Goal: Task Accomplishment & Management: Manage account settings

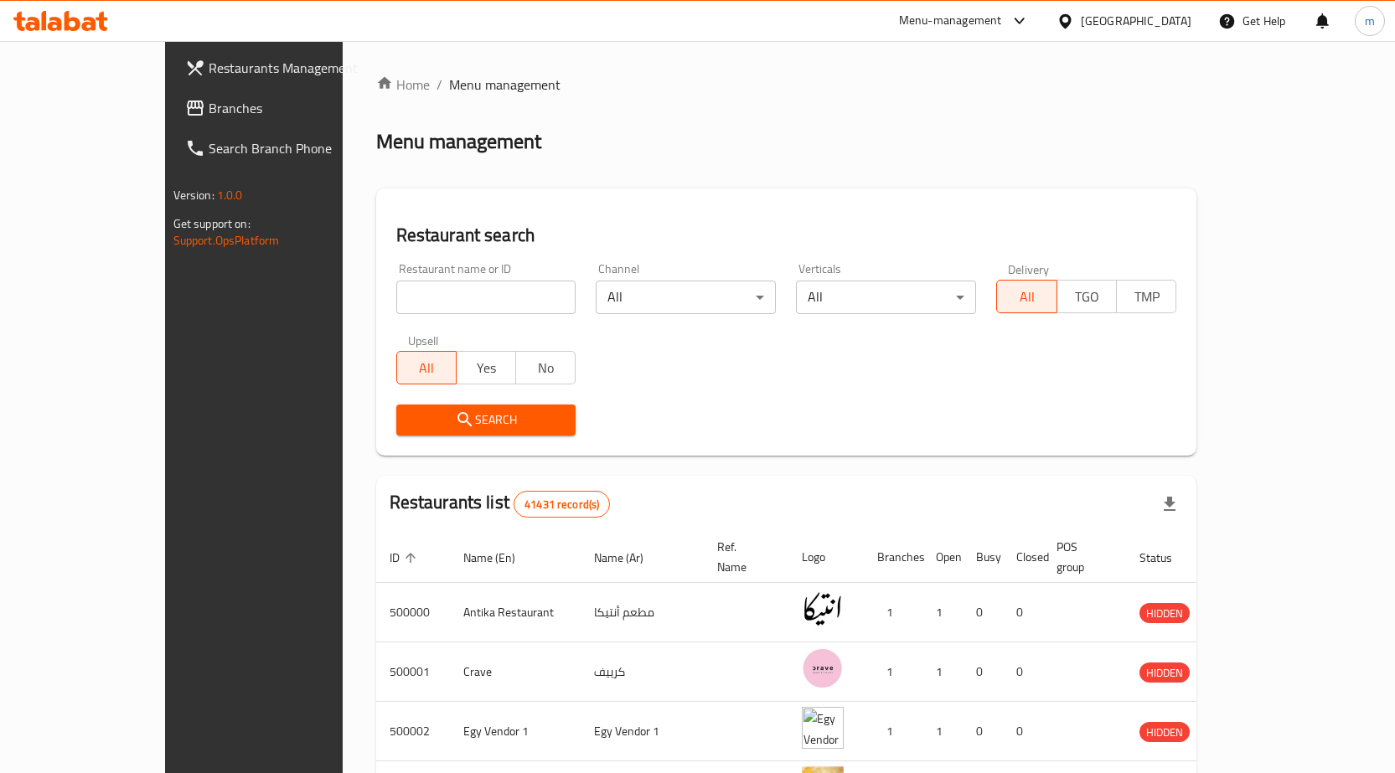
click at [1074, 13] on icon at bounding box center [1065, 22] width 18 height 18
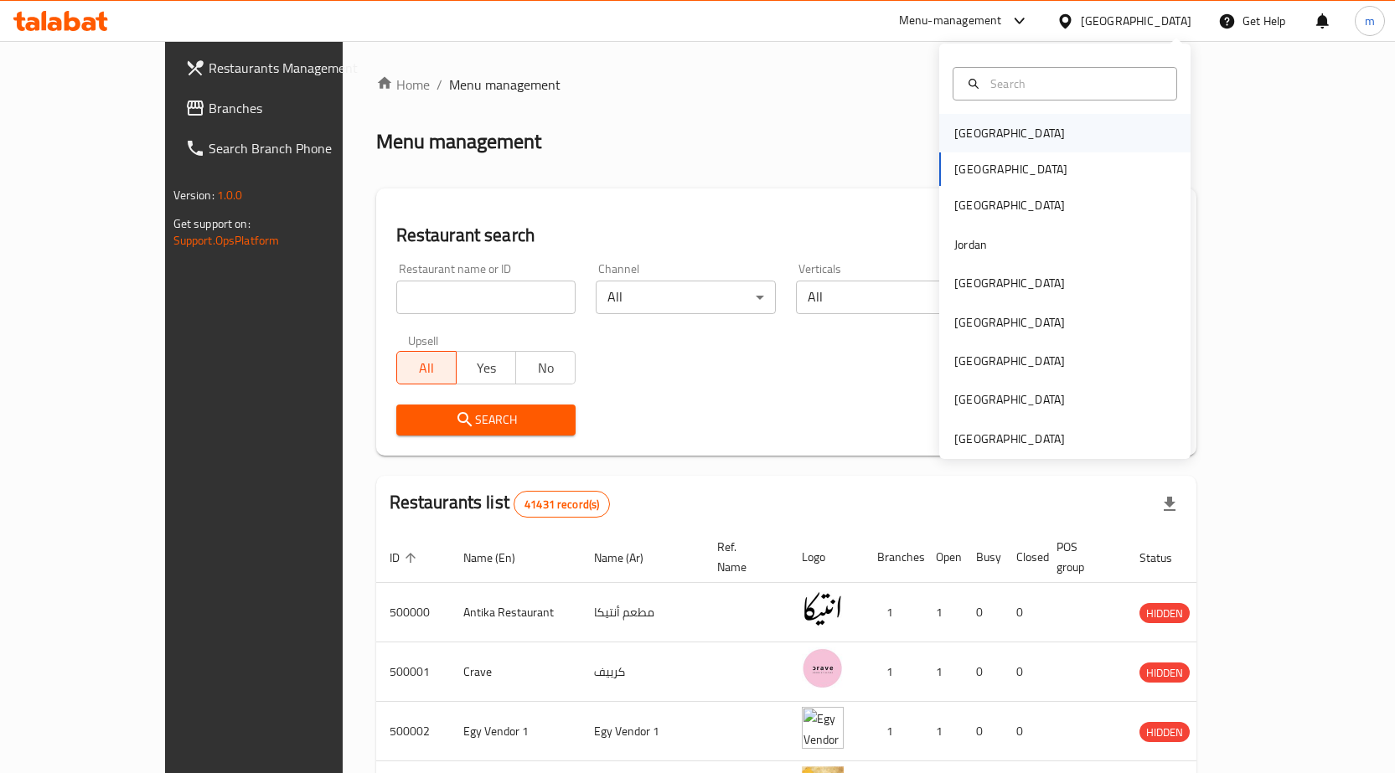
click at [1029, 139] on div "Bahrain" at bounding box center [1064, 133] width 251 height 39
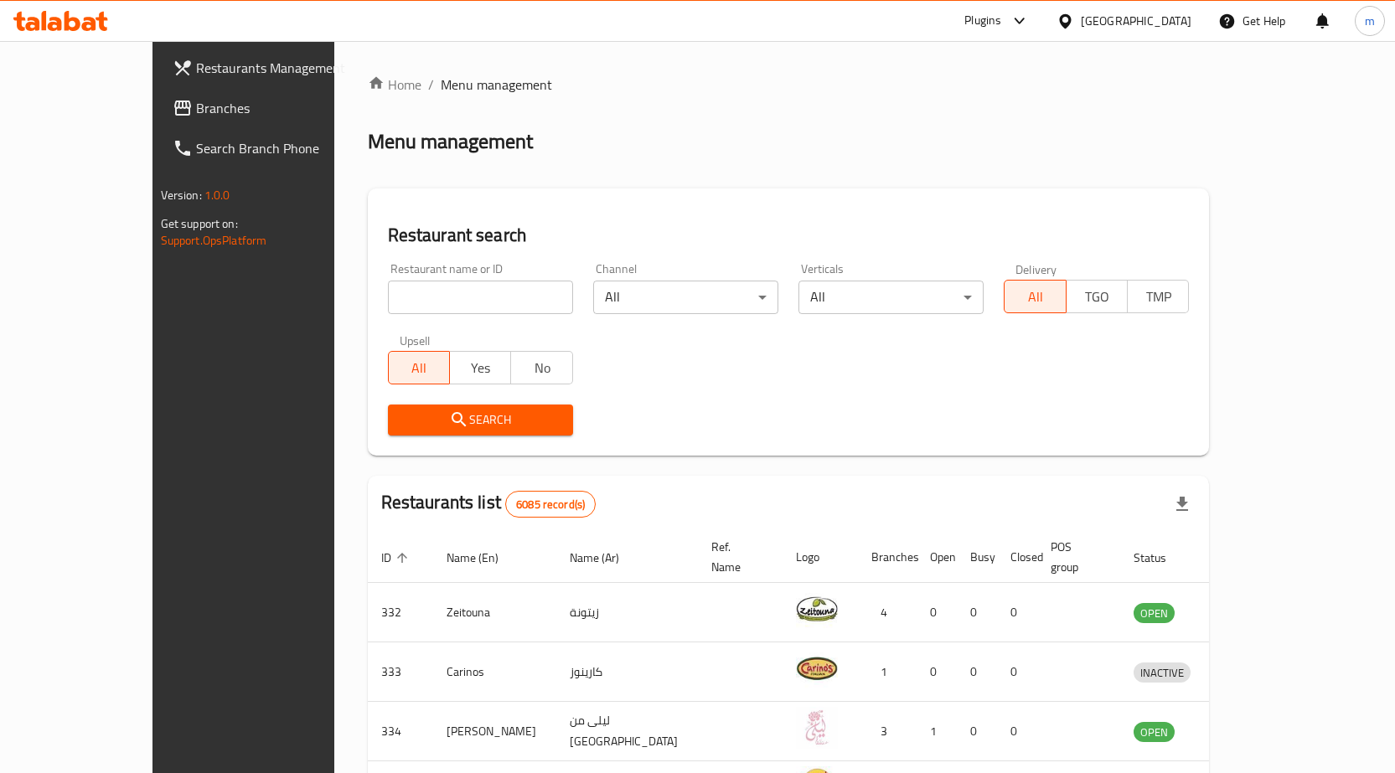
click at [159, 119] on link "Branches" at bounding box center [272, 108] width 226 height 40
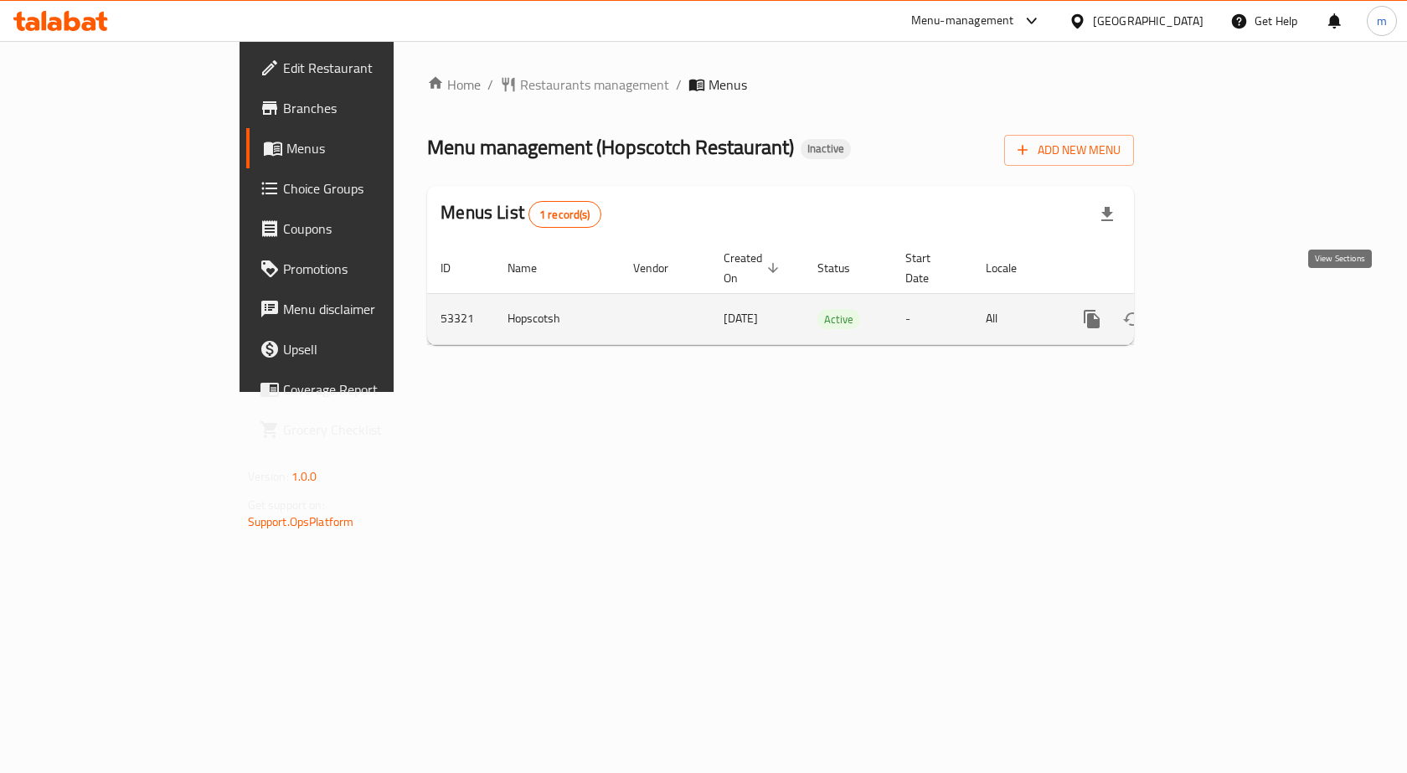
click at [1233, 299] on link "enhanced table" at bounding box center [1213, 319] width 40 height 40
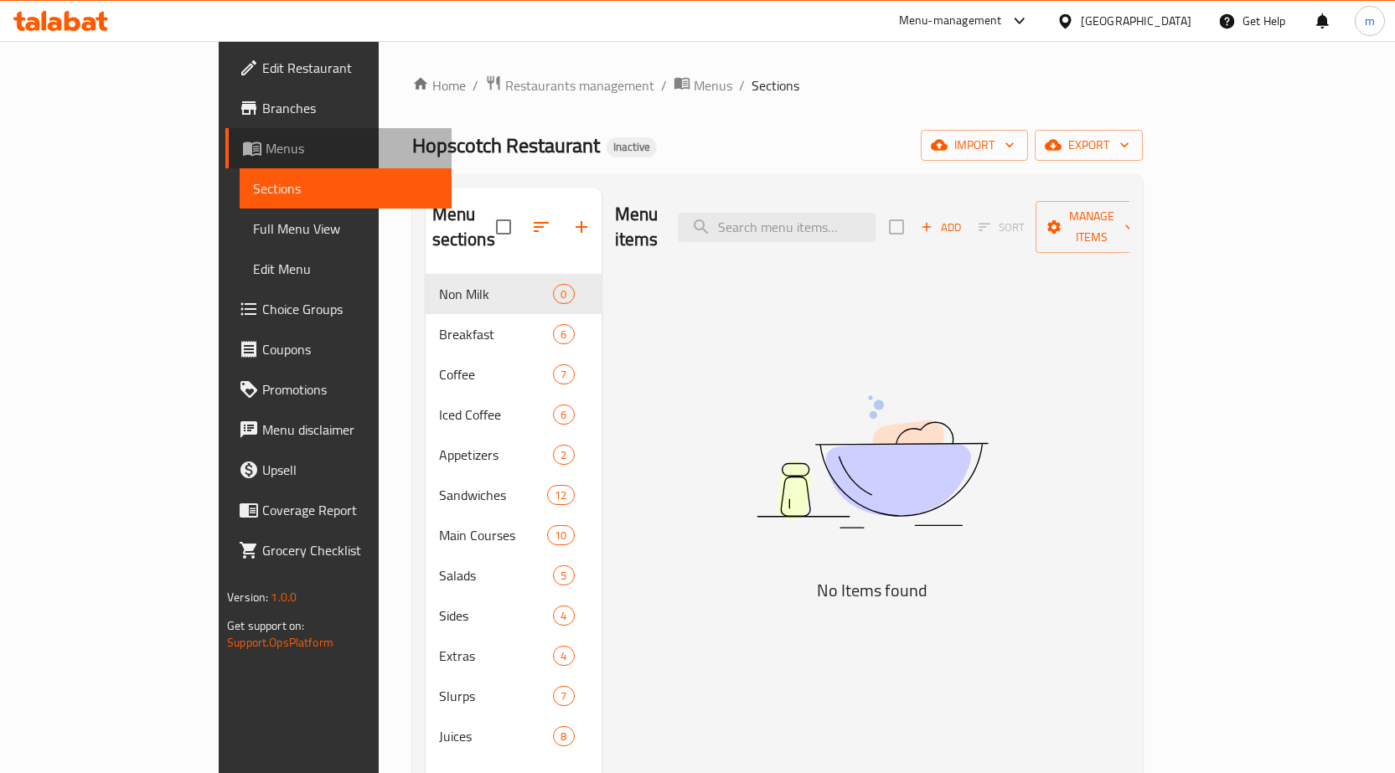
click at [225, 132] on link "Menus" at bounding box center [338, 148] width 226 height 40
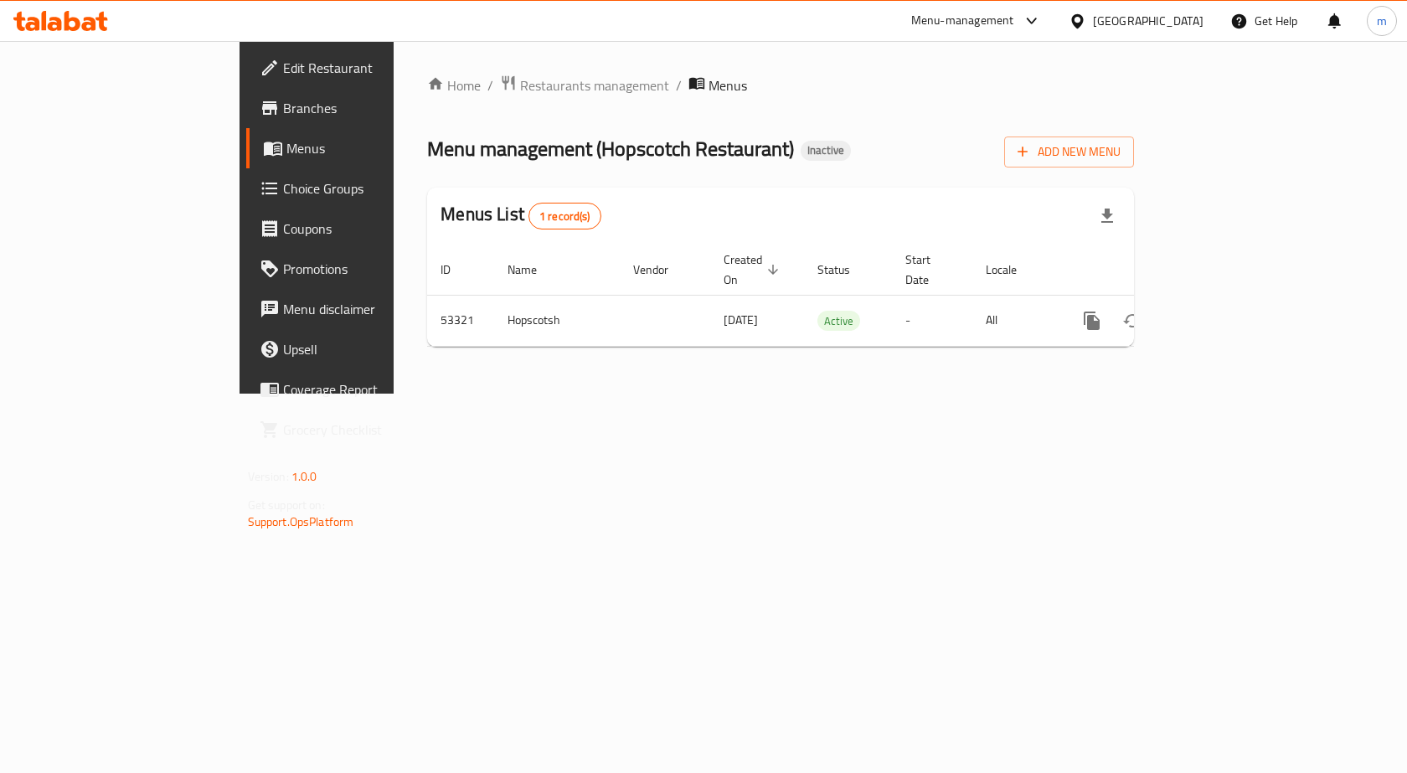
click at [246, 125] on link "Branches" at bounding box center [360, 108] width 229 height 40
click at [1121, 146] on span "Add New Menu" at bounding box center [1069, 150] width 103 height 21
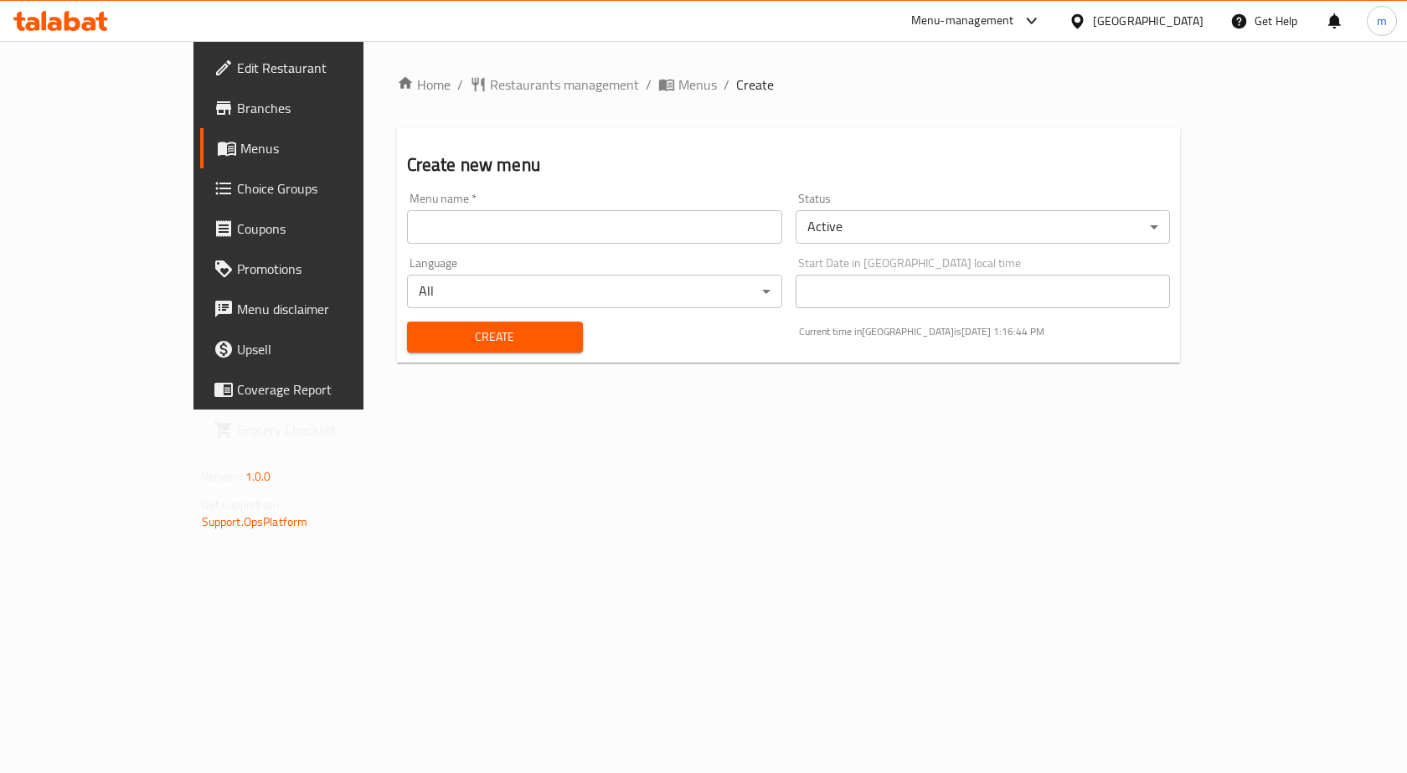
click at [502, 235] on input "text" at bounding box center [594, 227] width 375 height 34
type input "[DATE]"
click at [407, 322] on button "Create" at bounding box center [495, 337] width 176 height 31
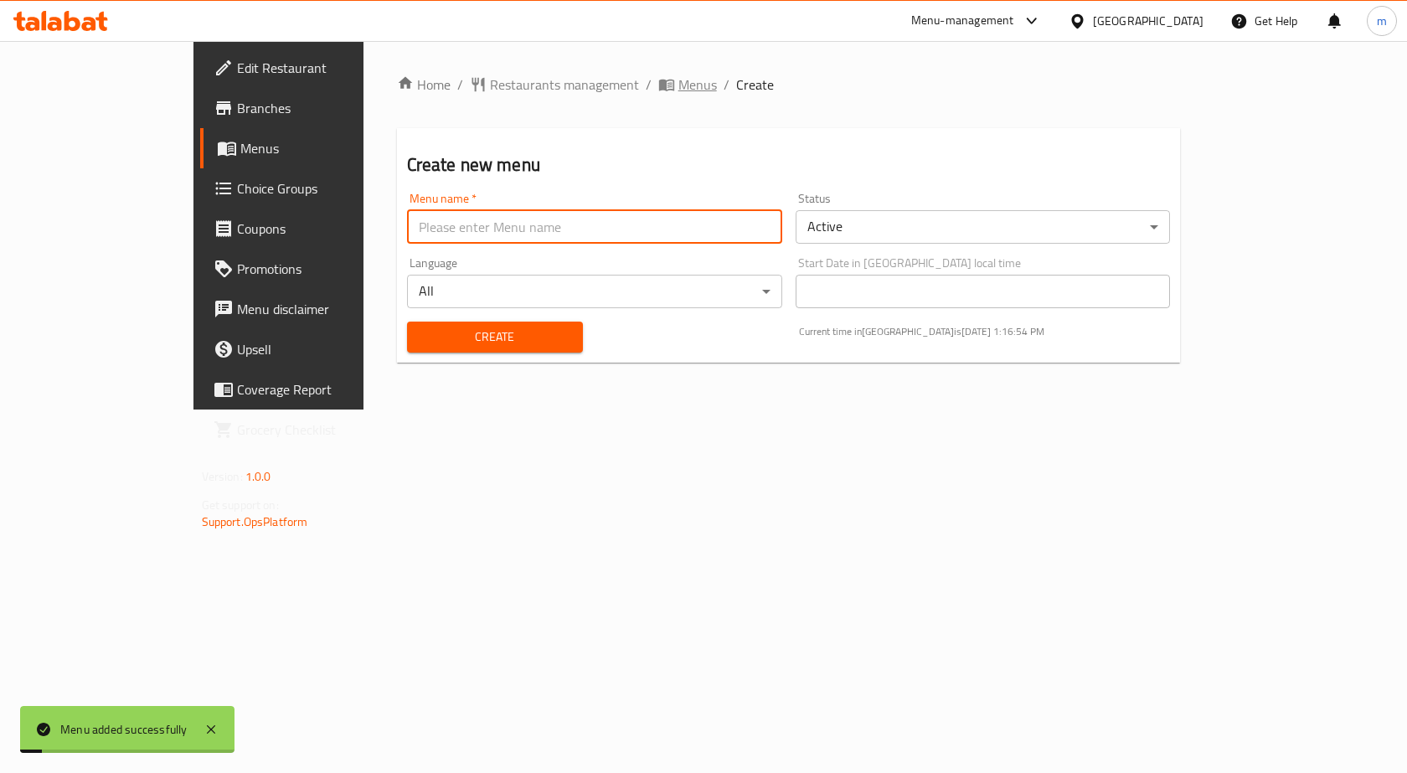
click at [679, 88] on span "Menus" at bounding box center [698, 85] width 39 height 20
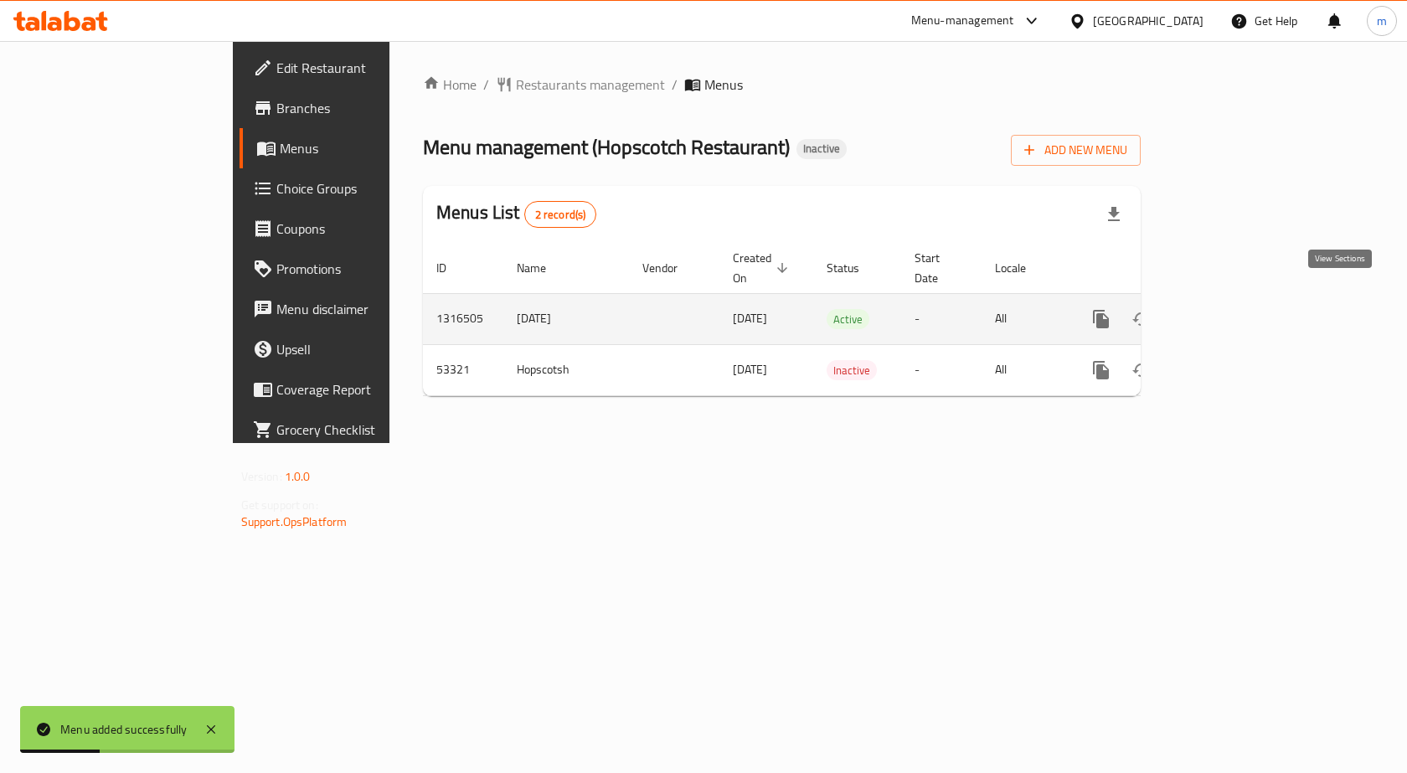
click at [1232, 309] on icon "enhanced table" at bounding box center [1222, 319] width 20 height 20
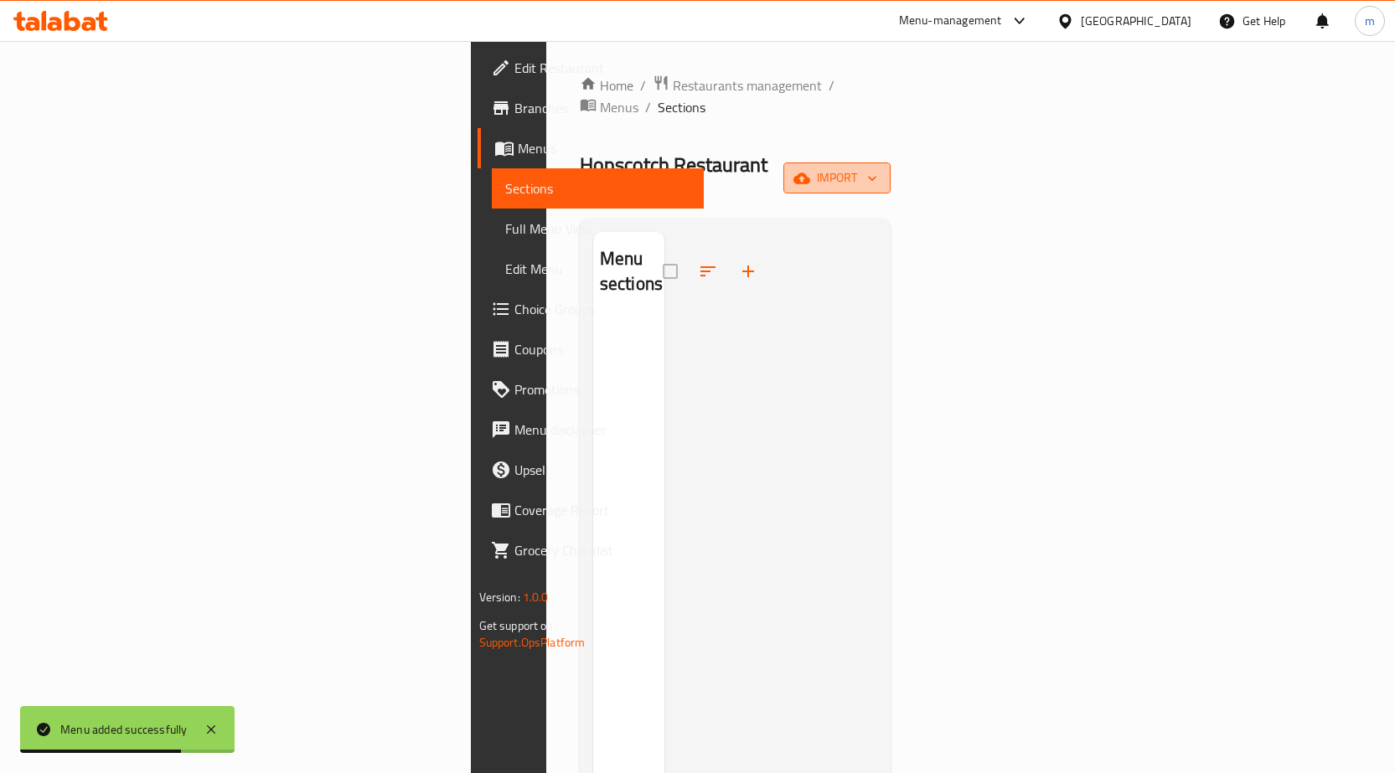
click at [876, 176] on icon "button" at bounding box center [872, 178] width 8 height 5
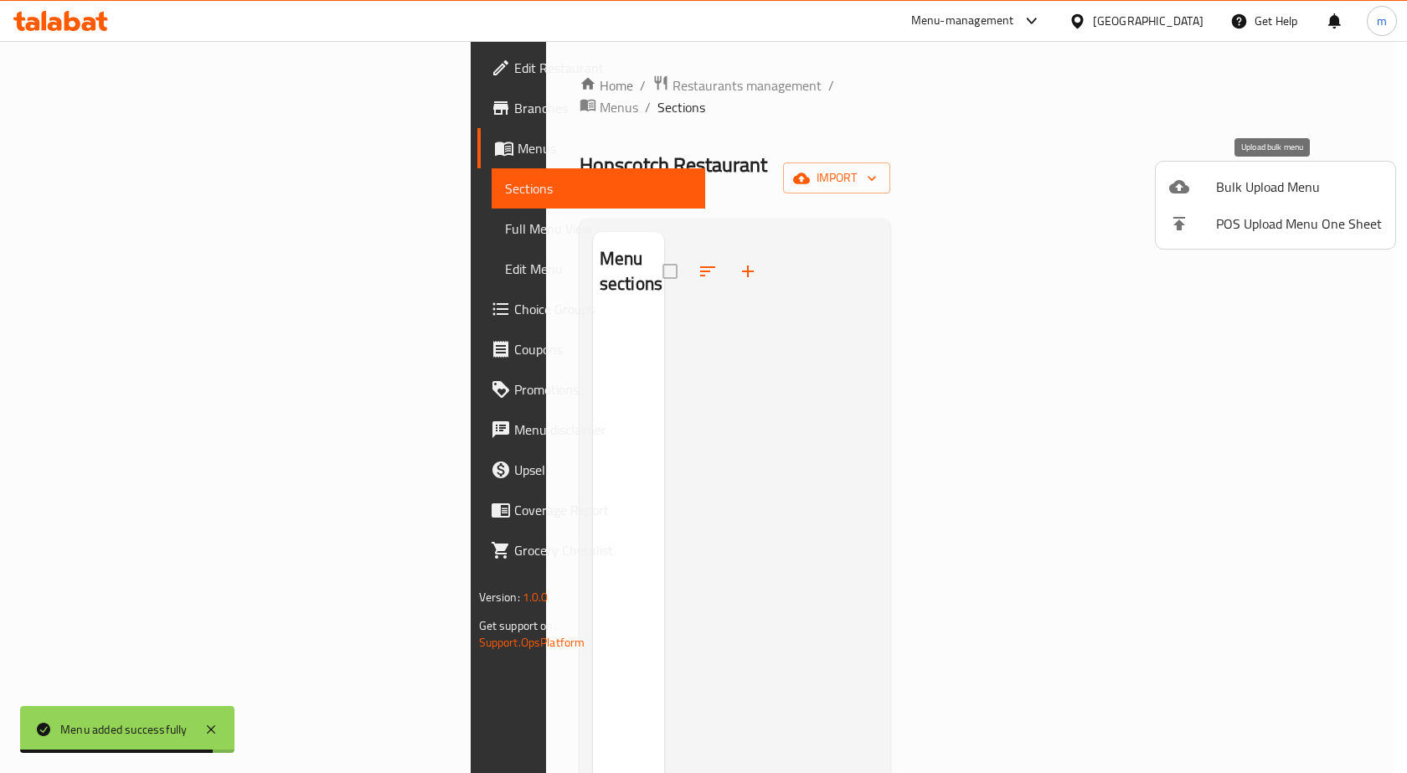
click at [1261, 197] on span "Bulk Upload Menu" at bounding box center [1299, 187] width 166 height 20
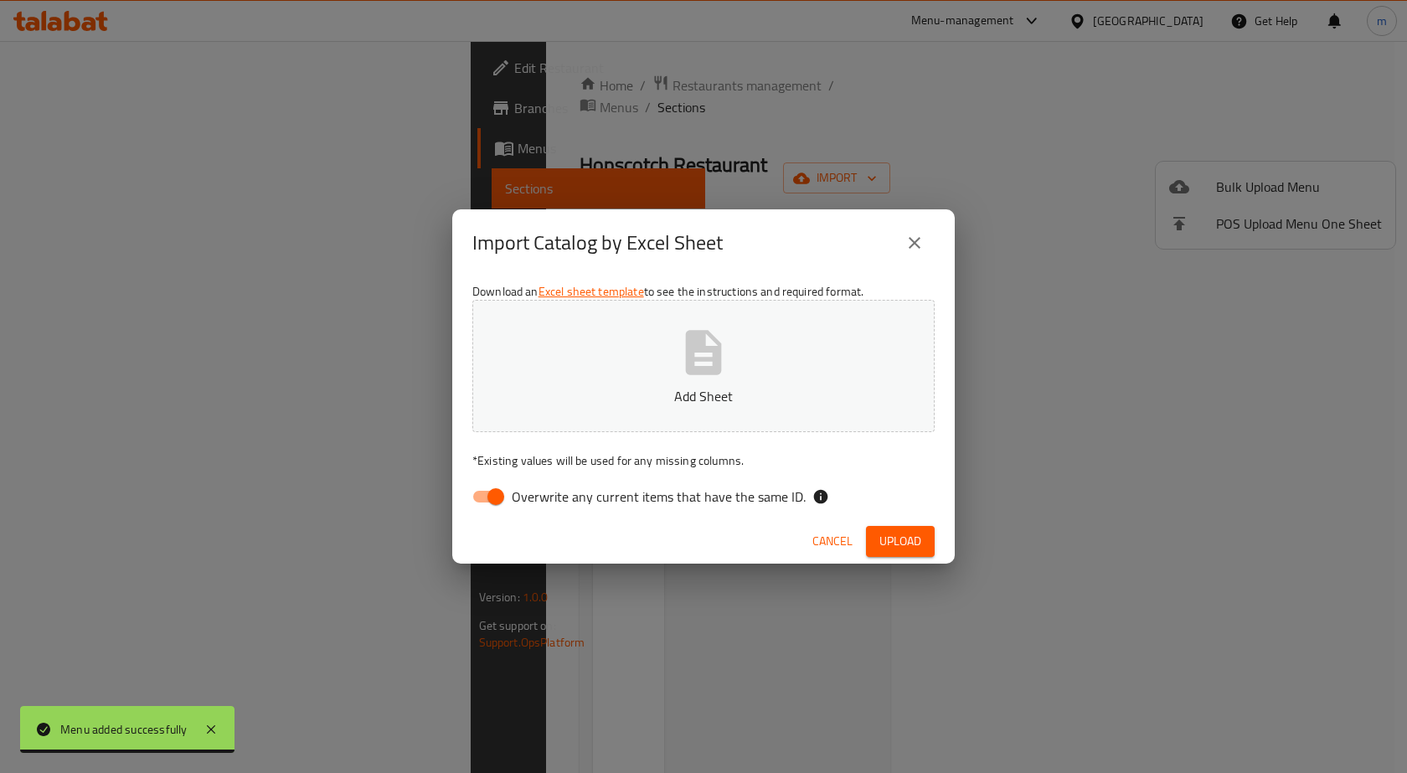
click at [489, 491] on input "Overwrite any current items that have the same ID." at bounding box center [495, 497] width 95 height 32
checkbox input "false"
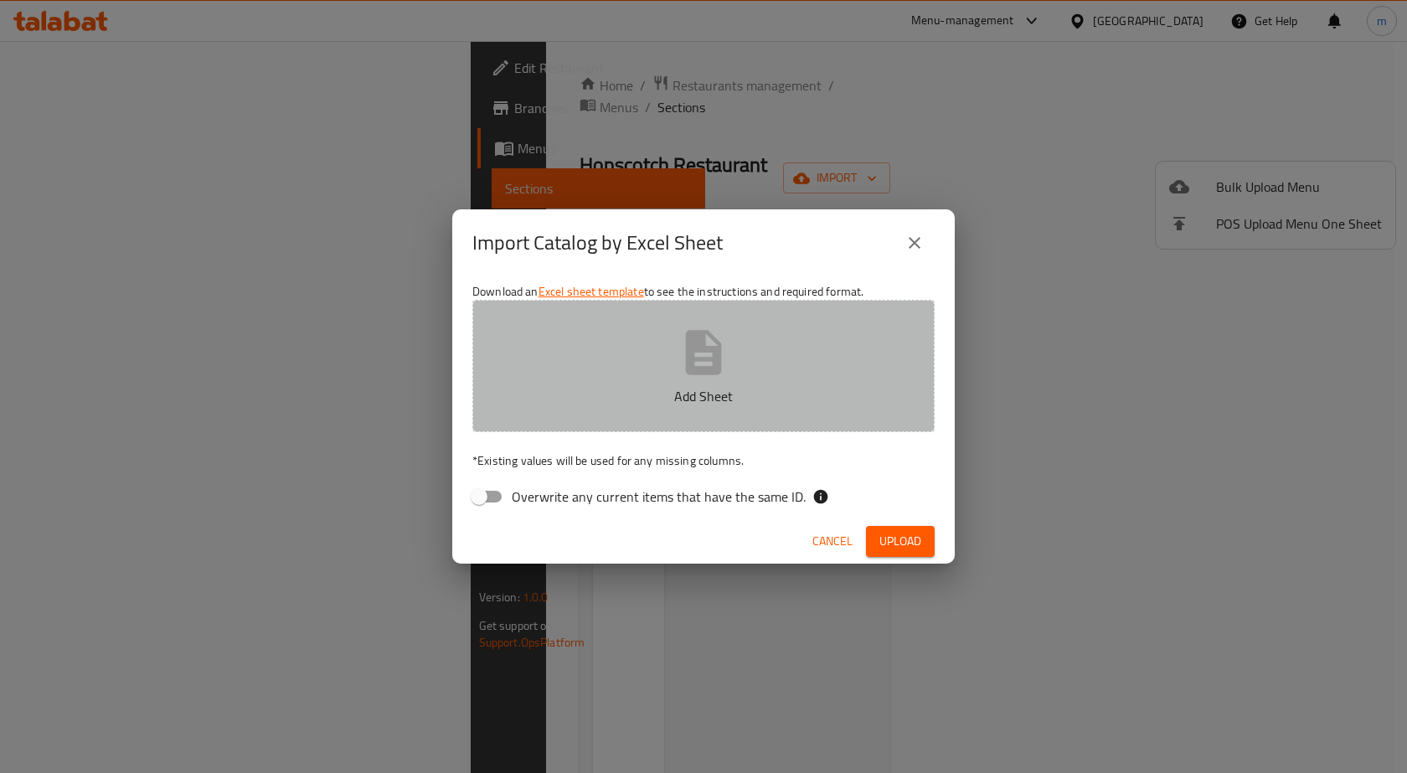
click at [617, 383] on button "Add Sheet" at bounding box center [703, 366] width 462 height 132
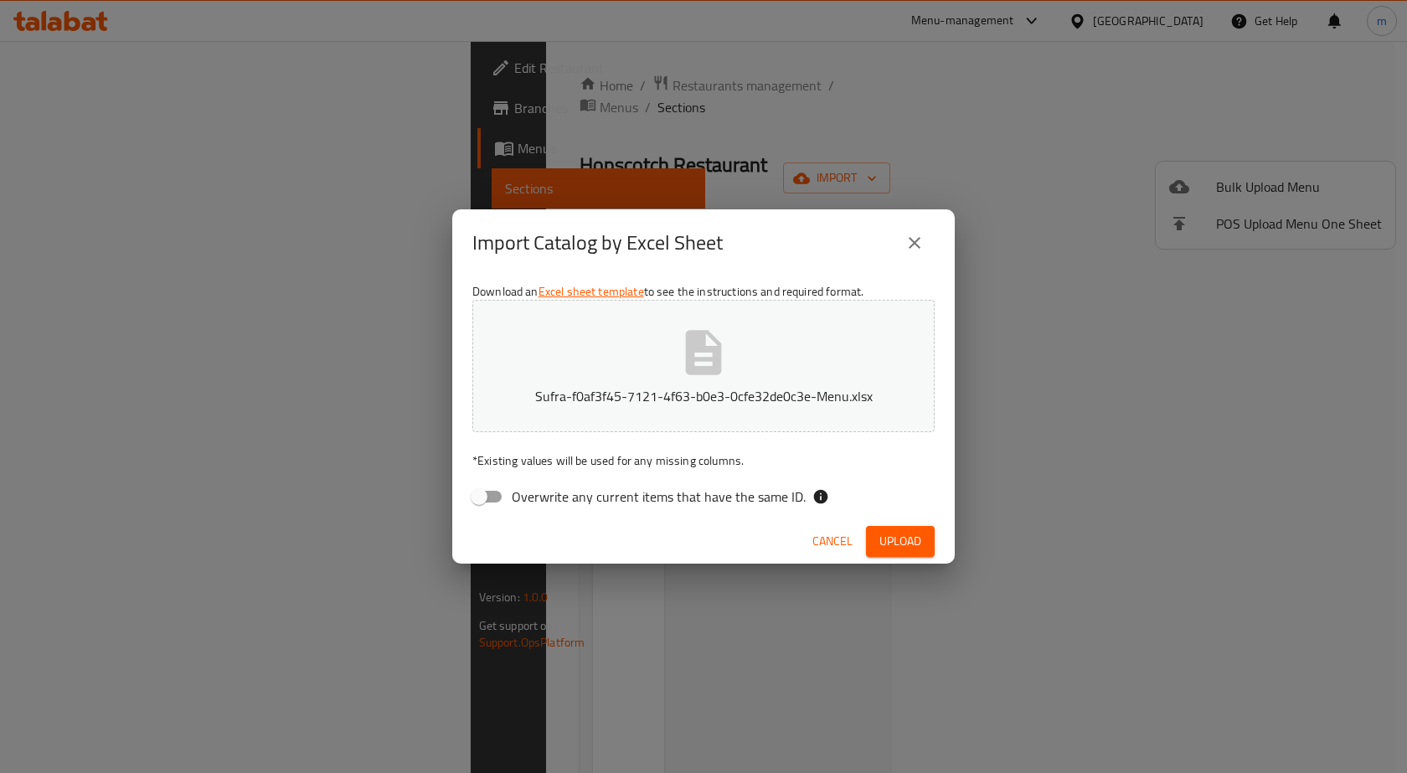
click at [912, 537] on span "Upload" at bounding box center [901, 541] width 42 height 21
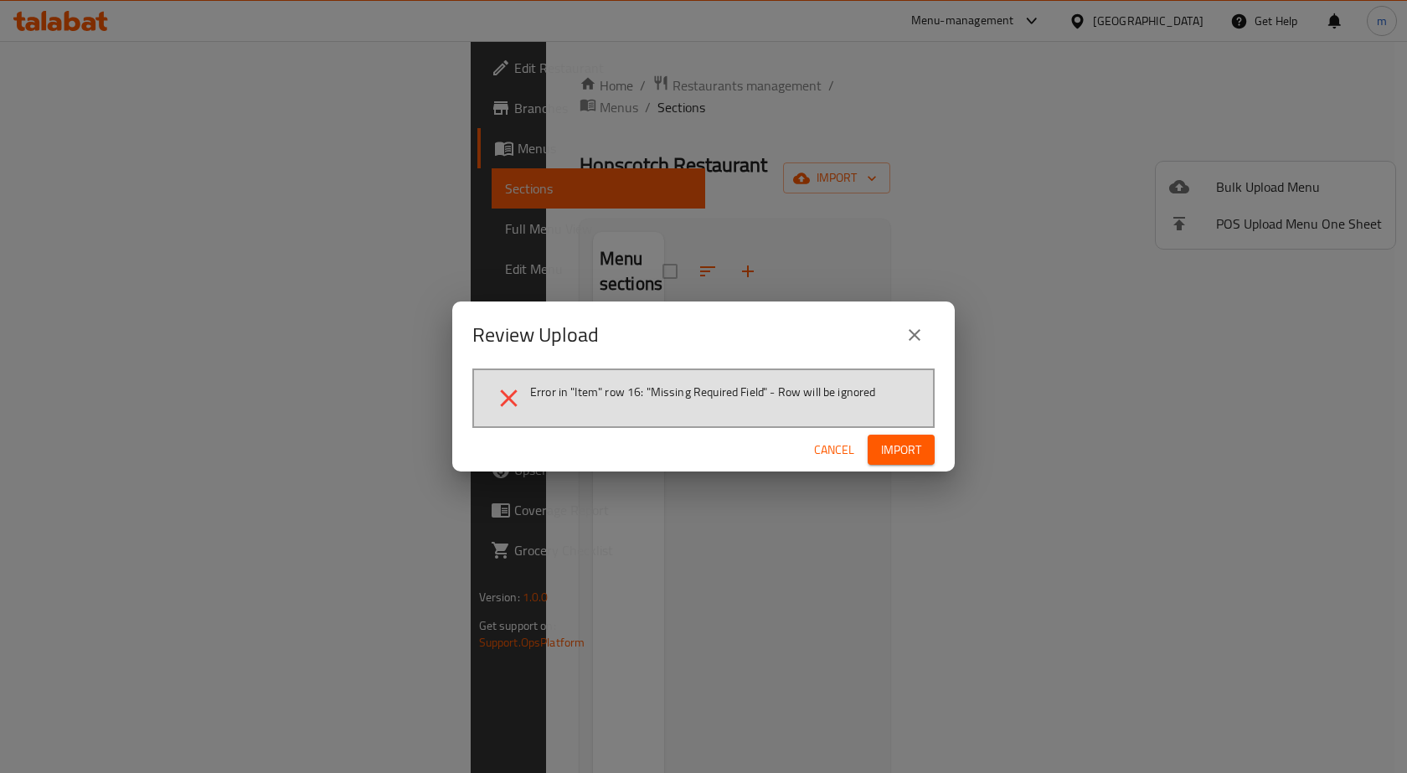
click at [926, 328] on button "close" at bounding box center [915, 335] width 40 height 40
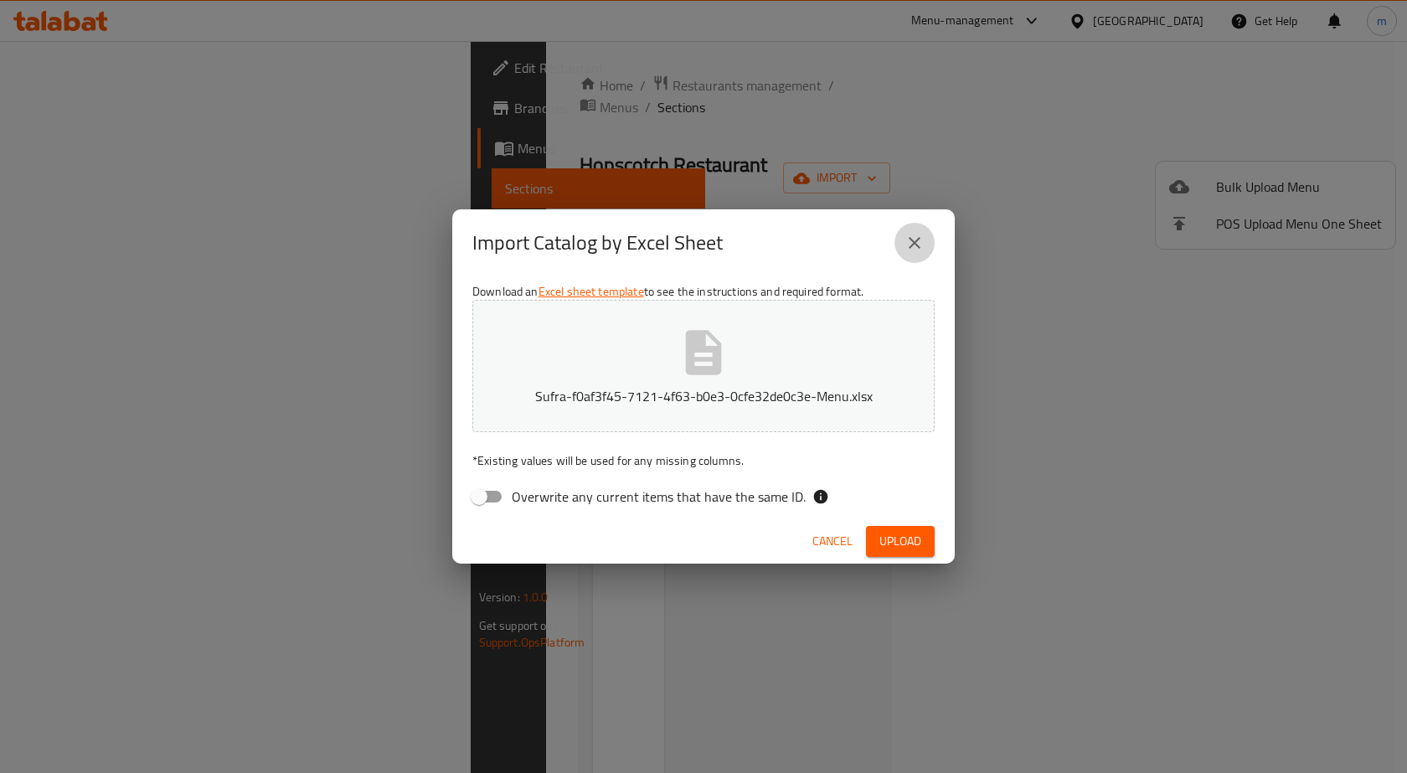
click at [924, 235] on icon "close" at bounding box center [915, 243] width 20 height 20
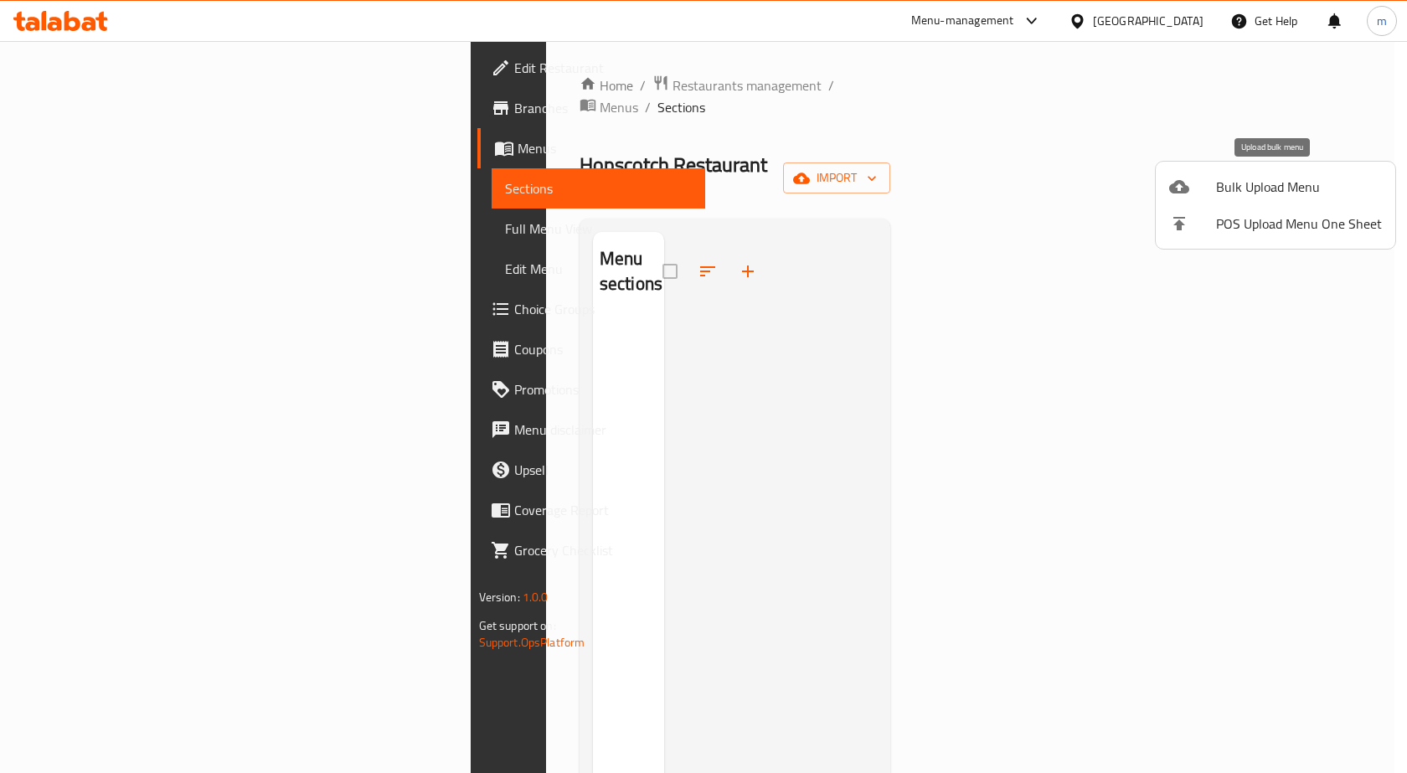
click at [1277, 197] on span "Bulk Upload Menu" at bounding box center [1299, 187] width 166 height 20
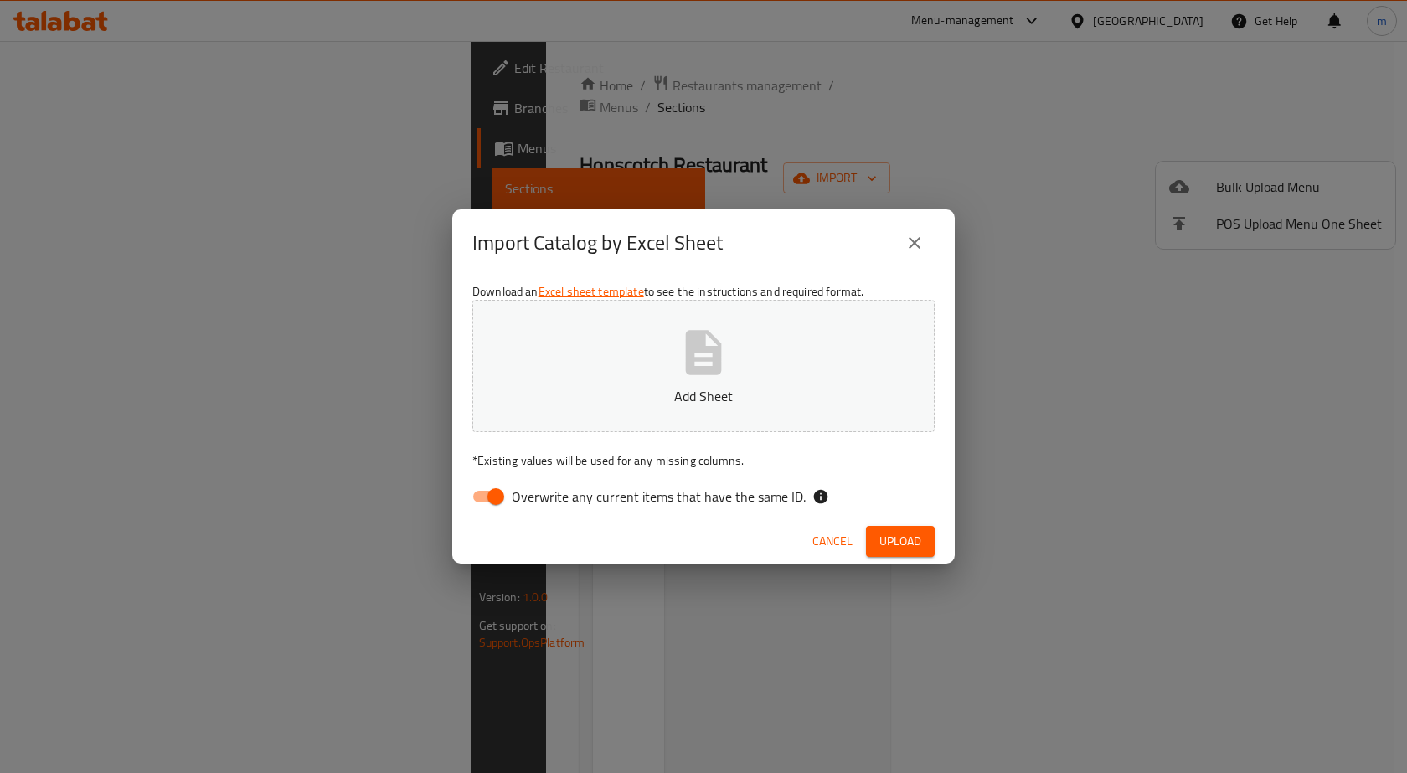
click at [596, 490] on span "Overwrite any current items that have the same ID." at bounding box center [659, 497] width 294 height 20
click at [544, 490] on input "Overwrite any current items that have the same ID." at bounding box center [495, 497] width 95 height 32
checkbox input "false"
click at [663, 366] on button "Add Sheet" at bounding box center [703, 366] width 462 height 132
click at [917, 531] on span "Upload" at bounding box center [901, 541] width 42 height 21
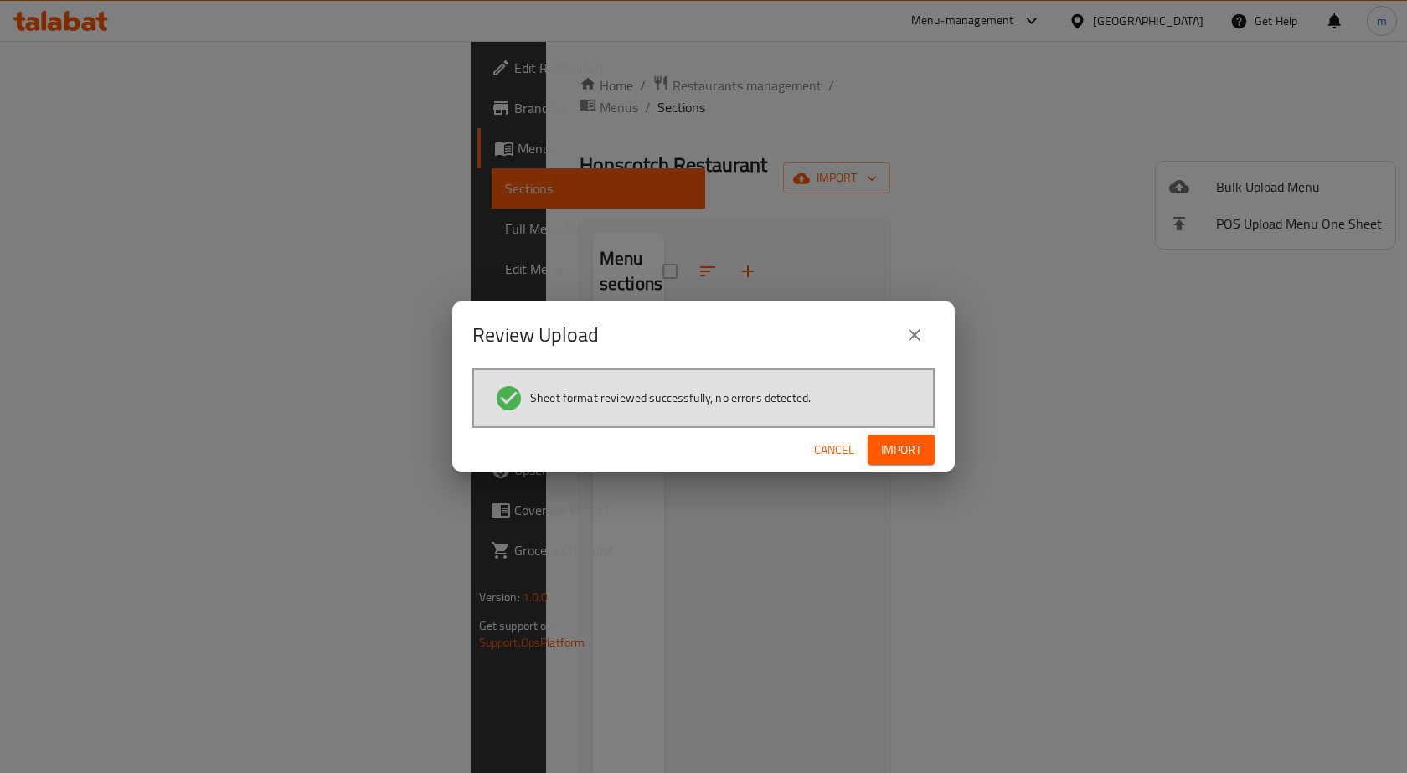
click at [884, 441] on span "Import" at bounding box center [901, 450] width 40 height 21
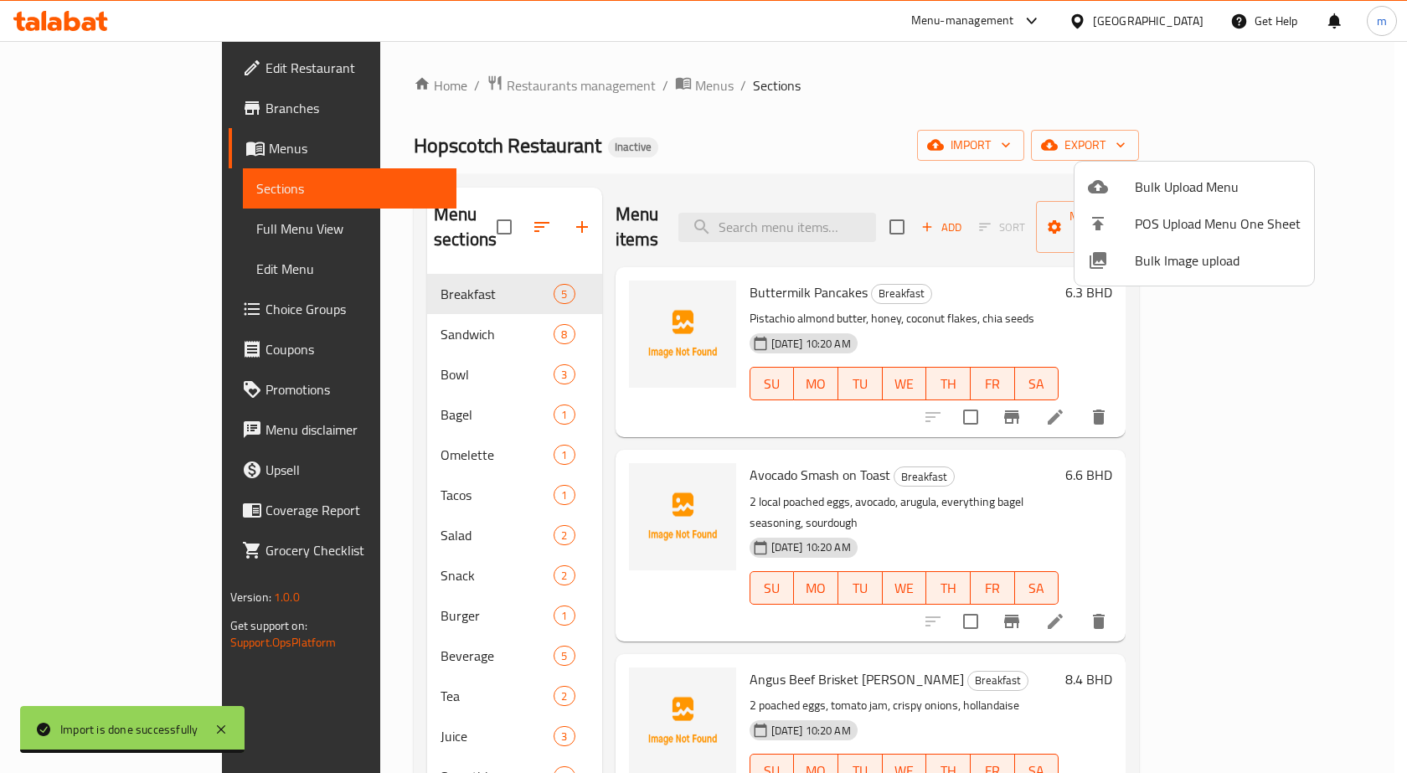
click at [864, 83] on div at bounding box center [703, 386] width 1407 height 773
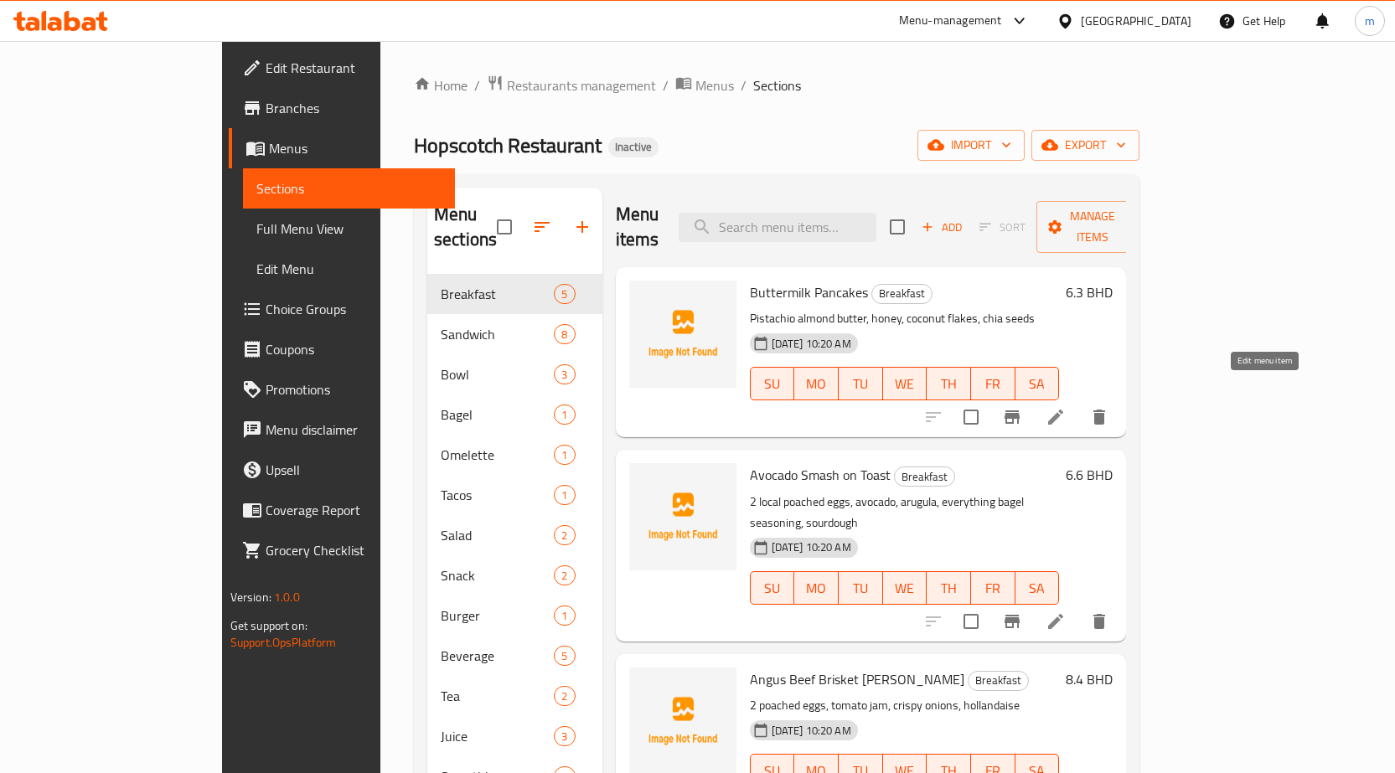
click at [1066, 407] on icon at bounding box center [1055, 417] width 20 height 20
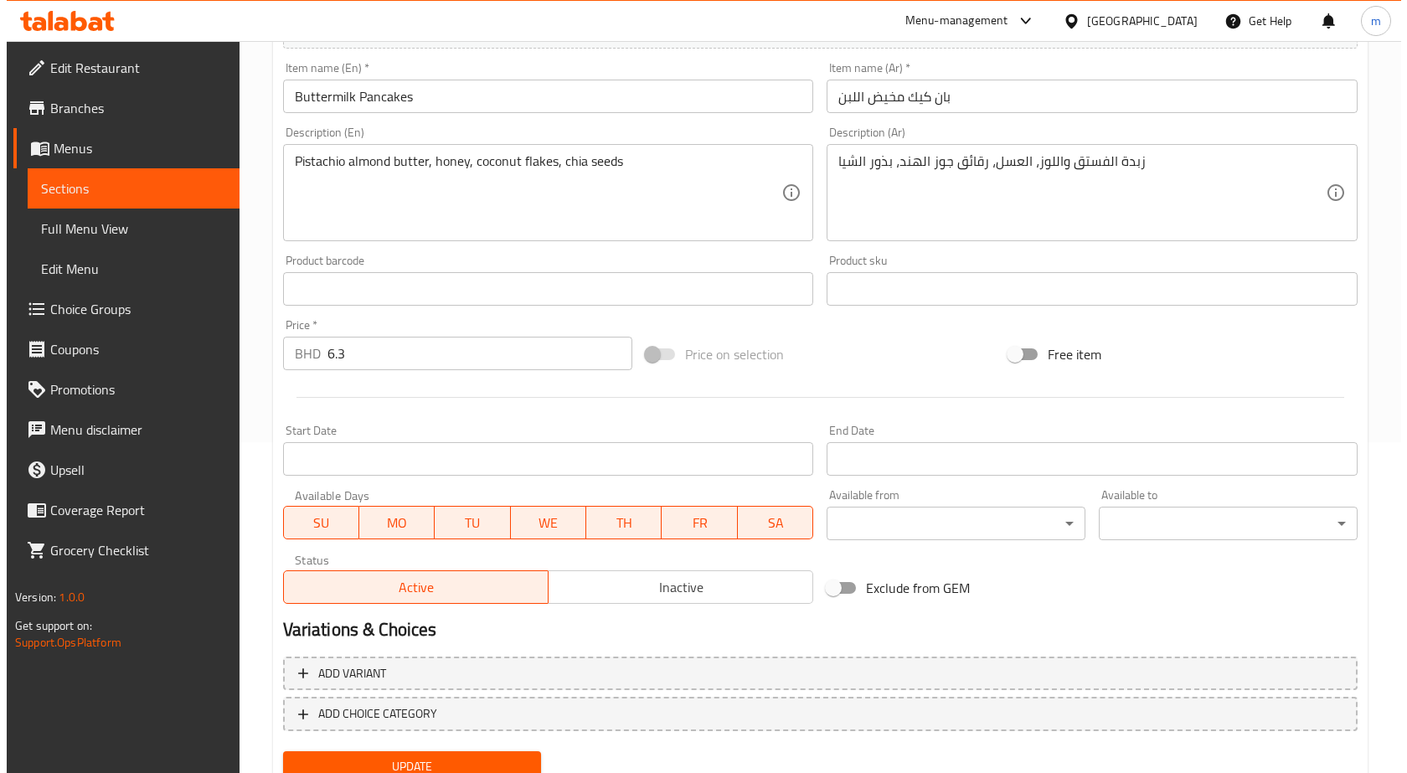
scroll to position [335, 0]
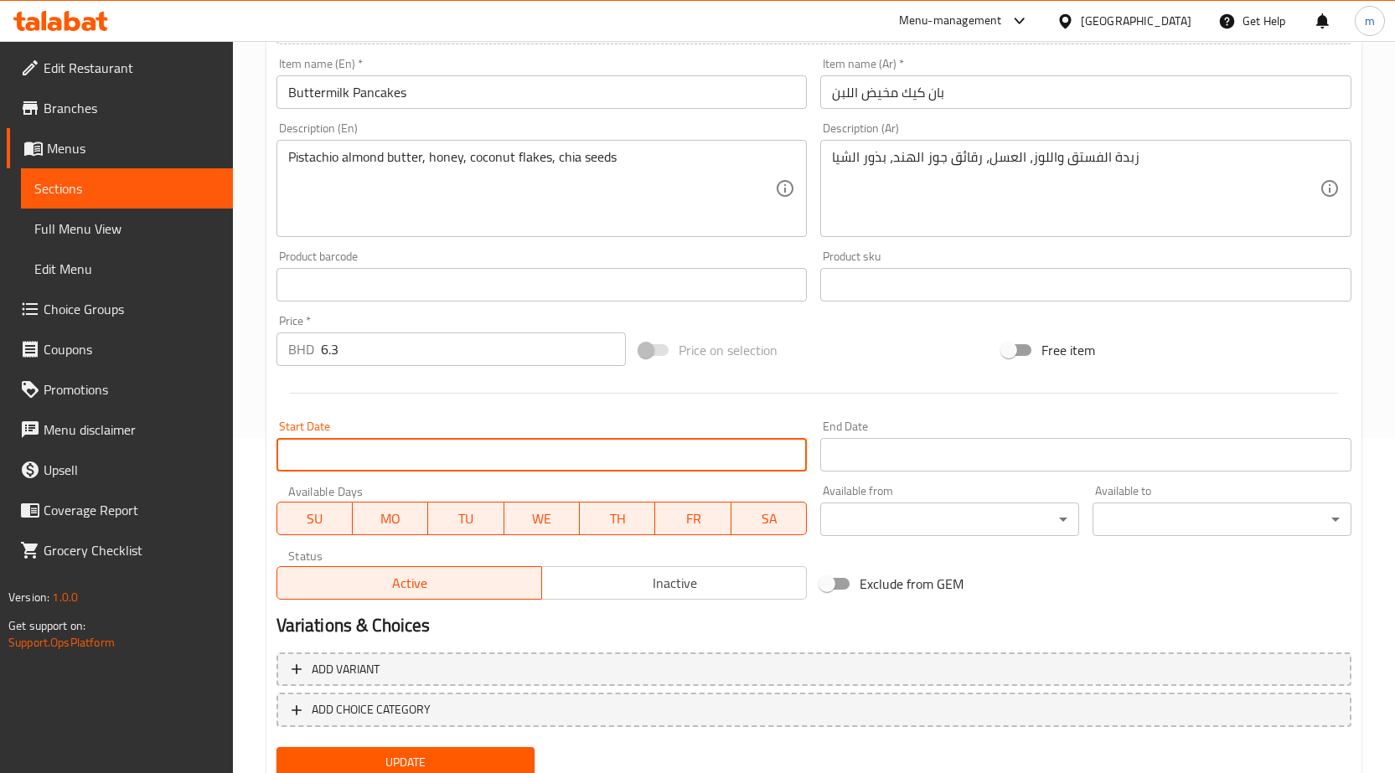
click at [463, 472] on input "Start Date" at bounding box center [541, 455] width 531 height 34
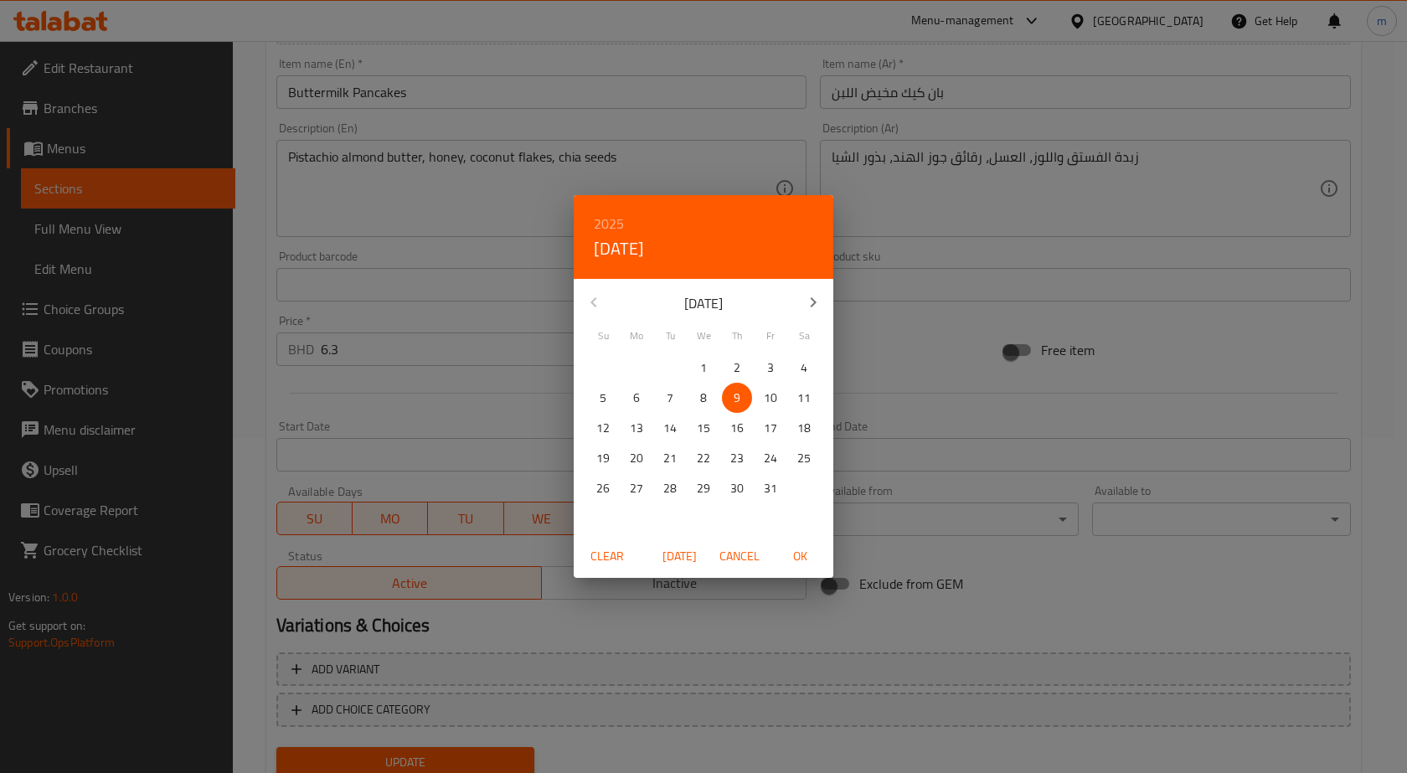
click at [454, 400] on div "2025 Thu, Oct 9 October 2025 Su Mo Tu We Th Fr Sa 28 29 30 1 2 3 4 5 6 7 8 9 10…" at bounding box center [703, 386] width 1407 height 773
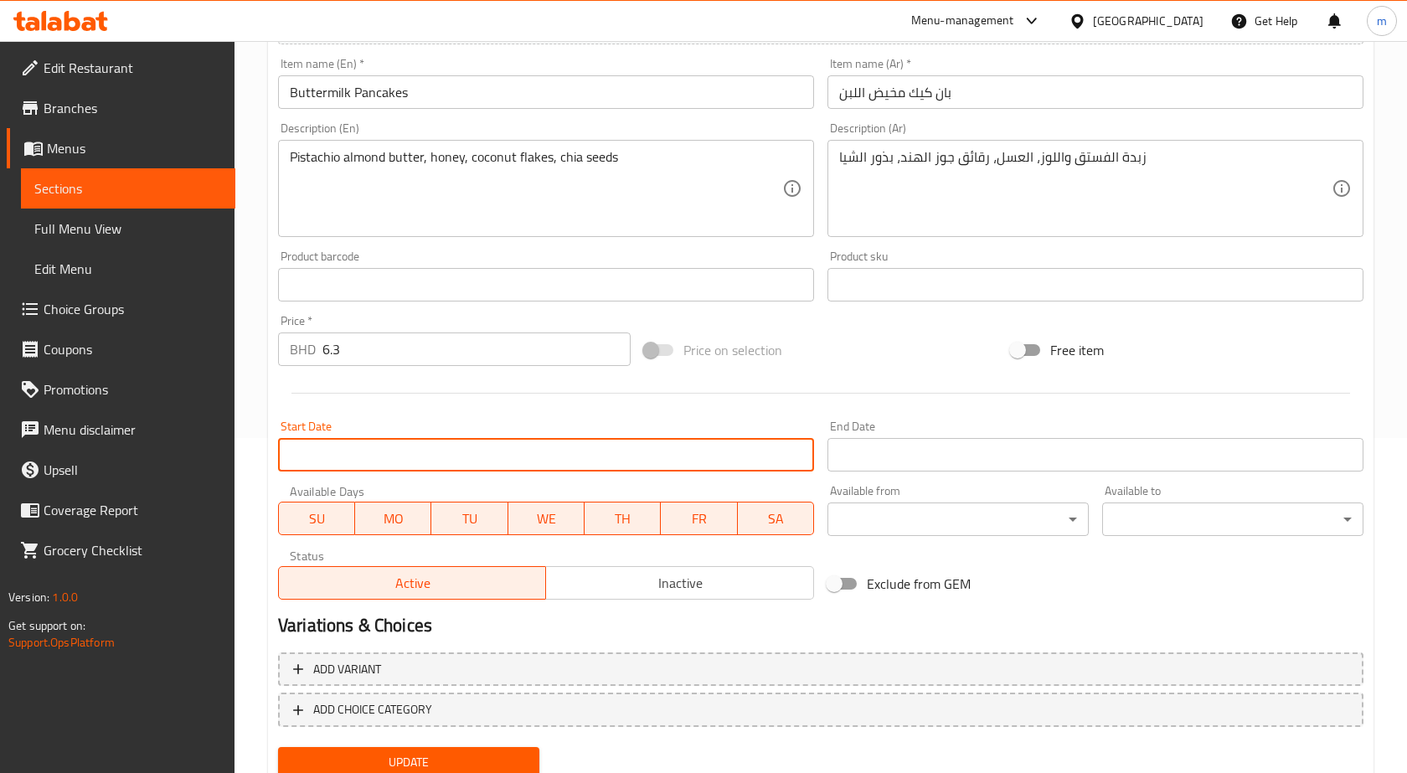
click at [893, 438] on body "​ Menu-management Bahrain Get Help m Edit Restaurant Branches Menus Sections Fu…" at bounding box center [703, 72] width 1407 height 732
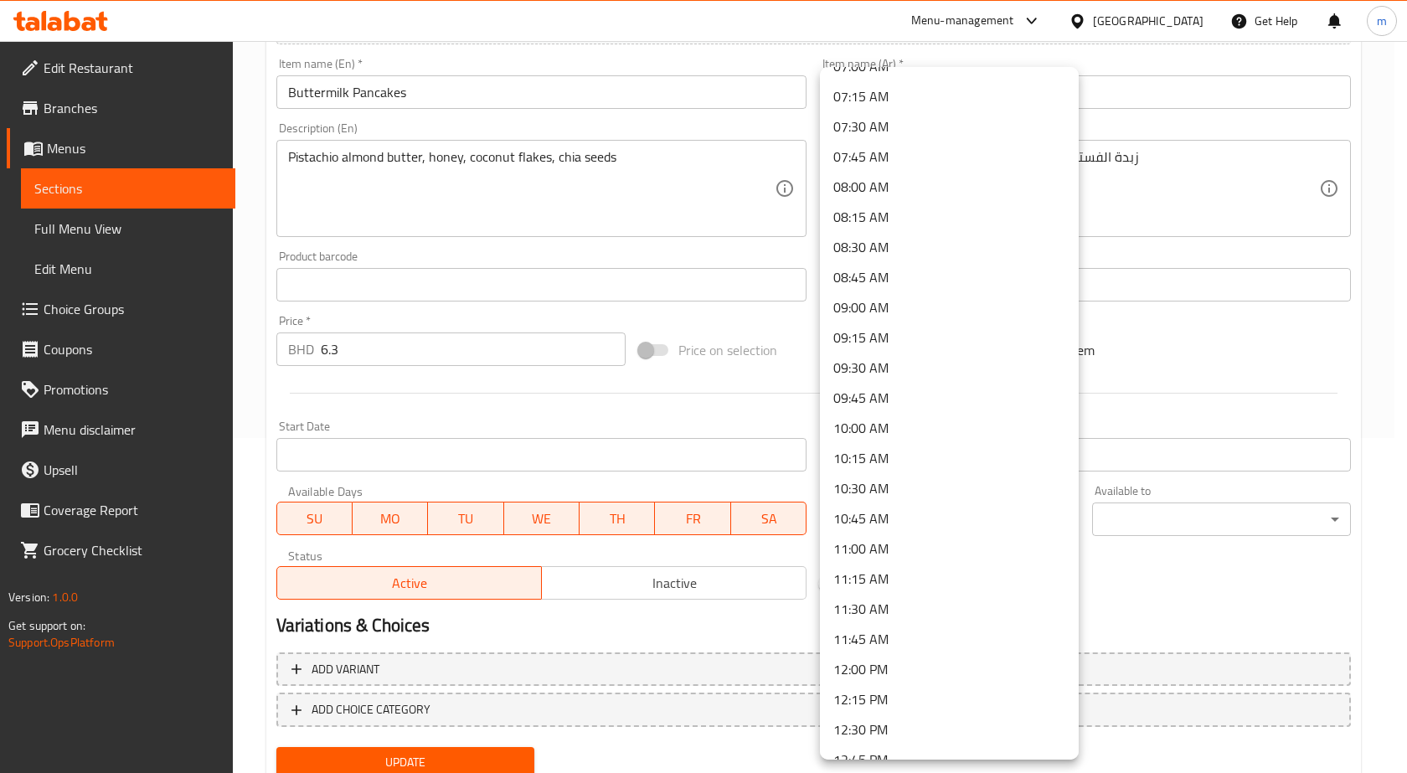
scroll to position [838, 0]
click at [874, 157] on li "07:30 AM" at bounding box center [949, 156] width 259 height 30
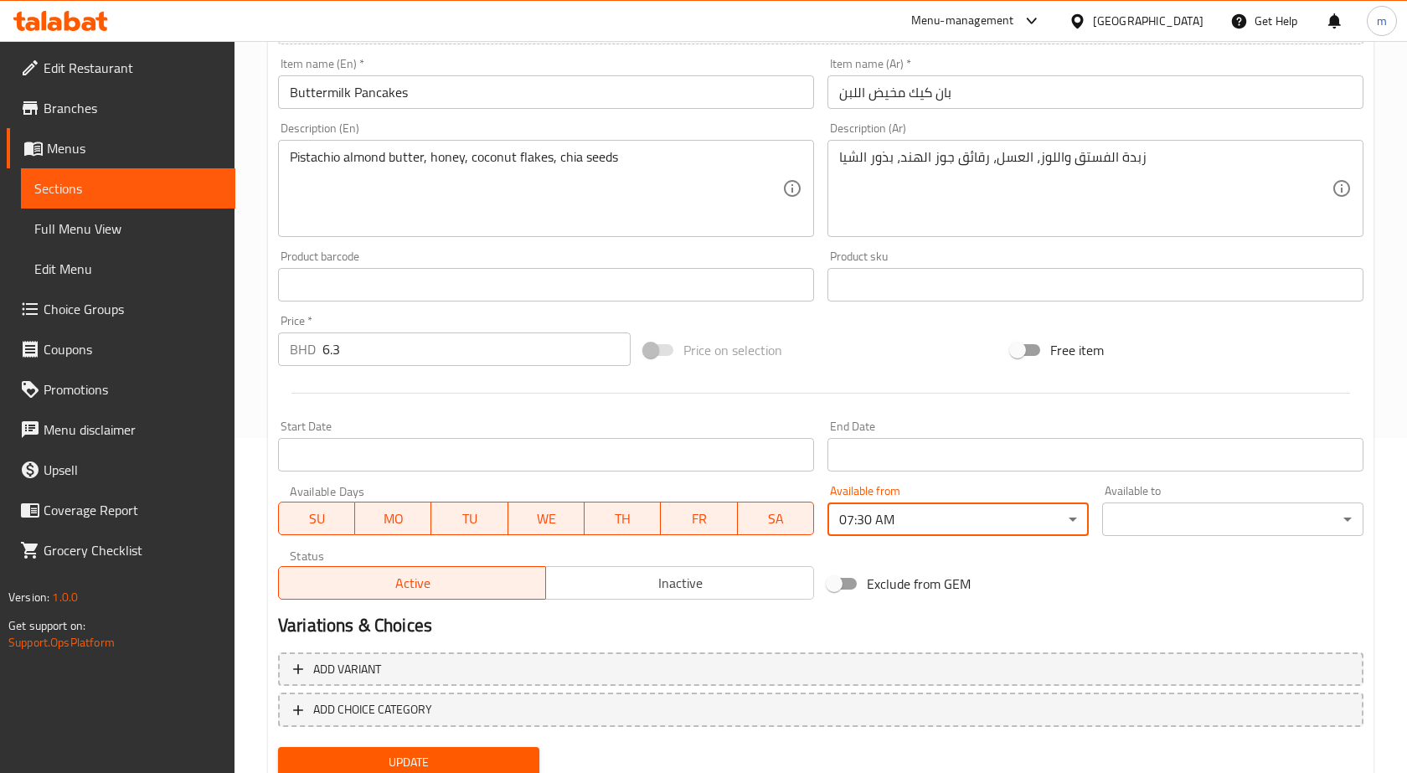
click at [1149, 438] on body "​ Menu-management Bahrain Get Help m Edit Restaurant Branches Menus Sections Fu…" at bounding box center [703, 72] width 1407 height 732
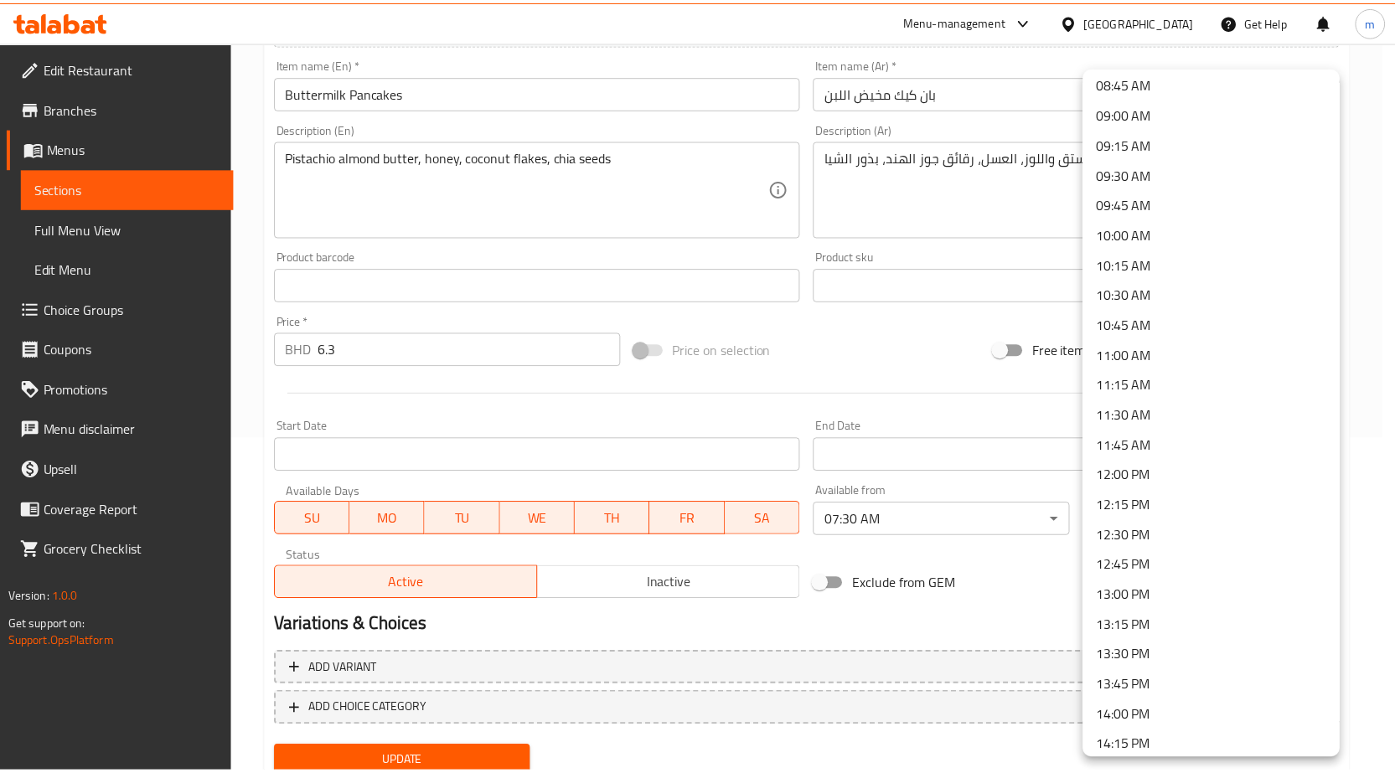
scroll to position [1089, 0]
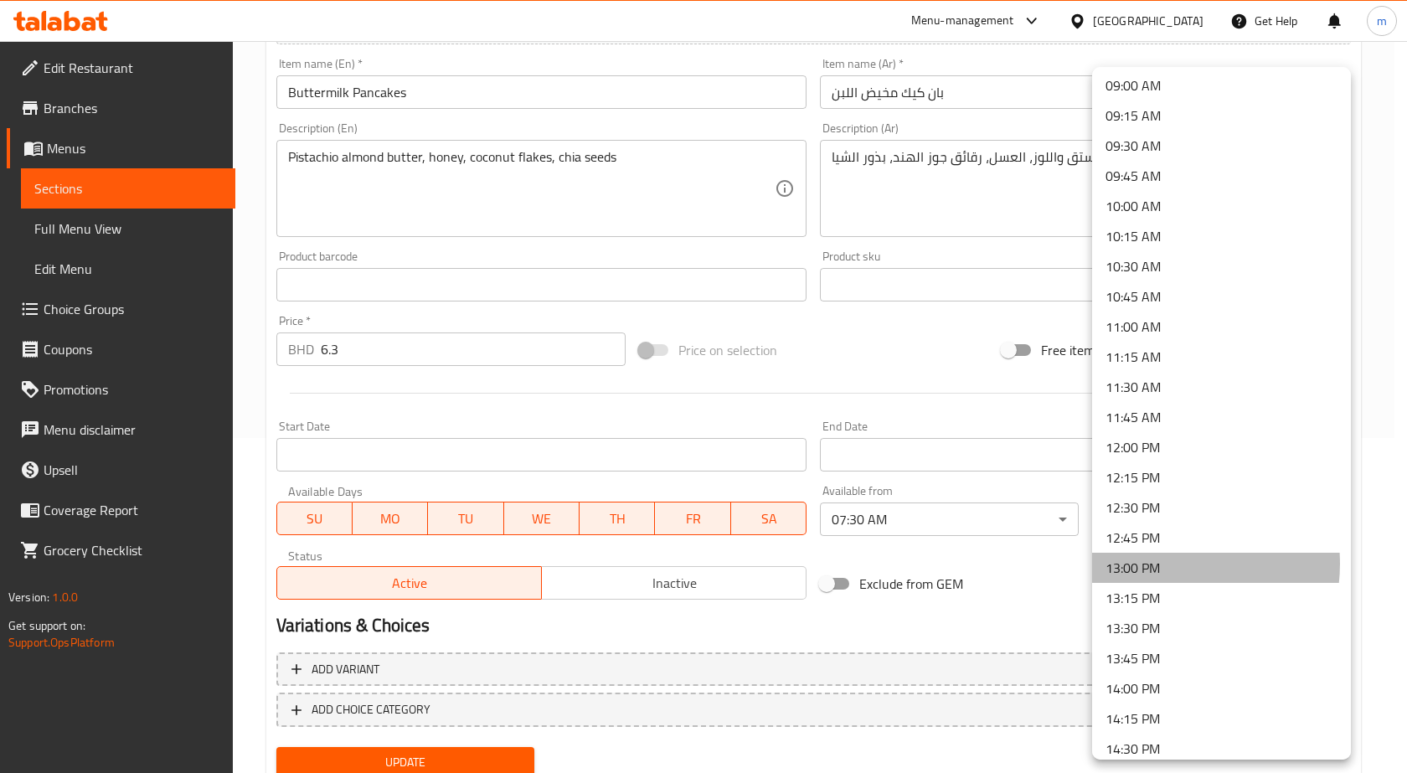
click at [1164, 564] on li "13:00 PM" at bounding box center [1221, 568] width 259 height 30
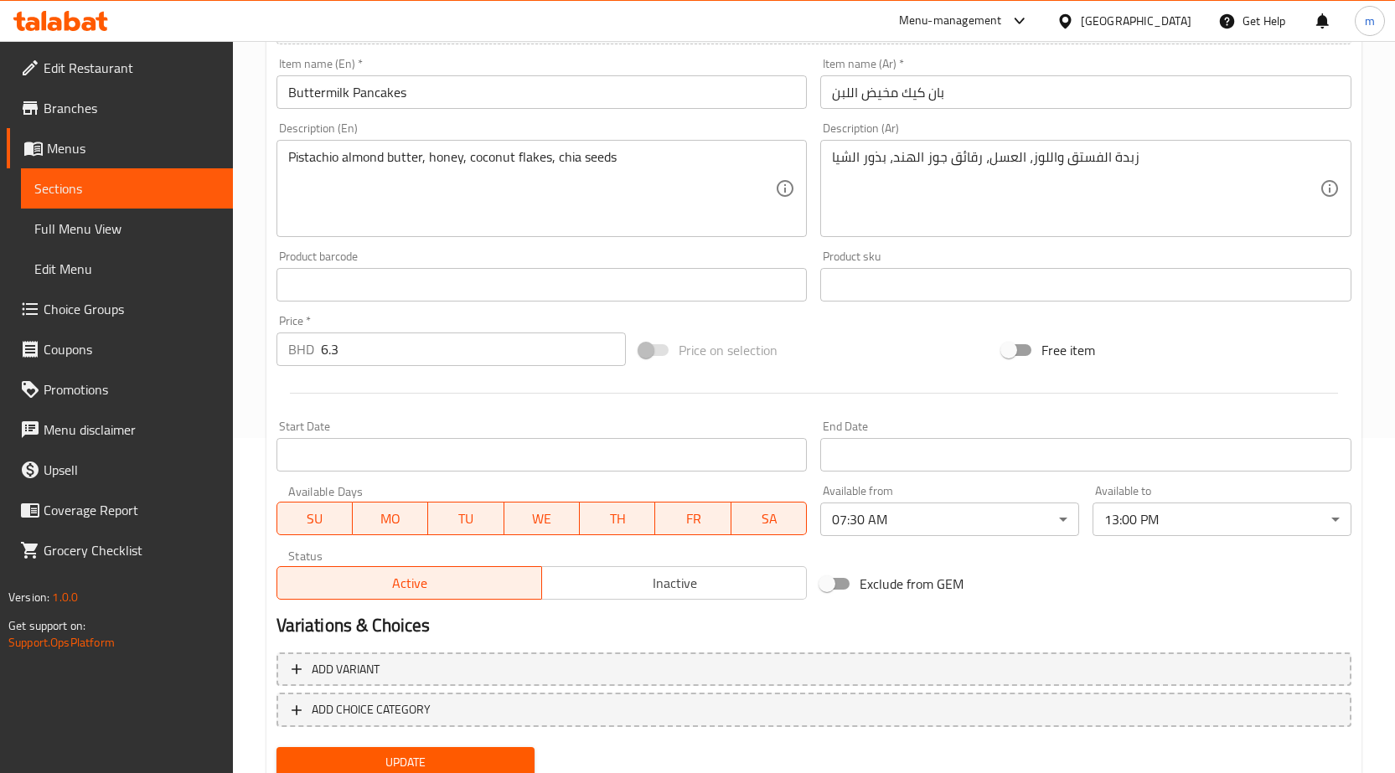
click at [810, 383] on div at bounding box center [814, 393] width 1088 height 41
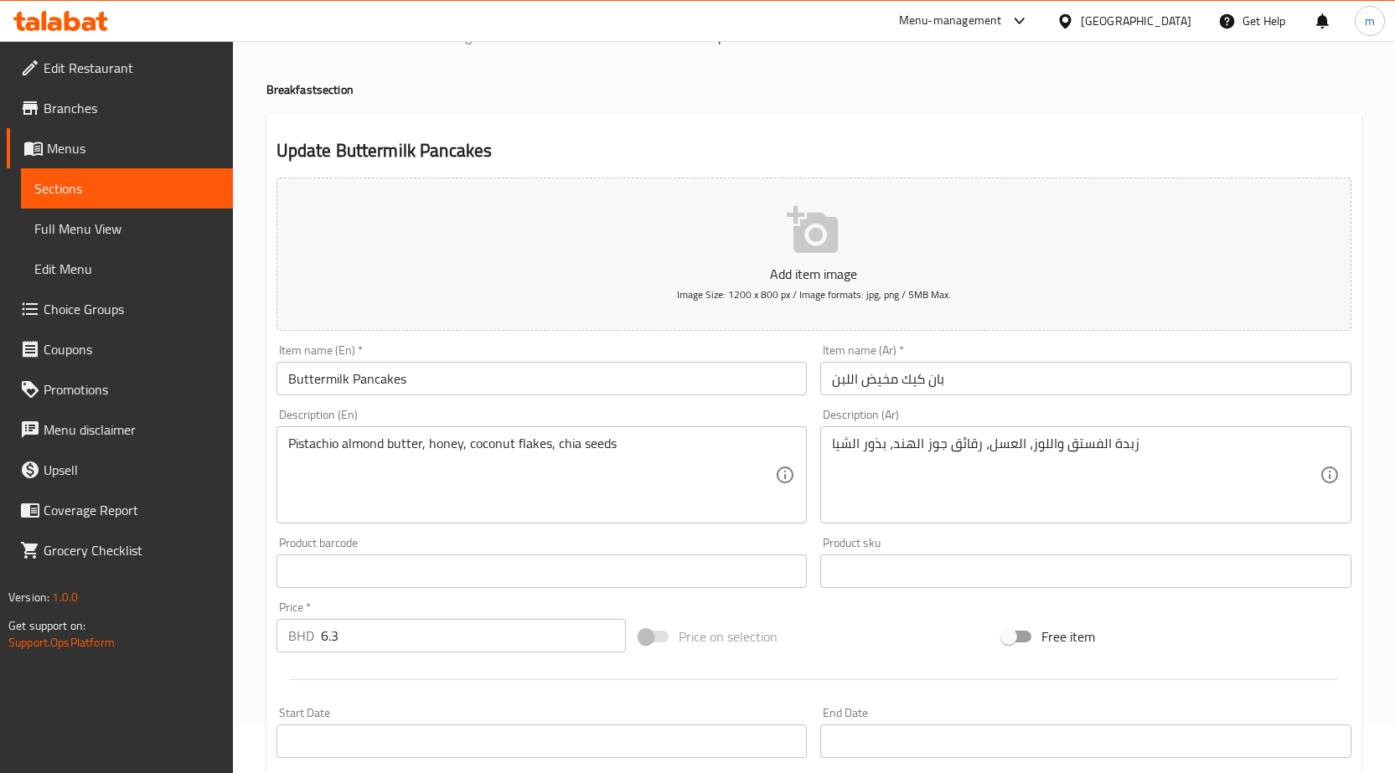
scroll to position [0, 0]
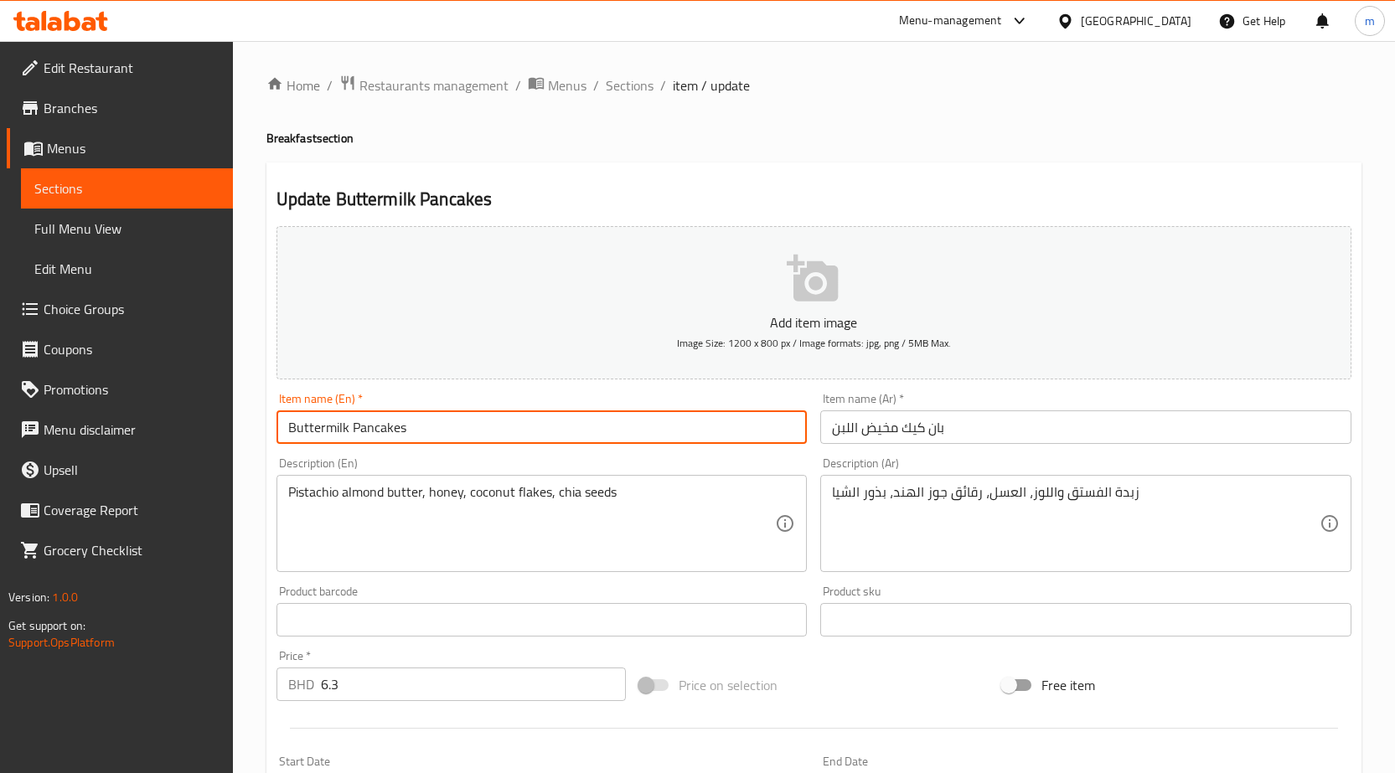
click at [436, 434] on input "Buttermilk Pancakes" at bounding box center [541, 427] width 531 height 34
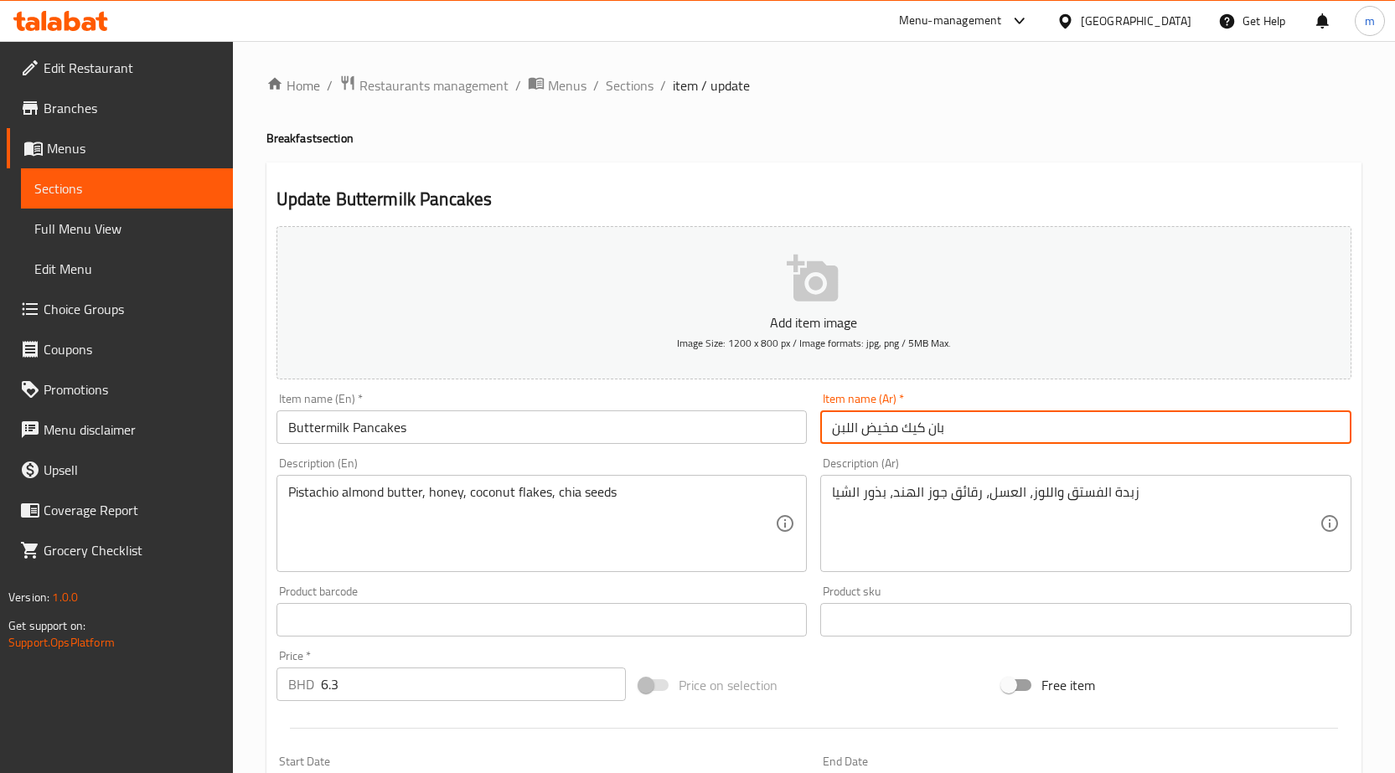
click at [1062, 424] on input "بان كيك مخيض اللبن" at bounding box center [1085, 427] width 531 height 34
click at [1078, 442] on input "بان كيك مخيض اللبن" at bounding box center [1085, 427] width 531 height 34
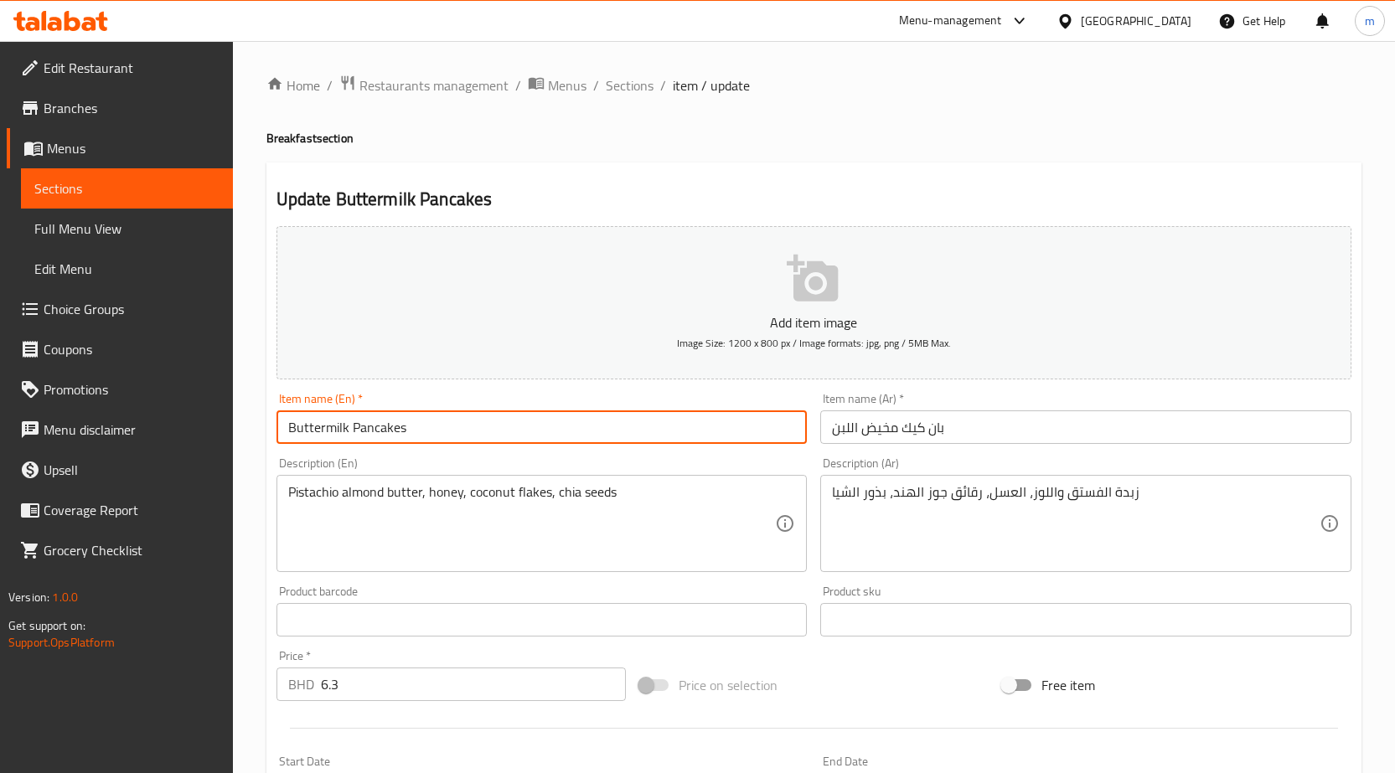
drag, startPoint x: 346, startPoint y: 429, endPoint x: 224, endPoint y: 429, distance: 122.3
click at [224, 429] on div "Edit Restaurant Branches Menus Sections Full Menu View Edit Menu Choice Groups …" at bounding box center [697, 605] width 1395 height 1129
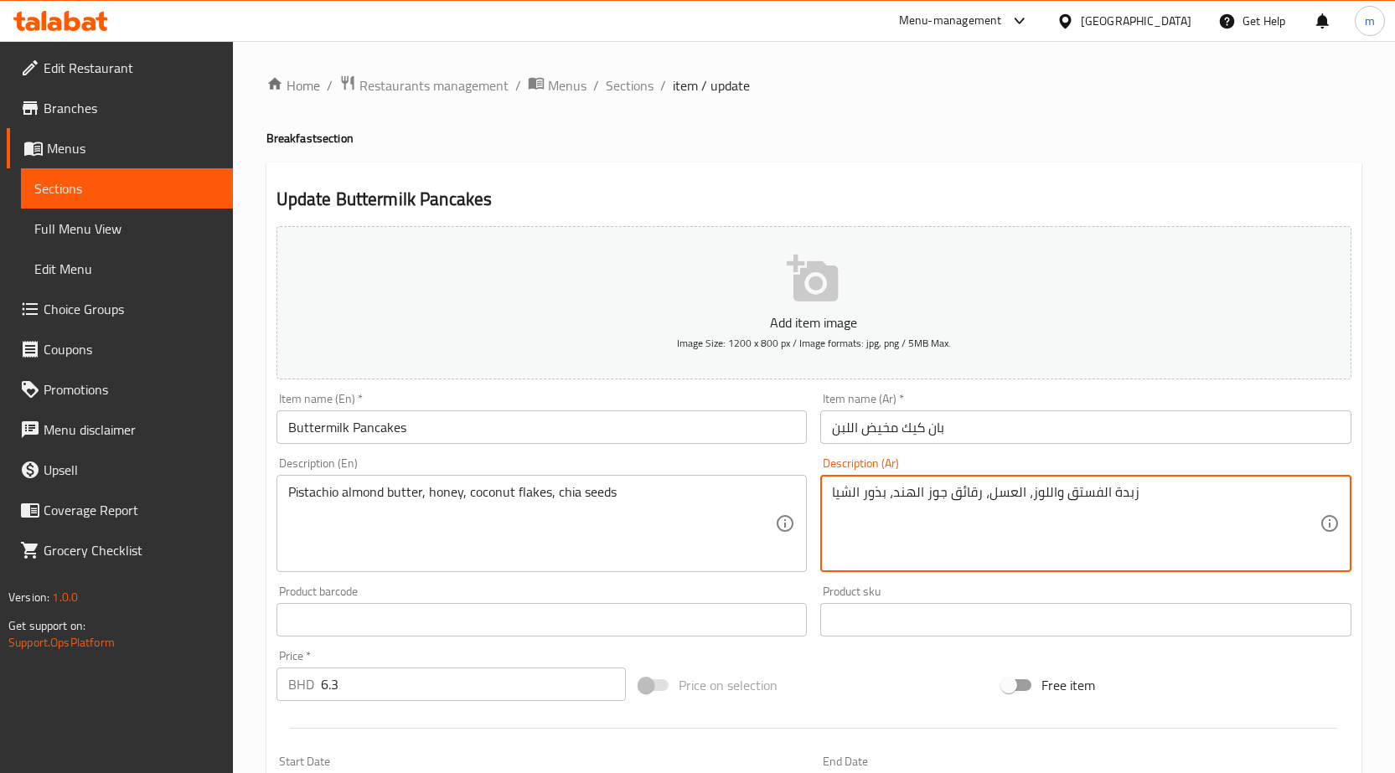
click at [1050, 493] on textarea "زبدة الفستق واللوز، العسل، رقائق جوز الهند، بذور الشيا" at bounding box center [1076, 524] width 488 height 80
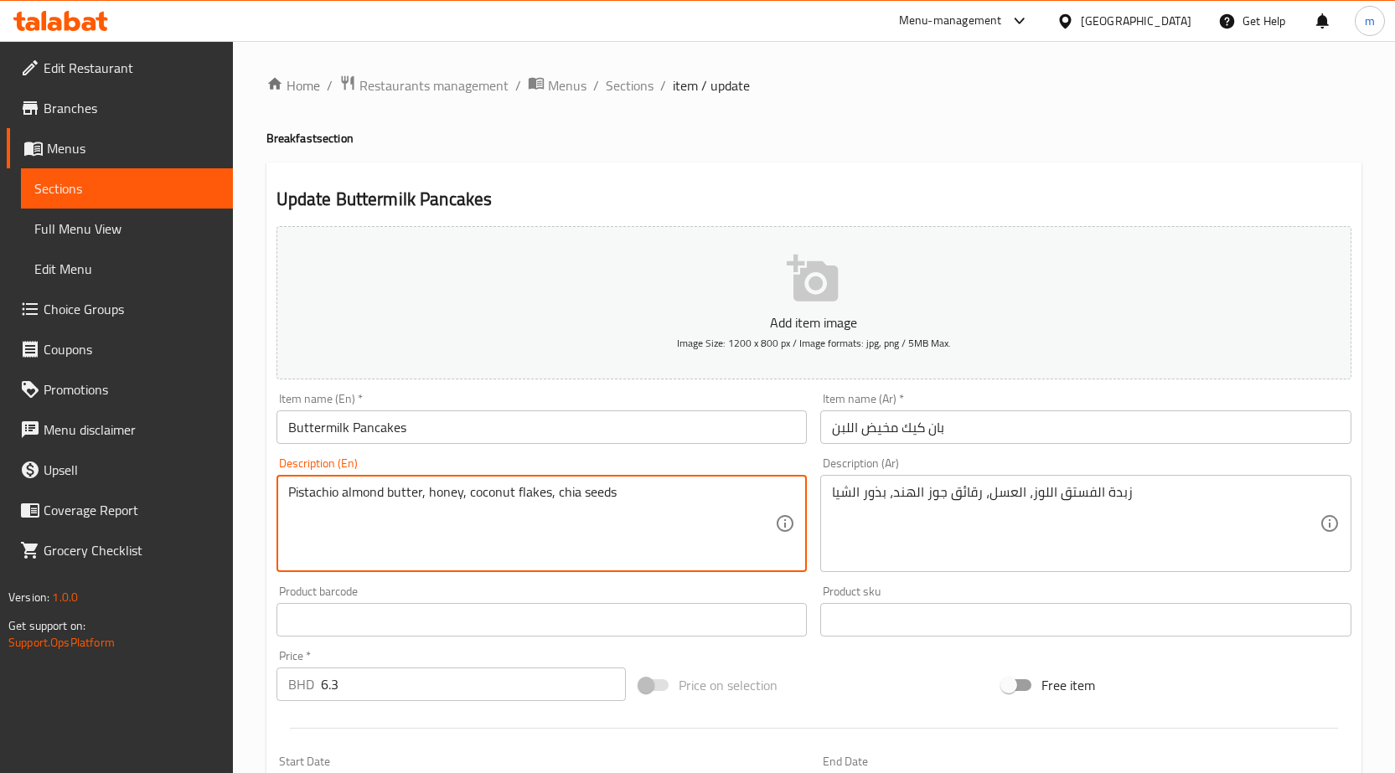
drag, startPoint x: 515, startPoint y: 491, endPoint x: 547, endPoint y: 495, distance: 32.1
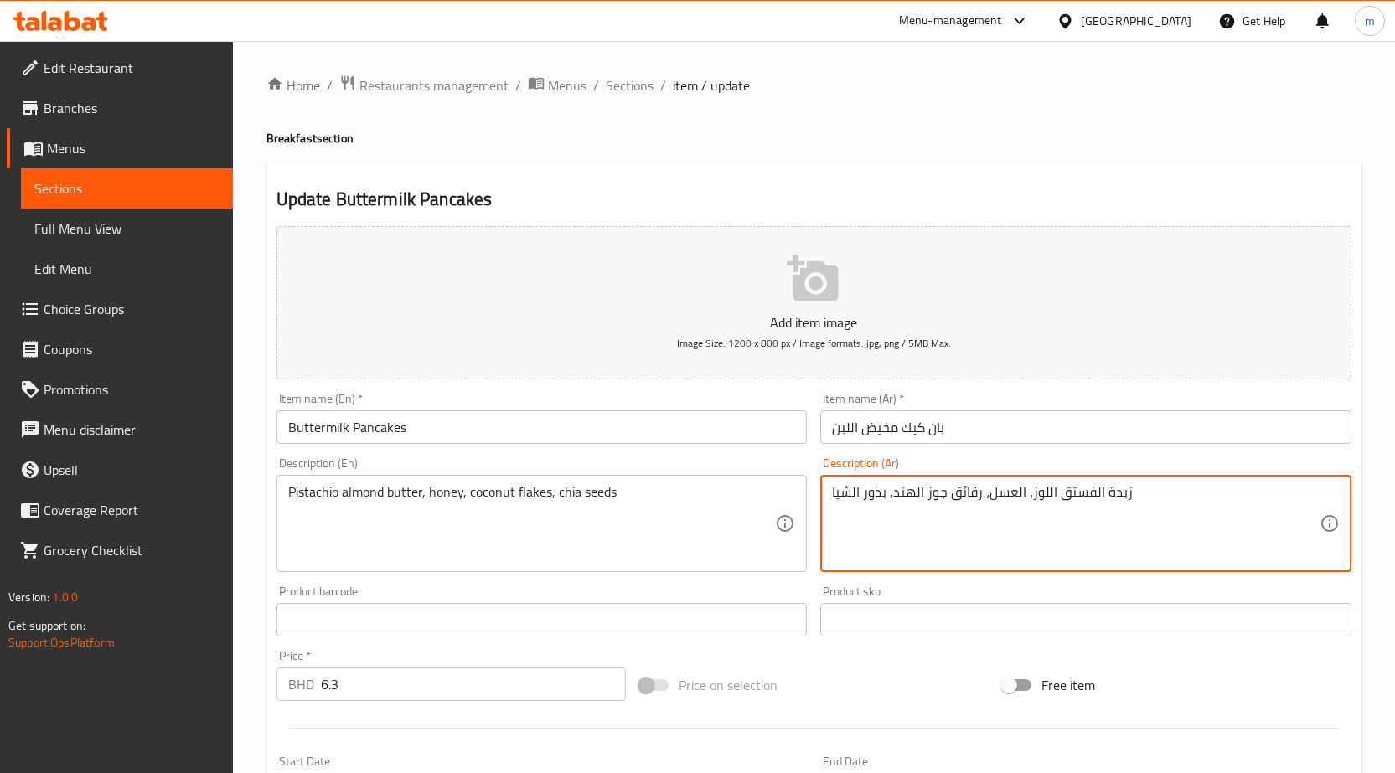
drag, startPoint x: 951, startPoint y: 496, endPoint x: 978, endPoint y: 508, distance: 29.3
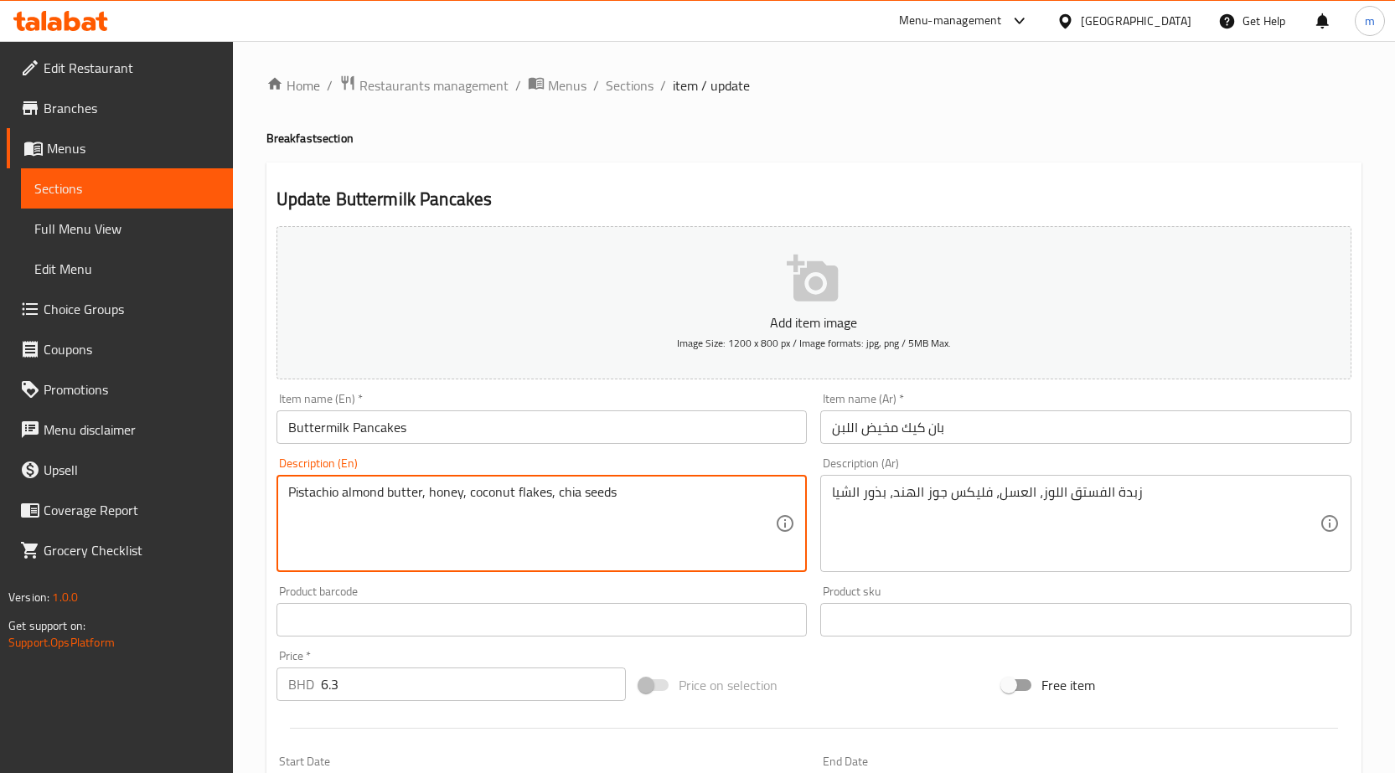
drag, startPoint x: 555, startPoint y: 490, endPoint x: 615, endPoint y: 498, distance: 60.0
drag, startPoint x: 514, startPoint y: 492, endPoint x: 549, endPoint y: 503, distance: 36.0
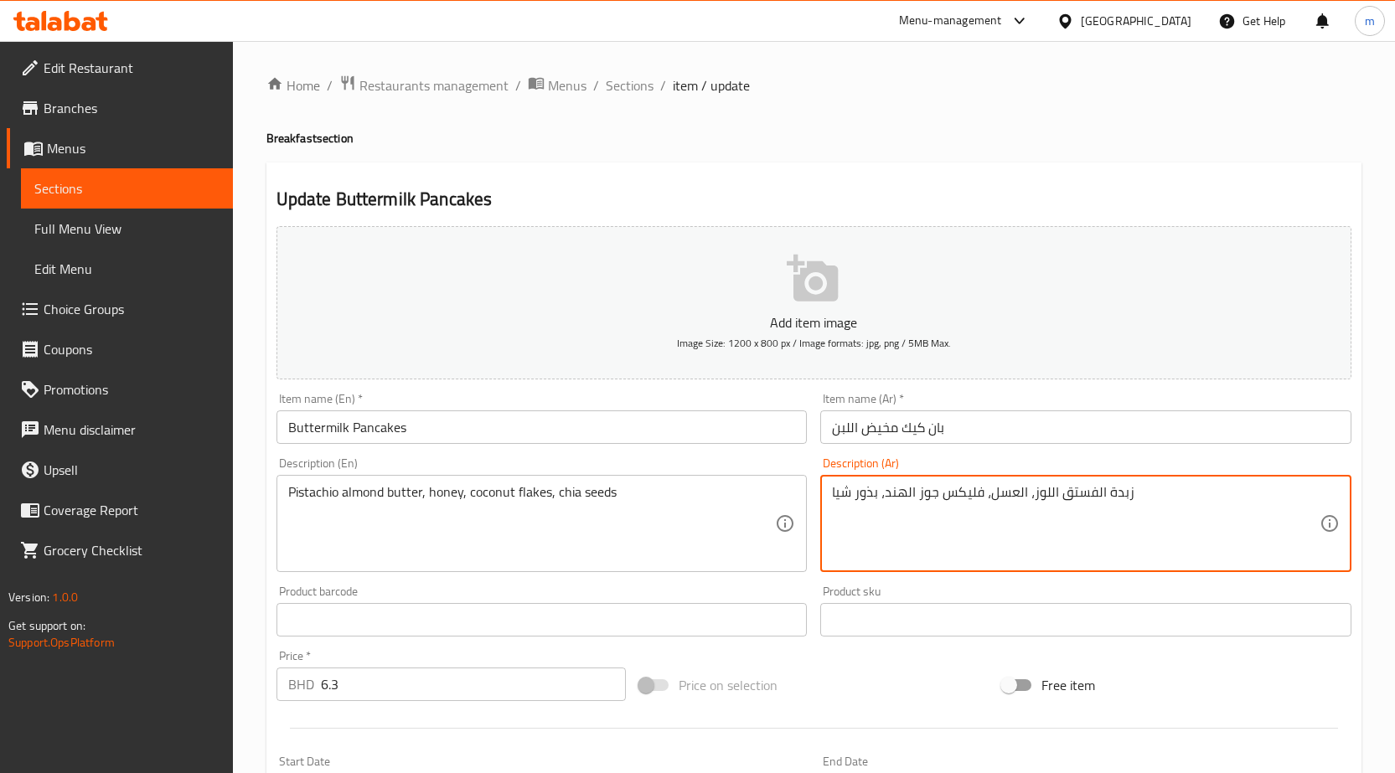
drag, startPoint x: 944, startPoint y: 495, endPoint x: 980, endPoint y: 505, distance: 37.4
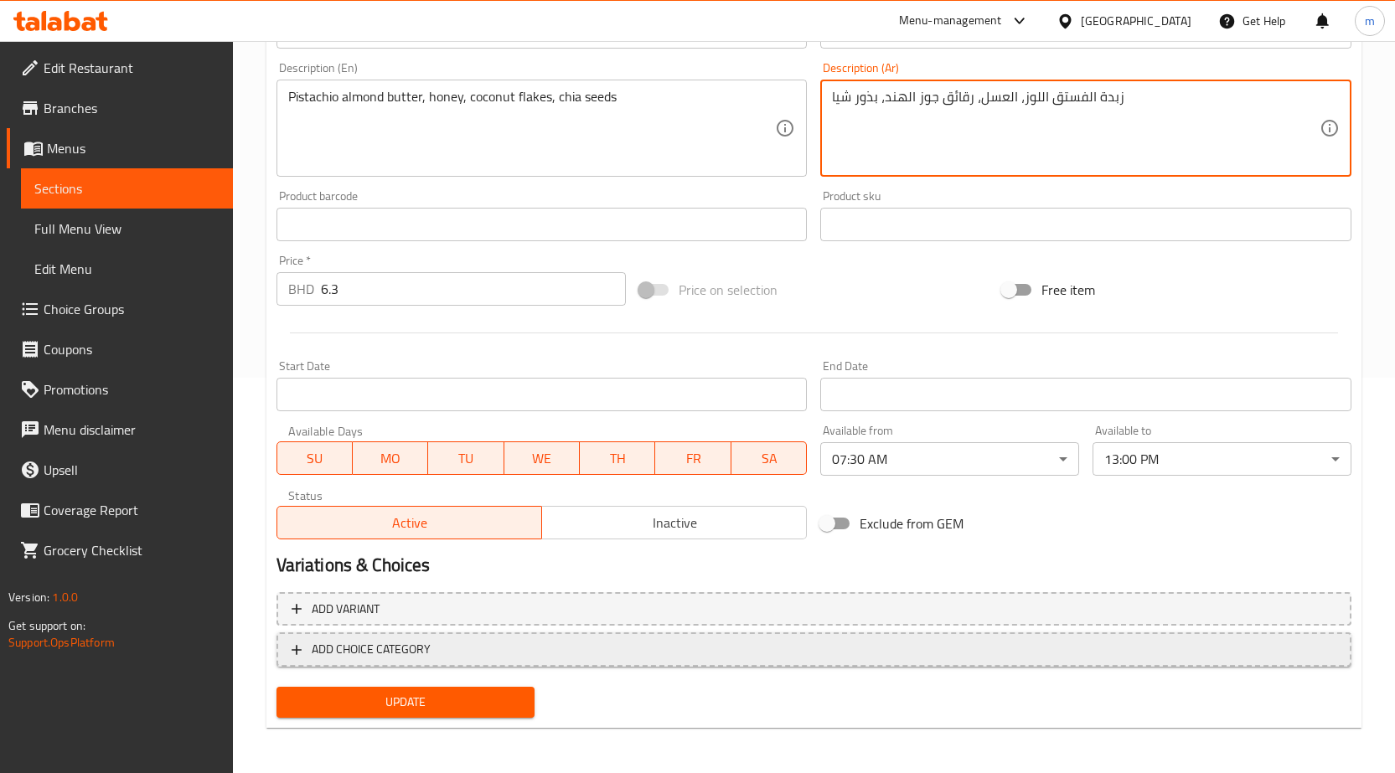
scroll to position [397, 0]
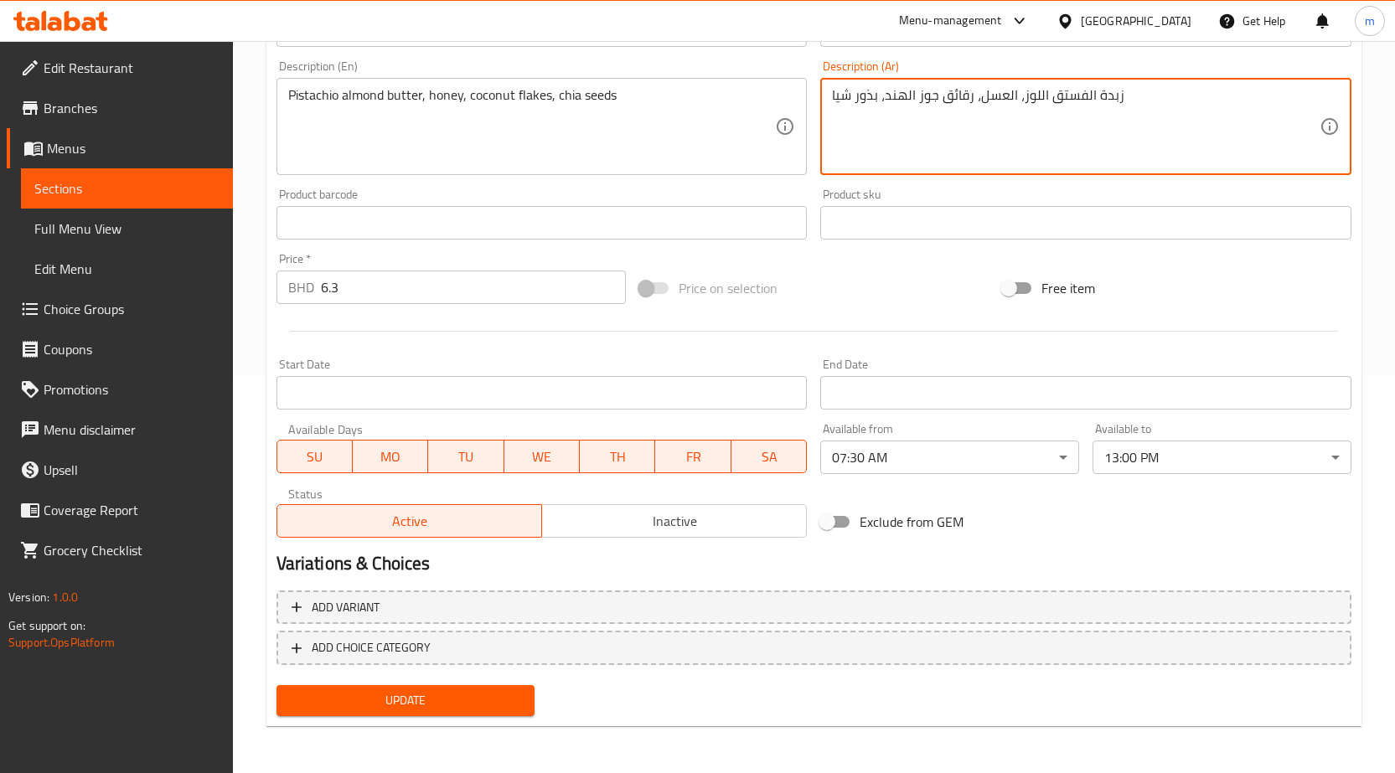
type textarea "زبدة الفستق اللوز، العسل، رقائق جوز الهند، بذور شيا"
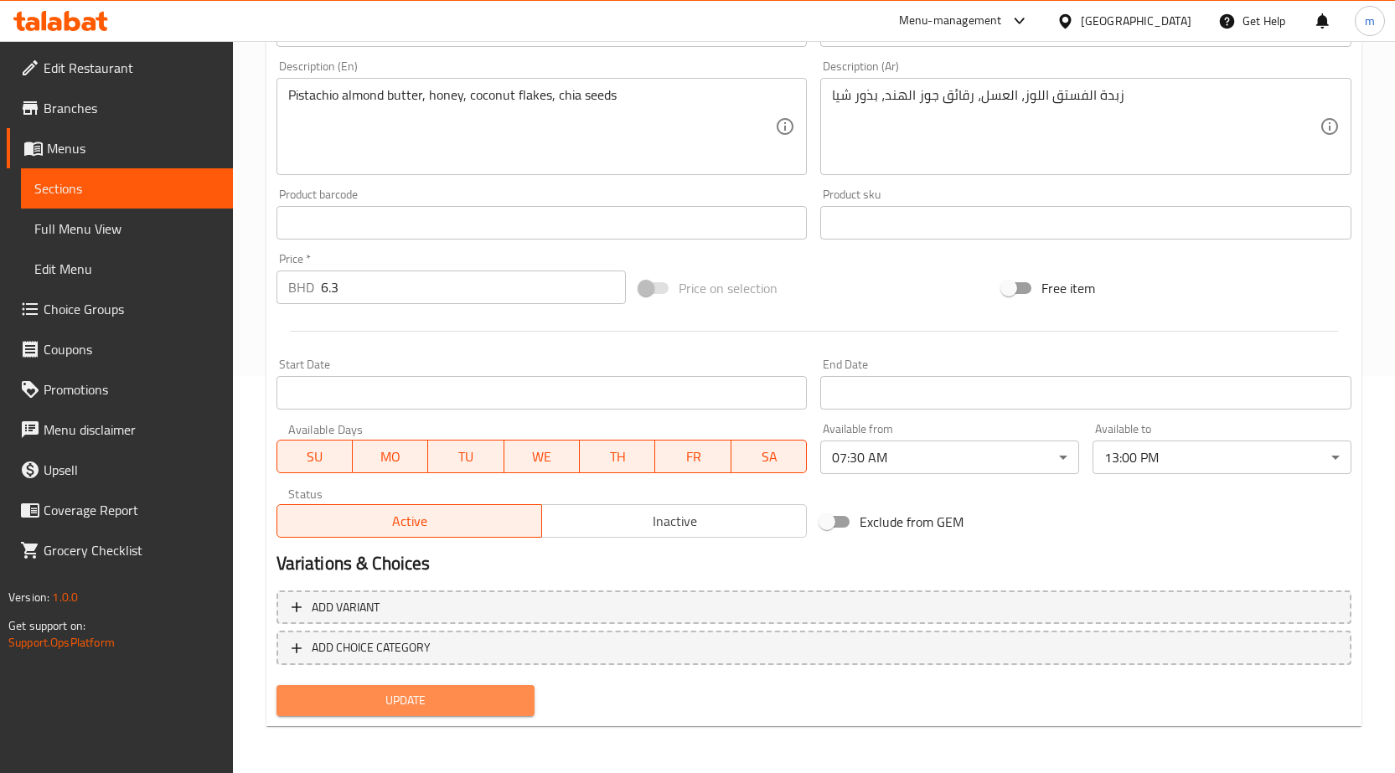
click at [442, 699] on span "Update" at bounding box center [406, 700] width 232 height 21
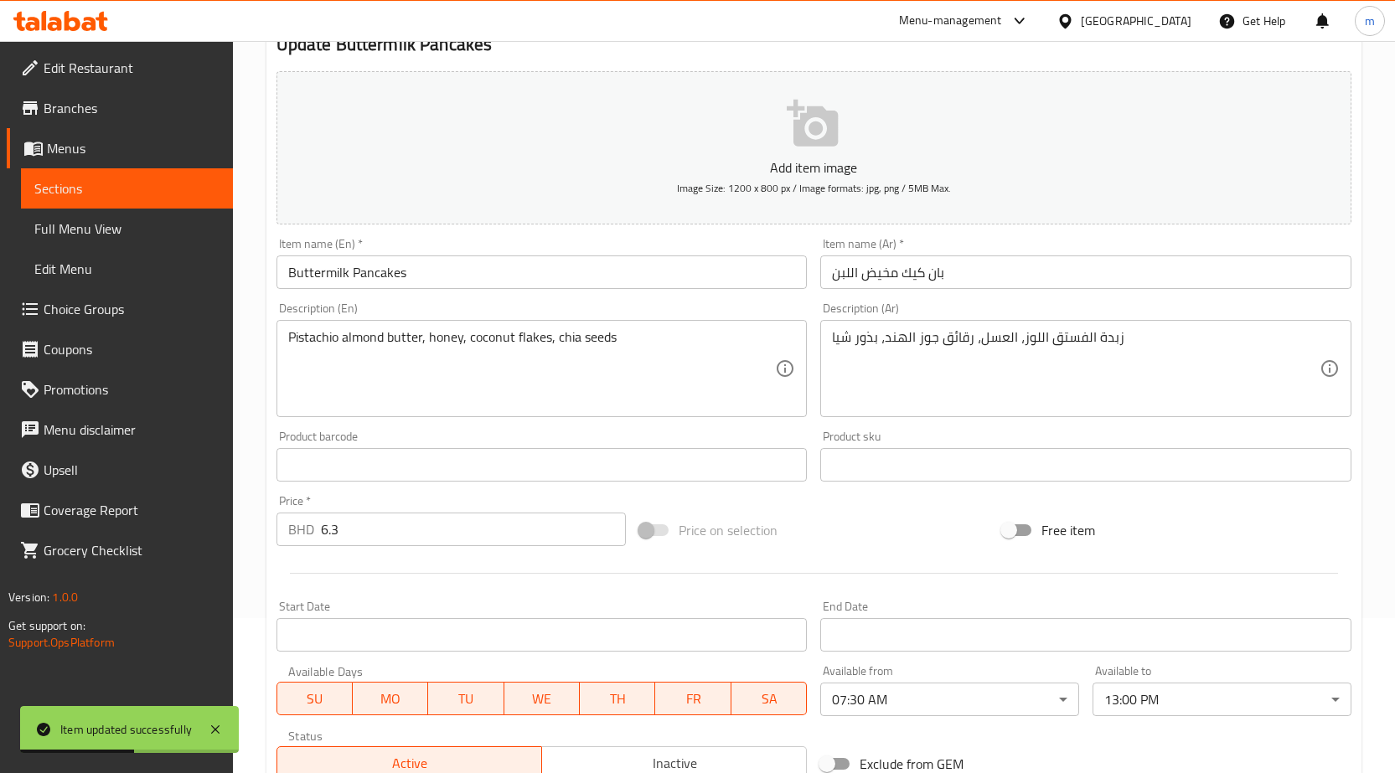
scroll to position [0, 0]
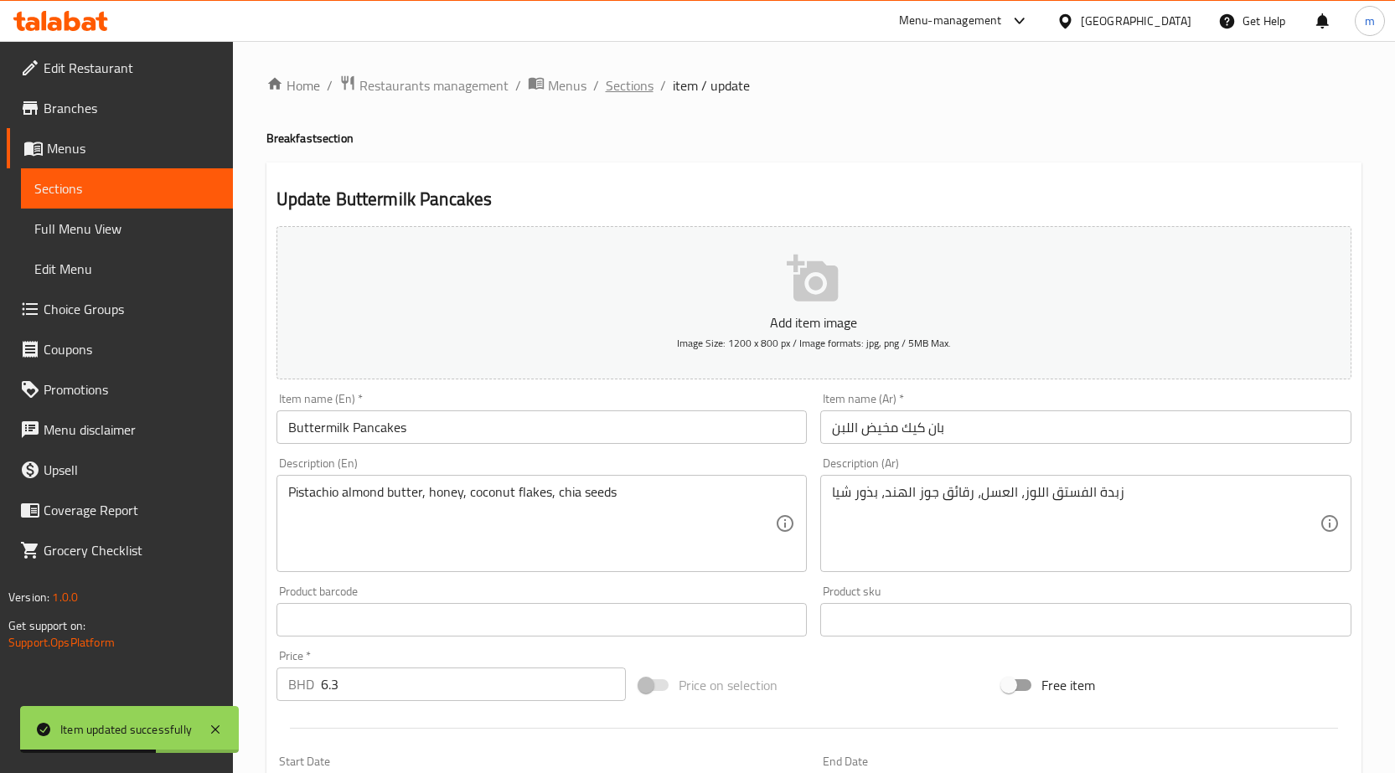
click at [627, 86] on span "Sections" at bounding box center [630, 85] width 48 height 20
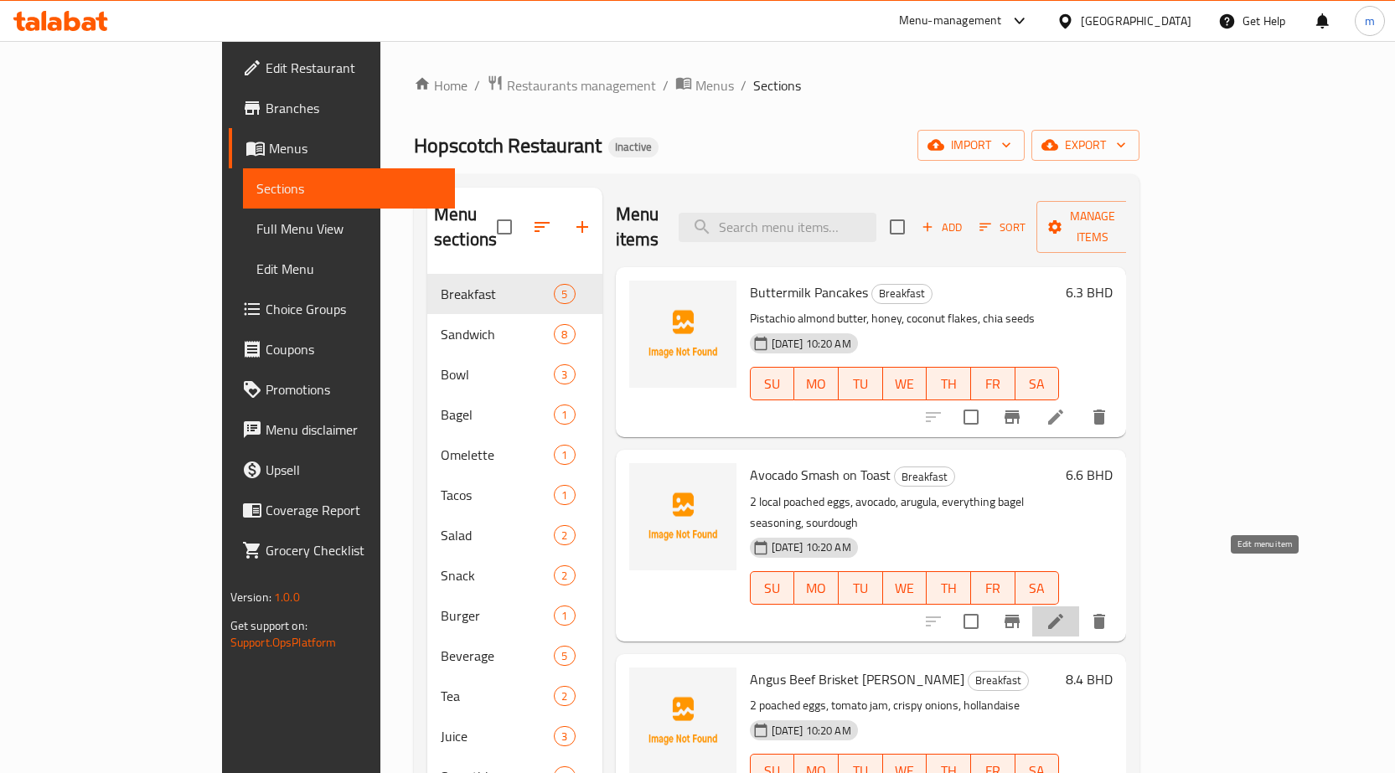
click at [1063, 614] on icon at bounding box center [1055, 621] width 15 height 15
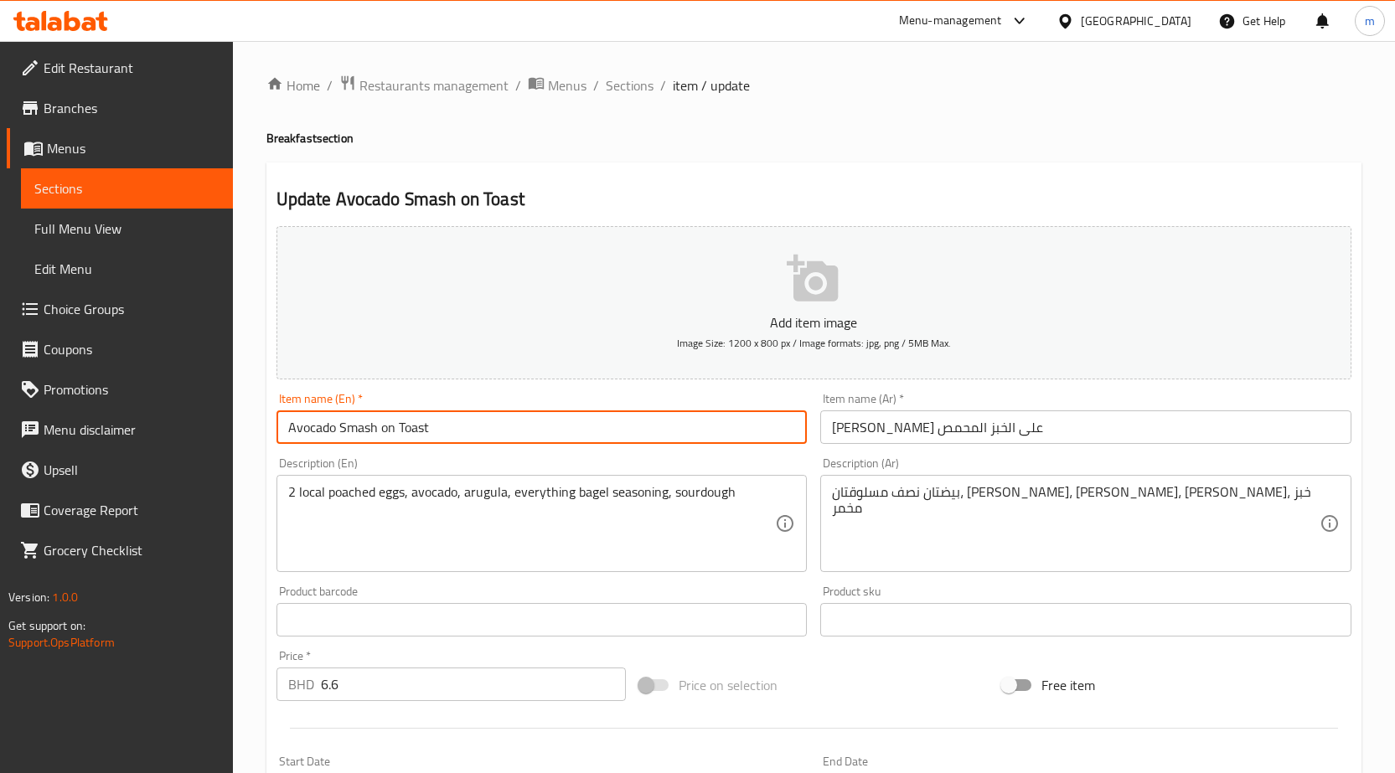
drag, startPoint x: 493, startPoint y: 427, endPoint x: 237, endPoint y: 409, distance: 256.2
click at [237, 409] on div "Home / Restaurants management / Menus / Sections / item / update Breakfast sect…" at bounding box center [814, 605] width 1162 height 1129
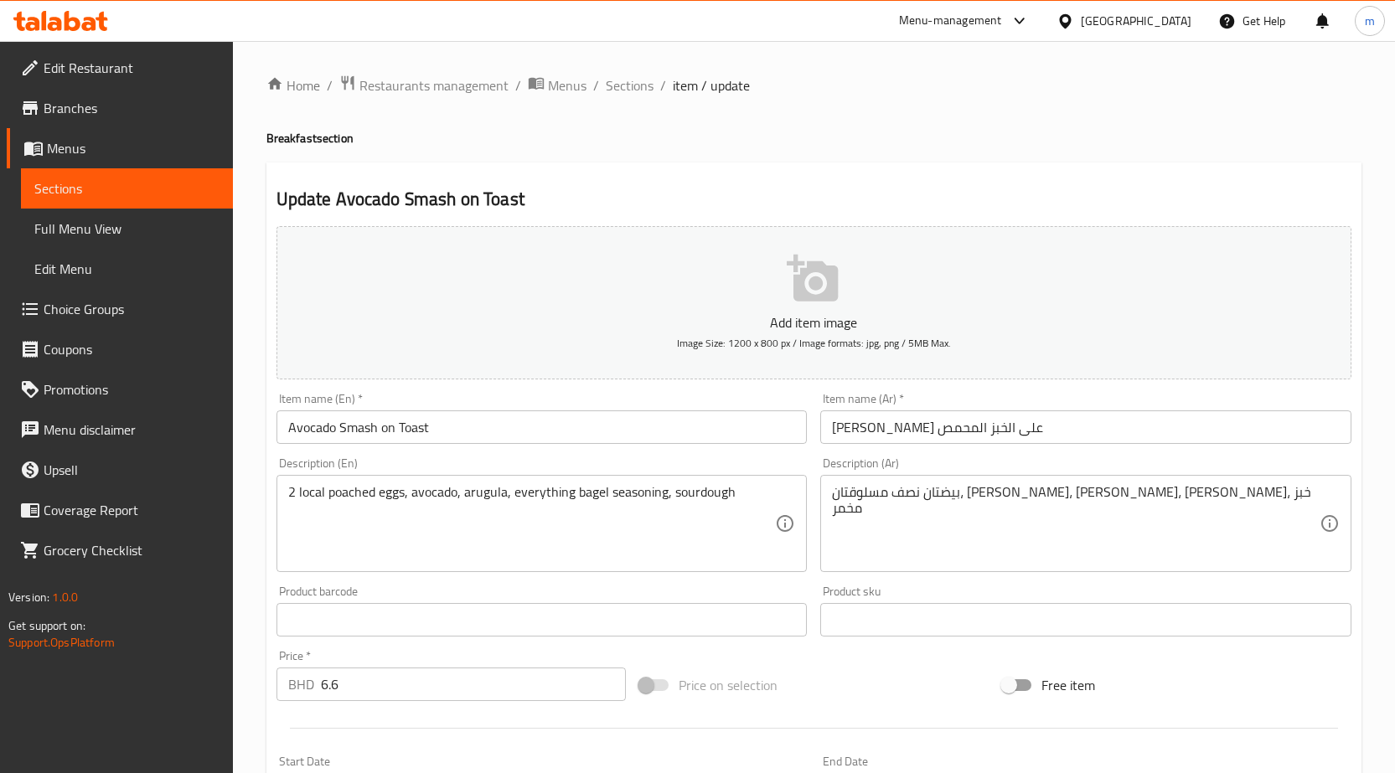
click at [1061, 166] on div "Update Avocado Smash on Toast Add item image Image Size: 1200 x 800 px / Image …" at bounding box center [813, 644] width 1095 height 962
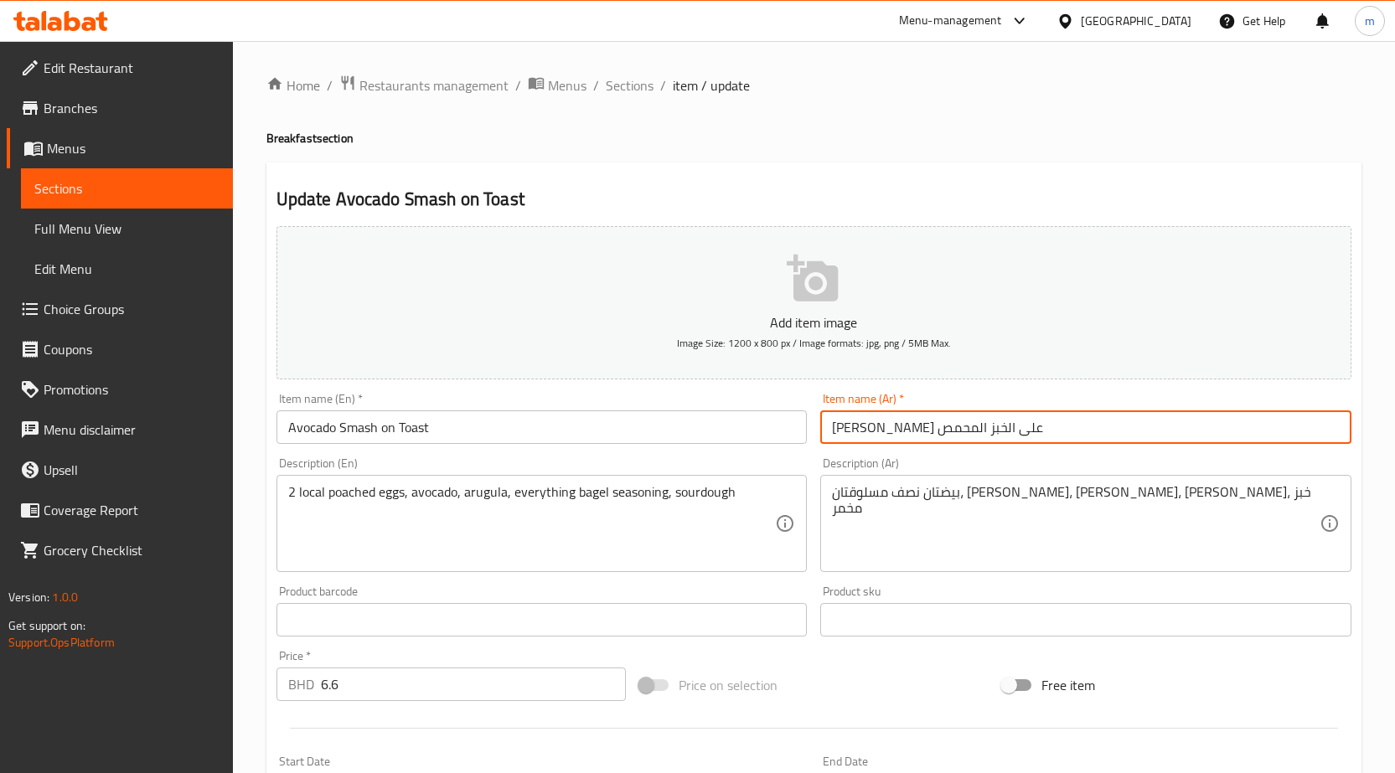
drag, startPoint x: 1000, startPoint y: 430, endPoint x: 1074, endPoint y: 425, distance: 73.9
click at [1074, 425] on input "مهروس الأفوكادو على الخبز المحمص" at bounding box center [1085, 427] width 531 height 34
click at [947, 428] on input "الأفوكادو مهروسعلى الخبز المحمص" at bounding box center [1085, 427] width 531 height 34
drag, startPoint x: 1038, startPoint y: 428, endPoint x: 1076, endPoint y: 427, distance: 37.7
click at [1071, 426] on input "الأفوكادو مهروس على الخبز المحمص" at bounding box center [1085, 427] width 531 height 34
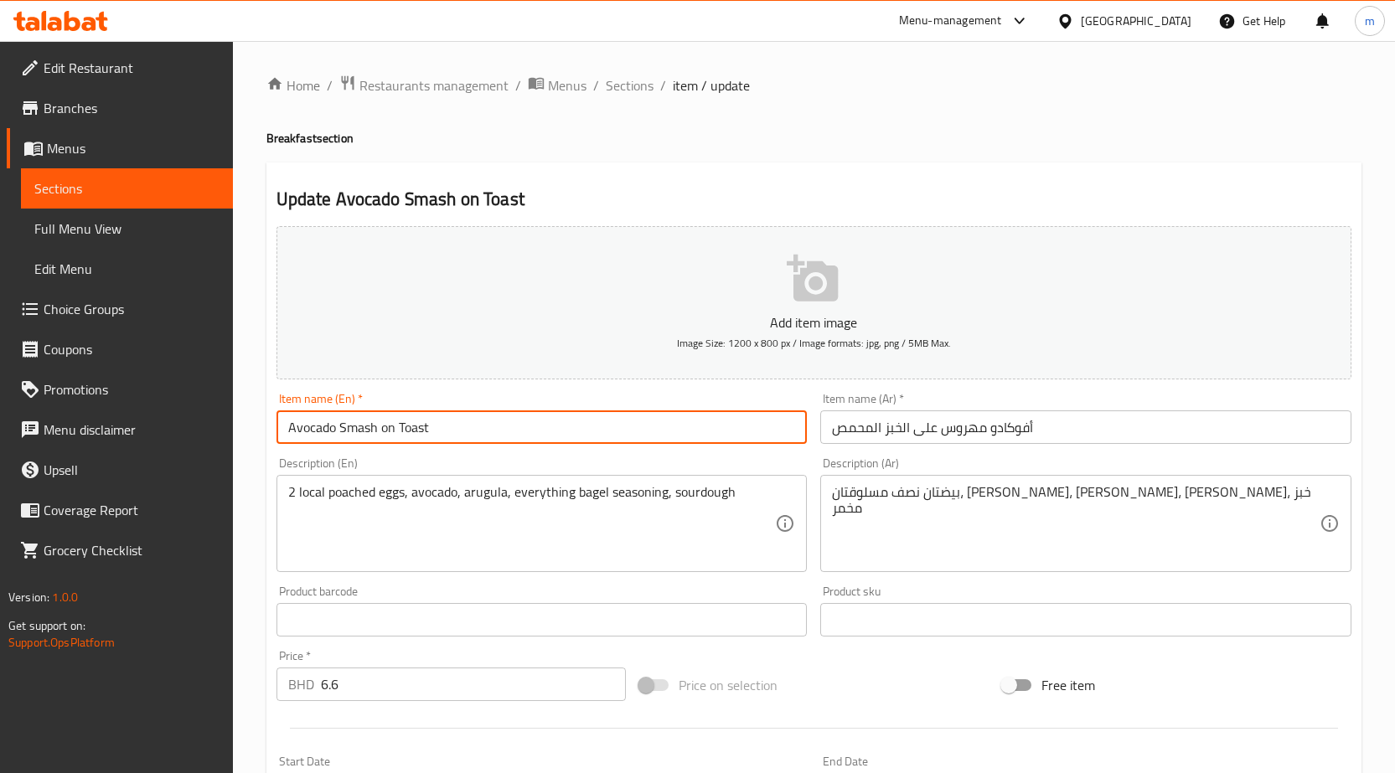
drag, startPoint x: 400, startPoint y: 431, endPoint x: 447, endPoint y: 436, distance: 47.9
click at [447, 436] on input "Avocado Smash on Toast" at bounding box center [541, 427] width 531 height 34
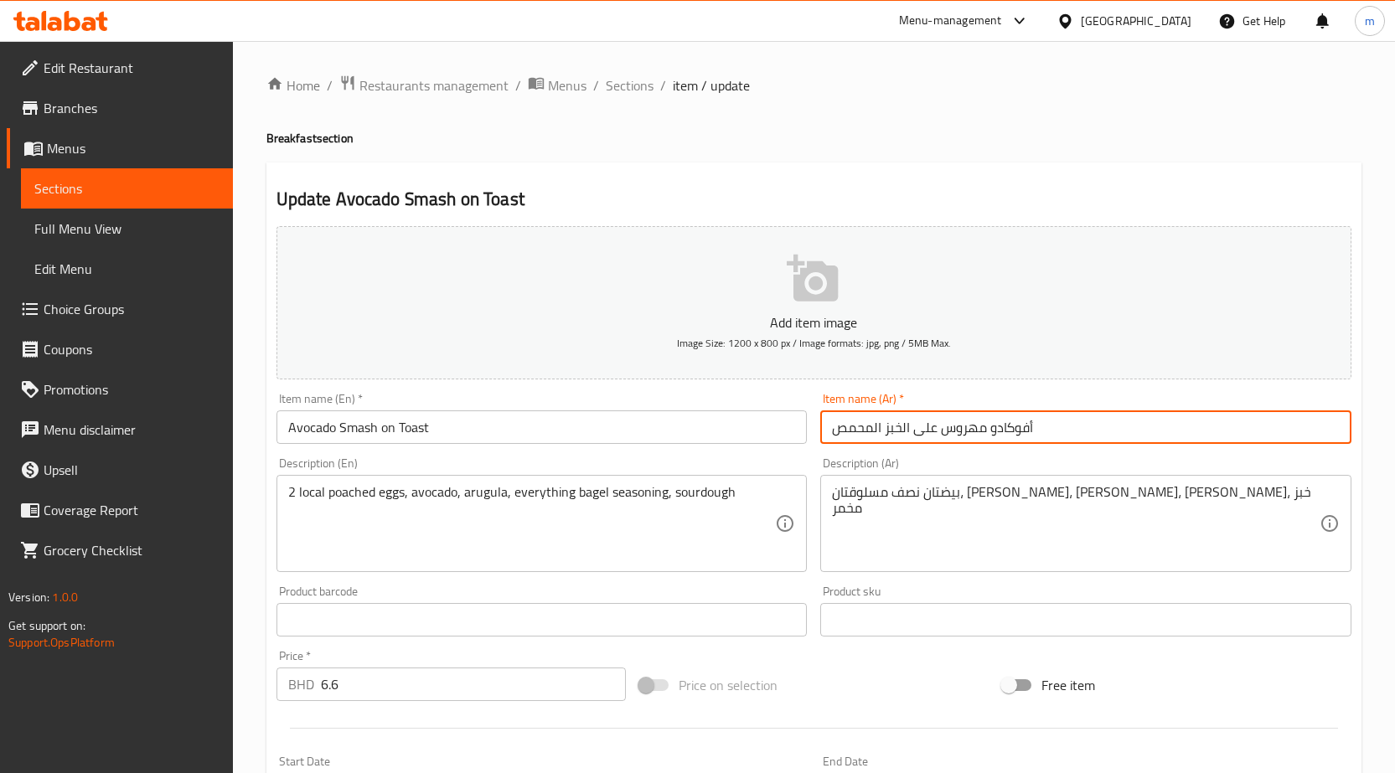
drag, startPoint x: 835, startPoint y: 428, endPoint x: 915, endPoint y: 440, distance: 80.4
click at [915, 440] on input "أفوكادو مهروس على الخبز المحمص" at bounding box center [1085, 427] width 531 height 34
type input "أفوكادو مهروس على توست"
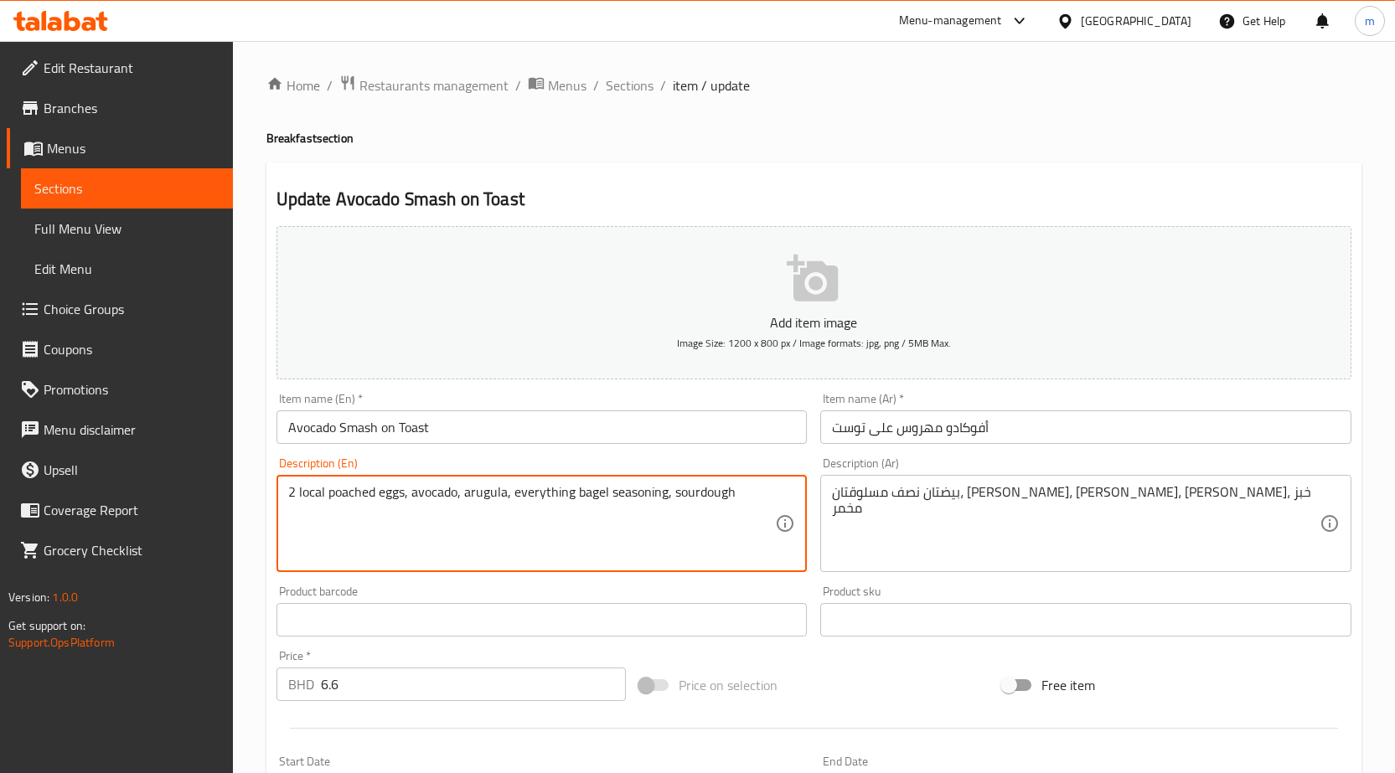
drag, startPoint x: 327, startPoint y: 493, endPoint x: 403, endPoint y: 514, distance: 79.3
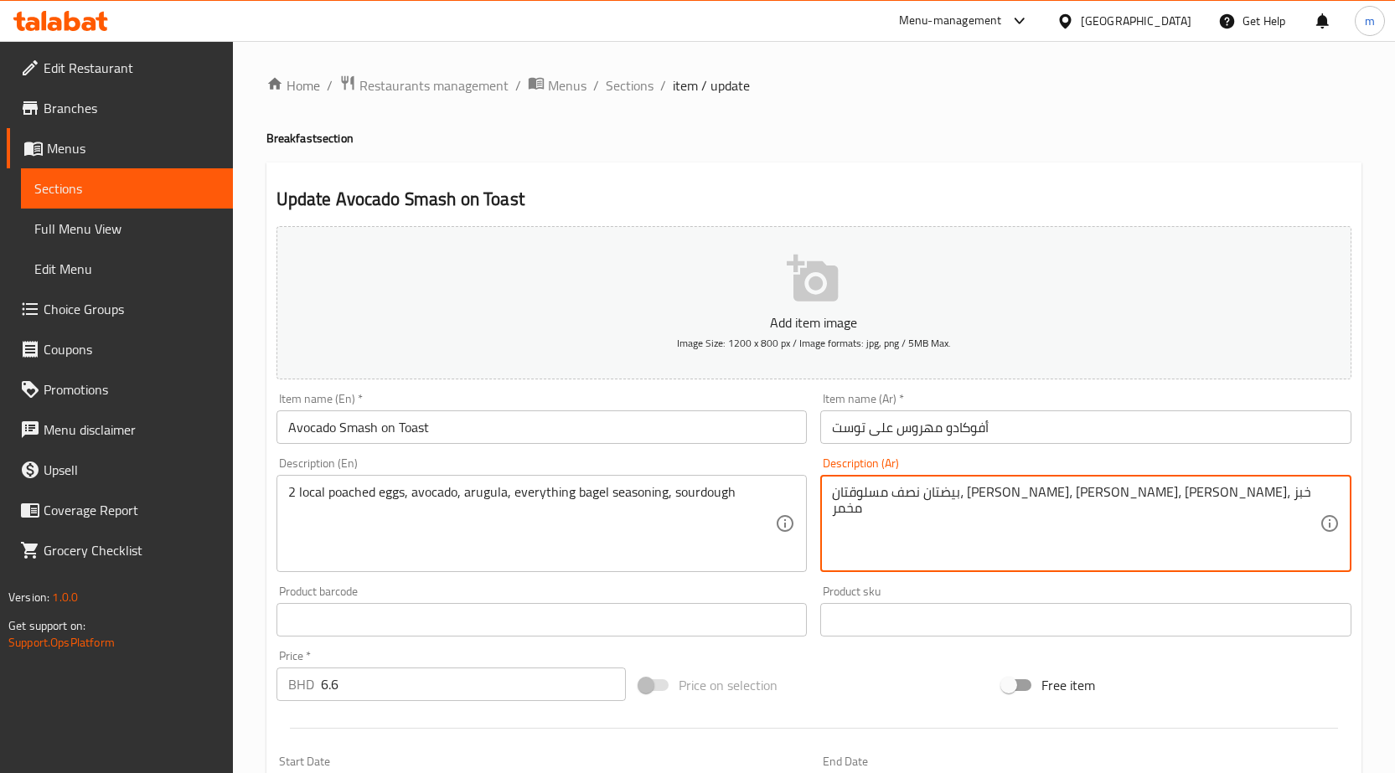
drag, startPoint x: 1133, startPoint y: 497, endPoint x: 1172, endPoint y: 499, distance: 39.5
drag, startPoint x: 1050, startPoint y: 493, endPoint x: 1063, endPoint y: 502, distance: 15.1
click at [1063, 502] on textarea "2بيض نصف مسلوقتان، أفوكادو، جرجير، توابل بيغل، خبز مخمر" at bounding box center [1076, 524] width 488 height 80
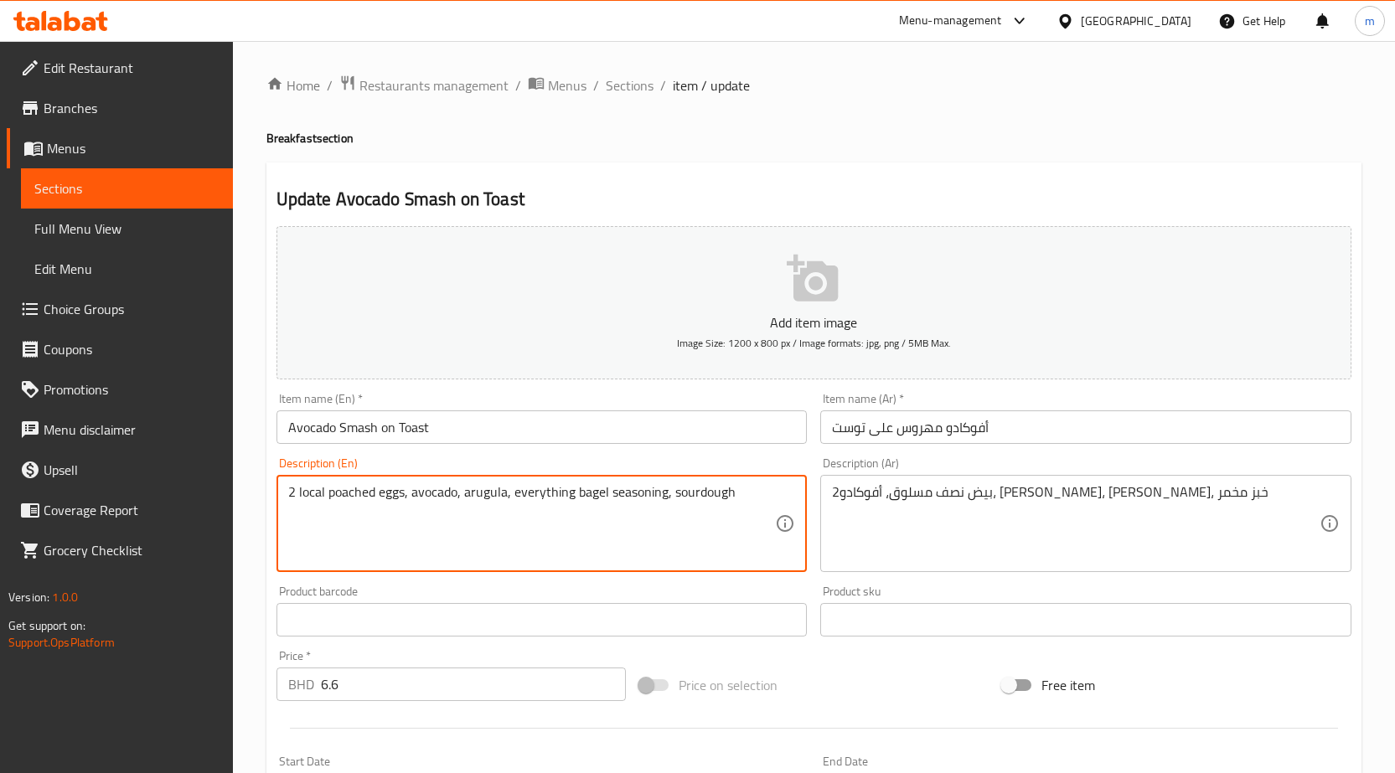
drag, startPoint x: 465, startPoint y: 494, endPoint x: 503, endPoint y: 500, distance: 38.1
drag, startPoint x: 513, startPoint y: 500, endPoint x: 664, endPoint y: 512, distance: 152.1
click at [664, 512] on textarea "2 local poached eggs, avocado, arugula, everything bagel seasoning, sourdough" at bounding box center [532, 524] width 488 height 80
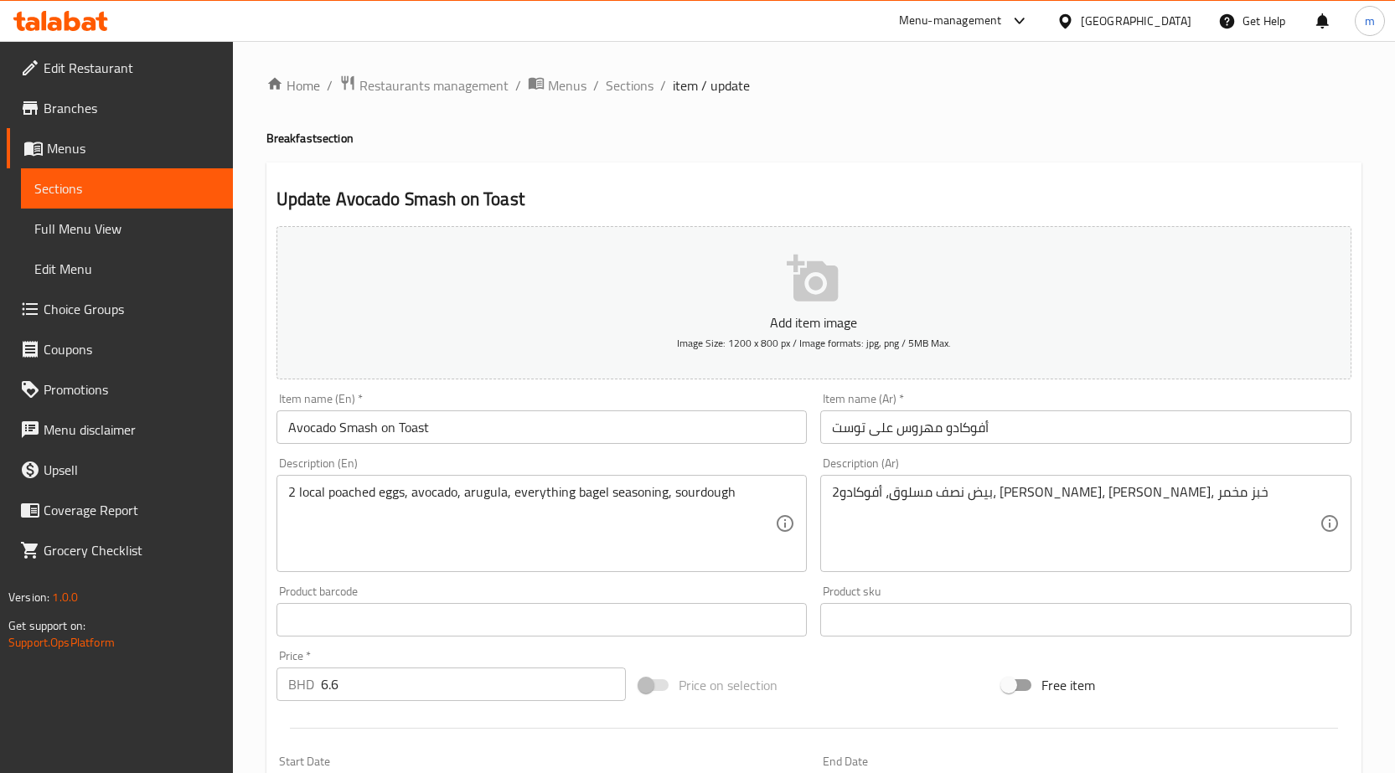
click at [606, 500] on textarea "2 local poached eggs, avocado, arugula, everything bagel seasoning, sourdough" at bounding box center [532, 524] width 488 height 80
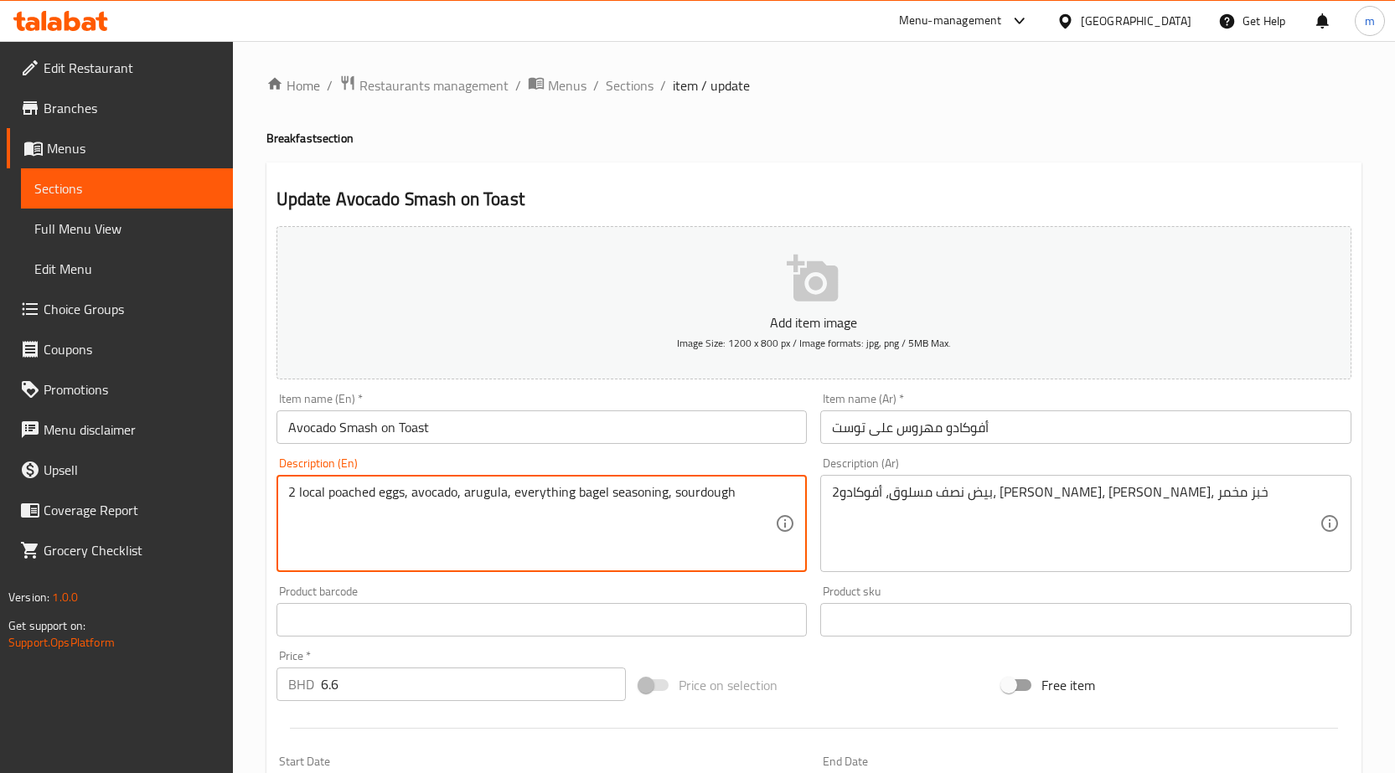
drag, startPoint x: 606, startPoint y: 500, endPoint x: 512, endPoint y: 496, distance: 94.7
click at [512, 496] on textarea "2 local poached eggs, avocado, arugula, everything bagel seasoning, sourdough" at bounding box center [532, 524] width 488 height 80
drag, startPoint x: 672, startPoint y: 491, endPoint x: 736, endPoint y: 489, distance: 64.5
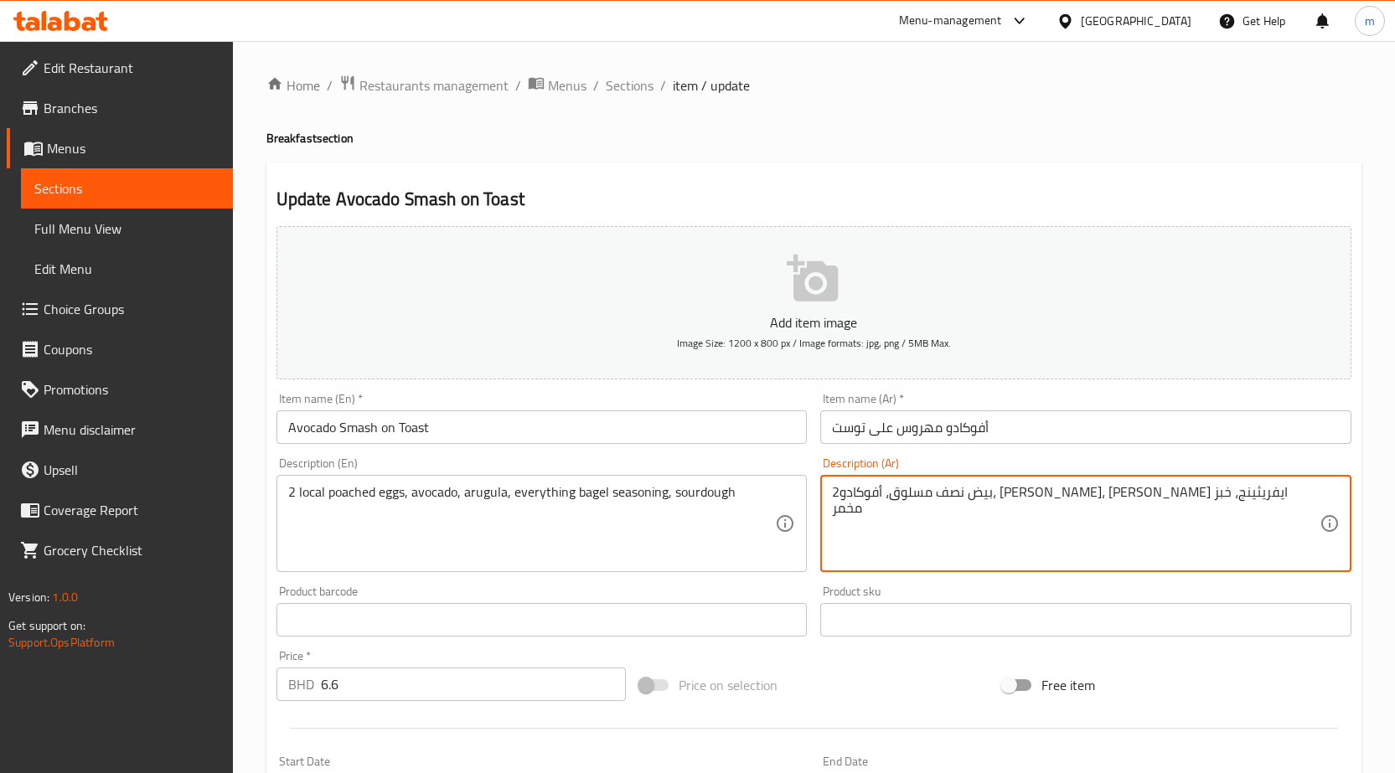
drag, startPoint x: 875, startPoint y: 493, endPoint x: 892, endPoint y: 496, distance: 16.9
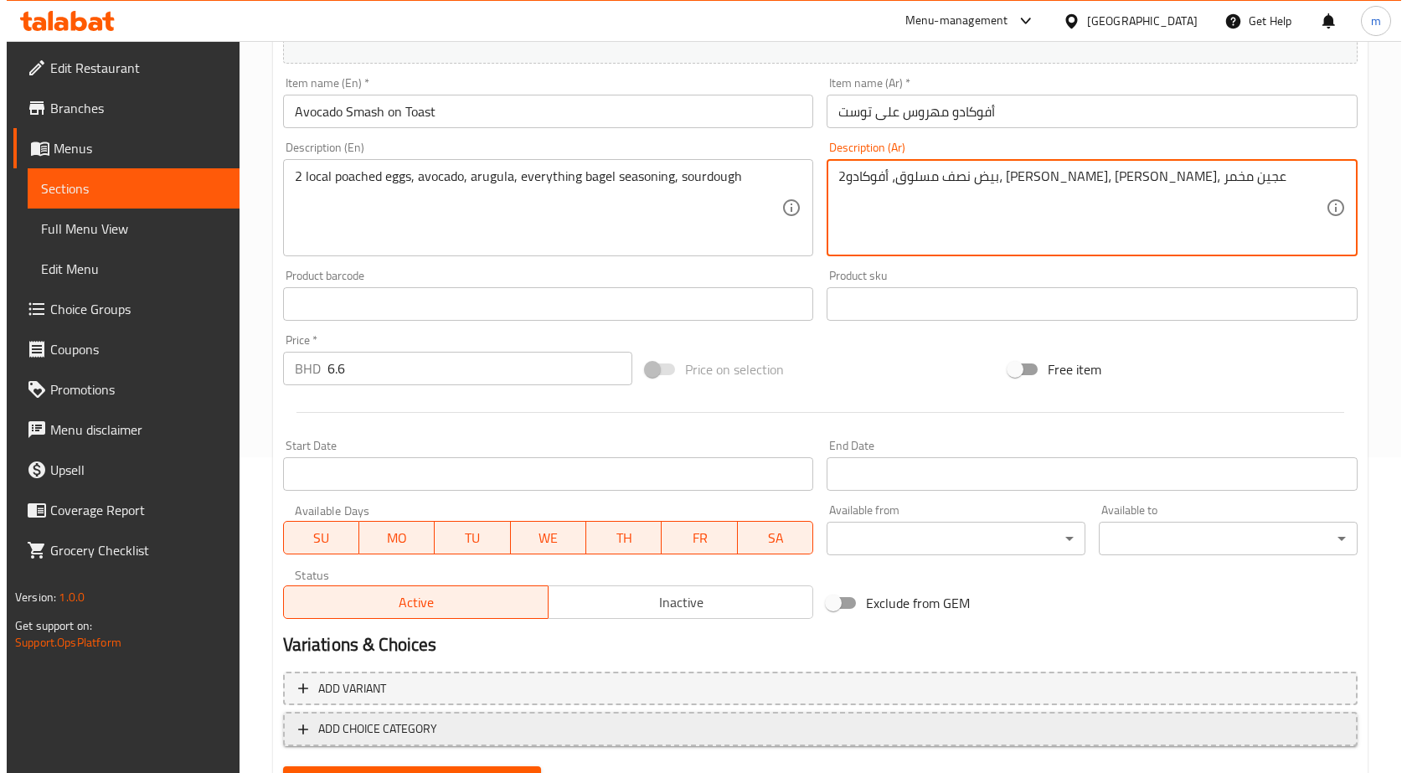
scroll to position [397, 0]
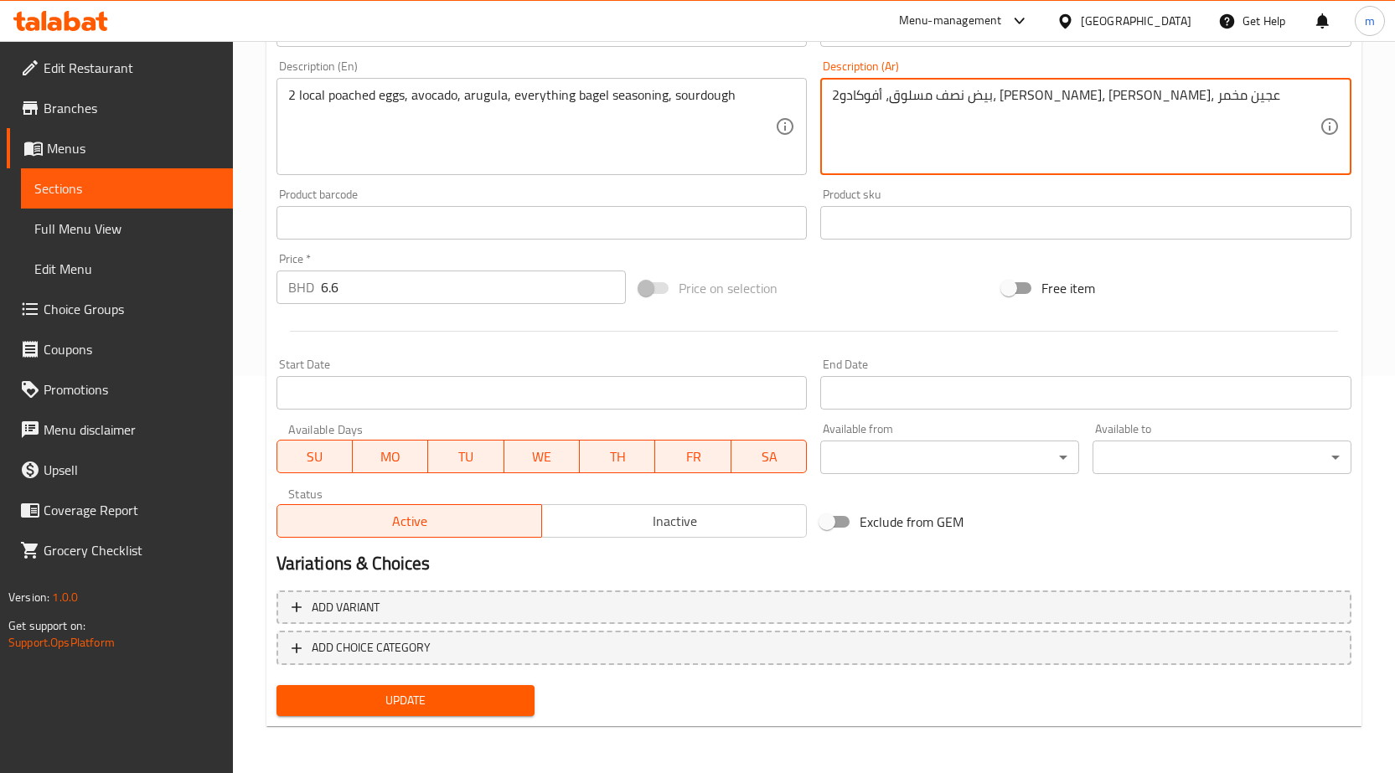
type textarea "2بيض نصف مسلوق، أفوكادو، [PERSON_NAME]، [PERSON_NAME]، عجين مخمر"
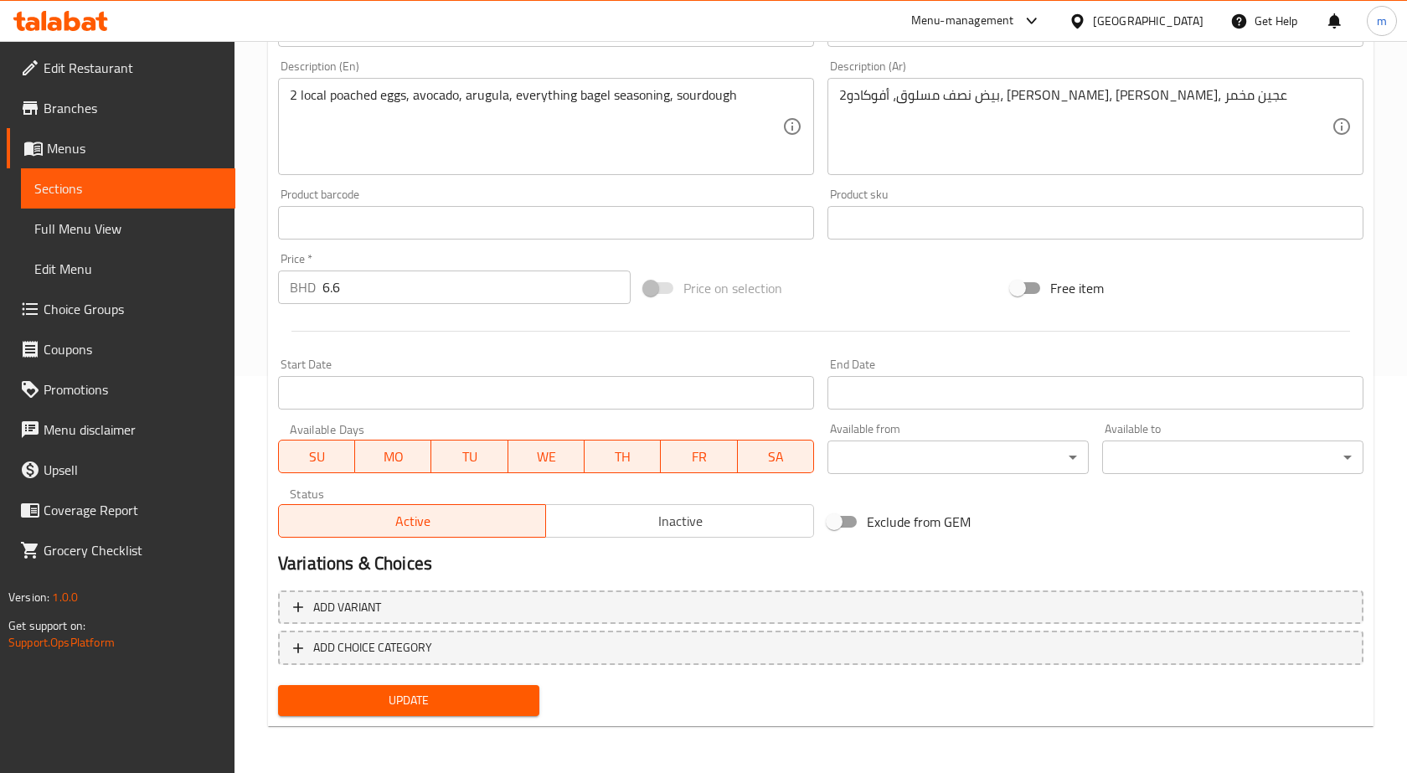
click at [958, 376] on body "​ Menu-management Bahrain Get Help m Edit Restaurant Branches Menus Sections Fu…" at bounding box center [703, 10] width 1407 height 732
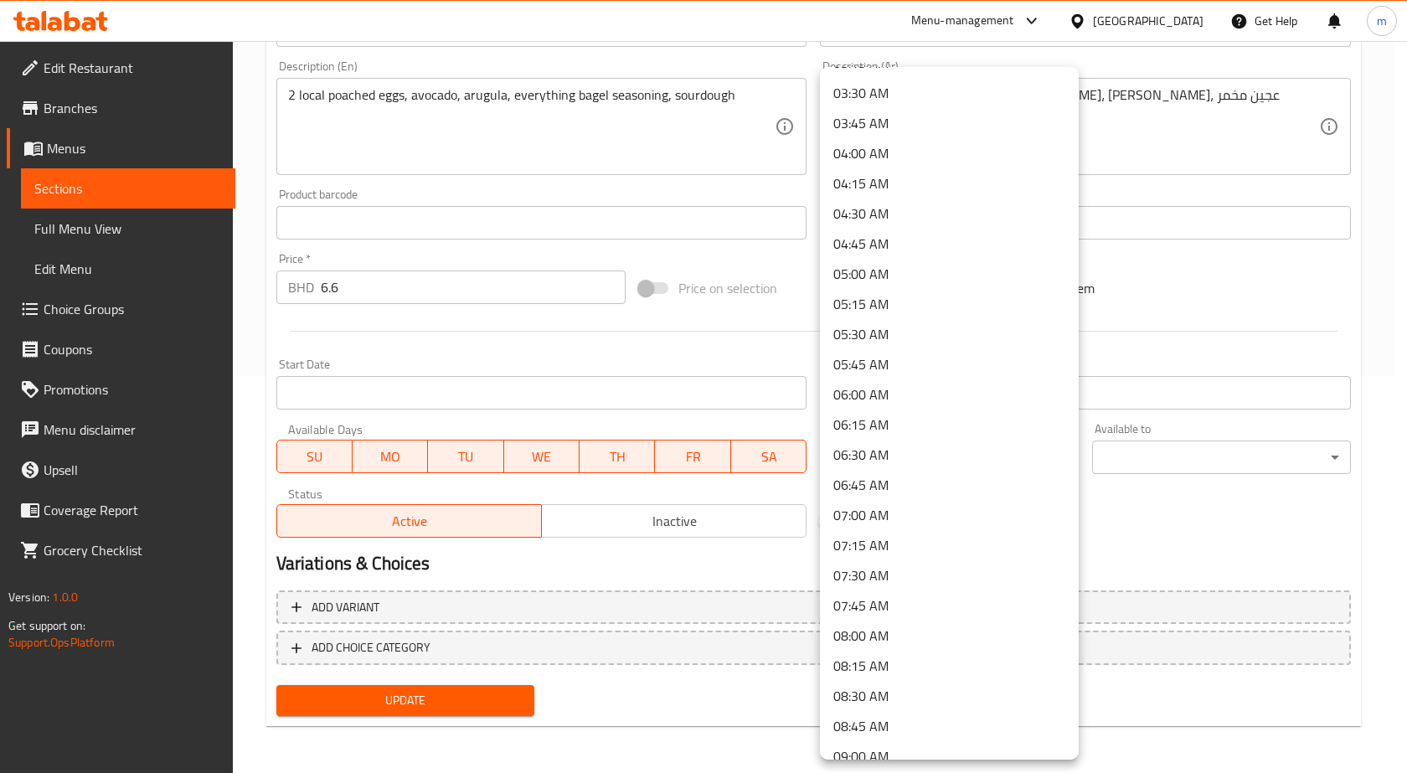
scroll to position [419, 0]
click at [923, 581] on li "07:30 AM" at bounding box center [949, 575] width 259 height 30
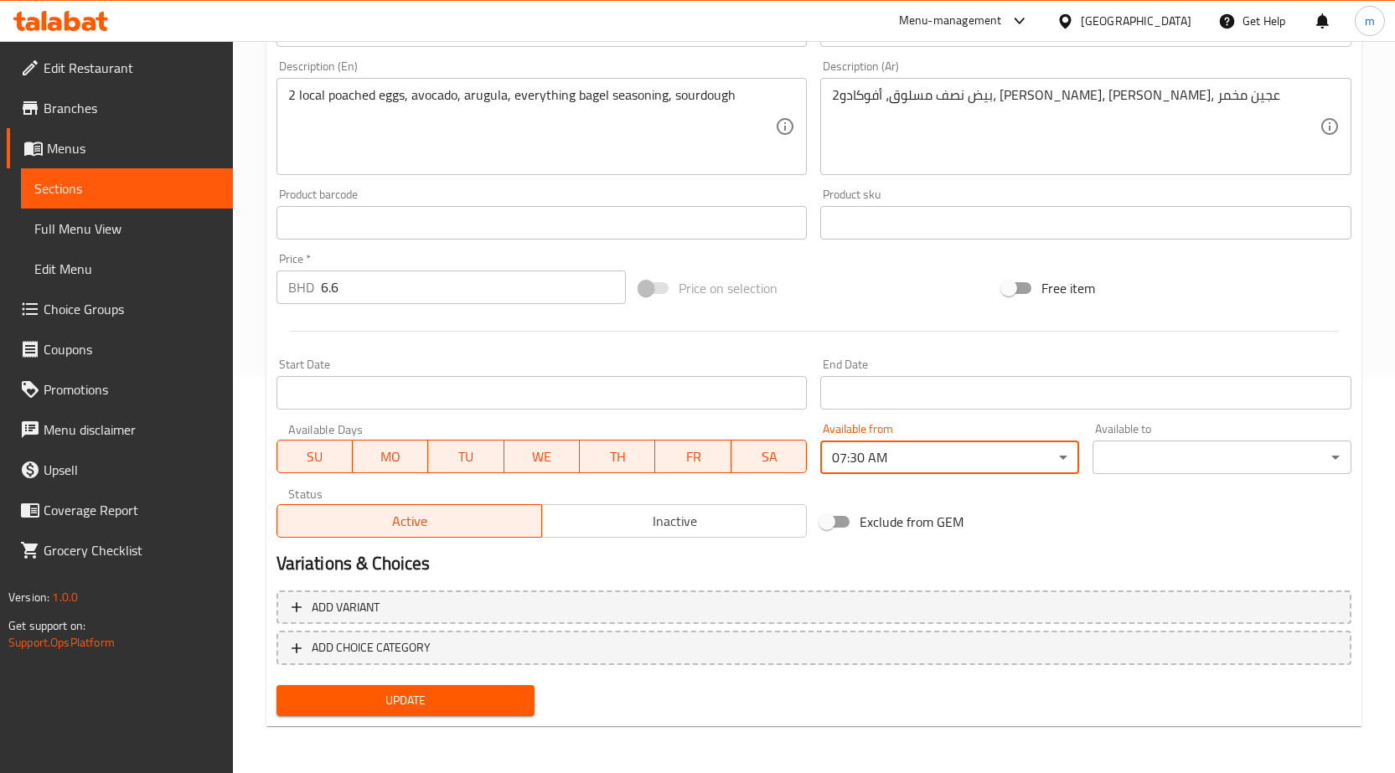
click at [1208, 440] on div "Available to ​ ​" at bounding box center [1221, 448] width 259 height 51
click at [1203, 376] on body "​ Menu-management Bahrain Get Help m Edit Restaurant Branches Menus Sections Fu…" at bounding box center [697, 10] width 1395 height 732
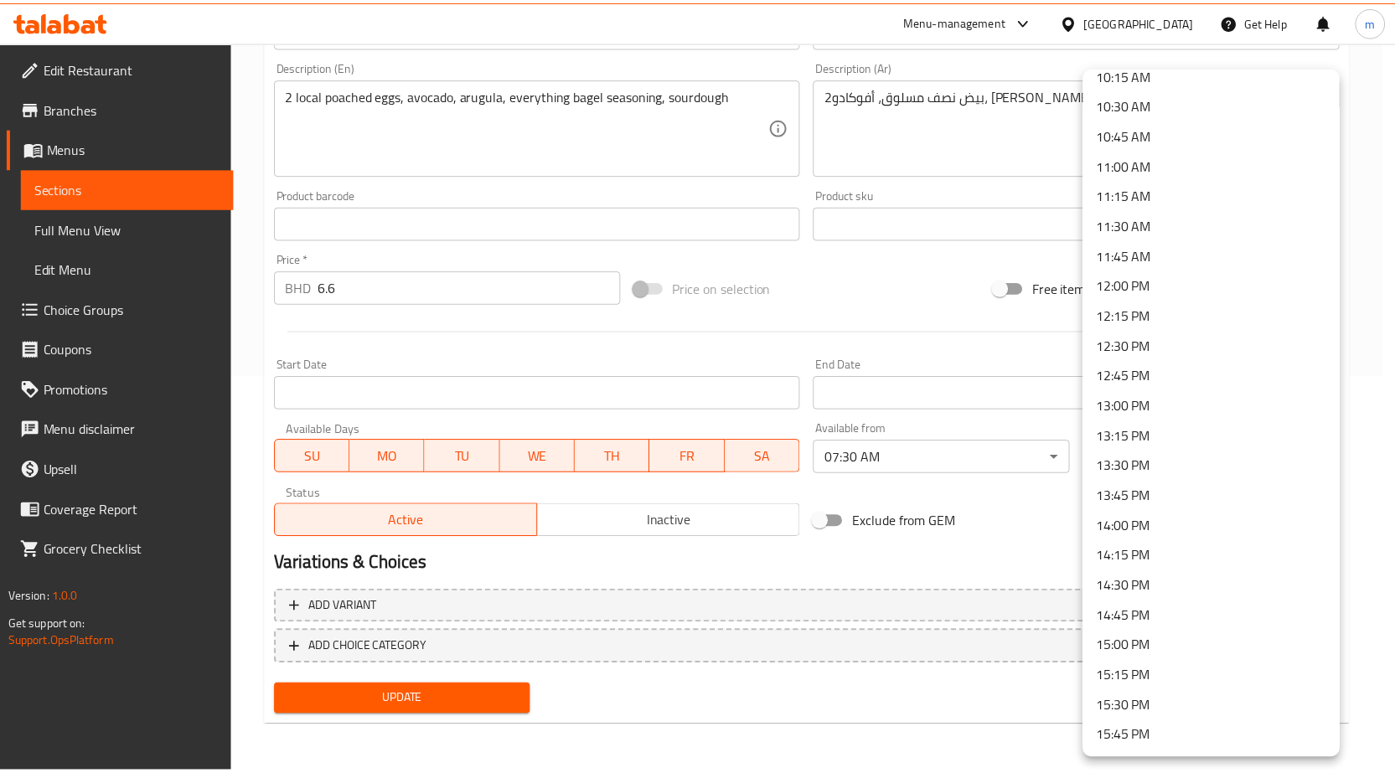
scroll to position [1257, 0]
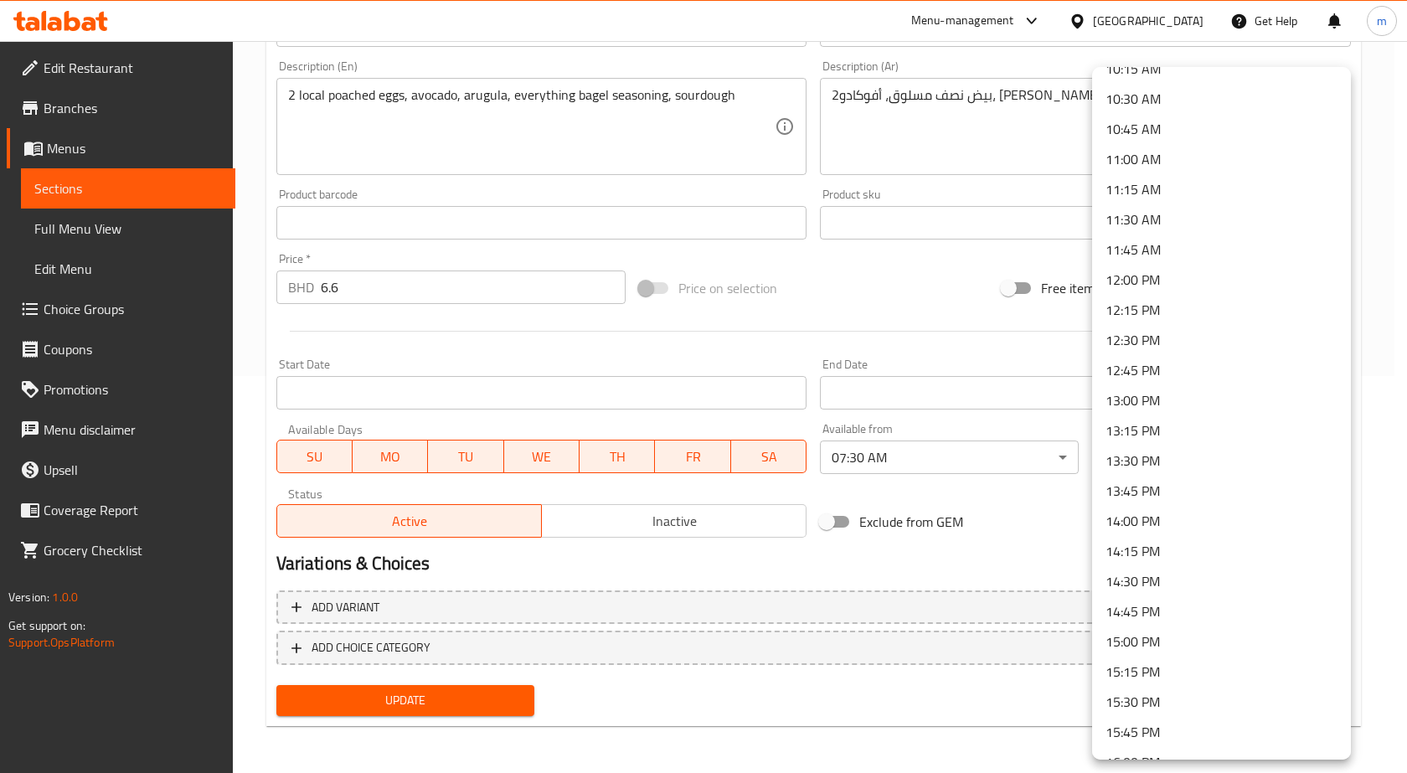
click at [1152, 393] on li "13:00 PM" at bounding box center [1221, 400] width 259 height 30
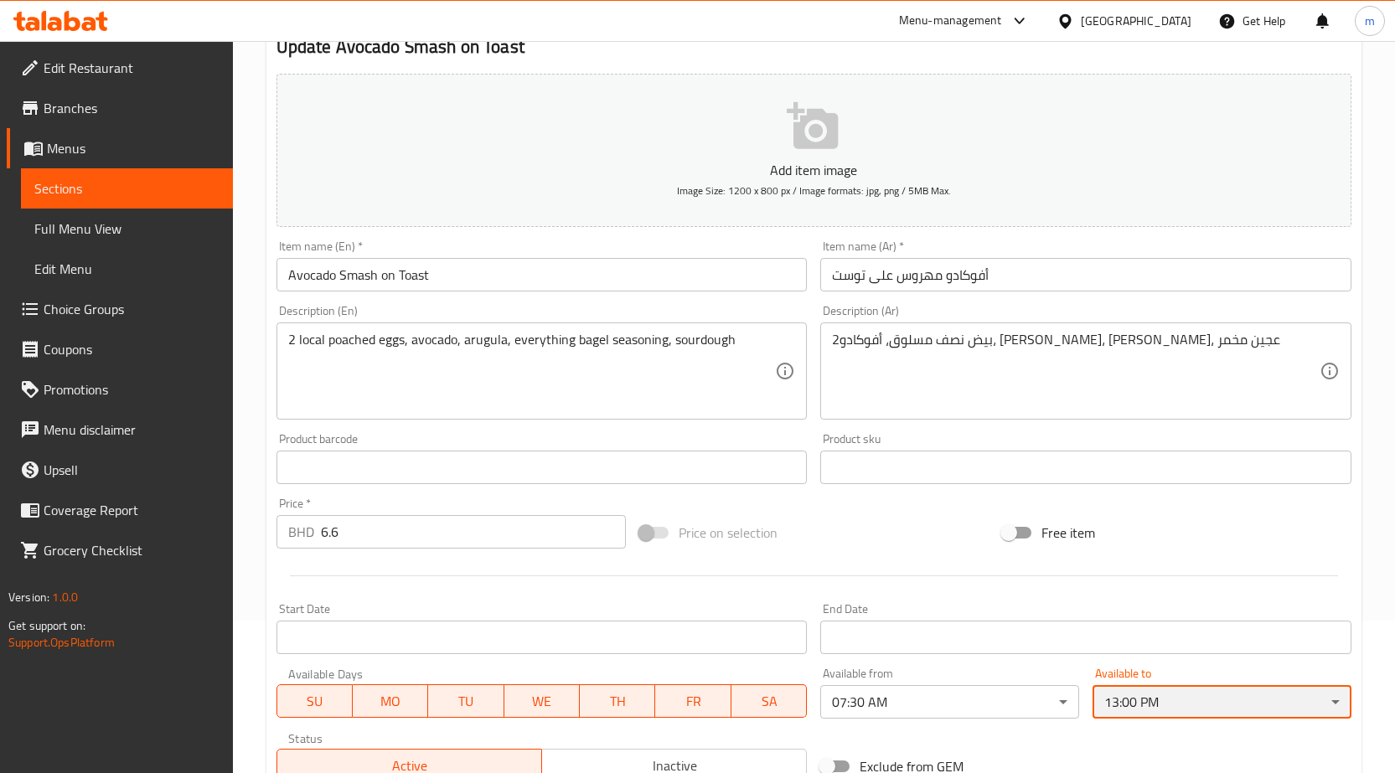
scroll to position [397, 0]
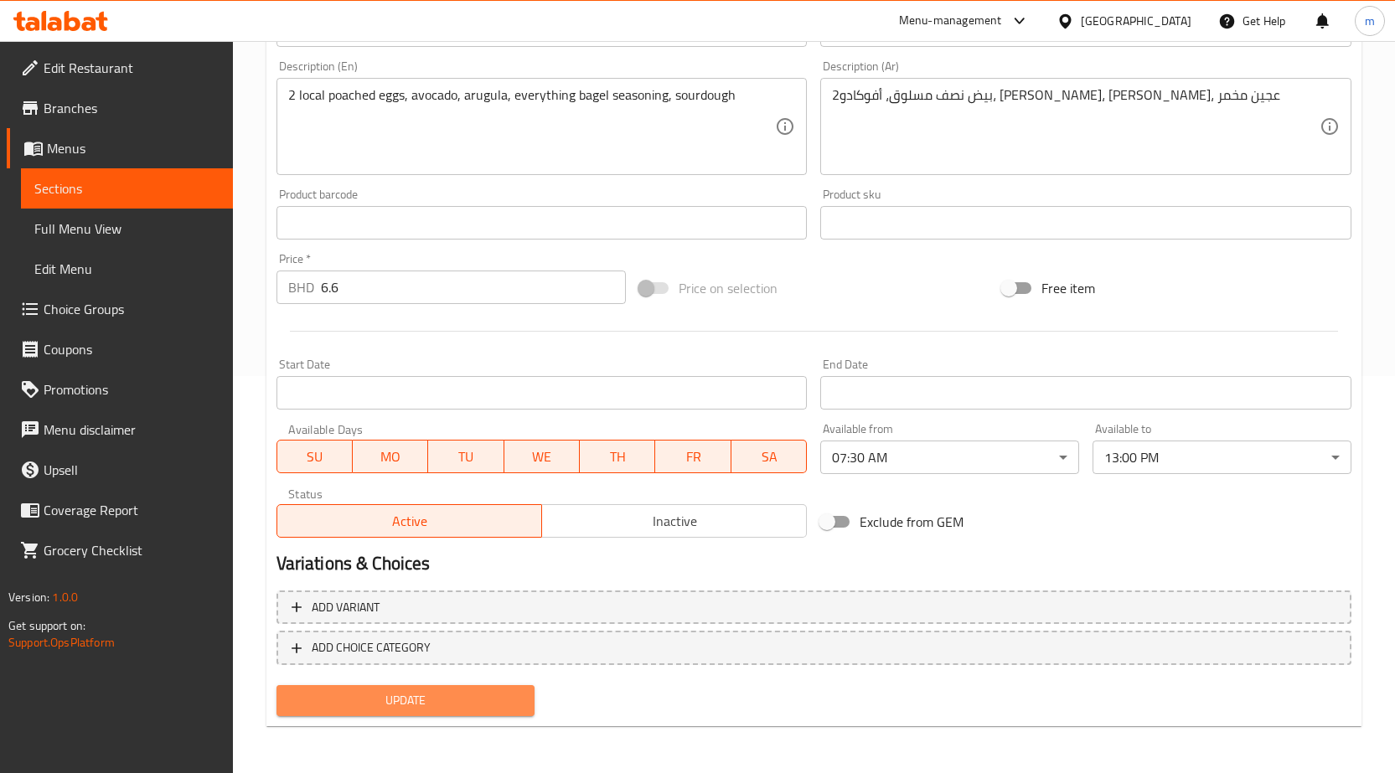
click at [449, 692] on span "Update" at bounding box center [406, 700] width 232 height 21
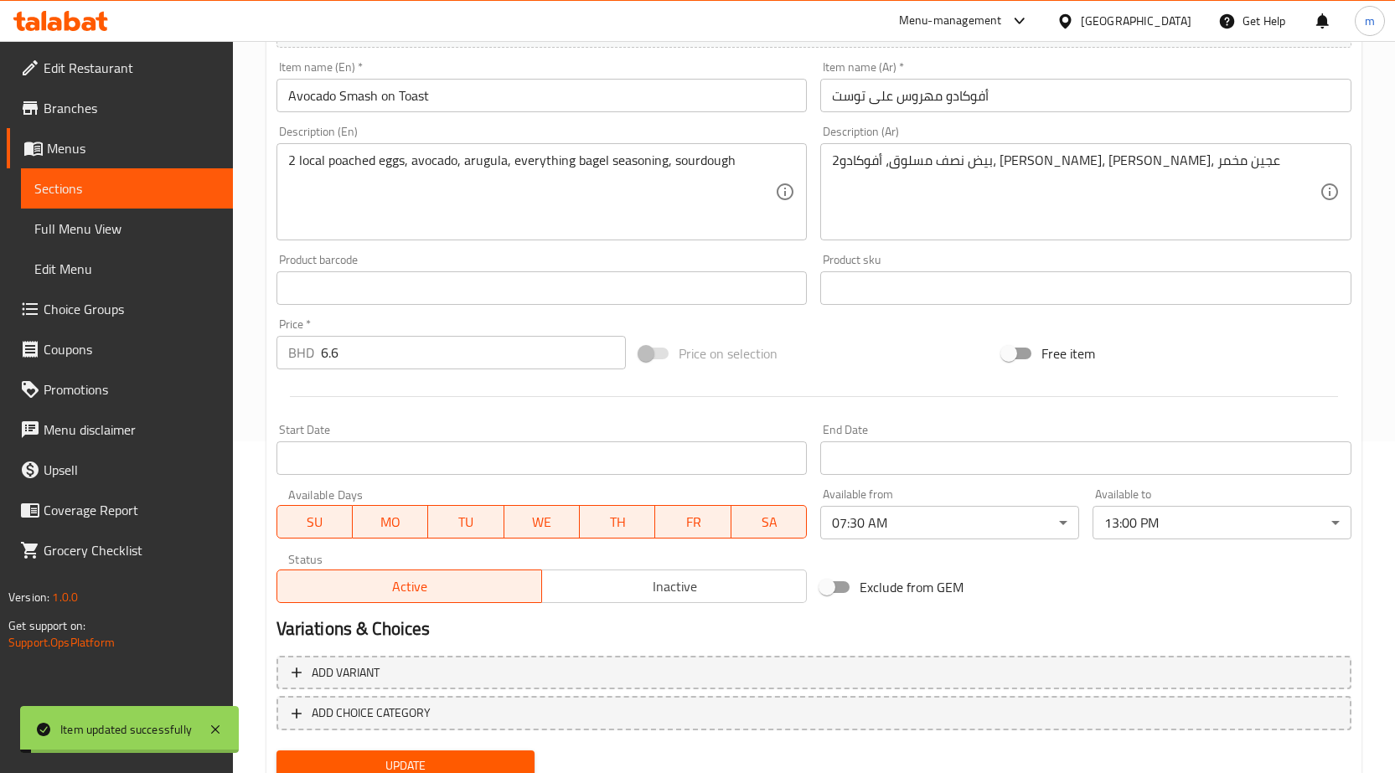
scroll to position [0, 0]
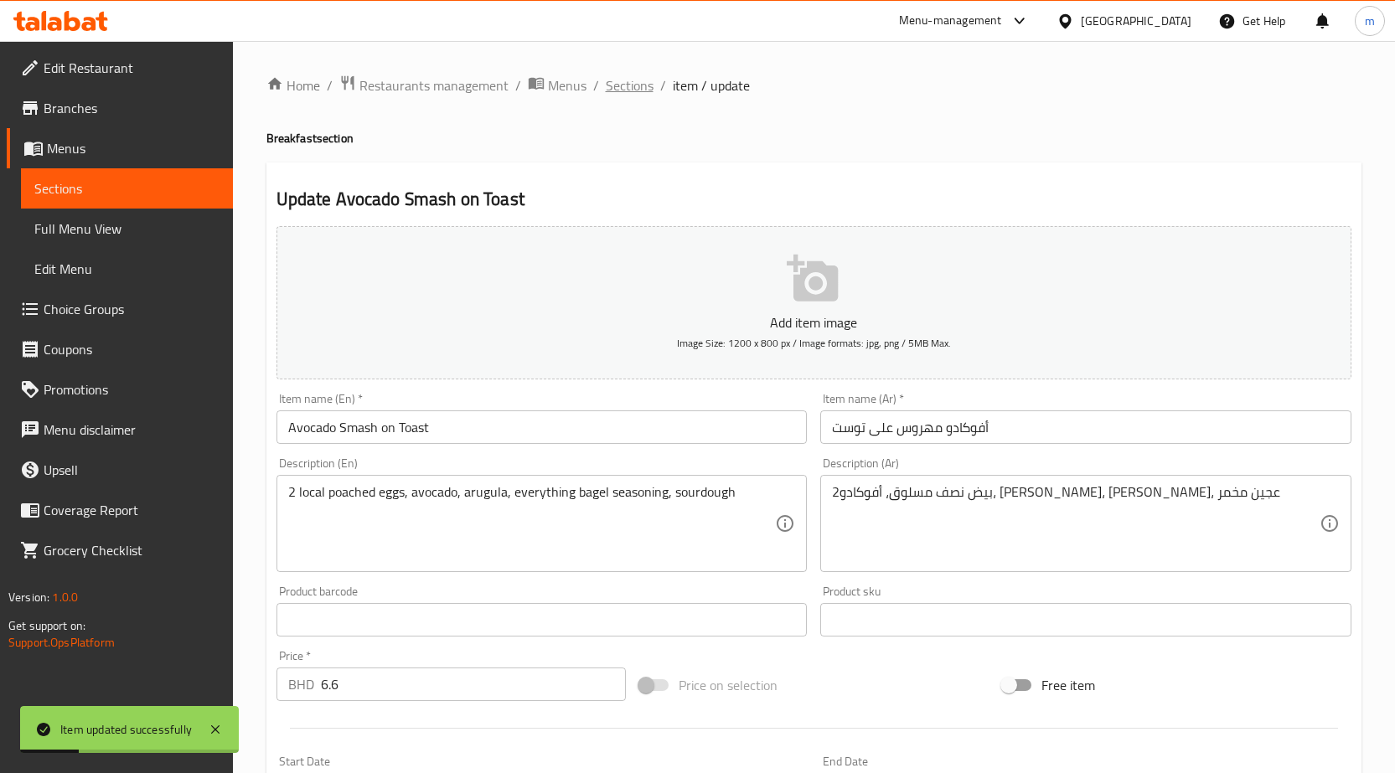
click at [630, 84] on span "Sections" at bounding box center [630, 85] width 48 height 20
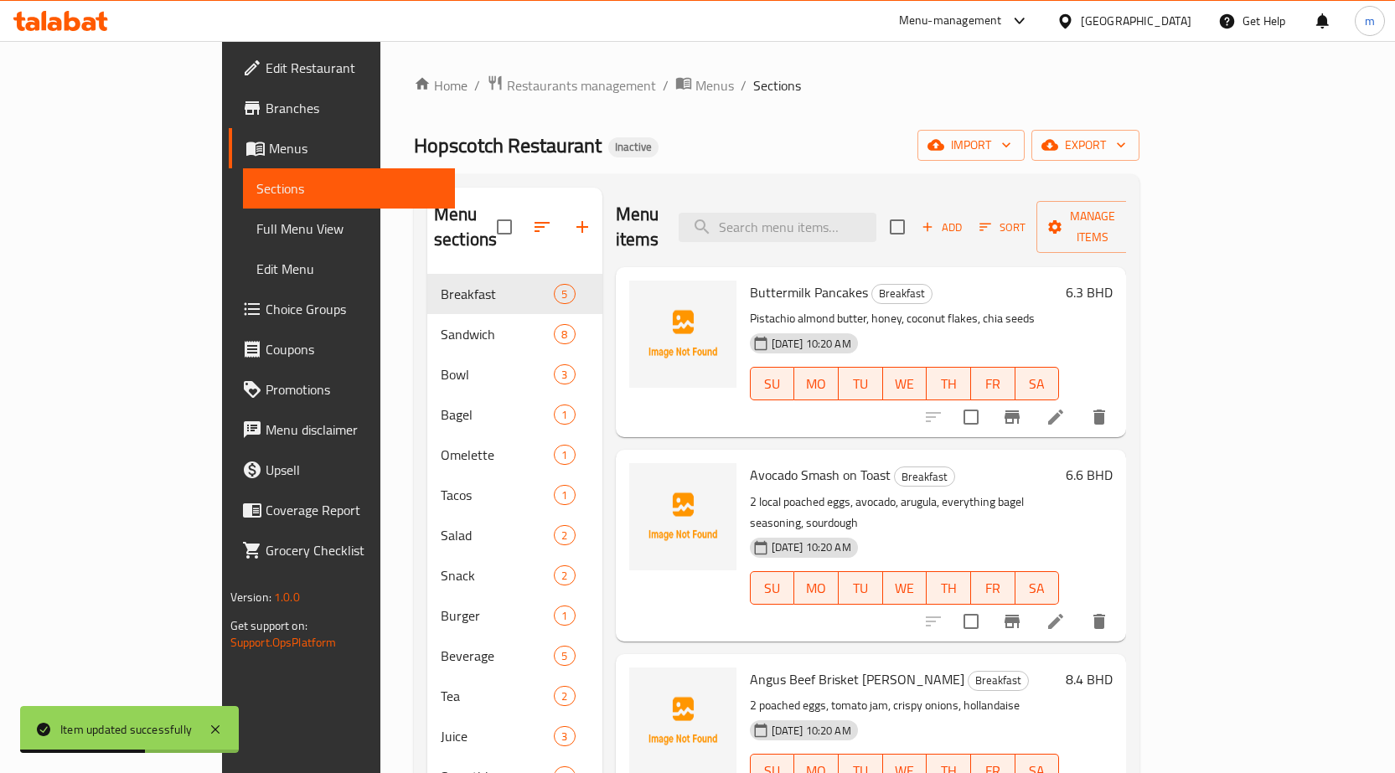
scroll to position [125, 0]
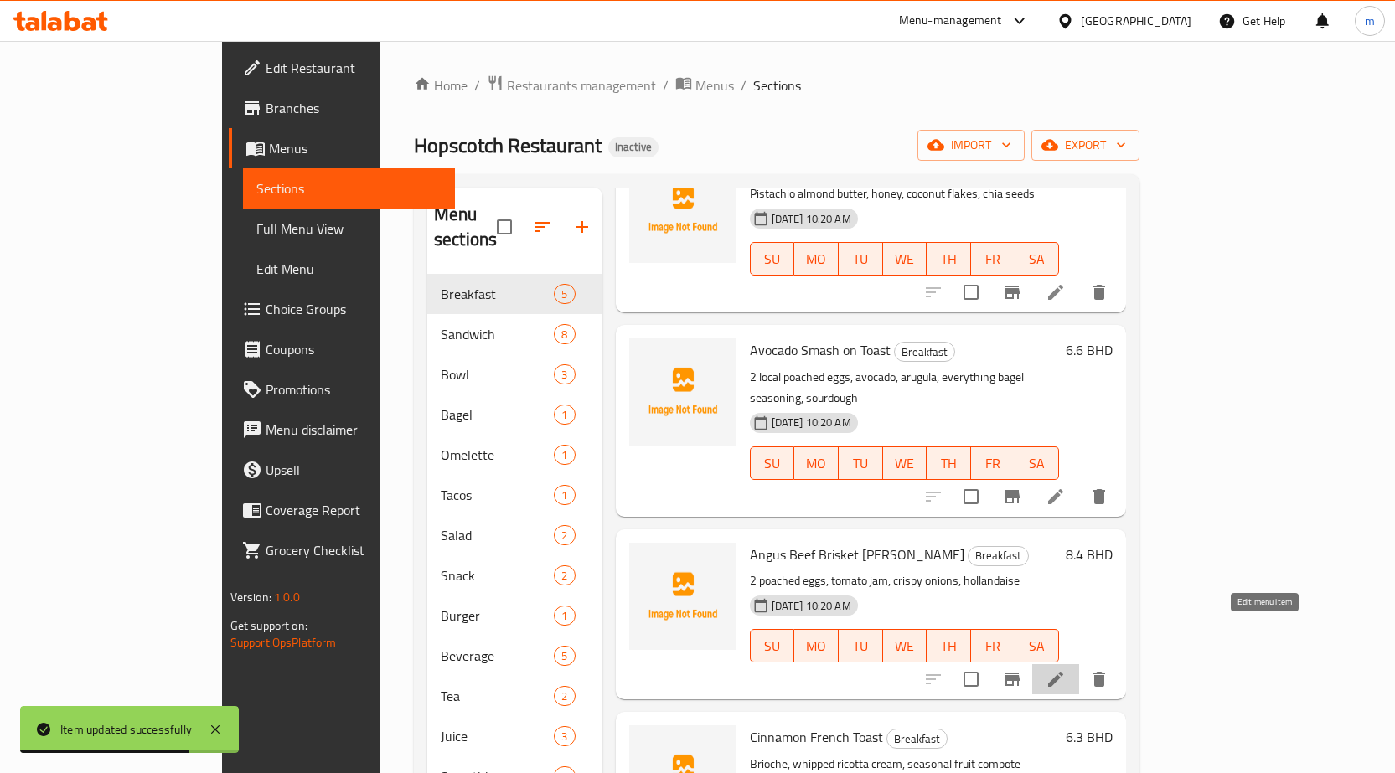
click at [1066, 669] on icon at bounding box center [1055, 679] width 20 height 20
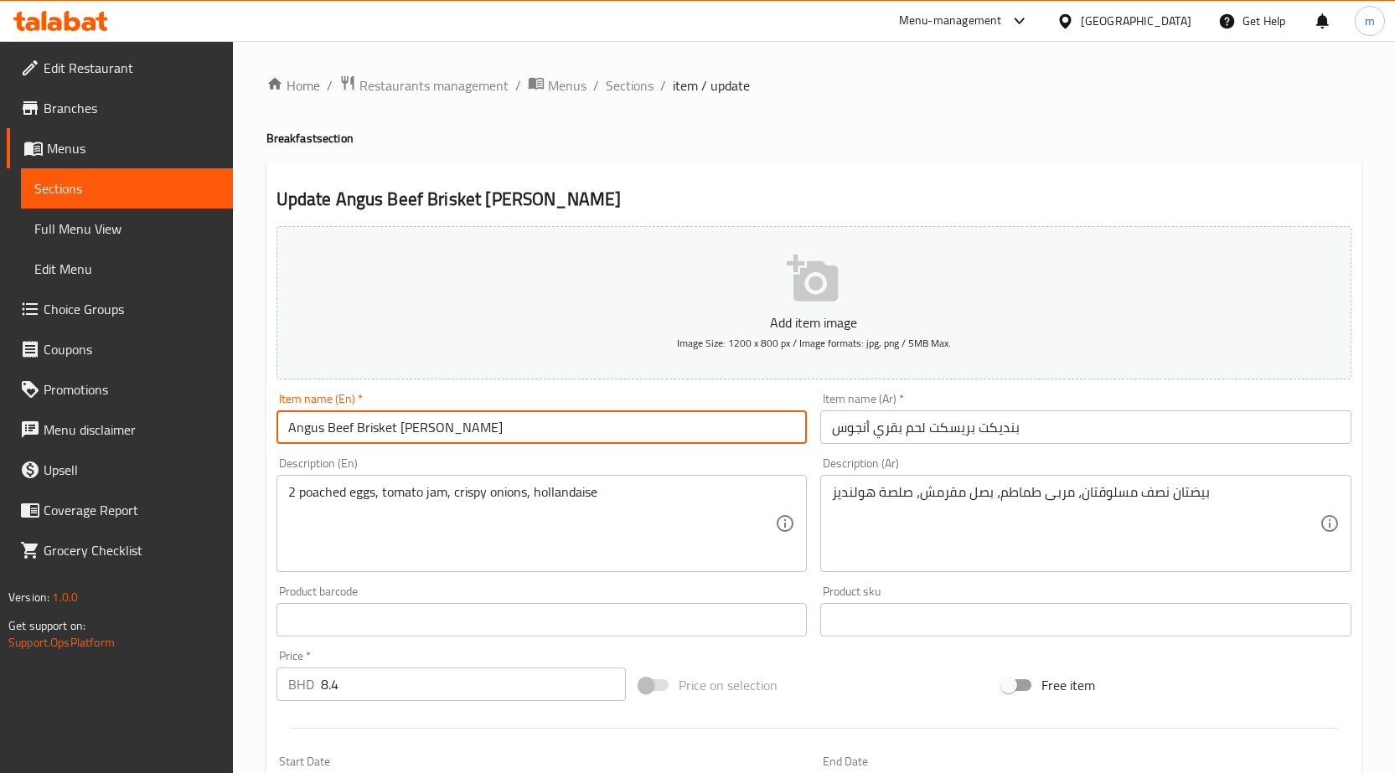
drag, startPoint x: 394, startPoint y: 428, endPoint x: 359, endPoint y: 430, distance: 35.2
click at [359, 430] on input "Angus Beef Brisket [PERSON_NAME]" at bounding box center [541, 427] width 531 height 34
drag, startPoint x: 399, startPoint y: 424, endPoint x: 538, endPoint y: 441, distance: 140.2
click at [538, 441] on input "Angus Beef Brisket [PERSON_NAME]" at bounding box center [541, 427] width 531 height 34
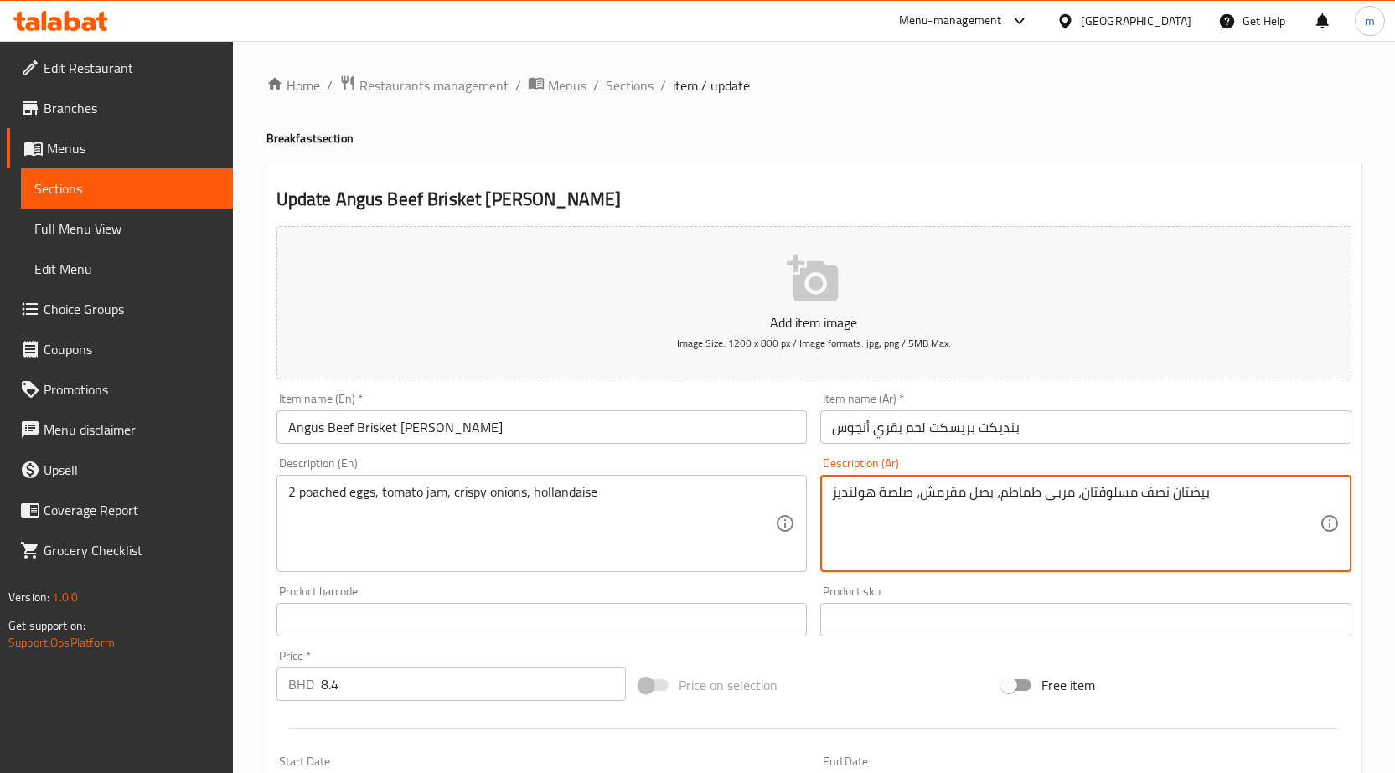
drag, startPoint x: 1179, startPoint y: 496, endPoint x: 1282, endPoint y: 500, distance: 103.1
drag, startPoint x: 1093, startPoint y: 493, endPoint x: 1105, endPoint y: 513, distance: 24.0
click at [1105, 513] on textarea "2 بيض نصف مسلوقتان، مربى طماطم، بصل مقرمش، صلصة هولنديز" at bounding box center [1076, 524] width 488 height 80
type textarea "2 بيض نصف مسلوق، مربى طماطم، بصل مقرمش، صلصة هولنديز"
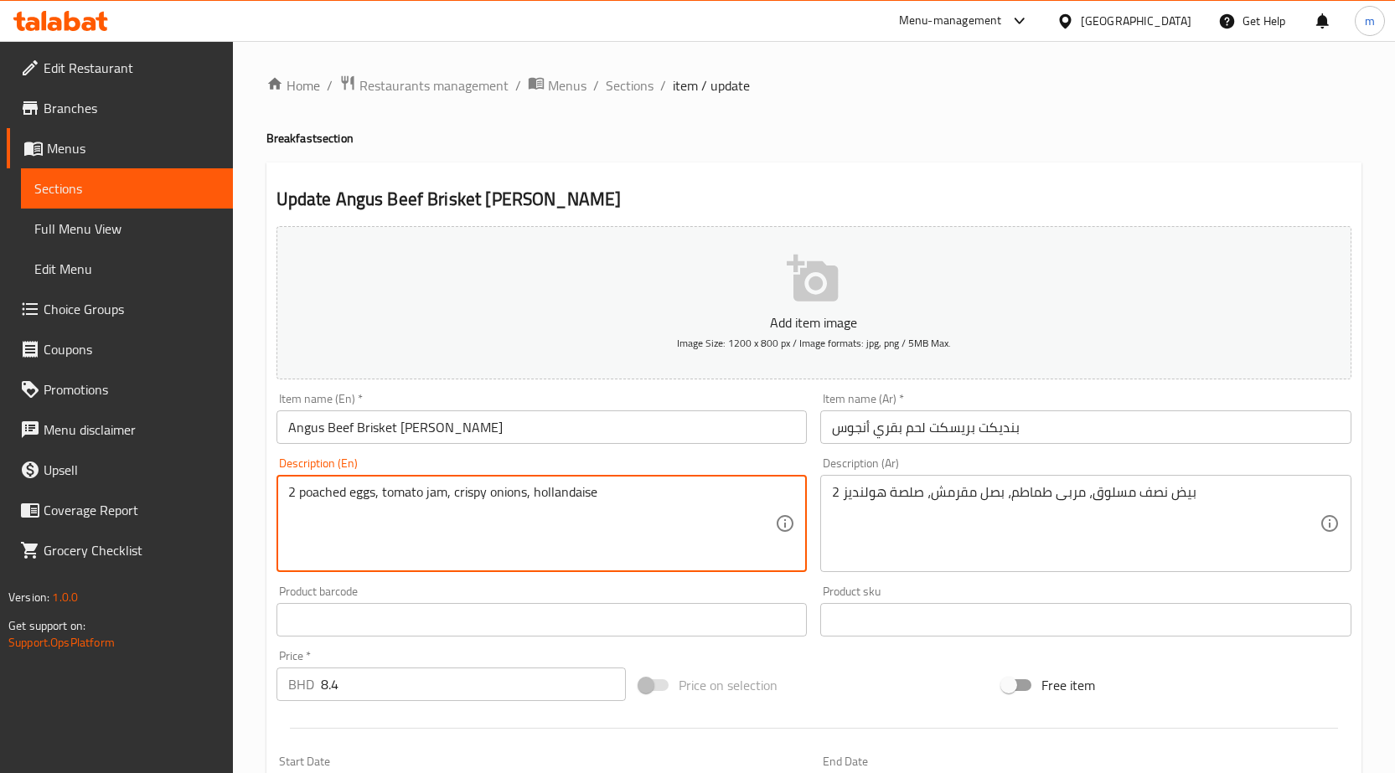
drag, startPoint x: 426, startPoint y: 496, endPoint x: 444, endPoint y: 508, distance: 22.3
drag, startPoint x: 533, startPoint y: 493, endPoint x: 637, endPoint y: 496, distance: 104.7
click at [637, 496] on textarea "2 poached eggs, tomato jam, crispy onions, hollandaise" at bounding box center [532, 524] width 488 height 80
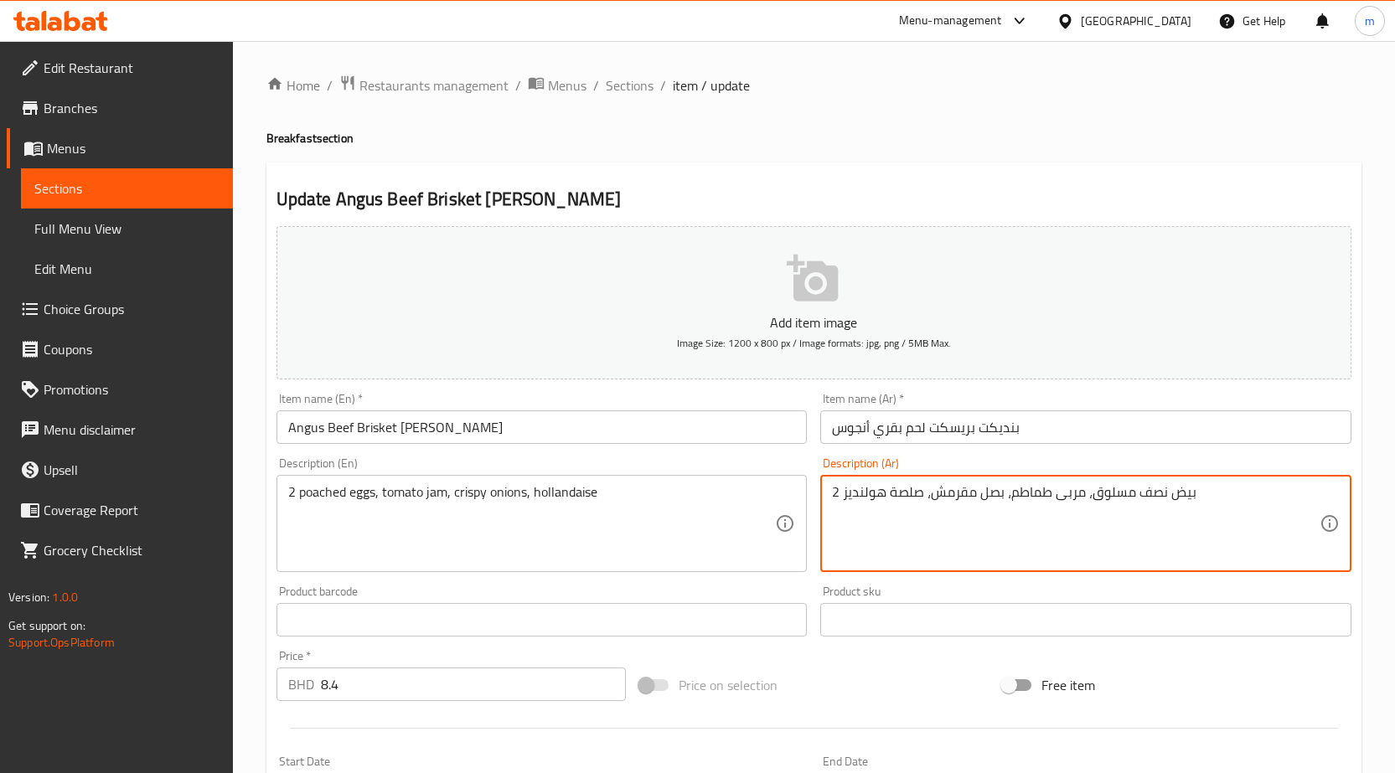
drag, startPoint x: 846, startPoint y: 495, endPoint x: 903, endPoint y: 512, distance: 59.4
click at [843, 498] on textarea "2 بيض نصف مسلوق، مربى طماطم، بصل مقرمش، صلصة هولنديز" at bounding box center [1076, 524] width 488 height 80
drag, startPoint x: 844, startPoint y: 494, endPoint x: 882, endPoint y: 505, distance: 39.2
click at [882, 505] on textarea "2 بيض نصف مسلوق، مربى طماطم، بصل مقرمش، صلصة هولنديز" at bounding box center [1076, 524] width 488 height 80
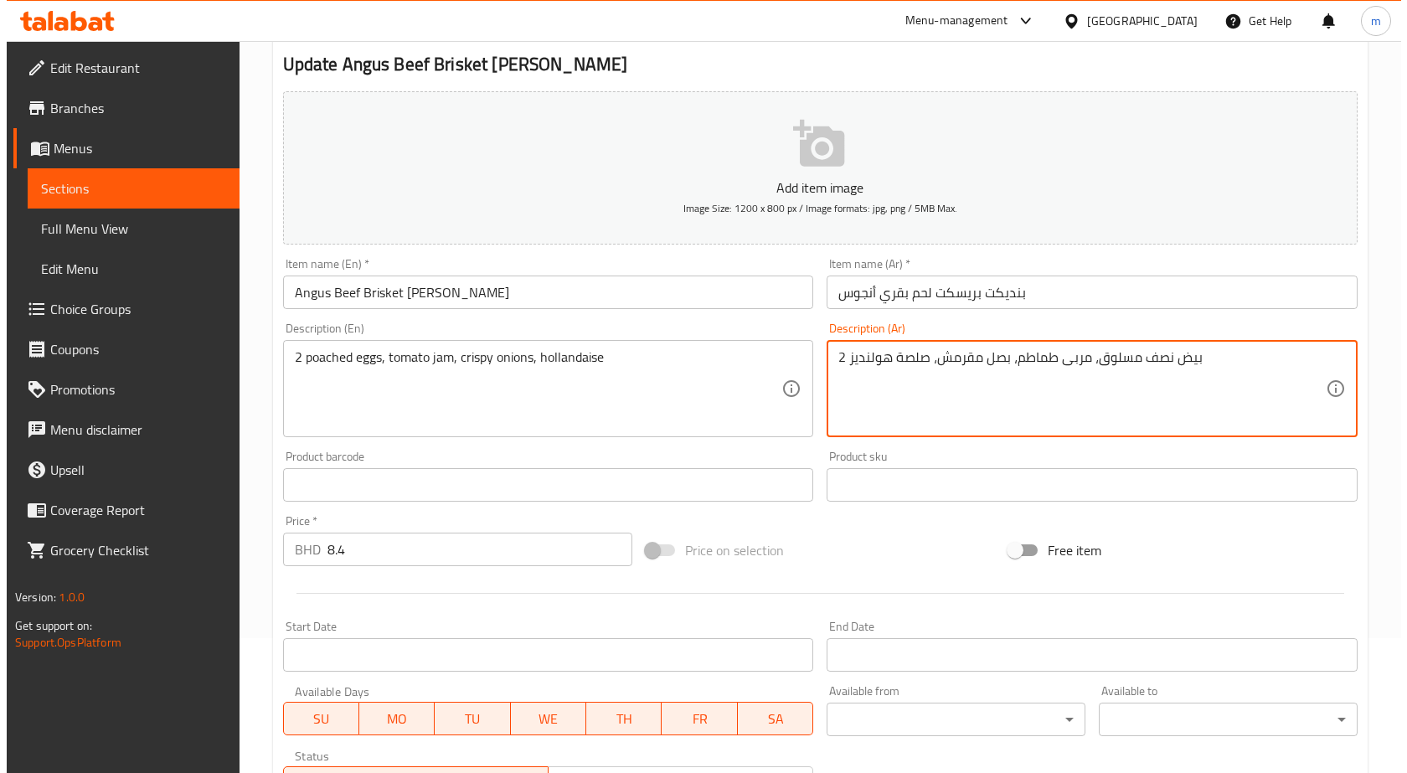
scroll to position [168, 0]
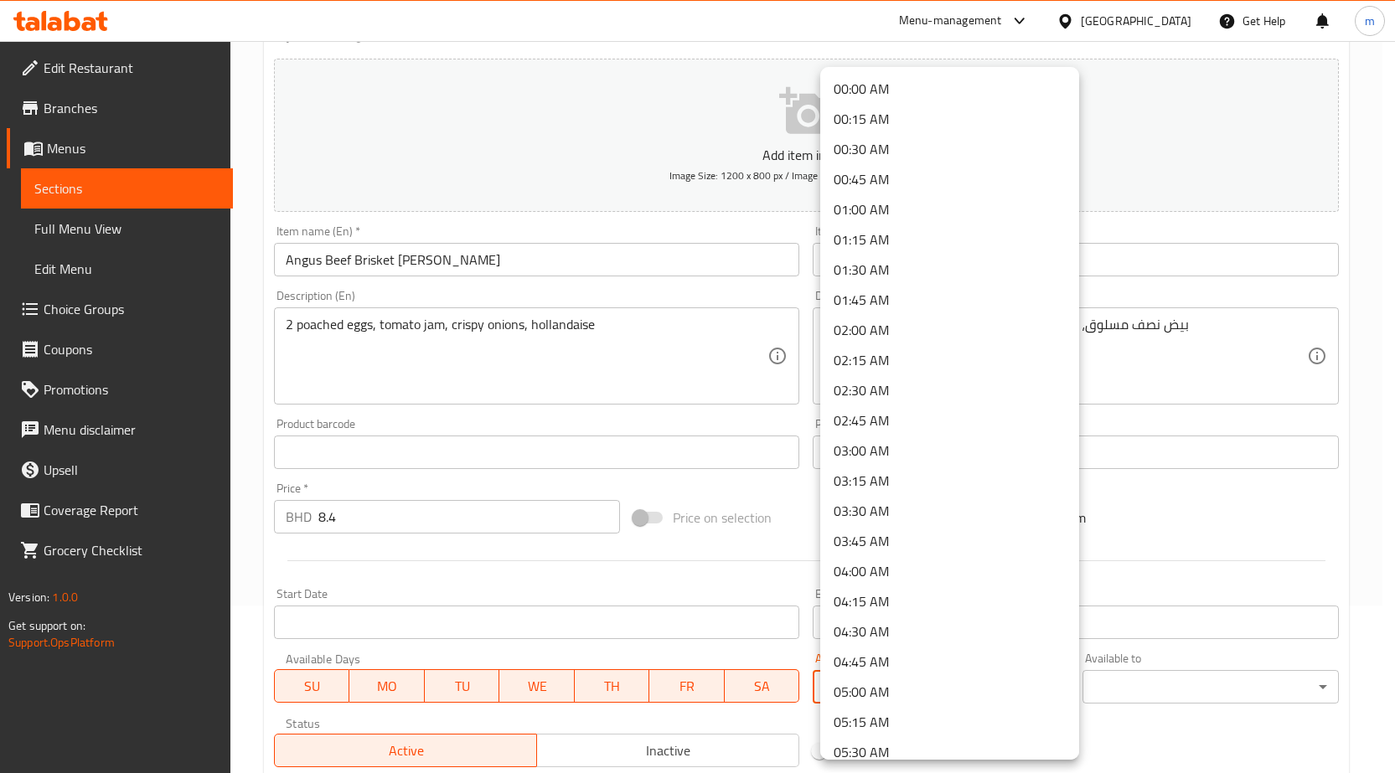
click at [993, 606] on body "​ Menu-management Bahrain Get Help m Edit Restaurant Branches Menus Sections Fu…" at bounding box center [697, 240] width 1395 height 732
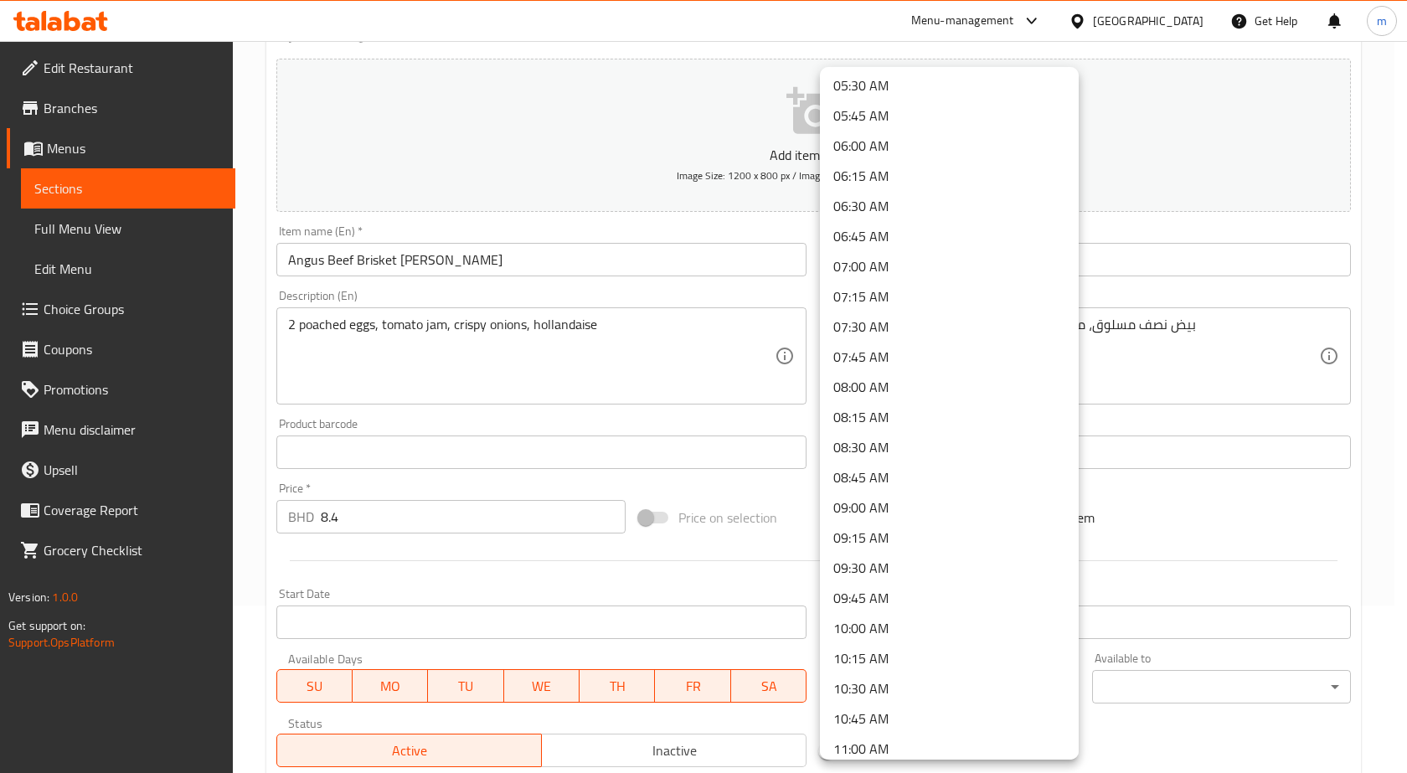
scroll to position [670, 0]
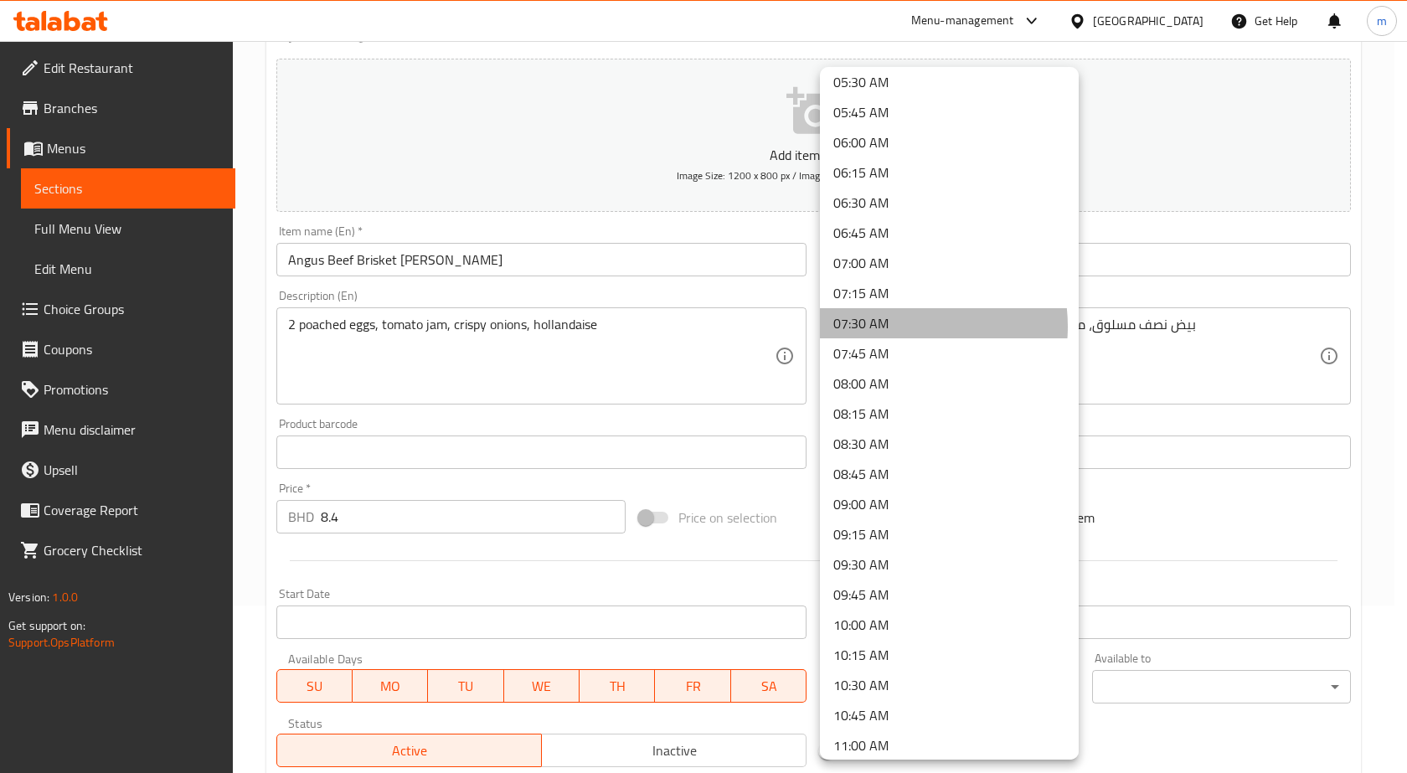
click at [892, 327] on li "07:30 AM" at bounding box center [949, 323] width 259 height 30
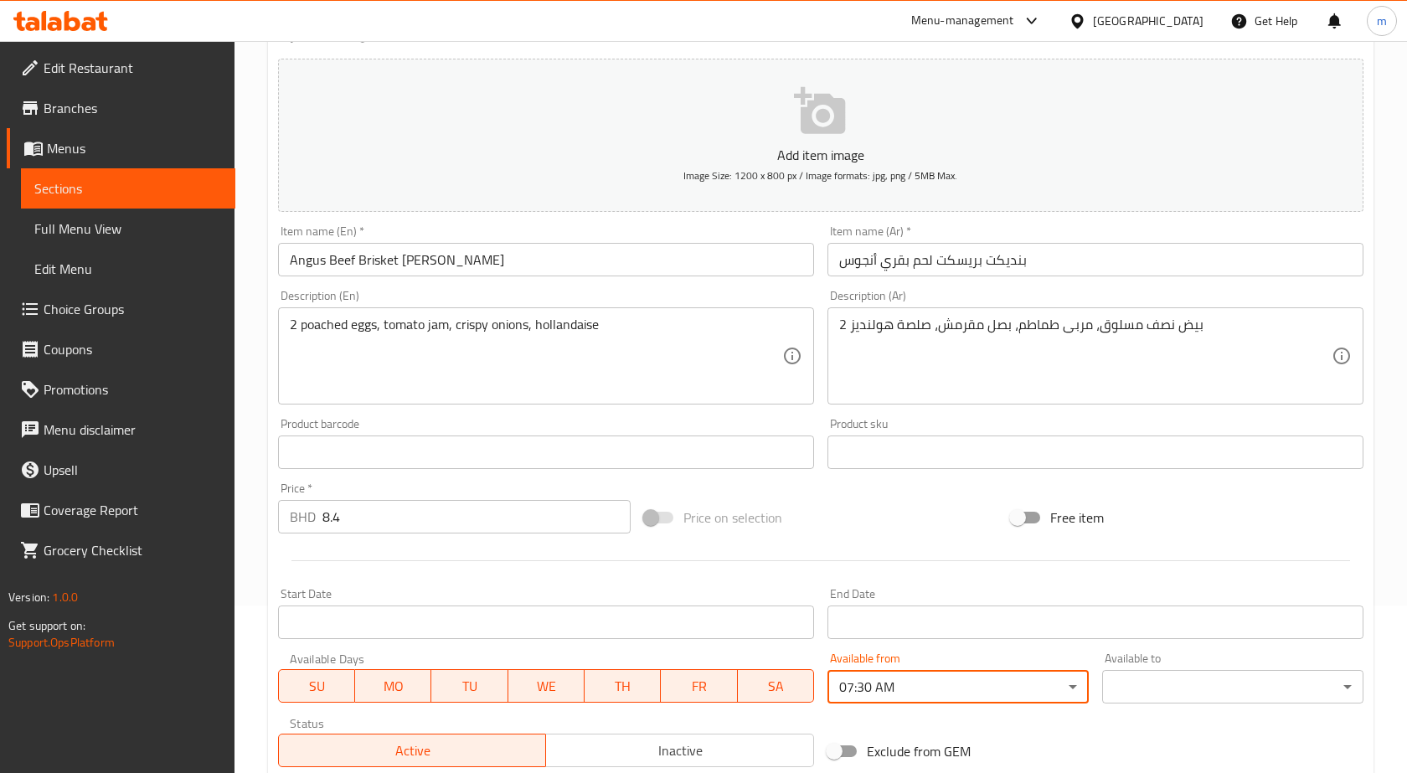
click at [1171, 606] on body "​ Menu-management Bahrain Get Help m Edit Restaurant Branches Menus Sections Fu…" at bounding box center [703, 240] width 1407 height 732
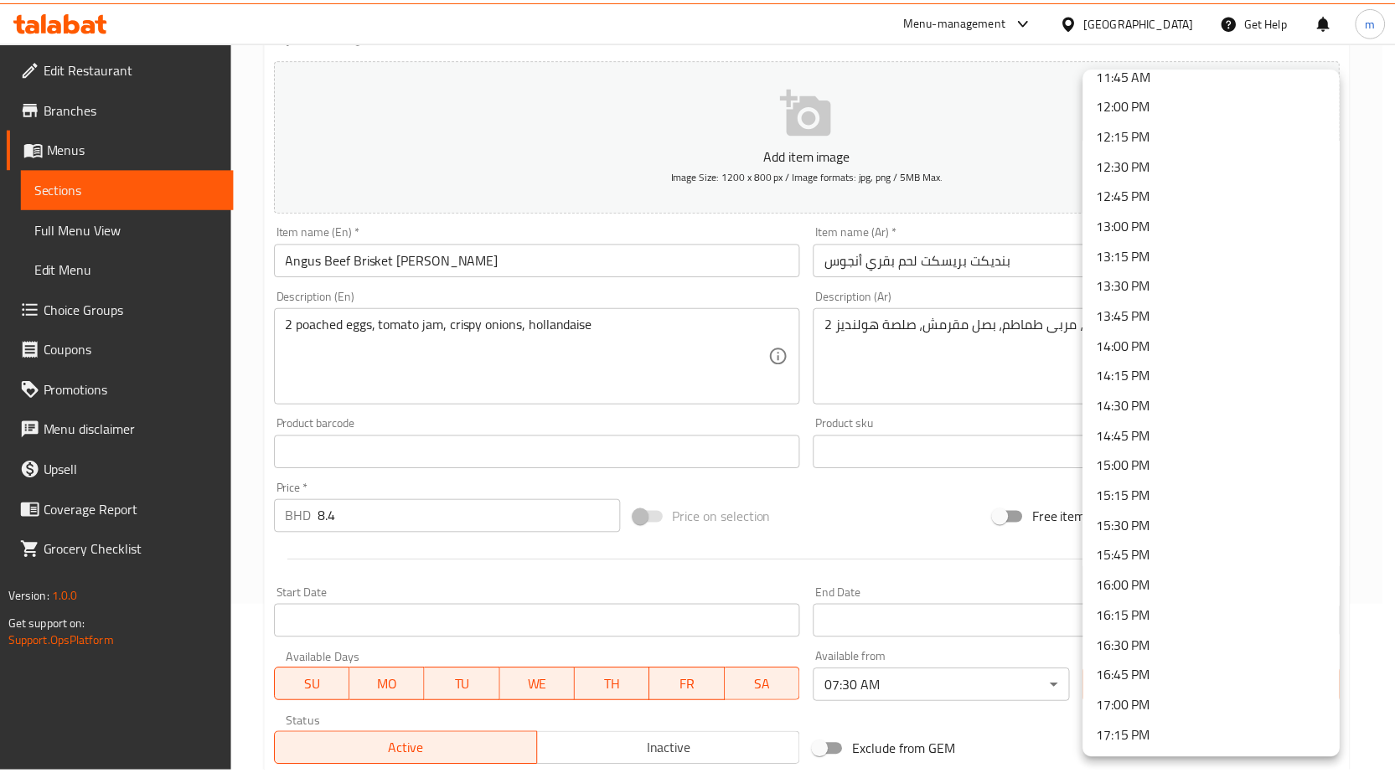
scroll to position [1424, 0]
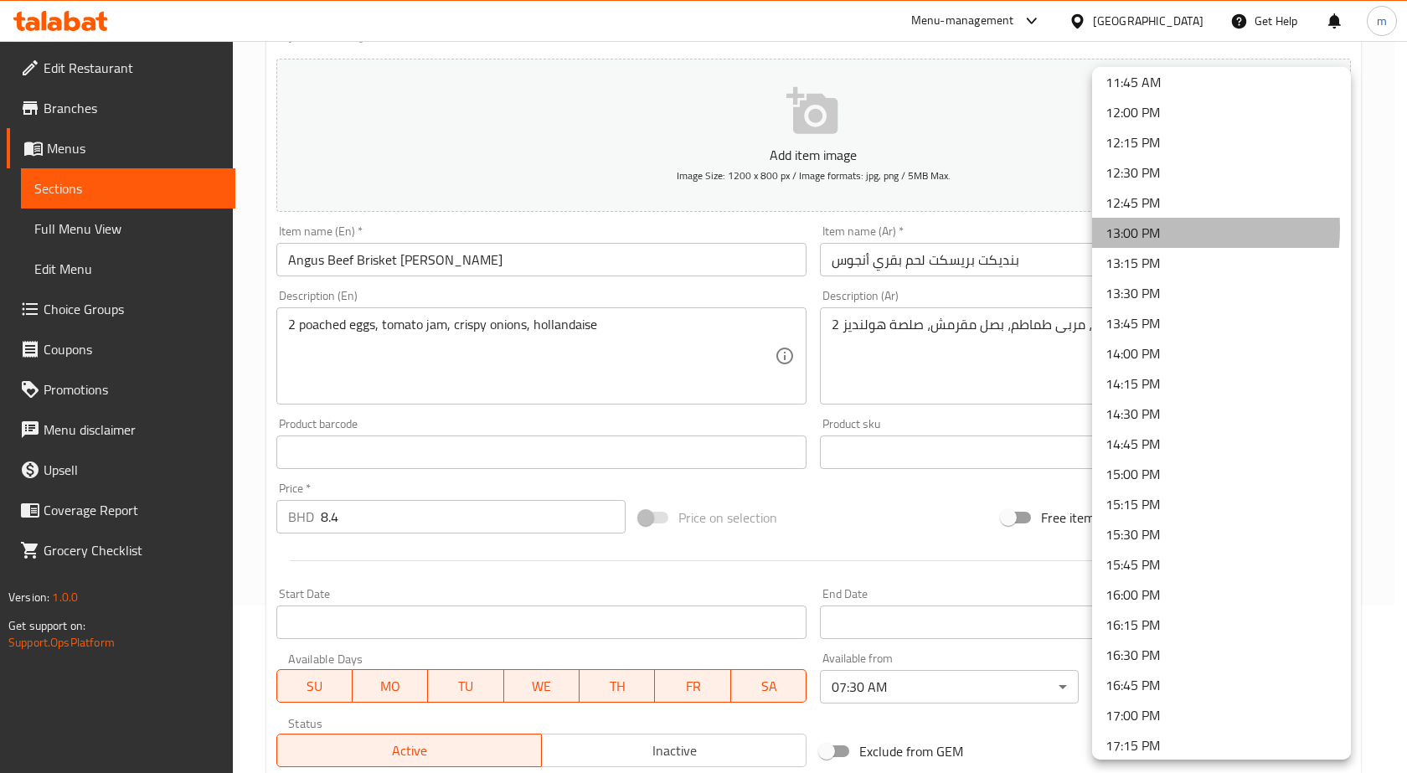
click at [1157, 229] on li "13:00 PM" at bounding box center [1221, 233] width 259 height 30
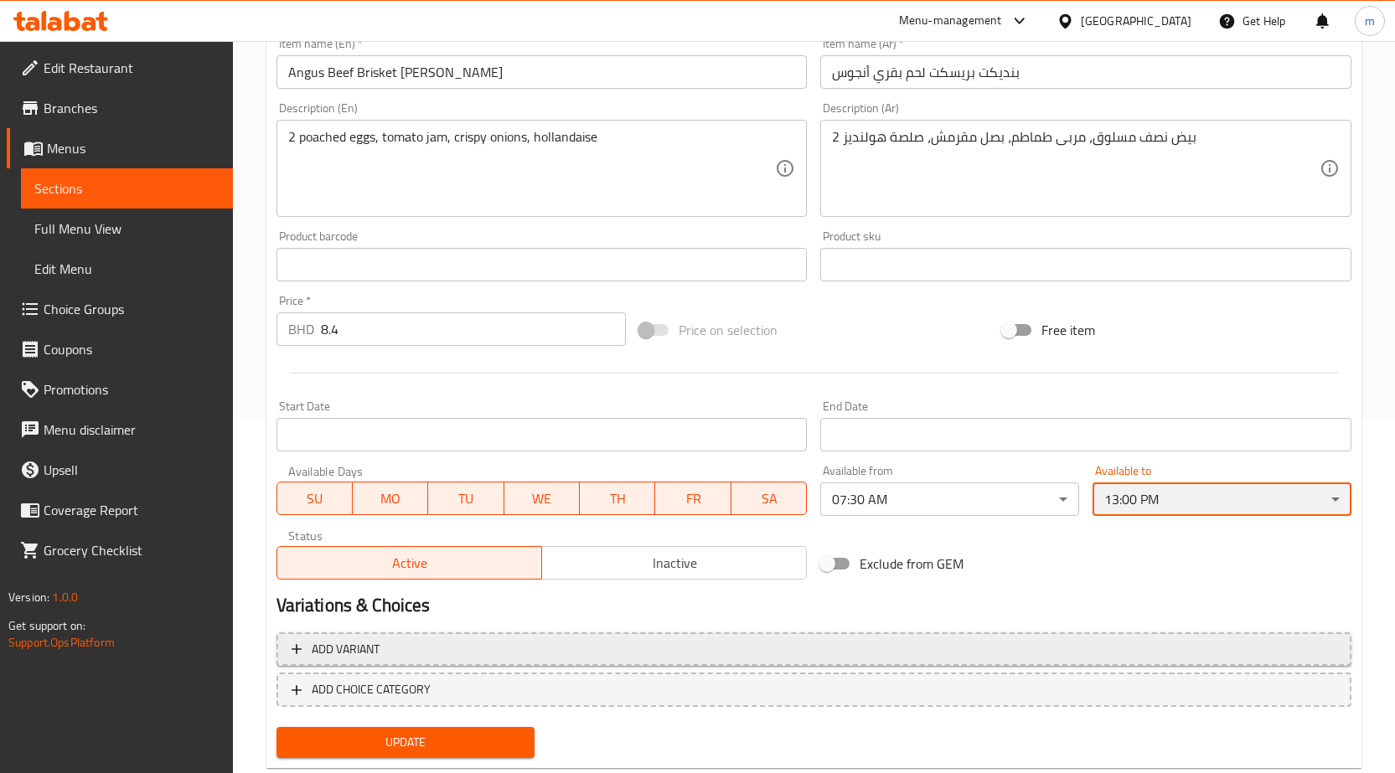
scroll to position [397, 0]
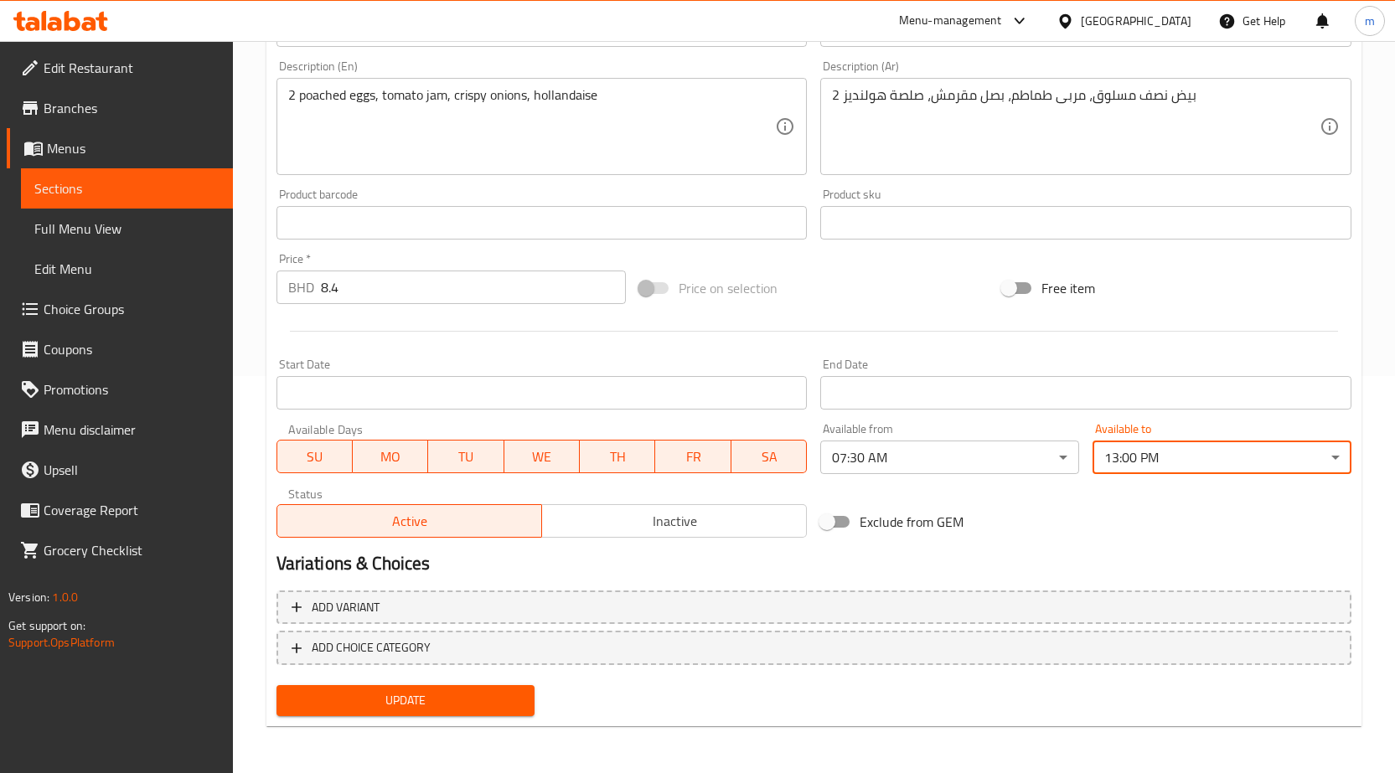
click at [471, 704] on span "Update" at bounding box center [406, 700] width 232 height 21
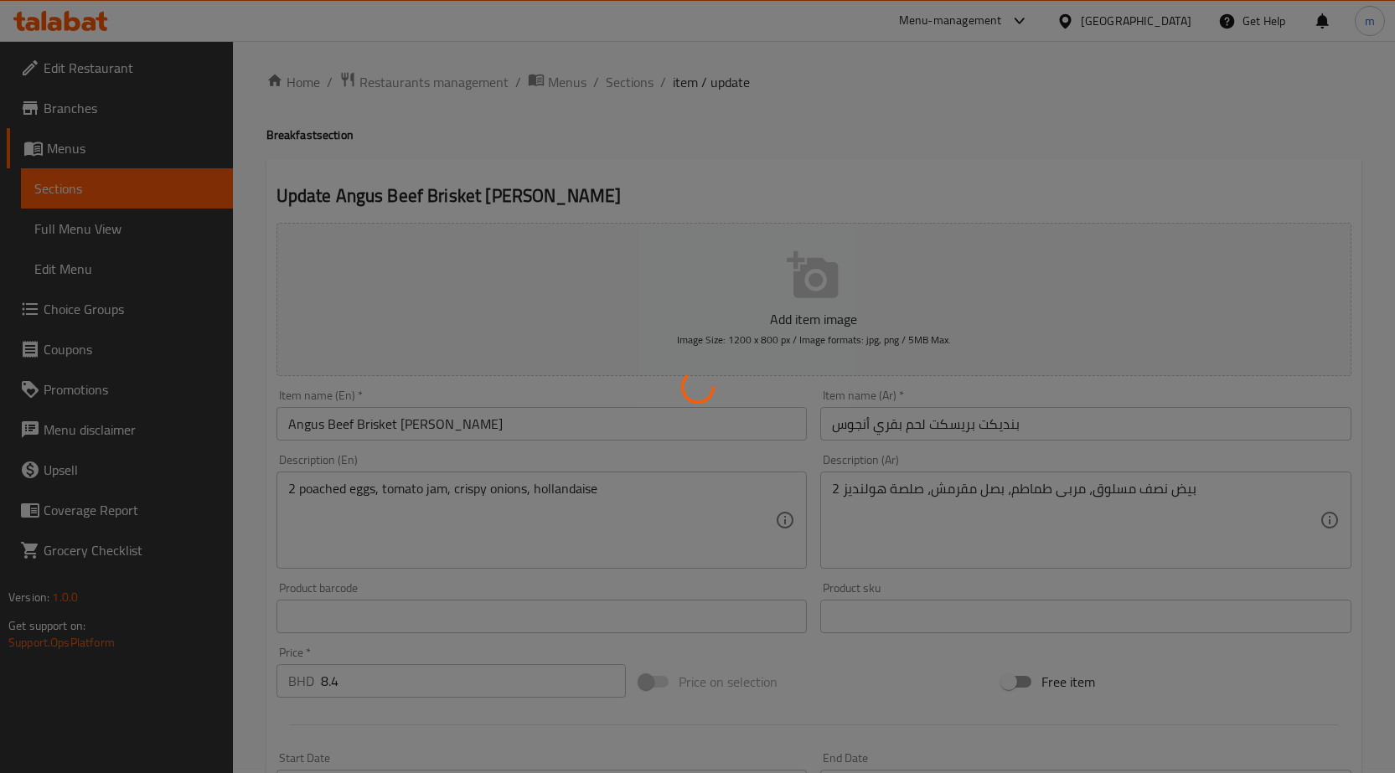
scroll to position [0, 0]
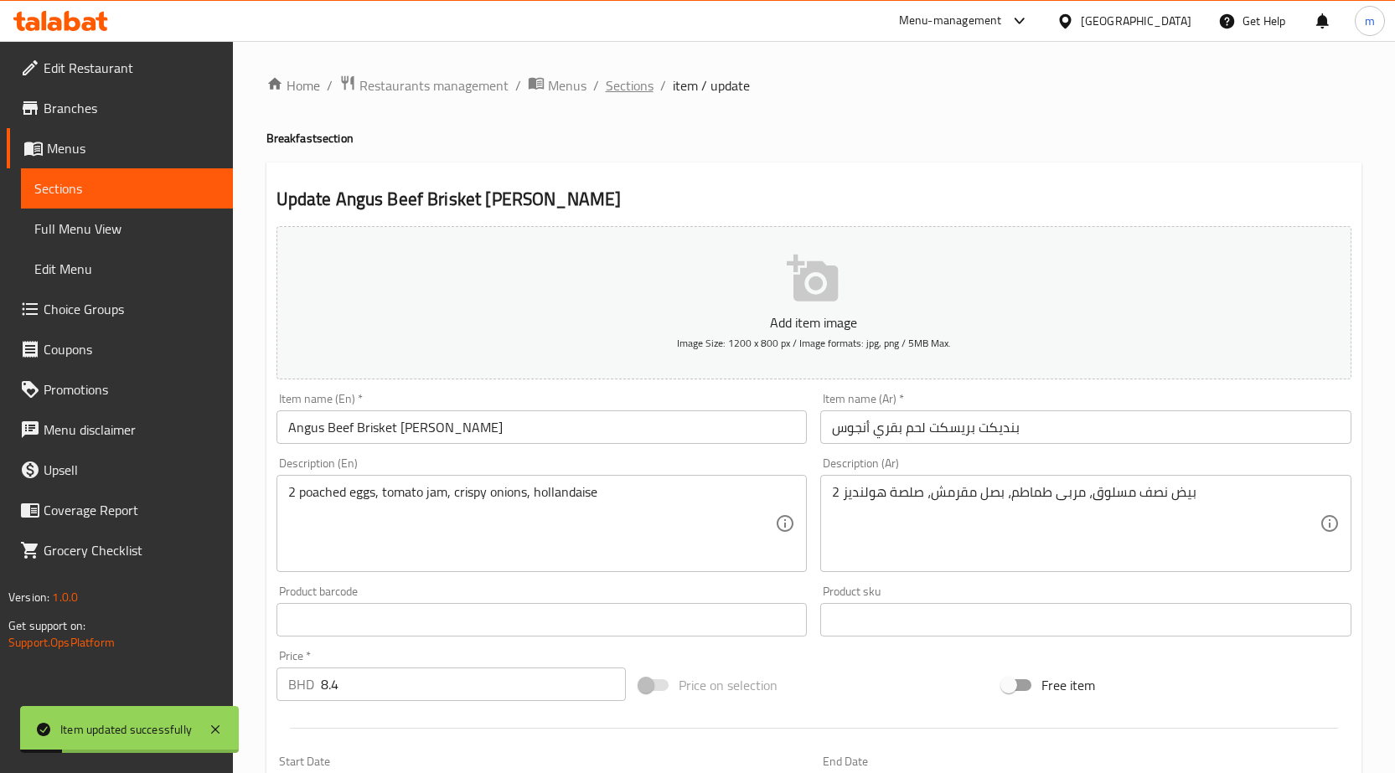
click at [637, 75] on span "Sections" at bounding box center [630, 85] width 48 height 20
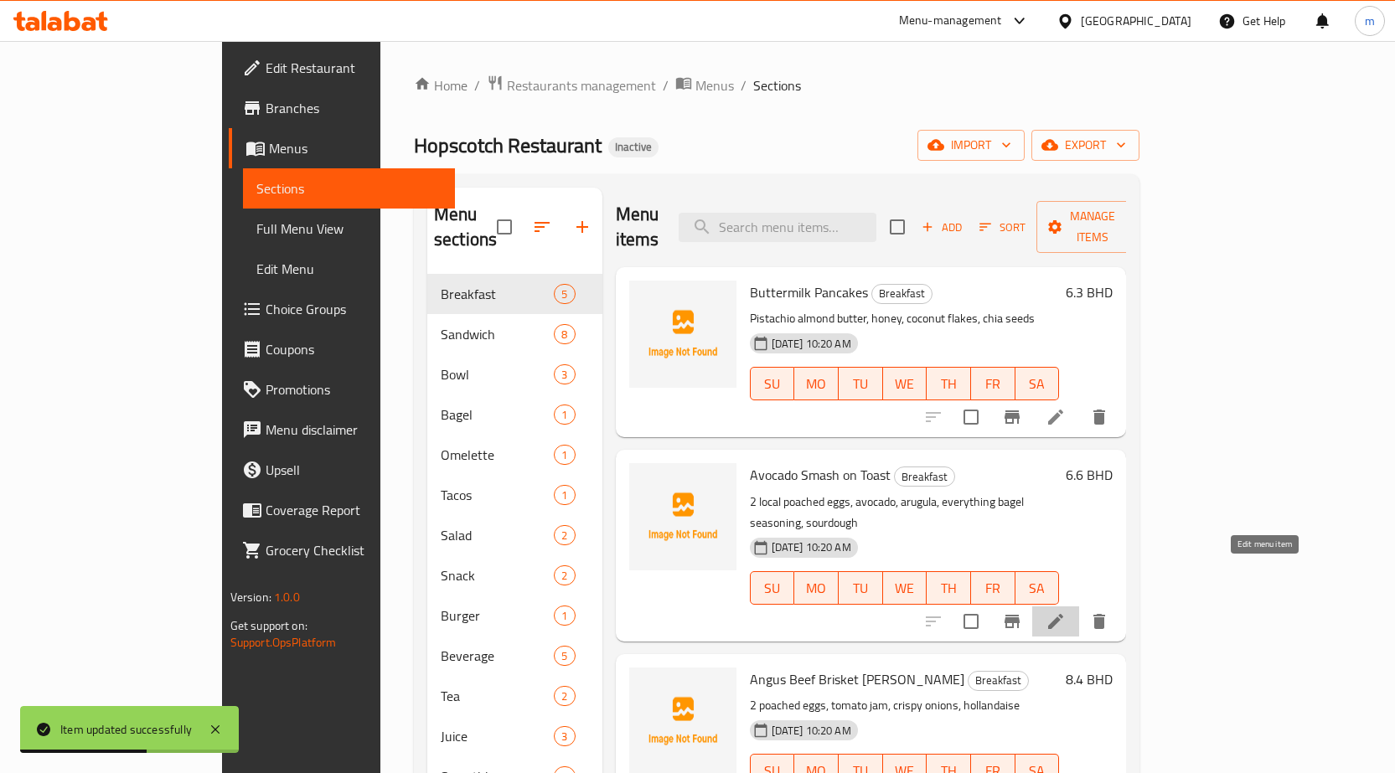
click at [1063, 614] on icon at bounding box center [1055, 621] width 15 height 15
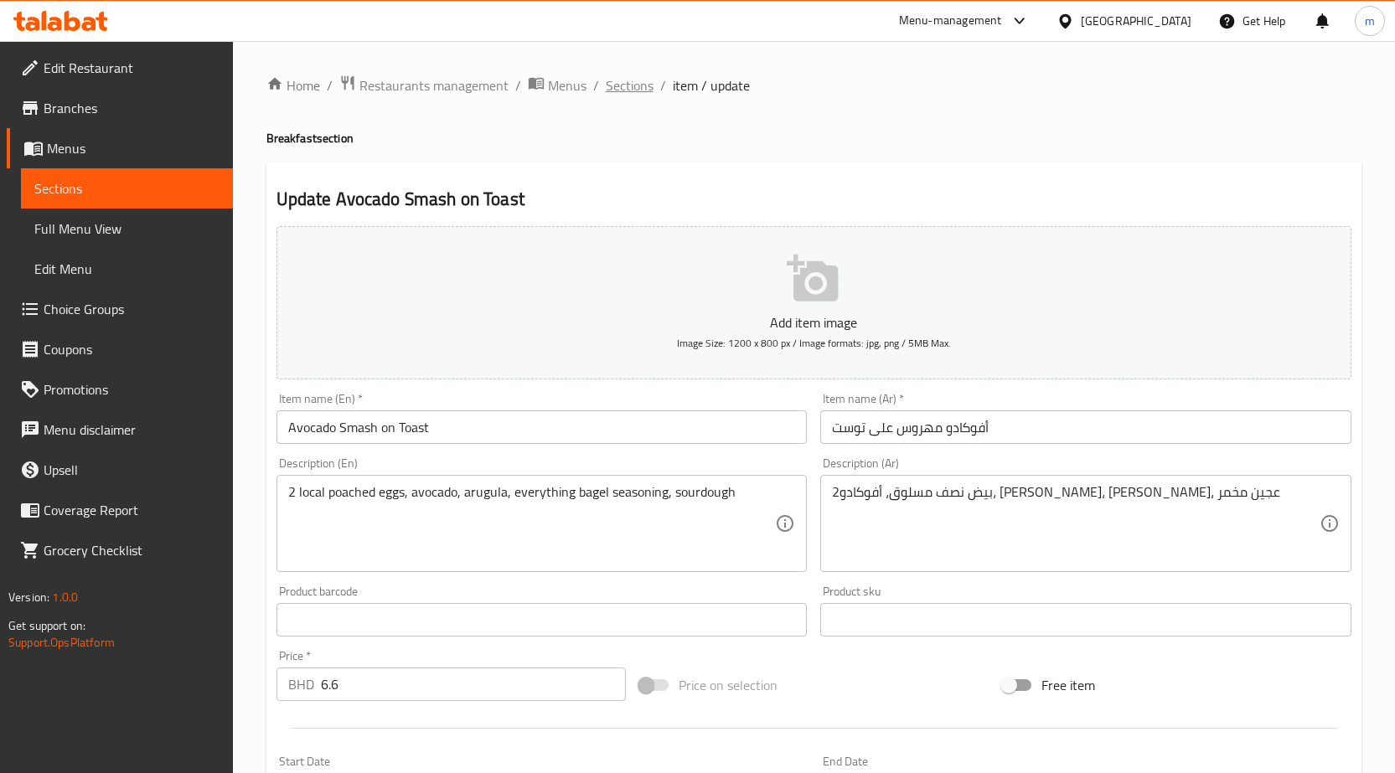
click at [617, 88] on span "Sections" at bounding box center [630, 85] width 48 height 20
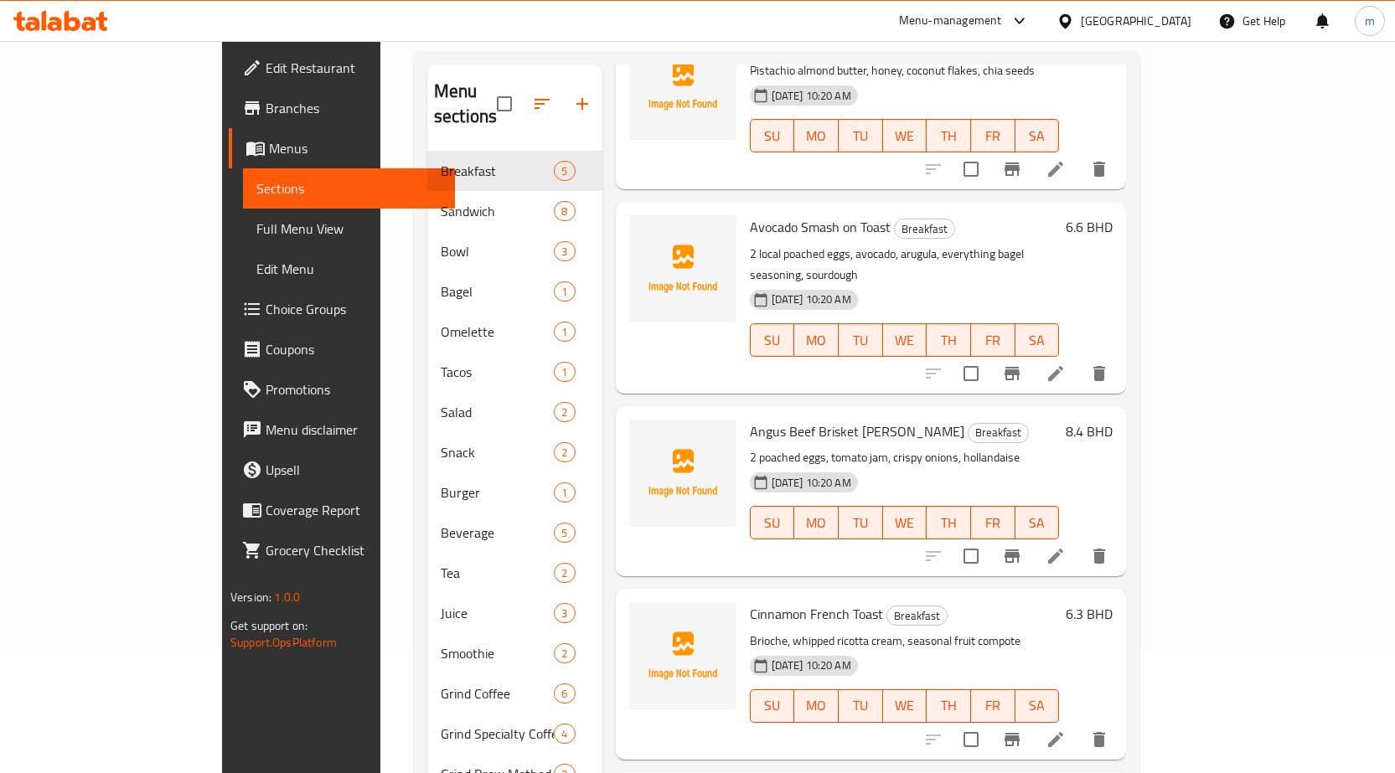
scroll to position [251, 0]
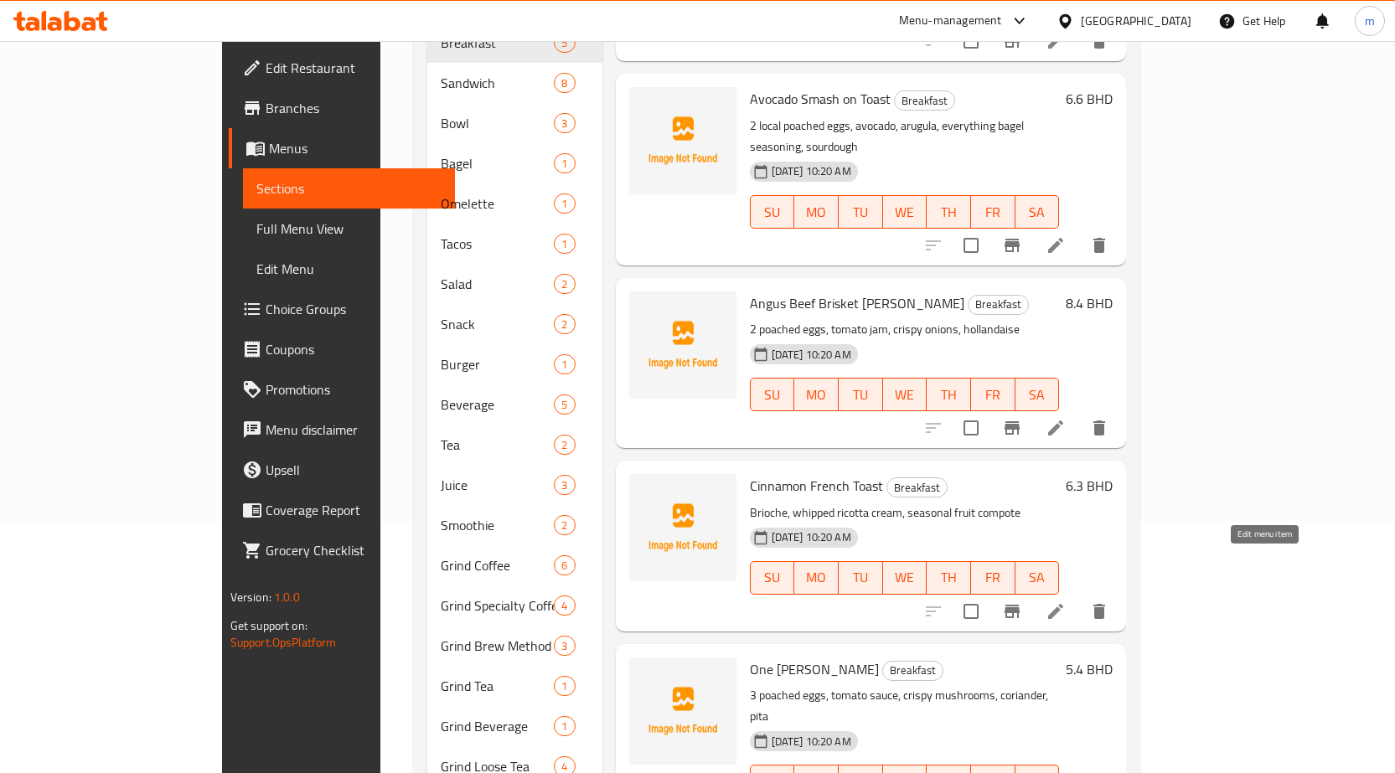
click at [1066, 601] on icon at bounding box center [1055, 611] width 20 height 20
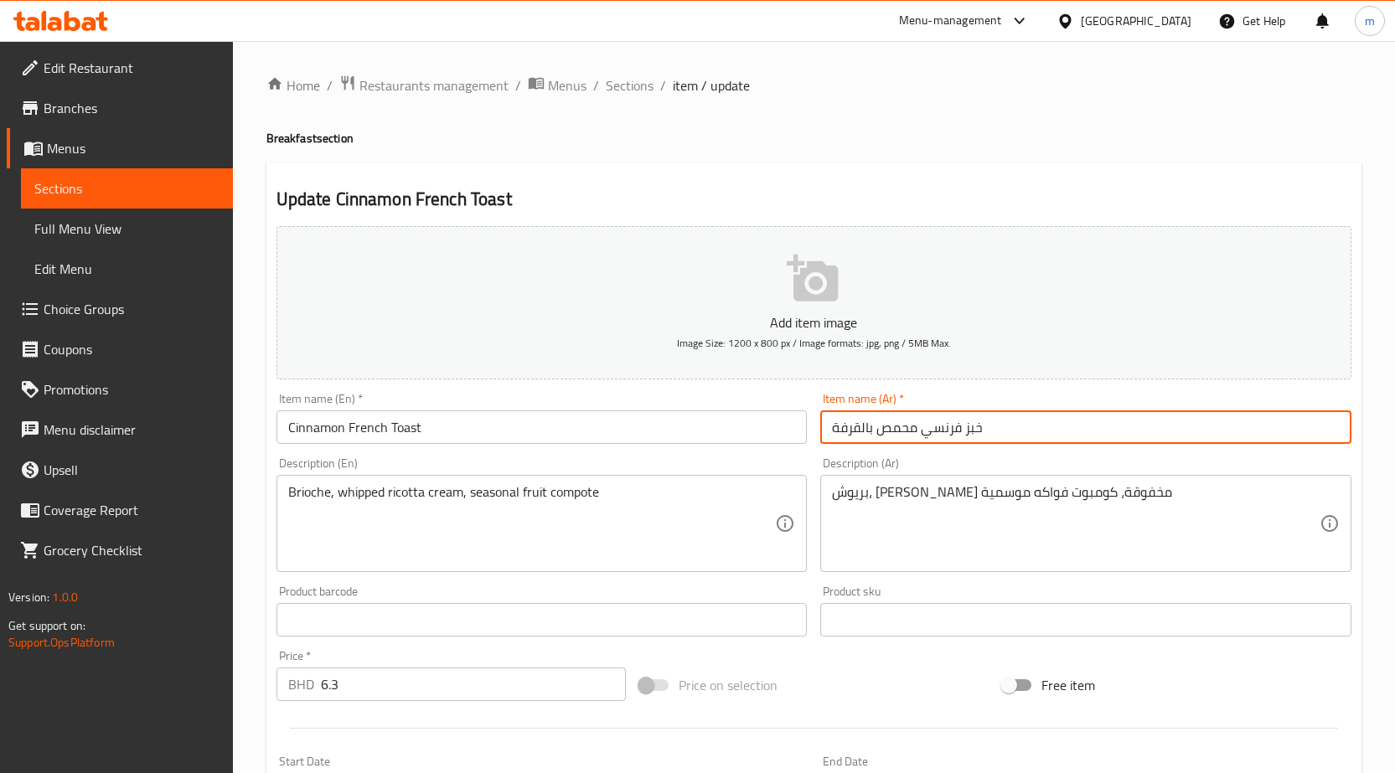
drag, startPoint x: 967, startPoint y: 425, endPoint x: 1053, endPoint y: 427, distance: 86.3
click at [1049, 426] on input "خبز فرنسي محمص بالقرفة" at bounding box center [1085, 427] width 531 height 34
drag, startPoint x: 876, startPoint y: 430, endPoint x: 916, endPoint y: 436, distance: 39.8
click at [916, 436] on input "توسنت فرنسي محمص بالقرفة" at bounding box center [1085, 427] width 531 height 34
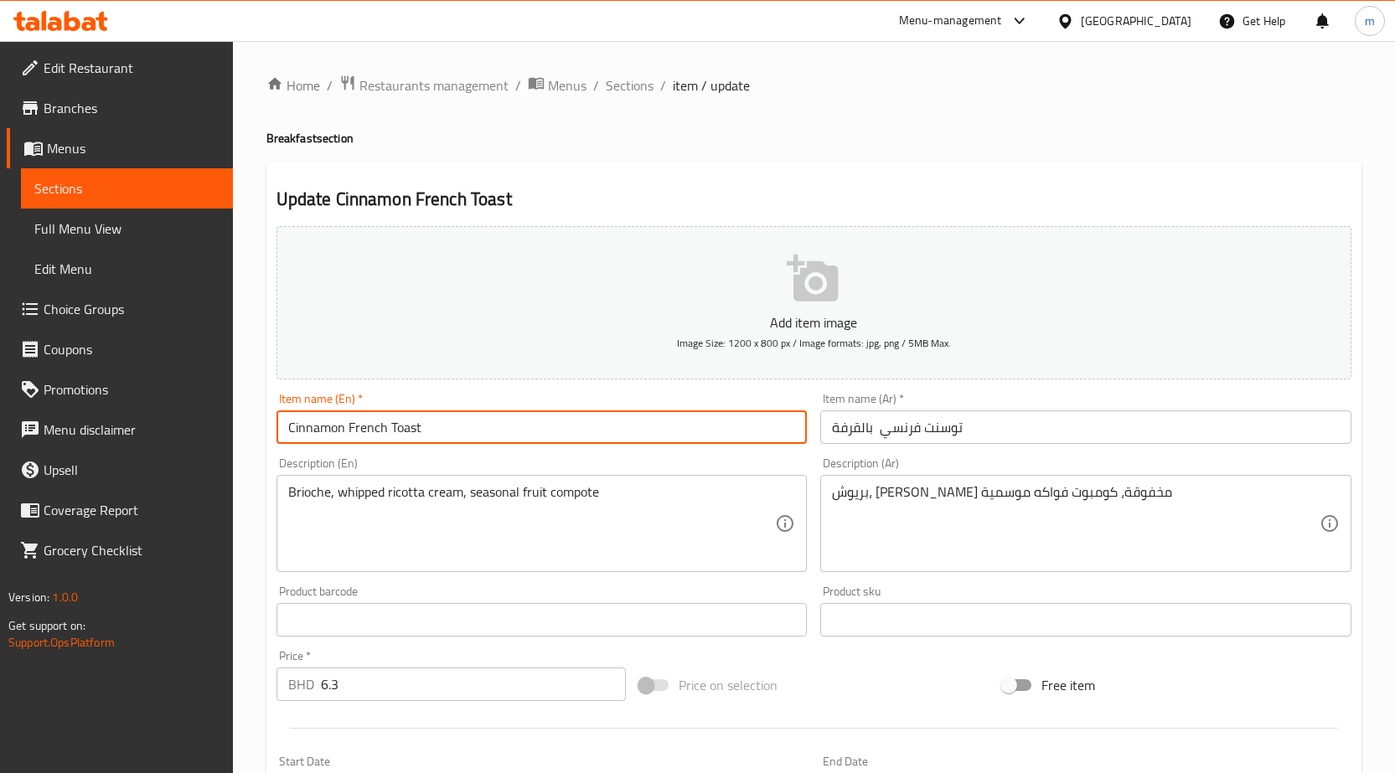
drag, startPoint x: 344, startPoint y: 428, endPoint x: 259, endPoint y: 415, distance: 86.5
click at [259, 415] on div "Home / Restaurants management / Menus / Sections / item / update Breakfast sect…" at bounding box center [814, 605] width 1162 height 1129
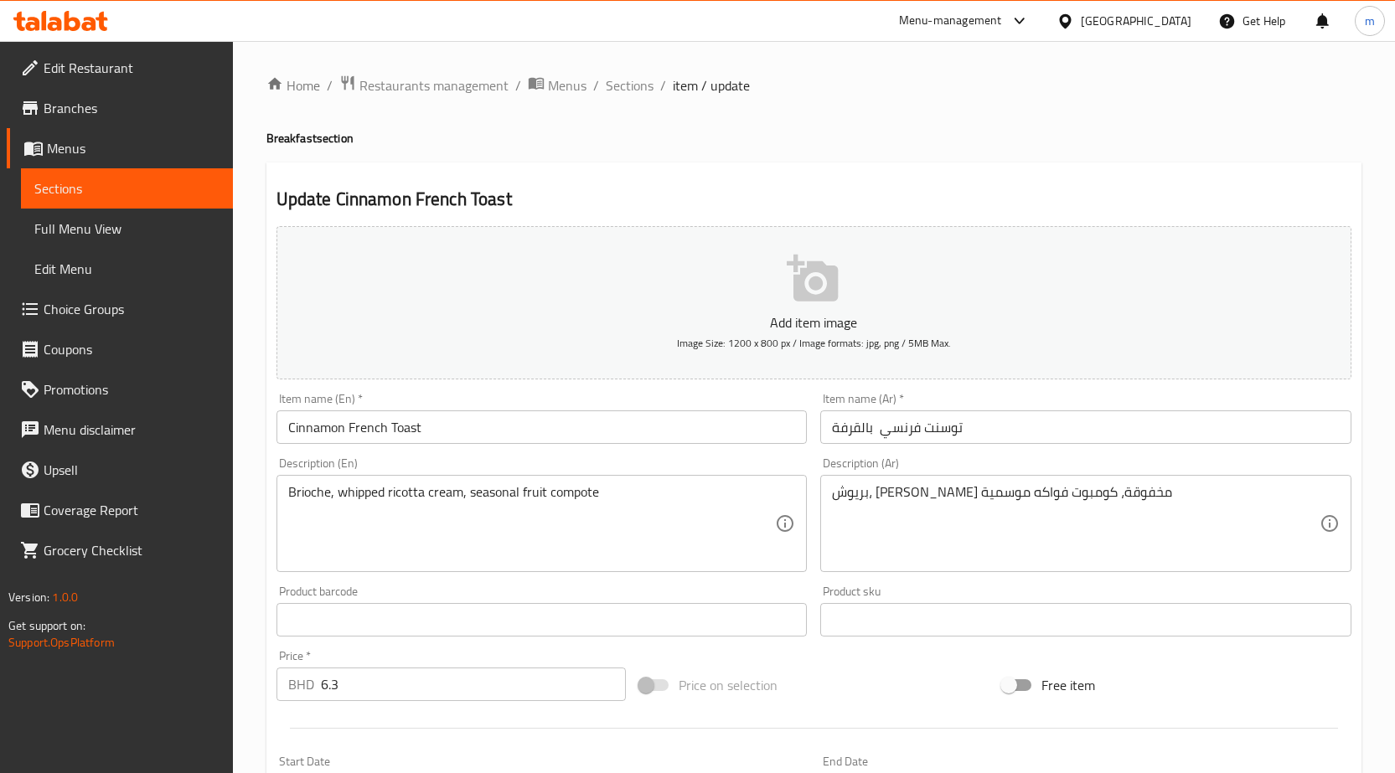
click at [870, 431] on input "توسنت فرنسي بالقرفة" at bounding box center [1085, 427] width 531 height 34
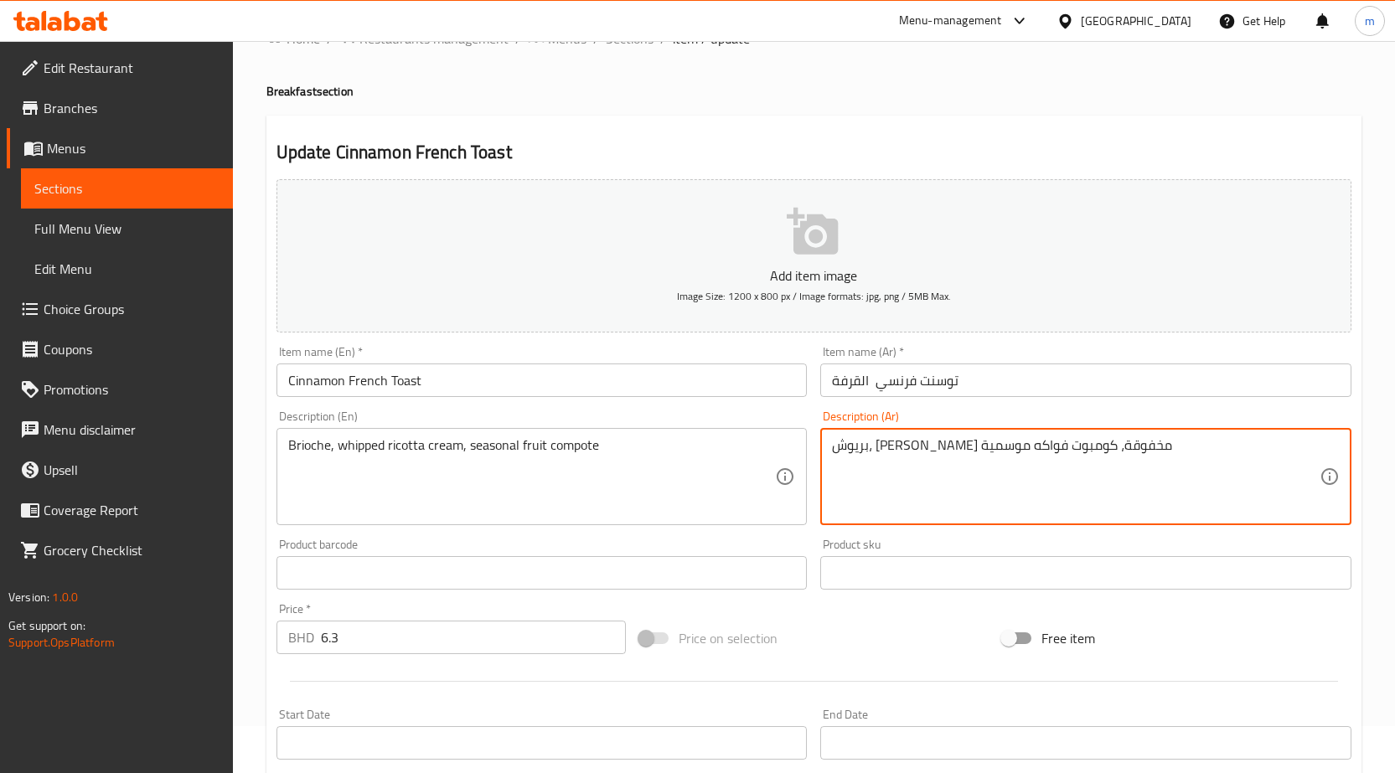
scroll to position [84, 0]
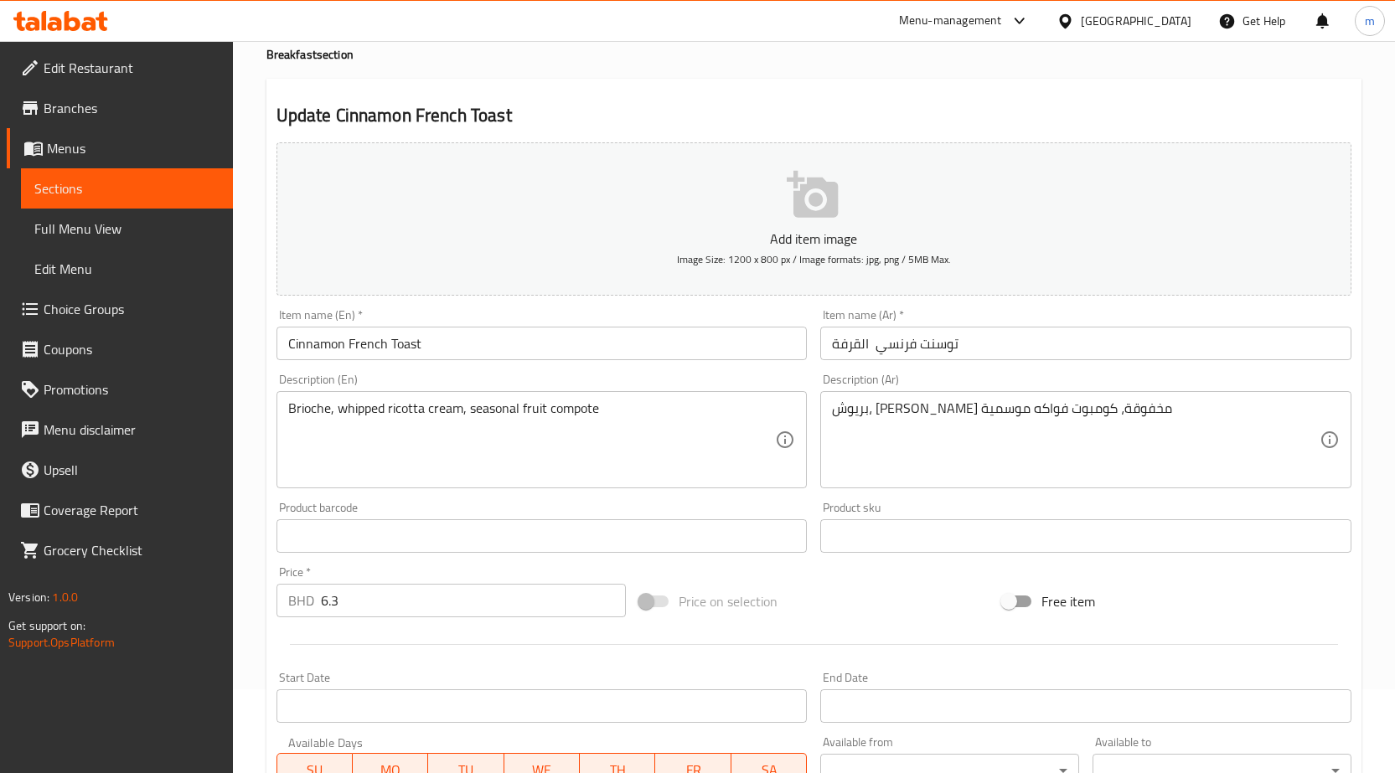
click at [931, 345] on input "توسنت فرنسي القرفة" at bounding box center [1085, 344] width 531 height 34
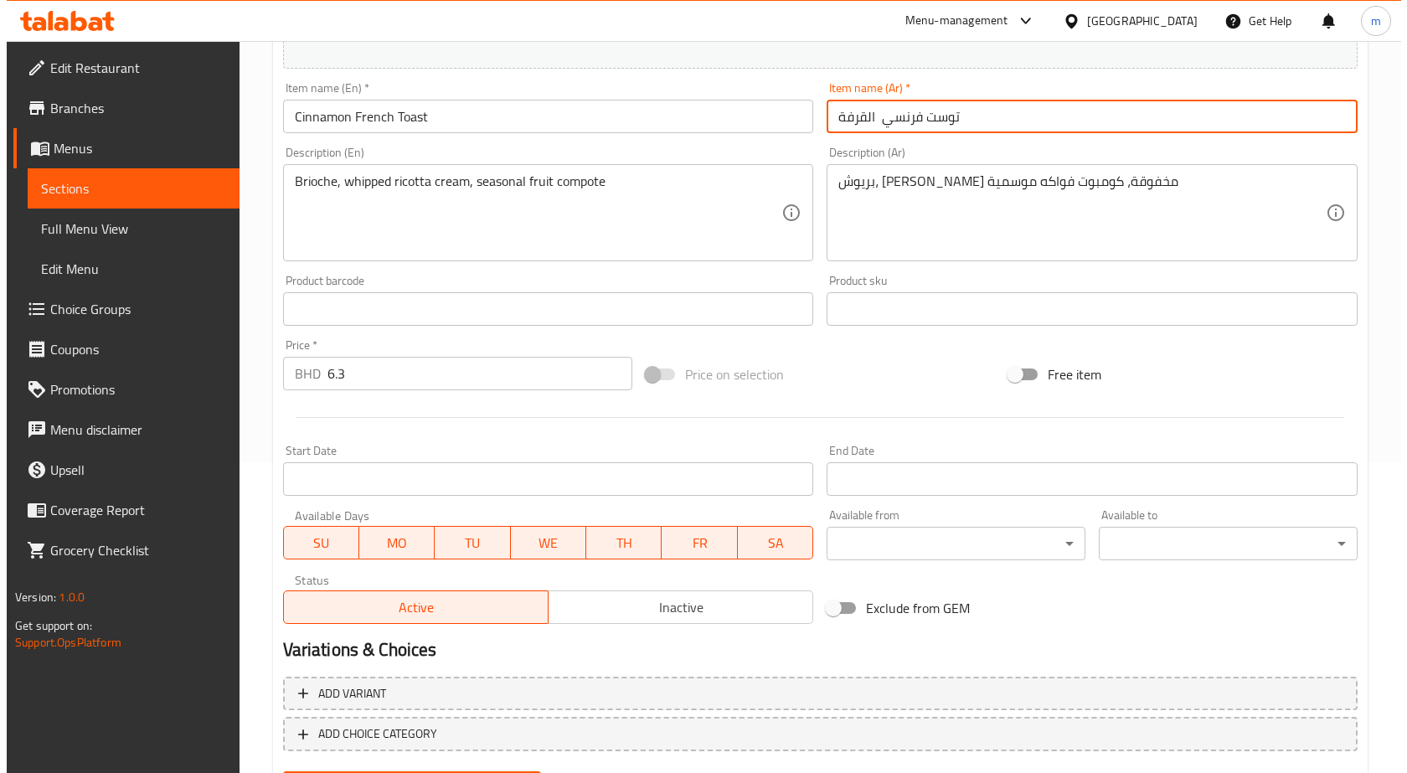
scroll to position [335, 0]
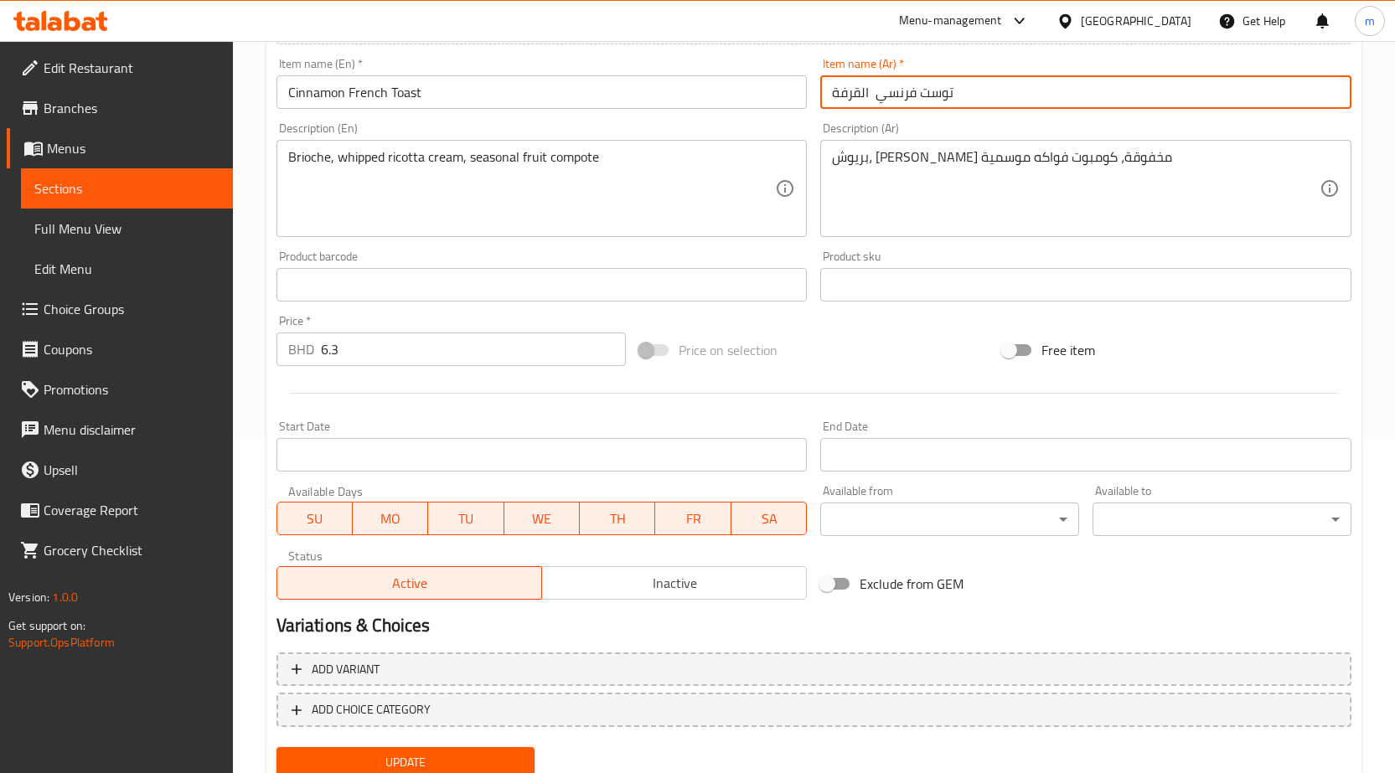
type input "توست فرنسي القرفة"
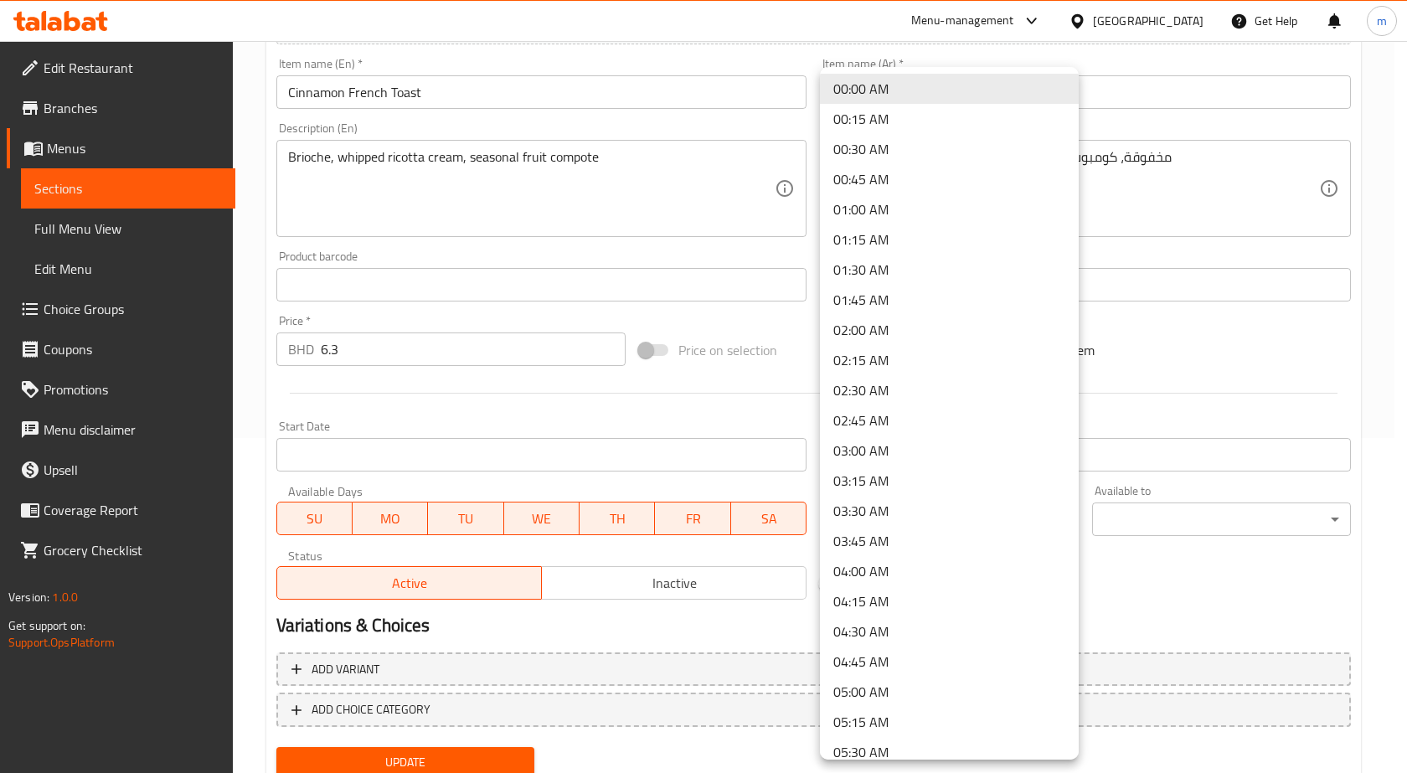
click at [1035, 438] on body "​ Menu-management Bahrain Get Help m Edit Restaurant Branches Menus Sections Fu…" at bounding box center [703, 72] width 1407 height 732
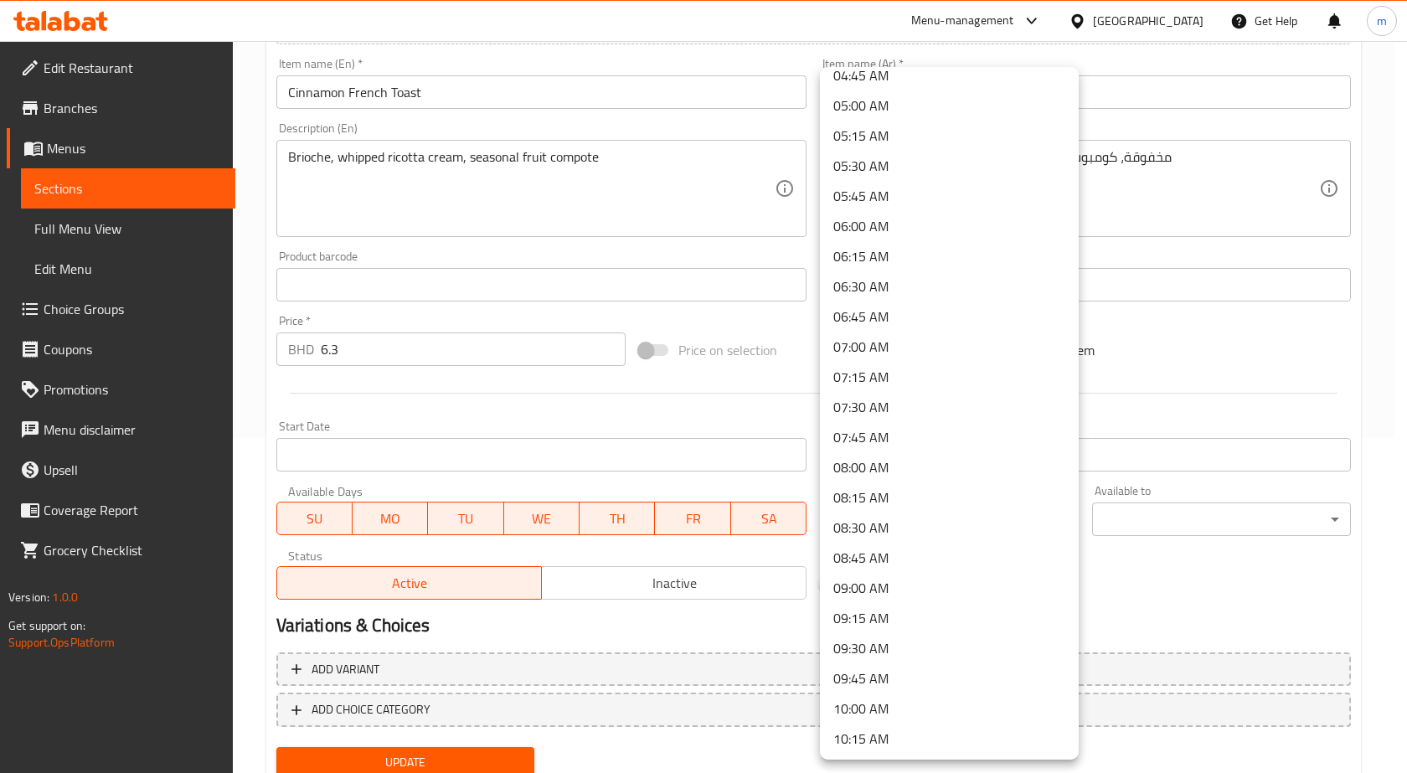
scroll to position [754, 0]
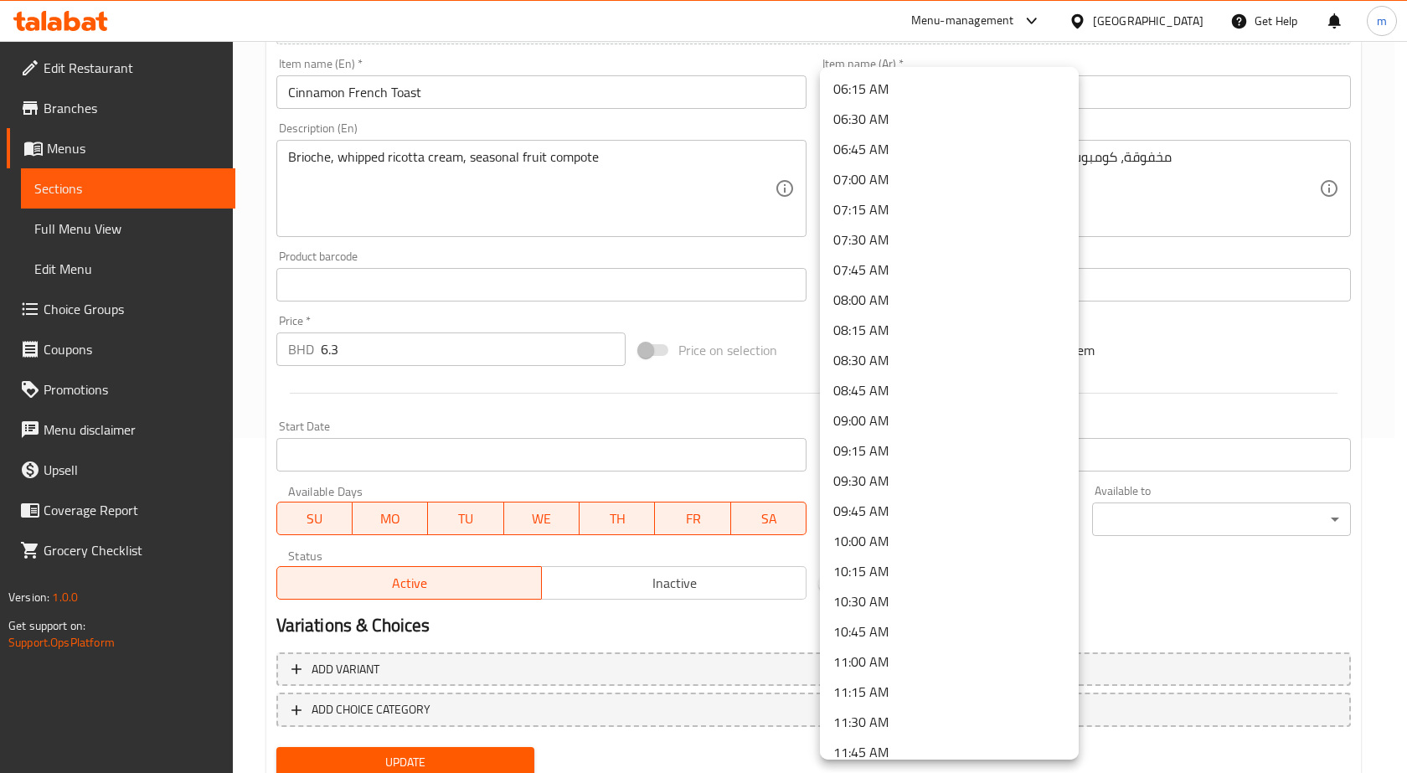
click at [872, 242] on li "07:30 AM" at bounding box center [949, 239] width 259 height 30
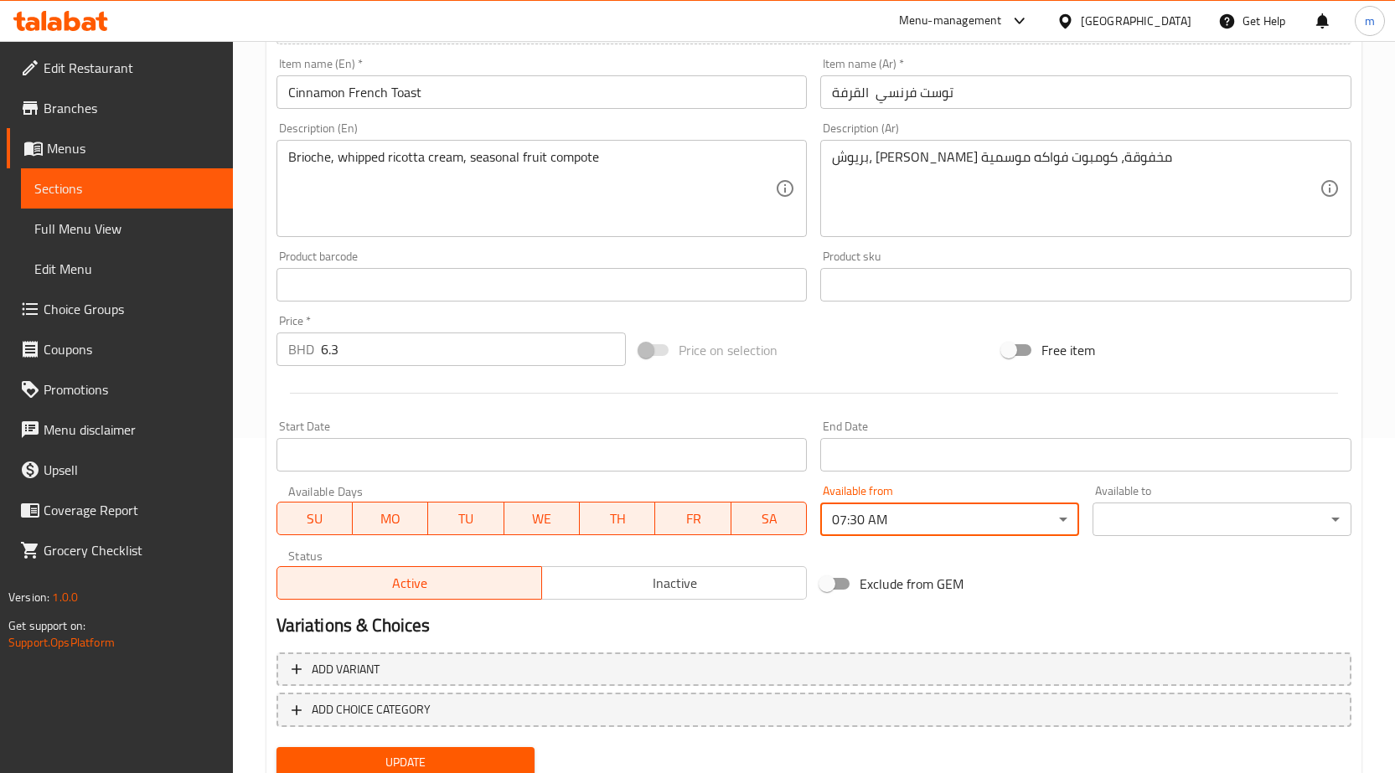
click at [1219, 438] on body "​ Menu-management Bahrain Get Help m Edit Restaurant Branches Menus Sections Fu…" at bounding box center [697, 72] width 1395 height 732
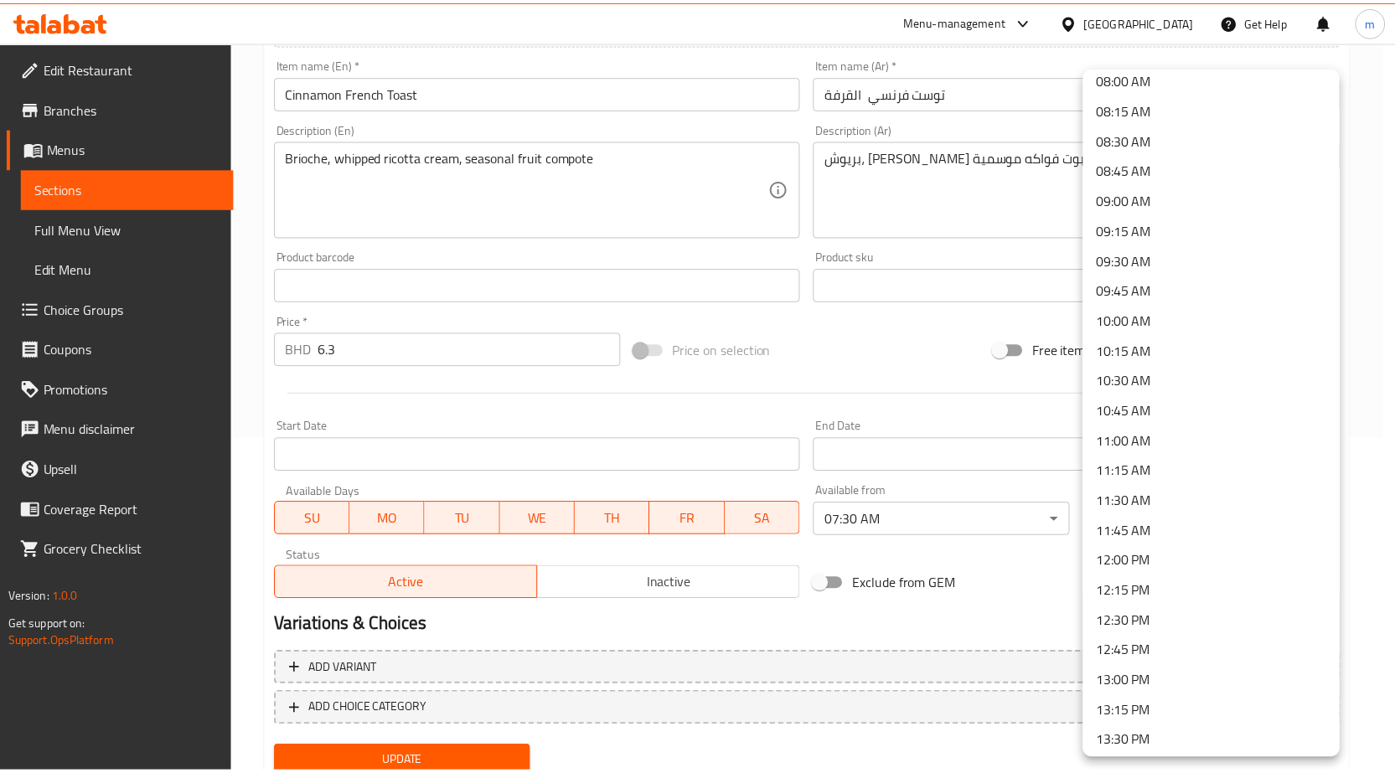
scroll to position [1005, 0]
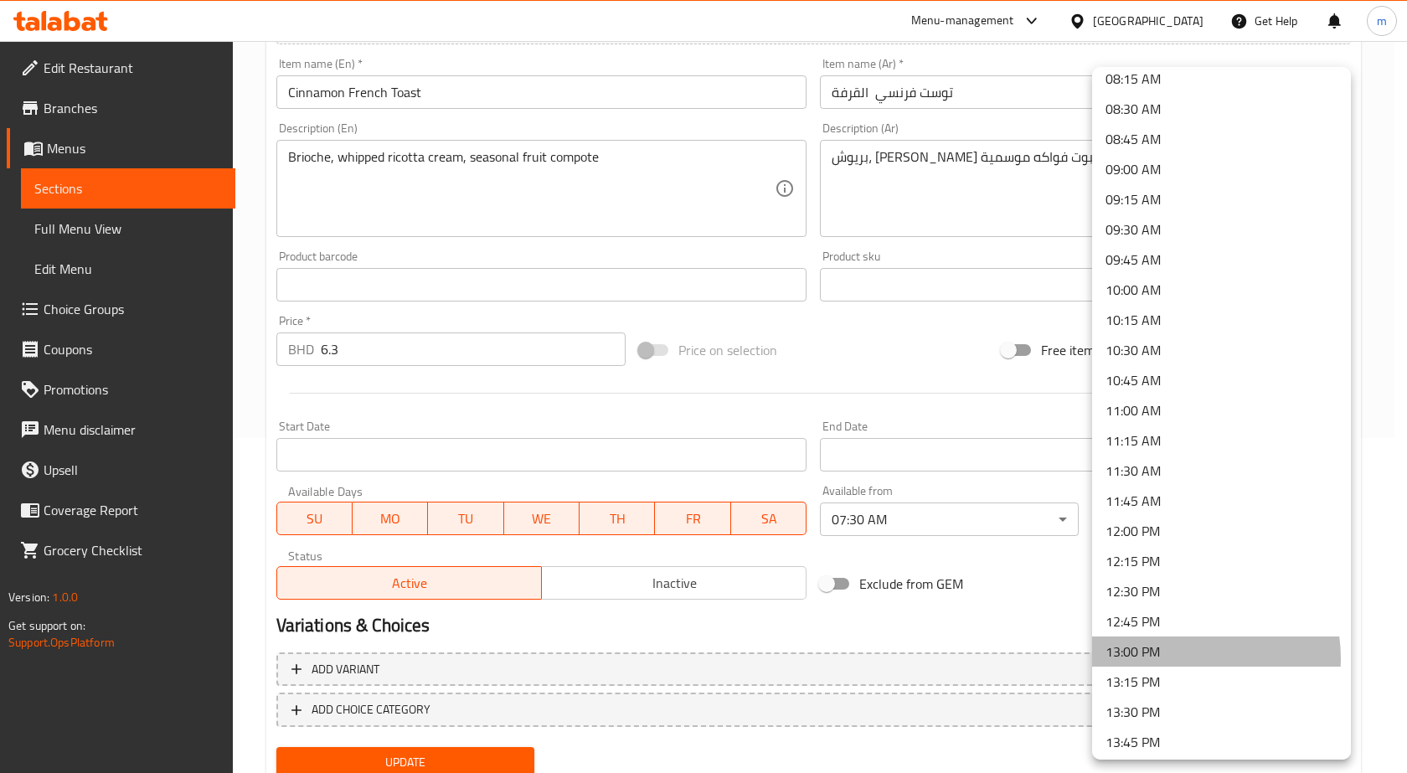
click at [1184, 658] on li "13:00 PM" at bounding box center [1221, 652] width 259 height 30
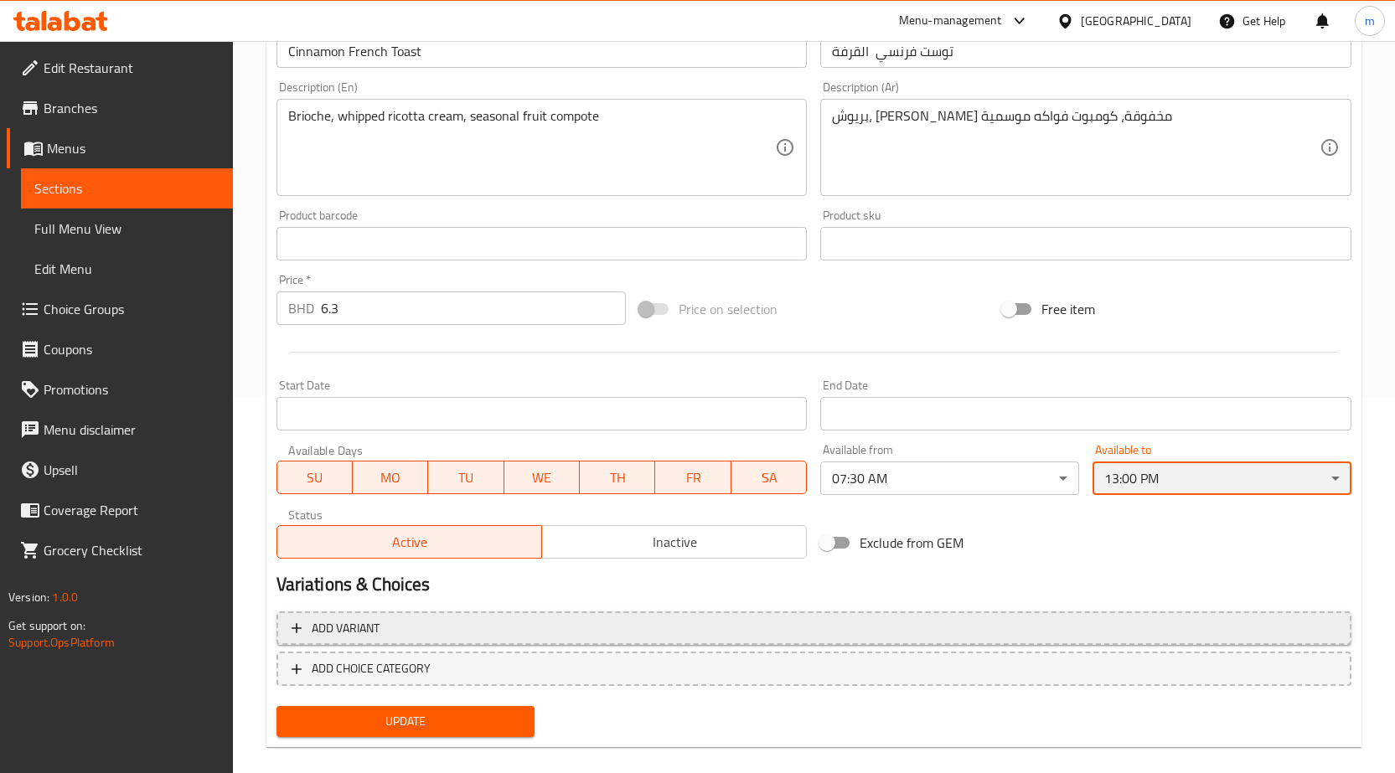
scroll to position [397, 0]
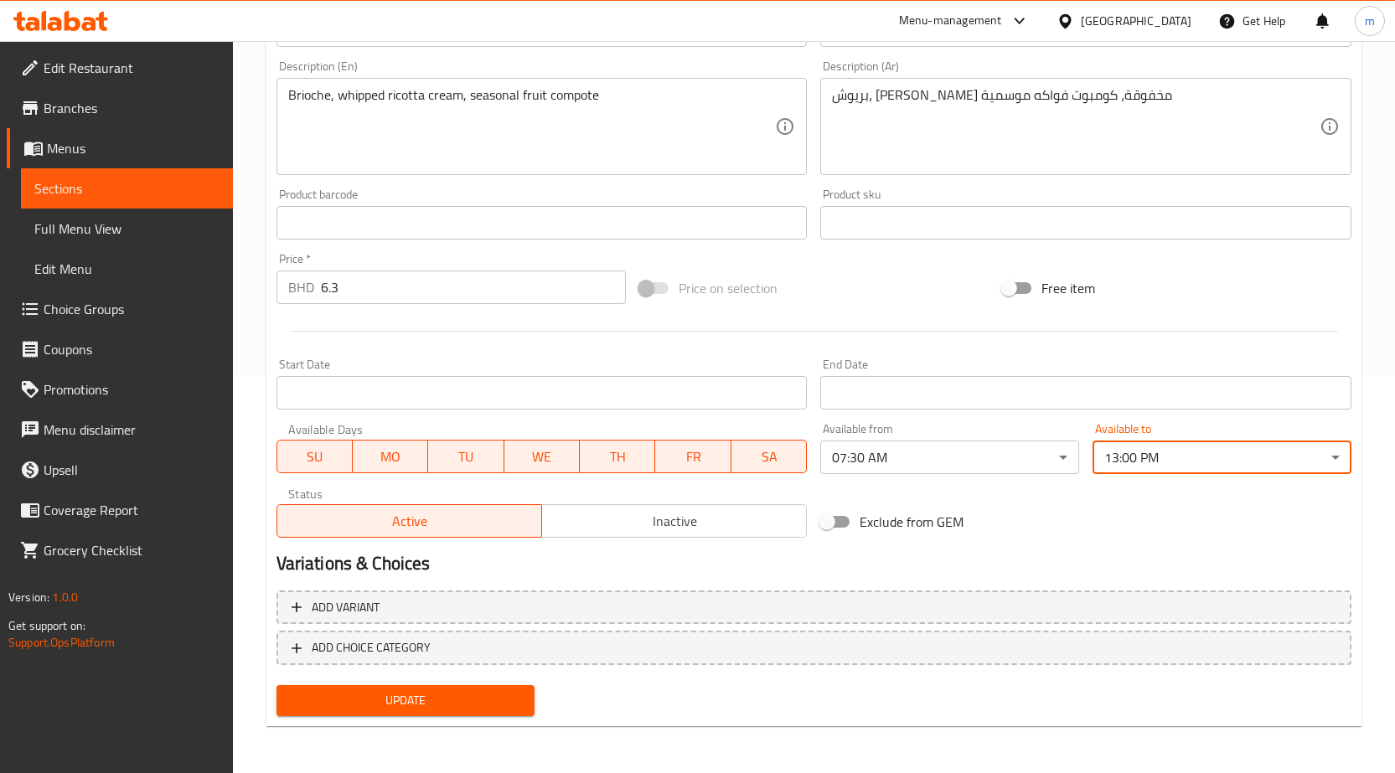
click at [434, 693] on span "Update" at bounding box center [406, 700] width 232 height 21
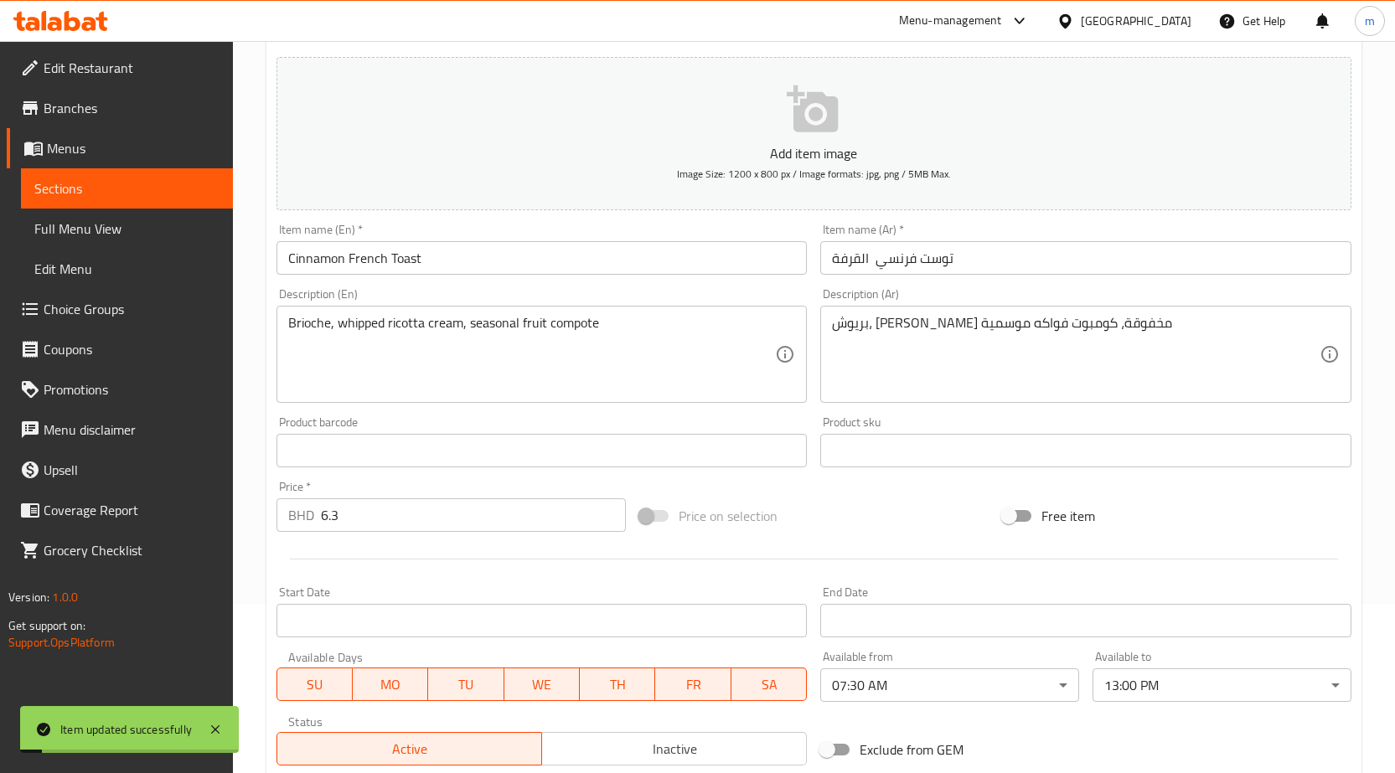
scroll to position [0, 0]
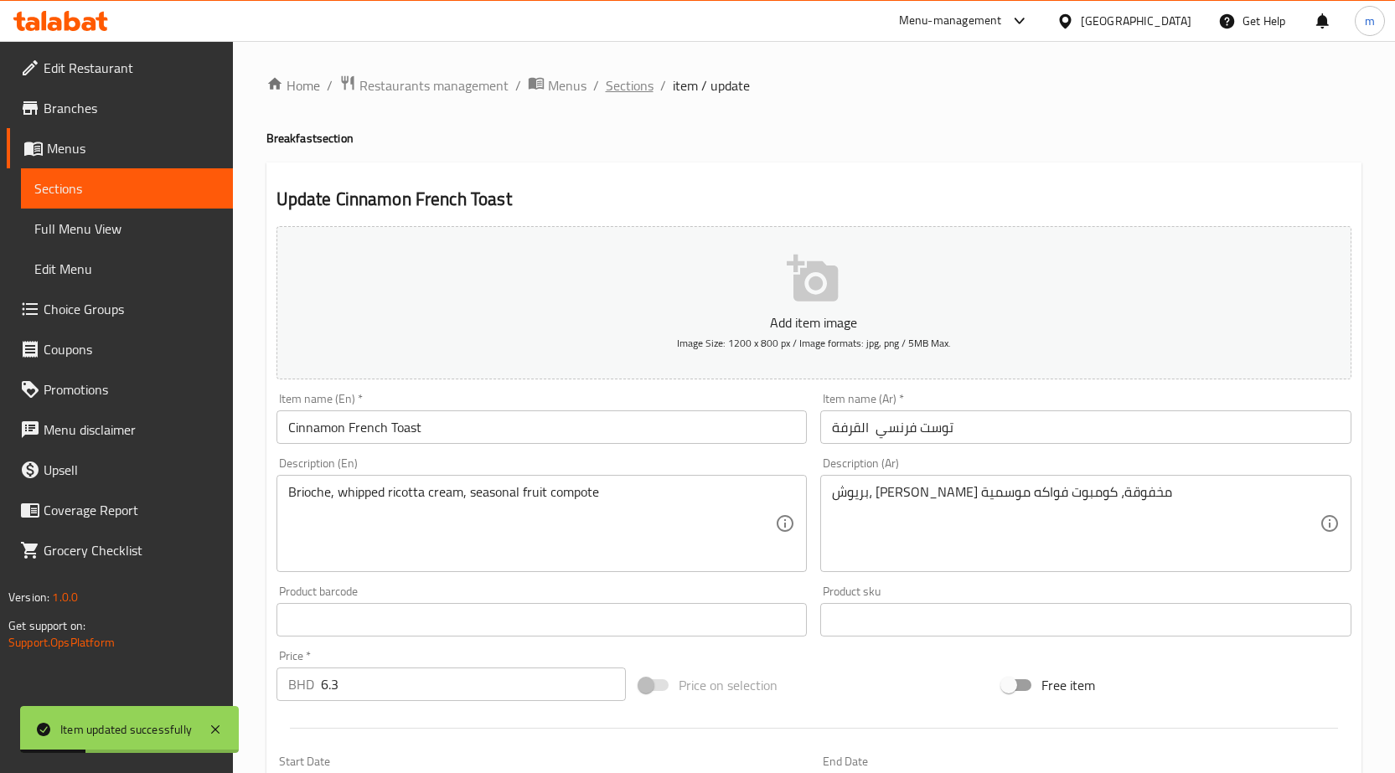
click at [639, 95] on span "Sections" at bounding box center [630, 85] width 48 height 20
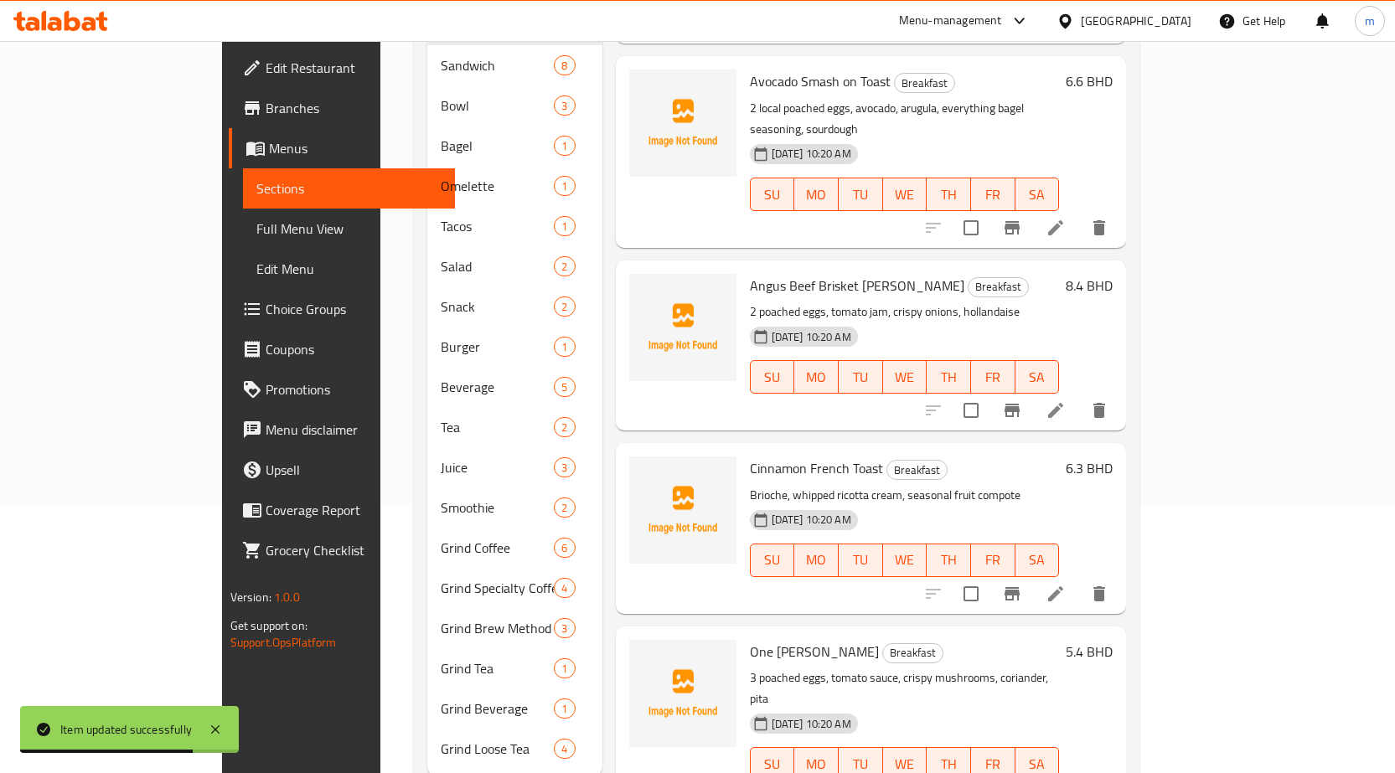
scroll to position [293, 0]
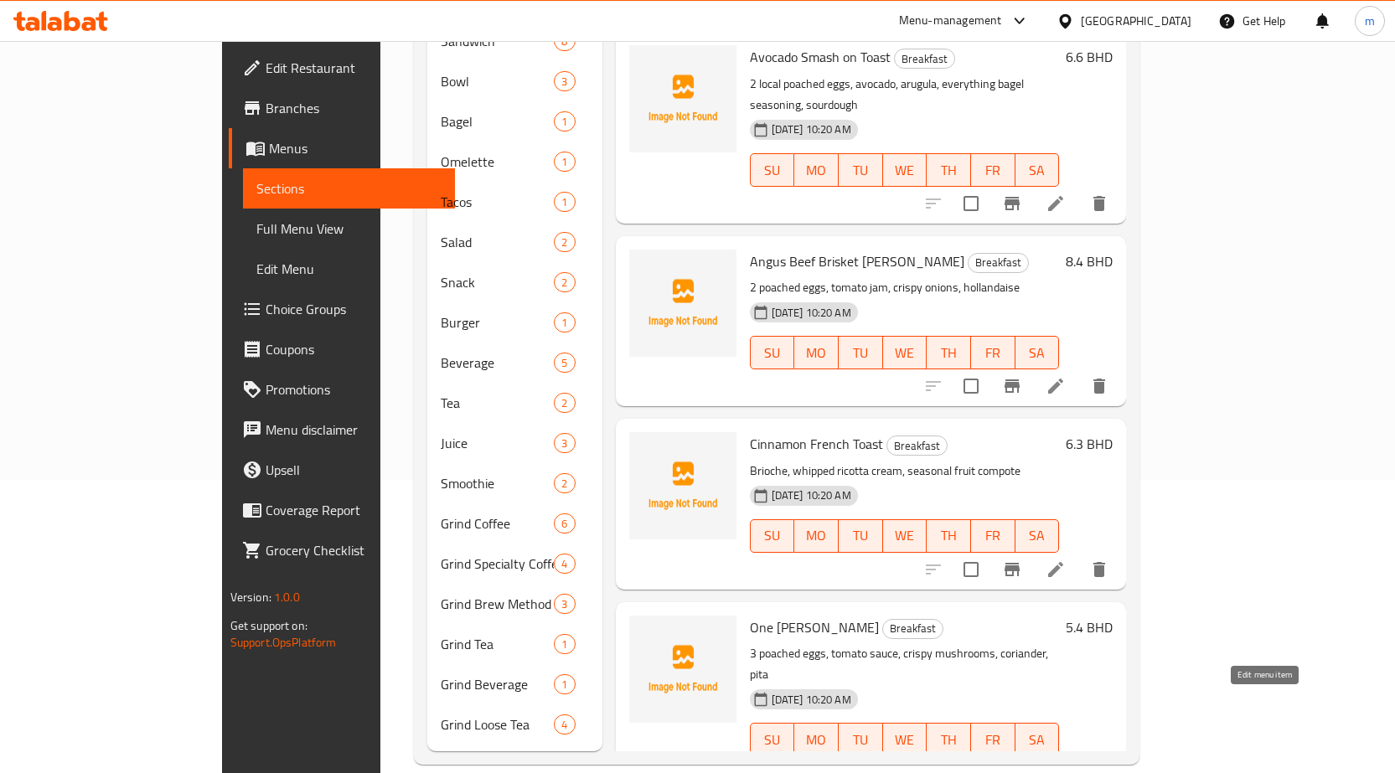
click at [1066, 763] on icon at bounding box center [1055, 773] width 20 height 20
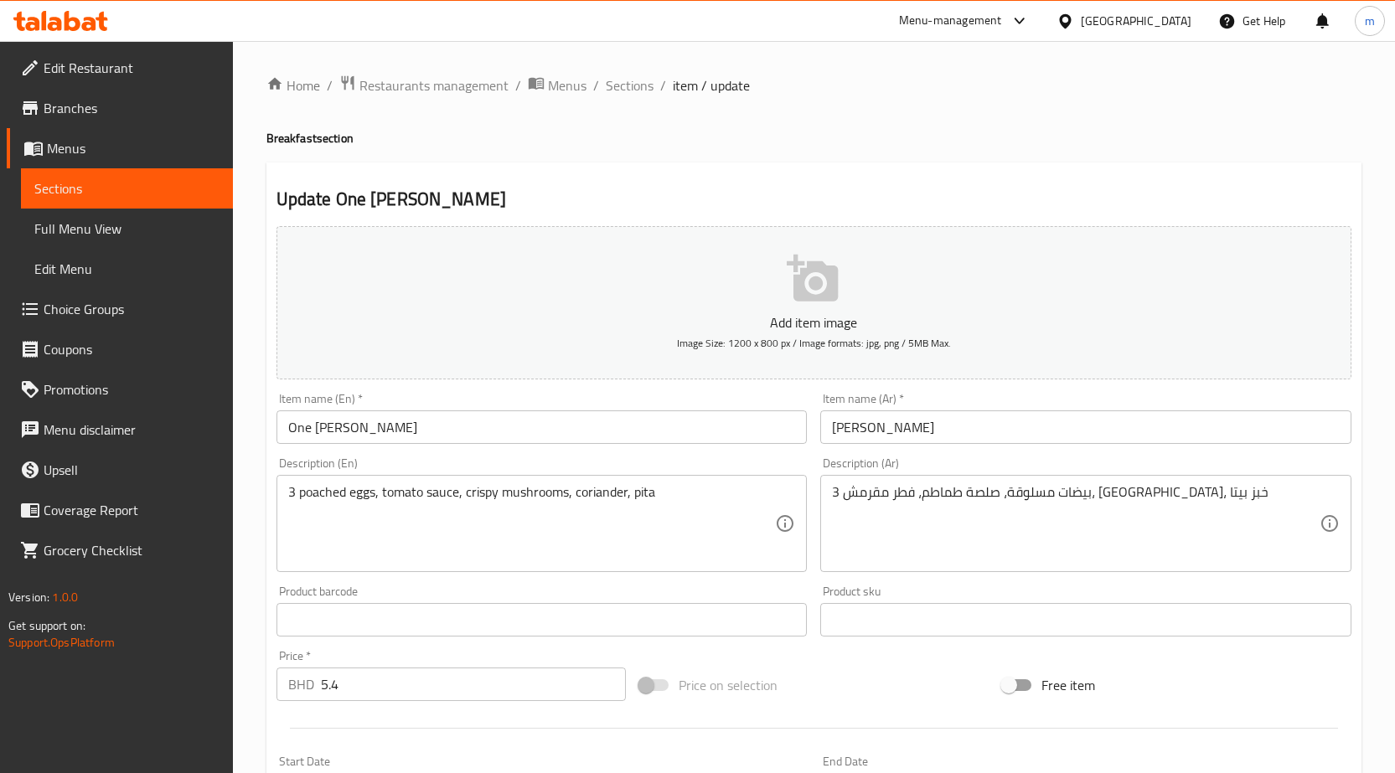
click at [974, 441] on input "وان ب[PERSON_NAME]" at bounding box center [1085, 427] width 531 height 34
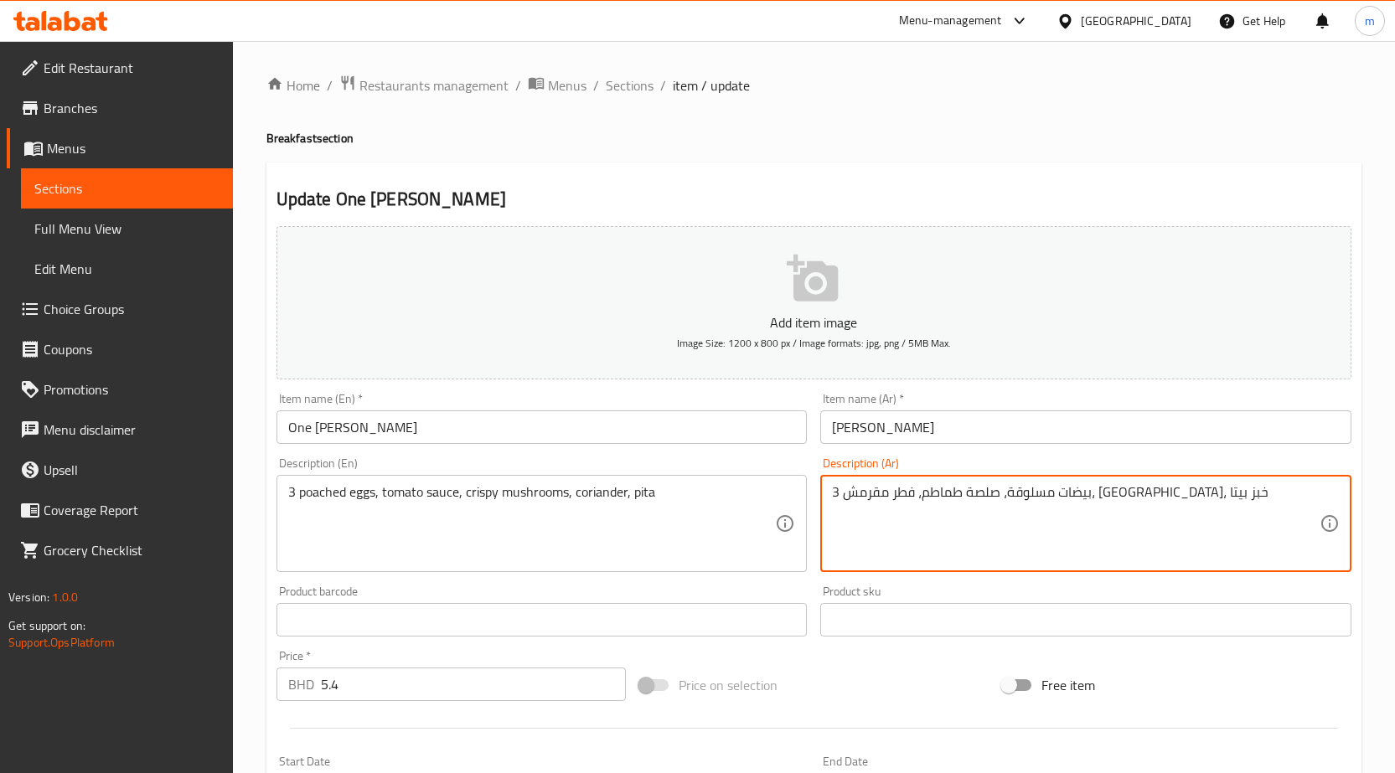
drag, startPoint x: 1048, startPoint y: 491, endPoint x: 1076, endPoint y: 509, distance: 33.9
click at [1076, 509] on textarea "3 بيضات مسلوقة، صلصة طماطم، فطر مقرمش، كزبرة، خبز بيتا" at bounding box center [1076, 524] width 488 height 80
drag, startPoint x: 973, startPoint y: 493, endPoint x: 993, endPoint y: 500, distance: 22.3
click at [993, 500] on textarea "3 بيضات مسلوقة، صوص طماطم، فطر مقرمش، كزبرة، خبز بيتا" at bounding box center [1076, 524] width 488 height 80
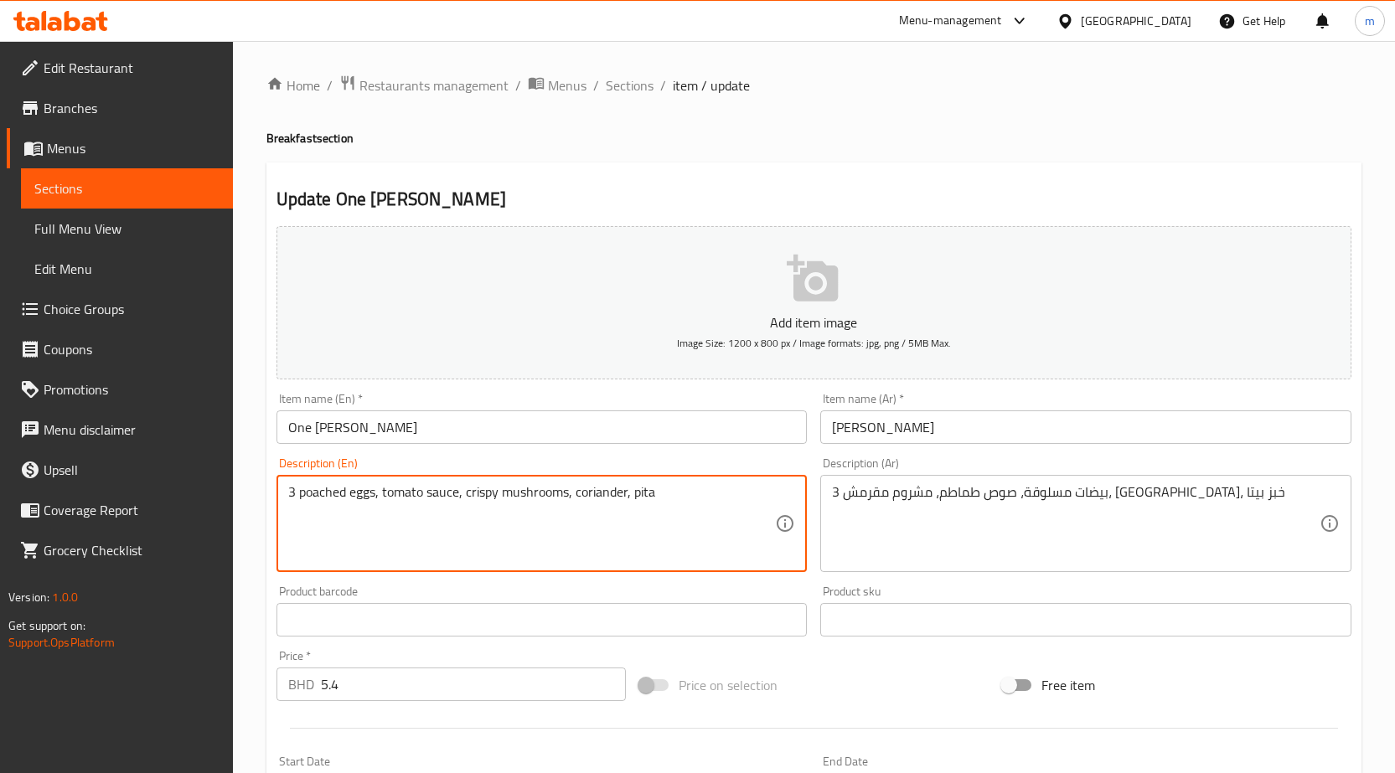
drag, startPoint x: 576, startPoint y: 494, endPoint x: 627, endPoint y: 511, distance: 53.0
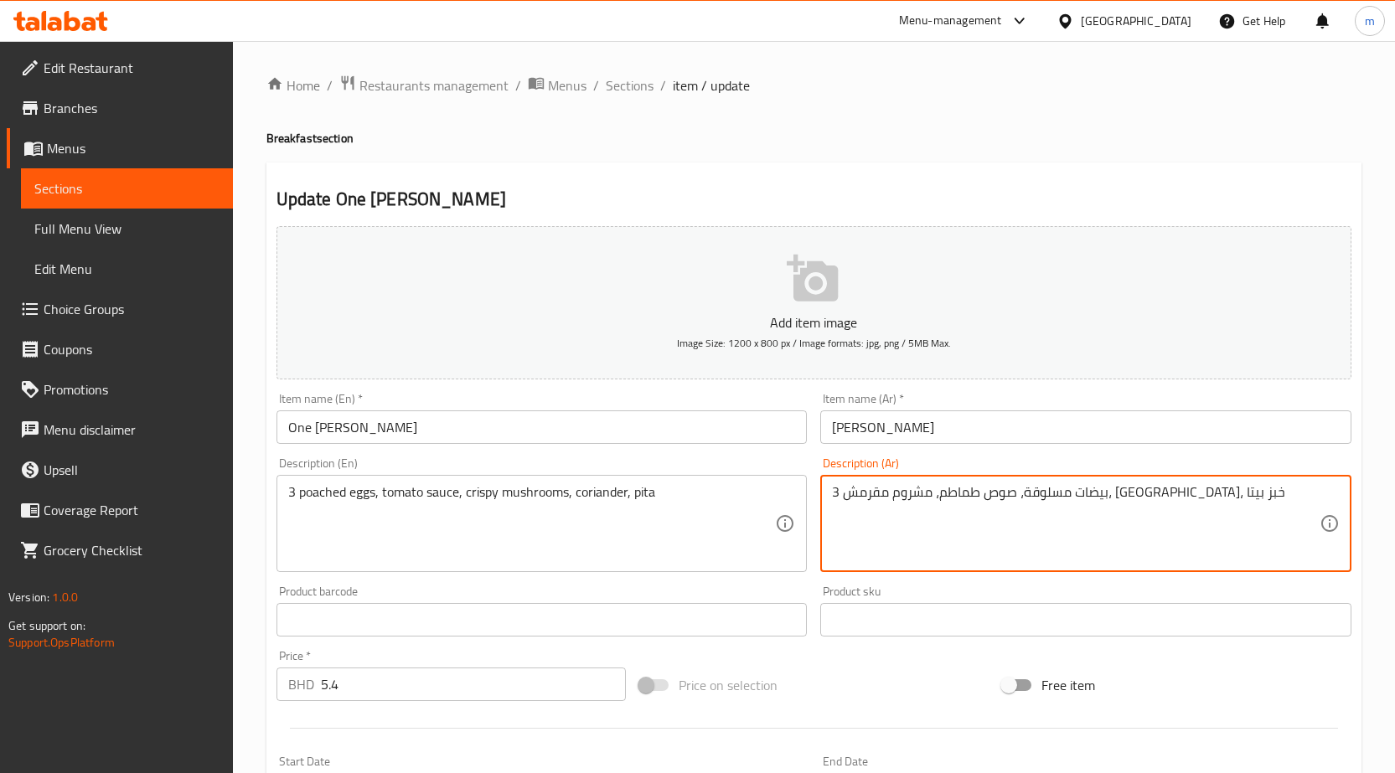
drag, startPoint x: 864, startPoint y: 495, endPoint x: 880, endPoint y: 503, distance: 18.0
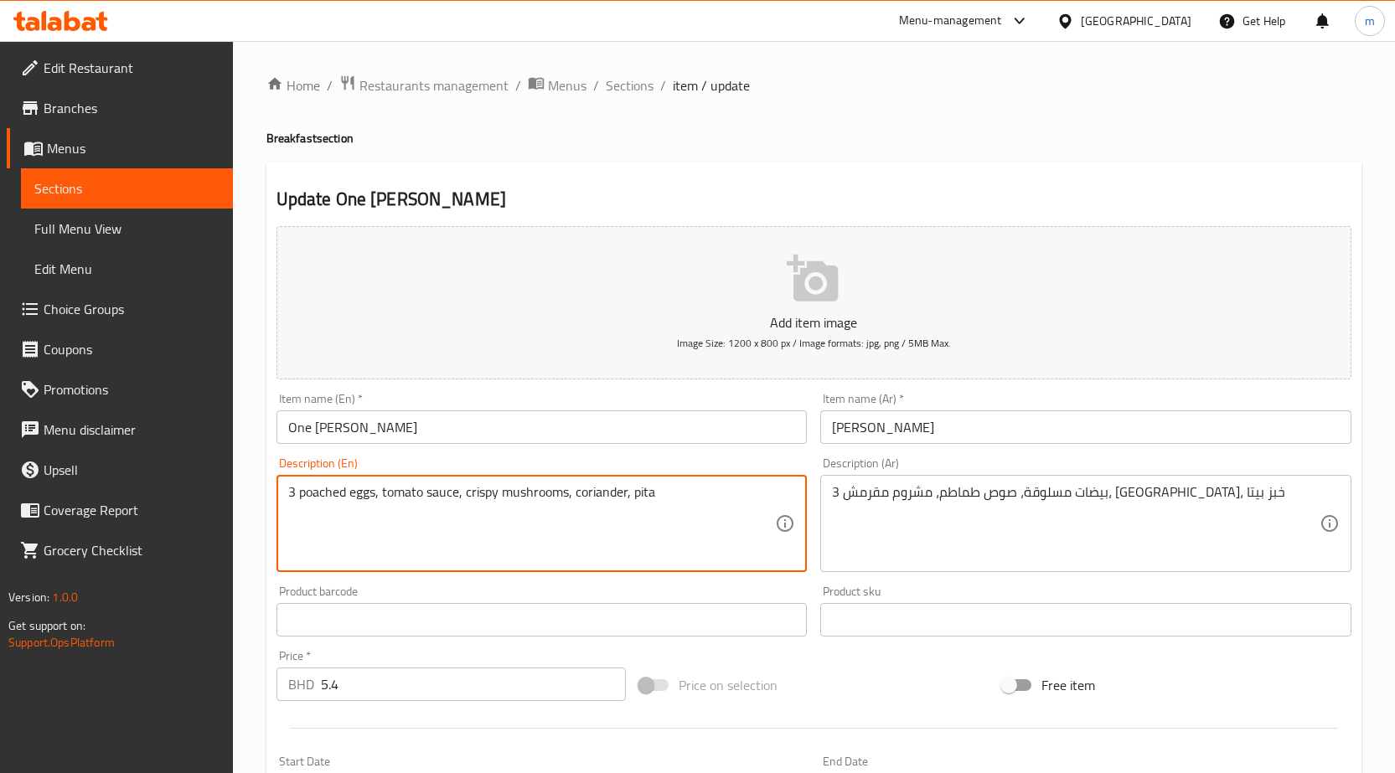
click at [640, 489] on textarea "3 poached eggs, tomato sauce, crispy mushrooms, coriander, pita" at bounding box center [532, 524] width 488 height 80
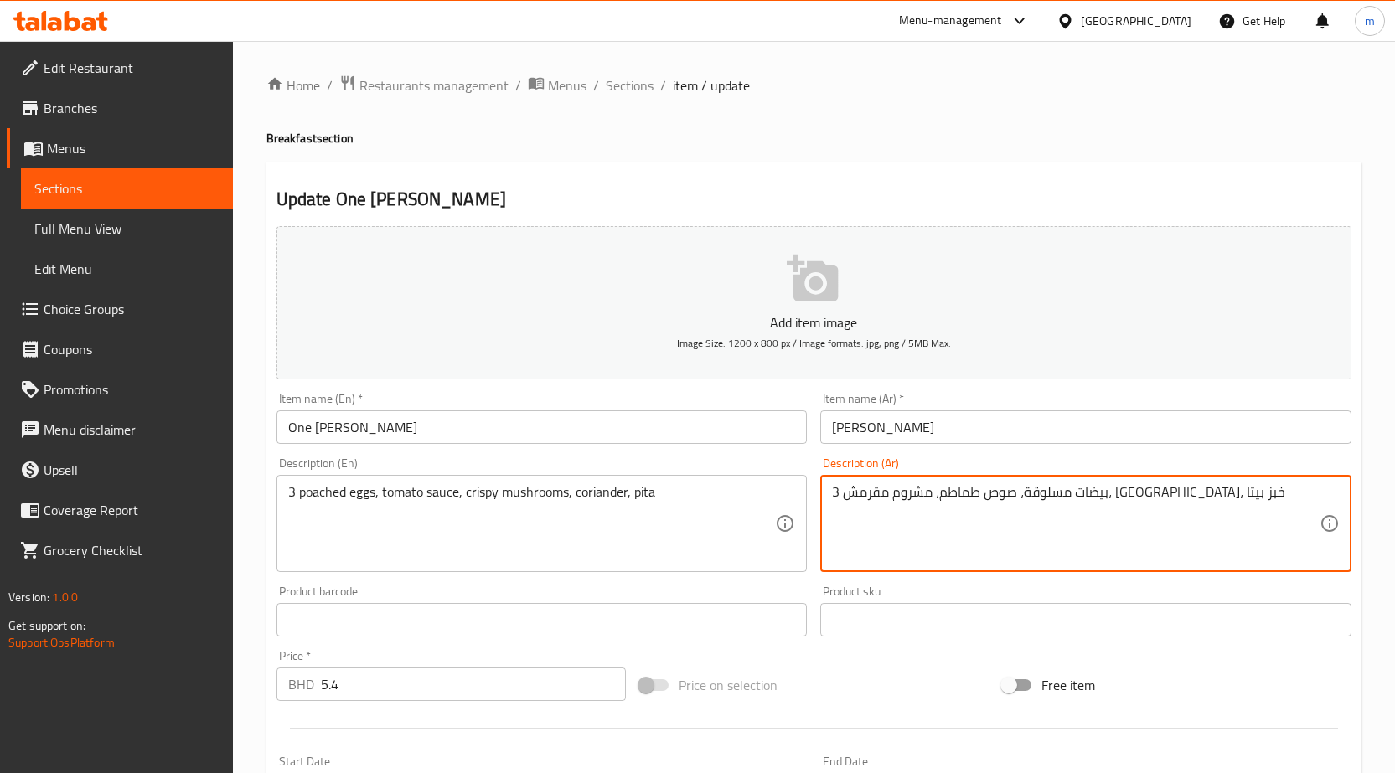
click at [875, 498] on textarea "3 بيضات مسلوقة، صوص طماطم، مشروم مقرمش، كزبرة، خبز بيتا" at bounding box center [1076, 524] width 488 height 80
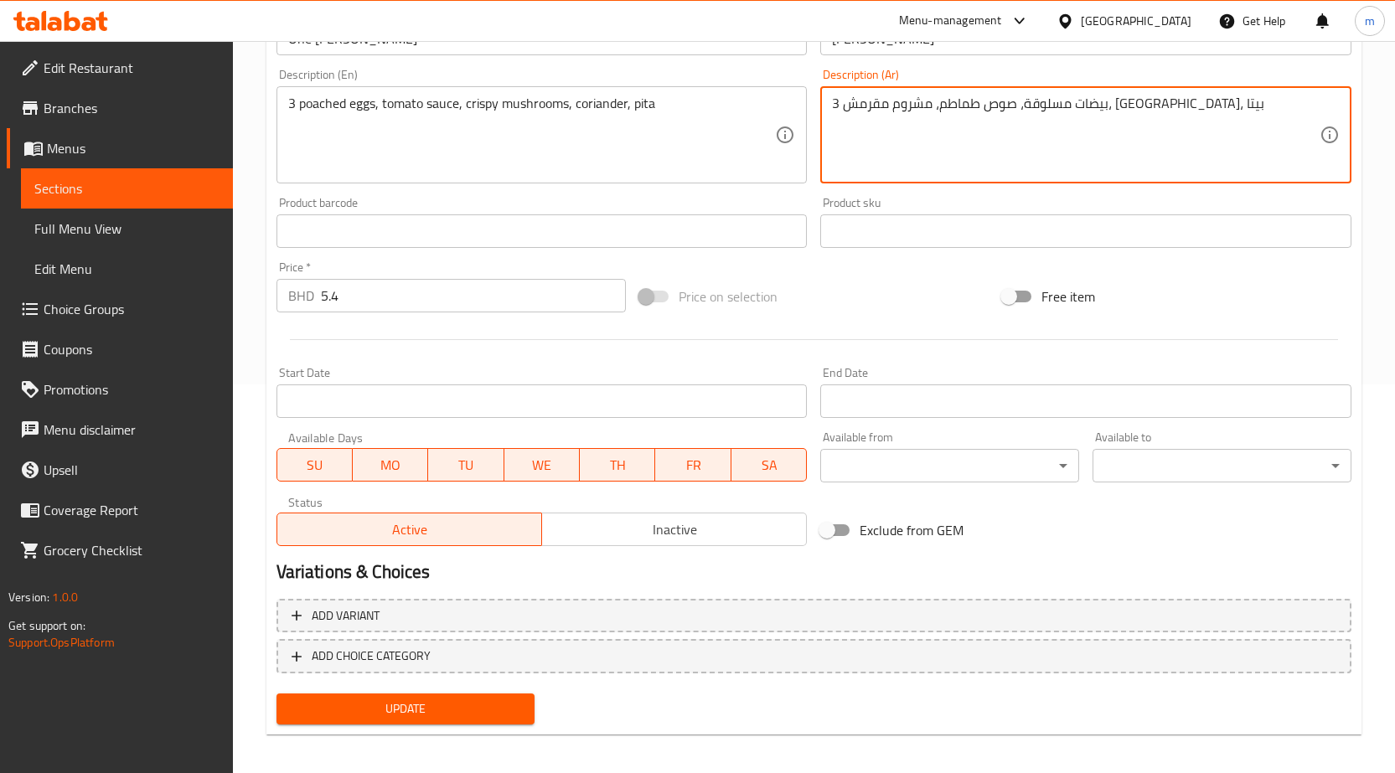
scroll to position [397, 0]
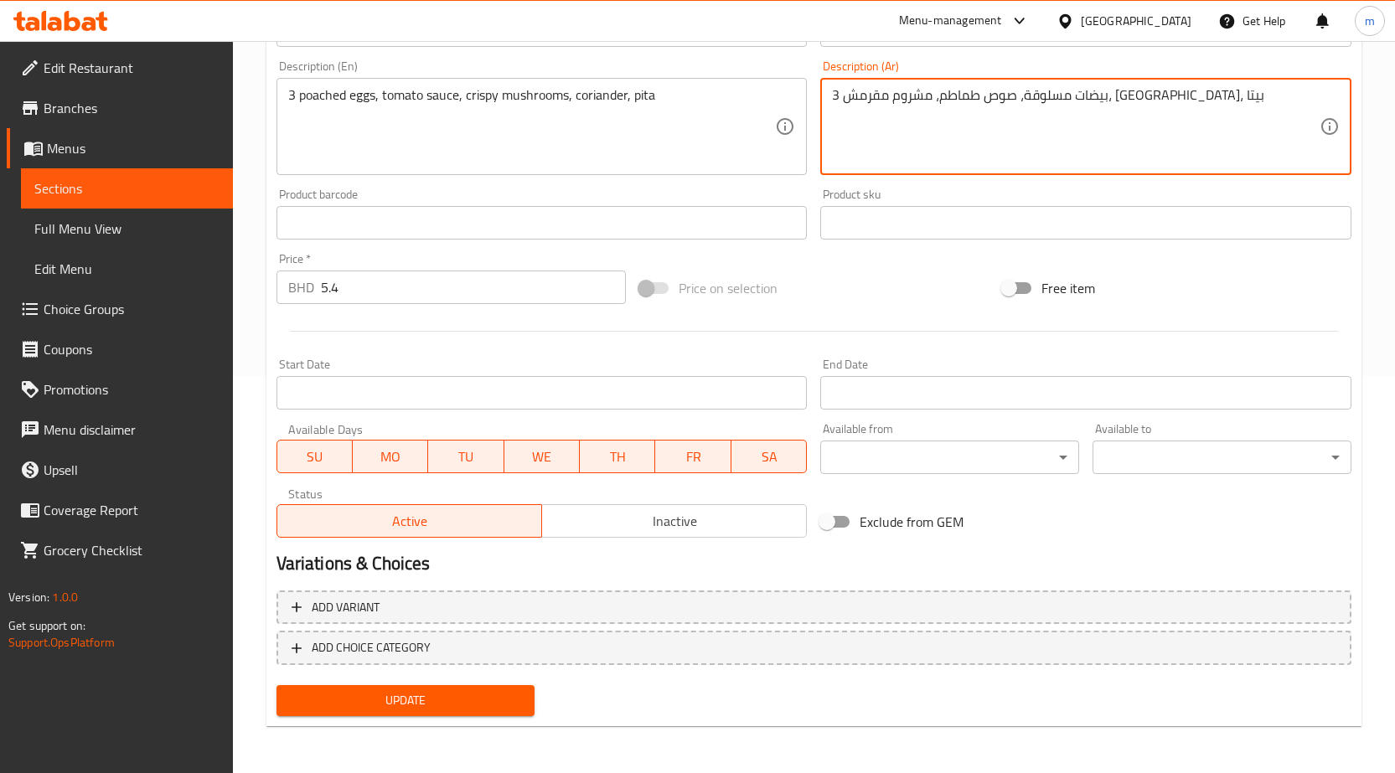
type textarea "3 بيضات مسلوقة، صوص طماطم، مشروم مقرمش، [GEOGRAPHIC_DATA]، بيتا"
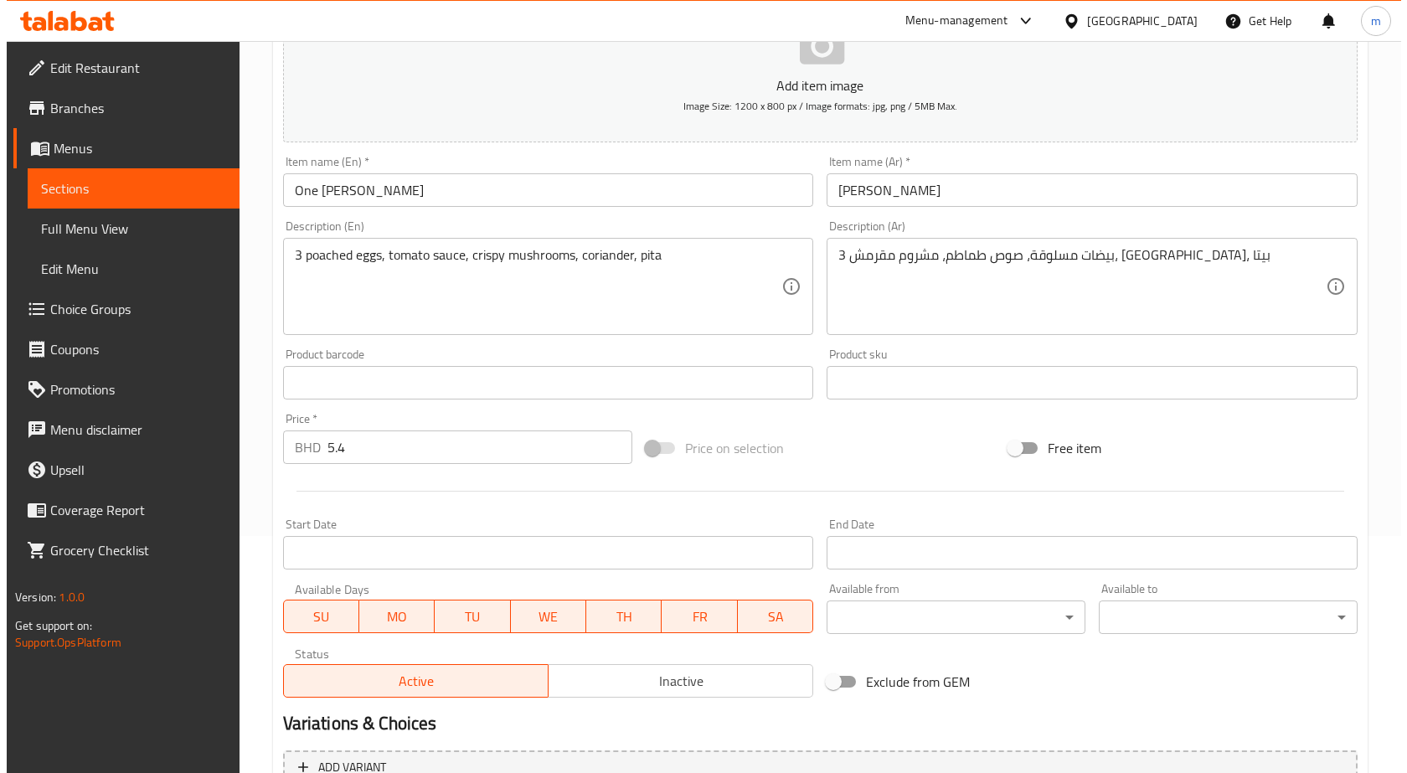
scroll to position [230, 0]
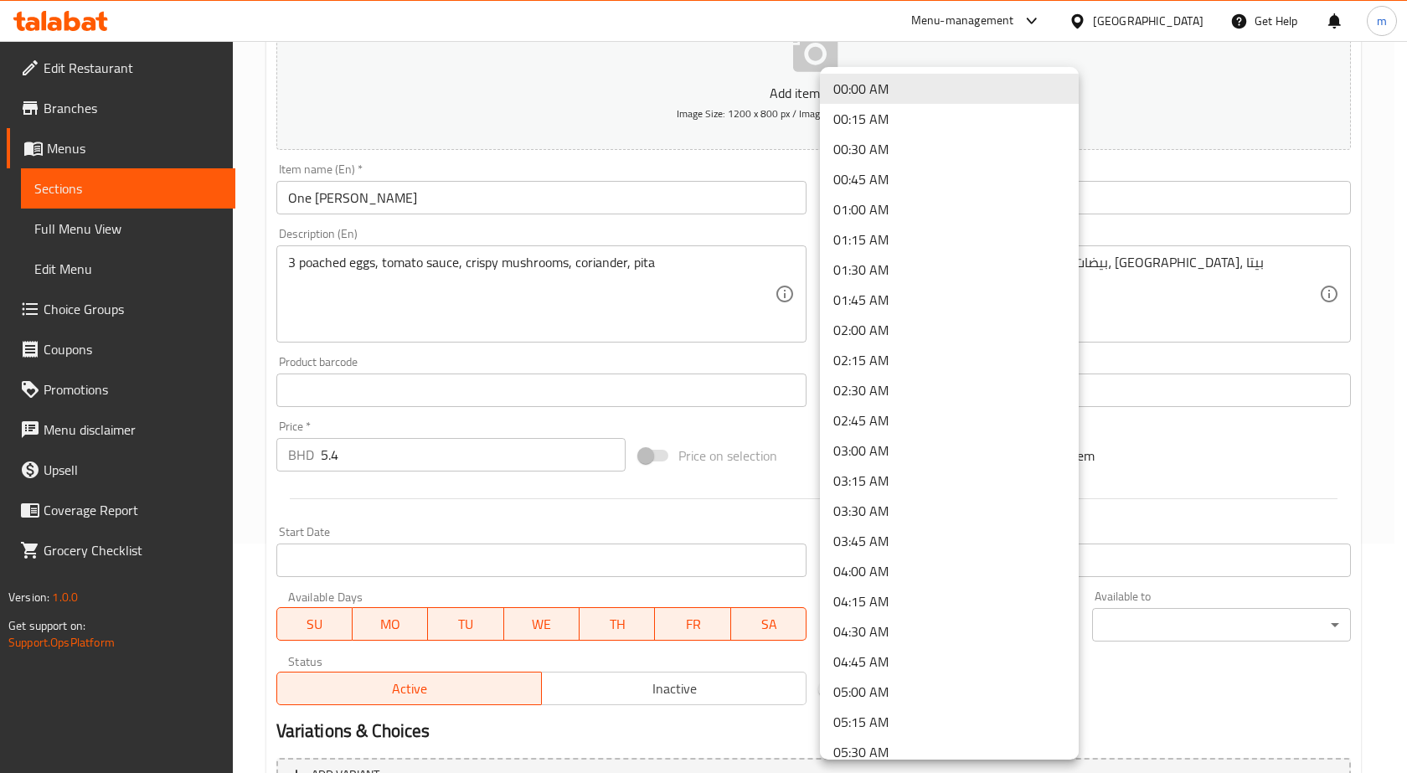
click at [978, 544] on body "​ Menu-management Bahrain Get Help m Edit Restaurant Branches Menus Sections Fu…" at bounding box center [703, 178] width 1407 height 732
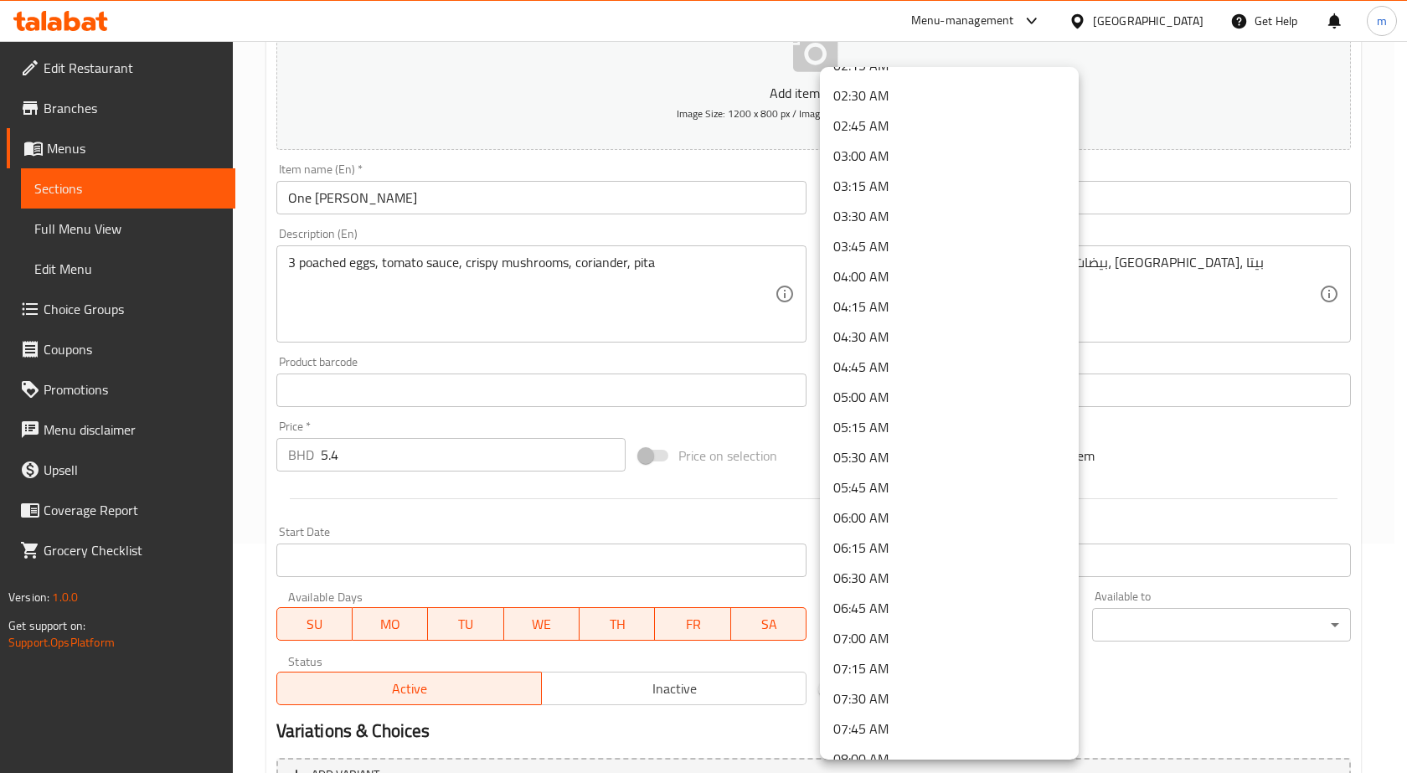
scroll to position [335, 0]
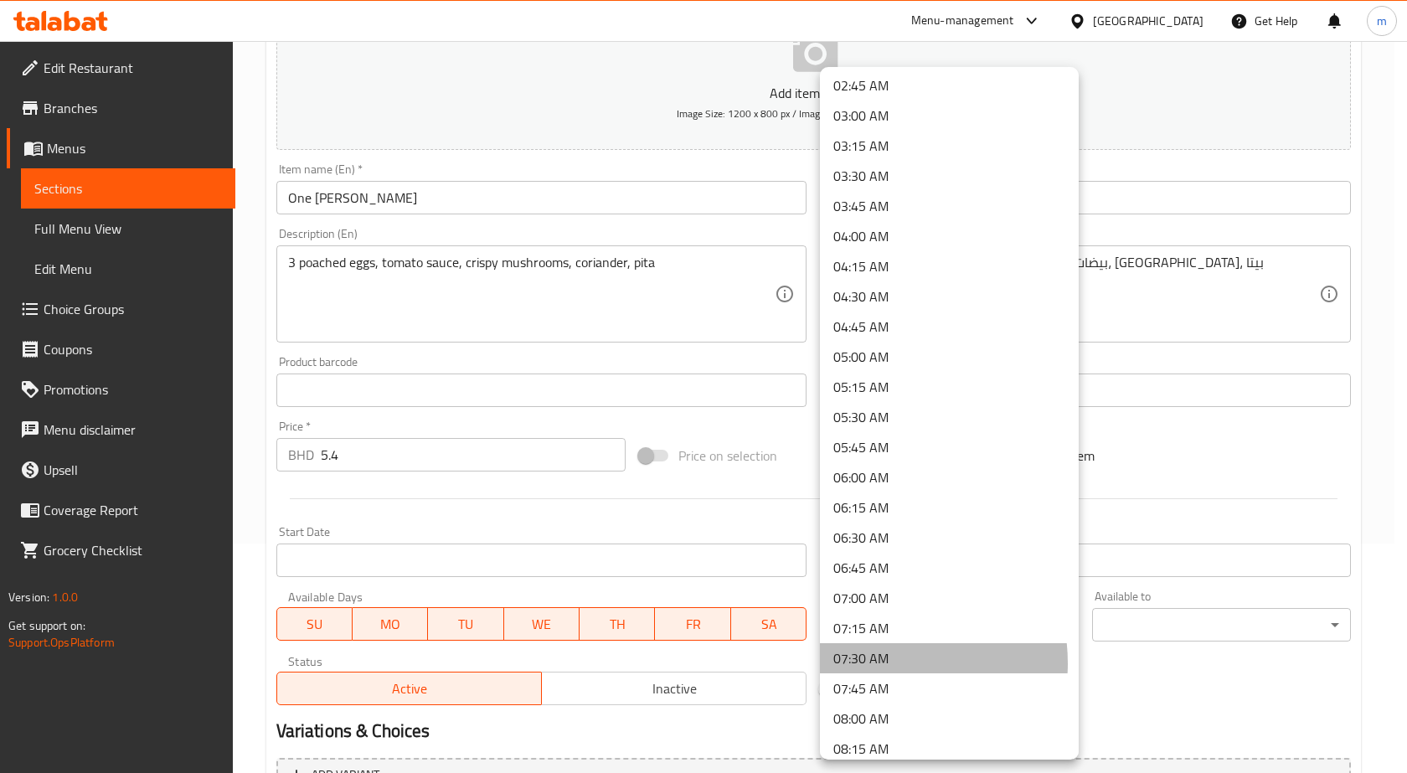
drag, startPoint x: 874, startPoint y: 663, endPoint x: 891, endPoint y: 658, distance: 18.3
click at [874, 663] on li "07:30 AM" at bounding box center [949, 658] width 259 height 30
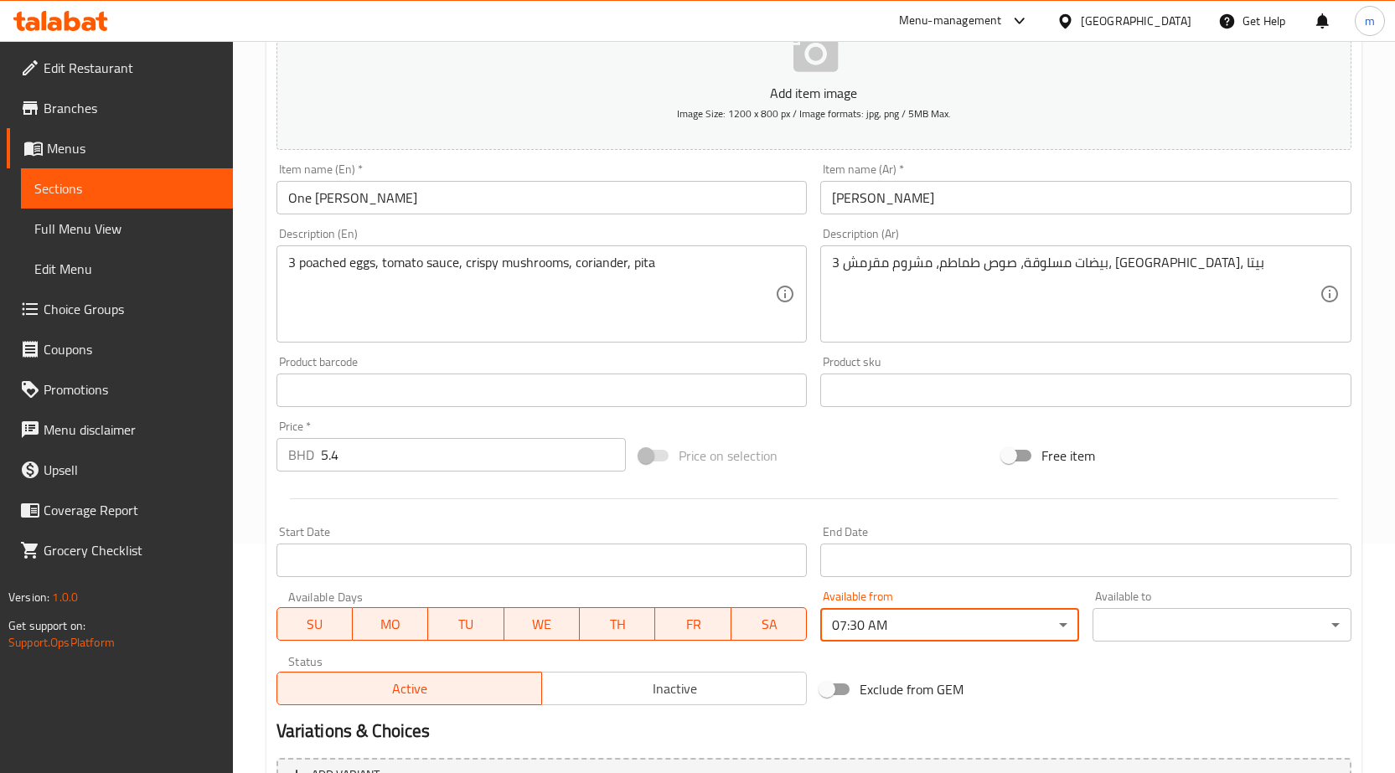
click at [1138, 544] on body "​ Menu-management Bahrain Get Help m Edit Restaurant Branches Menus Sections Fu…" at bounding box center [697, 178] width 1395 height 732
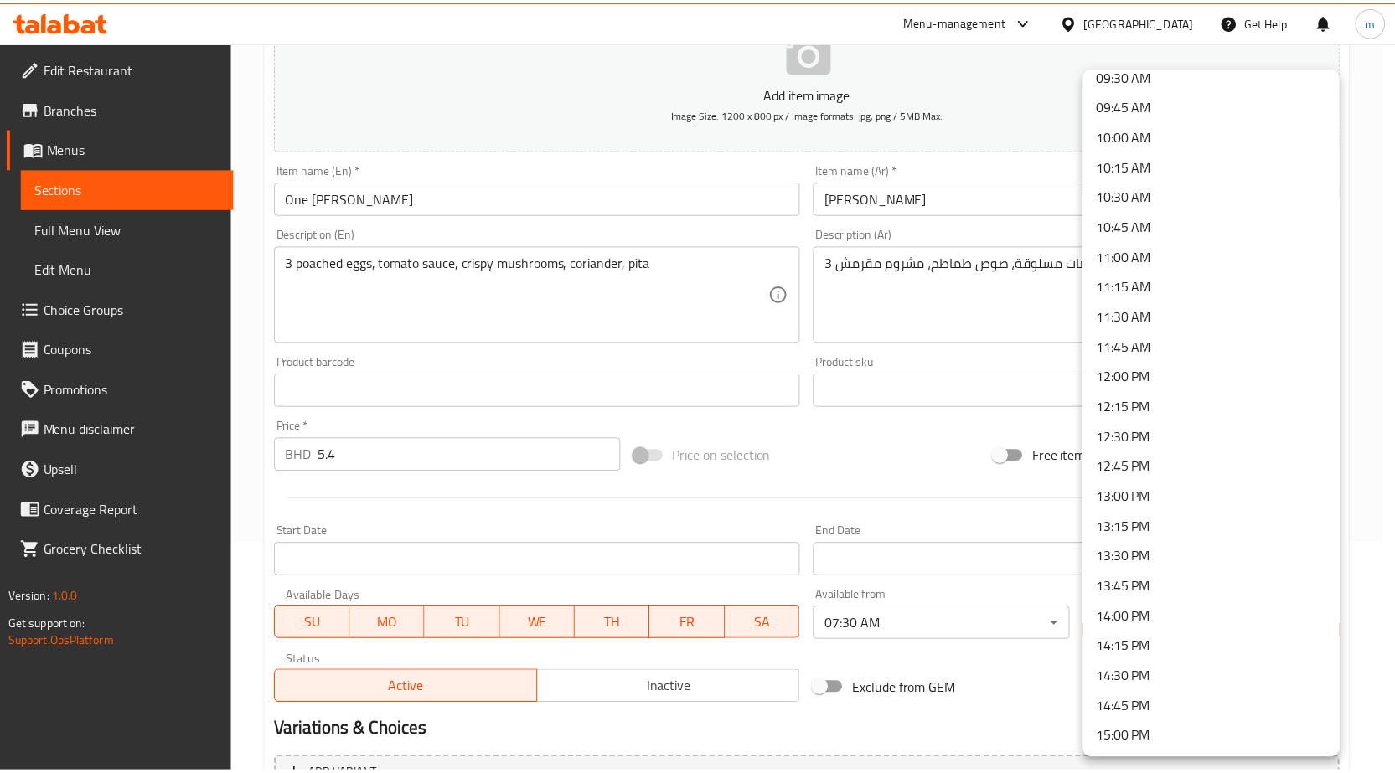
scroll to position [1173, 0]
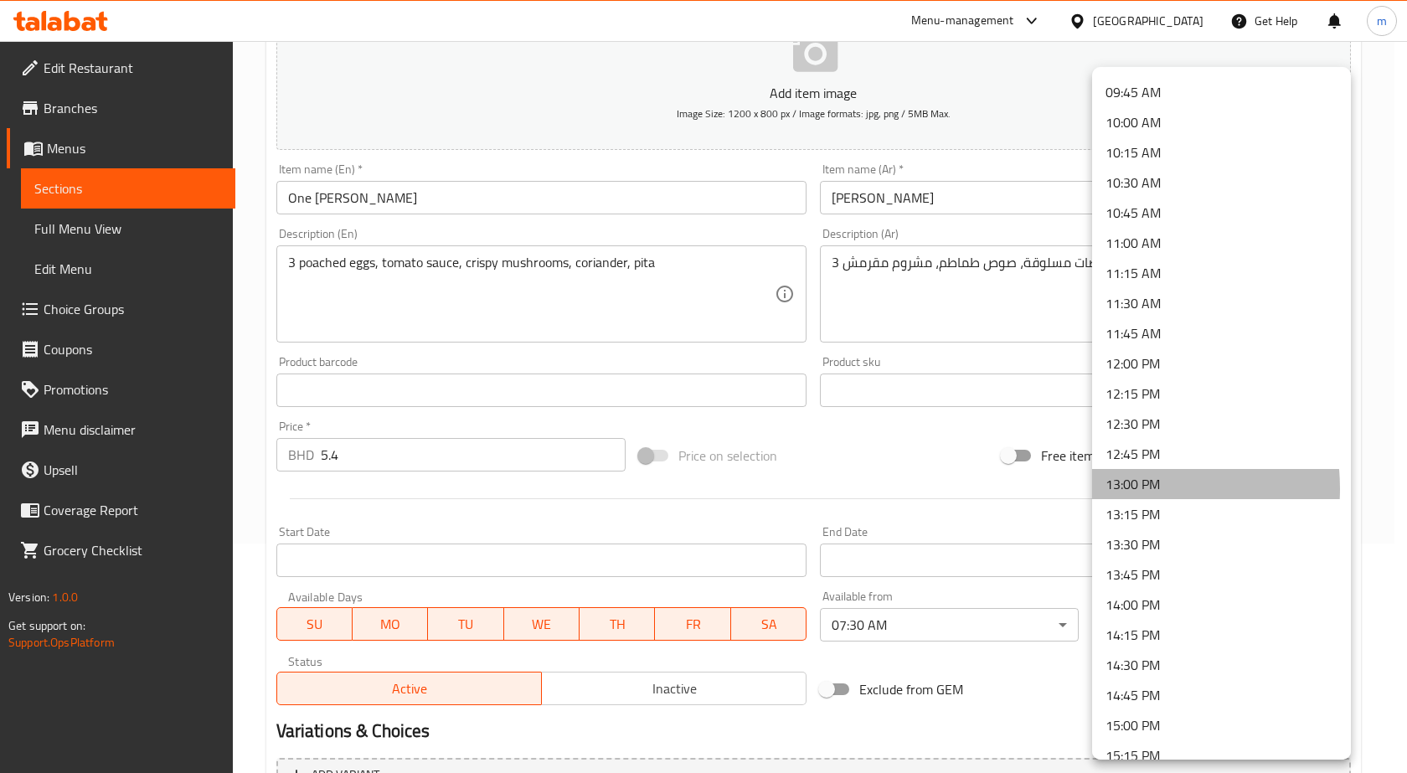
click at [1127, 488] on li "13:00 PM" at bounding box center [1221, 484] width 259 height 30
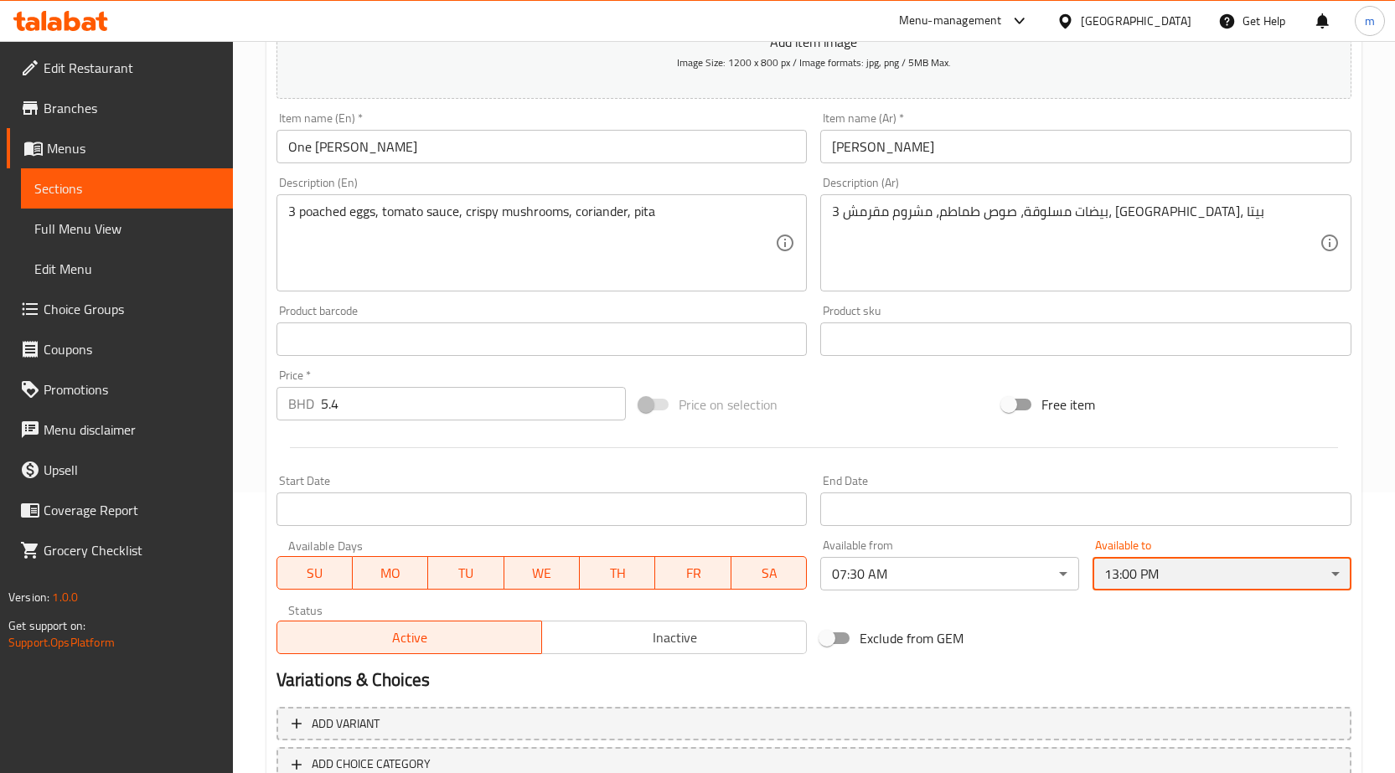
scroll to position [397, 0]
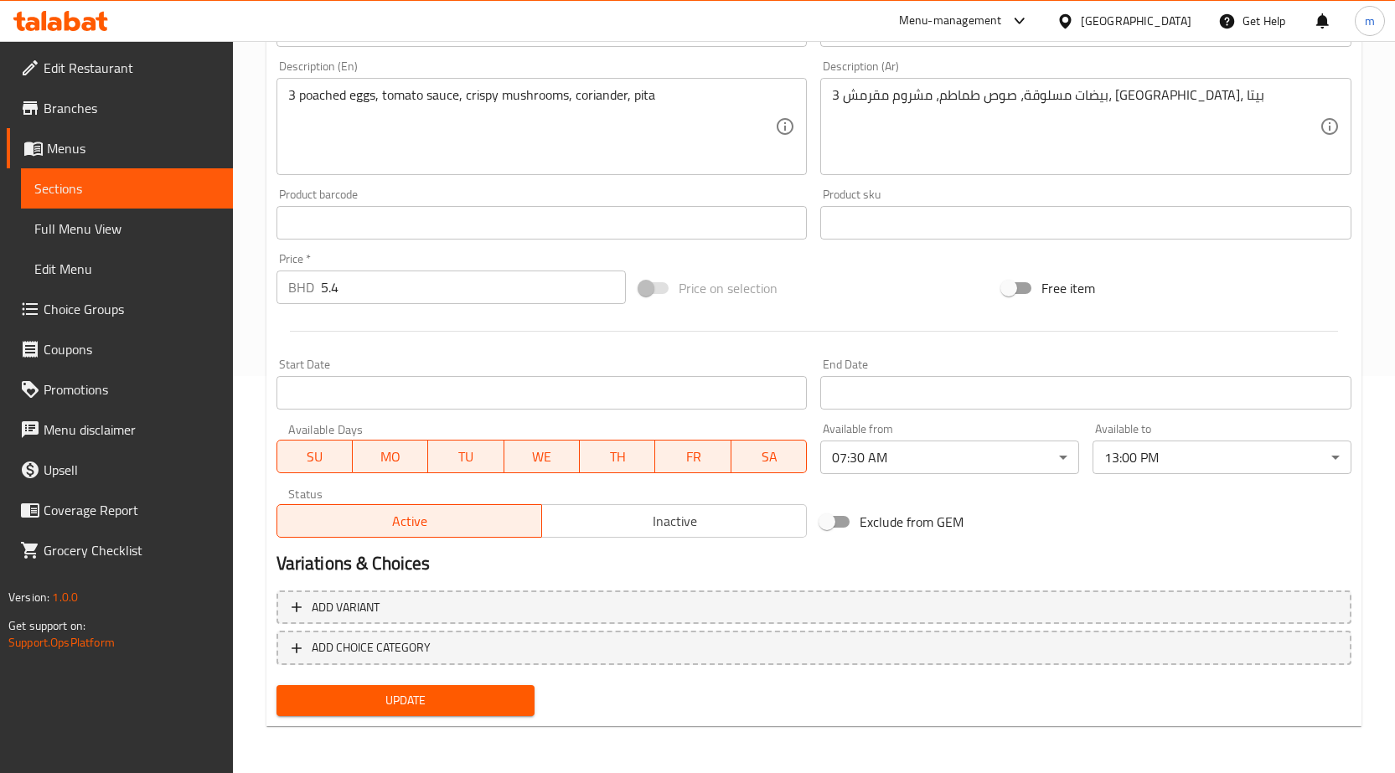
click at [364, 680] on div "Update" at bounding box center [406, 701] width 272 height 44
click at [364, 696] on span "Update" at bounding box center [406, 700] width 232 height 21
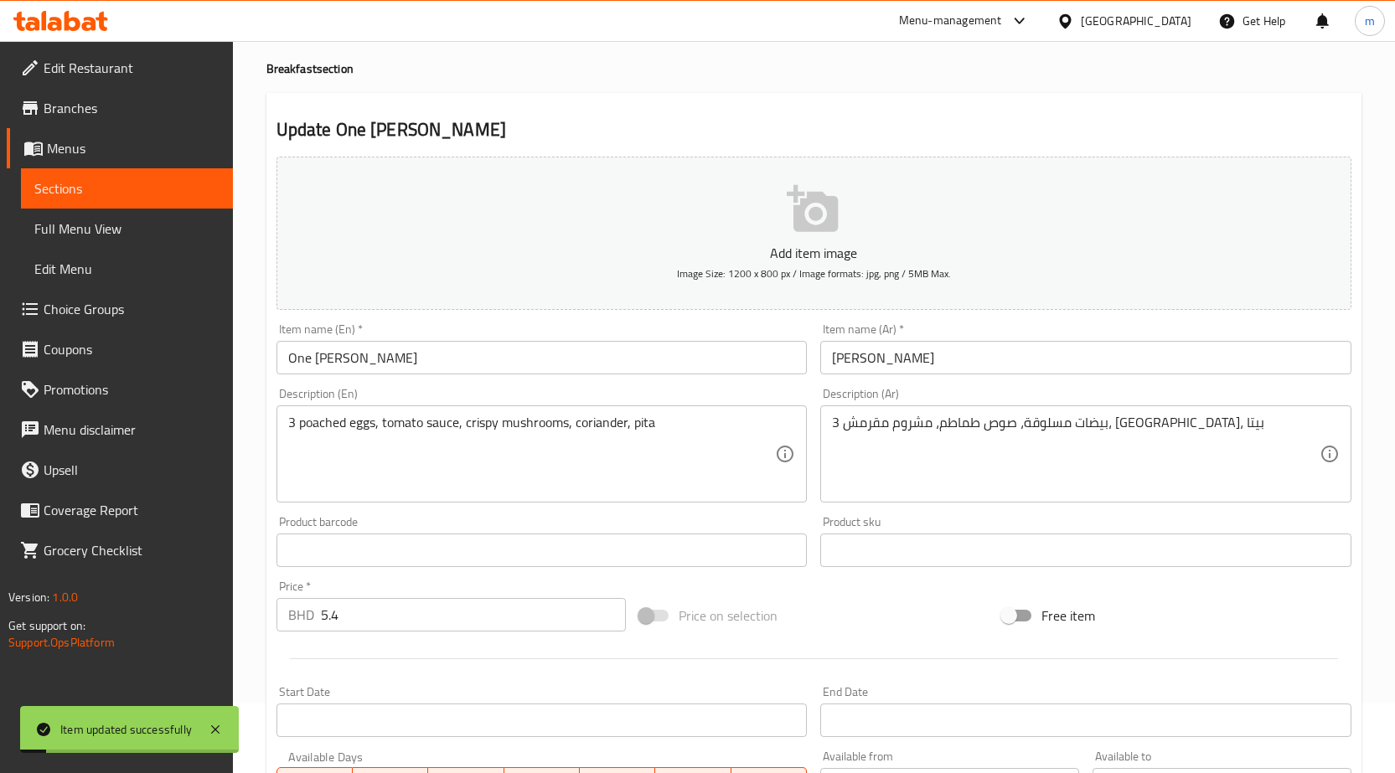
scroll to position [0, 0]
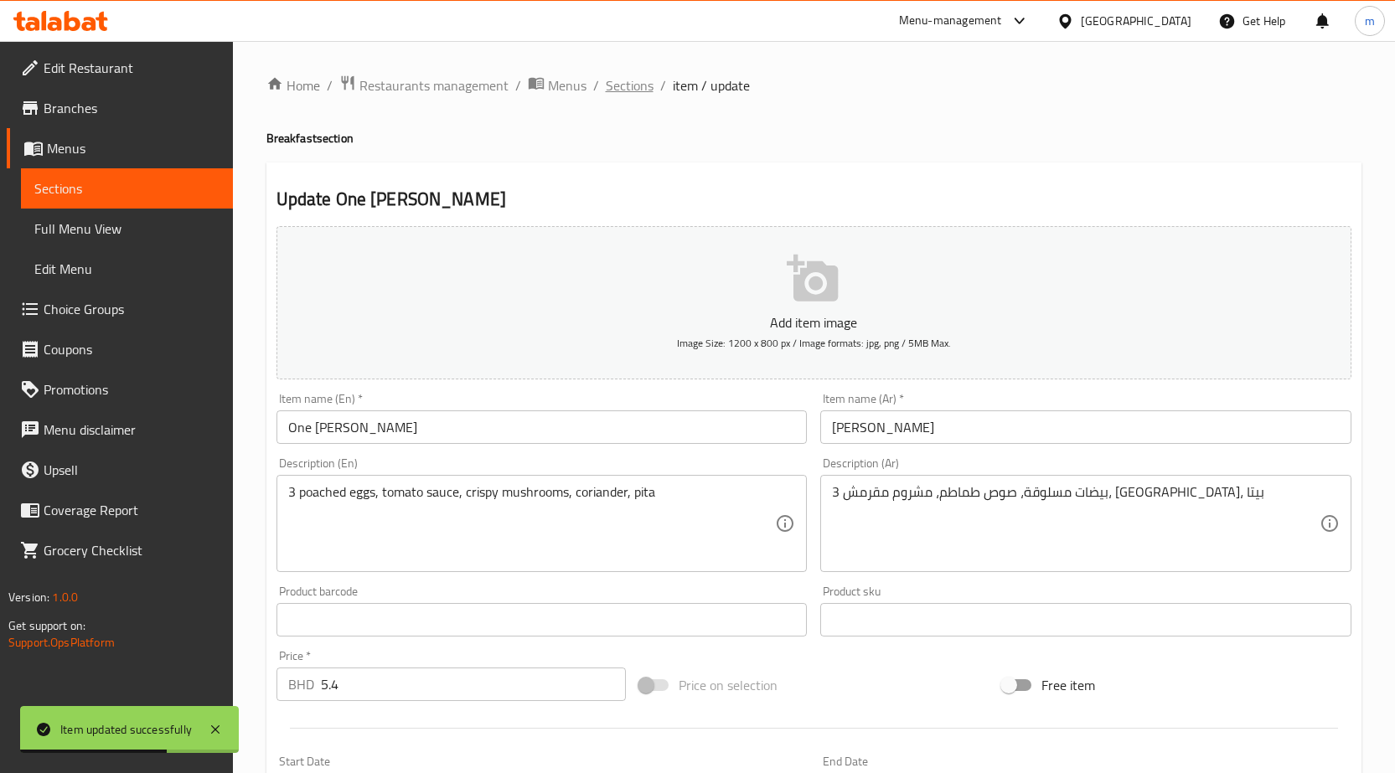
click at [645, 79] on span "Sections" at bounding box center [630, 85] width 48 height 20
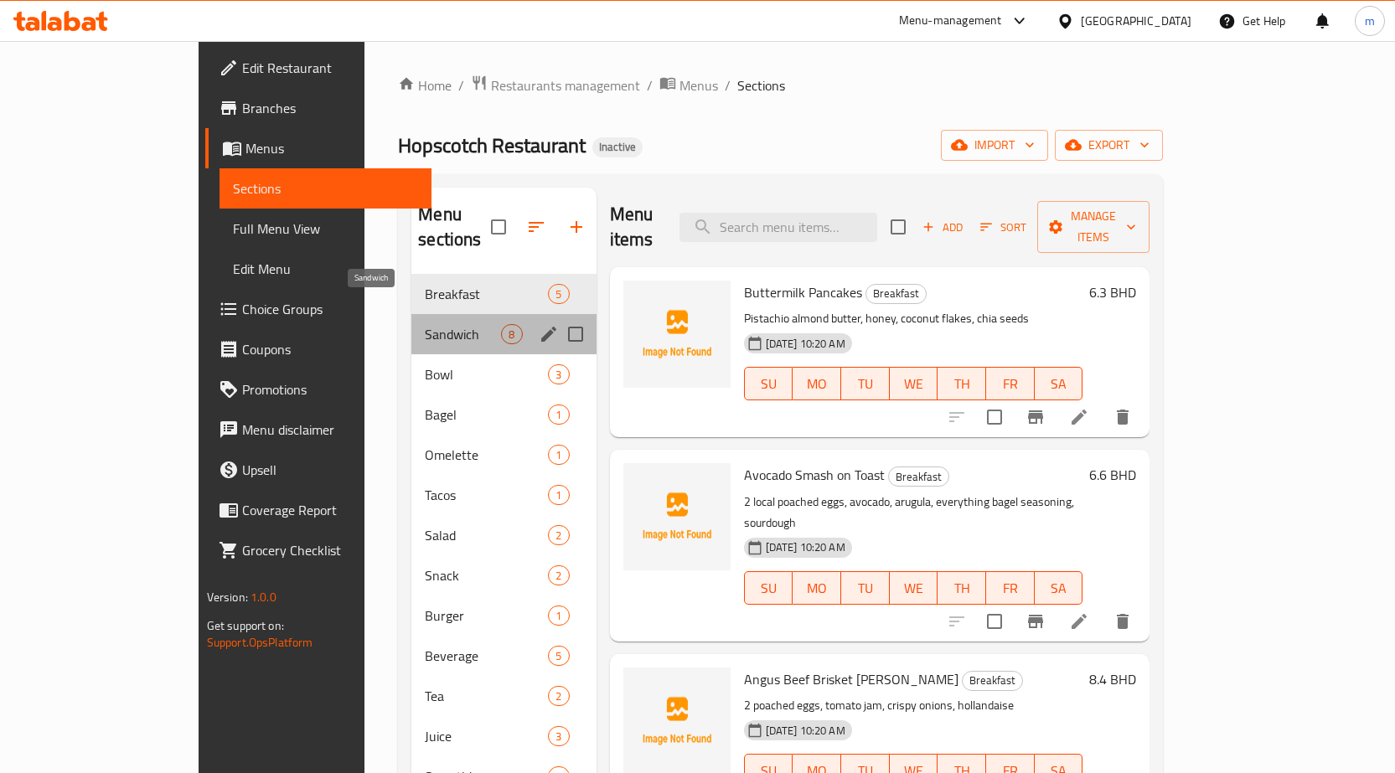
click at [425, 324] on span "Sandwich" at bounding box center [463, 334] width 76 height 20
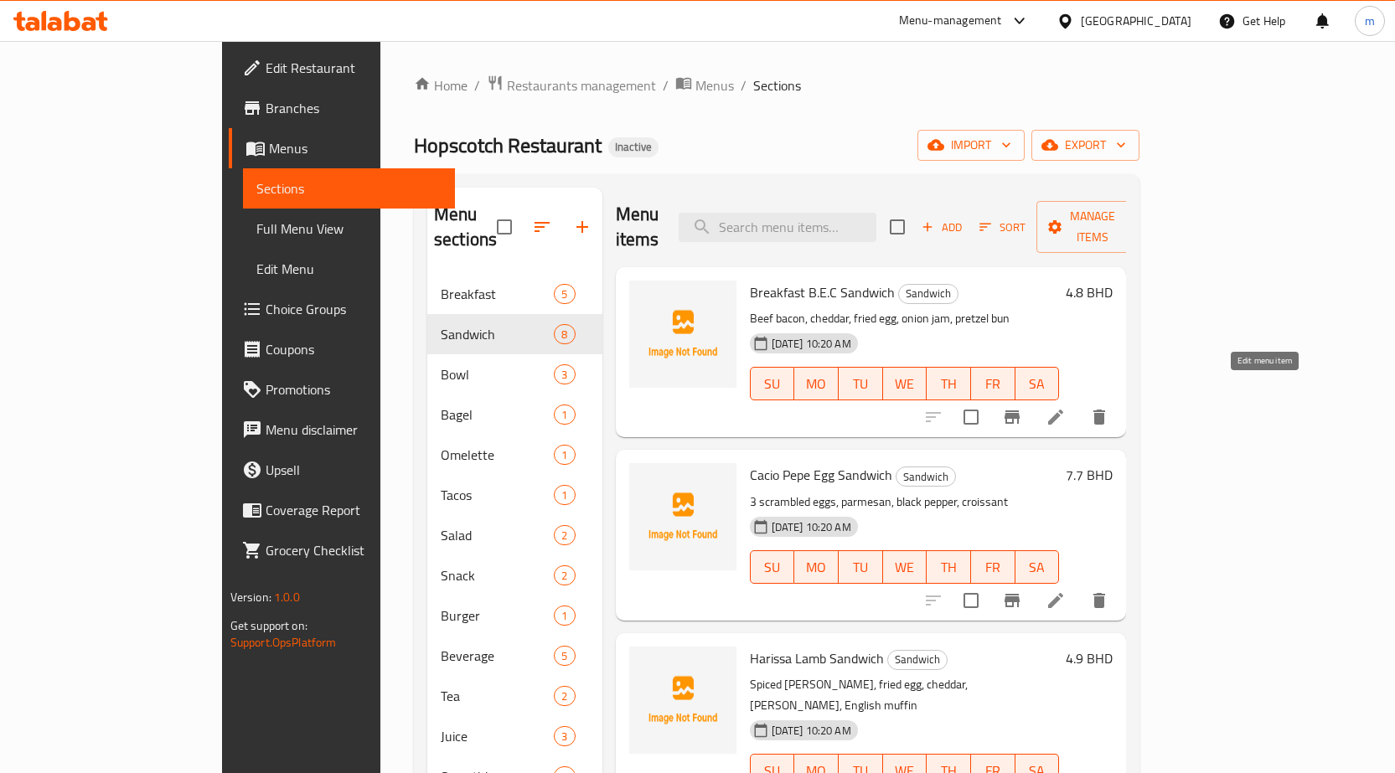
click at [1063, 410] on icon at bounding box center [1055, 417] width 15 height 15
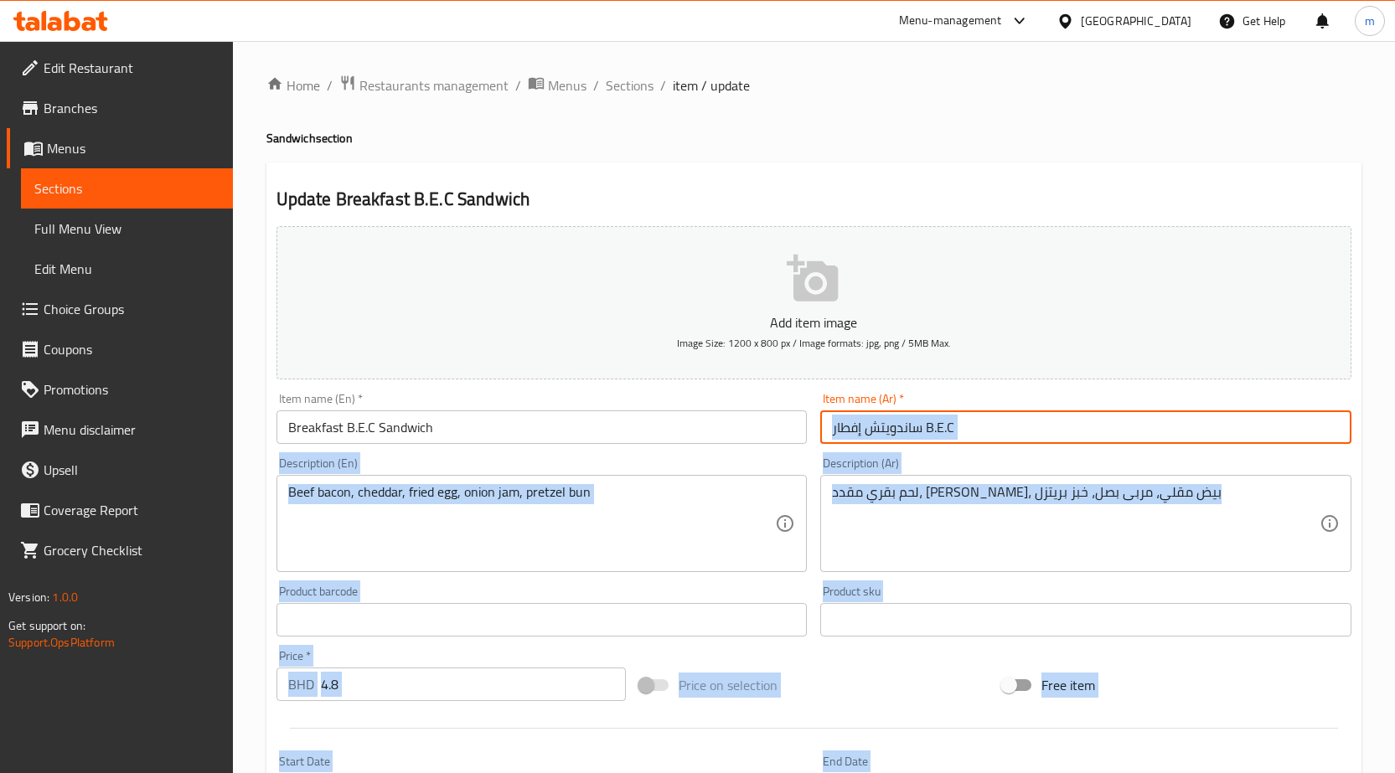
click at [992, 421] on input "ساندويتش إفطار B.E.C" at bounding box center [1085, 427] width 531 height 34
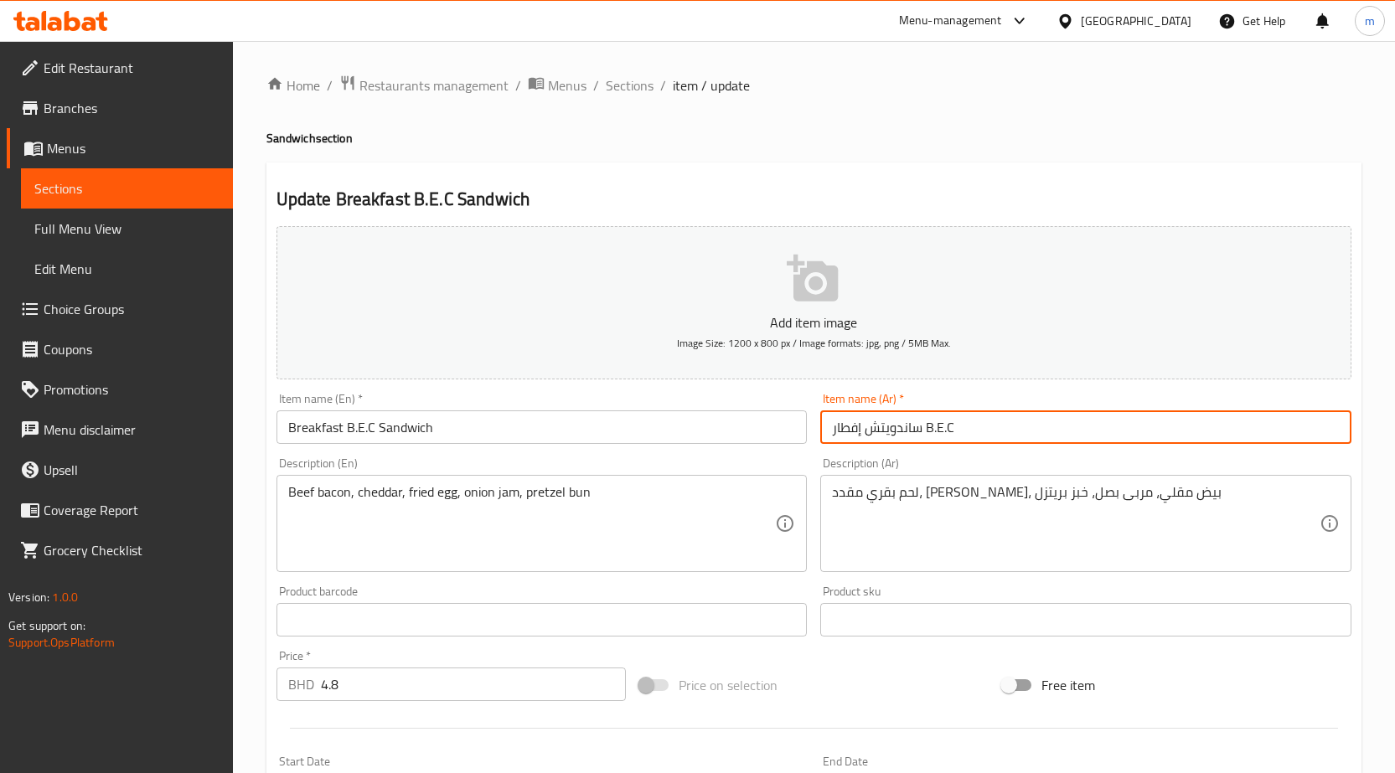
click at [992, 421] on input "ساندويتش إفطار B.E.C" at bounding box center [1085, 427] width 531 height 34
drag, startPoint x: 1210, startPoint y: 426, endPoint x: 1246, endPoint y: 450, distance: 44.1
click at [1246, 450] on div "Item name (Ar)   * ساندويتش إفطار B.E.C Item name (Ar) *" at bounding box center [1085, 418] width 544 height 65
type input "ساندويتش إفطار بي.إي.سي"
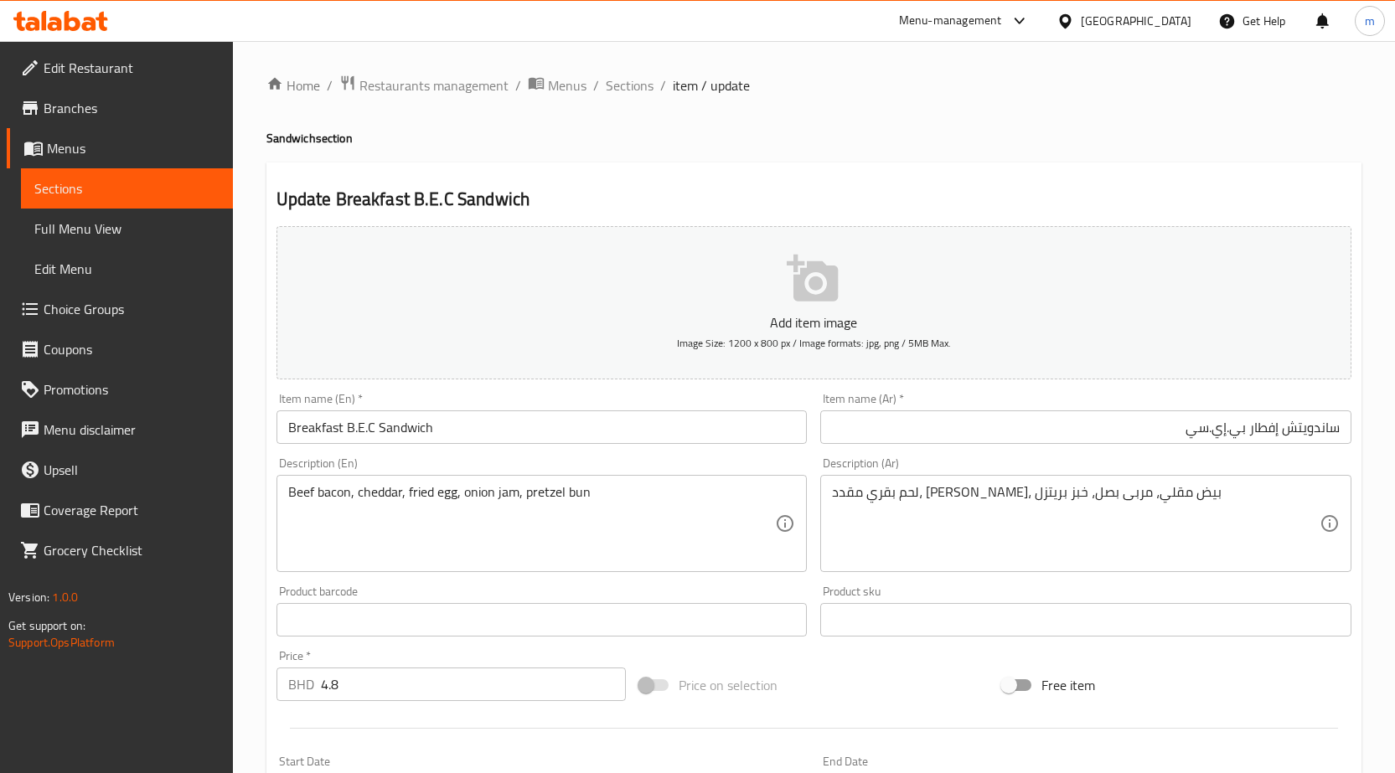
click at [1235, 483] on div "لحم بقري مقدد، جبن شيدر، بيض مقلي، مربى بصل، خبز بريتزل Description (Ar)" at bounding box center [1085, 523] width 531 height 97
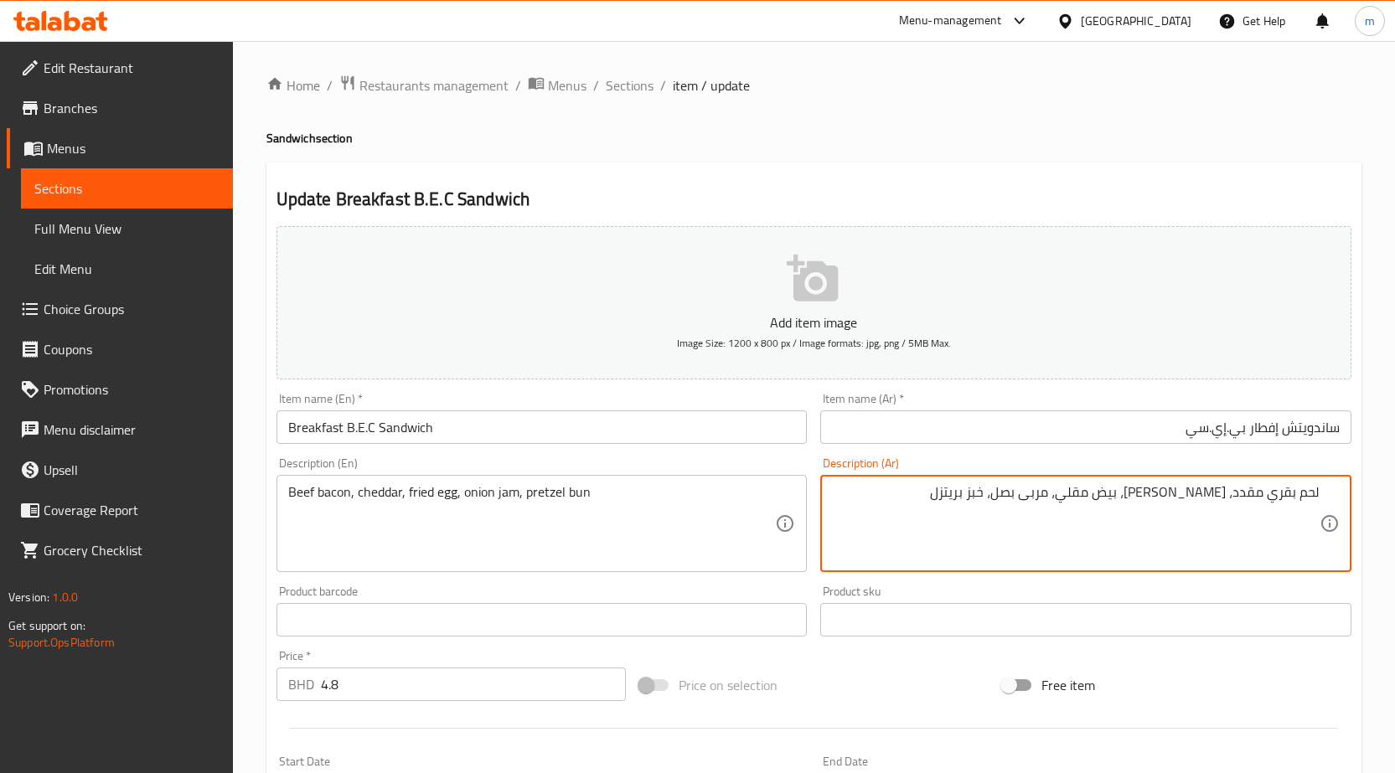
drag, startPoint x: 1210, startPoint y: 494, endPoint x: 1229, endPoint y: 524, distance: 35.1
click at [1229, 524] on textarea "لحم بقري مقدد، جبن شيدر، بيض مقلي، مربى بصل، خبز بريتزل" at bounding box center [1076, 524] width 488 height 80
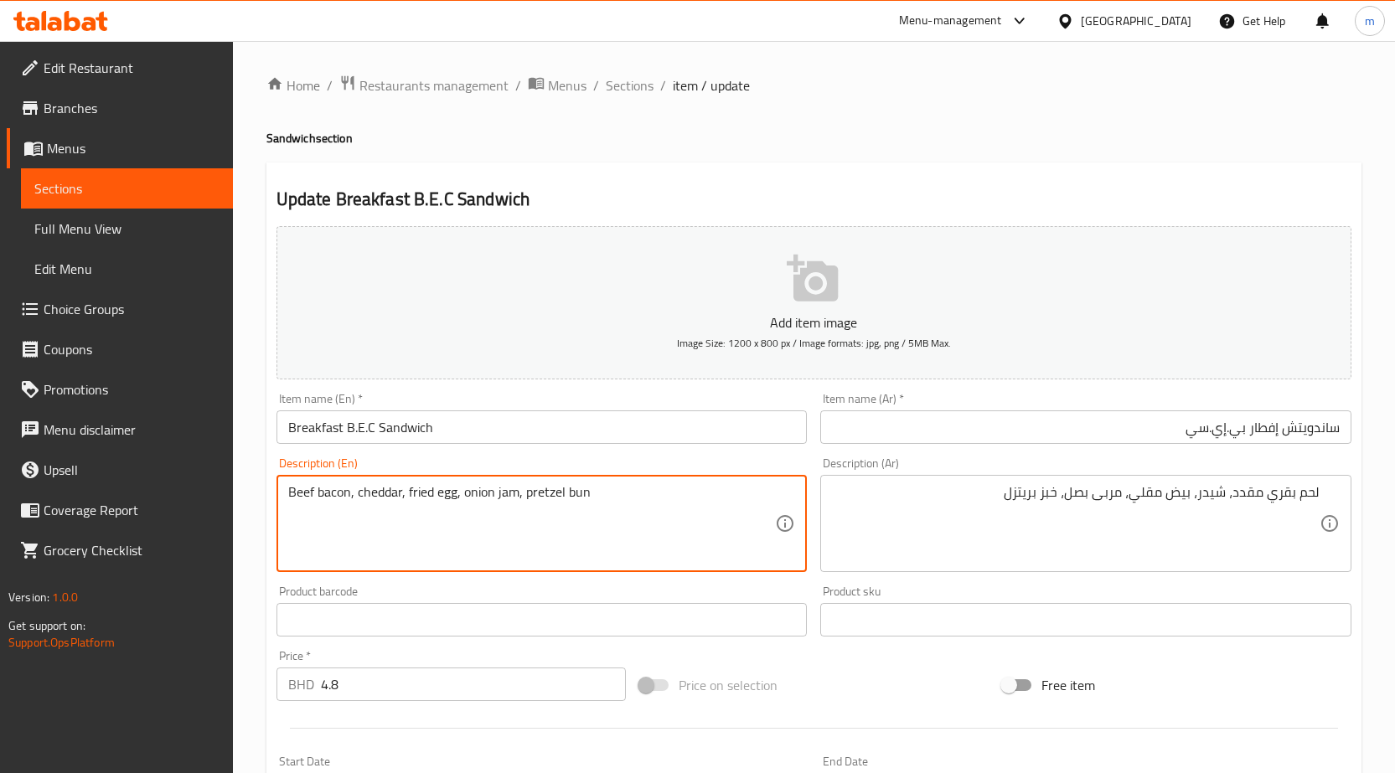
drag, startPoint x: 464, startPoint y: 493, endPoint x: 517, endPoint y: 511, distance: 55.6
drag, startPoint x: 565, startPoint y: 495, endPoint x: 628, endPoint y: 517, distance: 67.3
click at [628, 517] on textarea "Beef bacon, cheddar, fried egg, onion jam, pretzel bun" at bounding box center [532, 524] width 488 height 80
drag, startPoint x: 524, startPoint y: 494, endPoint x: 563, endPoint y: 502, distance: 39.3
click at [563, 502] on textarea "Beef bacon, cheddar, fried egg, onion jam, pretzel bun" at bounding box center [532, 524] width 488 height 80
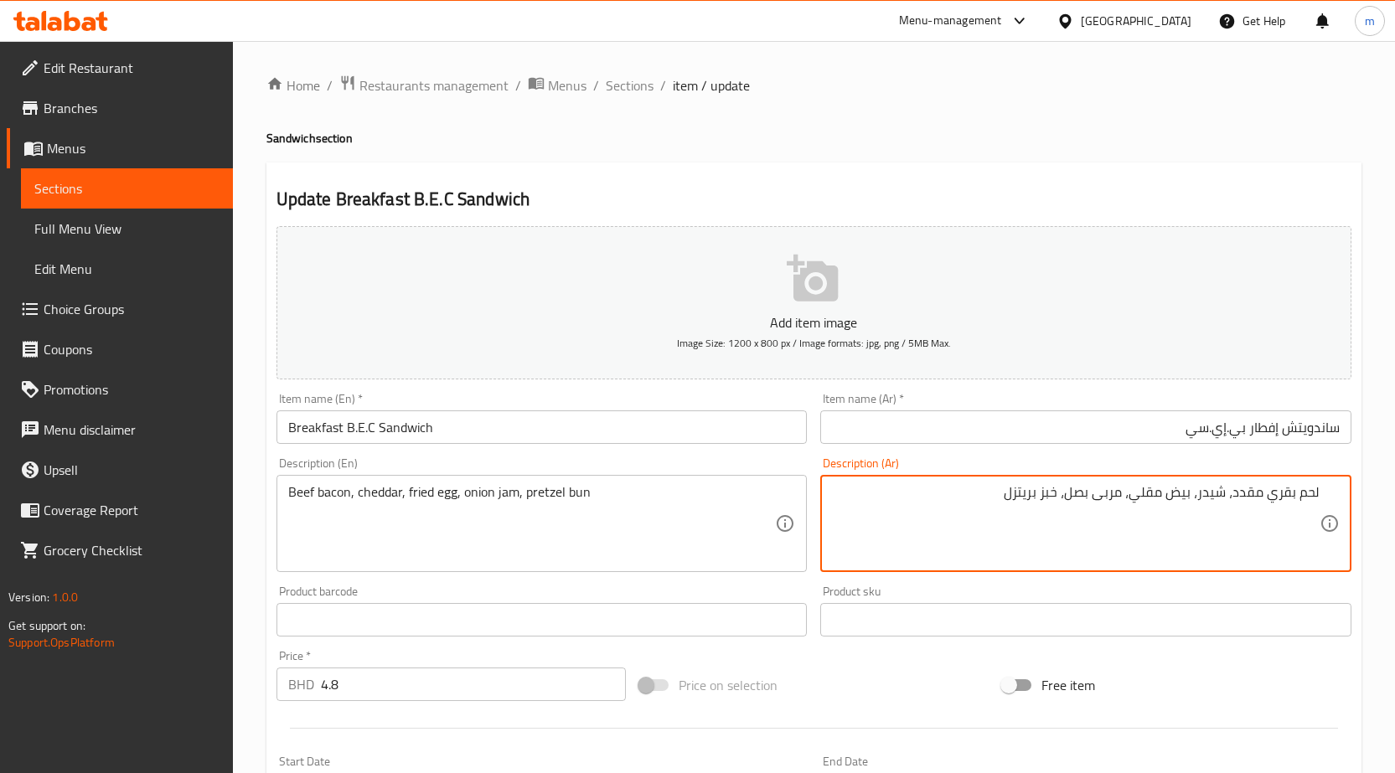
drag, startPoint x: 1045, startPoint y: 491, endPoint x: 1064, endPoint y: 509, distance: 26.7
click at [1034, 498] on textarea "لحم بقري مقدد، شيدر، بيض مقلي، مربى بصل، بريتزل" at bounding box center [1076, 524] width 488 height 80
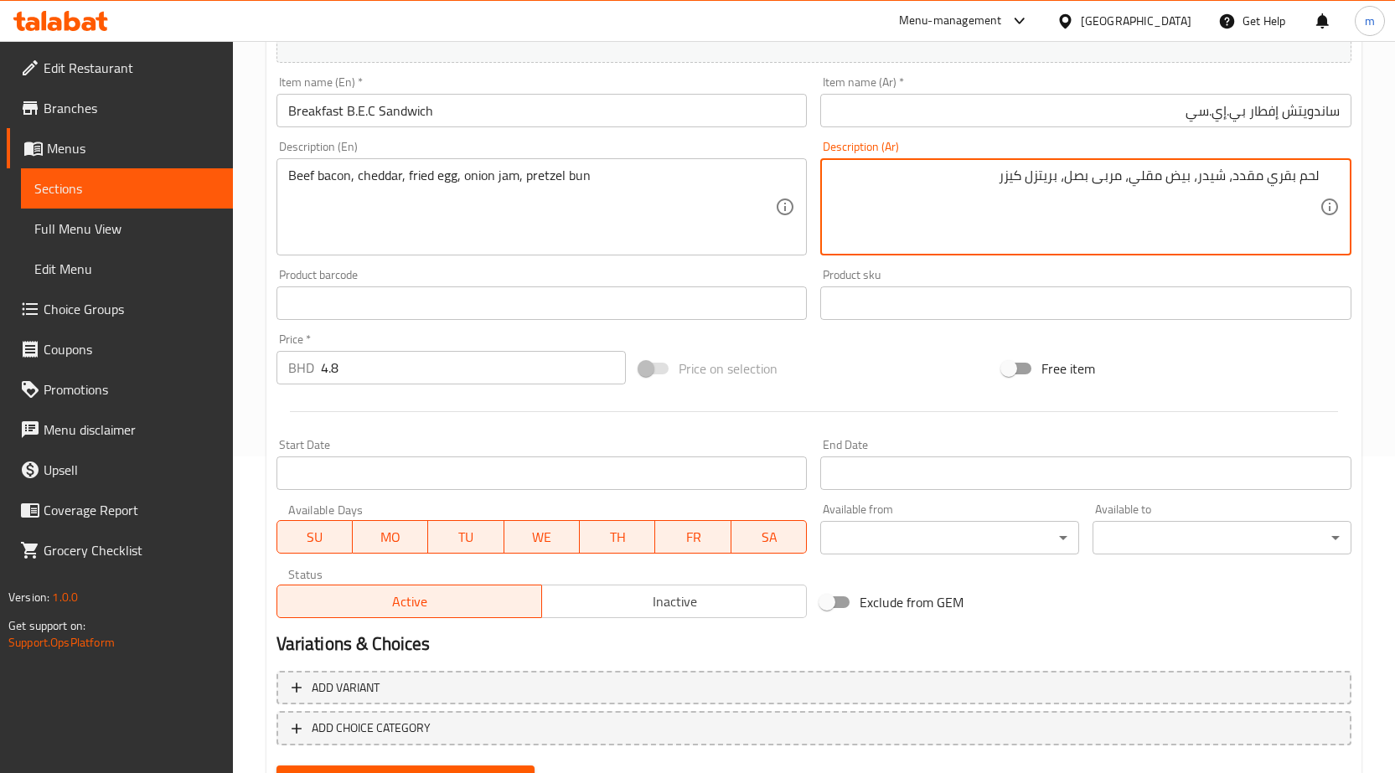
scroll to position [397, 0]
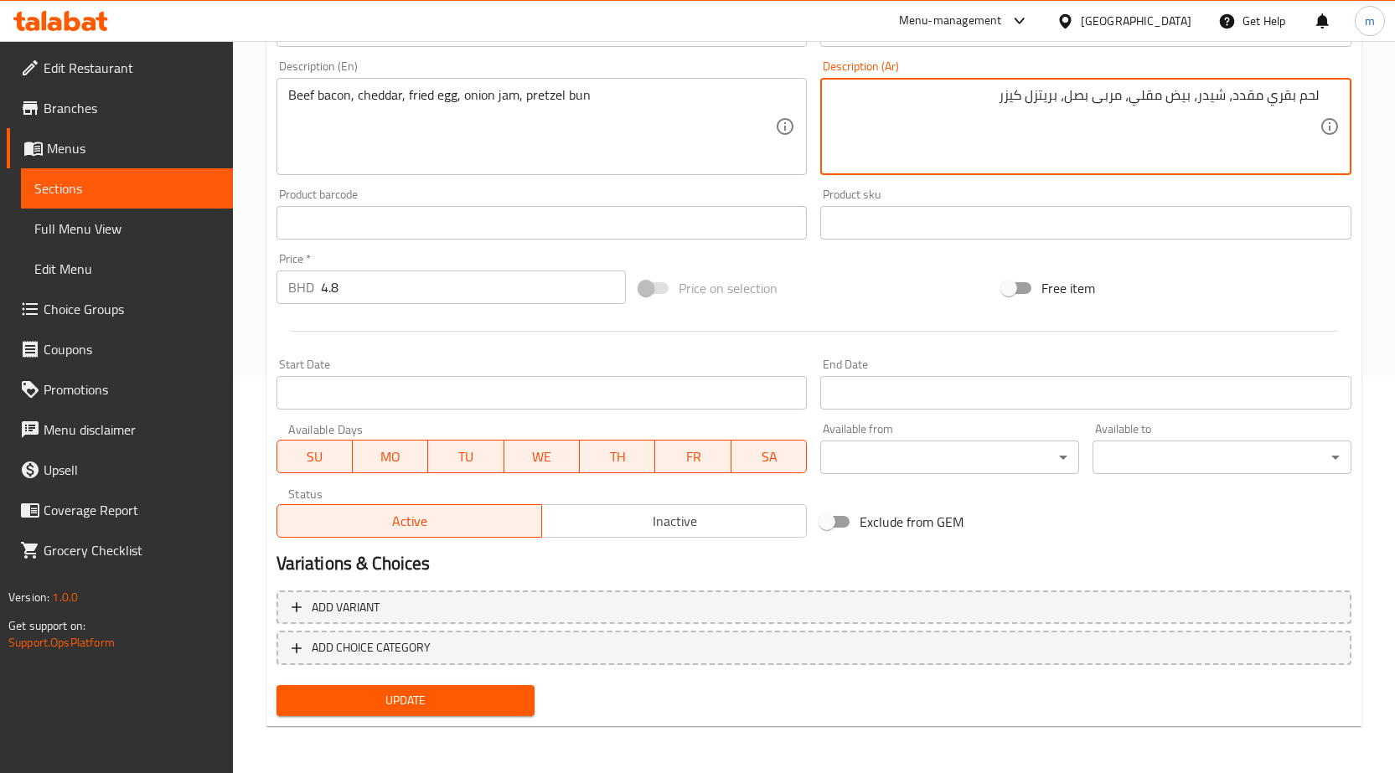
type textarea "لحم بقري مقدد، شيدر، بيض مقلي، مربى بصل، بريتزل كيزر"
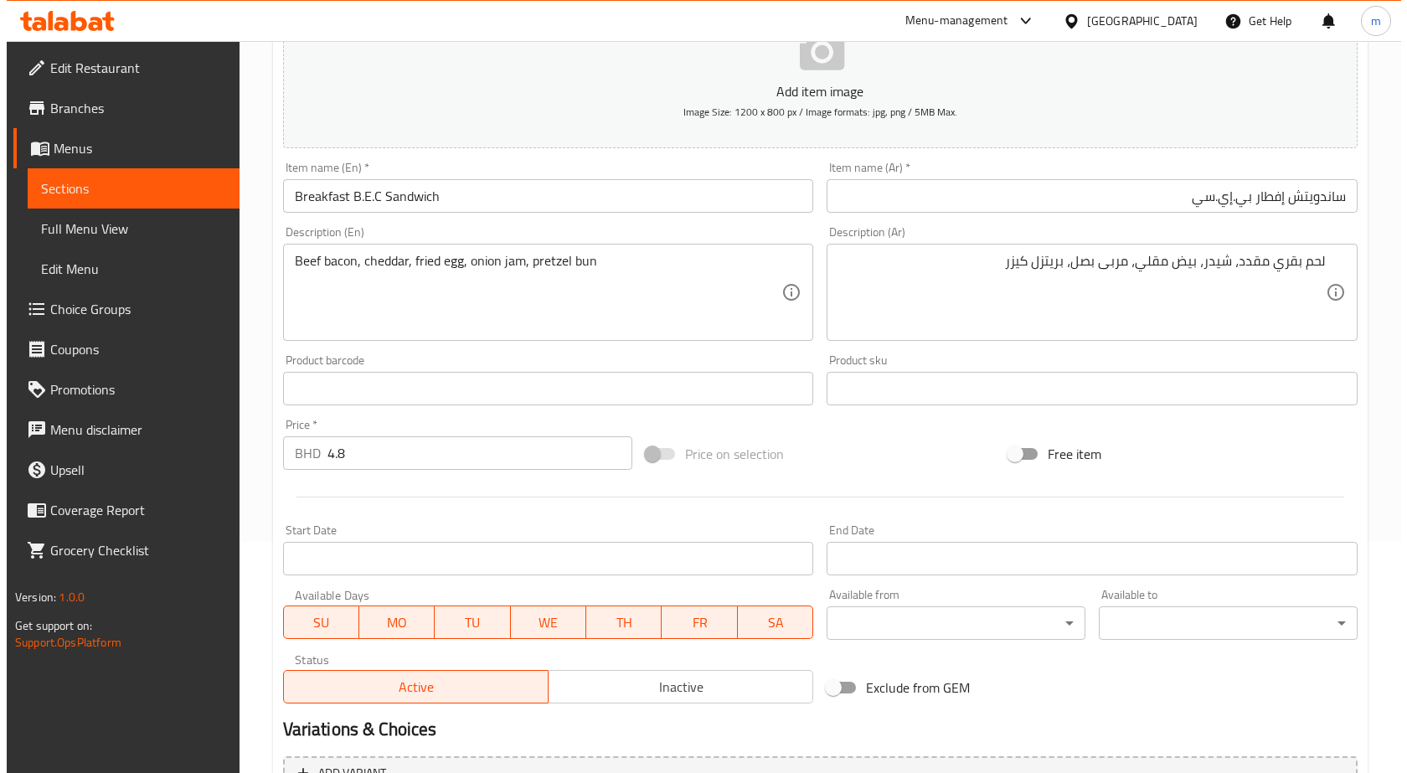
scroll to position [230, 0]
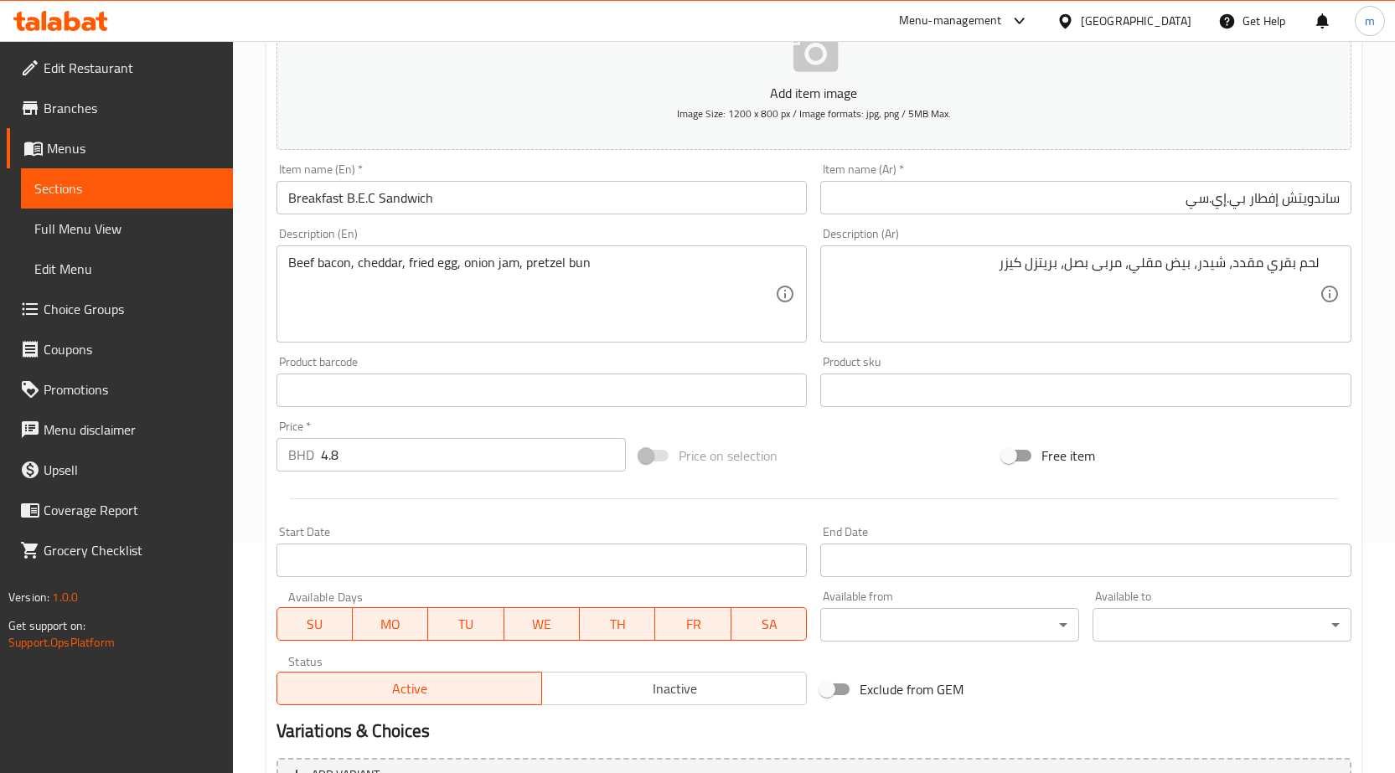
click at [478, 198] on input "Breakfast B.E.C Sandwich" at bounding box center [541, 198] width 531 height 34
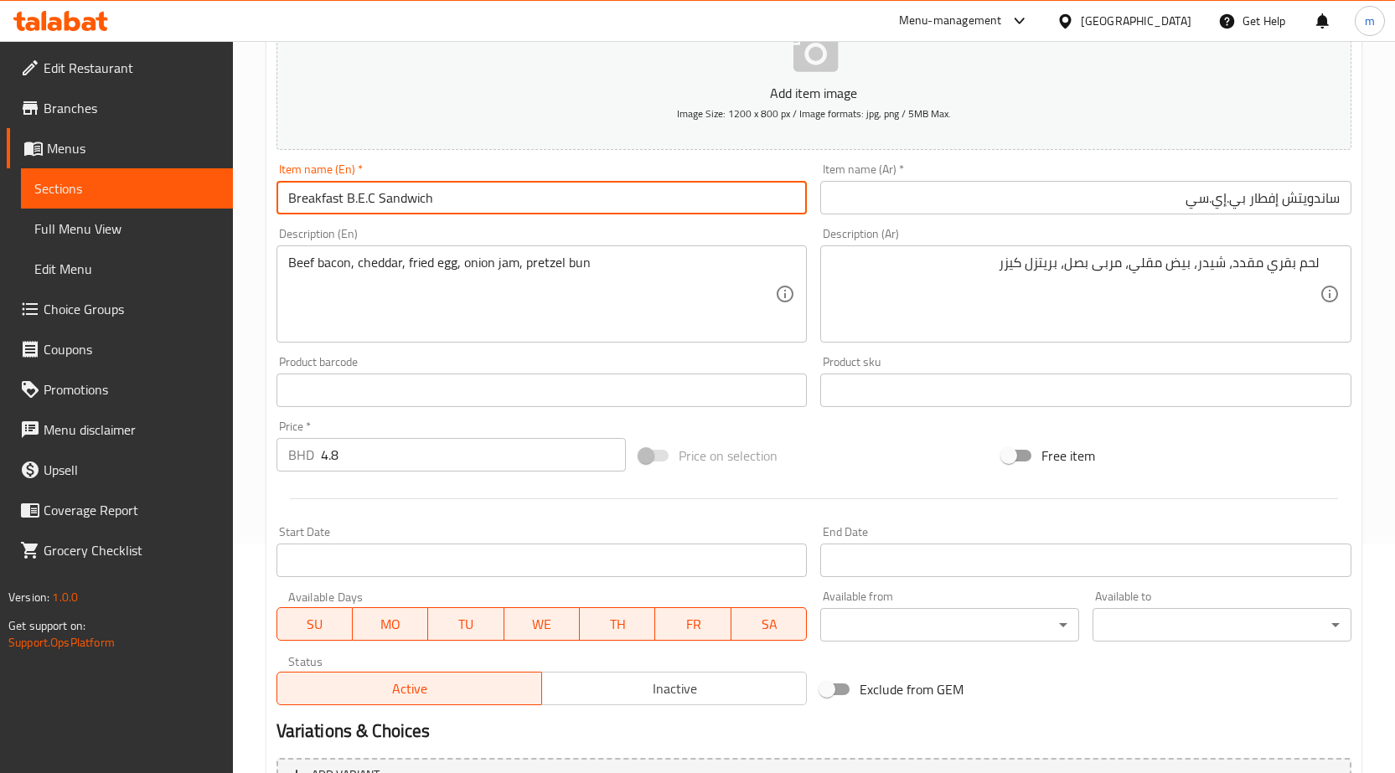
click at [478, 198] on input "Breakfast B.E.C Sandwich" at bounding box center [541, 198] width 531 height 34
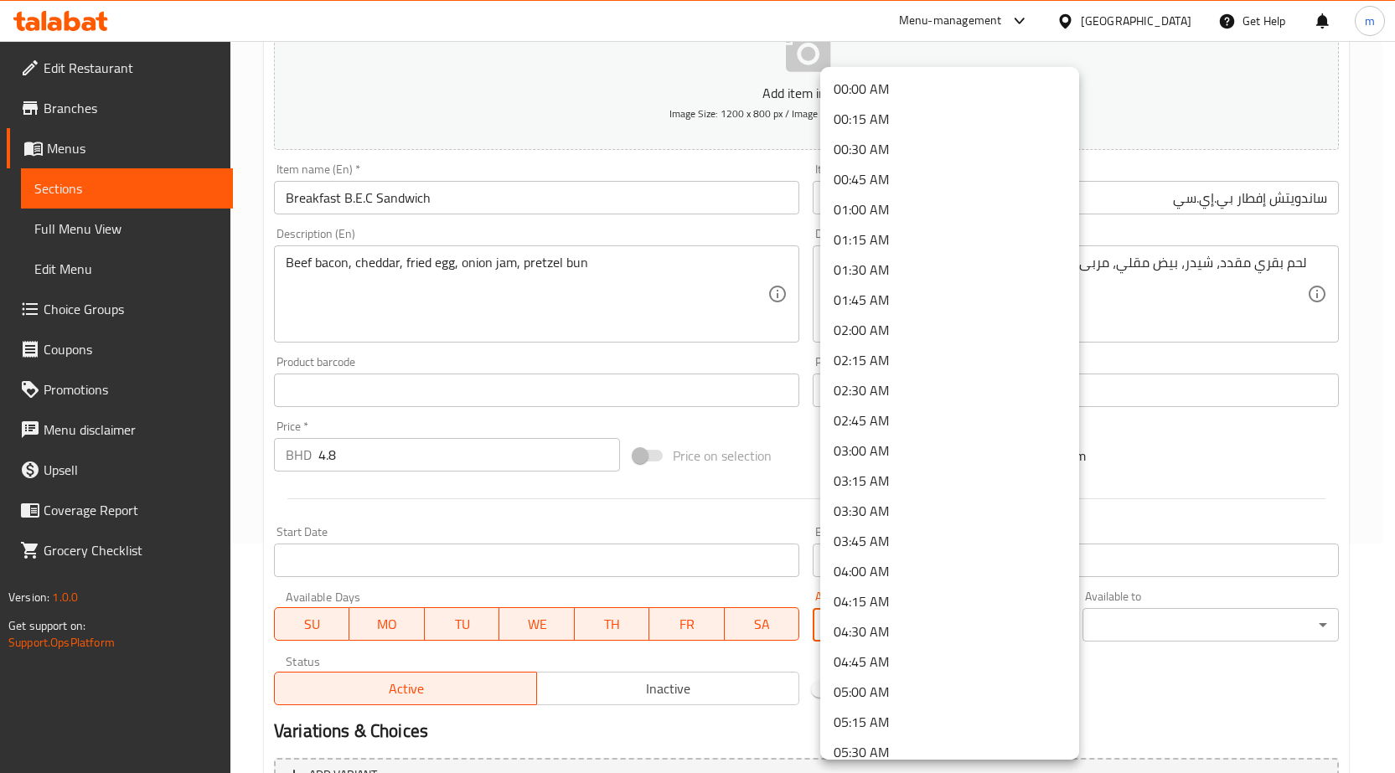
click at [999, 544] on body "​ Menu-management Bahrain Get Help m Edit Restaurant Branches Menus Sections Fu…" at bounding box center [697, 178] width 1395 height 732
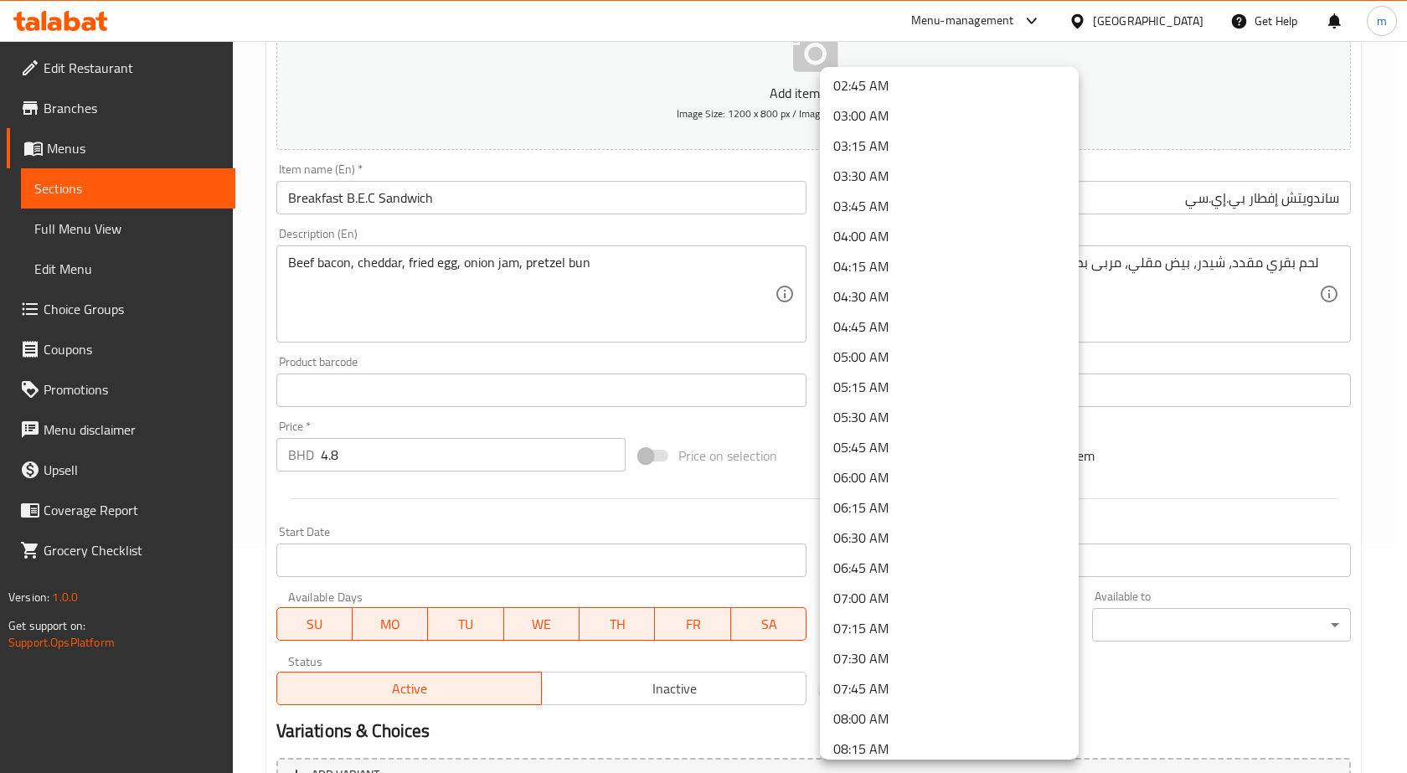
click at [880, 651] on li "07:30 AM" at bounding box center [949, 658] width 259 height 30
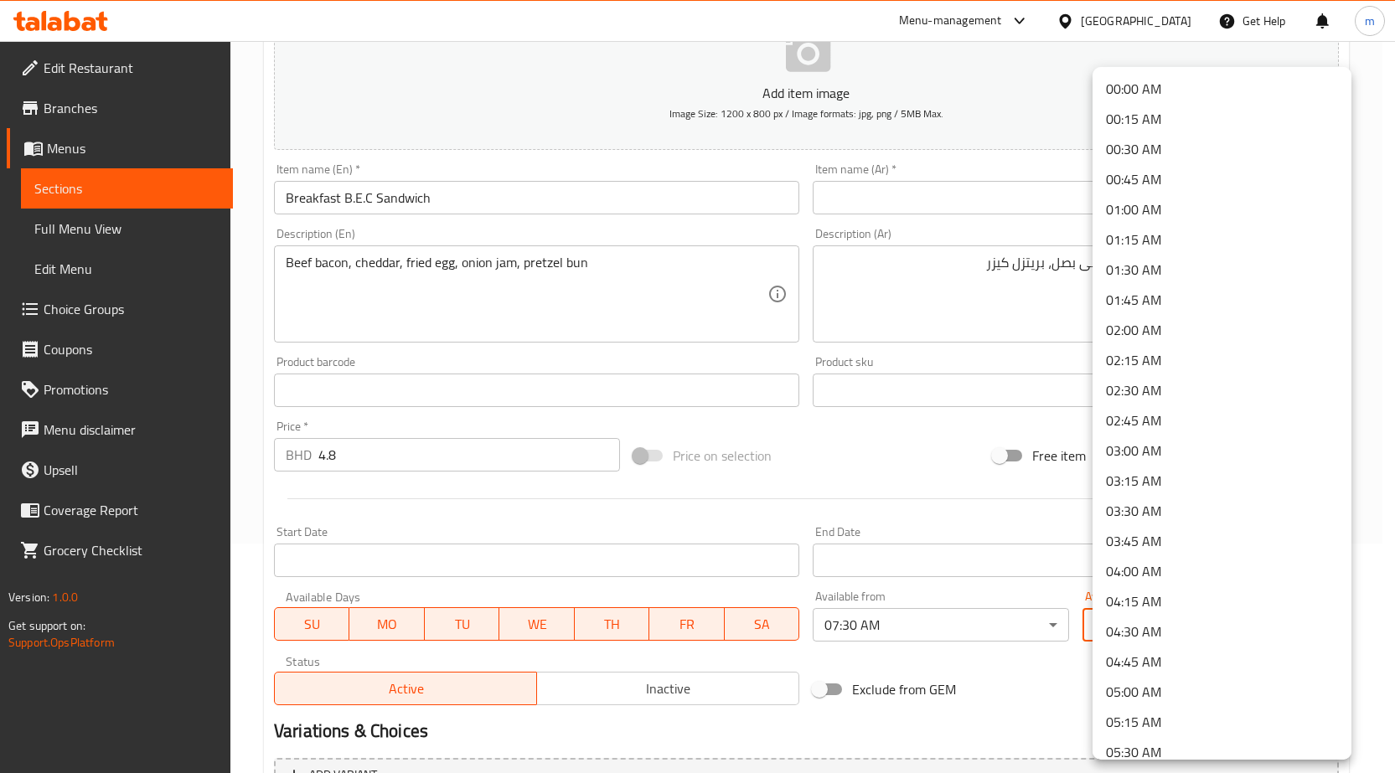
click at [1162, 544] on body "​ Menu-management Bahrain Get Help m Edit Restaurant Branches Menus Sections Fu…" at bounding box center [697, 178] width 1395 height 732
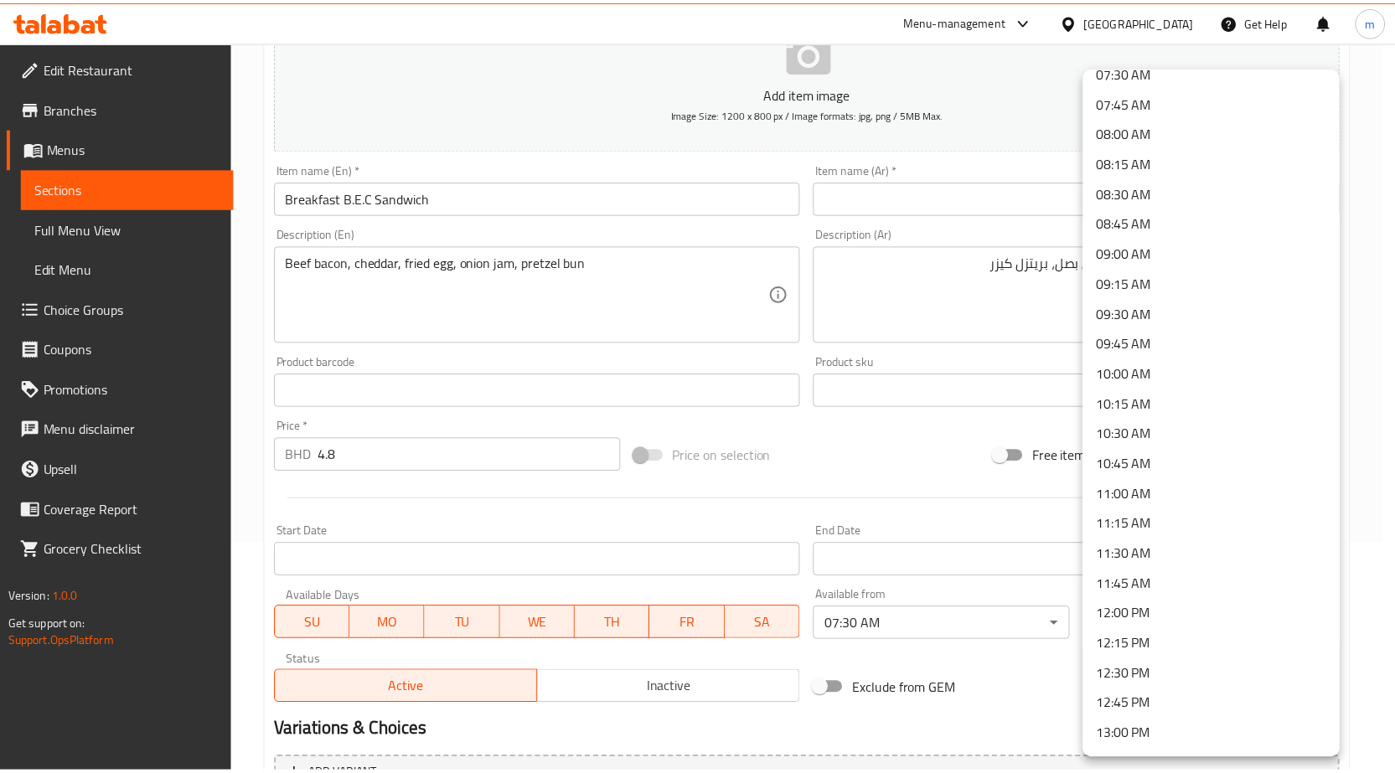
scroll to position [1005, 0]
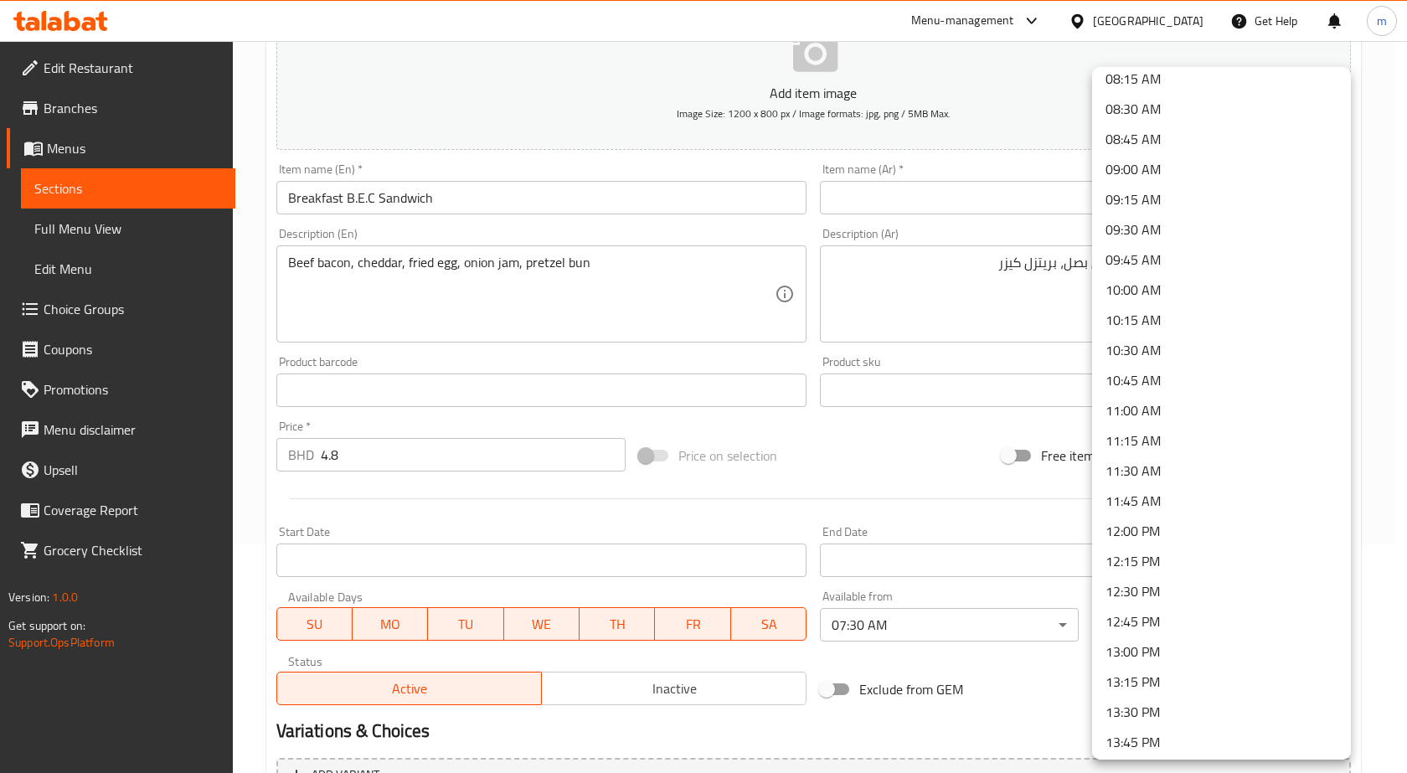
click at [1160, 645] on li "13:00 PM" at bounding box center [1221, 652] width 259 height 30
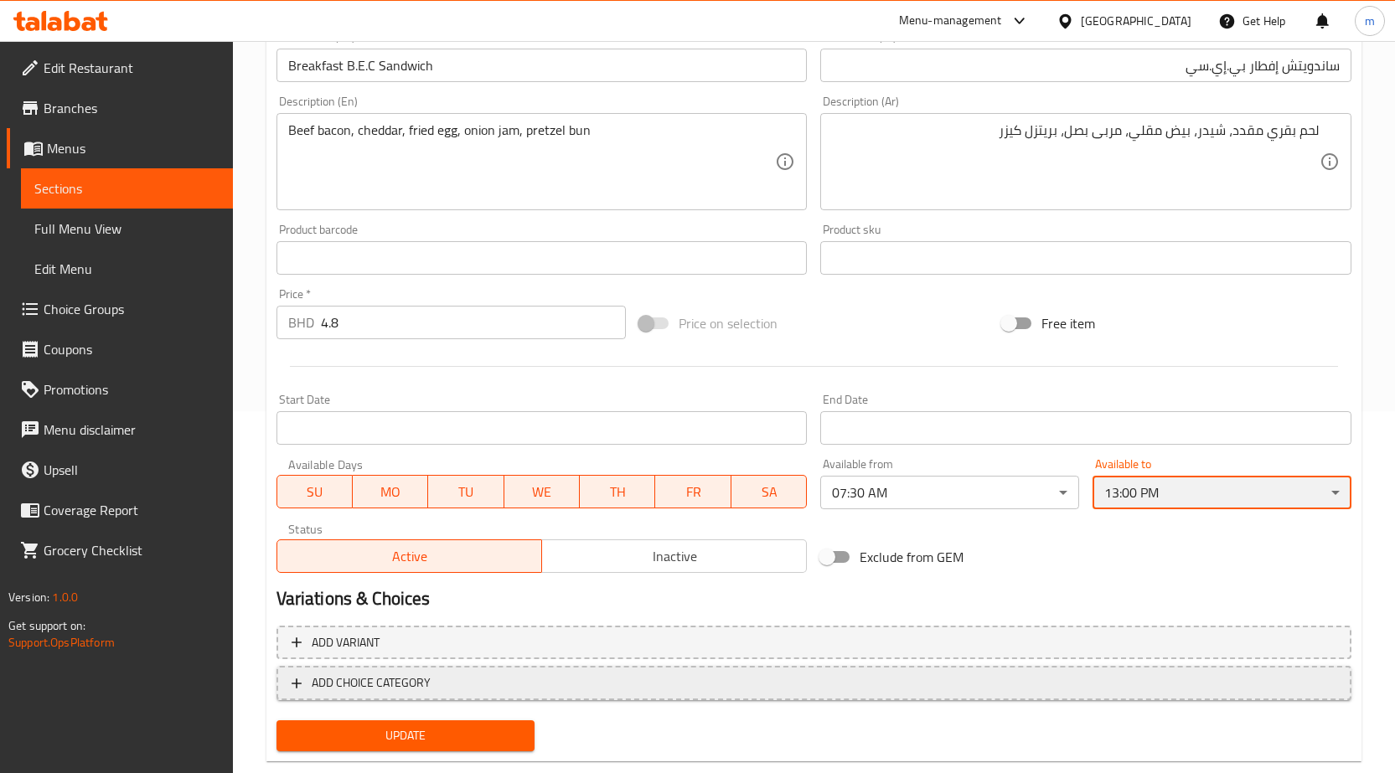
scroll to position [397, 0]
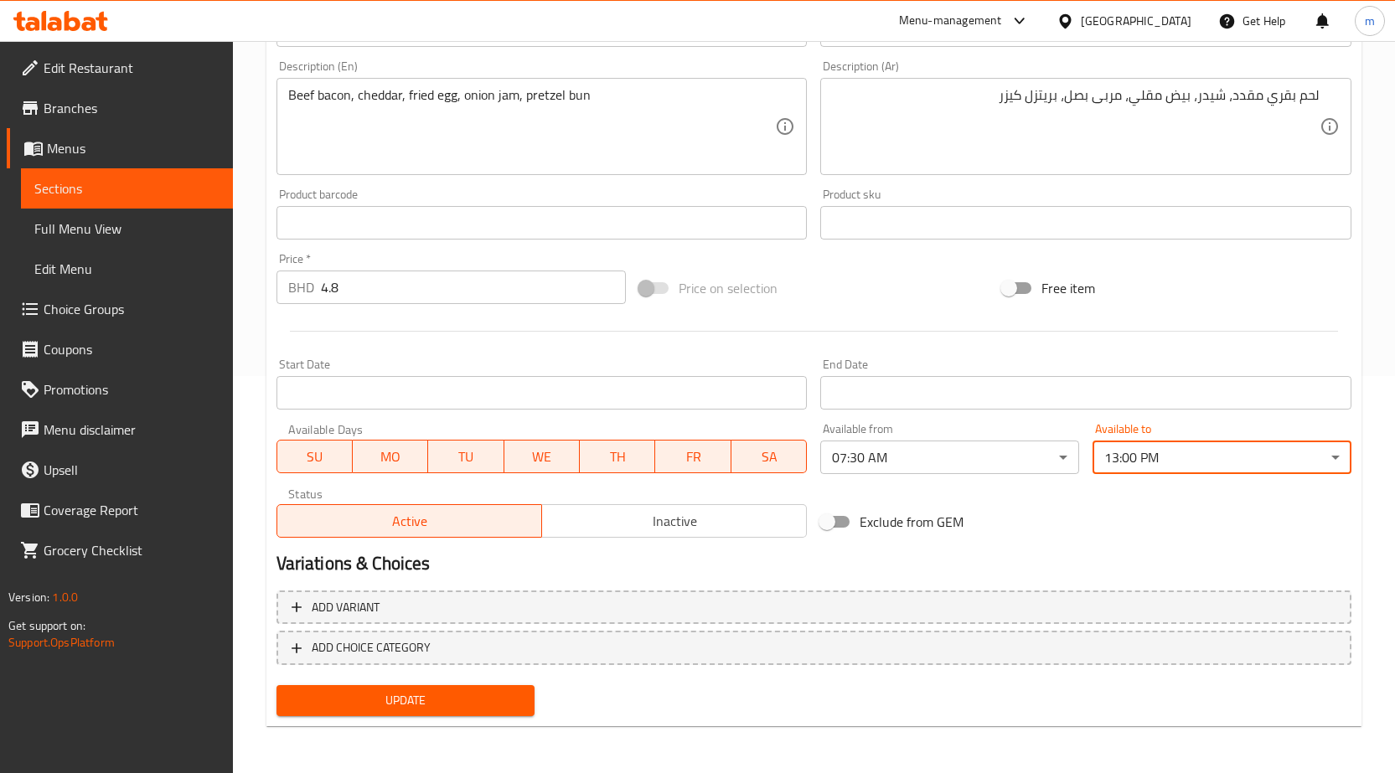
click at [379, 689] on button "Update" at bounding box center [405, 700] width 259 height 31
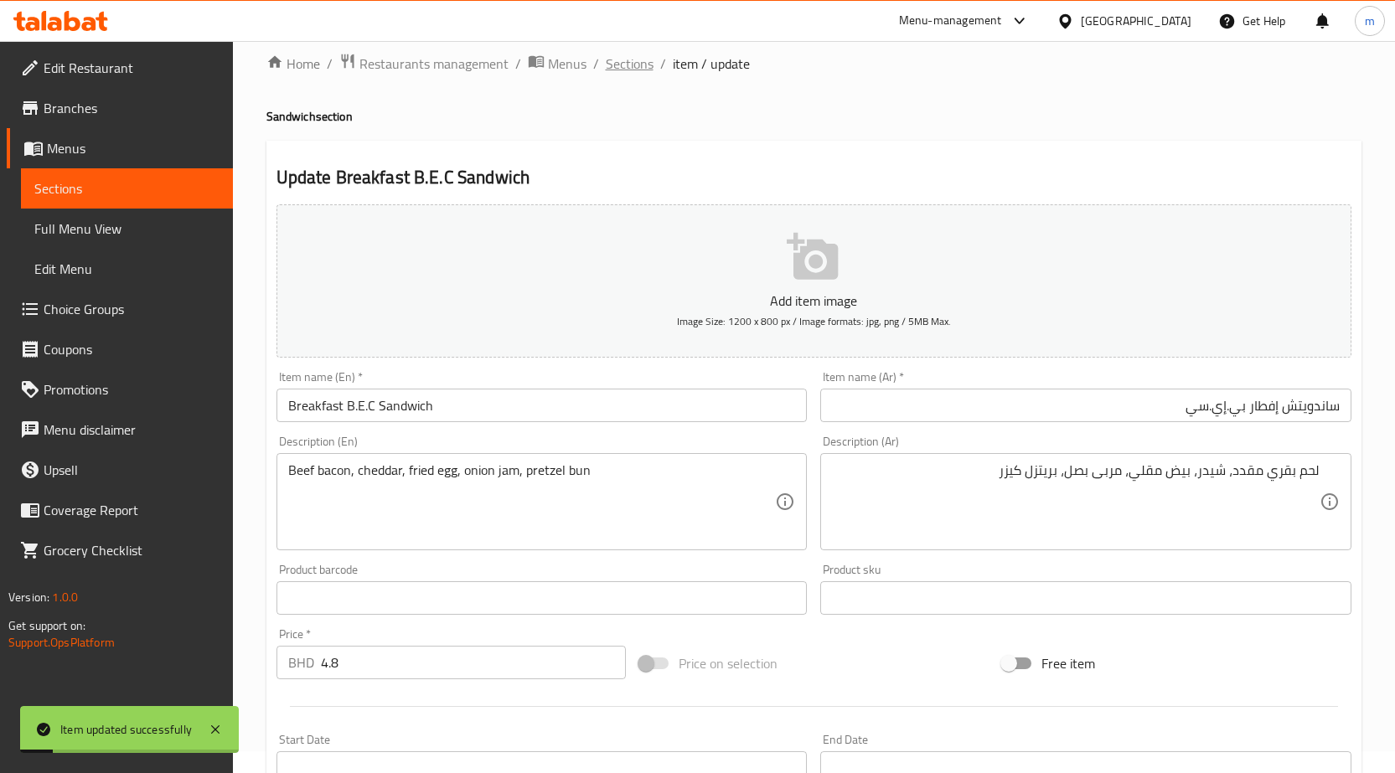
scroll to position [0, 0]
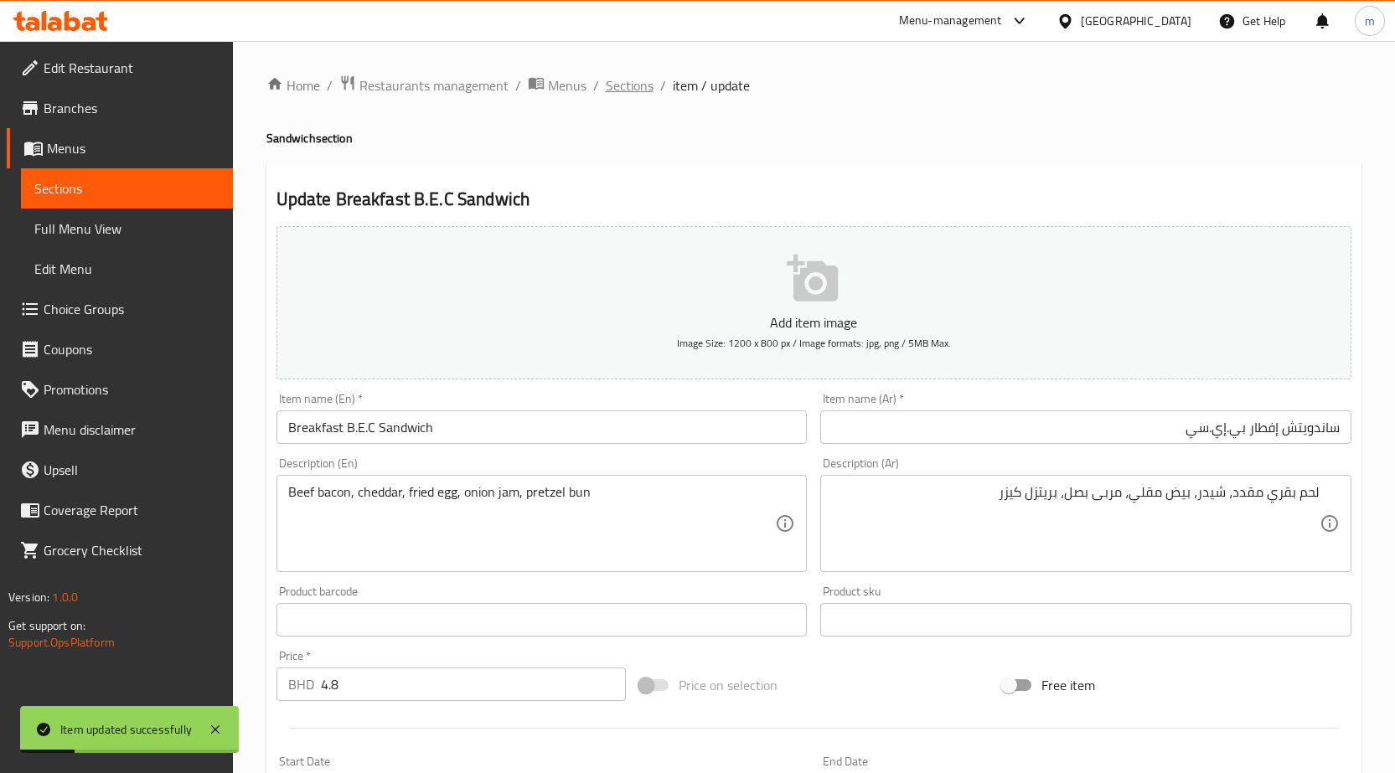
click at [626, 85] on span "Sections" at bounding box center [630, 85] width 48 height 20
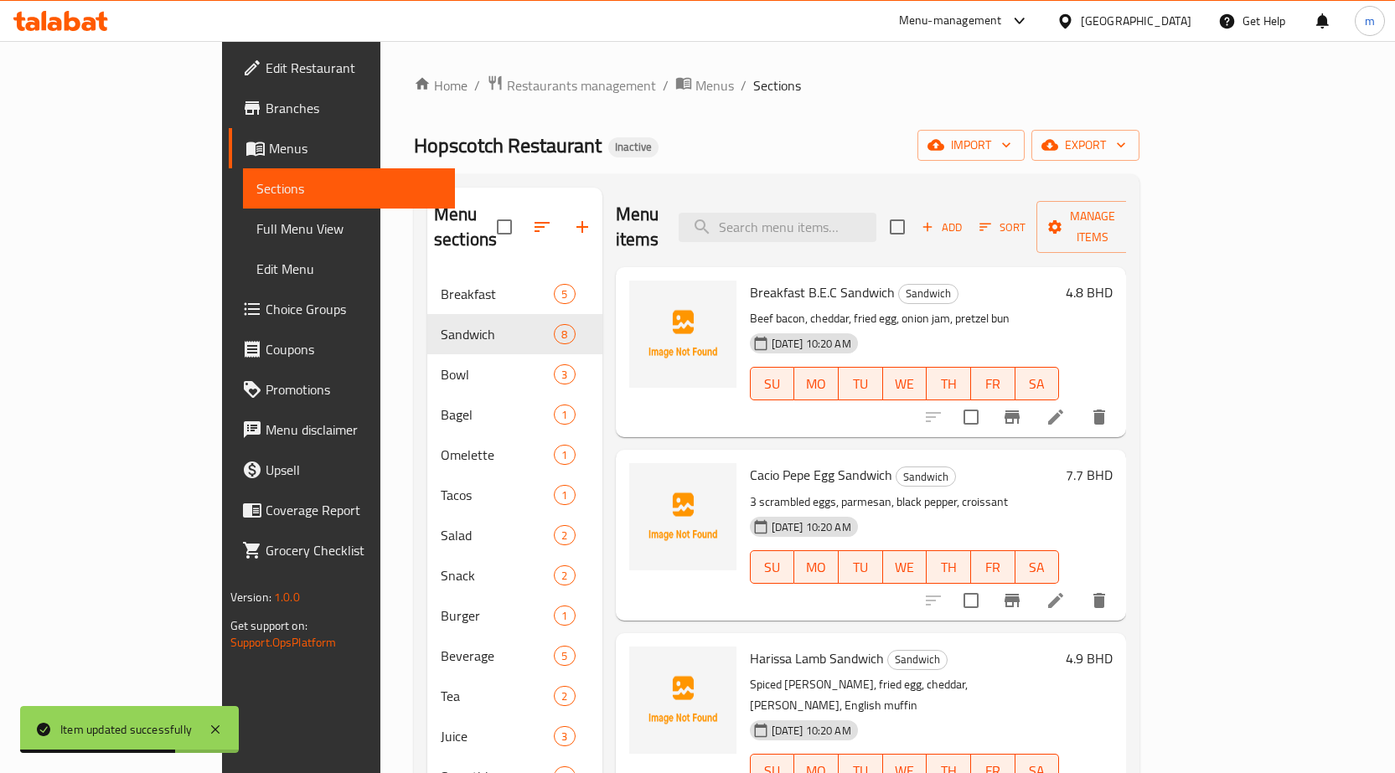
click at [1066, 591] on icon at bounding box center [1055, 601] width 20 height 20
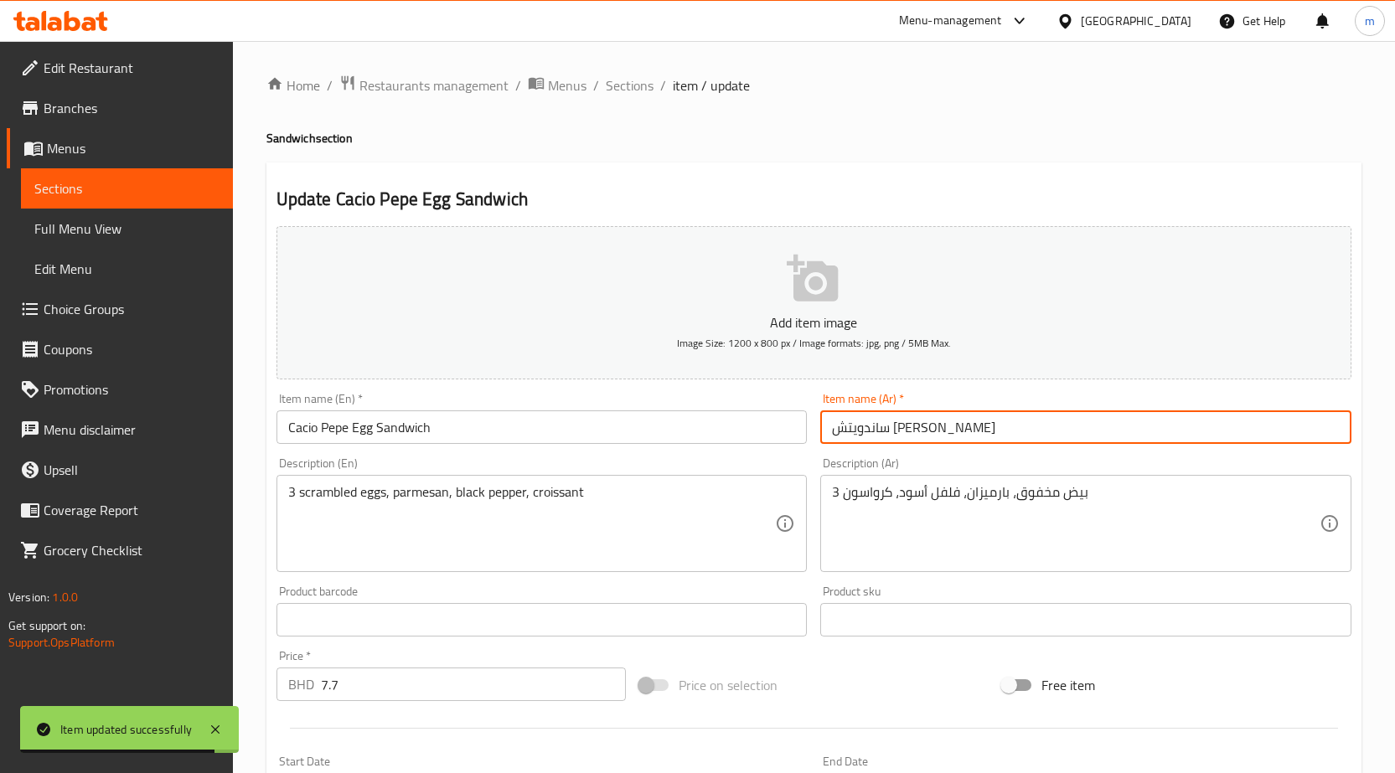
click at [1109, 424] on input "ساندويتش كاتشيو بيبي بالبيض" at bounding box center [1085, 427] width 531 height 34
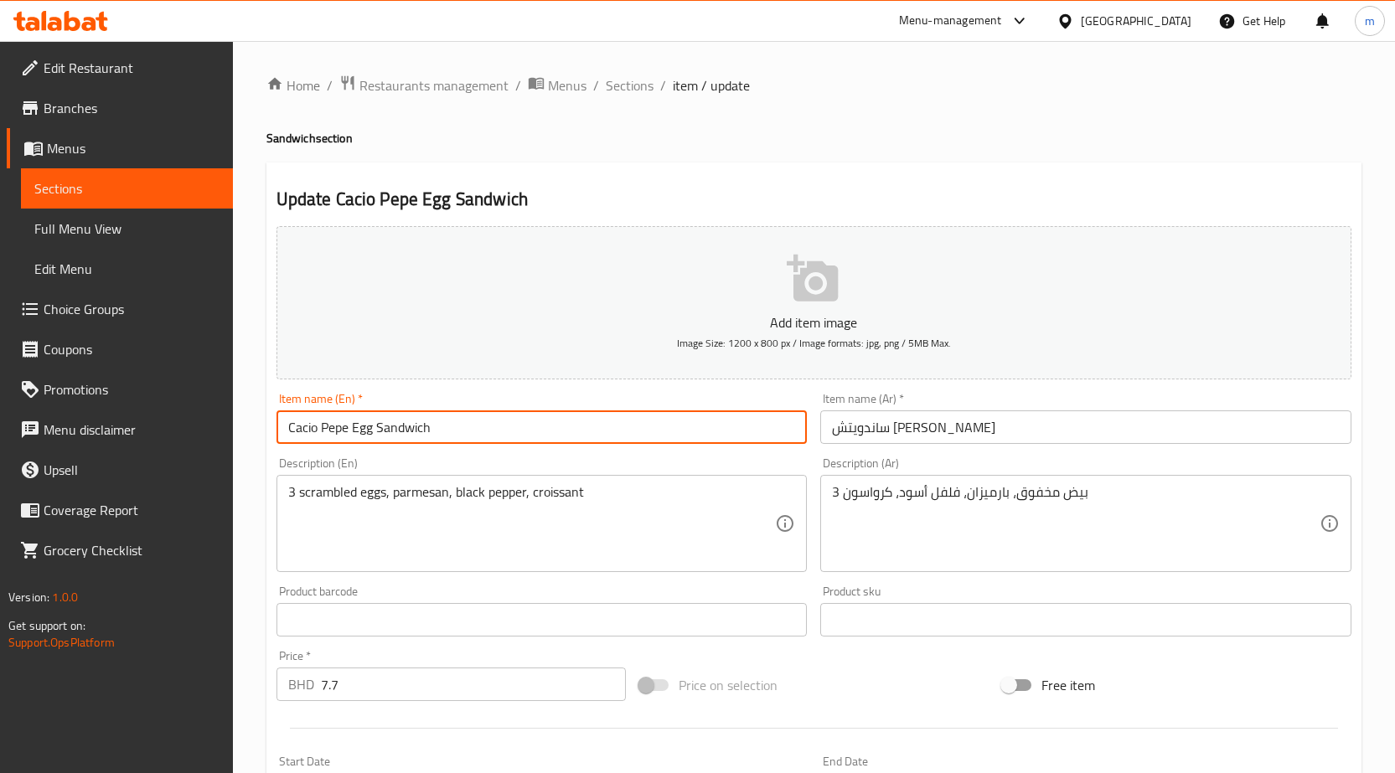
drag, startPoint x: 317, startPoint y: 428, endPoint x: 279, endPoint y: 428, distance: 37.7
click at [279, 428] on input "Cacio Pepe Egg Sandwich" at bounding box center [541, 427] width 531 height 34
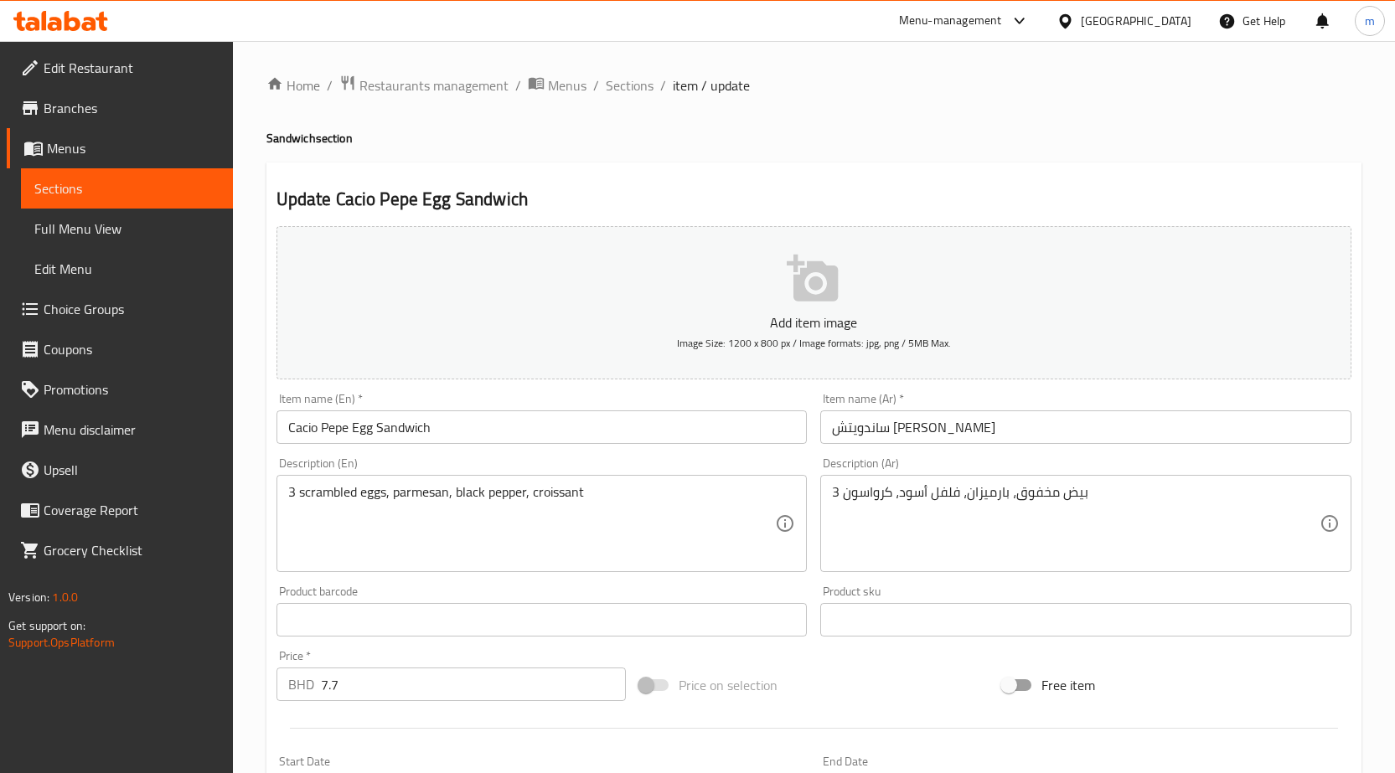
drag, startPoint x: 916, startPoint y: 431, endPoint x: 930, endPoint y: 475, distance: 46.6
click at [915, 431] on input "ساندويتش كاتشيو بيبي بالبيض" at bounding box center [1085, 427] width 531 height 34
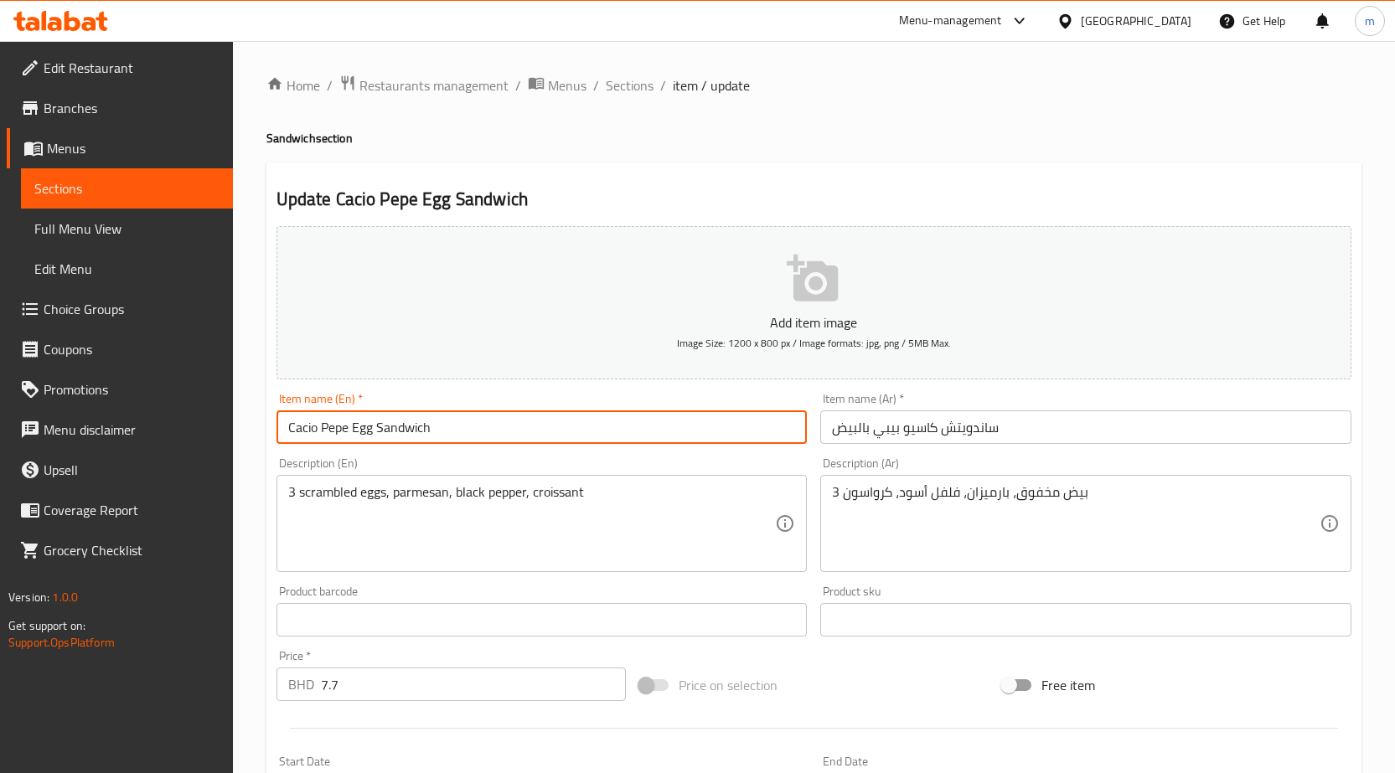
drag, startPoint x: 347, startPoint y: 427, endPoint x: 324, endPoint y: 430, distance: 22.8
click at [324, 430] on input "Cacio Pepe Egg Sandwich" at bounding box center [541, 427] width 531 height 34
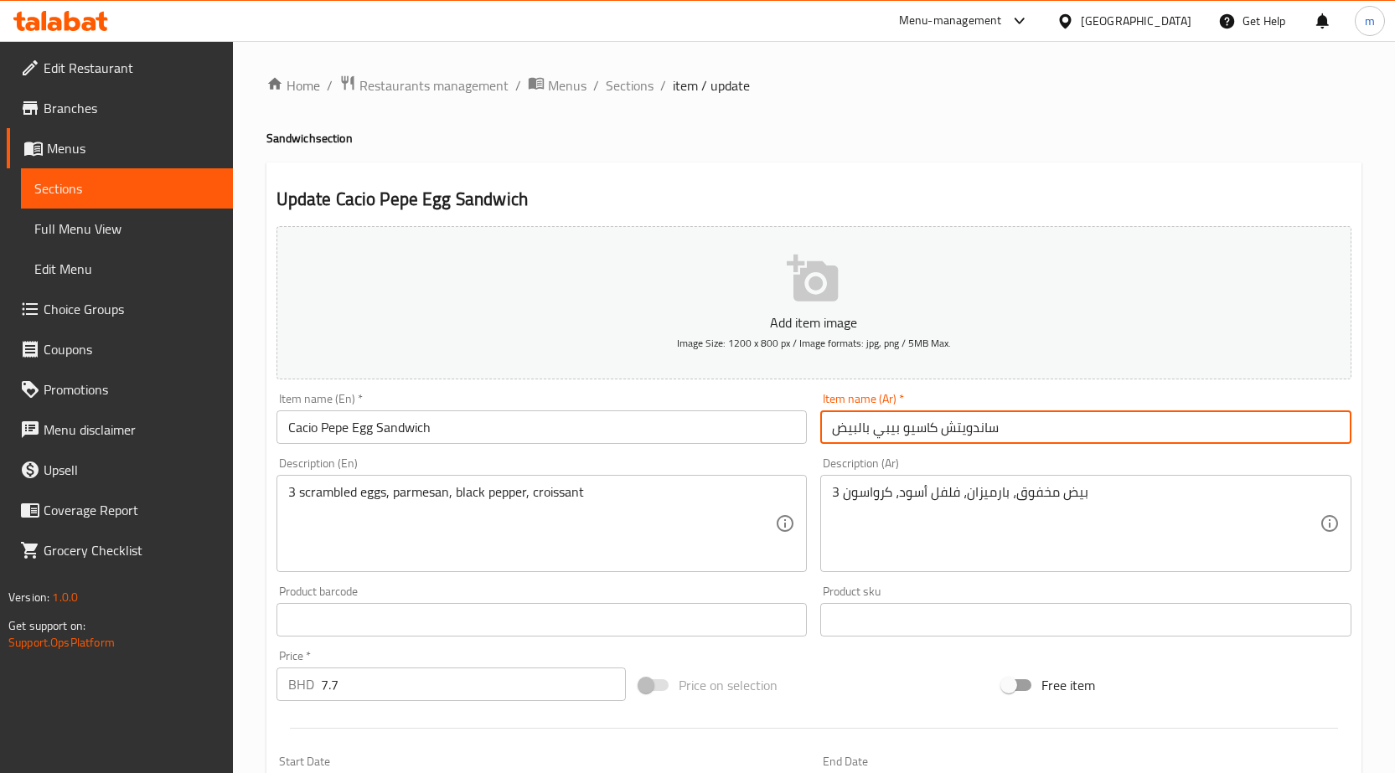
drag, startPoint x: 859, startPoint y: 429, endPoint x: 869, endPoint y: 443, distance: 17.0
click at [869, 443] on input "ساندويتش كاسيو بيبي بالبيض" at bounding box center [1085, 427] width 531 height 34
type input "ساندويتش كاسيو بيبي بيض"
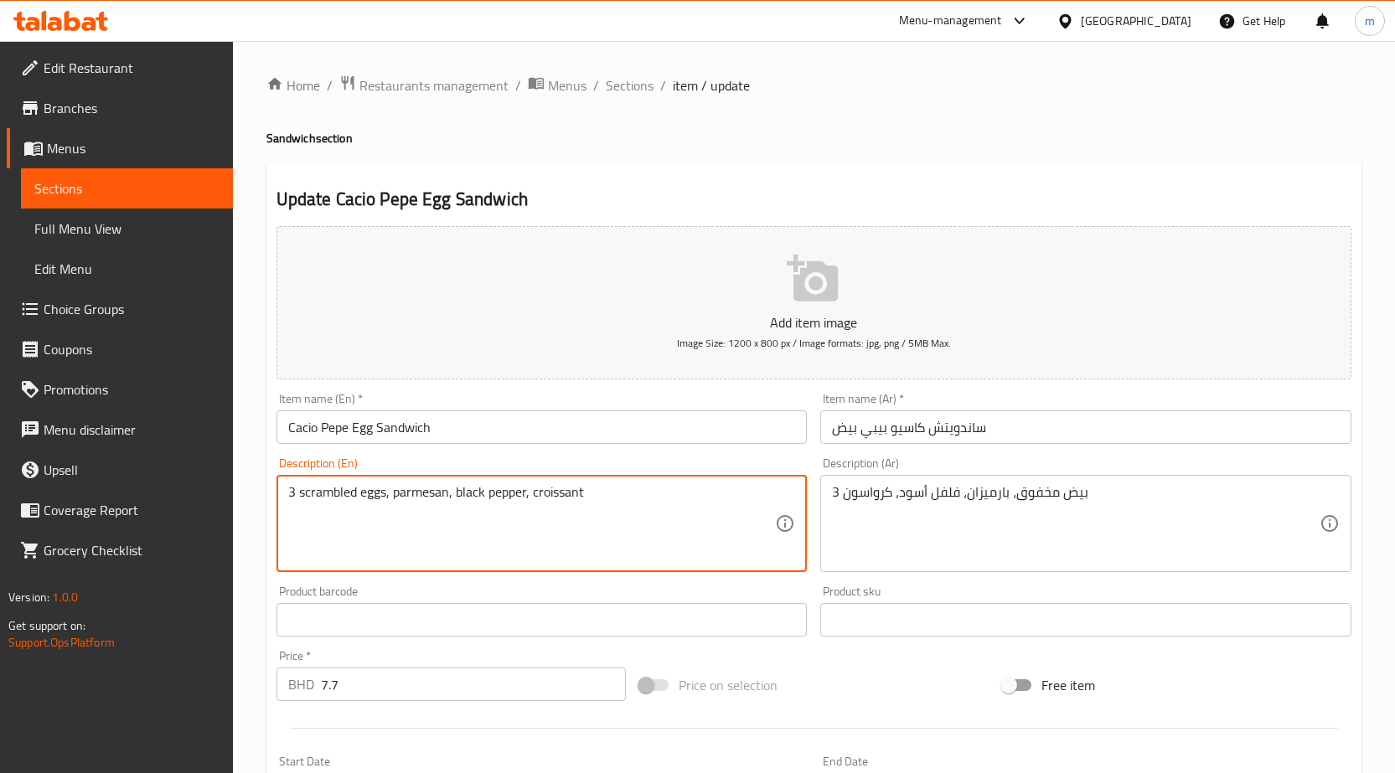
drag, startPoint x: 300, startPoint y: 491, endPoint x: 357, endPoint y: 504, distance: 58.5
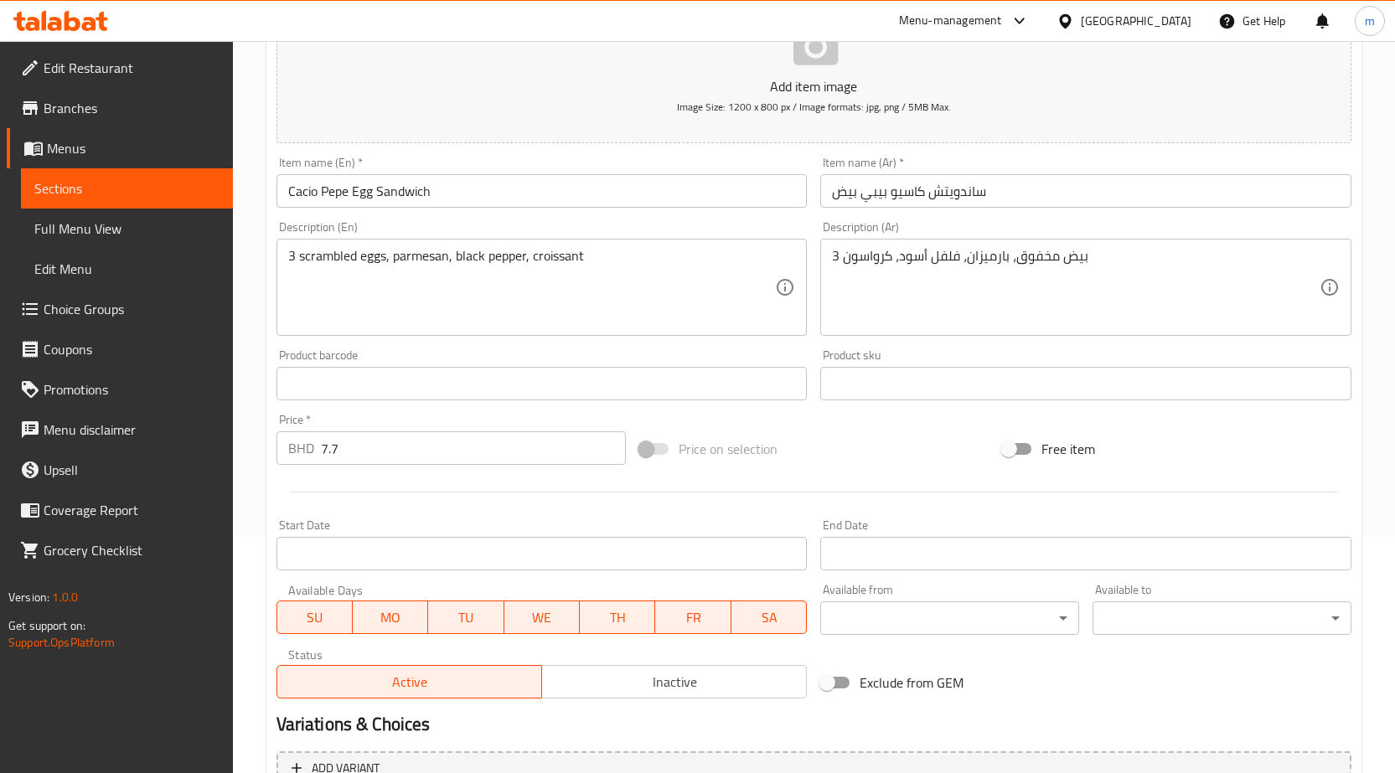
scroll to position [62, 0]
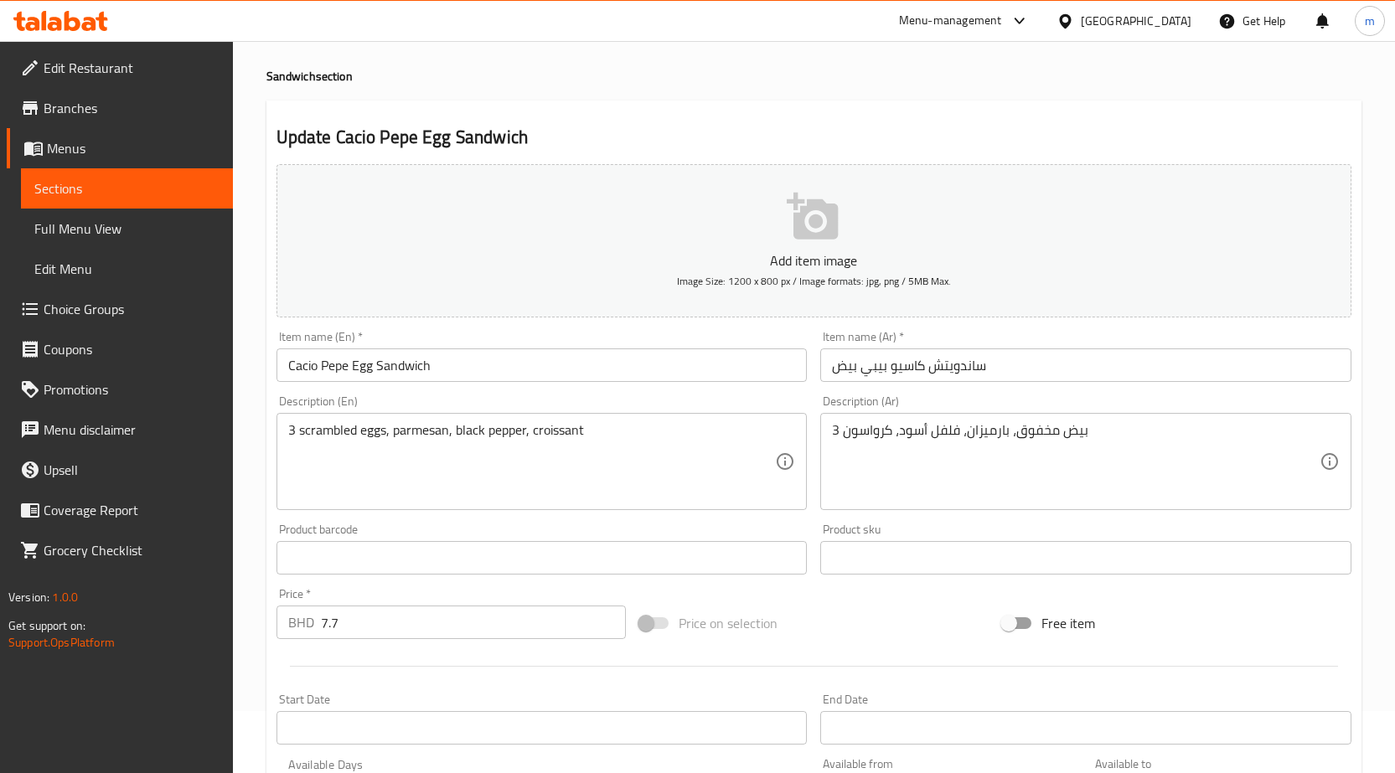
click at [472, 377] on input "Cacio Pepe Egg Sandwich" at bounding box center [541, 365] width 531 height 34
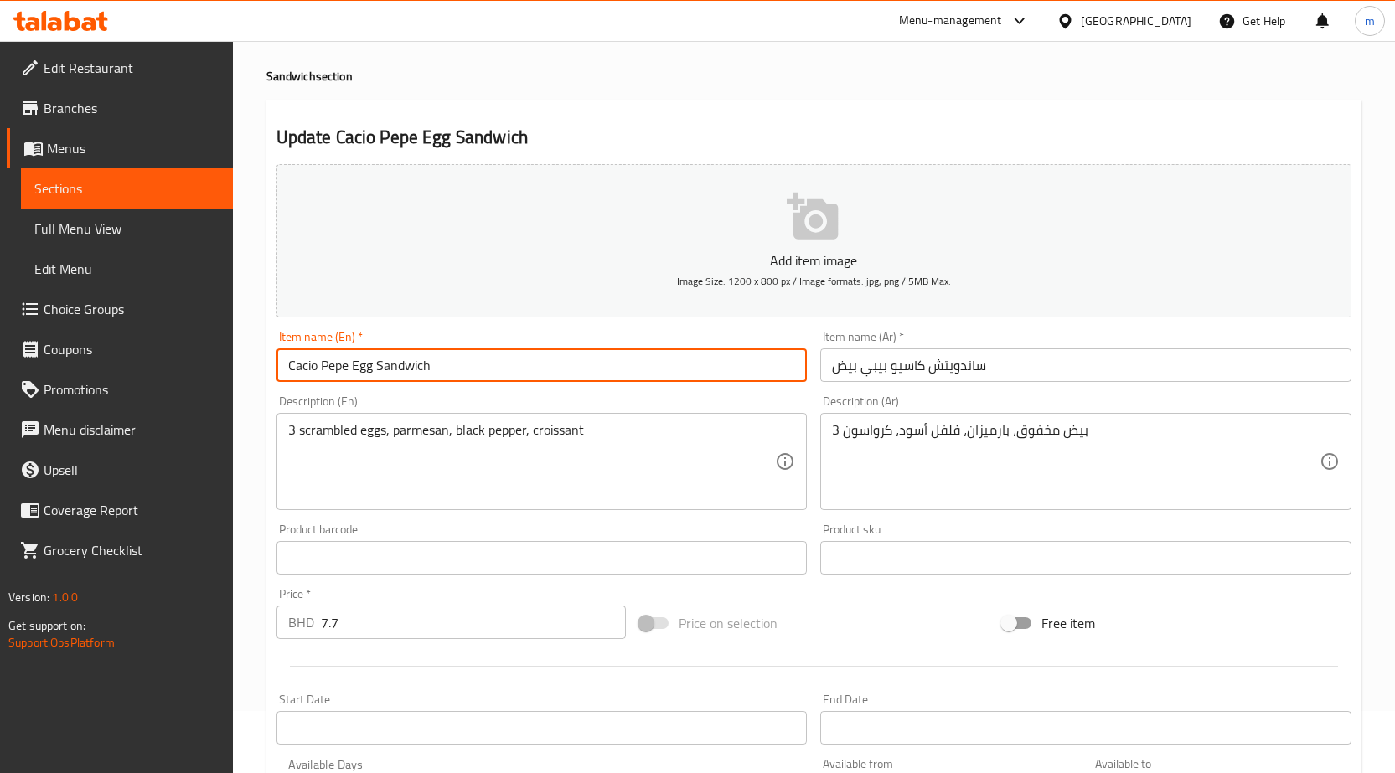
click at [472, 377] on input "Cacio Pepe Egg Sandwich" at bounding box center [541, 365] width 531 height 34
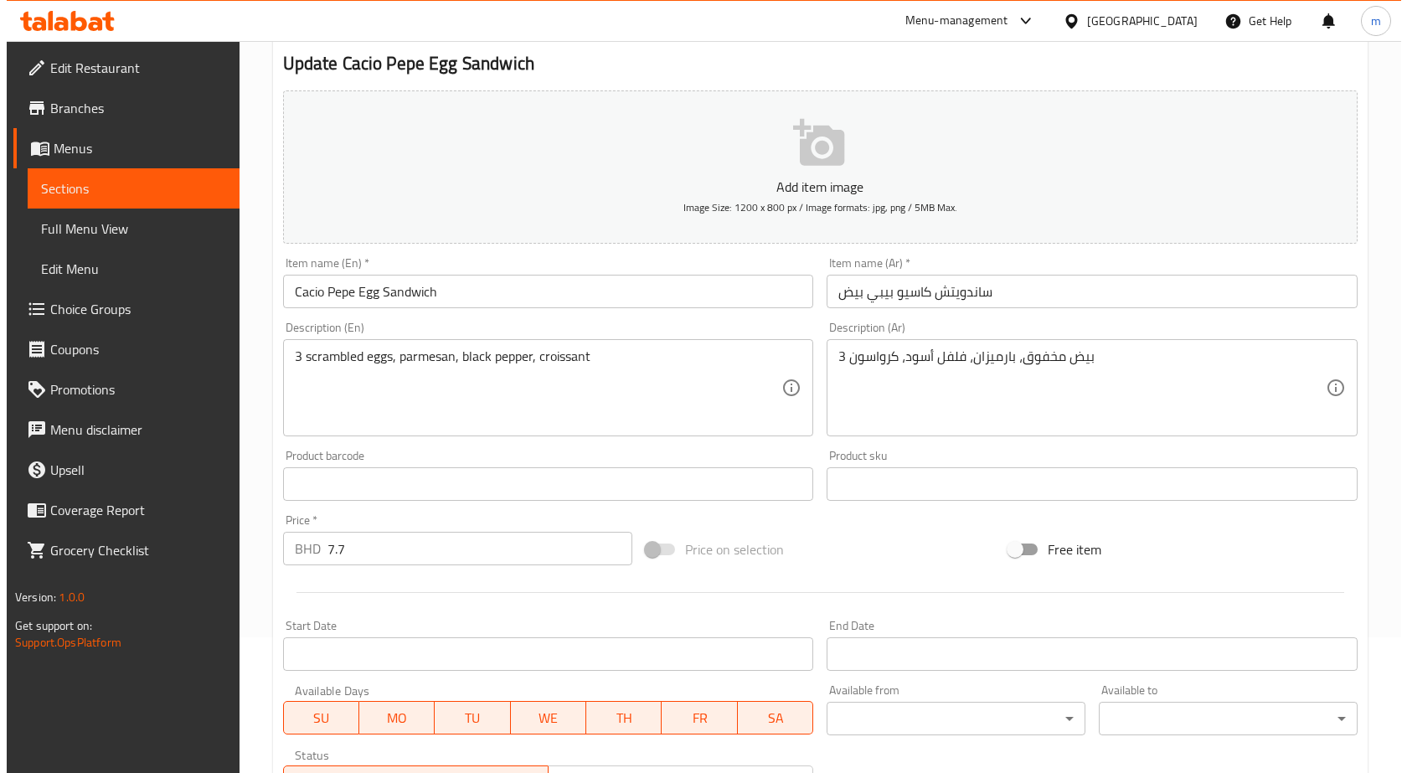
scroll to position [230, 0]
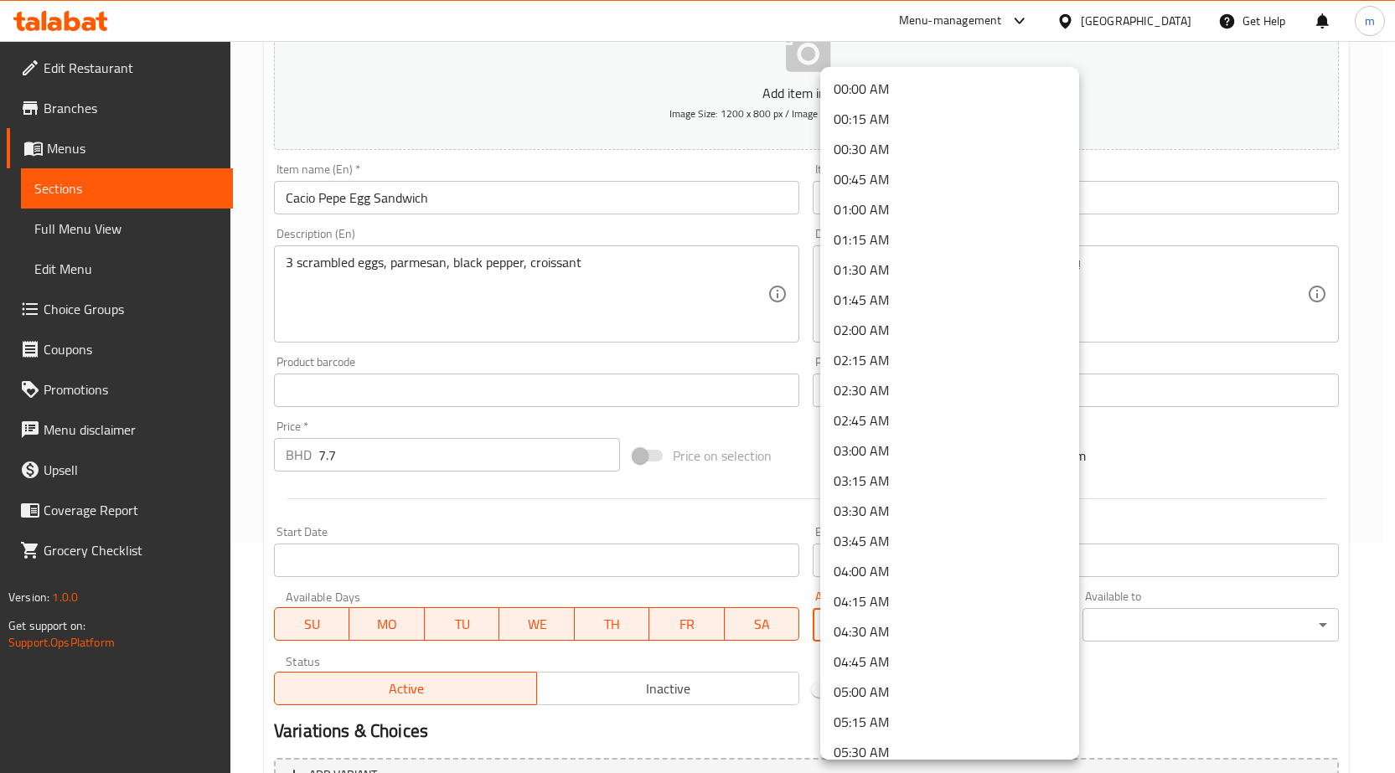
click at [968, 544] on body "​ Menu-management Bahrain Get Help m Edit Restaurant Branches Menus Sections Fu…" at bounding box center [697, 178] width 1395 height 732
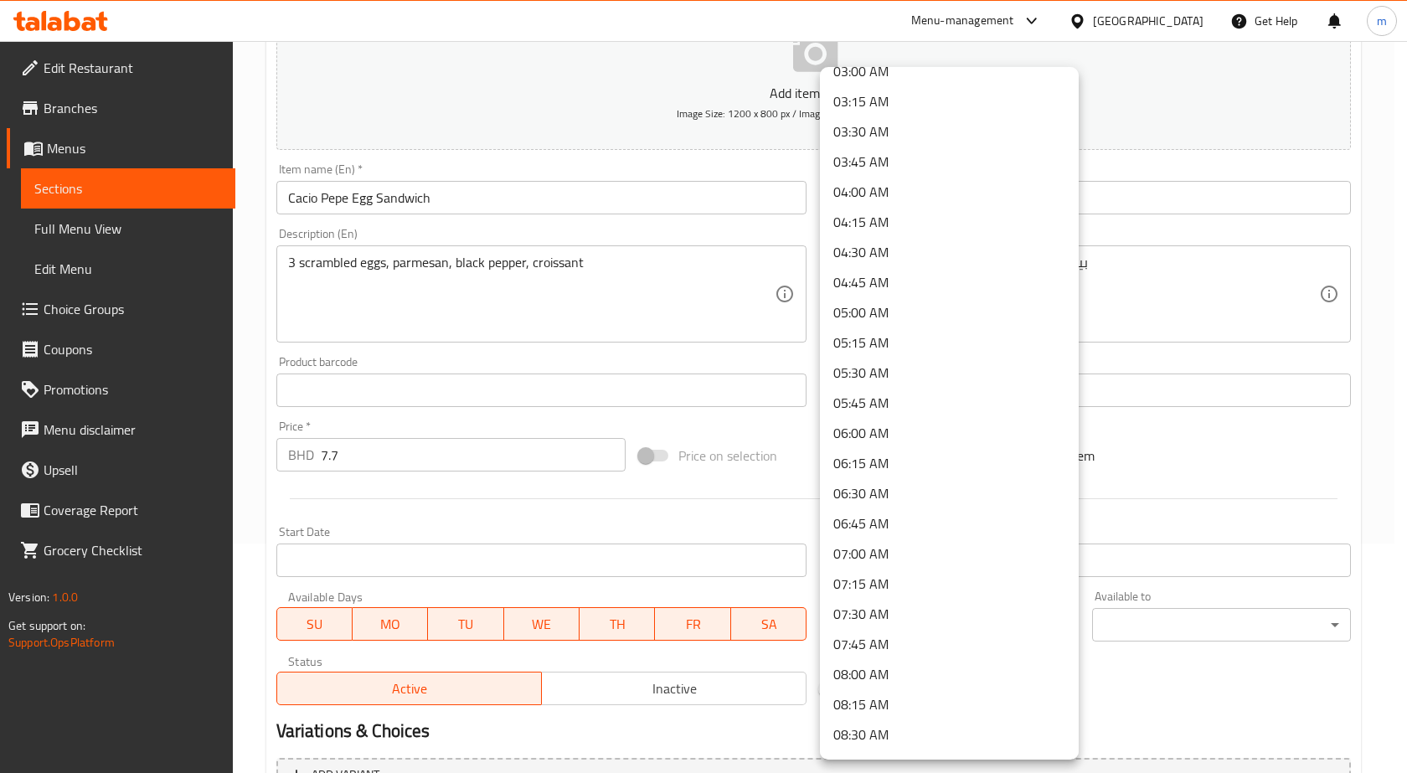
scroll to position [419, 0]
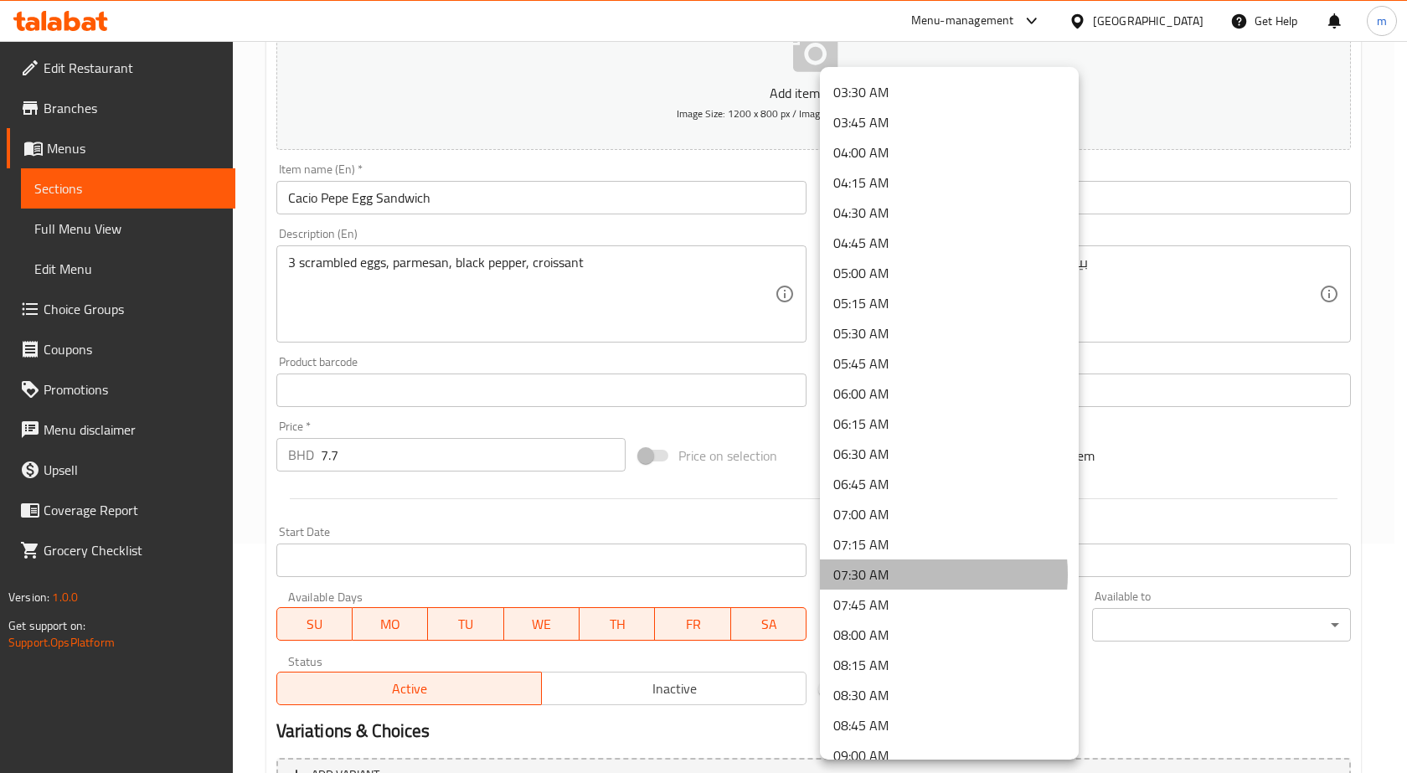
click at [902, 575] on li "07:30 AM" at bounding box center [949, 575] width 259 height 30
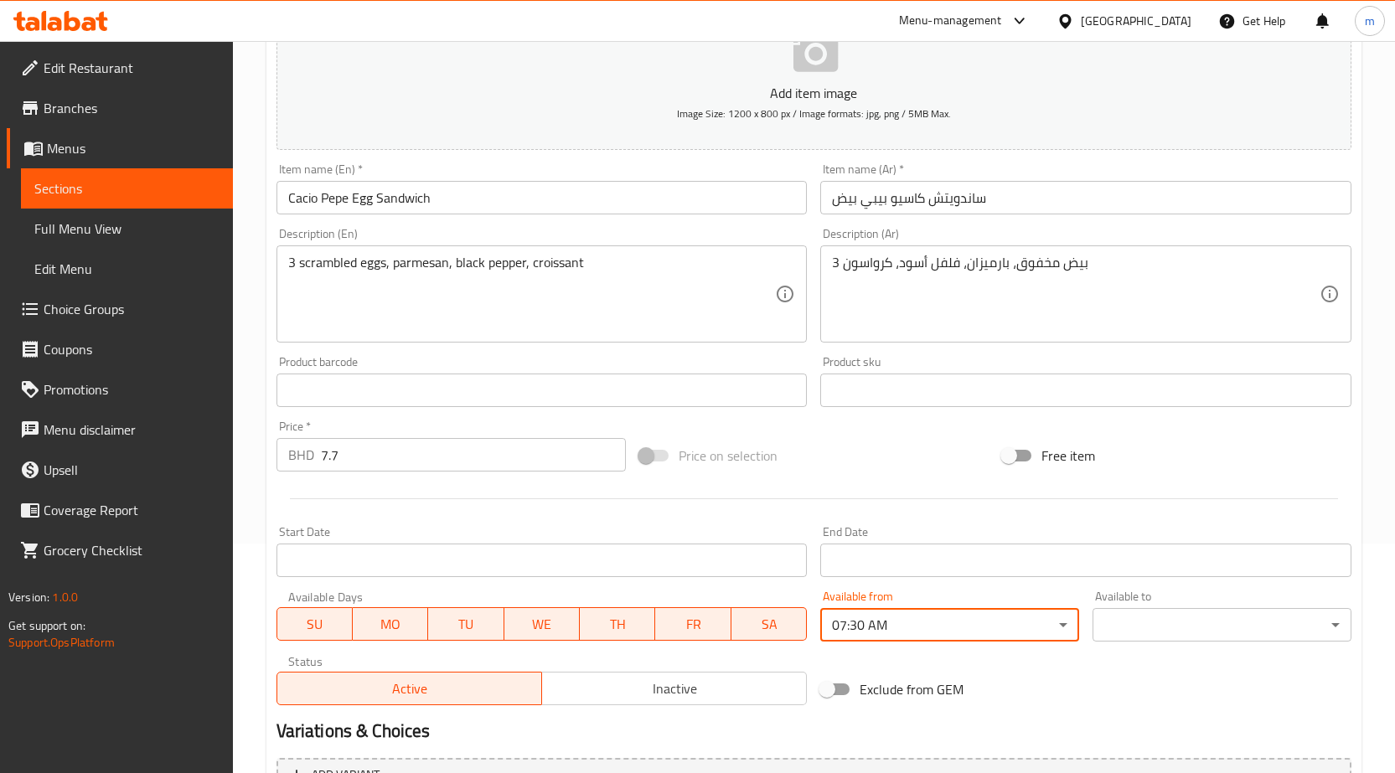
click at [1207, 544] on body "​ Menu-management Bahrain Get Help m Edit Restaurant Branches Menus Sections Fu…" at bounding box center [697, 178] width 1395 height 732
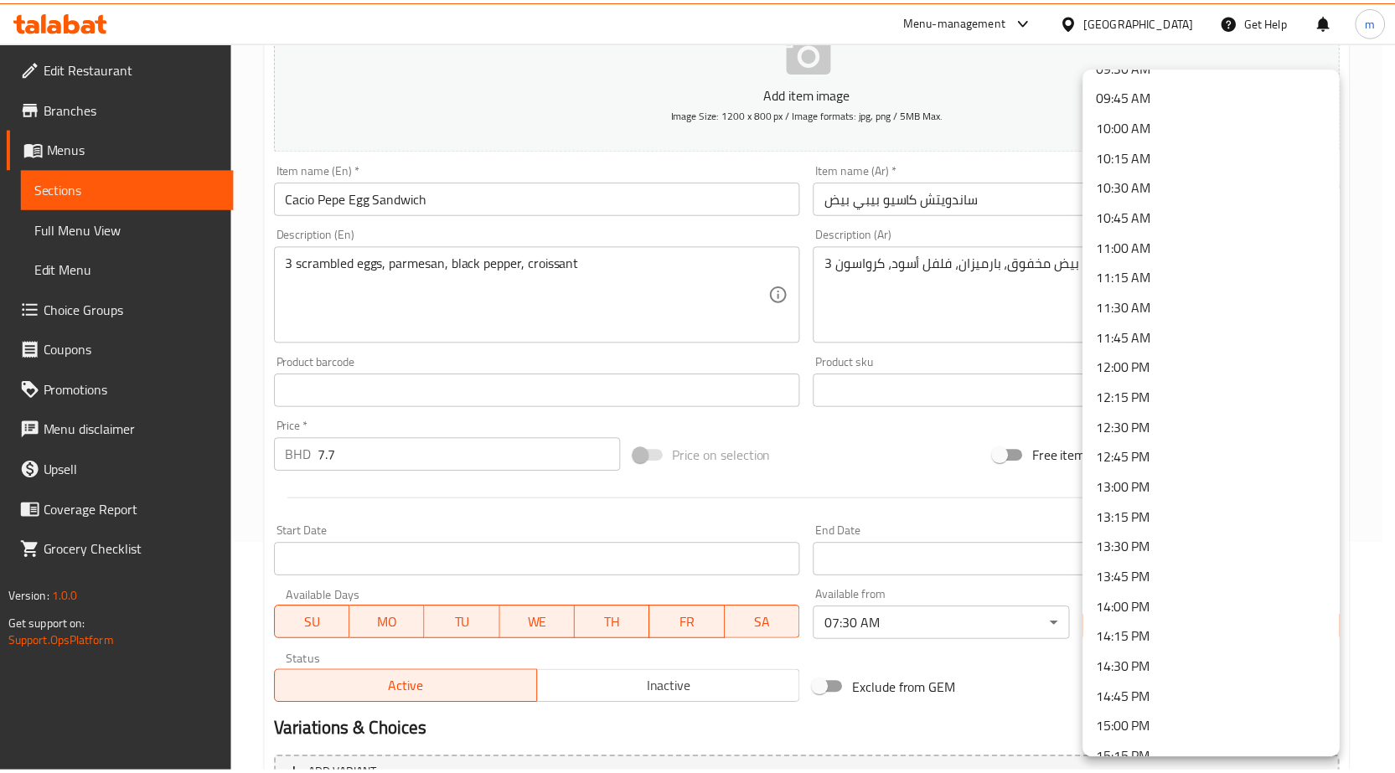
scroll to position [1173, 0]
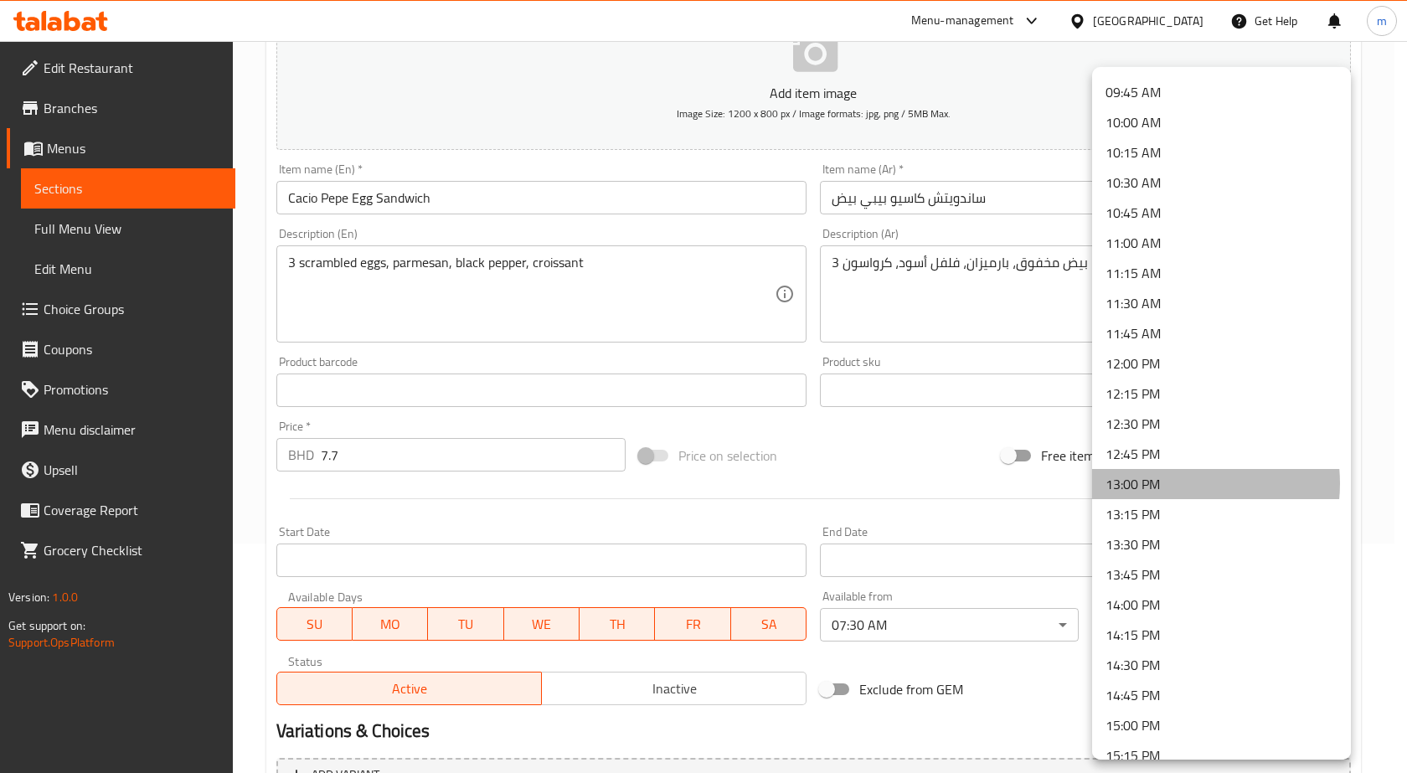
click at [1173, 483] on li "13:00 PM" at bounding box center [1221, 484] width 259 height 30
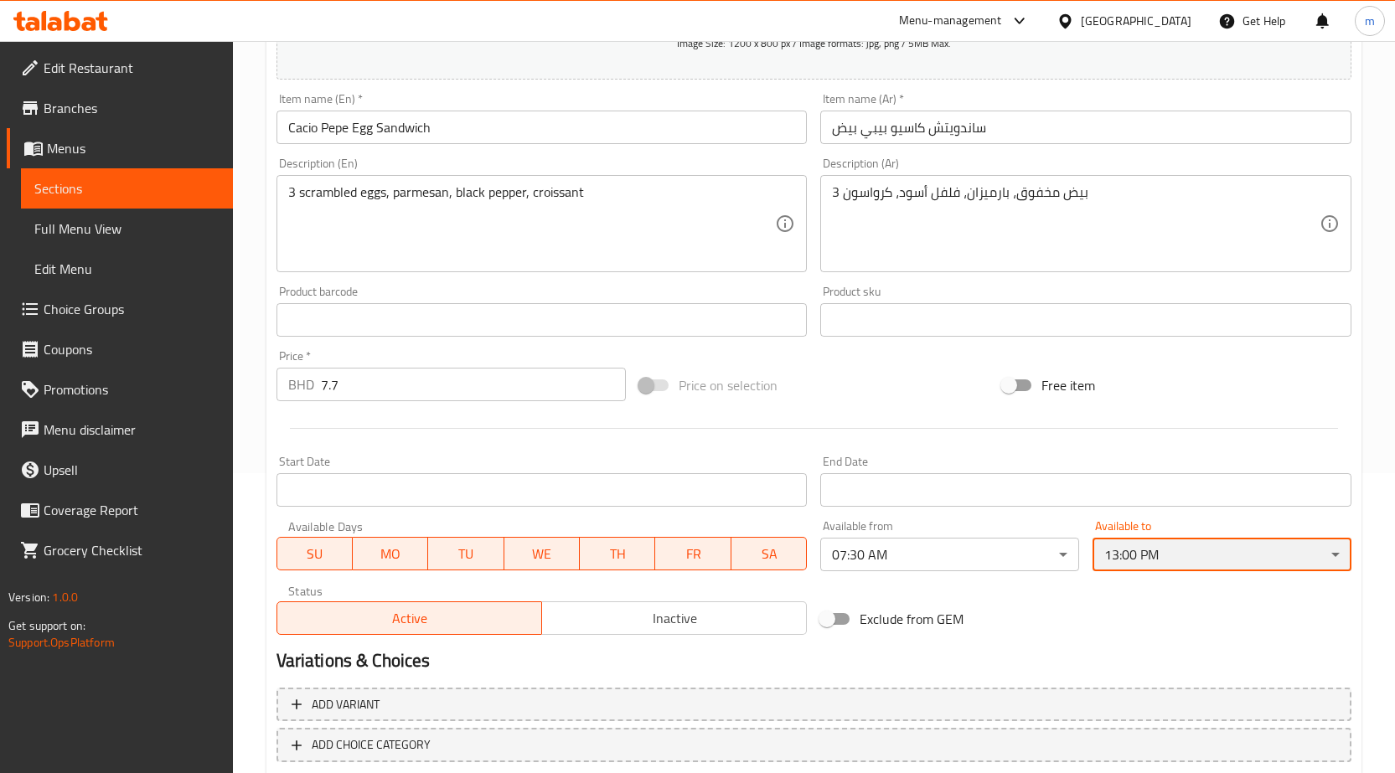
scroll to position [397, 0]
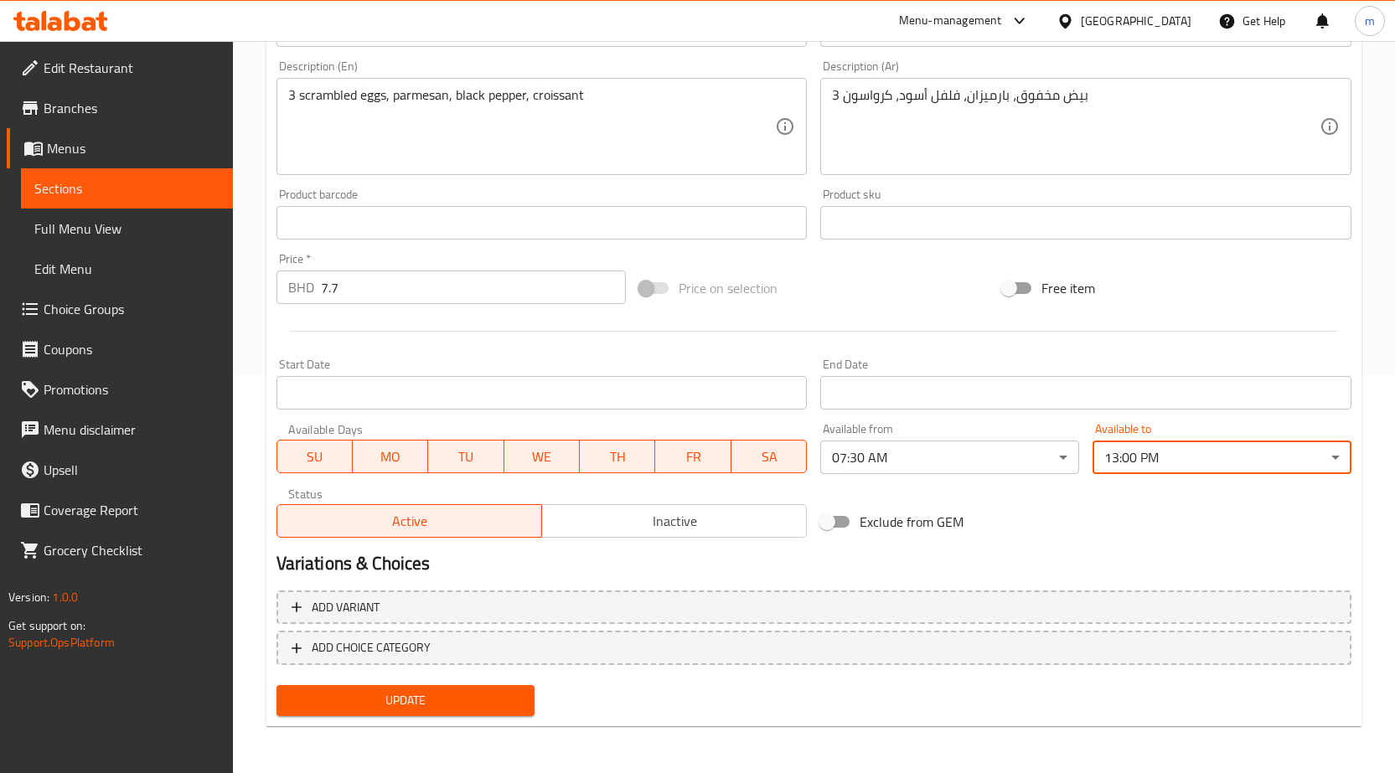
click at [485, 704] on span "Update" at bounding box center [406, 700] width 232 height 21
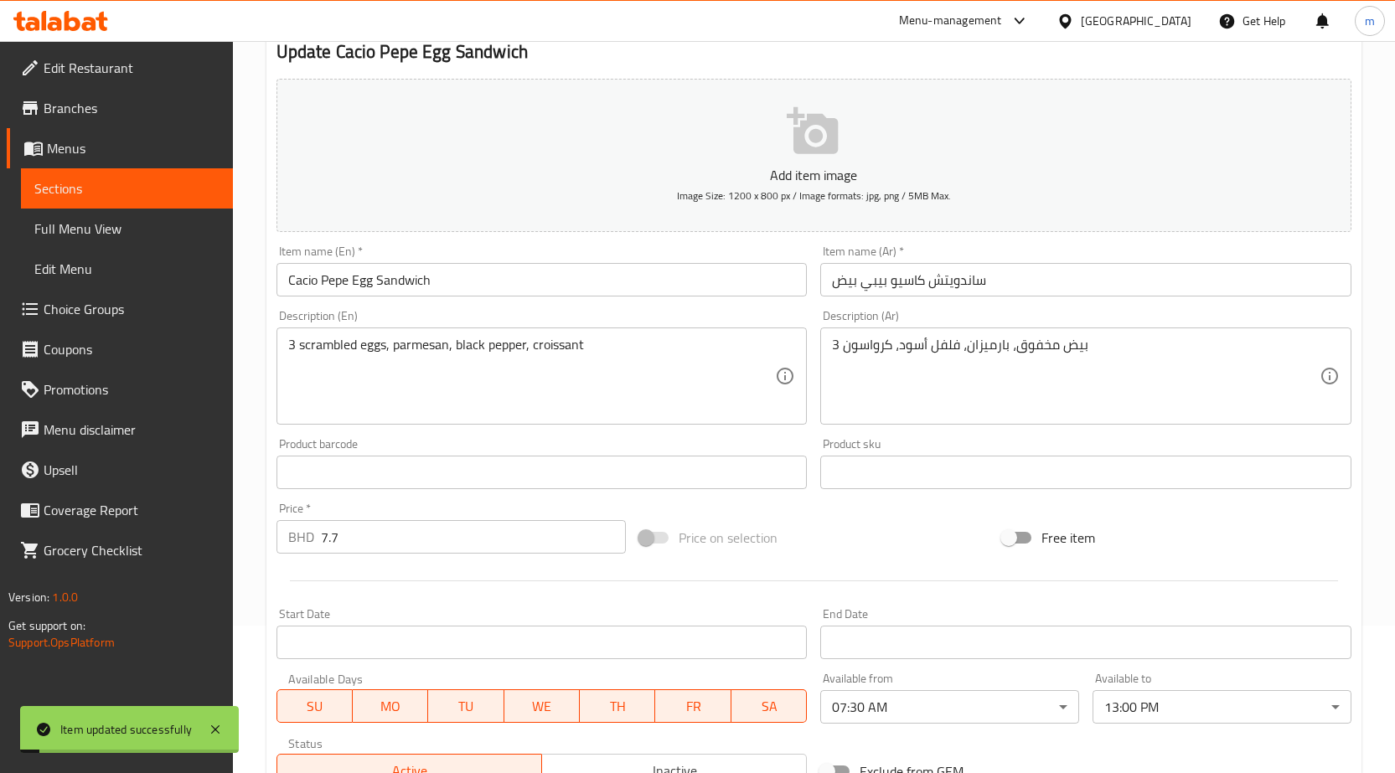
scroll to position [0, 0]
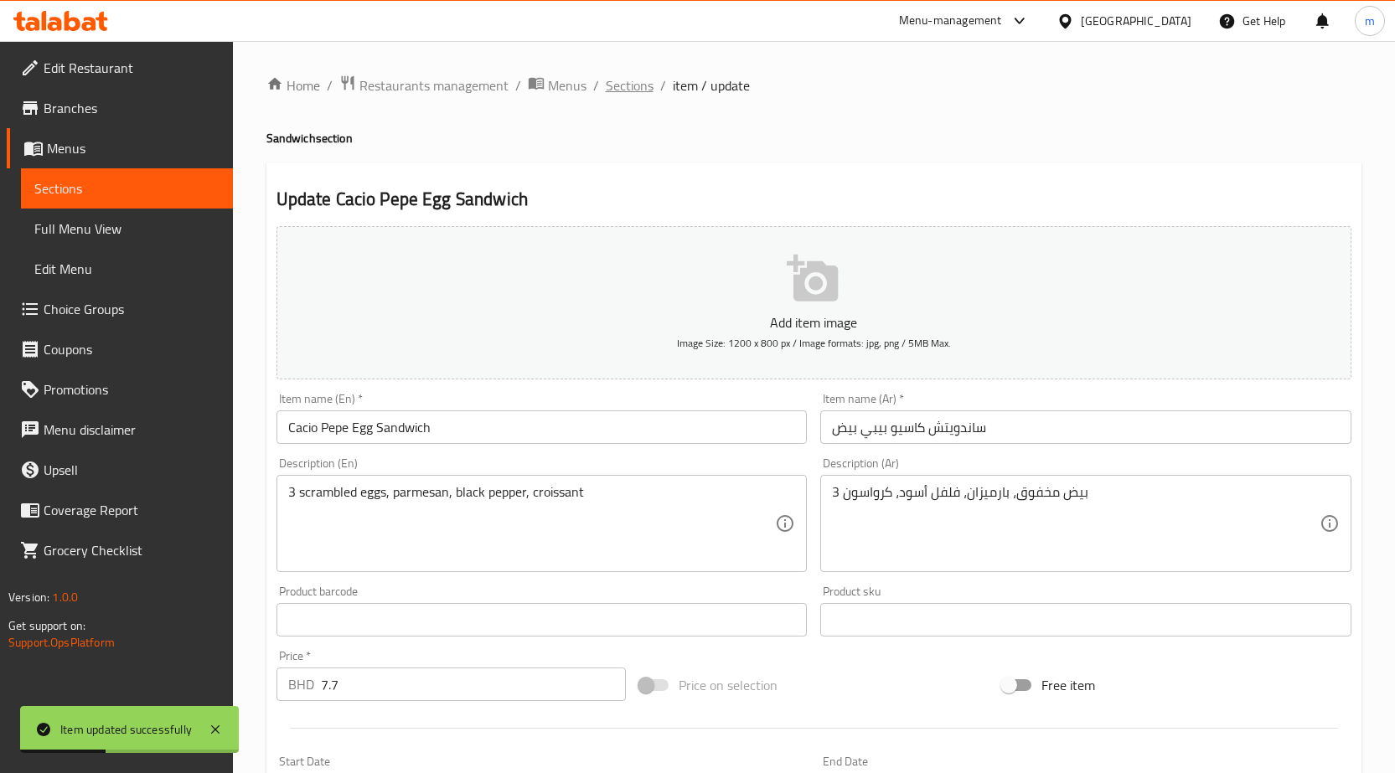
click at [632, 87] on span "Sections" at bounding box center [630, 85] width 48 height 20
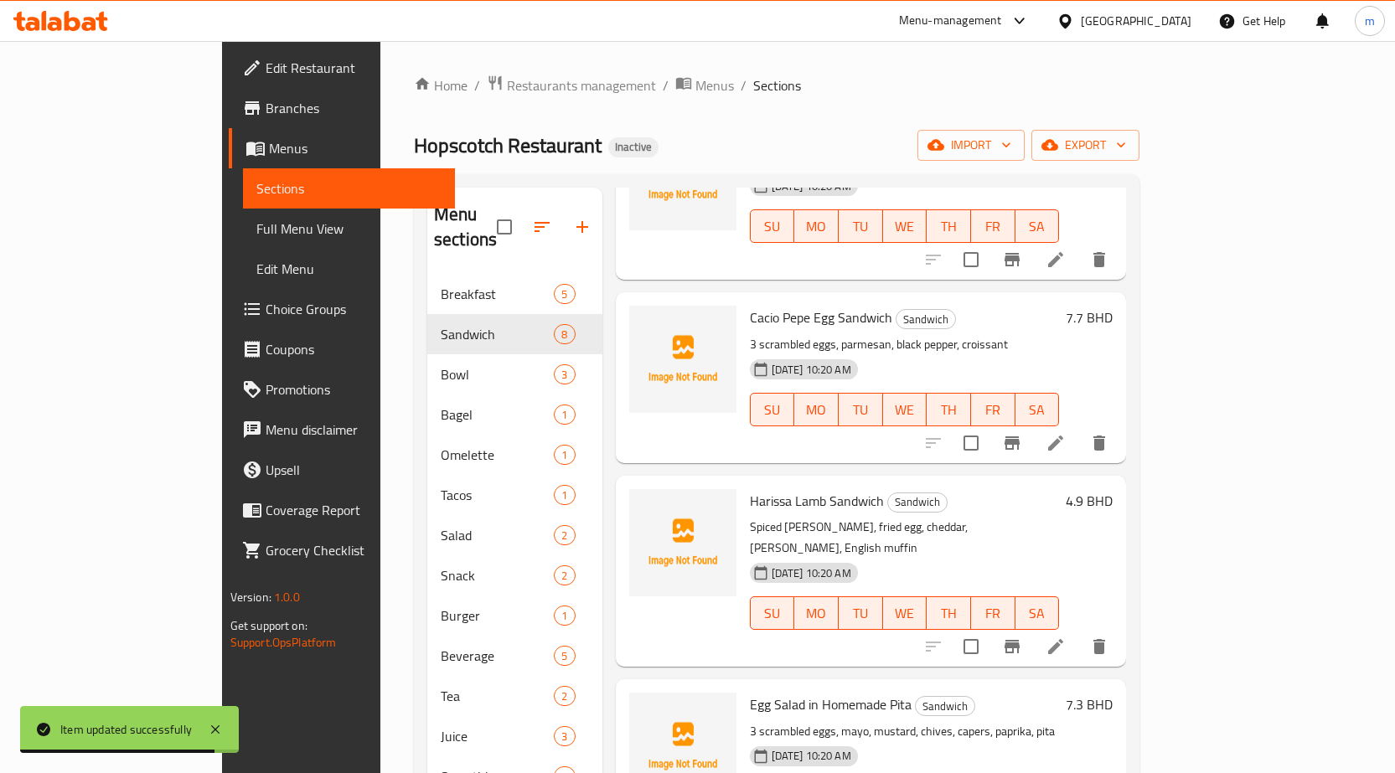
scroll to position [251, 0]
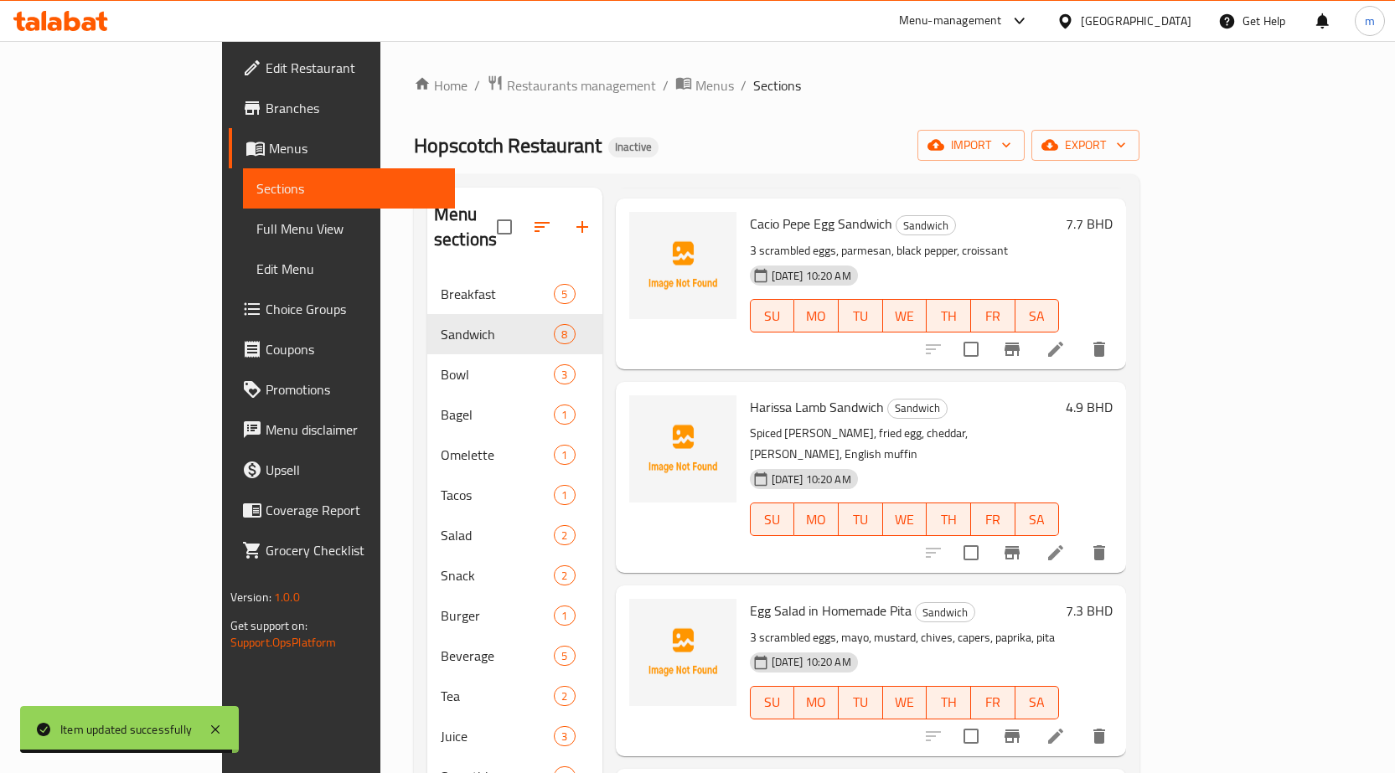
click at [1066, 543] on icon at bounding box center [1055, 553] width 20 height 20
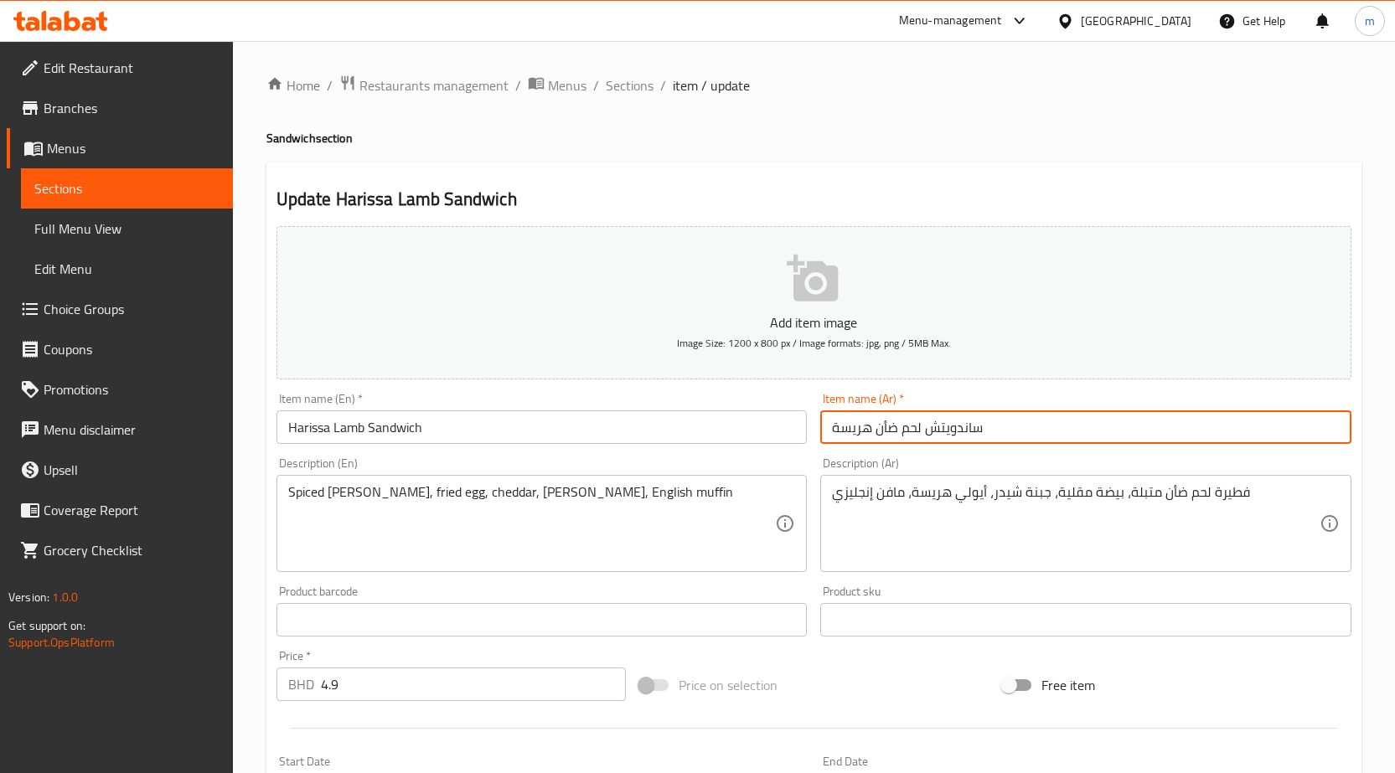
click at [1125, 436] on input "ساندويتش لحم ضأن هريسة" at bounding box center [1085, 427] width 531 height 34
drag, startPoint x: 1258, startPoint y: 428, endPoint x: 1278, endPoint y: 446, distance: 27.3
click at [1278, 446] on div "Item name (Ar)   * ساندويتش لحم ضأن هريسة Item name (Ar) *" at bounding box center [1085, 418] width 544 height 65
drag, startPoint x: 1214, startPoint y: 426, endPoint x: 1251, endPoint y: 446, distance: 42.7
click at [1251, 446] on div "Item name (Ar)   * ساندويتش ضأن هريسة Item name (Ar) *" at bounding box center [1085, 418] width 544 height 65
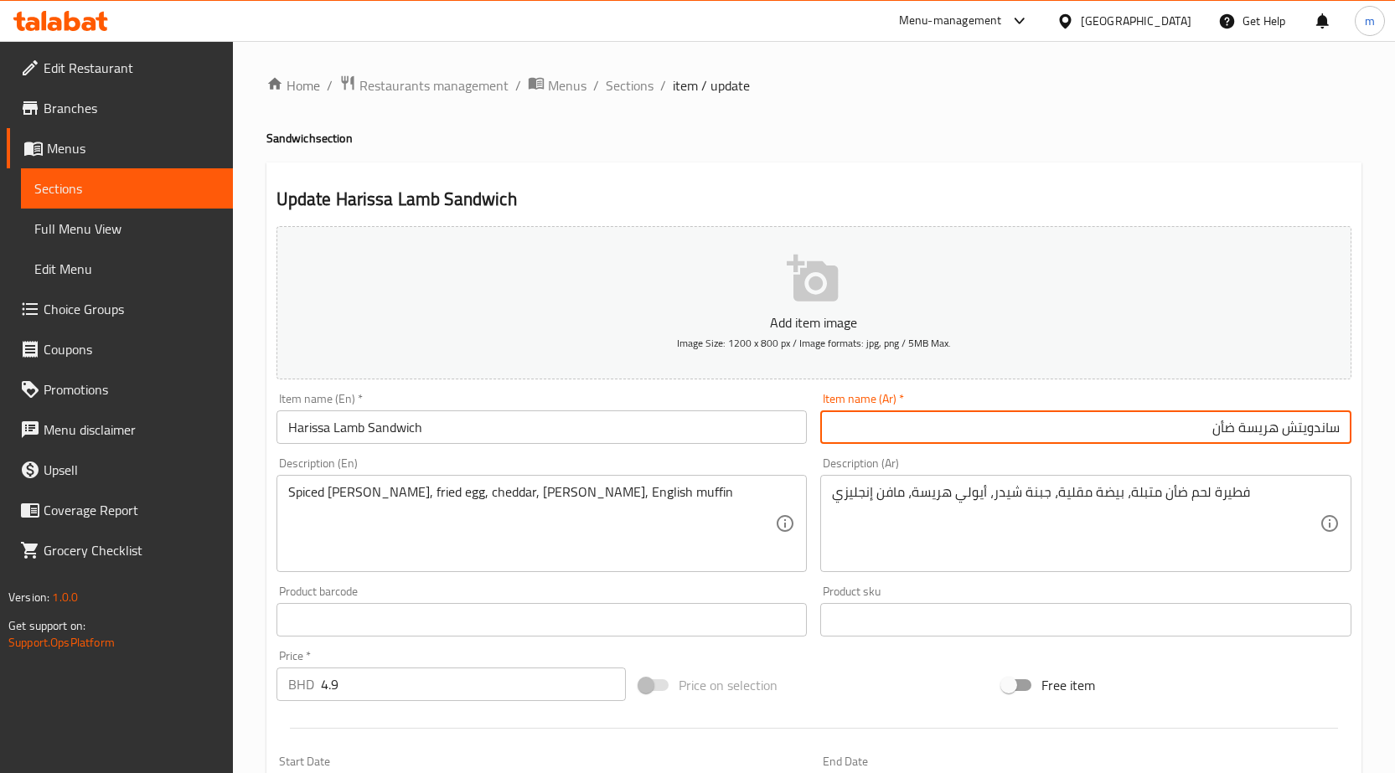
type input "ساندويتش هريسة ضأن"
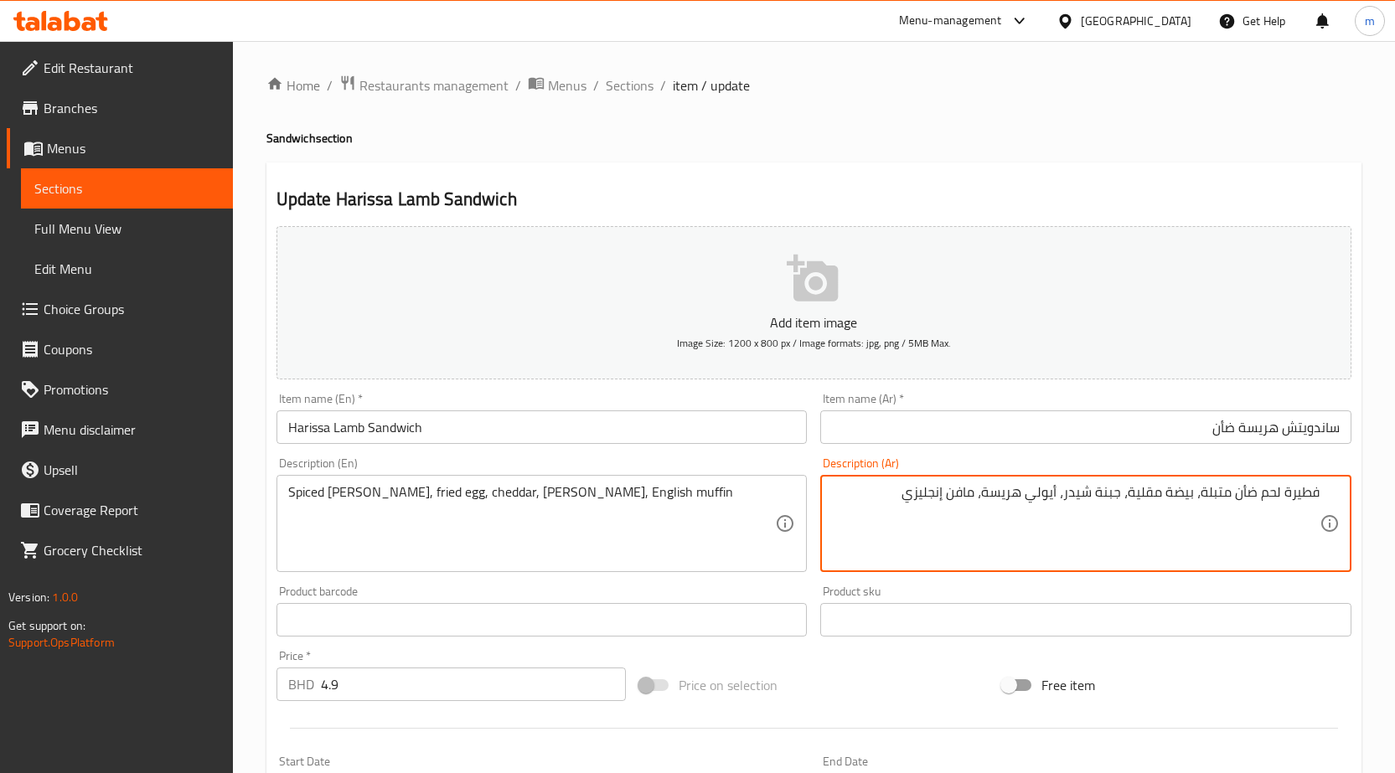
drag, startPoint x: 1287, startPoint y: 485, endPoint x: 1406, endPoint y: 512, distance: 122.8
click at [1395, 510] on html "​ Menu-management Bahrain Get Help m Edit Restaurant Branches Menus Sections Fu…" at bounding box center [697, 386] width 1395 height 773
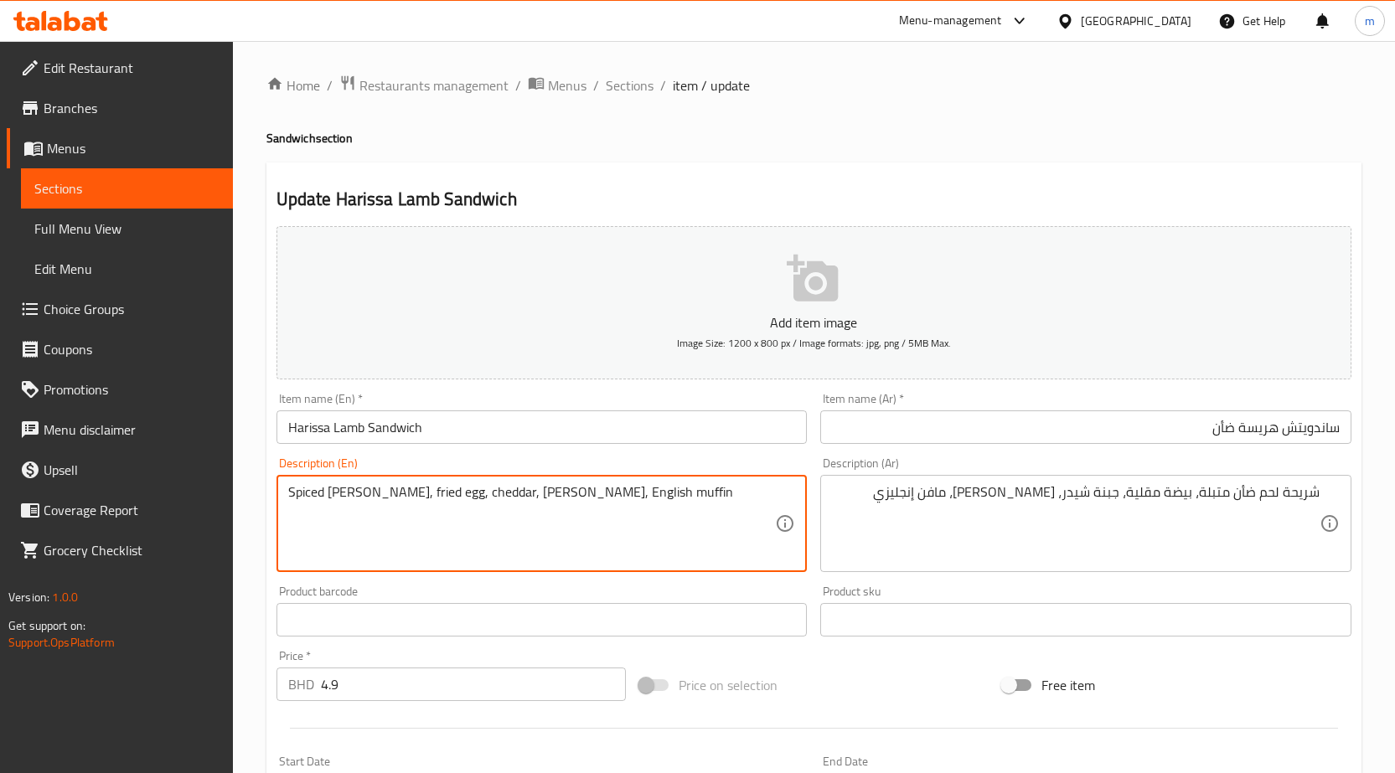
drag, startPoint x: 327, startPoint y: 491, endPoint x: 353, endPoint y: 496, distance: 27.3
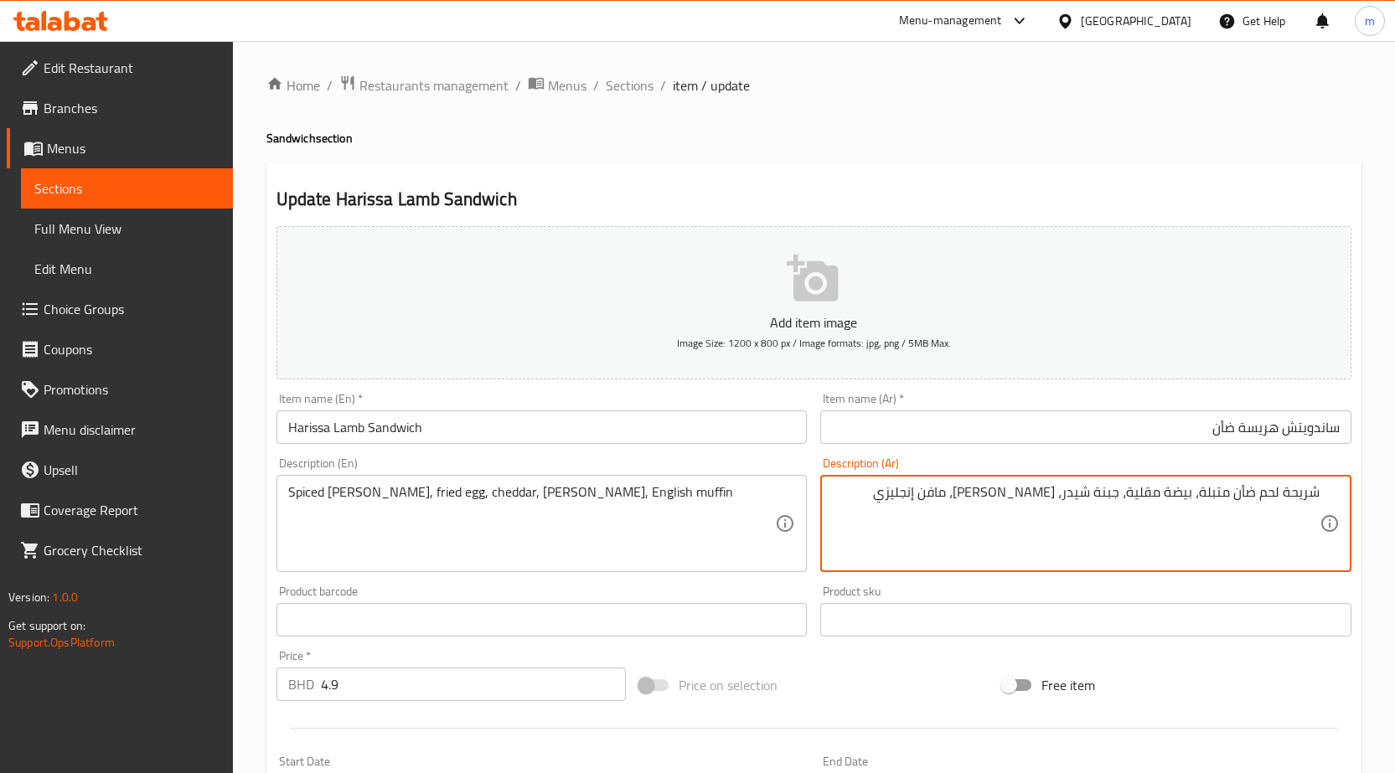
drag, startPoint x: 1260, startPoint y: 494, endPoint x: 1278, endPoint y: 508, distance: 22.8
drag, startPoint x: 1187, startPoint y: 493, endPoint x: 1213, endPoint y: 508, distance: 30.0
click at [1213, 508] on textarea "شريحة ضأن متبلة، بيضة مقلية، جبنة شيدر، أيولي هريسة، مافن إنجليزي" at bounding box center [1076, 524] width 488 height 80
drag, startPoint x: 1119, startPoint y: 489, endPoint x: 1143, endPoint y: 519, distance: 37.5
click at [1143, 519] on textarea "شريحة ضأن متبلة، بيضة مقلية، جبنة شيدر، أيولي هريسة، مافن إنجليزي" at bounding box center [1076, 524] width 488 height 80
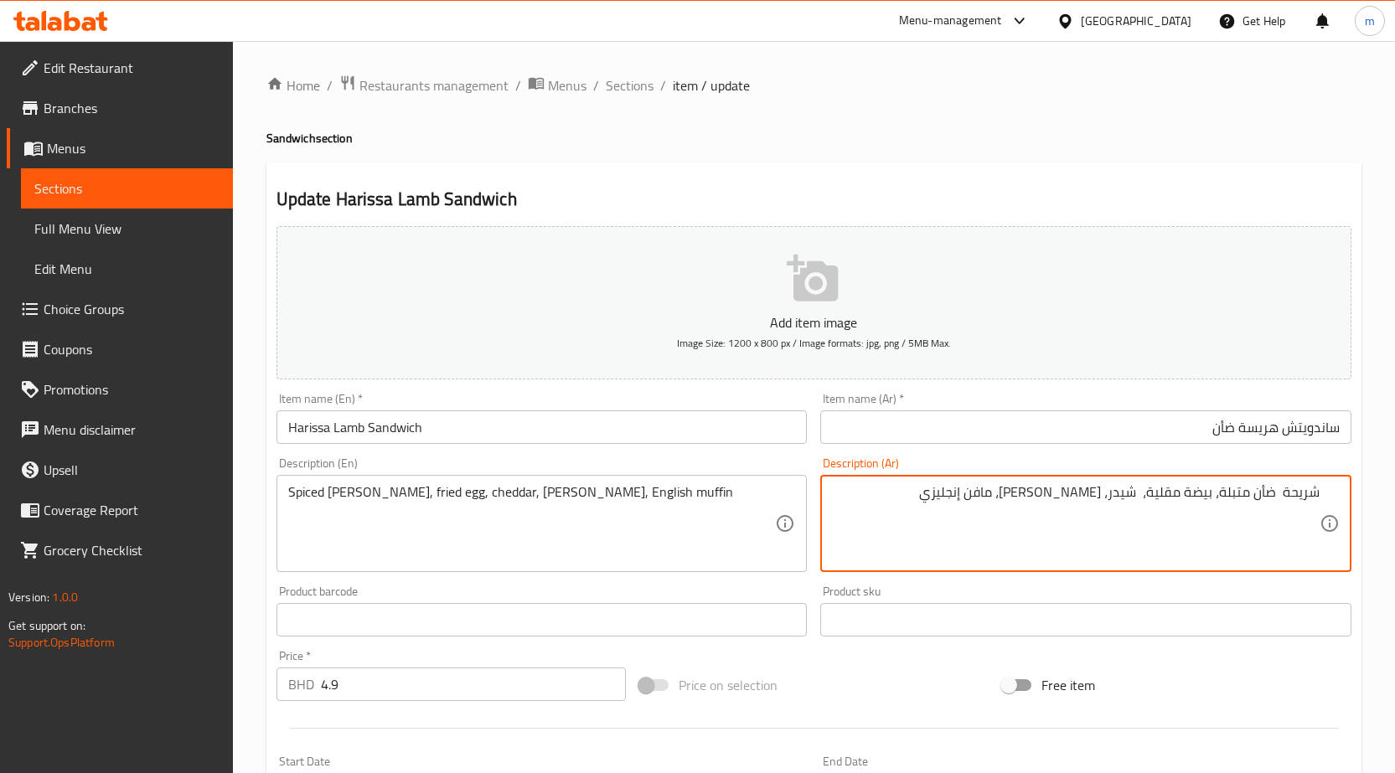
drag, startPoint x: 1033, startPoint y: 494, endPoint x: 1072, endPoint y: 508, distance: 41.6
click at [1072, 508] on textarea "شريحة ضأن متبلة، بيضة مقلية، شيدر، أيولي هريسة، مافن إنجليزي" at bounding box center [1076, 524] width 488 height 80
click at [1070, 486] on textarea "شريحة ضأن متبلة، بيضة مقلية، شيدر،[PERSON_NAME] ، مافن إنجليزي" at bounding box center [1076, 524] width 488 height 80
type textarea "شريحة ضأن متبلة، بيضة مقلية، شيدر،[PERSON_NAME] ، مافن إنجليزي"
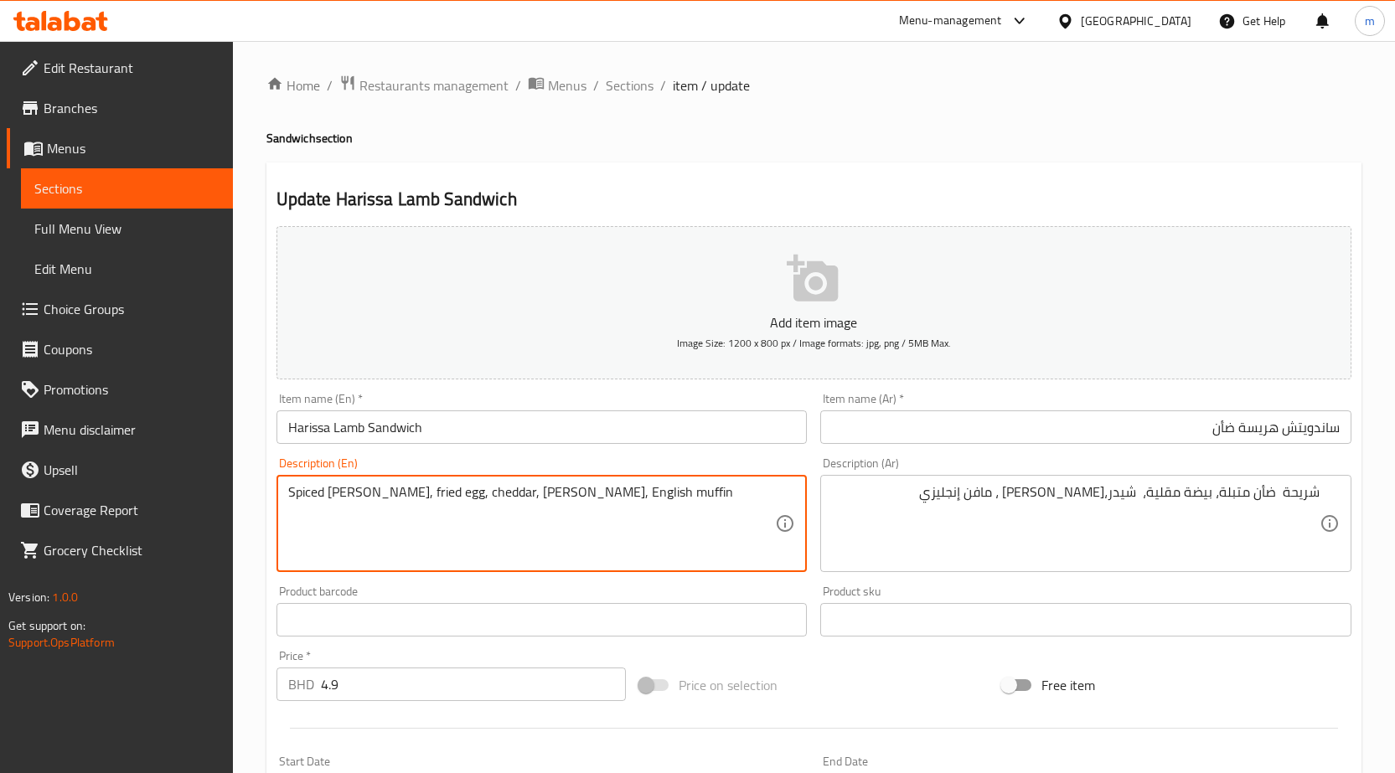
drag, startPoint x: 620, startPoint y: 489, endPoint x: 664, endPoint y: 500, distance: 45.7
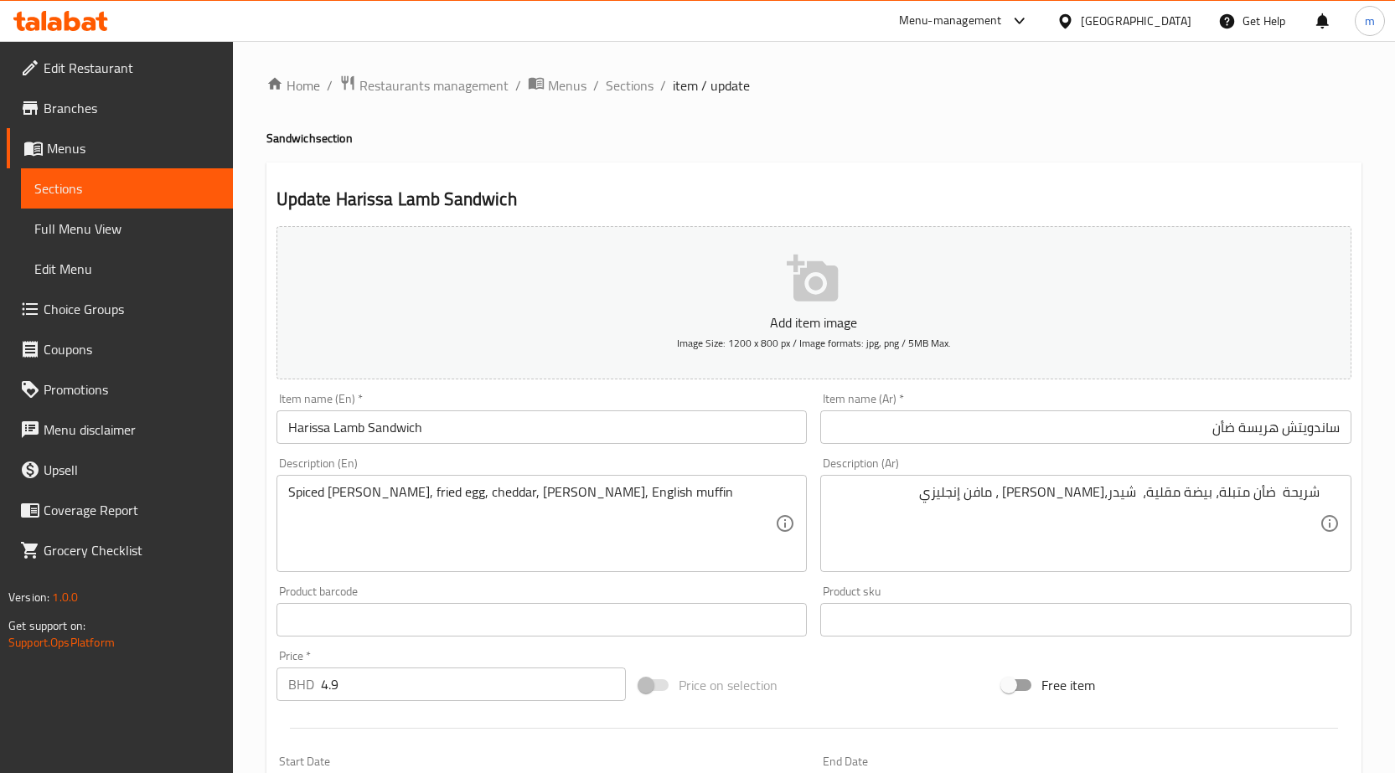
click at [710, 497] on textarea "Spiced lamb patty, fried egg, cheddar, [PERSON_NAME], English muffin" at bounding box center [532, 524] width 488 height 80
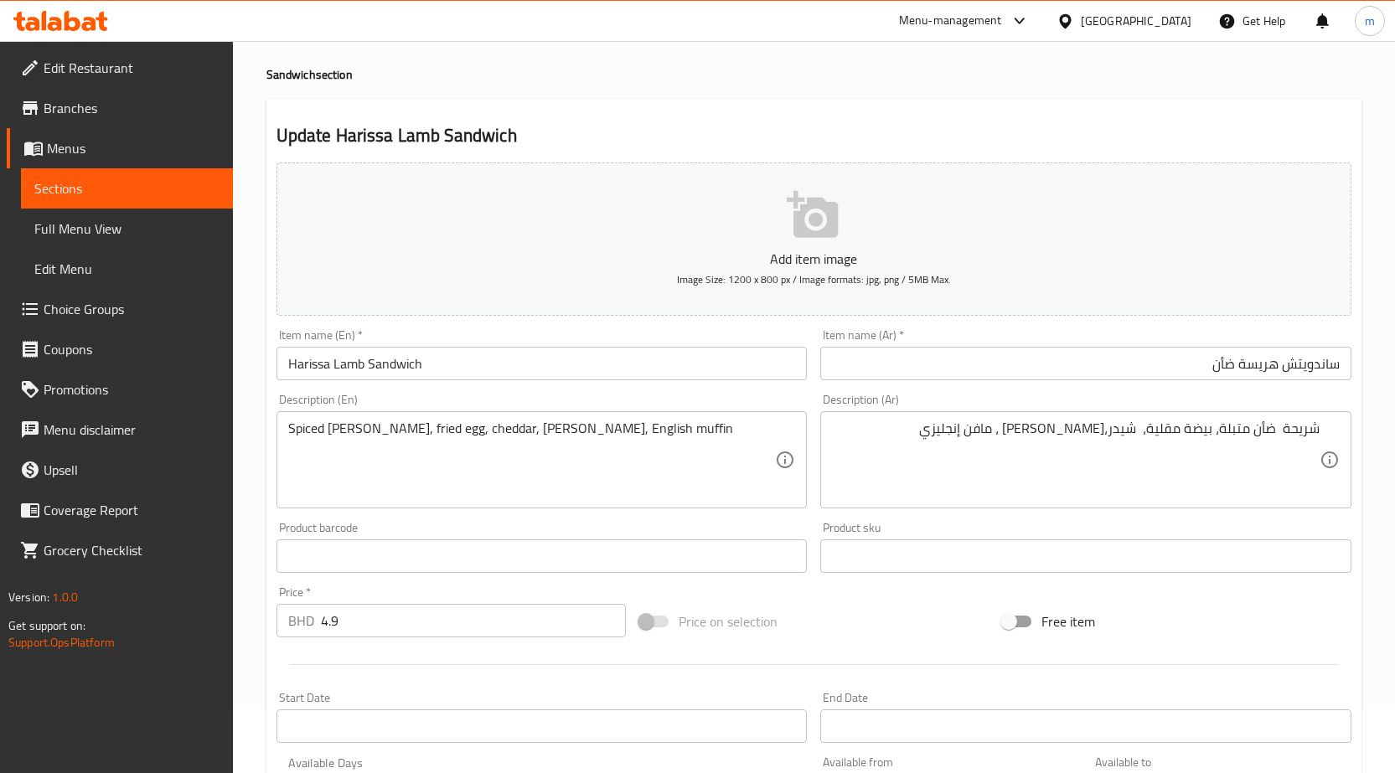
scroll to position [62, 0]
click at [423, 363] on input "Harissa Lamb Sandwich" at bounding box center [541, 365] width 531 height 34
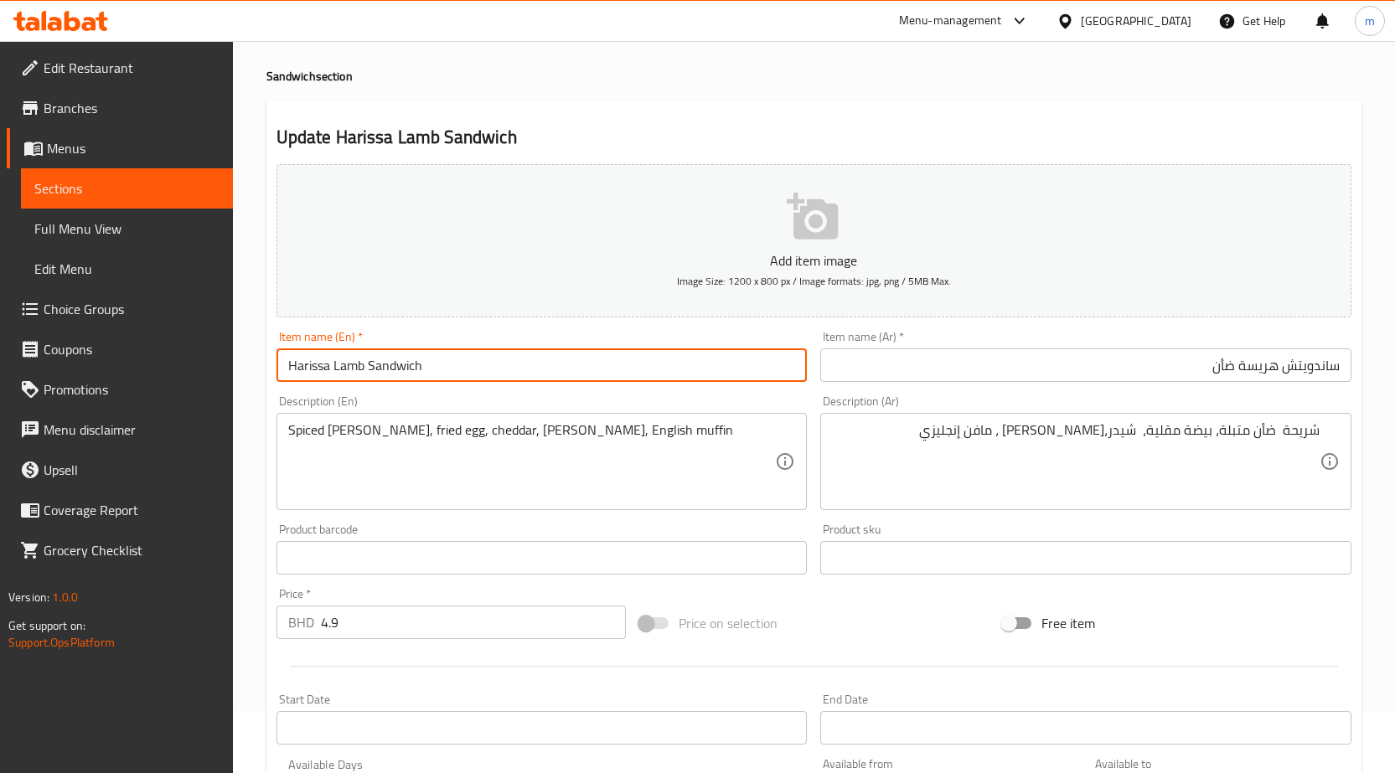
click at [424, 363] on input "Harissa Lamb Sandwich" at bounding box center [541, 365] width 531 height 34
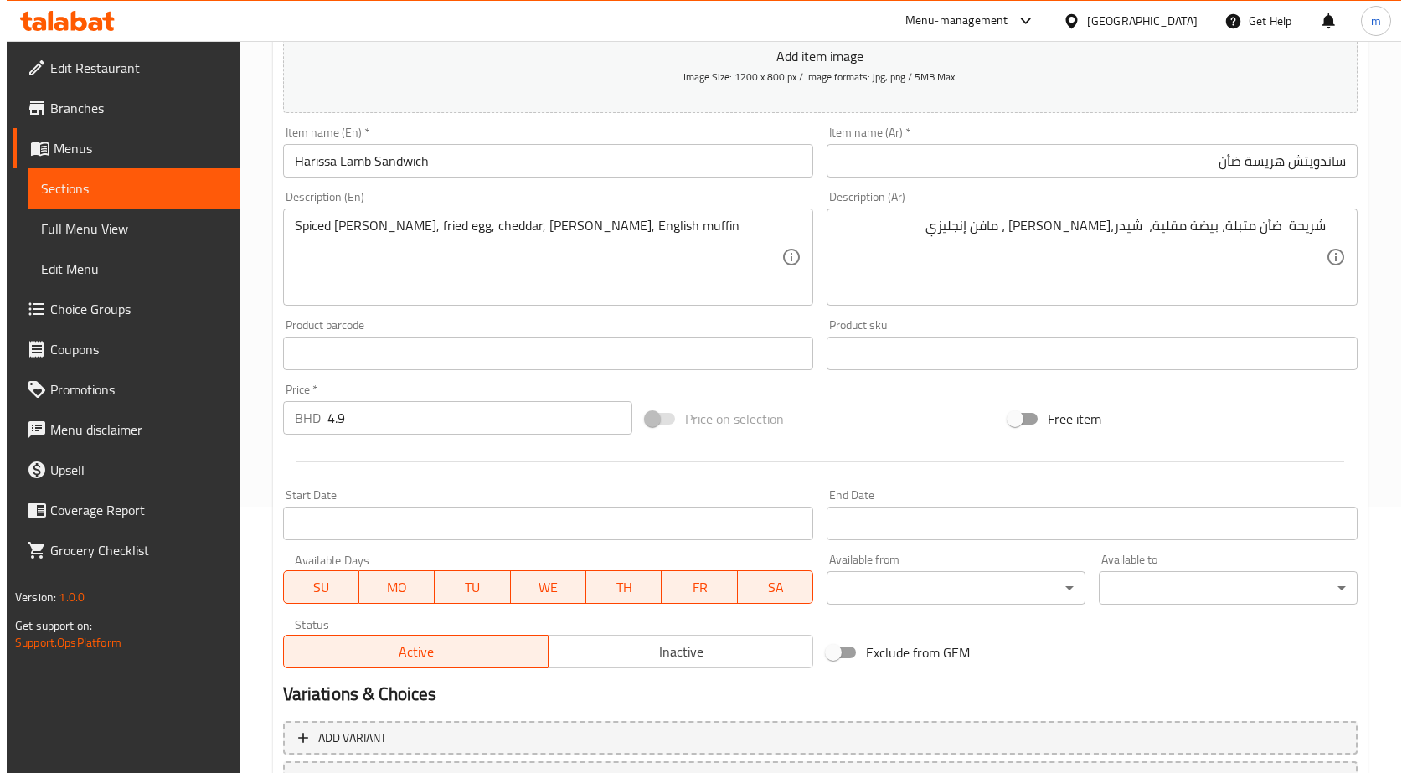
scroll to position [313, 0]
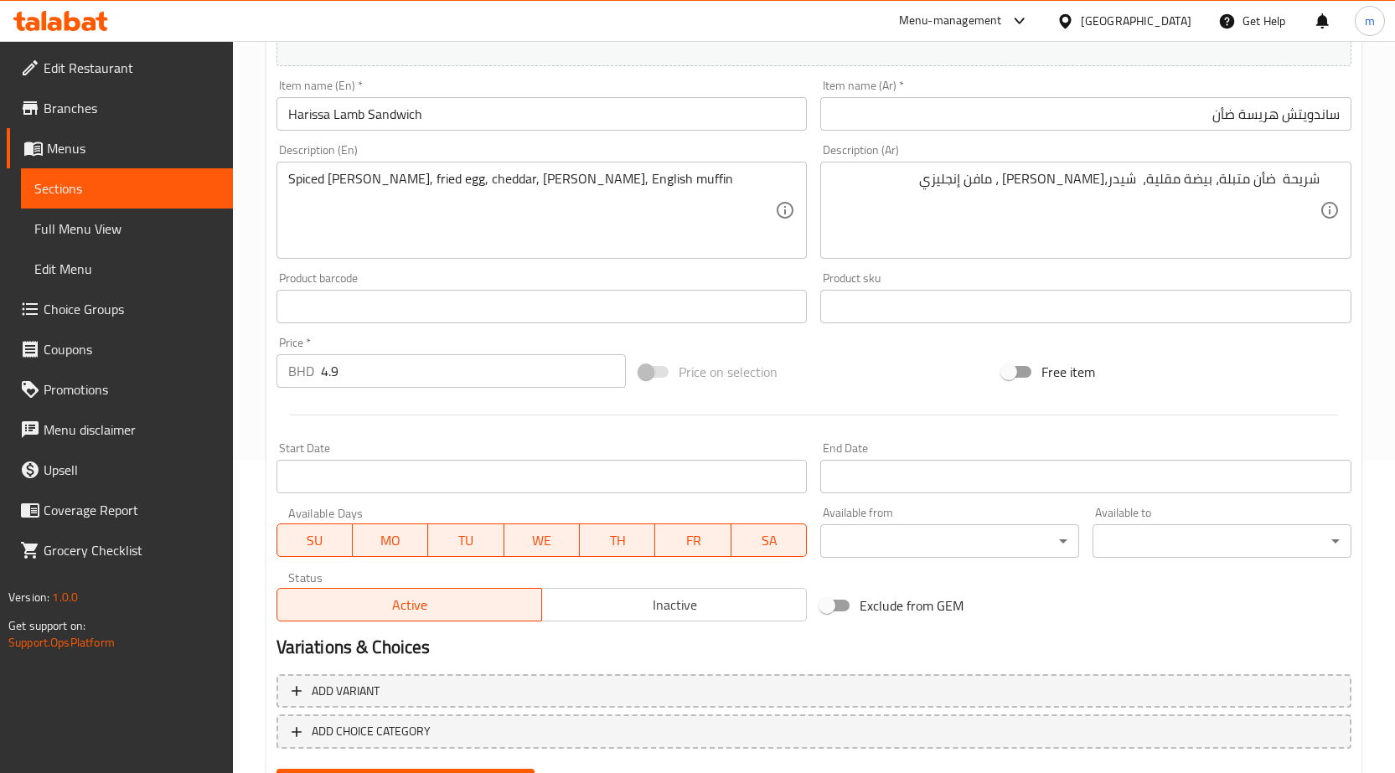
click at [996, 460] on body "​ Menu-management Bahrain Get Help m Edit Restaurant Branches Menus Sections Fu…" at bounding box center [697, 94] width 1395 height 732
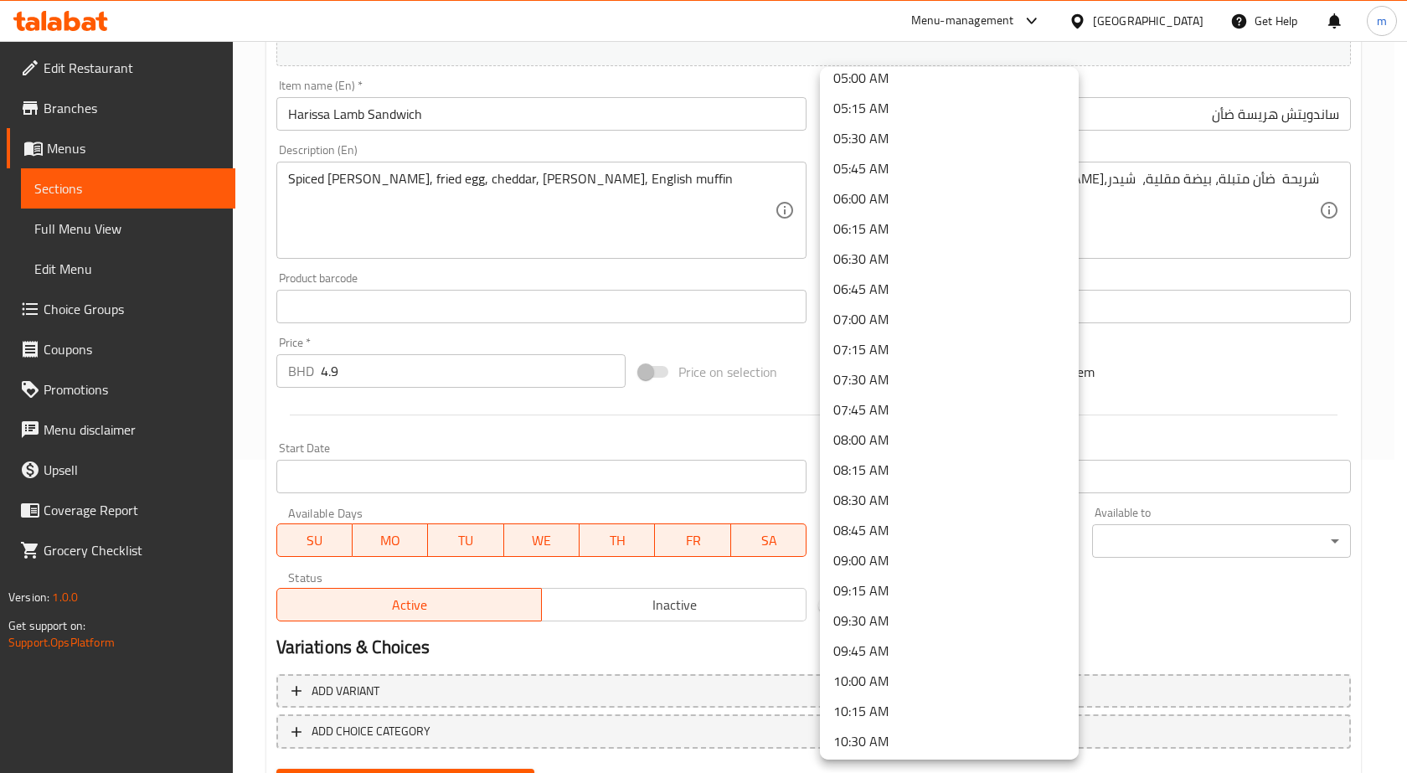
scroll to position [586, 0]
click at [889, 402] on li "07:30 AM" at bounding box center [949, 407] width 259 height 30
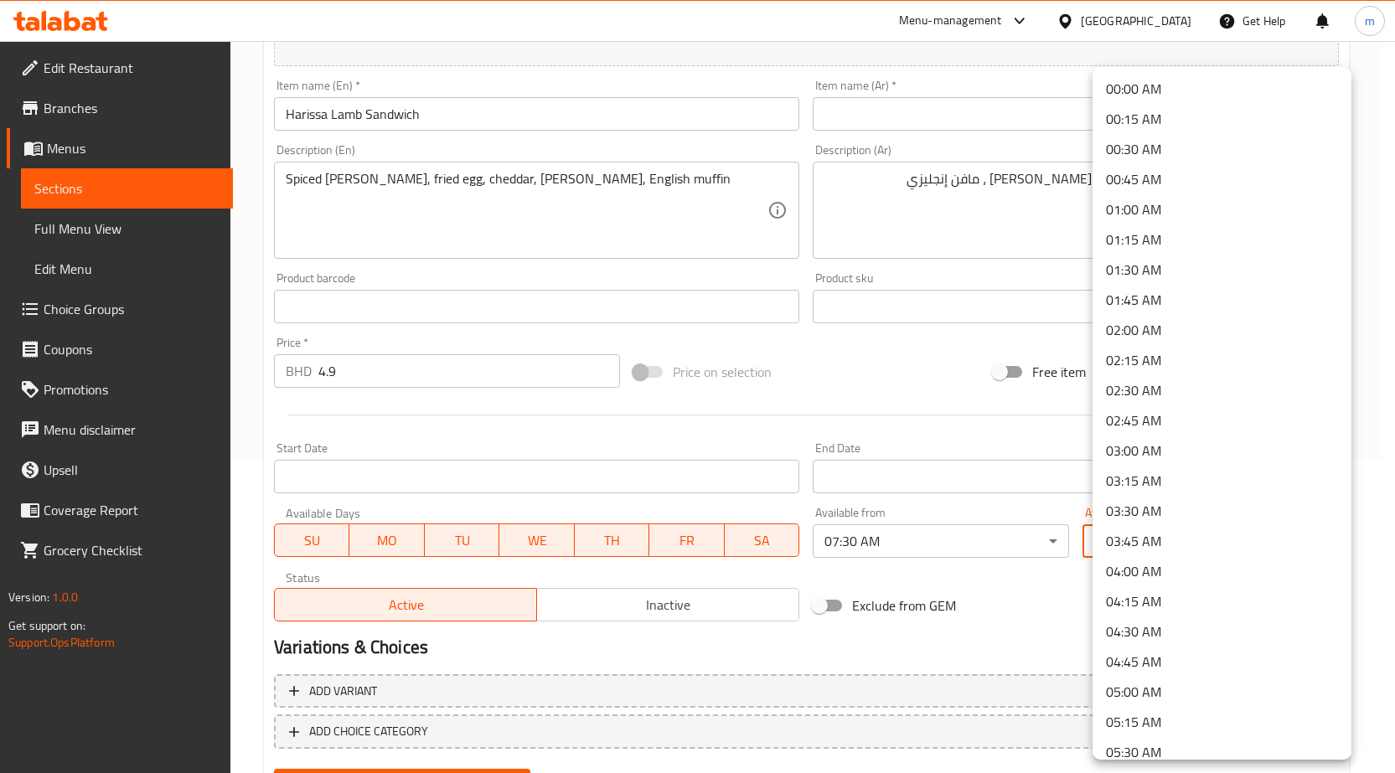
click at [1206, 460] on body "​ Menu-management Bahrain Get Help m Edit Restaurant Branches Menus Sections Fu…" at bounding box center [697, 94] width 1395 height 732
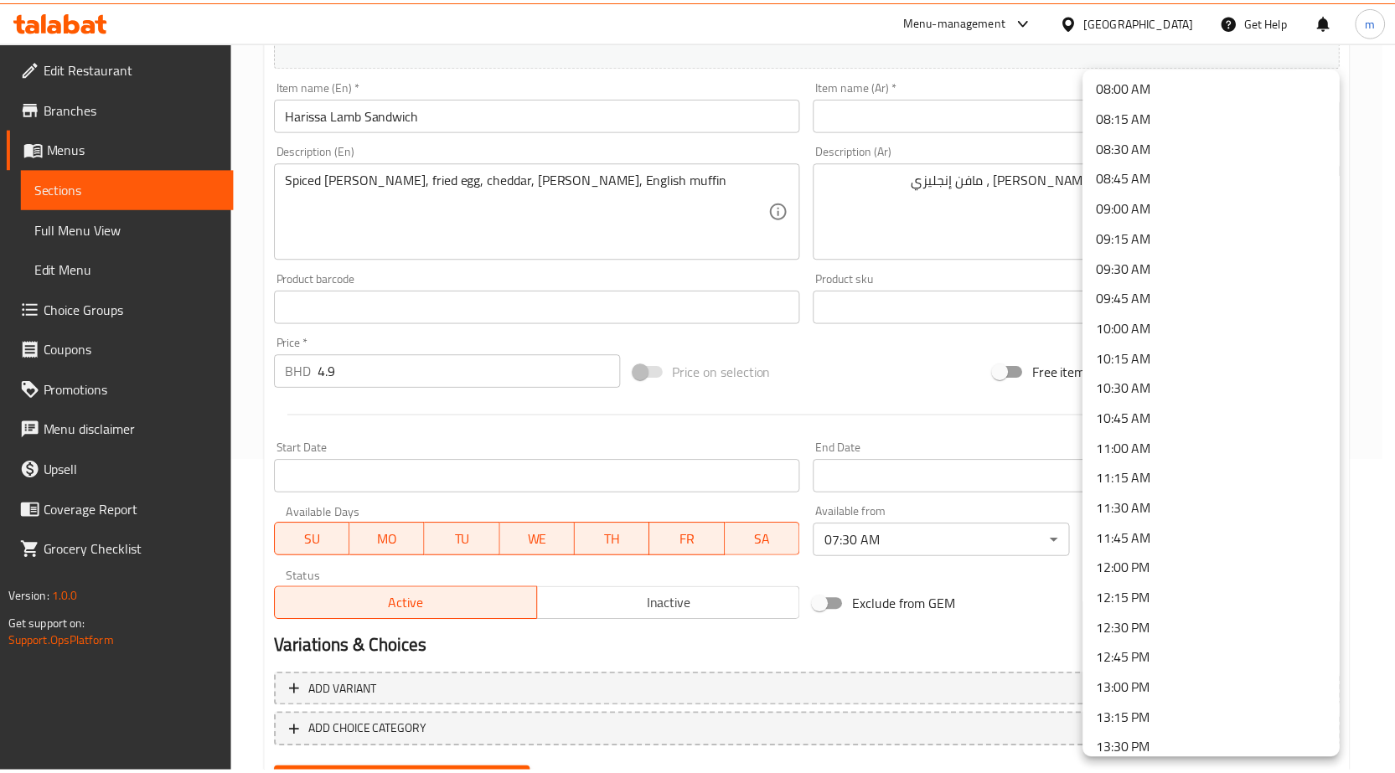
scroll to position [1089, 0]
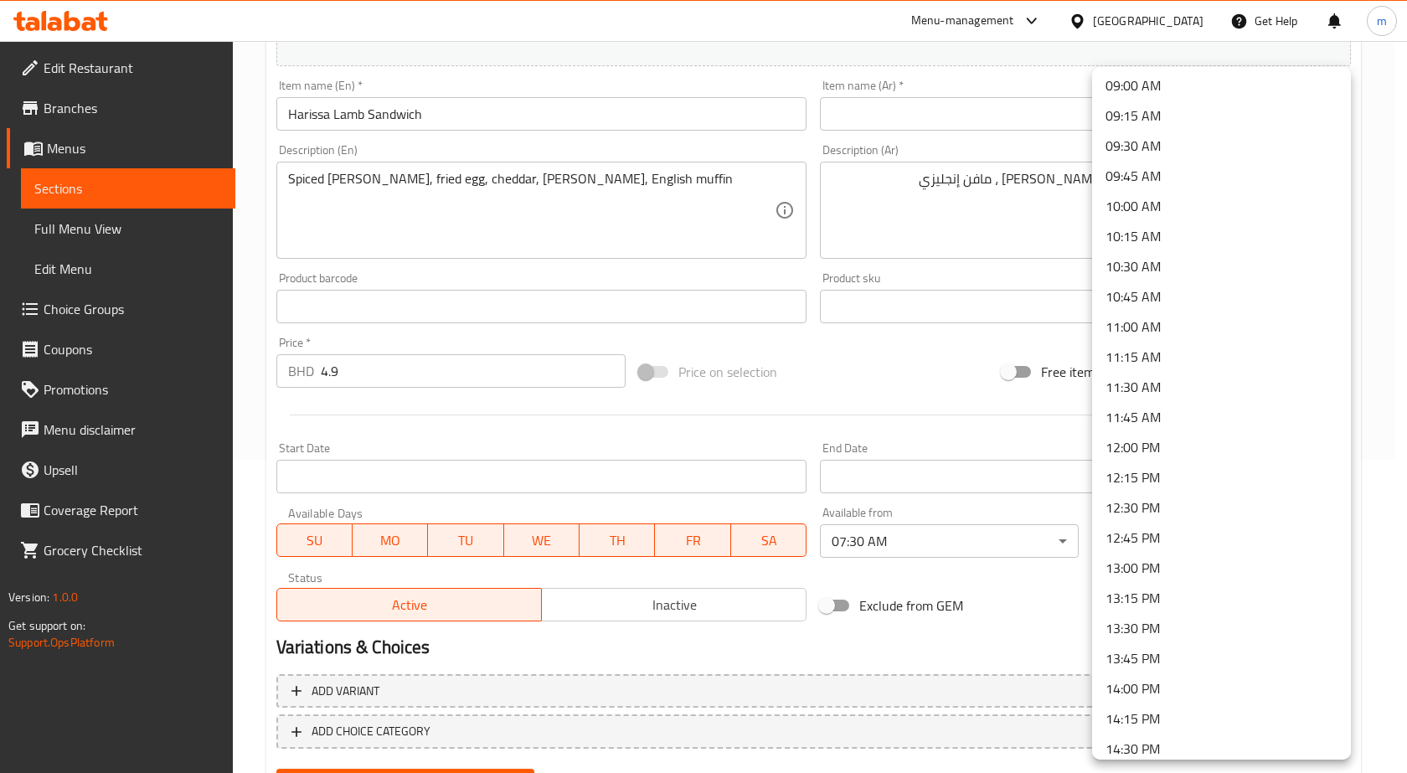
click at [1155, 570] on li "13:00 PM" at bounding box center [1221, 568] width 259 height 30
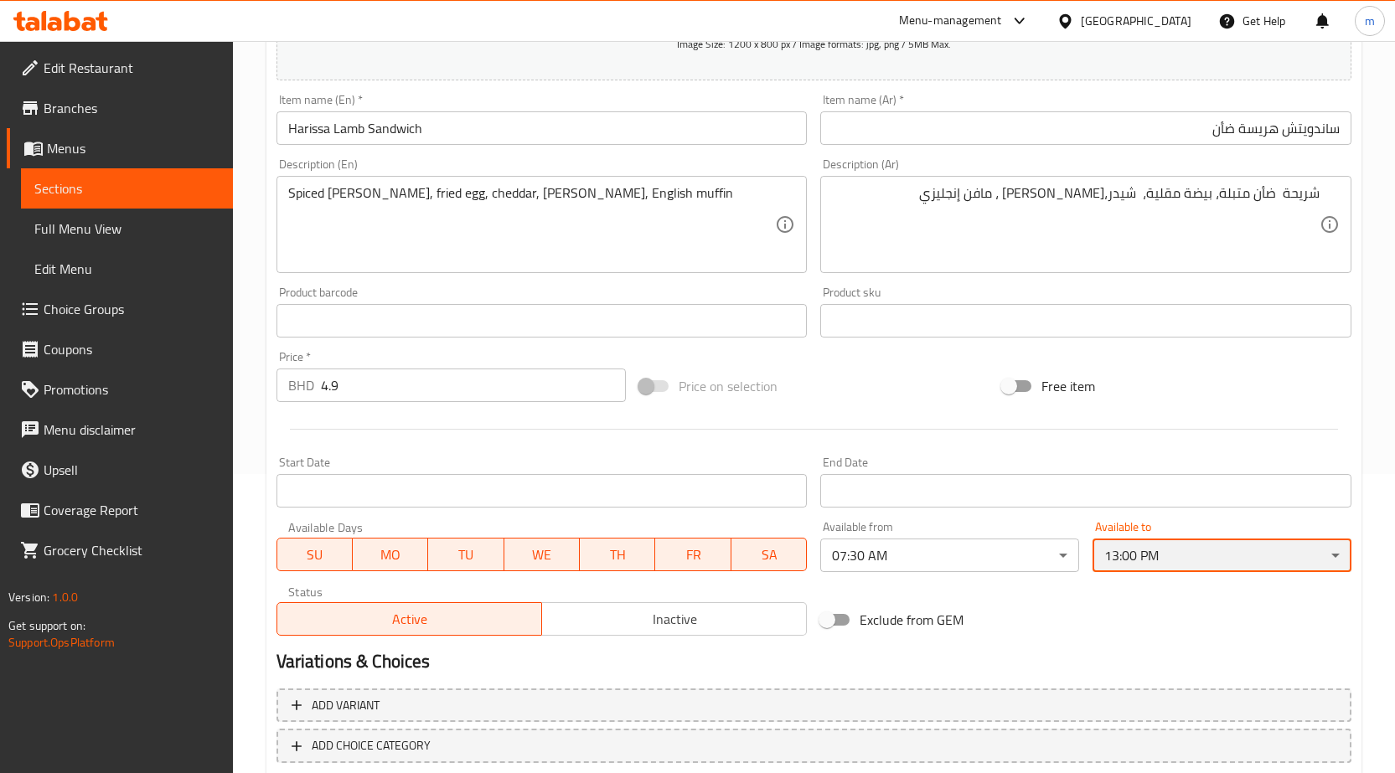
scroll to position [397, 0]
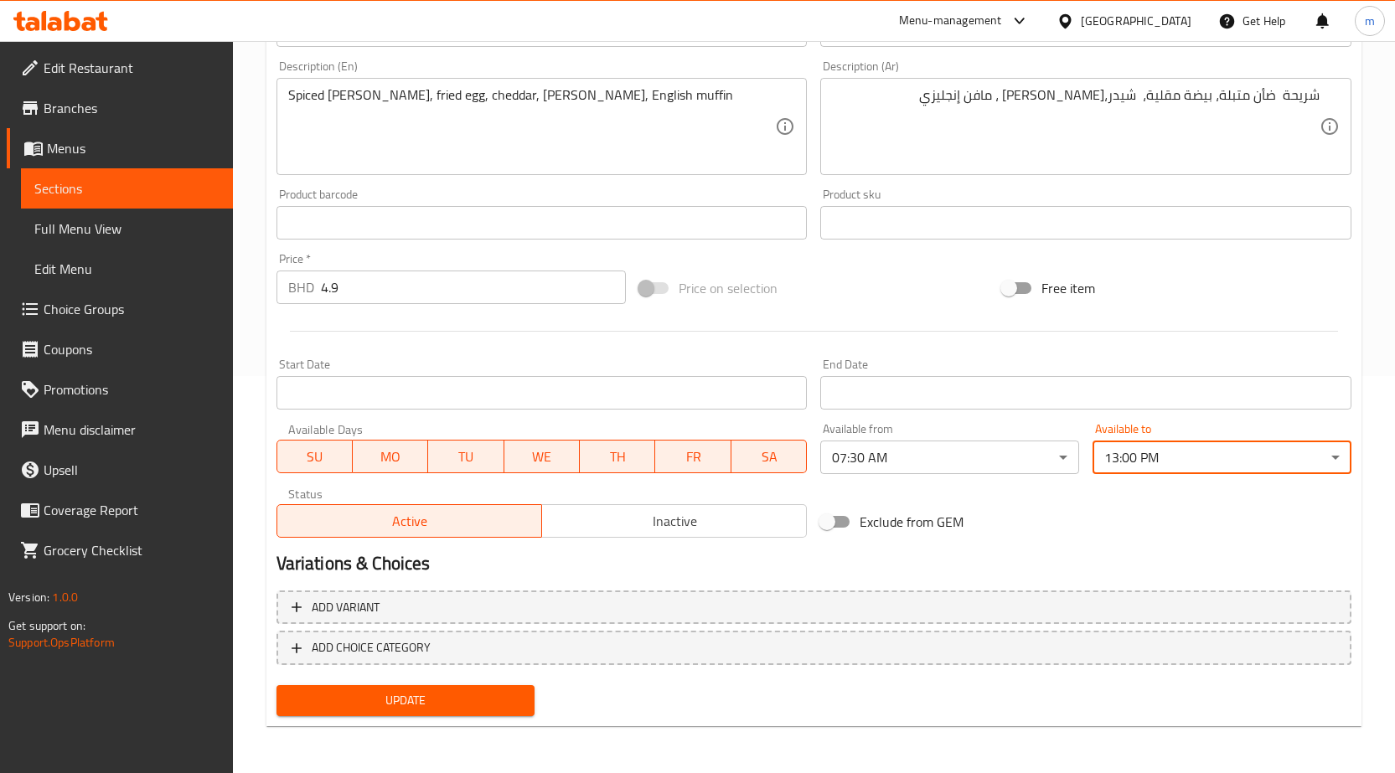
click at [449, 711] on span "Update" at bounding box center [406, 700] width 232 height 21
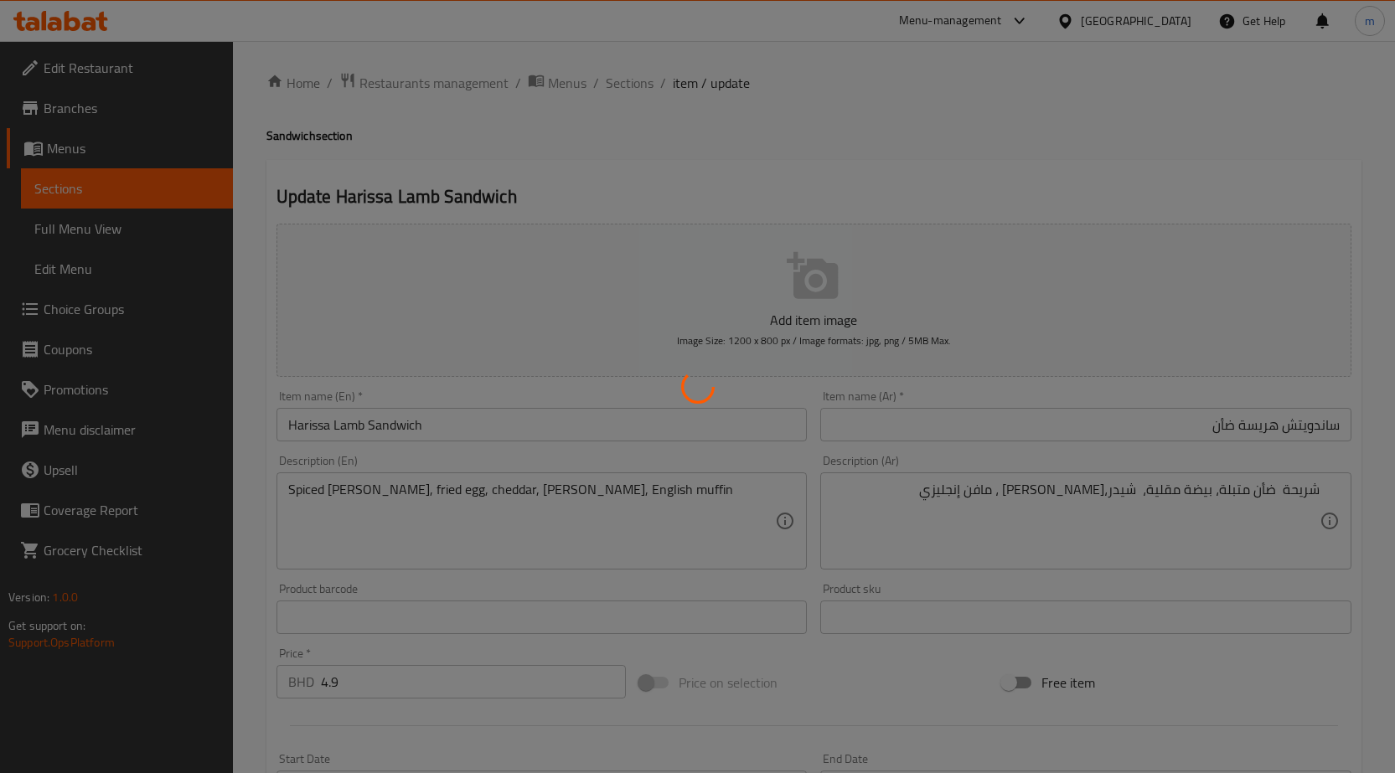
scroll to position [0, 0]
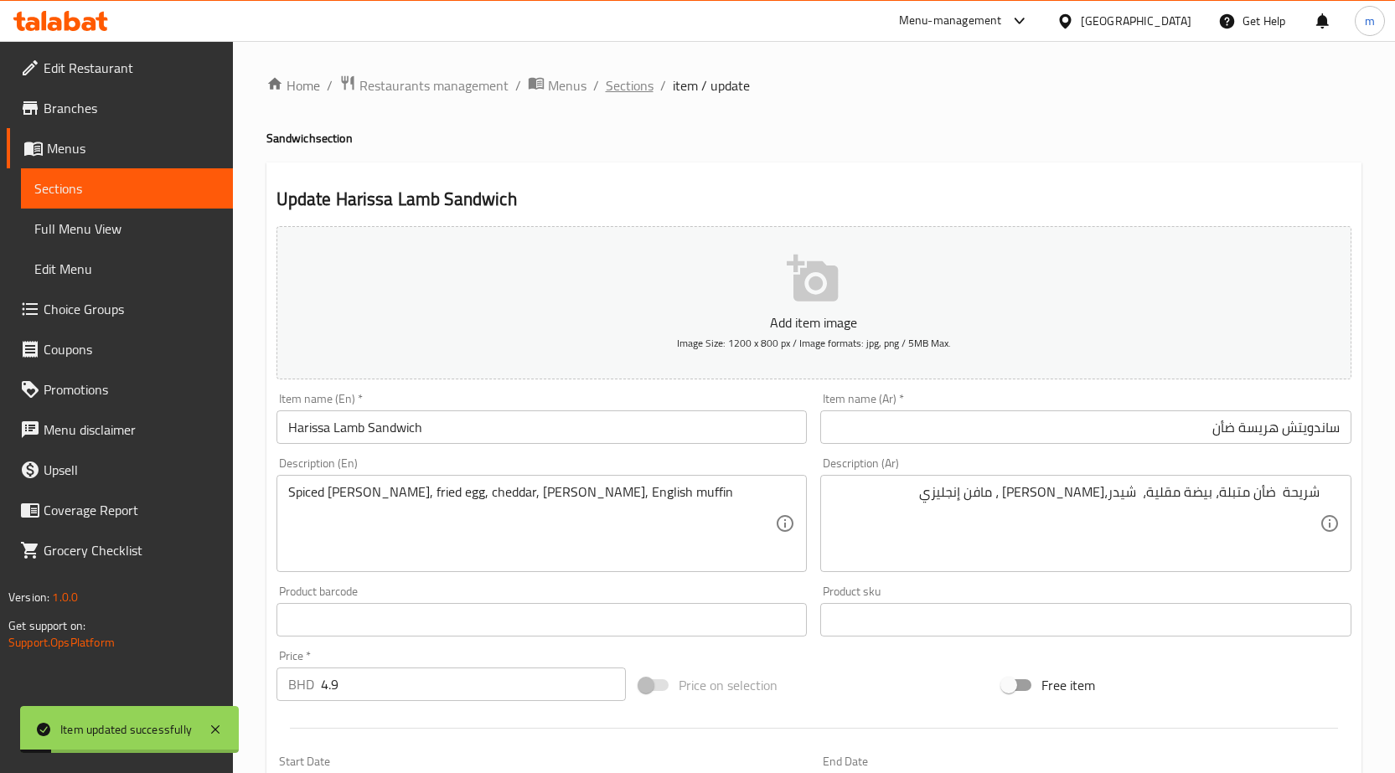
click at [617, 80] on span "Sections" at bounding box center [630, 85] width 48 height 20
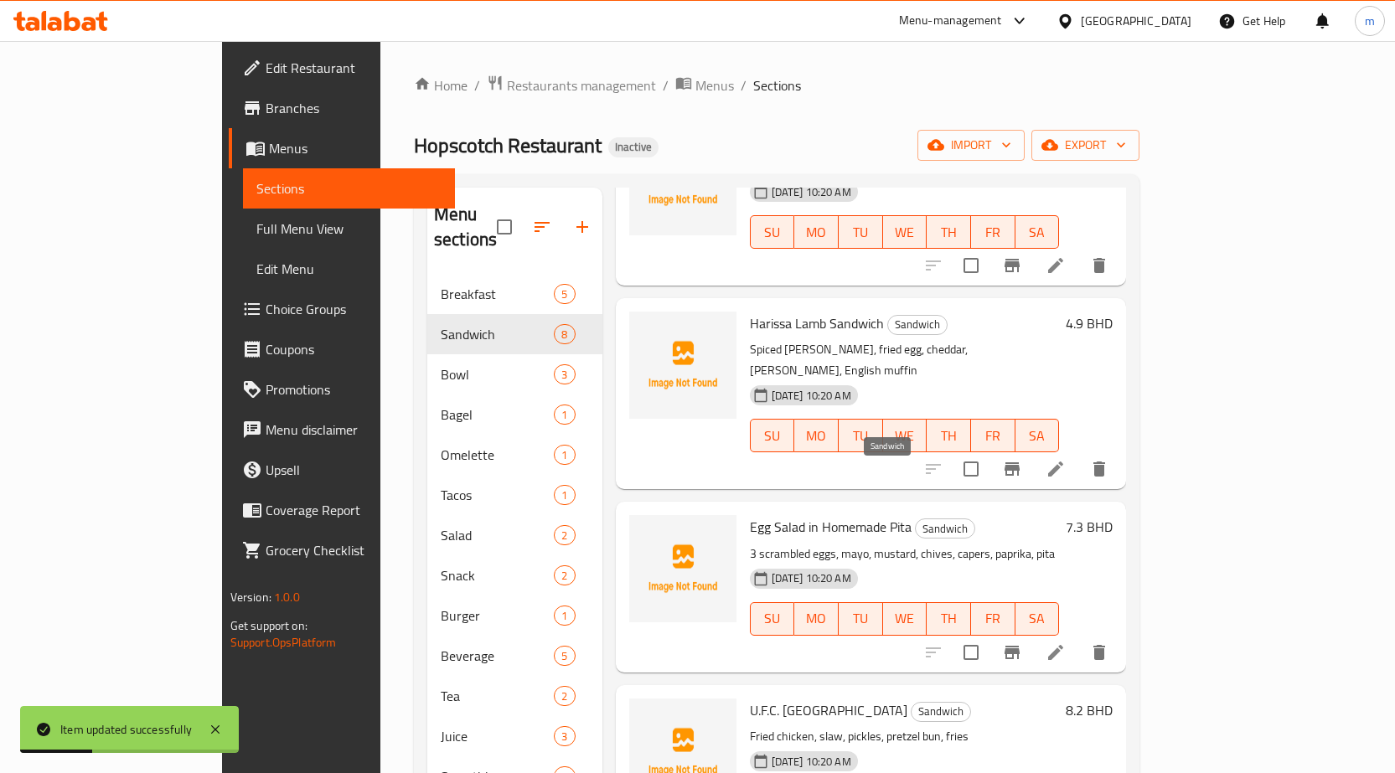
scroll to position [419, 0]
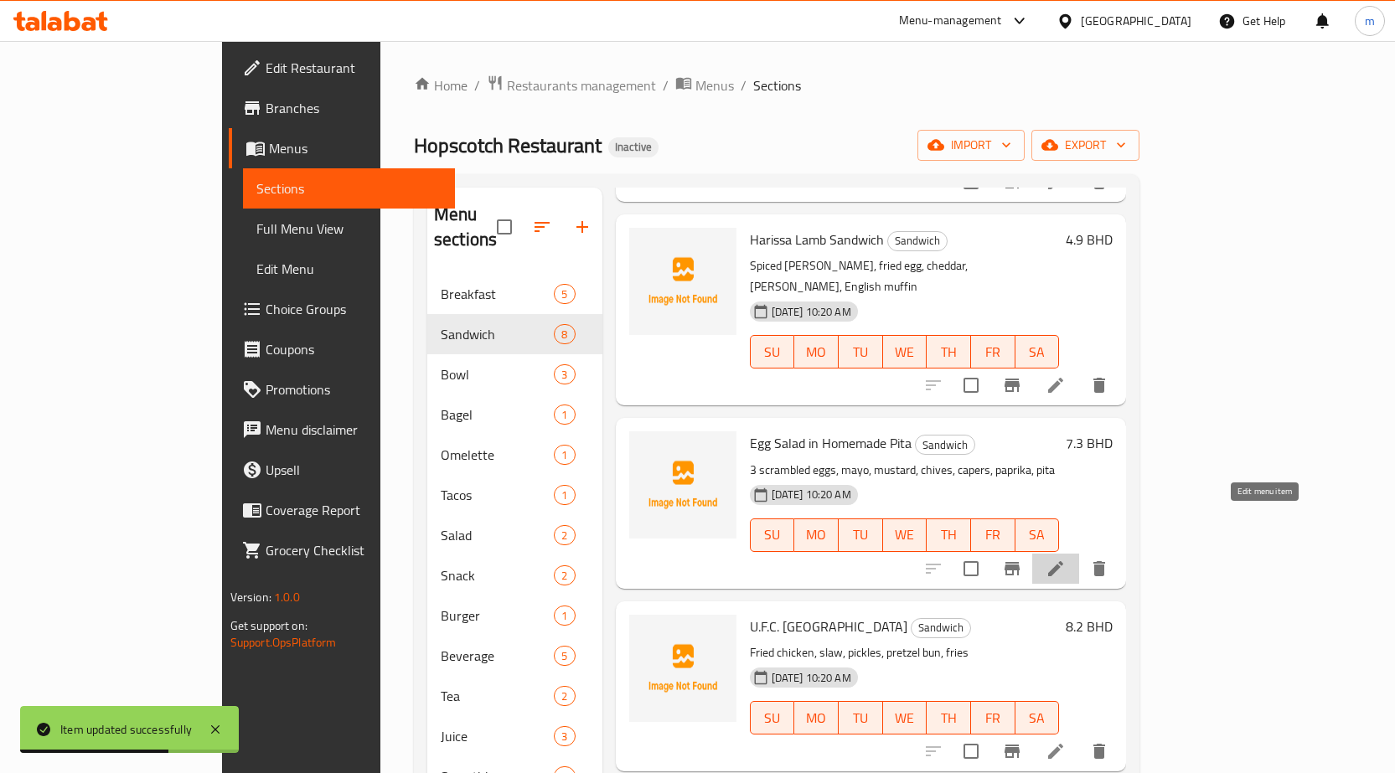
click at [1066, 559] on icon at bounding box center [1055, 569] width 20 height 20
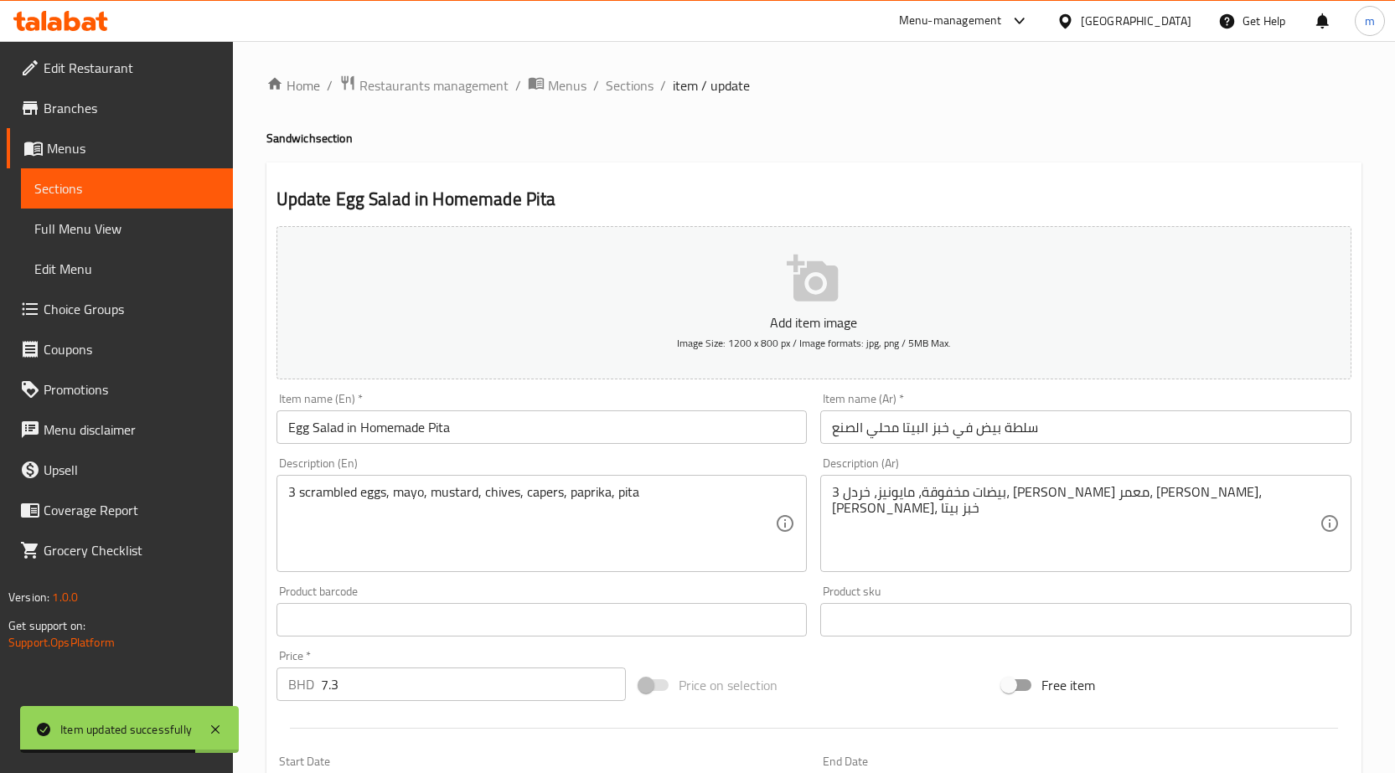
click at [1075, 434] on input "سلطة بيض في خبز البيتا محلي الصنع" at bounding box center [1085, 427] width 531 height 34
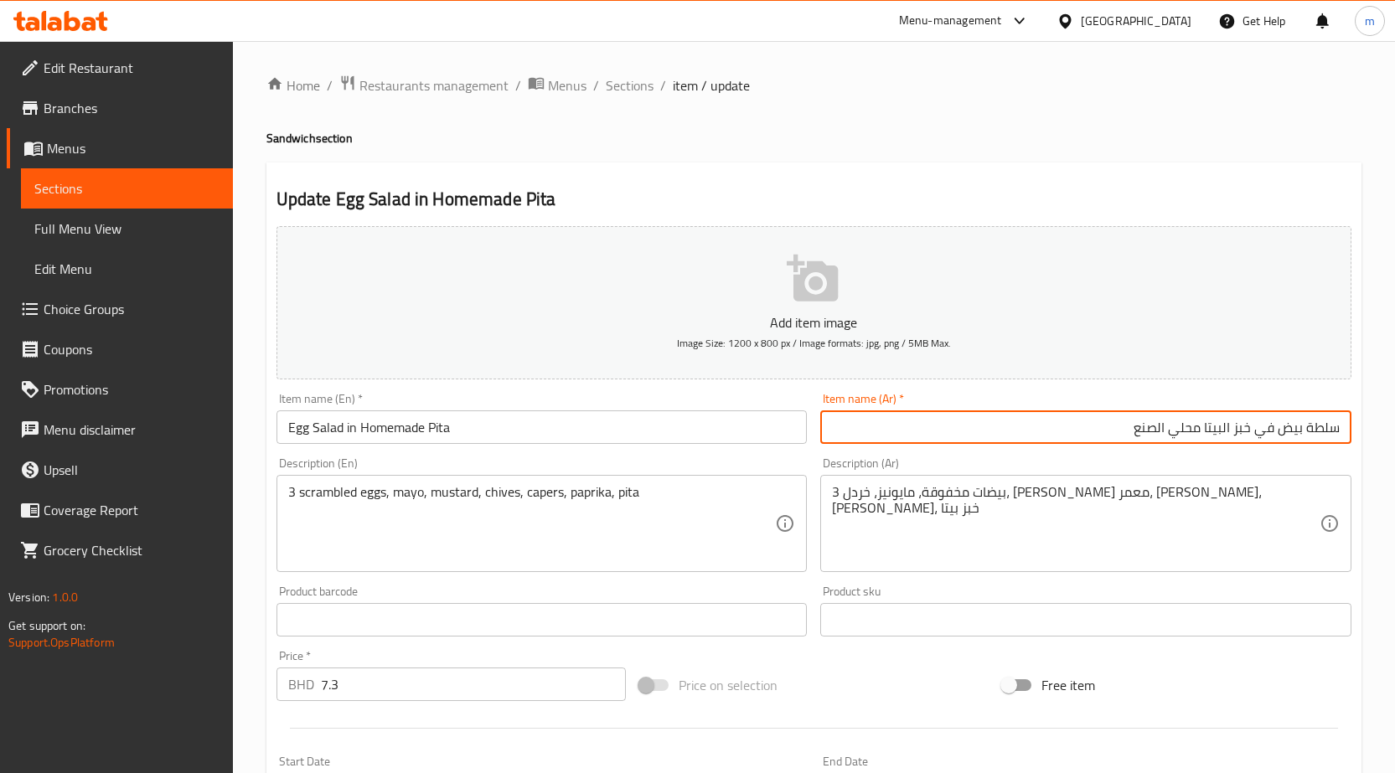
drag, startPoint x: 1234, startPoint y: 422, endPoint x: 1251, endPoint y: 429, distance: 18.0
click at [1251, 429] on input "سلطة بيض في خبز البيتا محلي الصنع" at bounding box center [1085, 427] width 531 height 34
type input "سلطة بيض في بيتا محلي الصنع"
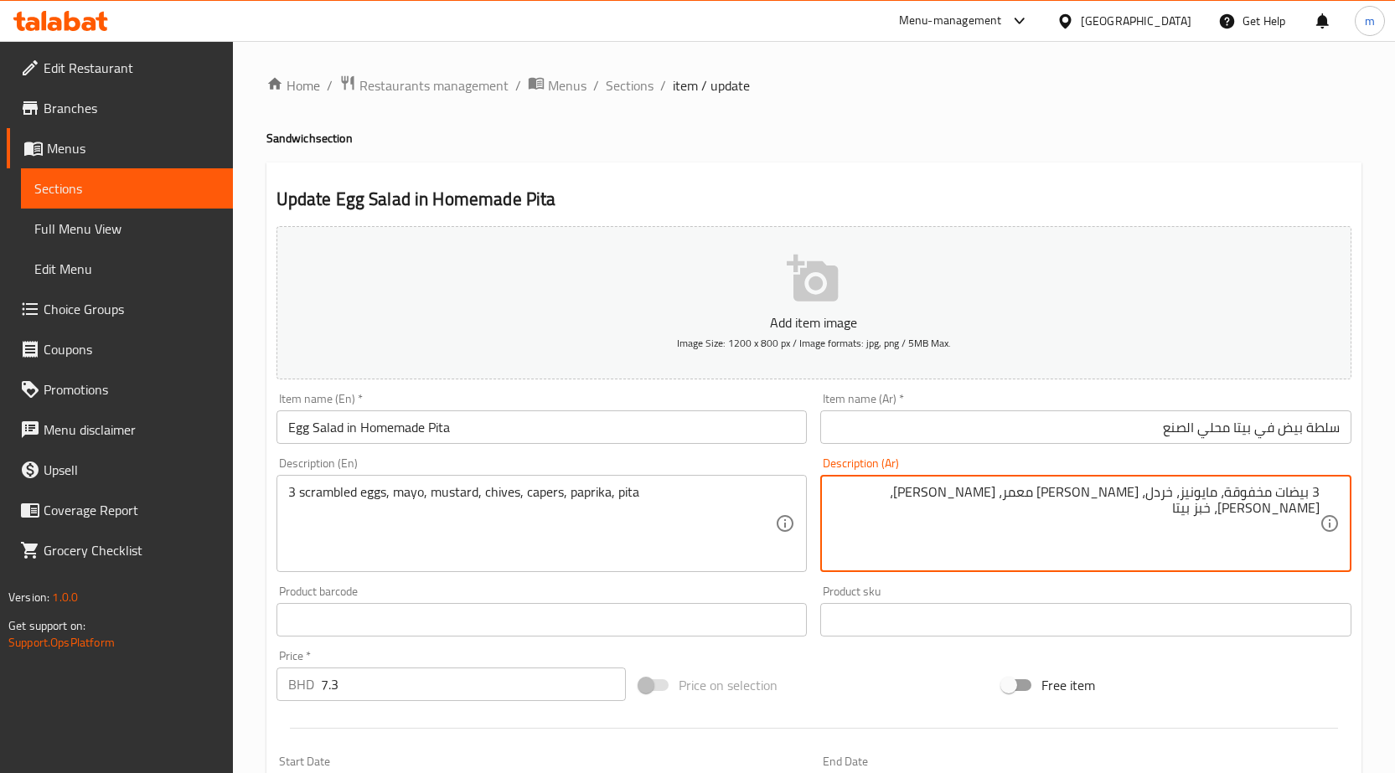
drag, startPoint x: 1182, startPoint y: 491, endPoint x: 1216, endPoint y: 519, distance: 44.1
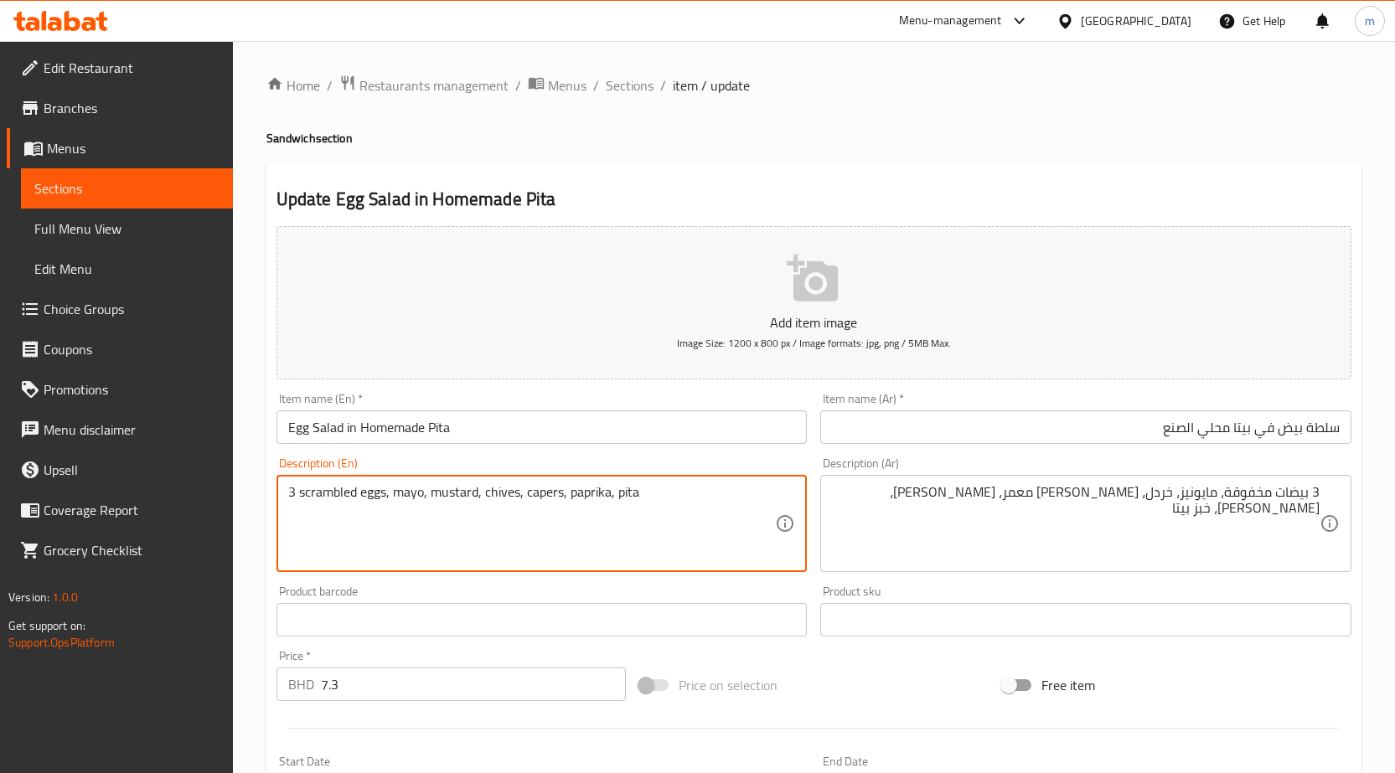
drag, startPoint x: 395, startPoint y: 494, endPoint x: 423, endPoint y: 508, distance: 30.7
paste textarea "Mayonnaise"
type textarea "3 scrambled eggs, Mayonnaise, mustard, chives, capers, paprika, pita"
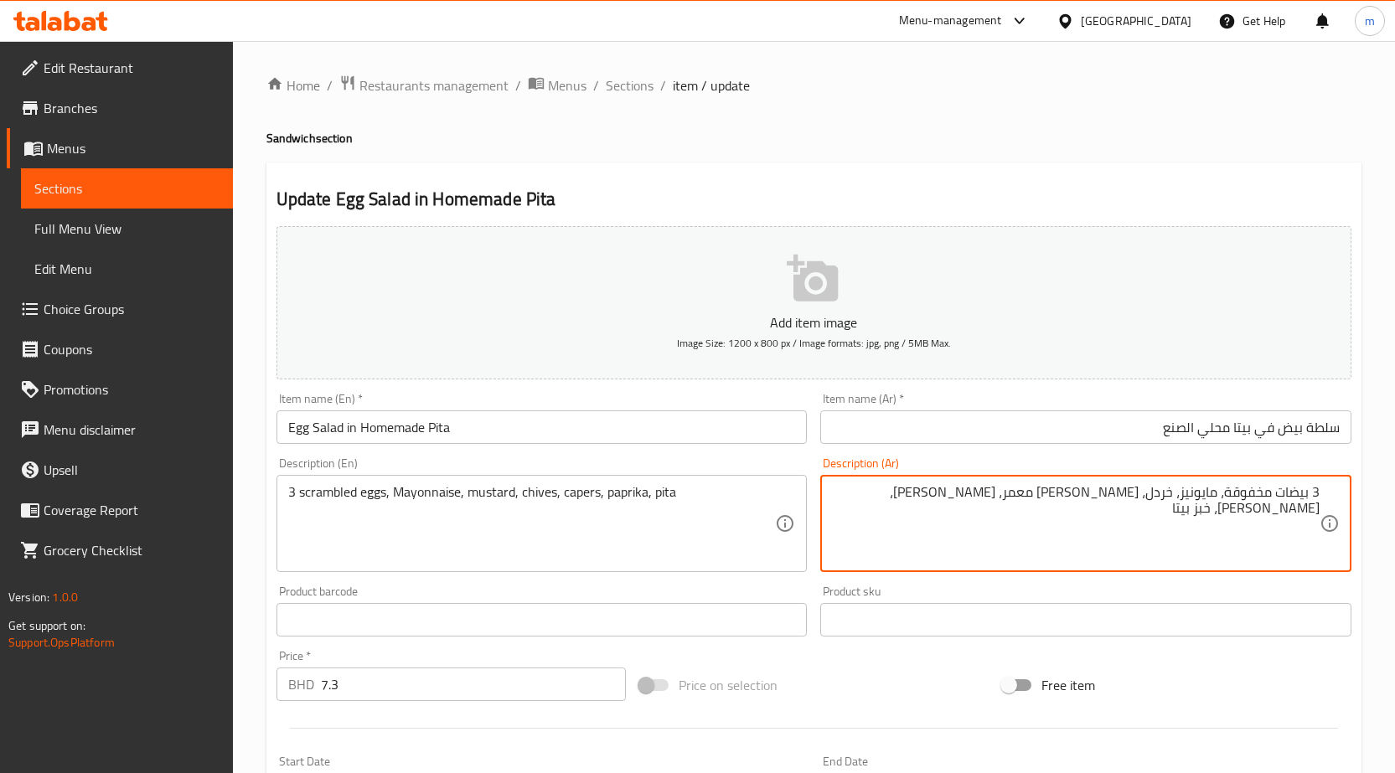
drag, startPoint x: 1148, startPoint y: 488, endPoint x: 1174, endPoint y: 502, distance: 29.6
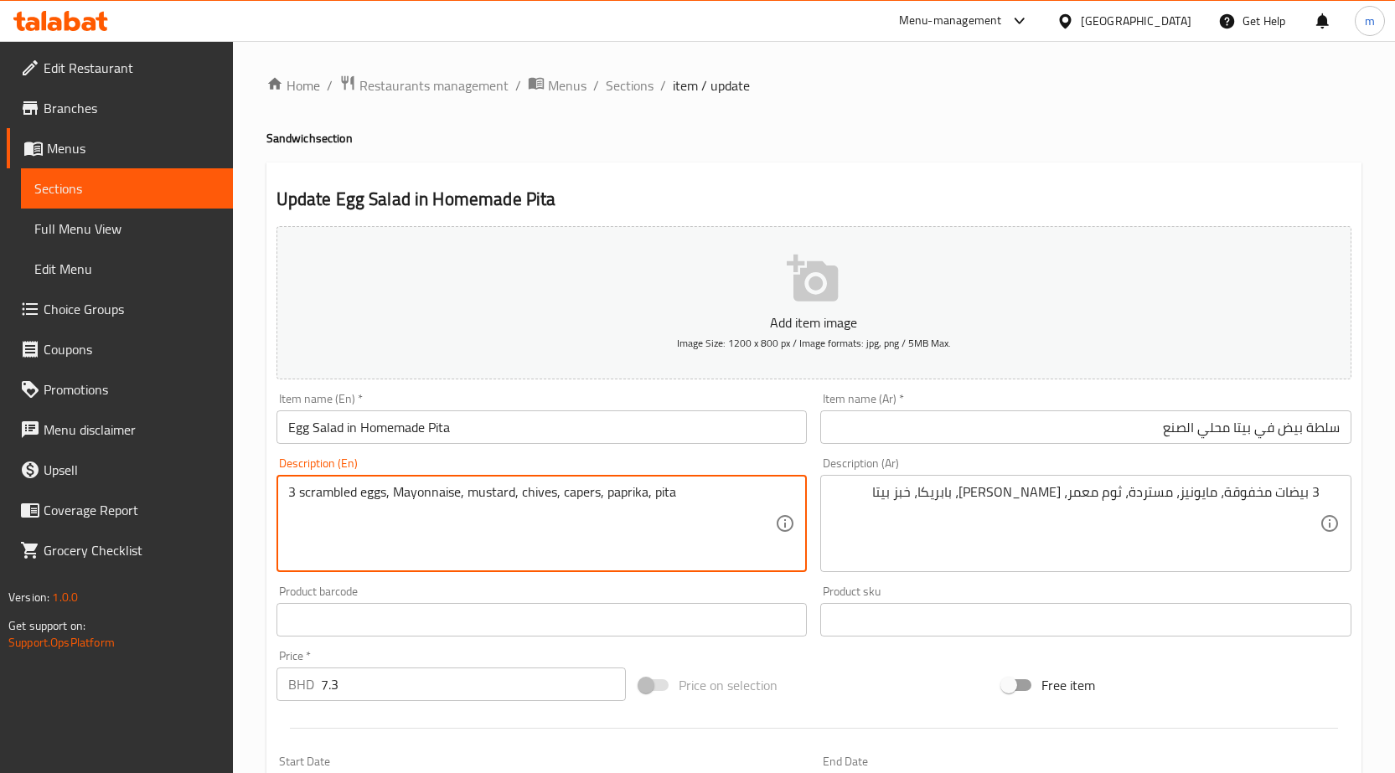
click at [522, 493] on textarea "3 scrambled eggs, Mayonnaise, mustard, chives, capers, paprika, pita" at bounding box center [532, 524] width 488 height 80
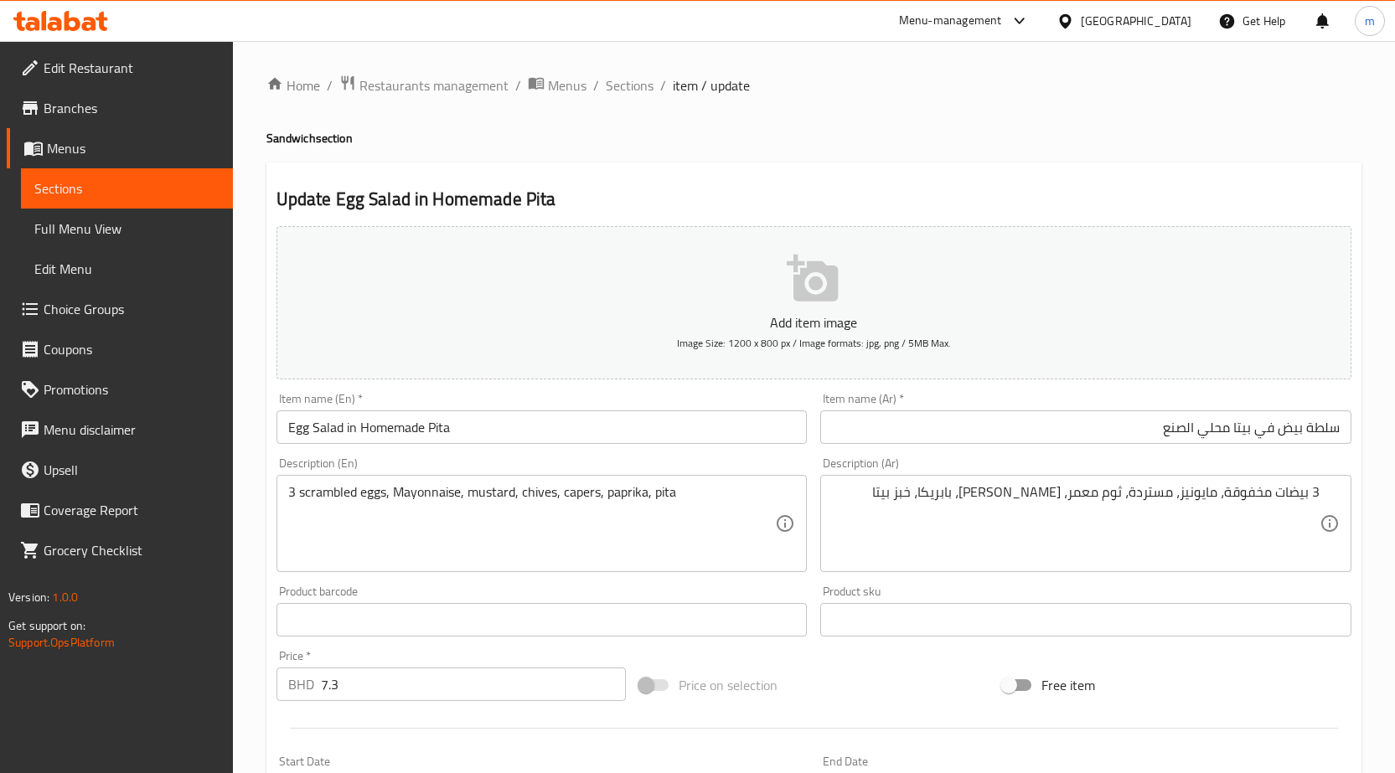
click at [584, 493] on textarea "3 scrambled eggs, Mayonnaise, mustard, chives, capers, paprika, pita" at bounding box center [532, 524] width 488 height 80
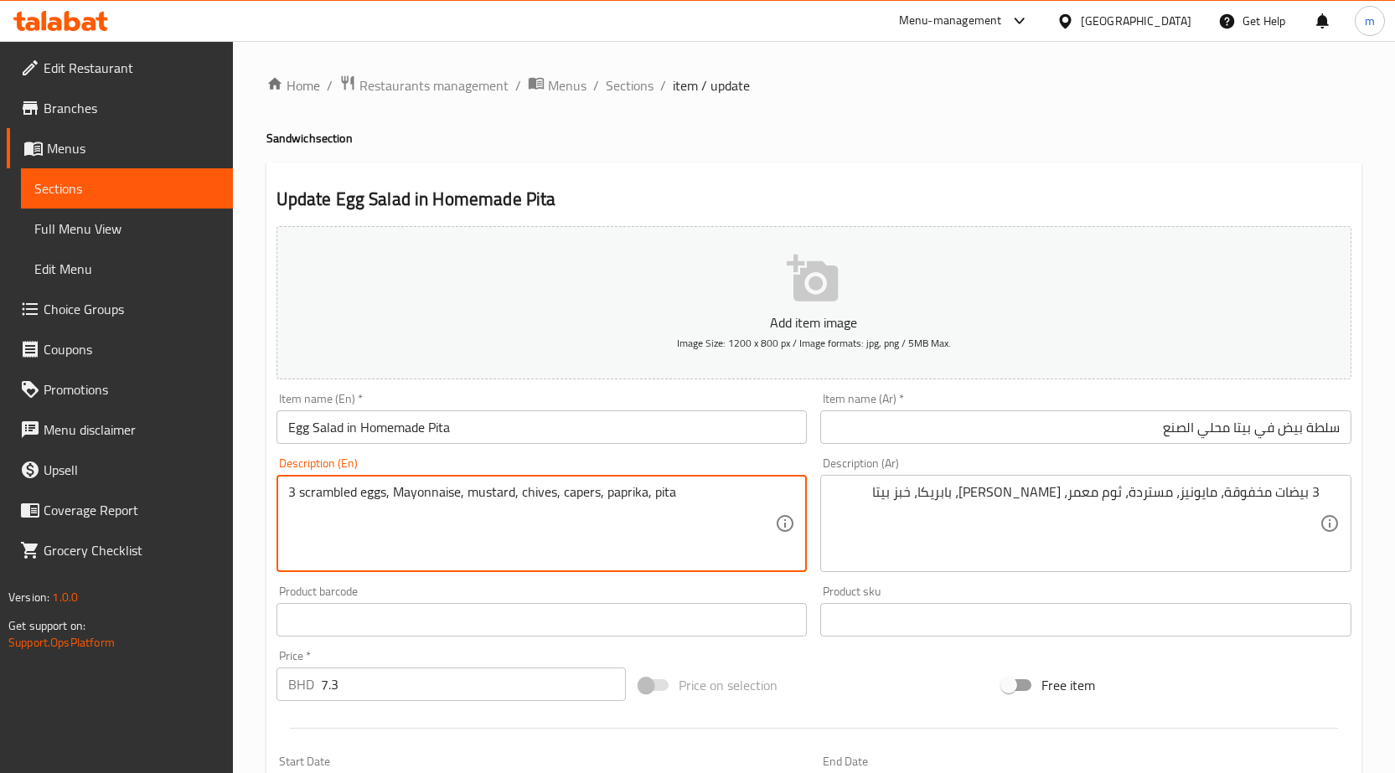
click at [584, 493] on textarea "3 scrambled eggs, Mayonnaise, mustard, chives, capers, paprika, pita" at bounding box center [532, 524] width 488 height 80
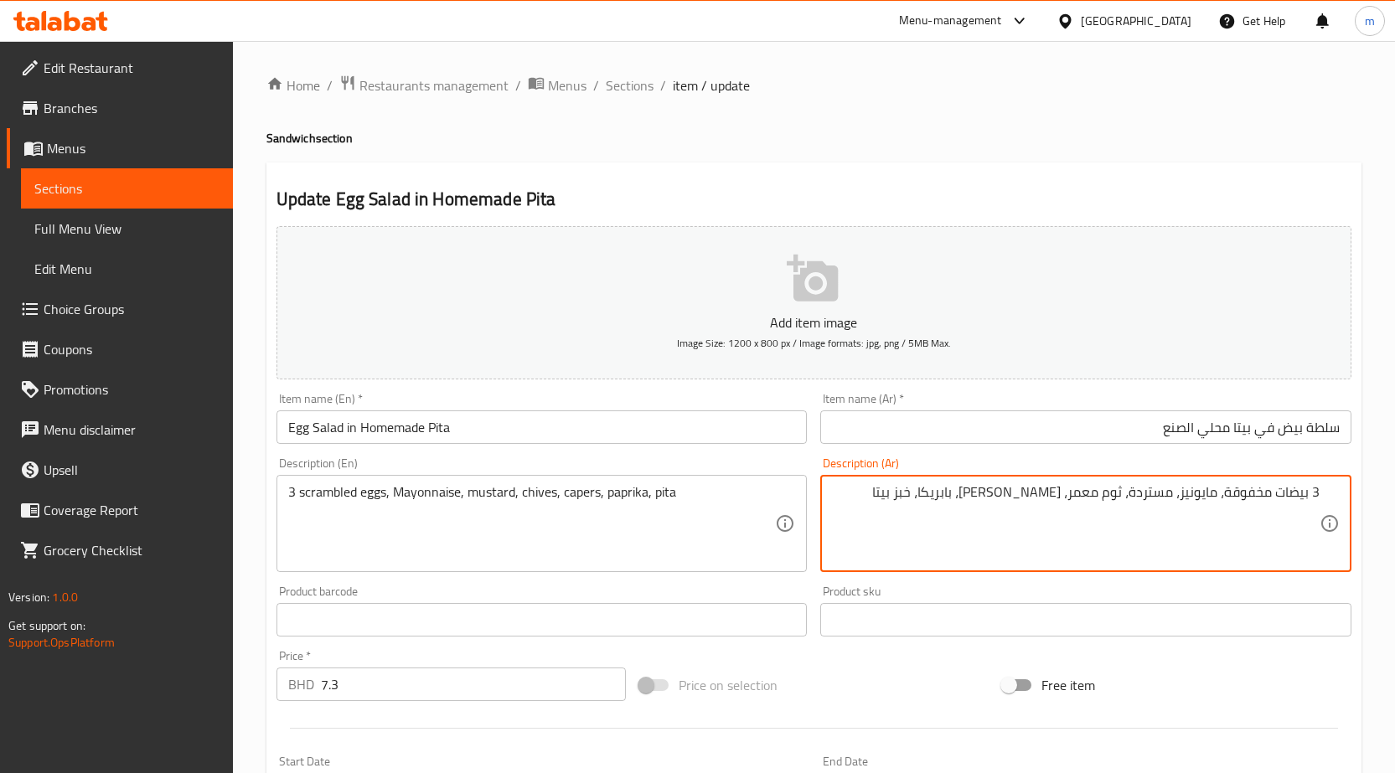
drag, startPoint x: 978, startPoint y: 493, endPoint x: 993, endPoint y: 505, distance: 19.1
click at [993, 505] on textarea "3 بيضات مخفوقة، مايونيز، مستردة، ثوم معمر، كيبر، بابريكا، خبز بيتا" at bounding box center [1076, 524] width 488 height 80
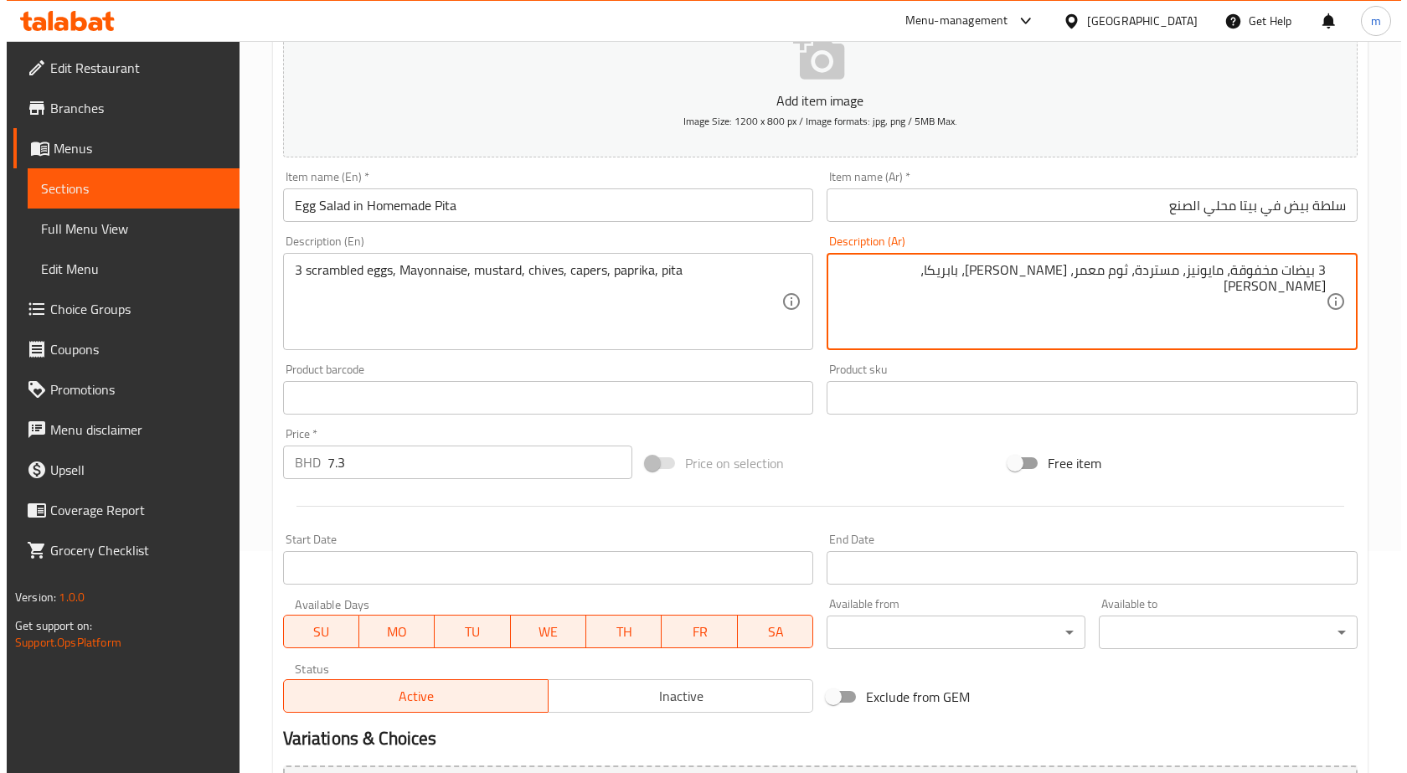
scroll to position [251, 0]
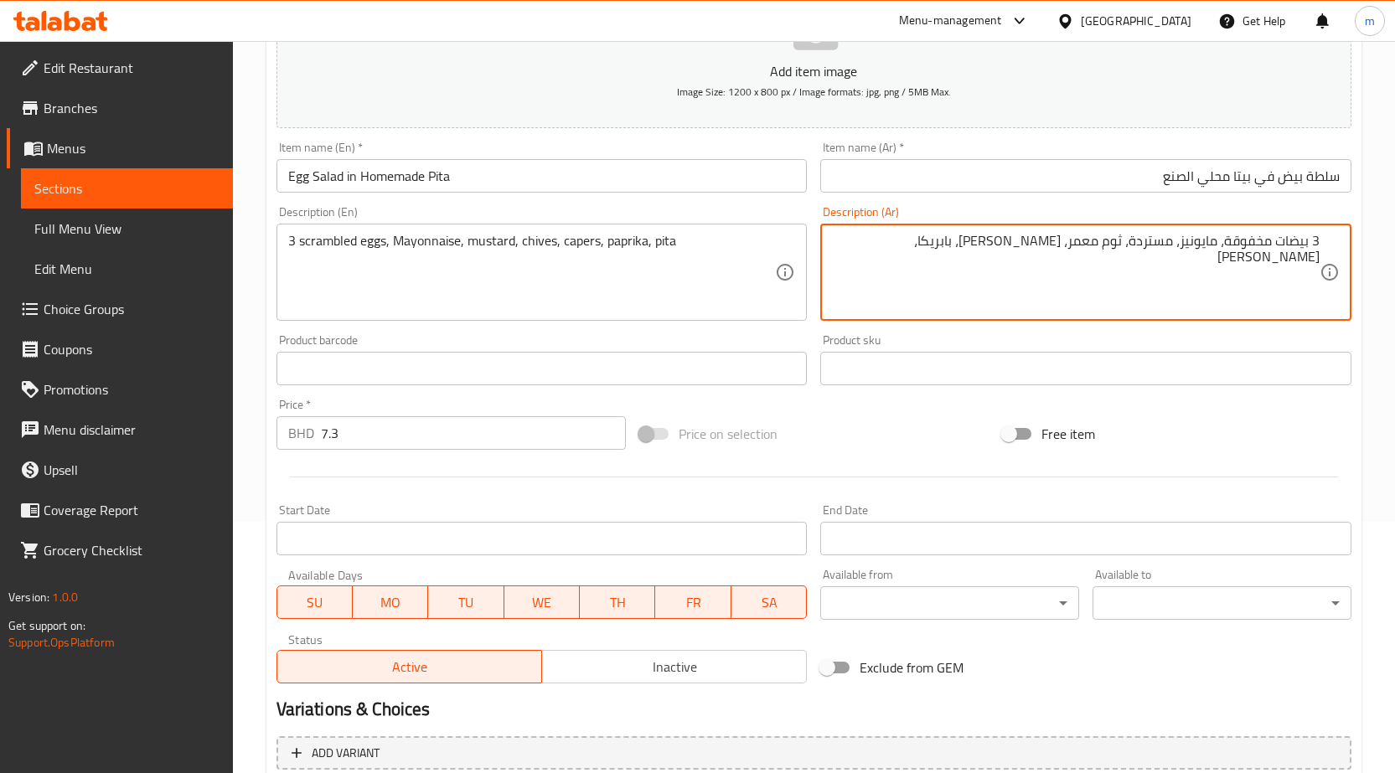
type textarea "3 بيضات مخفوقة، مايونيز، مستردة، ثوم معمر، [PERSON_NAME]، بابريكا، [PERSON_NAME]"
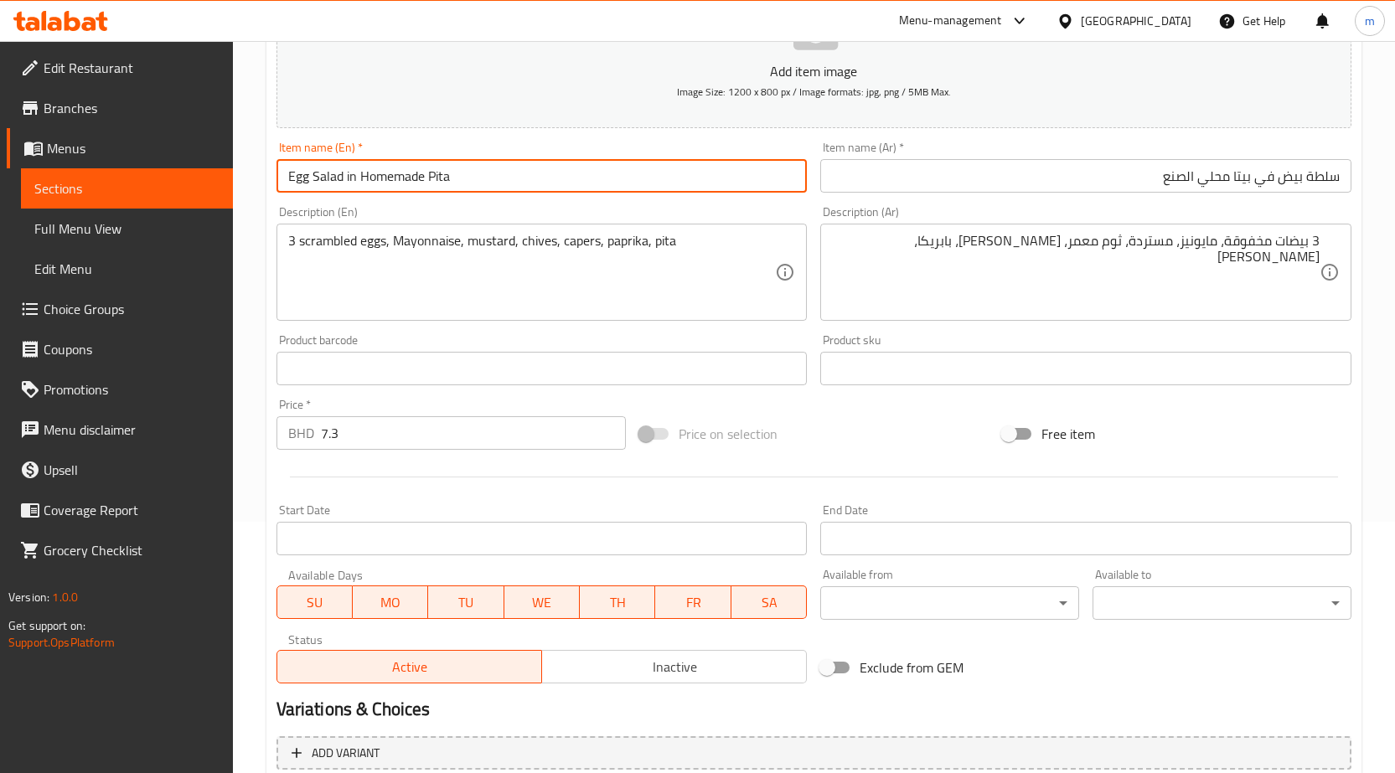
drag, startPoint x: 476, startPoint y: 178, endPoint x: 175, endPoint y: 192, distance: 301.0
click at [175, 192] on div "Edit Restaurant Branches Menus Sections Full Menu View Edit Menu Choice Groups …" at bounding box center [697, 354] width 1395 height 1129
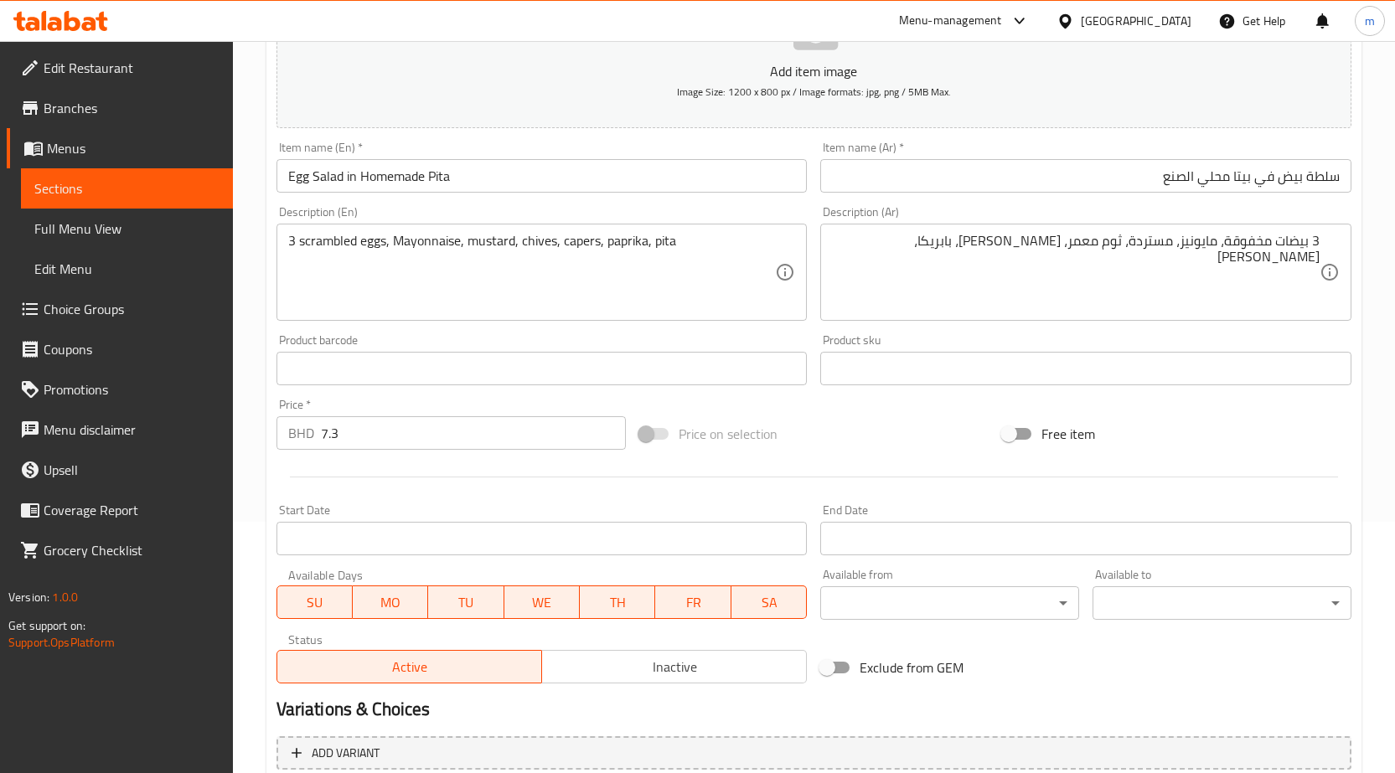
click at [998, 522] on body "​ Menu-management Bahrain Get Help m Edit Restaurant Branches Menus Sections Fu…" at bounding box center [697, 156] width 1395 height 732
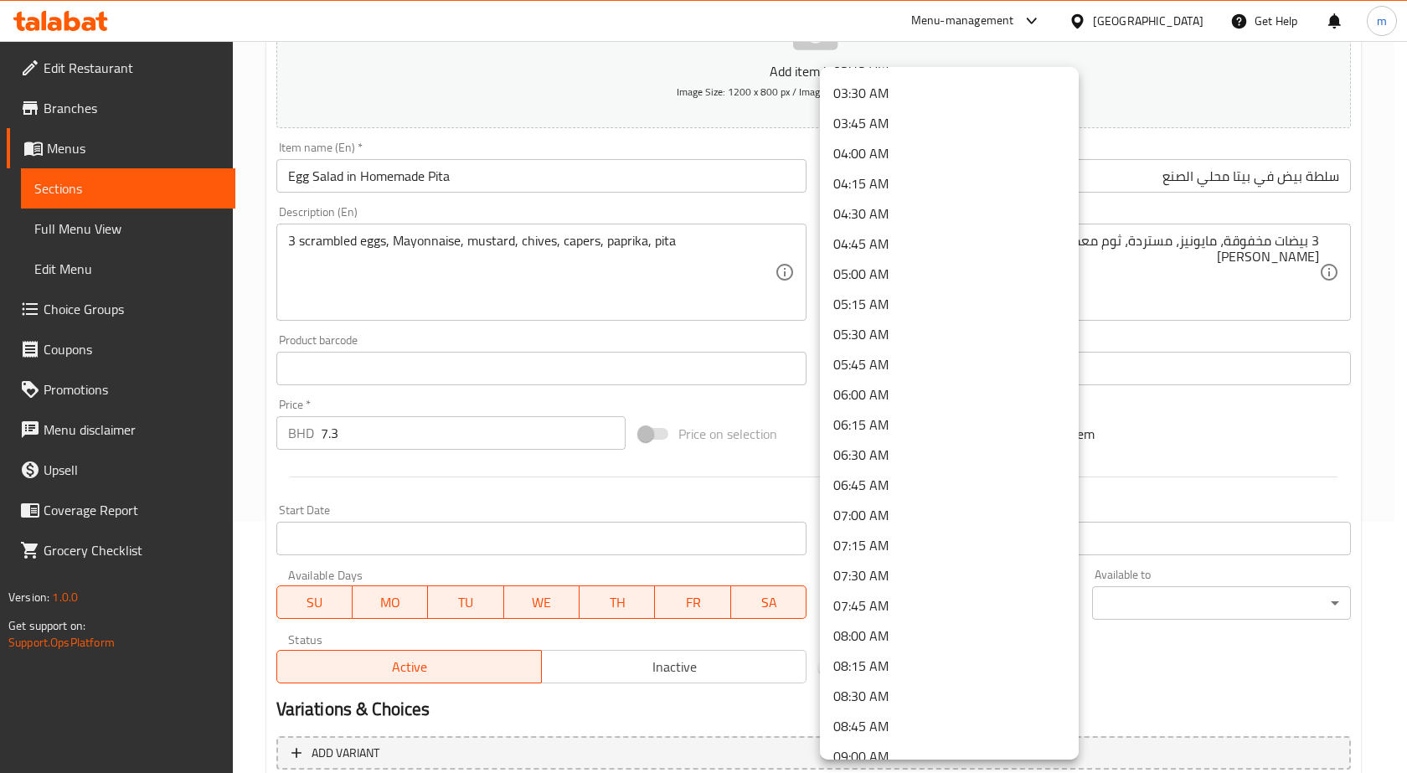
scroll to position [419, 0]
click at [887, 582] on li "07:30 AM" at bounding box center [949, 575] width 259 height 30
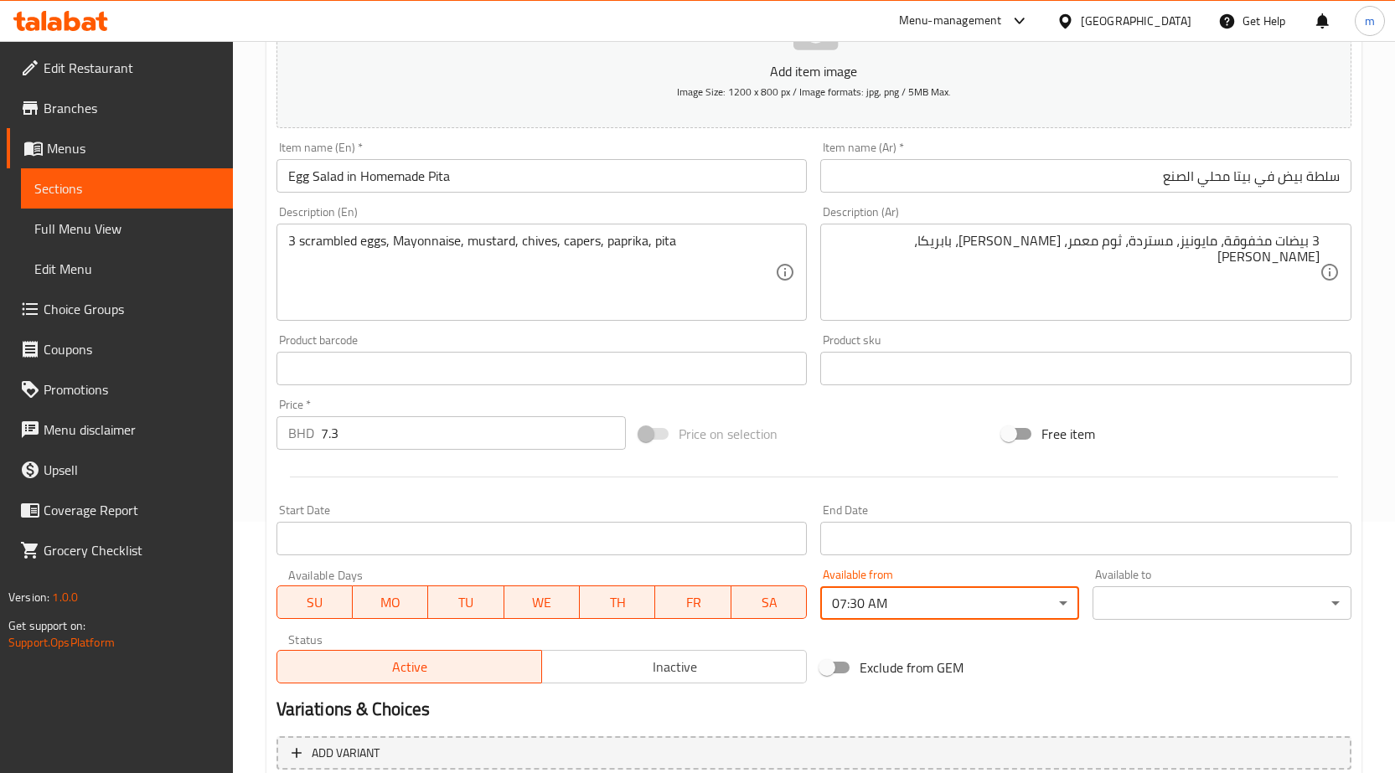
click at [1144, 522] on body "​ Menu-management Bahrain Get Help m Edit Restaurant Branches Menus Sections Fu…" at bounding box center [697, 156] width 1395 height 732
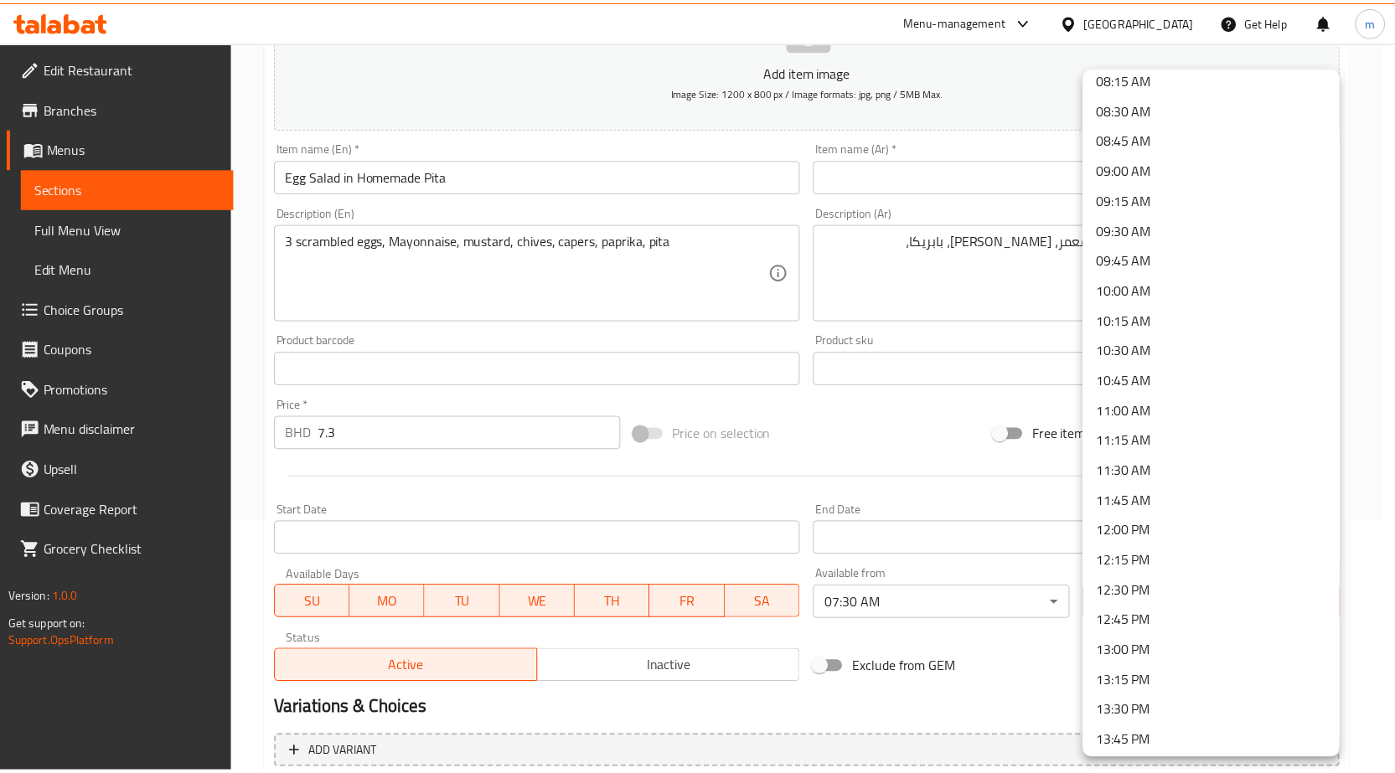
scroll to position [1089, 0]
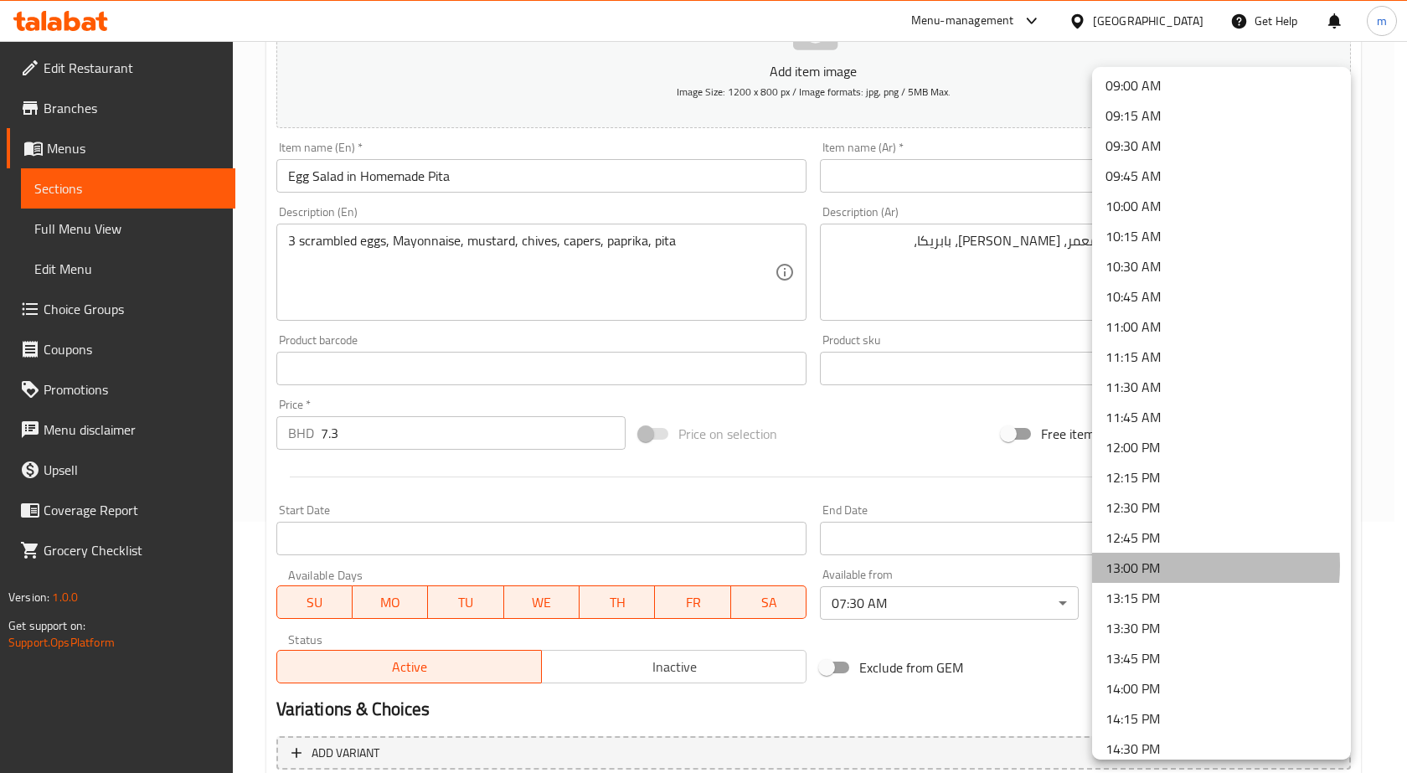
click at [1154, 565] on li "13:00 PM" at bounding box center [1221, 568] width 259 height 30
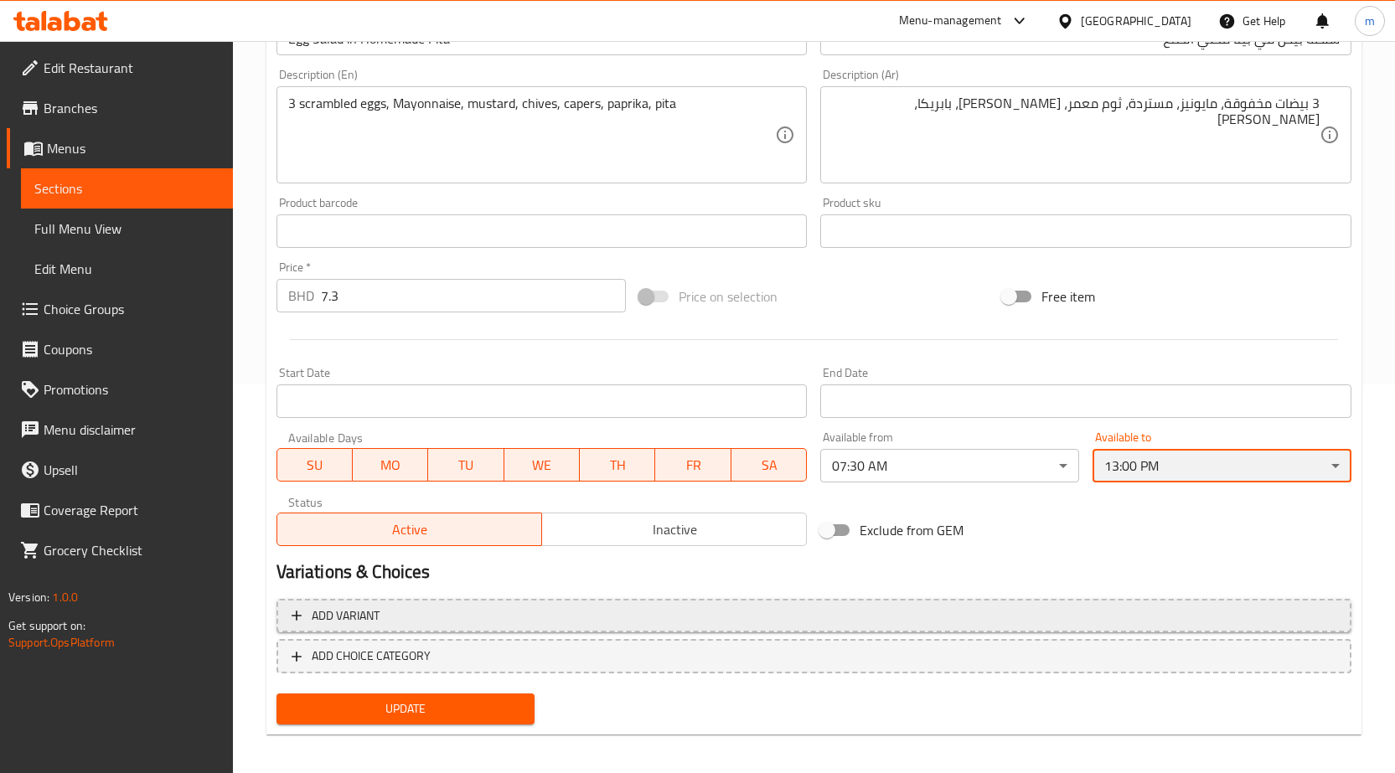
scroll to position [397, 0]
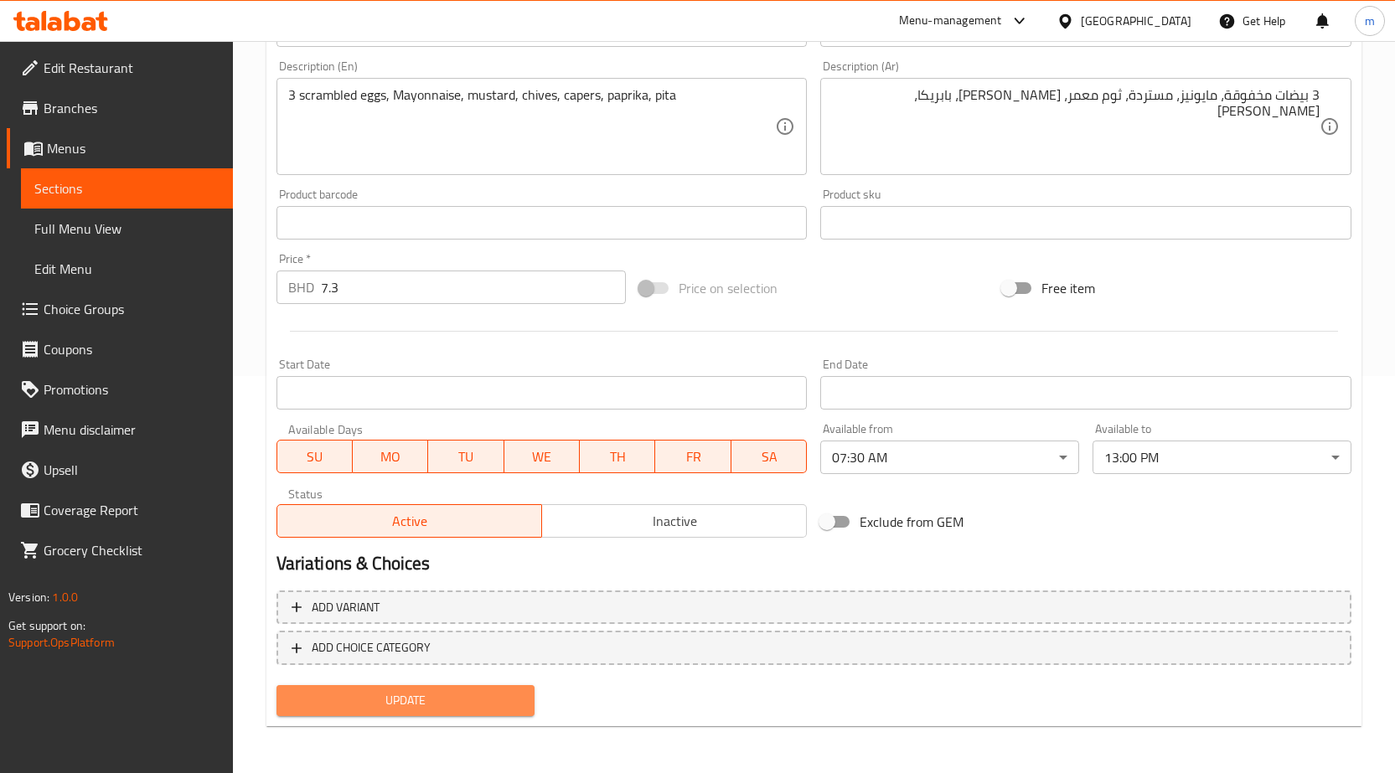
click at [392, 696] on span "Update" at bounding box center [406, 700] width 232 height 21
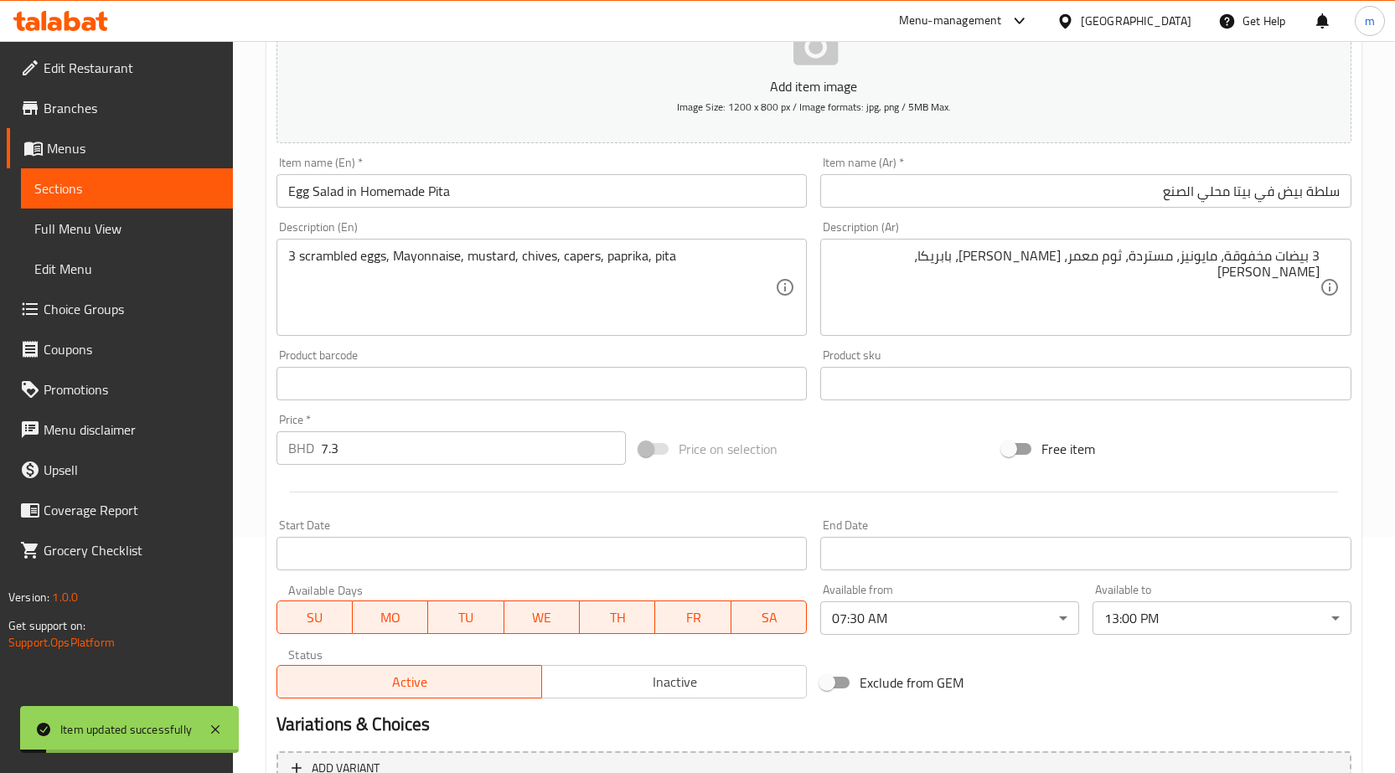
scroll to position [0, 0]
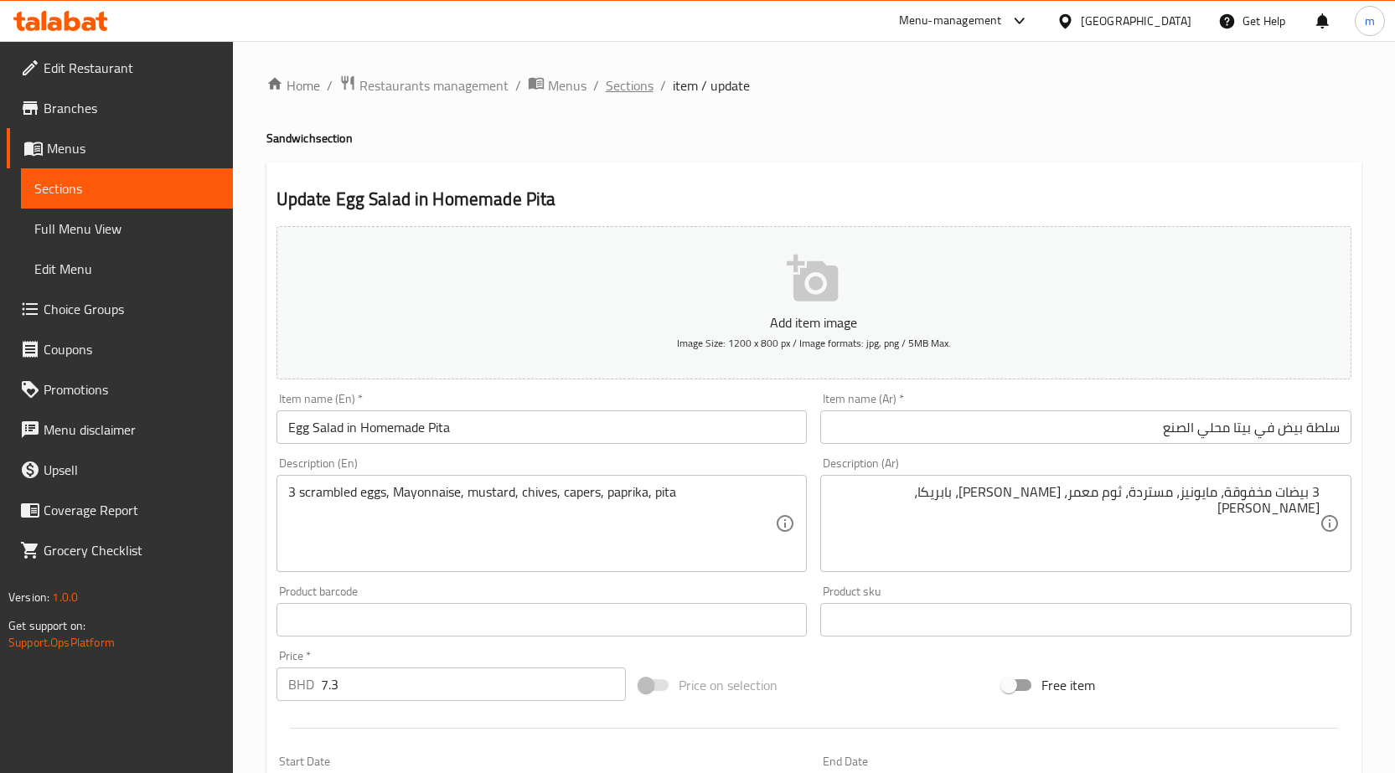
click at [622, 79] on span "Sections" at bounding box center [630, 85] width 48 height 20
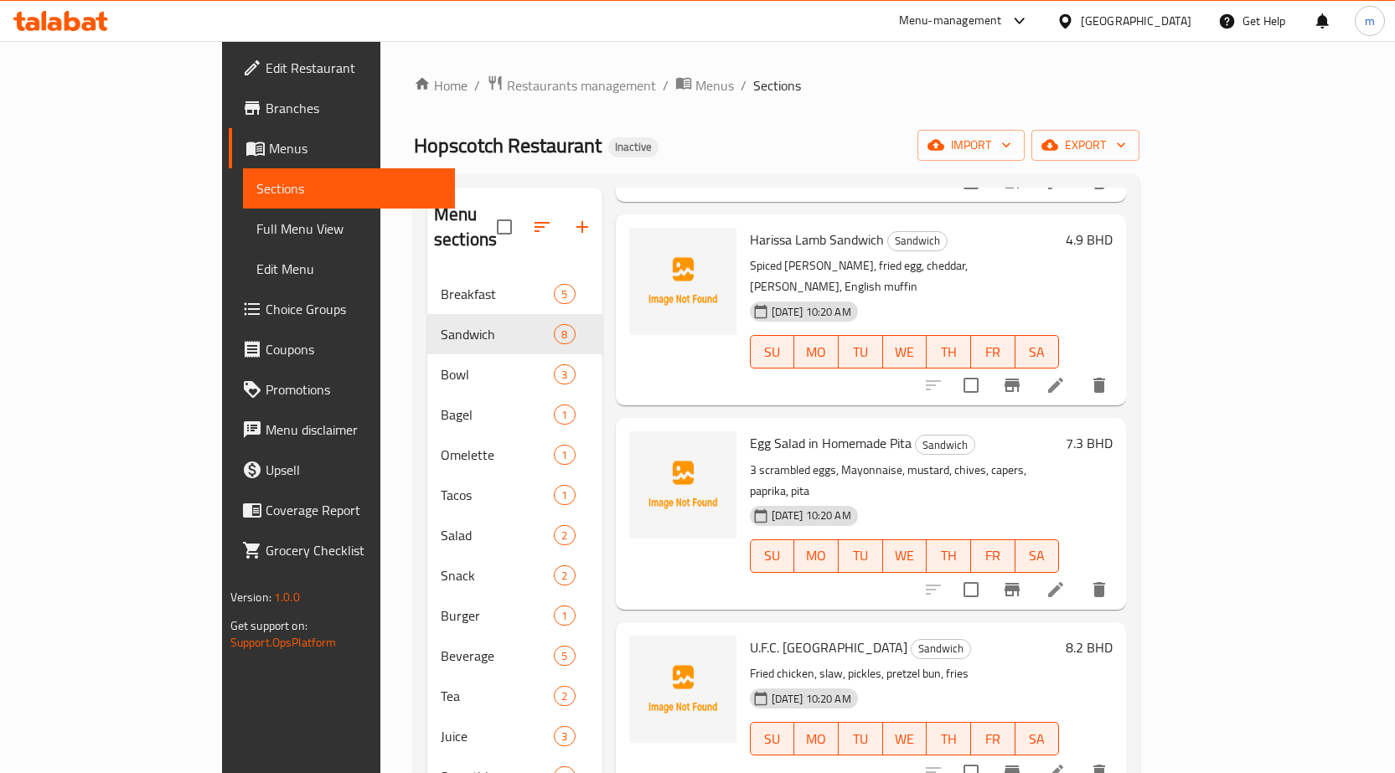
scroll to position [503, 0]
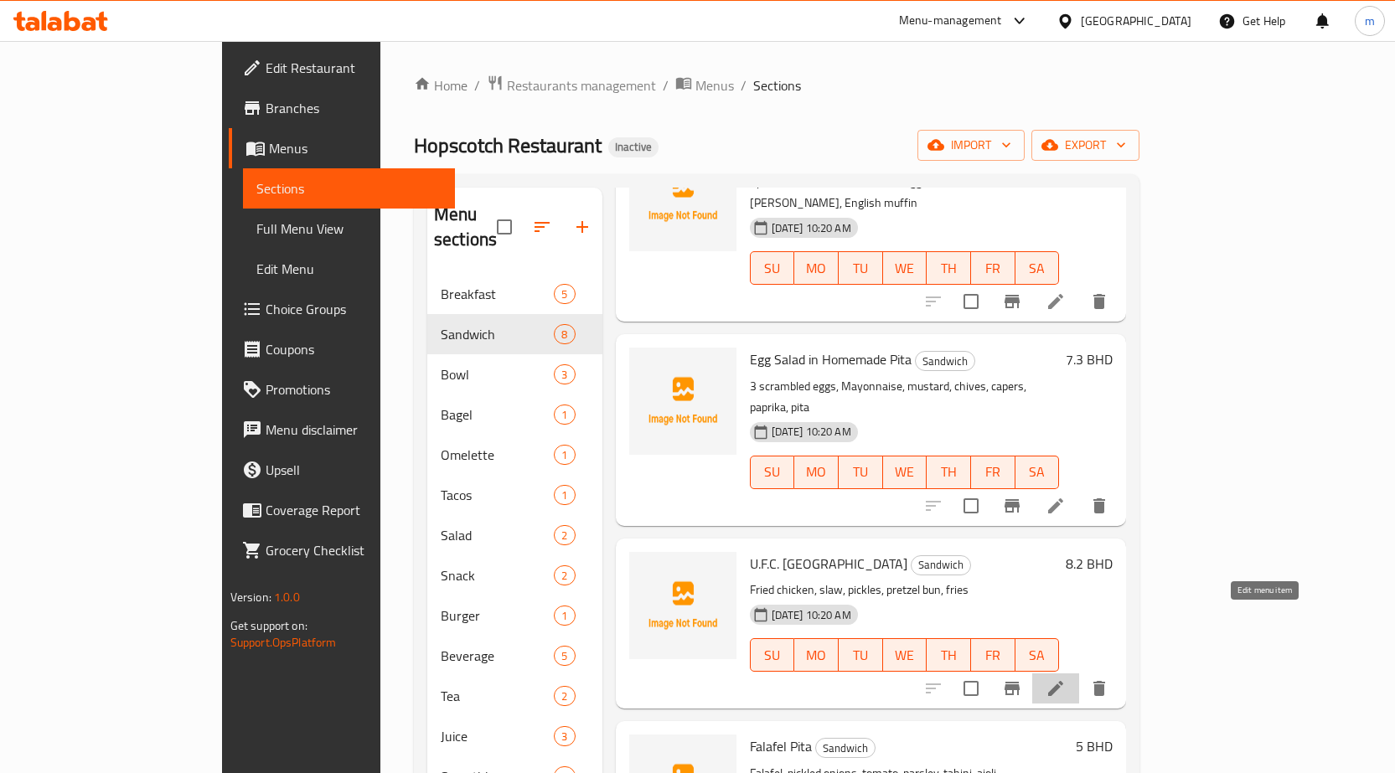
click at [1066, 679] on icon at bounding box center [1055, 689] width 20 height 20
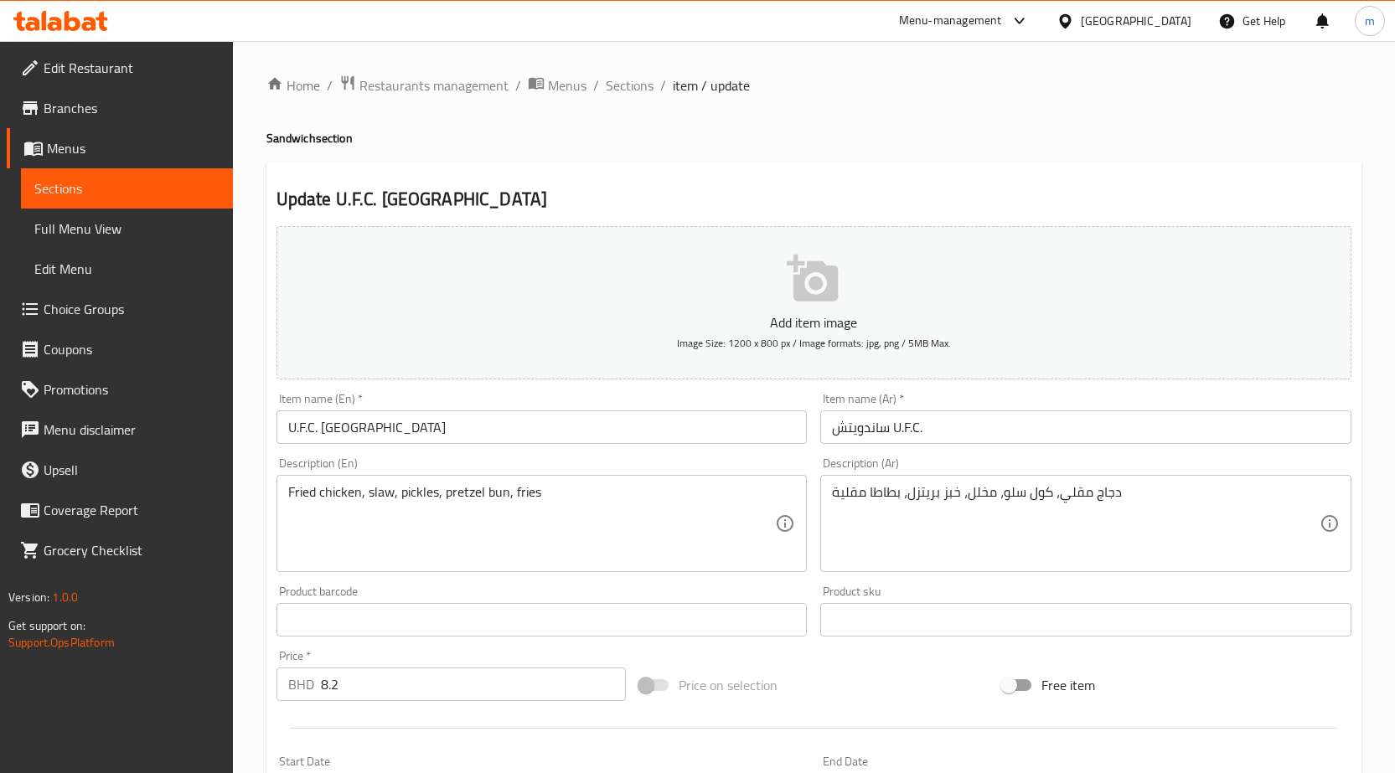
click at [1014, 435] on input "ساندويتش U.F.C." at bounding box center [1085, 427] width 531 height 34
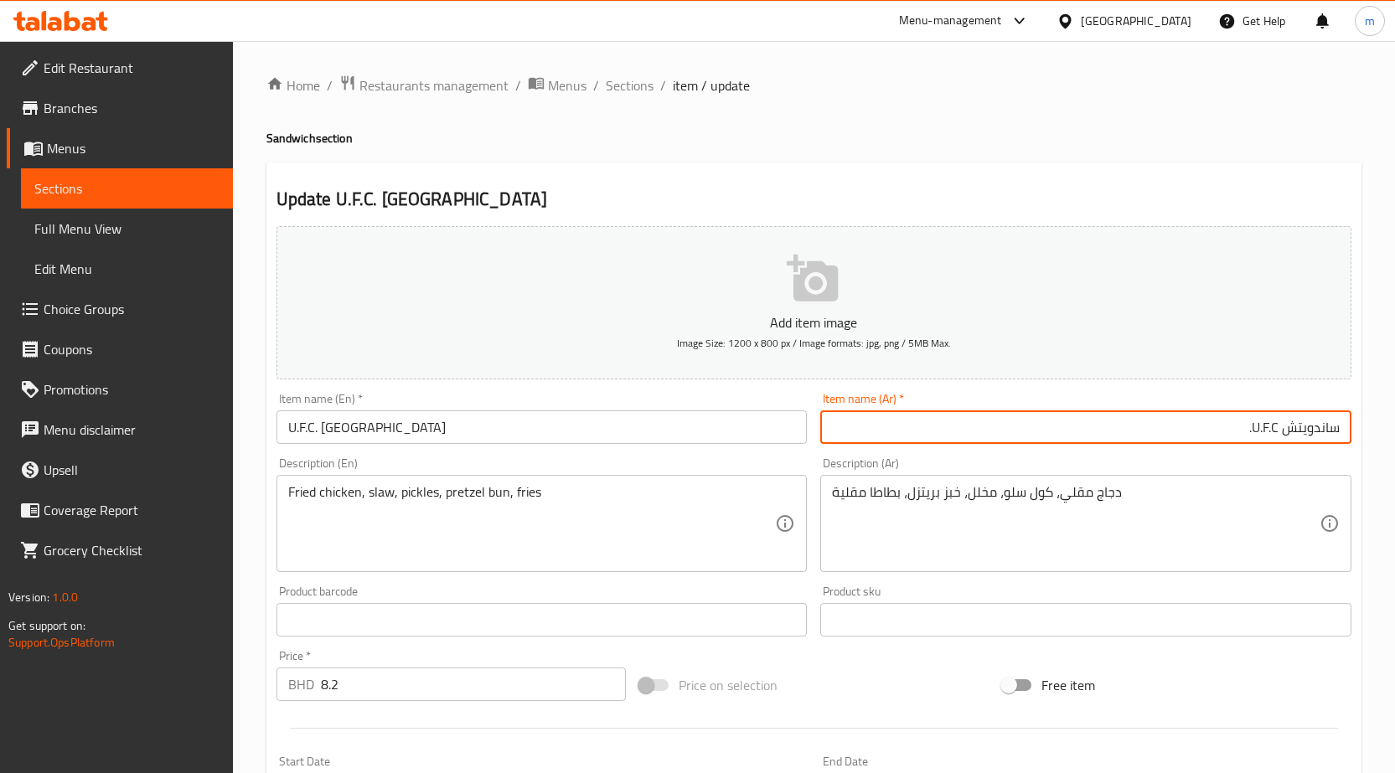
drag, startPoint x: 1254, startPoint y: 427, endPoint x: 1278, endPoint y: 428, distance: 24.3
click at [1278, 428] on input "ساندويتش U.F.C." at bounding box center [1085, 427] width 531 height 34
type input "ساندويتش يو.أف.سي."
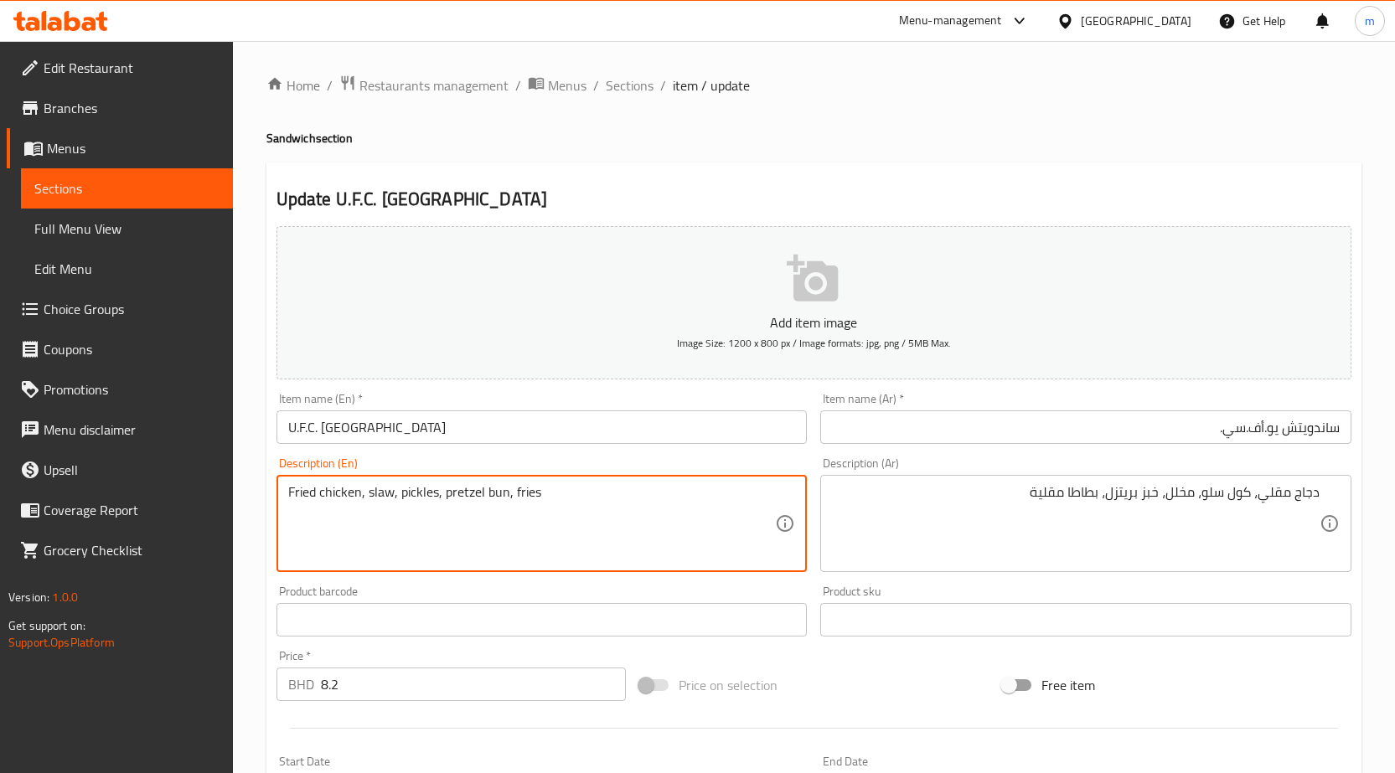
drag, startPoint x: 391, startPoint y: 492, endPoint x: 368, endPoint y: 496, distance: 23.8
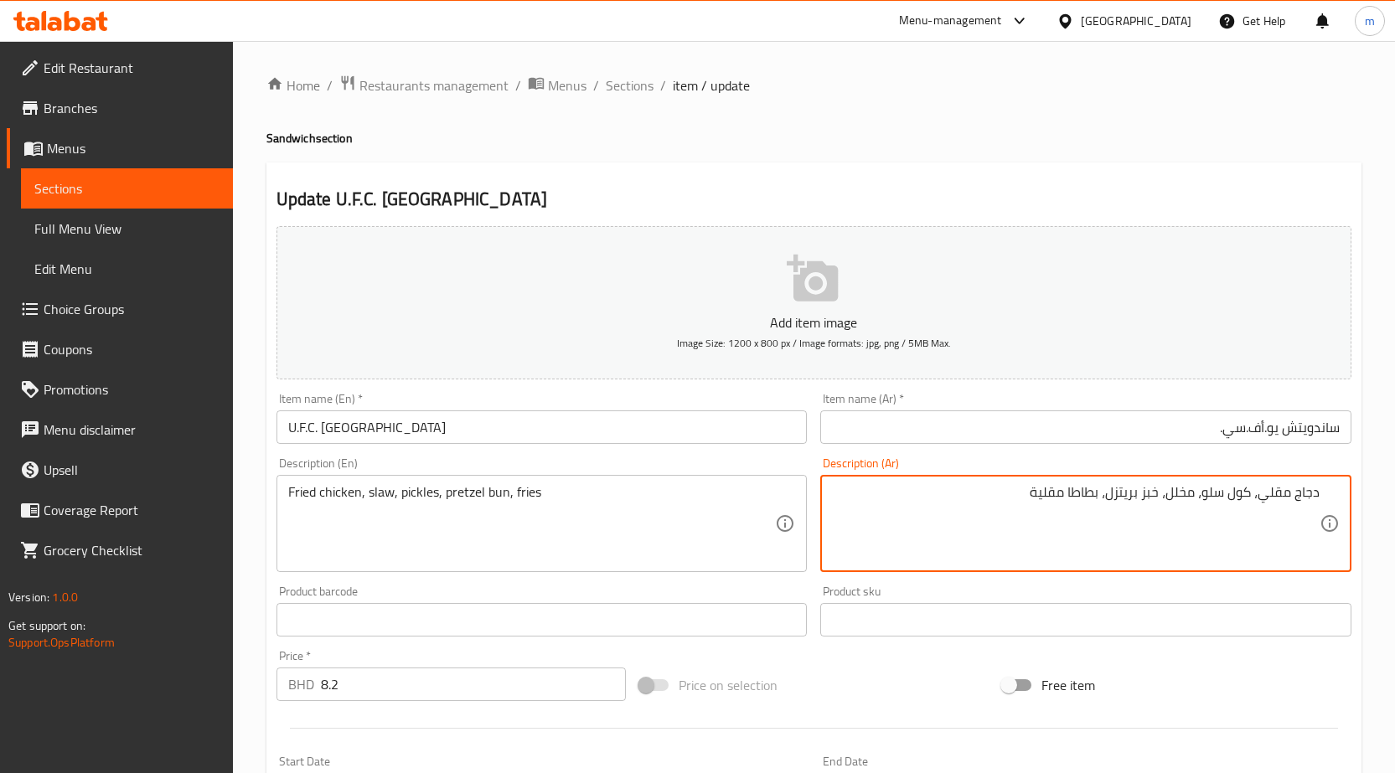
drag, startPoint x: 1231, startPoint y: 497, endPoint x: 1254, endPoint y: 512, distance: 27.9
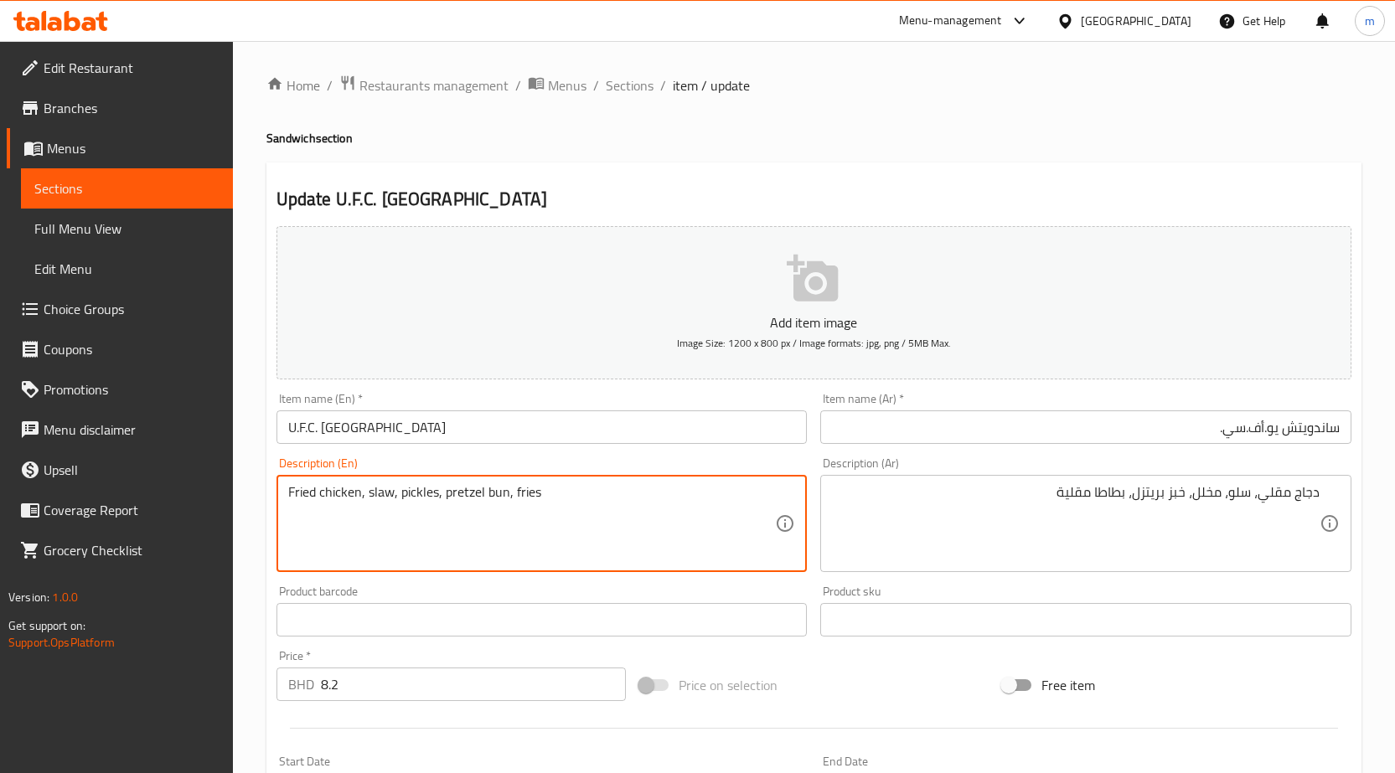
click at [411, 487] on textarea "Fried chicken, slaw, pickles, pretzel bun, fries" at bounding box center [532, 524] width 488 height 80
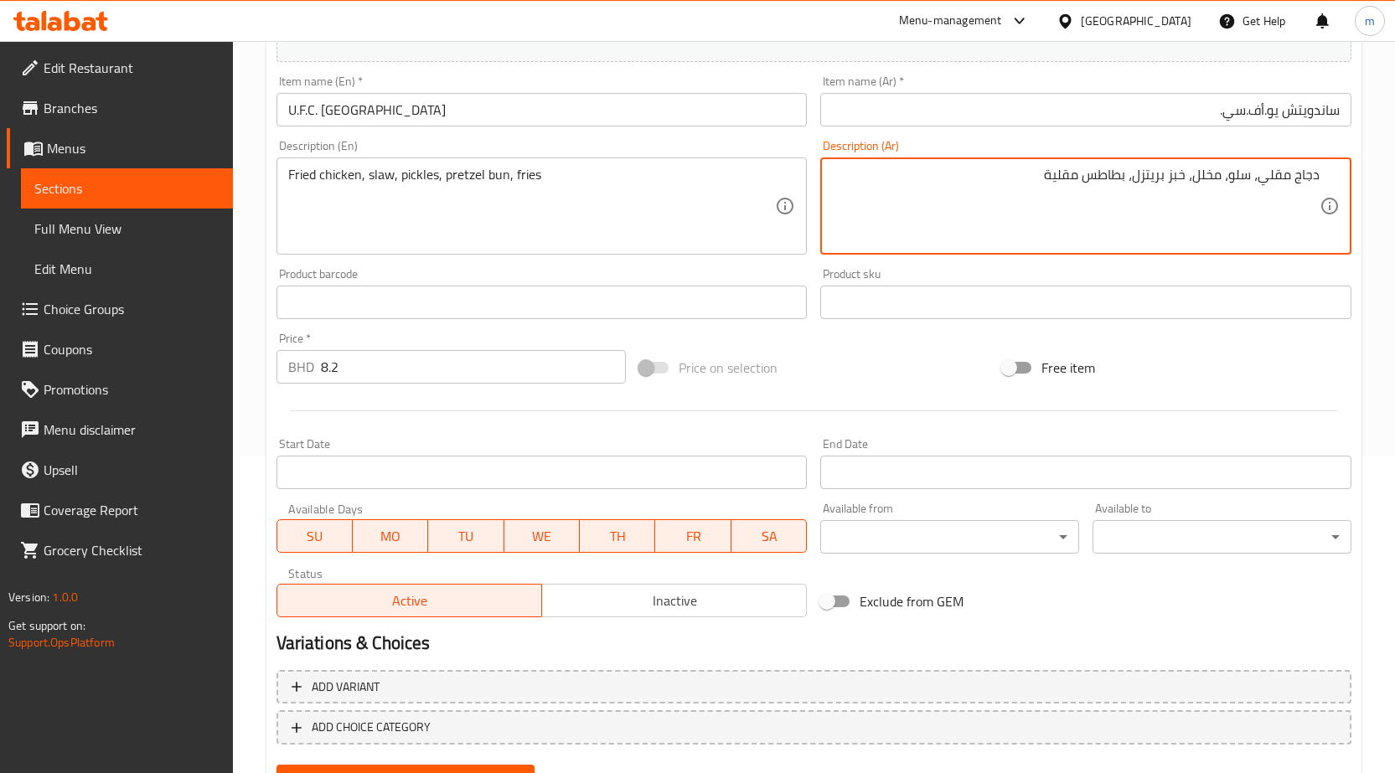
scroll to position [230, 0]
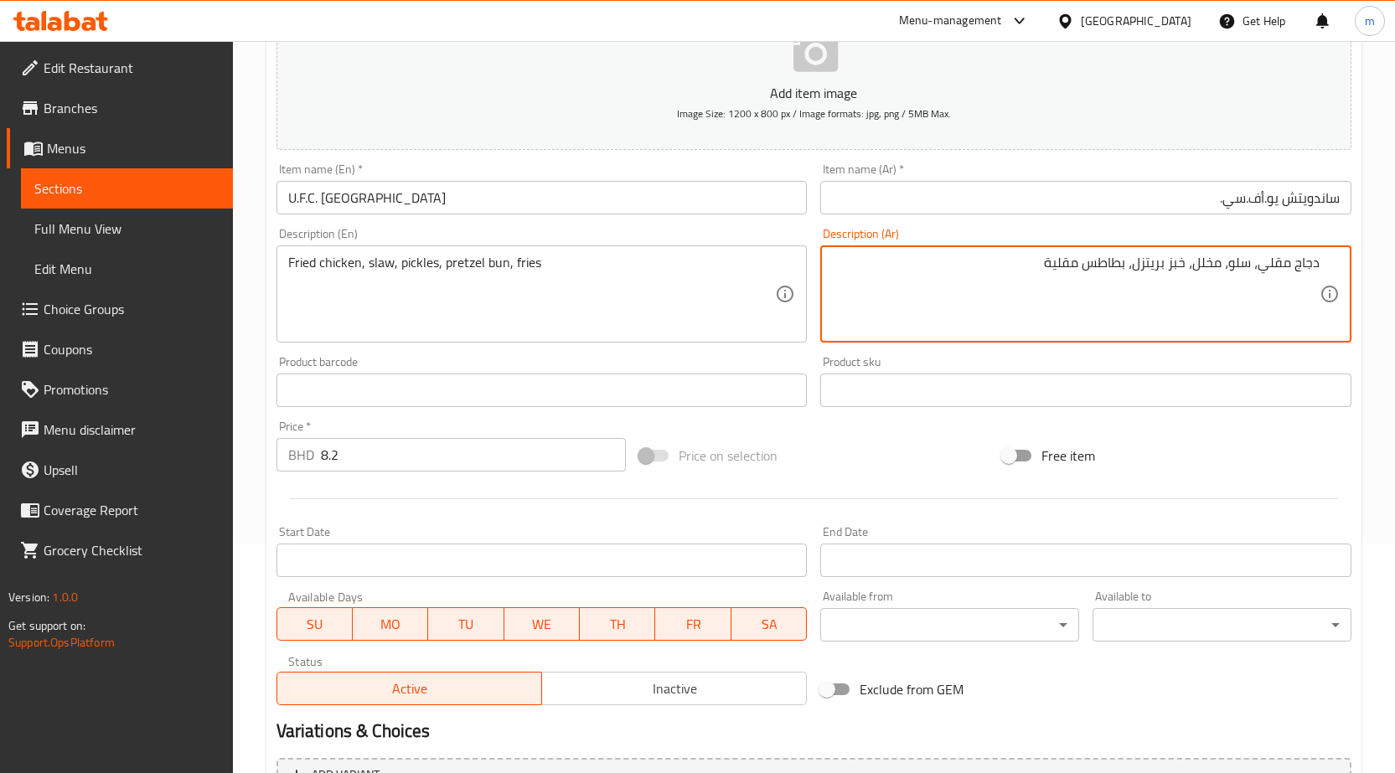
type textarea "دجاج مقلي، سلو، مخلل، خبز بريتزل، بطاطس مقلية"
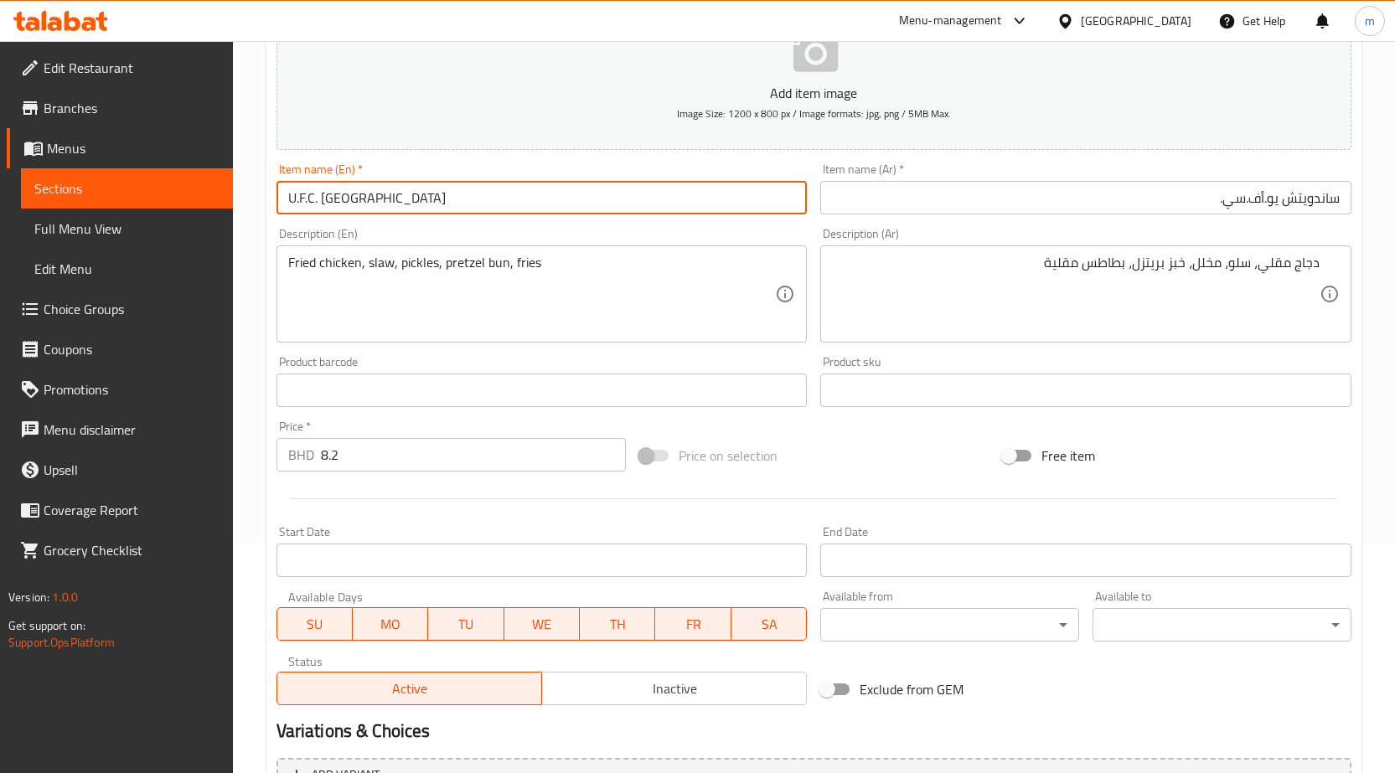
click at [430, 197] on input "U.F.C. [GEOGRAPHIC_DATA]" at bounding box center [541, 198] width 531 height 34
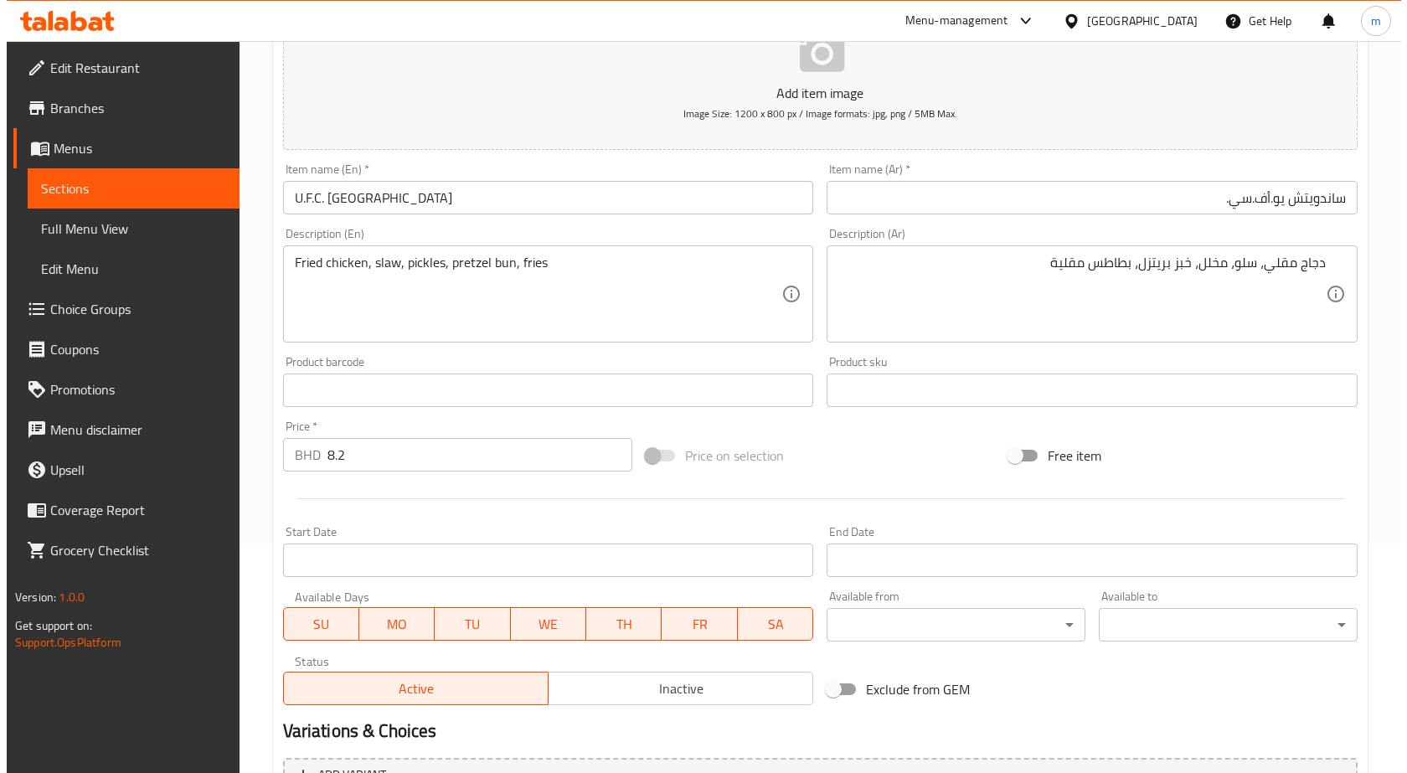
scroll to position [397, 0]
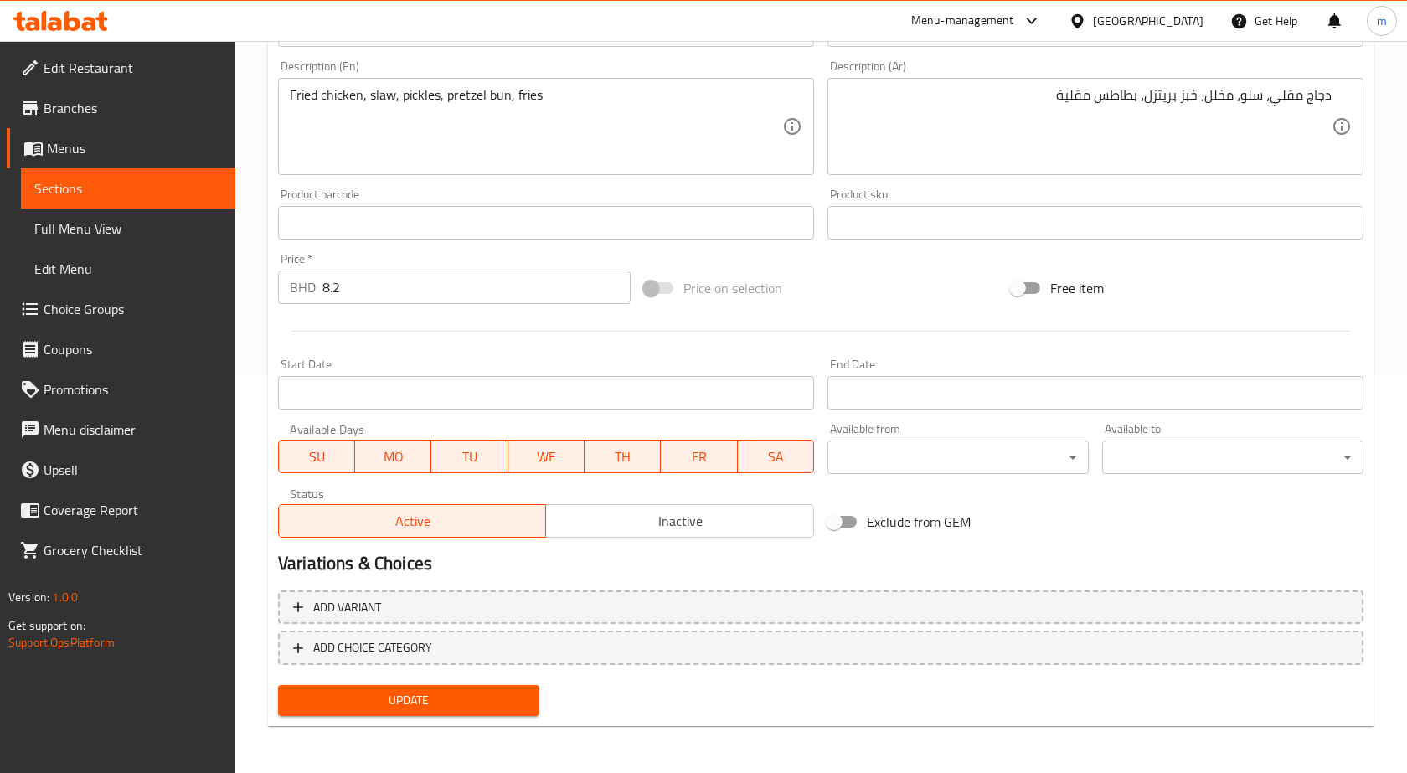
click at [1023, 376] on body "​ Menu-management Bahrain Get Help m Edit Restaurant Branches Menus Sections Fu…" at bounding box center [703, 10] width 1407 height 732
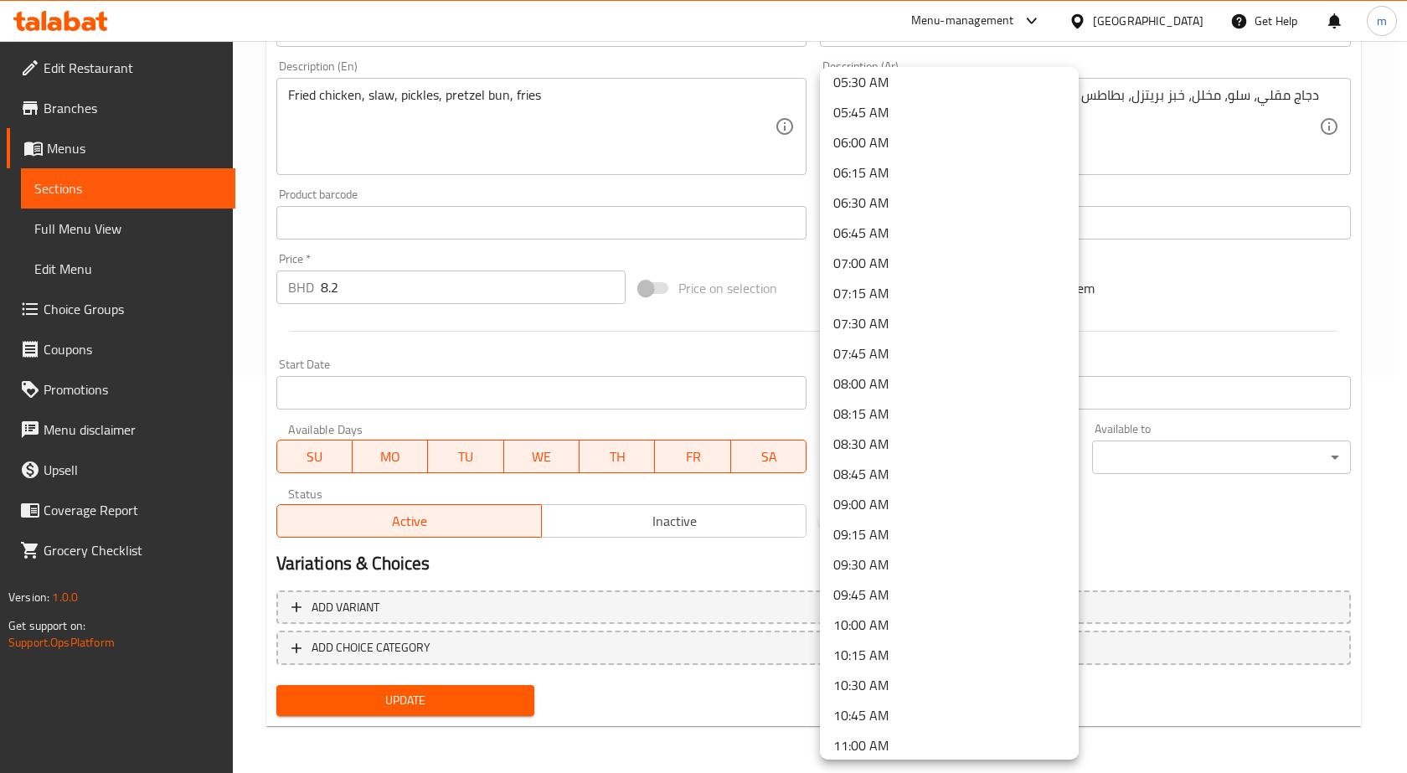
scroll to position [838, 0]
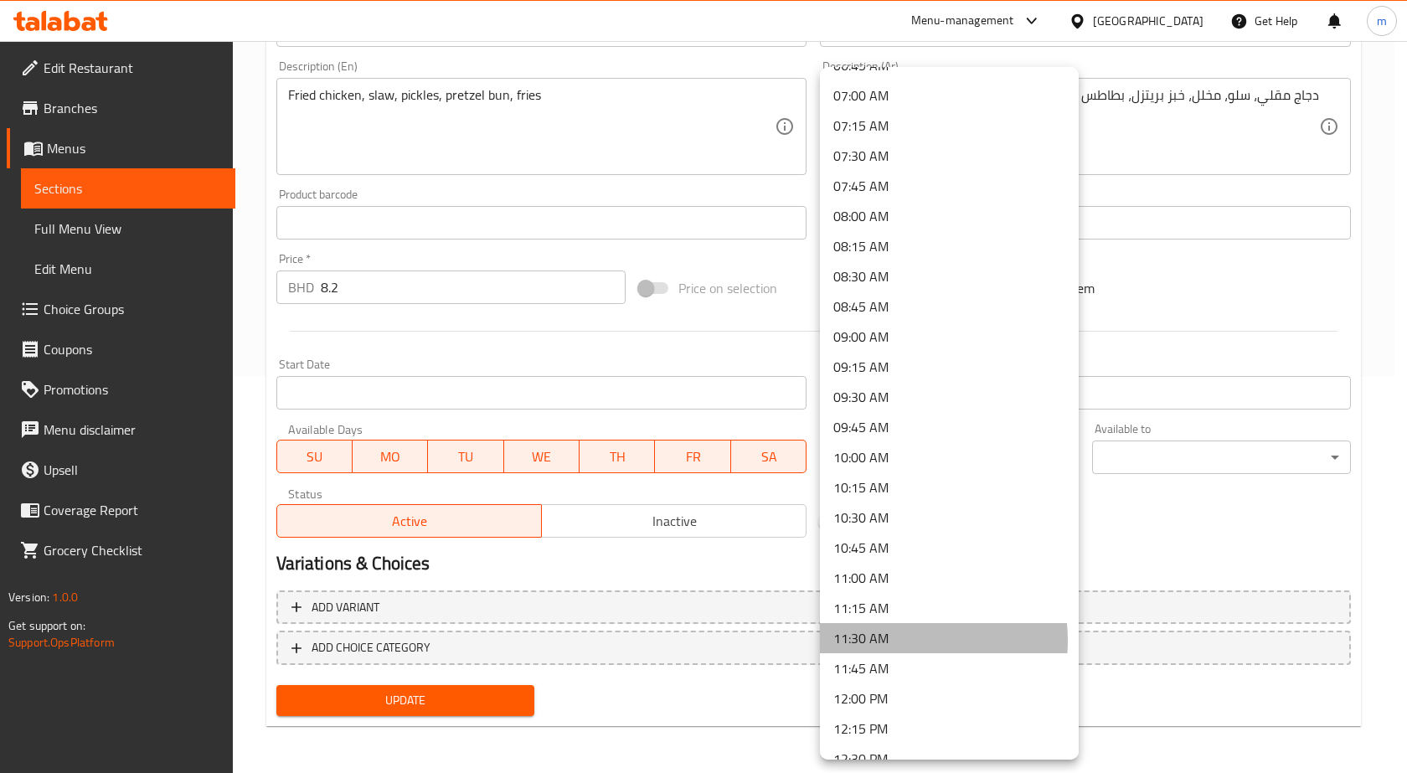
click at [891, 641] on li "11:30 AM" at bounding box center [949, 638] width 259 height 30
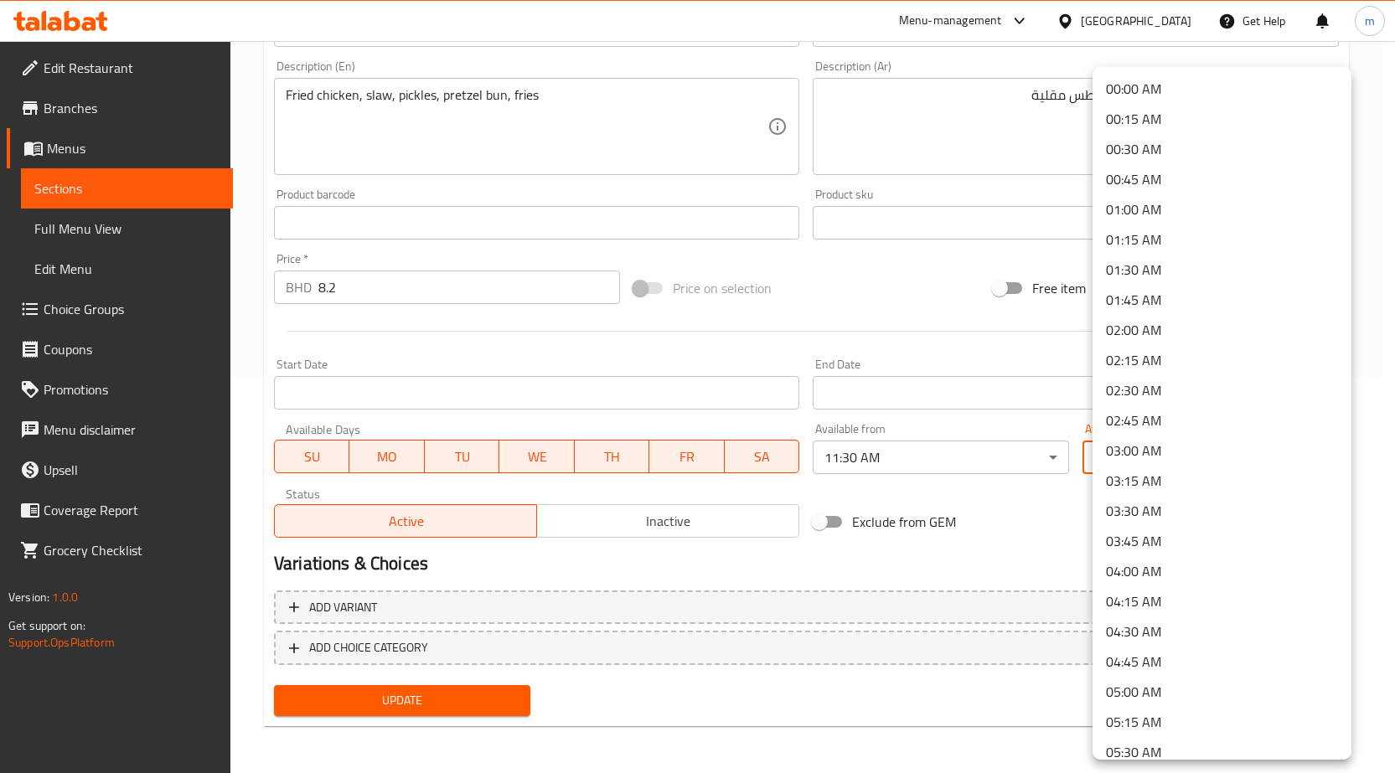
click at [1174, 376] on body "​ Menu-management Bahrain Get Help m Edit Restaurant Branches Menus Sections Fu…" at bounding box center [697, 10] width 1395 height 732
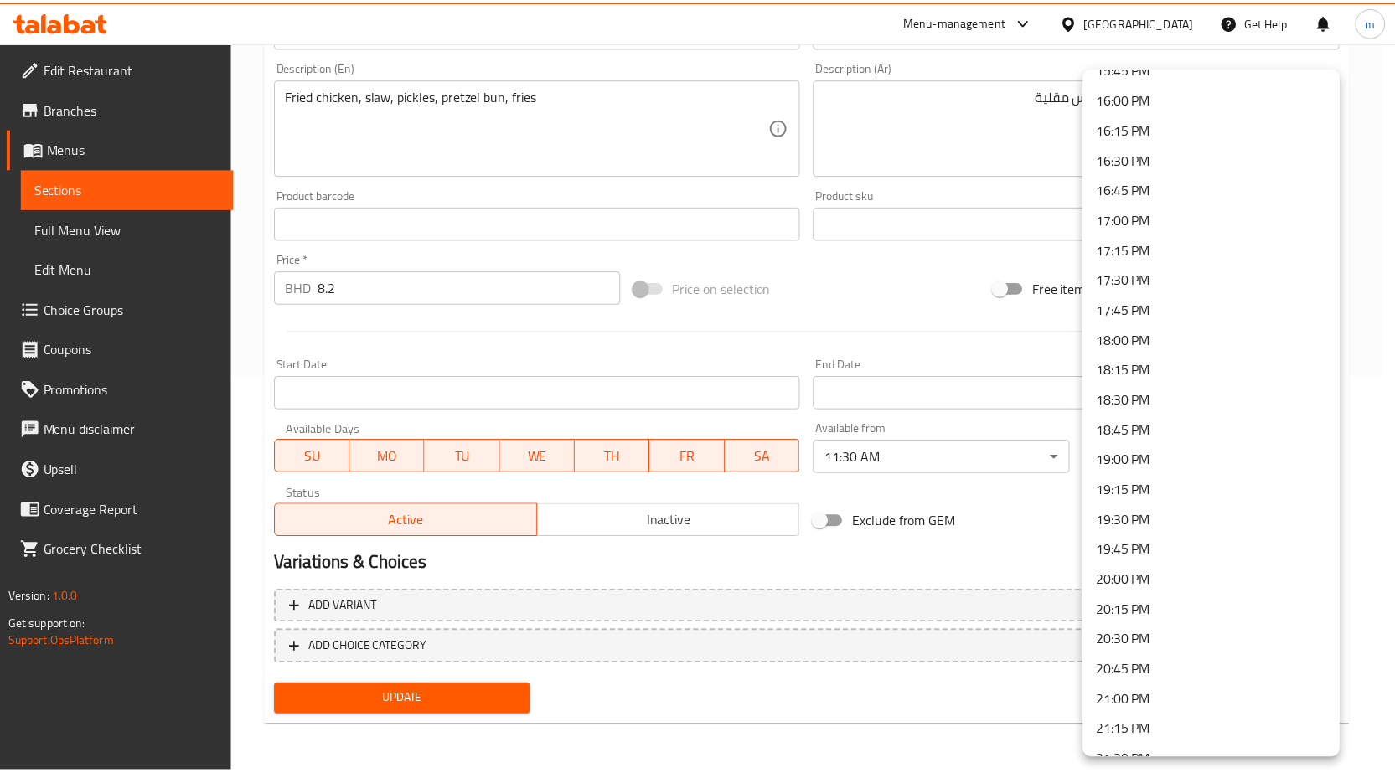
scroll to position [1927, 0]
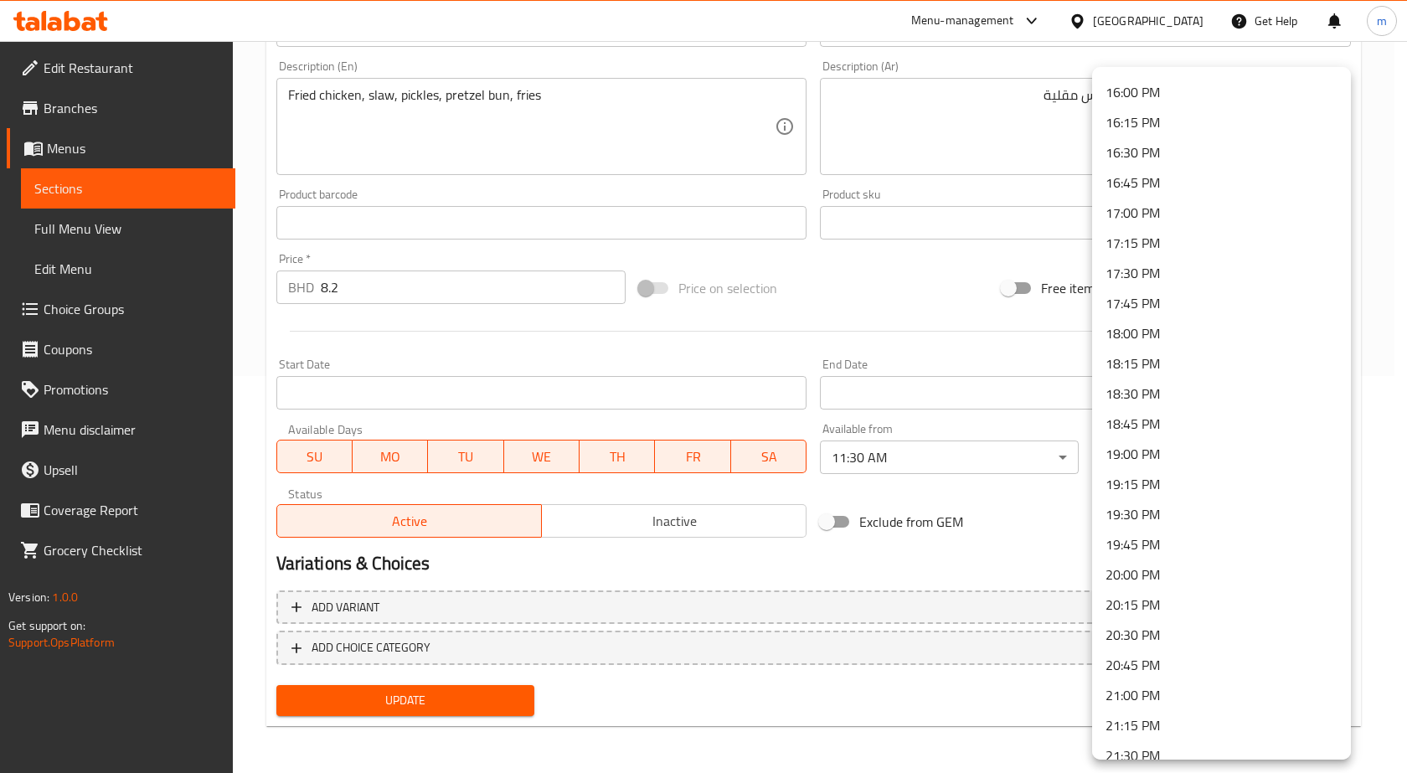
click at [1162, 632] on li "20:30 PM" at bounding box center [1221, 635] width 259 height 30
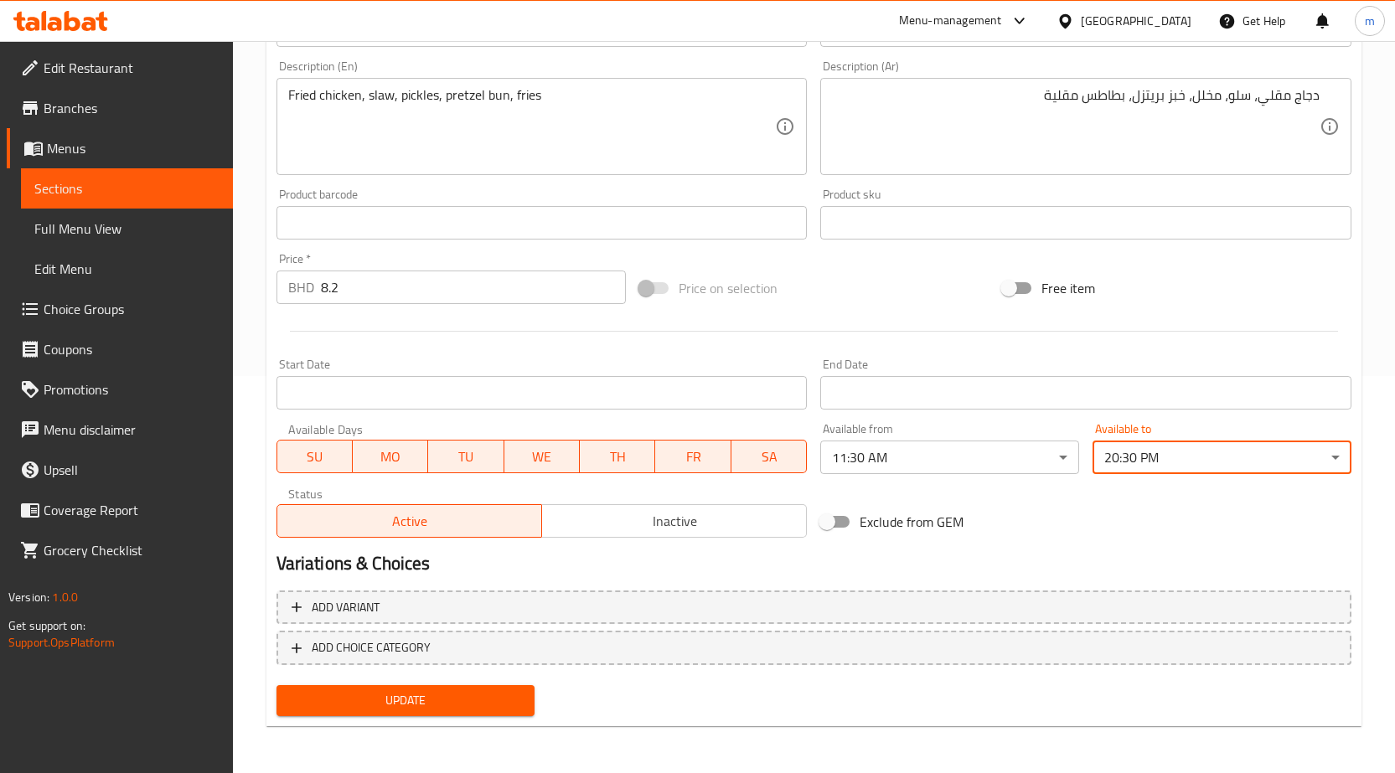
click at [503, 691] on span "Update" at bounding box center [406, 700] width 232 height 21
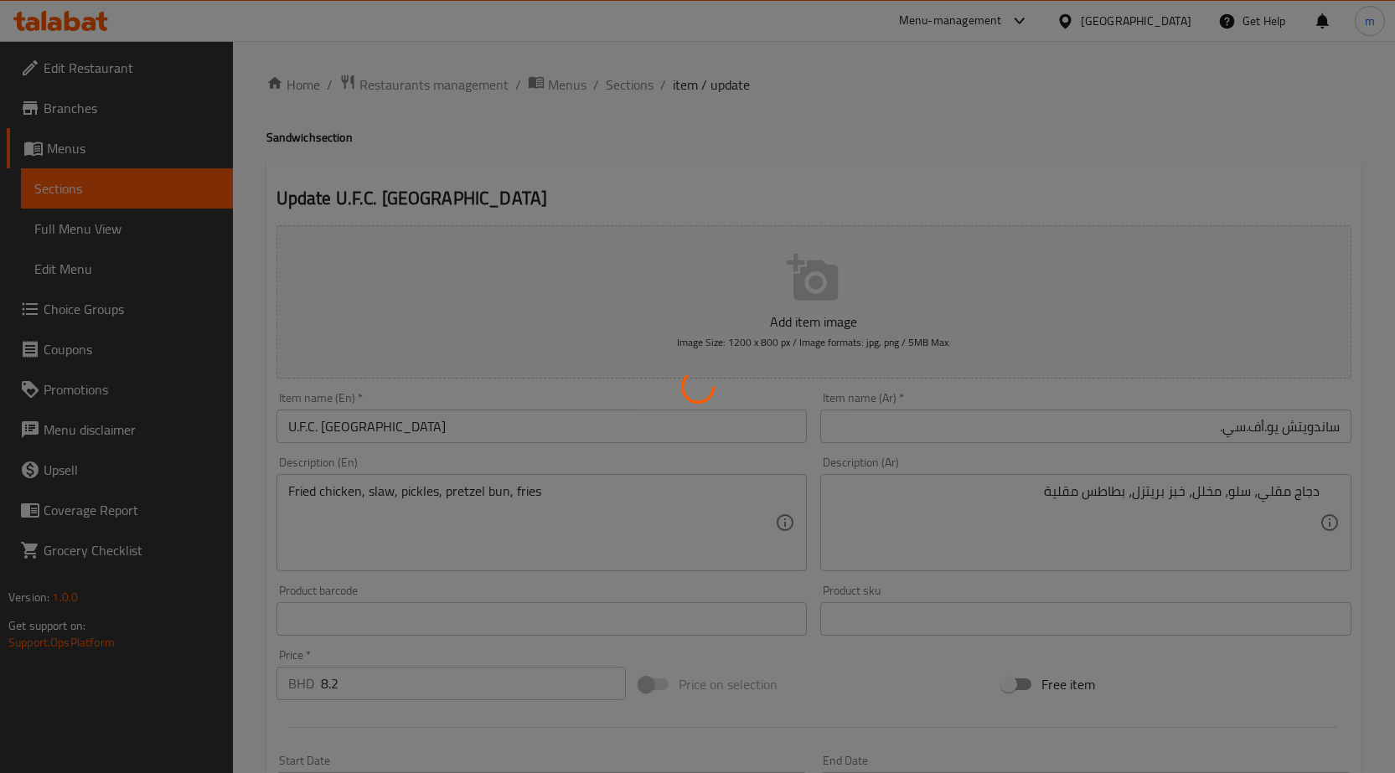
scroll to position [0, 0]
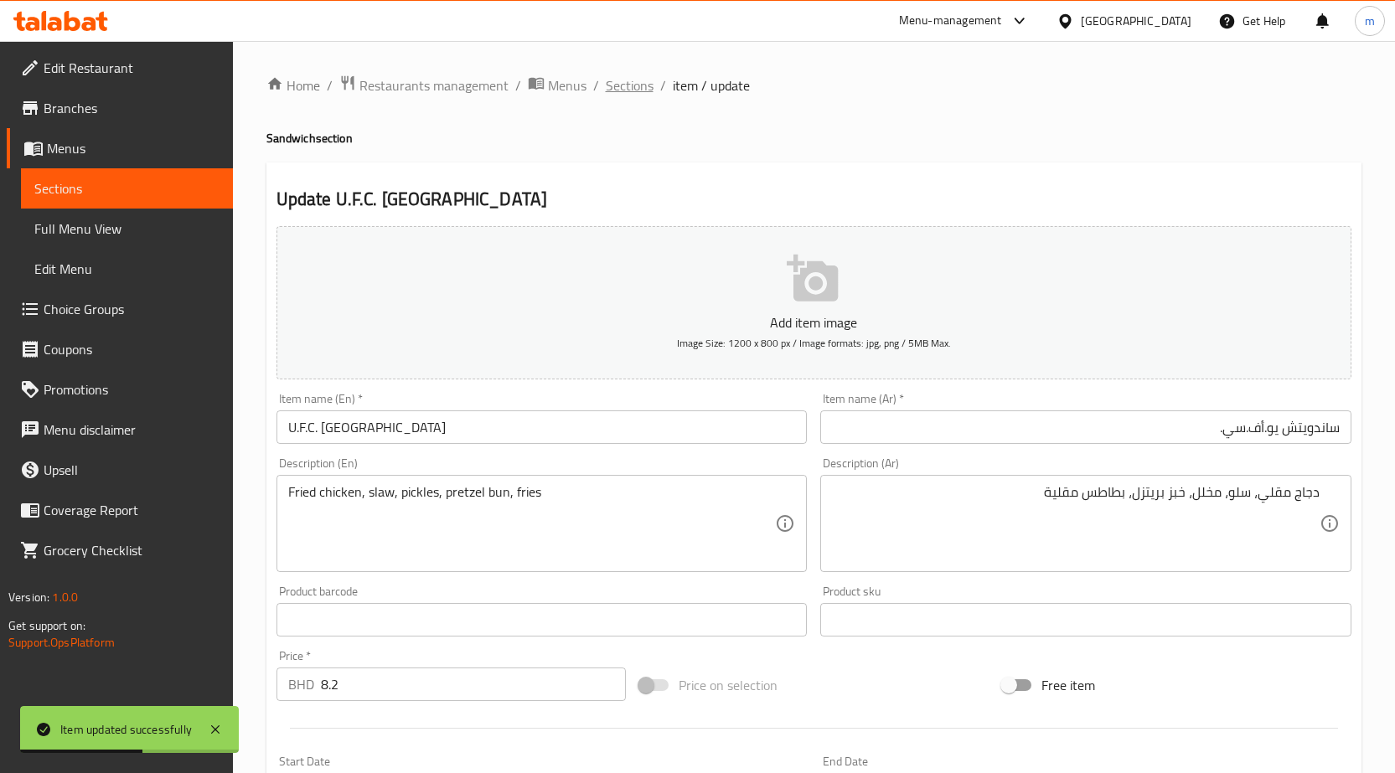
click at [631, 87] on span "Sections" at bounding box center [630, 85] width 48 height 20
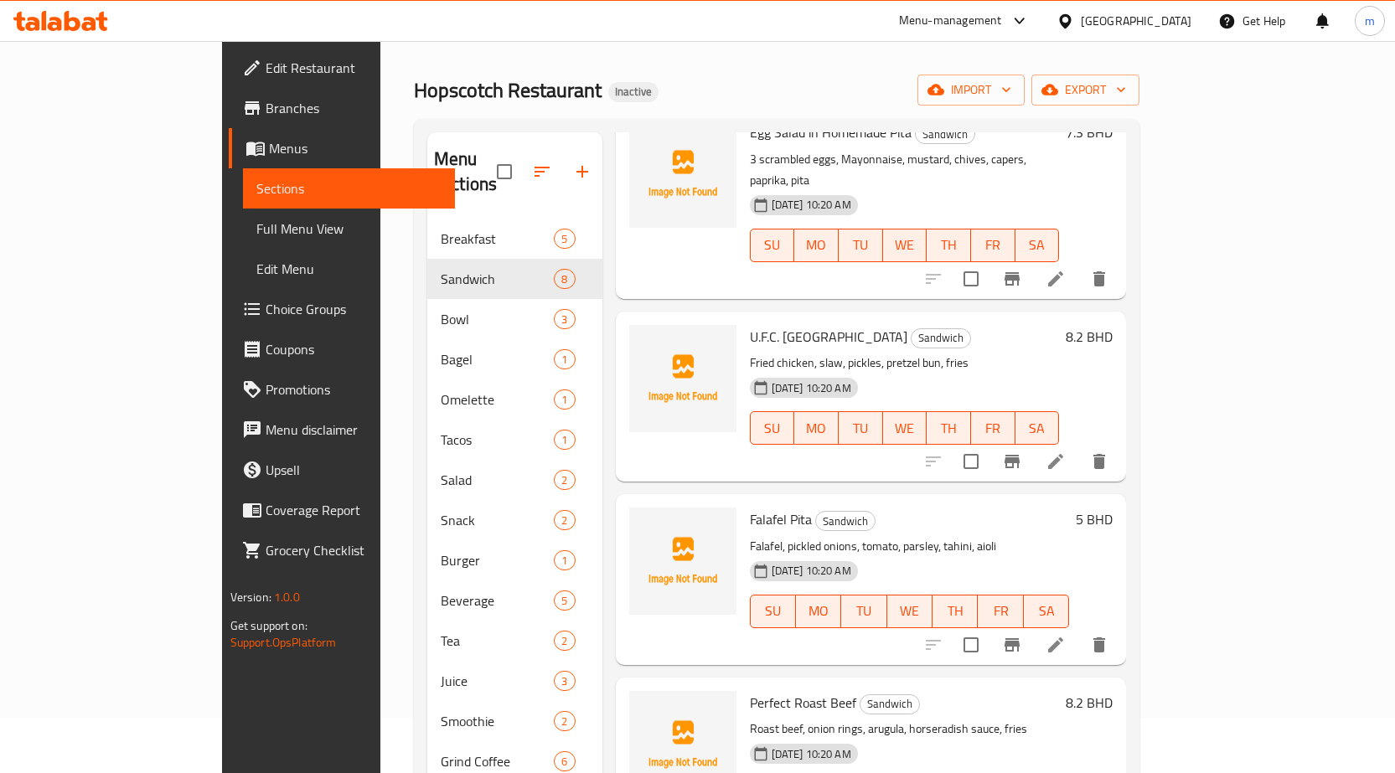
scroll to position [84, 0]
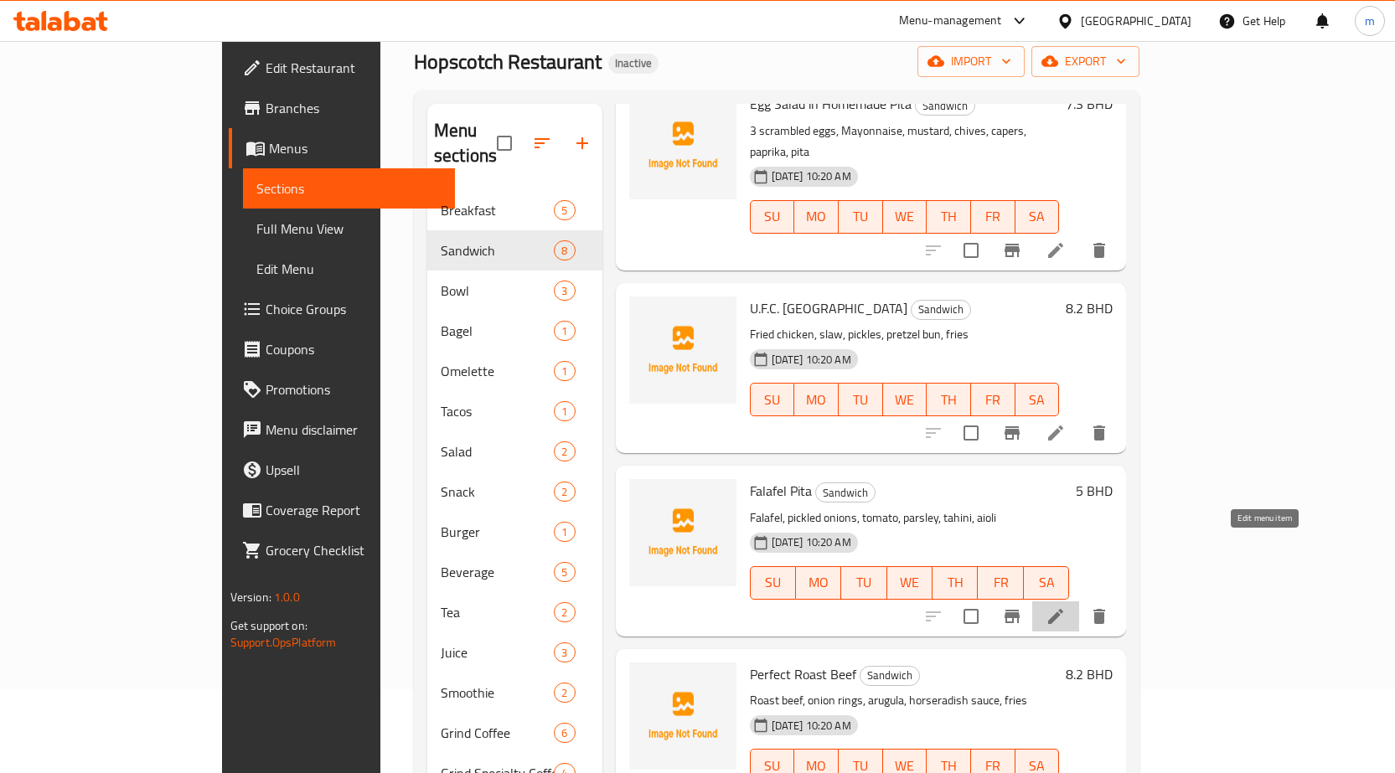
click at [1066, 606] on icon at bounding box center [1055, 616] width 20 height 20
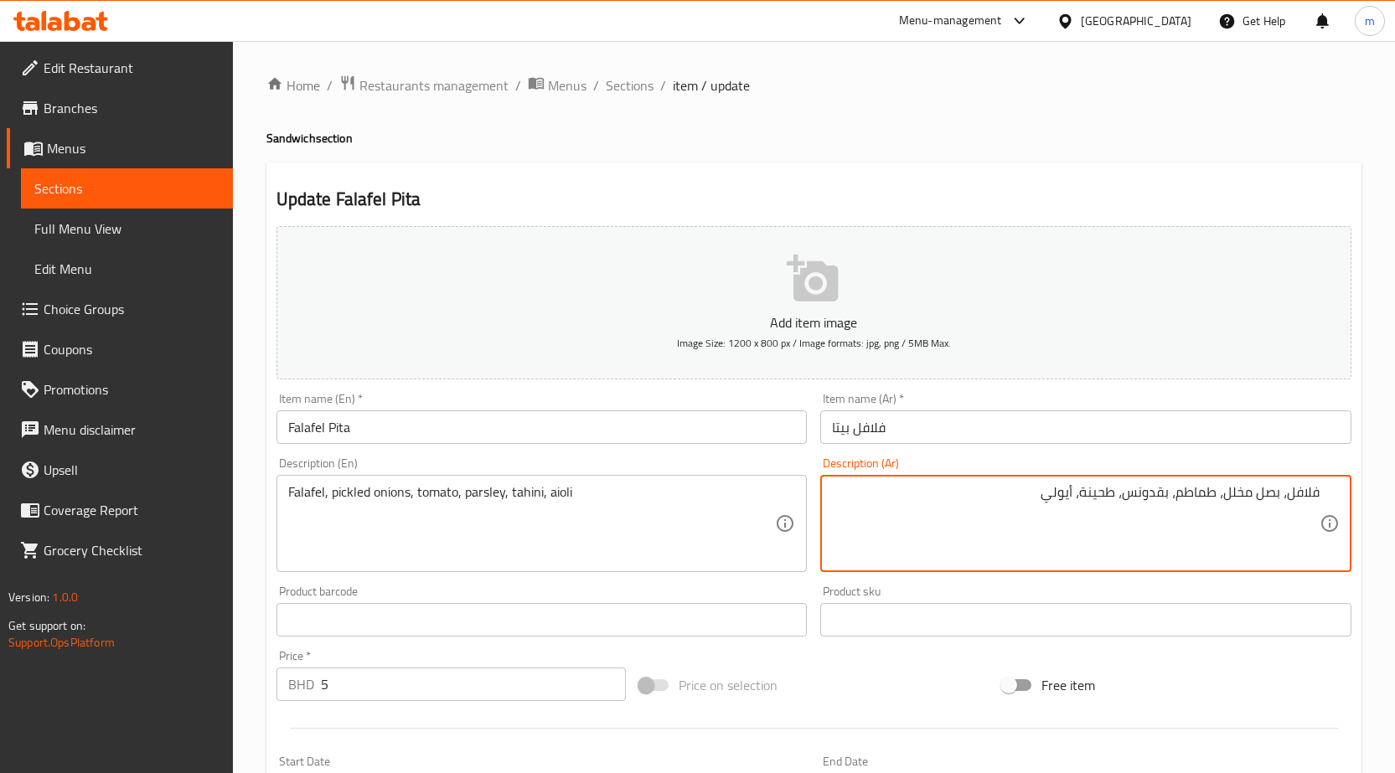
click at [353, 431] on input "Falafel Pita" at bounding box center [541, 427] width 531 height 34
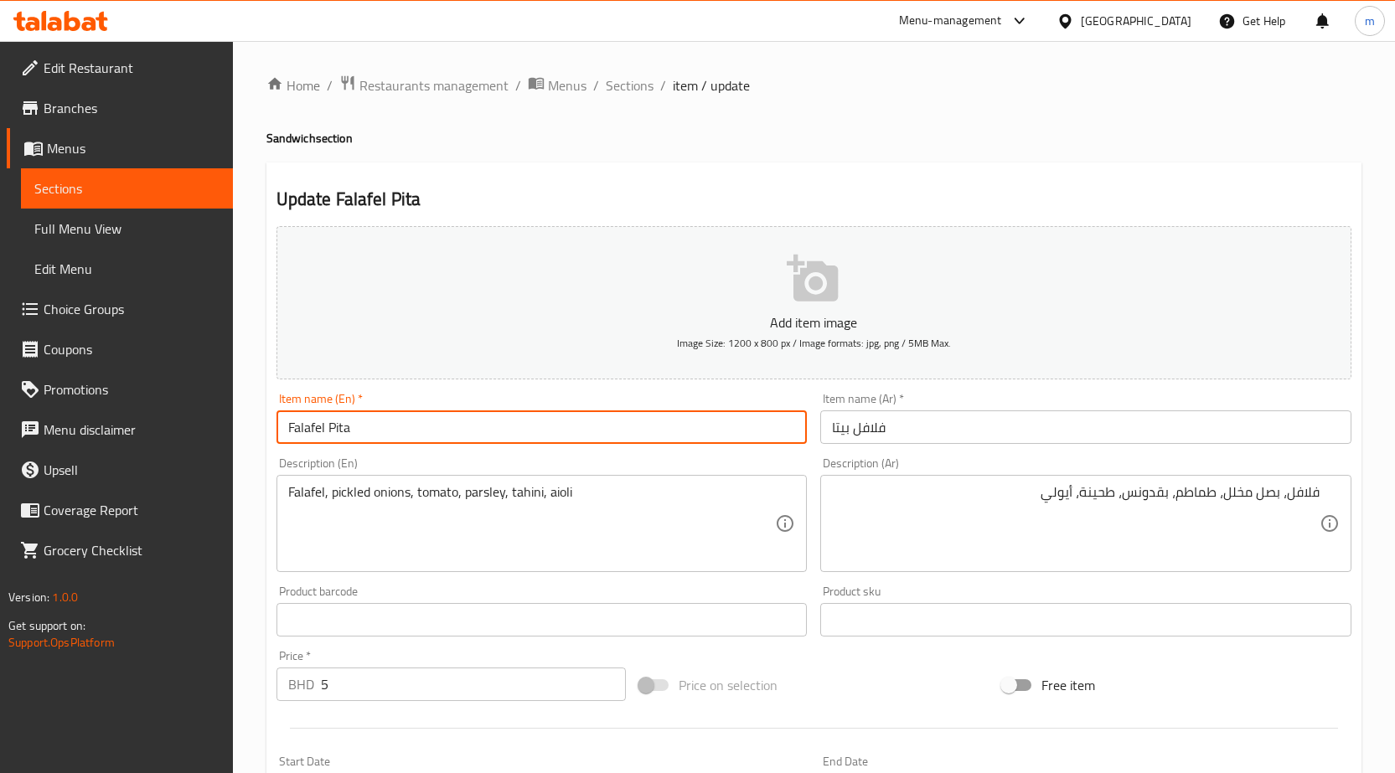
click at [353, 431] on input "Falafel Pita" at bounding box center [541, 427] width 531 height 34
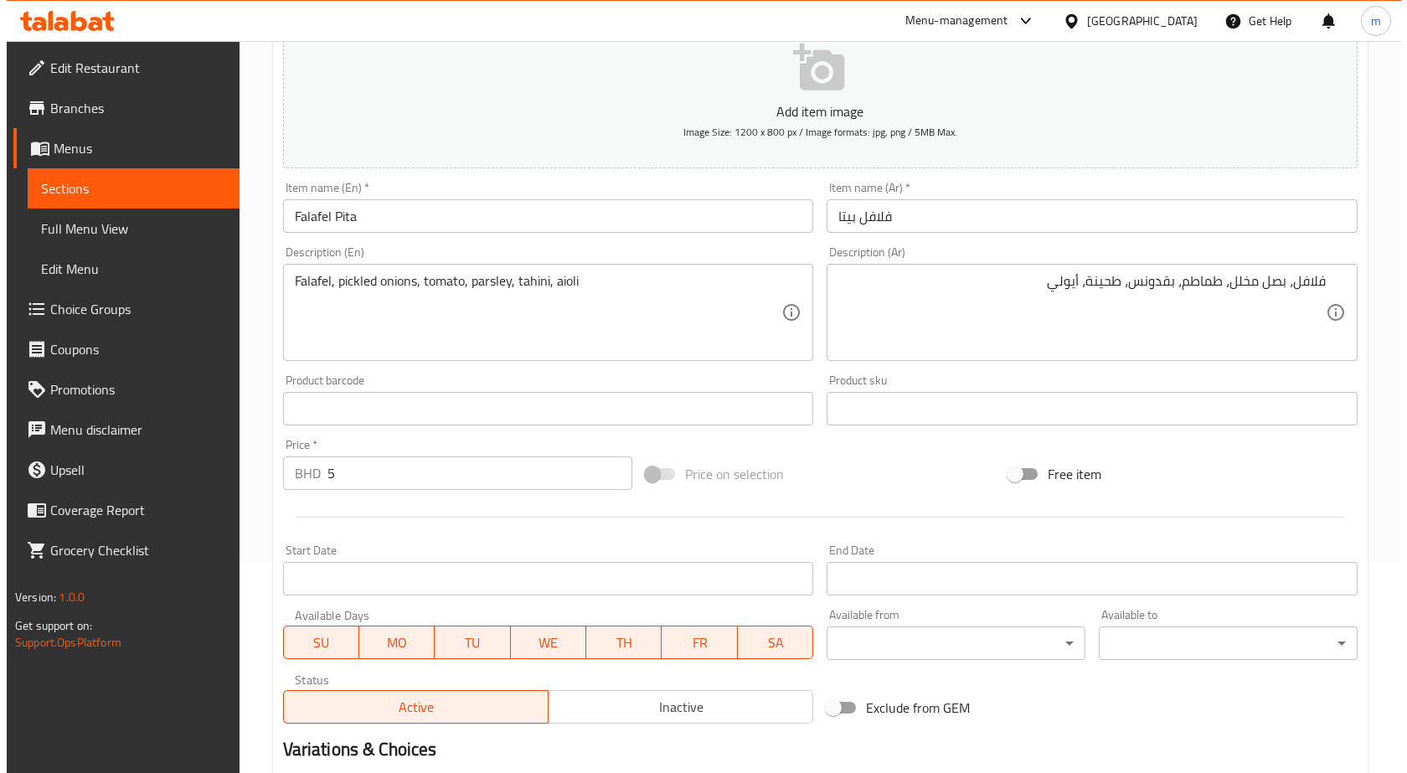
scroll to position [397, 0]
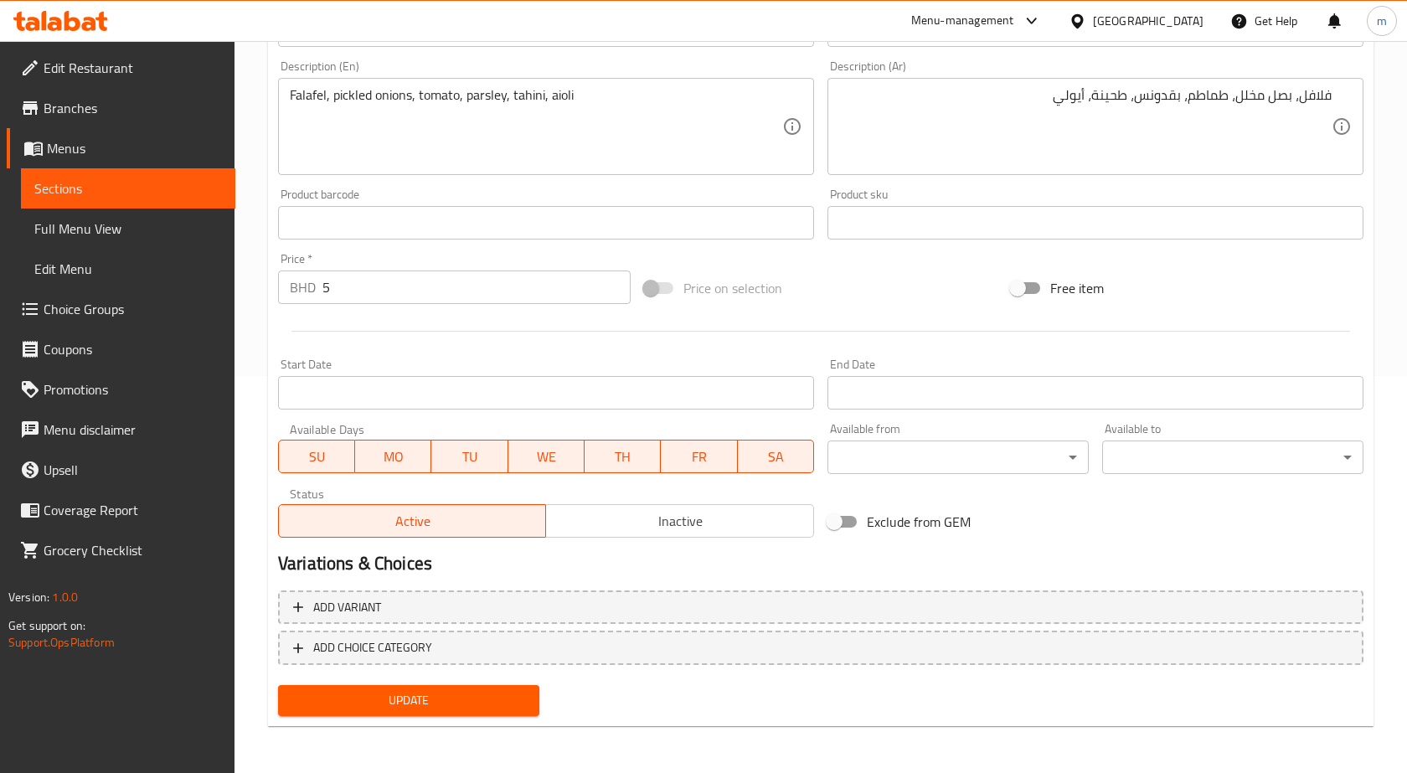
click at [961, 376] on body "​ Menu-management Bahrain Get Help m Edit Restaurant Branches Menus Sections Fu…" at bounding box center [703, 10] width 1407 height 732
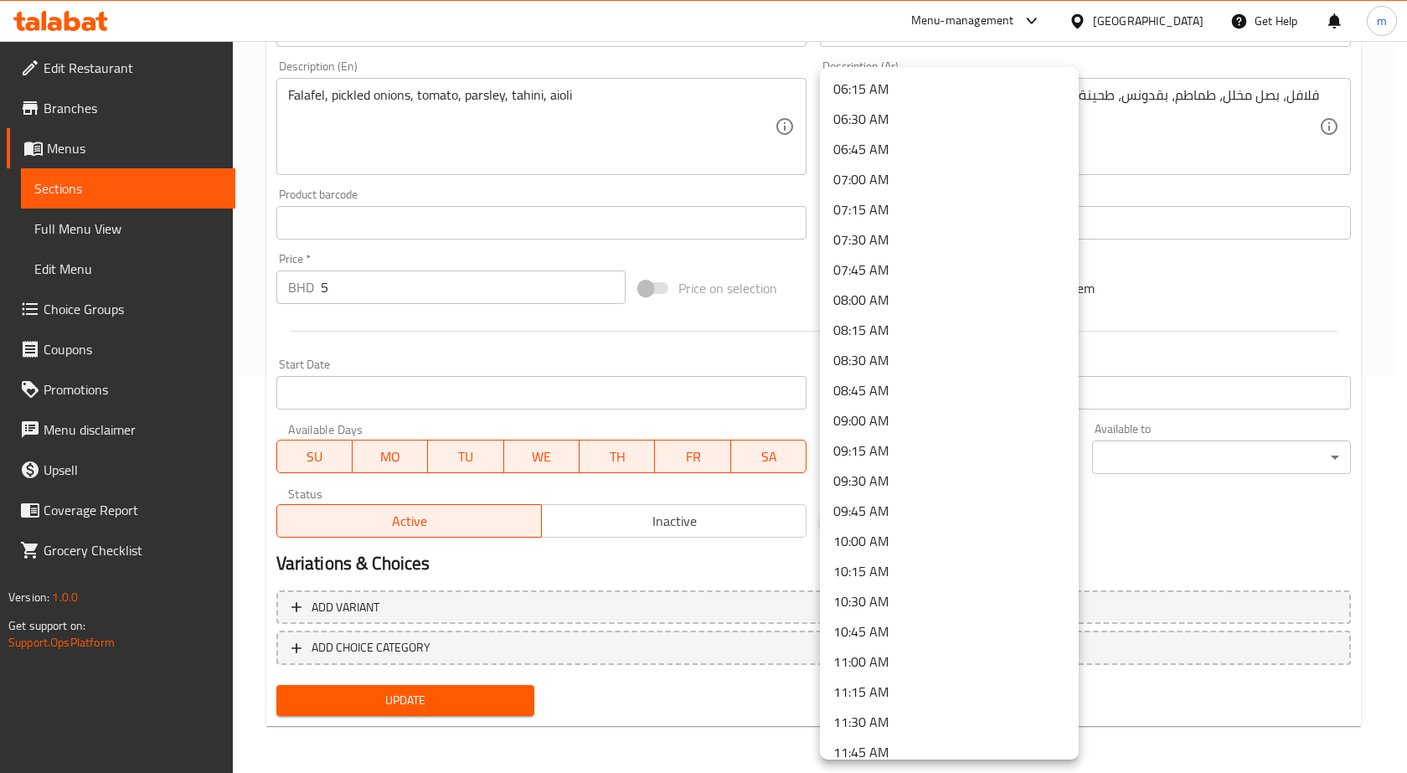
scroll to position [838, 0]
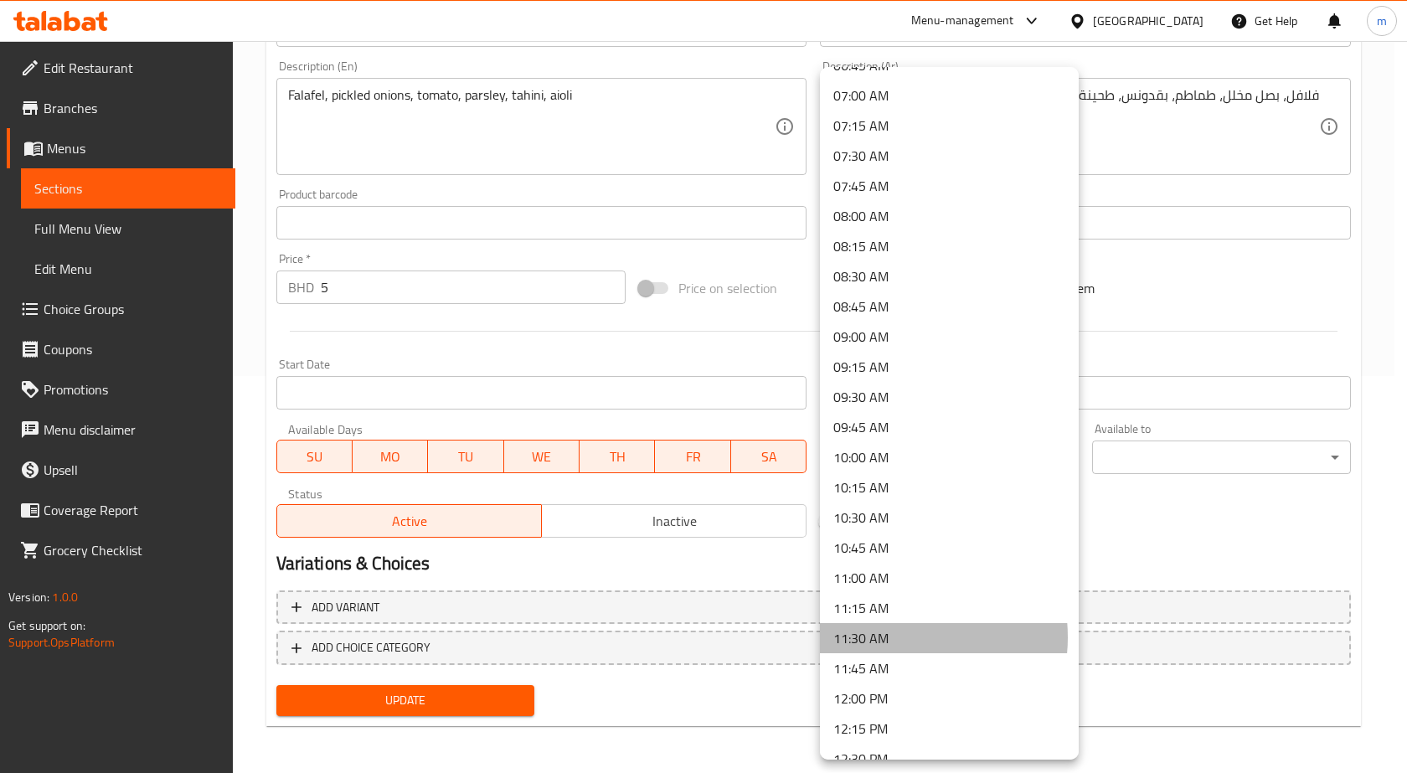
click at [893, 637] on li "11:30 AM" at bounding box center [949, 638] width 259 height 30
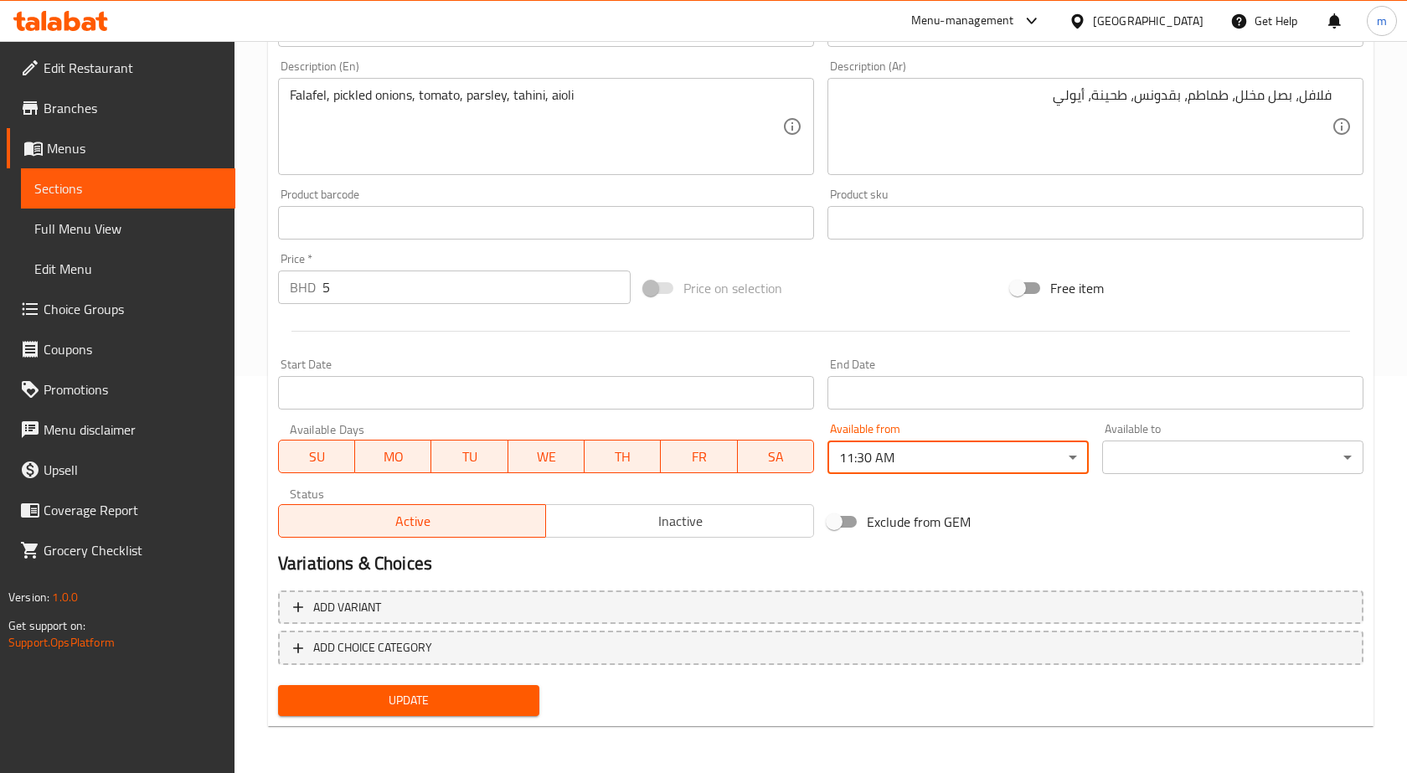
click at [1146, 376] on body "​ Menu-management Bahrain Get Help m Edit Restaurant Branches Menus Sections Fu…" at bounding box center [703, 10] width 1407 height 732
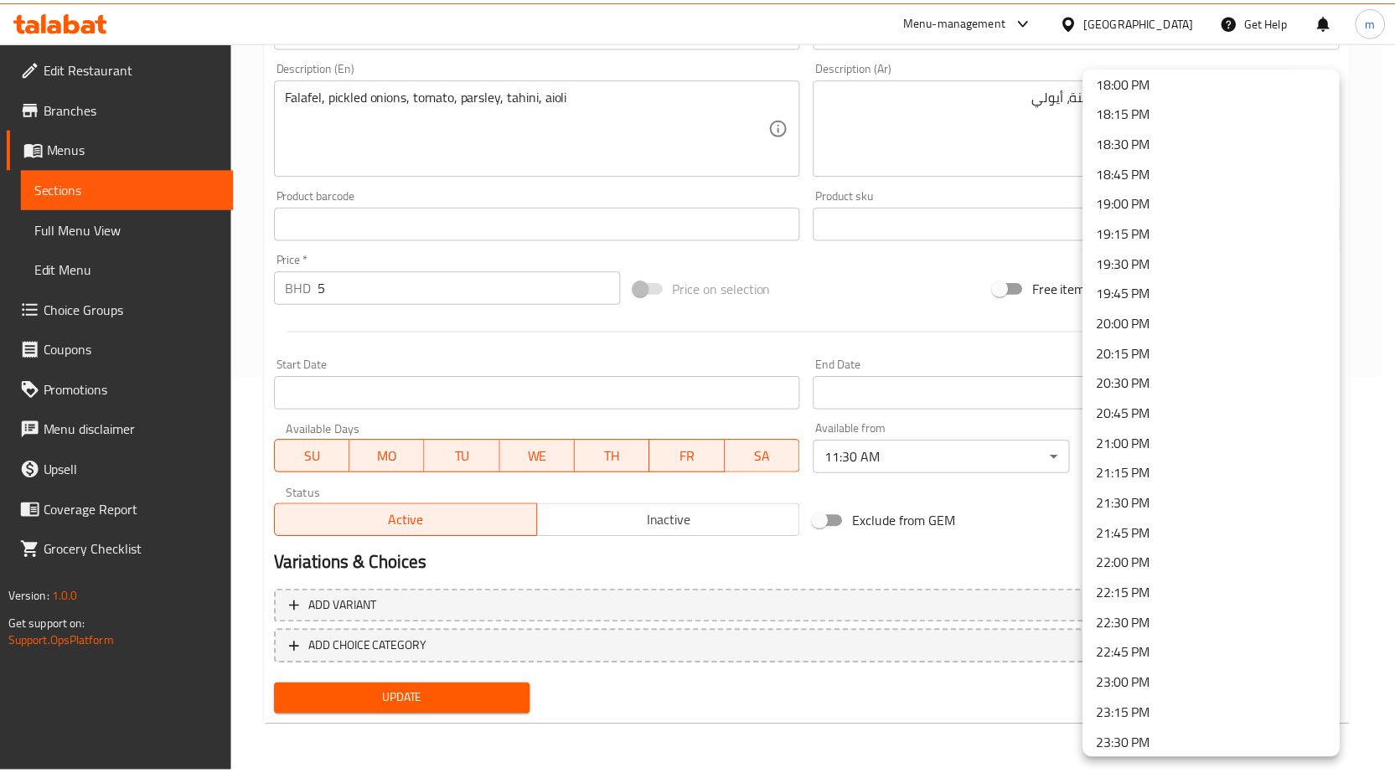
scroll to position [2010, 0]
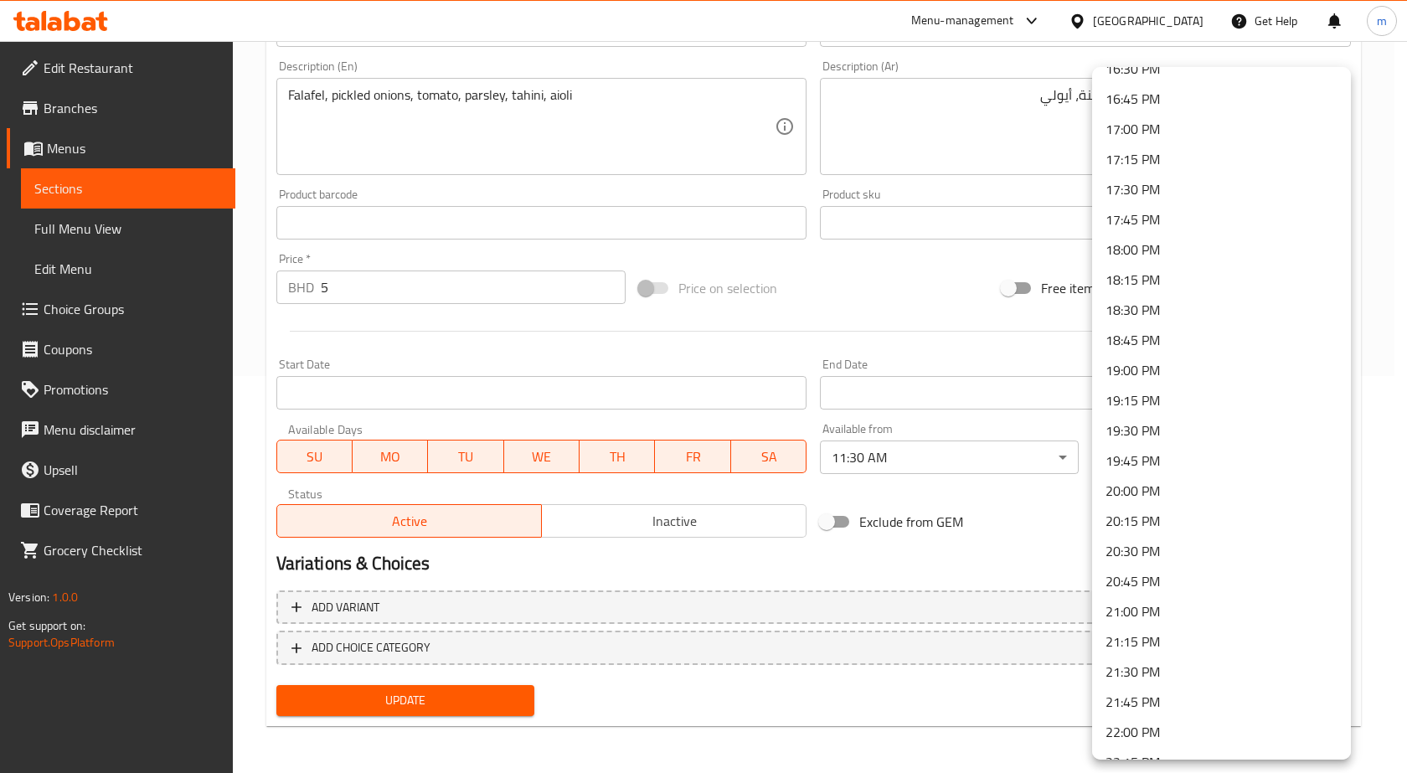
click at [1136, 555] on li "20:30 PM" at bounding box center [1221, 551] width 259 height 30
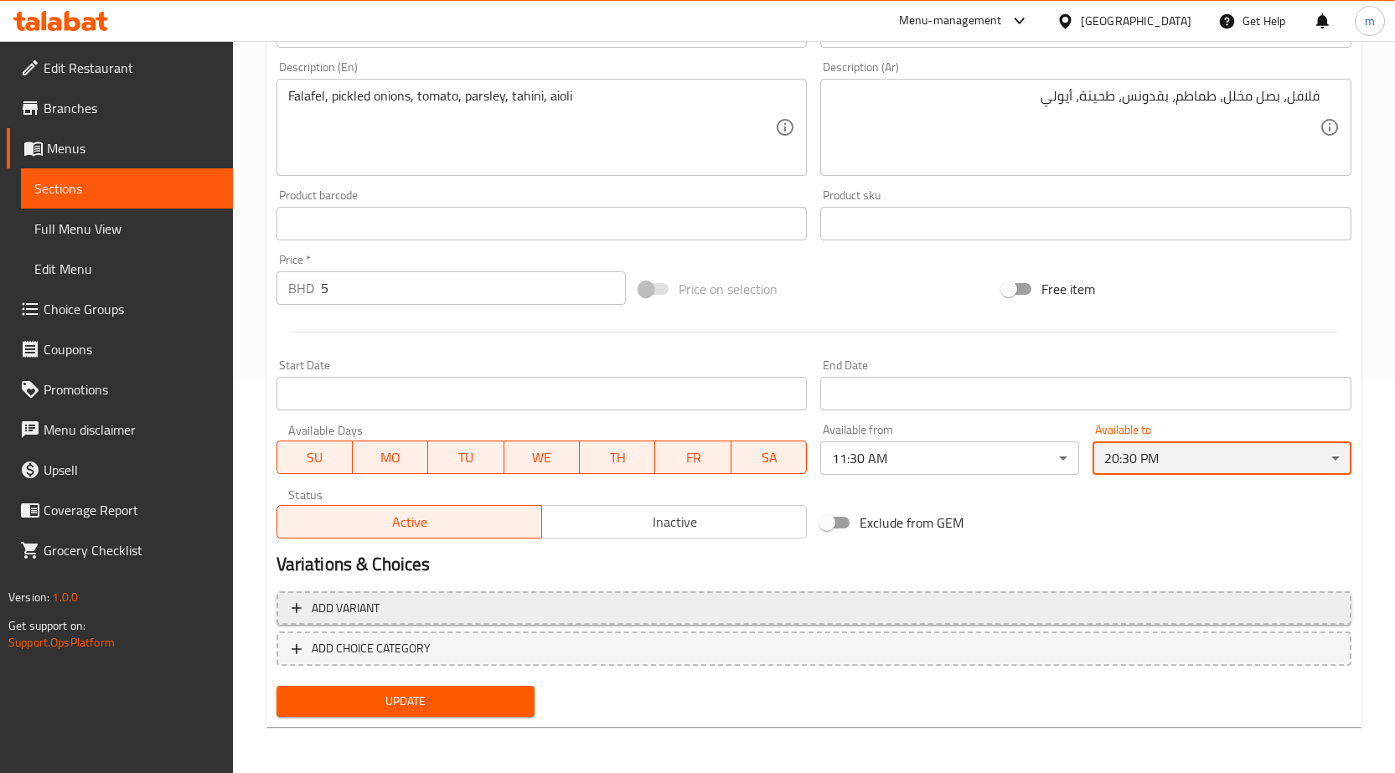
scroll to position [397, 0]
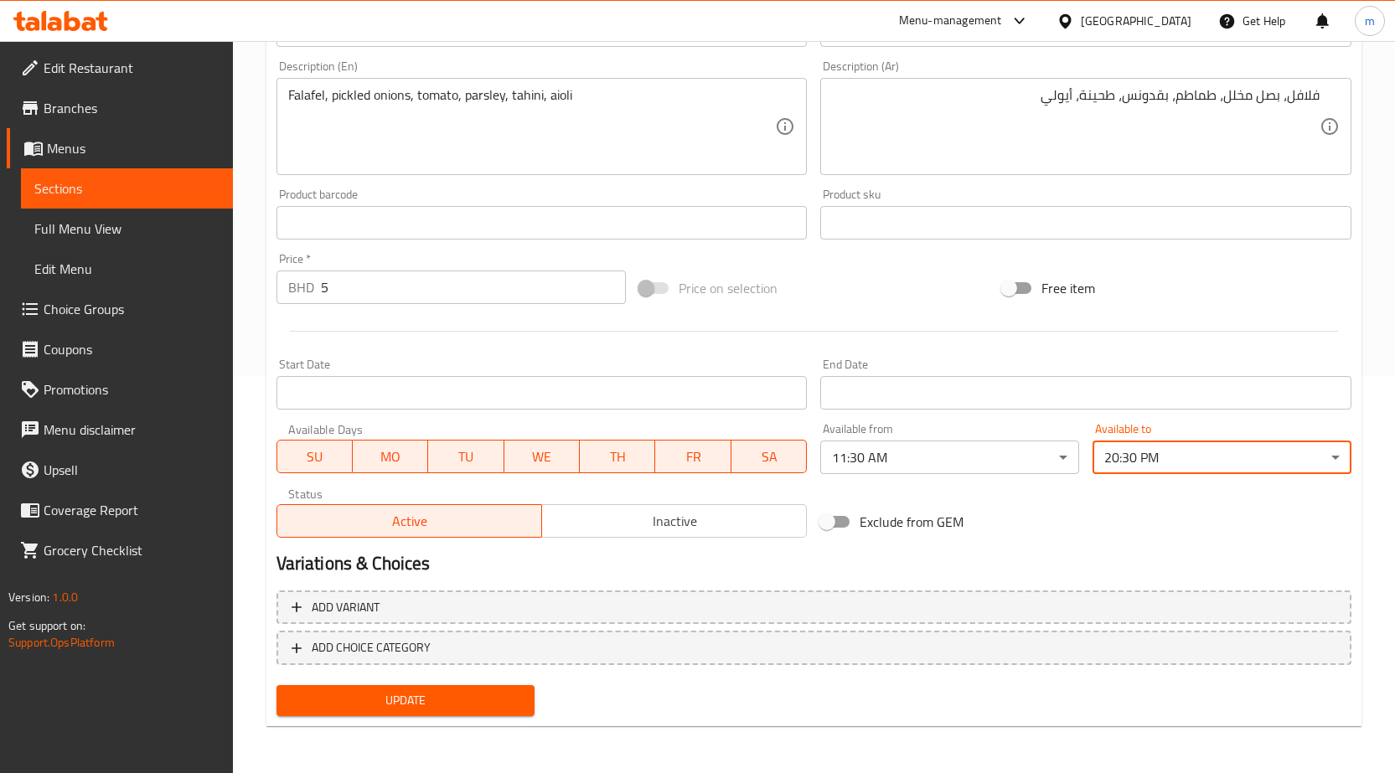
click at [462, 692] on span "Update" at bounding box center [406, 700] width 232 height 21
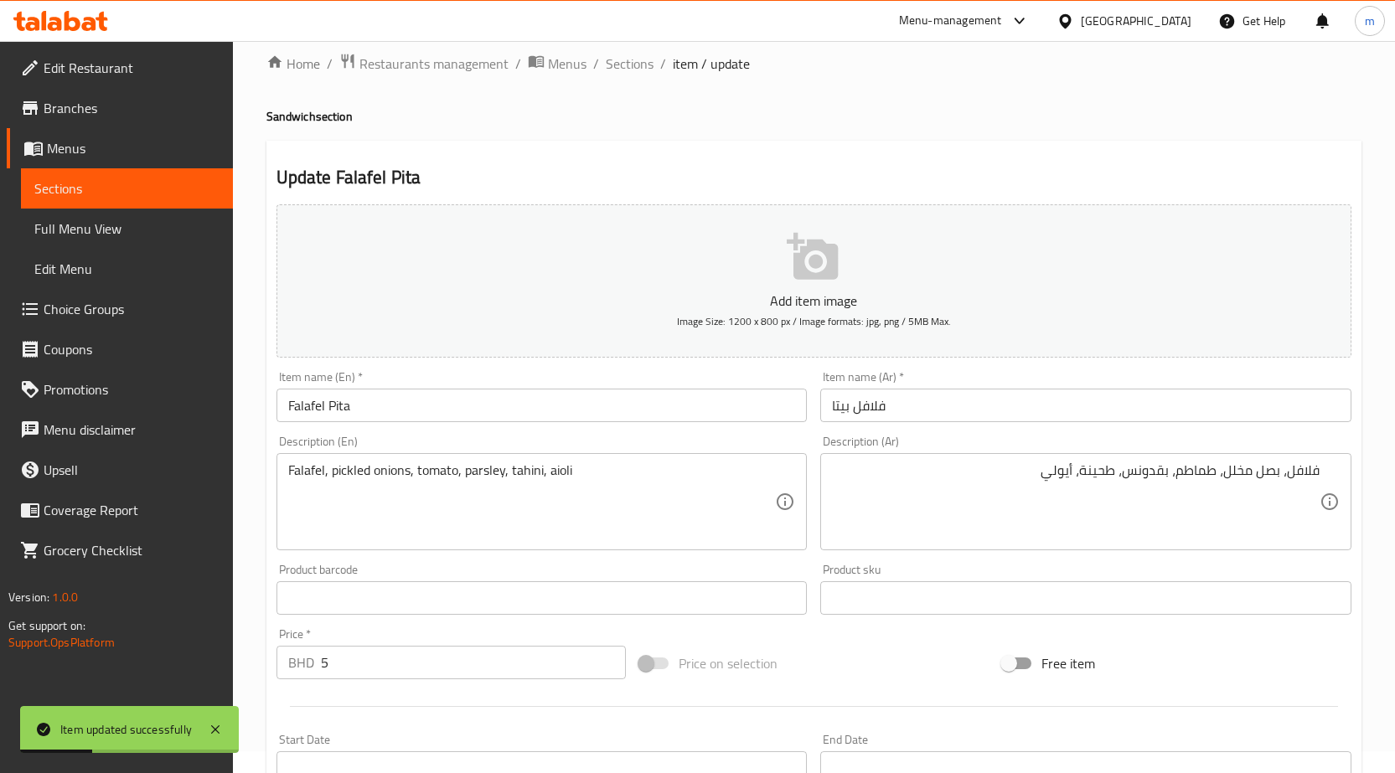
scroll to position [0, 0]
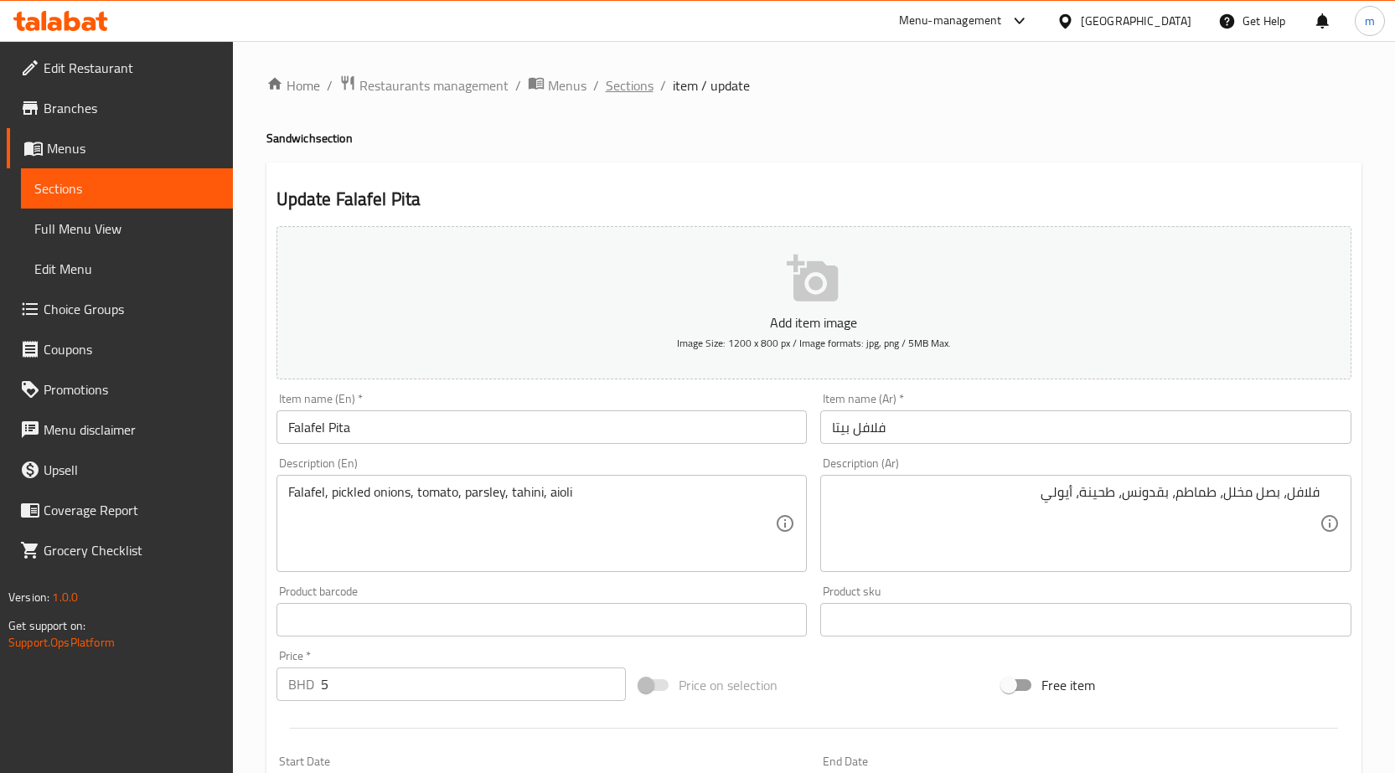
click at [631, 80] on span "Sections" at bounding box center [630, 85] width 48 height 20
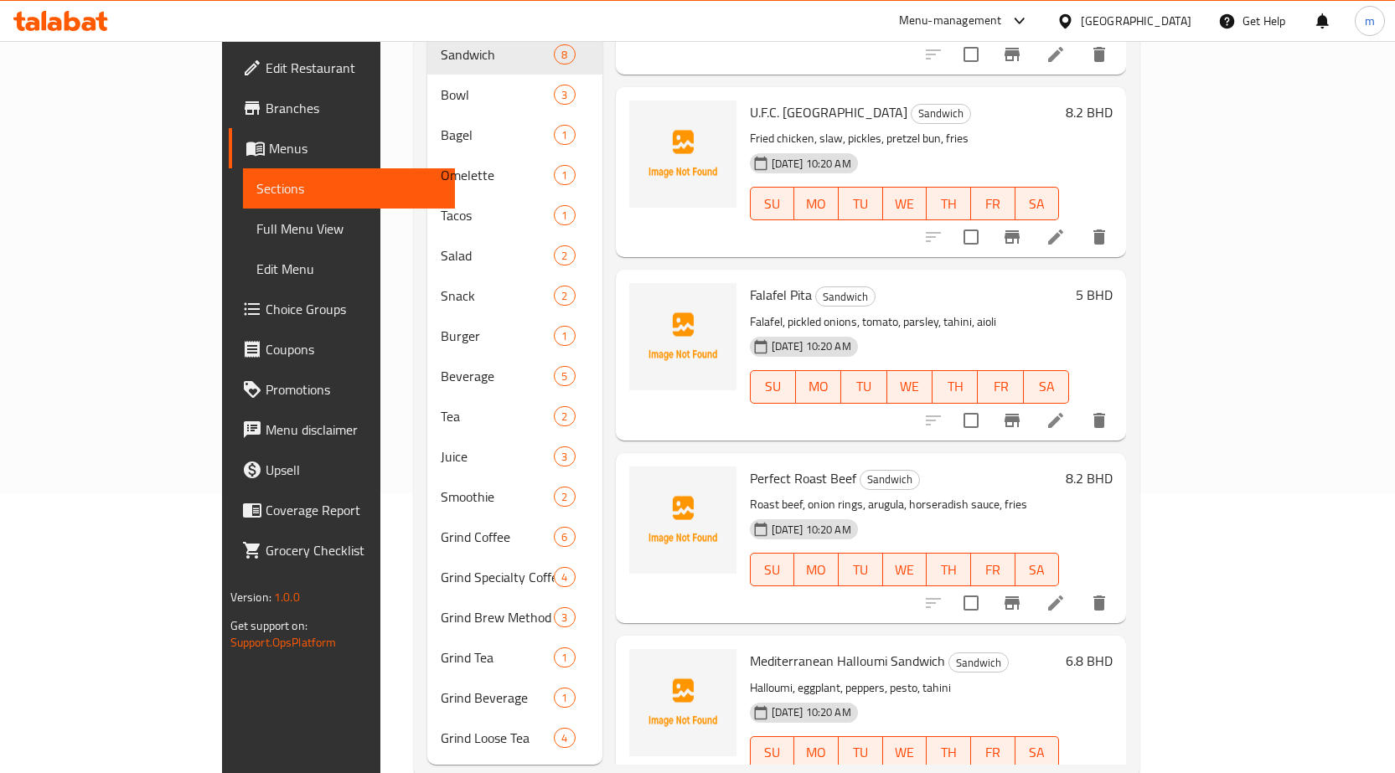
scroll to position [293, 0]
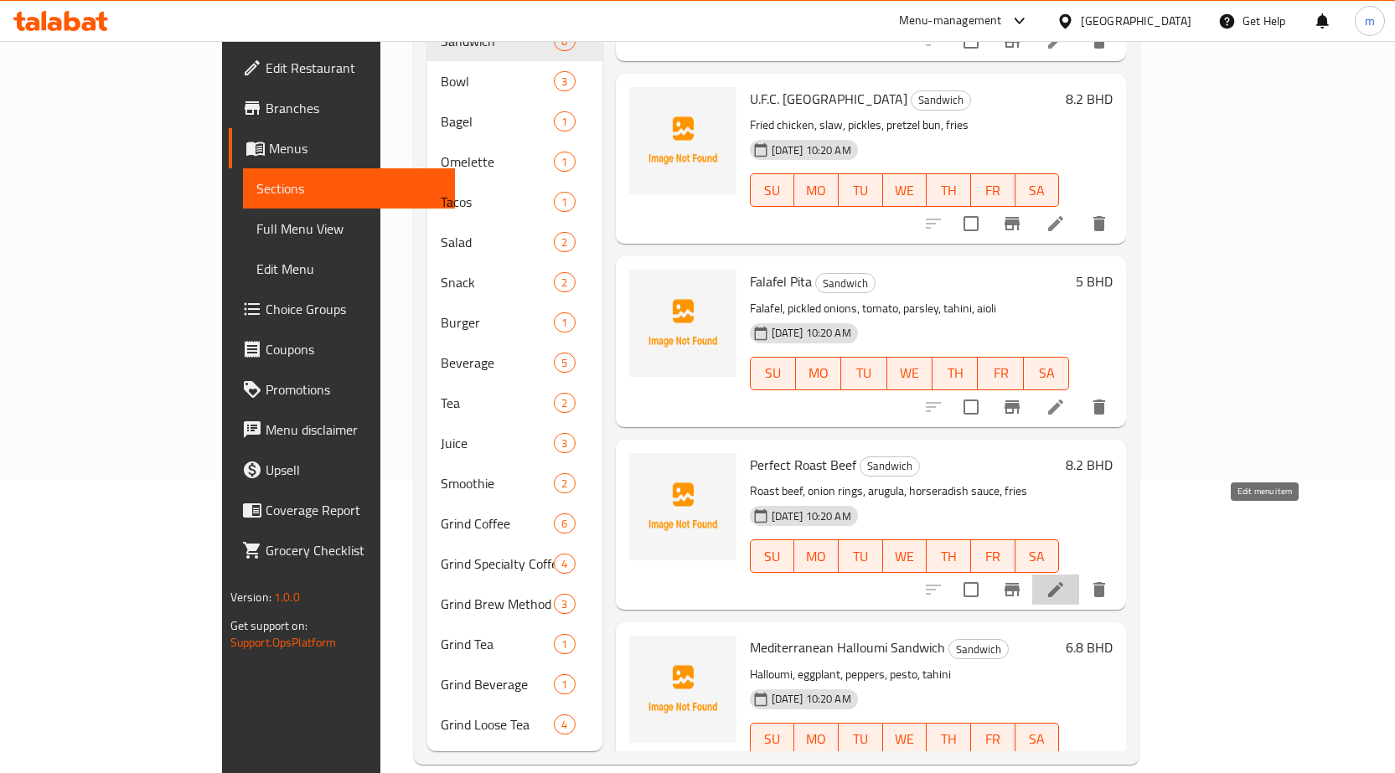
click at [1063, 582] on icon at bounding box center [1055, 589] width 15 height 15
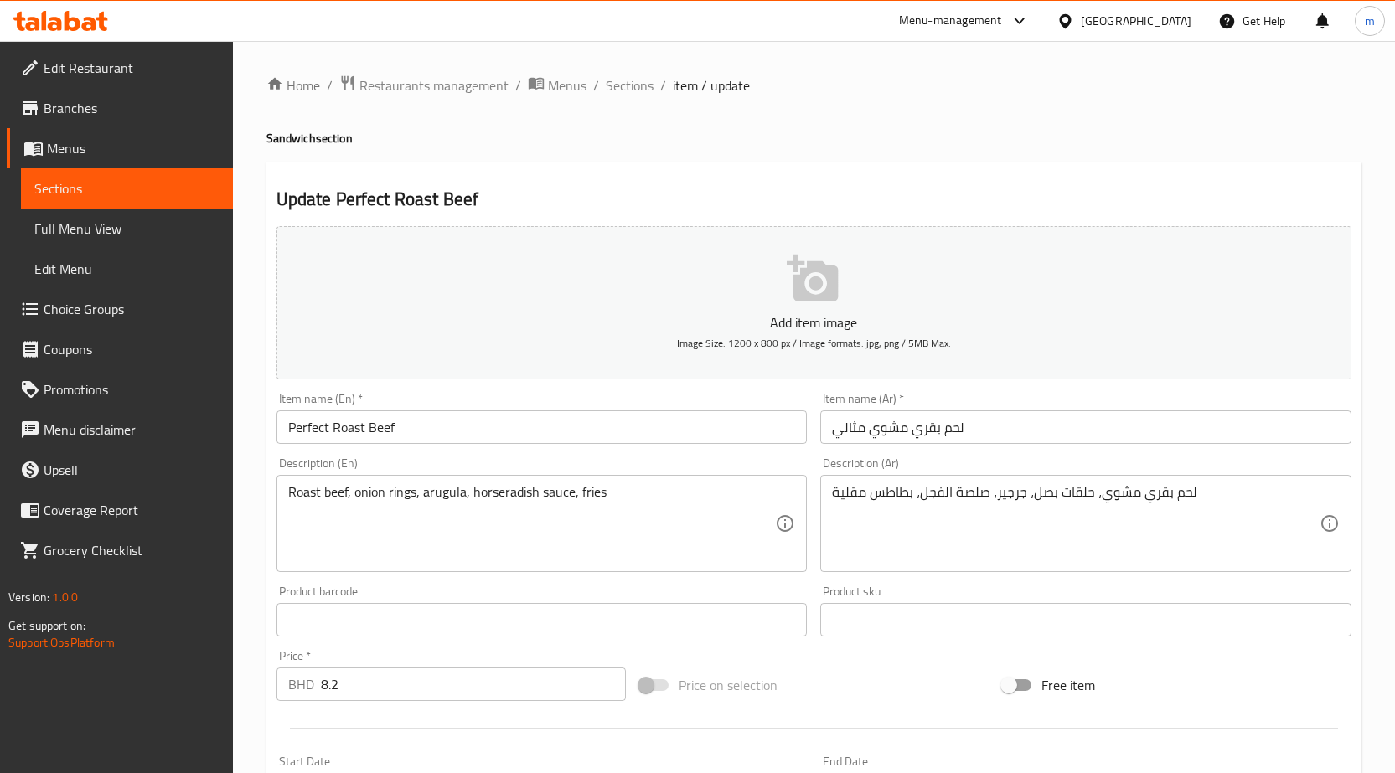
click at [1030, 431] on input "لحم بقري مشوي مثالي" at bounding box center [1085, 427] width 531 height 34
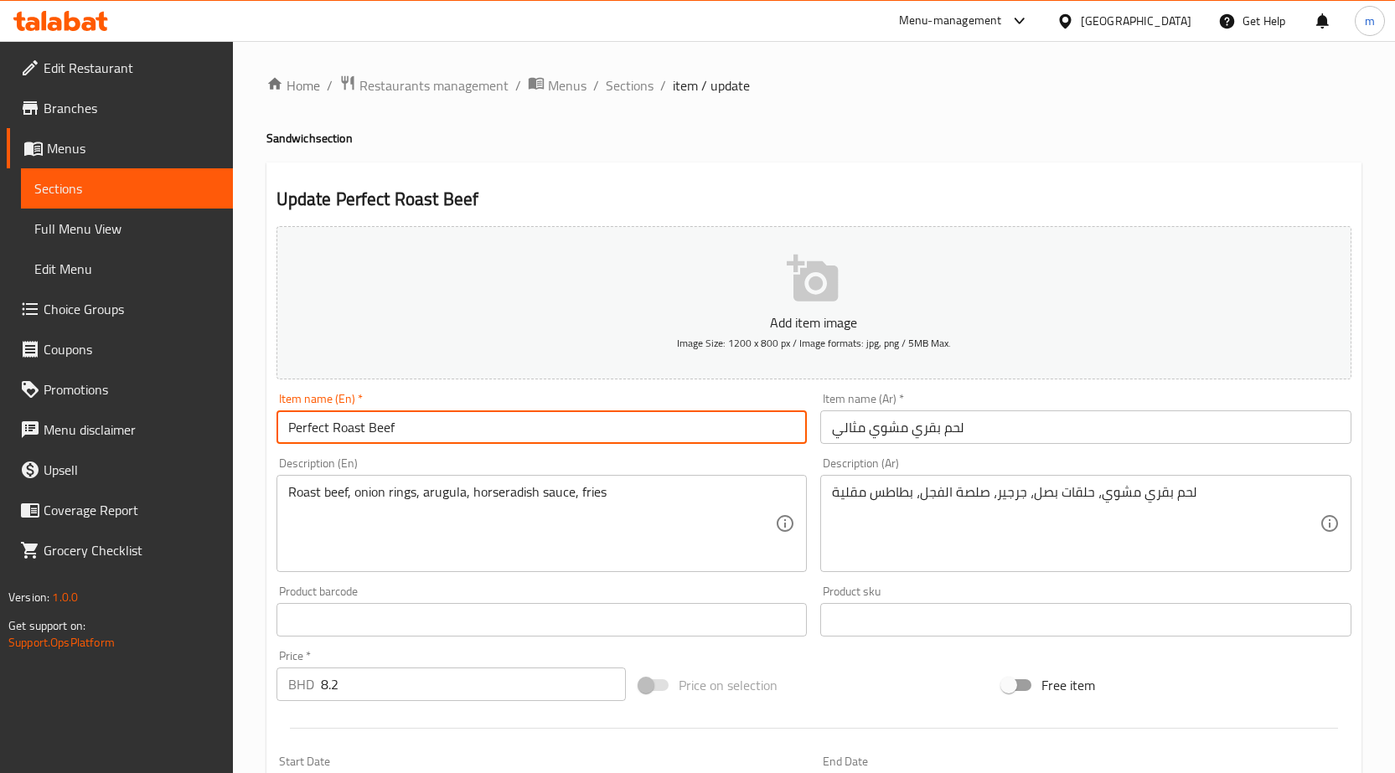
drag, startPoint x: 363, startPoint y: 431, endPoint x: 331, endPoint y: 430, distance: 31.8
click at [331, 430] on input "Perfect Roast Beef" at bounding box center [541, 427] width 531 height 34
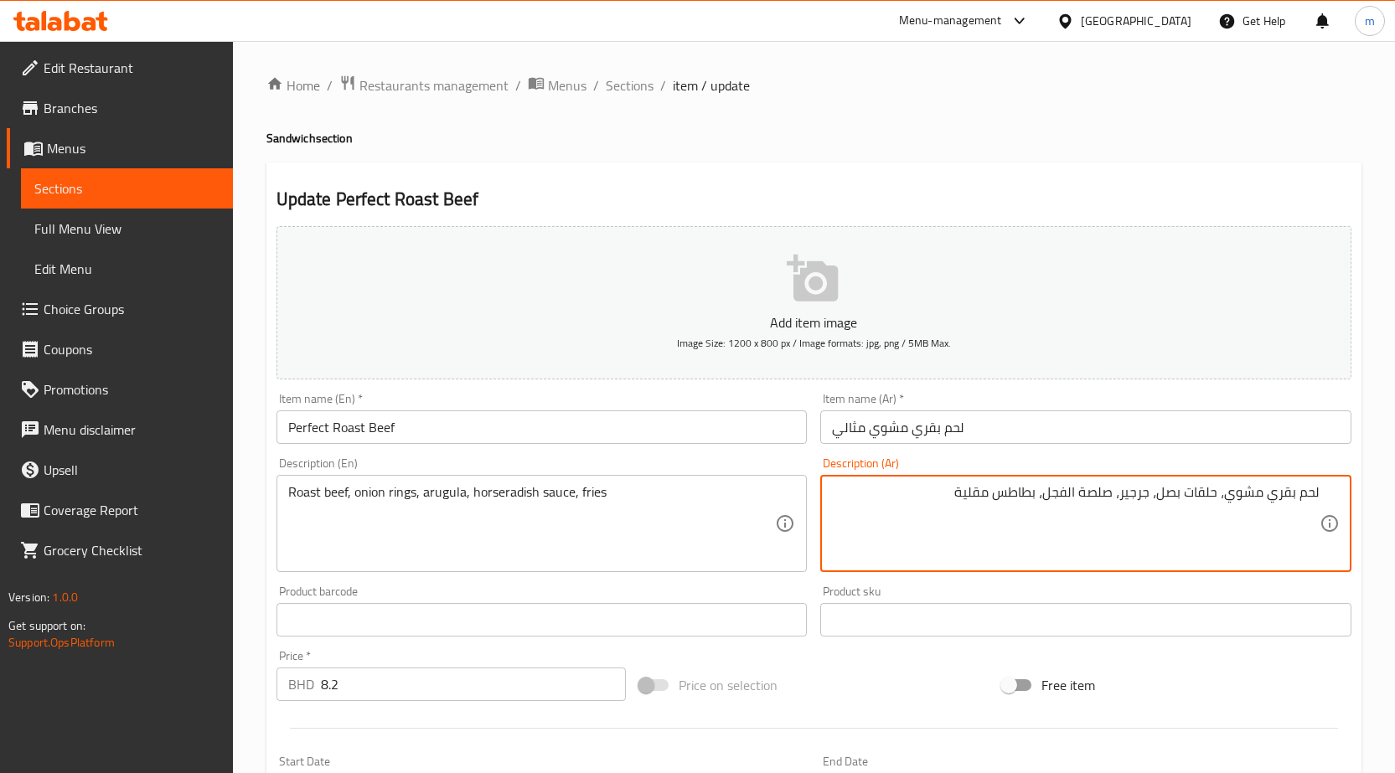
drag, startPoint x: 1081, startPoint y: 493, endPoint x: 1115, endPoint y: 503, distance: 34.8
click at [1115, 503] on textarea "لحم بقري مشوي، حلقات بصل، جرجير، صلصة الفجل، بطاطس مقلية" at bounding box center [1076, 524] width 488 height 80
type textarea "لحم بقري مشوي، حلقات بصل، جرجير، صوص الفجل، بطاطس مقلية"
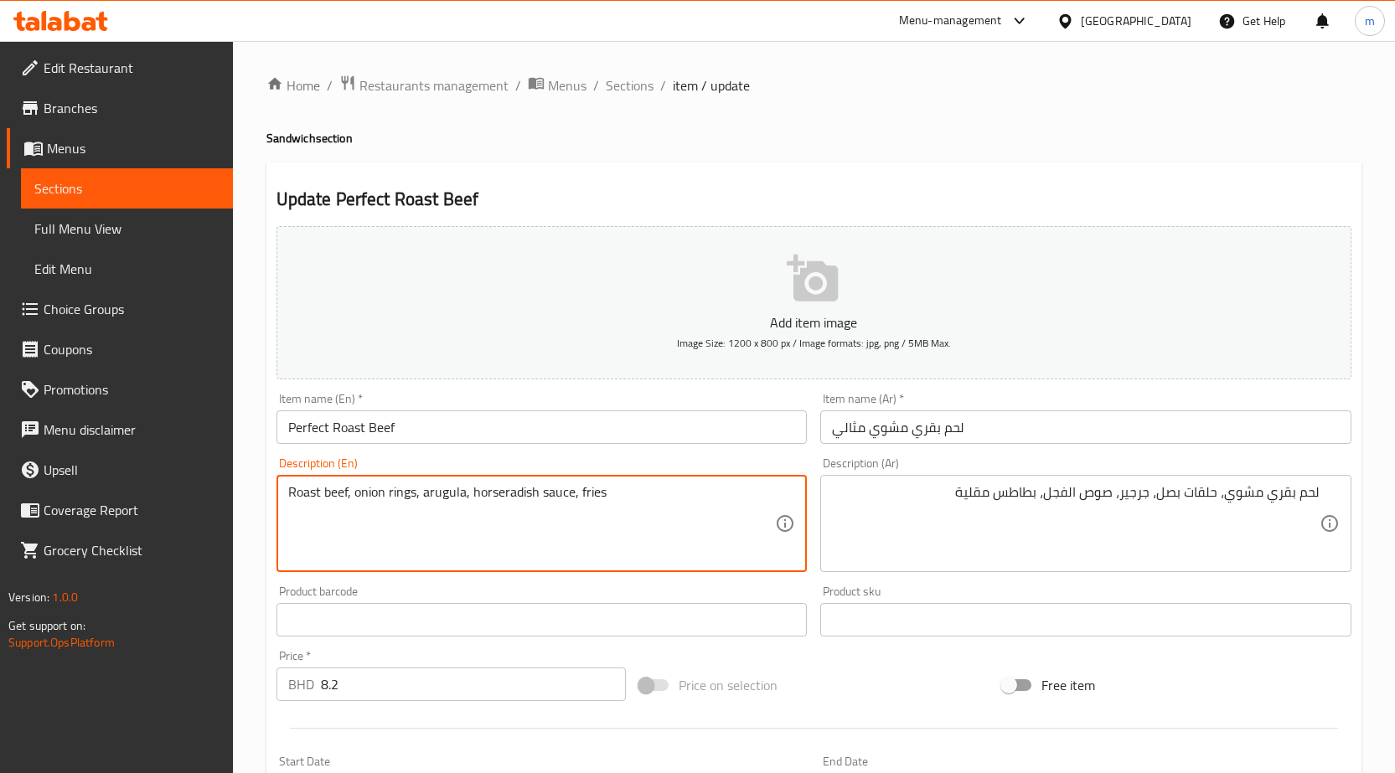
click at [499, 488] on textarea "Roast beef, onion rings, arugula, horseradish sauce, fries" at bounding box center [532, 524] width 488 height 80
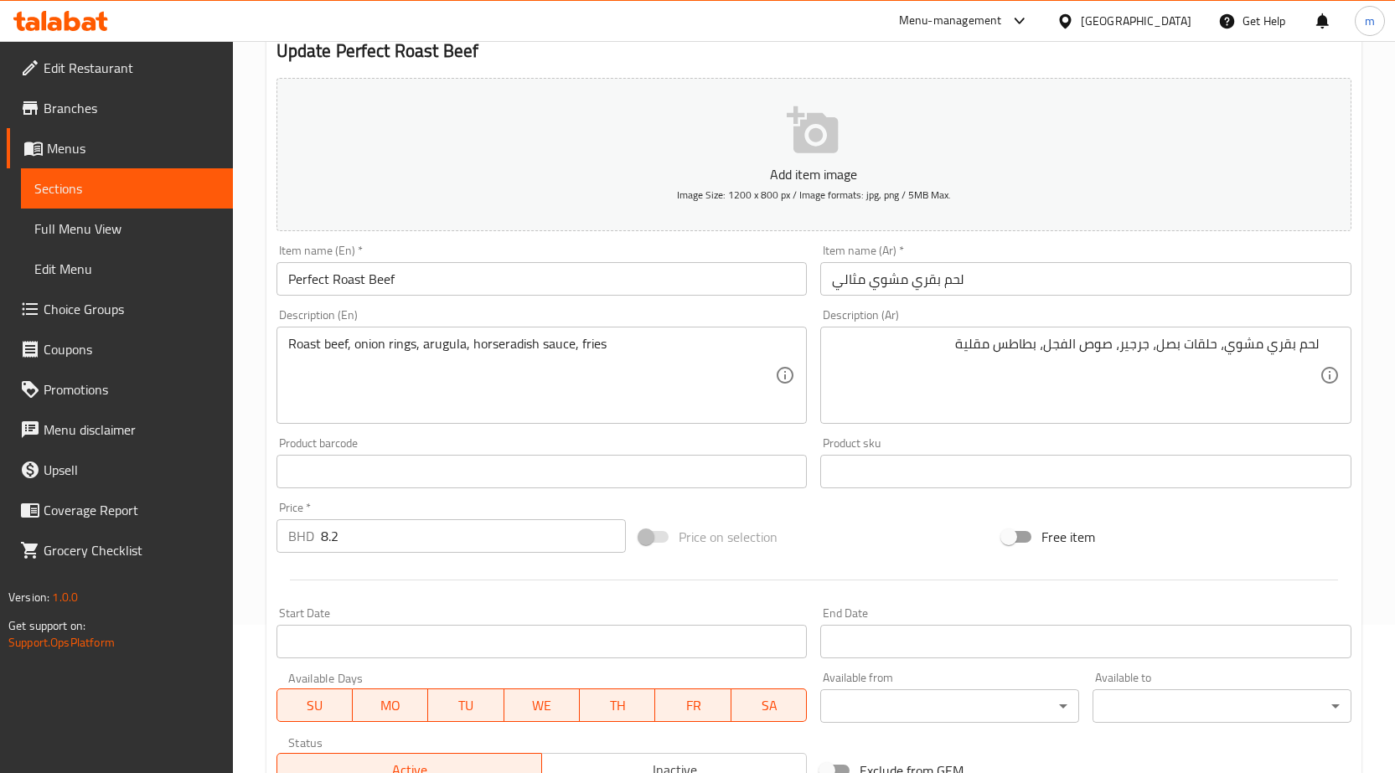
scroll to position [168, 0]
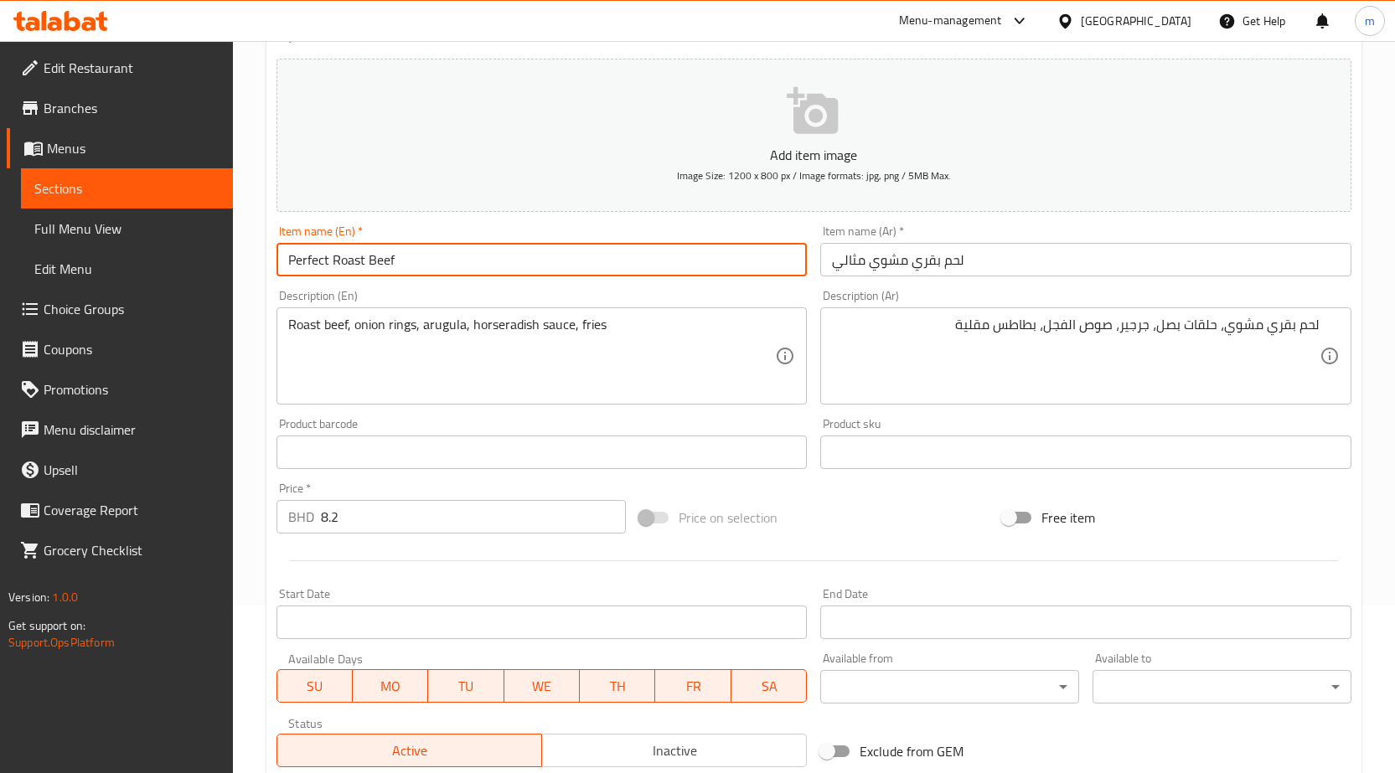
drag, startPoint x: 440, startPoint y: 263, endPoint x: 209, endPoint y: 282, distance: 231.2
click at [211, 281] on div "Edit Restaurant Branches Menus Sections Full Menu View Edit Menu Choice Groups …" at bounding box center [697, 438] width 1395 height 1129
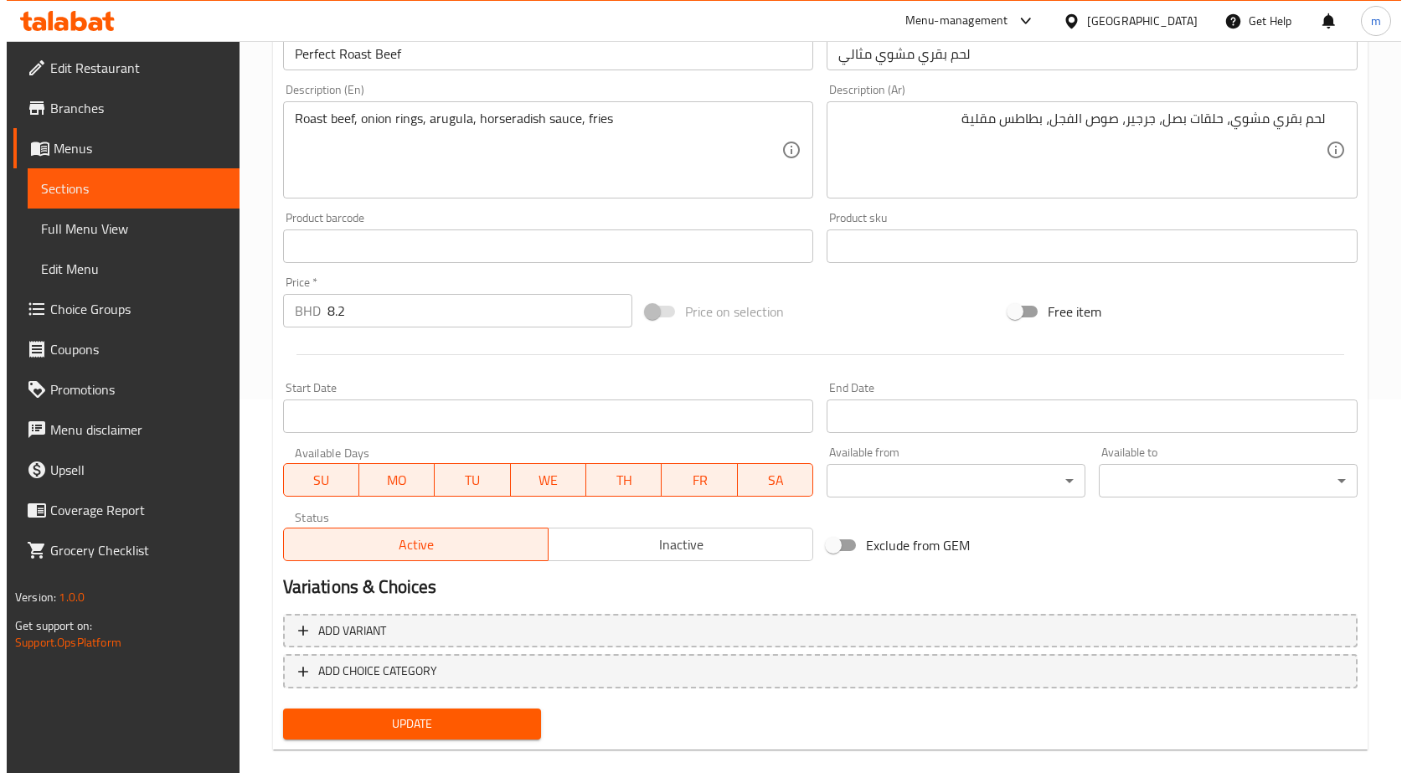
scroll to position [397, 0]
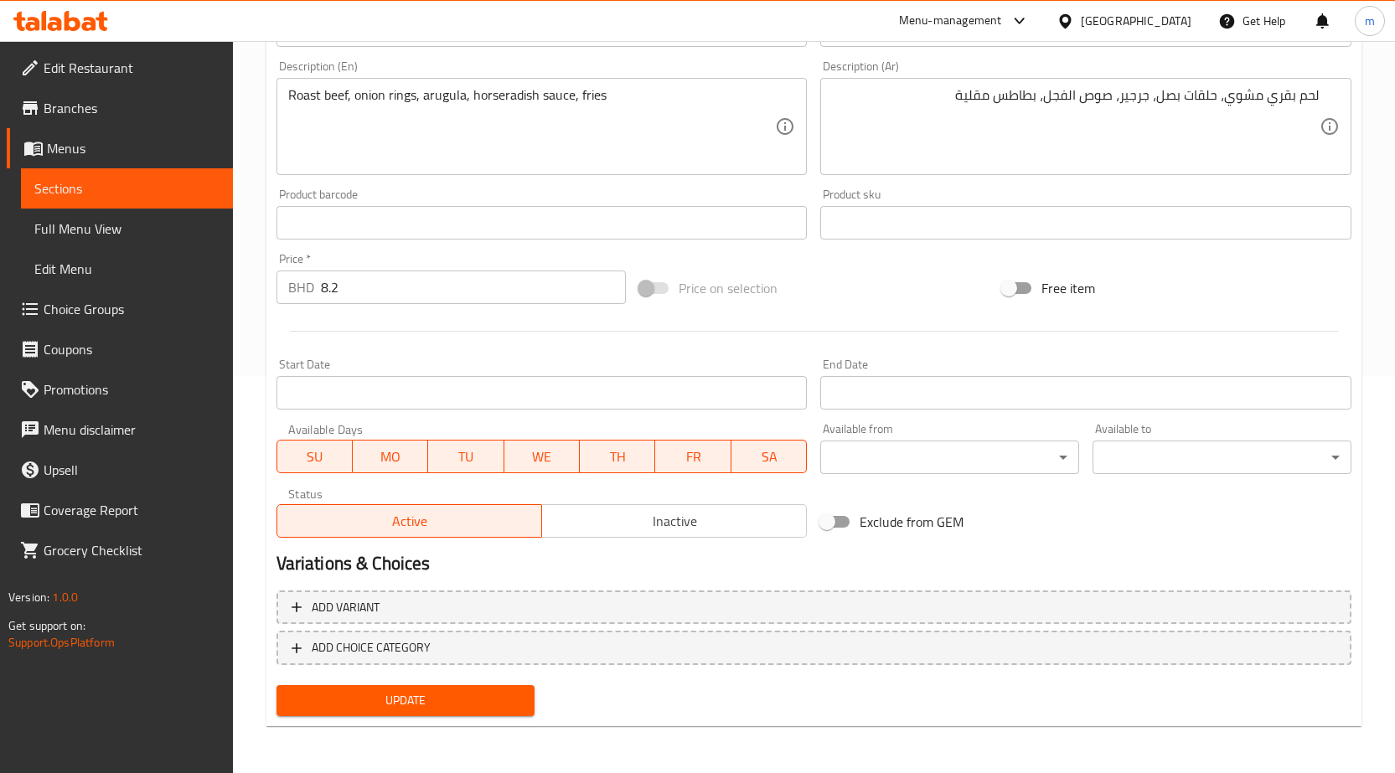
click at [965, 376] on body "​ Menu-management Bahrain Get Help m Edit Restaurant Branches Menus Sections Fu…" at bounding box center [697, 10] width 1395 height 732
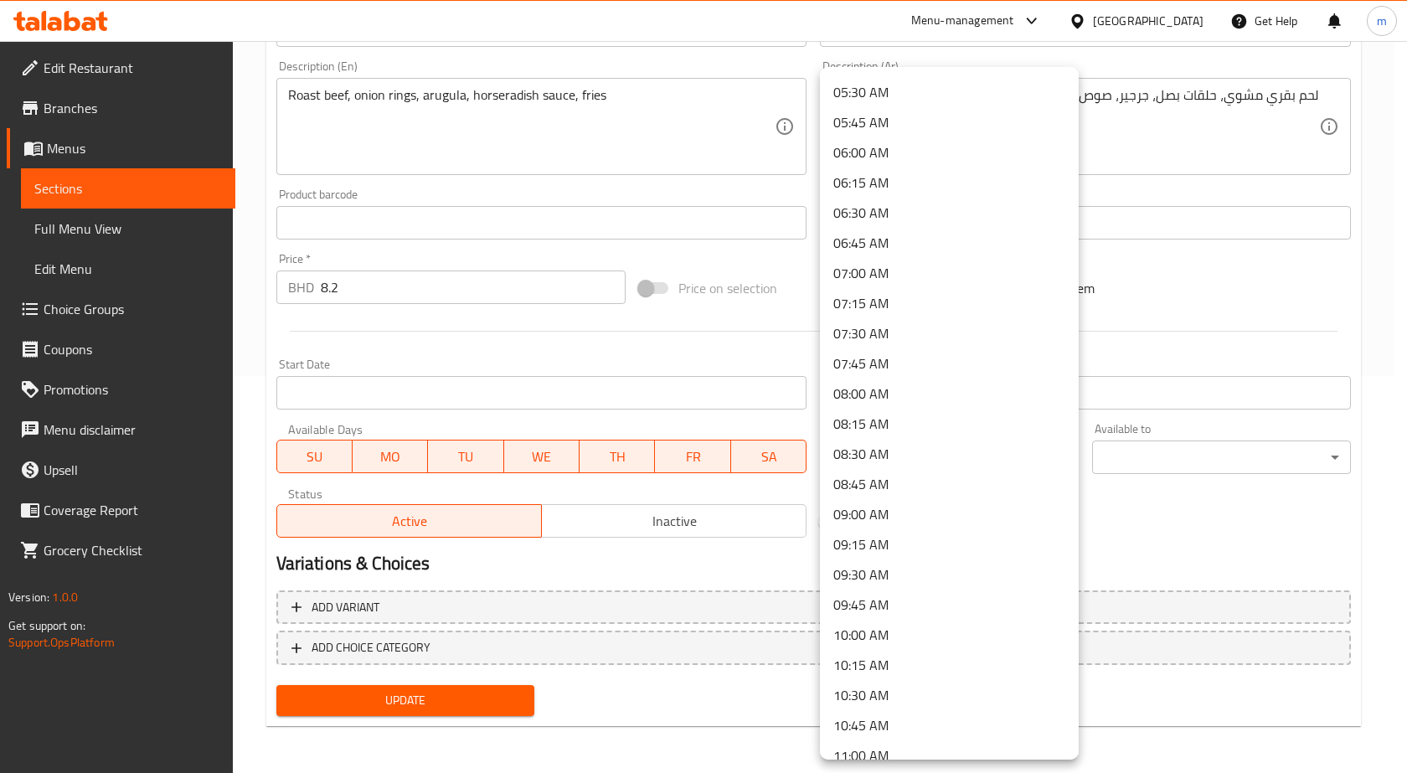
scroll to position [838, 0]
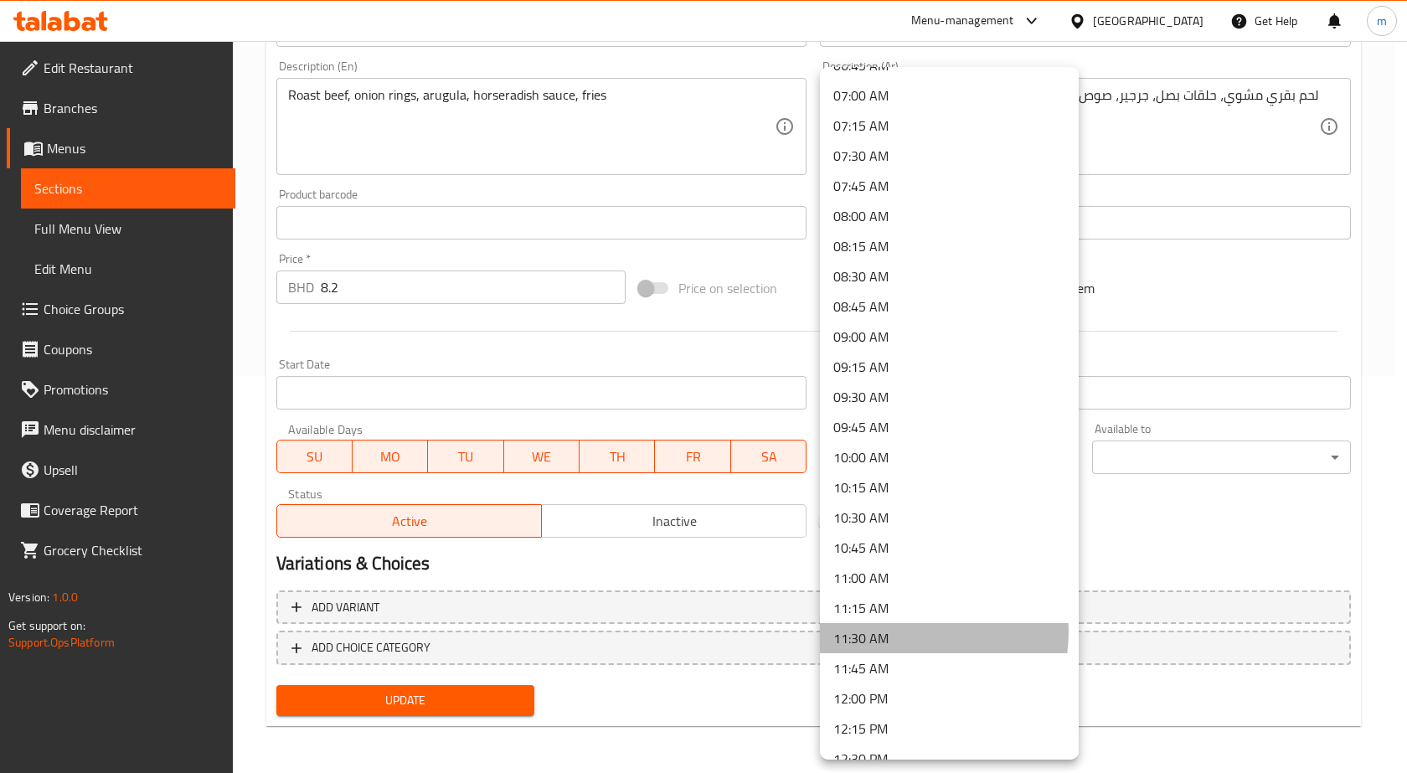
click at [905, 632] on li "11:30 AM" at bounding box center [949, 638] width 259 height 30
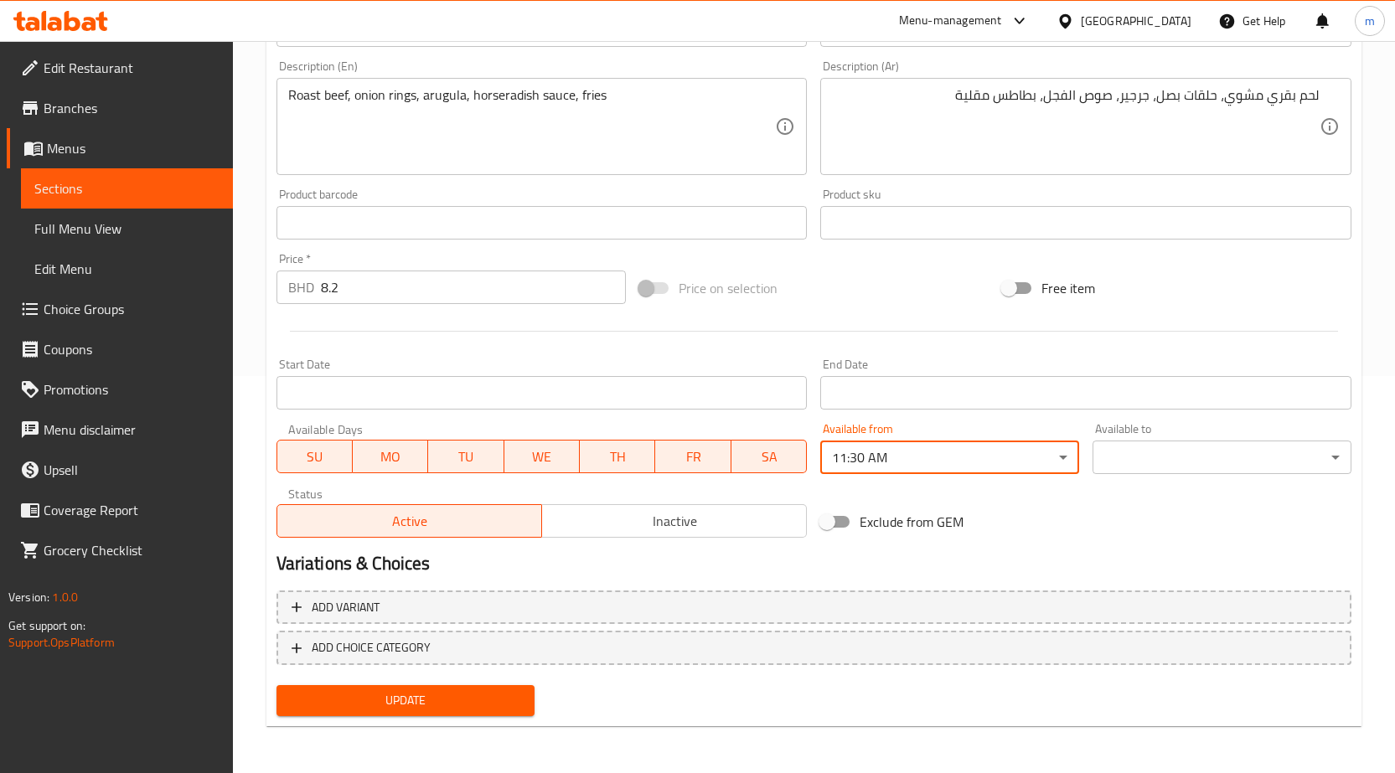
click at [1163, 376] on body "​ Menu-management Bahrain Get Help m Edit Restaurant Branches Menus Sections Fu…" at bounding box center [697, 10] width 1395 height 732
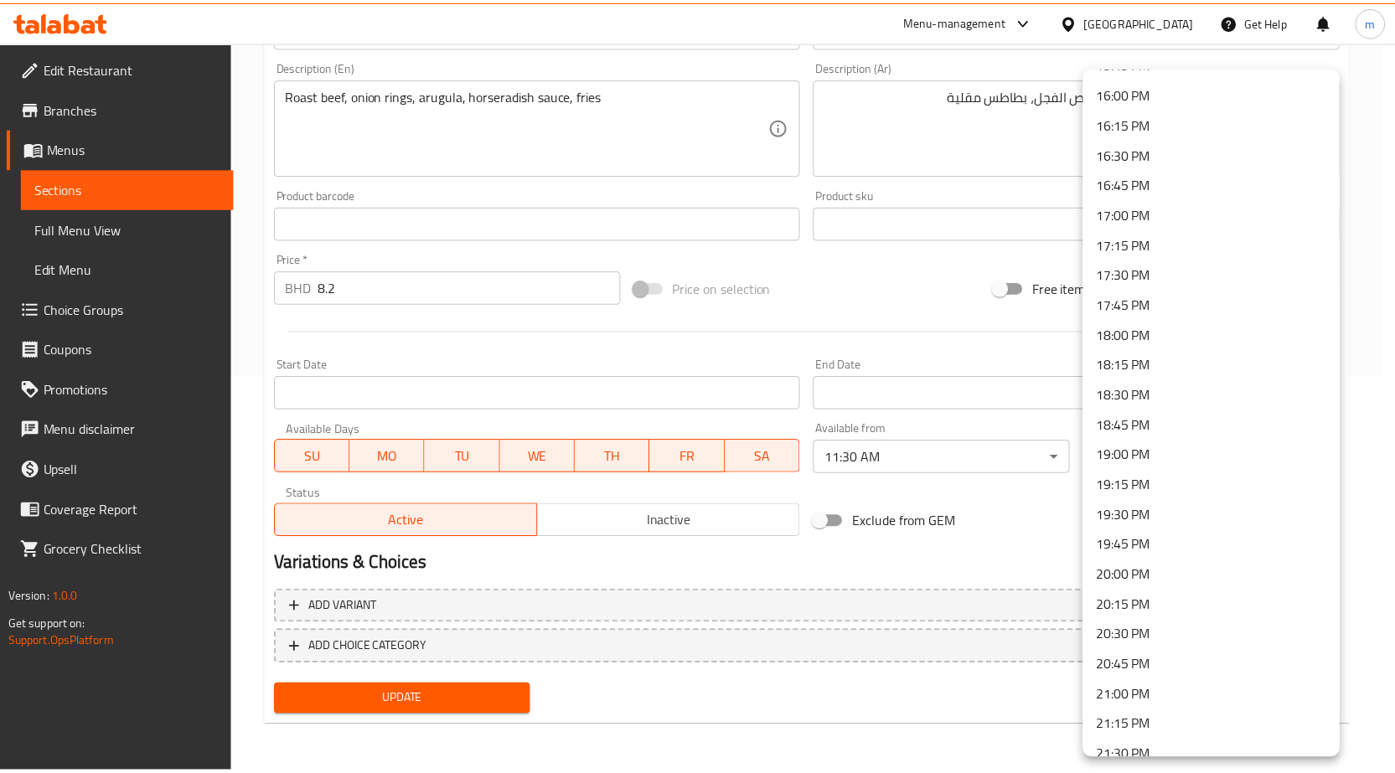
scroll to position [1927, 0]
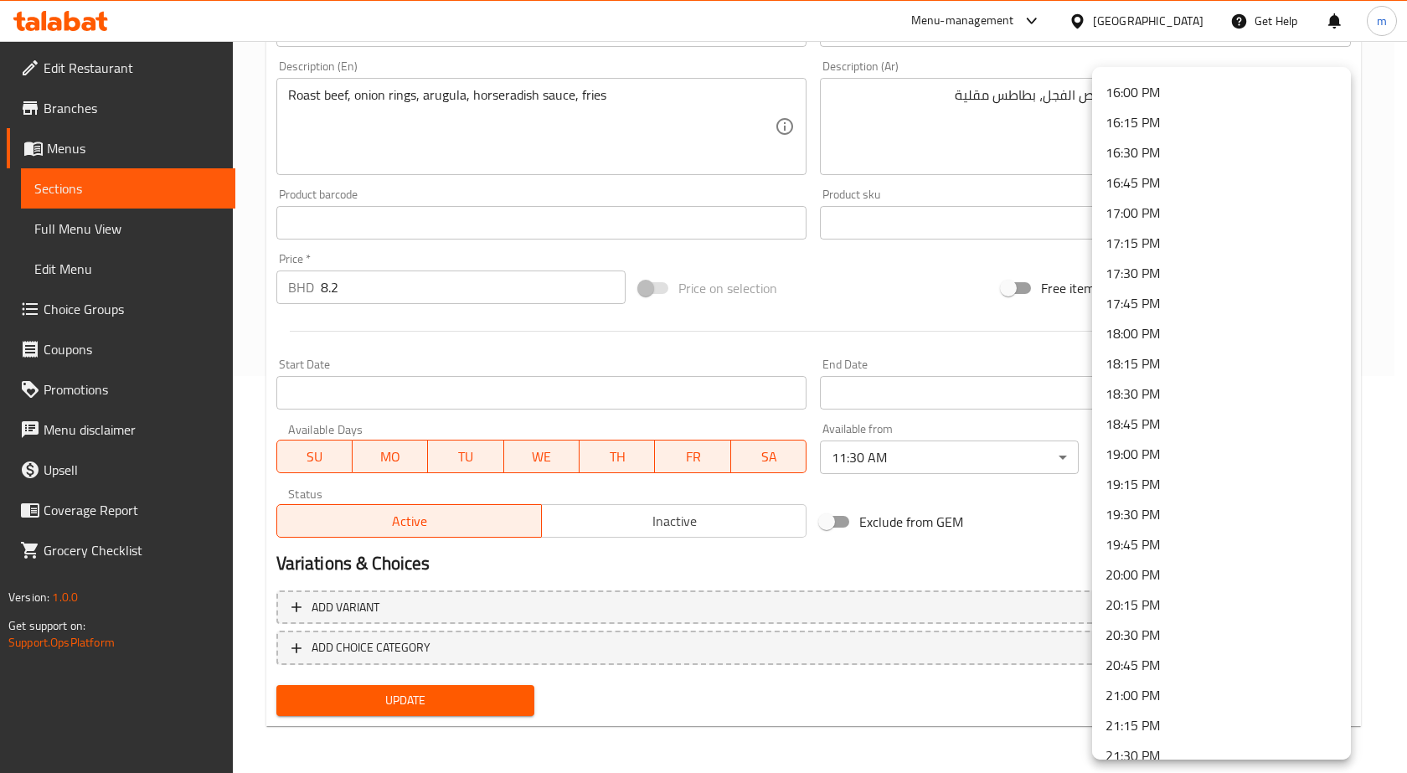
click at [1168, 632] on li "20:30 PM" at bounding box center [1221, 635] width 259 height 30
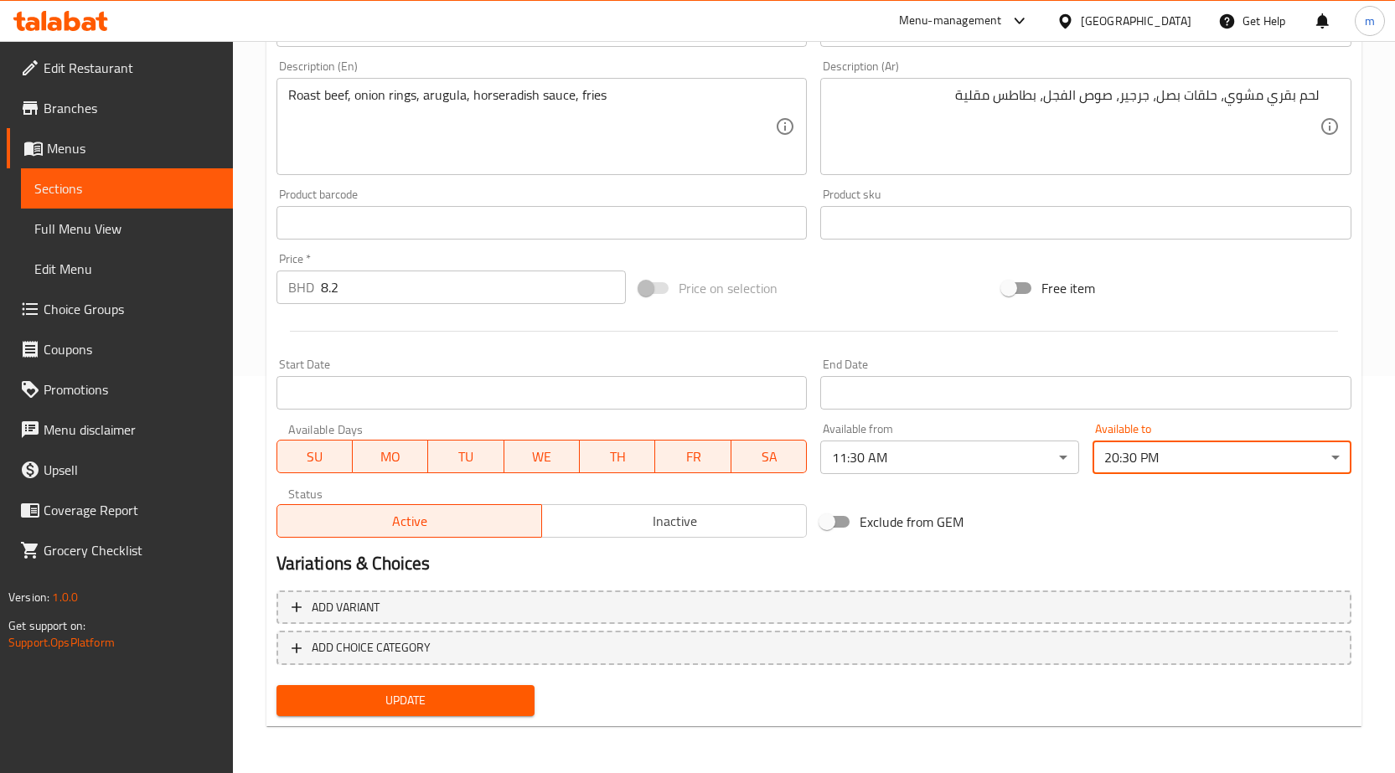
click at [488, 694] on span "Update" at bounding box center [406, 700] width 232 height 21
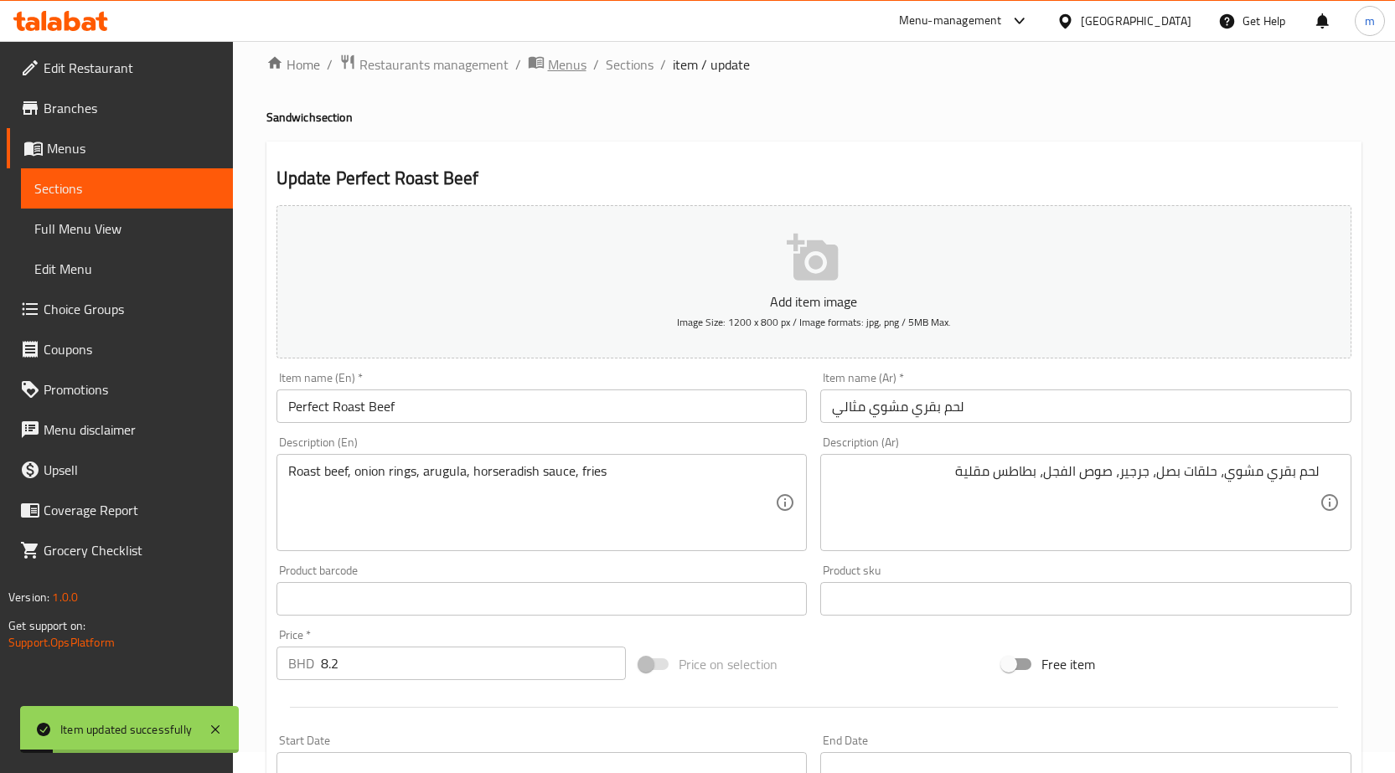
scroll to position [0, 0]
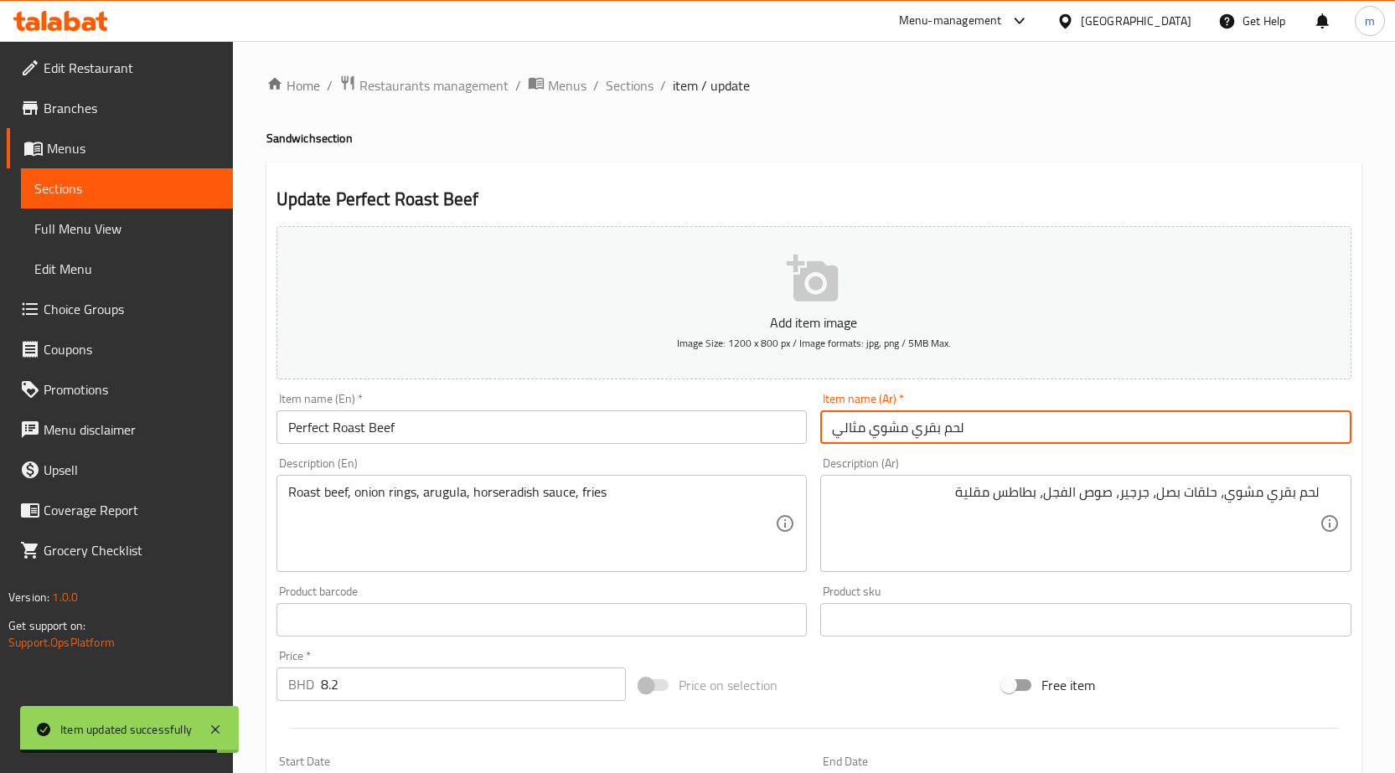
drag, startPoint x: 839, startPoint y: 425, endPoint x: 853, endPoint y: 430, distance: 15.1
click at [853, 430] on input "لحم بقري مشوي مثالي" at bounding box center [1085, 427] width 531 height 34
click at [833, 431] on input "لحم بقري مشوي مثالي" at bounding box center [1085, 427] width 531 height 34
drag, startPoint x: 833, startPoint y: 431, endPoint x: 854, endPoint y: 431, distance: 20.1
click at [854, 431] on input "لحم بقري مشوي مثالي" at bounding box center [1085, 427] width 531 height 34
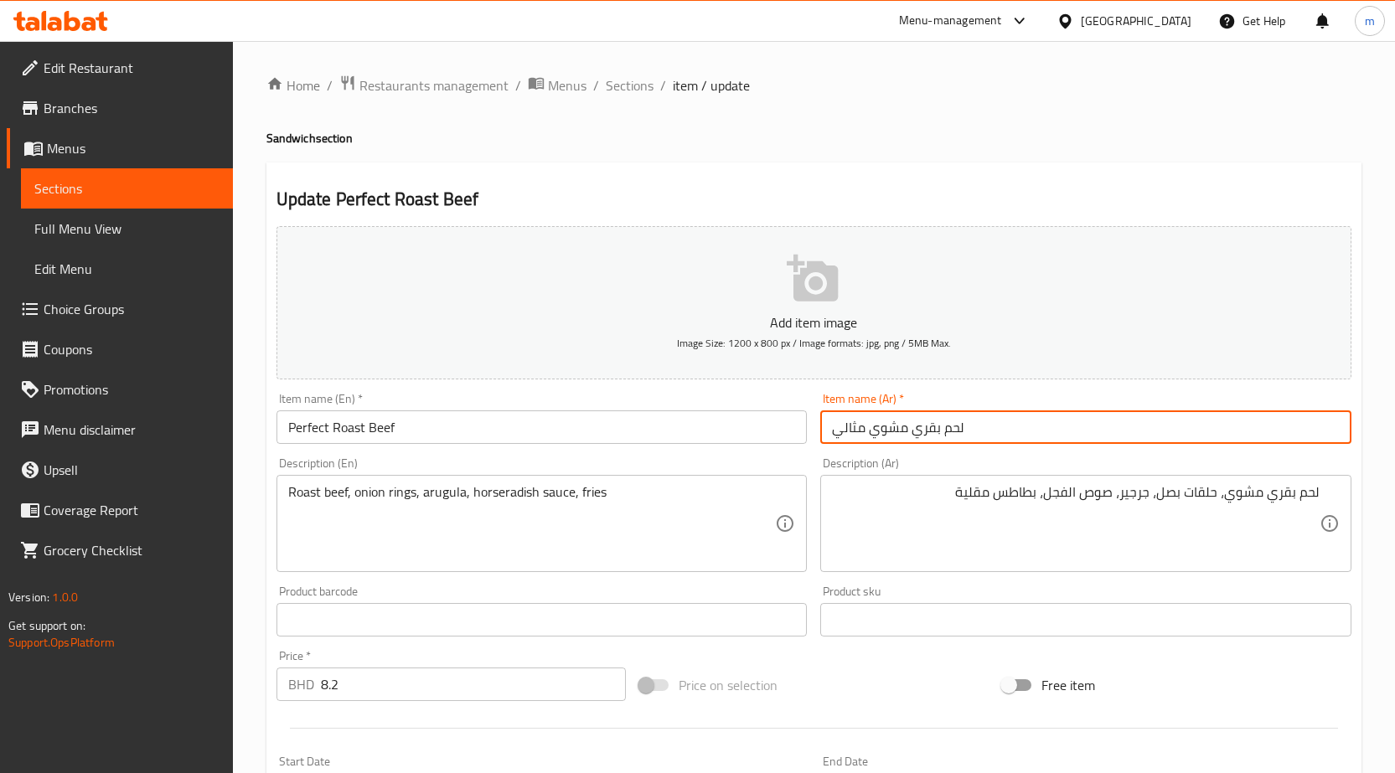
click at [869, 421] on input "لحم بقري مشوي مثالي" at bounding box center [1085, 427] width 531 height 34
click at [854, 433] on input "لحم بقري مشوي مثالي" at bounding box center [1085, 427] width 531 height 34
drag, startPoint x: 864, startPoint y: 430, endPoint x: 825, endPoint y: 439, distance: 39.6
click at [825, 439] on input "لحم بقري مشوي مثالي" at bounding box center [1085, 427] width 531 height 34
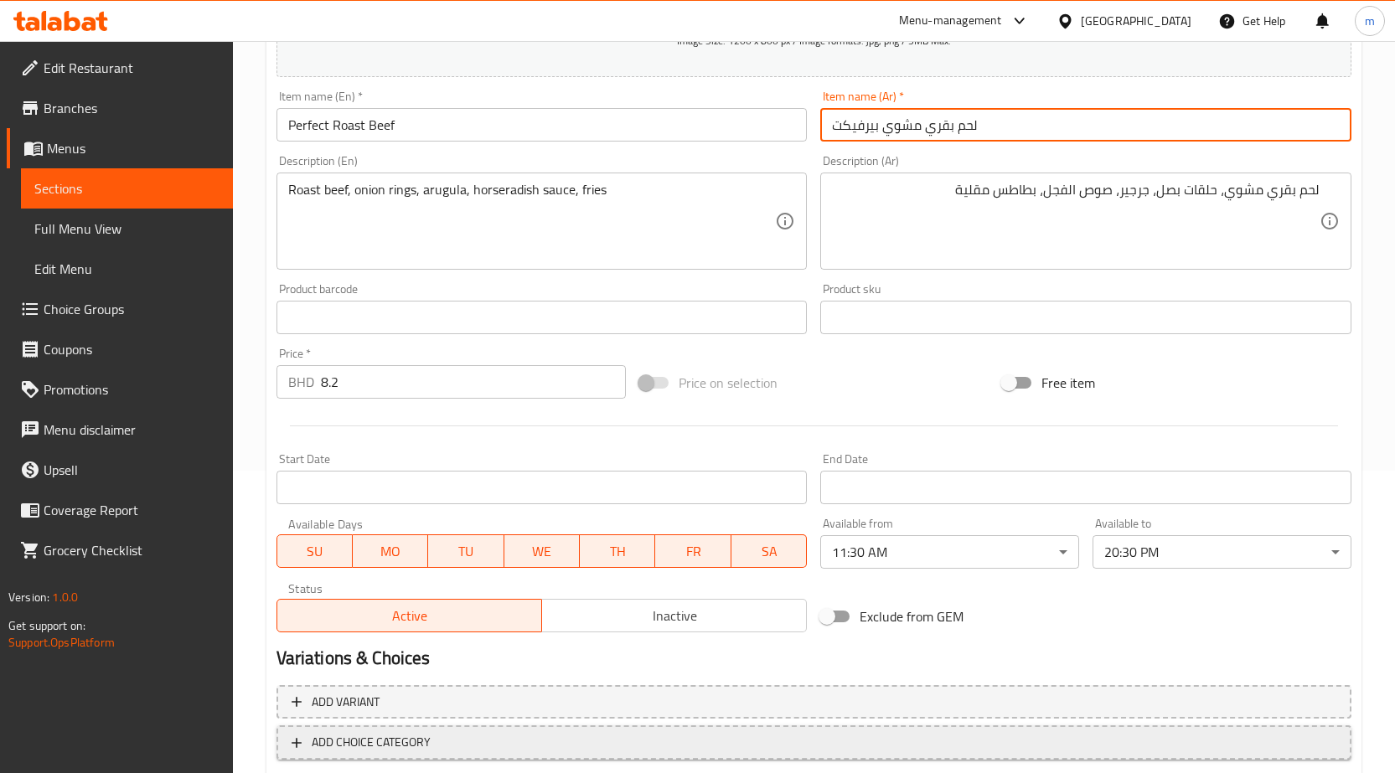
scroll to position [397, 0]
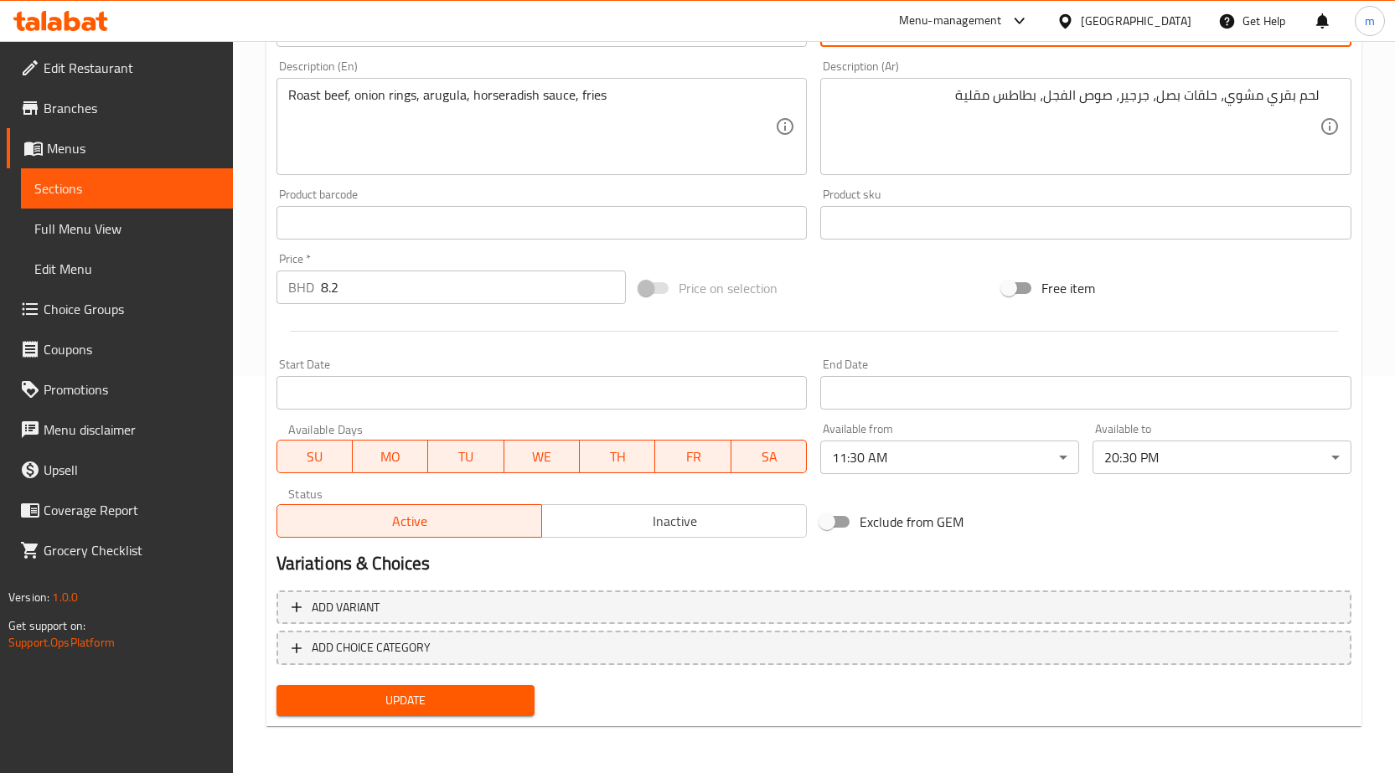
type input "لحم بقري مشوي بيرفيكت"
click at [490, 694] on span "Update" at bounding box center [406, 700] width 232 height 21
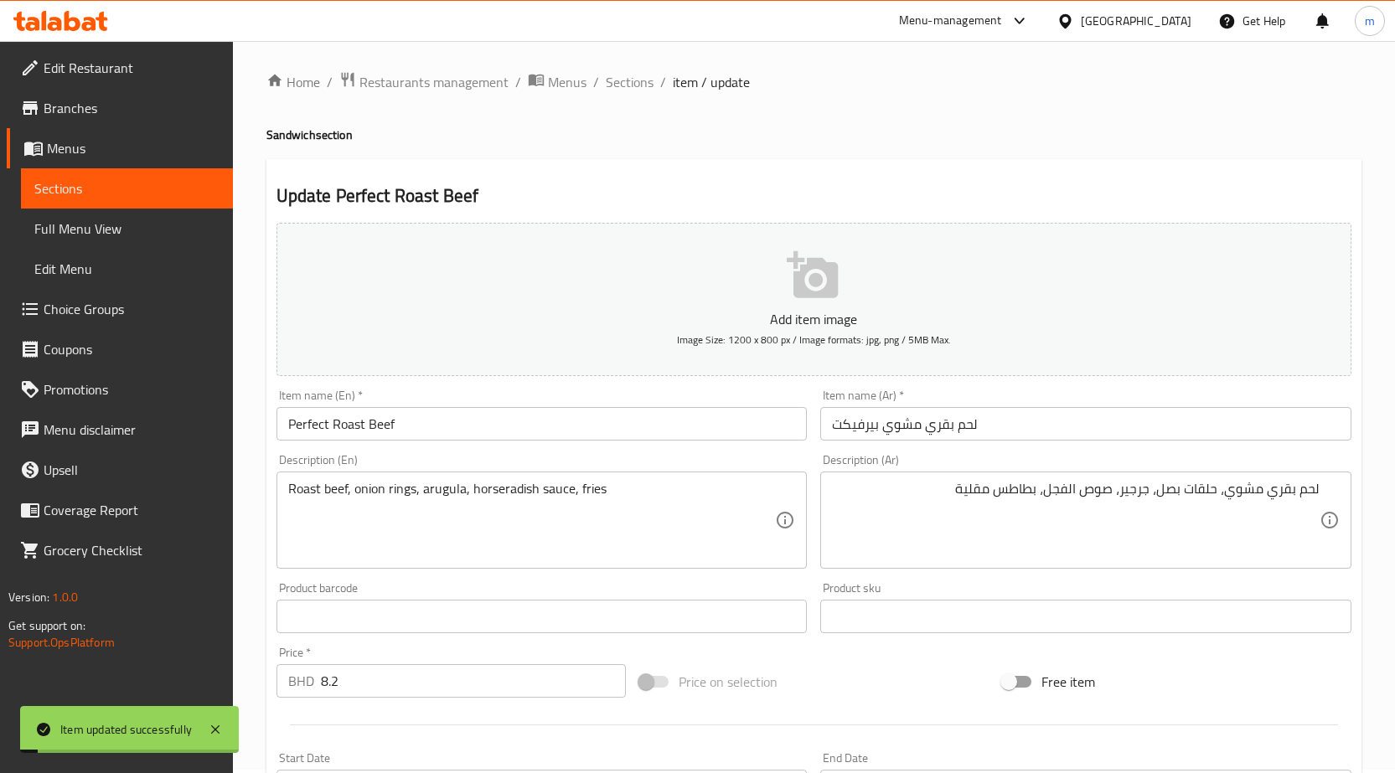
scroll to position [0, 0]
click at [643, 85] on span "Sections" at bounding box center [630, 85] width 48 height 20
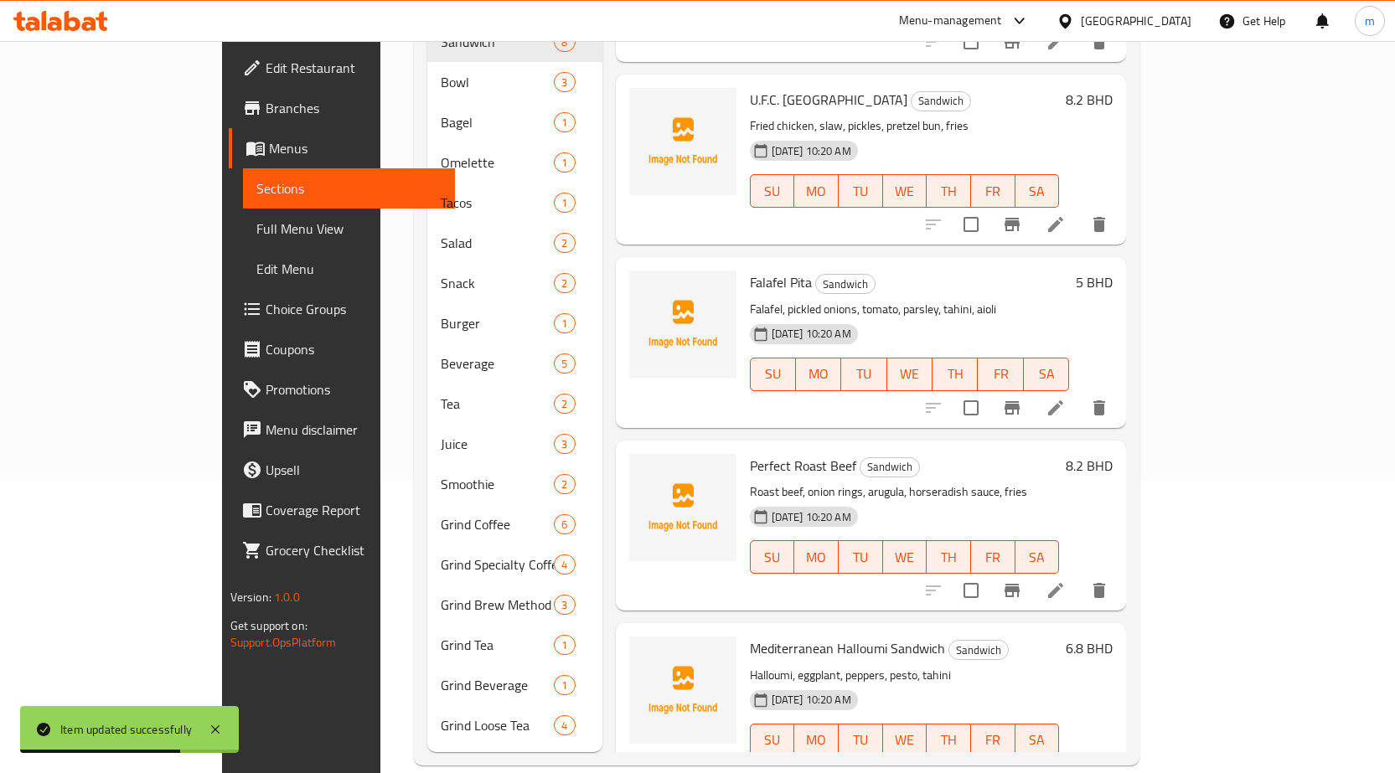
scroll to position [293, 0]
click at [1079, 758] on li at bounding box center [1055, 773] width 47 height 30
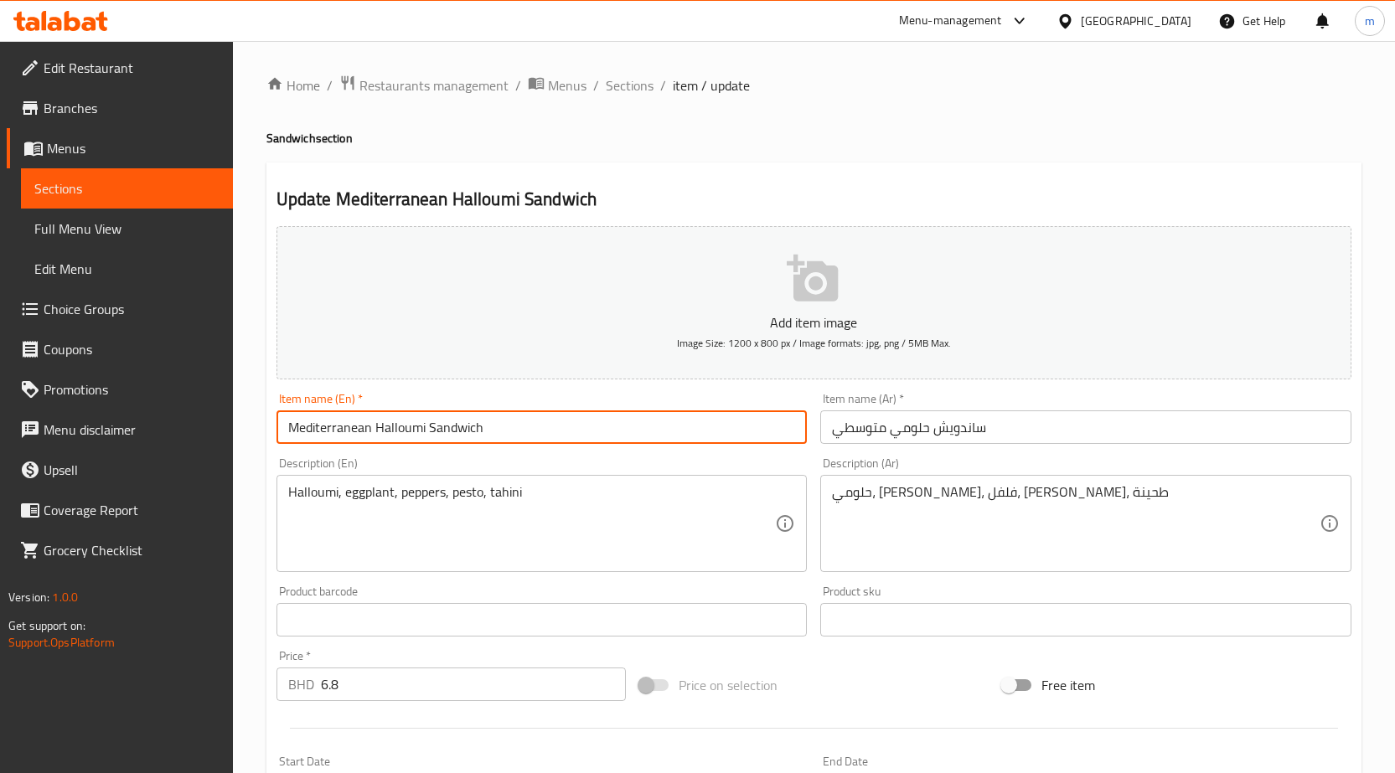
drag, startPoint x: 370, startPoint y: 428, endPoint x: 287, endPoint y: 429, distance: 82.9
click at [287, 429] on input "Mediterranean Halloumi Sandwich" at bounding box center [541, 427] width 531 height 34
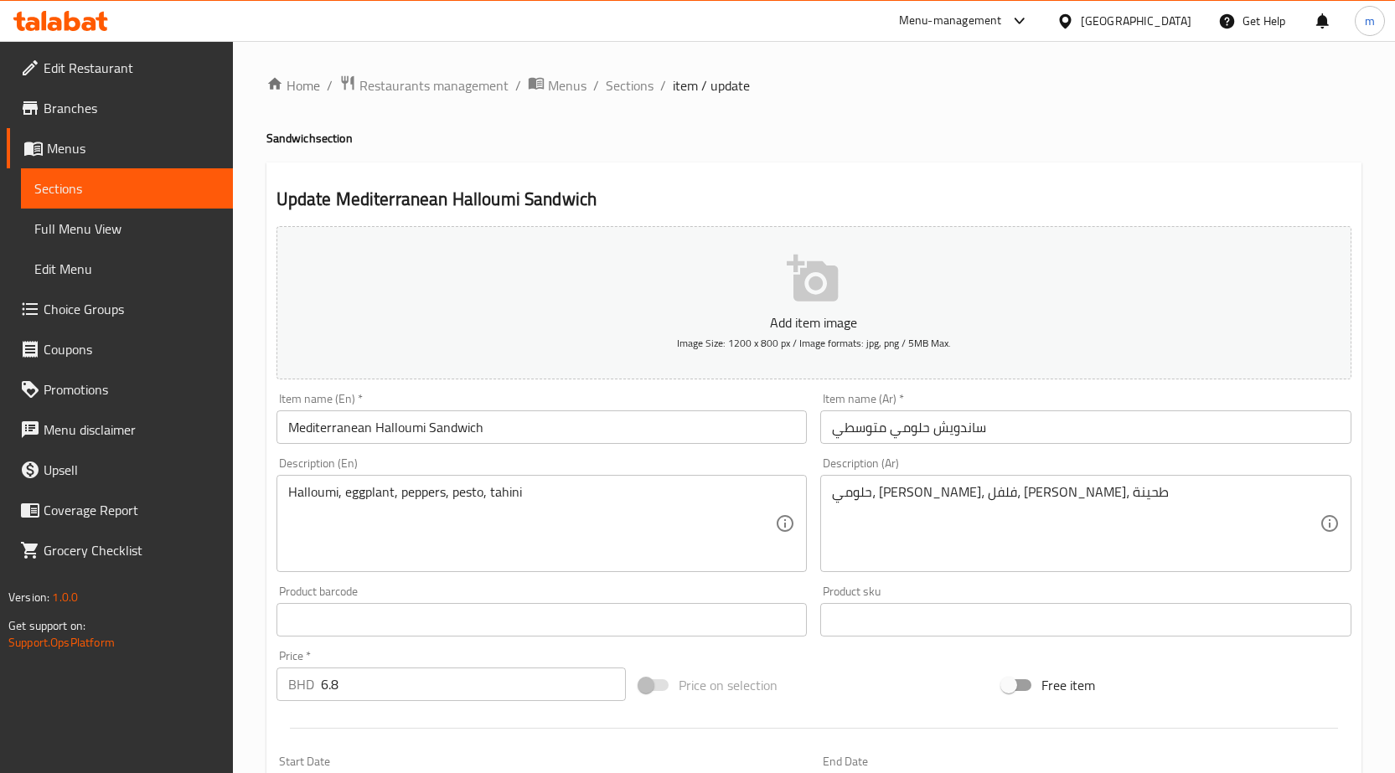
click at [859, 434] on input "ساندويش حلومي متوسطي" at bounding box center [1085, 427] width 531 height 34
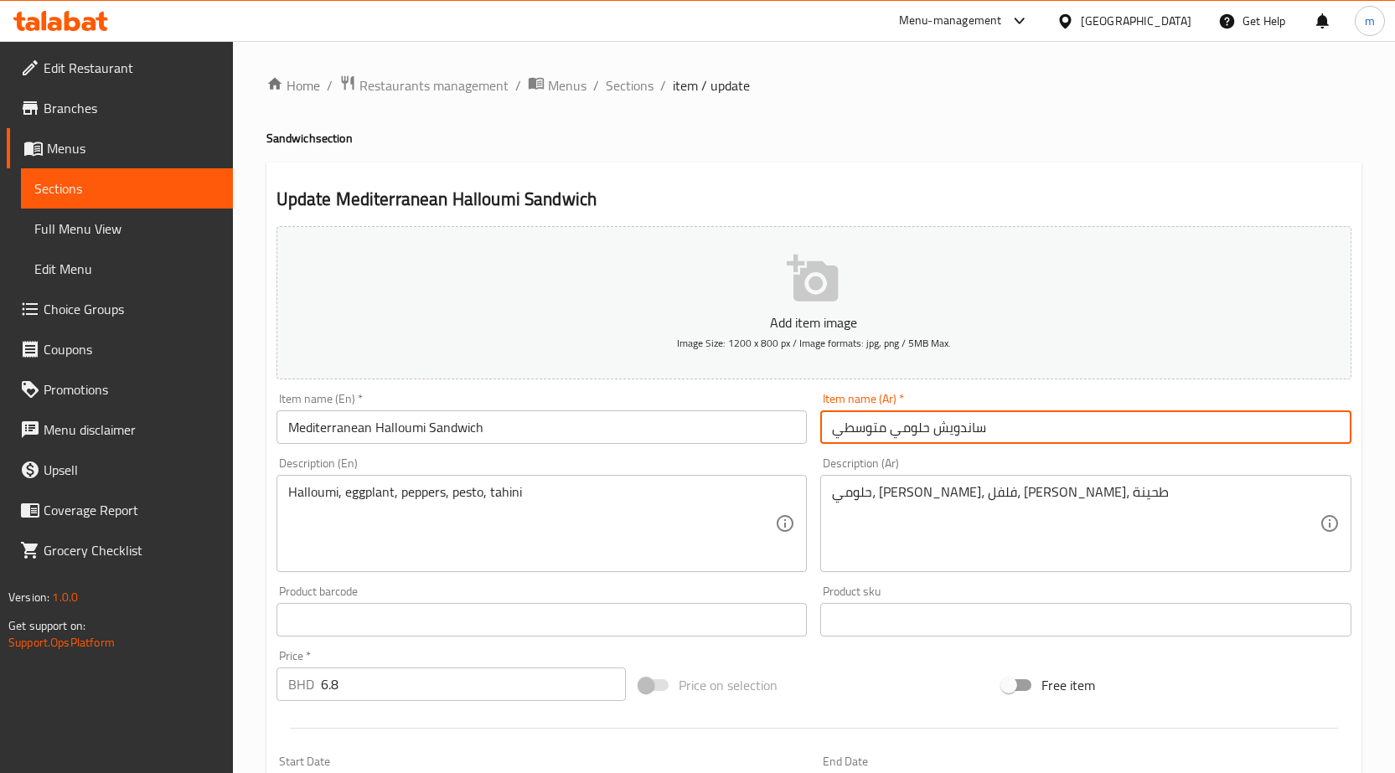
click at [859, 434] on input "ساندويش حلومي متوسطي" at bounding box center [1085, 427] width 531 height 34
paste input "البحر الأبيض المتوسط"
type input "ساندويش حلومي البحر الأبيض المتوسط"
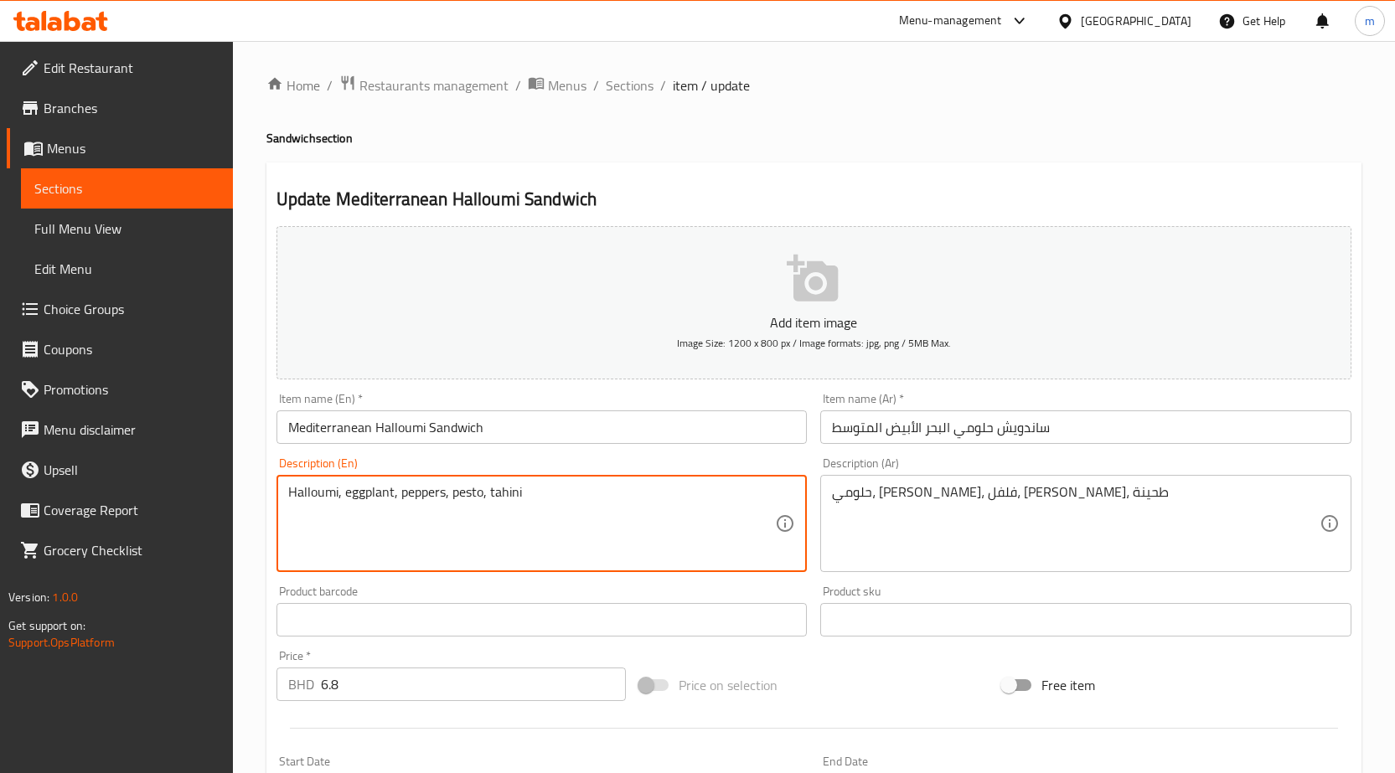
click at [463, 503] on textarea "Halloumi, eggplant, peppers, pesto, tahini" at bounding box center [532, 524] width 488 height 80
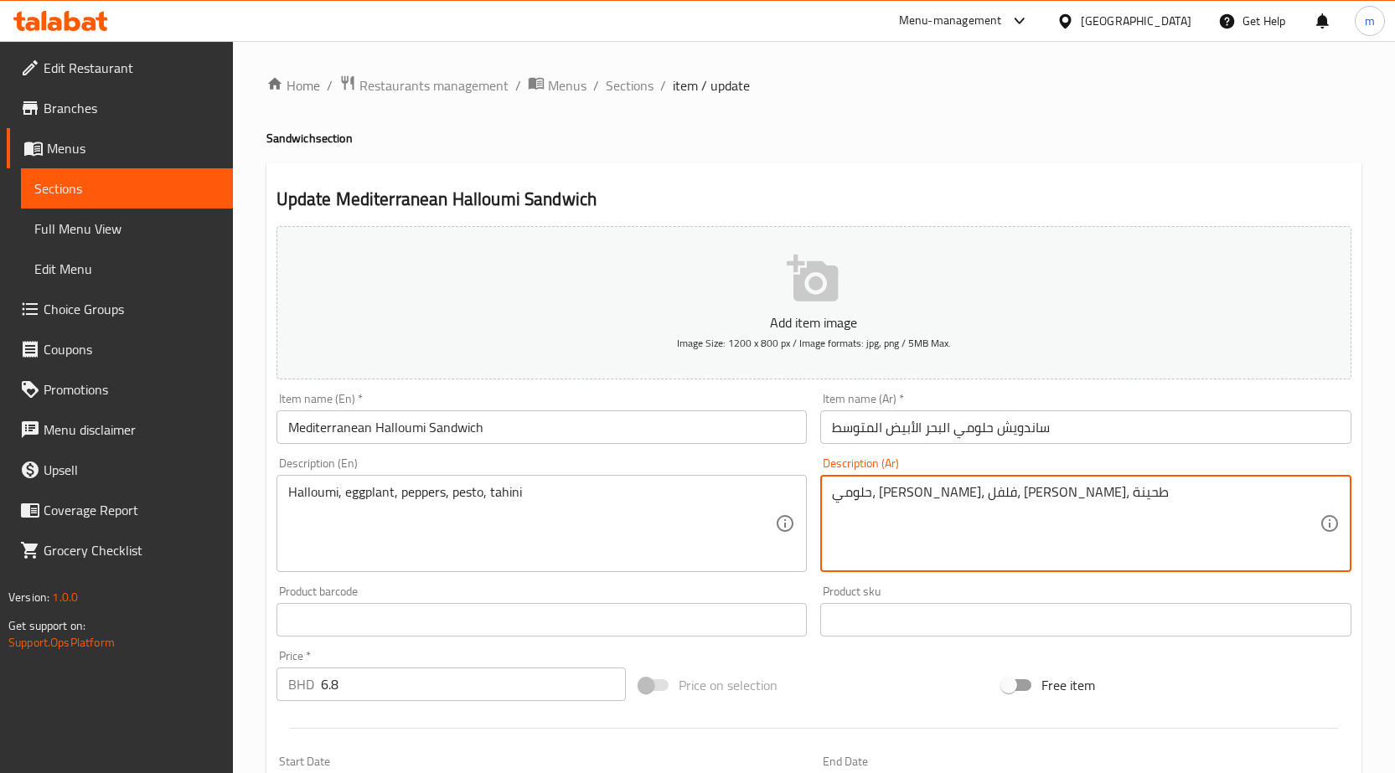
drag, startPoint x: 875, startPoint y: 492, endPoint x: 907, endPoint y: 503, distance: 33.6
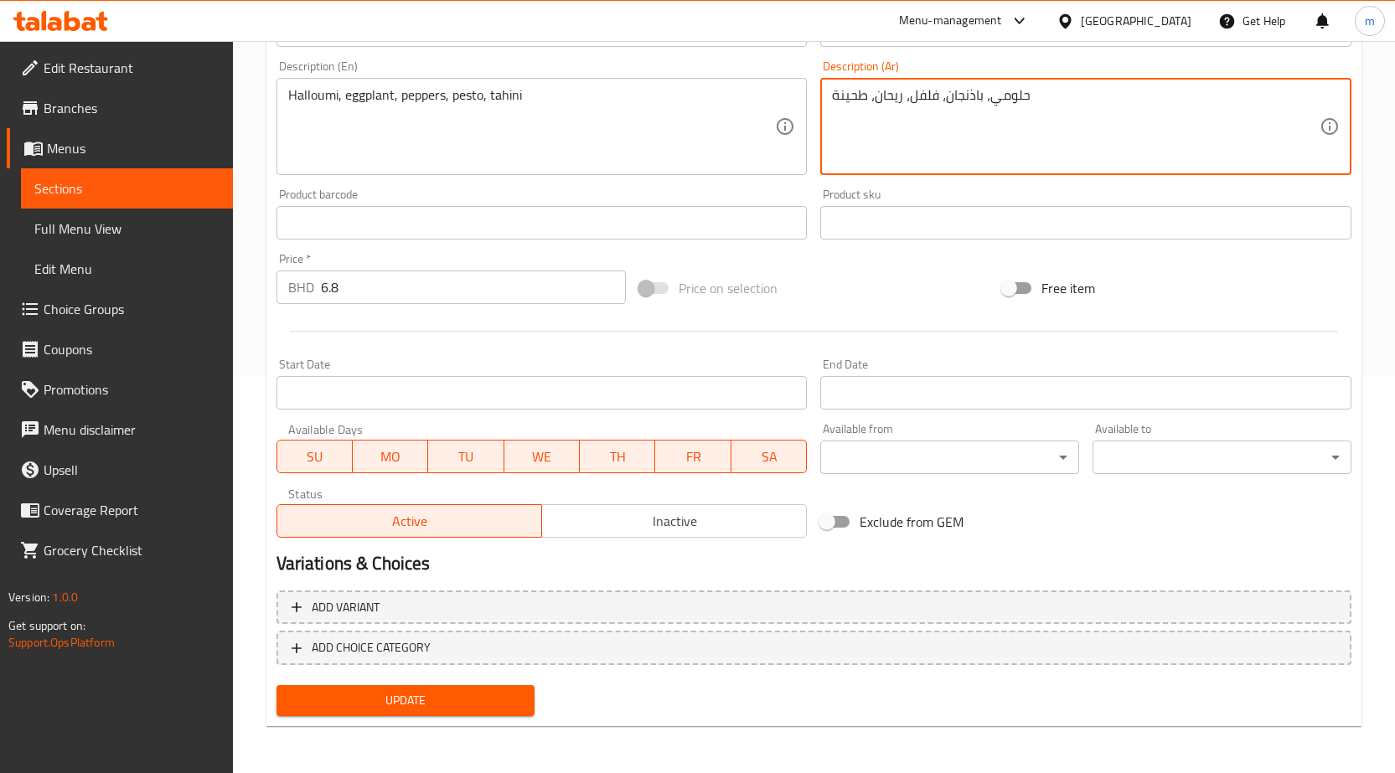
scroll to position [146, 0]
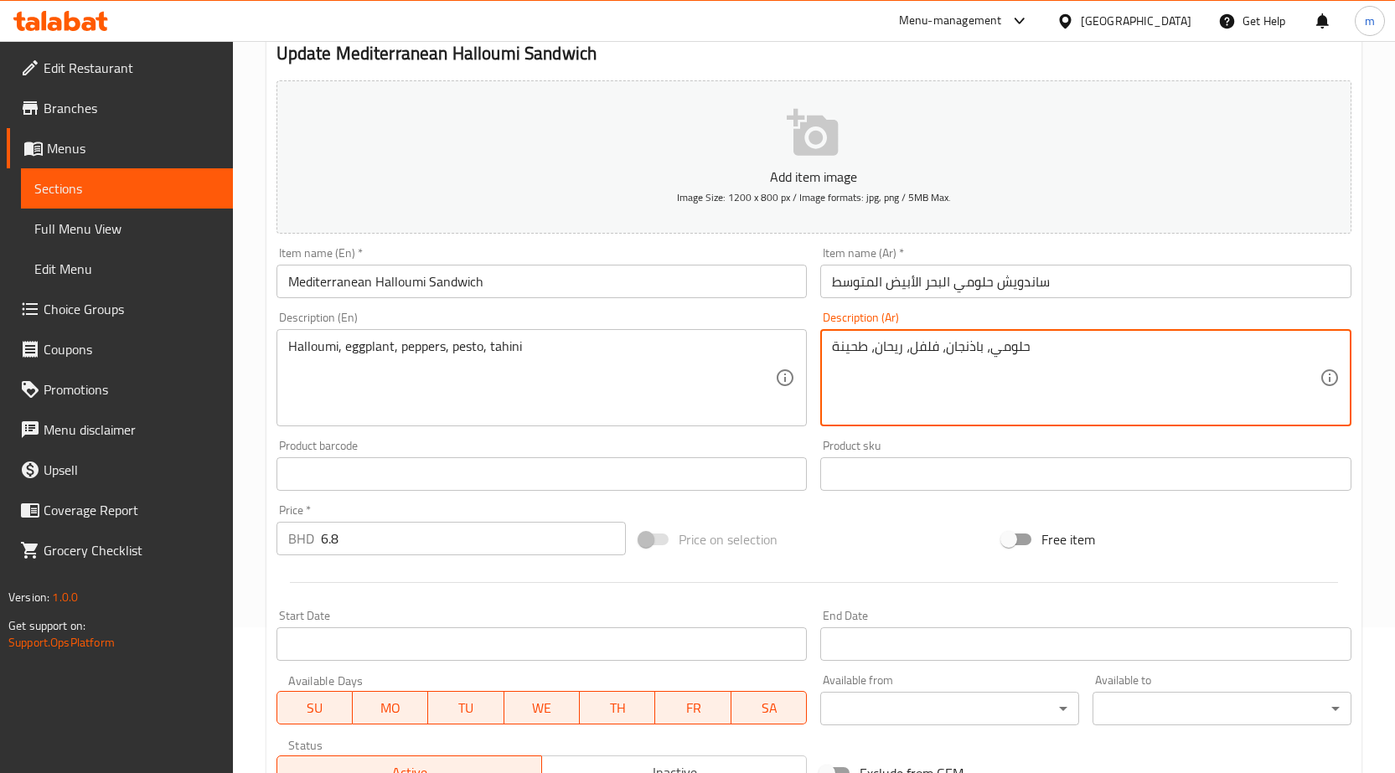
type textarea "حلومي، باذنجان، فلفل، ريحان، طحينة"
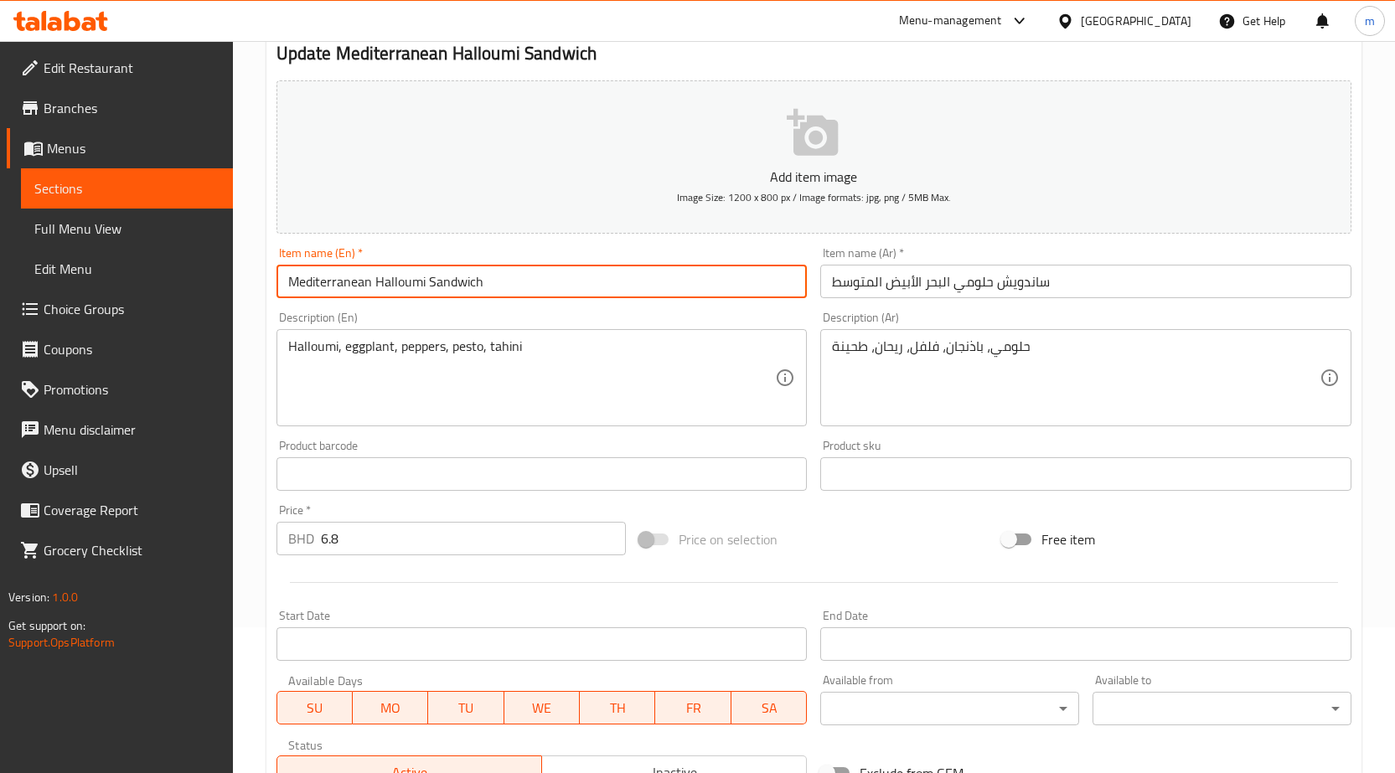
click at [465, 282] on input "Mediterranean Halloumi Sandwich" at bounding box center [541, 282] width 531 height 34
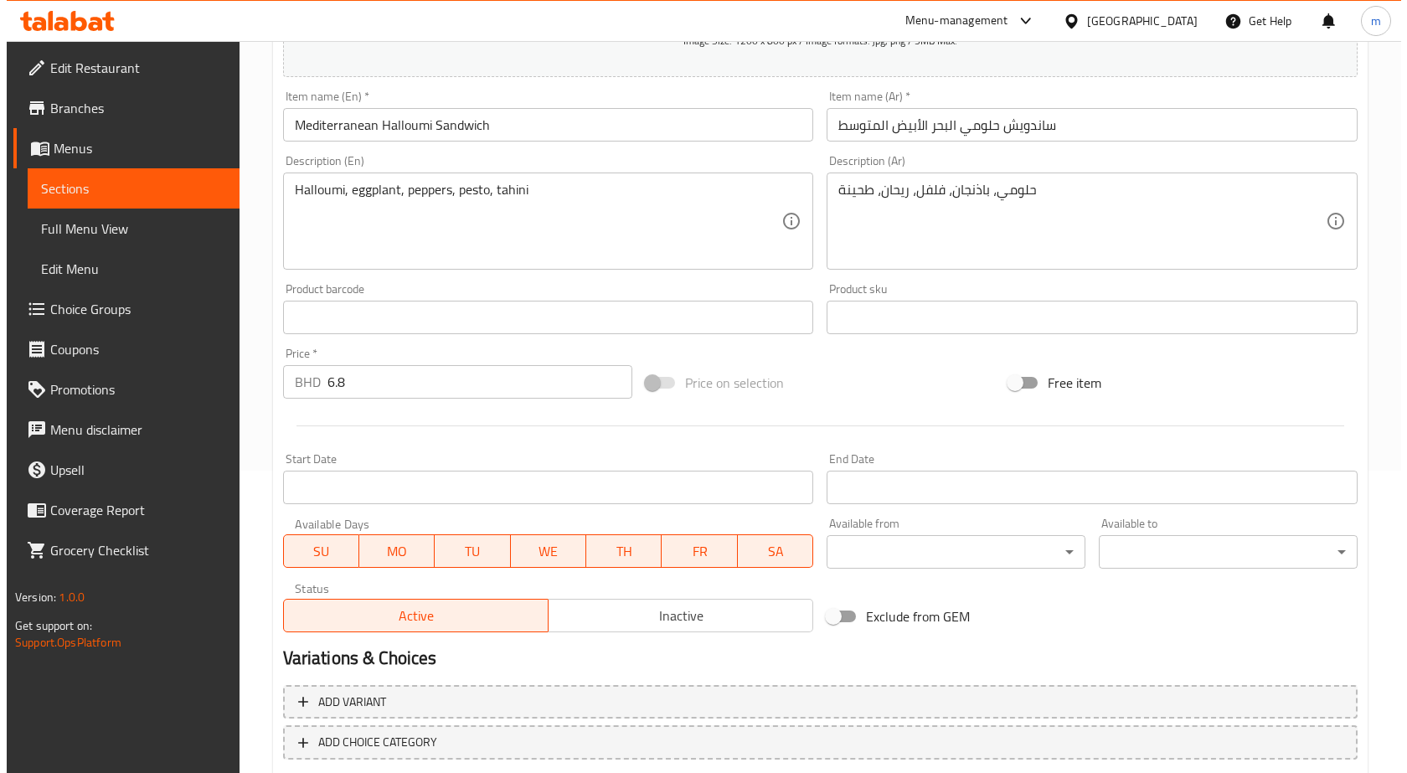
scroll to position [313, 0]
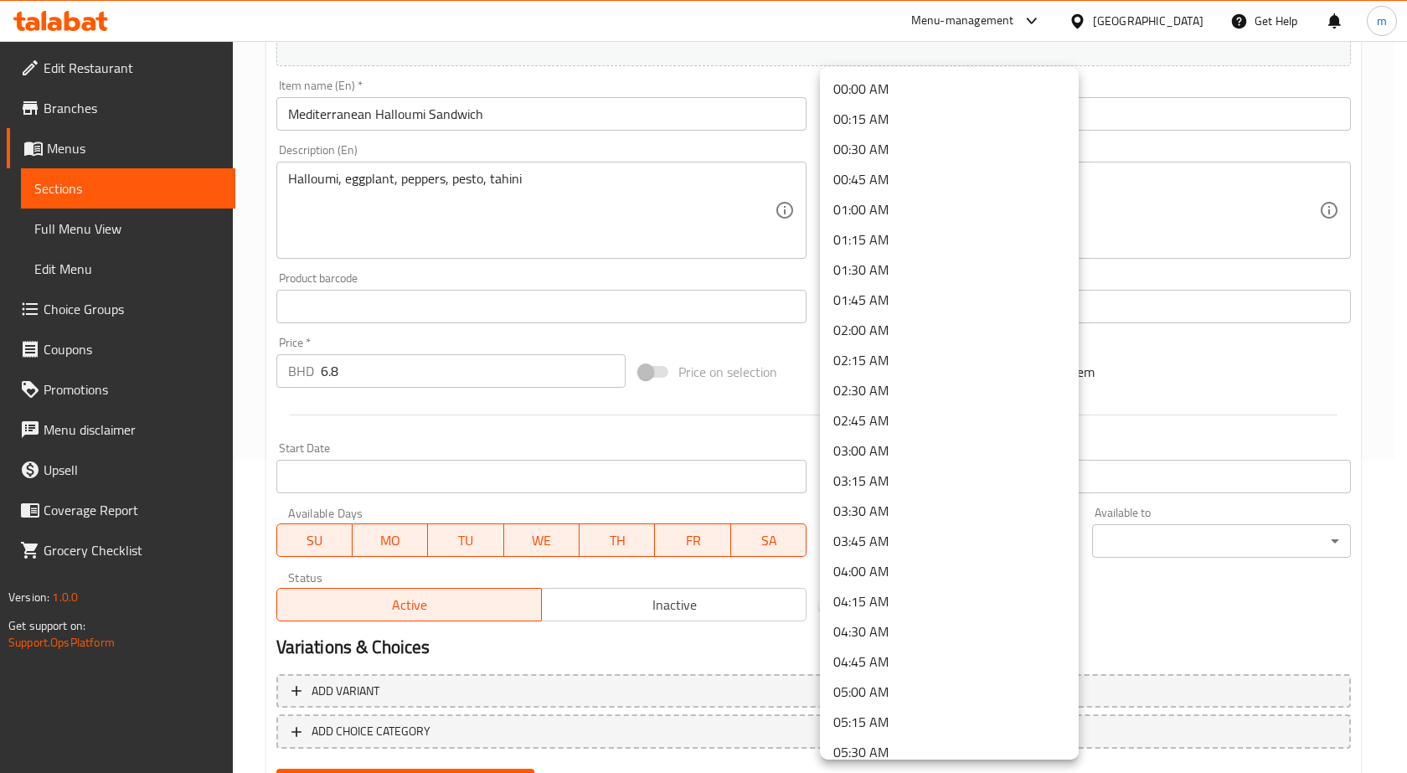
click at [964, 460] on body "​ Menu-management Bahrain Get Help m Edit Restaurant Branches Menus Sections Fu…" at bounding box center [703, 94] width 1407 height 732
click at [887, 715] on li "11:30 AM" at bounding box center [949, 722] width 259 height 30
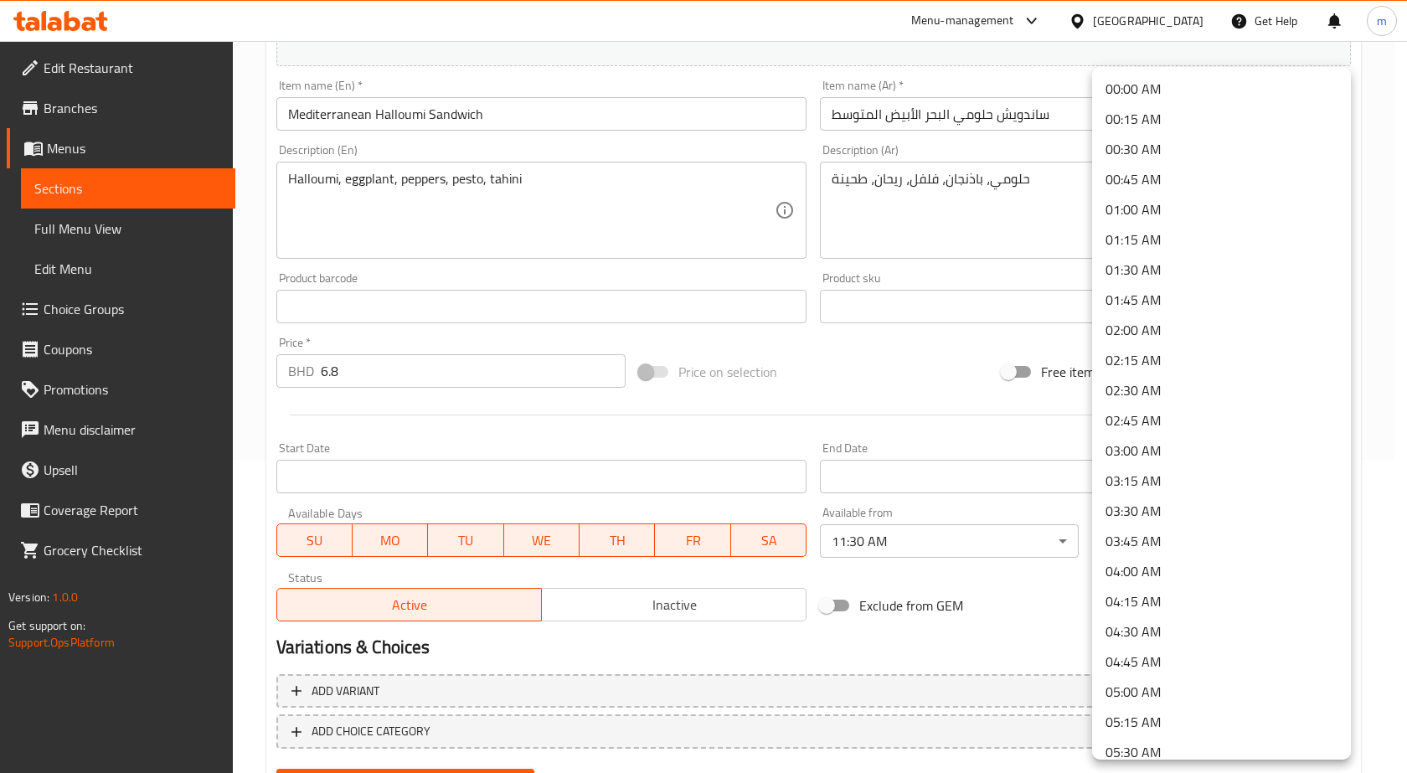
click at [1234, 460] on body "​ Menu-management Bahrain Get Help m Edit Restaurant Branches Menus Sections Fu…" at bounding box center [703, 94] width 1407 height 732
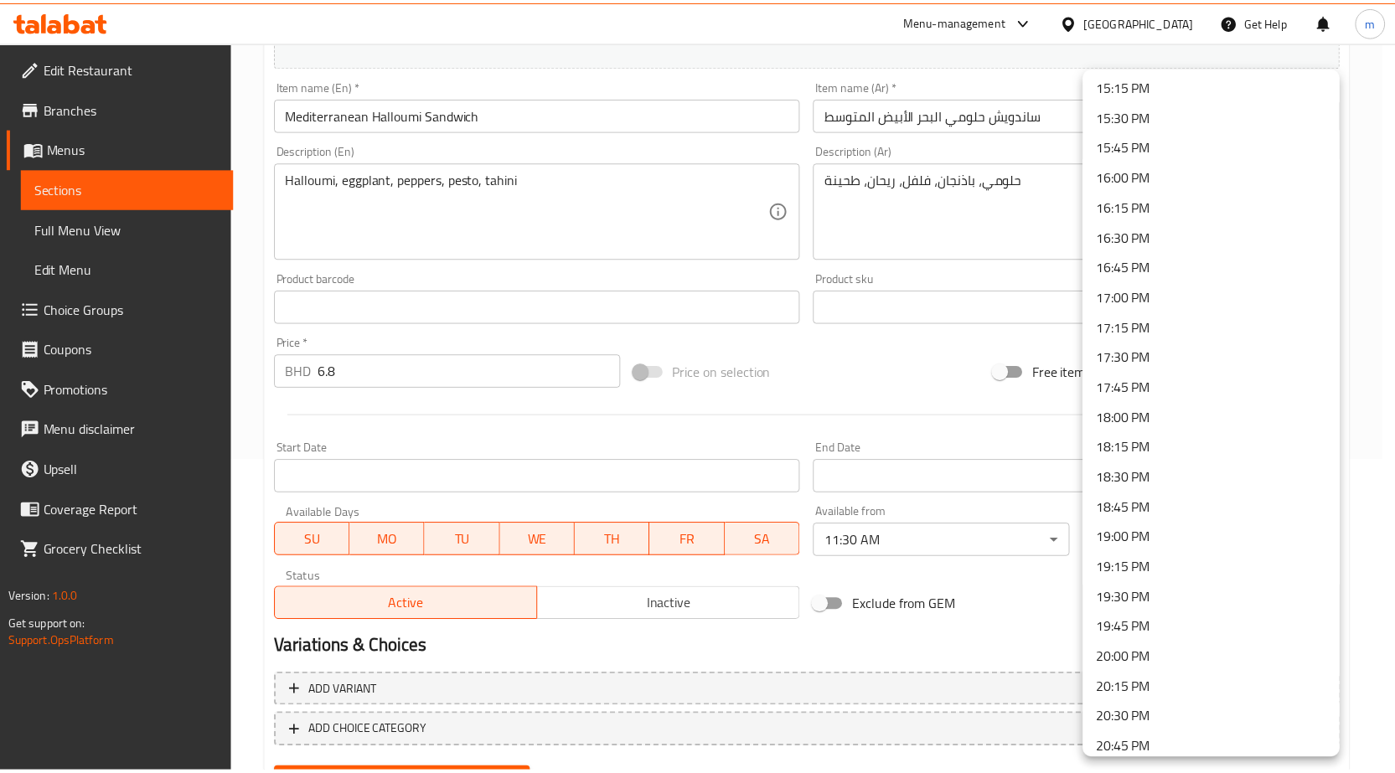
scroll to position [1927, 0]
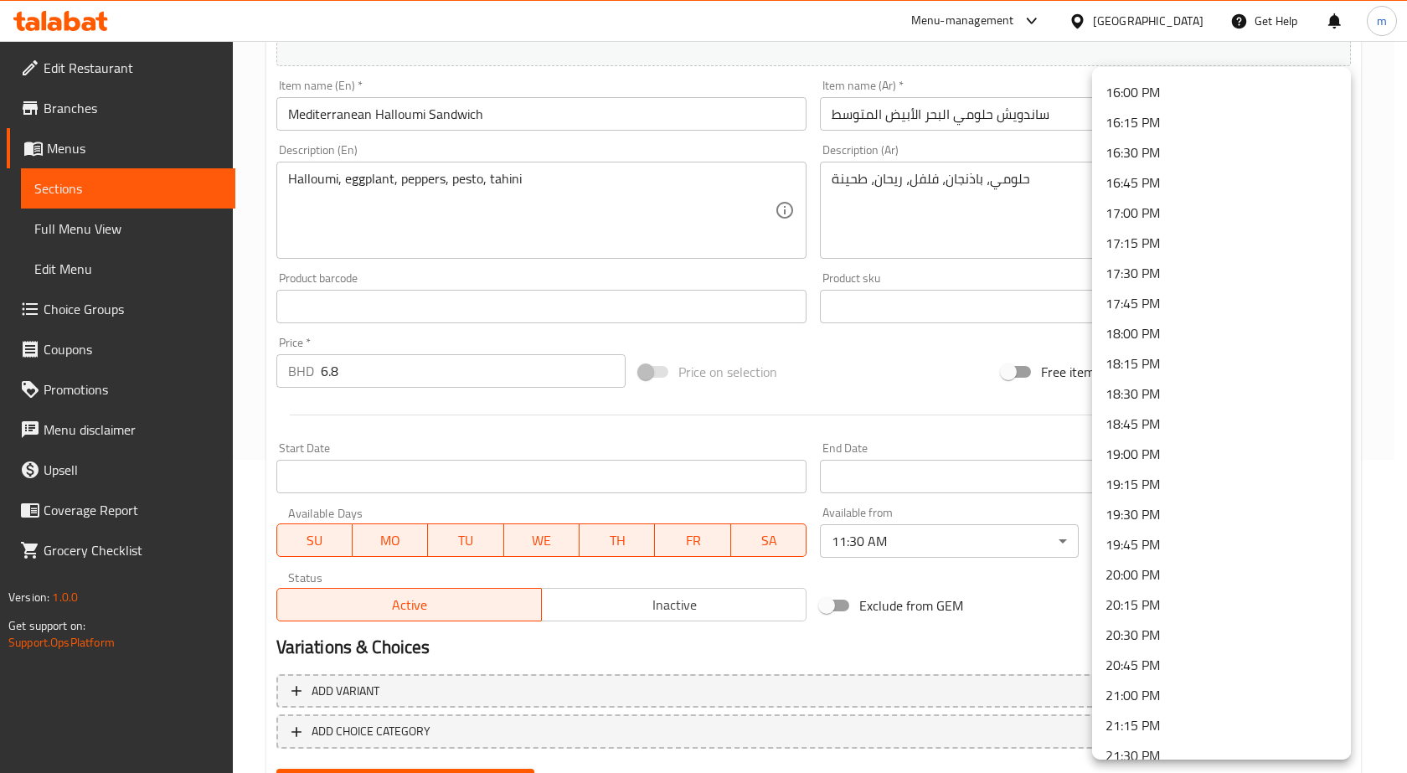
click at [1158, 638] on li "20:30 PM" at bounding box center [1221, 635] width 259 height 30
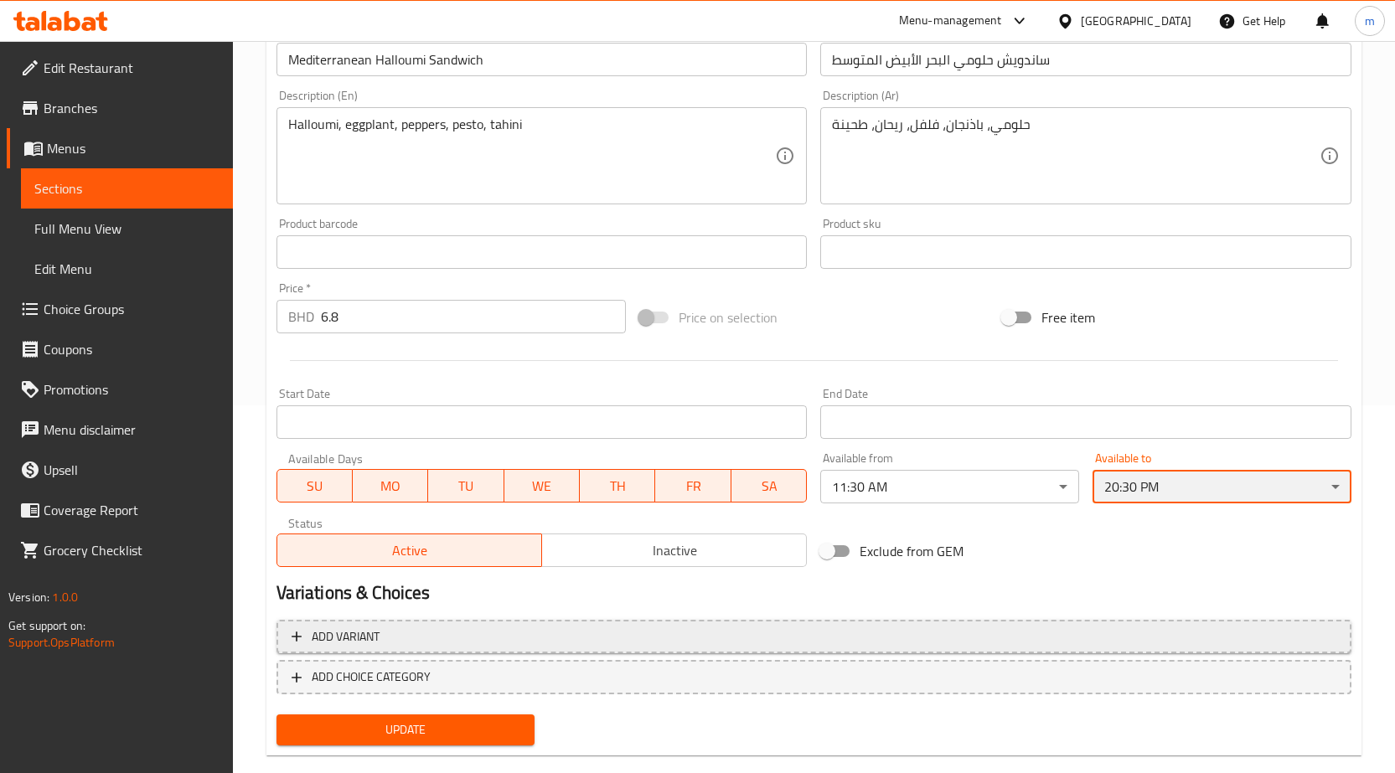
scroll to position [397, 0]
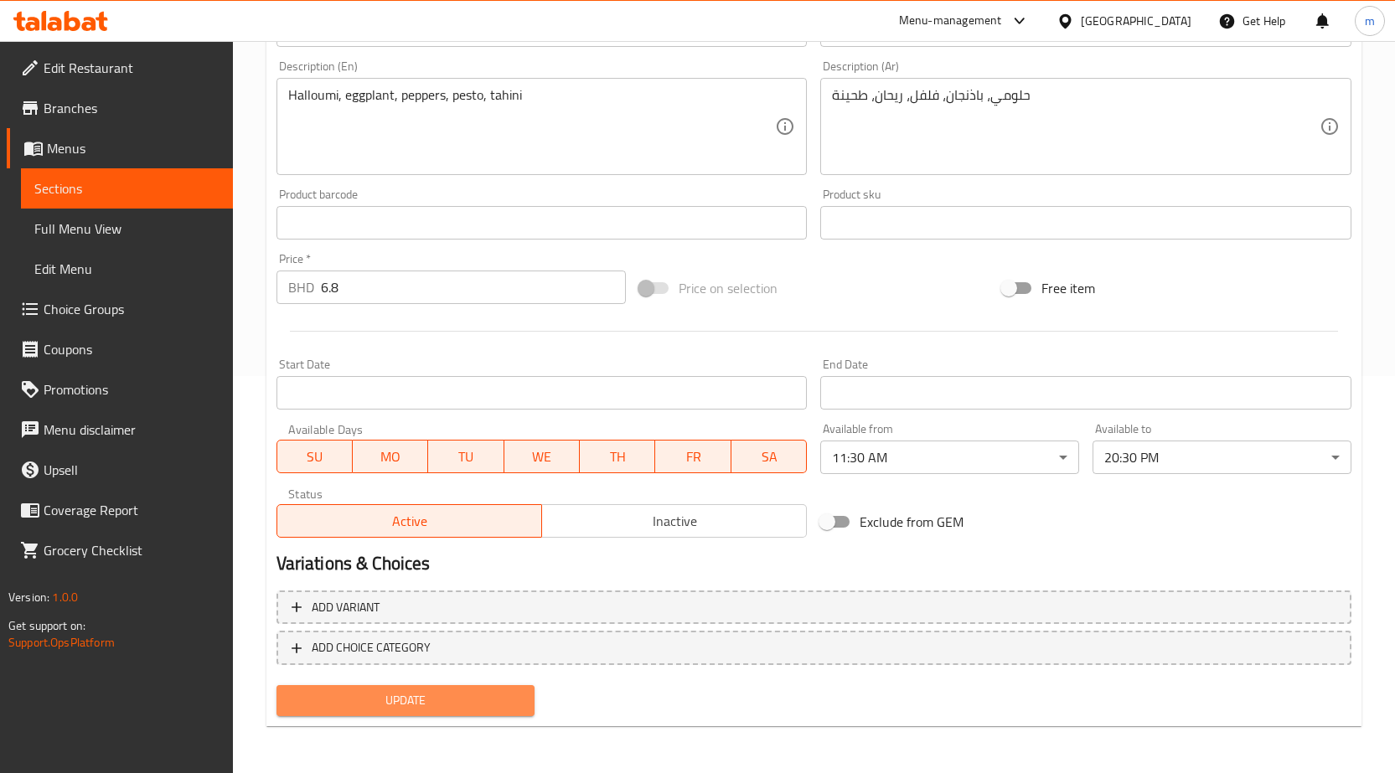
click at [431, 692] on span "Update" at bounding box center [406, 700] width 232 height 21
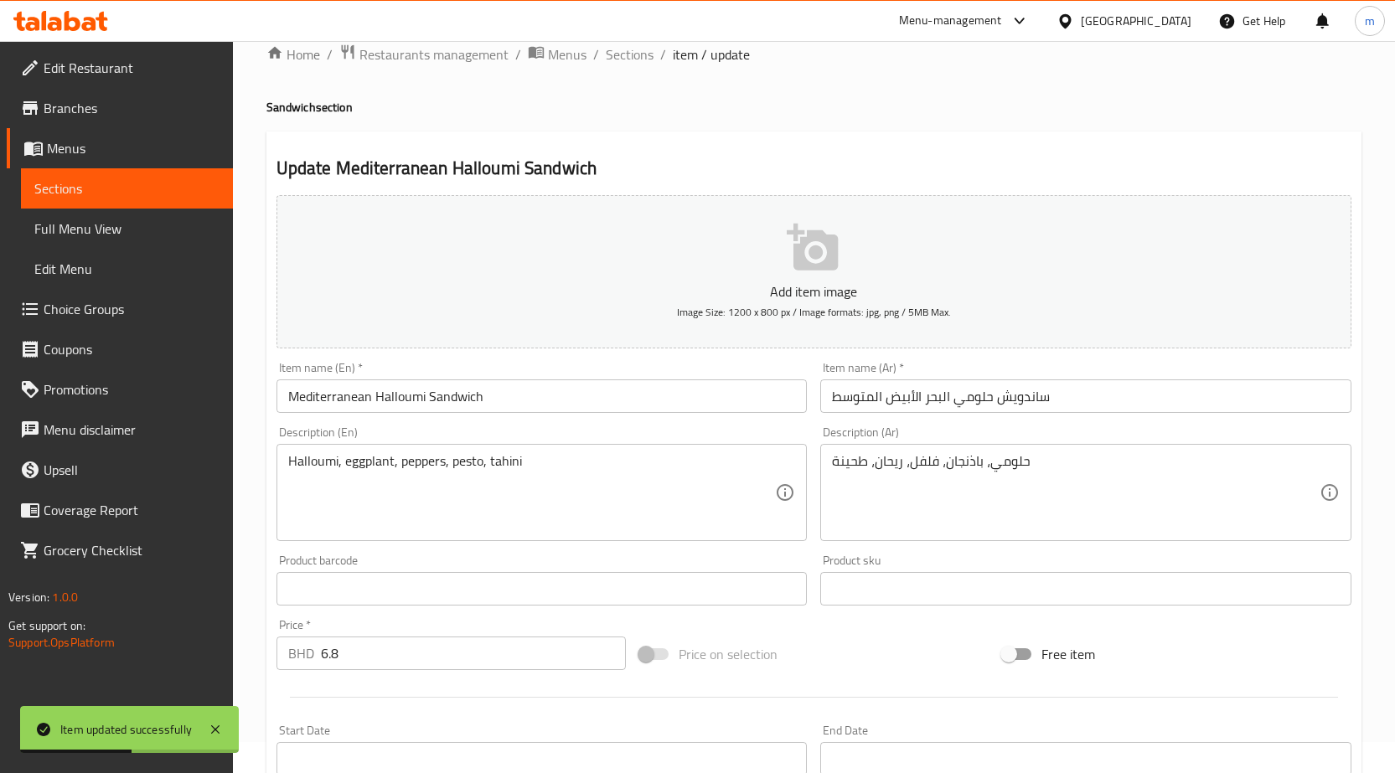
scroll to position [0, 0]
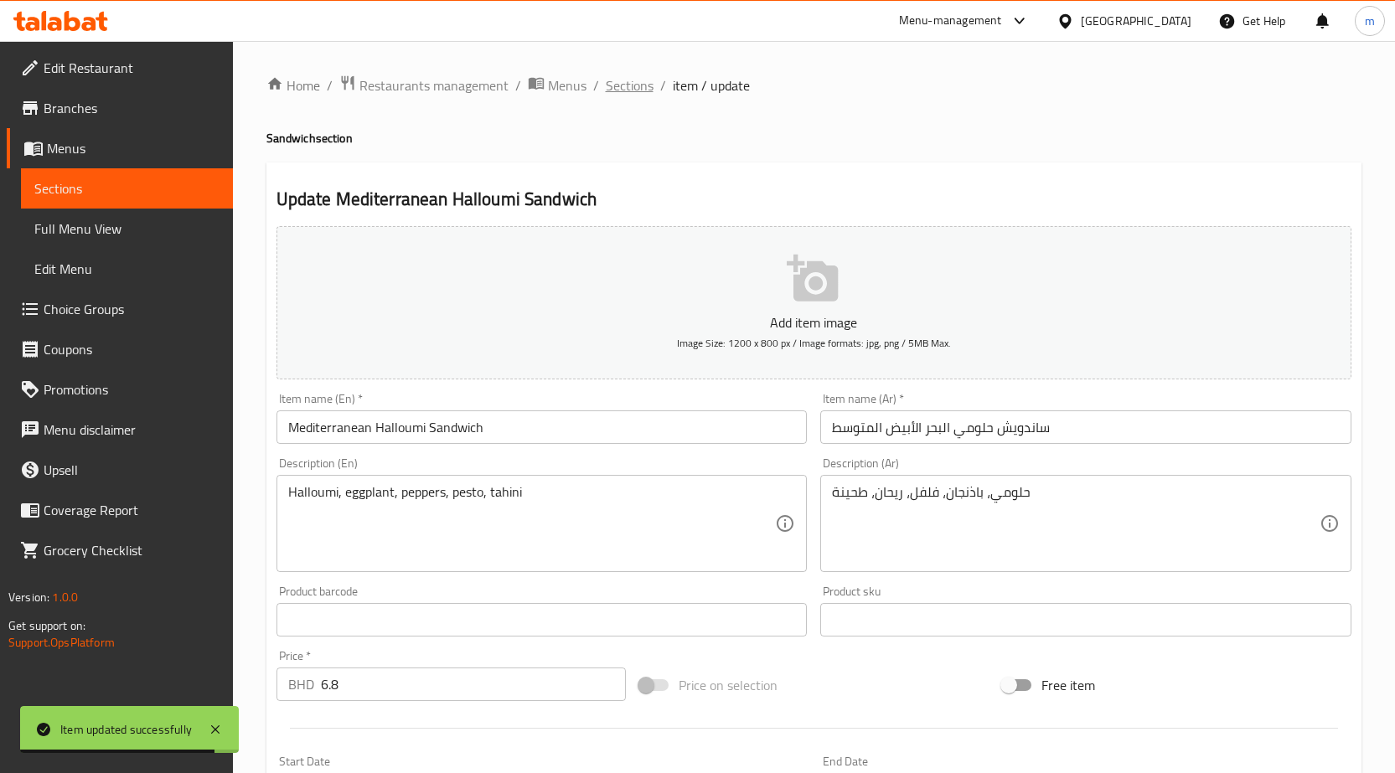
click at [636, 91] on span "Sections" at bounding box center [630, 85] width 48 height 20
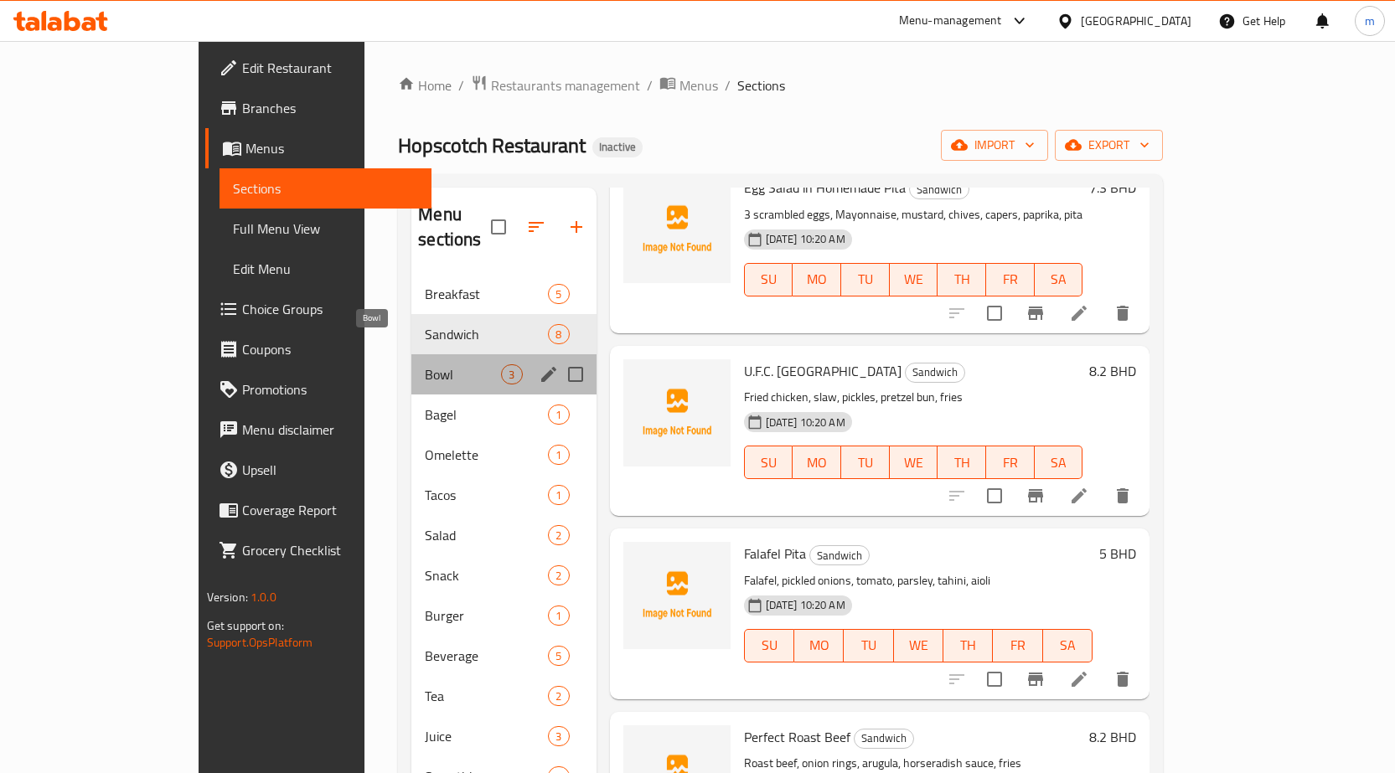
click at [425, 364] on span "Bowl" at bounding box center [463, 374] width 76 height 20
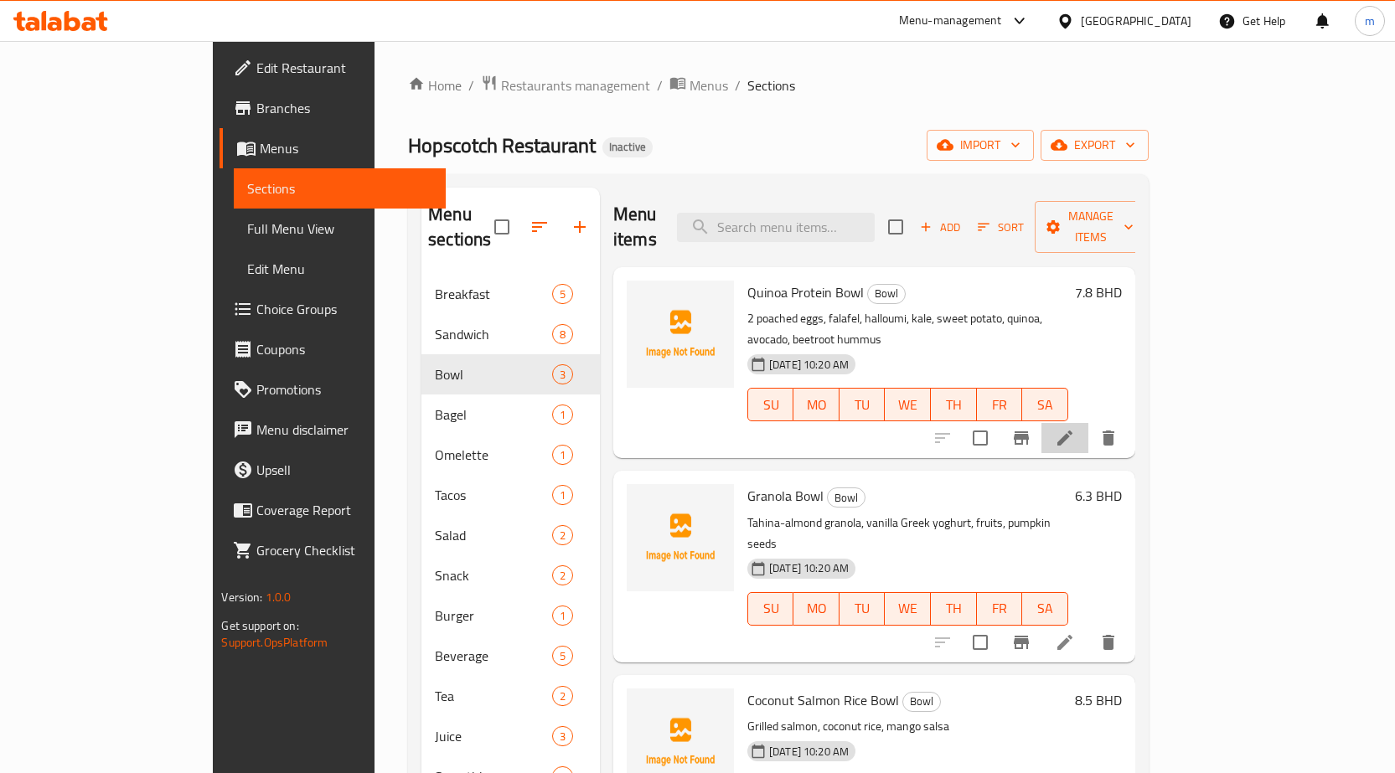
click at [1088, 423] on li at bounding box center [1064, 438] width 47 height 30
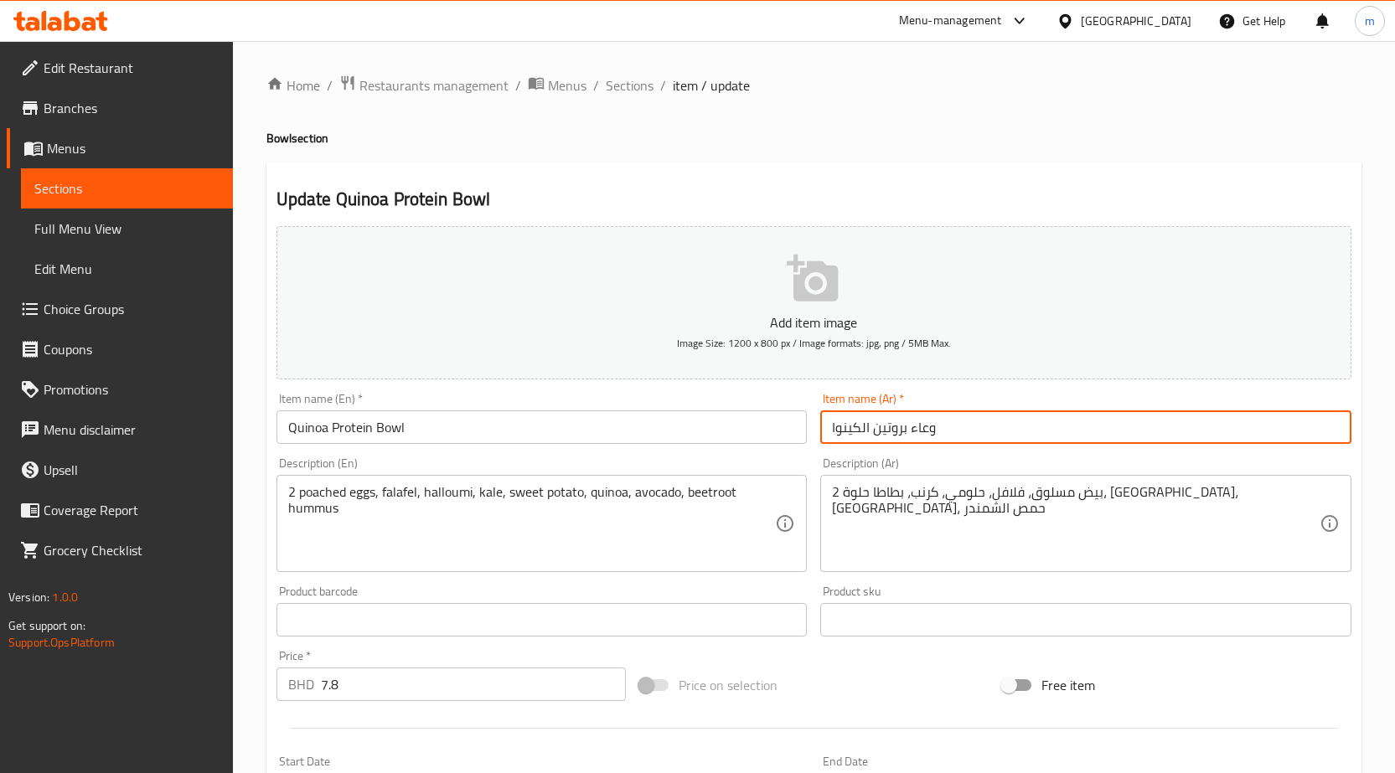
click at [1048, 433] on input "وعاء بروتين الكينوا" at bounding box center [1085, 427] width 531 height 34
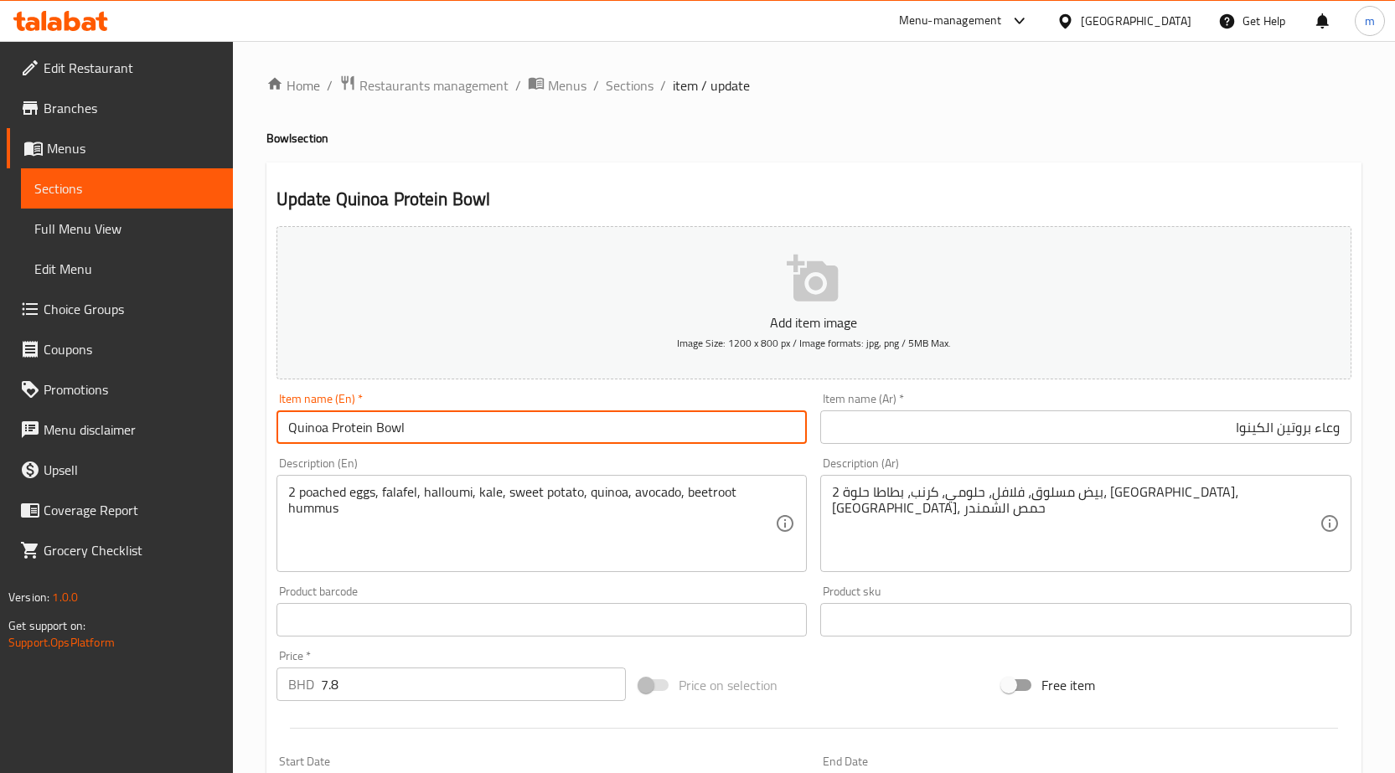
click at [289, 427] on input "Quinoa Protein Bowl" at bounding box center [541, 427] width 531 height 34
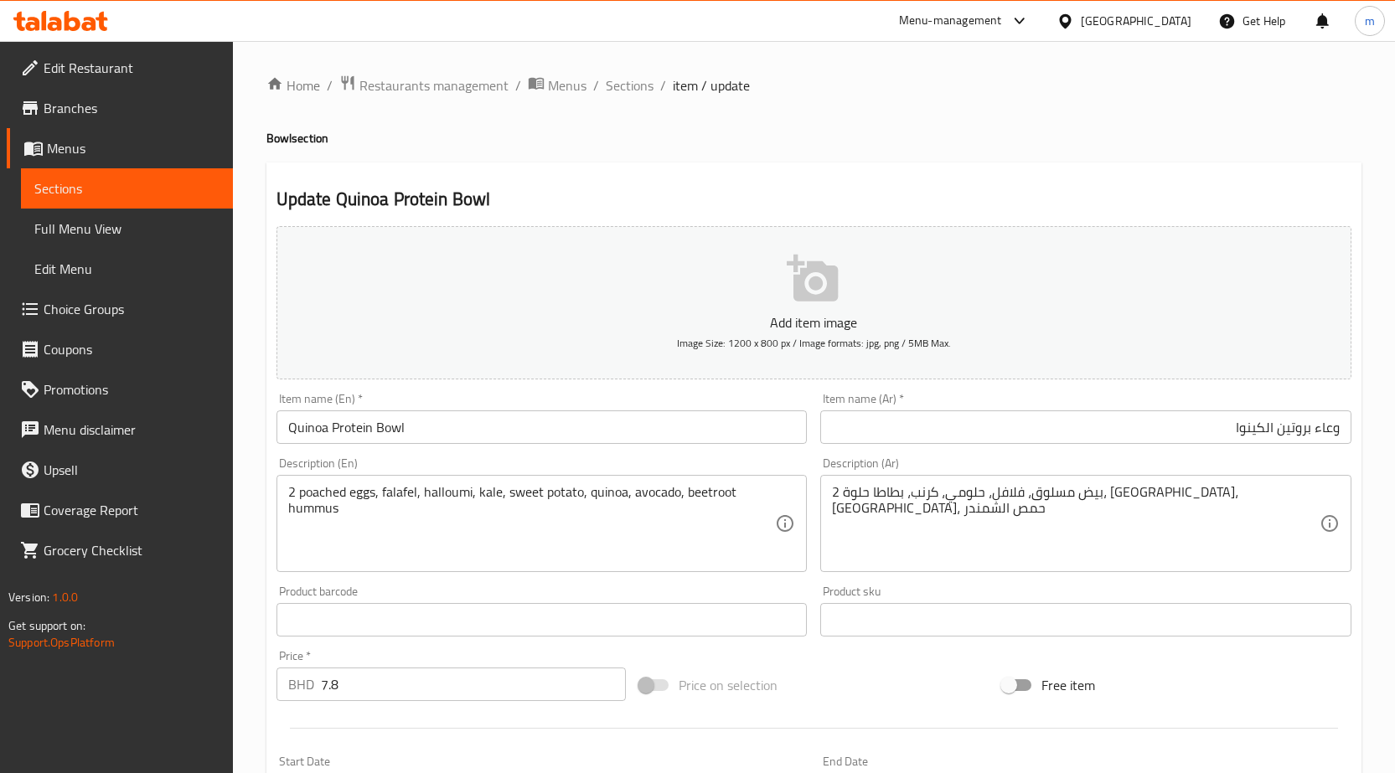
click at [350, 439] on input "Quinoa Protein Bowl" at bounding box center [541, 427] width 531 height 34
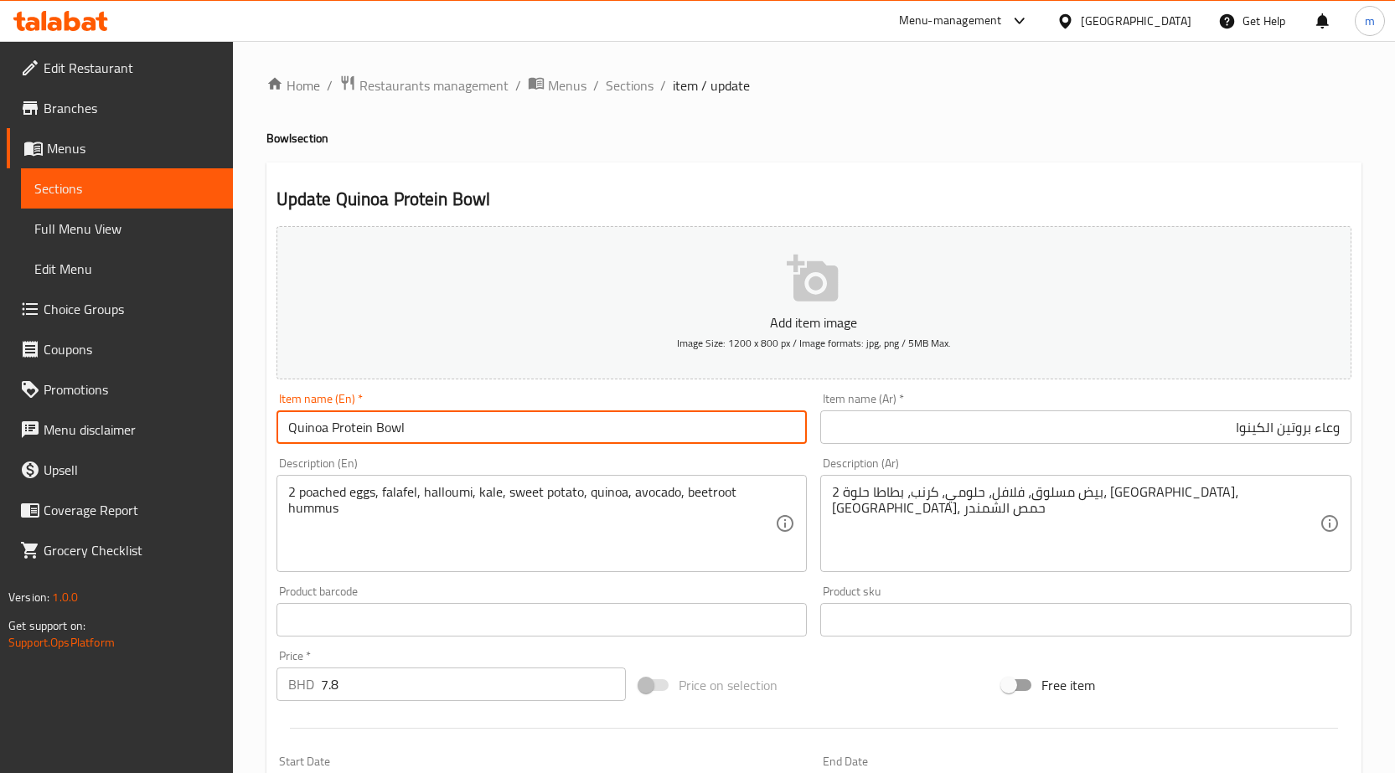
click at [350, 439] on input "Quinoa Protein Bowl" at bounding box center [541, 427] width 531 height 34
type input "Quinoa Protein Bowl"
click at [374, 428] on input "Quinoa Protein Bowl" at bounding box center [541, 427] width 531 height 34
click at [391, 430] on input "Quinoa Protein Bowl" at bounding box center [541, 427] width 531 height 34
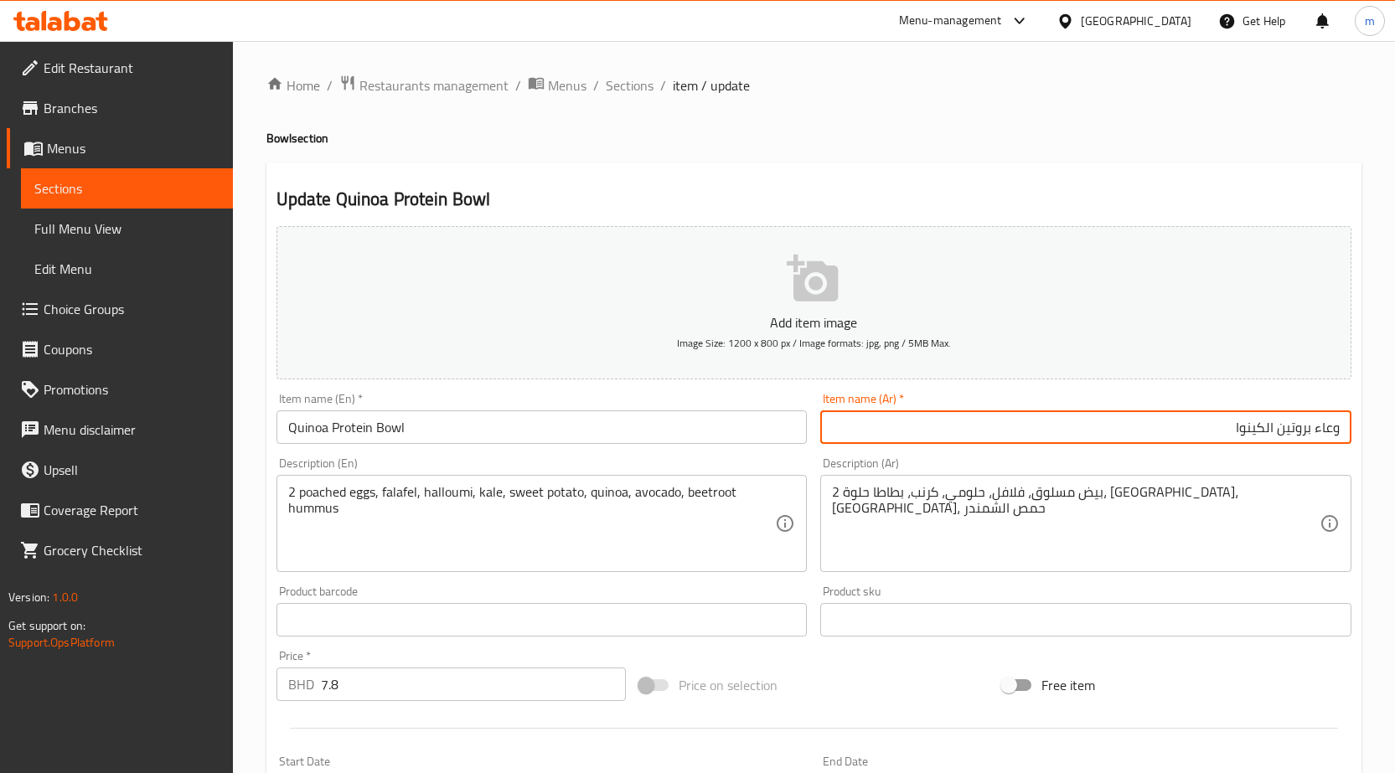
drag, startPoint x: 1316, startPoint y: 430, endPoint x: 1367, endPoint y: 433, distance: 51.2
click at [1367, 433] on div "Home / Restaurants management / Menus / Sections / item / update Bowl section U…" at bounding box center [814, 605] width 1162 height 1129
paste input "جاط"
type input "جاط بروتين الكينوا"
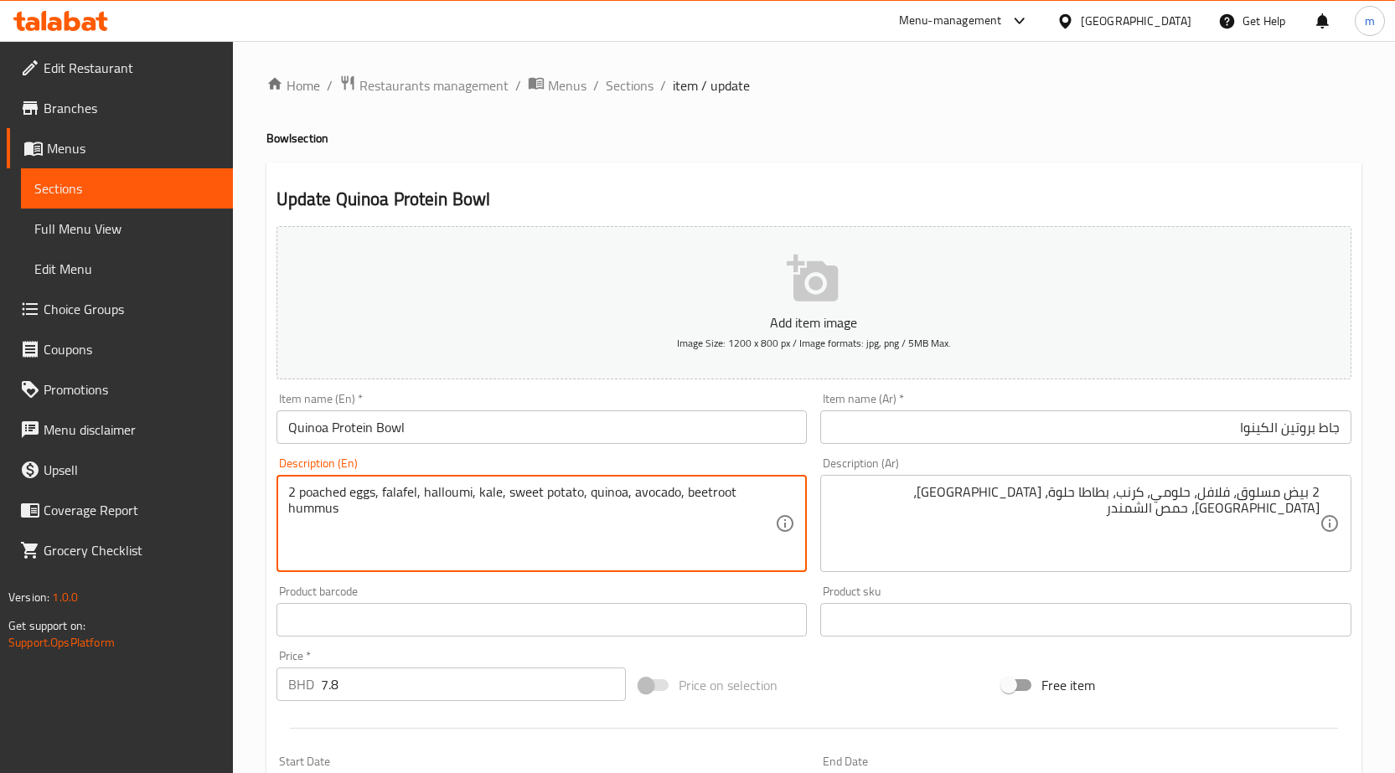
drag, startPoint x: 301, startPoint y: 493, endPoint x: 377, endPoint y: 484, distance: 76.7
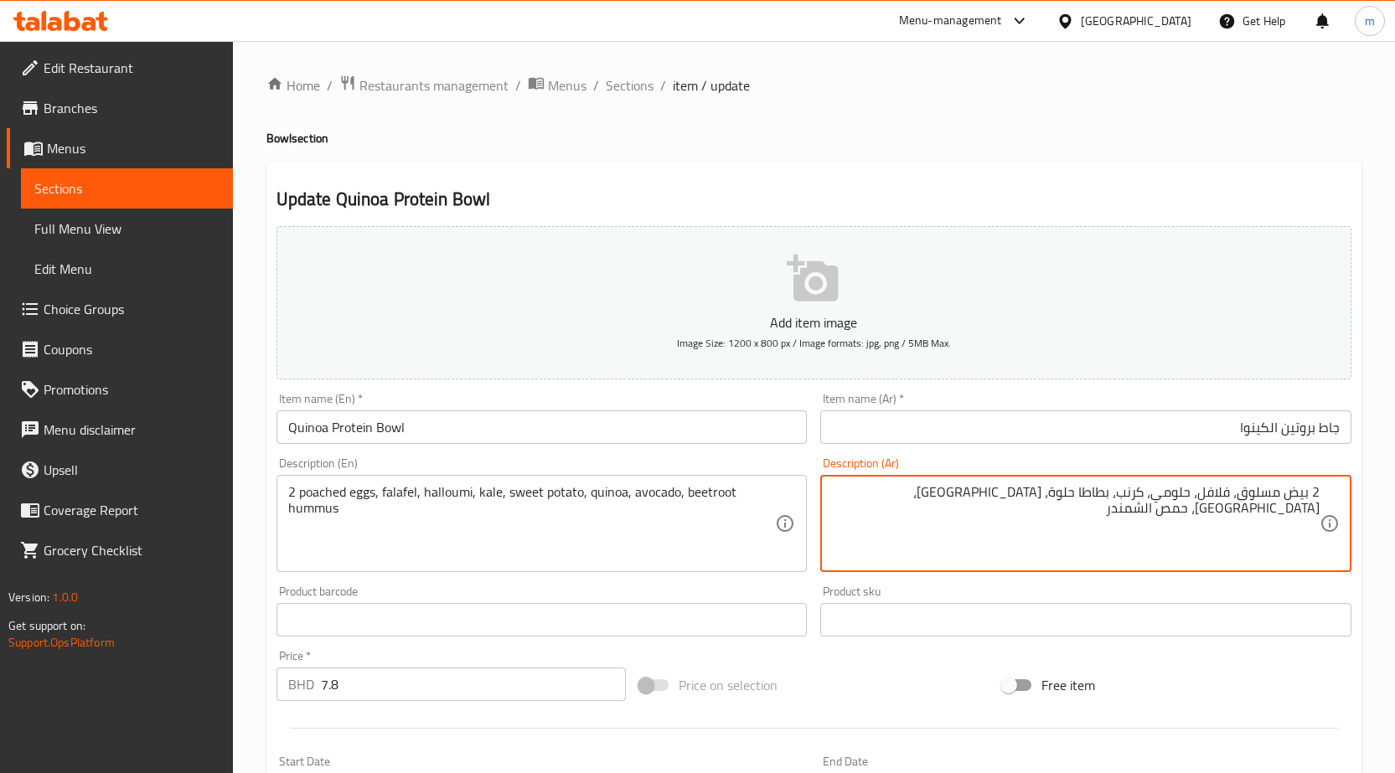
drag, startPoint x: 1237, startPoint y: 489, endPoint x: 1308, endPoint y: 503, distance: 72.5
paste textarea "صف"
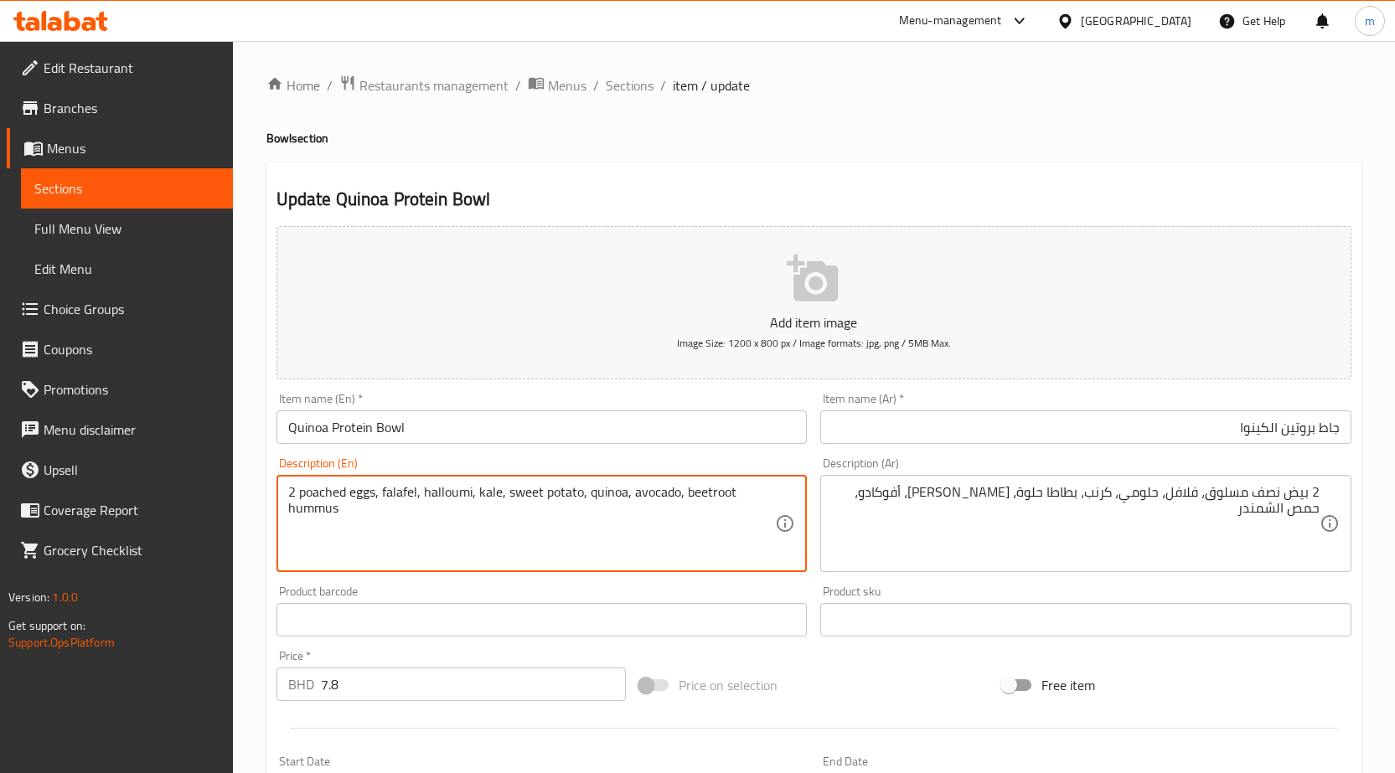
click at [490, 498] on textarea "2 poached eggs, falafel, halloumi, kale, sweet potato, quinoa, avocado, beetroo…" at bounding box center [532, 524] width 488 height 80
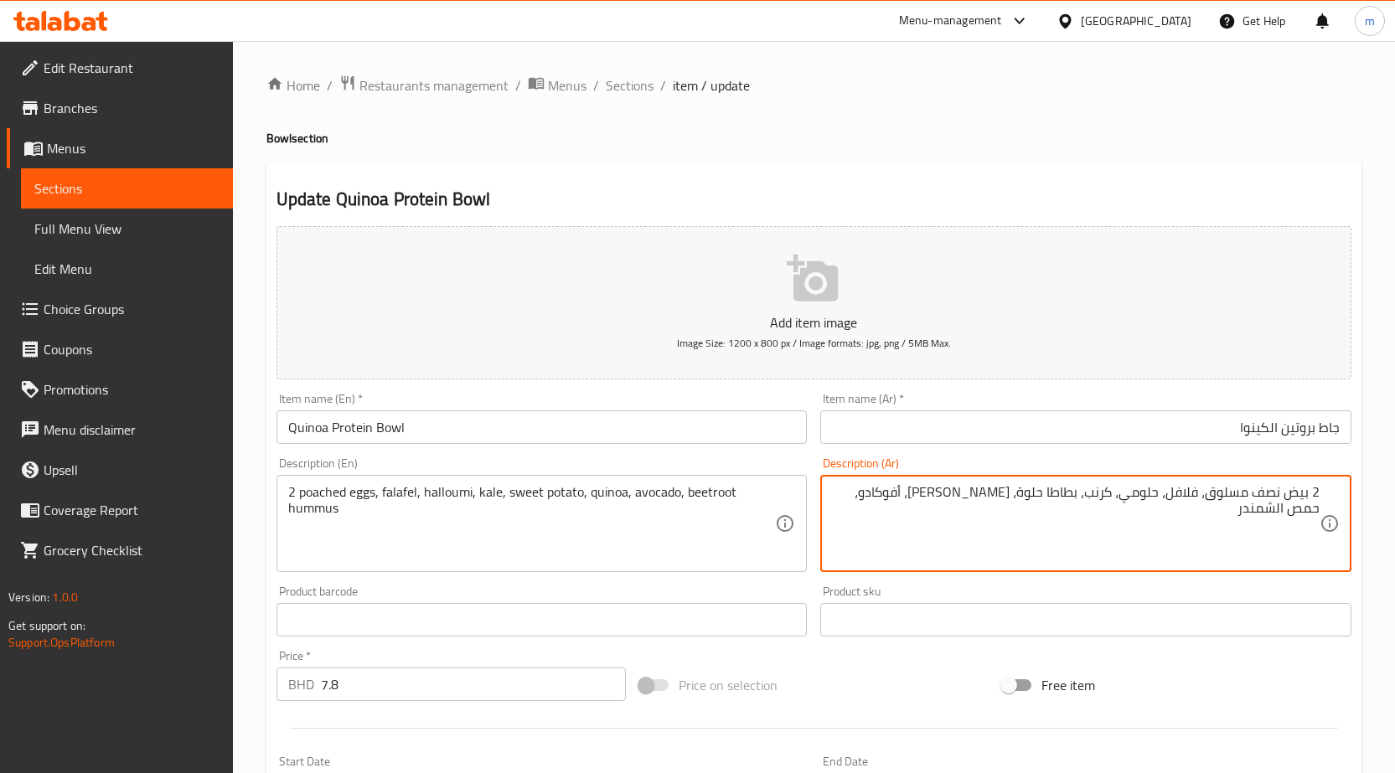
drag, startPoint x: 1089, startPoint y: 493, endPoint x: 1116, endPoint y: 503, distance: 28.6
click at [1055, 492] on textarea "2 بيض نصف مسلوق، فلافل، حلومي، كيل، بطاطا حلوة، [PERSON_NAME]، أفوكادو، حمص الش…" at bounding box center [1076, 524] width 488 height 80
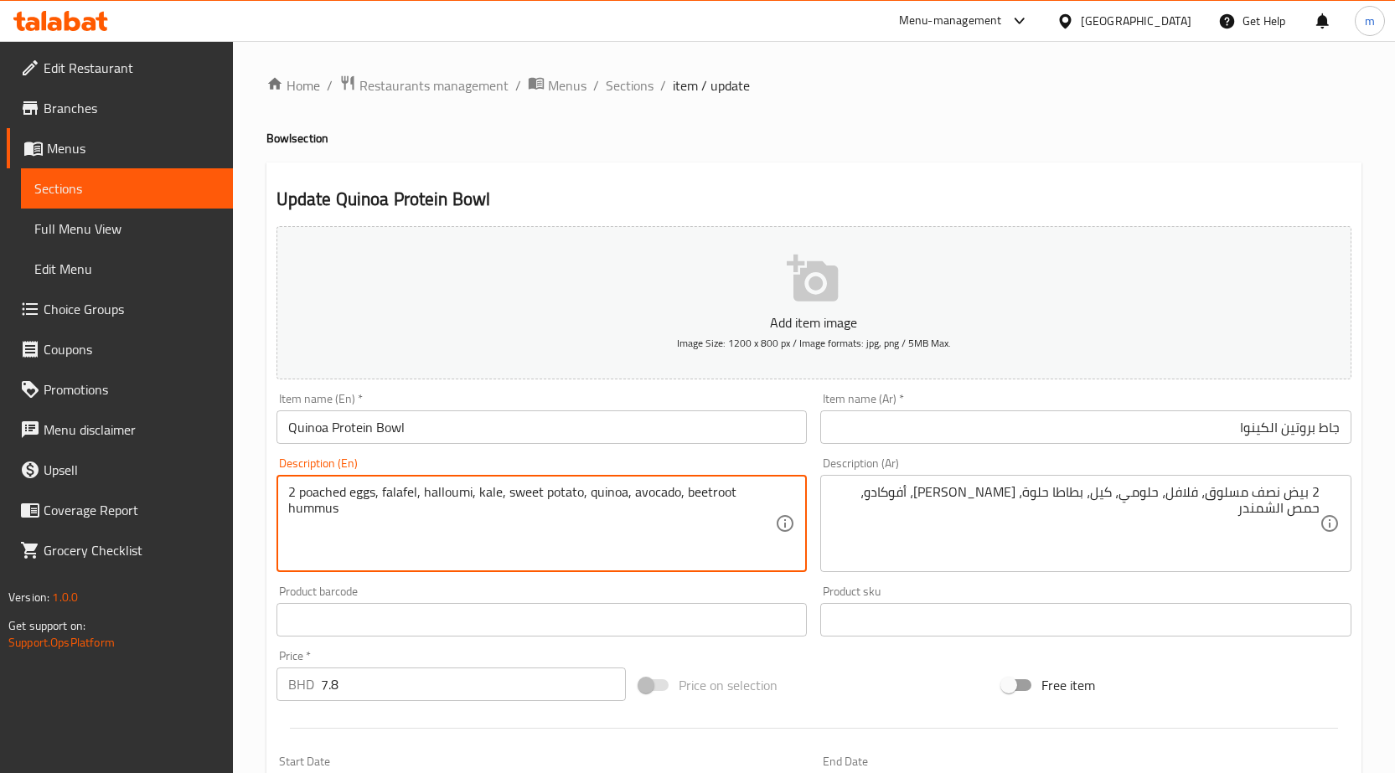
drag, startPoint x: 507, startPoint y: 491, endPoint x: 578, endPoint y: 494, distance: 71.3
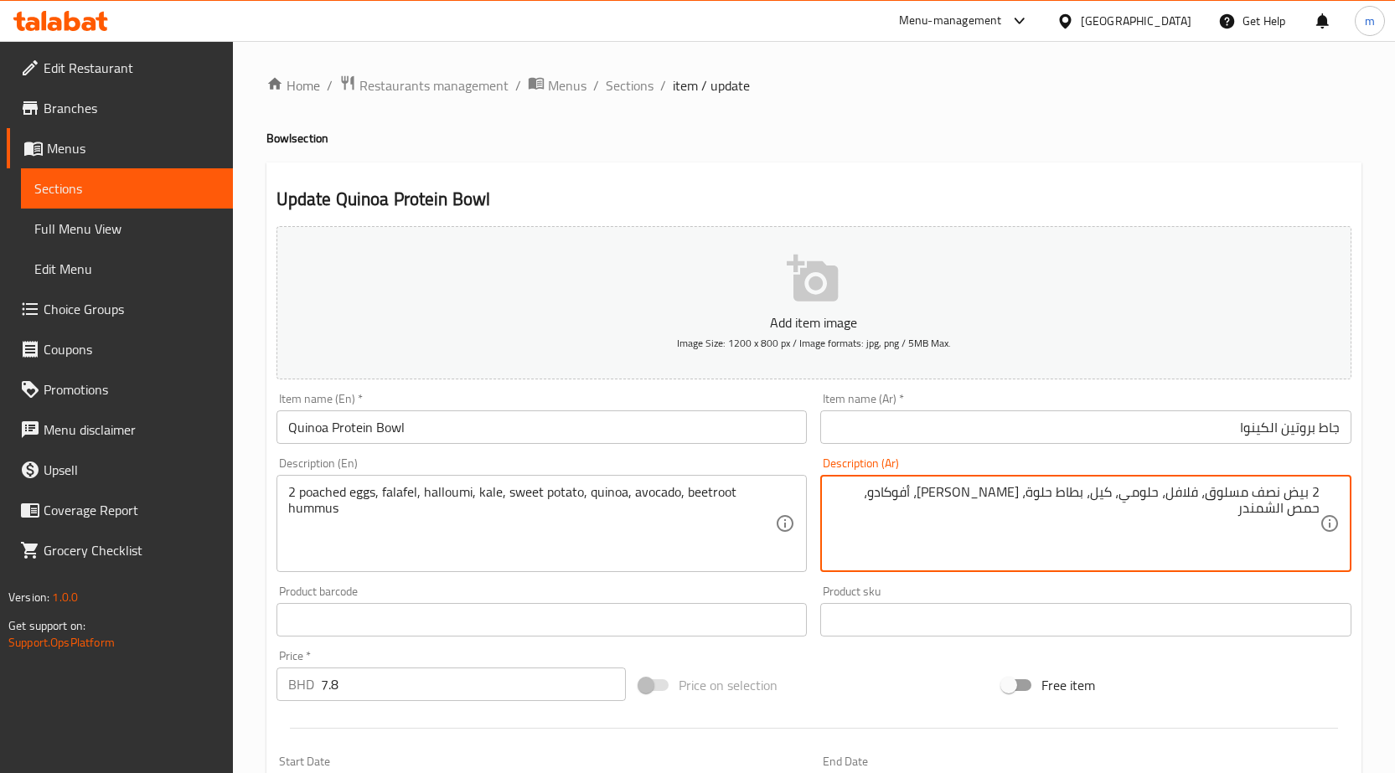
type textarea "2 بيض نصف مسلوق، فلافل، حلومي، كيل، بطاطا حلوة، [PERSON_NAME]، أفوكادو، حمص الش…"
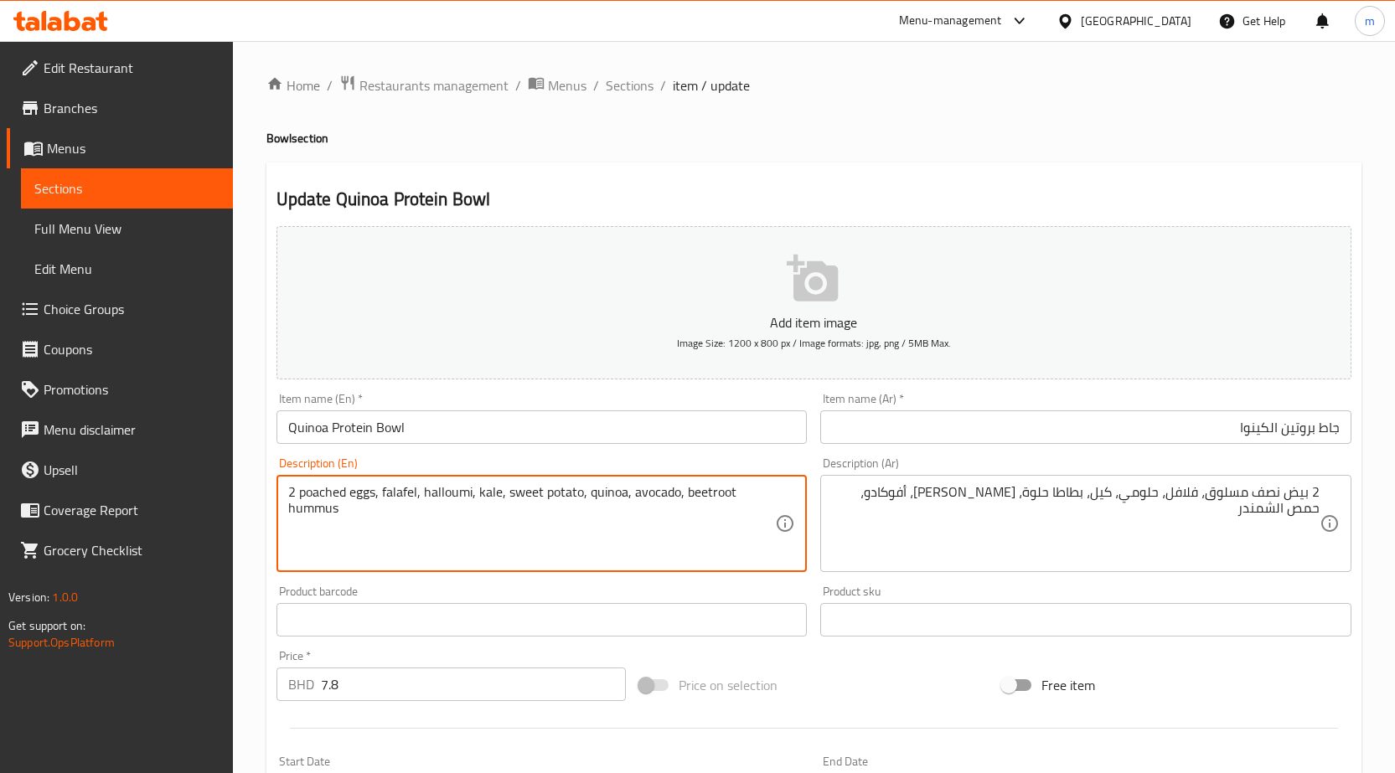
drag, startPoint x: 683, startPoint y: 491, endPoint x: 837, endPoint y: 510, distance: 155.3
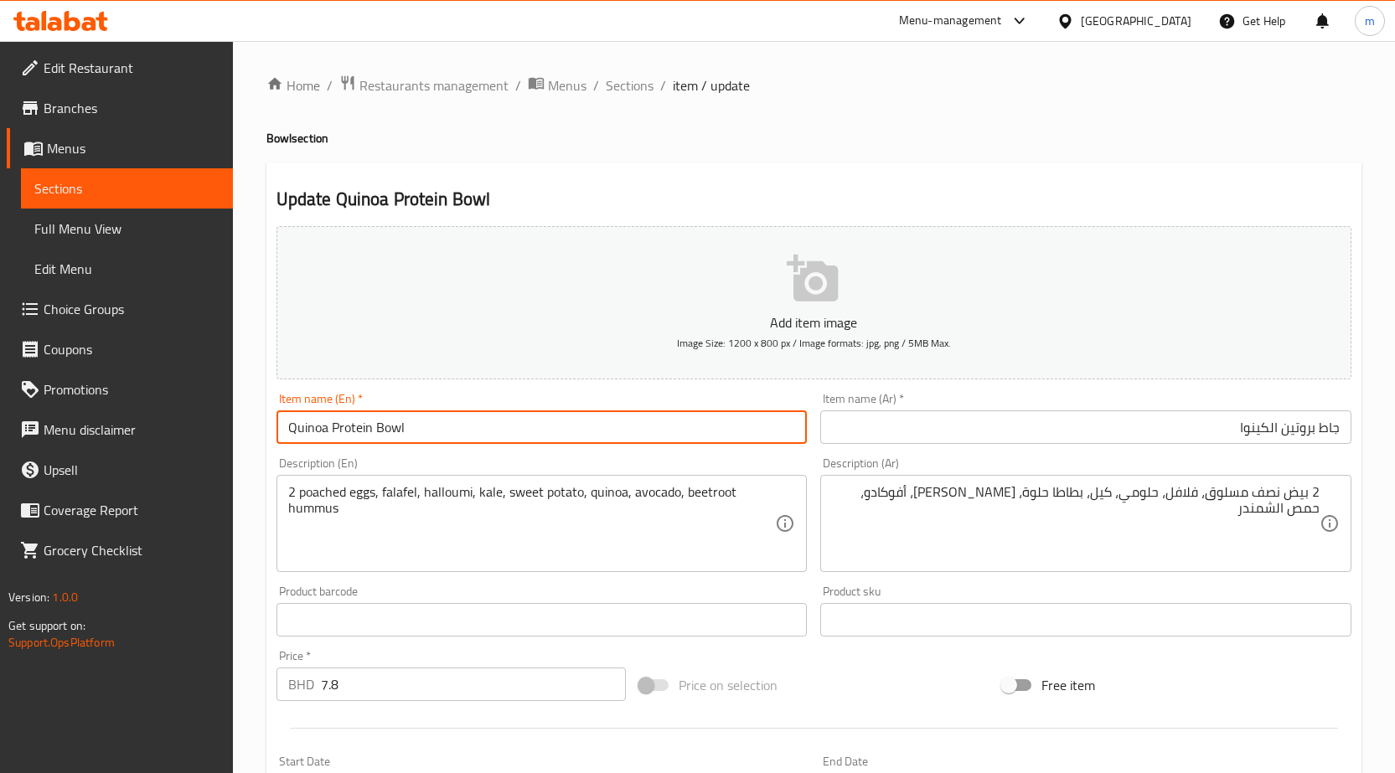
drag, startPoint x: 411, startPoint y: 419, endPoint x: 196, endPoint y: 426, distance: 215.4
click at [196, 426] on div "Edit Restaurant Branches Menus Sections Full Menu View Edit Menu Choice Groups …" at bounding box center [697, 605] width 1395 height 1129
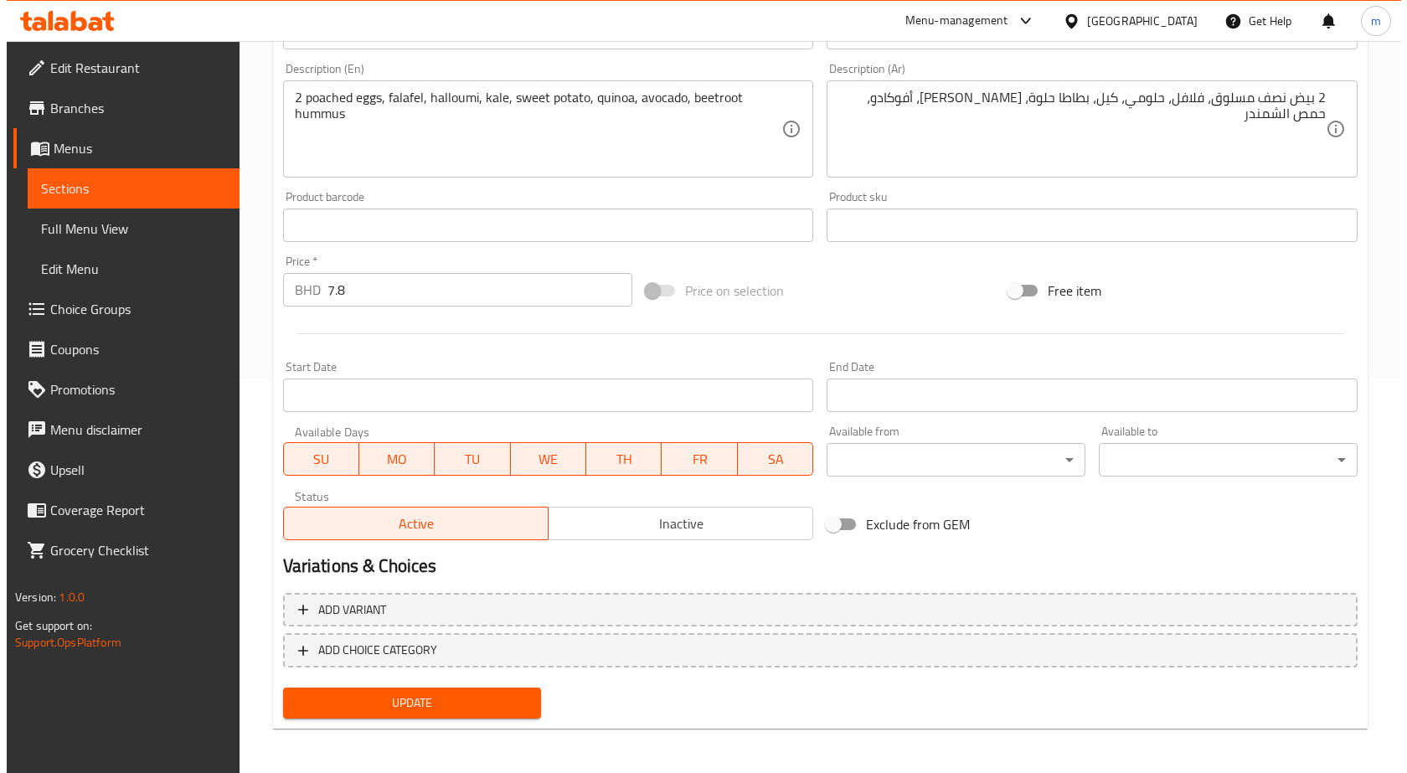
scroll to position [397, 0]
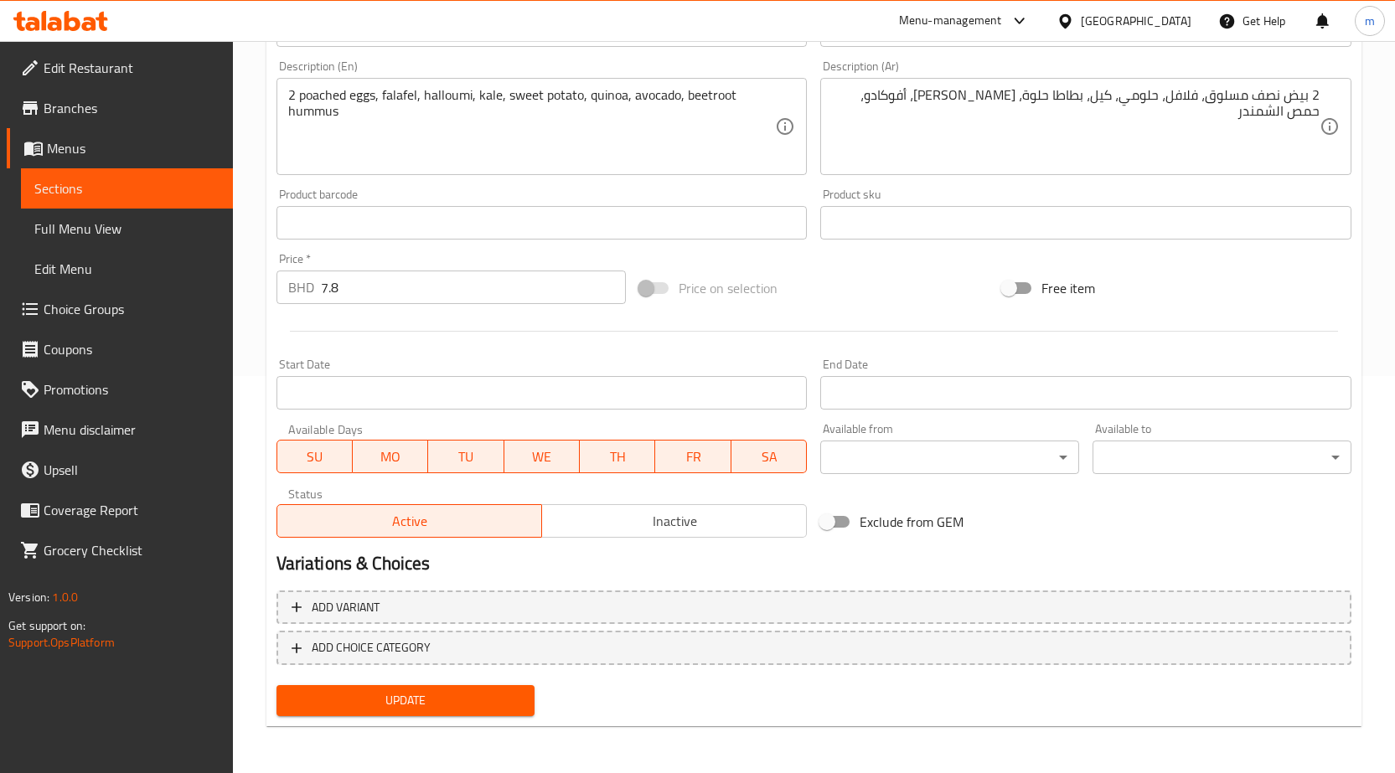
click at [958, 376] on body "​ Menu-management Bahrain Get Help m Edit Restaurant Branches Menus Sections Fu…" at bounding box center [697, 10] width 1395 height 732
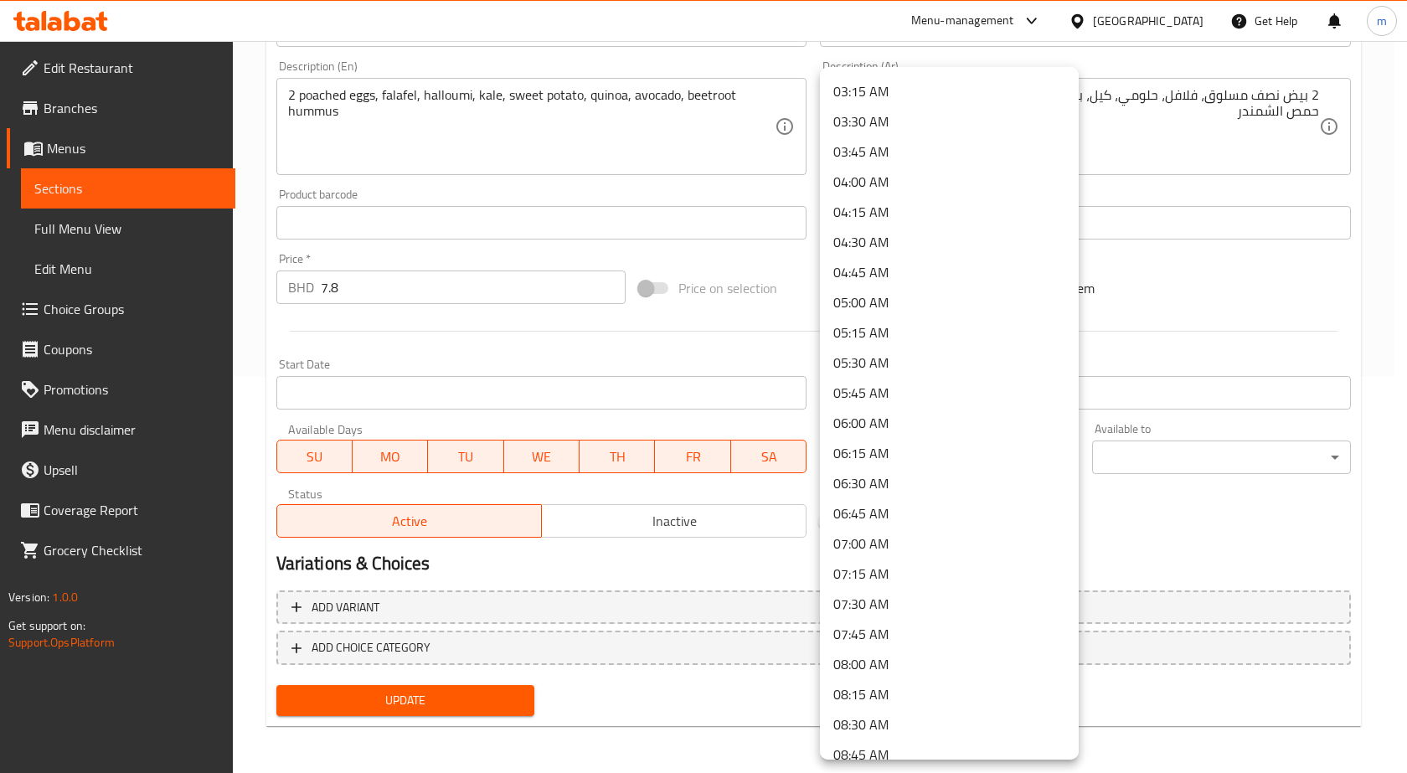
scroll to position [419, 0]
click at [878, 580] on li "07:30 AM" at bounding box center [949, 575] width 259 height 30
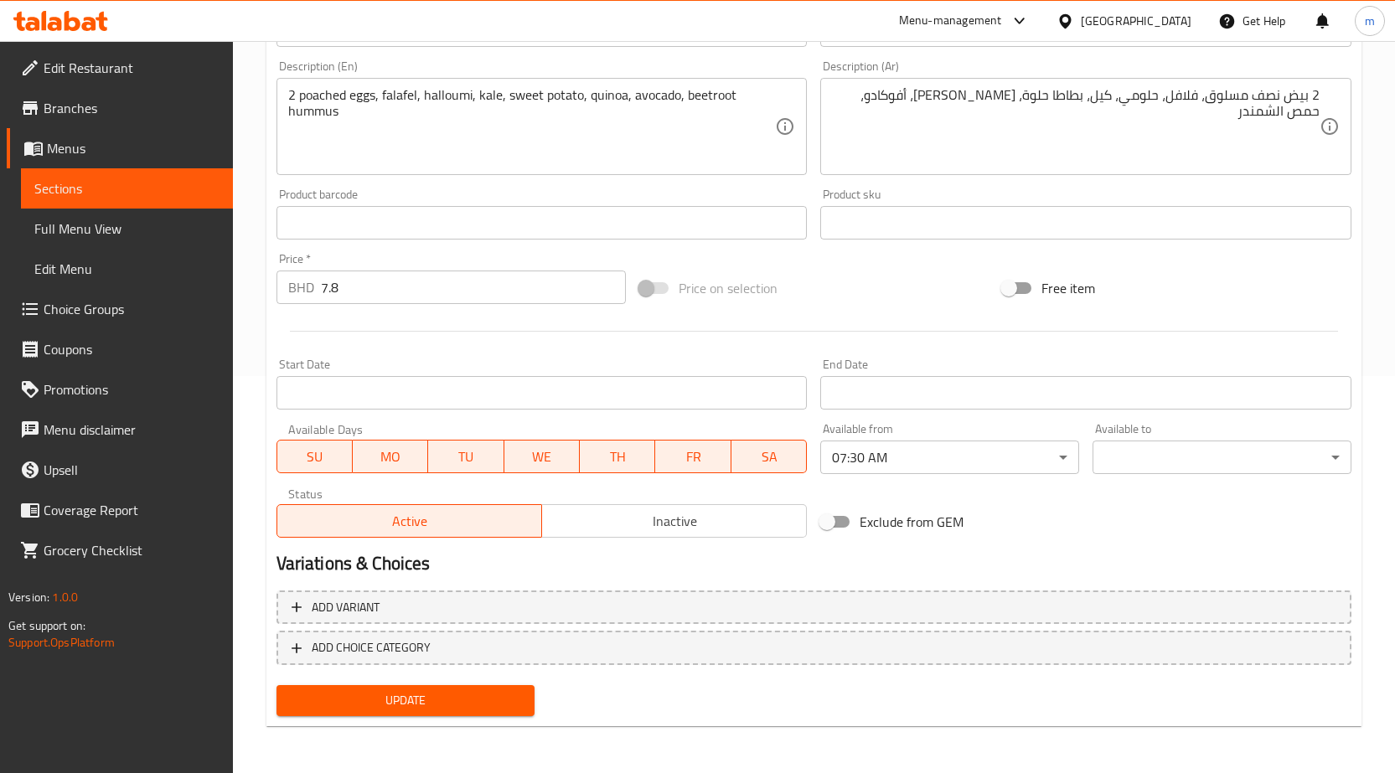
click at [1162, 376] on body "​ Menu-management Bahrain Get Help m Edit Restaurant Branches Menus Sections Fu…" at bounding box center [697, 10] width 1395 height 732
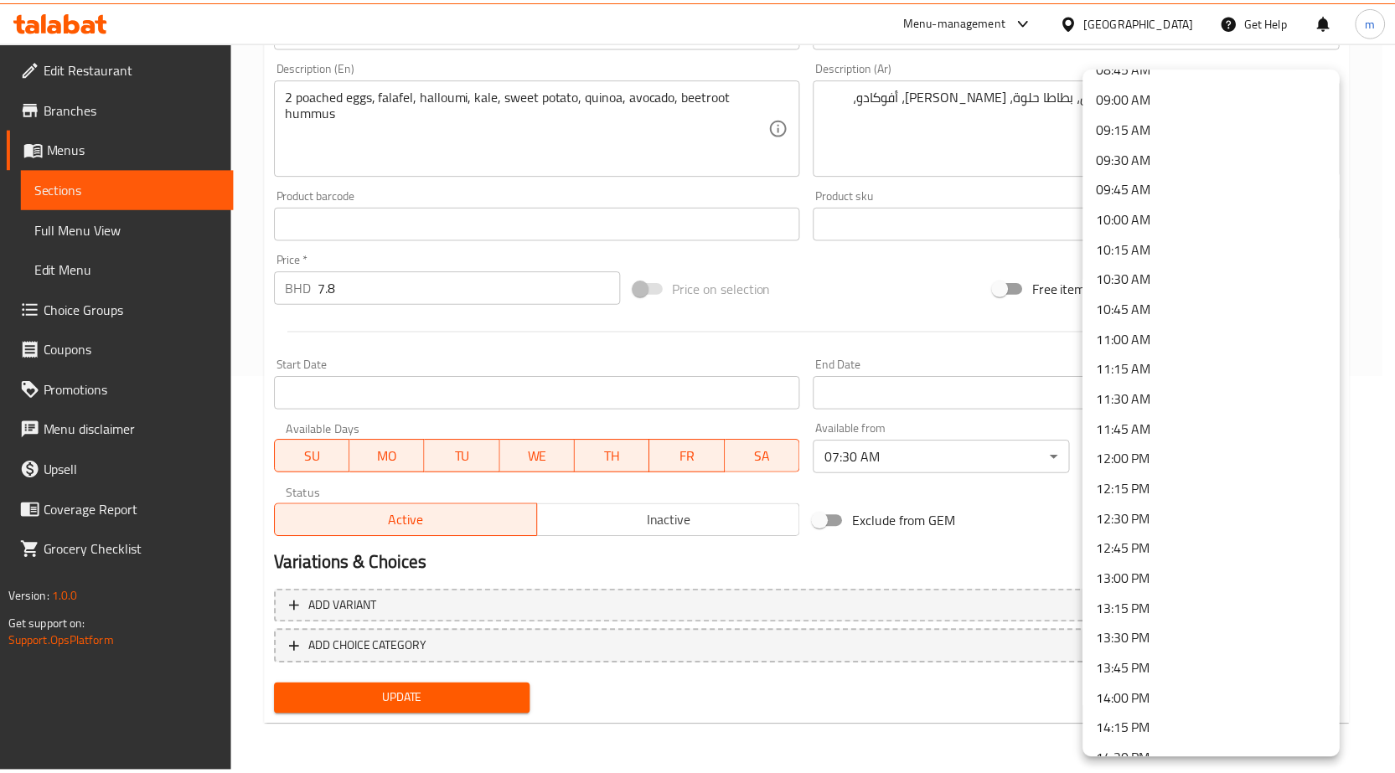
scroll to position [1089, 0]
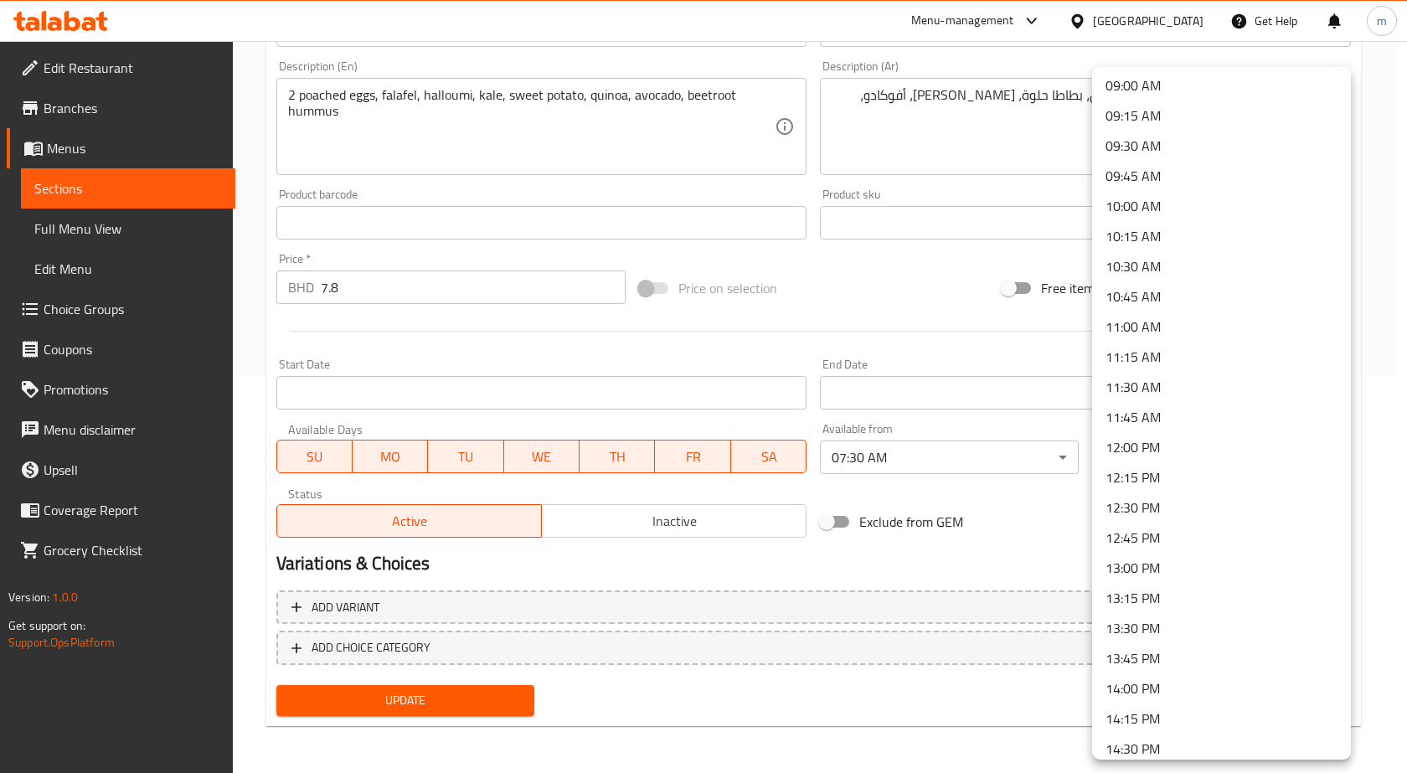
click at [1144, 555] on li "13:00 PM" at bounding box center [1221, 568] width 259 height 30
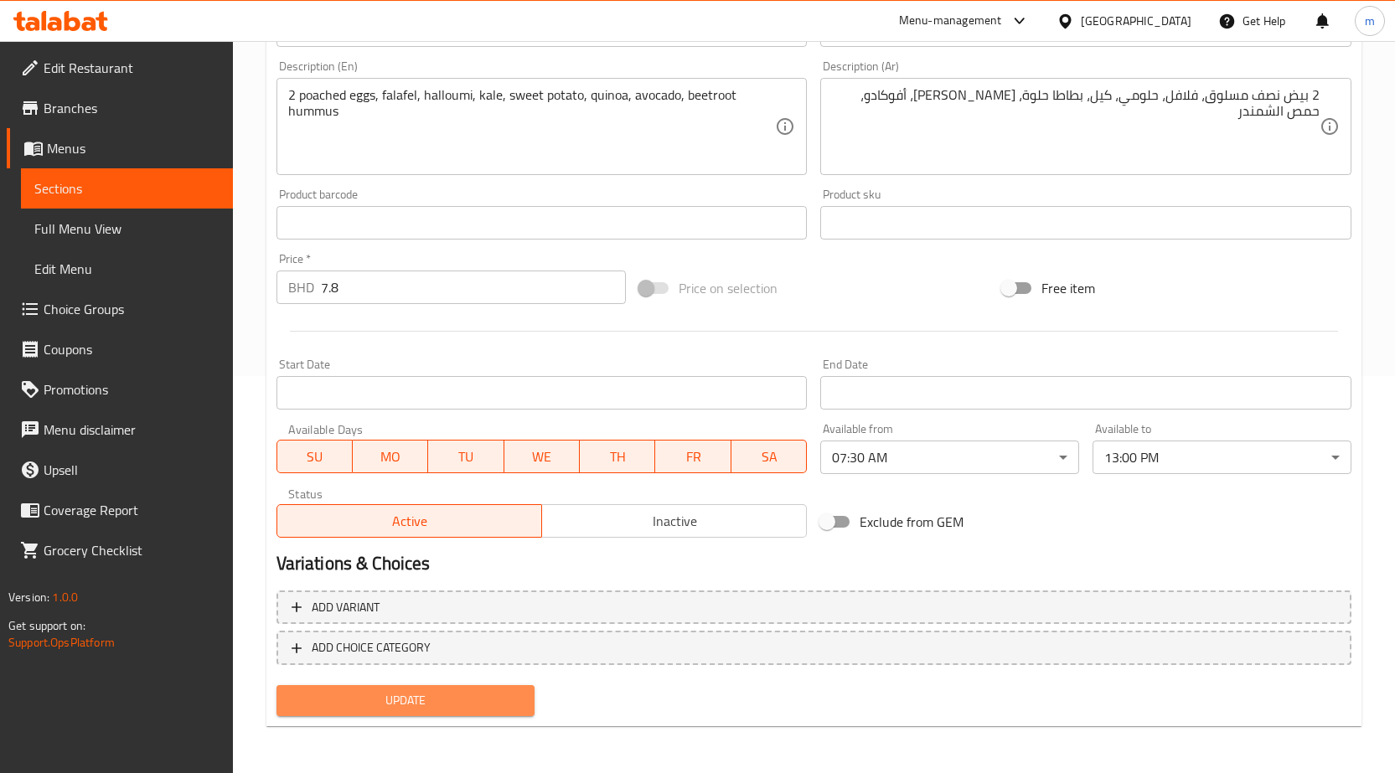
click at [400, 701] on span "Update" at bounding box center [406, 700] width 232 height 21
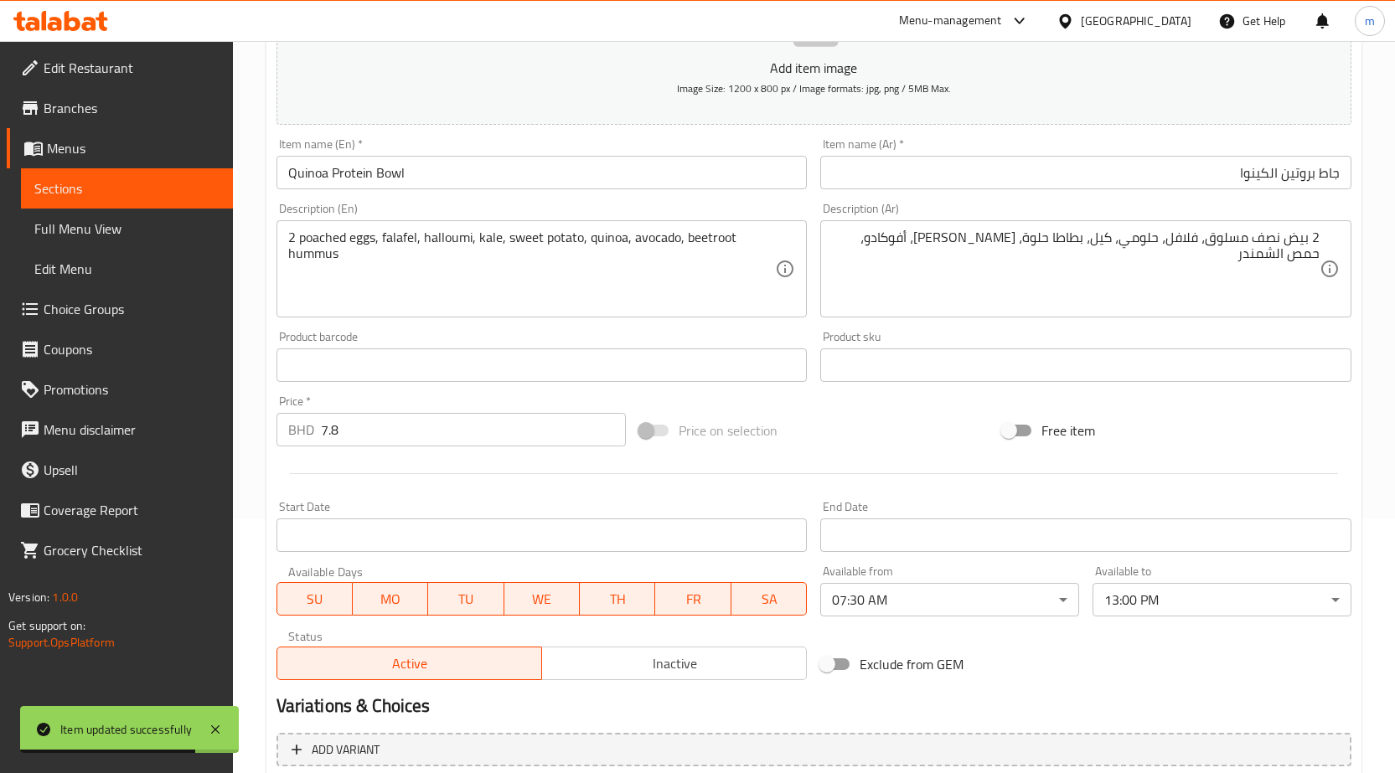
scroll to position [0, 0]
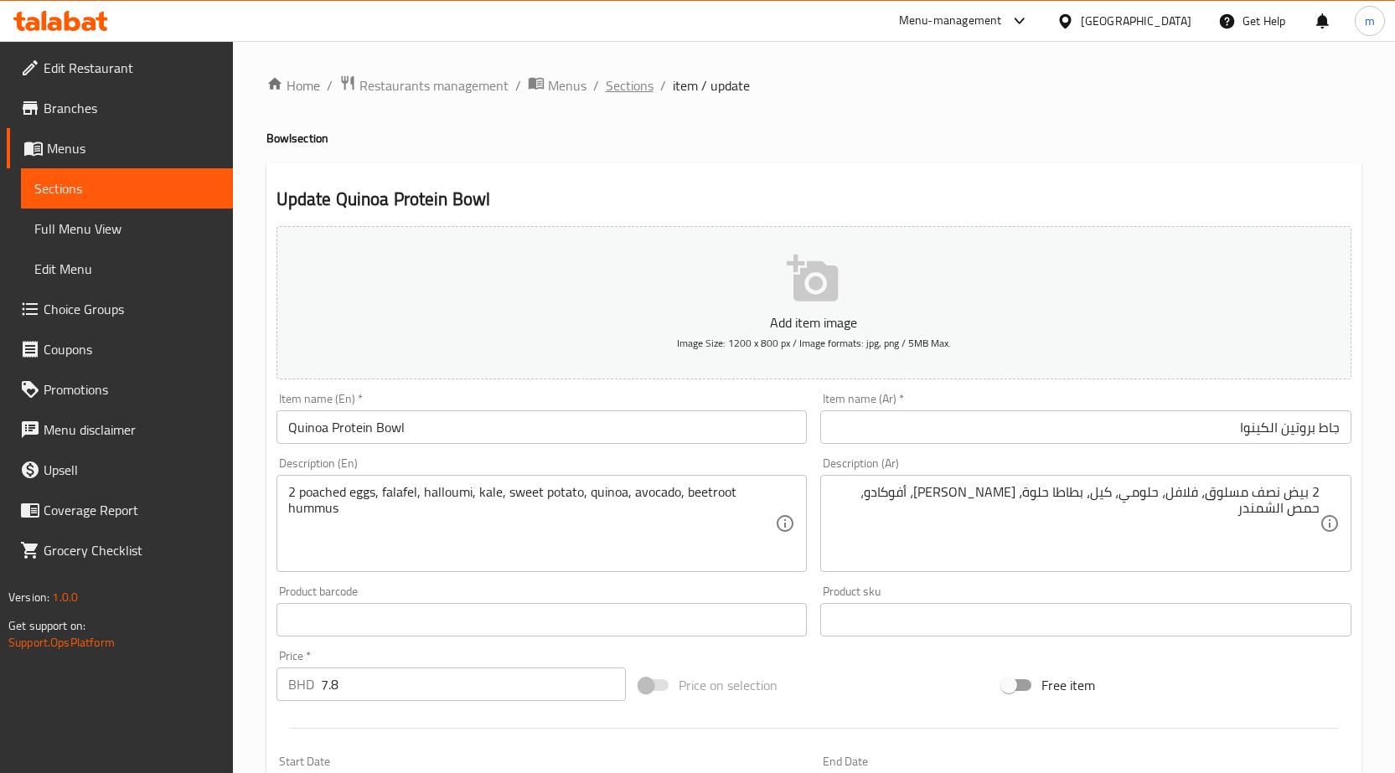
click at [622, 80] on span "Sections" at bounding box center [630, 85] width 48 height 20
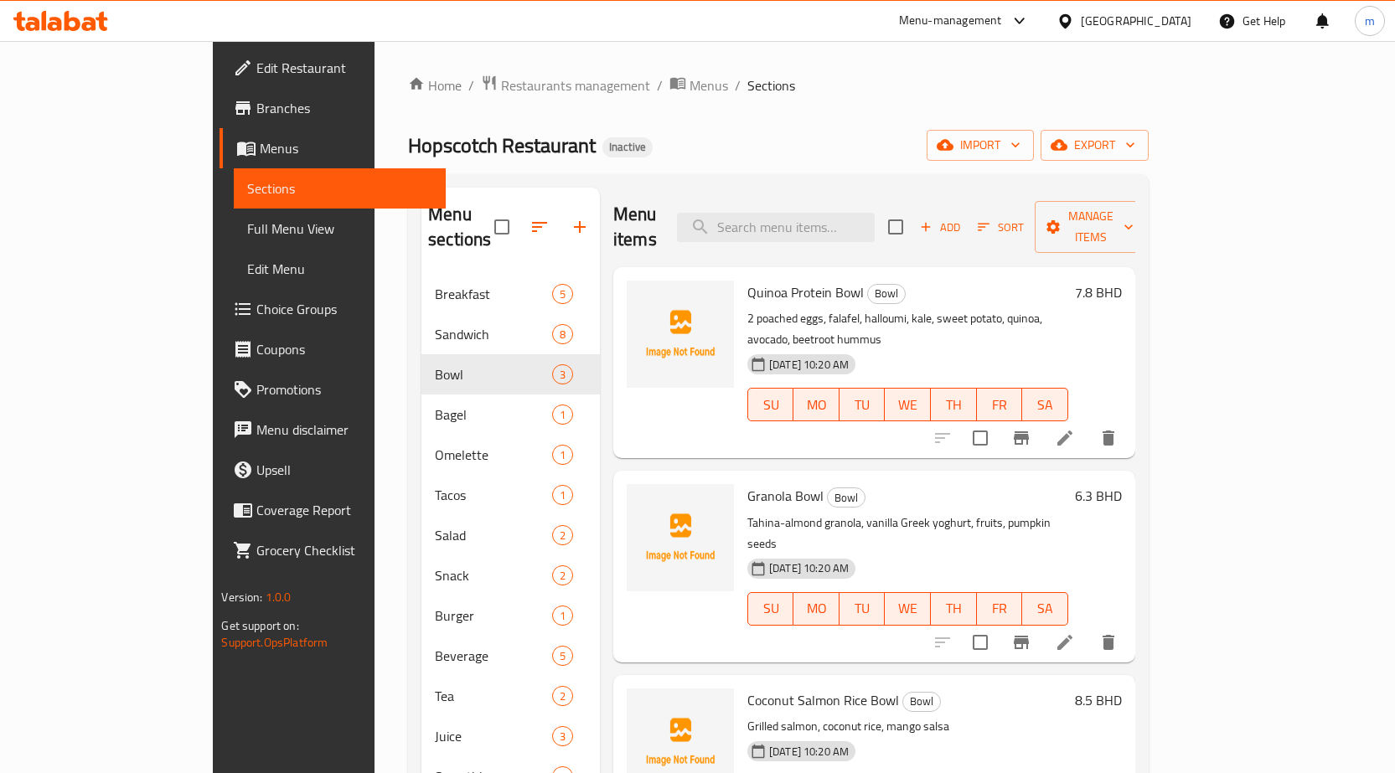
click at [1088, 627] on li at bounding box center [1064, 642] width 47 height 30
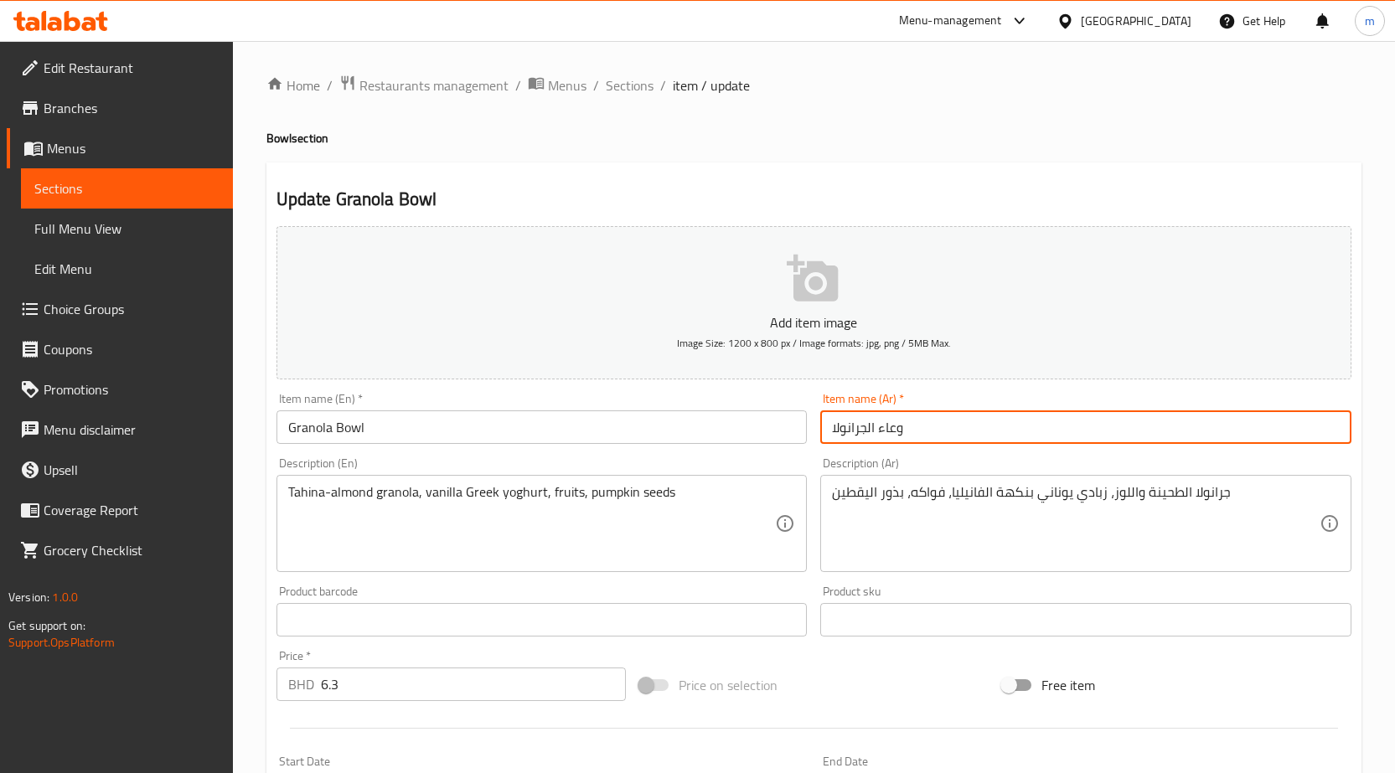
drag, startPoint x: 883, startPoint y: 433, endPoint x: 995, endPoint y: 439, distance: 112.4
click at [995, 439] on input "وعاء الجرانولا" at bounding box center [1085, 427] width 531 height 34
drag, startPoint x: 880, startPoint y: 429, endPoint x: 948, endPoint y: 434, distance: 68.0
click at [948, 434] on input "وعاء الجرانولا" at bounding box center [1085, 427] width 531 height 34
type input "جاط الجرانولا"
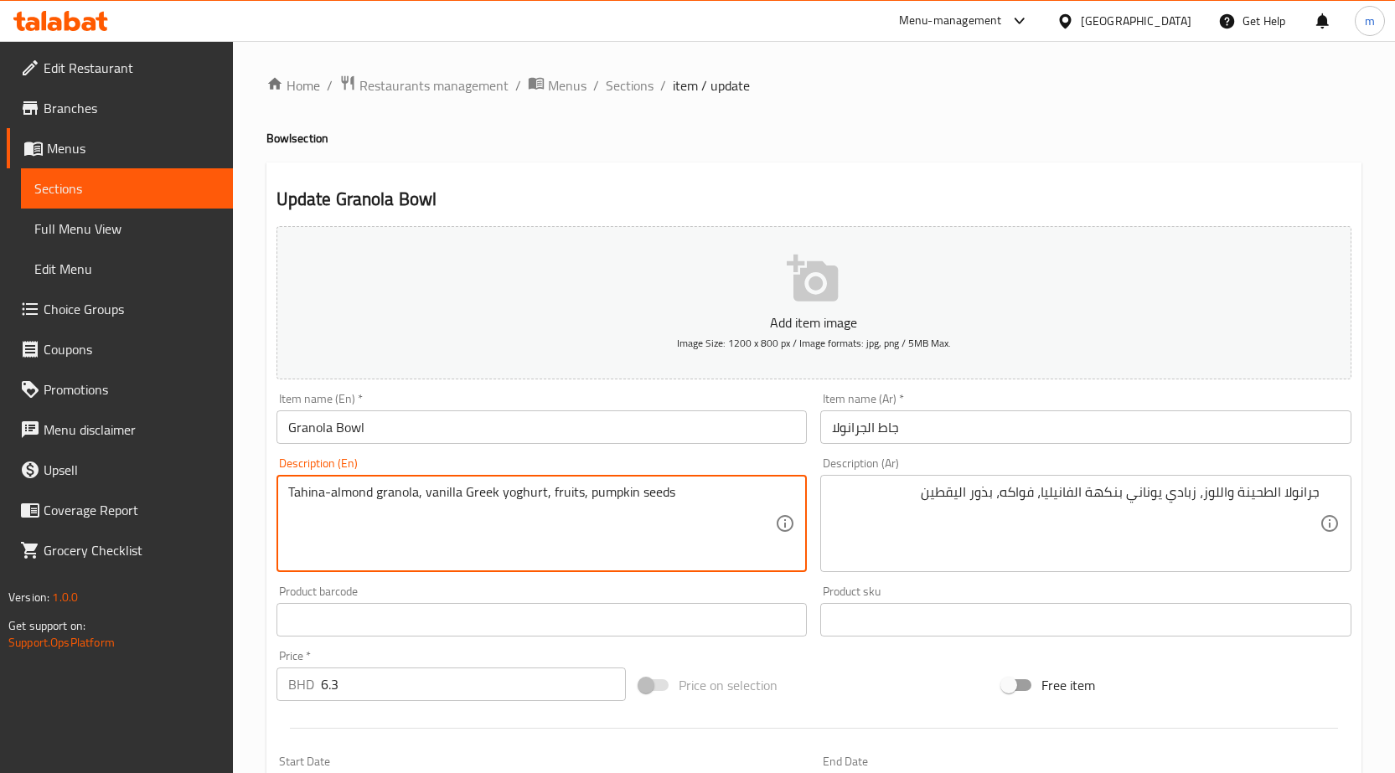
drag, startPoint x: 287, startPoint y: 489, endPoint x: 348, endPoint y: 501, distance: 62.3
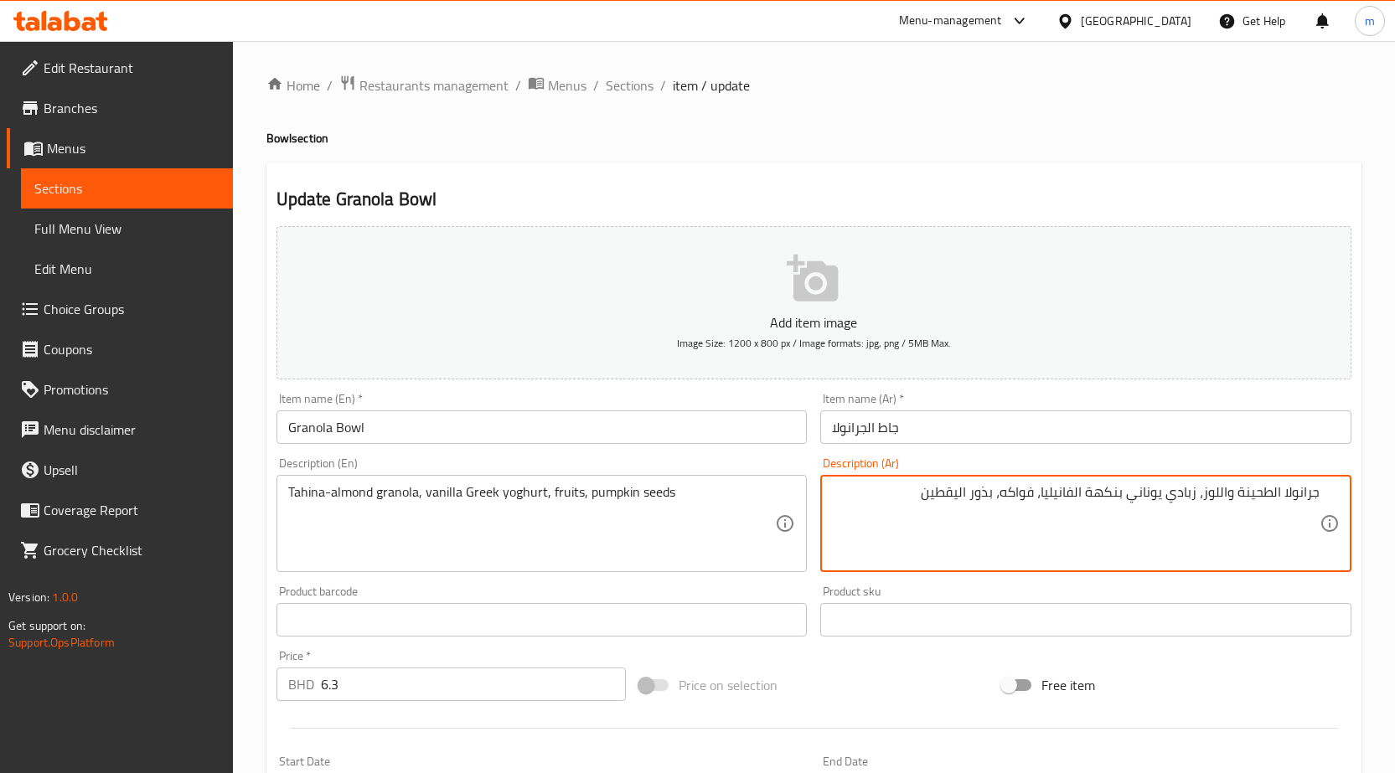
drag, startPoint x: 1221, startPoint y: 490, endPoint x: 1234, endPoint y: 506, distance: 20.3
click at [1281, 499] on textarea "جرانولا الطحينة لوز، زبادي يوناني بنكهة الفانيليا، فواكه، بذور اليقطين" at bounding box center [1076, 524] width 488 height 80
drag, startPoint x: 1112, startPoint y: 496, endPoint x: 1148, endPoint y: 506, distance: 37.4
click at [1148, 506] on textarea "جرانولا طحينة لوز، زبادي يوناني بنكهة الفانيليا، فواكه، بذور اليقطين" at bounding box center [1076, 524] width 488 height 80
click at [1148, 500] on textarea "جرانولا طحينة لوز، زبادي يوناني الفانيليا، فواكه، بذور اليقطين" at bounding box center [1076, 524] width 488 height 80
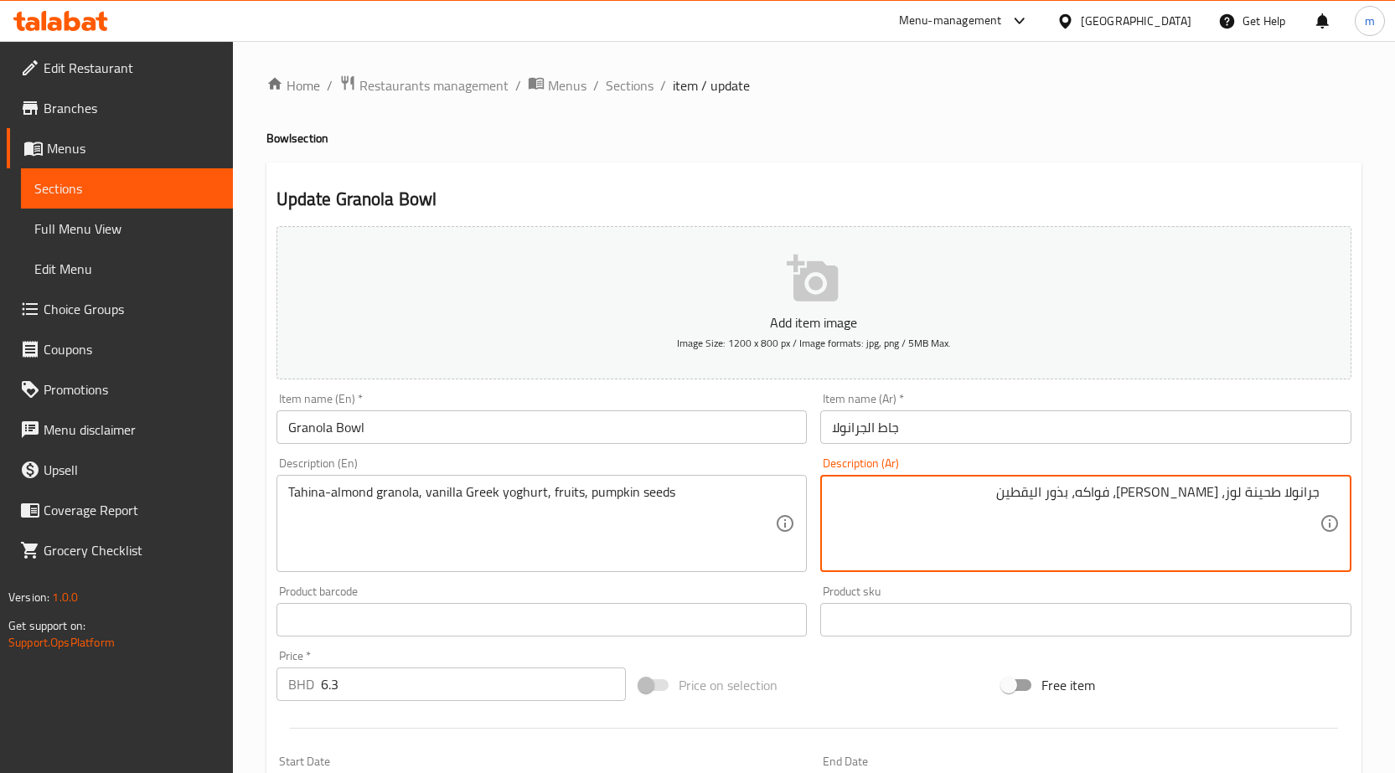
type textarea "جرانولا طحينة لوز، [PERSON_NAME]، فواكه، بذور اليقطين"
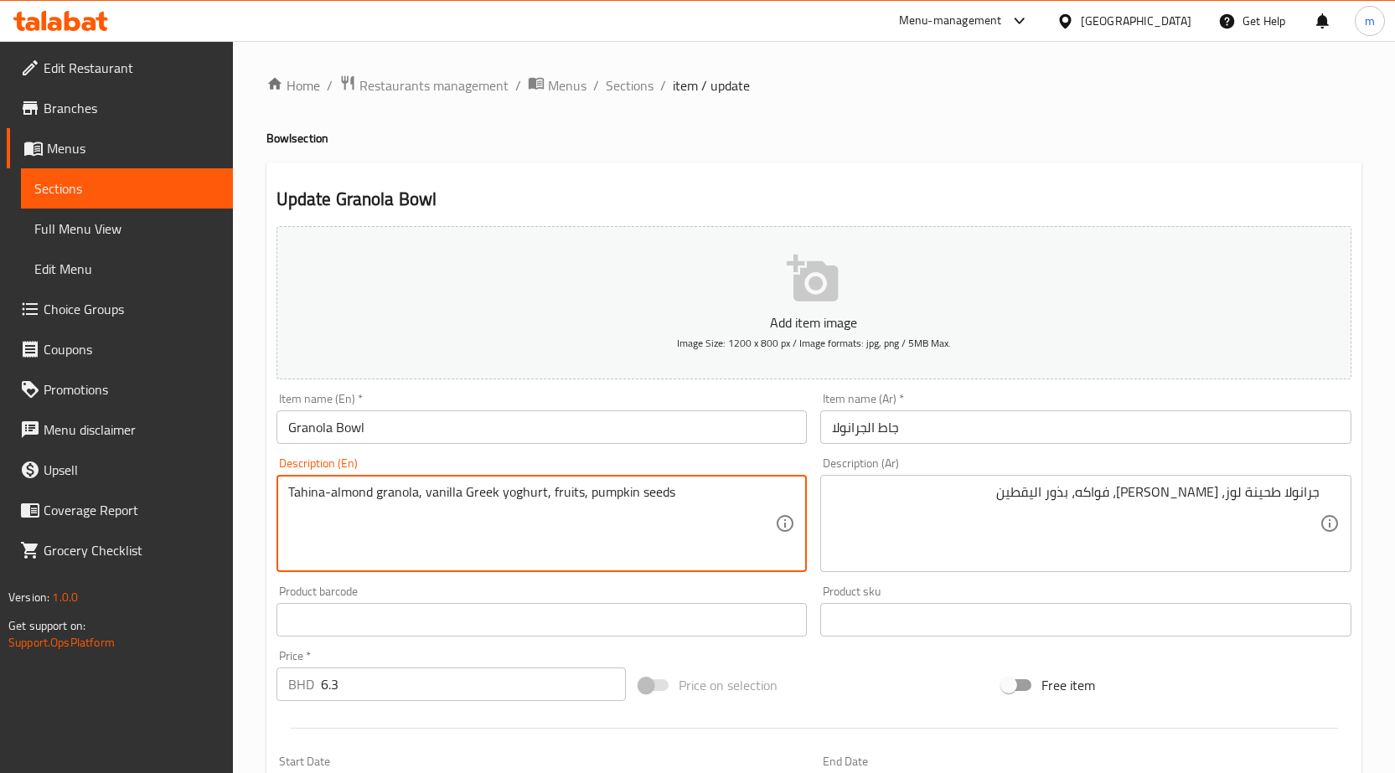
drag, startPoint x: 586, startPoint y: 496, endPoint x: 632, endPoint y: 508, distance: 46.7
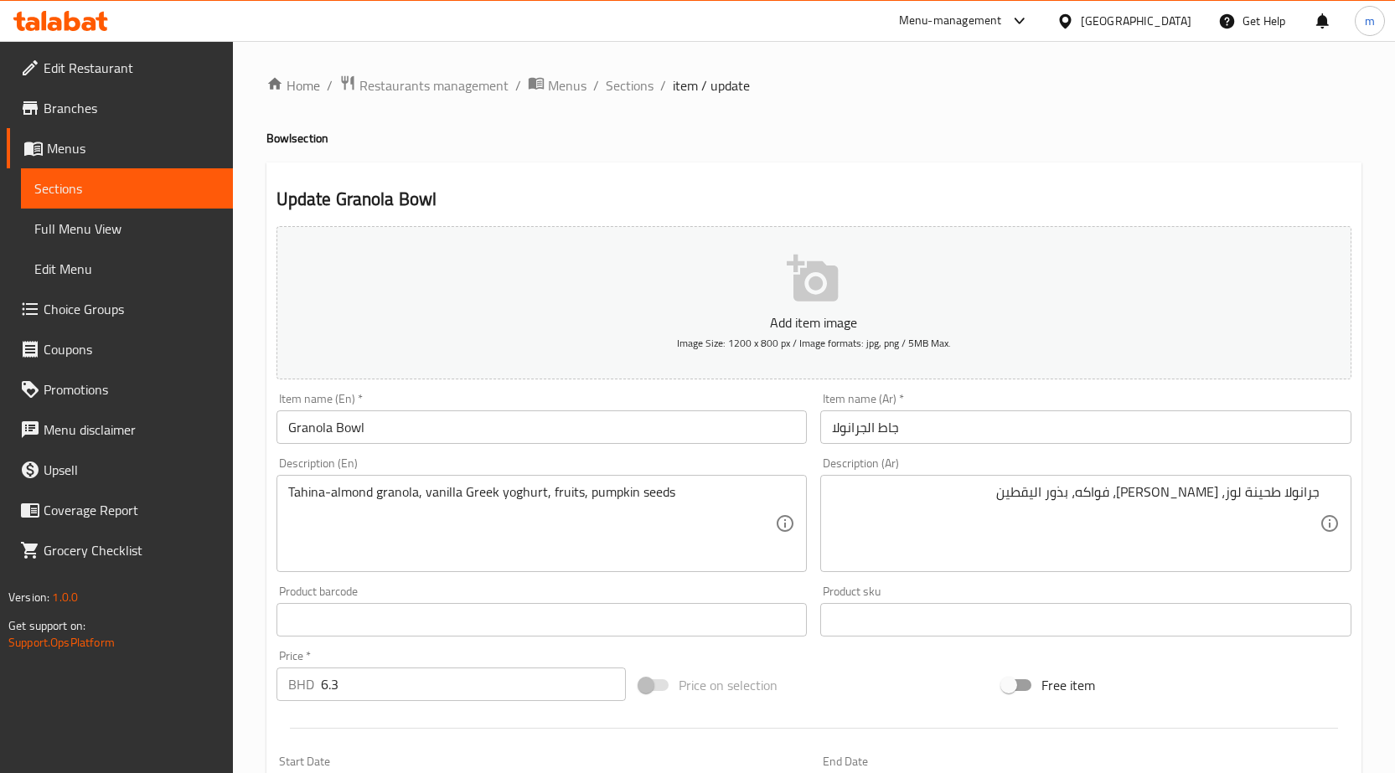
click at [366, 427] on input "Granola Bowl" at bounding box center [541, 427] width 531 height 34
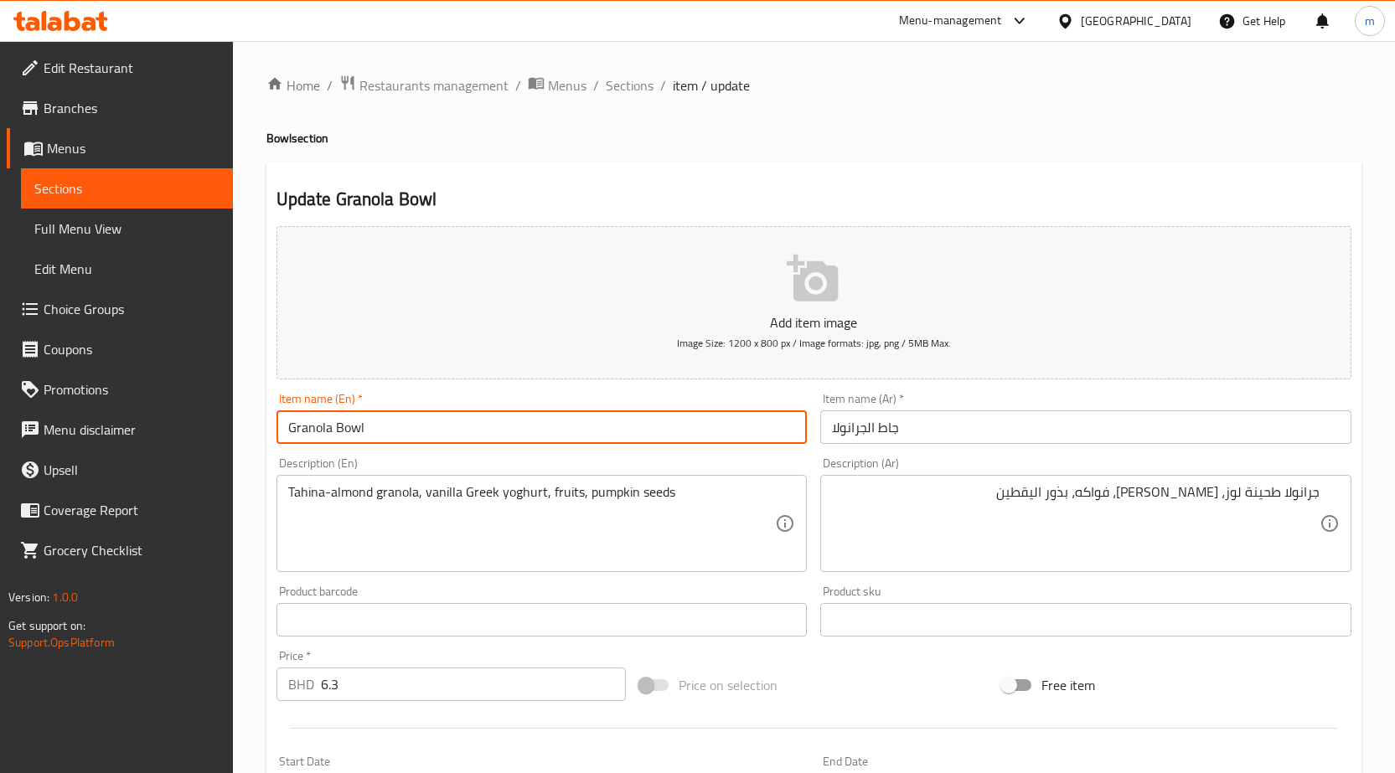
click at [366, 427] on input "Granola Bowl" at bounding box center [541, 427] width 531 height 34
click at [365, 427] on input "Granola Bowl" at bounding box center [541, 427] width 531 height 34
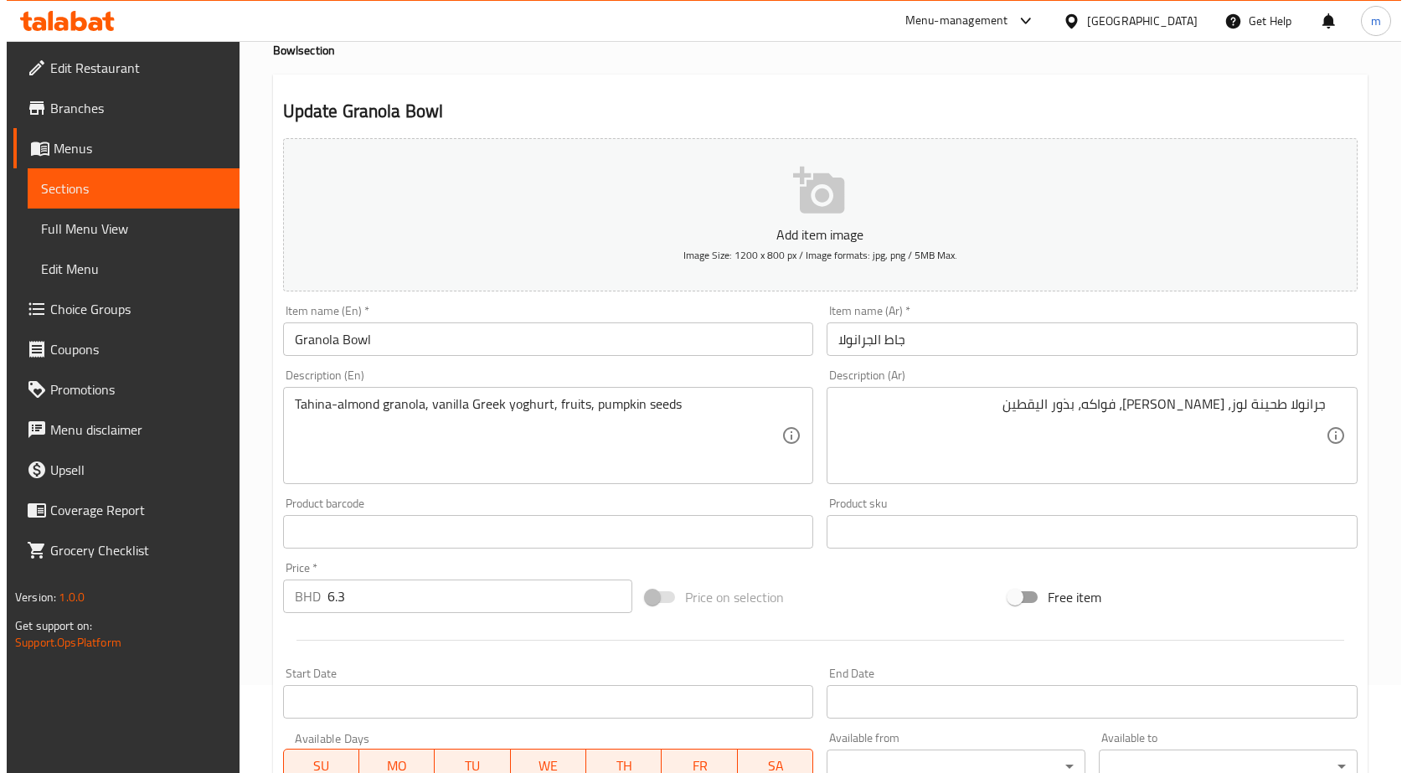
scroll to position [335, 0]
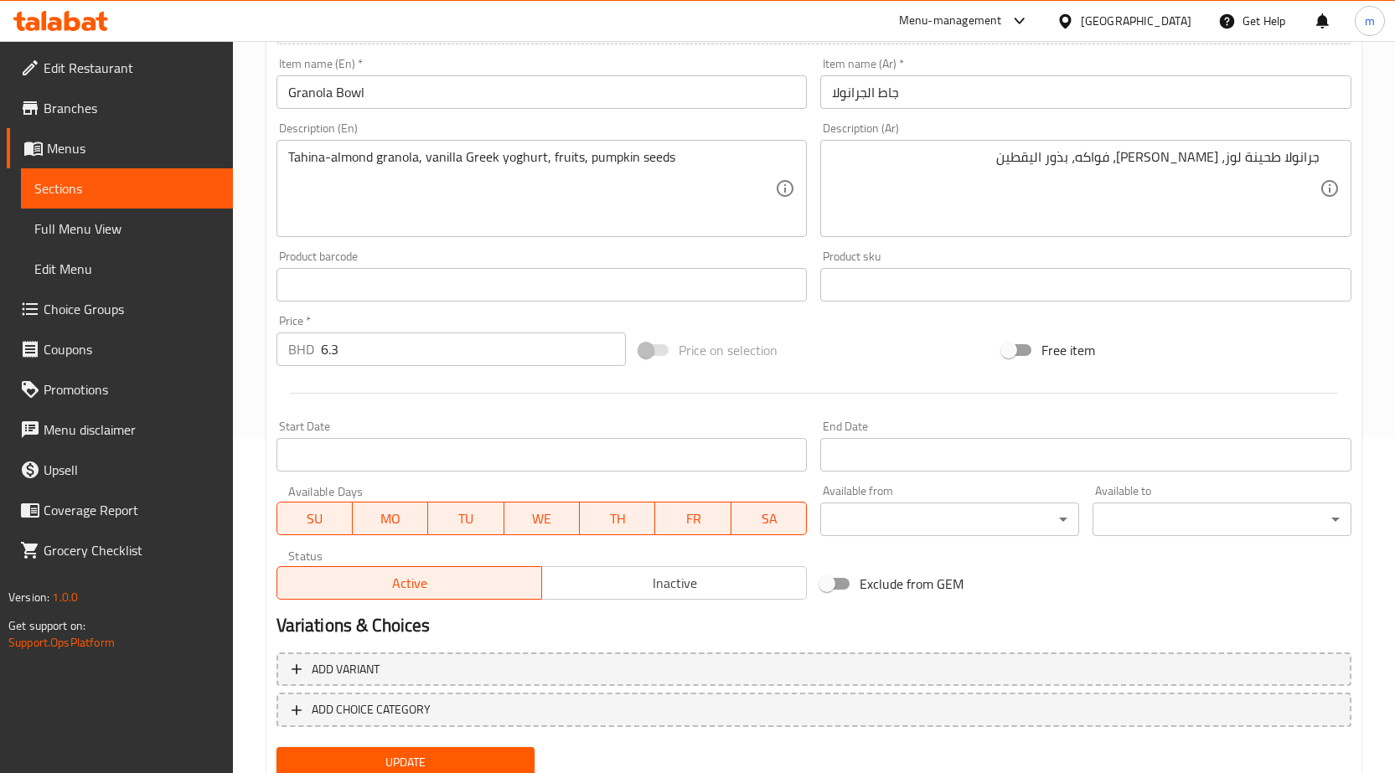
click at [895, 438] on body "​ Menu-management Bahrain Get Help m Edit Restaurant Branches Menus Sections Fu…" at bounding box center [697, 72] width 1395 height 732
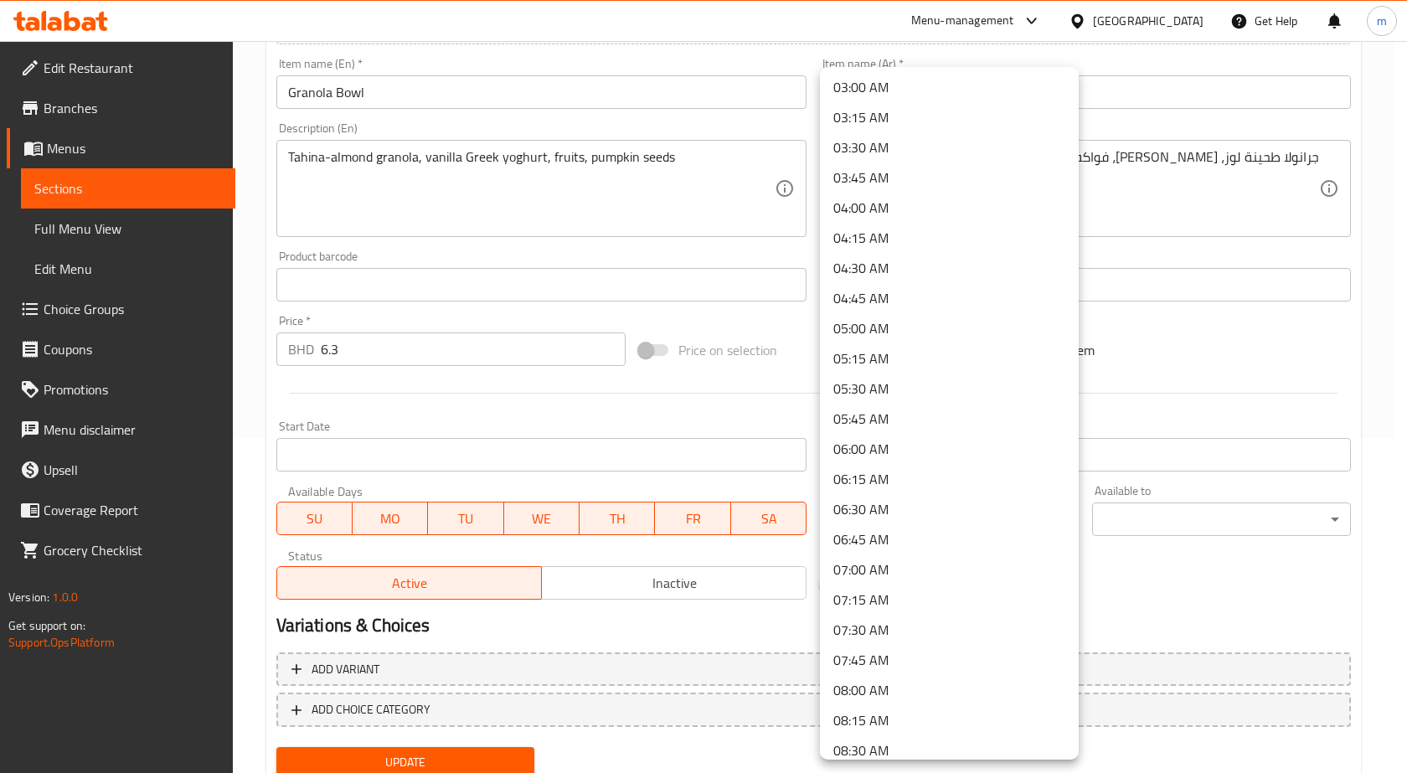
scroll to position [419, 0]
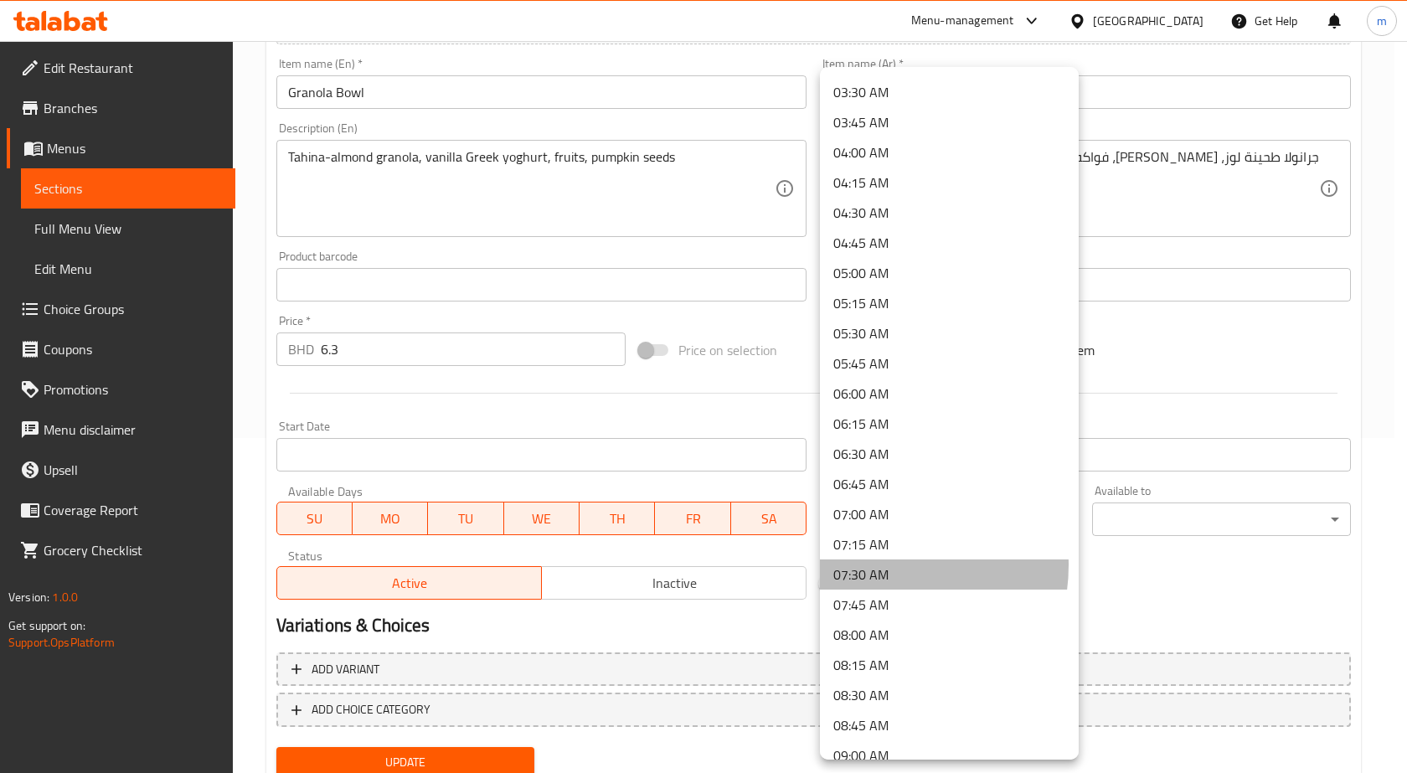
click at [879, 565] on li "07:30 AM" at bounding box center [949, 575] width 259 height 30
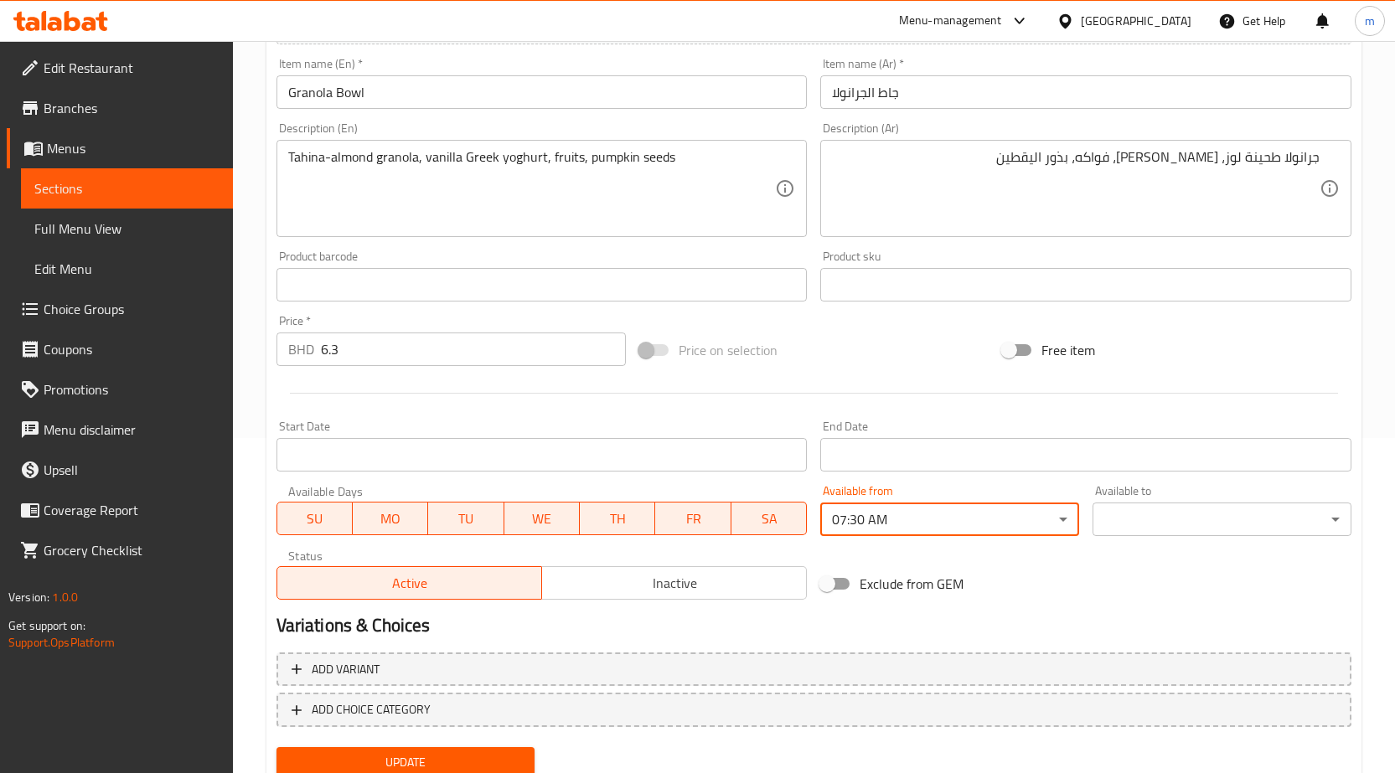
click at [1201, 438] on body "​ Menu-management Bahrain Get Help m Edit Restaurant Branches Menus Sections Fu…" at bounding box center [697, 72] width 1395 height 732
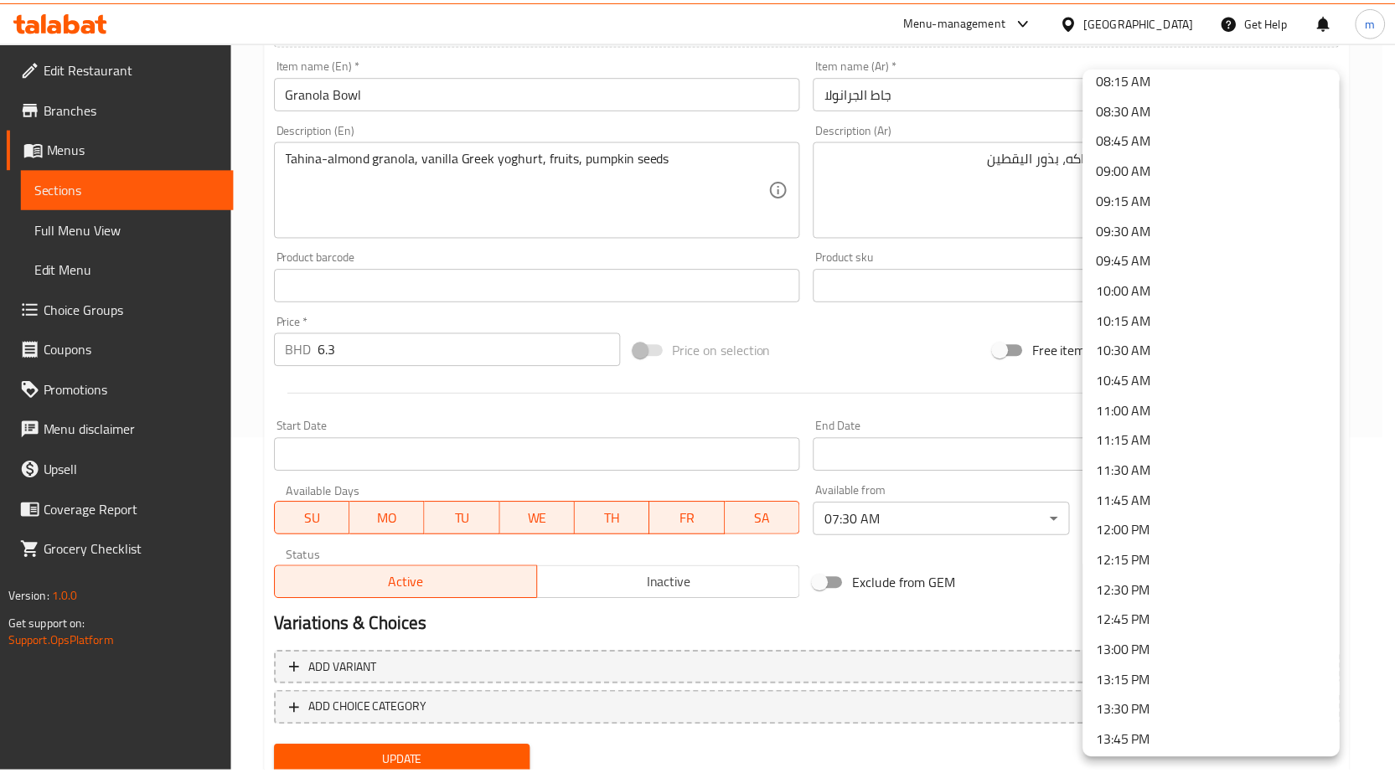
scroll to position [1089, 0]
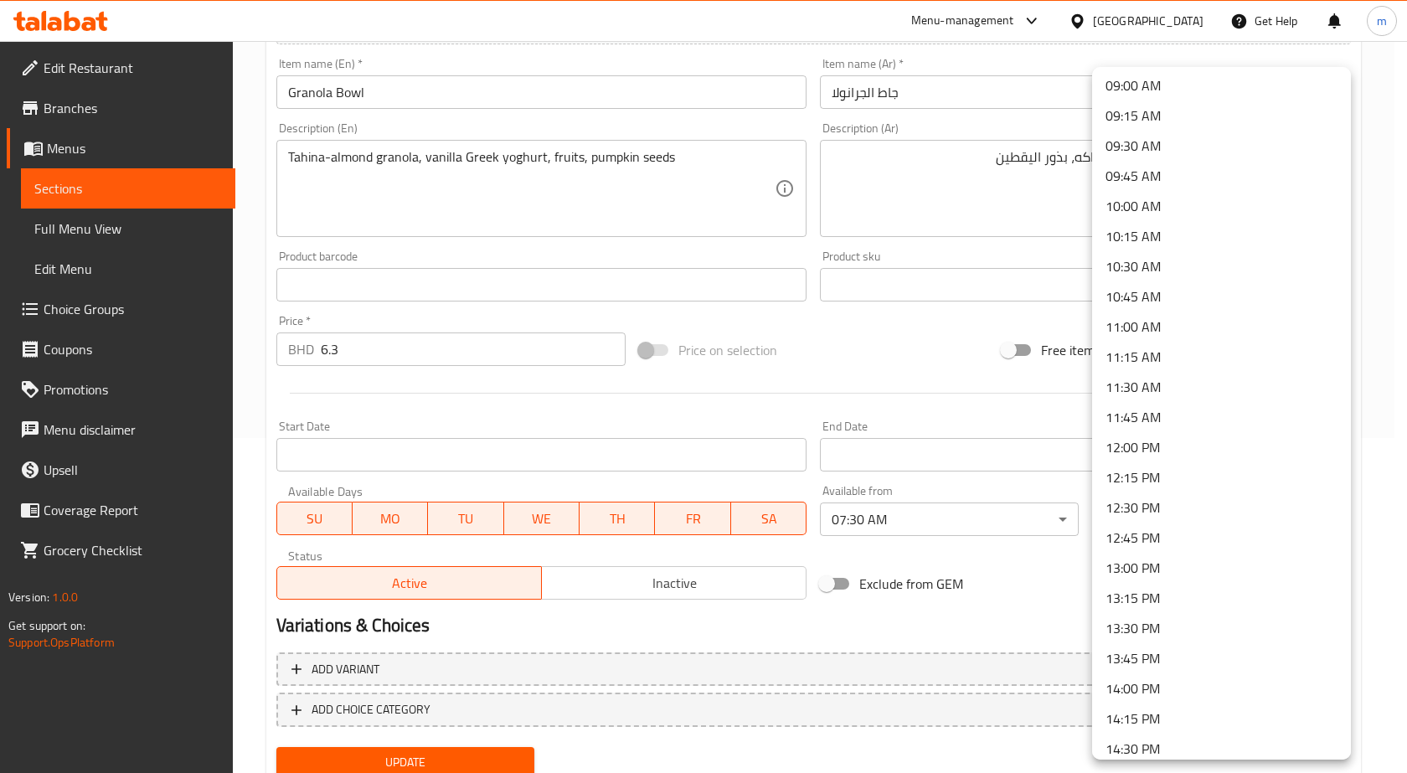
click at [1141, 567] on li "13:00 PM" at bounding box center [1221, 568] width 259 height 30
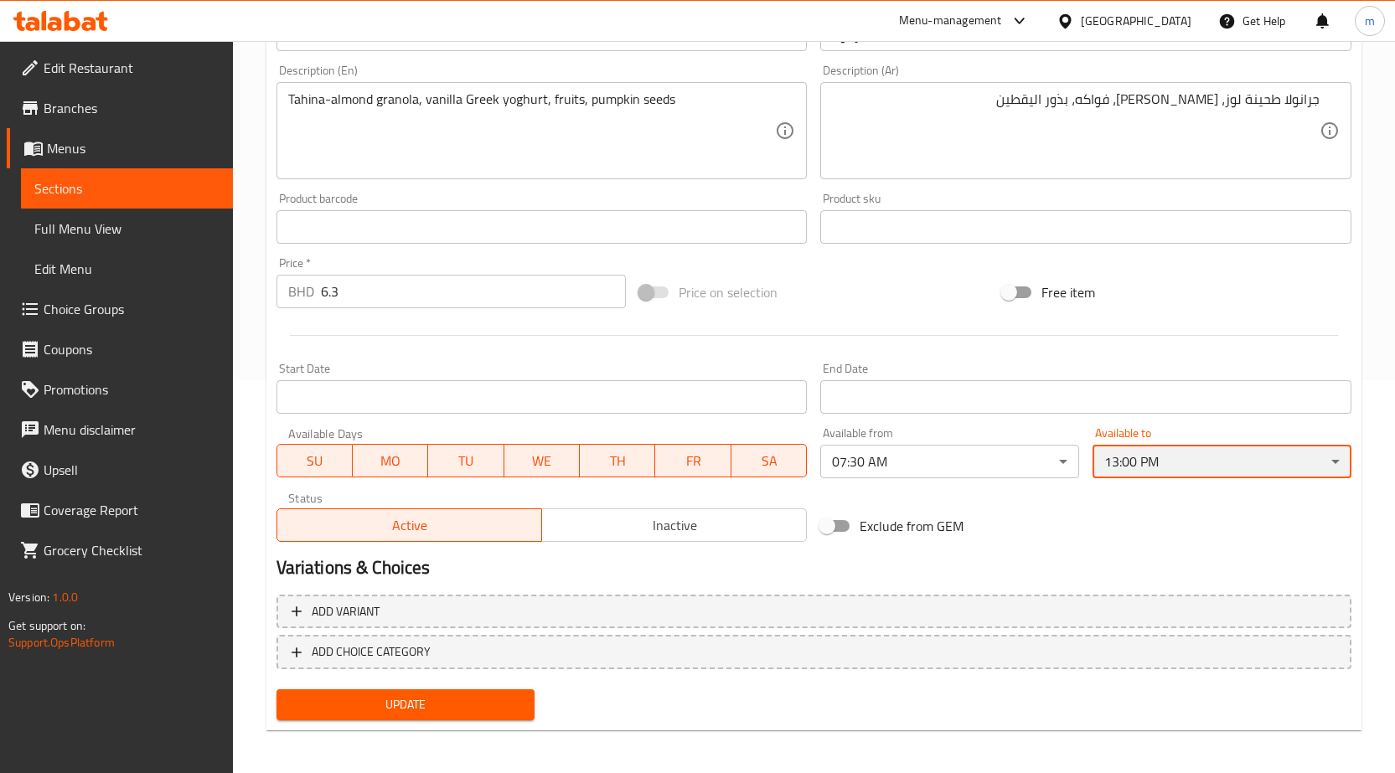
scroll to position [397, 0]
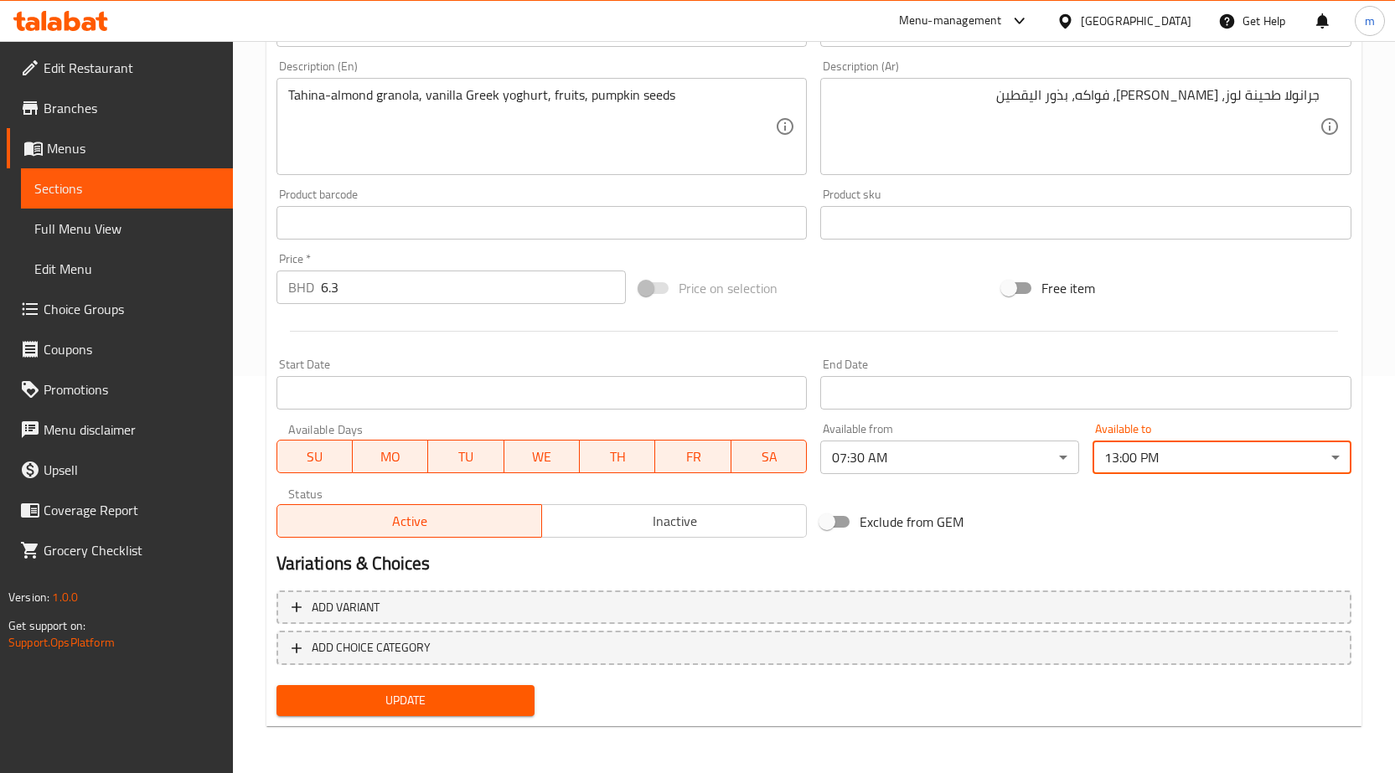
click at [461, 692] on span "Update" at bounding box center [406, 700] width 232 height 21
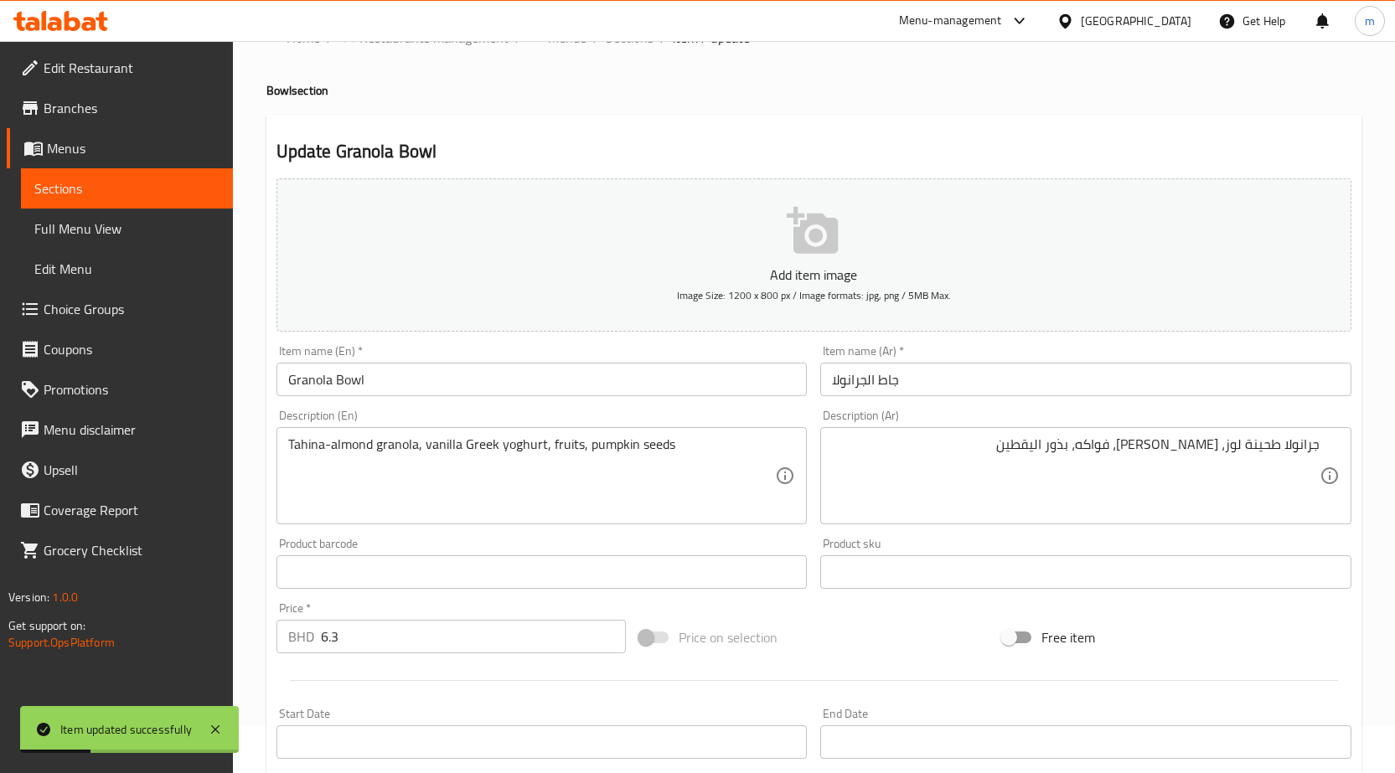
scroll to position [0, 0]
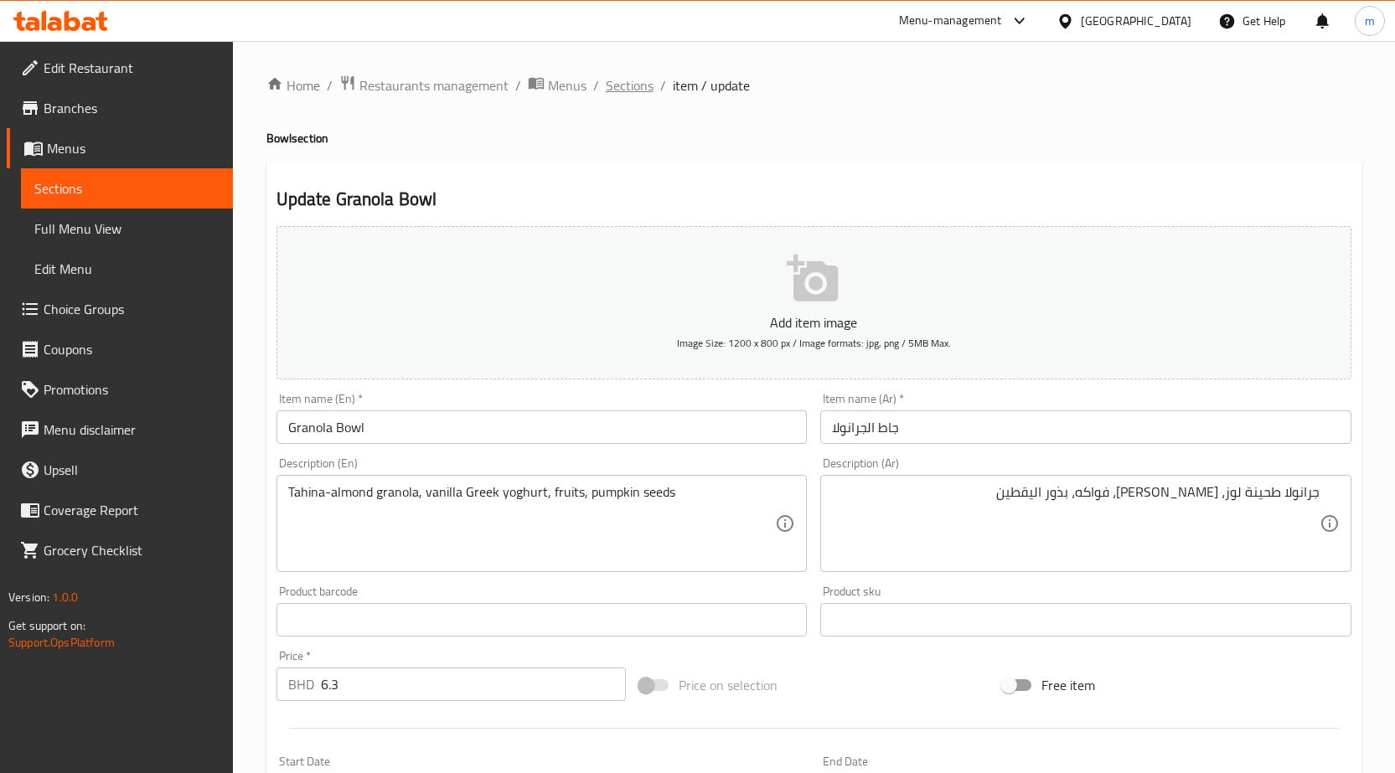
click at [631, 95] on span "Sections" at bounding box center [630, 85] width 48 height 20
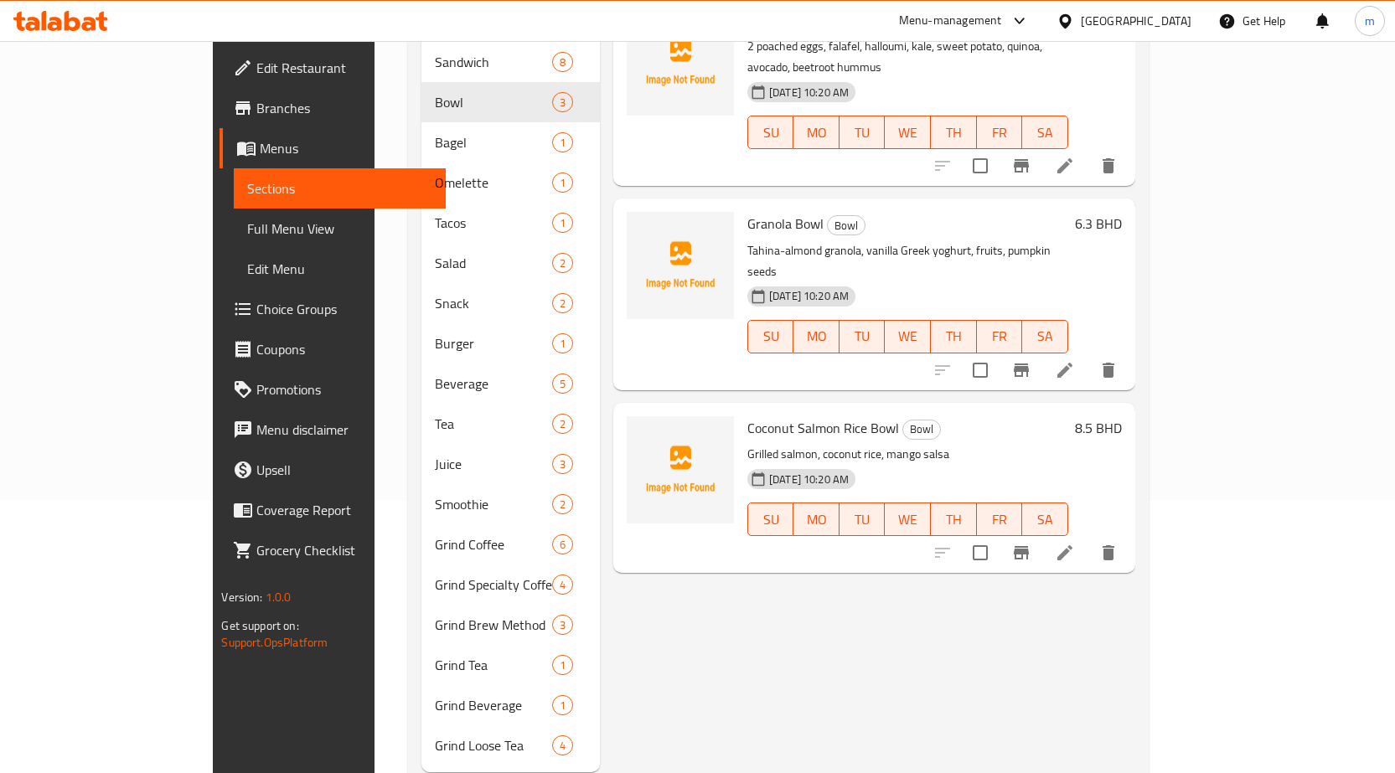
scroll to position [293, 0]
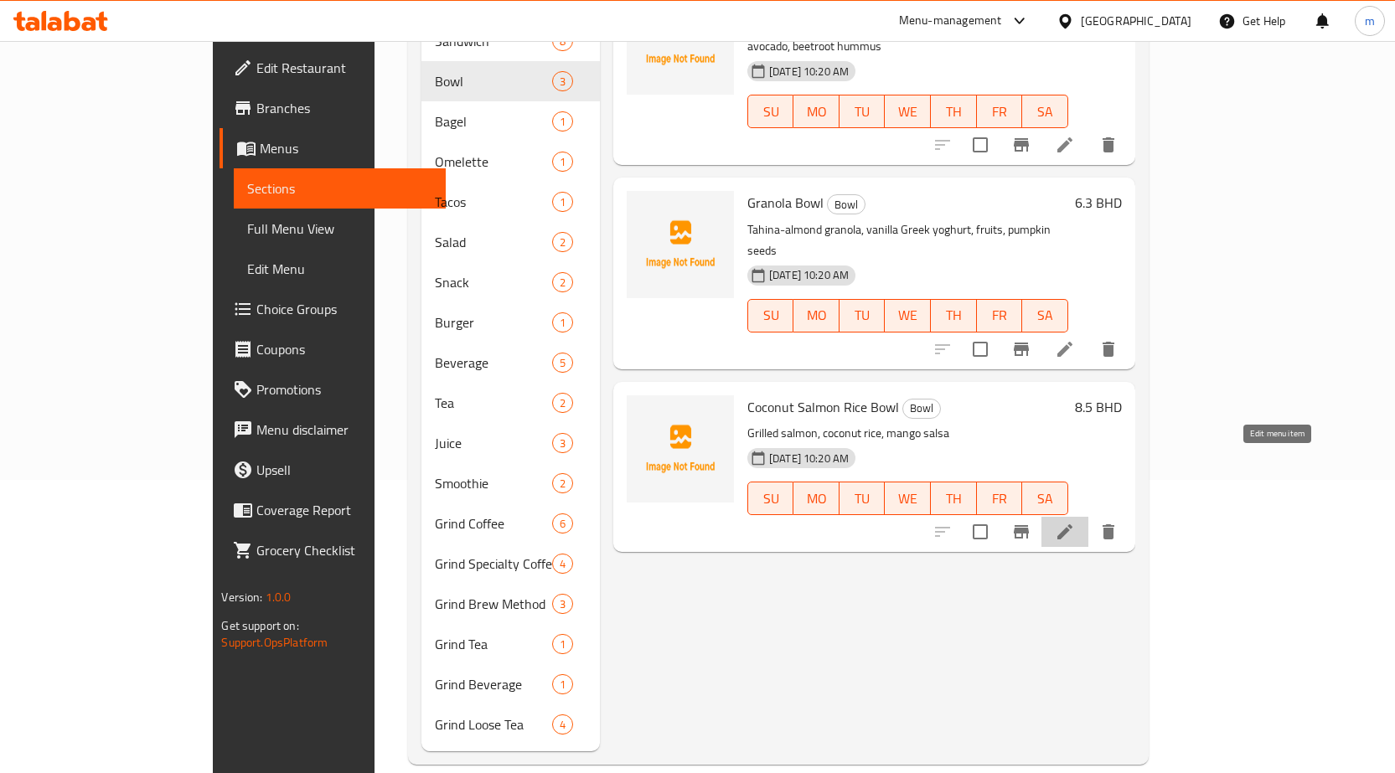
click at [1072, 524] on icon at bounding box center [1064, 531] width 15 height 15
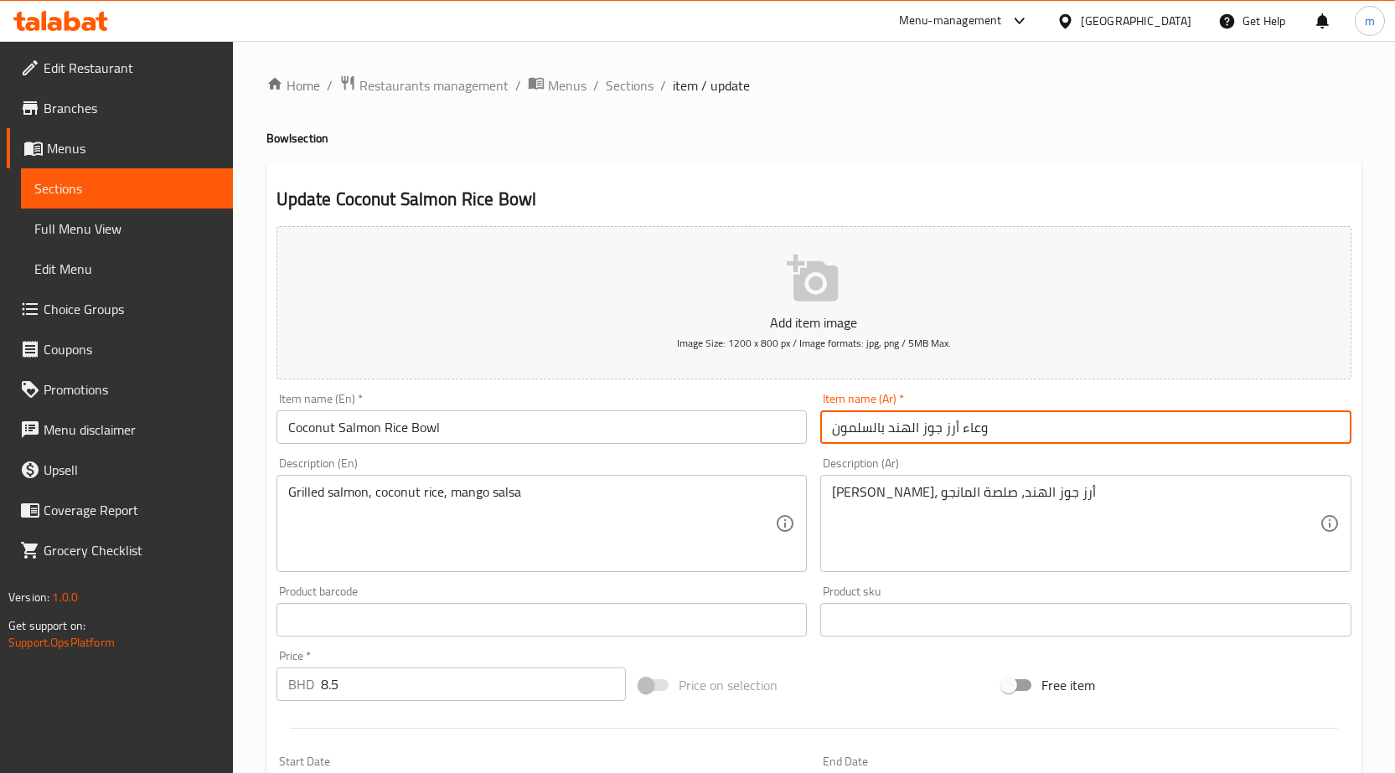
click at [1123, 431] on input "وعاء أرز جوز الهند بالسلمون" at bounding box center [1085, 427] width 531 height 34
drag, startPoint x: 962, startPoint y: 430, endPoint x: 1076, endPoint y: 441, distance: 115.3
click at [1076, 441] on input "وعاء أرز جوز الهند بالسلمون" at bounding box center [1085, 427] width 531 height 34
drag, startPoint x: 875, startPoint y: 431, endPoint x: 883, endPoint y: 436, distance: 9.8
click at [883, 436] on input "جاط أرز جوز الهند بالسلمون" at bounding box center [1085, 427] width 531 height 34
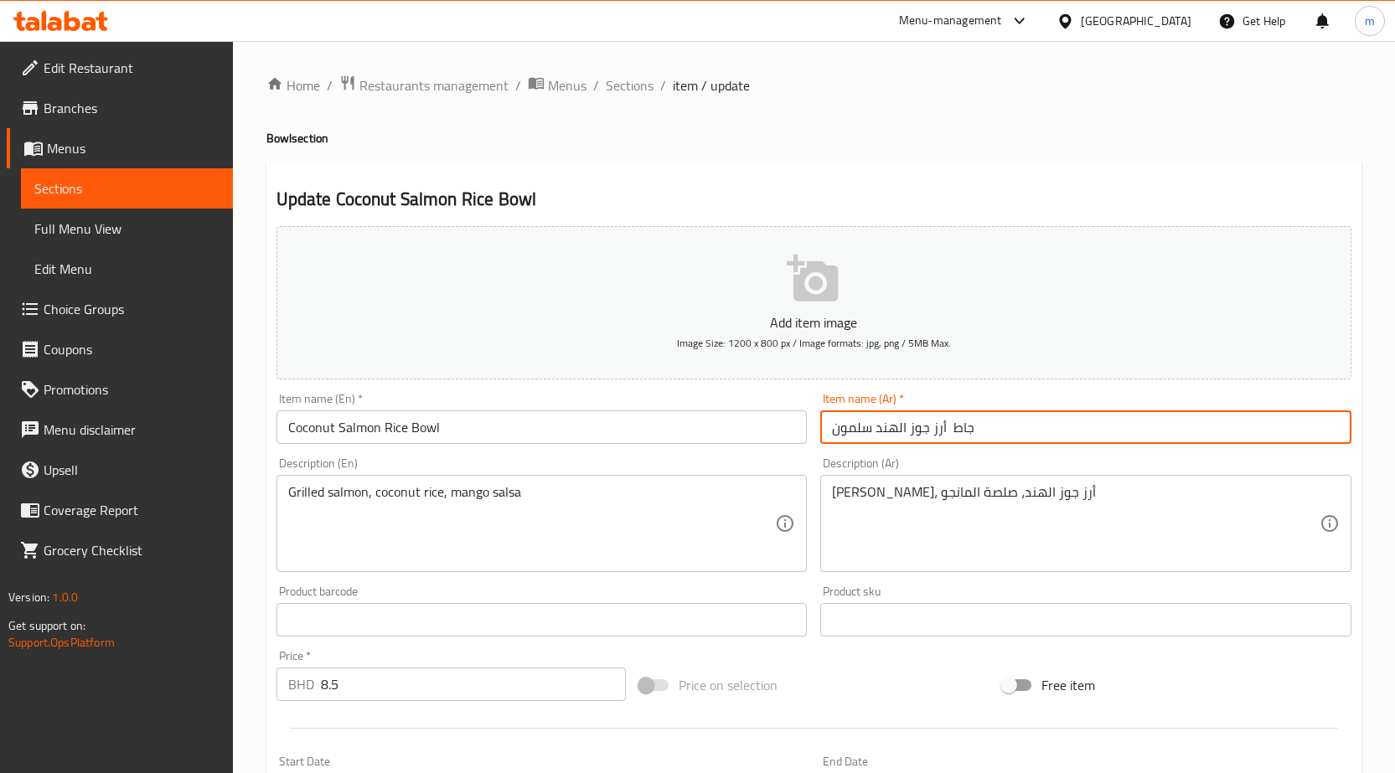
type input "جاط أرز جوز الهند سلمون"
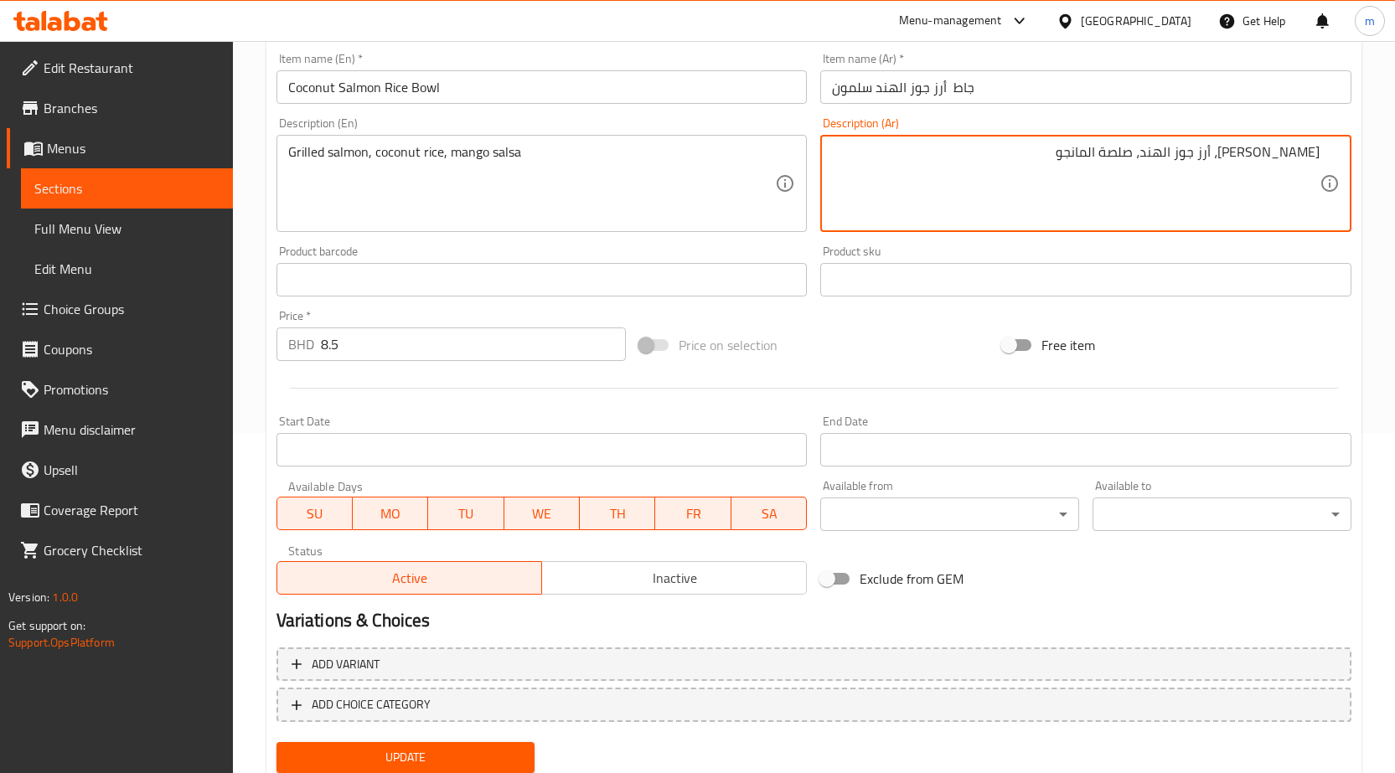
scroll to position [62, 0]
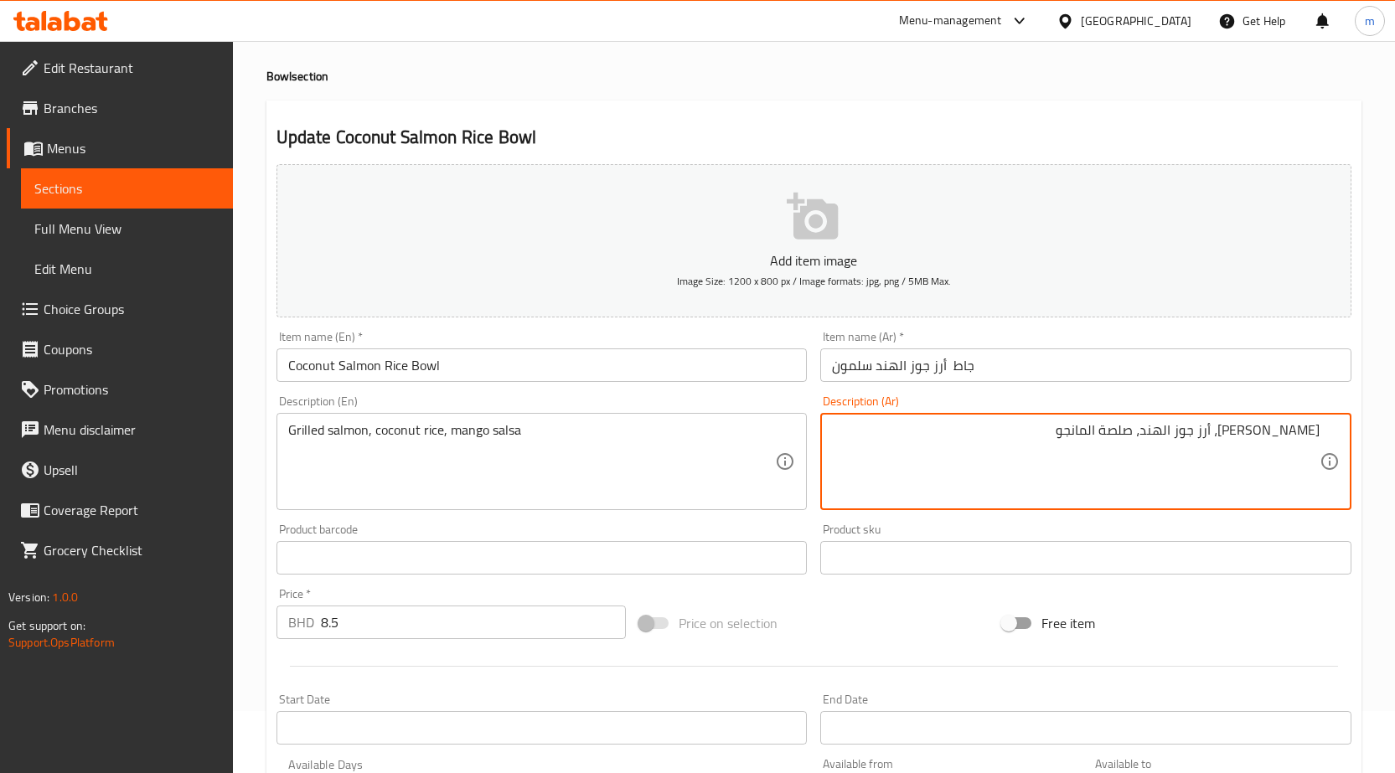
click at [463, 377] on input "Coconut Salmon Rice Bowl" at bounding box center [541, 365] width 531 height 34
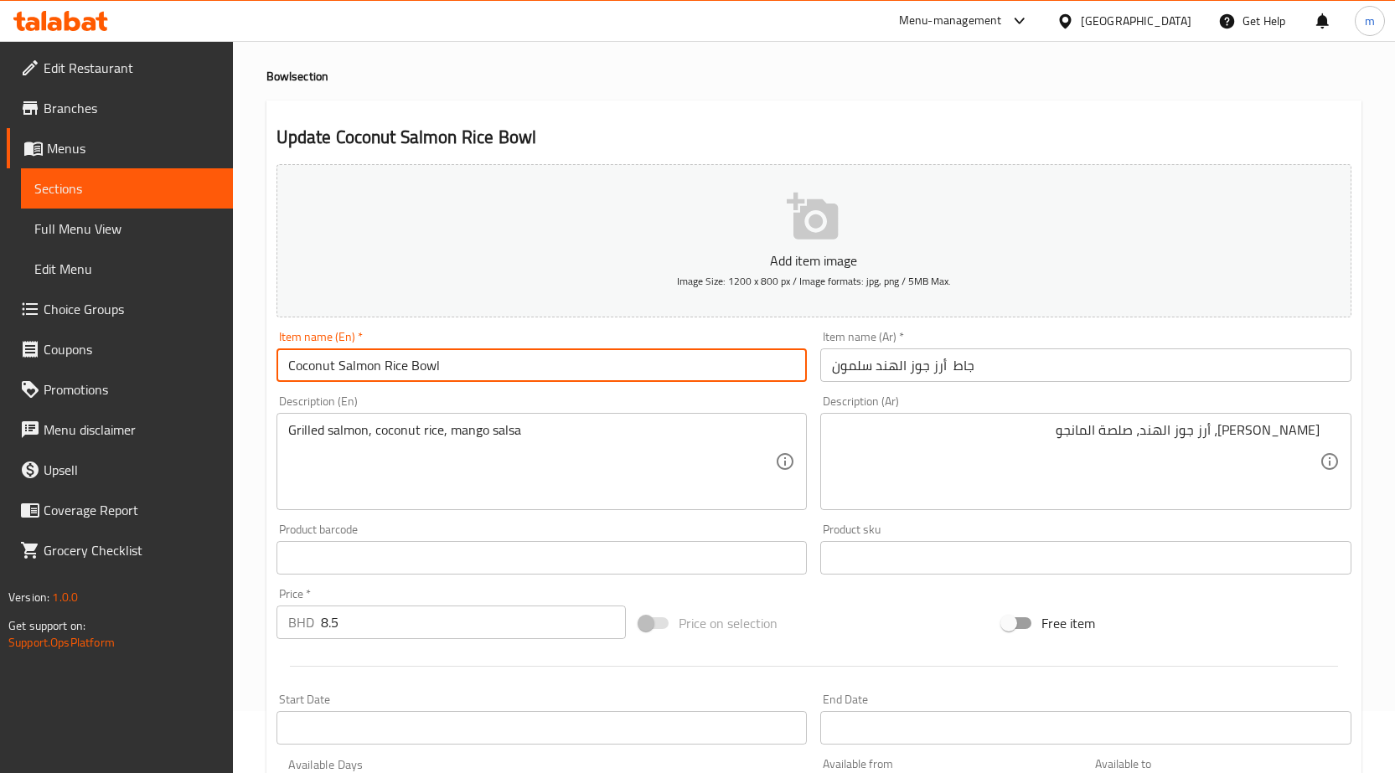
click at [463, 377] on input "Coconut Salmon Rice Bowl" at bounding box center [541, 365] width 531 height 34
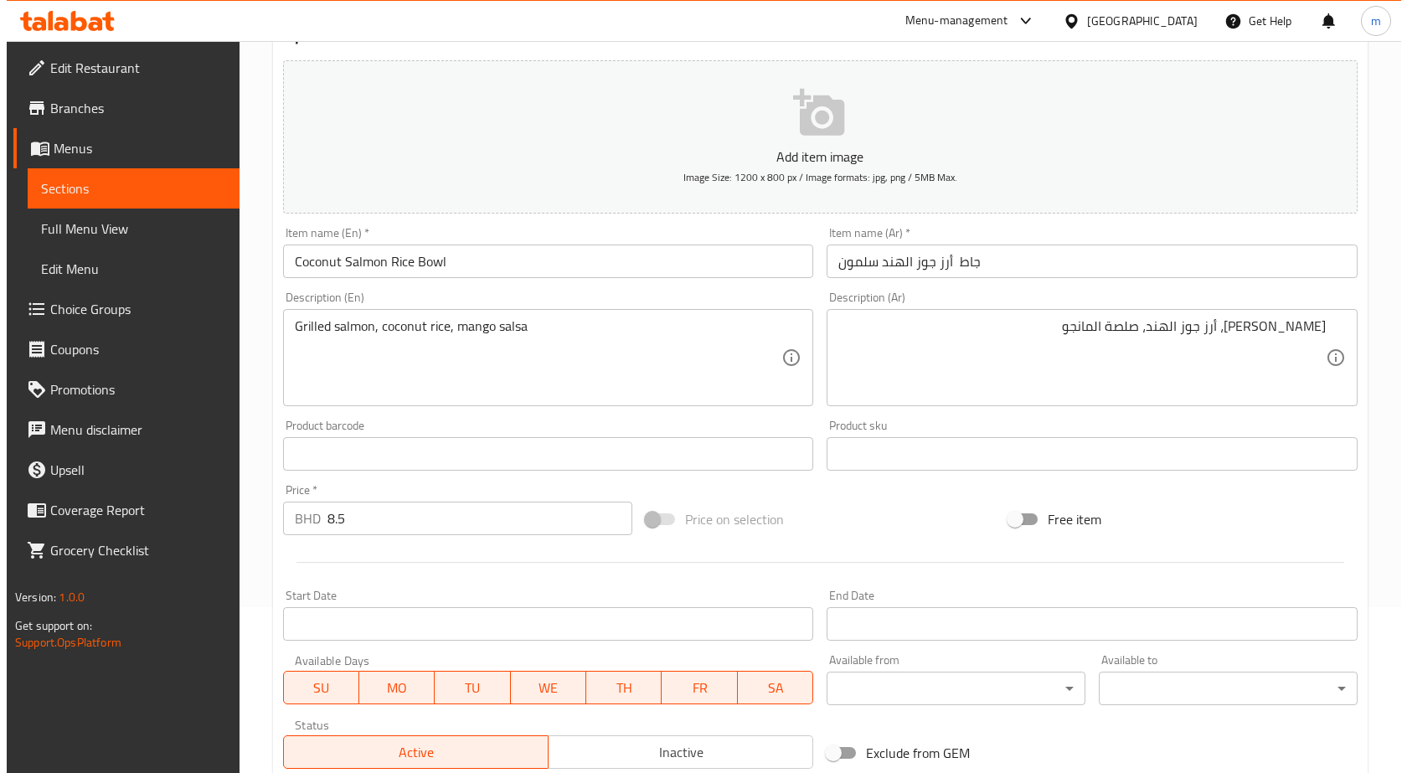
scroll to position [397, 0]
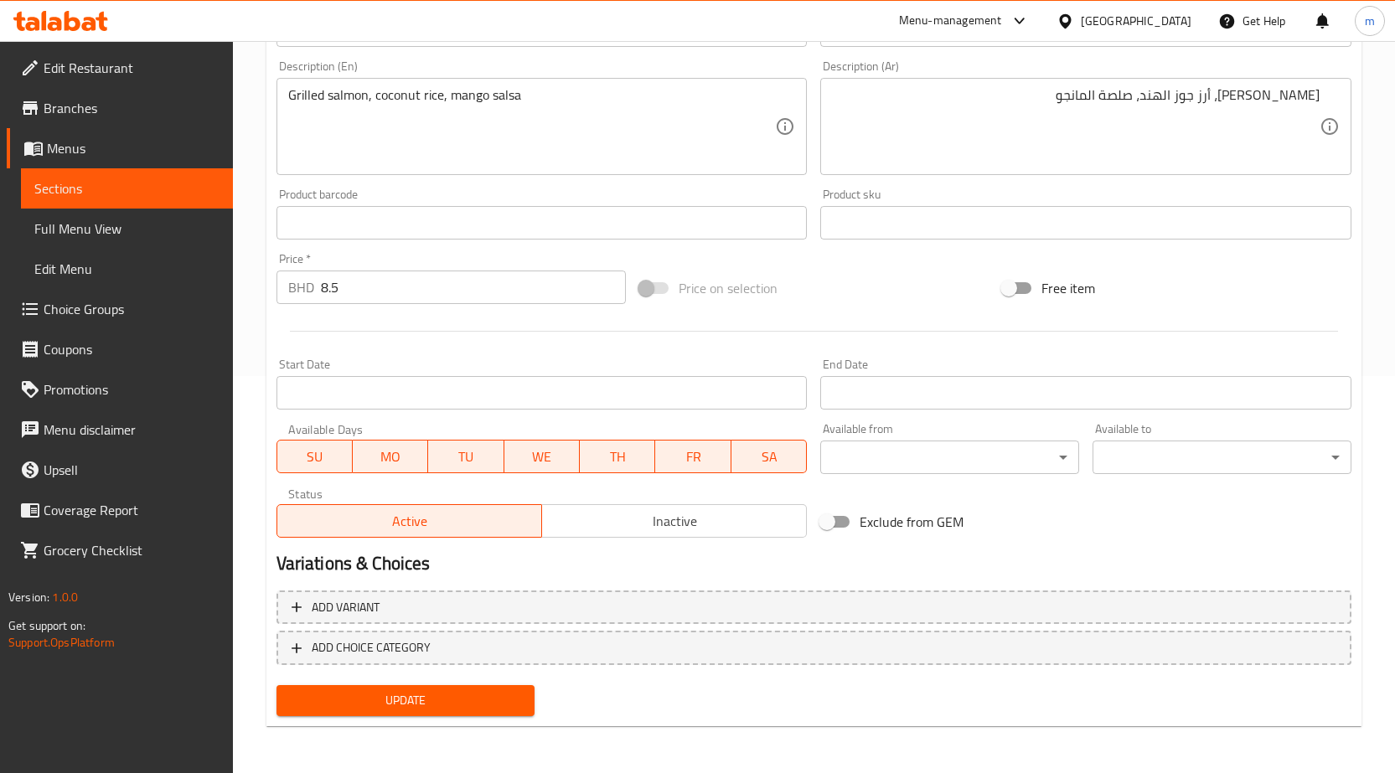
click at [880, 436] on div "Available from ​ ​" at bounding box center [949, 448] width 259 height 51
click at [884, 376] on body "​ Menu-management Bahrain Get Help m Edit Restaurant Branches Menus Sections Fu…" at bounding box center [697, 10] width 1395 height 732
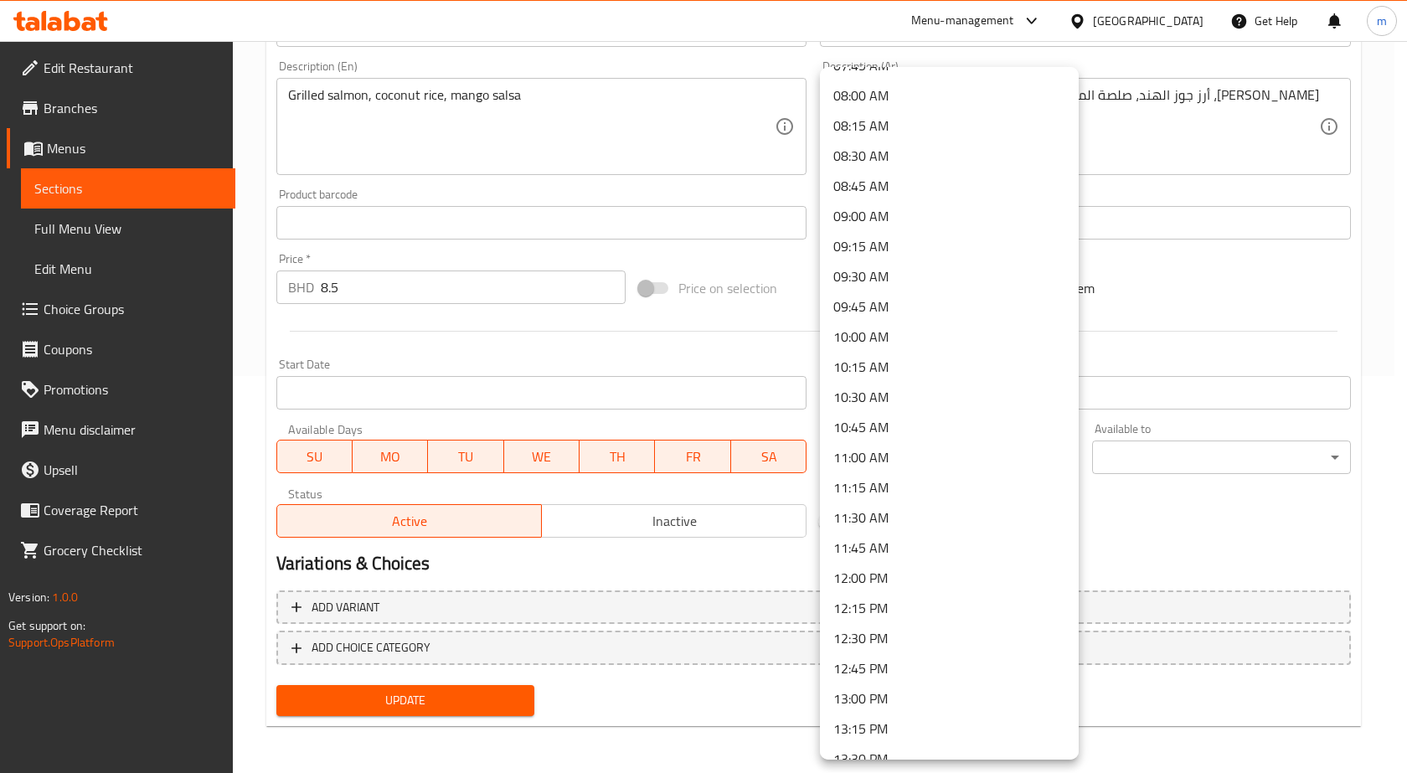
scroll to position [1005, 0]
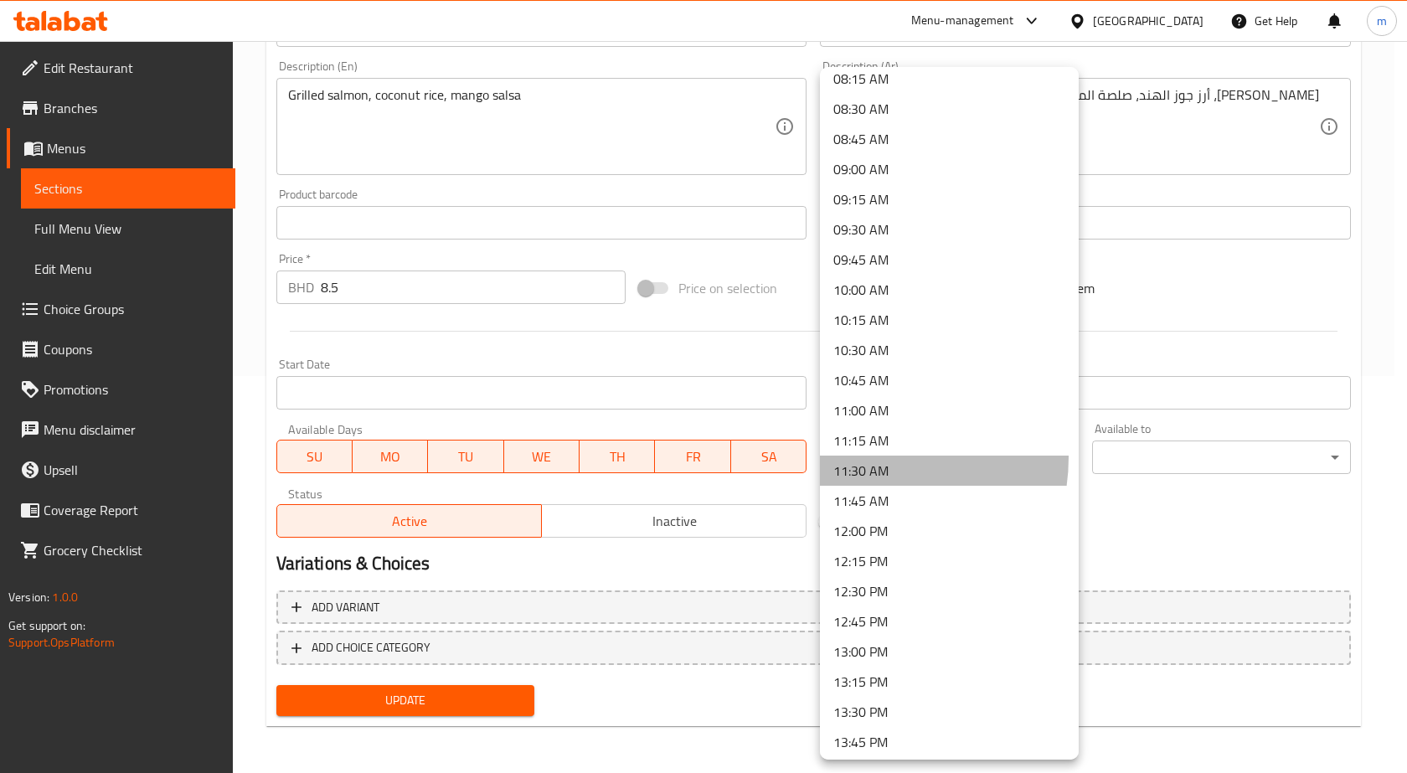
click at [862, 457] on li "11:30 AM" at bounding box center [949, 471] width 259 height 30
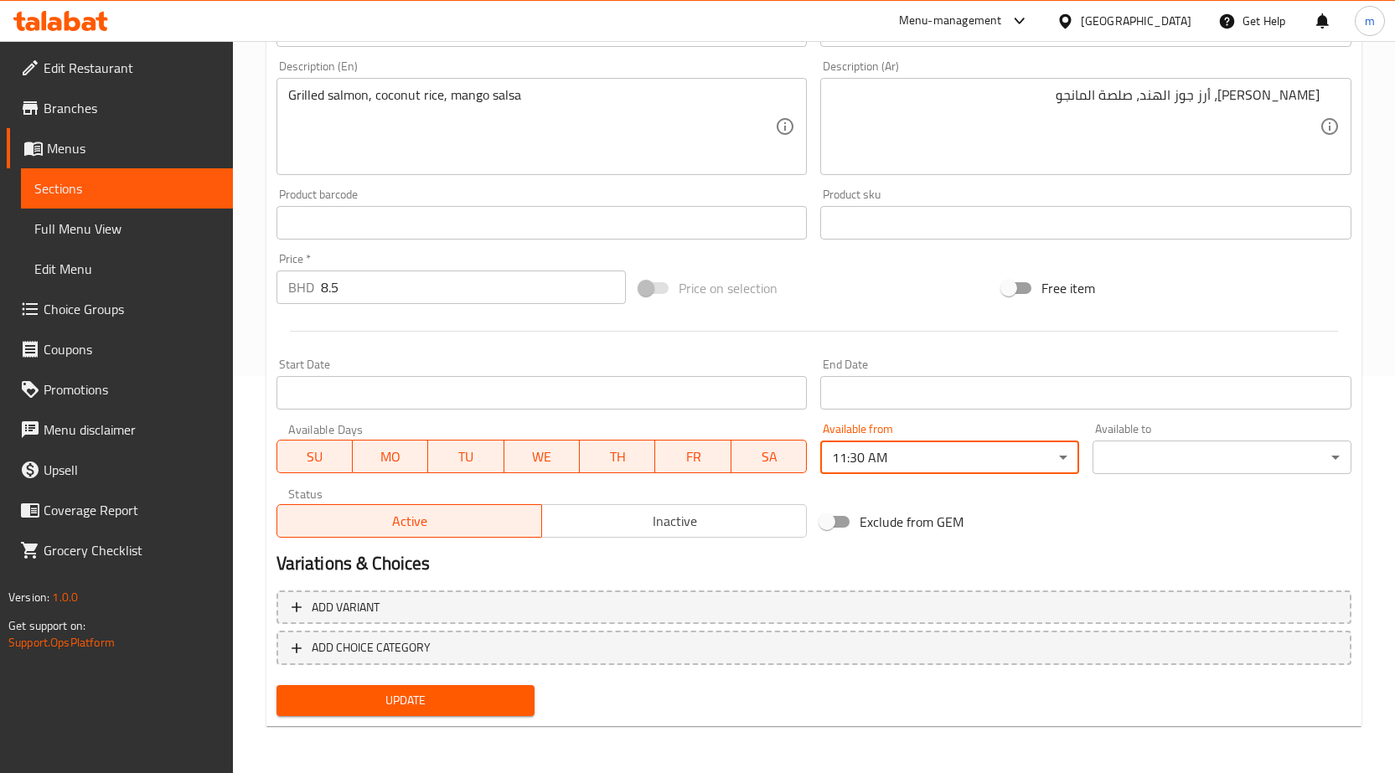
click at [1182, 376] on body "​ Menu-management Bahrain Get Help m Edit Restaurant Branches Menus Sections Fu…" at bounding box center [697, 10] width 1395 height 732
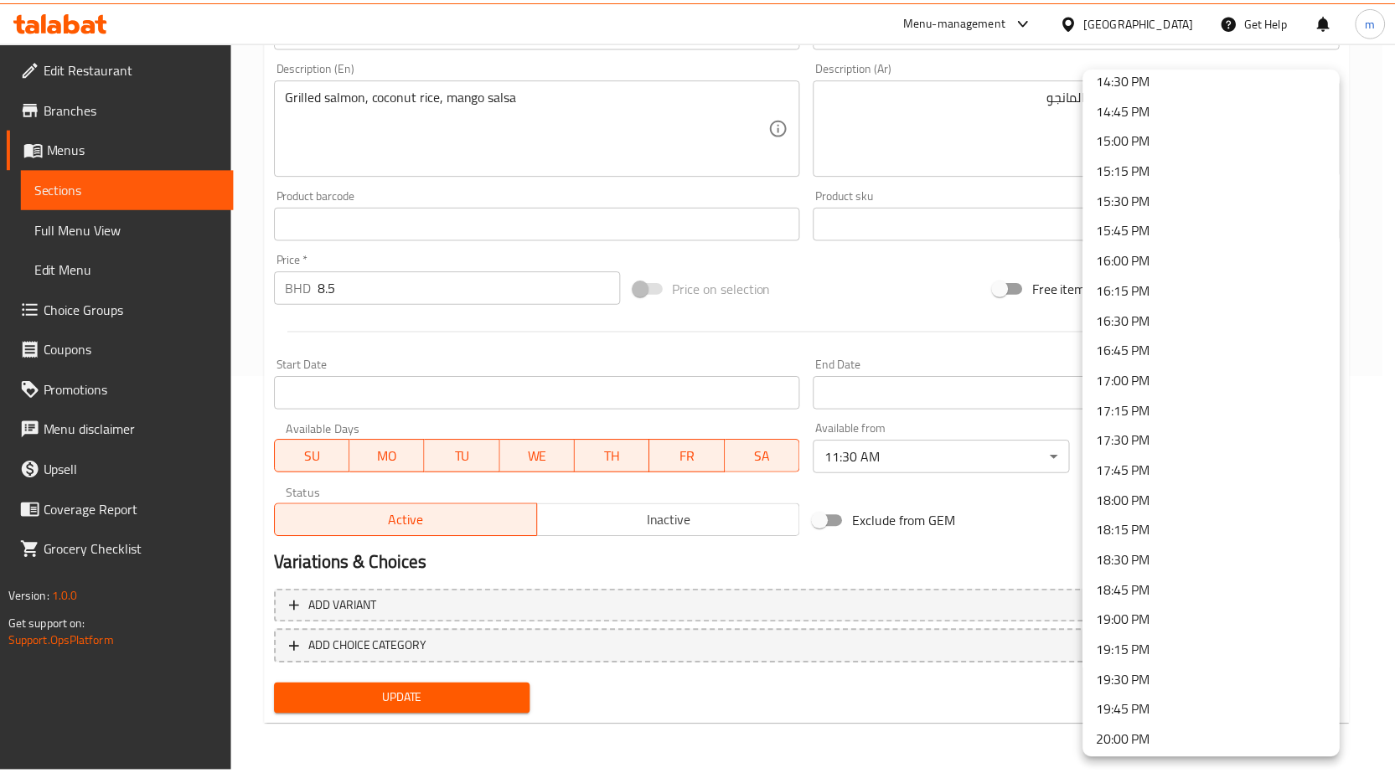
scroll to position [1927, 0]
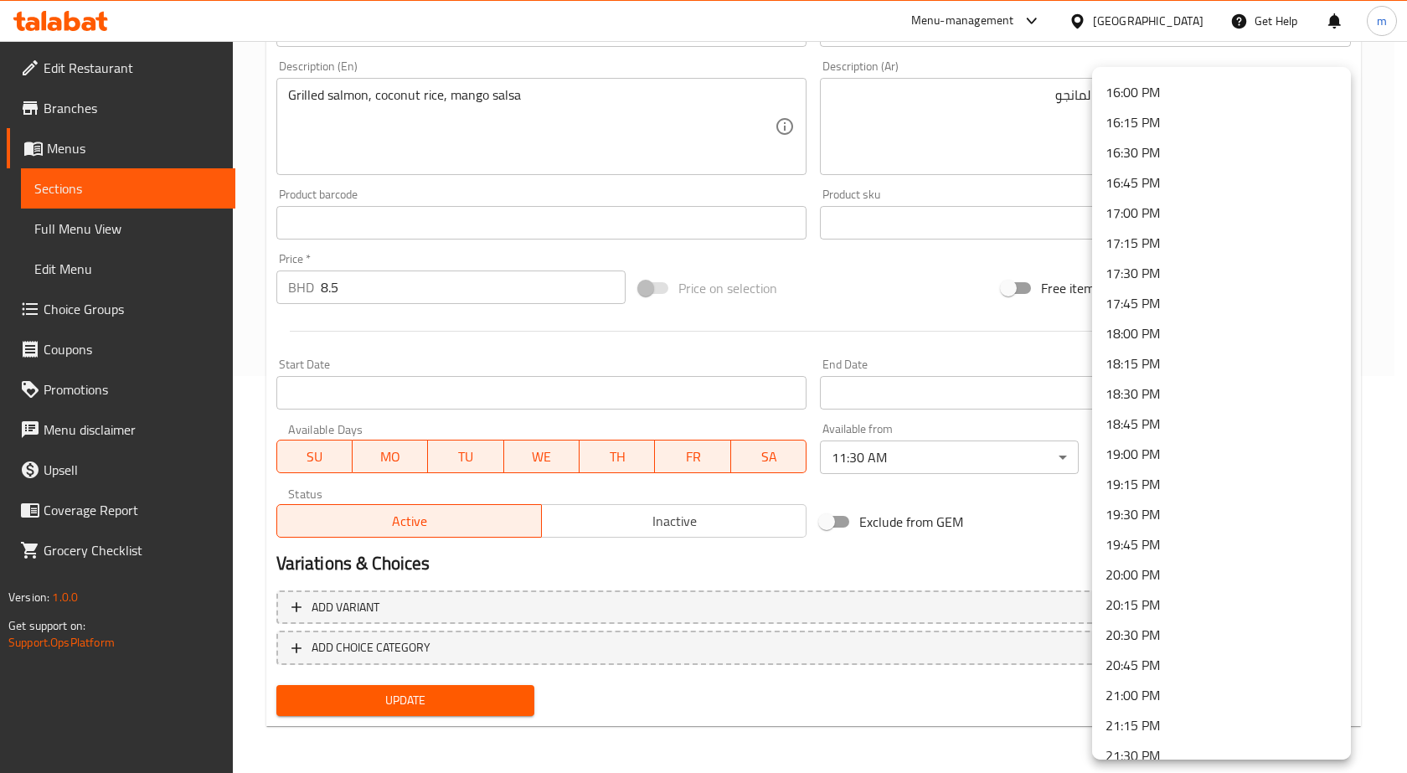
click at [1160, 642] on li "20:30 PM" at bounding box center [1221, 635] width 259 height 30
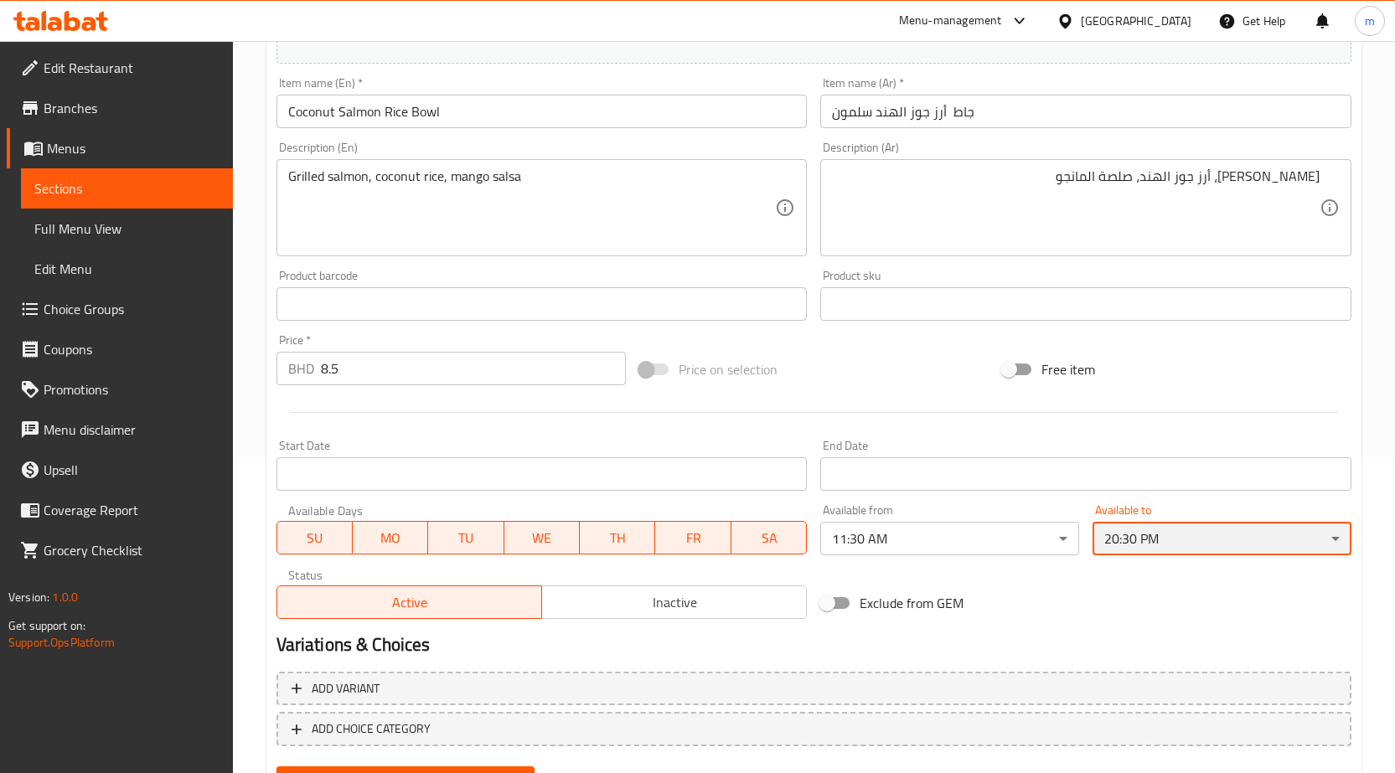
scroll to position [397, 0]
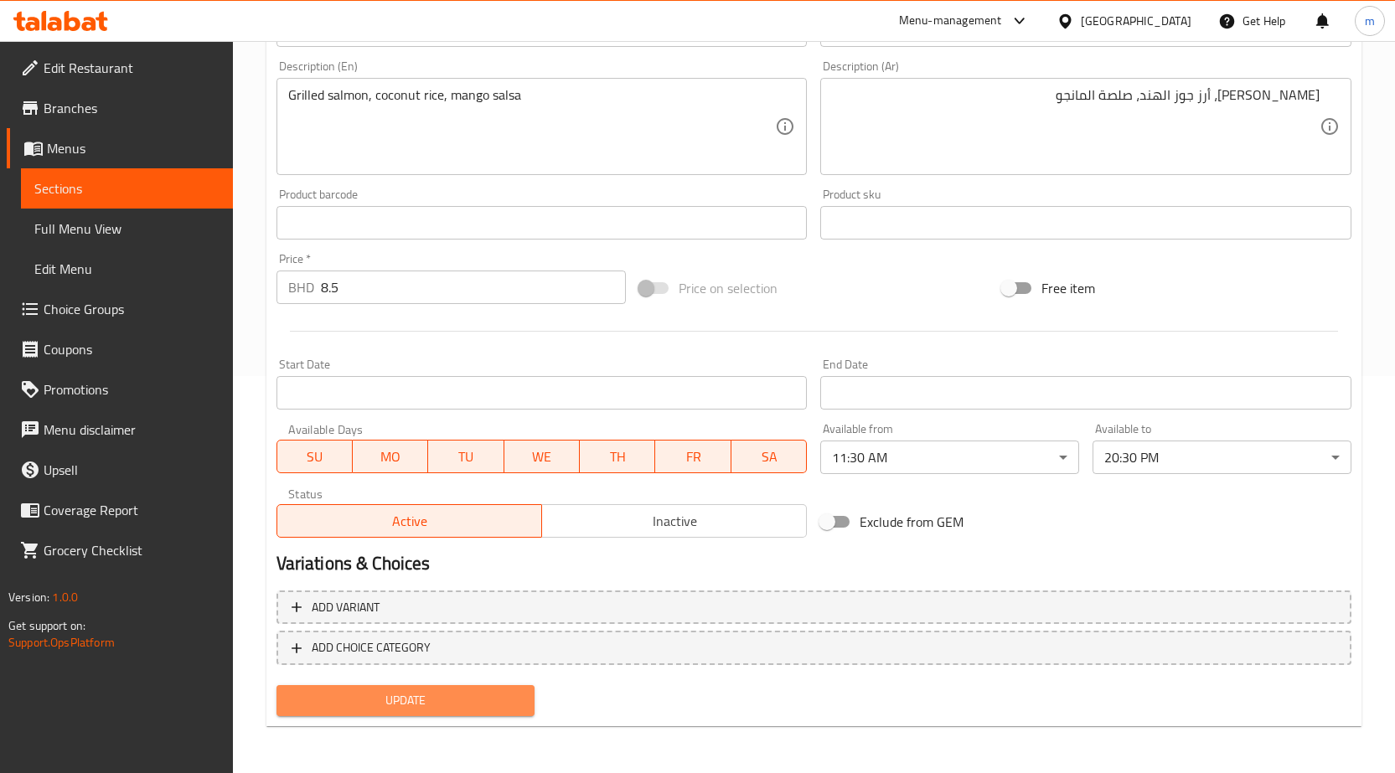
click at [483, 693] on span "Update" at bounding box center [406, 700] width 232 height 21
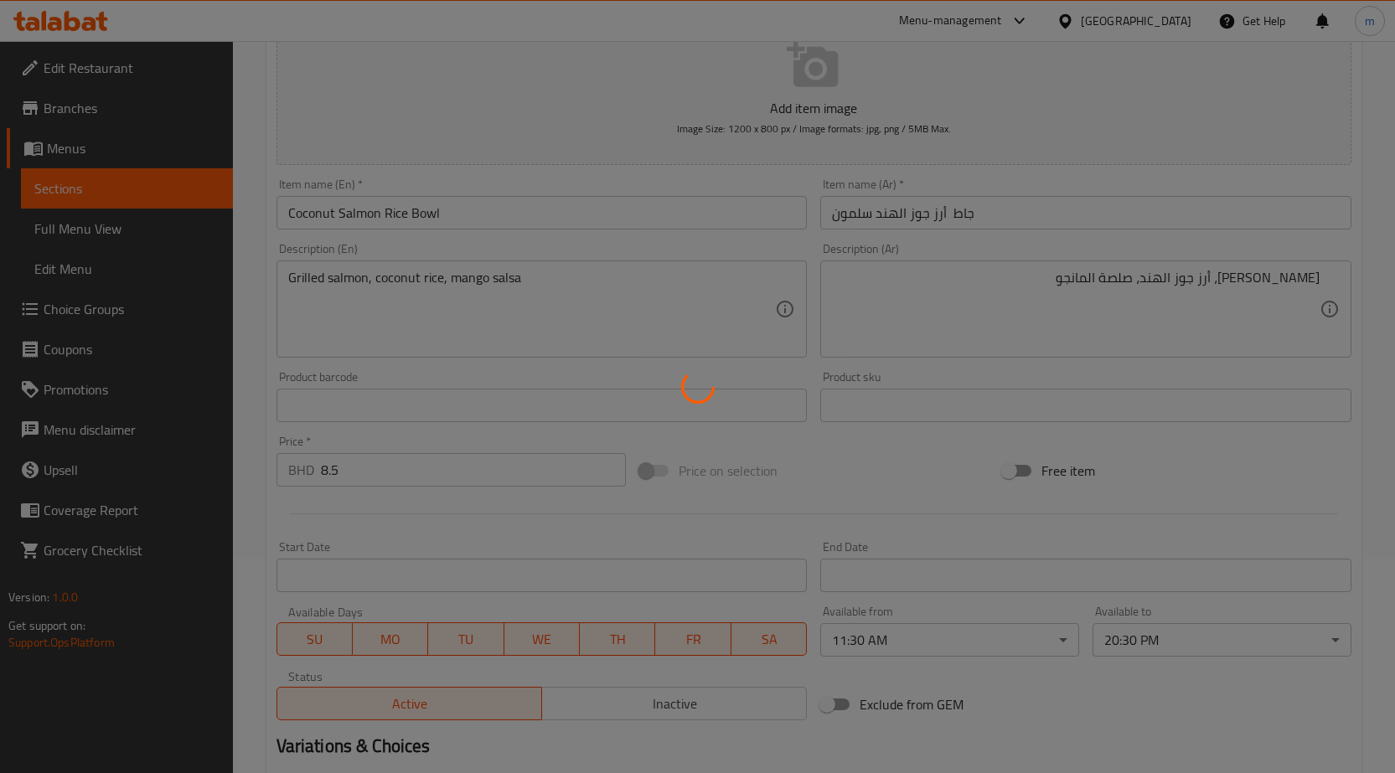
scroll to position [0, 0]
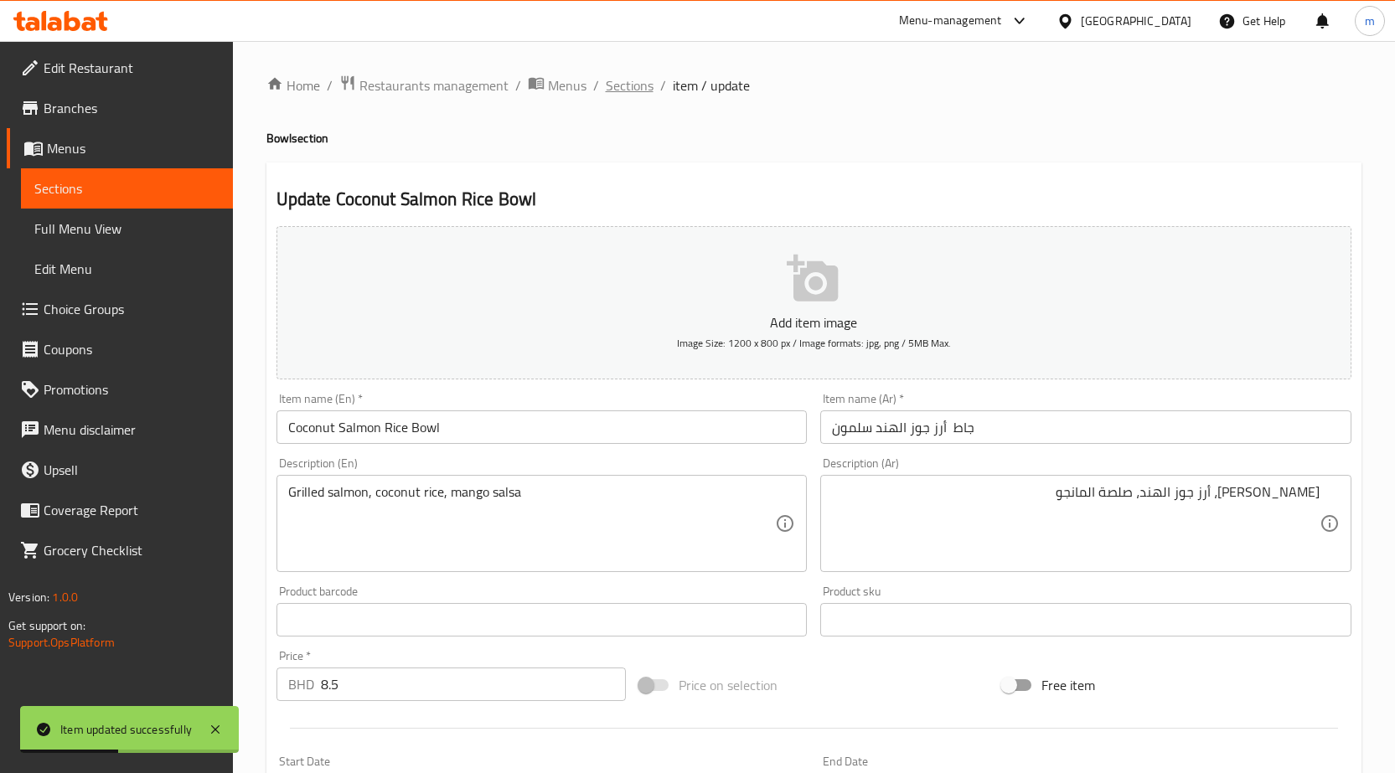
click at [644, 87] on span "Sections" at bounding box center [630, 85] width 48 height 20
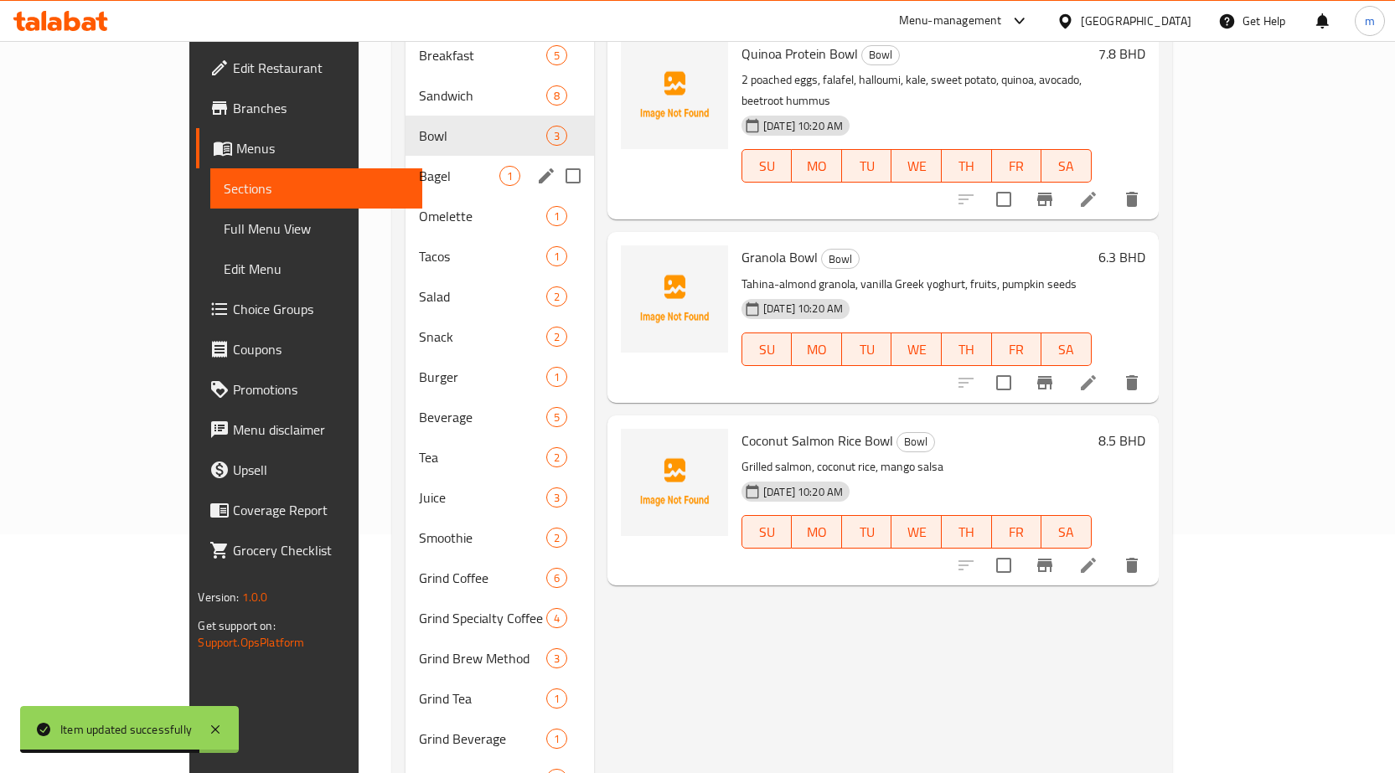
scroll to position [209, 0]
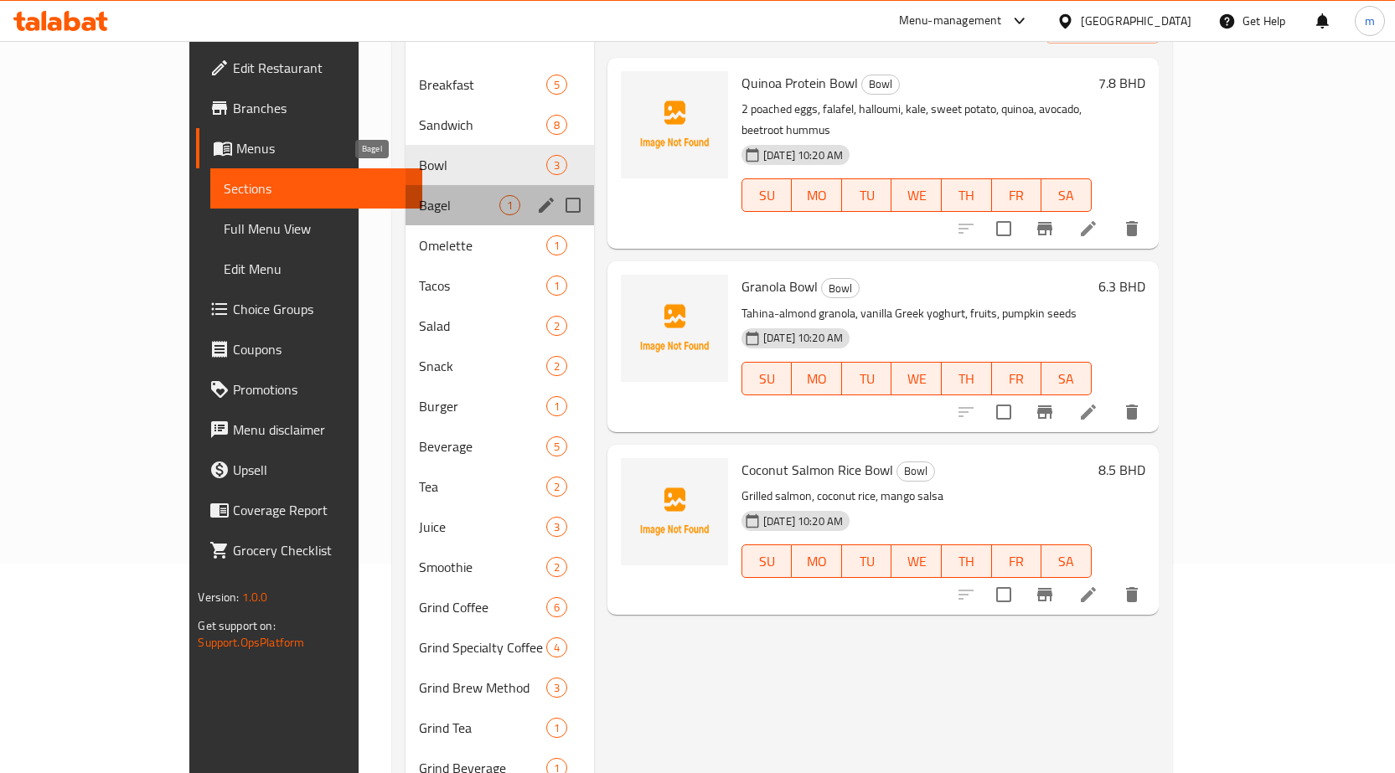
click at [419, 195] on span "Bagel" at bounding box center [459, 205] width 80 height 20
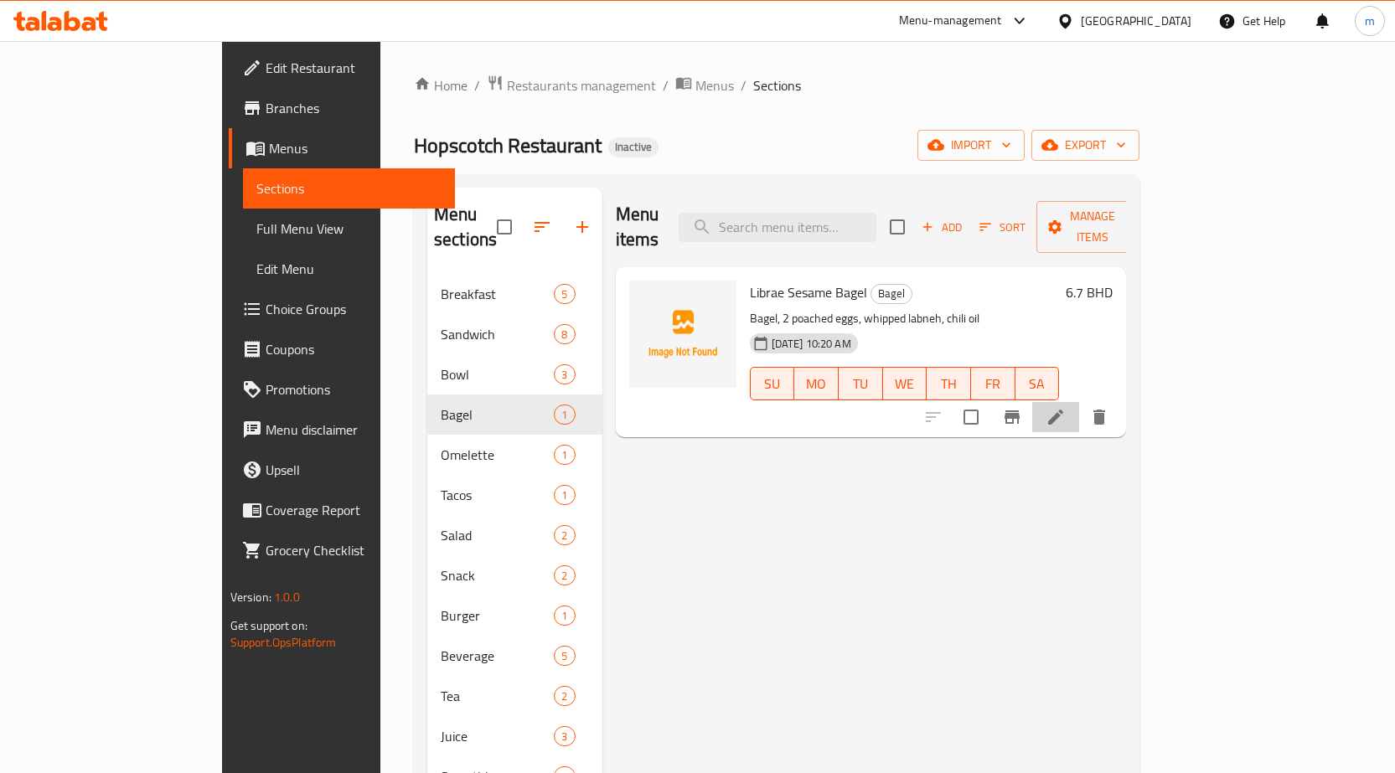
click at [1079, 404] on li at bounding box center [1055, 417] width 47 height 30
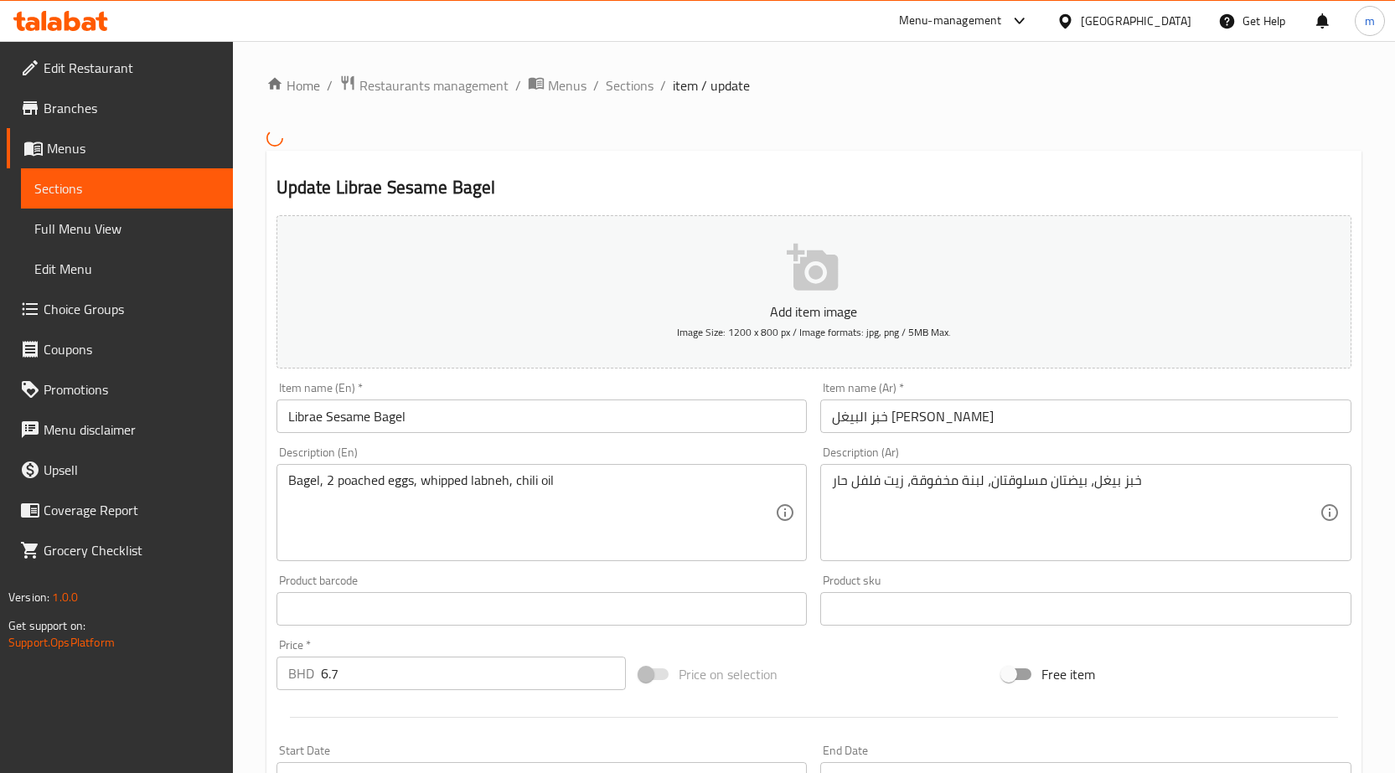
click at [1128, 410] on input "خبز البيغل ليبرا بالسمسم" at bounding box center [1085, 417] width 531 height 34
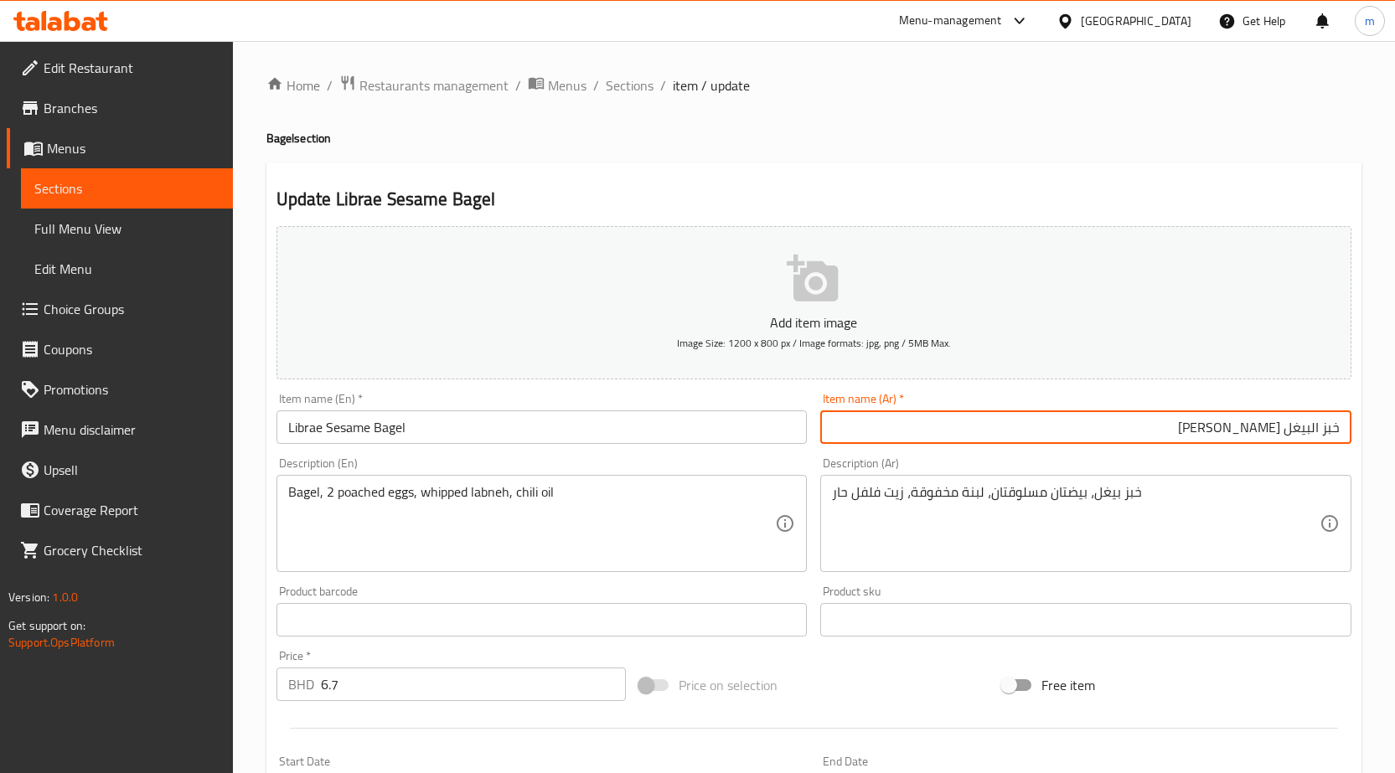
drag, startPoint x: 1246, startPoint y: 427, endPoint x: 1257, endPoint y: 444, distance: 20.0
click at [1257, 444] on input "خبز البيغل ليبرا بالسمسم" at bounding box center [1085, 427] width 531 height 34
click at [426, 422] on input "Librae Sesame Bagel" at bounding box center [541, 427] width 531 height 34
click at [1323, 426] on input "خبز البيغل ليبرا سمسم" at bounding box center [1085, 427] width 531 height 34
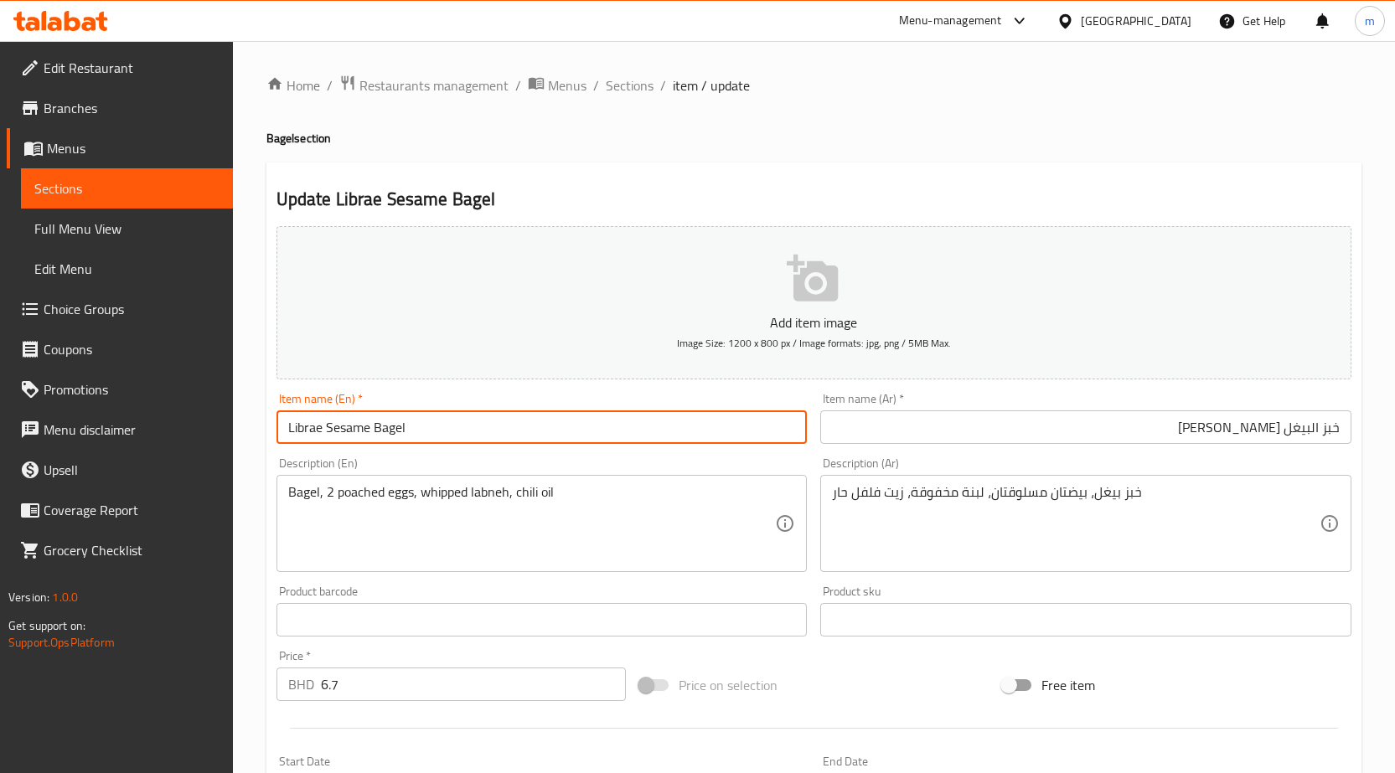
drag, startPoint x: 320, startPoint y: 428, endPoint x: 233, endPoint y: 424, distance: 87.2
click at [233, 424] on div "Edit Restaurant Branches Menus Sections Full Menu View Edit Menu Choice Groups …" at bounding box center [697, 605] width 1395 height 1129
drag, startPoint x: 375, startPoint y: 426, endPoint x: 488, endPoint y: 439, distance: 113.0
click at [488, 439] on input "Librae Sesame Bagel" at bounding box center [541, 427] width 531 height 34
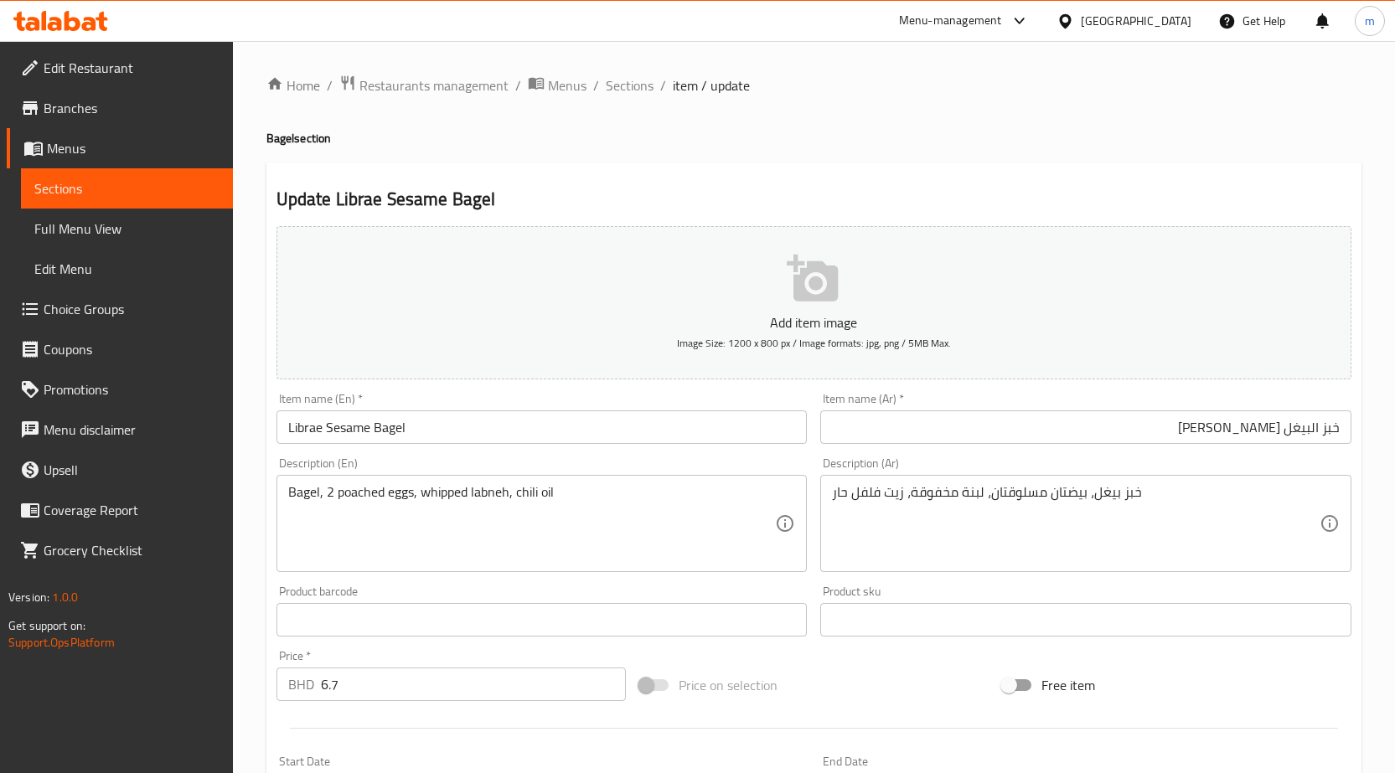
drag, startPoint x: 1324, startPoint y: 426, endPoint x: 1406, endPoint y: 467, distance: 92.5
click at [1395, 464] on html "​ Menu-management Bahrain Get Help m Edit Restaurant Branches Menus Sections Fu…" at bounding box center [697, 386] width 1395 height 773
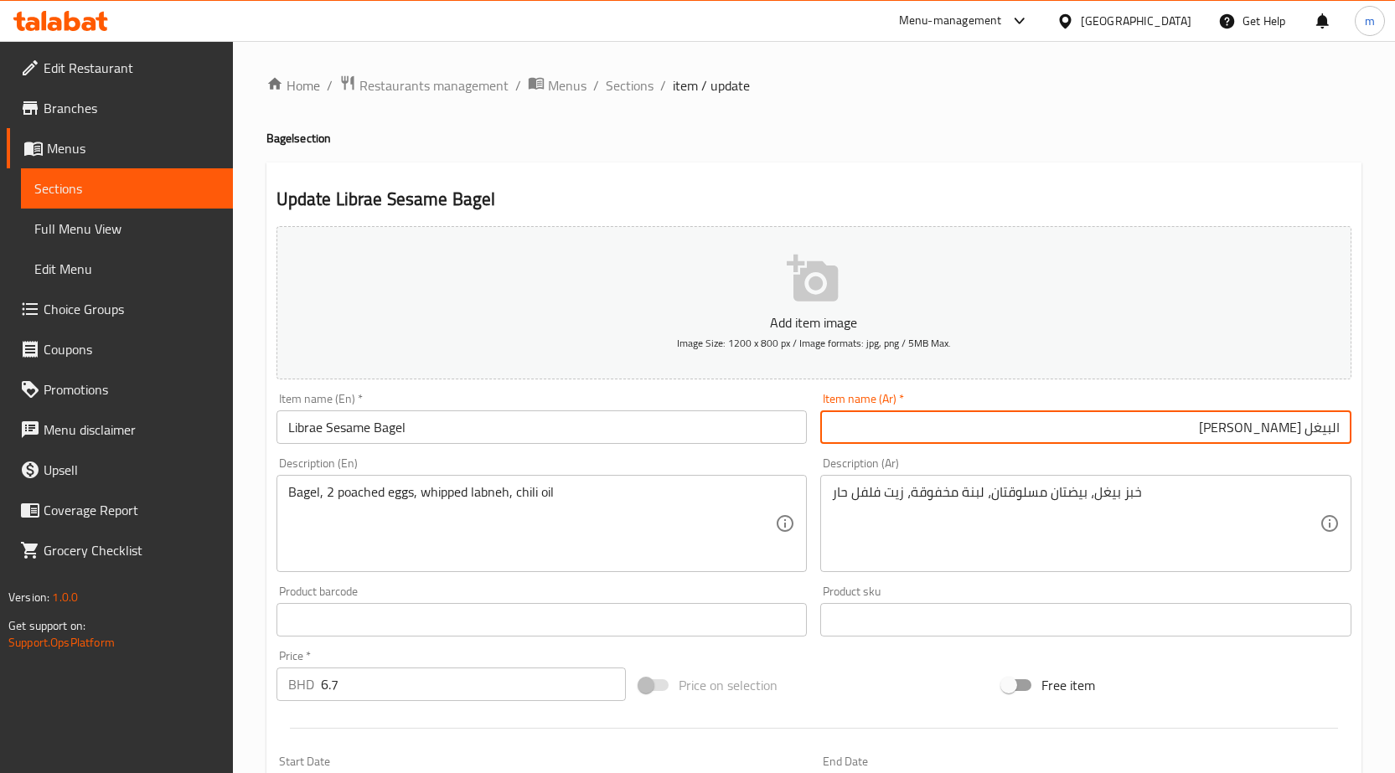
drag, startPoint x: 1330, startPoint y: 427, endPoint x: 1406, endPoint y: 449, distance: 79.3
click at [1395, 446] on html "​ Menu-management Bahrain Get Help m Edit Restaurant Branches Menus Sections Fu…" at bounding box center [697, 386] width 1395 height 773
type input "بيغل [PERSON_NAME]"
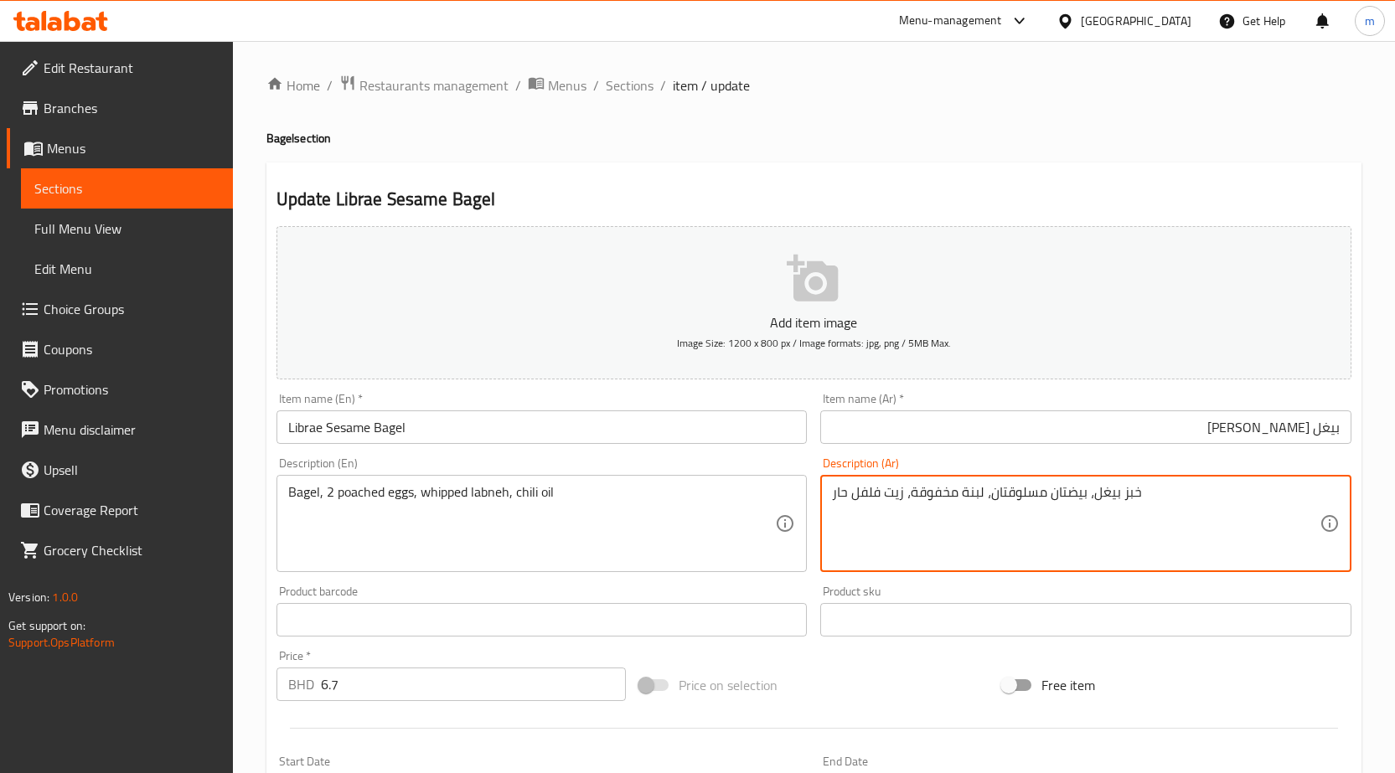
drag, startPoint x: 1121, startPoint y: 497, endPoint x: 1324, endPoint y: 470, distance: 204.5
click at [1178, 495] on textarea "بيغل، بيضتان مسلوقتان، لبنة مخفوقة، زيت فلفل حار" at bounding box center [1076, 524] width 488 height 80
drag, startPoint x: 1190, startPoint y: 493, endPoint x: 1207, endPoint y: 496, distance: 16.9
click at [1207, 496] on textarea "بيغل، بيضتان مسلوقتان، لبنة مخفوقة، زيت فلفل حار" at bounding box center [1076, 524] width 488 height 80
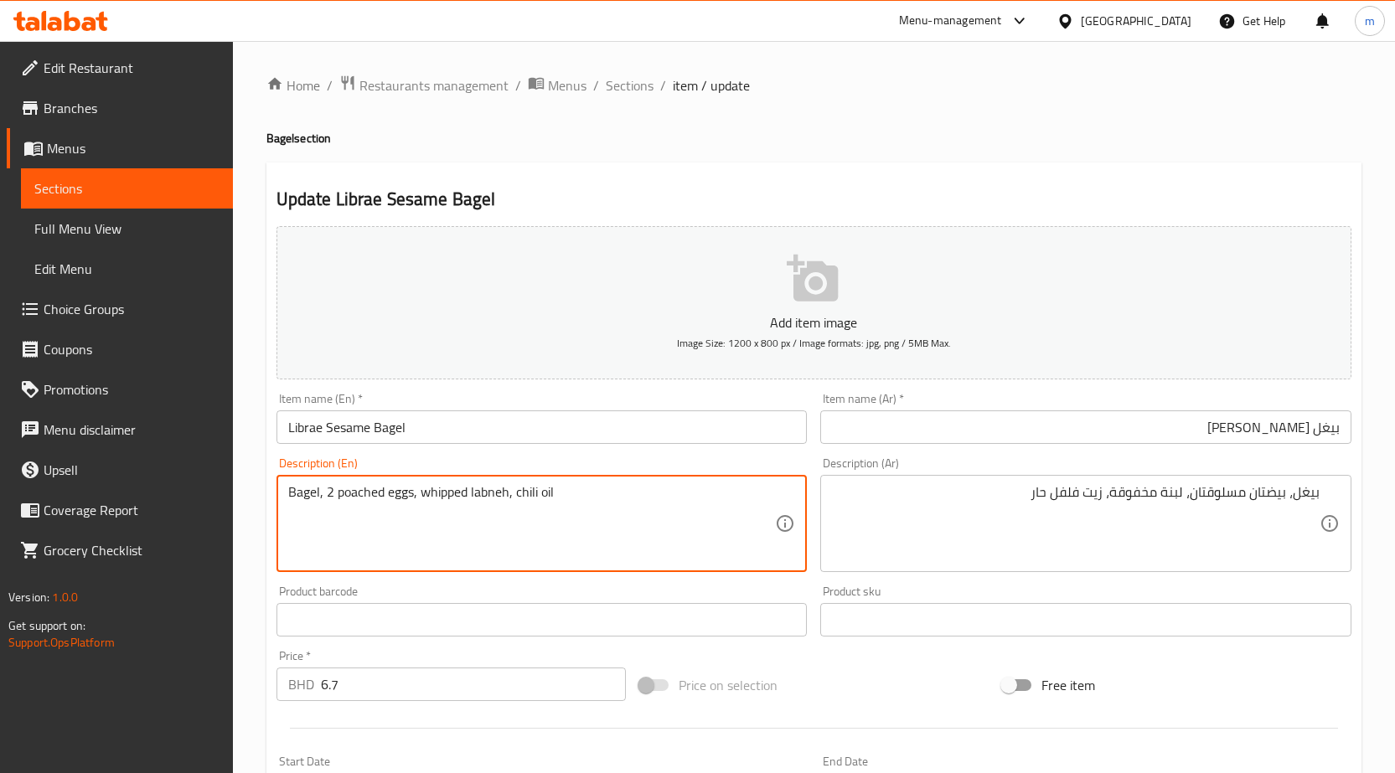
click at [365, 494] on textarea "Bagel, 2 poached eggs, whipped labneh, chili oil" at bounding box center [532, 524] width 488 height 80
click at [344, 493] on textarea "Bagel, 2 poached eggs, whipped labneh, chili oil" at bounding box center [532, 524] width 488 height 80
drag, startPoint x: 335, startPoint y: 495, endPoint x: 411, endPoint y: 509, distance: 77.5
click at [411, 509] on textarea "Bagel, 2 poached eggs, whipped labneh, chili oil" at bounding box center [532, 524] width 488 height 80
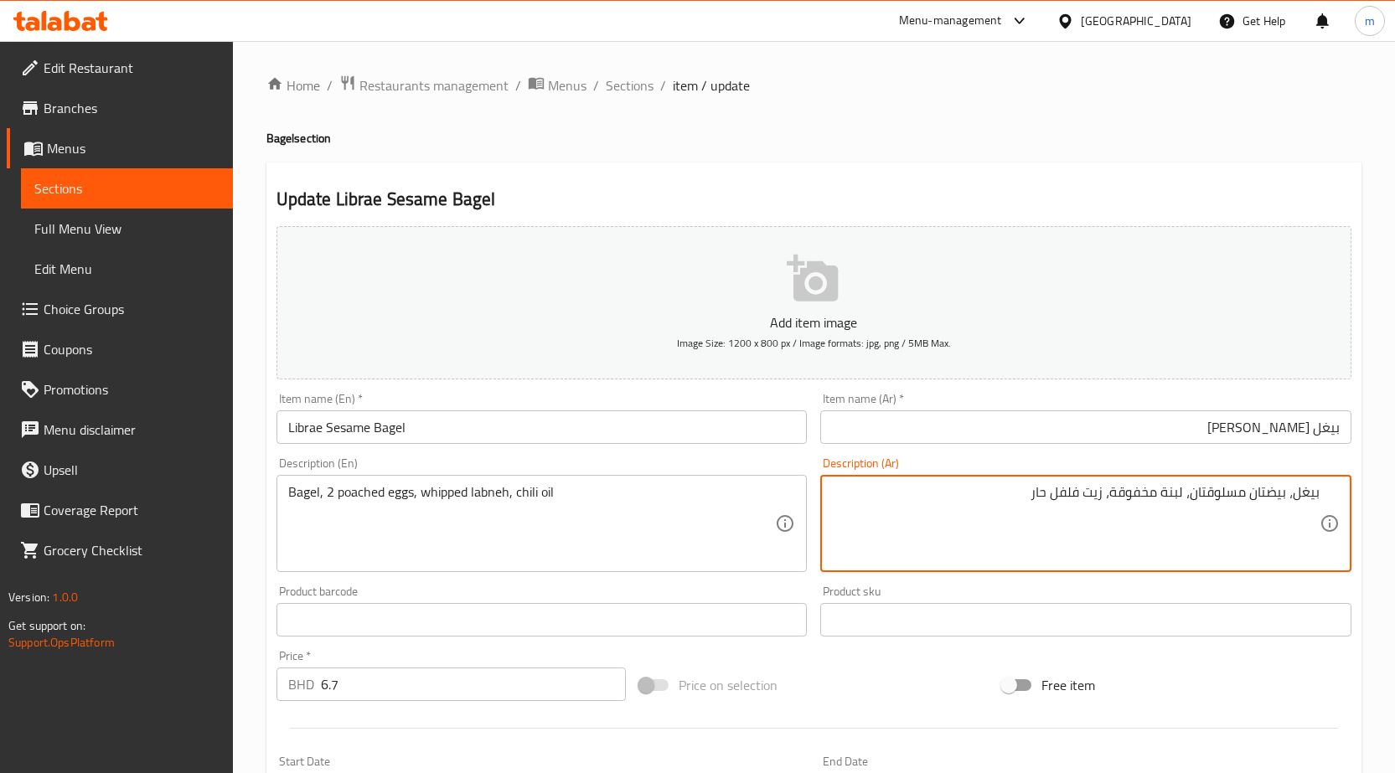
drag, startPoint x: 1189, startPoint y: 497, endPoint x: 1283, endPoint y: 514, distance: 96.3
paste textarea "نصف مسلوق"
click at [1284, 496] on textarea "بيغل، بيض نصف مسلوق، لبنة مخفوقة، زيت فلفل حار" at bounding box center [1076, 524] width 488 height 80
type textarea "بيغل،2 بيض نصف مسلوق، لبنة مخفوقة، زيت فلفل حار"
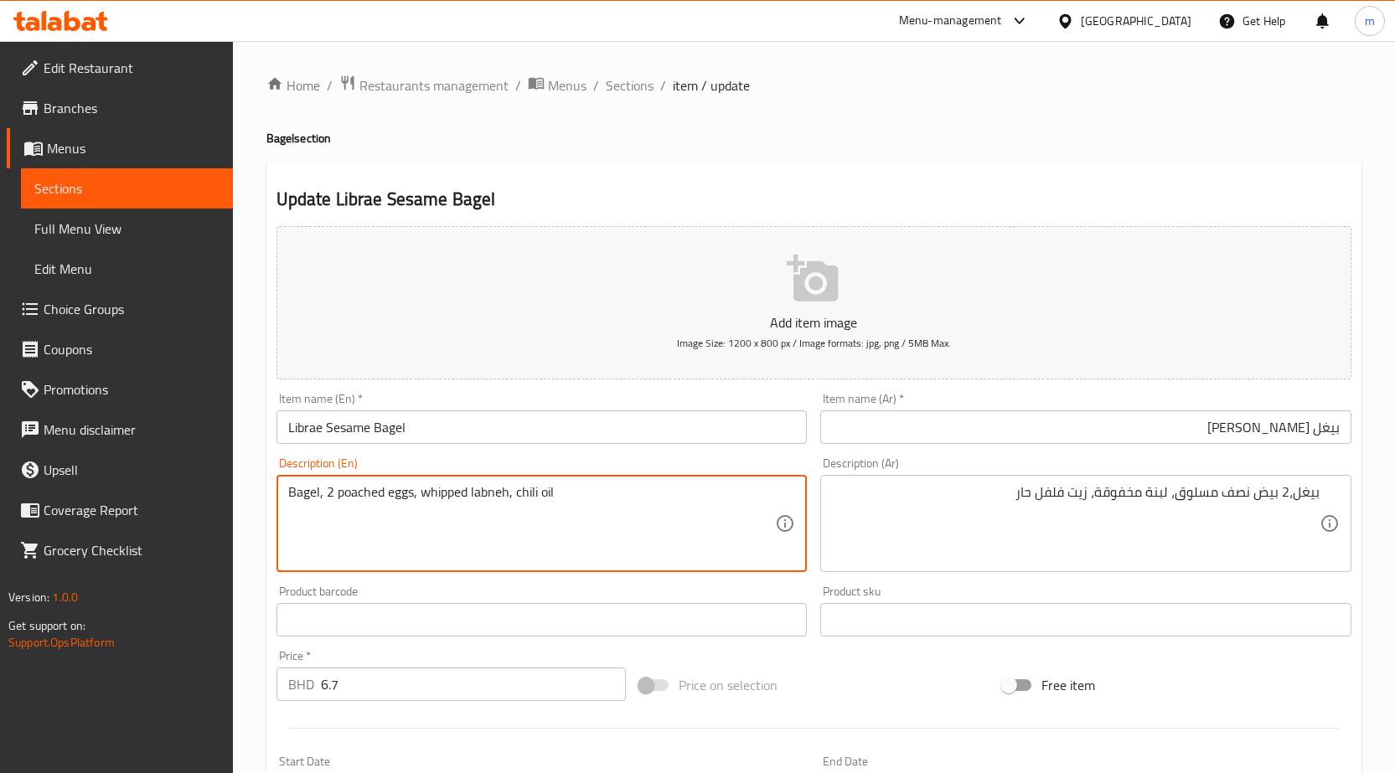
click at [448, 493] on textarea "Bagel, 2 poached eggs, whipped labneh, chili oil" at bounding box center [532, 524] width 488 height 80
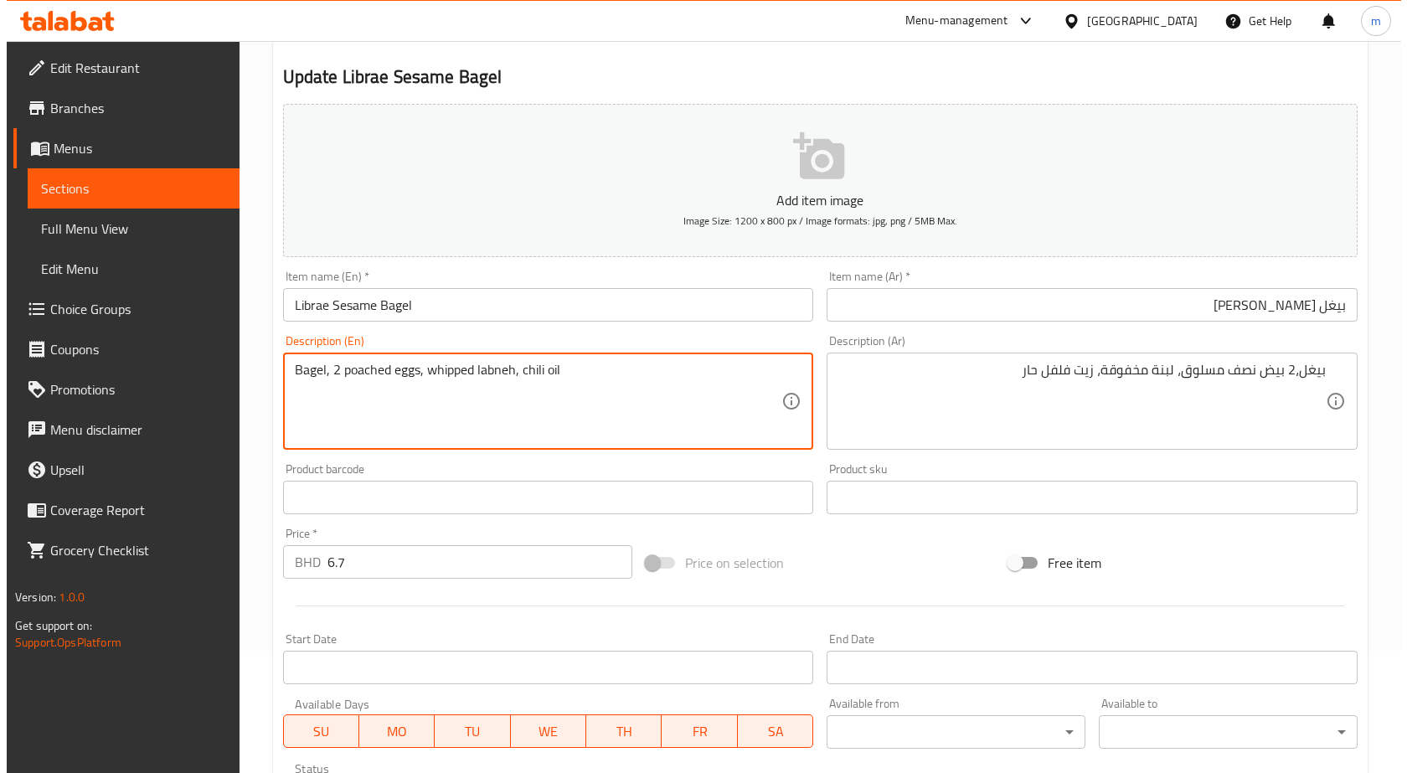
scroll to position [168, 0]
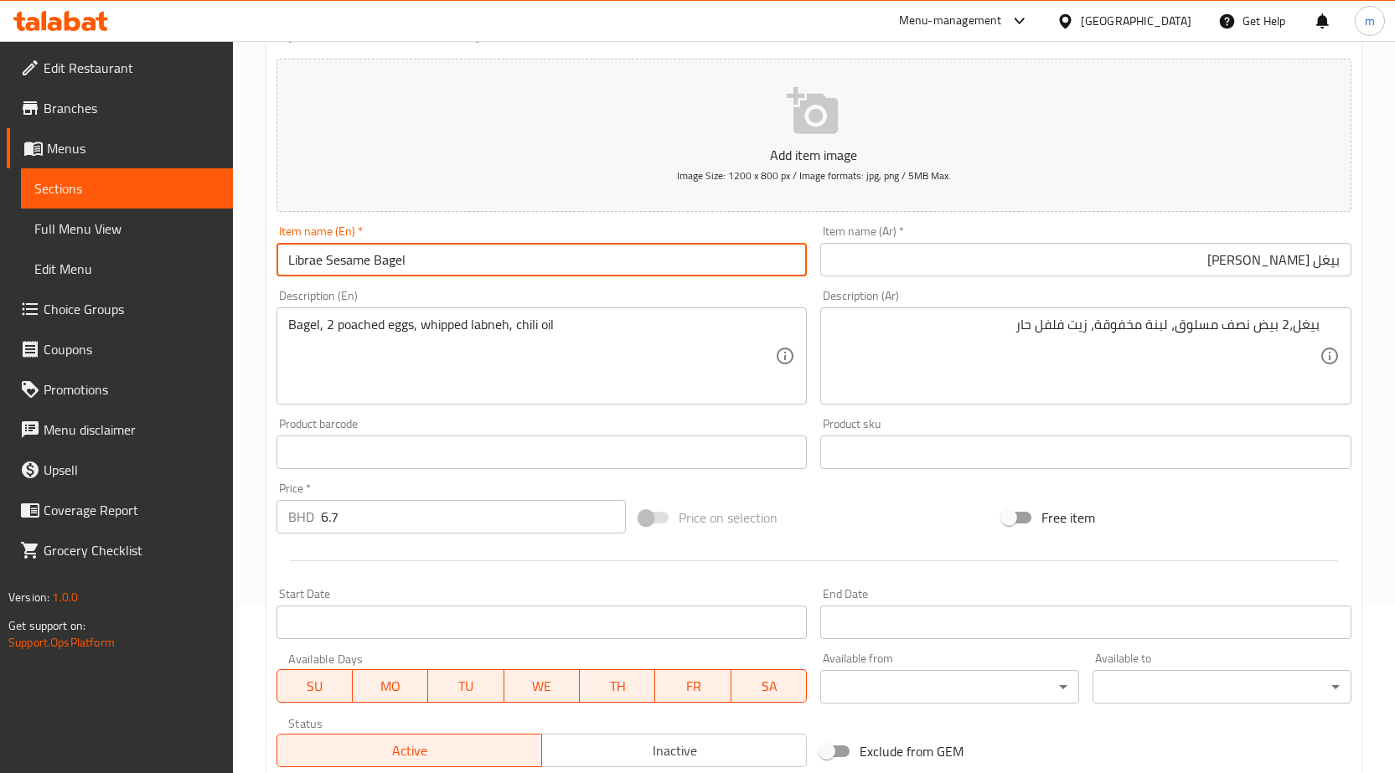
drag, startPoint x: 417, startPoint y: 268, endPoint x: 108, endPoint y: 296, distance: 310.3
click at [115, 283] on div "Edit Restaurant Branches Menus Sections Full Menu View Edit Menu Choice Groups …" at bounding box center [697, 438] width 1395 height 1129
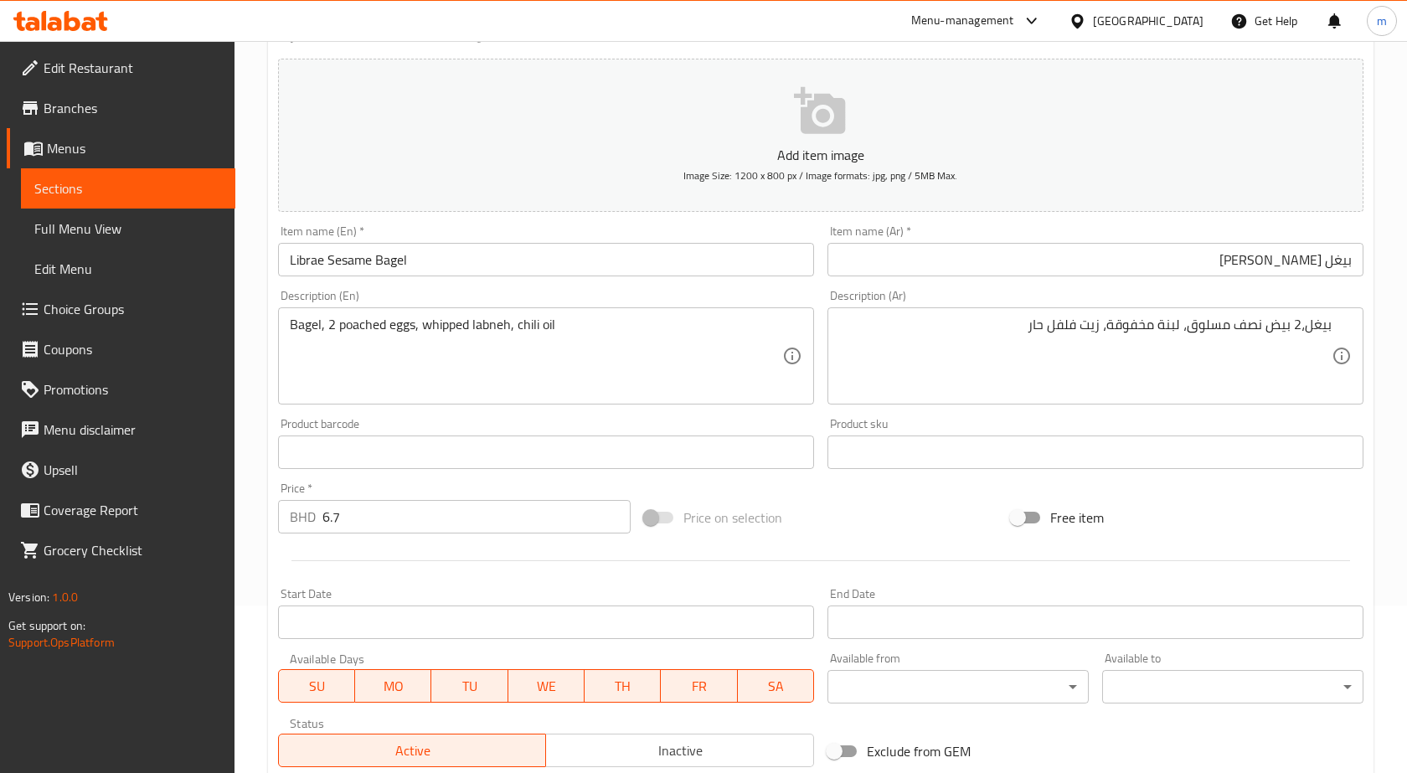
click at [965, 606] on body "​ Menu-management Bahrain Get Help m Edit Restaurant Branches Menus Sections Fu…" at bounding box center [703, 240] width 1407 height 732
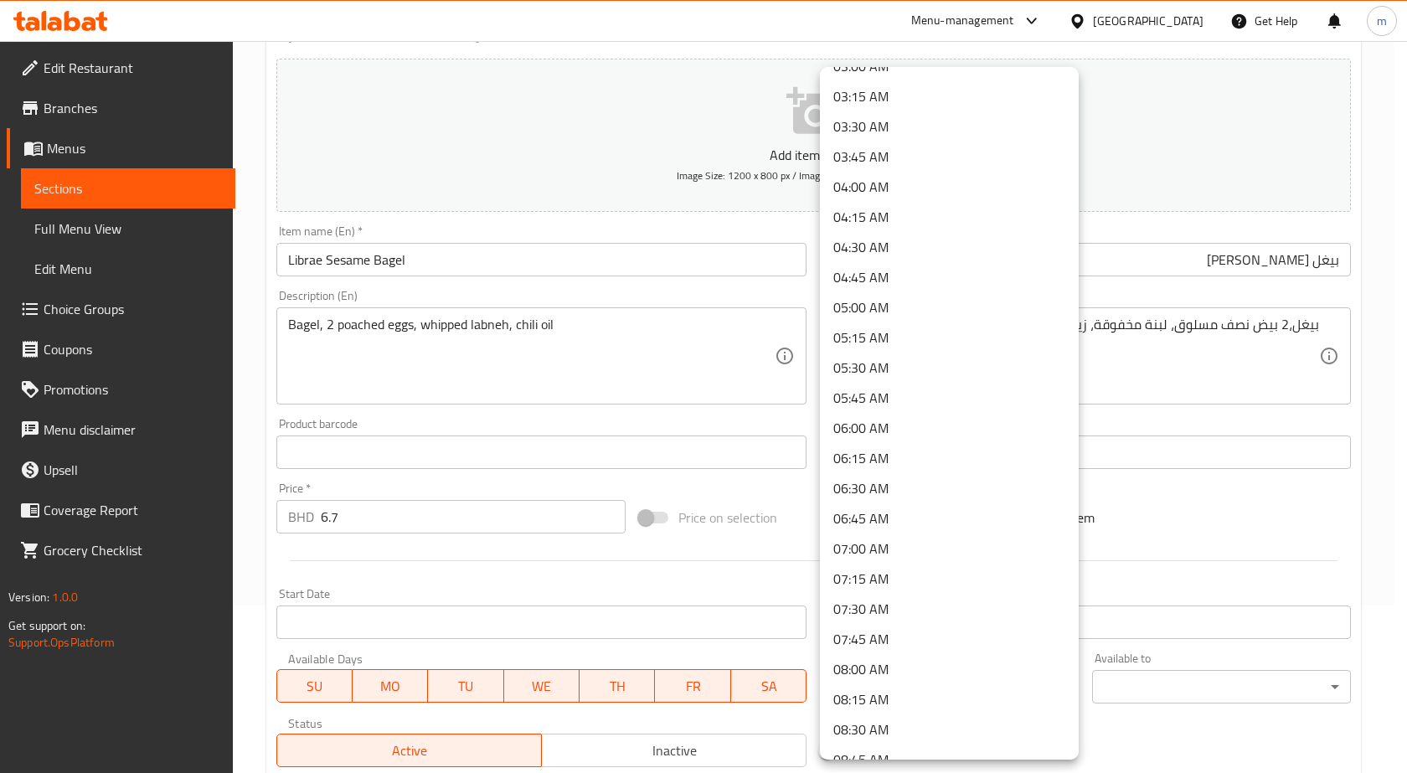
scroll to position [503, 0]
click at [888, 487] on li "07:30 AM" at bounding box center [949, 491] width 259 height 30
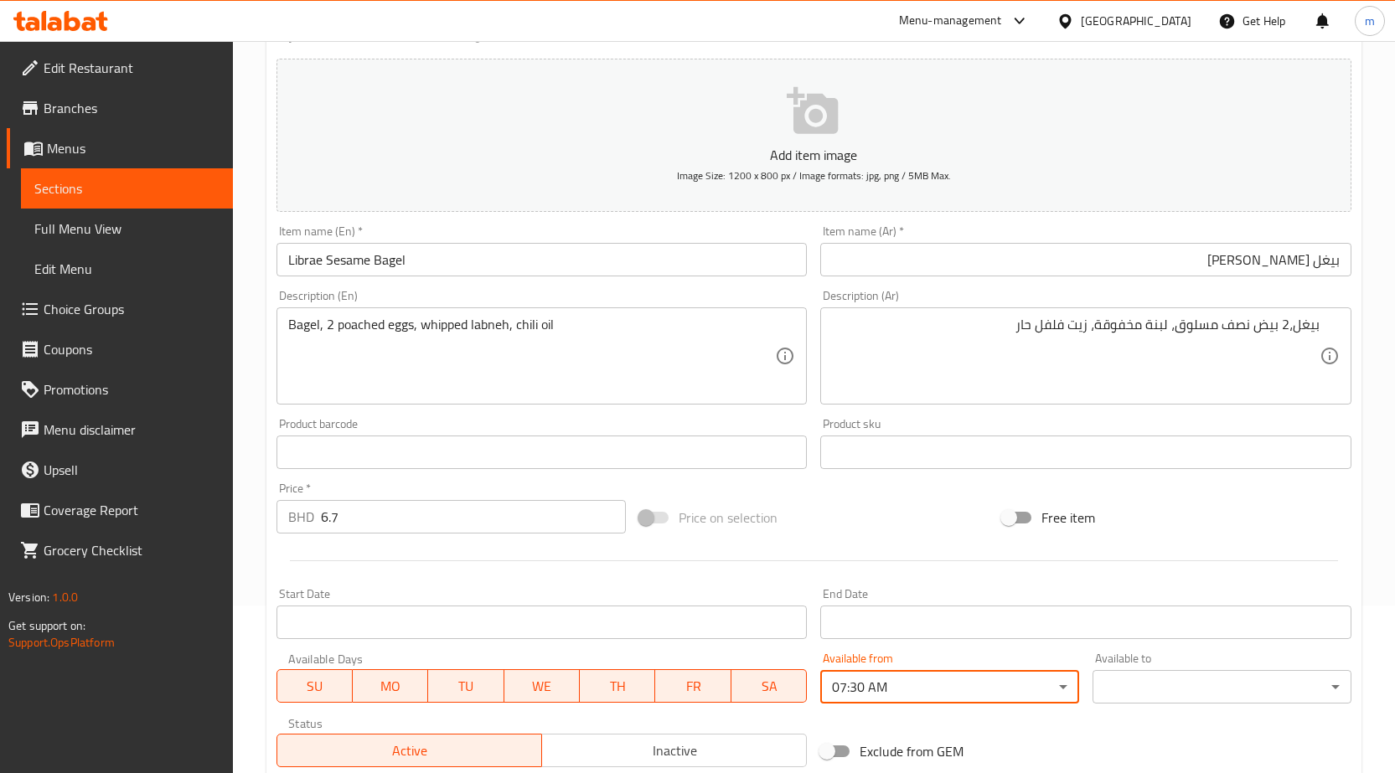
click at [1220, 606] on body "​ Menu-management Bahrain Get Help m Edit Restaurant Branches Menus Sections Fu…" at bounding box center [697, 240] width 1395 height 732
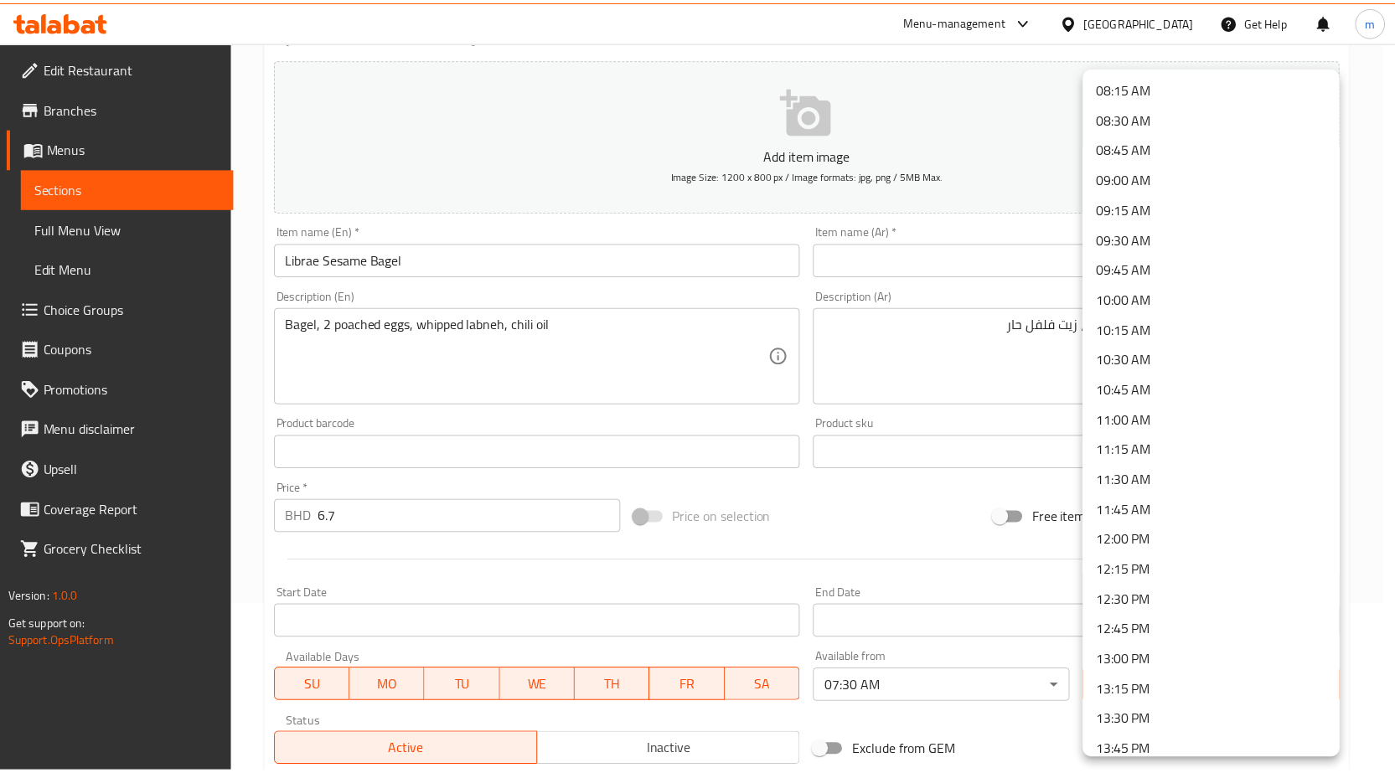
scroll to position [1005, 0]
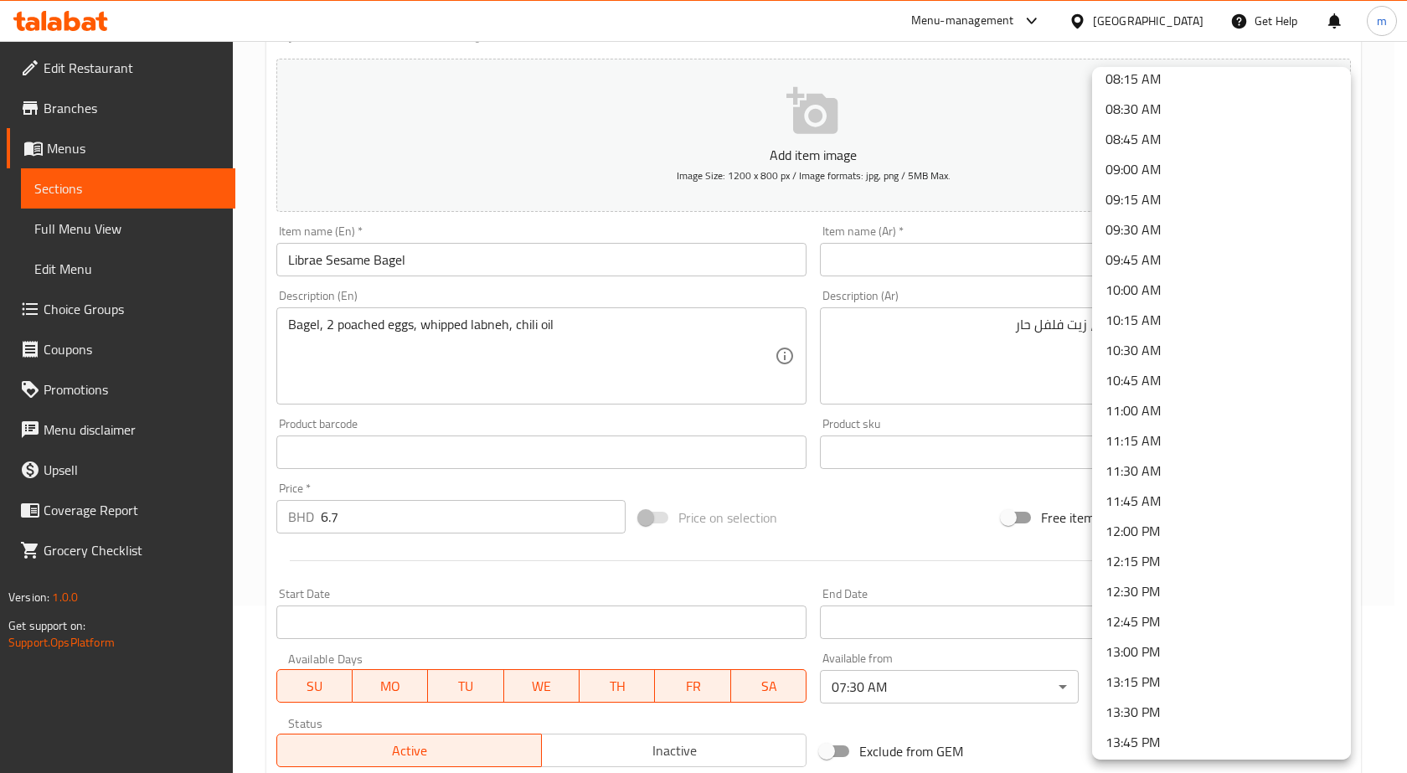
click at [1148, 646] on li "13:00 PM" at bounding box center [1221, 652] width 259 height 30
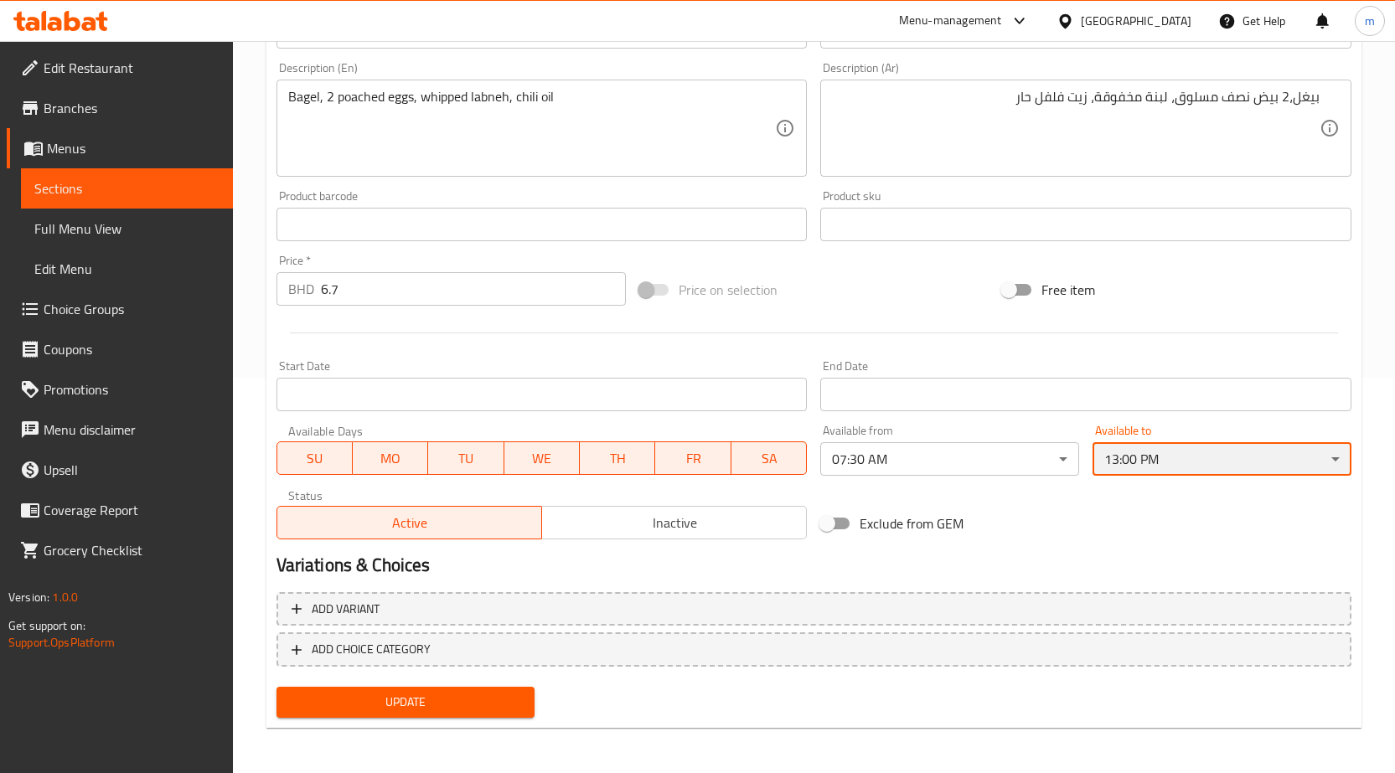
scroll to position [397, 0]
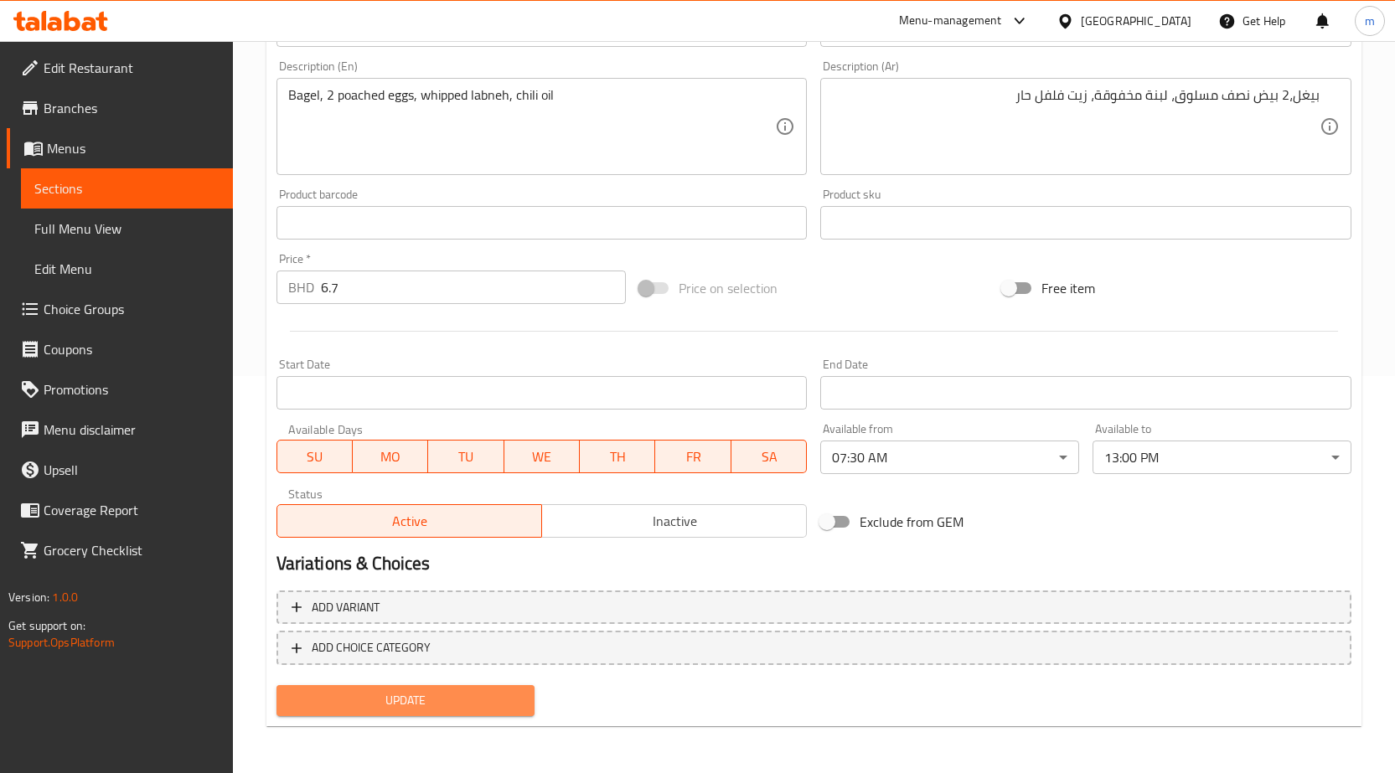
click at [488, 694] on span "Update" at bounding box center [406, 700] width 232 height 21
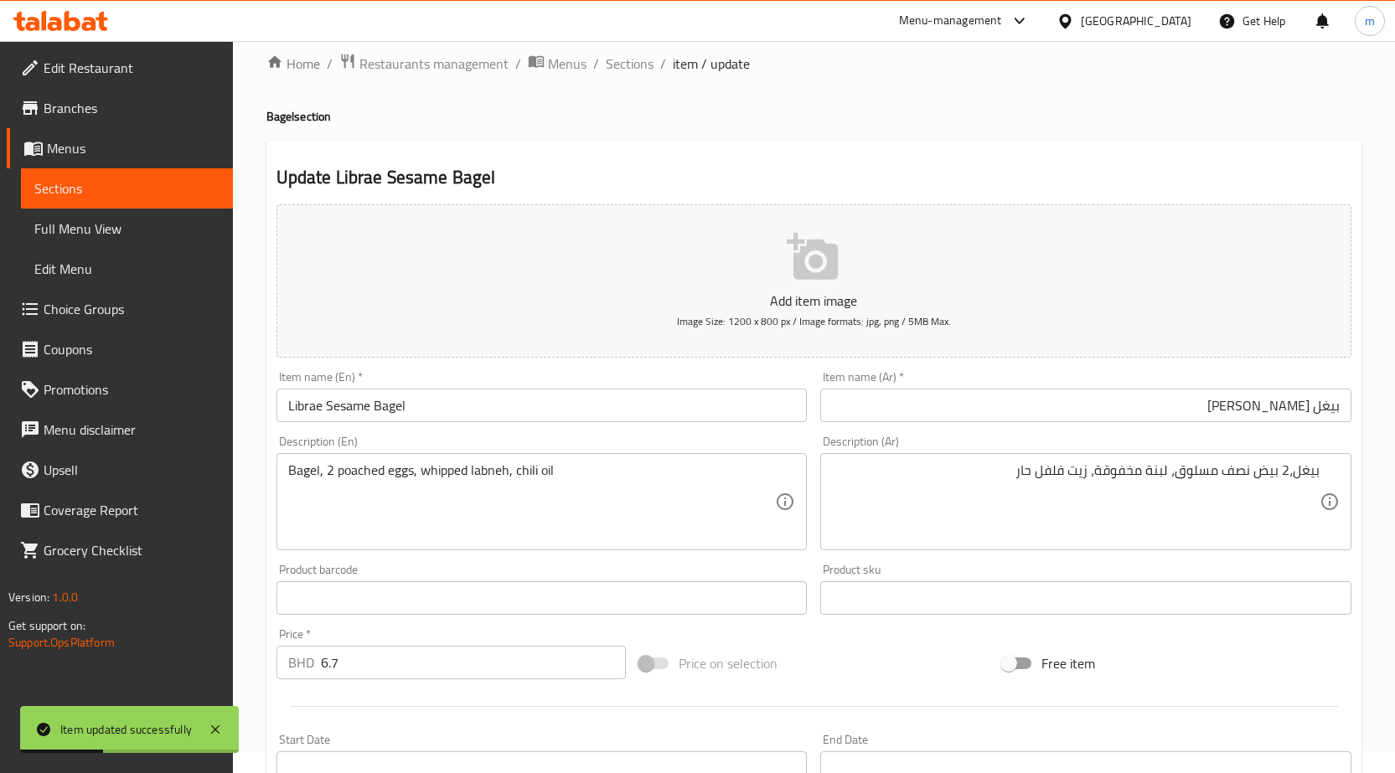
scroll to position [0, 0]
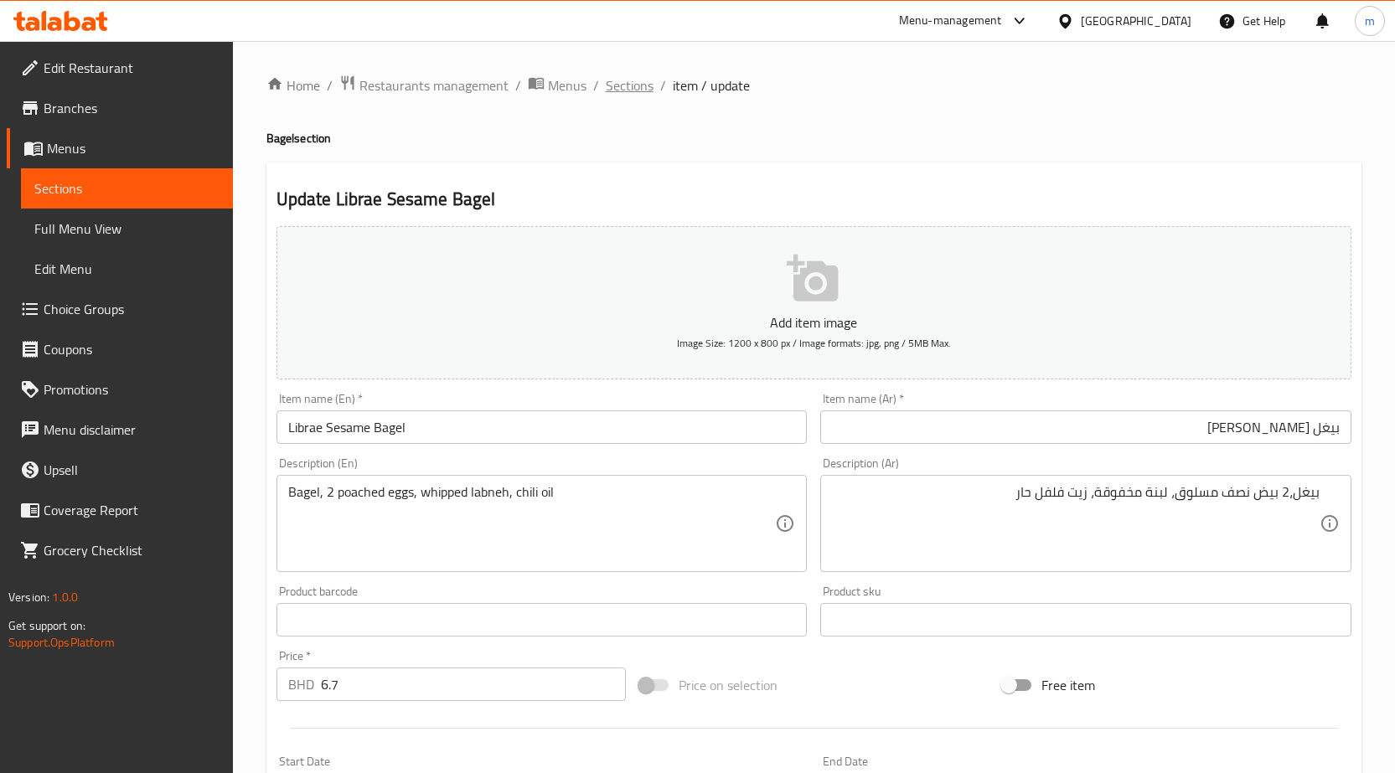
click at [621, 85] on span "Sections" at bounding box center [630, 85] width 48 height 20
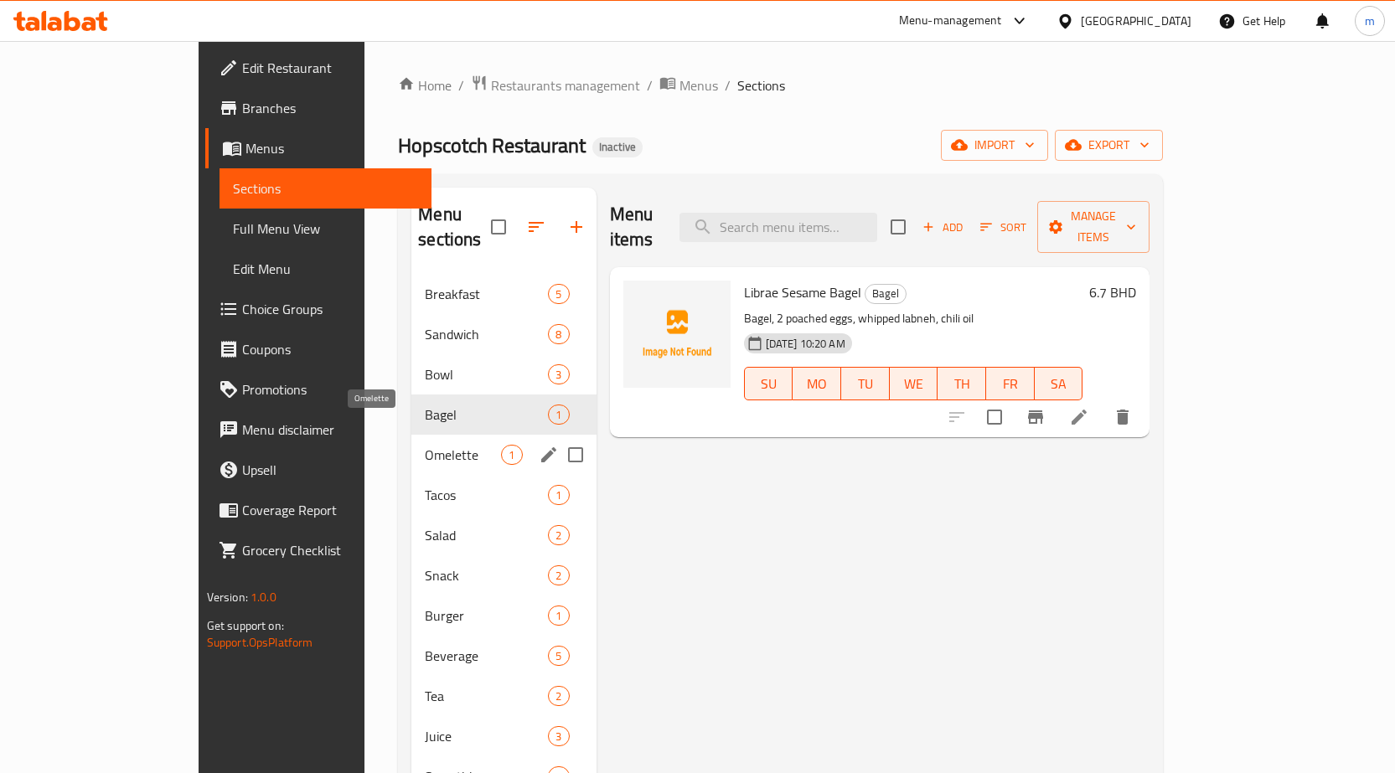
click at [425, 445] on span "Omelette" at bounding box center [463, 455] width 76 height 20
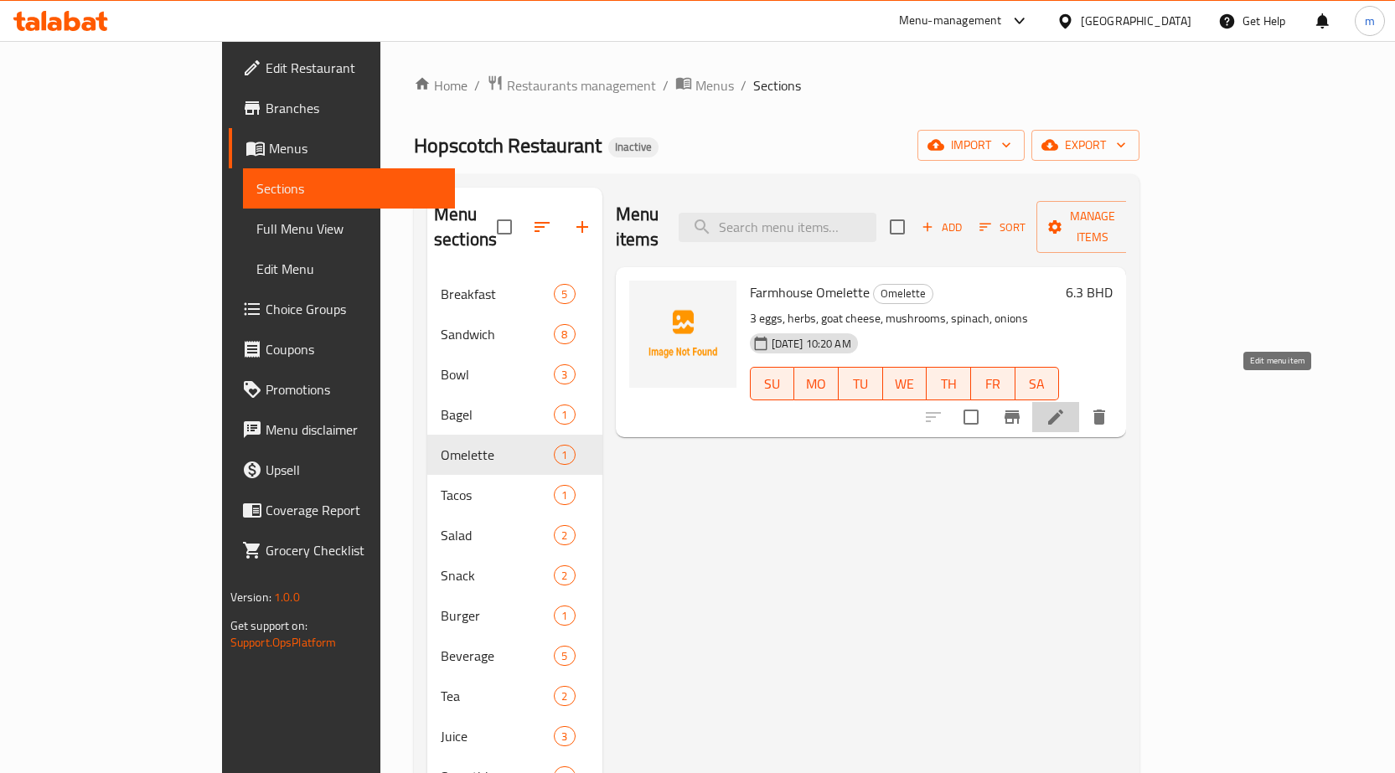
click at [1066, 407] on icon at bounding box center [1055, 417] width 20 height 20
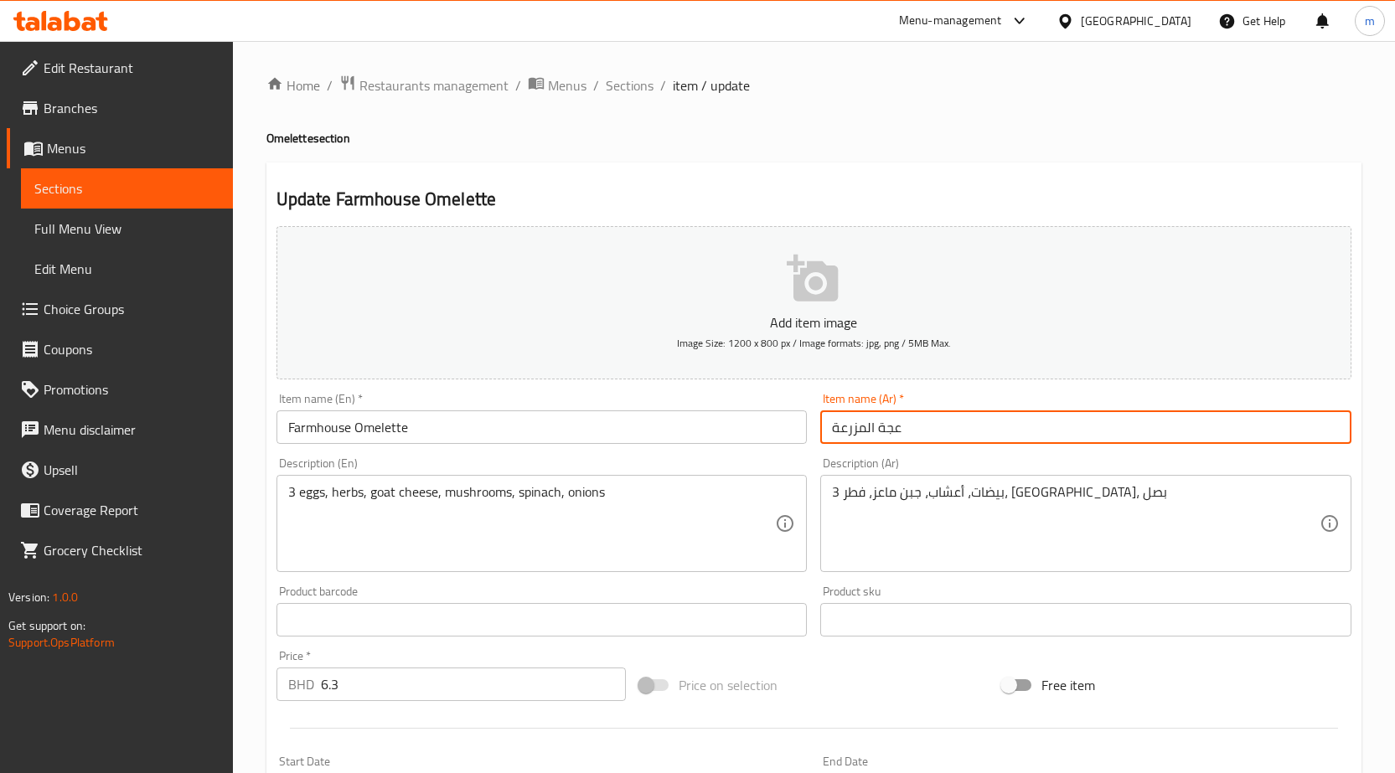
click at [1118, 437] on input "عجة المزرعة" at bounding box center [1085, 427] width 531 height 34
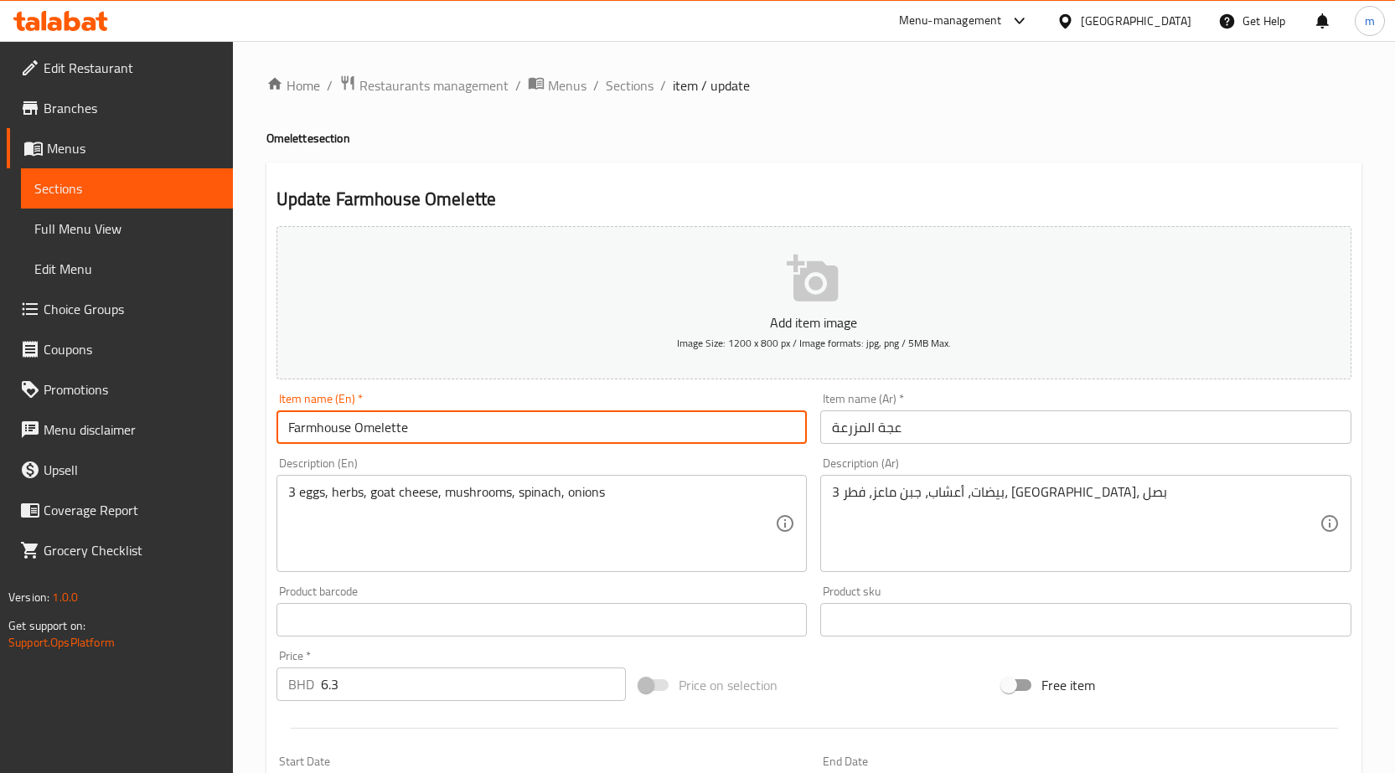
drag, startPoint x: 352, startPoint y: 428, endPoint x: 234, endPoint y: 421, distance: 118.4
click at [235, 421] on div "Home / Restaurants management / Menus / Sections / item / update Omelette secti…" at bounding box center [814, 605] width 1162 height 1129
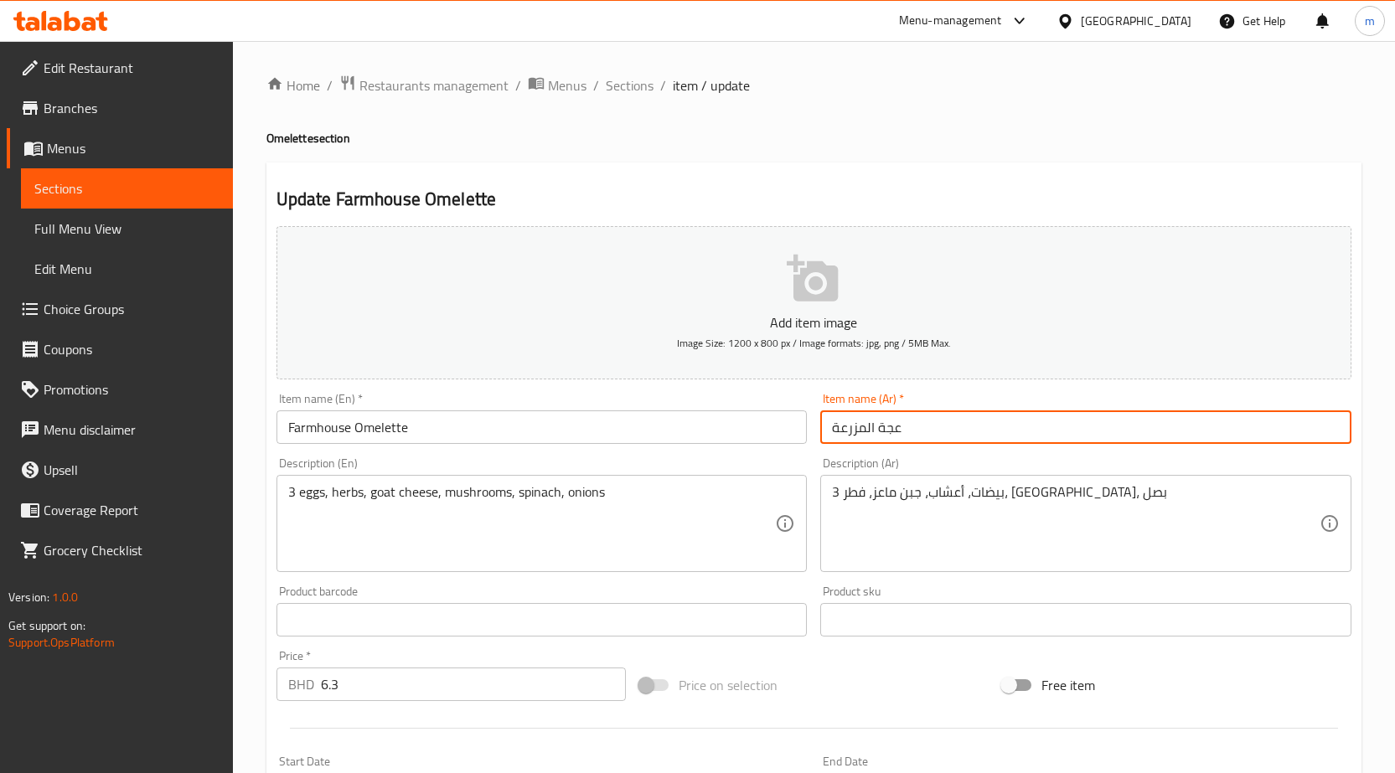
drag, startPoint x: 878, startPoint y: 421, endPoint x: 1032, endPoint y: 439, distance: 155.2
click at [1032, 439] on input "عجة المزرعة" at bounding box center [1085, 427] width 531 height 34
drag, startPoint x: 830, startPoint y: 429, endPoint x: 874, endPoint y: 442, distance: 45.6
click at [874, 442] on input "اومليت المزرعة" at bounding box center [1085, 427] width 531 height 34
type input "اومليت فارم هاوس"
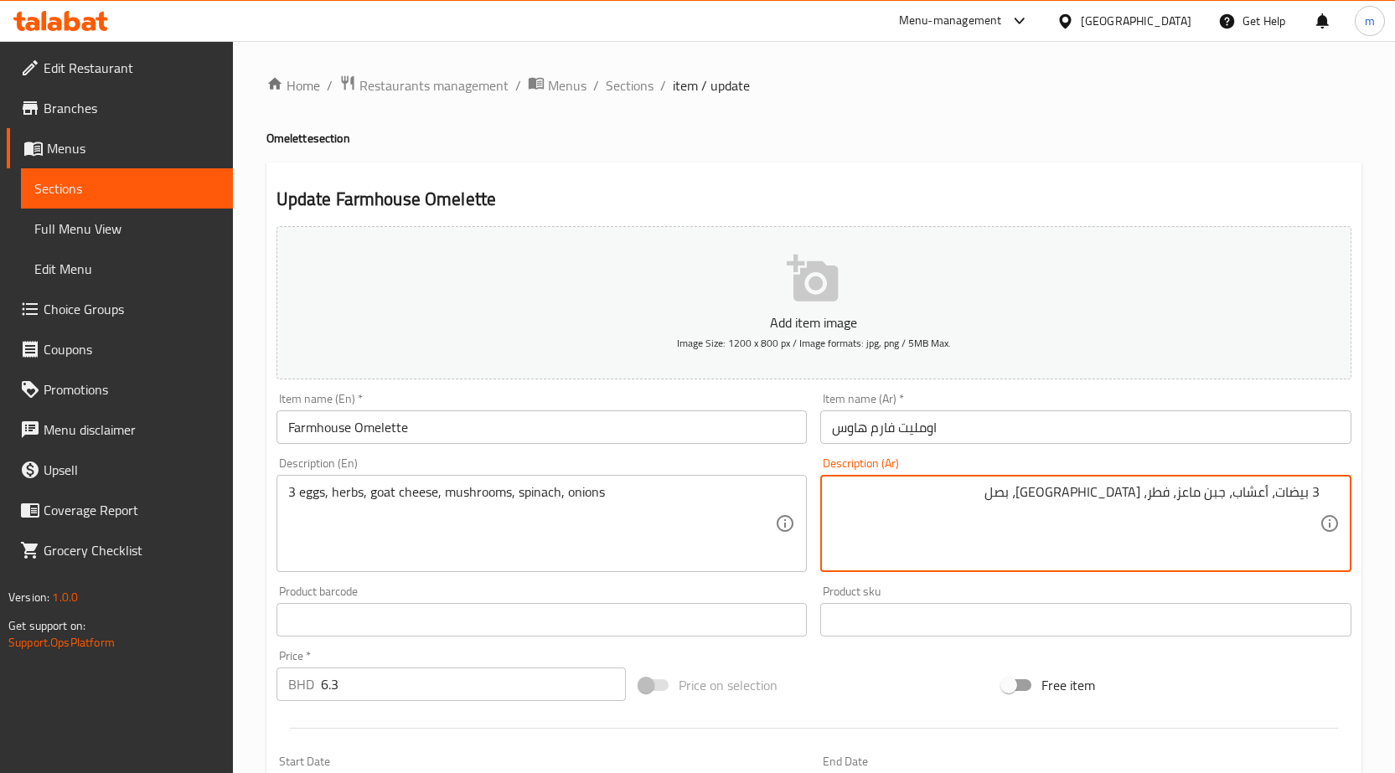
drag, startPoint x: 1149, startPoint y: 495, endPoint x: 1174, endPoint y: 503, distance: 25.4
click at [1174, 503] on textarea "3 بيضات، أعشاب، جبن ماعز، فطر، سبانخ، بصل" at bounding box center [1076, 524] width 488 height 80
type textarea "3 بيضات، أعشاب، جبن ماعز،مشروم، [PERSON_NAME]، بصل"
drag, startPoint x: 465, startPoint y: 429, endPoint x: 171, endPoint y: 433, distance: 294.1
click at [174, 432] on div "Edit Restaurant Branches Menus Sections Full Menu View Edit Menu Choice Groups …" at bounding box center [697, 605] width 1395 height 1129
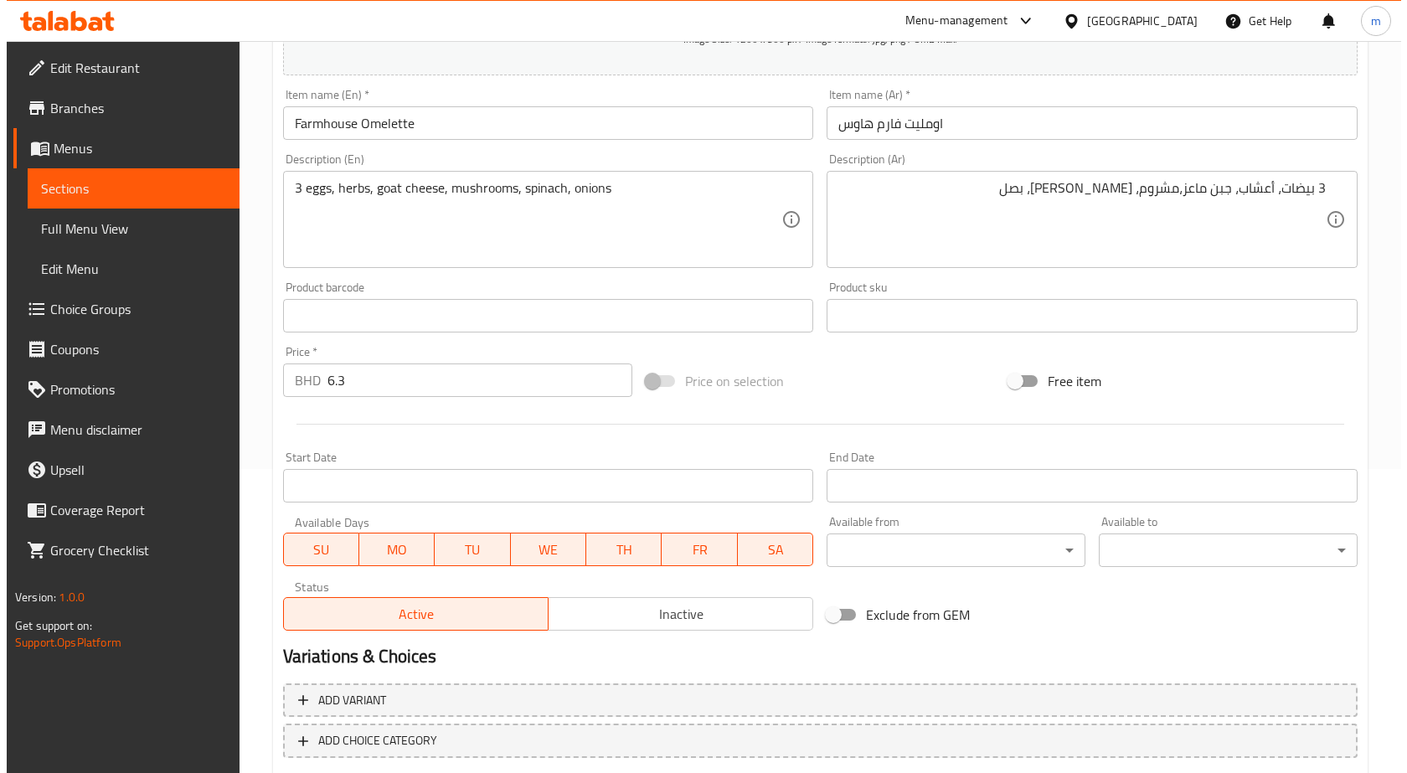
scroll to position [335, 0]
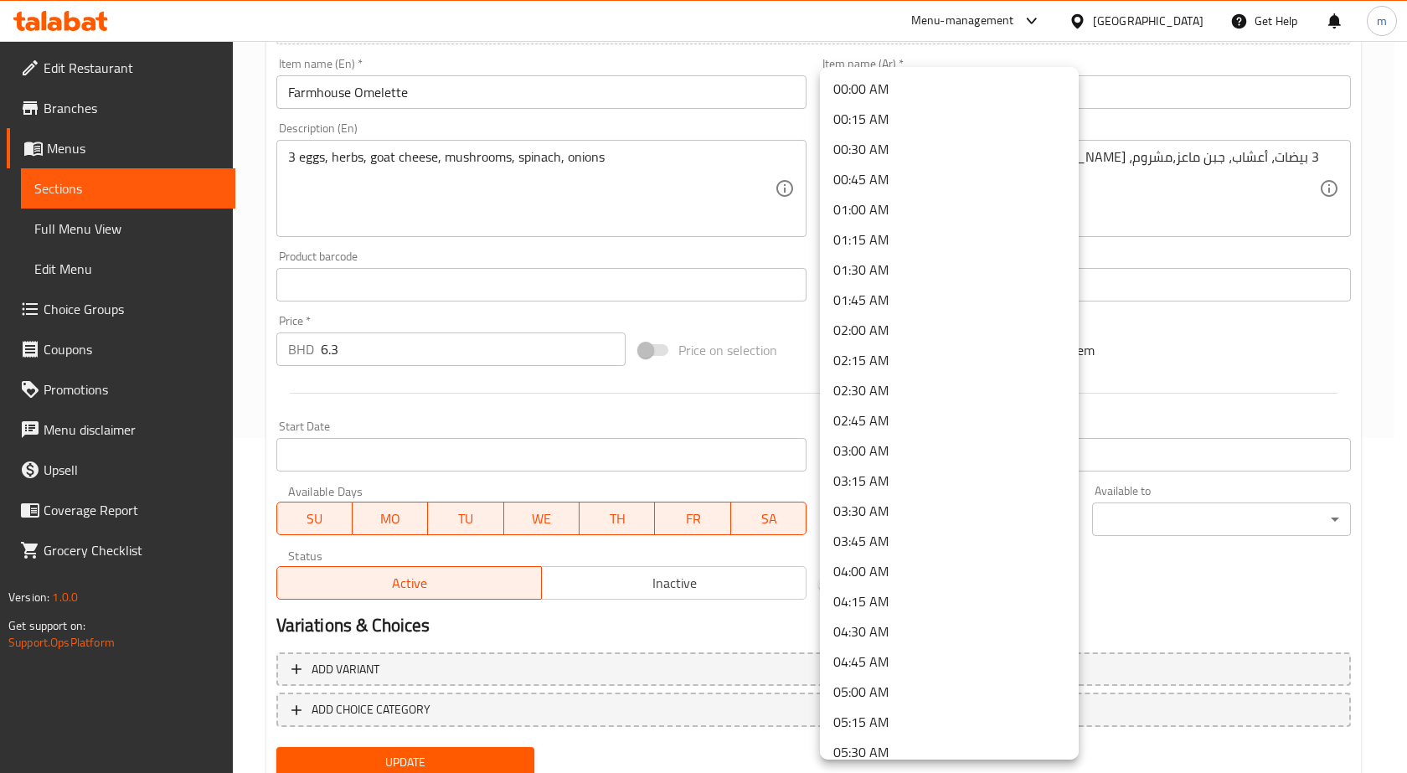
click at [969, 438] on body "​ Menu-management Bahrain Get Help m Edit Restaurant Branches Menus Sections Fu…" at bounding box center [703, 72] width 1407 height 732
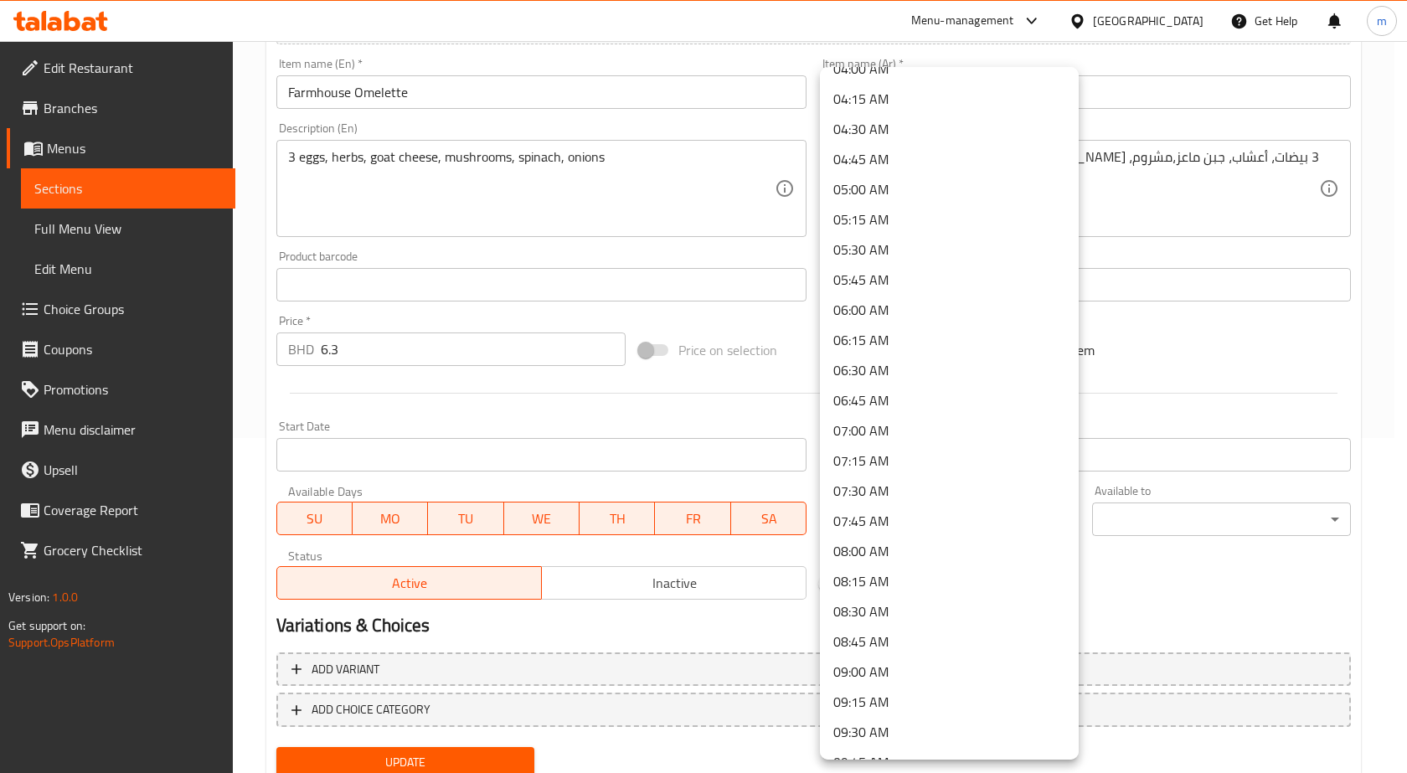
click at [909, 487] on li "07:30 AM" at bounding box center [949, 491] width 259 height 30
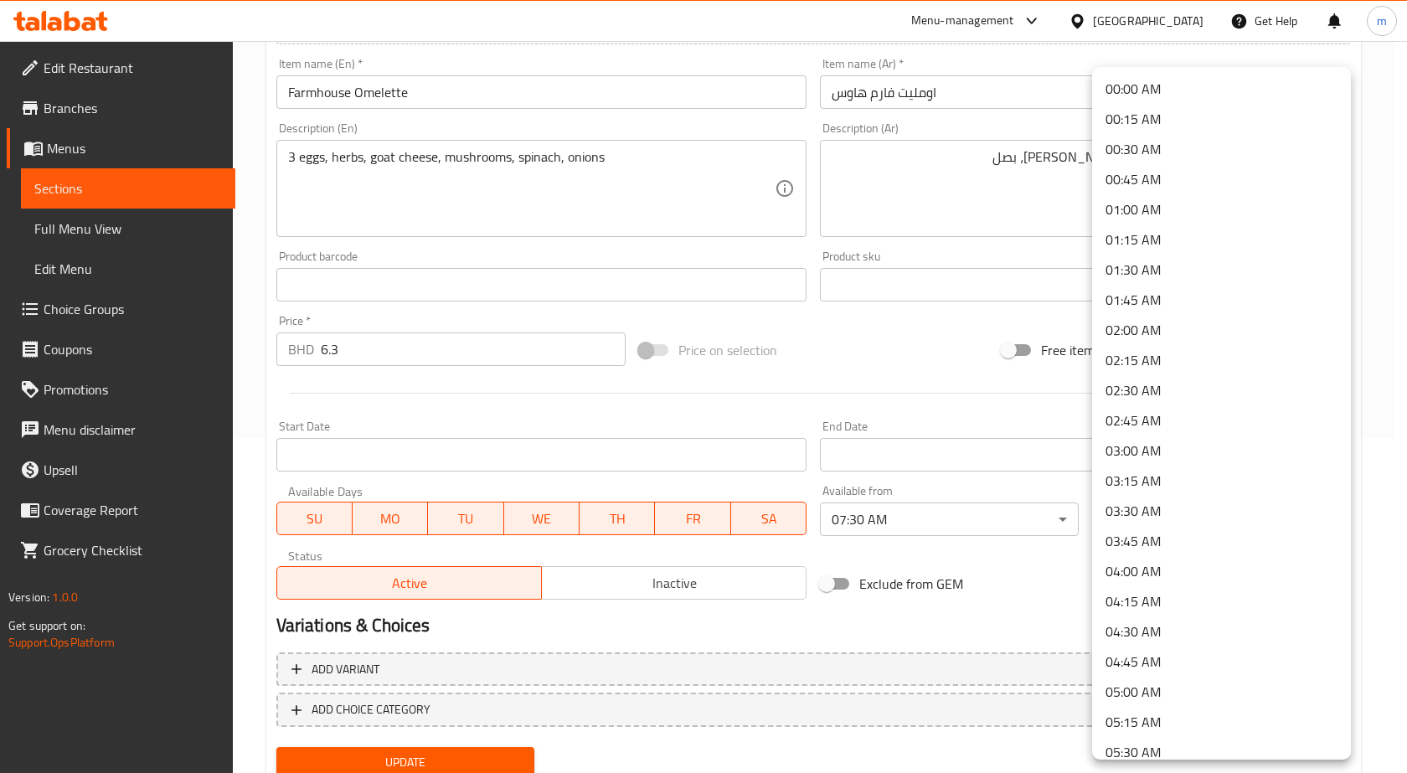
click at [1148, 438] on body "​ Menu-management Bahrain Get Help m Edit Restaurant Branches Menus Sections Fu…" at bounding box center [703, 72] width 1407 height 732
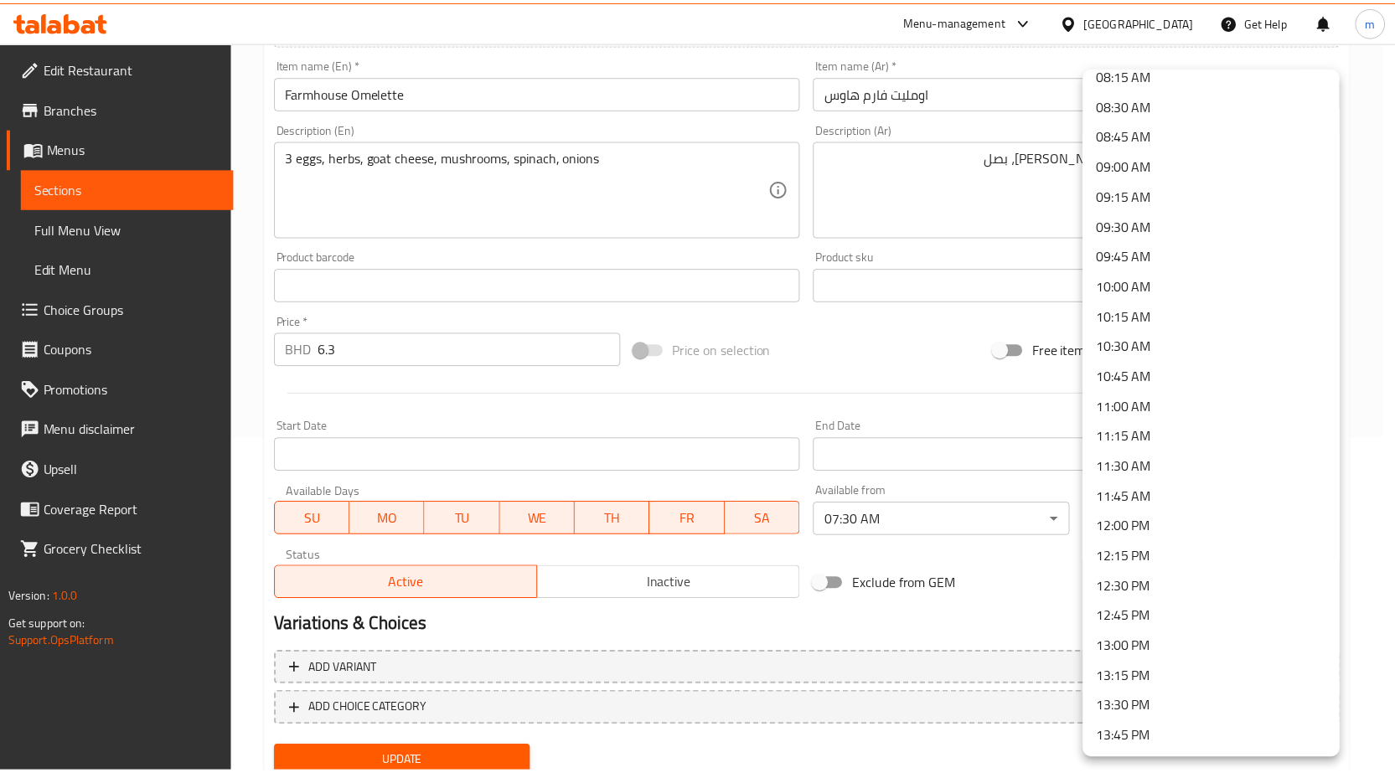
scroll to position [1005, 0]
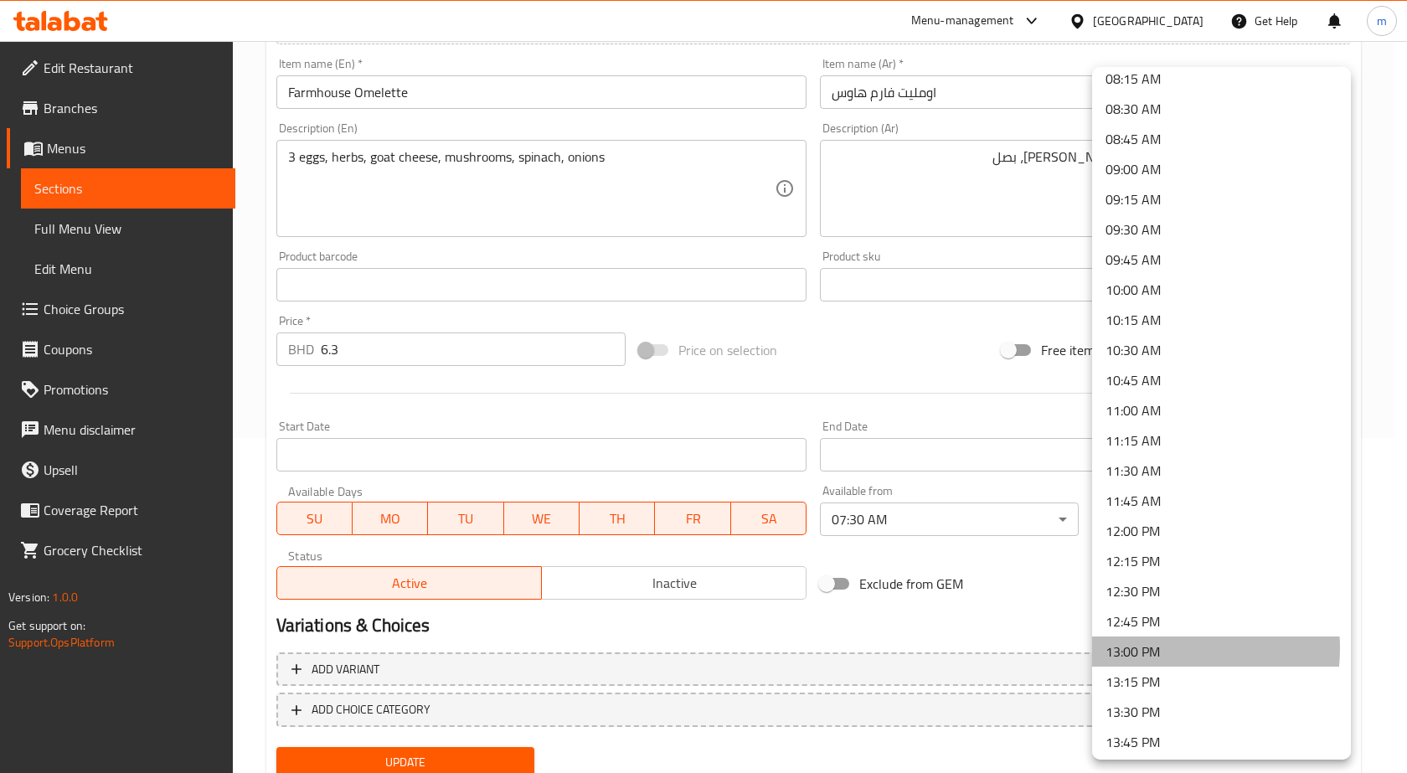
click at [1153, 648] on li "13:00 PM" at bounding box center [1221, 652] width 259 height 30
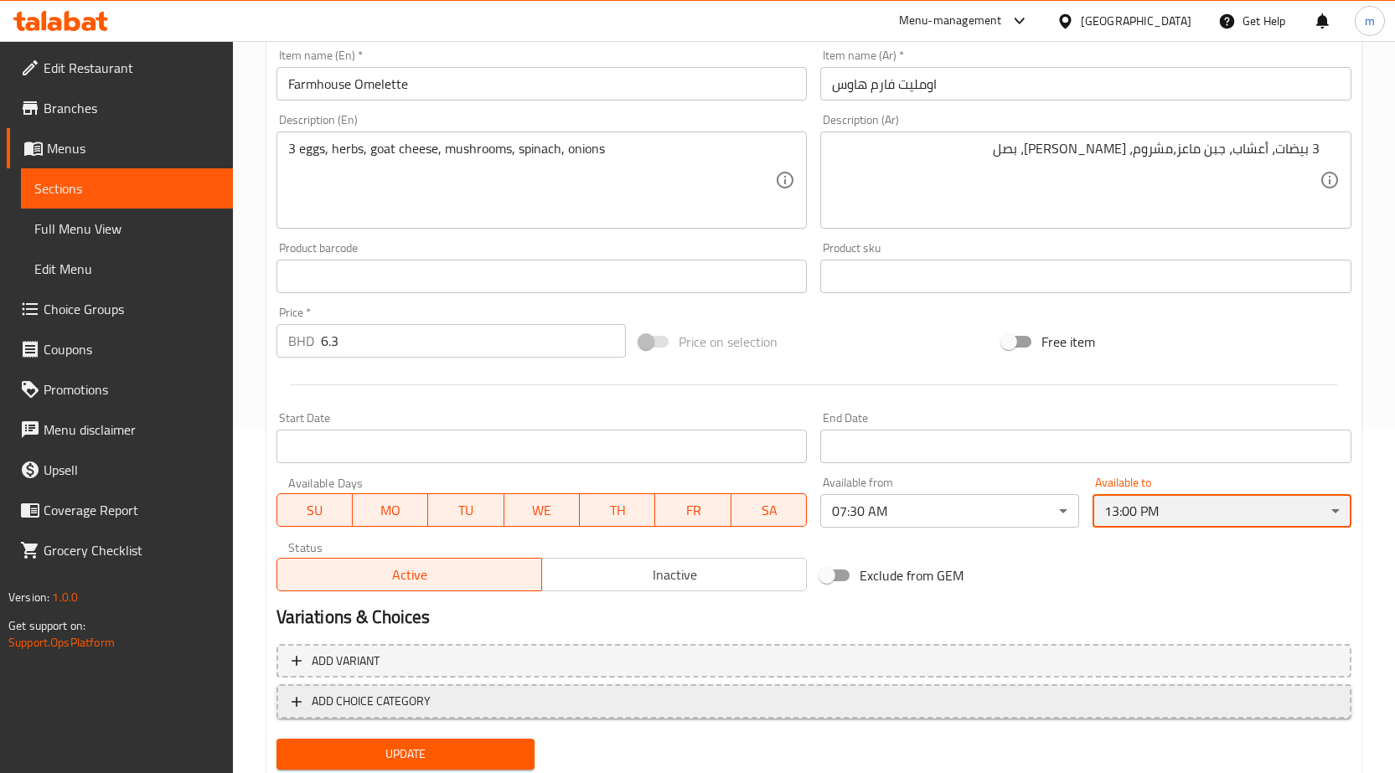
scroll to position [397, 0]
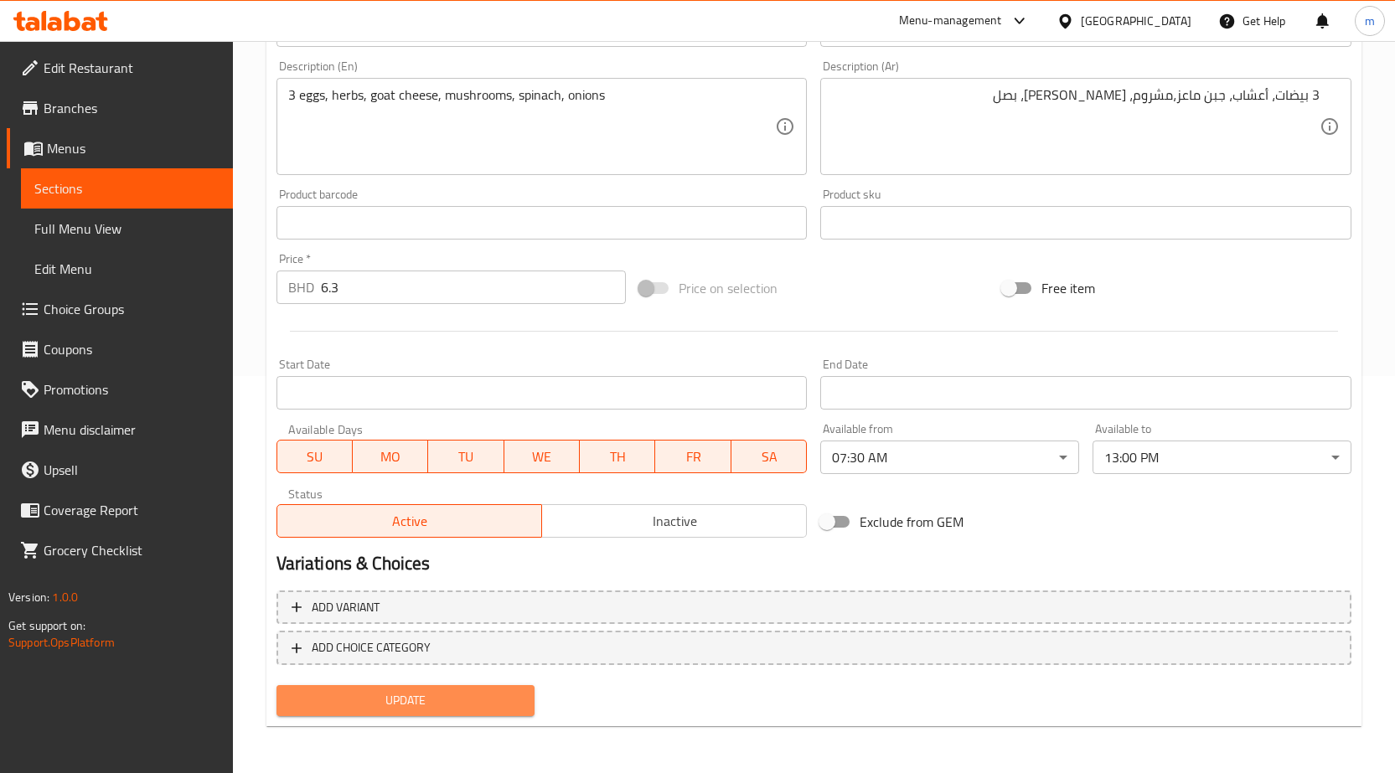
click at [455, 708] on span "Update" at bounding box center [406, 700] width 232 height 21
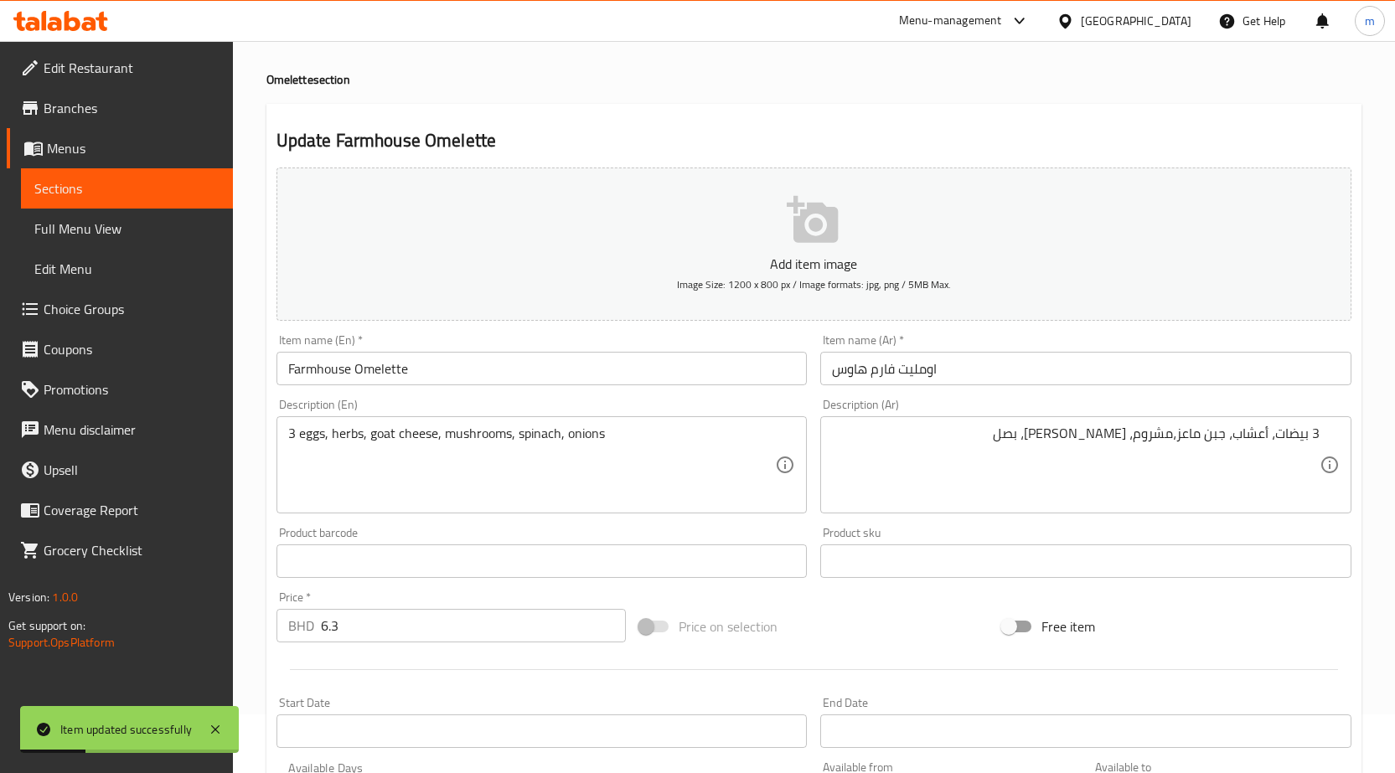
scroll to position [0, 0]
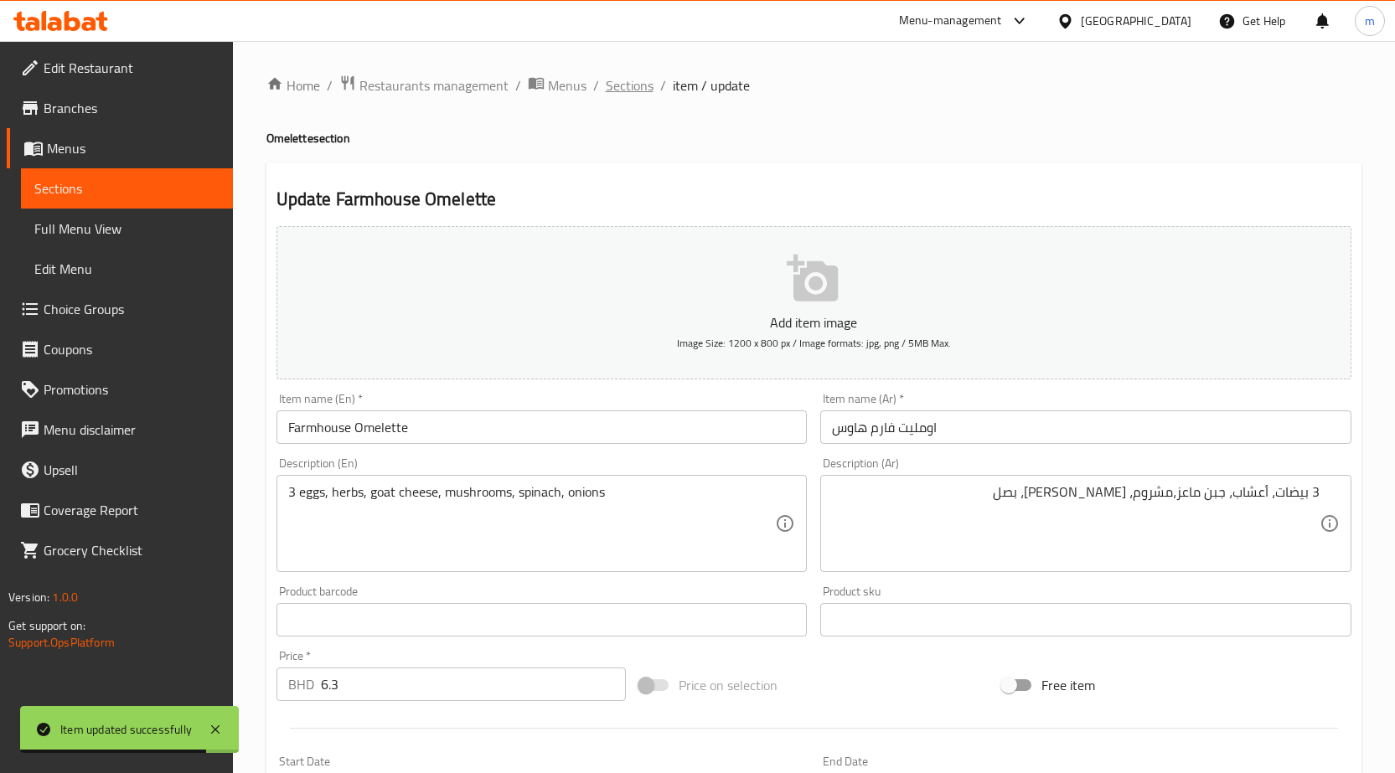
click at [633, 90] on span "Sections" at bounding box center [630, 85] width 48 height 20
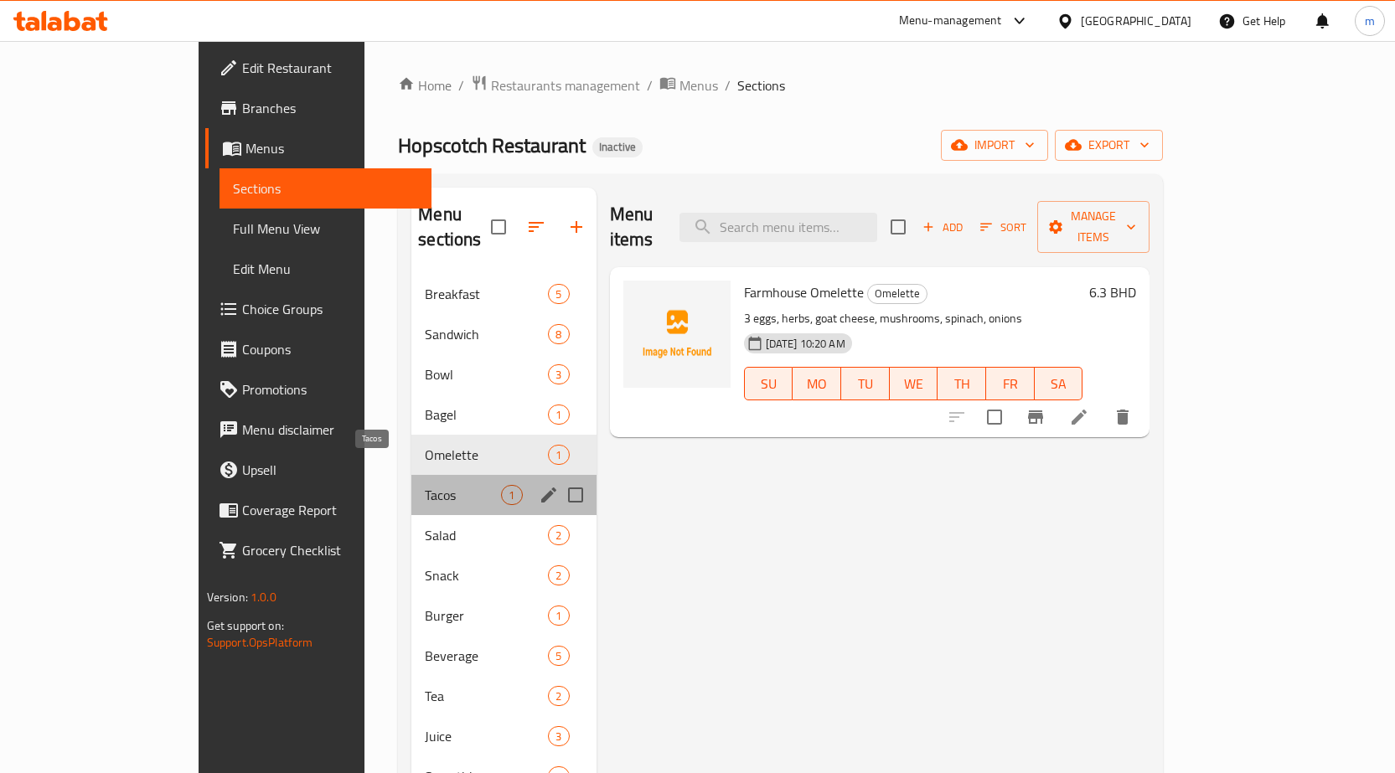
click at [425, 485] on span "Tacos" at bounding box center [463, 495] width 76 height 20
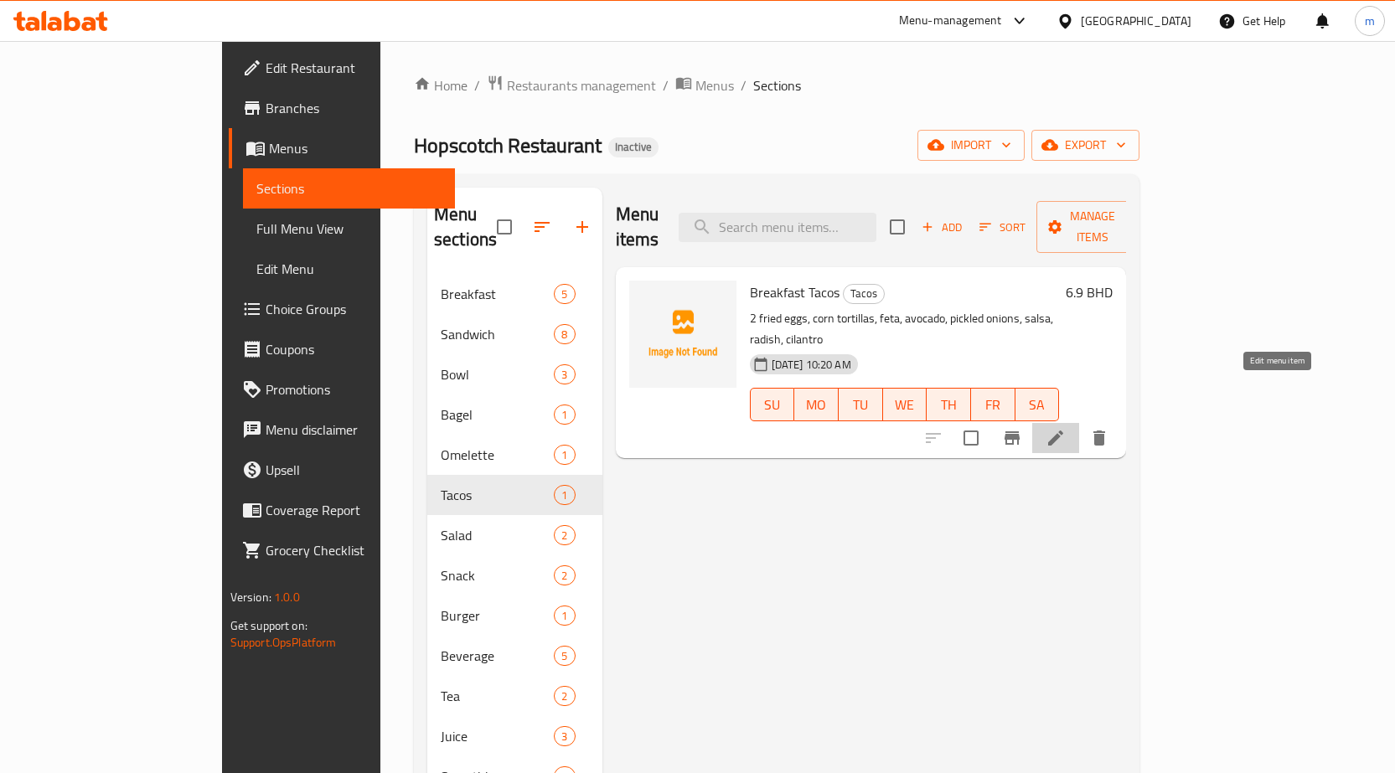
click at [1063, 431] on icon at bounding box center [1055, 438] width 15 height 15
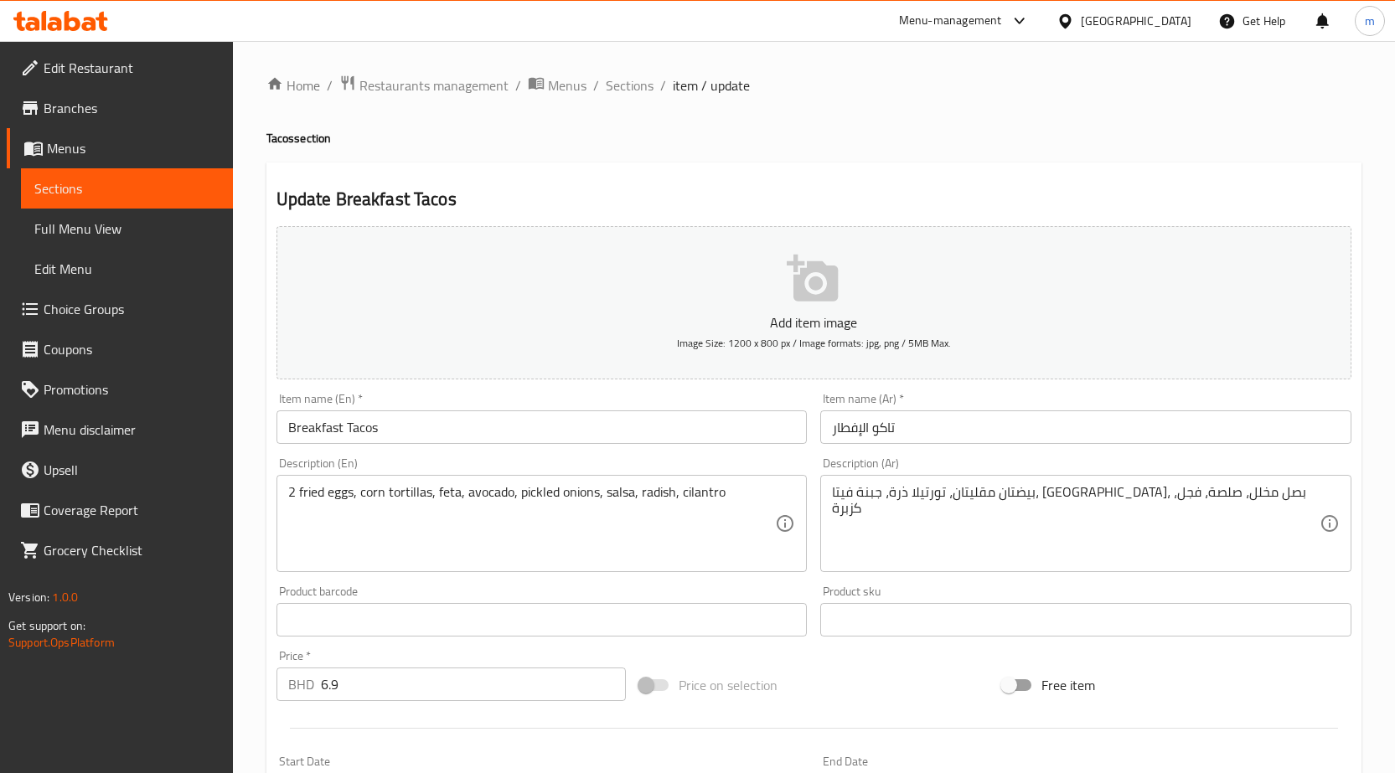
click at [1034, 446] on div "Item name (Ar)   * تاكو الإفطار Item name (Ar) *" at bounding box center [1085, 418] width 544 height 65
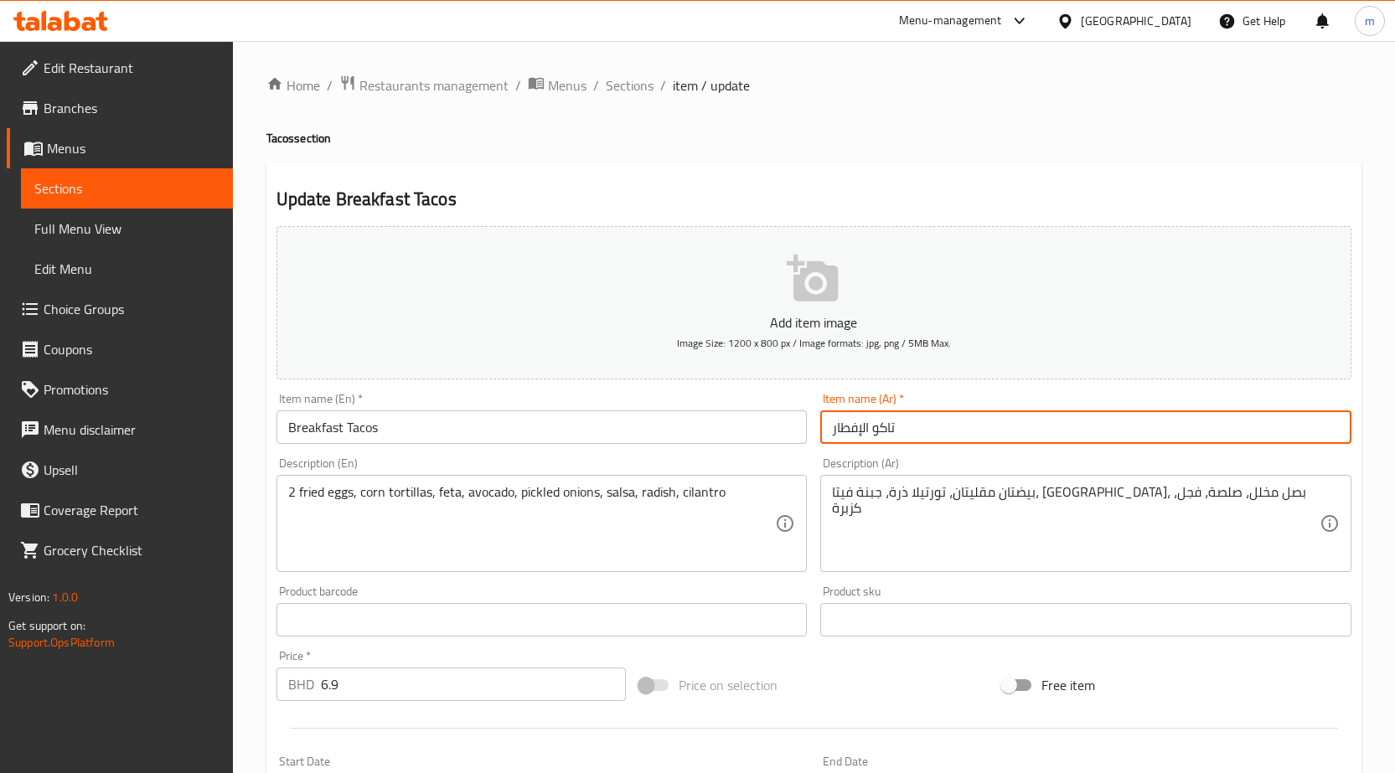
click at [1032, 435] on input "تاكو الإفطار" at bounding box center [1085, 427] width 531 height 34
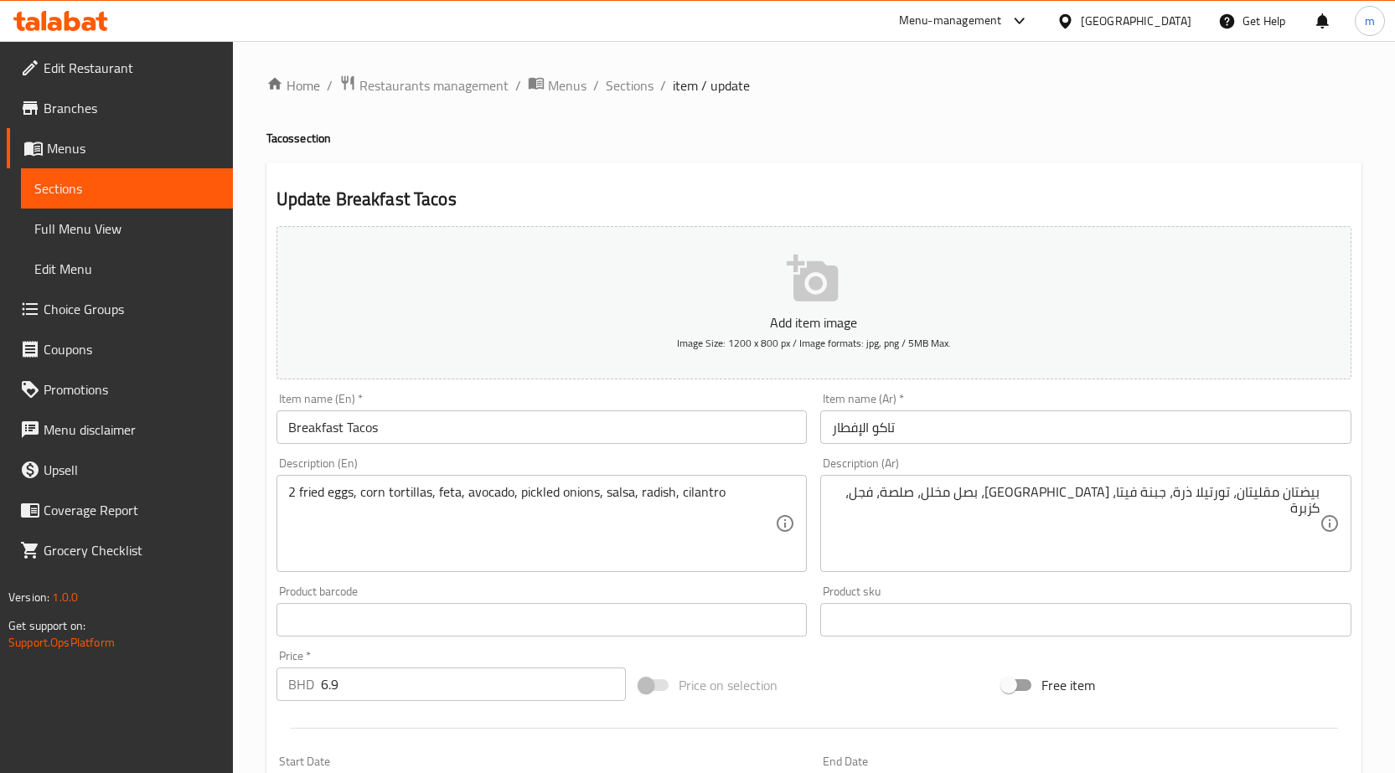
click at [1325, 500] on div "بيضتان مقليتان، تورتيلا ذرة، جبنة فيتا، أفوكادو، بصل مخلل، صلصة، فجل، كزبرة Des…" at bounding box center [1085, 523] width 531 height 97
click at [1319, 489] on div "بيضتان مقليتان، تورتيلا ذرة، جبنة فيتا، أفوكادو، بصل مخلل، صلصة، فجل، كزبرة Des…" at bounding box center [1085, 523] width 531 height 97
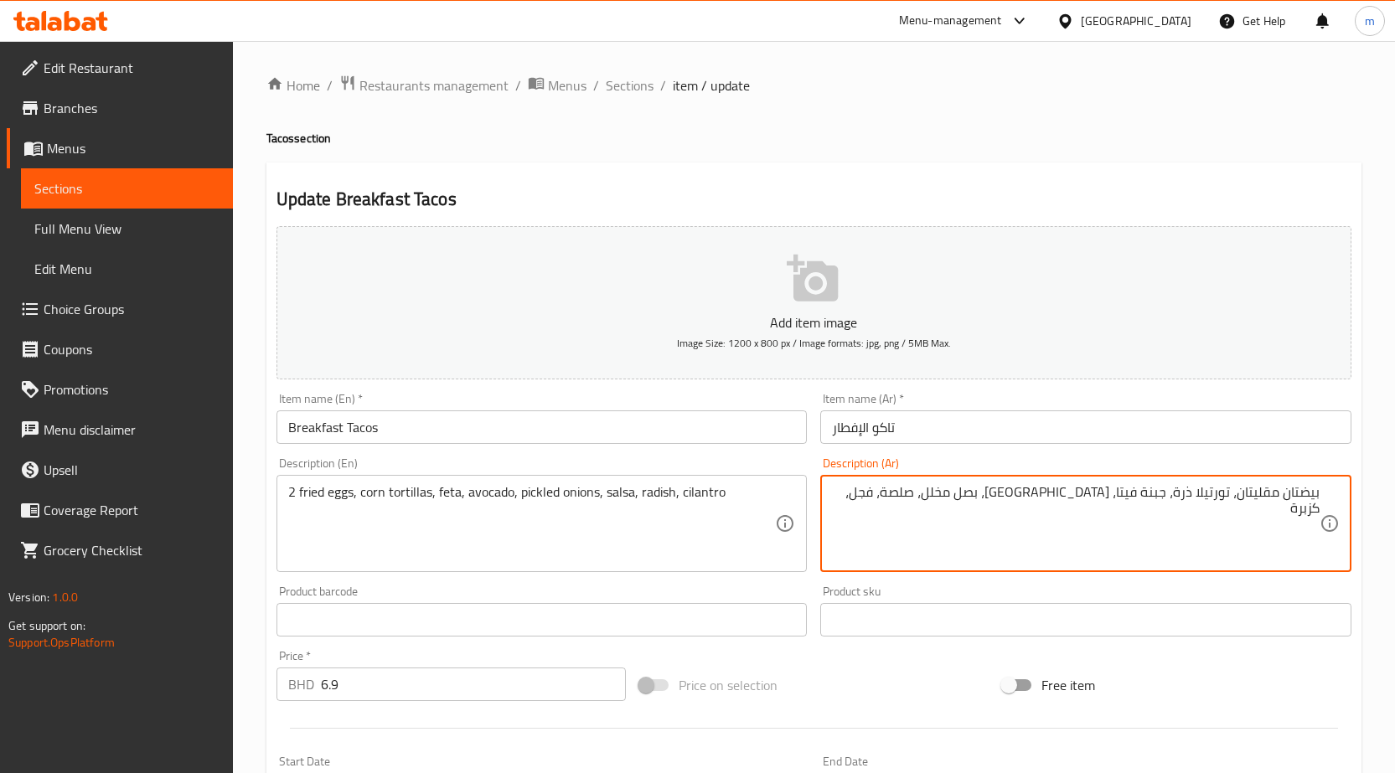
click at [1316, 491] on textarea "بيضتان مقليتان، تورتيلا ذرة، جبنة فيتا، أفوكادو، بصل مخلل، صلصة، فجل، كزبرة" at bounding box center [1076, 524] width 488 height 80
click at [1316, 490] on textarea "بيضتان مقليتان، تورتيلا ذرة، جبنة فيتا، أفوكادو، بصل مخلل، صلصة، فجل، كزبرة" at bounding box center [1076, 524] width 488 height 80
click at [1307, 491] on textarea "بيضتان مقليتان، تورتيلا ذرة، جبنة فيتا، أفوكادو، بصل مخلل، صلصة، فجل، كزبرة" at bounding box center [1076, 524] width 488 height 80
drag, startPoint x: 1276, startPoint y: 491, endPoint x: 1288, endPoint y: 503, distance: 17.8
click at [1288, 503] on textarea "2 بيضتان مقليتان، تورتيلا ذرة، جبنة فيتا، أفوكادو، بصل مخلل، صلصة، فجل، كزبرة" at bounding box center [1076, 524] width 488 height 80
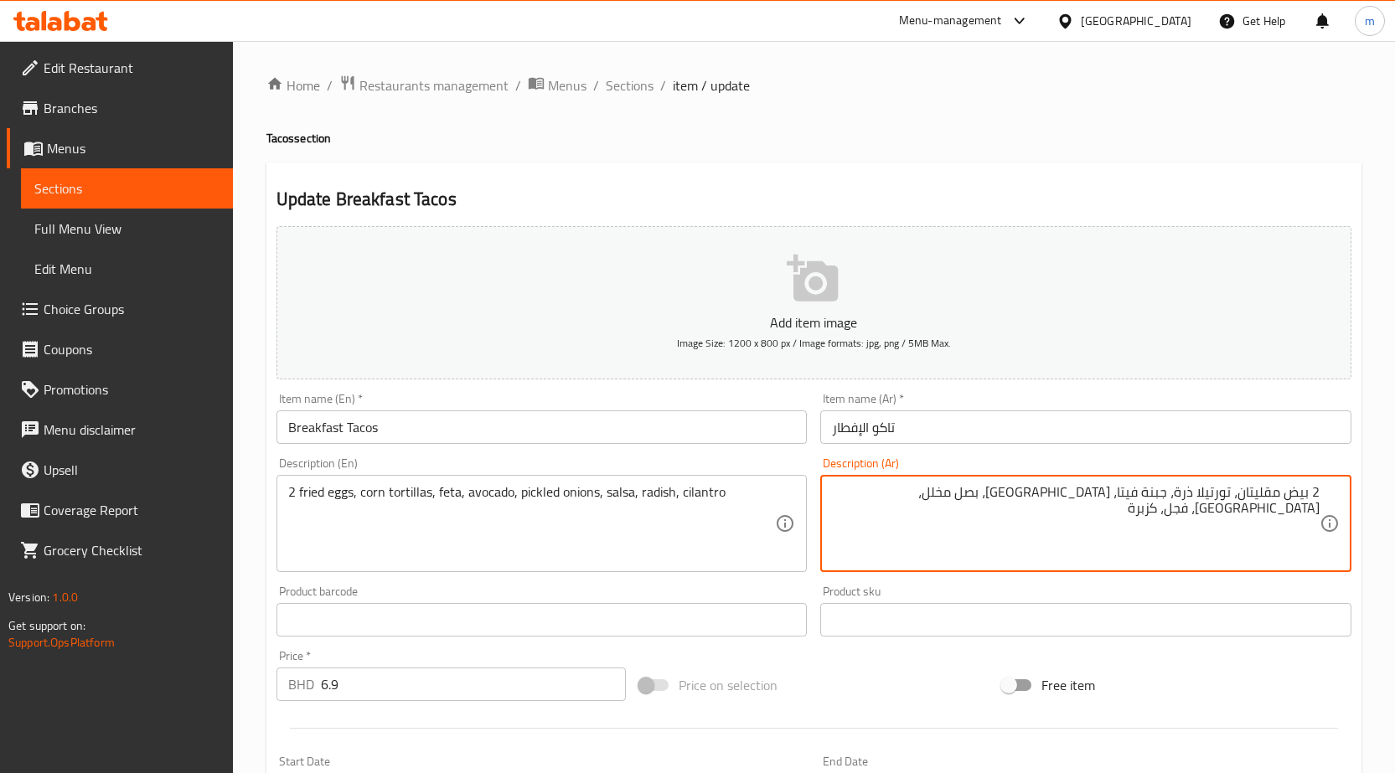
drag, startPoint x: 1241, startPoint y: 497, endPoint x: 1253, endPoint y: 519, distance: 25.1
click at [1253, 519] on textarea "2 بيض مقليتان، تورتيلا ذرة، جبنة فيتا، أفوكادو، بصل مخلل، صلصة، فجل، كزبرة" at bounding box center [1076, 524] width 488 height 80
drag, startPoint x: 1157, startPoint y: 491, endPoint x: 1179, endPoint y: 506, distance: 26.5
click at [1179, 506] on textarea "2 بيض مقلي، تورتيلا ذرة، جبنة فيتا، أفوكادو، بصل مخلل، صلصة، فجل، كزبرة" at bounding box center [1076, 524] width 488 height 80
type textarea "2 بيض مقلي، تورتيلا ذرة، فيتا، [GEOGRAPHIC_DATA]، بصل مخلل، صلصة، فجل، كزبرة"
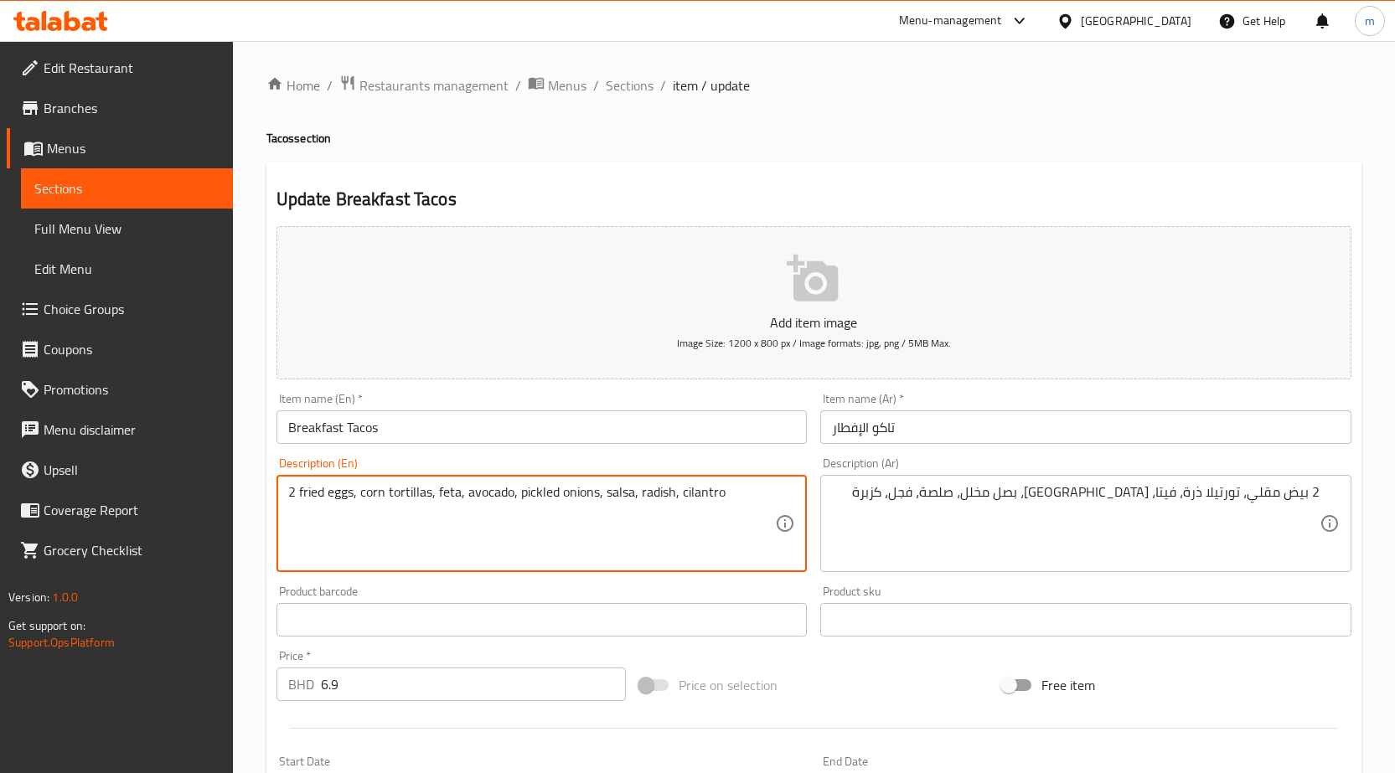
drag, startPoint x: 638, startPoint y: 493, endPoint x: 672, endPoint y: 500, distance: 34.3
drag, startPoint x: 679, startPoint y: 493, endPoint x: 828, endPoint y: 514, distance: 150.7
click at [828, 514] on div "Add item image Image Size: 1200 x 800 px / Image formats: jpg, png / 5MB Max. I…" at bounding box center [814, 580] width 1088 height 722
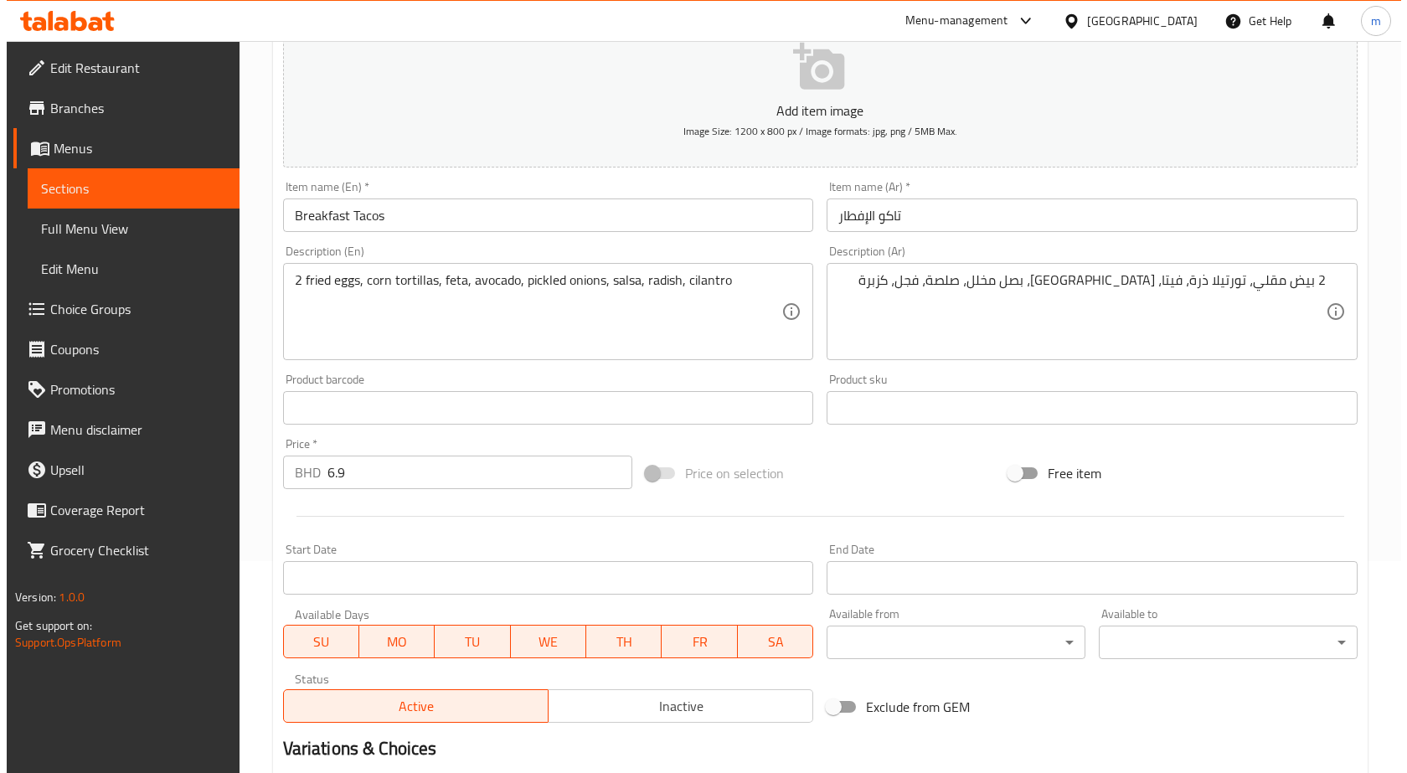
scroll to position [251, 0]
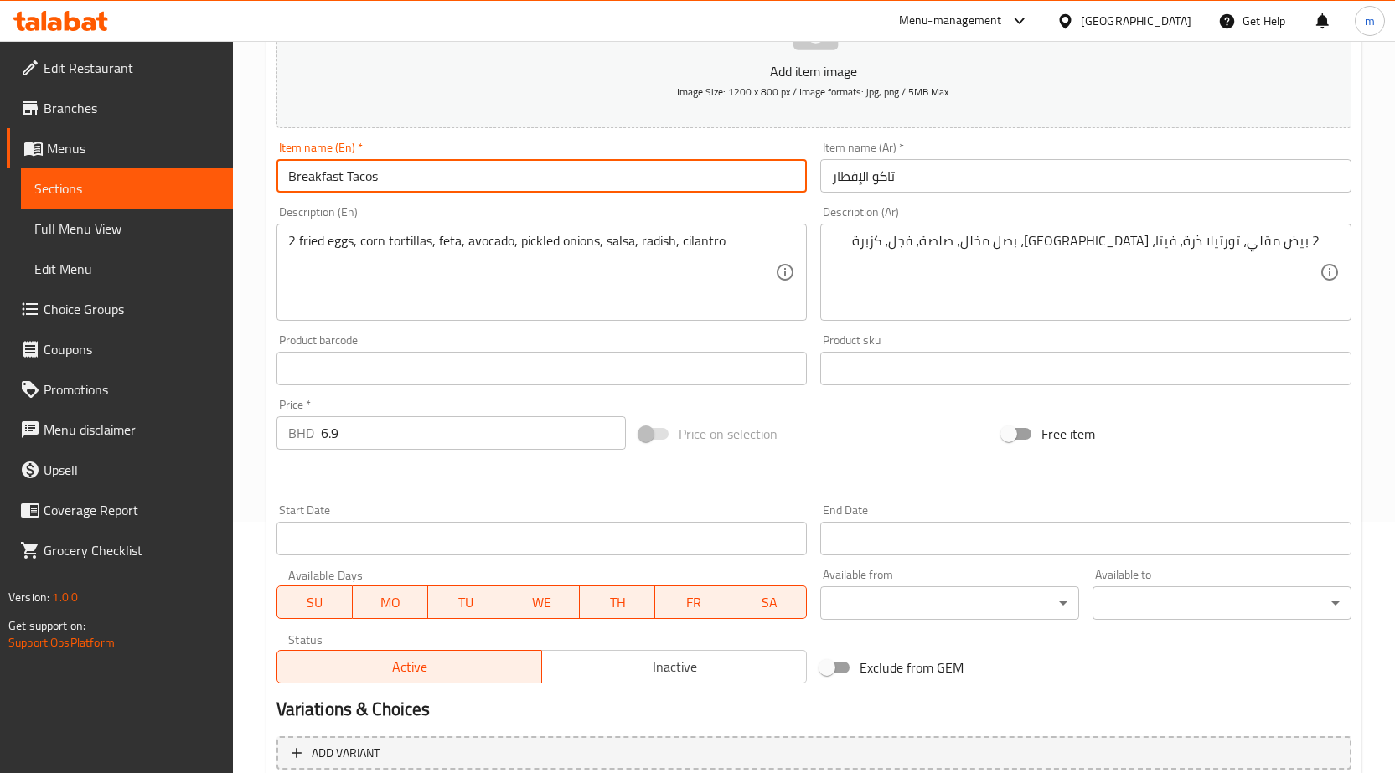
drag, startPoint x: 391, startPoint y: 174, endPoint x: 194, endPoint y: 202, distance: 198.8
click at [195, 179] on div "Edit Restaurant Branches Menus Sections Full Menu View Edit Menu Choice Groups …" at bounding box center [697, 354] width 1395 height 1129
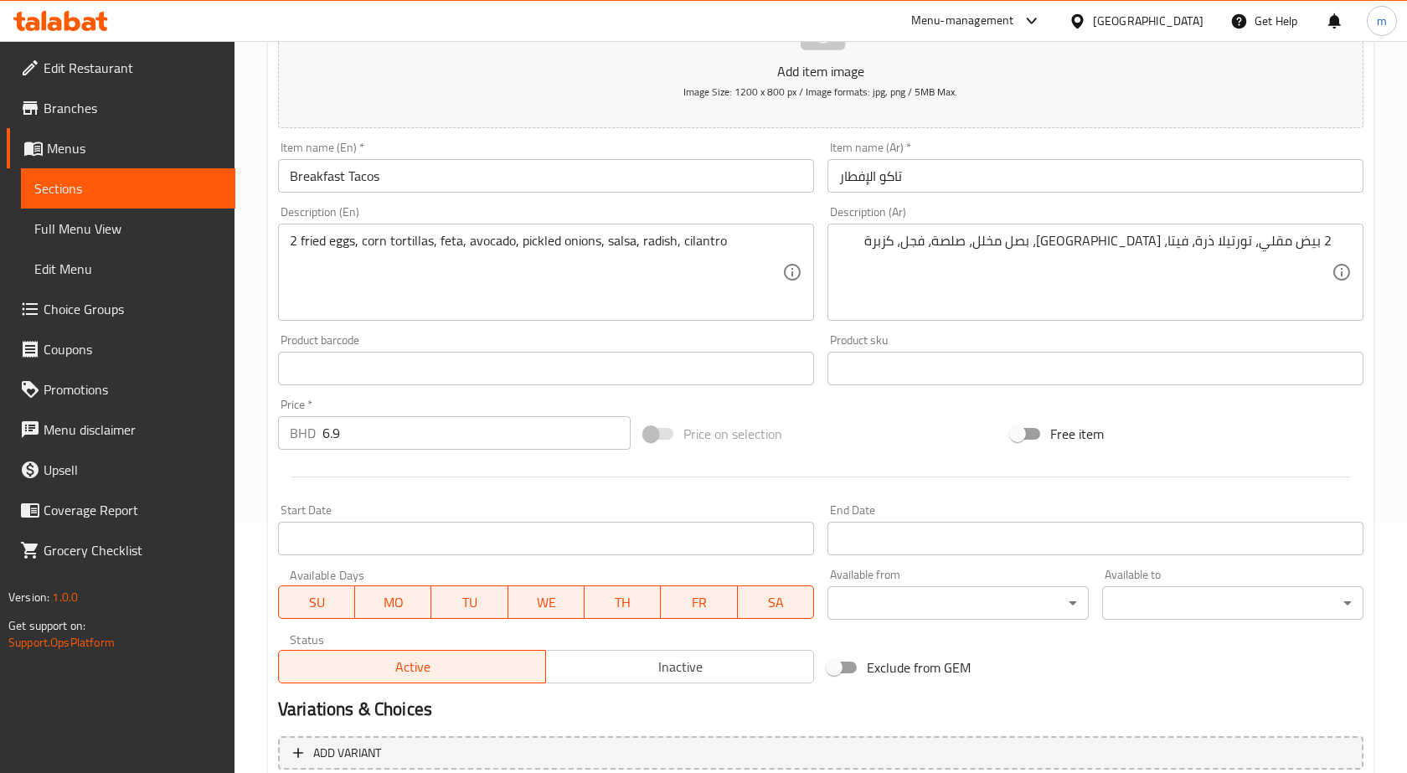
click at [1003, 522] on body "​ Menu-management Bahrain Get Help m Edit Restaurant Branches Menus Sections Fu…" at bounding box center [703, 156] width 1407 height 732
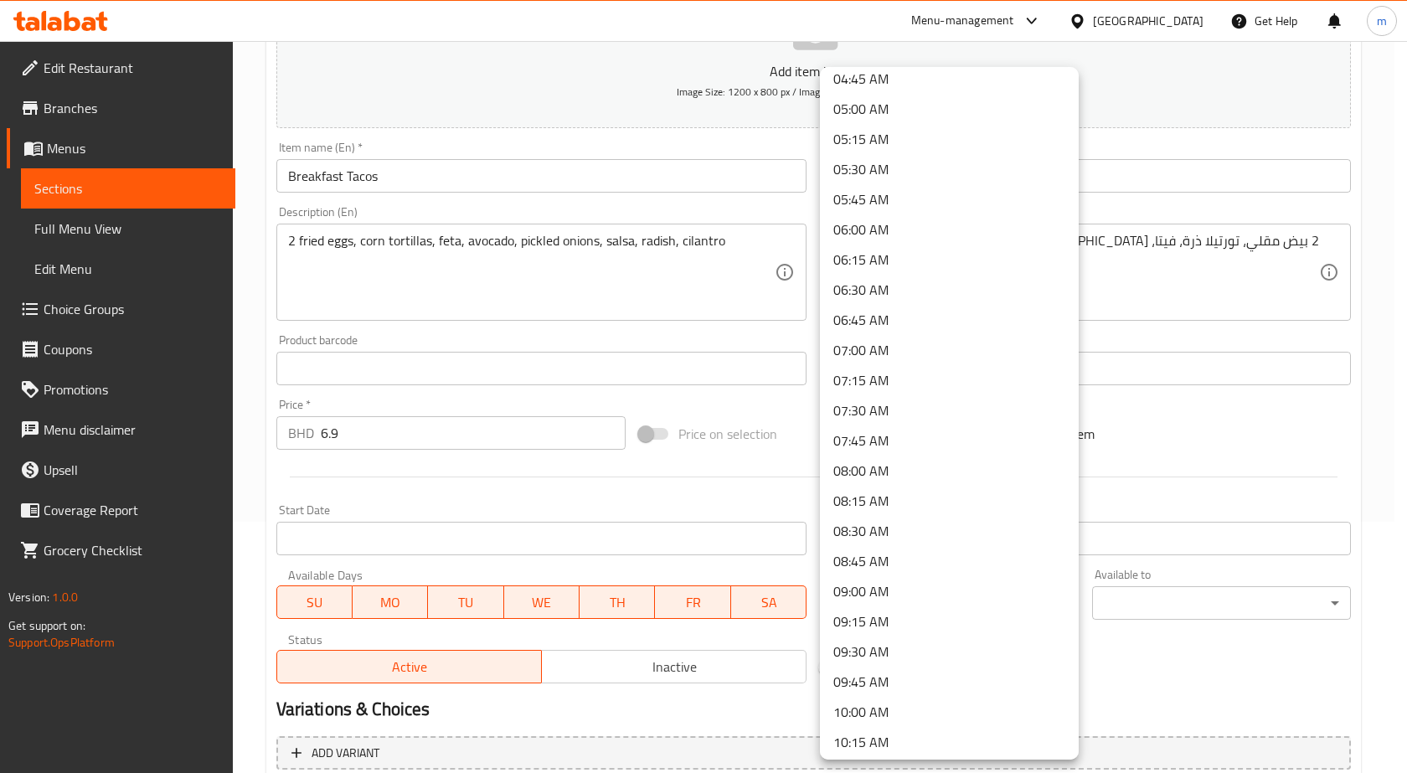
scroll to position [586, 0]
click at [888, 410] on li "07:30 AM" at bounding box center [949, 407] width 259 height 30
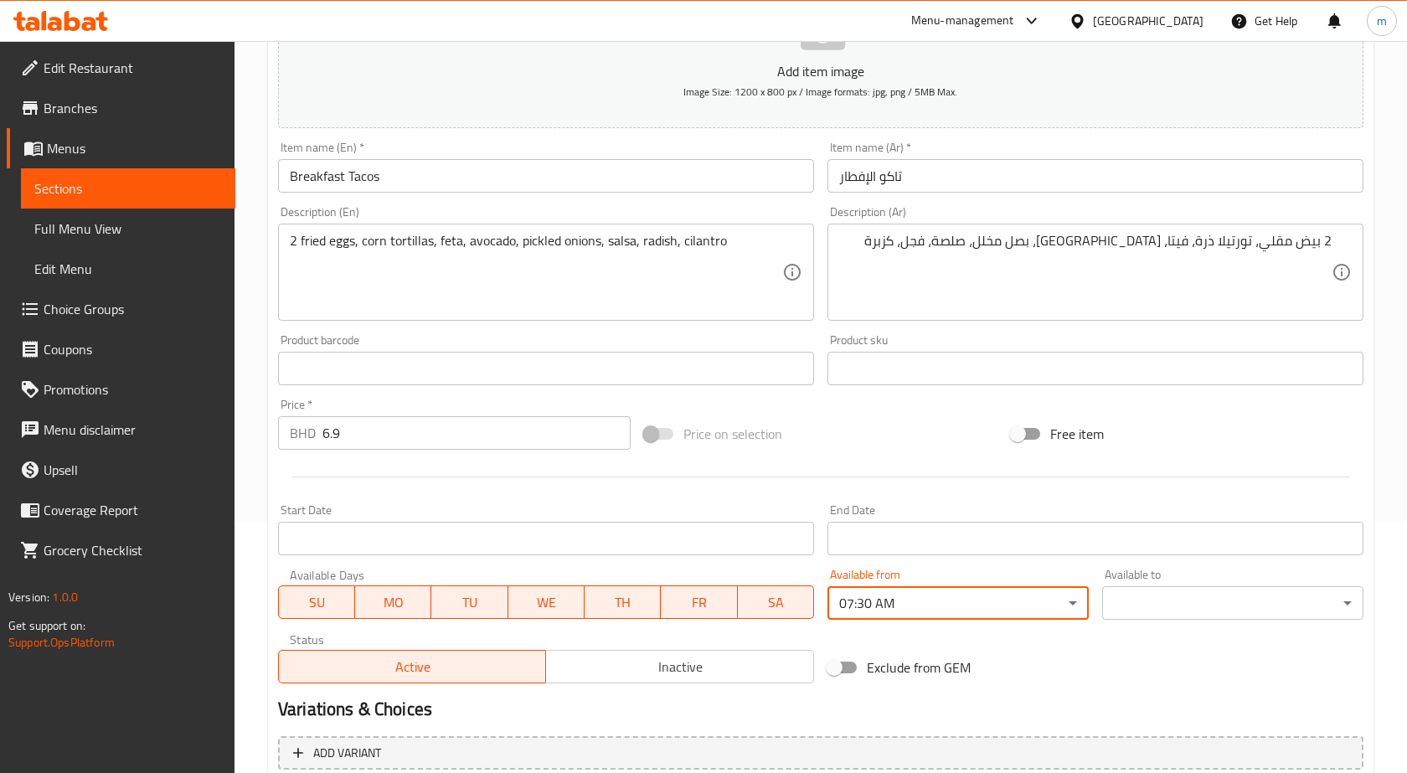
click at [1133, 522] on body "​ Menu-management Bahrain Get Help m Edit Restaurant Branches Menus Sections Fu…" at bounding box center [703, 156] width 1407 height 732
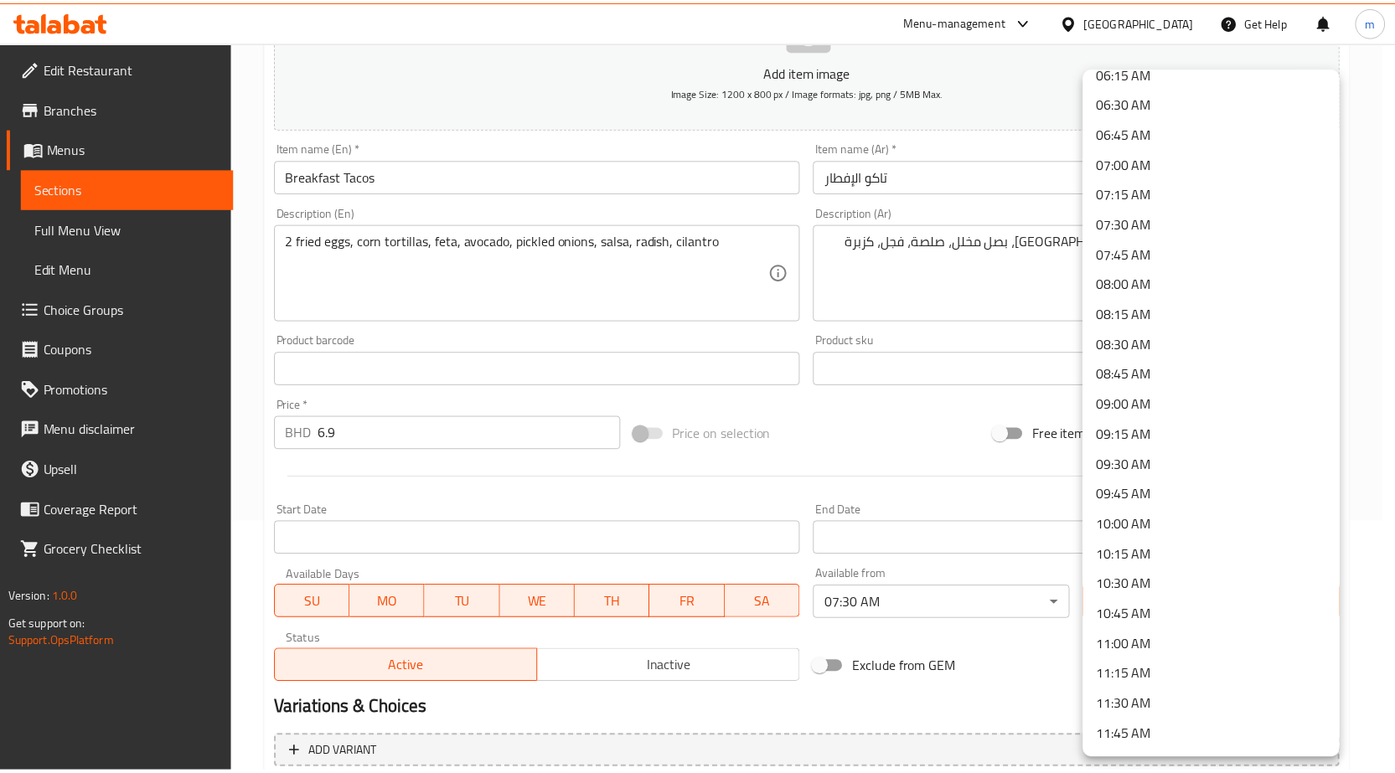
scroll to position [1005, 0]
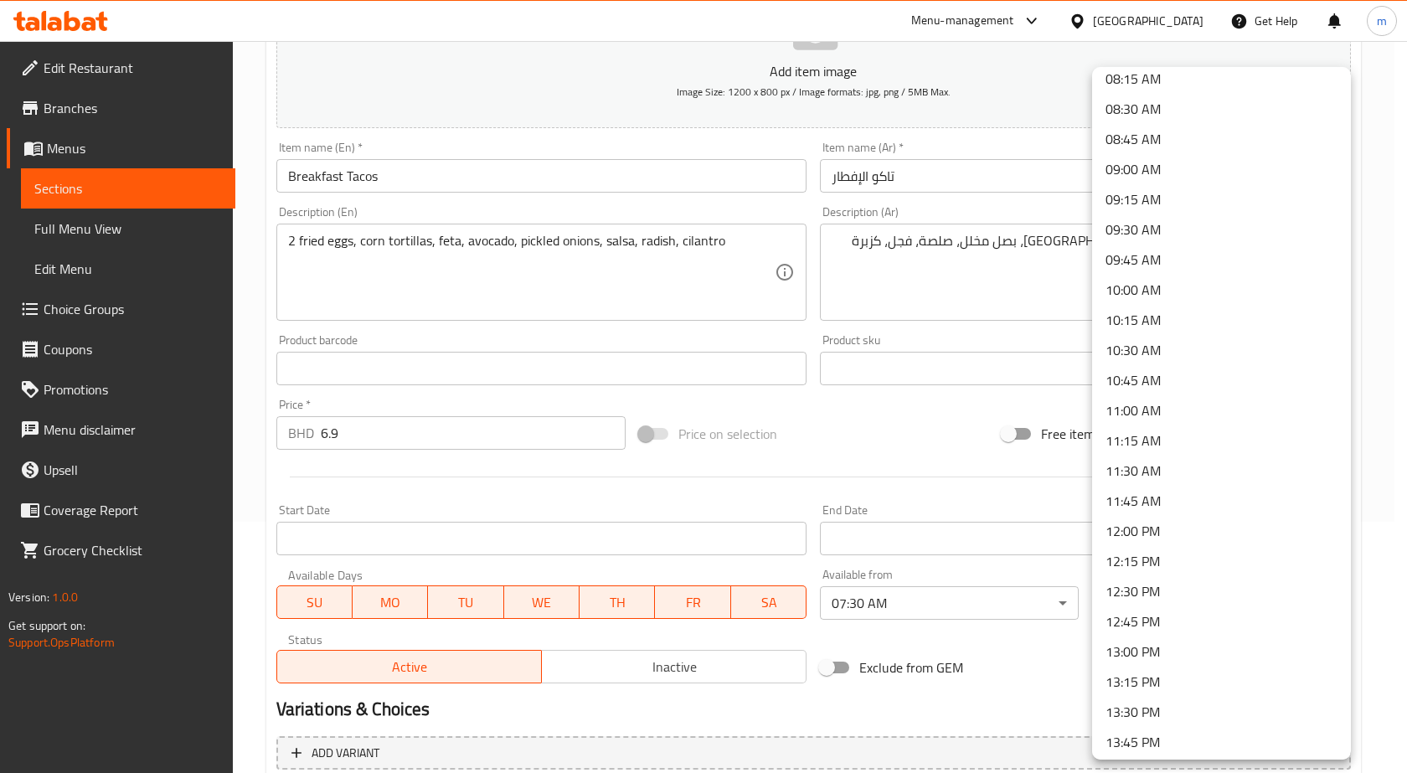
click at [1159, 657] on li "13:00 PM" at bounding box center [1221, 652] width 259 height 30
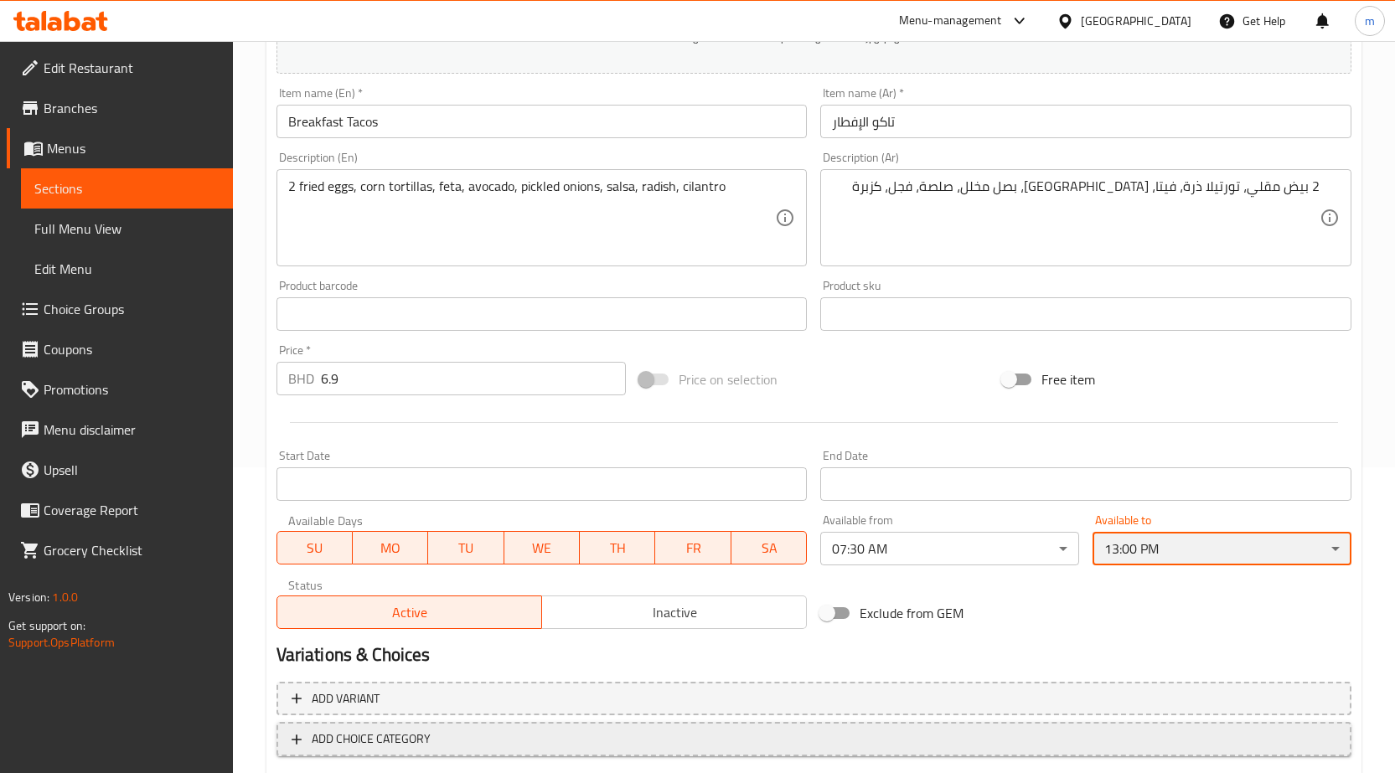
scroll to position [397, 0]
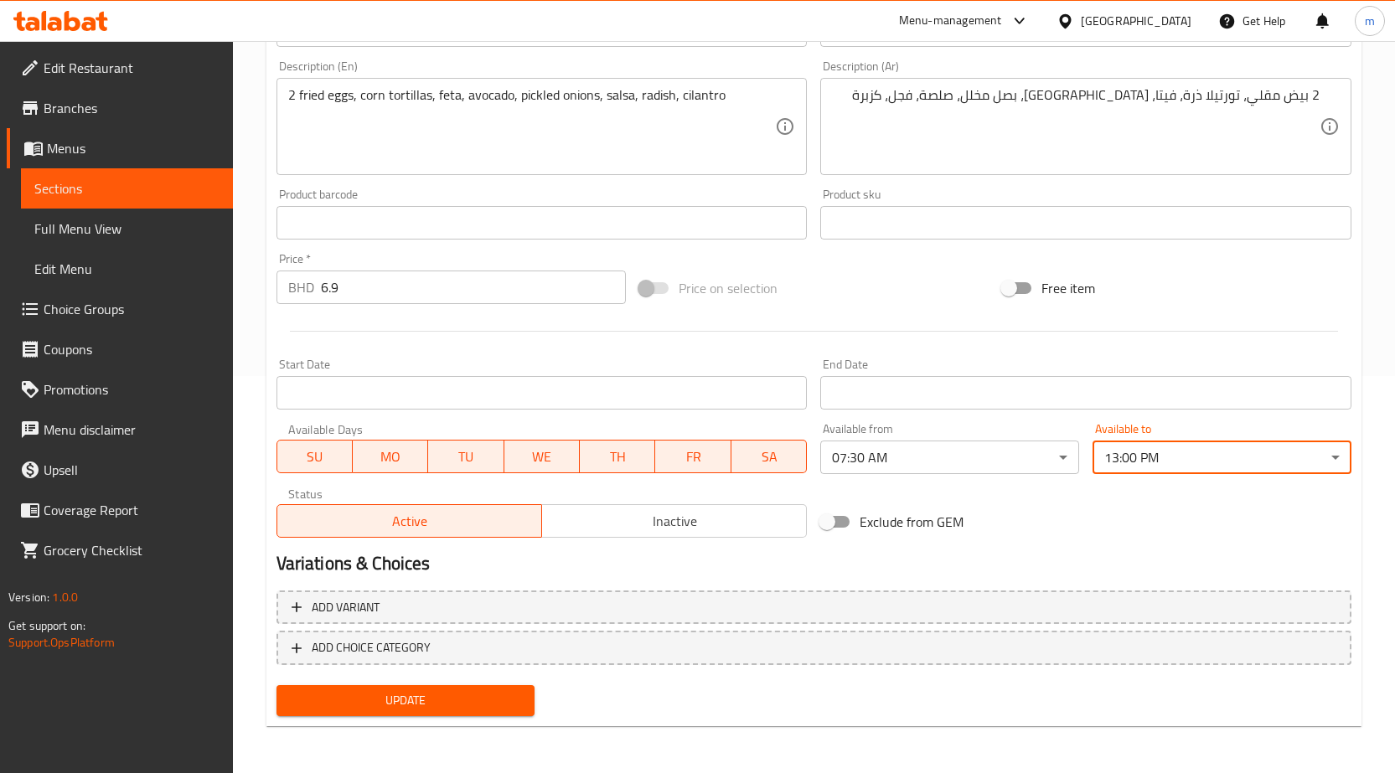
click at [419, 697] on span "Update" at bounding box center [406, 700] width 232 height 21
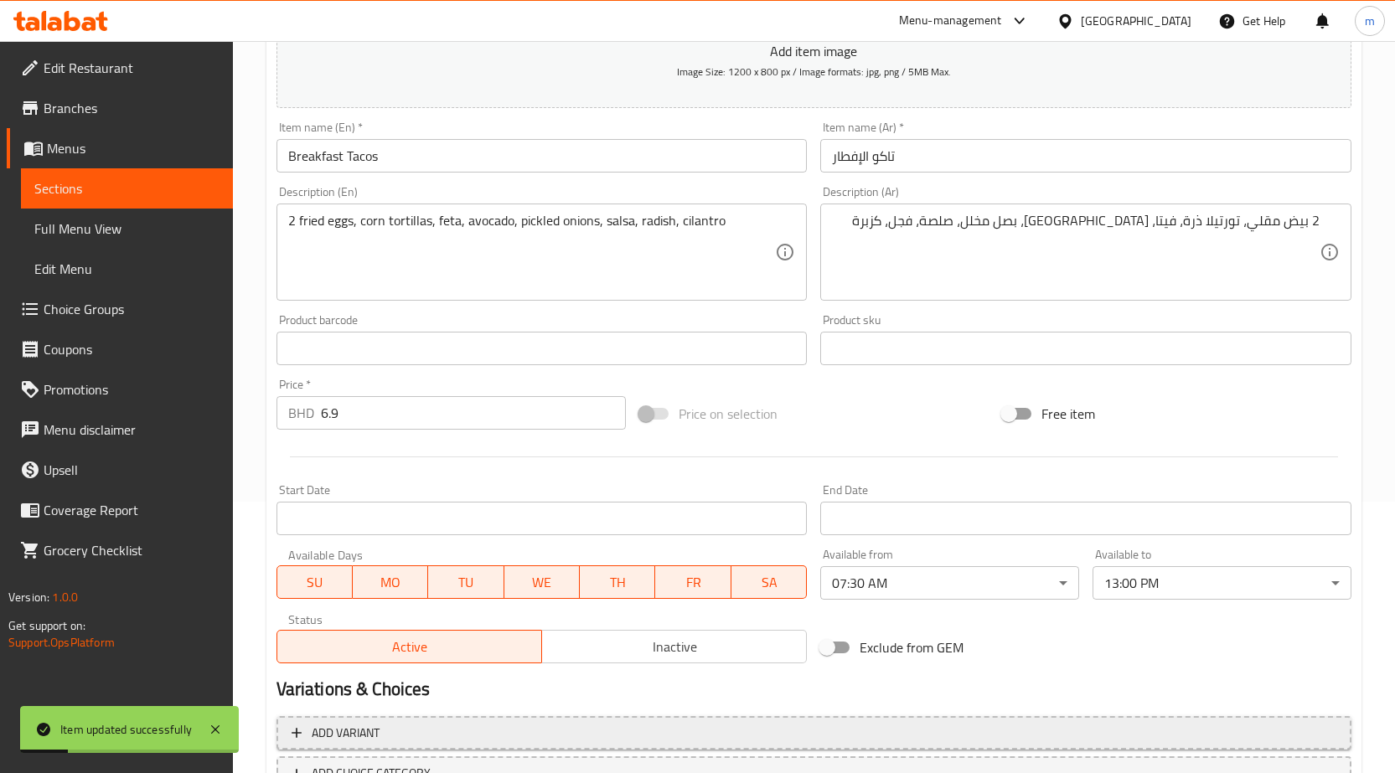
scroll to position [0, 0]
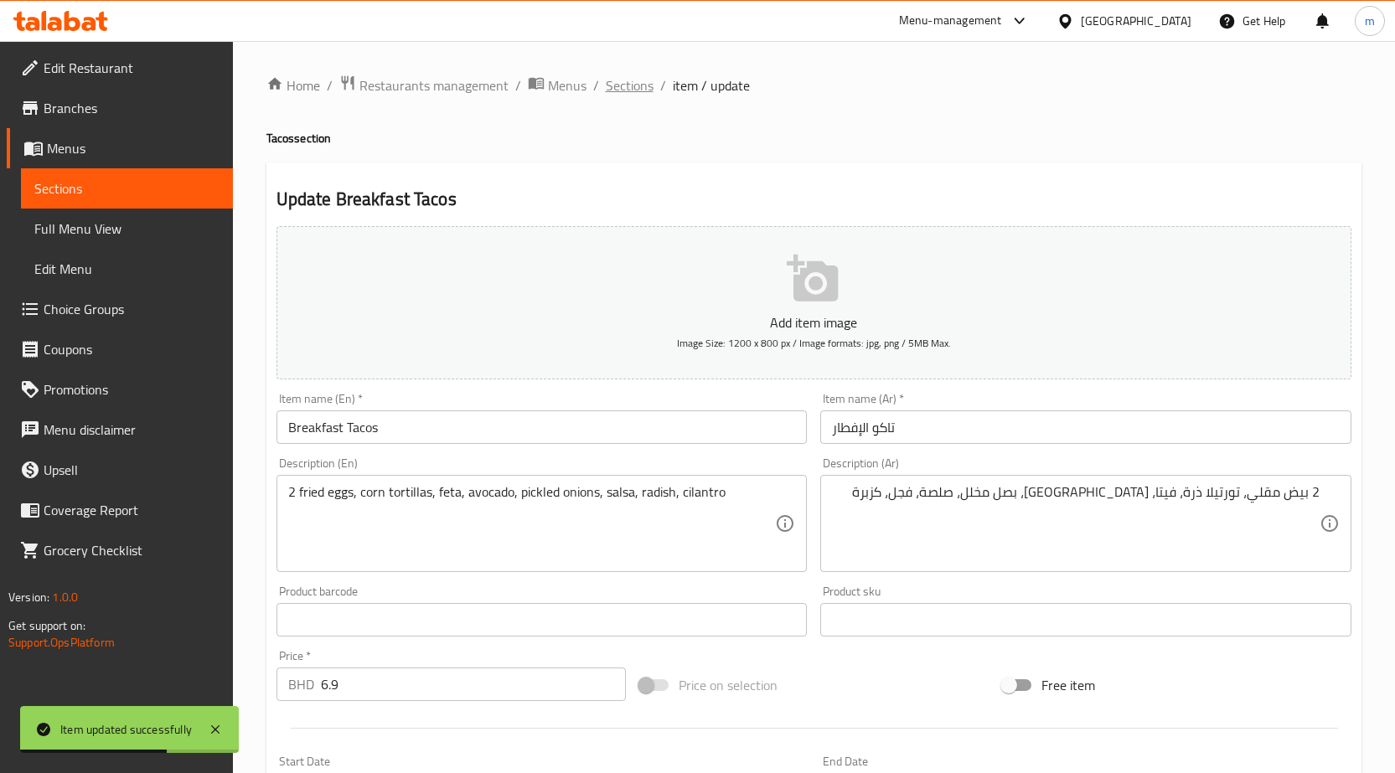
click at [640, 79] on span "Sections" at bounding box center [630, 85] width 48 height 20
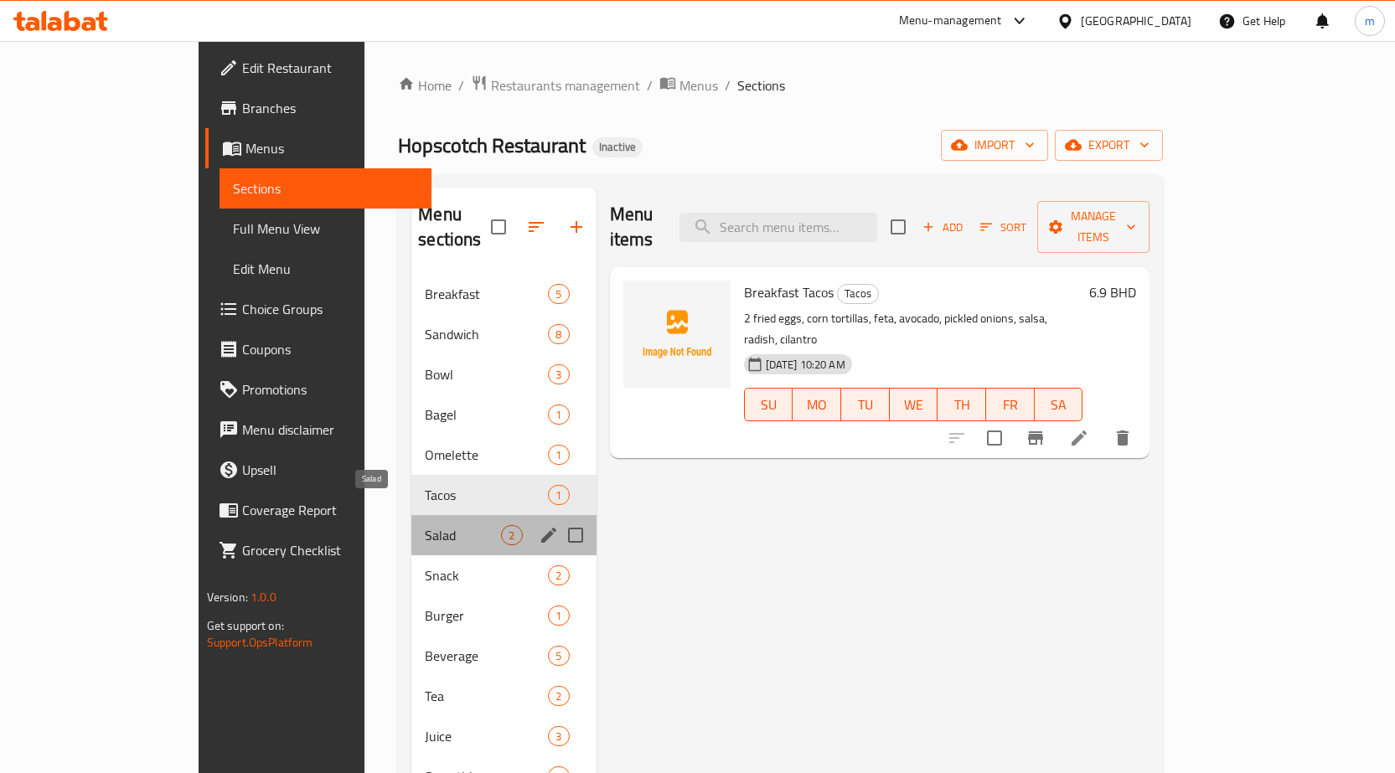
click at [425, 525] on span "Salad" at bounding box center [463, 535] width 76 height 20
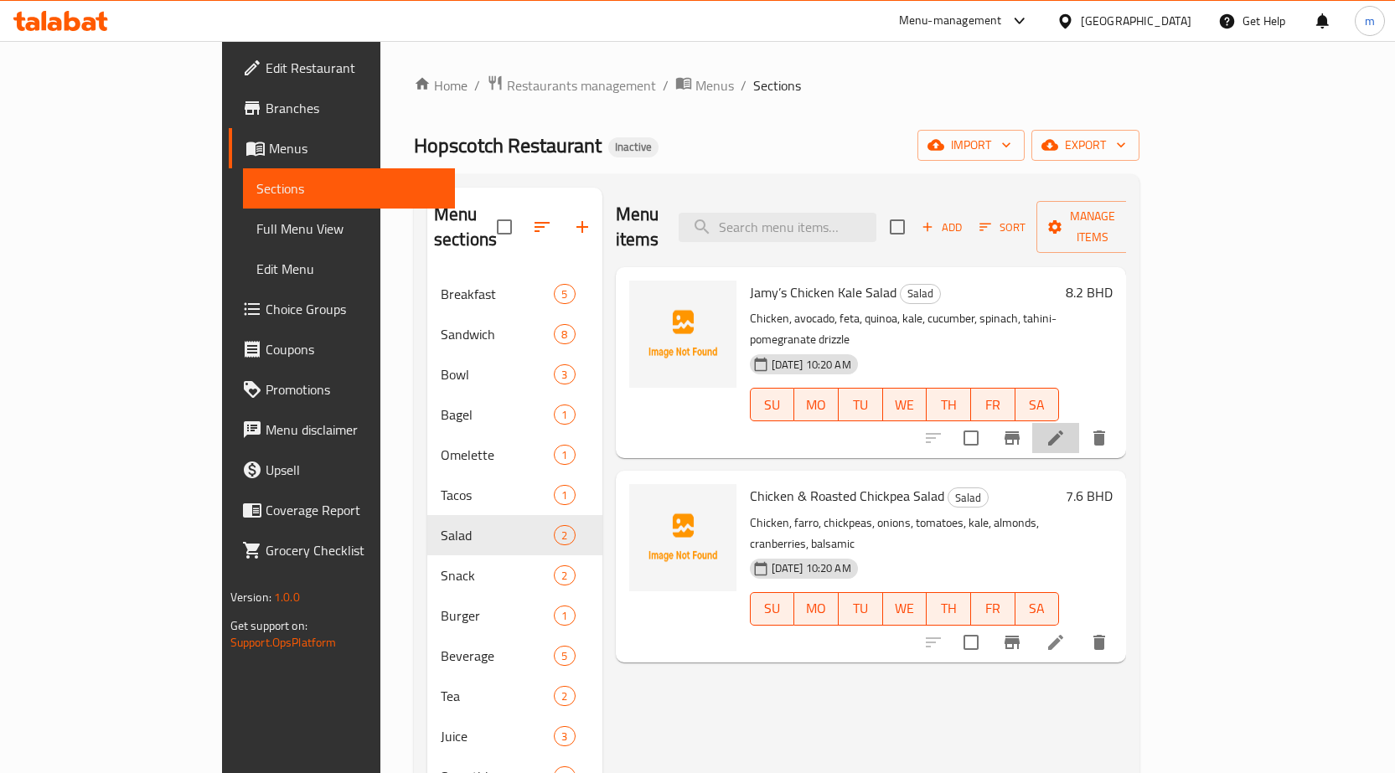
click at [1079, 423] on li at bounding box center [1055, 438] width 47 height 30
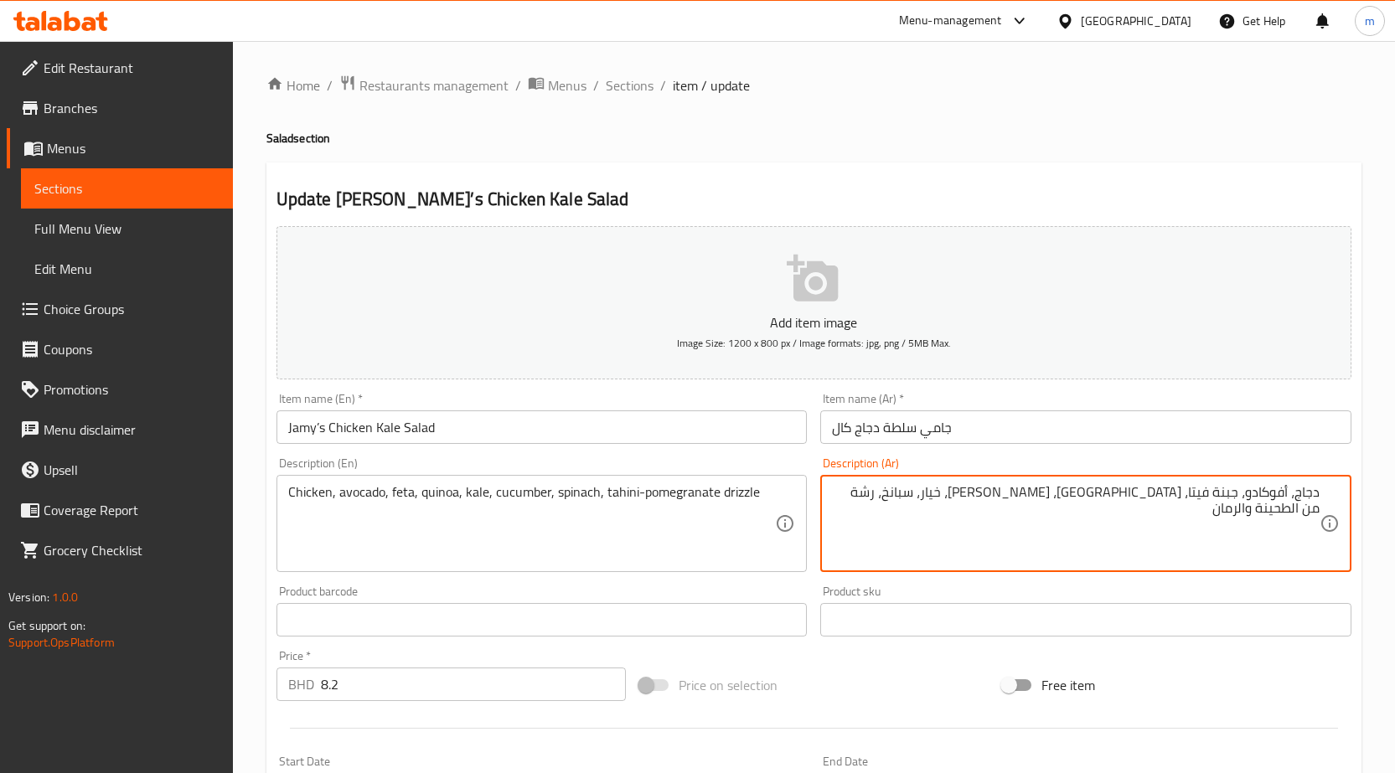
click at [1217, 497] on textarea "دجاج، أفوكادو، جبنة فيتا، كينوا، كيل، خيار، سبانخ، رشة من الطحينة والرمان" at bounding box center [1076, 524] width 488 height 80
drag, startPoint x: 1056, startPoint y: 487, endPoint x: 1065, endPoint y: 509, distance: 24.1
click at [1065, 509] on textarea "دجاج، أفوكادو، فيتا، كينوا، كيل، خيار، سبانخ، رشة من الطحينة والرمان" at bounding box center [1076, 524] width 488 height 80
click at [1062, 507] on textarea "دجاج، أفوكادو، فيتا، كينوا، كيل، خيار، سبانخ، رشة من الطحينة والرمان" at bounding box center [1076, 524] width 488 height 80
click at [1056, 492] on textarea "دجاج، أفوكادو، فيتا، كينوا، كيل، خيار، سبانخ، رشة من الطحينة والرمان" at bounding box center [1076, 524] width 488 height 80
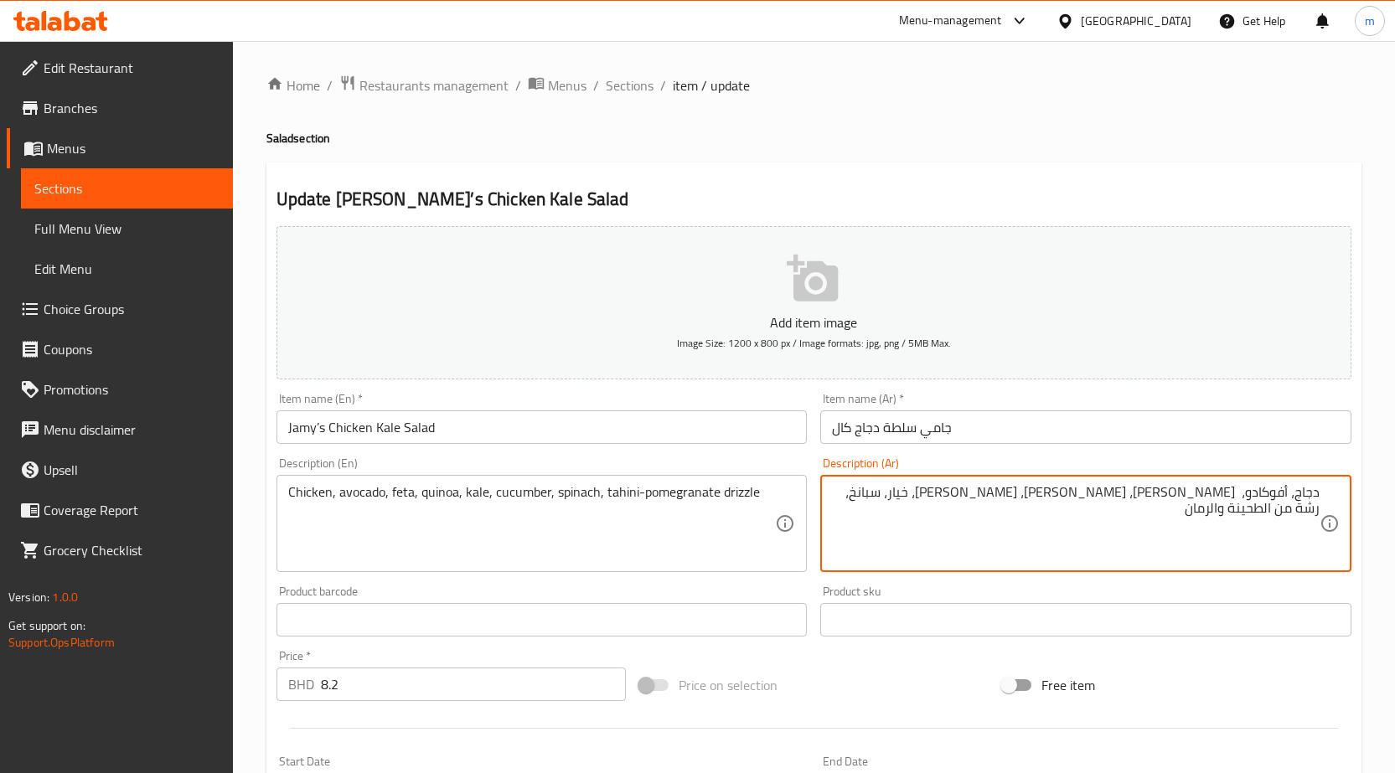
drag, startPoint x: 1059, startPoint y: 493, endPoint x: 1081, endPoint y: 506, distance: 25.1
click at [1081, 506] on textarea "دجاج، أفوكادو، فيتا، كينوا، كيل، خيار، سبانخ، رشة من الطحينة والرمان" at bounding box center [1076, 524] width 488 height 80
drag, startPoint x: 1034, startPoint y: 495, endPoint x: 1050, endPoint y: 494, distance: 15.9
click at [1050, 494] on textarea "دجاج، أفوكادو، فيتا، كينوا، كيل، خيار، سبانخ، دريزل من الطحينة والرمان" at bounding box center [1076, 524] width 488 height 80
click at [1041, 495] on textarea "دجاج، أفوكادو، فيتا، كينوا، كيل، خيار، سبانخ، دريزل الطحينة والرمان" at bounding box center [1076, 524] width 488 height 80
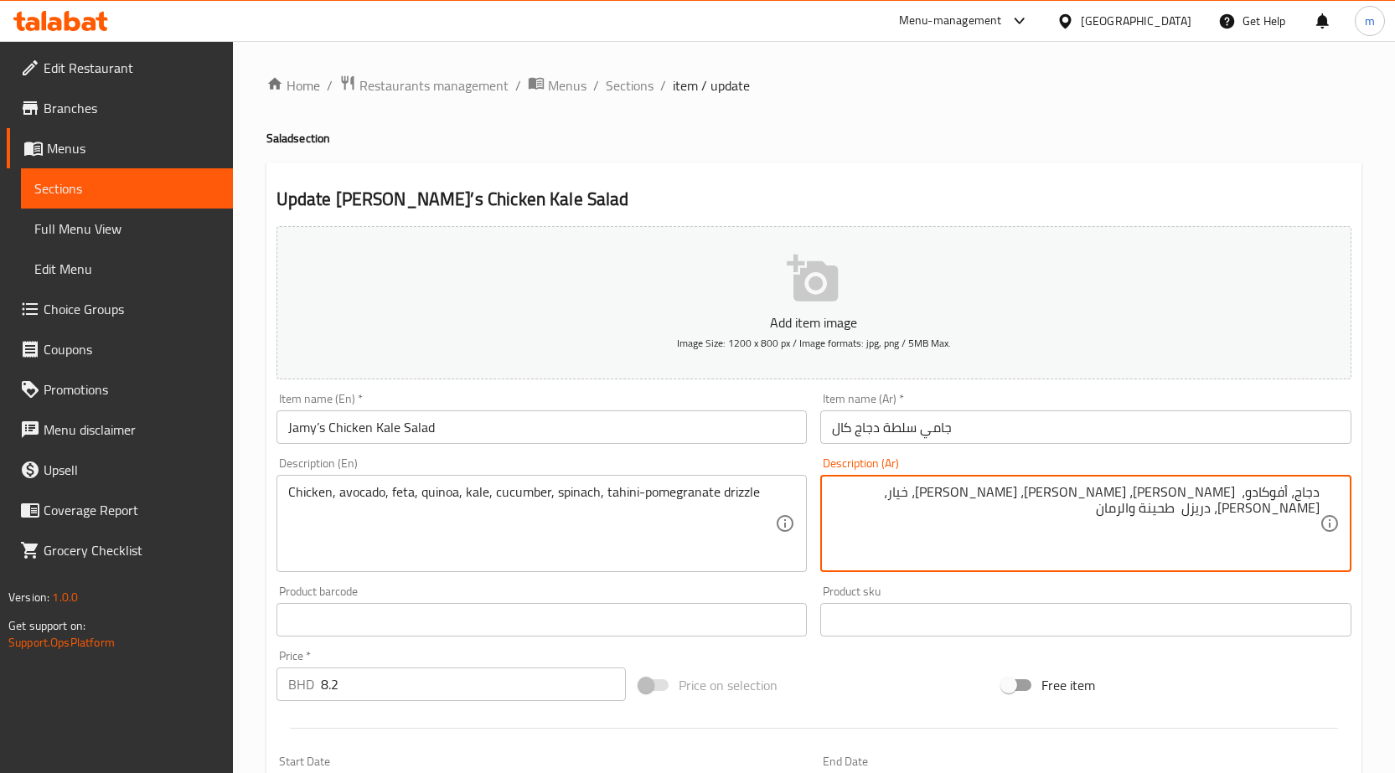
drag, startPoint x: 992, startPoint y: 490, endPoint x: 1007, endPoint y: 503, distance: 19.6
click at [1007, 503] on textarea "دجاج، أفوكادو، فيتا، كينوا، كيل، خيار، سبانخ، دريزل طحينة والرمان" at bounding box center [1076, 524] width 488 height 80
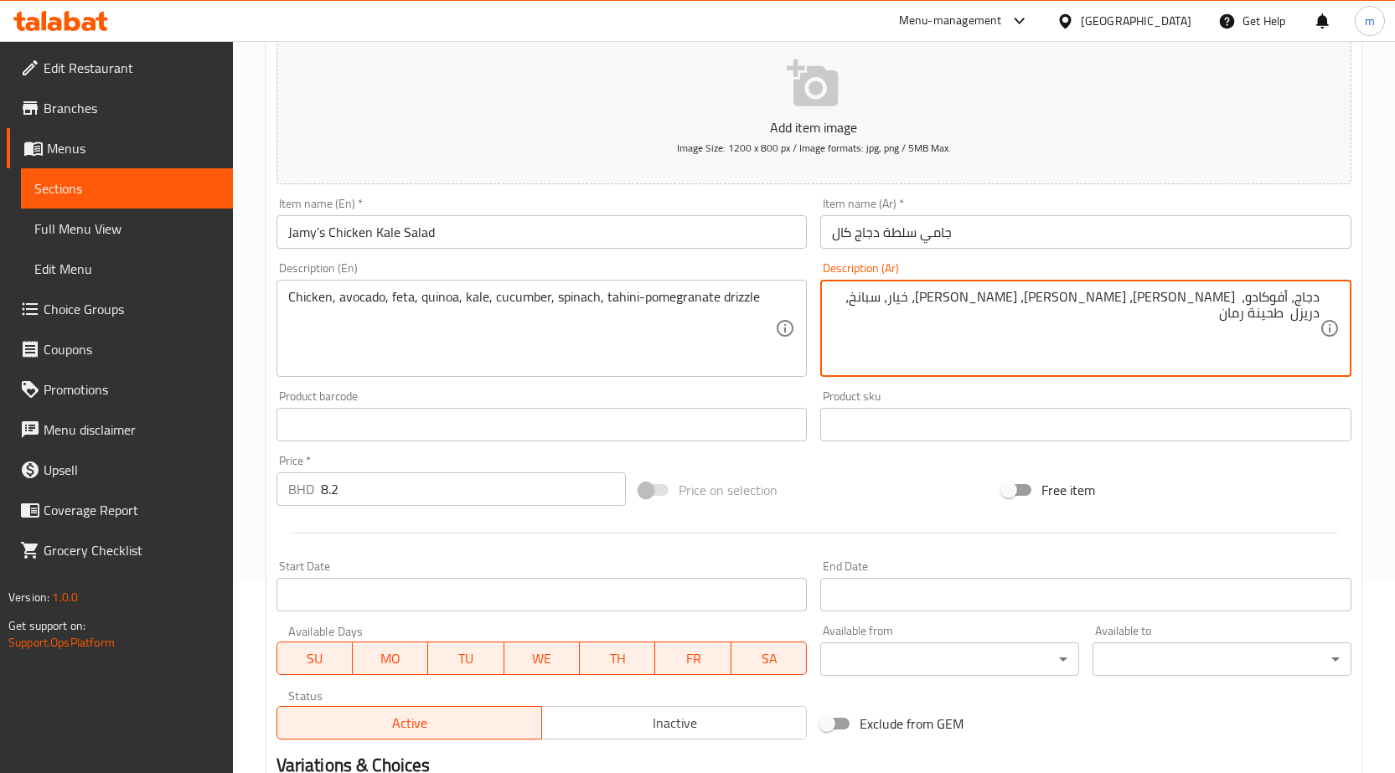
scroll to position [84, 0]
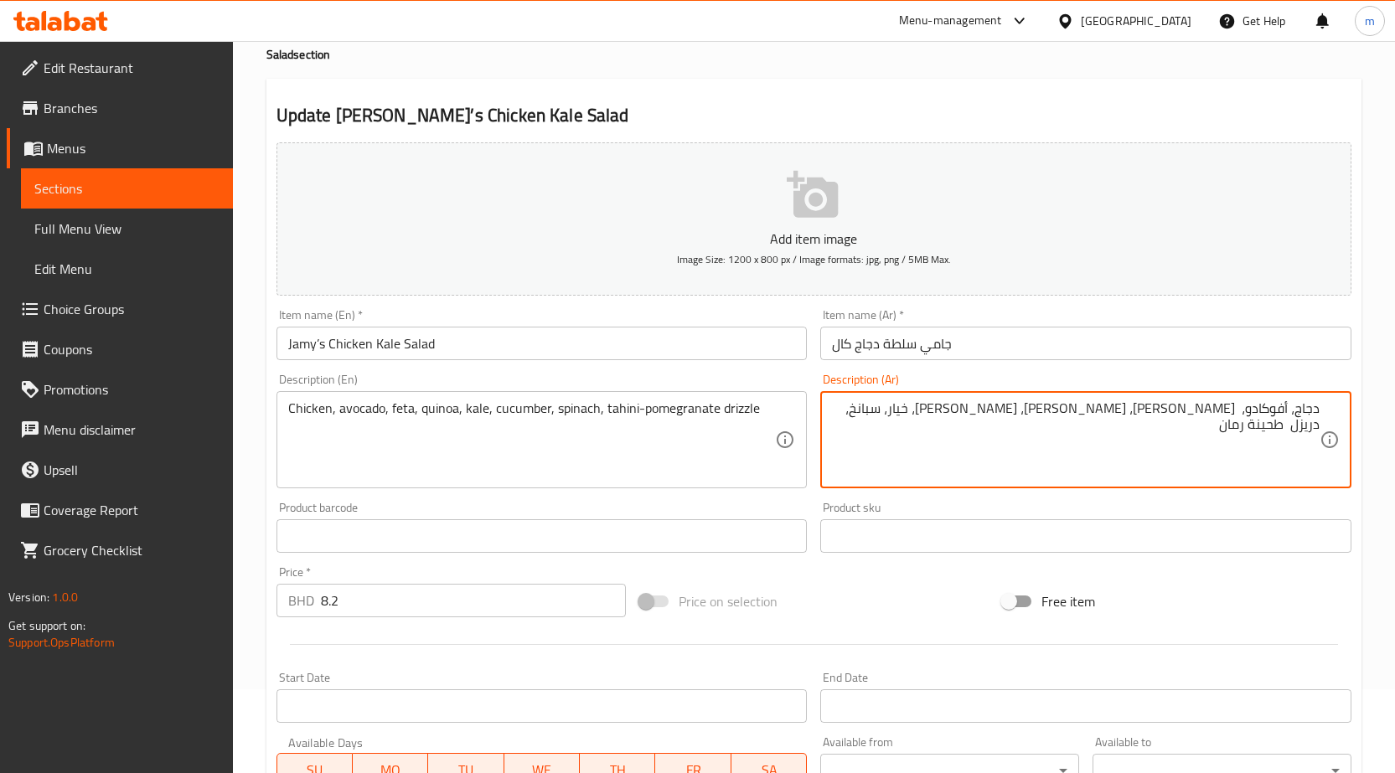
type textarea "دجاج، أفوكادو، [PERSON_NAME]، [PERSON_NAME]، [PERSON_NAME]، خيار، سبانخ، دريزل …"
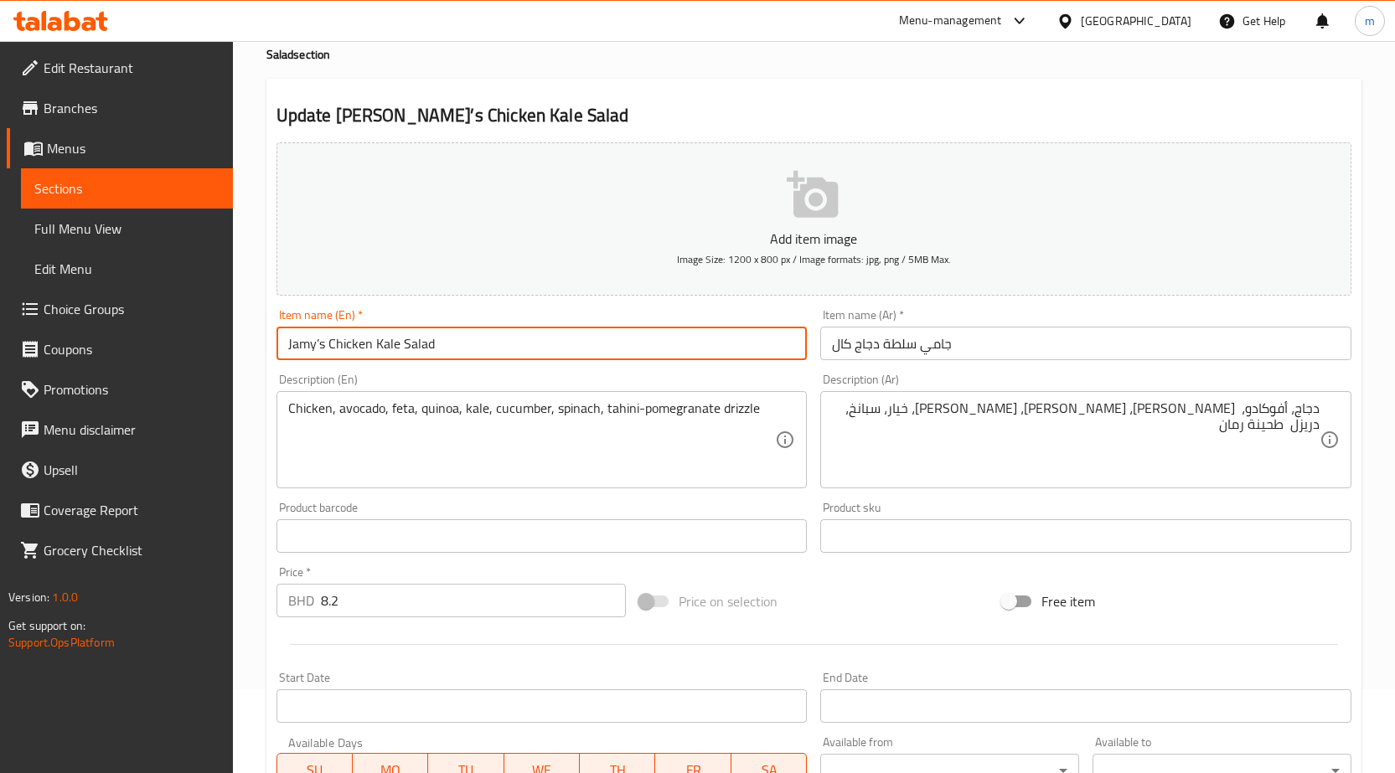
drag, startPoint x: 467, startPoint y: 347, endPoint x: 172, endPoint y: 348, distance: 294.9
click at [169, 340] on div "Edit Restaurant Branches Menus Sections Full Menu View Edit Menu Choice Groups …" at bounding box center [697, 521] width 1395 height 1129
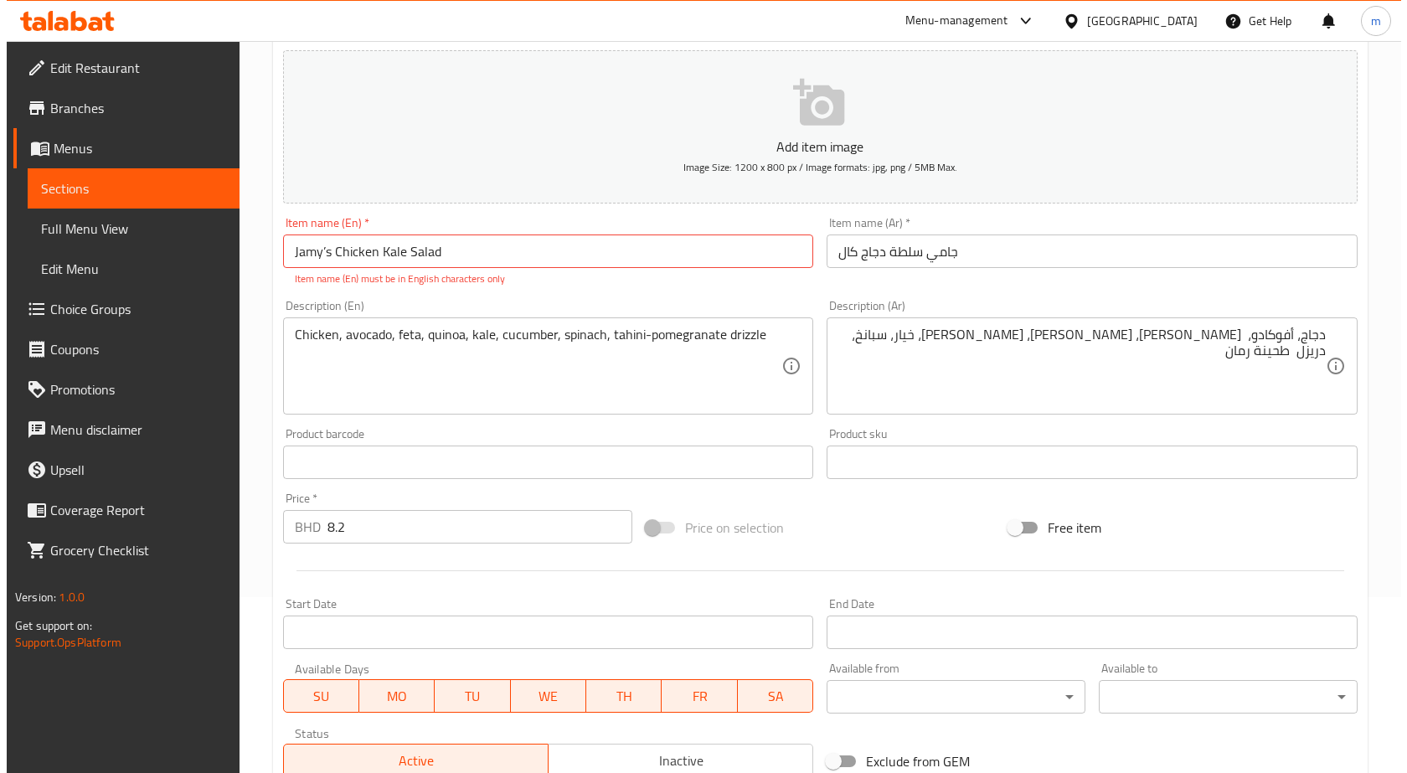
scroll to position [335, 0]
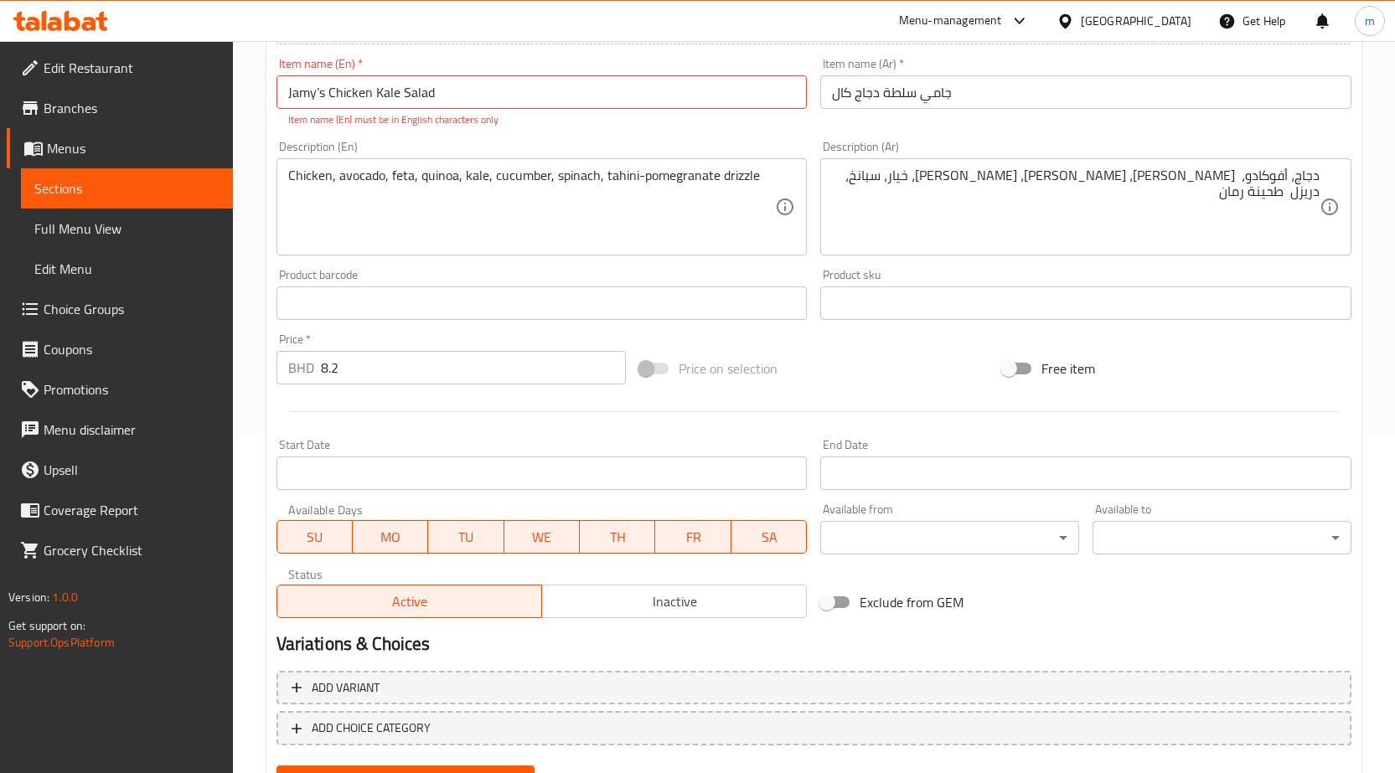
click at [1067, 438] on body "​ Menu-management Bahrain Get Help m Edit Restaurant Branches Menus Sections Fu…" at bounding box center [697, 72] width 1395 height 732
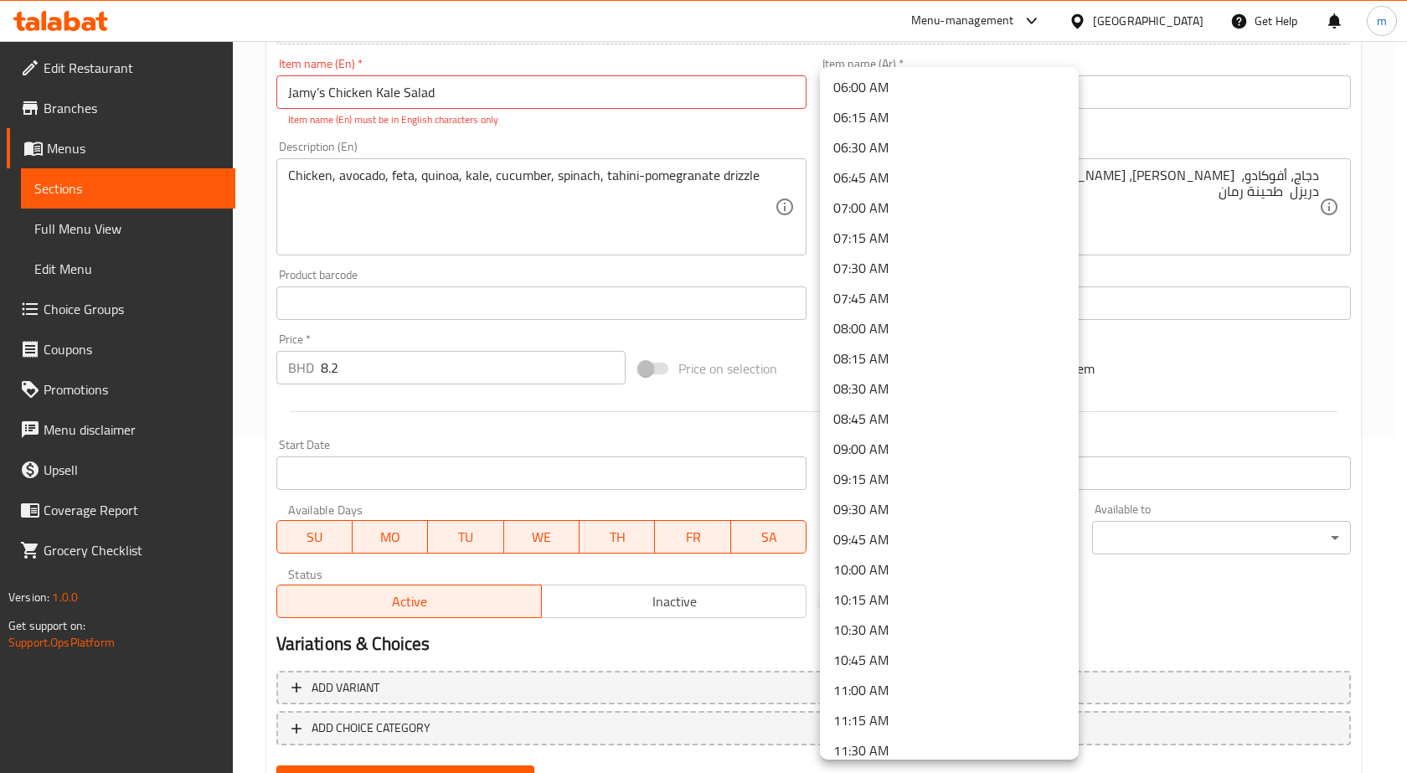
scroll to position [754, 0]
click at [880, 716] on li "11:30 AM" at bounding box center [949, 722] width 259 height 30
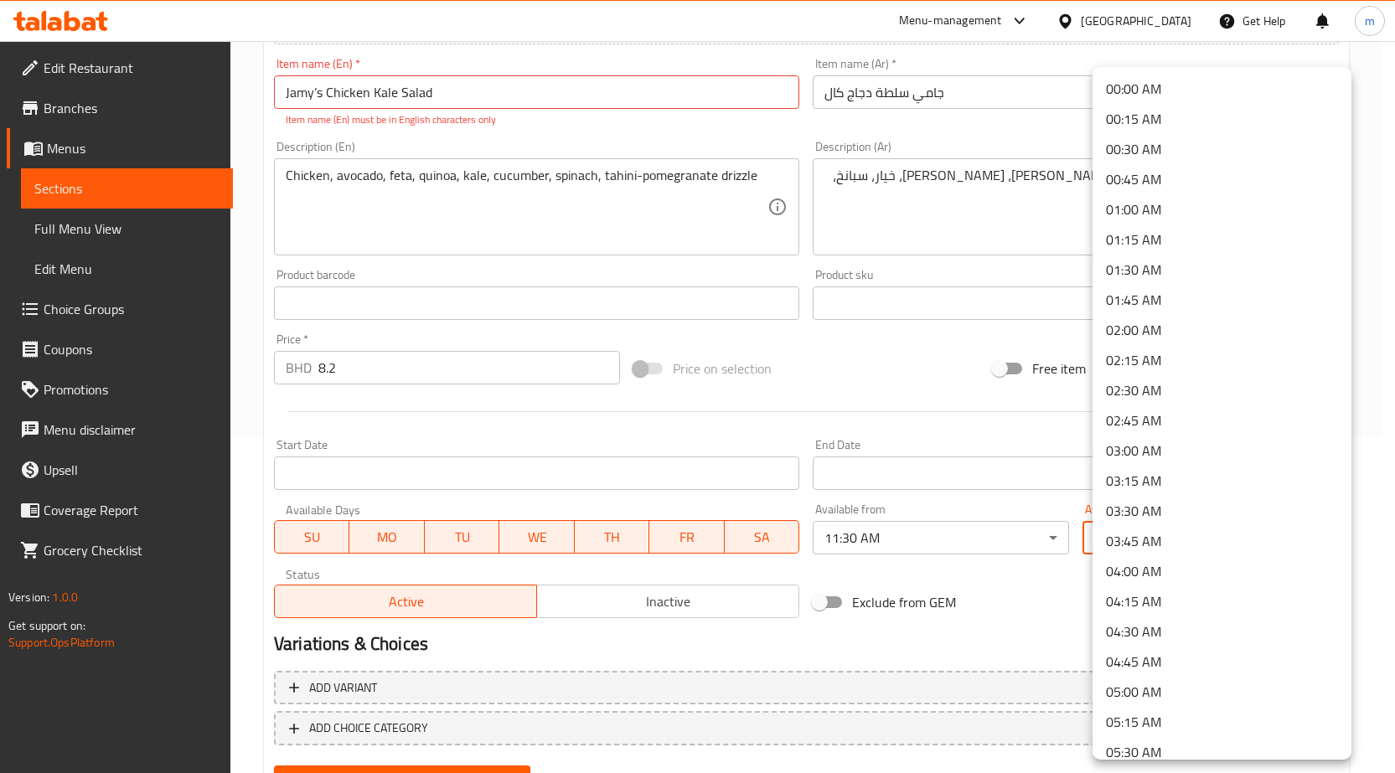
click at [1177, 438] on body "​ Menu-management Bahrain Get Help m Edit Restaurant Branches Menus Sections Fu…" at bounding box center [697, 72] width 1395 height 732
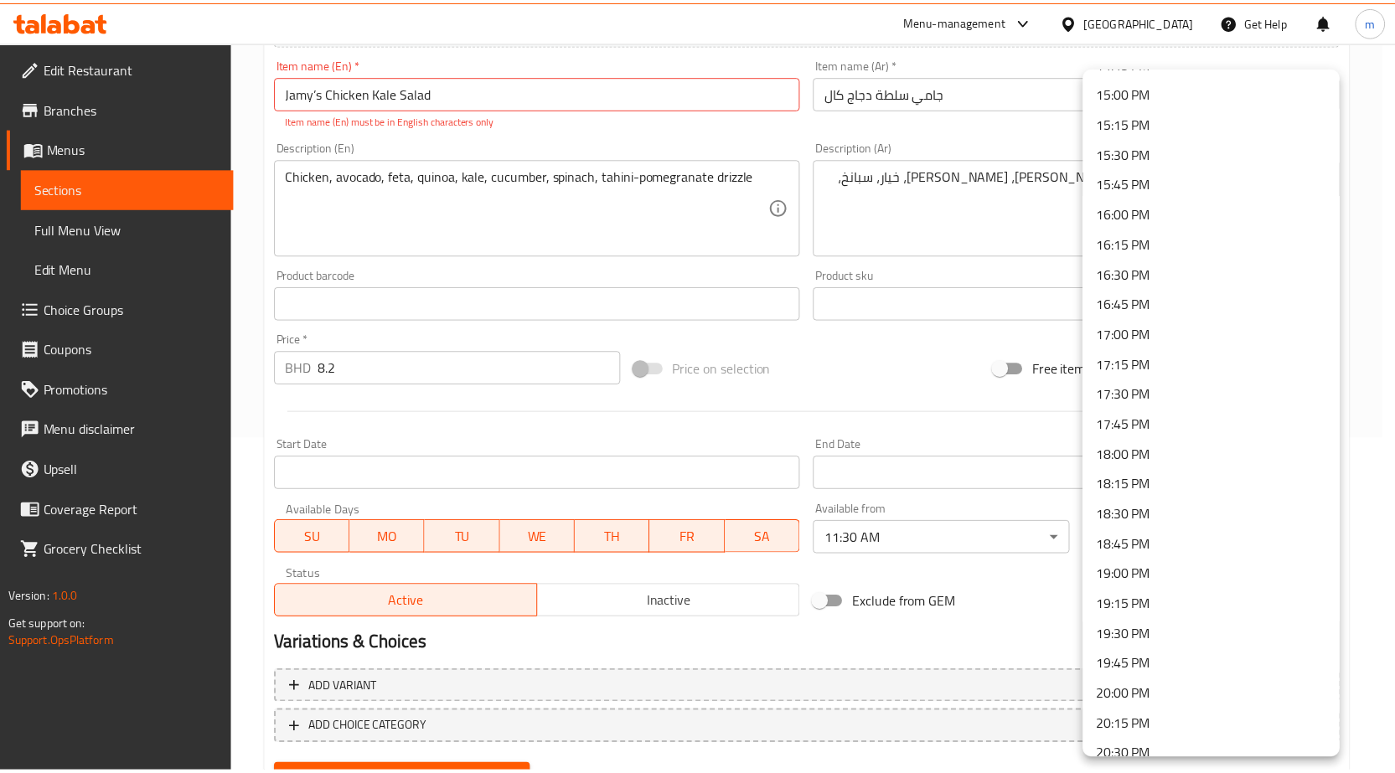
scroll to position [1843, 0]
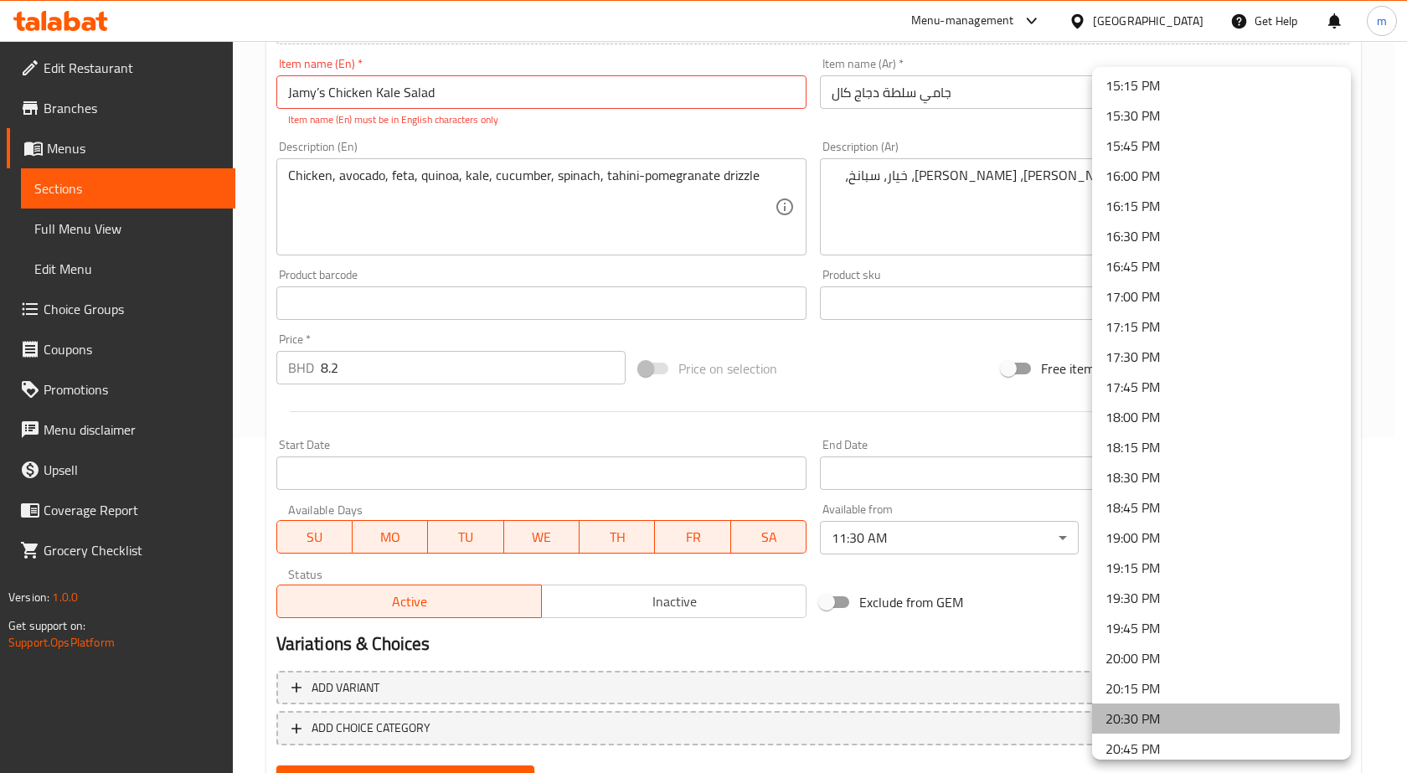
click at [1152, 720] on li "20:30 PM" at bounding box center [1221, 719] width 259 height 30
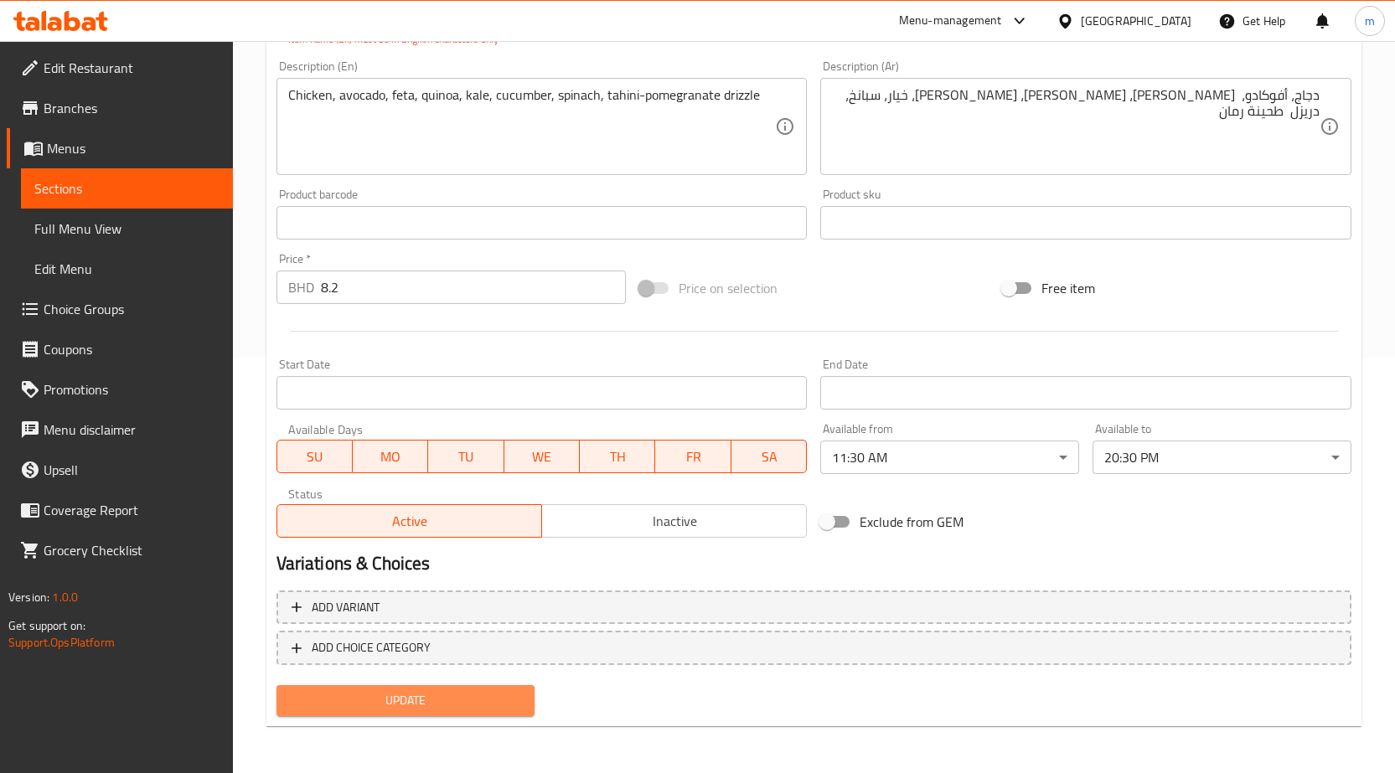
click at [455, 701] on span "Update" at bounding box center [406, 700] width 232 height 21
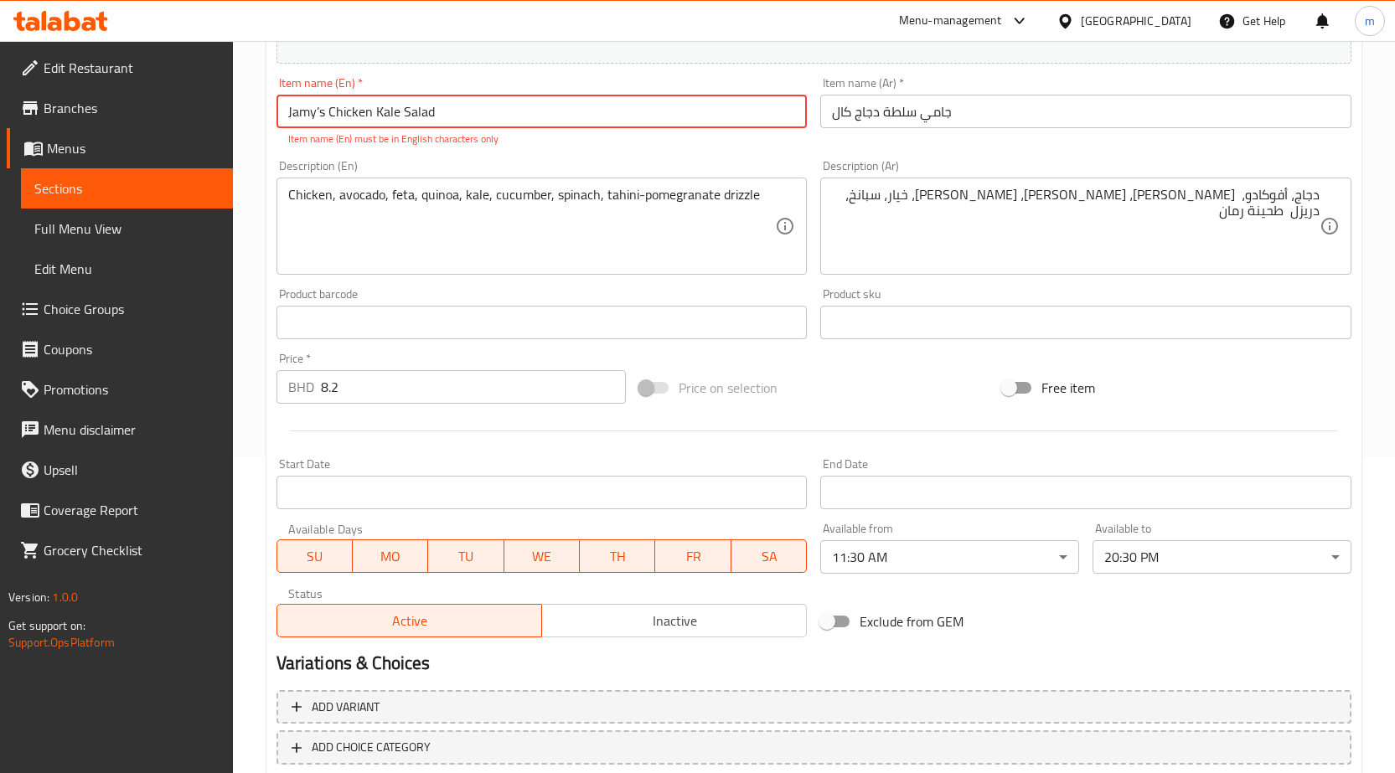
scroll to position [243, 0]
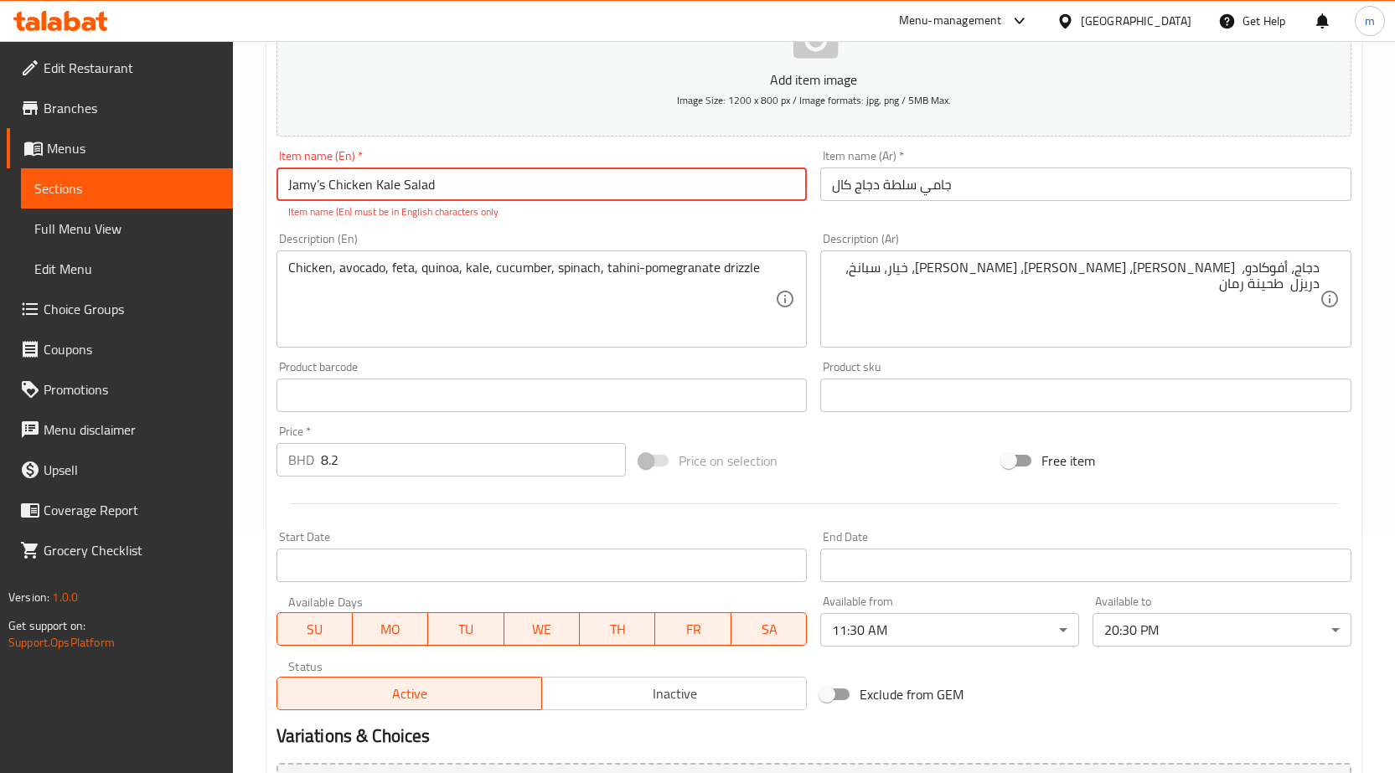
click at [472, 183] on input "Jamy’s Chicken Kale Salad" at bounding box center [541, 185] width 531 height 34
click at [319, 183] on input "Jamy’s Chicken Kale Salad" at bounding box center [541, 185] width 531 height 34
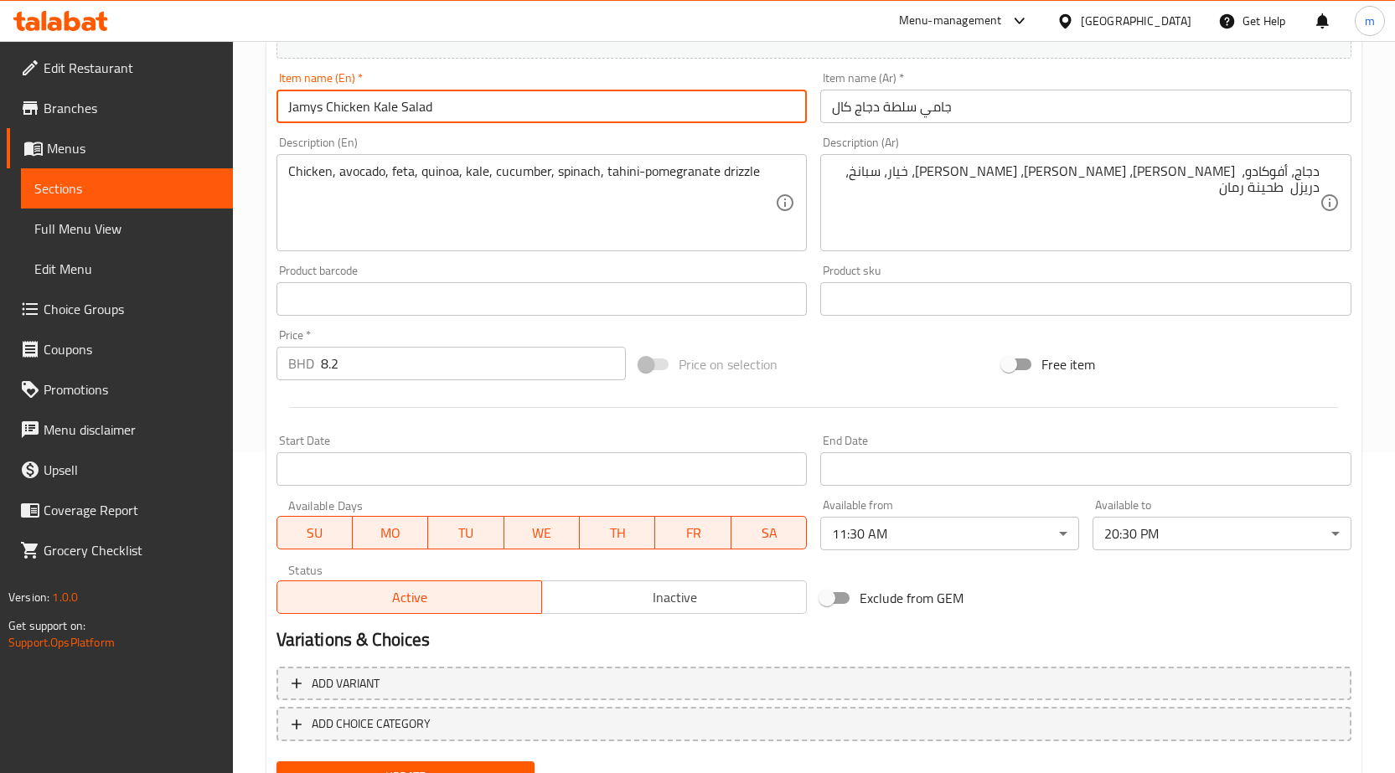
scroll to position [397, 0]
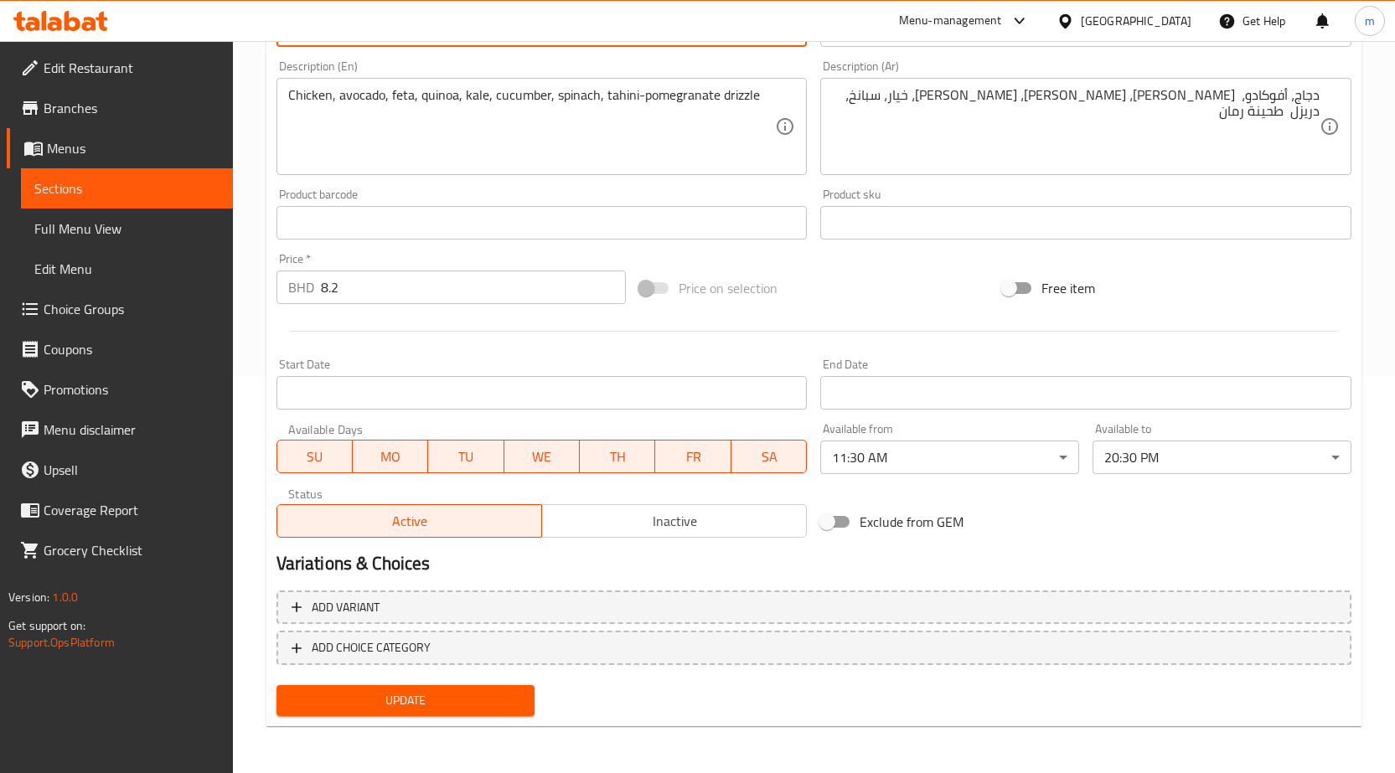
type input "Jamys Chicken Kale Salad"
click at [465, 689] on button "Update" at bounding box center [405, 700] width 259 height 31
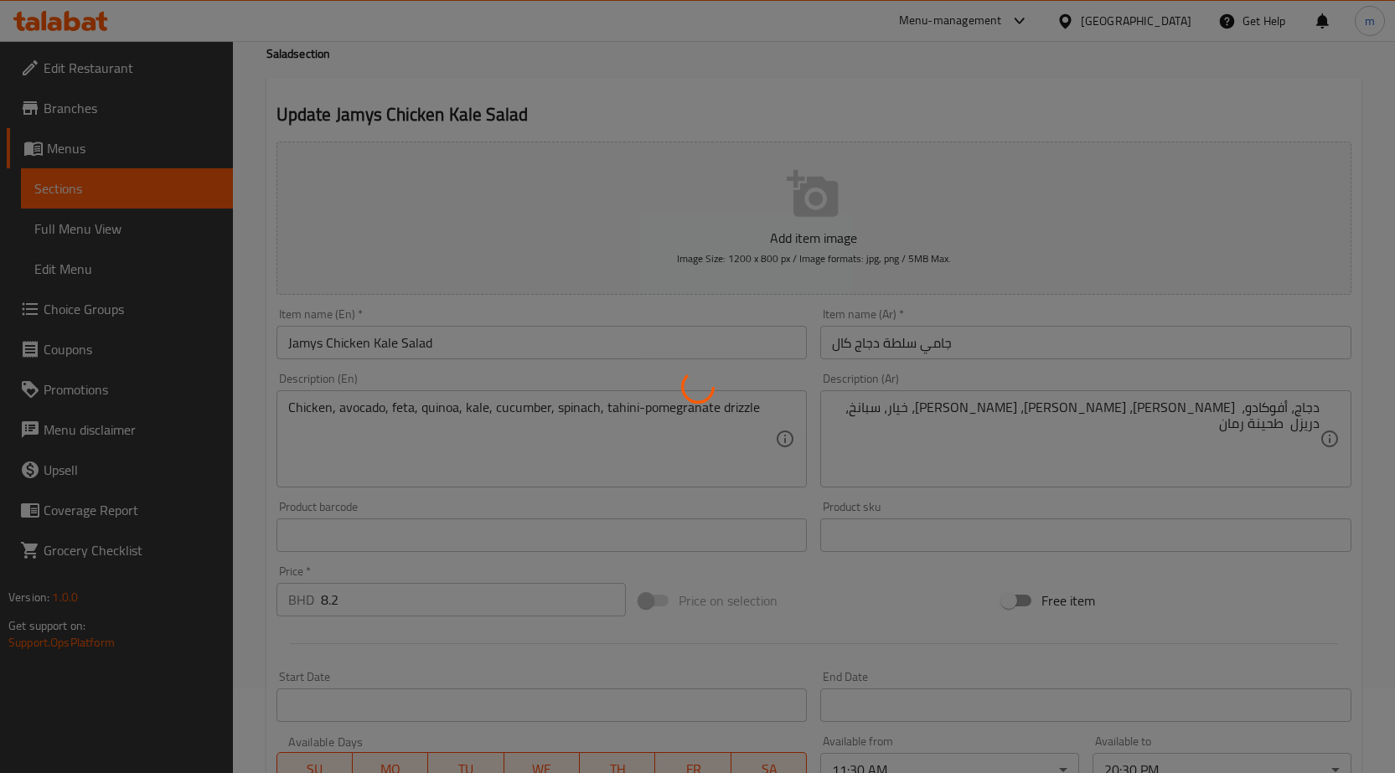
scroll to position [0, 0]
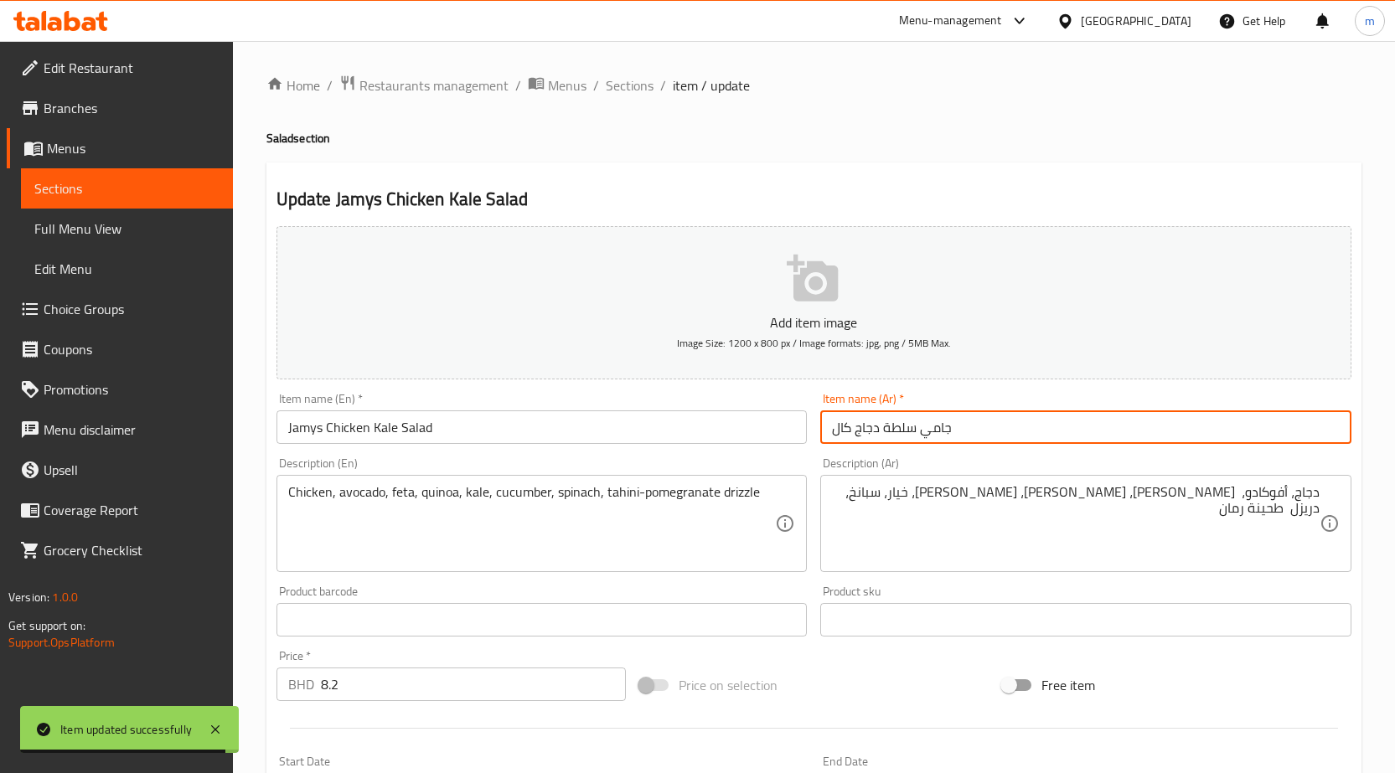
click at [843, 427] on input "جامي سلطة دجاج كال" at bounding box center [1085, 427] width 531 height 34
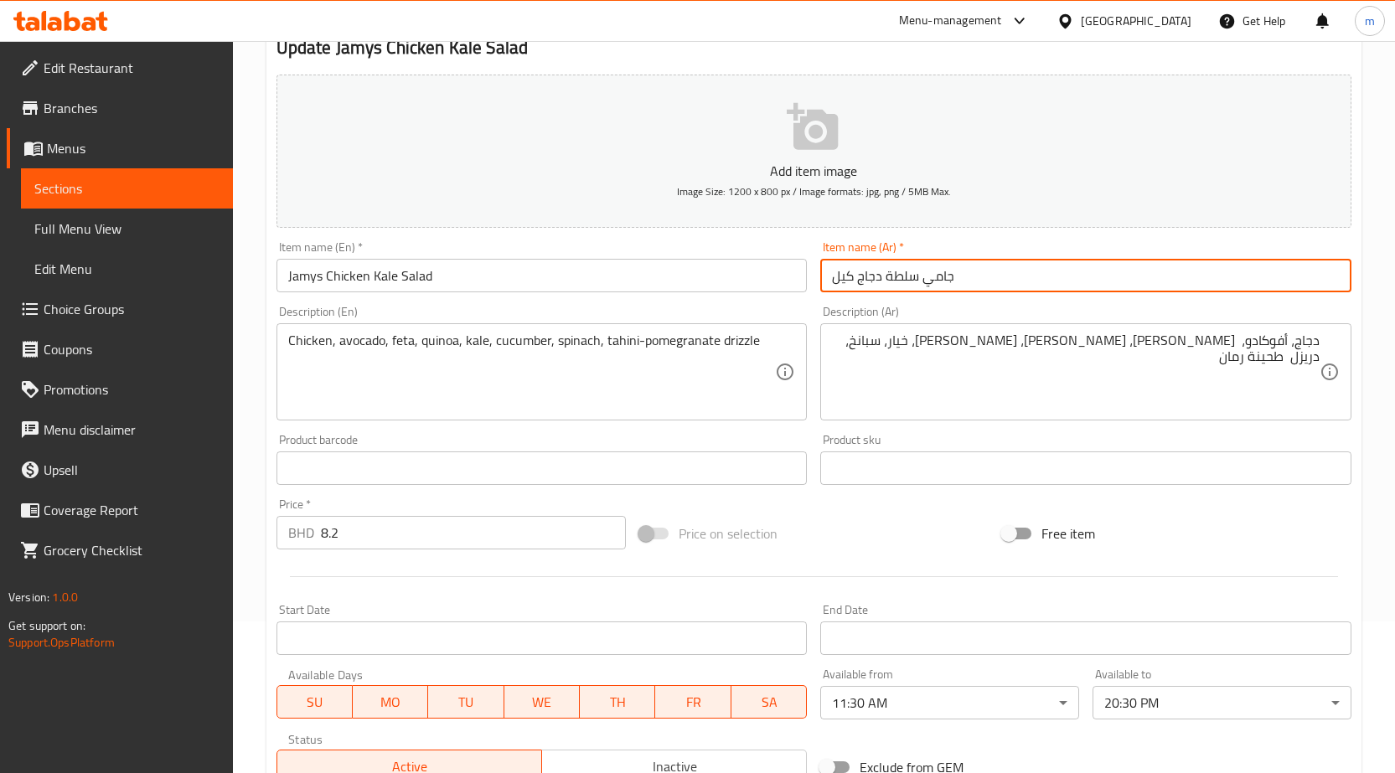
scroll to position [397, 0]
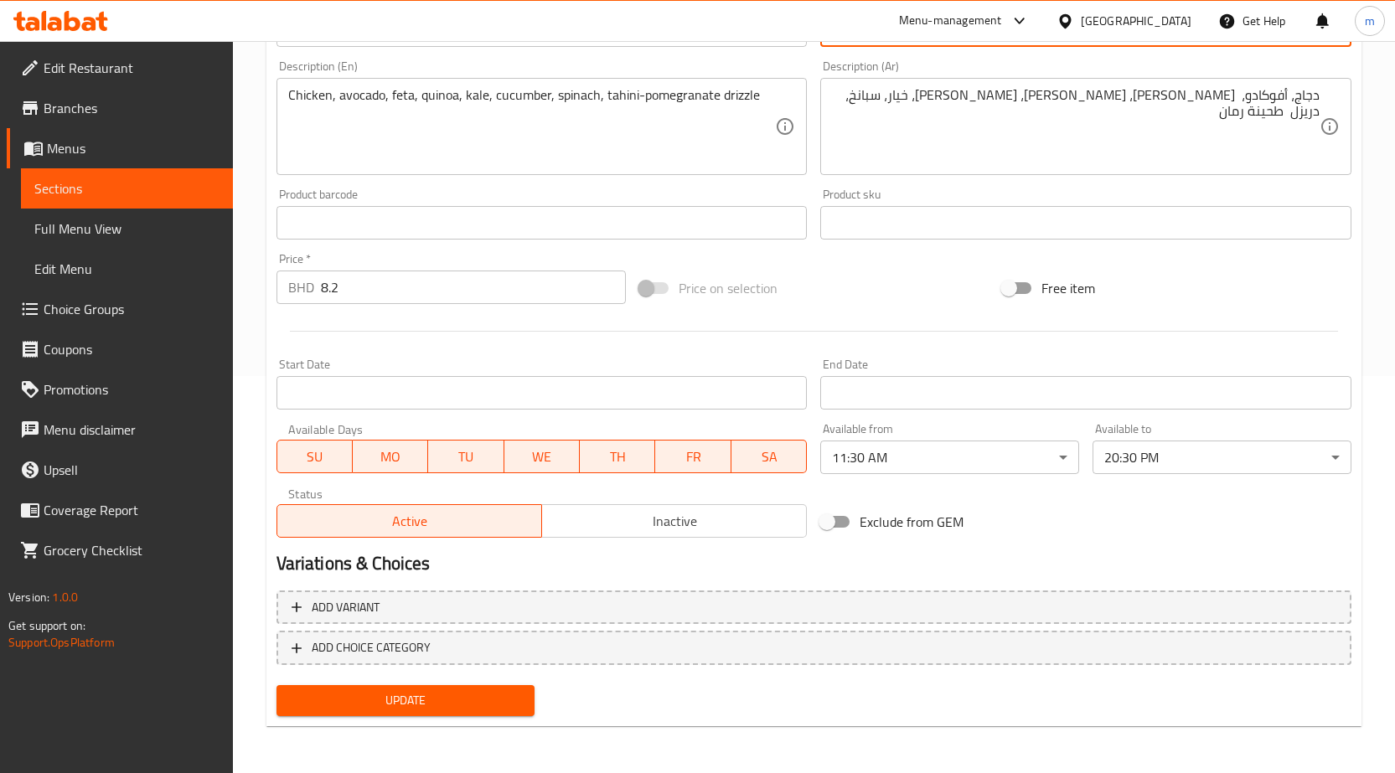
type input "جامي سلطة دجاج كيل"
click at [447, 701] on span "Update" at bounding box center [406, 700] width 232 height 21
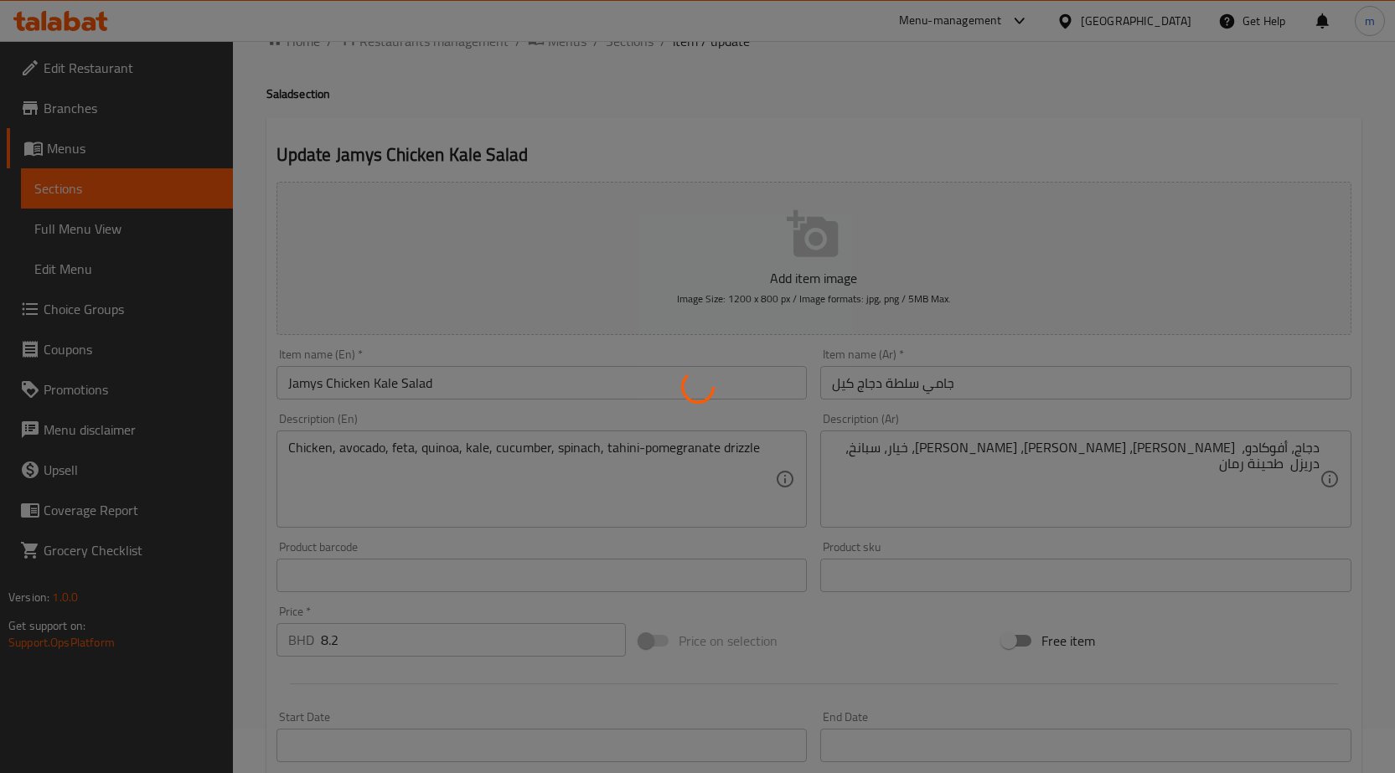
scroll to position [0, 0]
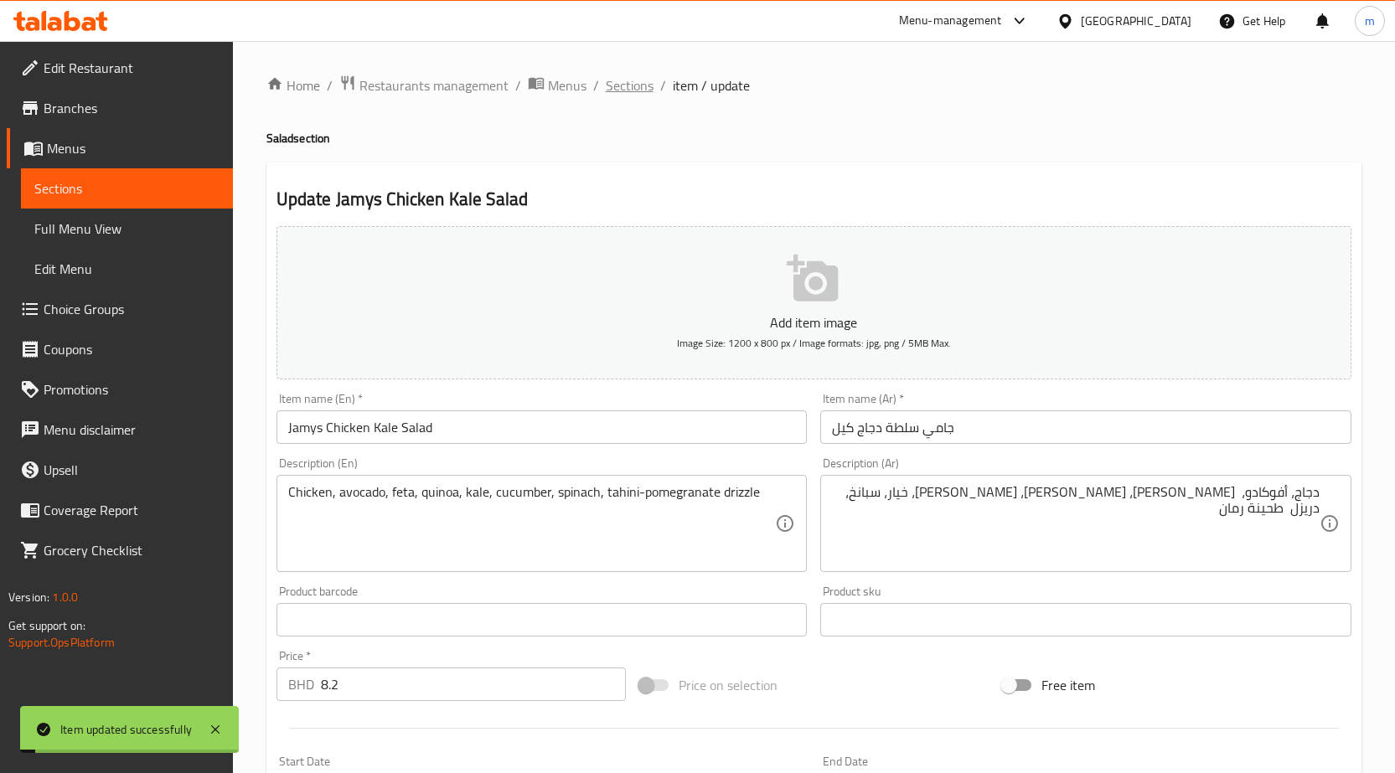
click at [637, 89] on span "Sections" at bounding box center [630, 85] width 48 height 20
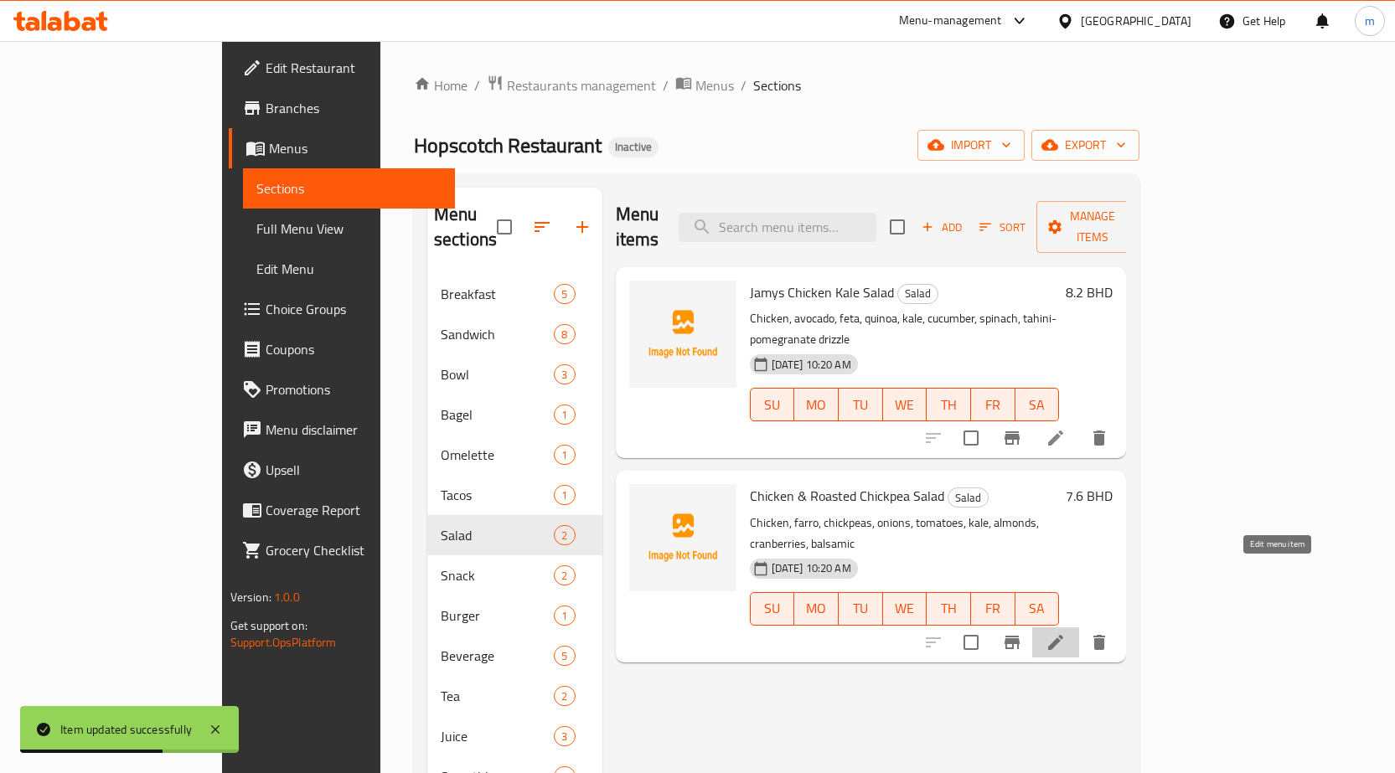
click at [1066, 632] on icon at bounding box center [1055, 642] width 20 height 20
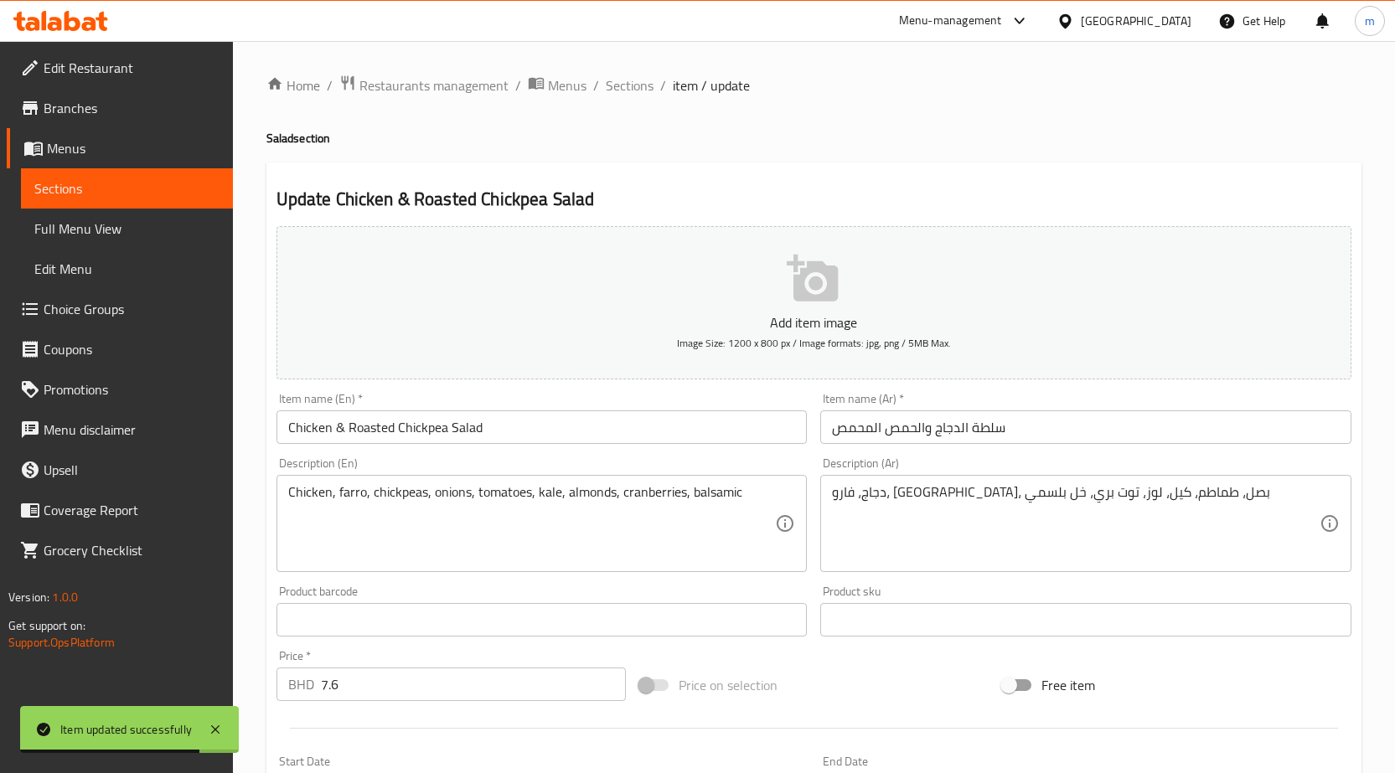
click at [1079, 436] on input "سلطة الدجاج والحمص المحمص" at bounding box center [1085, 427] width 531 height 34
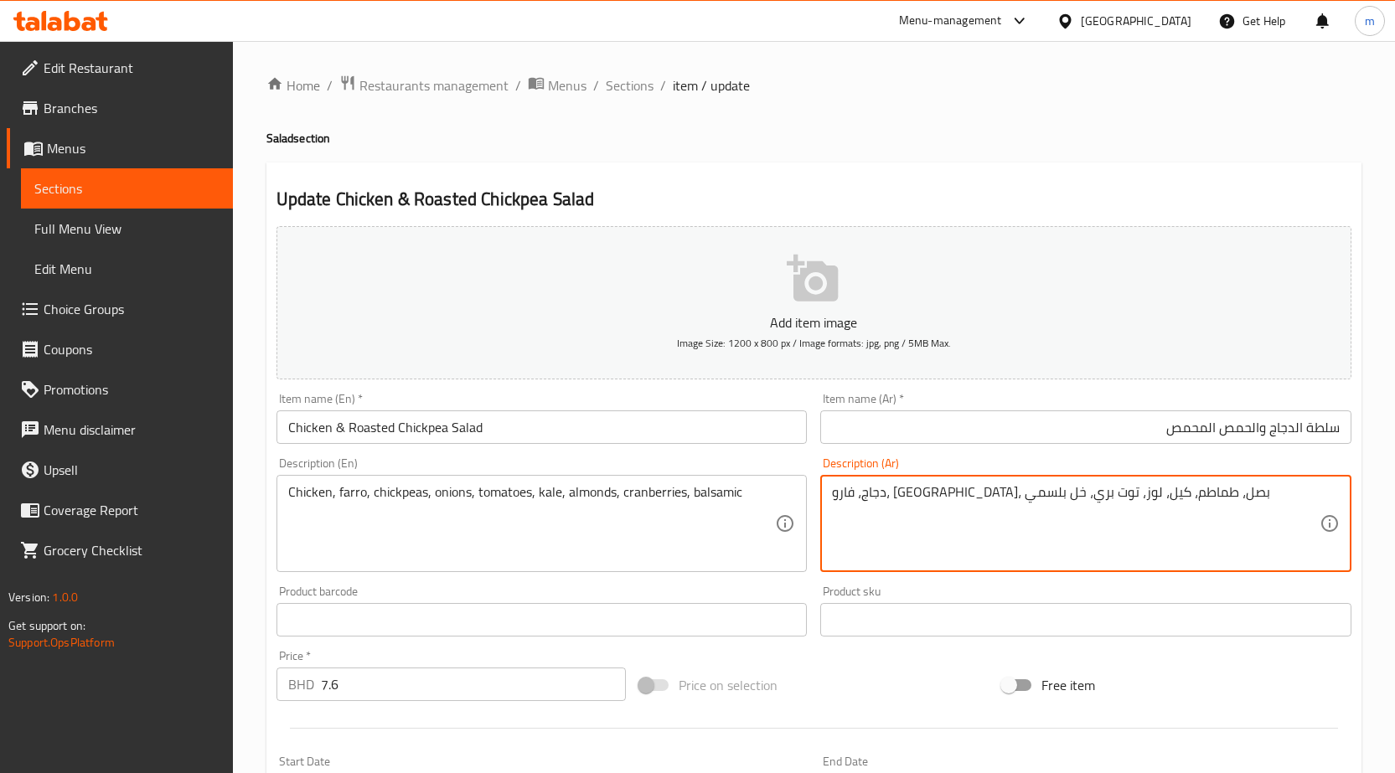
click at [1205, 496] on textarea "دجاج، فارو، حمص، بصل، طماطم، كيل، لوز، توت بري، خل بلسمي" at bounding box center [1076, 524] width 488 height 80
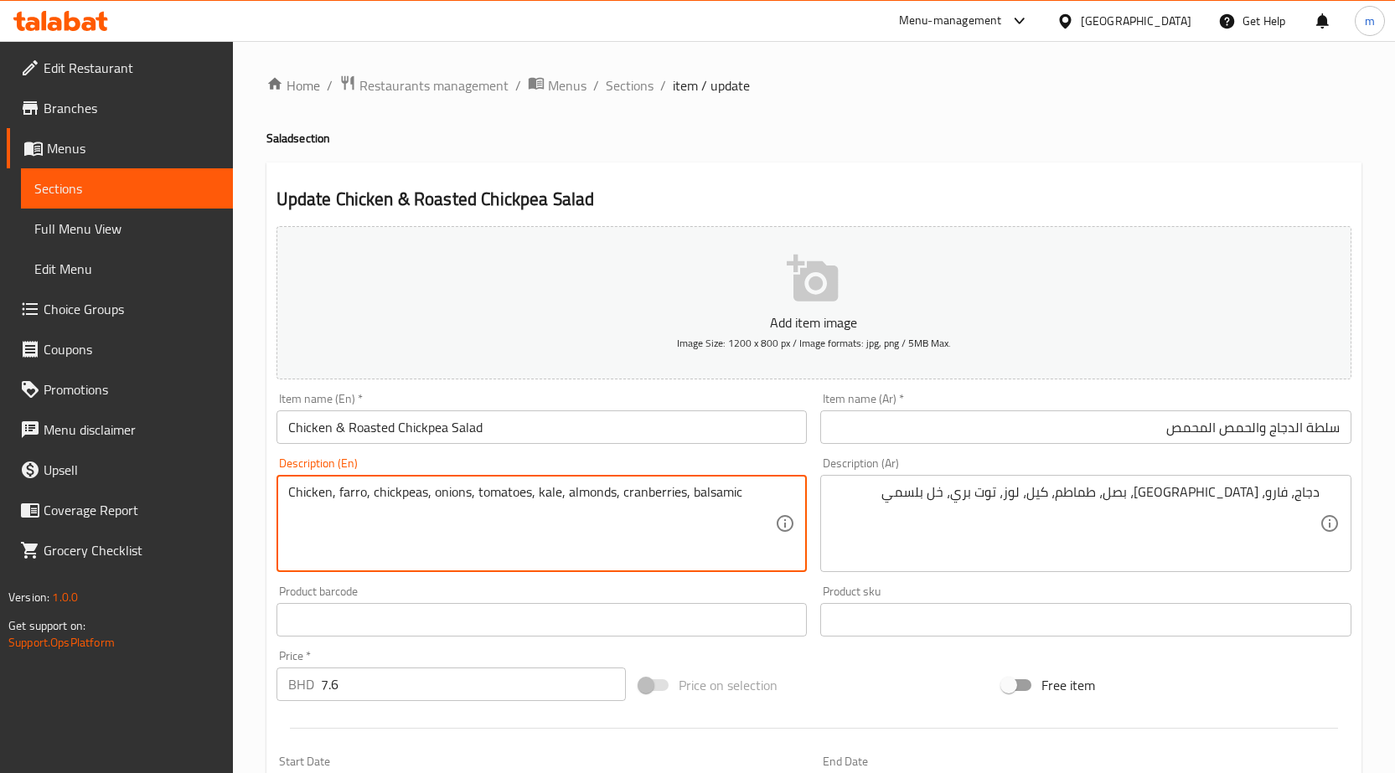
drag, startPoint x: 338, startPoint y: 488, endPoint x: 364, endPoint y: 497, distance: 27.3
drag, startPoint x: 692, startPoint y: 493, endPoint x: 705, endPoint y: 494, distance: 13.5
click at [705, 494] on textarea "Chicken, farro, chickpeas, onions, tomatoes, kale, almonds, cranberries, balsam…" at bounding box center [532, 524] width 488 height 80
click at [689, 496] on textarea "Chicken, farro, chickpeas, onions, tomatoes, kale, almonds, cranberries, balsam…" at bounding box center [532, 524] width 488 height 80
drag, startPoint x: 689, startPoint y: 496, endPoint x: 780, endPoint y: 496, distance: 91.3
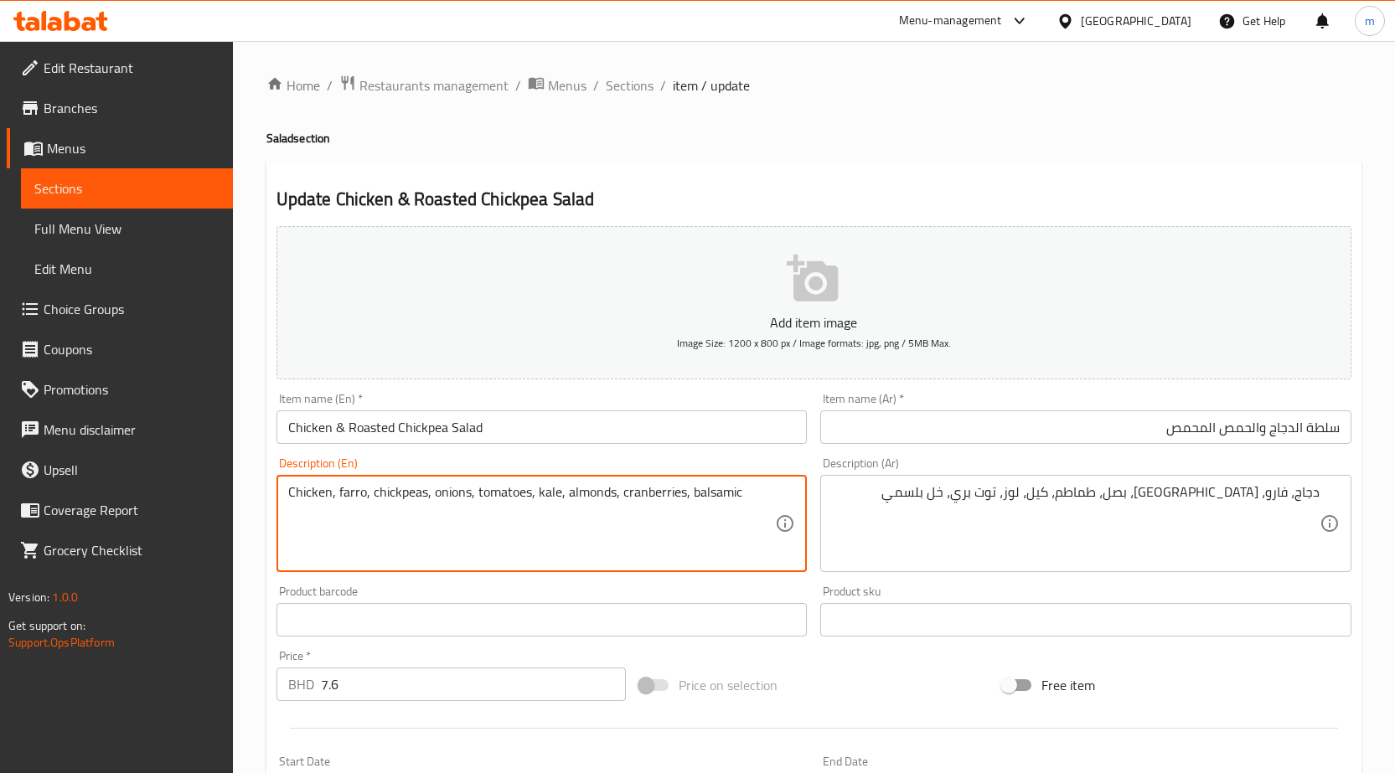
click at [780, 496] on div "Chicken, farro, chickpeas, onions, tomatoes, kale, almonds, cranberries, balsam…" at bounding box center [541, 523] width 531 height 97
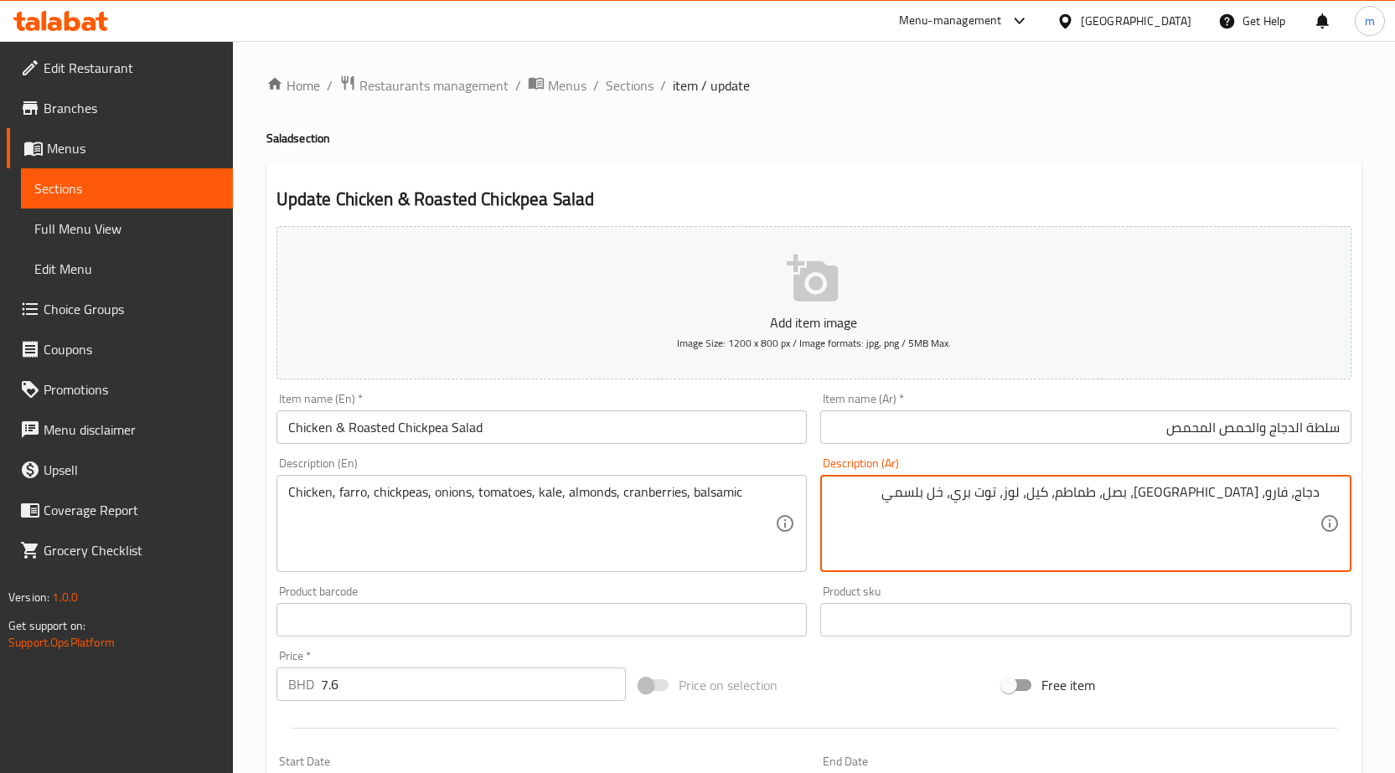
drag, startPoint x: 1028, startPoint y: 495, endPoint x: 1041, endPoint y: 499, distance: 14.0
click at [996, 498] on textarea "دجاج، فارو، حمص، بصل، طماطم، كيل، لوز، توت بري، بلسمي" at bounding box center [1076, 524] width 488 height 80
type textarea "دجاج، فارو، [GEOGRAPHIC_DATA]، بصل، طماطم، كيل، لوز، توت بري، بلسميك"
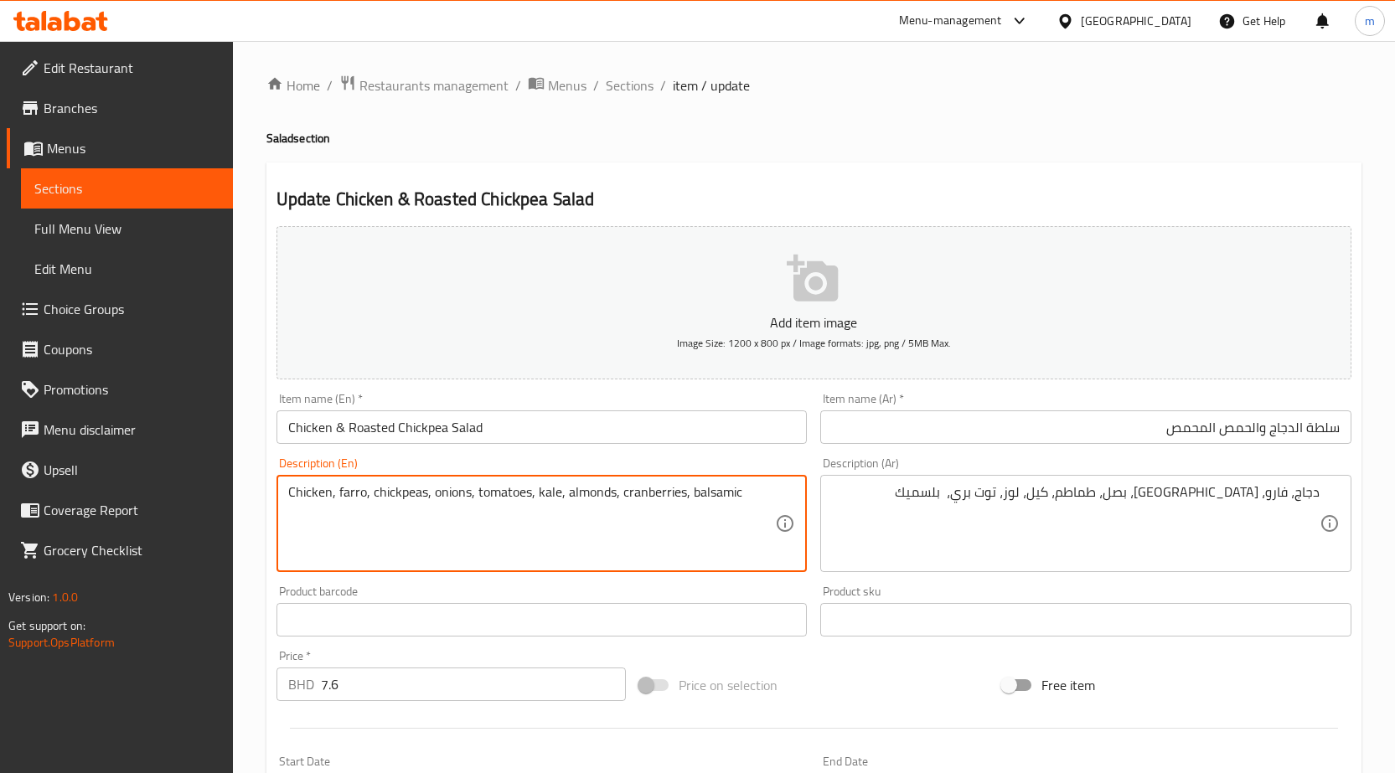
drag, startPoint x: 618, startPoint y: 492, endPoint x: 680, endPoint y: 500, distance: 62.6
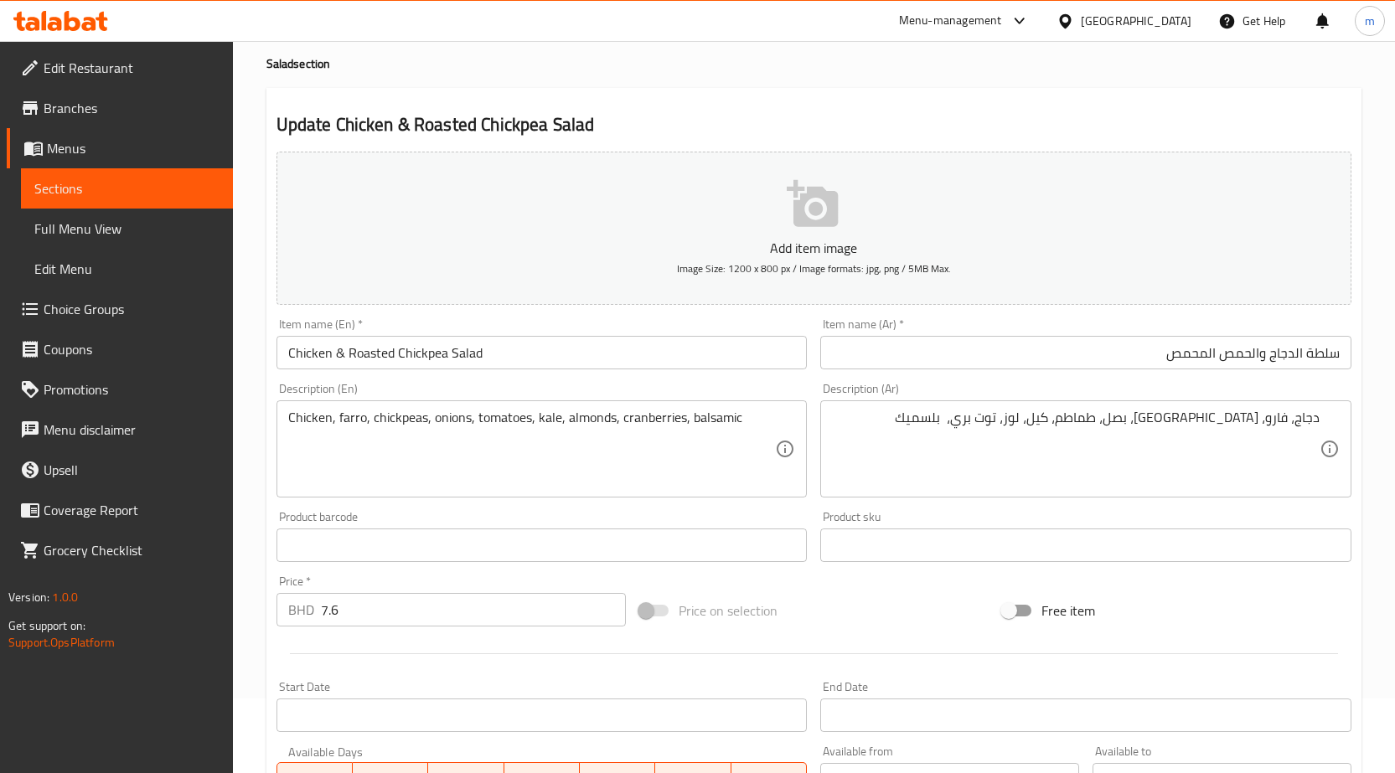
scroll to position [62, 0]
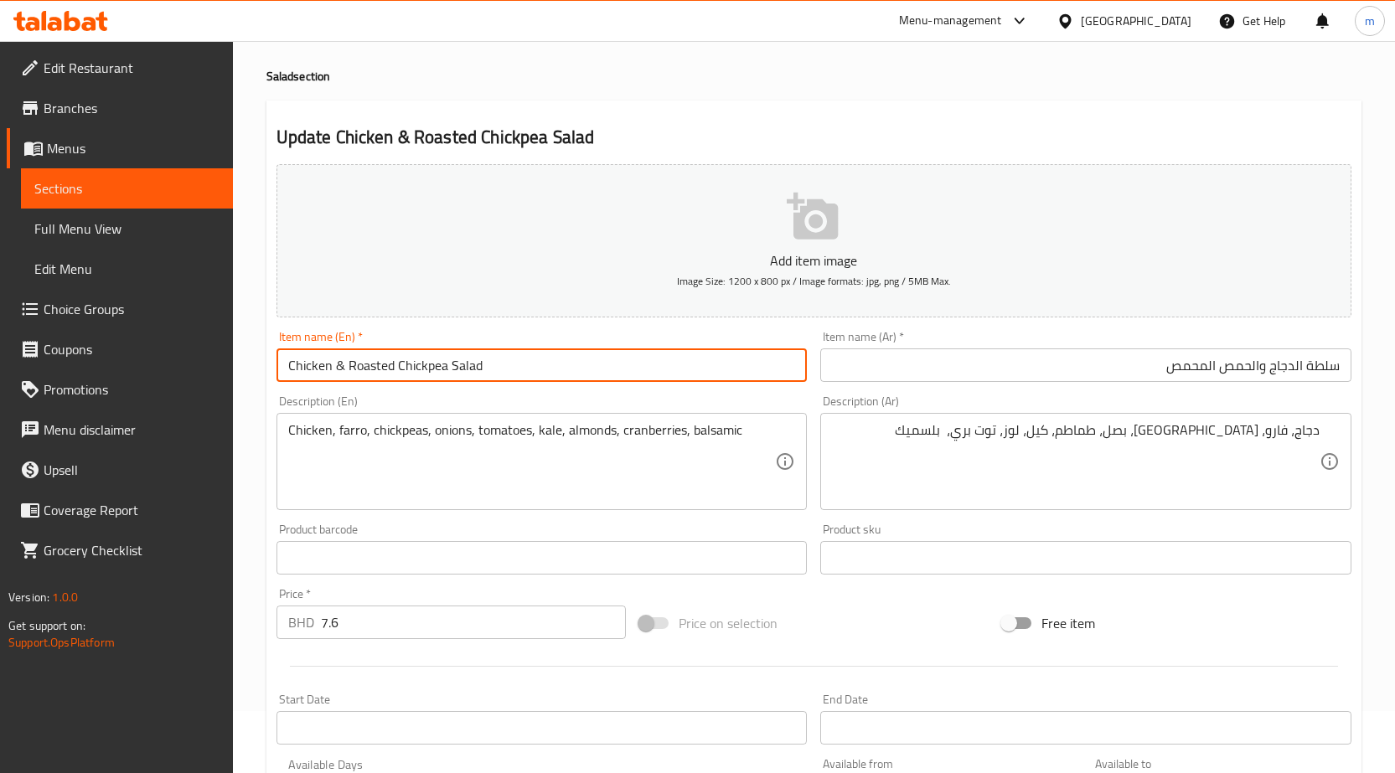
drag, startPoint x: 494, startPoint y: 363, endPoint x: 150, endPoint y: 363, distance: 344.3
click at [157, 360] on div "Edit Restaurant Branches Menus Sections Full Menu View Edit Menu Choice Groups …" at bounding box center [697, 543] width 1395 height 1129
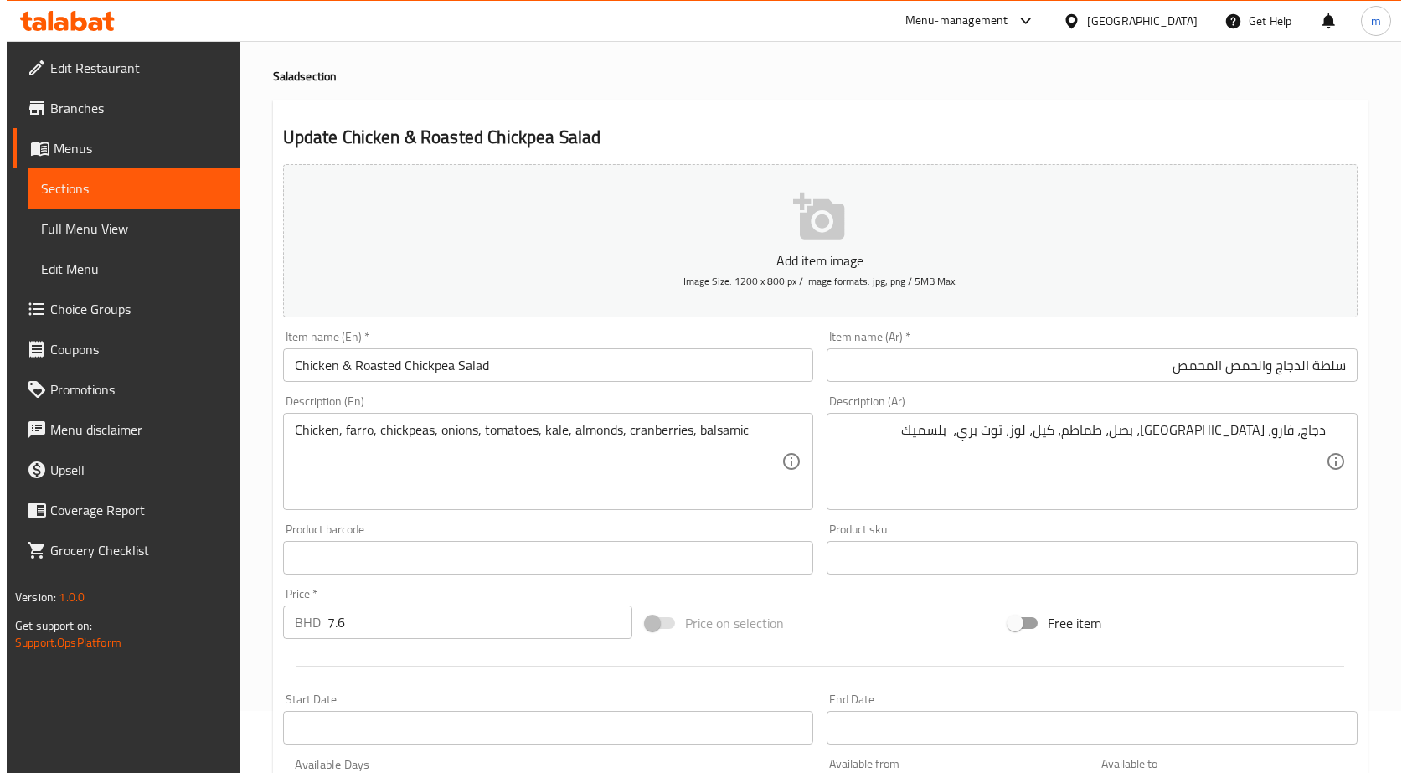
scroll to position [230, 0]
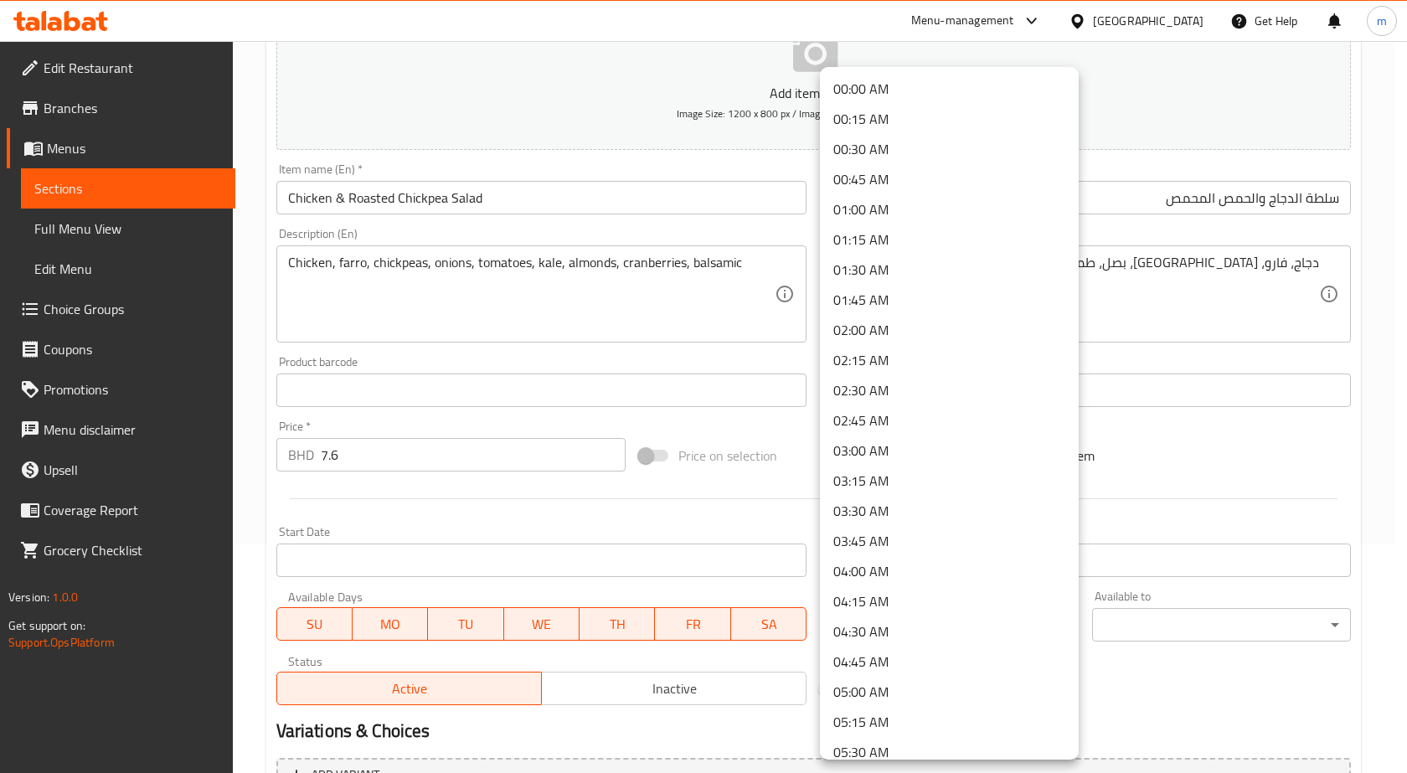
click at [915, 544] on body "​ Menu-management Bahrain Get Help m Edit Restaurant Branches Menus Sections Fu…" at bounding box center [703, 178] width 1407 height 732
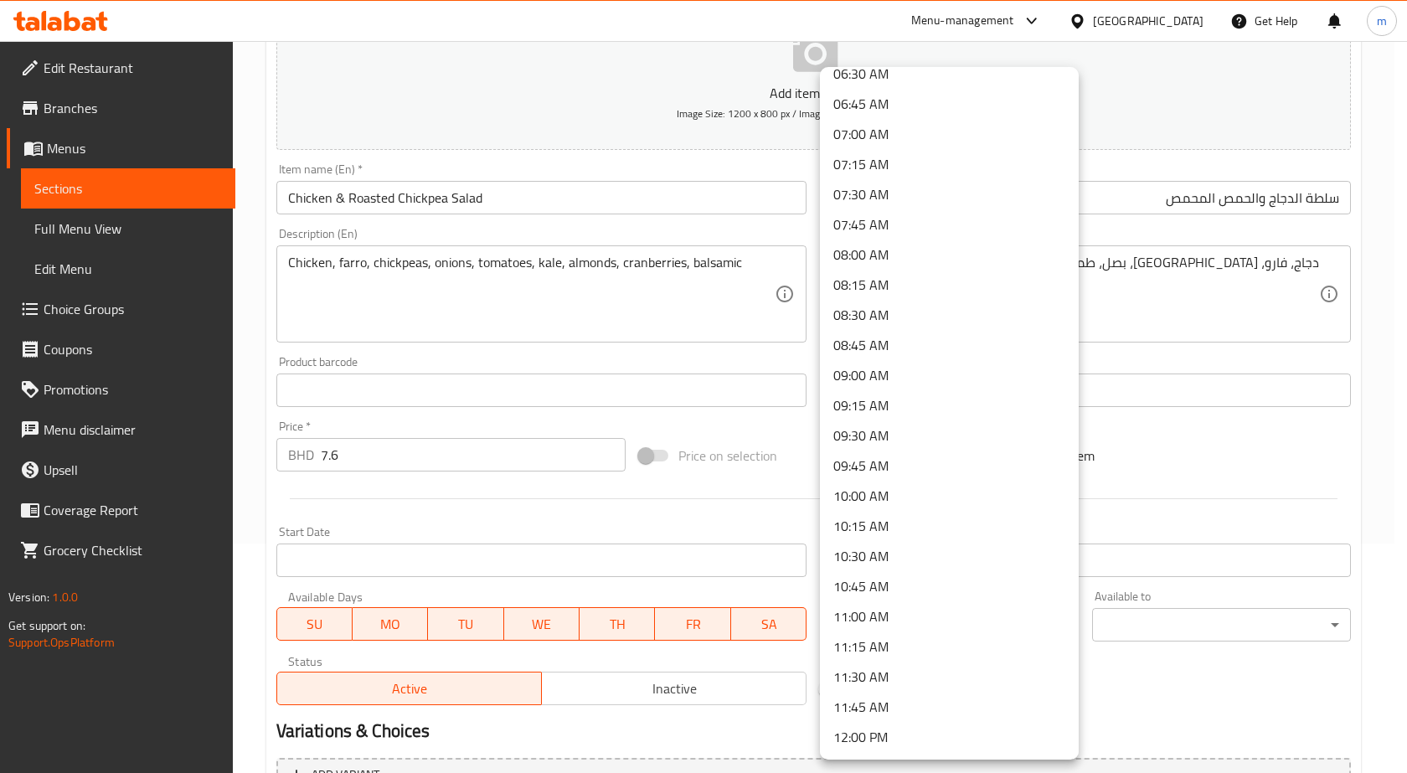
scroll to position [838, 0]
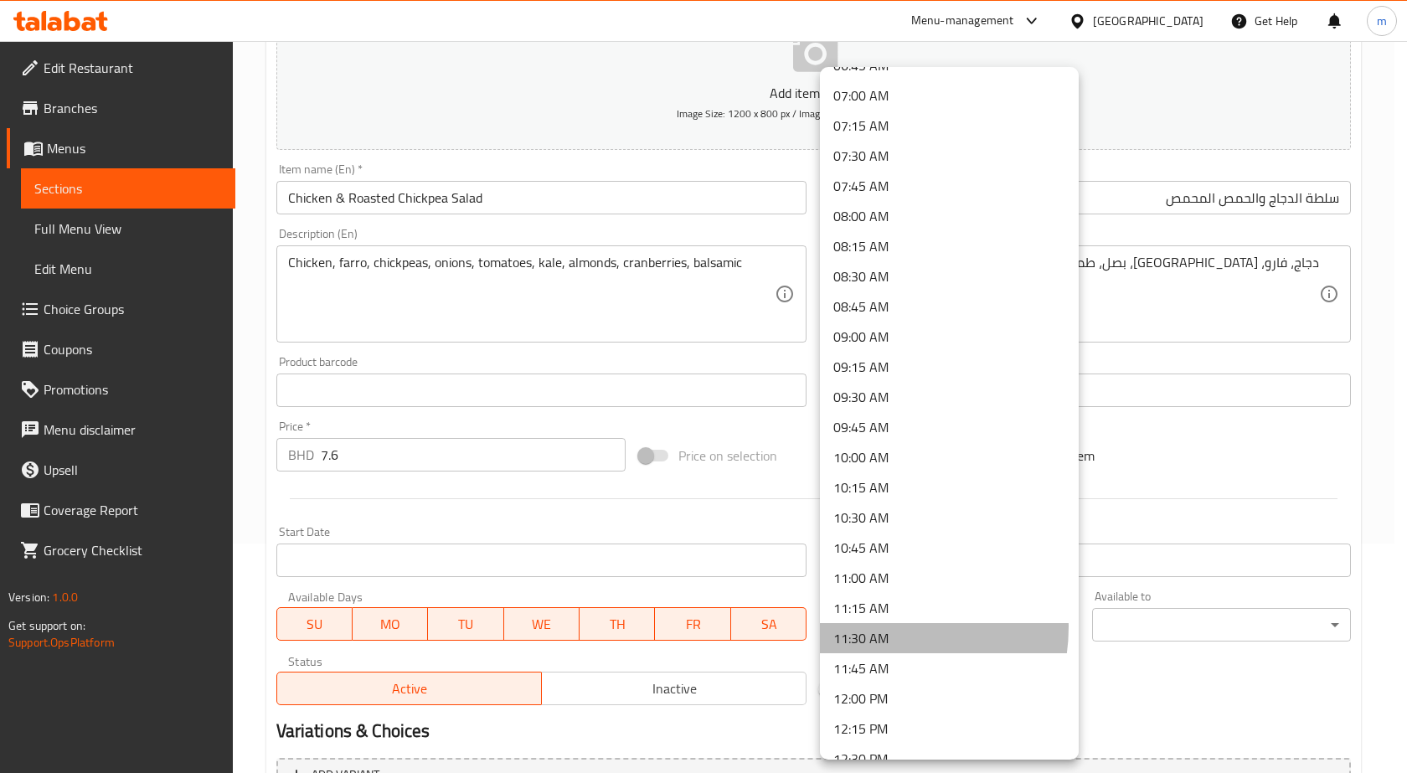
click at [877, 627] on li "11:30 AM" at bounding box center [949, 638] width 259 height 30
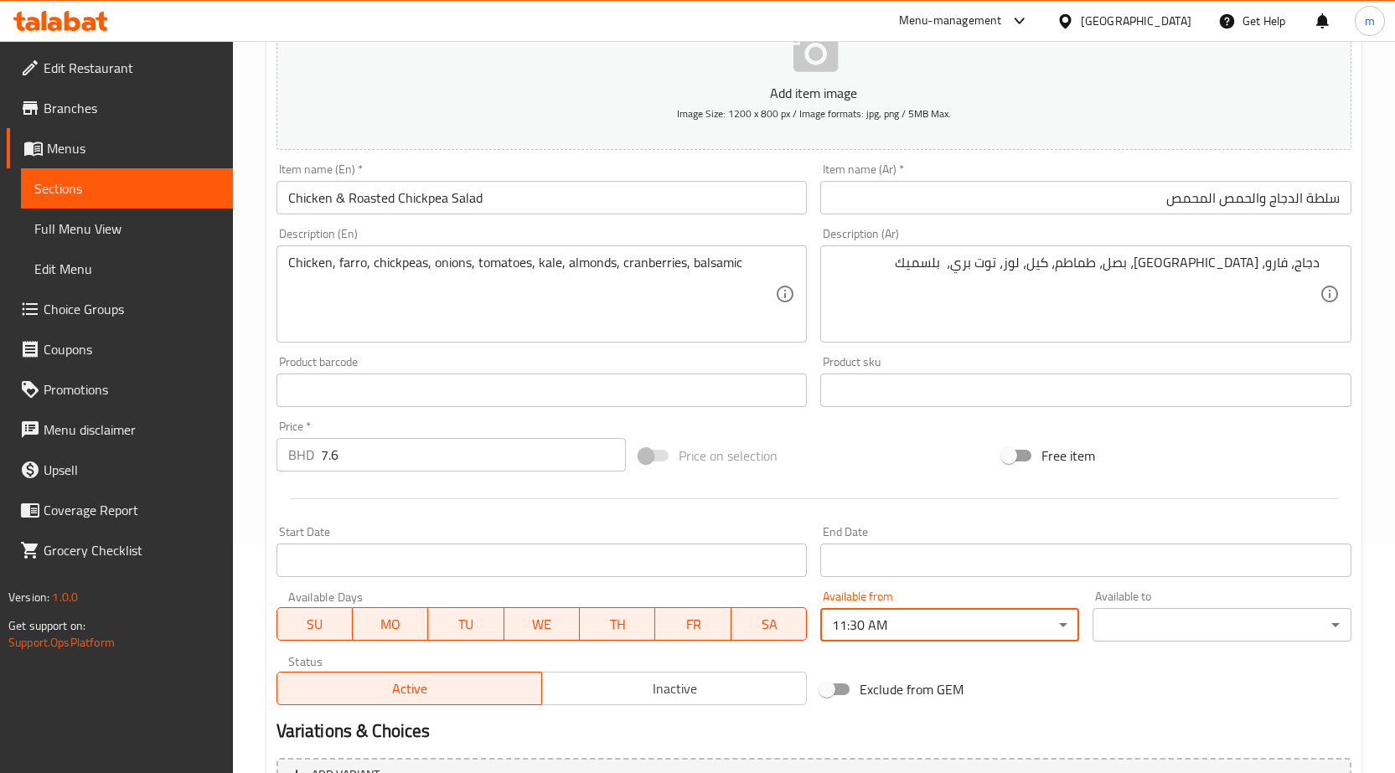
click at [1180, 544] on body "​ Menu-management Bahrain Get Help m Edit Restaurant Branches Menus Sections Fu…" at bounding box center [697, 178] width 1395 height 732
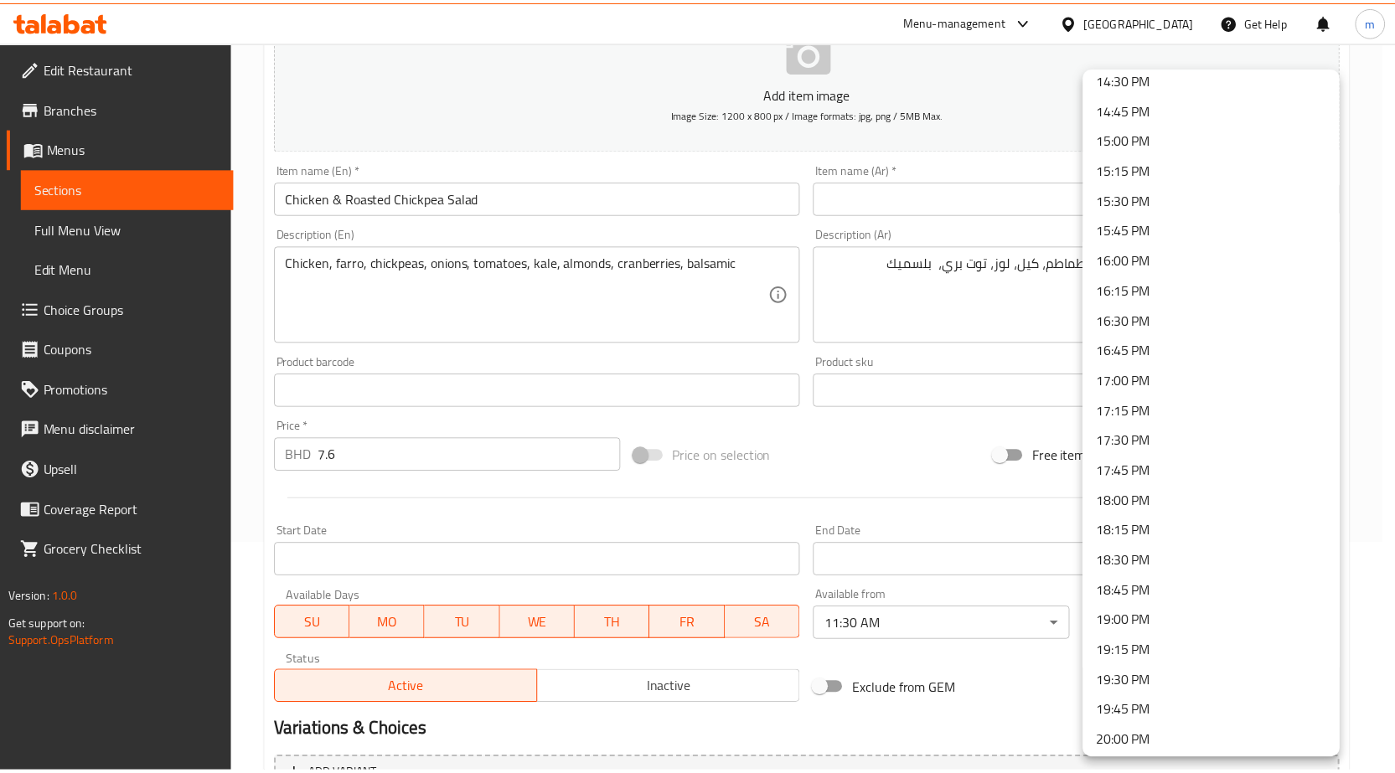
scroll to position [1843, 0]
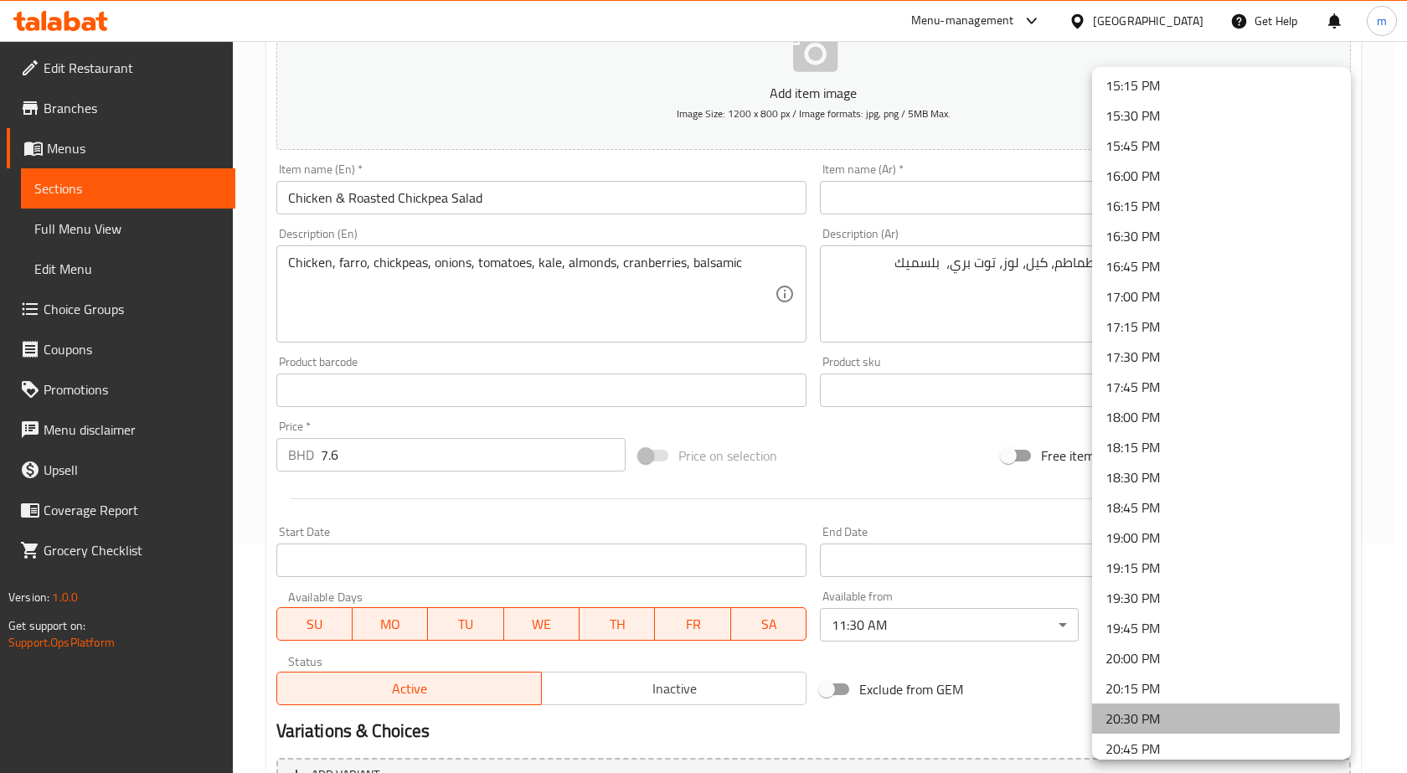
click at [1156, 720] on li "20:30 PM" at bounding box center [1221, 719] width 259 height 30
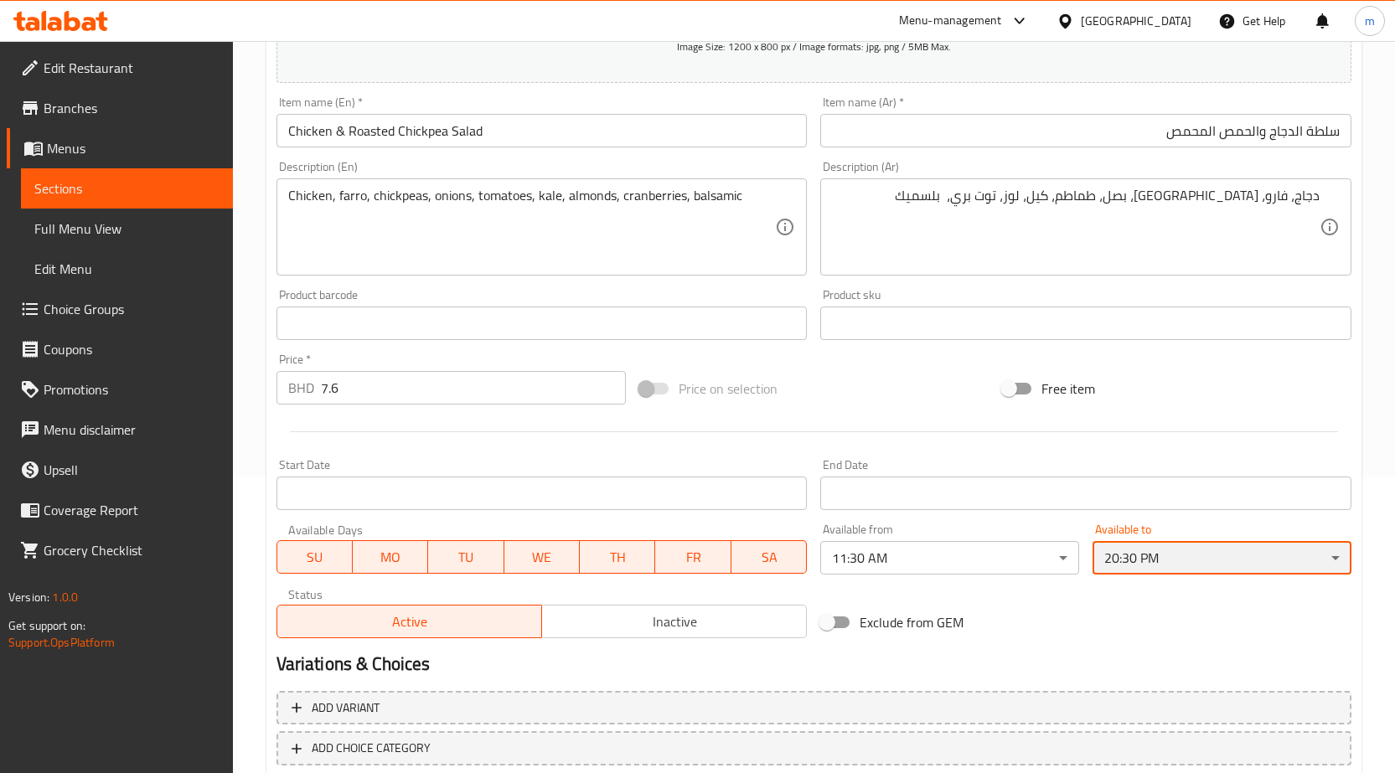
scroll to position [397, 0]
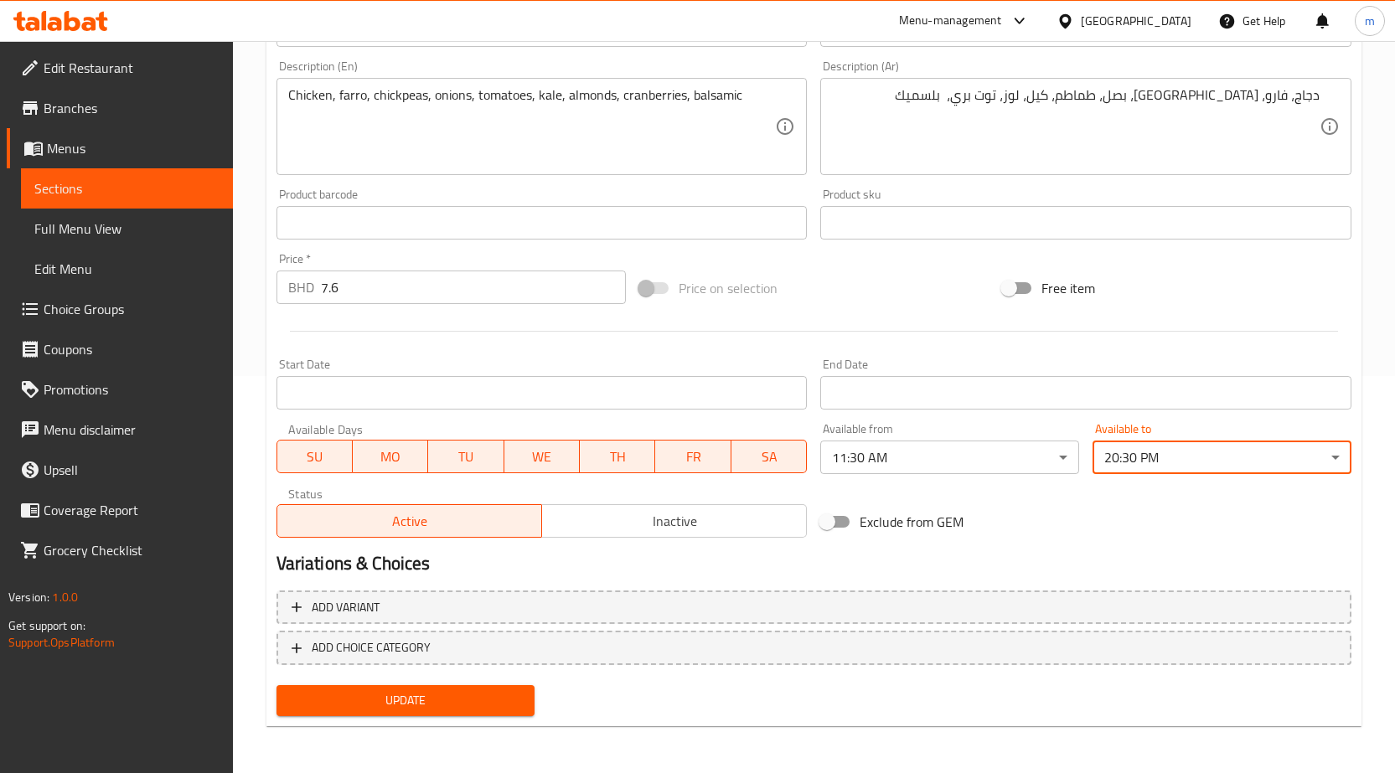
click at [457, 688] on button "Update" at bounding box center [405, 700] width 259 height 31
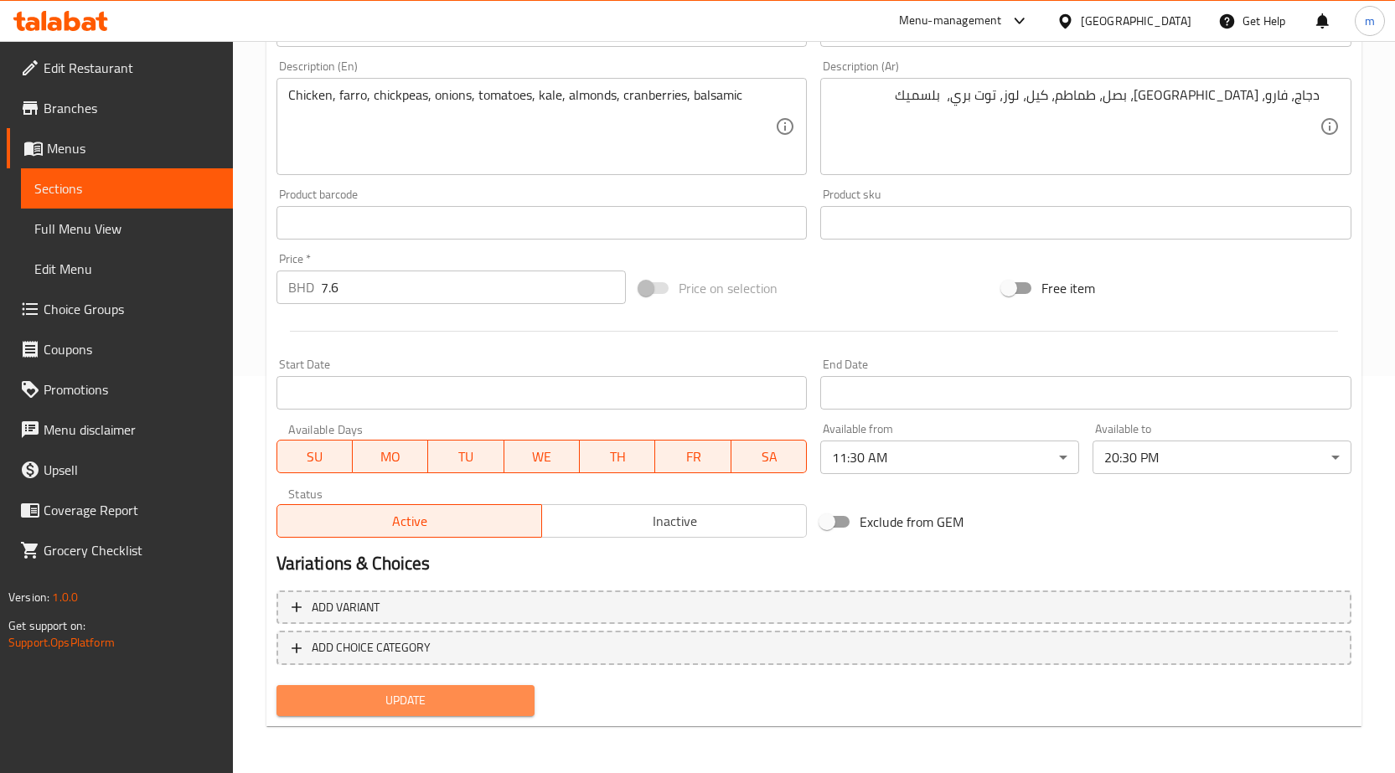
click at [473, 697] on span "Update" at bounding box center [406, 700] width 232 height 21
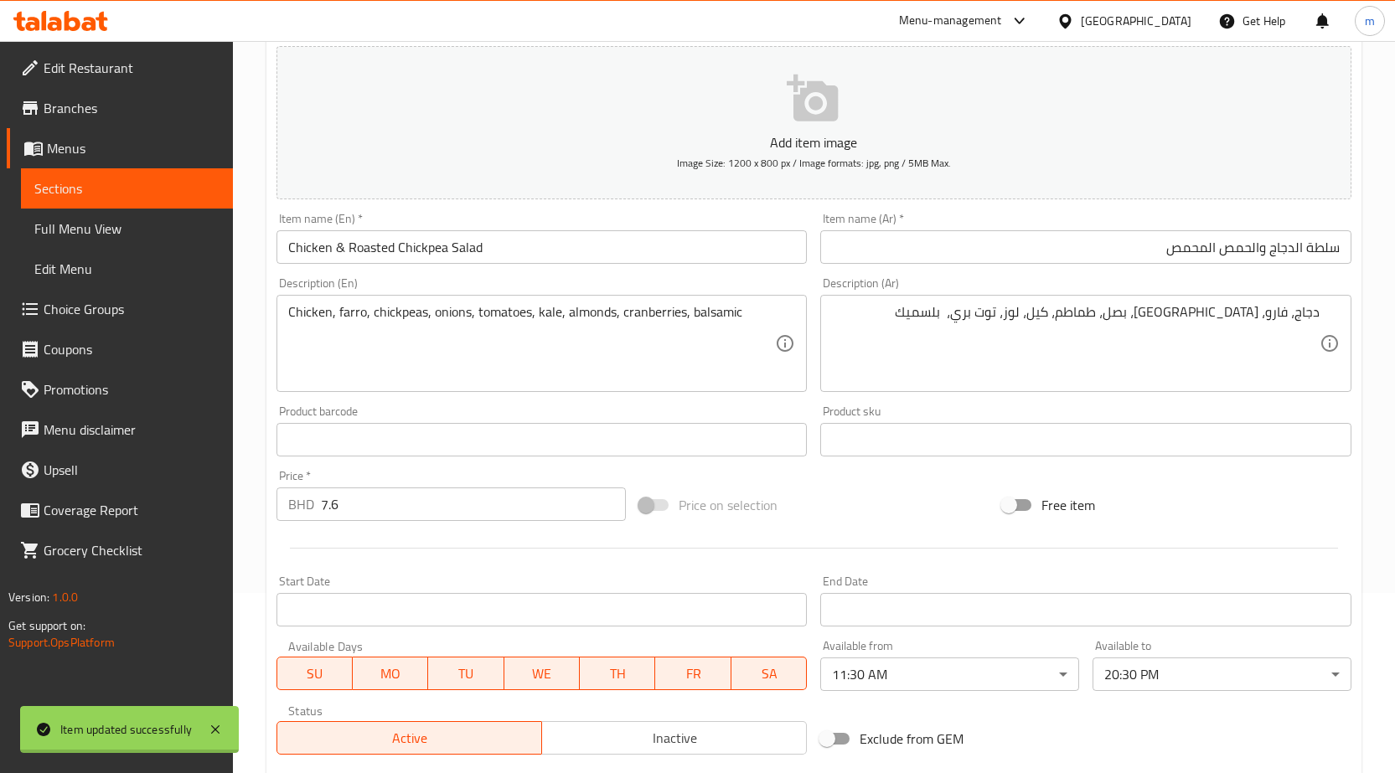
scroll to position [0, 0]
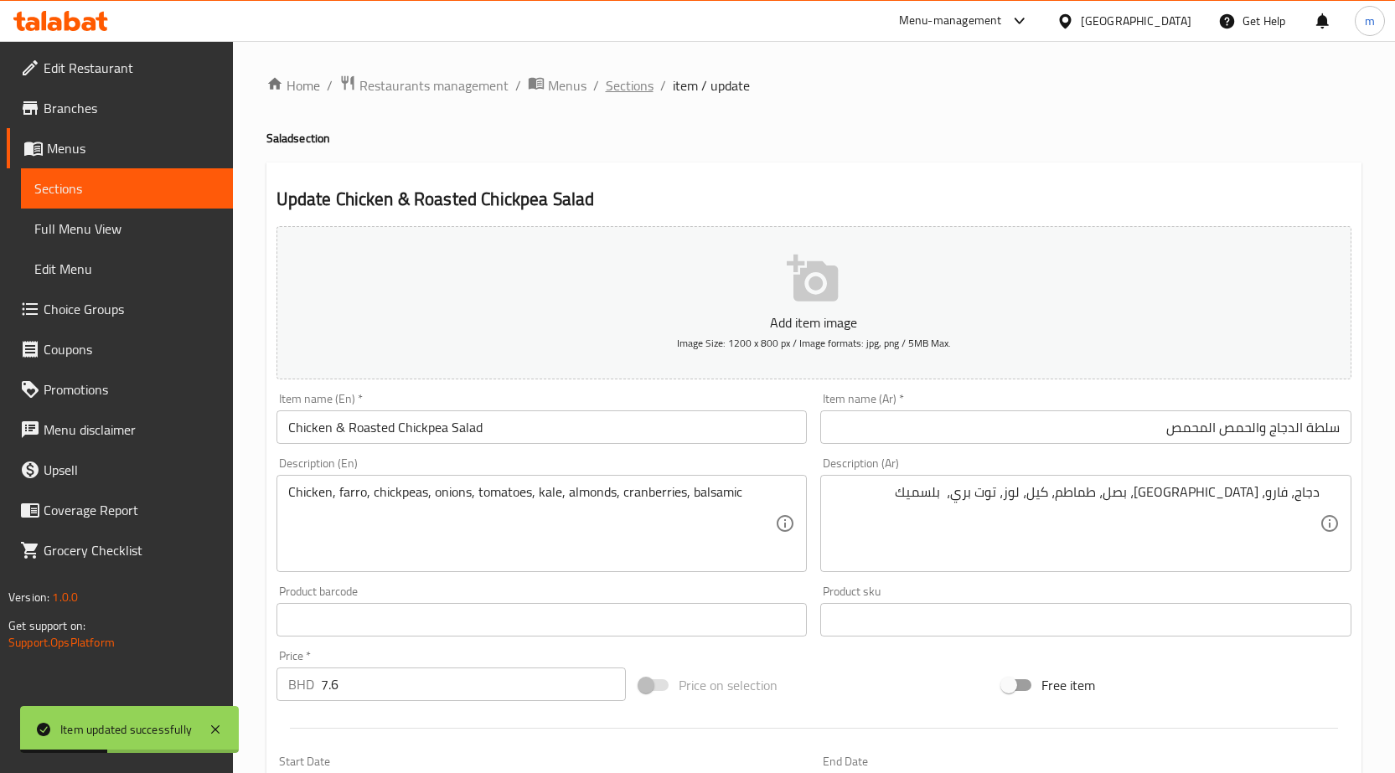
click at [629, 86] on span "Sections" at bounding box center [630, 85] width 48 height 20
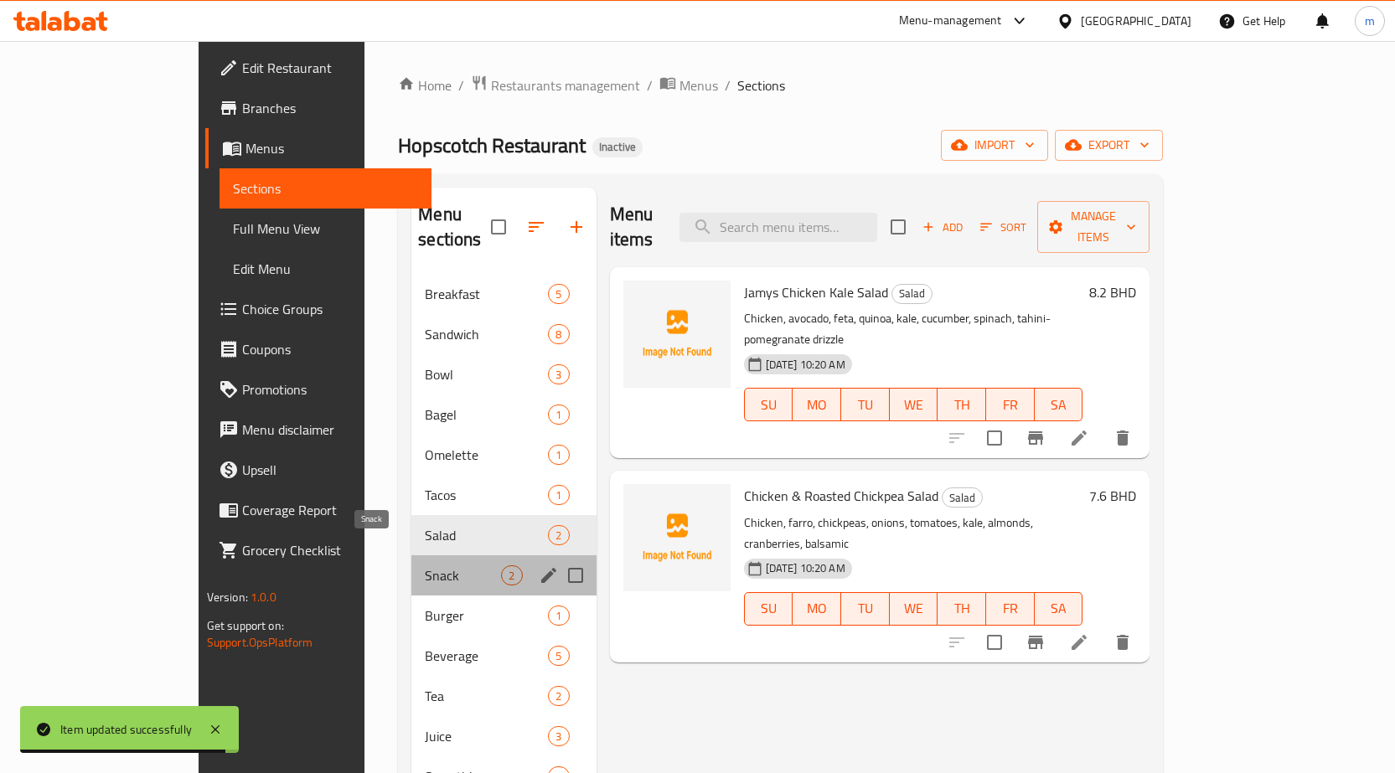
click at [425, 565] on span "Snack" at bounding box center [463, 575] width 76 height 20
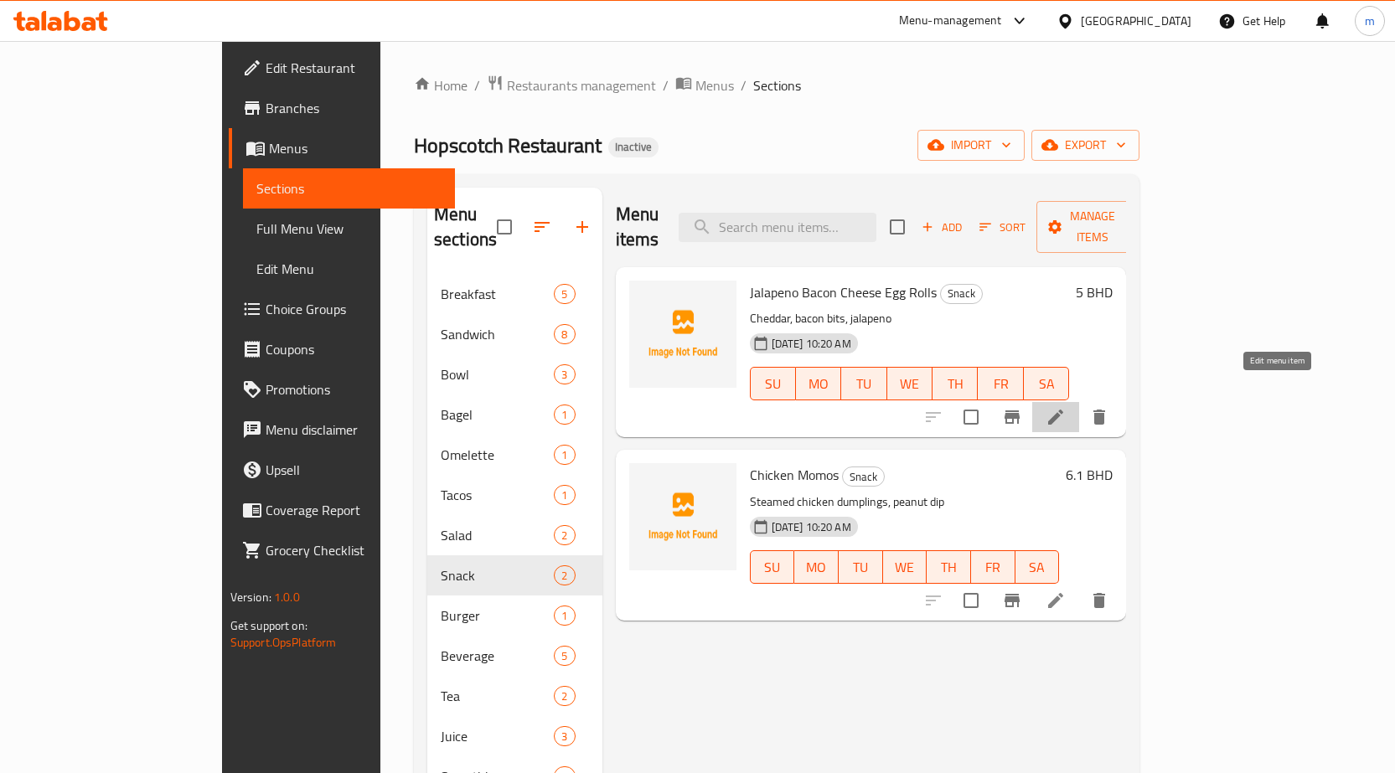
click at [1066, 407] on icon at bounding box center [1055, 417] width 20 height 20
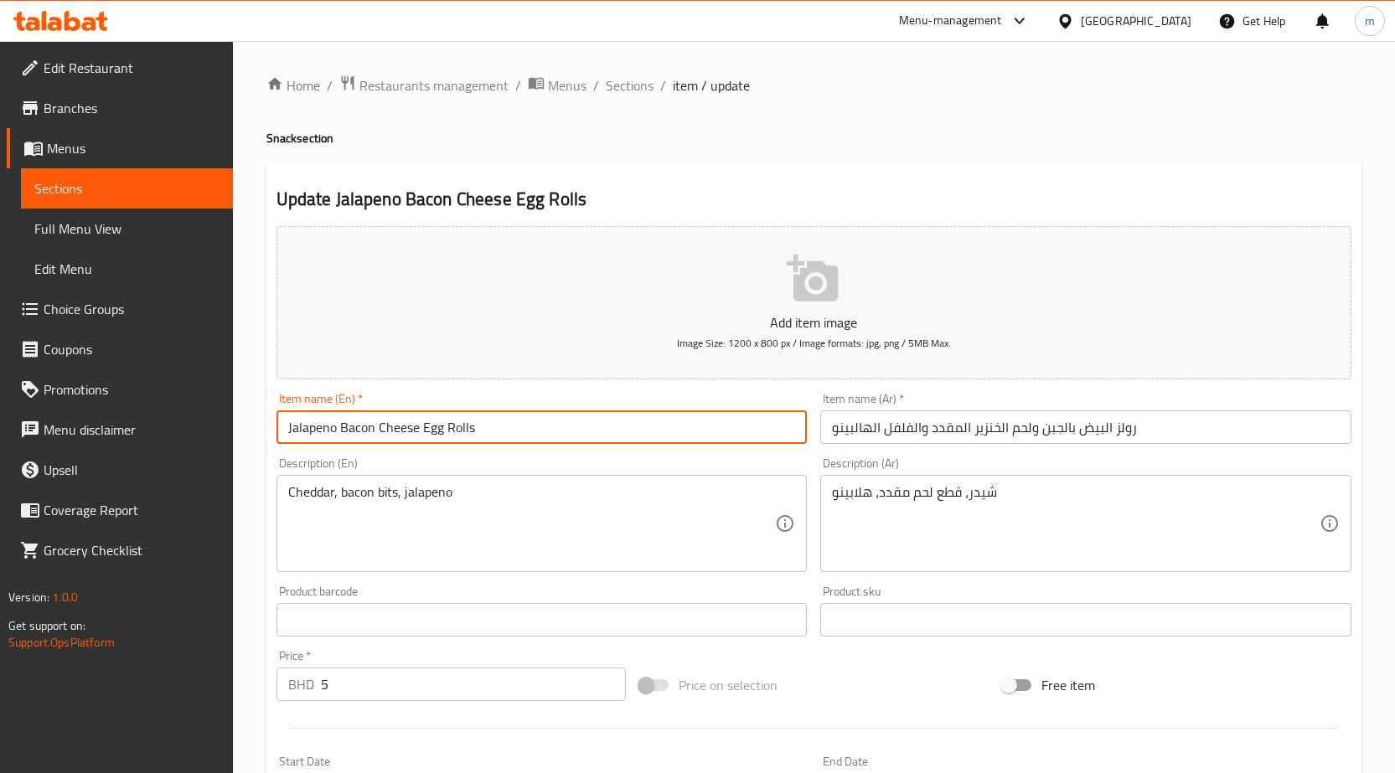
drag, startPoint x: 502, startPoint y: 429, endPoint x: 275, endPoint y: 452, distance: 228.2
click at [275, 452] on div "Add item image Image Size: 1200 x 800 px / Image formats: jpg, png / 5MB Max. I…" at bounding box center [814, 580] width 1088 height 722
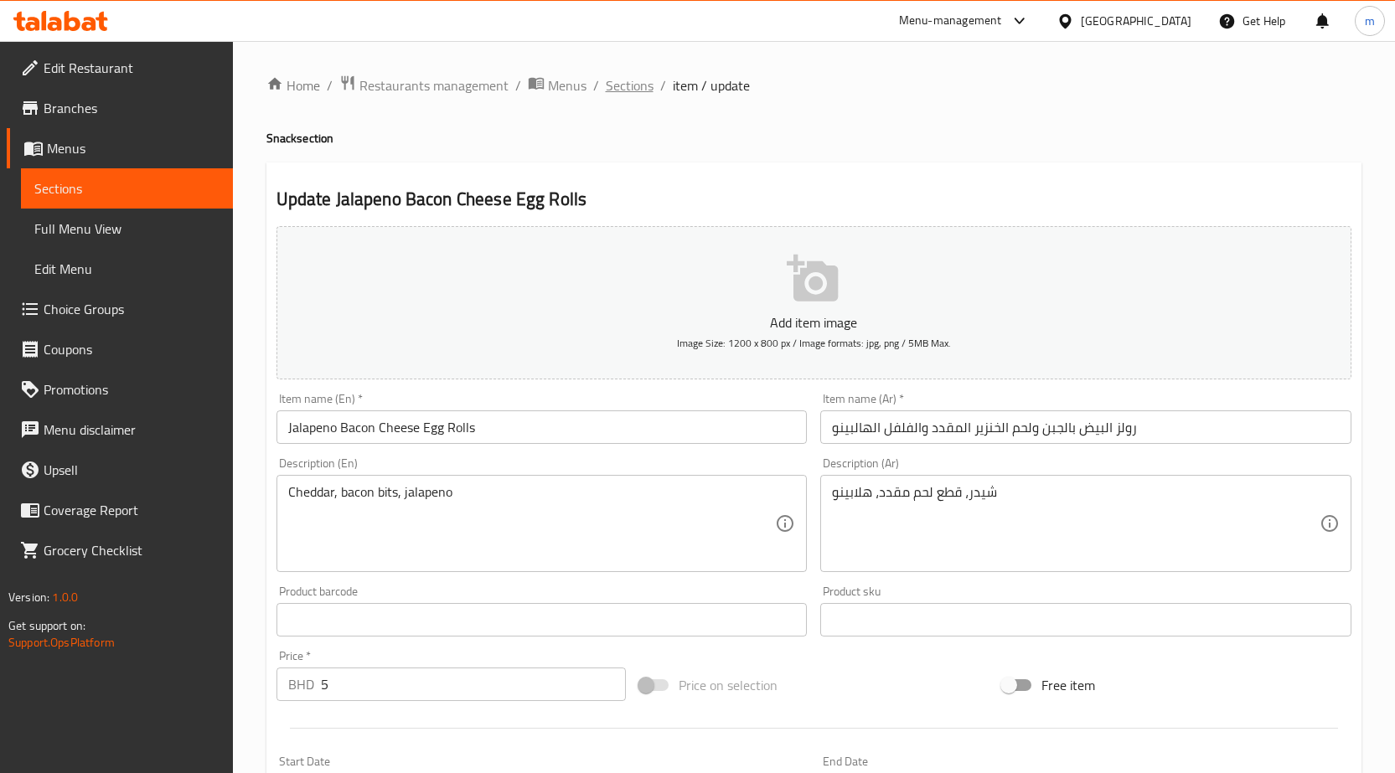
click at [633, 92] on span "Sections" at bounding box center [630, 85] width 48 height 20
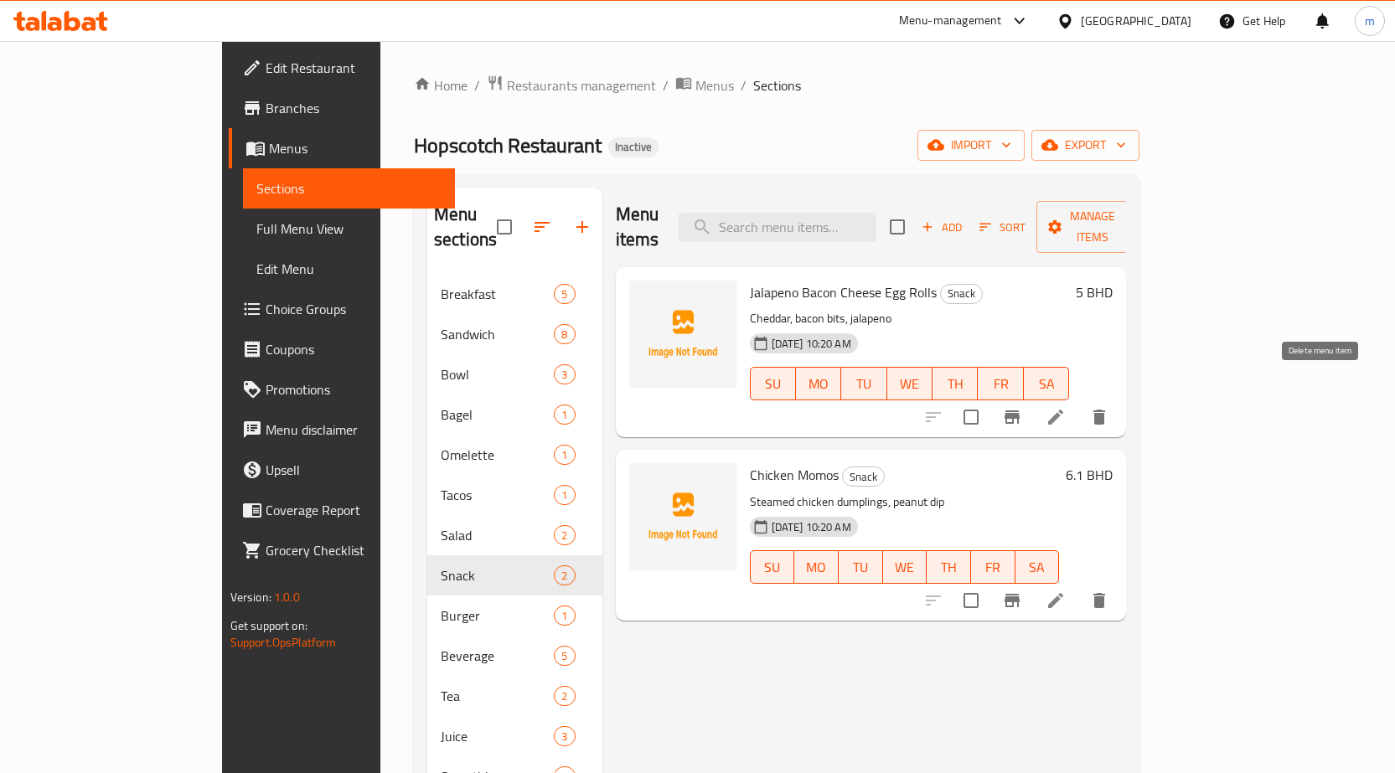
click at [1105, 410] on icon "delete" at bounding box center [1099, 417] width 12 height 15
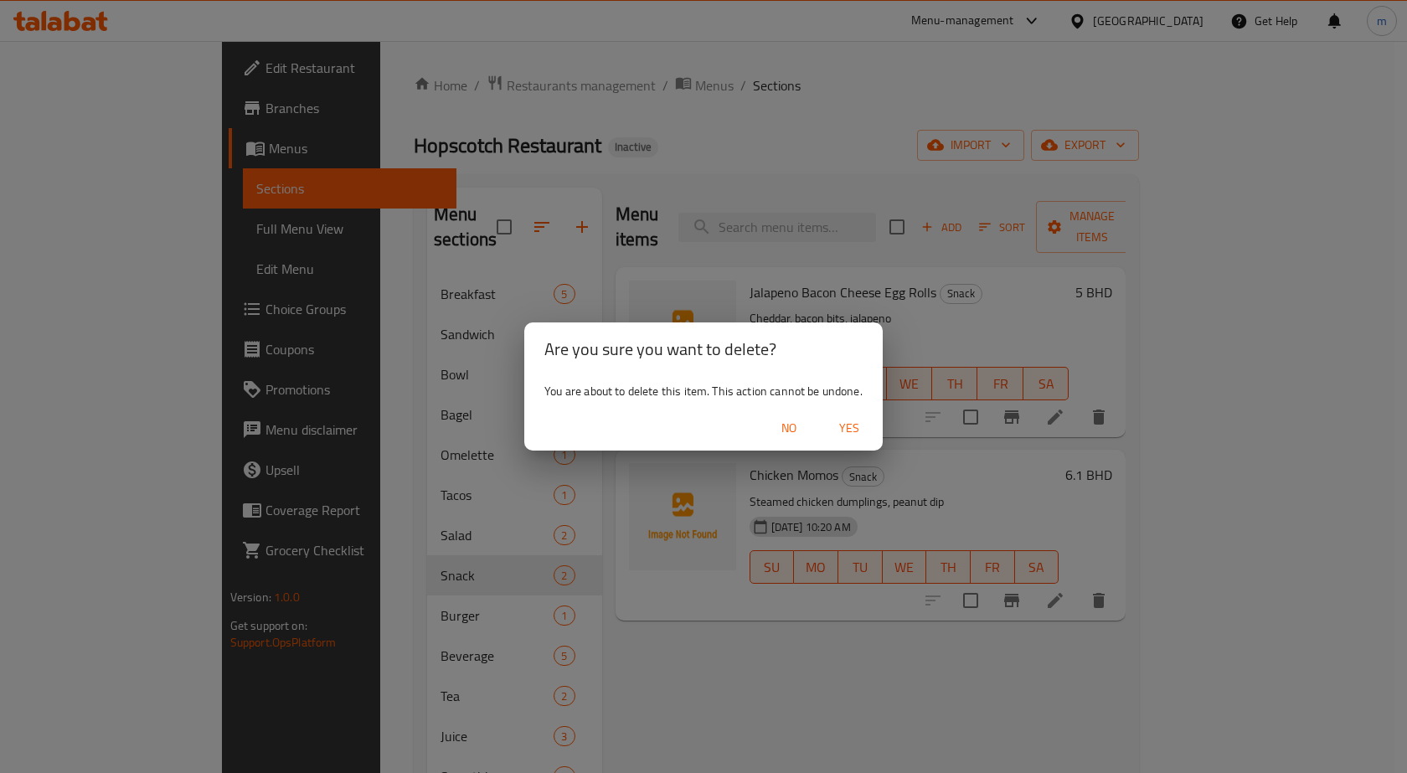
click at [861, 429] on span "Yes" at bounding box center [849, 428] width 40 height 21
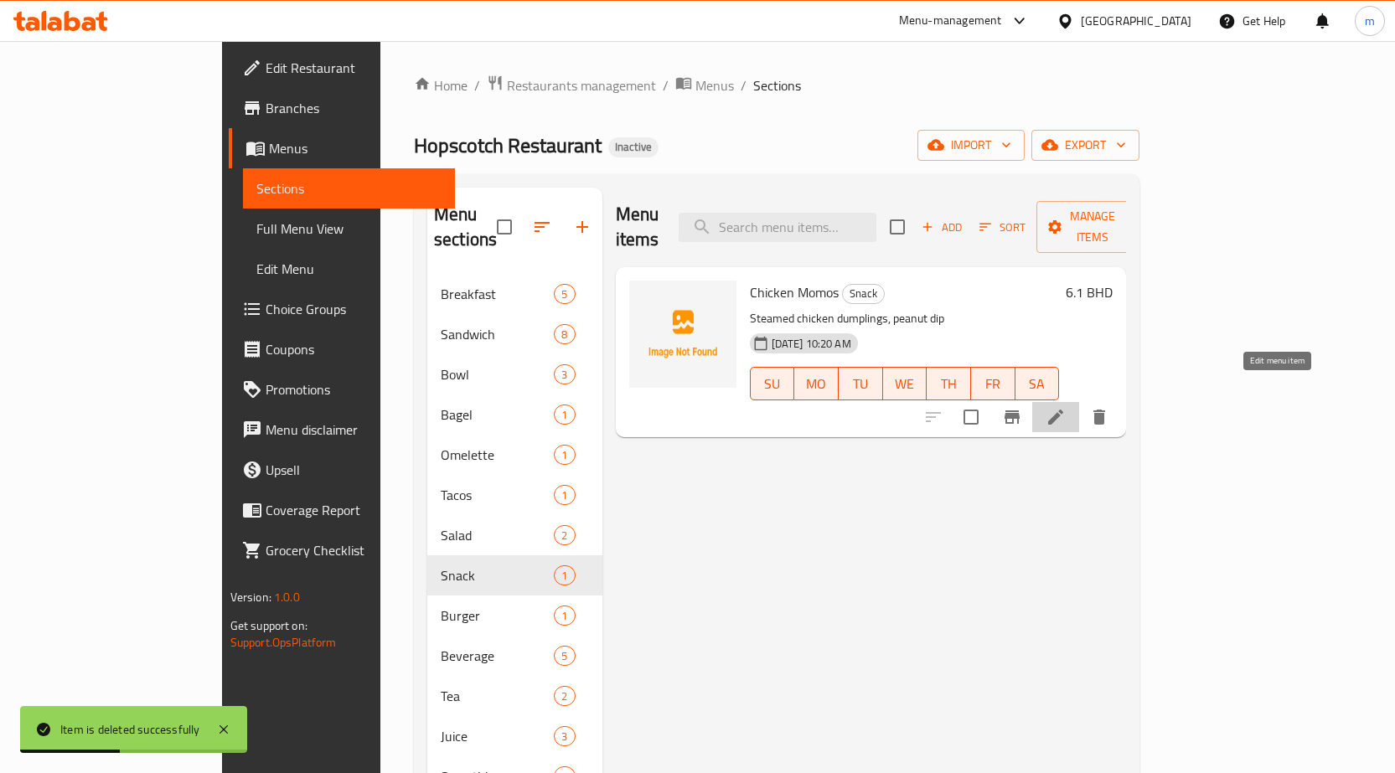
click at [1066, 407] on icon at bounding box center [1055, 417] width 20 height 20
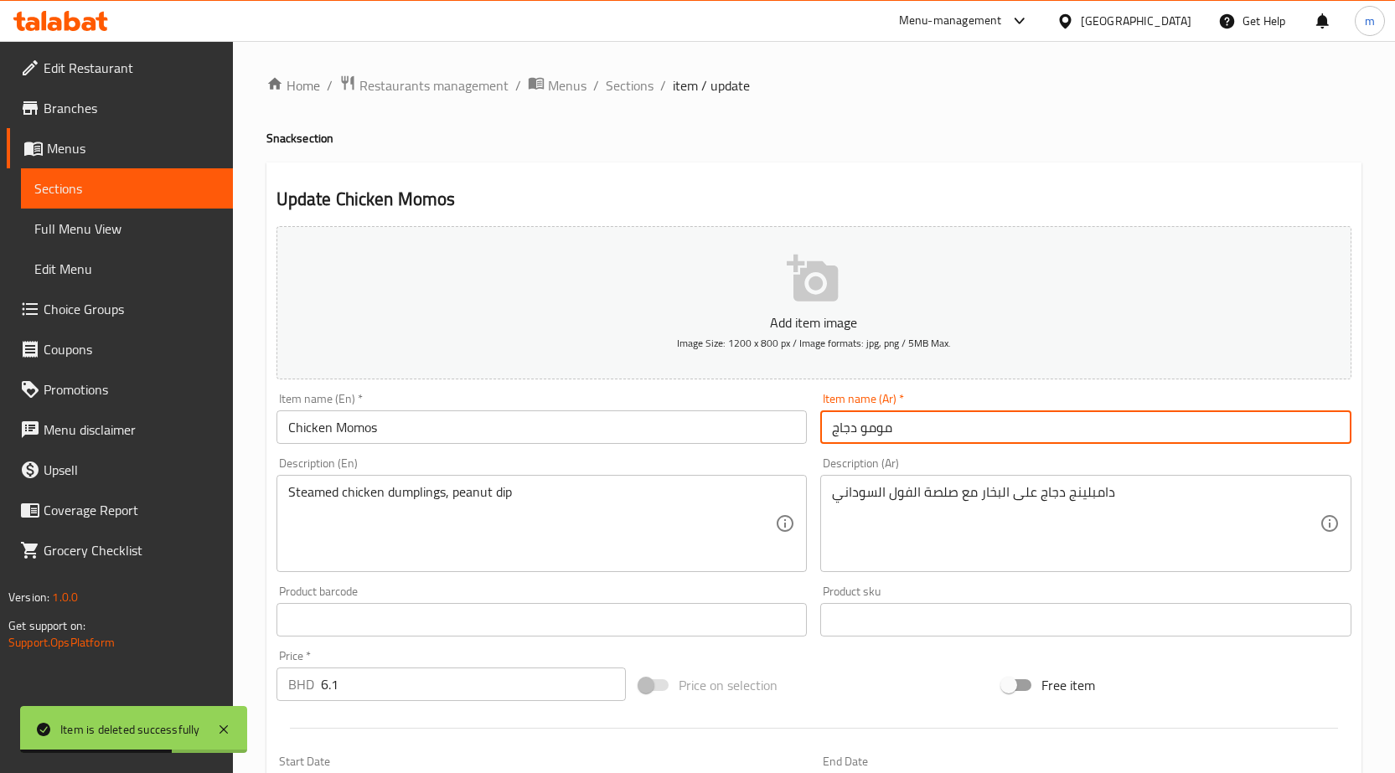
click at [990, 443] on input "مومو دجاج" at bounding box center [1085, 427] width 531 height 34
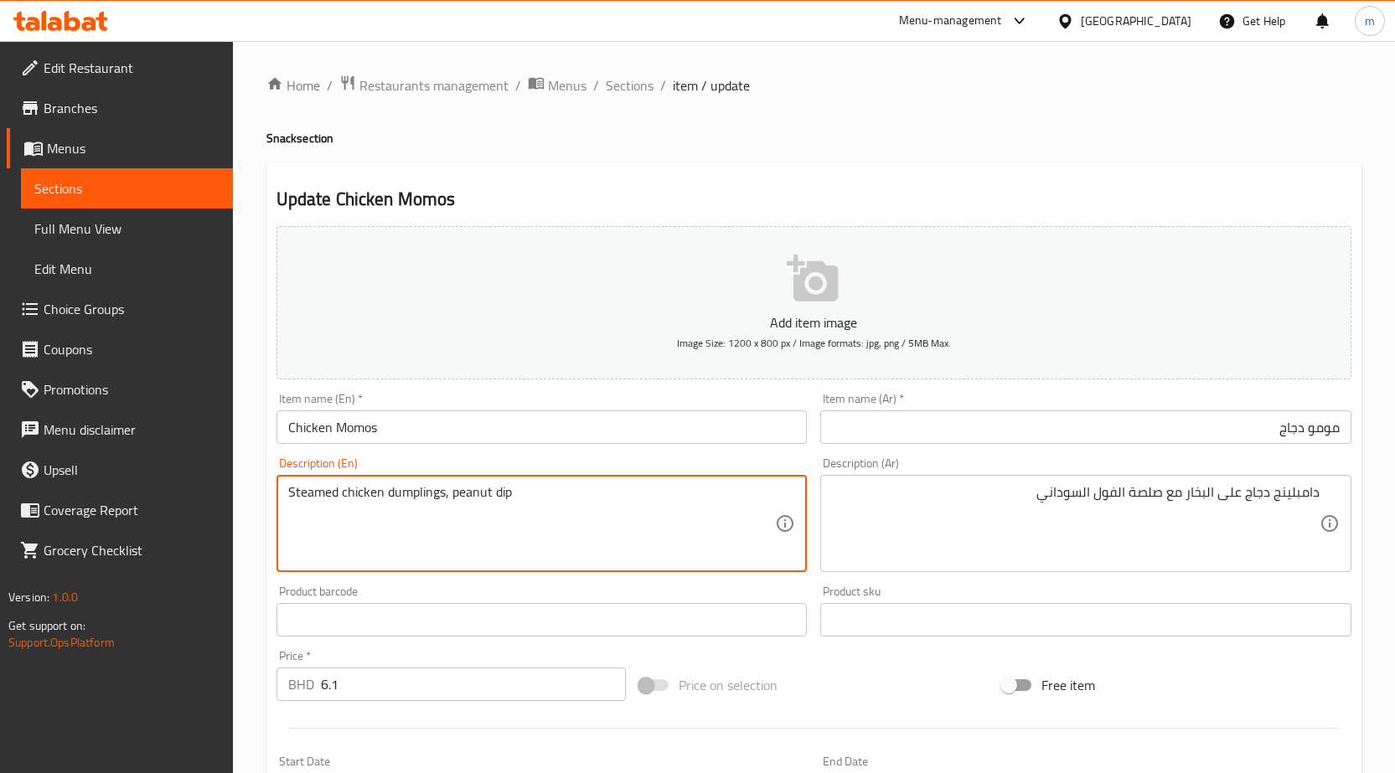
drag, startPoint x: 330, startPoint y: 493, endPoint x: 237, endPoint y: 491, distance: 93.0
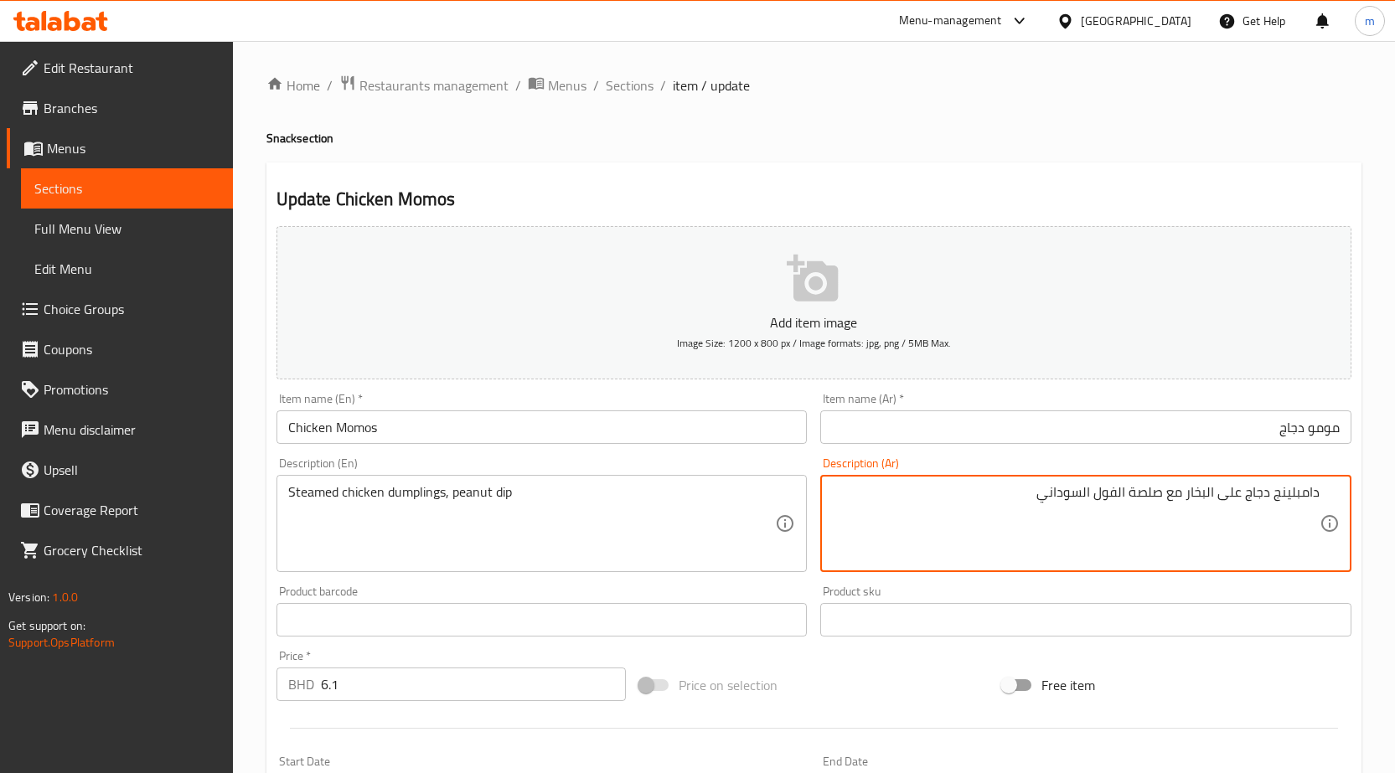
drag, startPoint x: 1132, startPoint y: 493, endPoint x: 1163, endPoint y: 503, distance: 32.3
type textarea "دامبلينج دجاج على البخار مع صوص الفول السوداني"
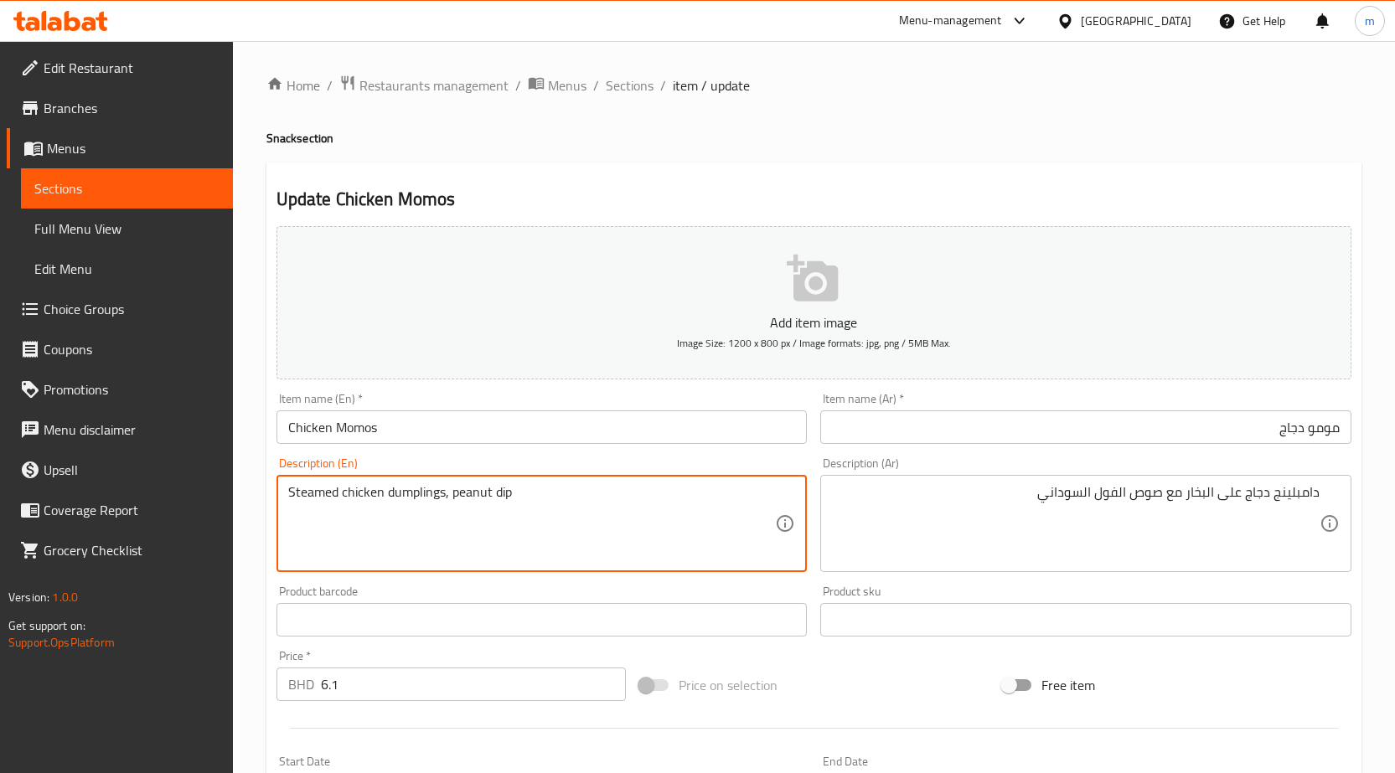
drag, startPoint x: 449, startPoint y: 487, endPoint x: 484, endPoint y: 490, distance: 35.3
click at [486, 494] on textarea "Steamed chicken dumplings, peanut dip" at bounding box center [532, 524] width 488 height 80
drag, startPoint x: 489, startPoint y: 490, endPoint x: 452, endPoint y: 495, distance: 37.2
click at [452, 495] on textarea "Steamed chicken dumplings, peanut dip" at bounding box center [532, 524] width 488 height 80
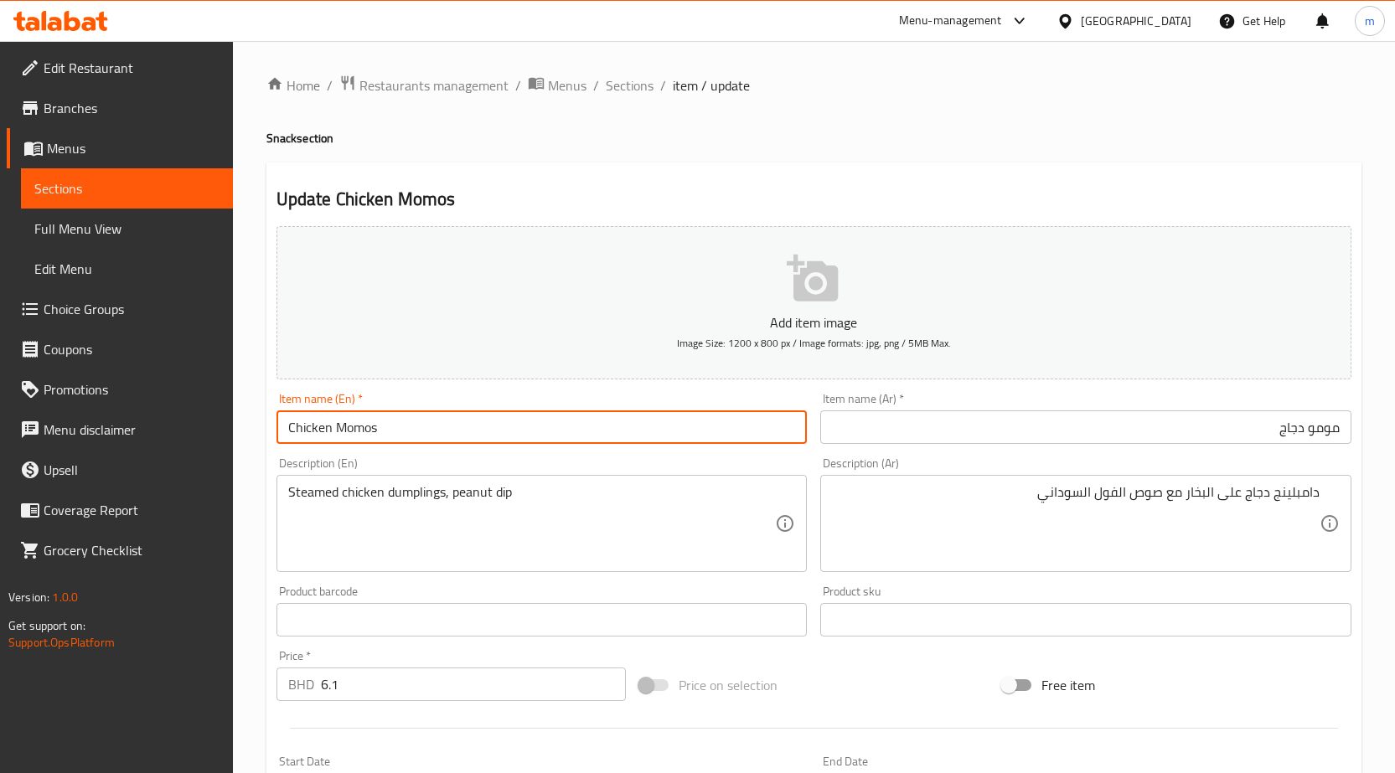
drag, startPoint x: 390, startPoint y: 428, endPoint x: 219, endPoint y: 438, distance: 171.2
click at [219, 438] on div "Edit Restaurant Branches Menus Sections Full Menu View Edit Menu Choice Groups …" at bounding box center [697, 605] width 1395 height 1129
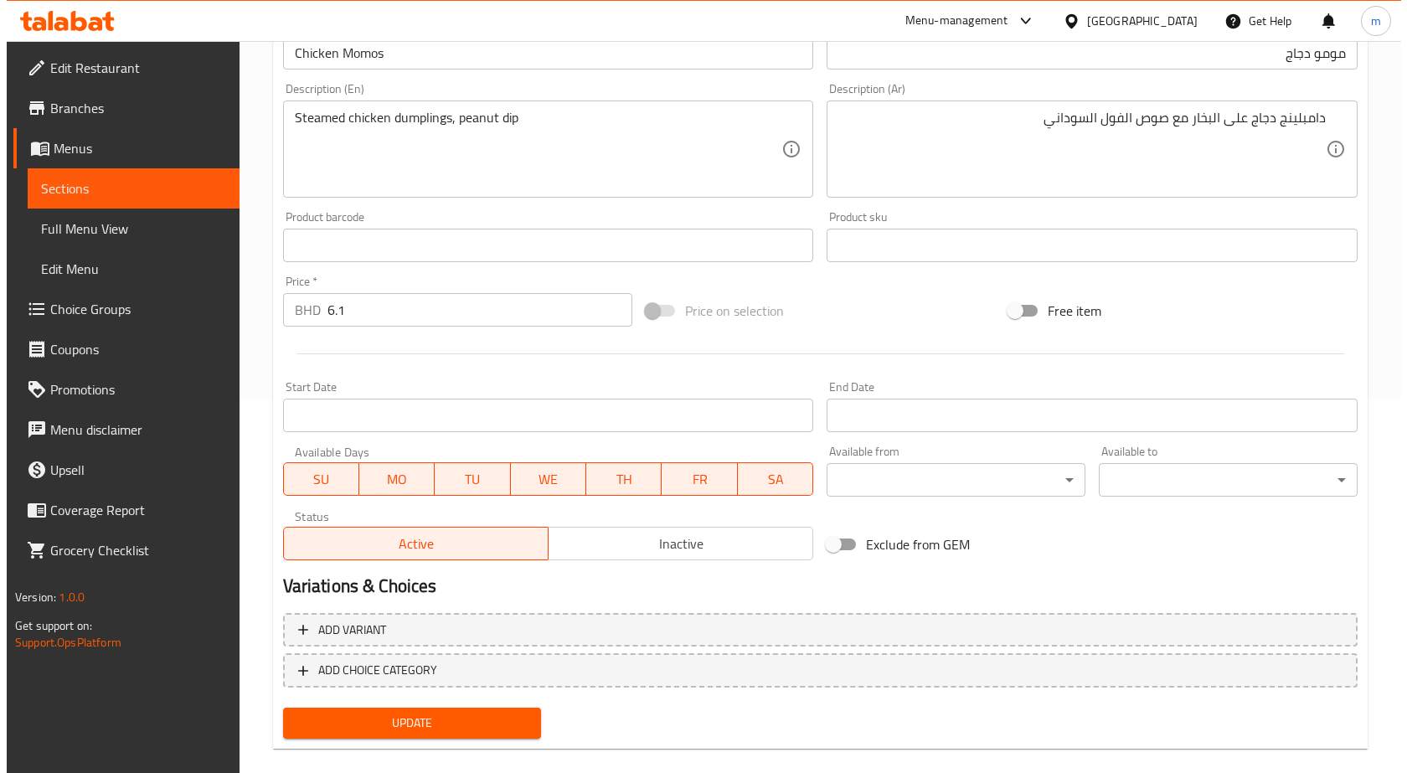
scroll to position [397, 0]
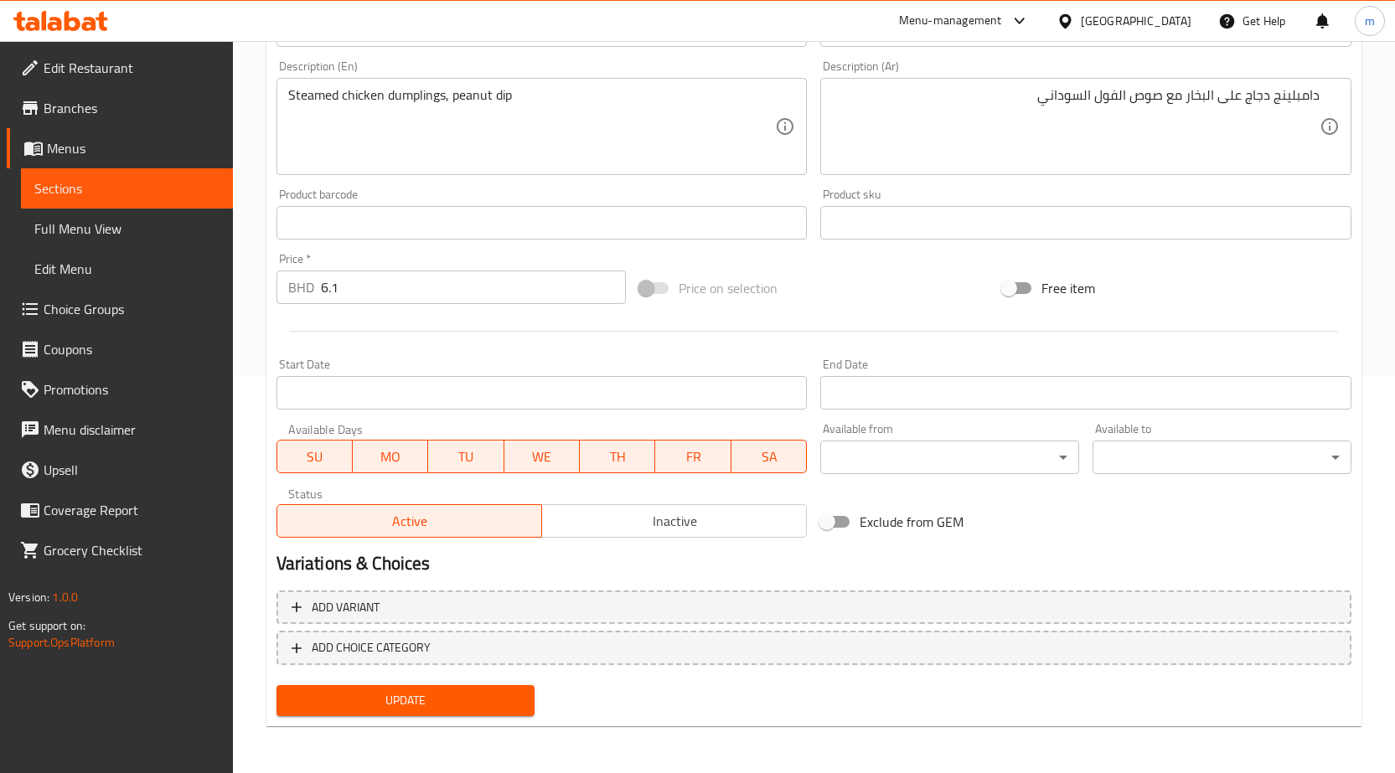
click at [928, 376] on body "​ Menu-management Bahrain Get Help m Edit Restaurant Branches Menus Sections Fu…" at bounding box center [697, 10] width 1395 height 732
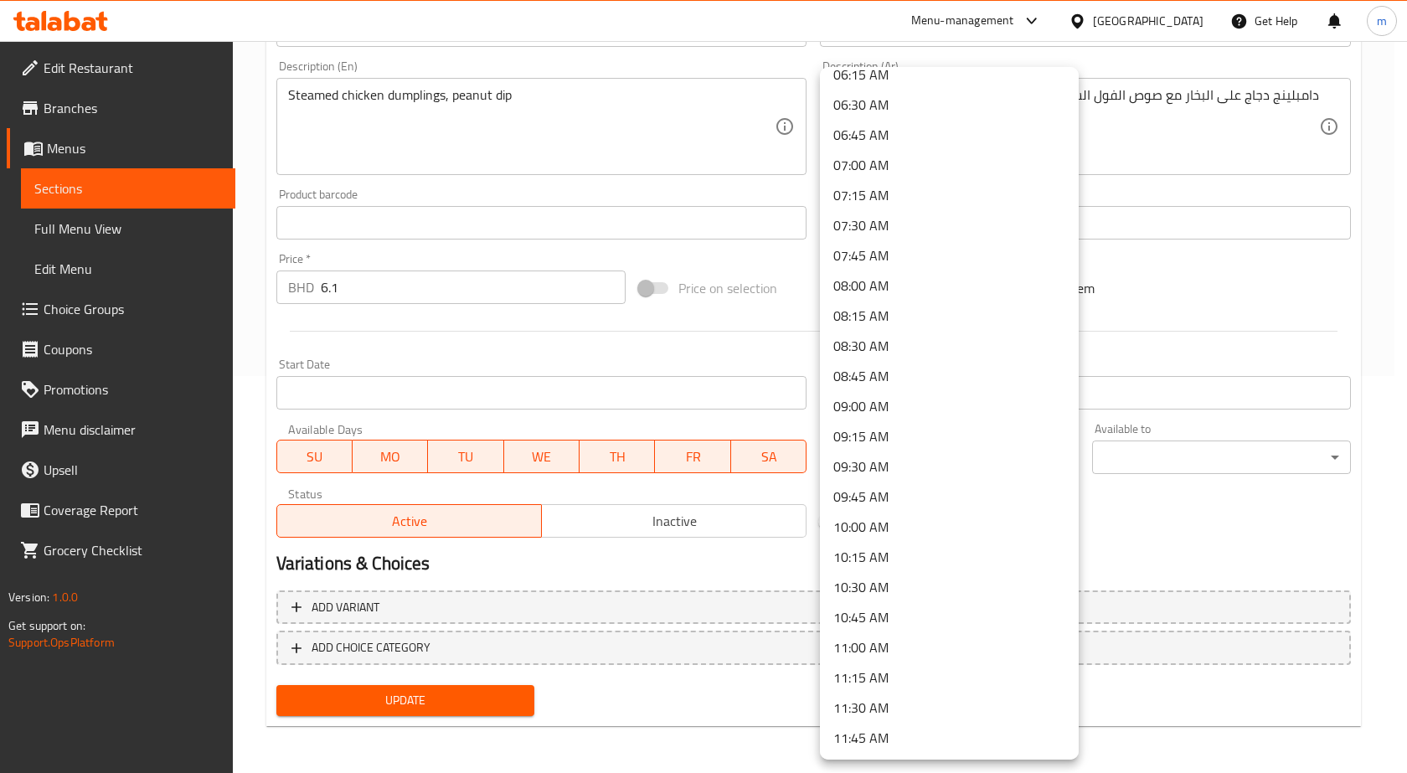
scroll to position [838, 0]
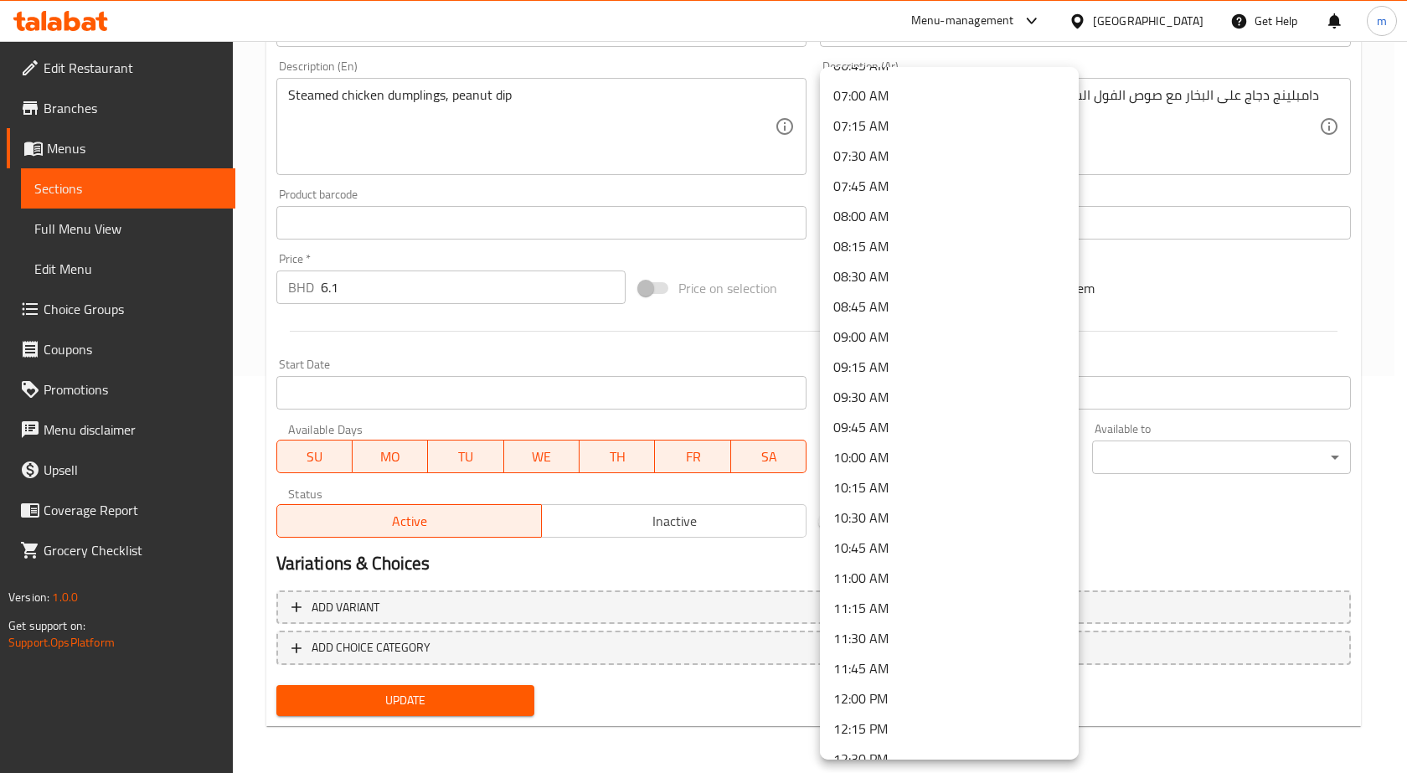
click at [919, 632] on li "11:30 AM" at bounding box center [949, 638] width 259 height 30
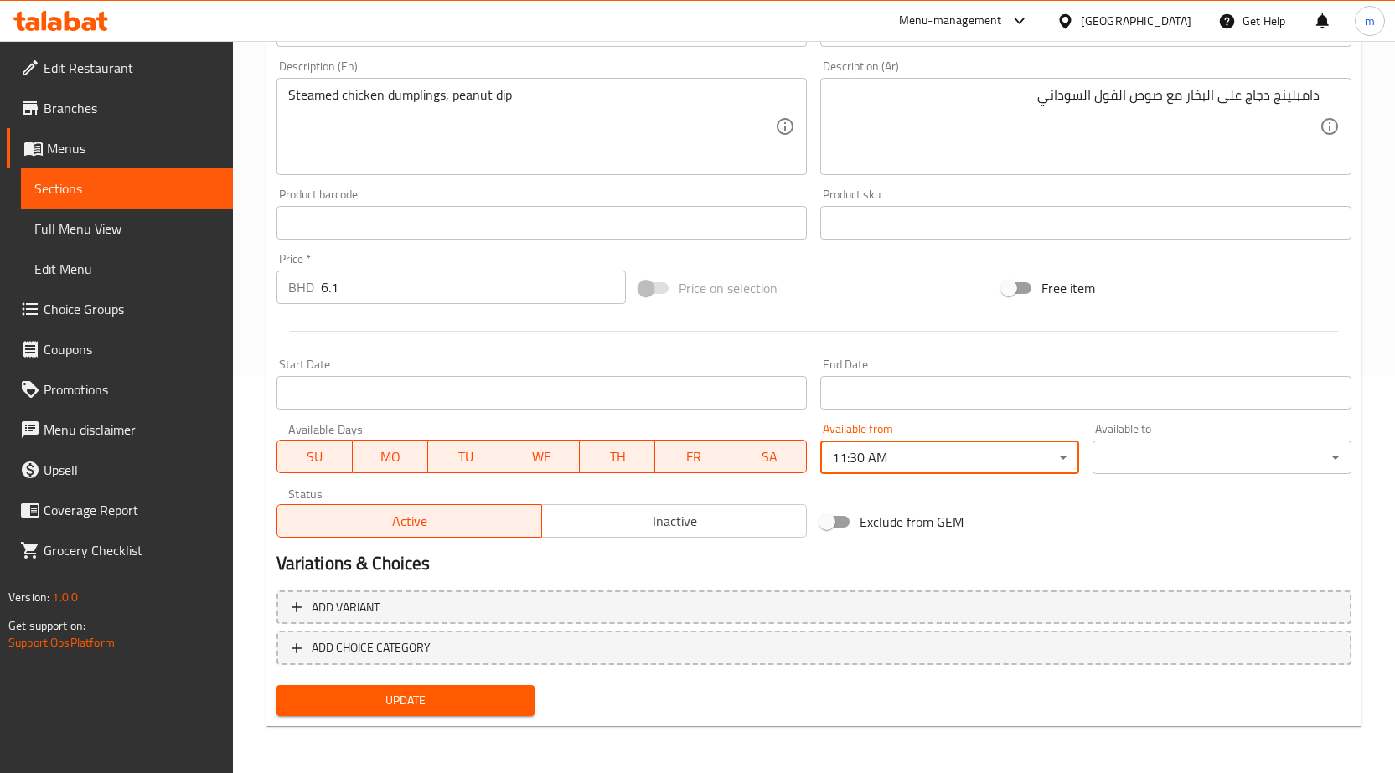
click at [1183, 376] on body "​ Menu-management Bahrain Get Help m Edit Restaurant Branches Menus Sections Fu…" at bounding box center [697, 10] width 1395 height 732
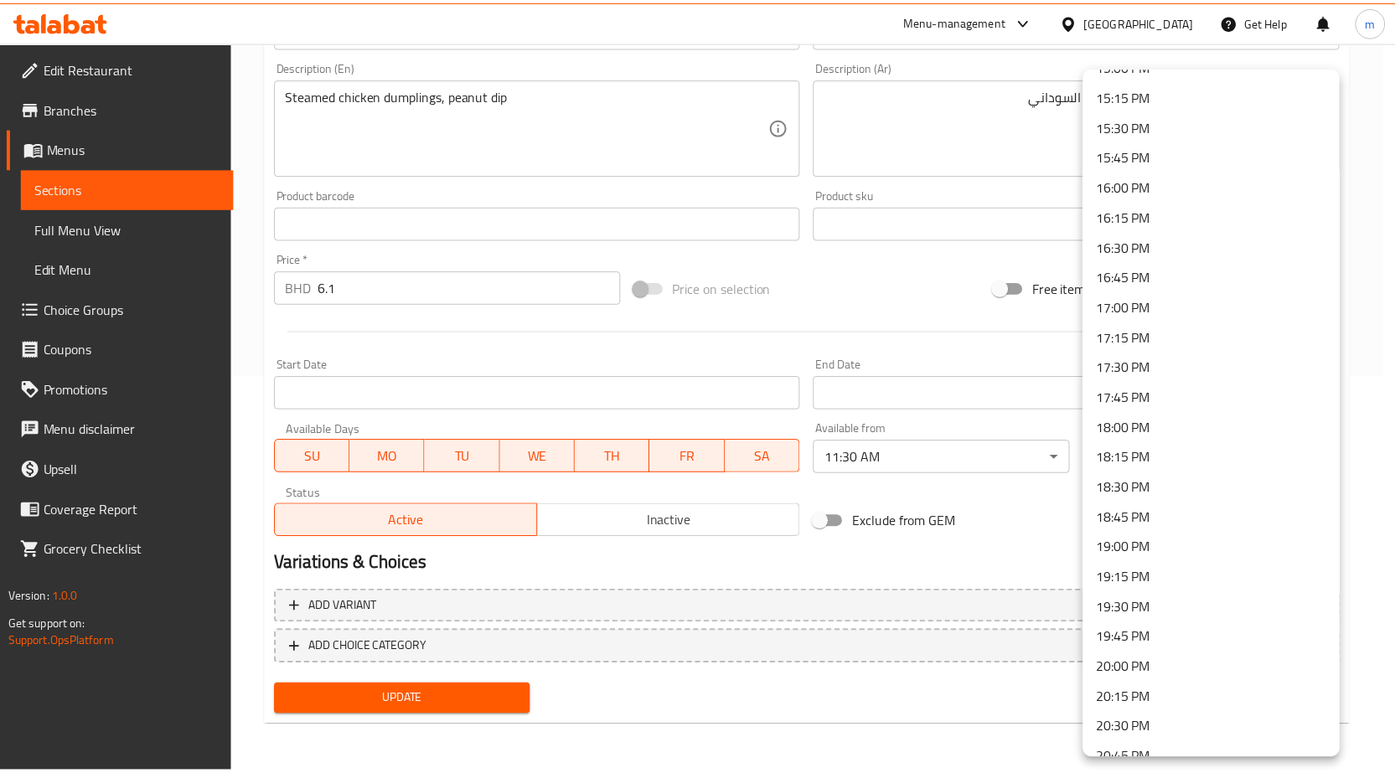
scroll to position [1843, 0]
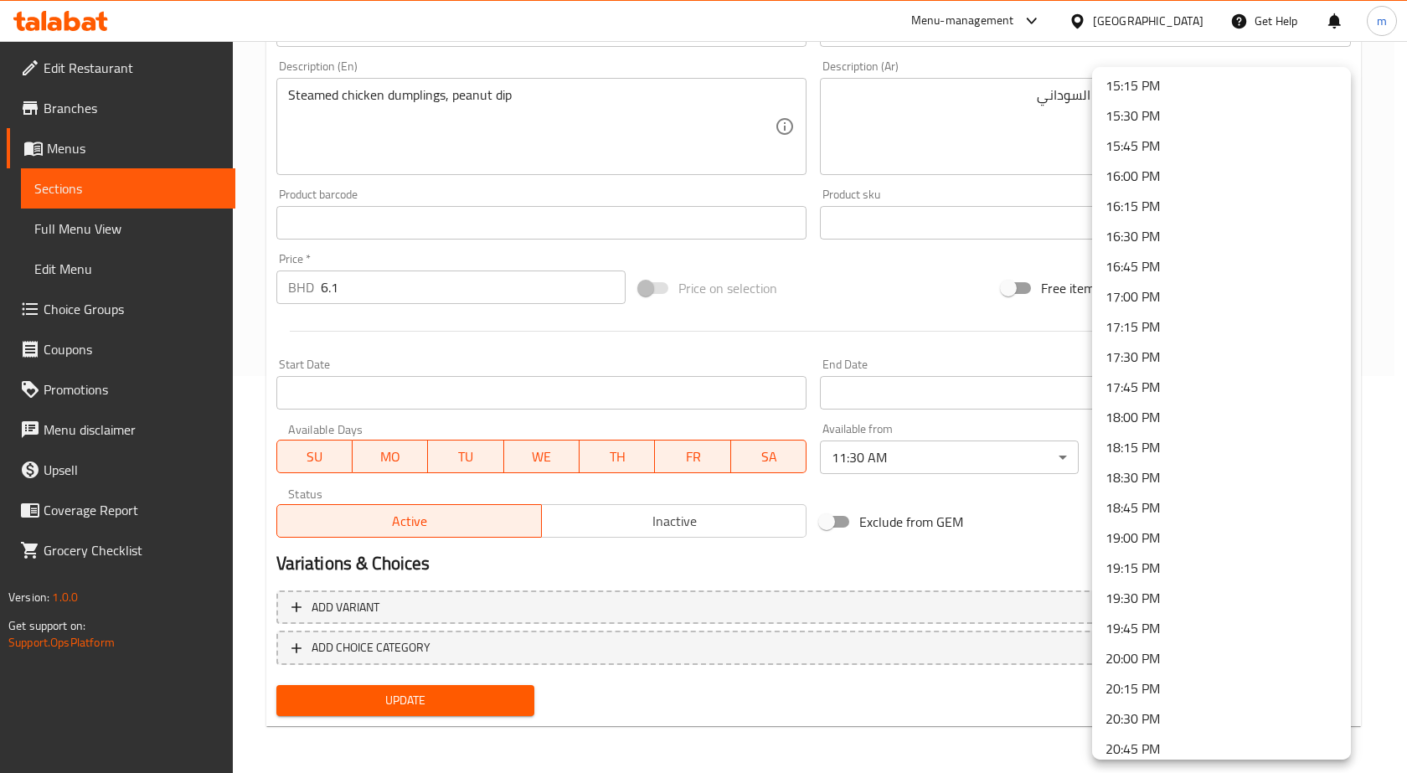
click at [1134, 718] on li "20:30 PM" at bounding box center [1221, 719] width 259 height 30
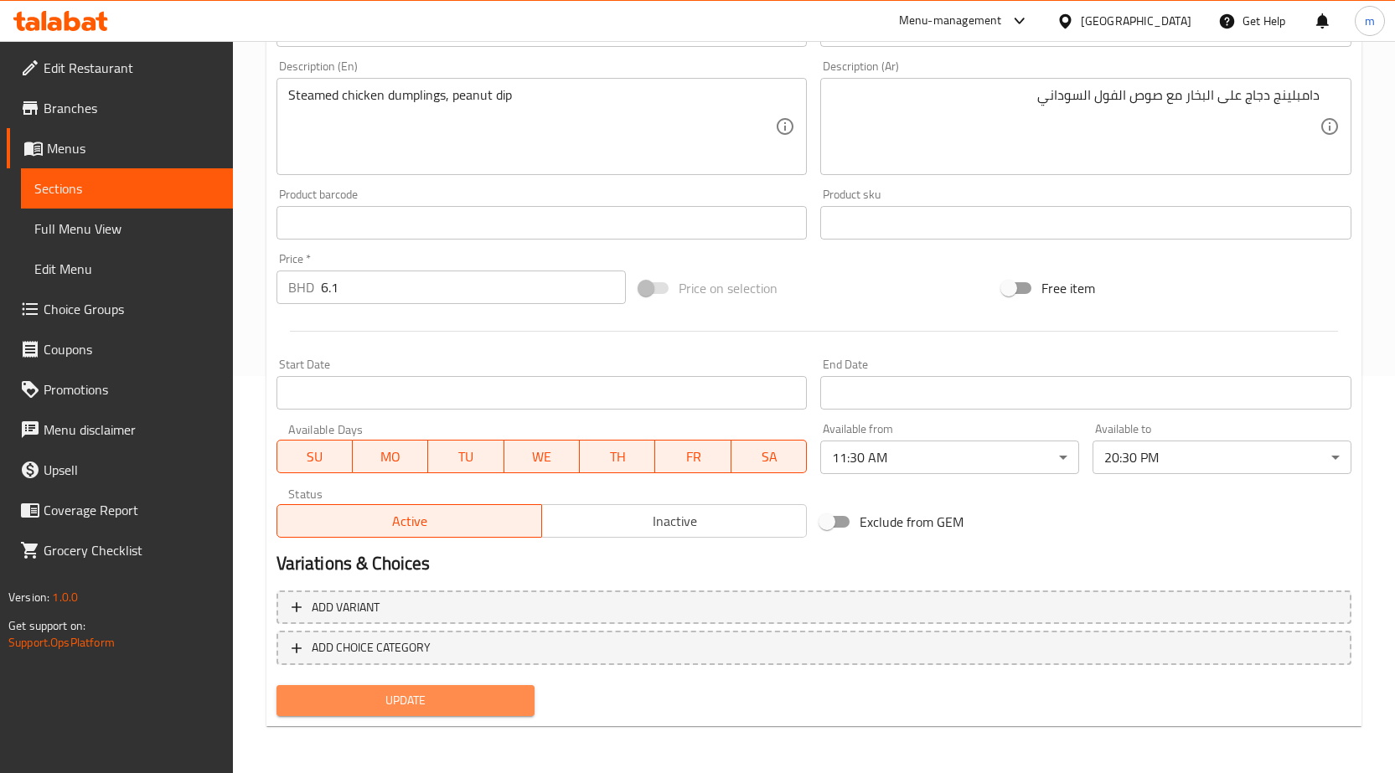
click at [497, 715] on button "Update" at bounding box center [405, 700] width 259 height 31
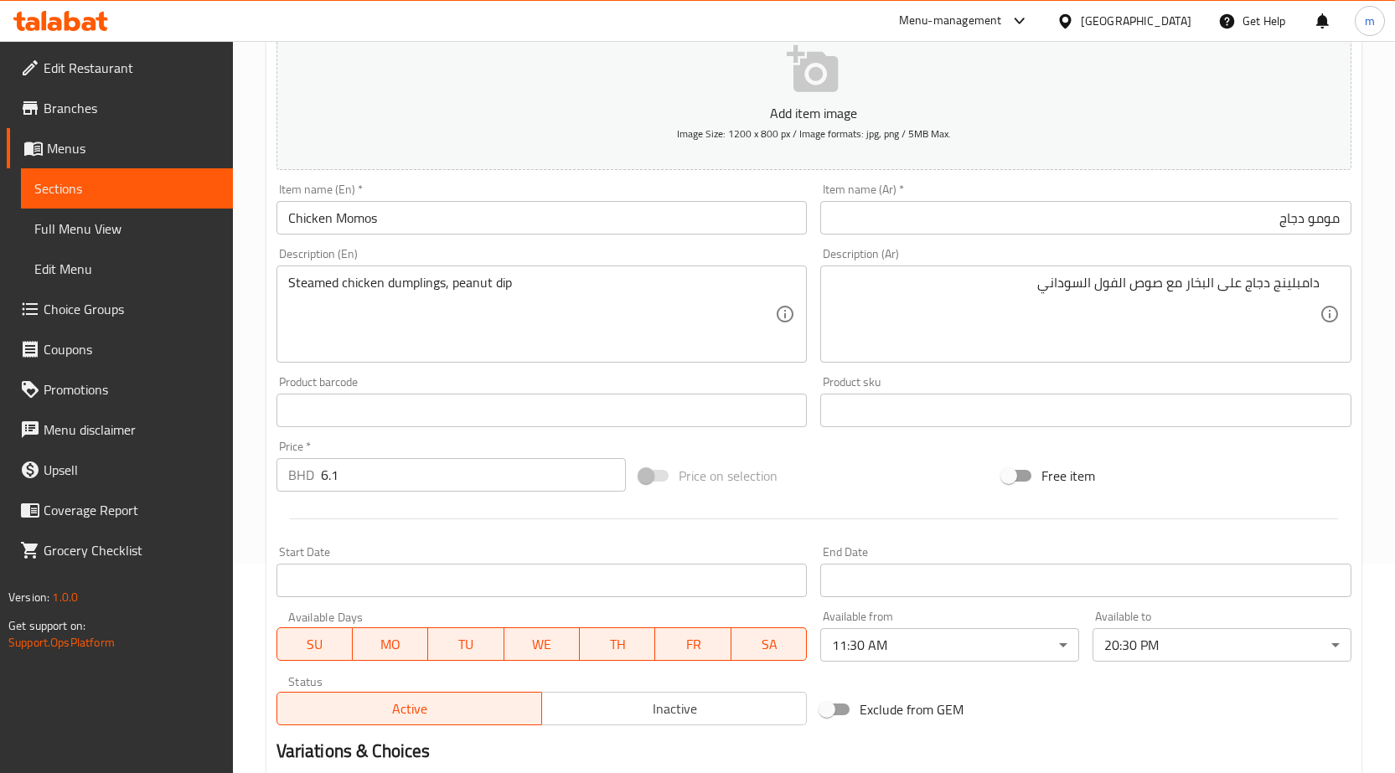
scroll to position [0, 0]
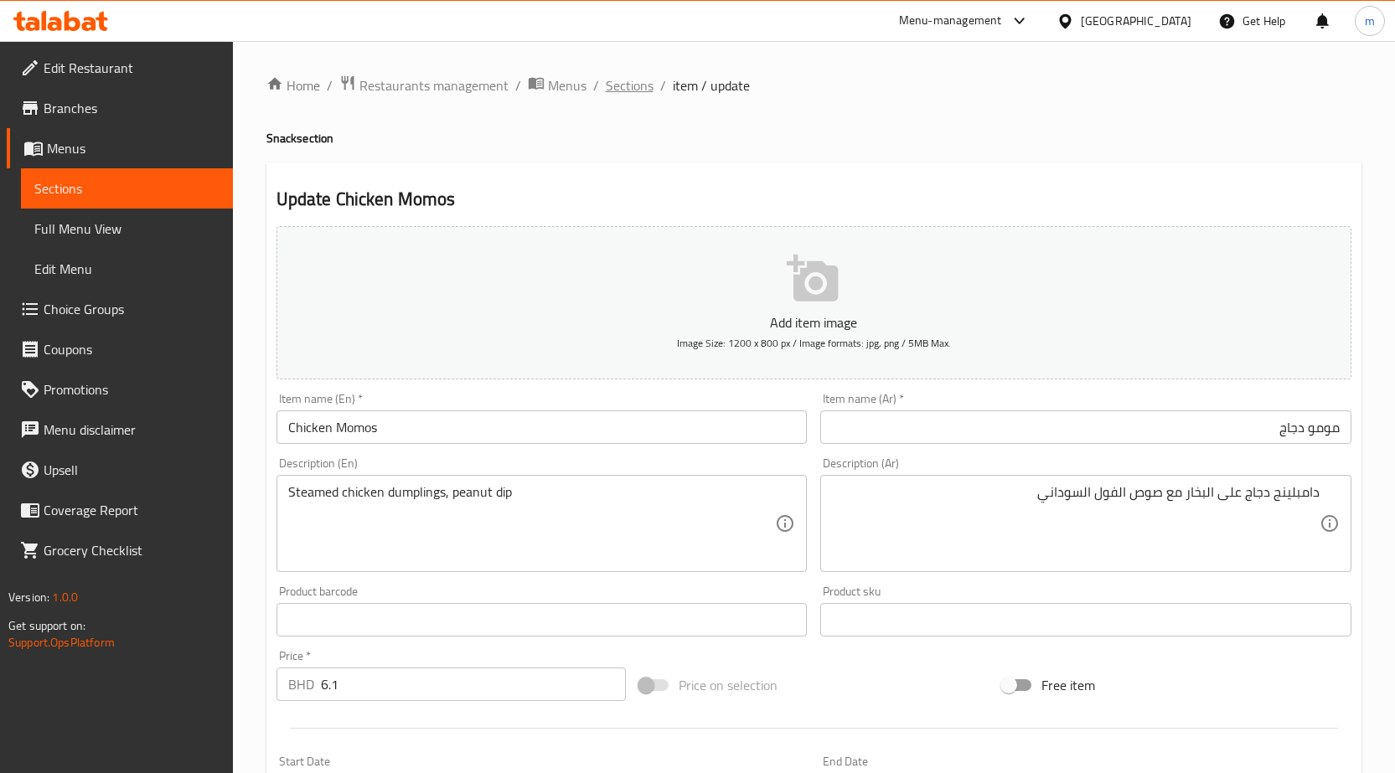
click at [619, 85] on span "Sections" at bounding box center [630, 85] width 48 height 20
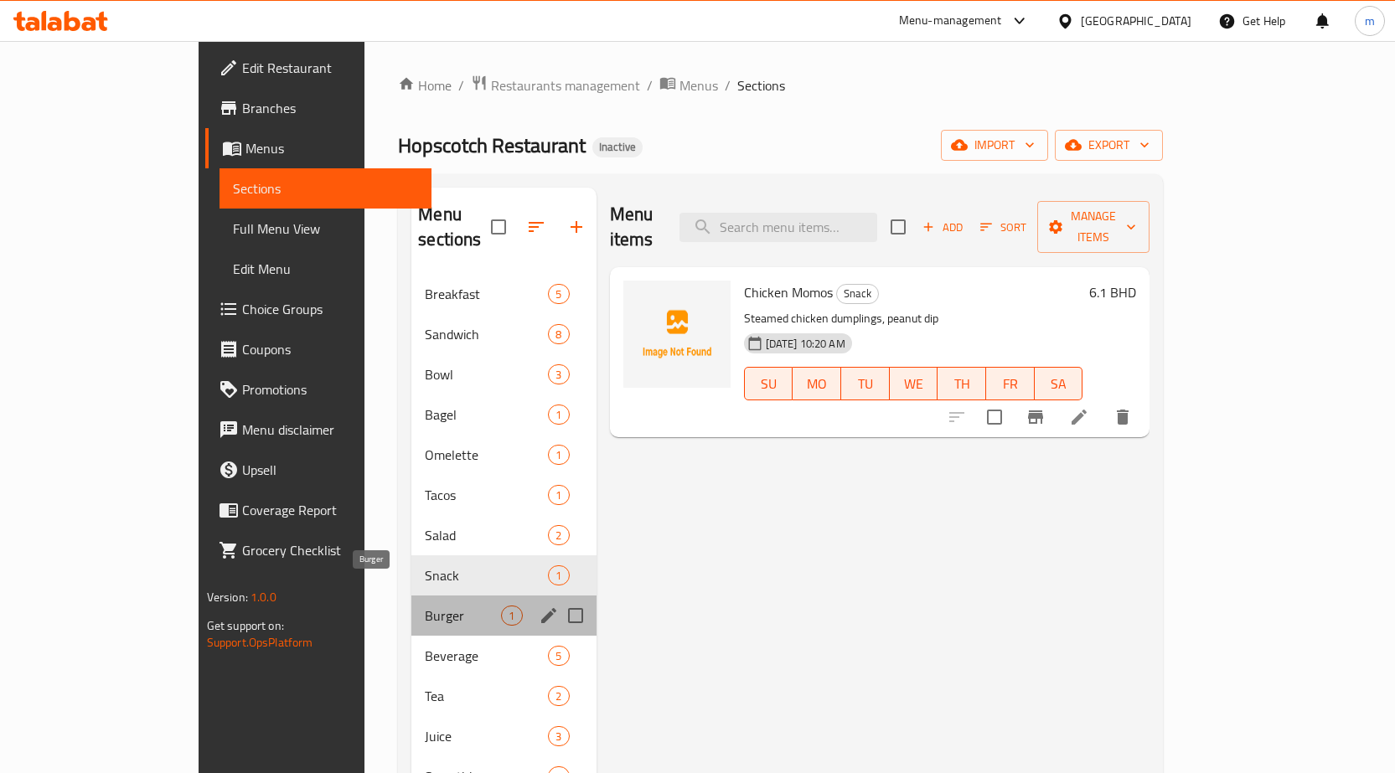
click at [425, 606] on span "Burger" at bounding box center [463, 616] width 76 height 20
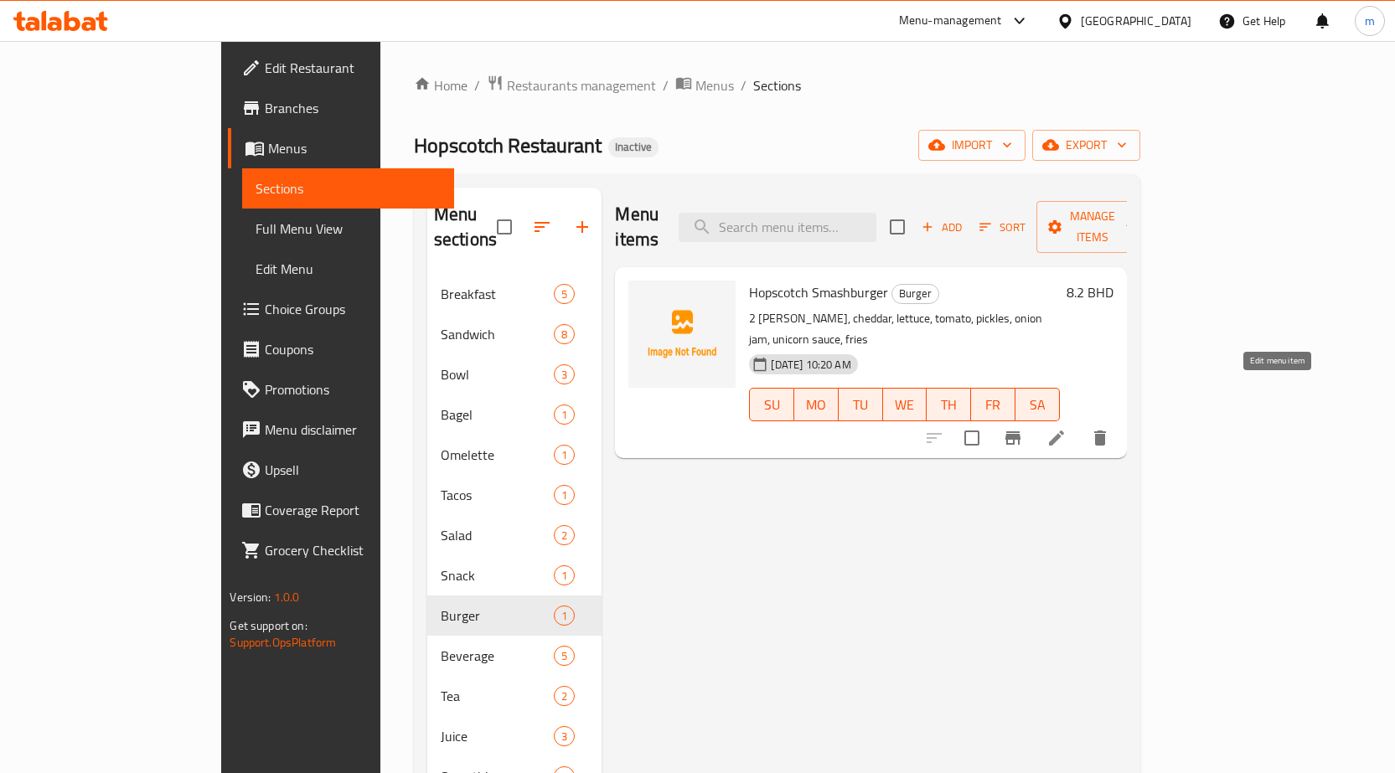
click at [1064, 431] on icon at bounding box center [1056, 438] width 15 height 15
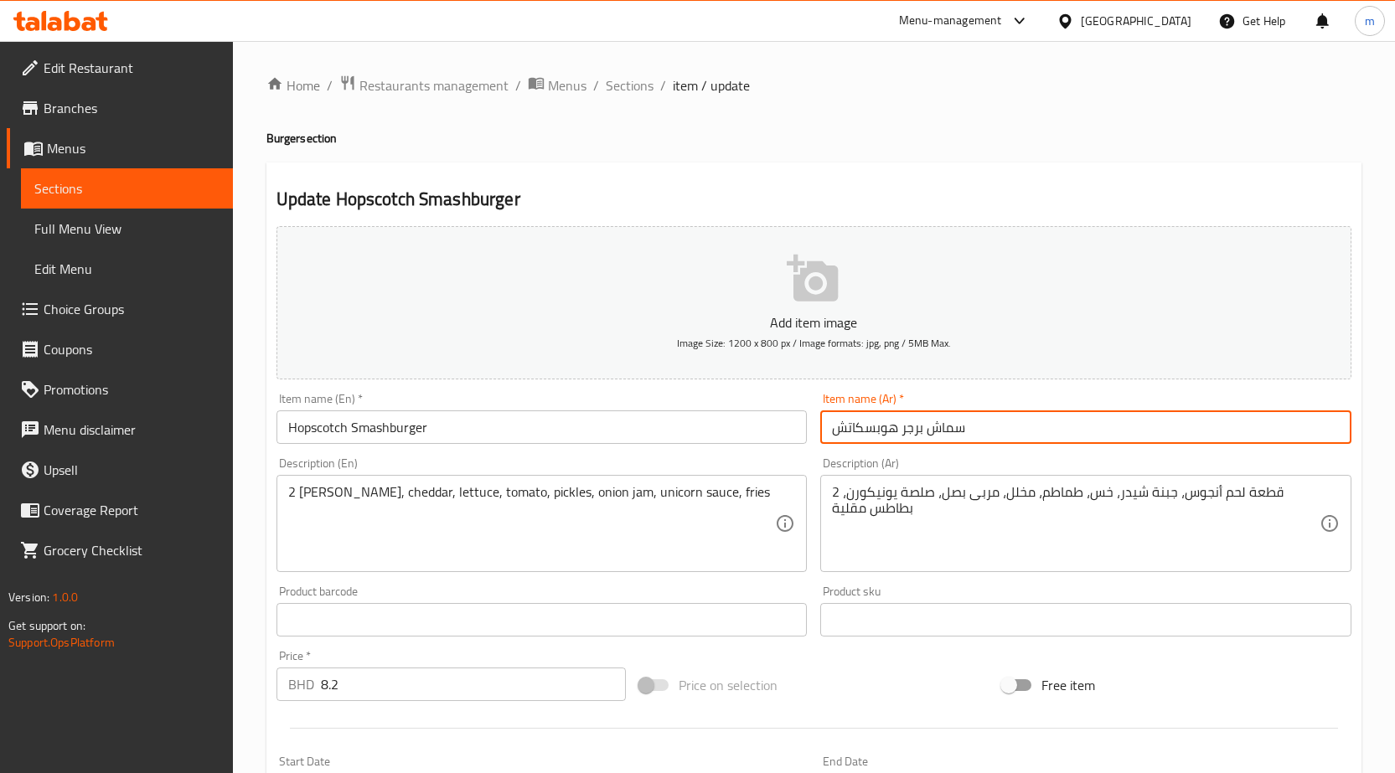
click at [1060, 434] on input "سماش برجر هوبسكاتش" at bounding box center [1085, 427] width 531 height 34
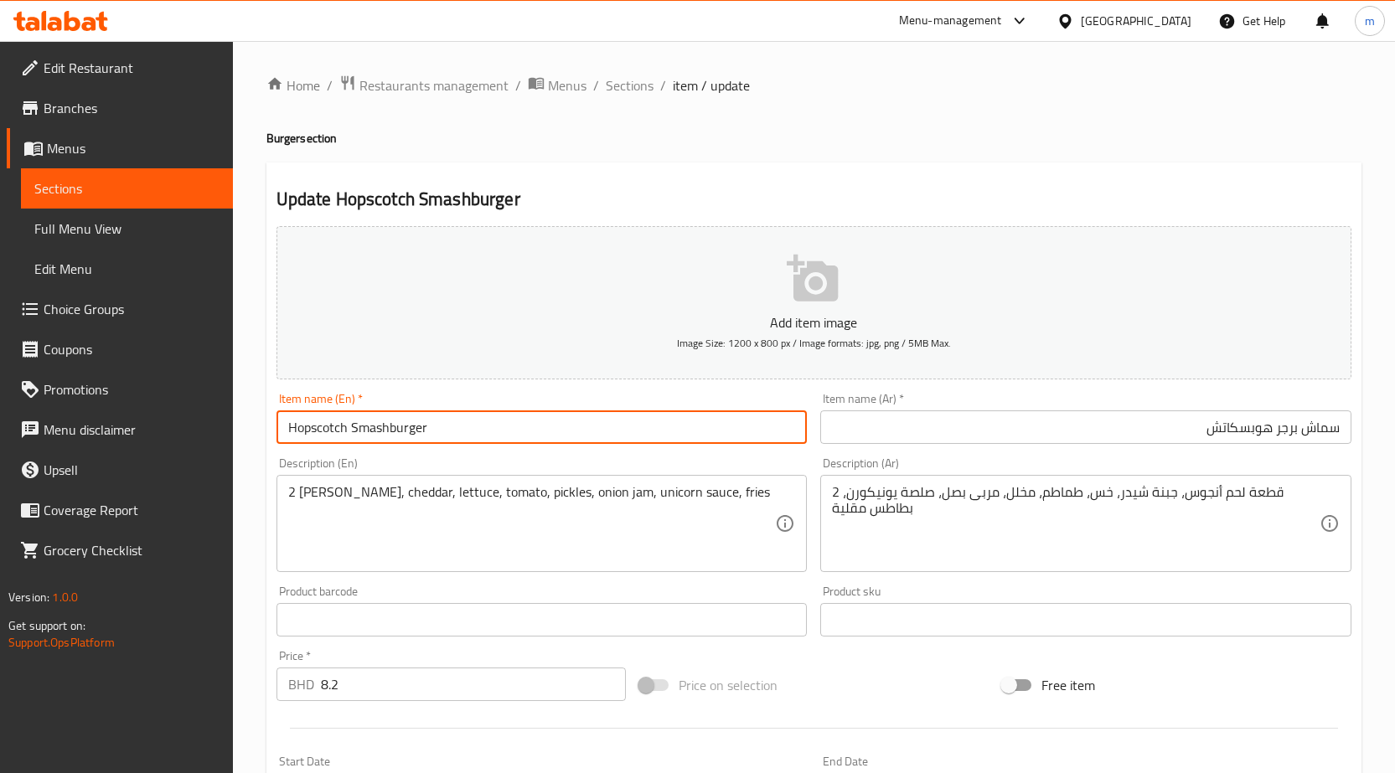
drag, startPoint x: 347, startPoint y: 429, endPoint x: 274, endPoint y: 430, distance: 72.9
click at [274, 430] on div "Item name (En)   * Hopscotch Smashburger Item name (En) *" at bounding box center [542, 418] width 544 height 65
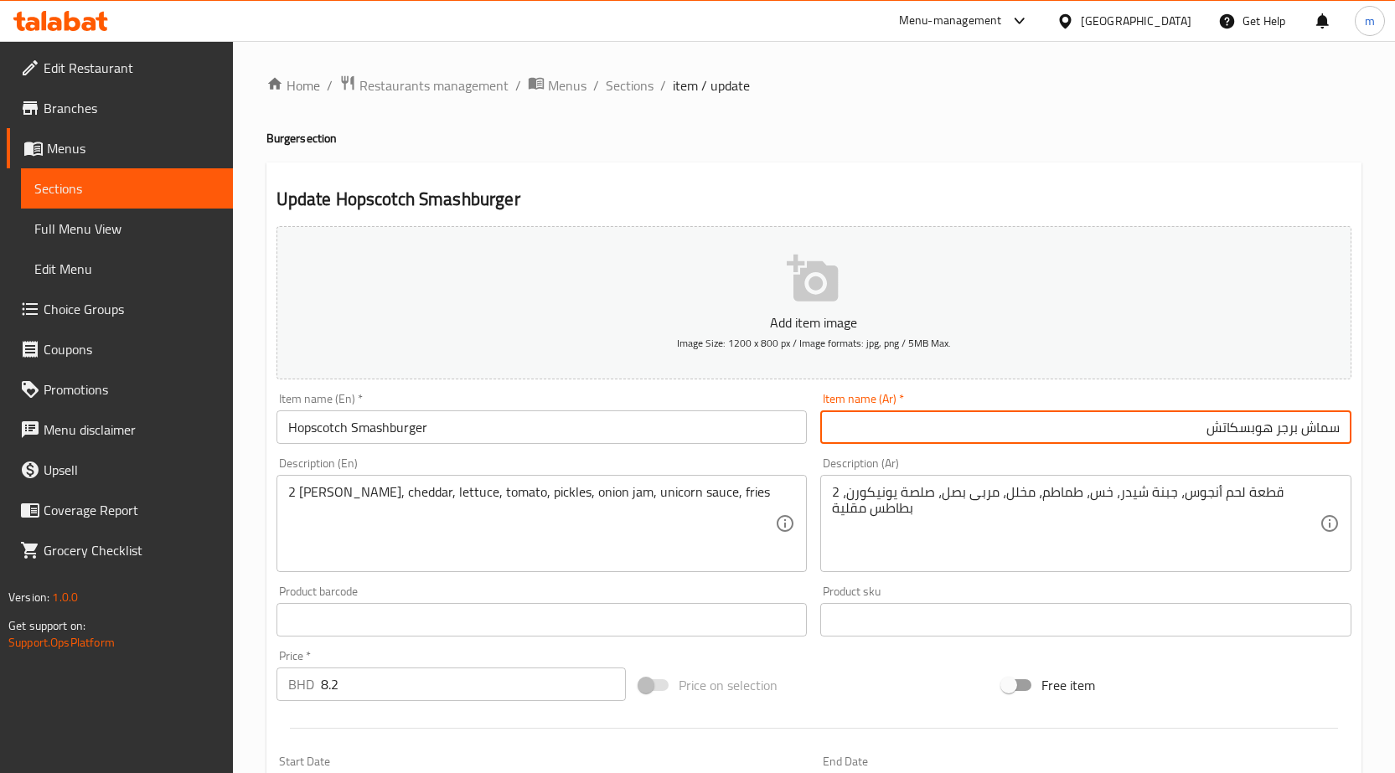
drag, startPoint x: 1209, startPoint y: 425, endPoint x: 1271, endPoint y: 427, distance: 62.0
click at [1271, 427] on input "سماش برجر هوبسكاتش" at bounding box center [1085, 427] width 531 height 34
type input "سماش برجر الحجلة"
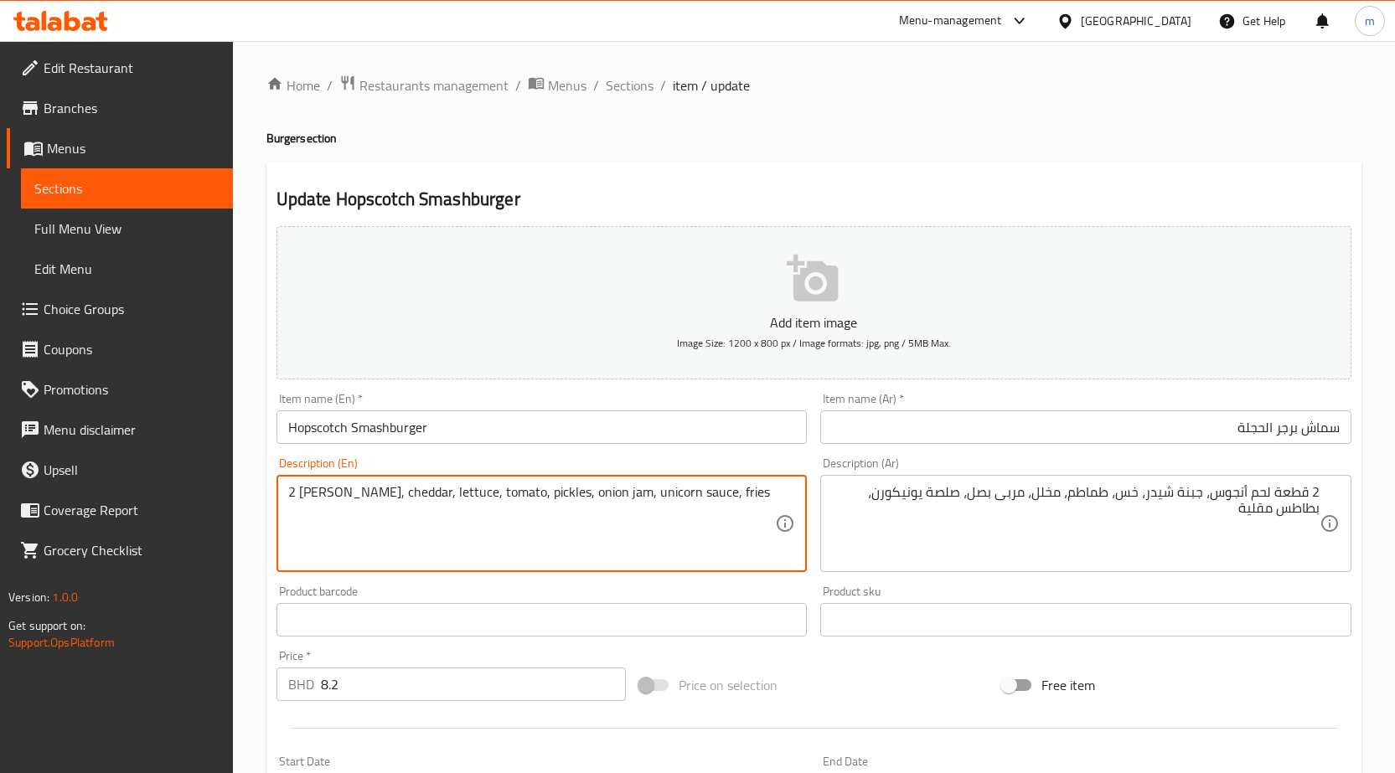
drag, startPoint x: 338, startPoint y: 494, endPoint x: 374, endPoint y: 498, distance: 37.1
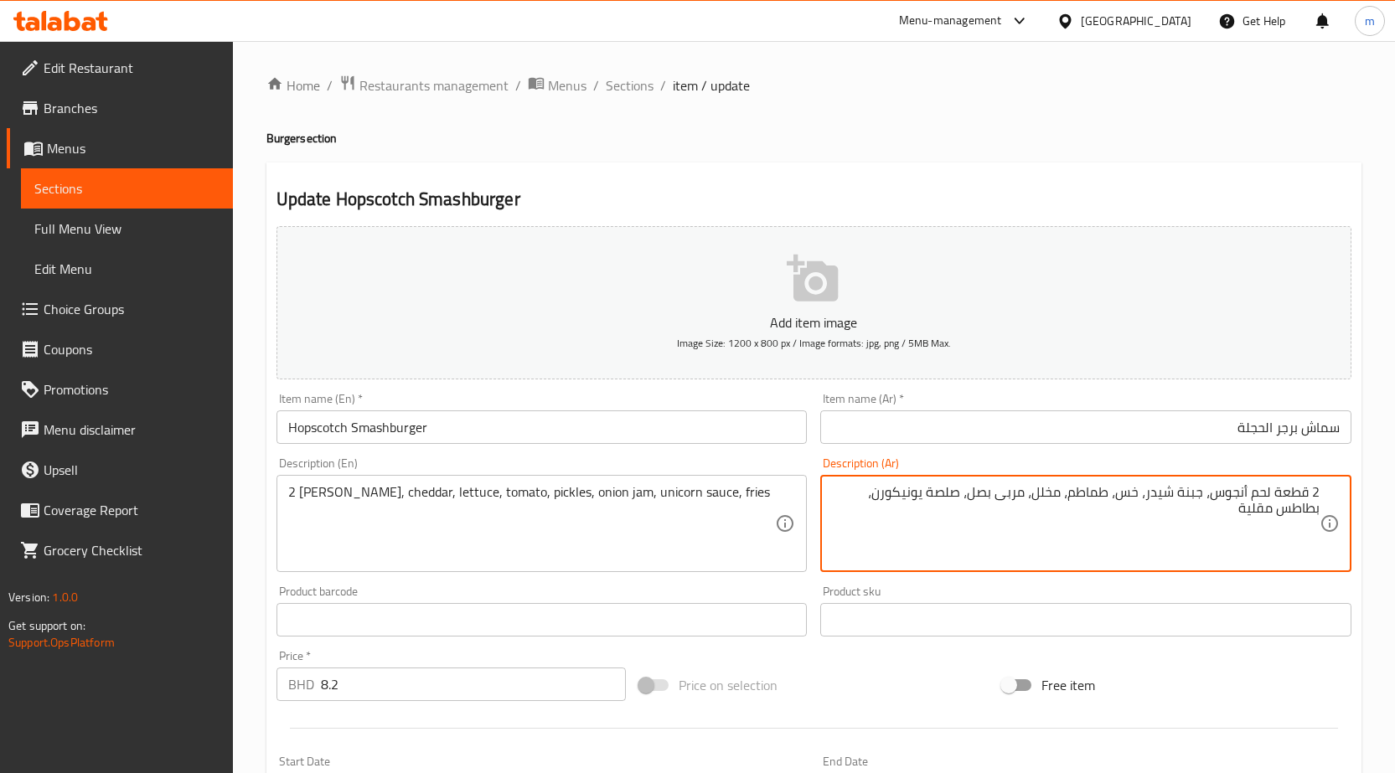
drag, startPoint x: 1250, startPoint y: 493, endPoint x: 1272, endPoint y: 493, distance: 22.6
drag, startPoint x: 1197, startPoint y: 494, endPoint x: 1226, endPoint y: 493, distance: 28.5
click at [1226, 493] on textarea "2 قطعة أنجوس، جبنة شيدر، خس، طماطم، مخلل، مربى بصل، صلصة يونيكورن، بطاطس مقلية" at bounding box center [1076, 524] width 488 height 80
click at [1174, 515] on textarea "2 قطعة أنجوس، شيدر، خس، طماطم، مخلل، مربى بصل، صلصة يونيكورن، بطاطس مقلية" at bounding box center [1076, 524] width 488 height 80
click at [1122, 501] on textarea "2 قطعة أنجوس، شيدر، خس، طماطم، مخلل، مربى بصل، صلصة يونيكورن، بطاطس مقلية" at bounding box center [1076, 524] width 488 height 80
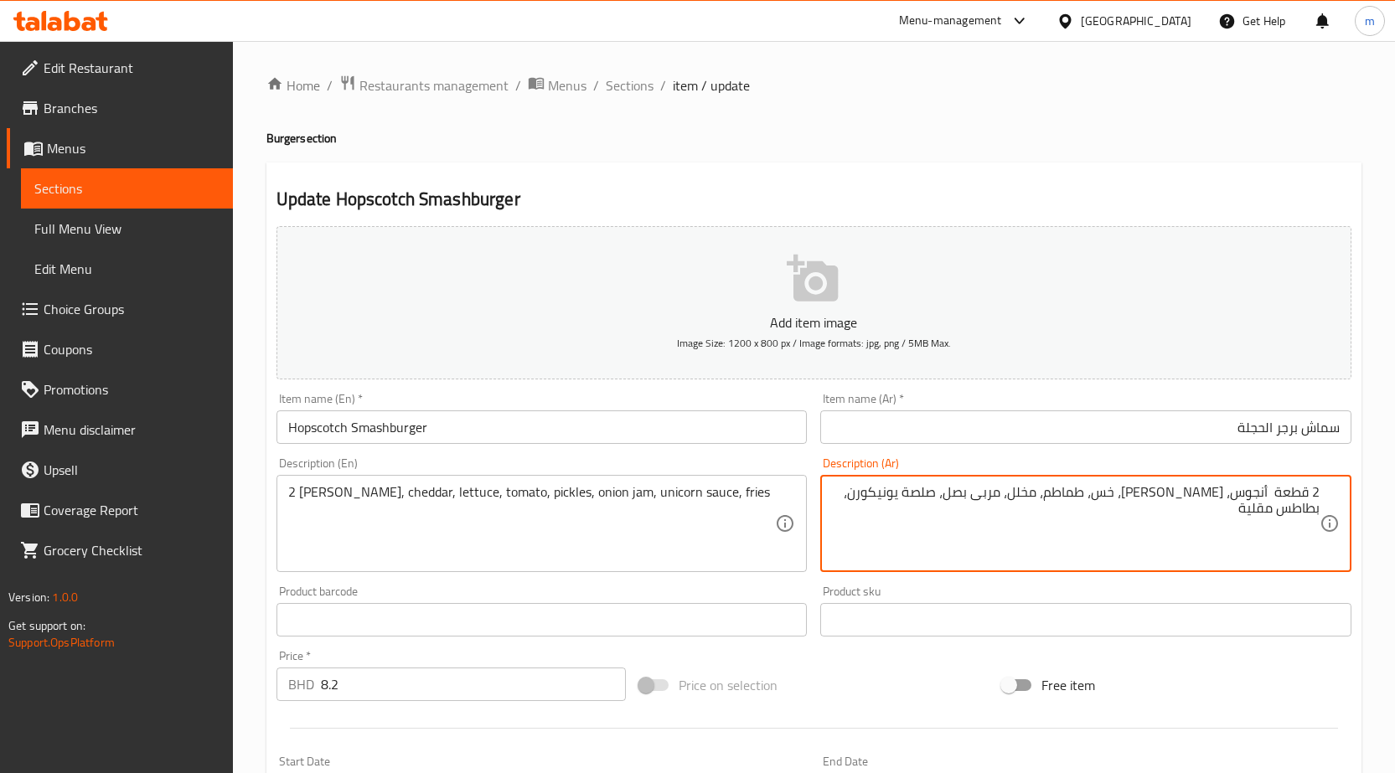
click at [1095, 489] on textarea "2 قطعة أنجوس، شيدر، خس، طماطم، مخلل، مربى بصل، صلصة يونيكورن، بطاطس مقلية" at bounding box center [1076, 524] width 488 height 80
click at [1049, 496] on textarea "2 قطعة أنجوس، شيدر، خس، طماطم، مخلل، مربى بصل، صلصة يونيكورن، بطاطس مقلية" at bounding box center [1076, 524] width 488 height 80
drag, startPoint x: 977, startPoint y: 494, endPoint x: 1012, endPoint y: 494, distance: 35.2
click at [1012, 494] on textarea "2 قطعة أنجوس، شيدر، خس، طماطم، مخلل، مربى بصل، صلصة يونيكورن، بطاطس مقلية" at bounding box center [1076, 524] width 488 height 80
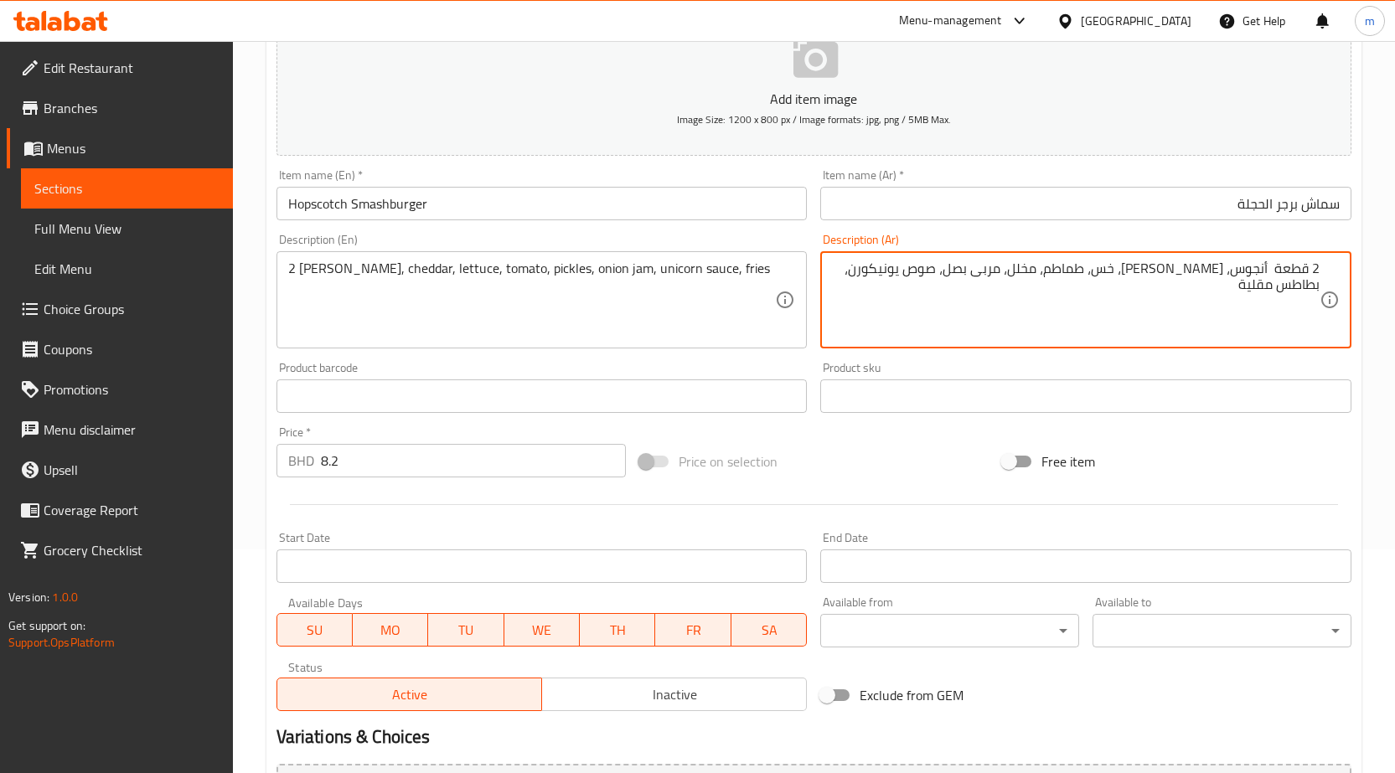
scroll to position [62, 0]
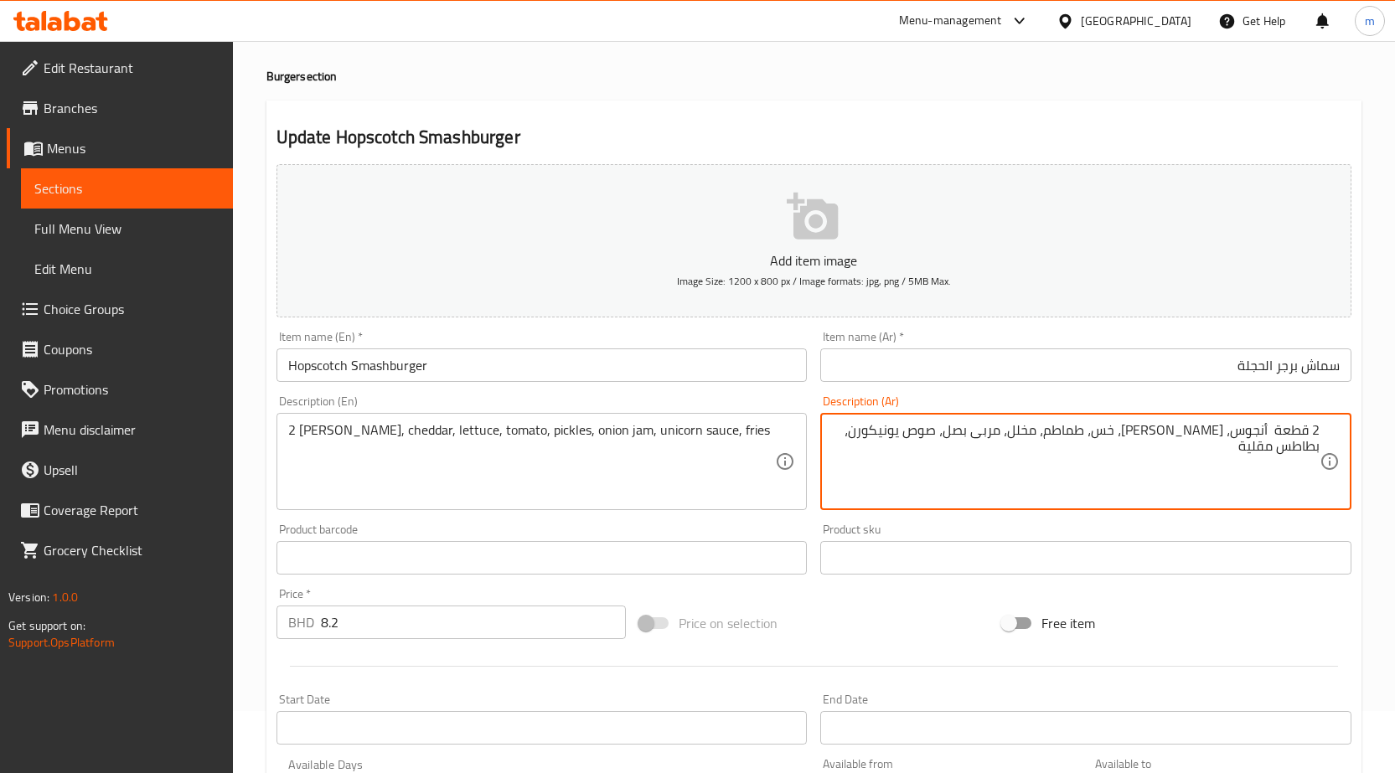
type textarea "2 قطعة أنجوس، [PERSON_NAME]، خس، طماطم، مخلل، مربى بصل، صوص يونيكورن، بطاطس مقل…"
drag, startPoint x: 379, startPoint y: 359, endPoint x: 136, endPoint y: 364, distance: 243.0
click at [138, 363] on div "Edit Restaurant Branches Menus Sections Full Menu View Edit Menu Choice Groups …" at bounding box center [697, 543] width 1395 height 1129
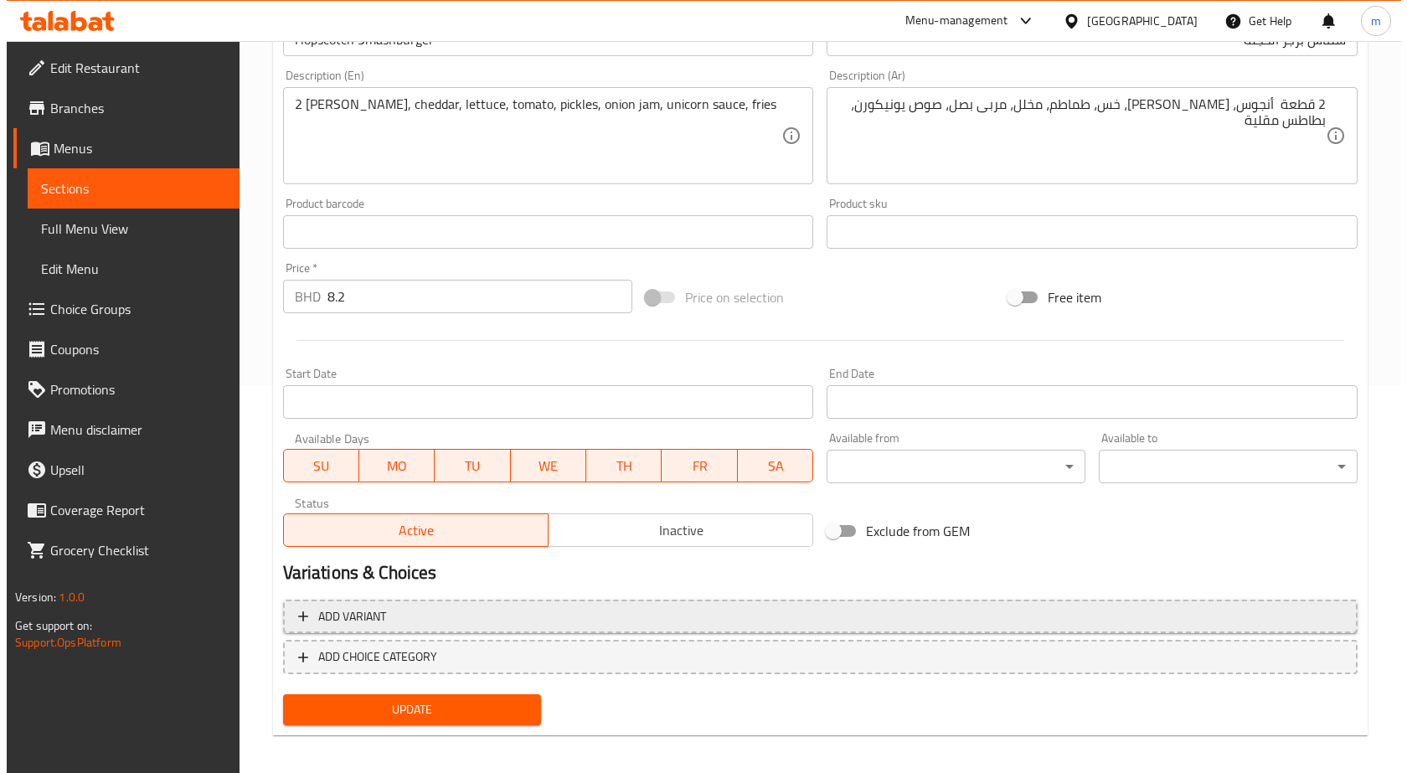
scroll to position [397, 0]
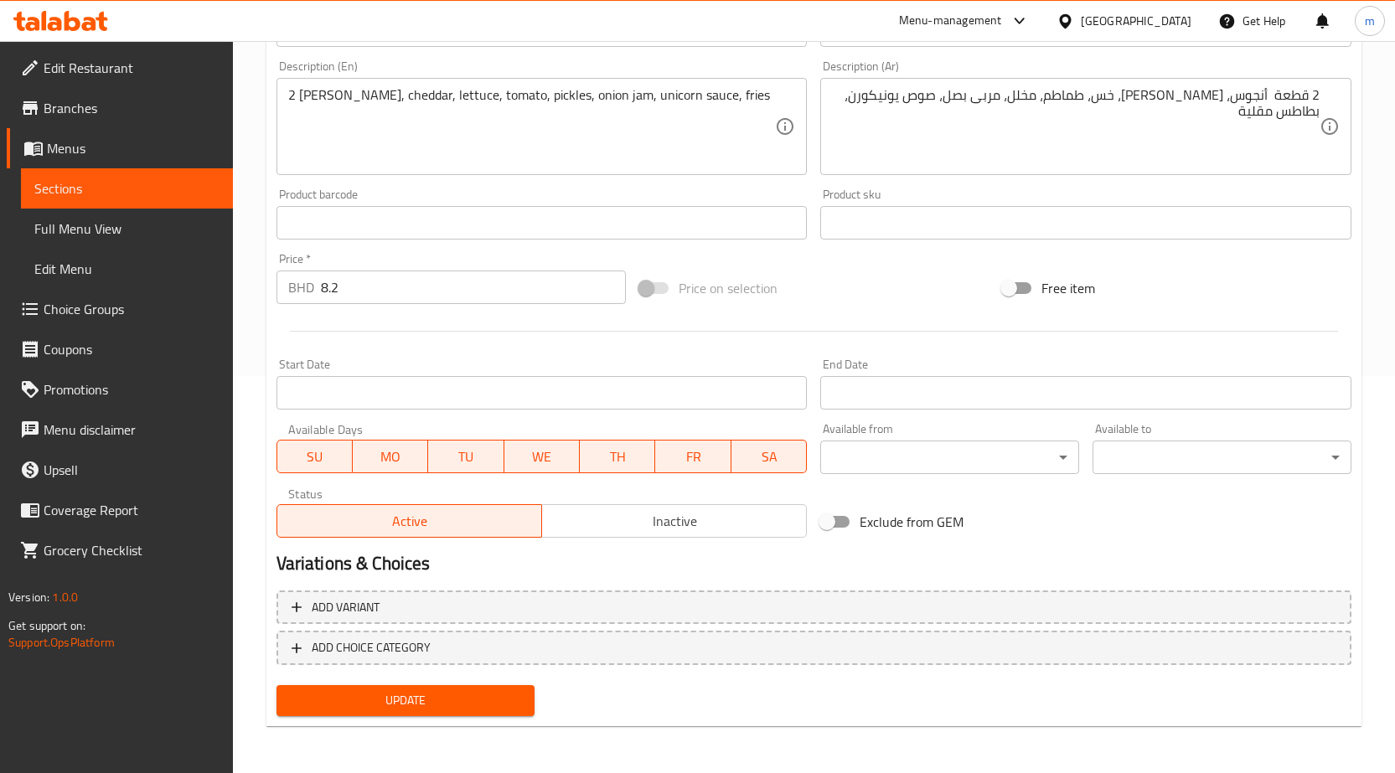
drag, startPoint x: 958, startPoint y: 476, endPoint x: 966, endPoint y: 470, distance: 9.6
click at [958, 476] on div "Available from ​ ​" at bounding box center [949, 448] width 272 height 65
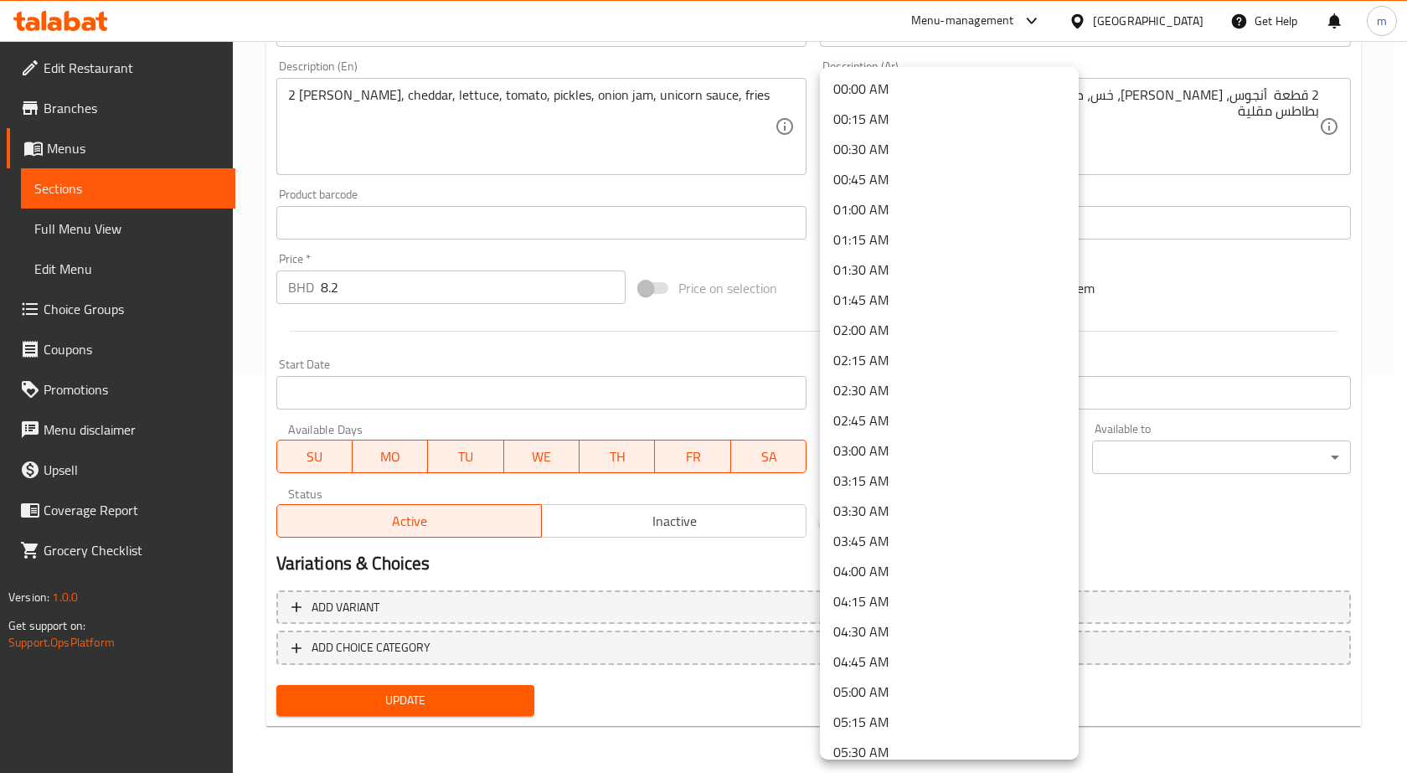
click at [967, 376] on body "​ Menu-management Bahrain Get Help m Edit Restaurant Branches Menus Sections Fu…" at bounding box center [703, 10] width 1407 height 732
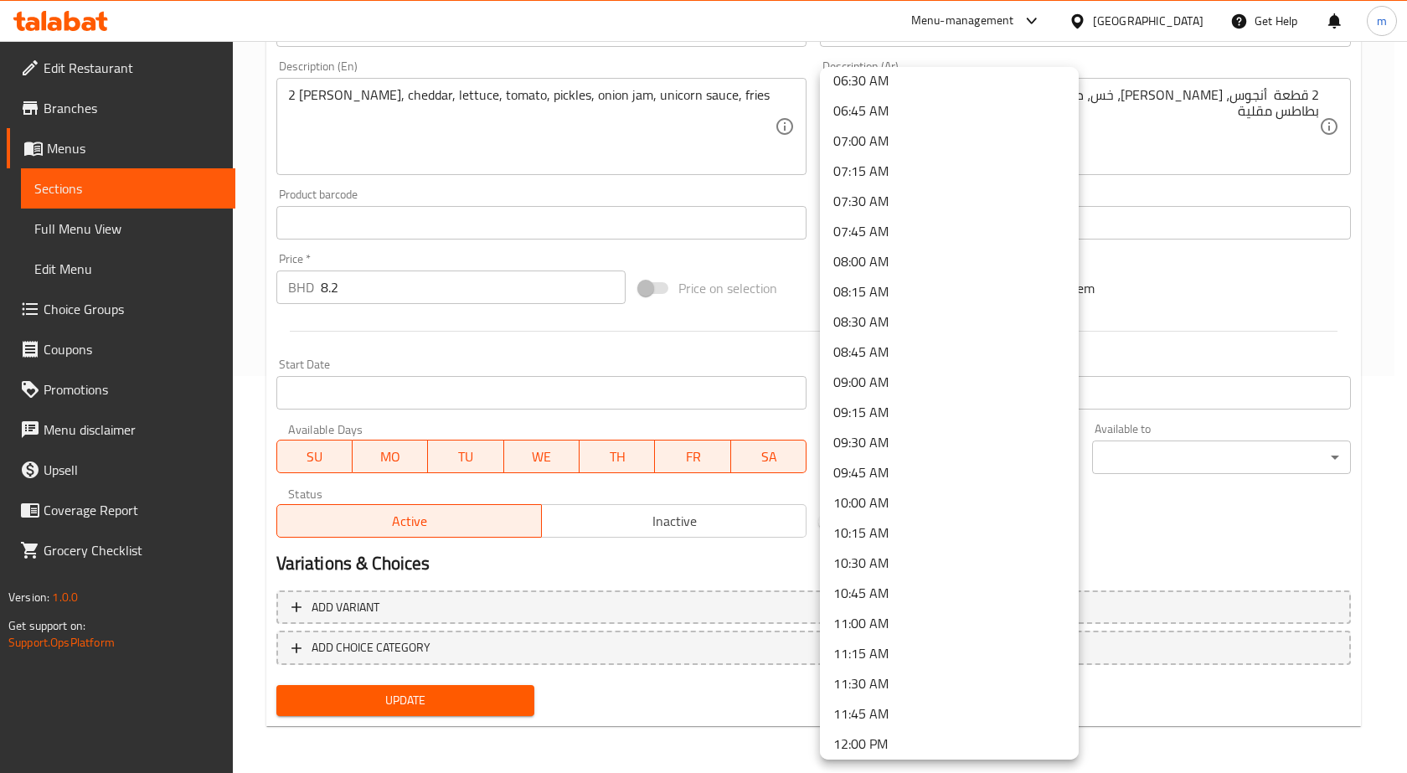
scroll to position [838, 0]
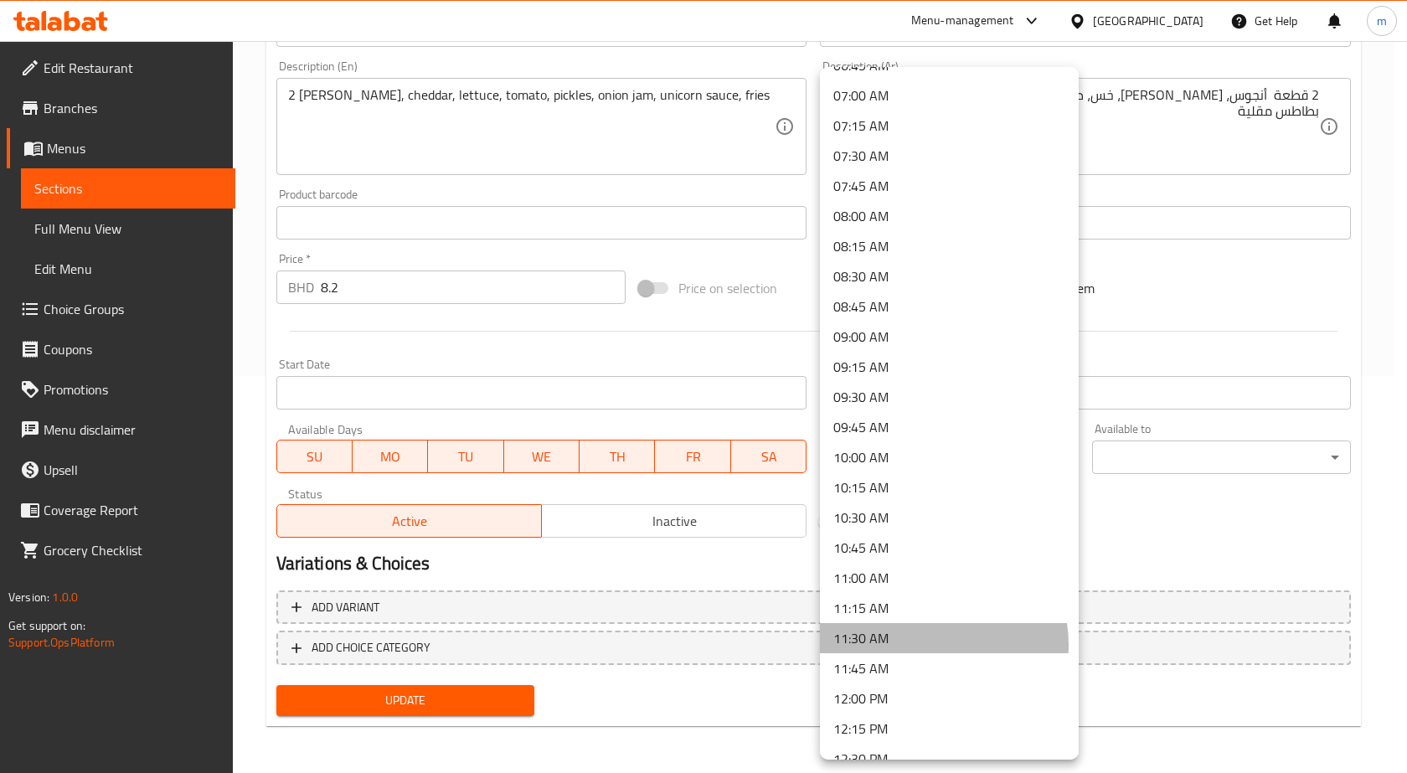
click at [928, 645] on li "11:30 AM" at bounding box center [949, 638] width 259 height 30
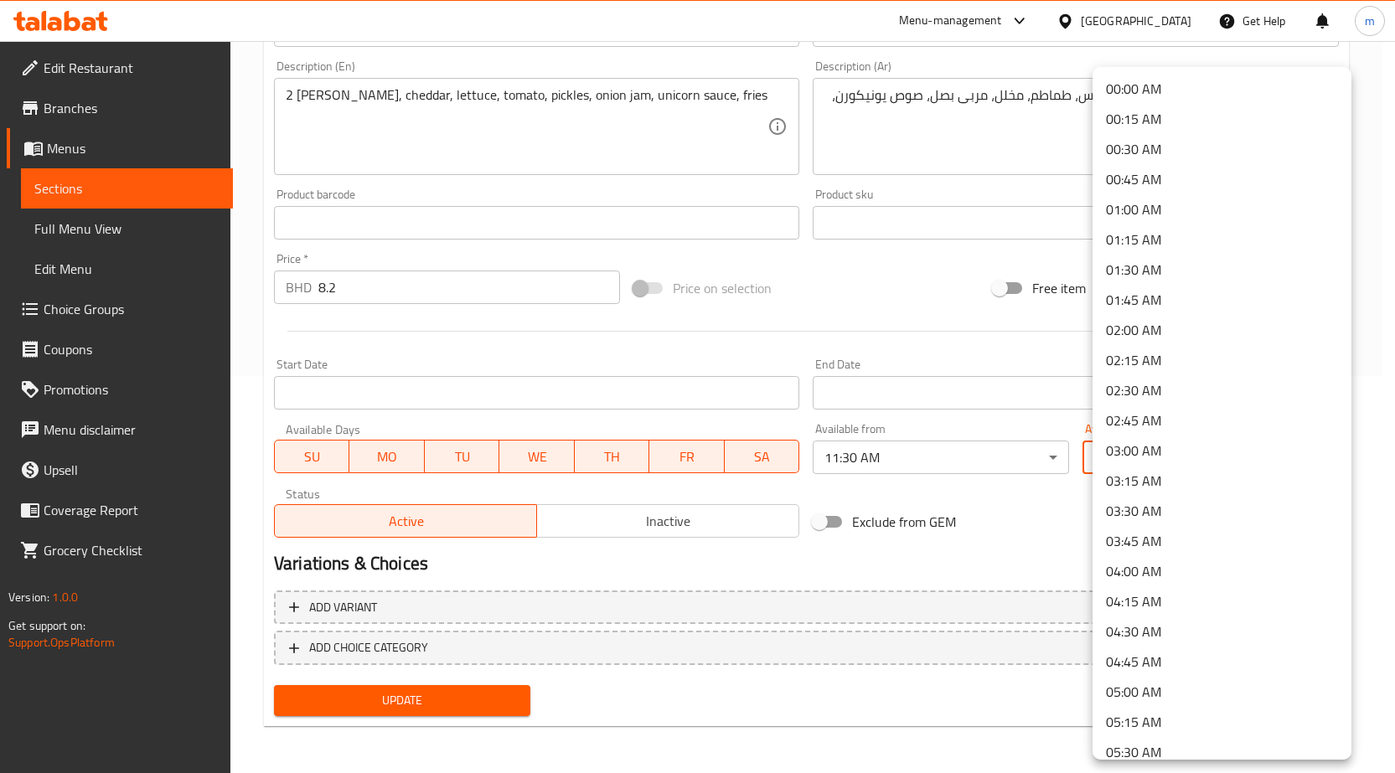
click at [1208, 376] on body "​ Menu-management Bahrain Get Help m Edit Restaurant Branches Menus Sections Fu…" at bounding box center [697, 10] width 1395 height 732
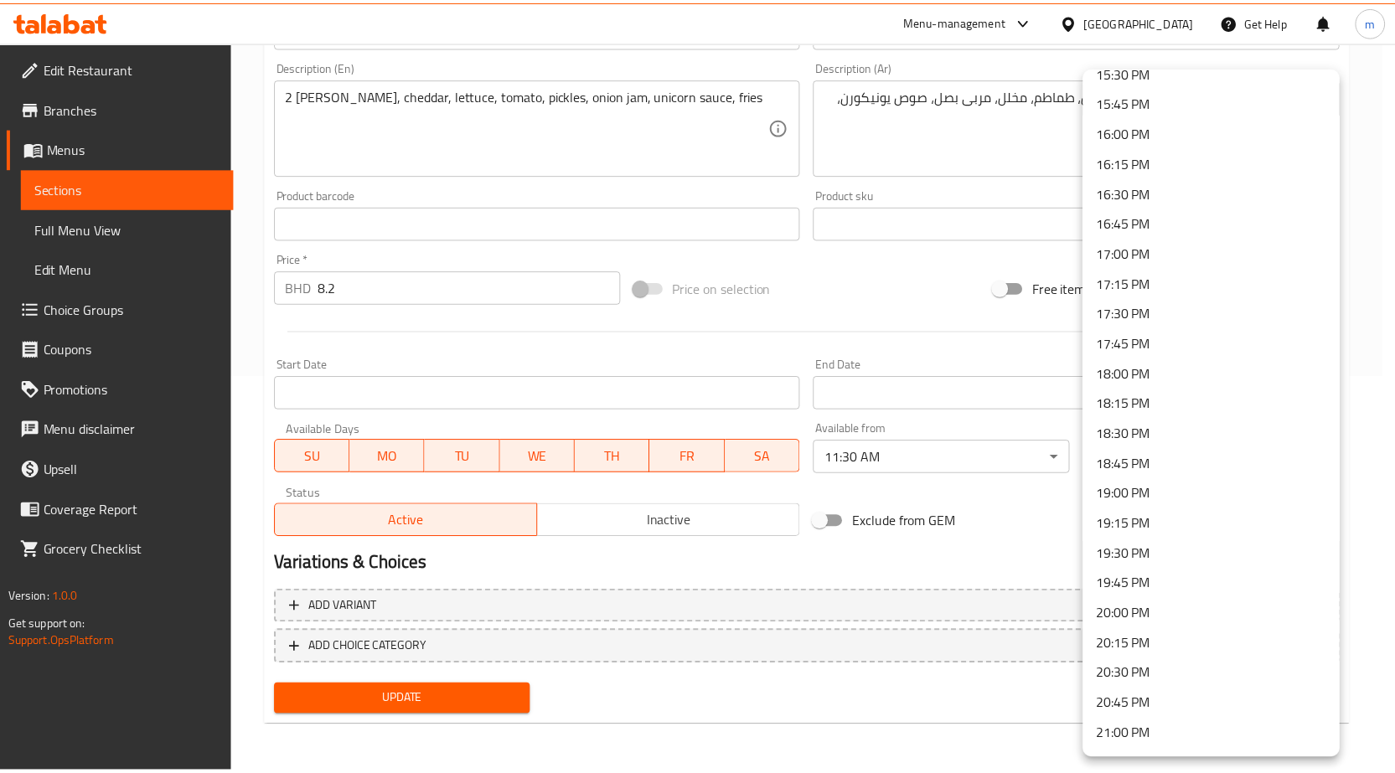
scroll to position [1927, 0]
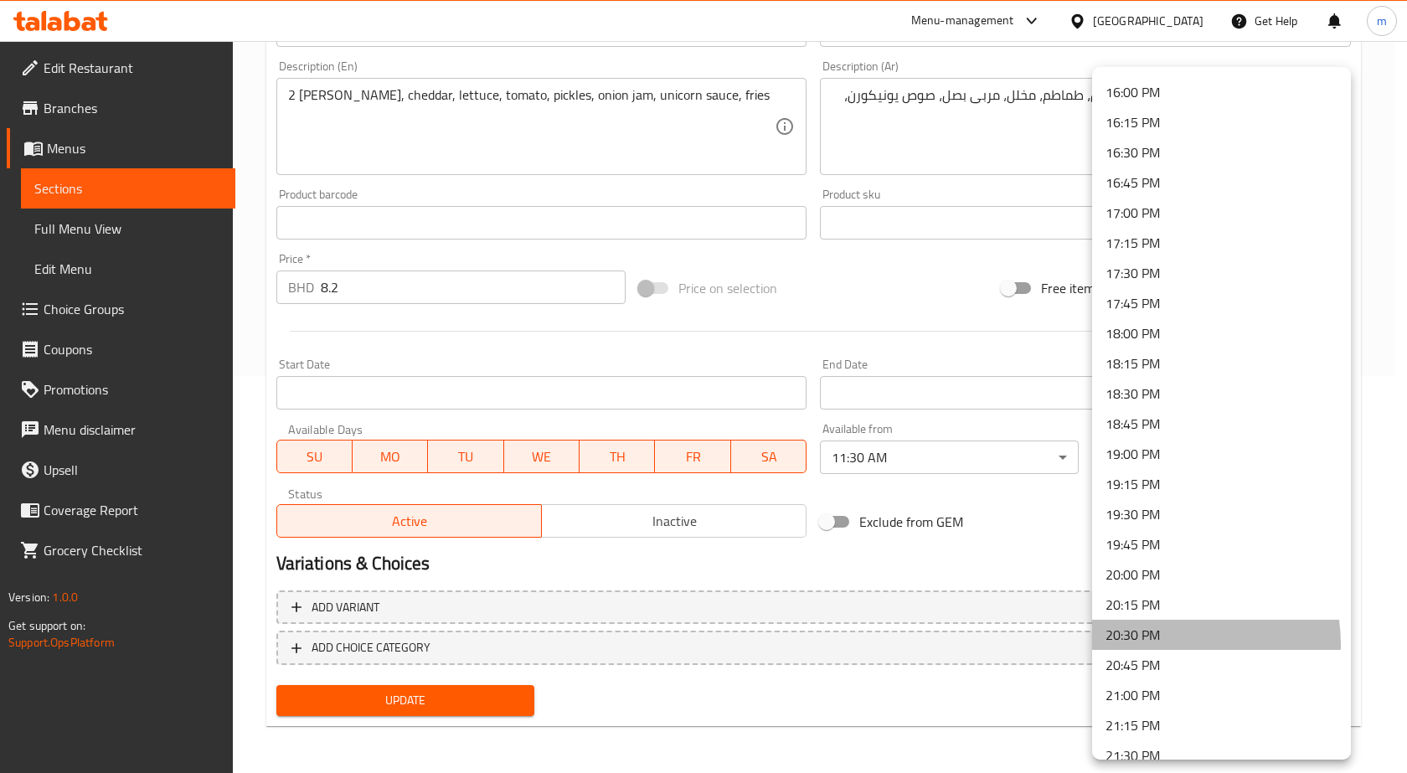
click at [1165, 644] on li "20:30 PM" at bounding box center [1221, 635] width 259 height 30
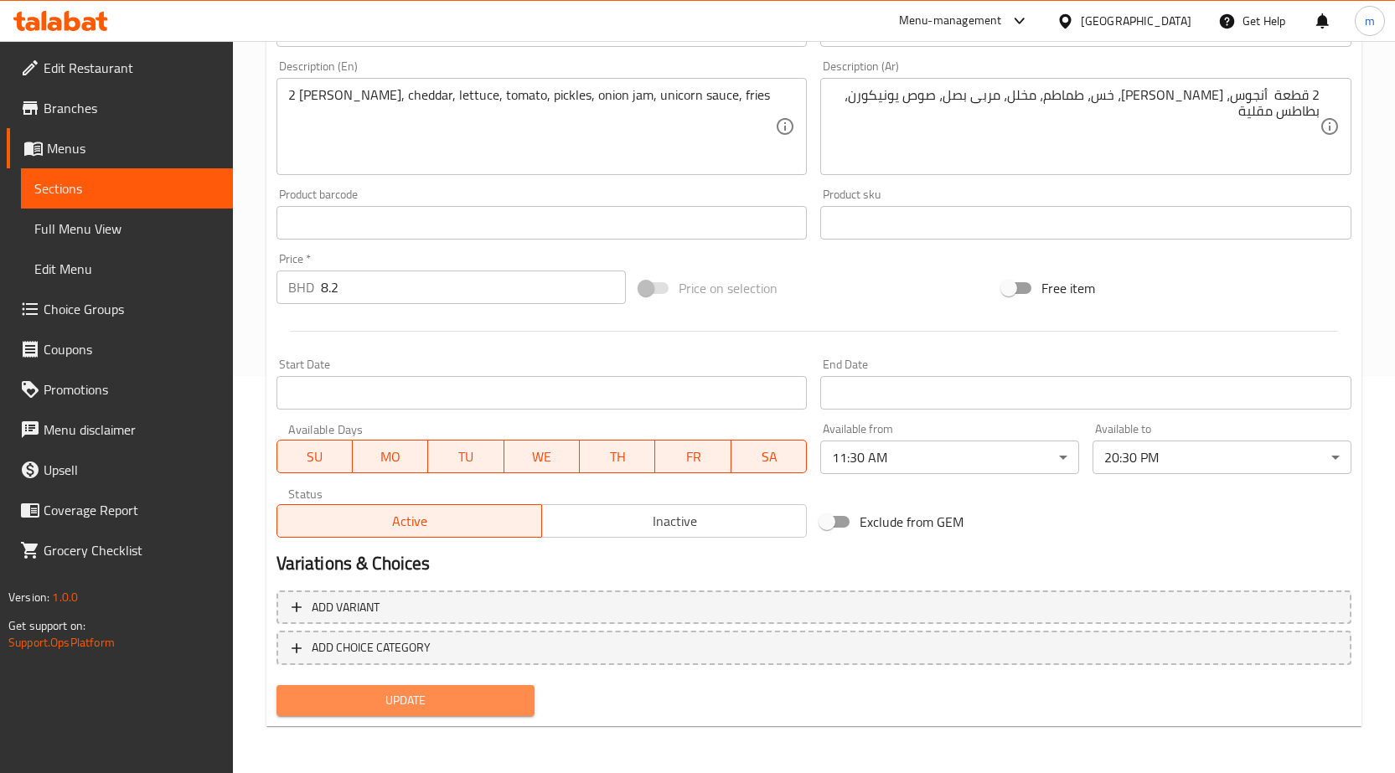
click at [466, 688] on button "Update" at bounding box center [405, 700] width 259 height 31
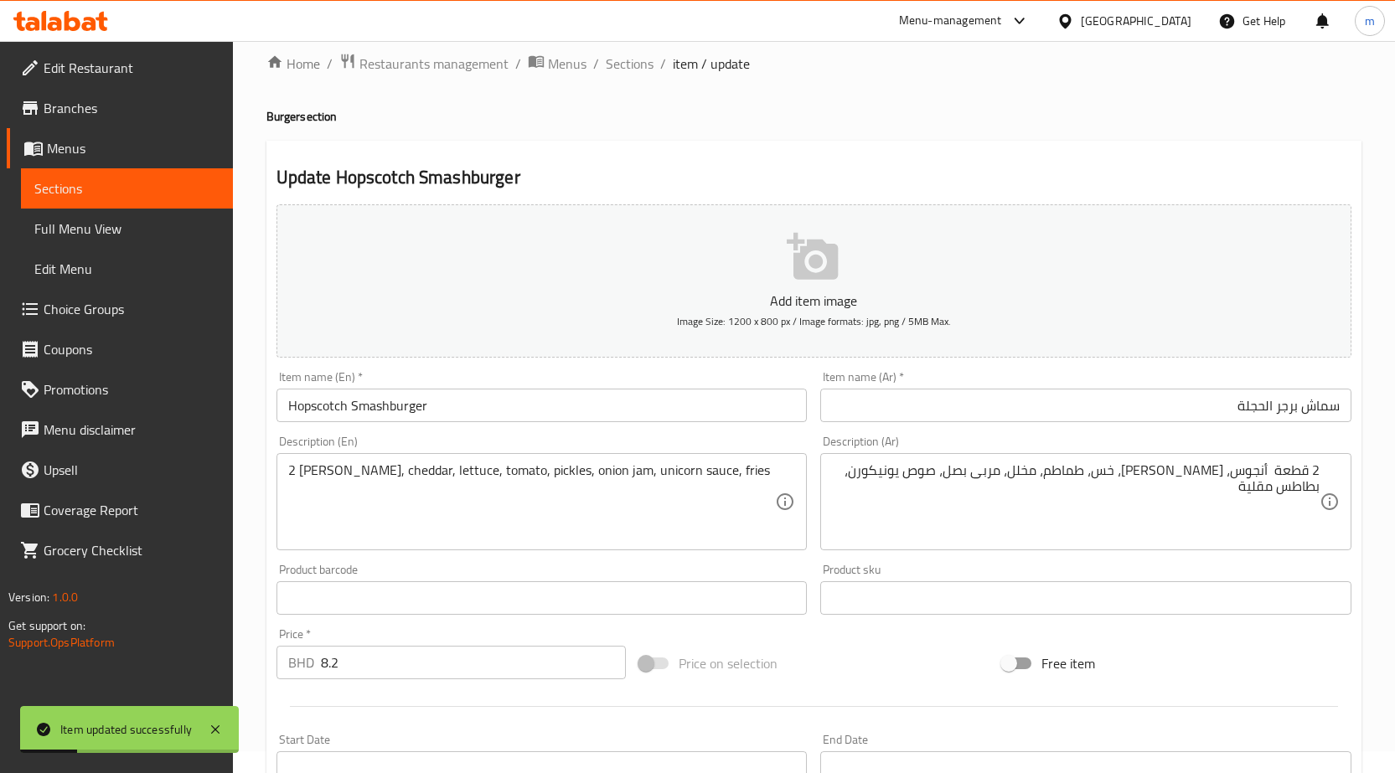
scroll to position [0, 0]
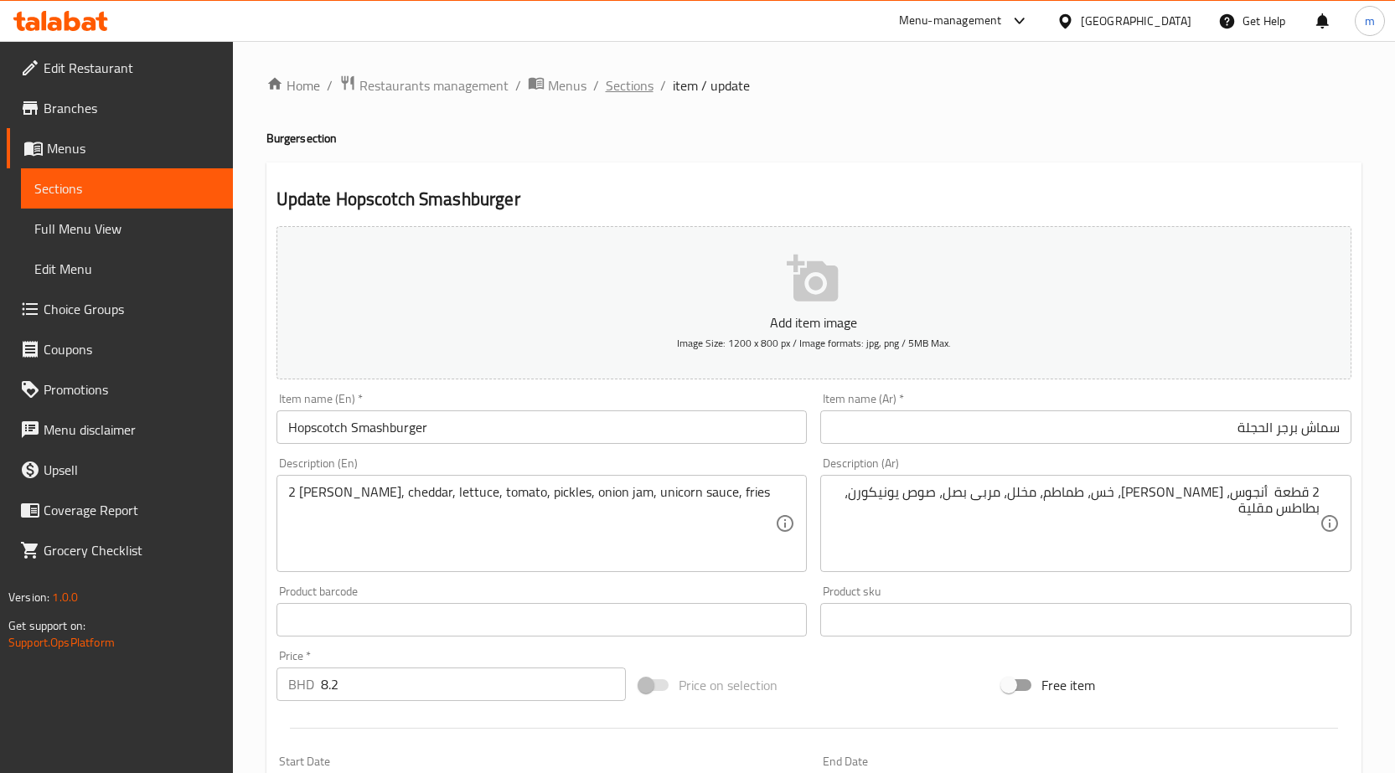
click at [643, 85] on span "Sections" at bounding box center [630, 85] width 48 height 20
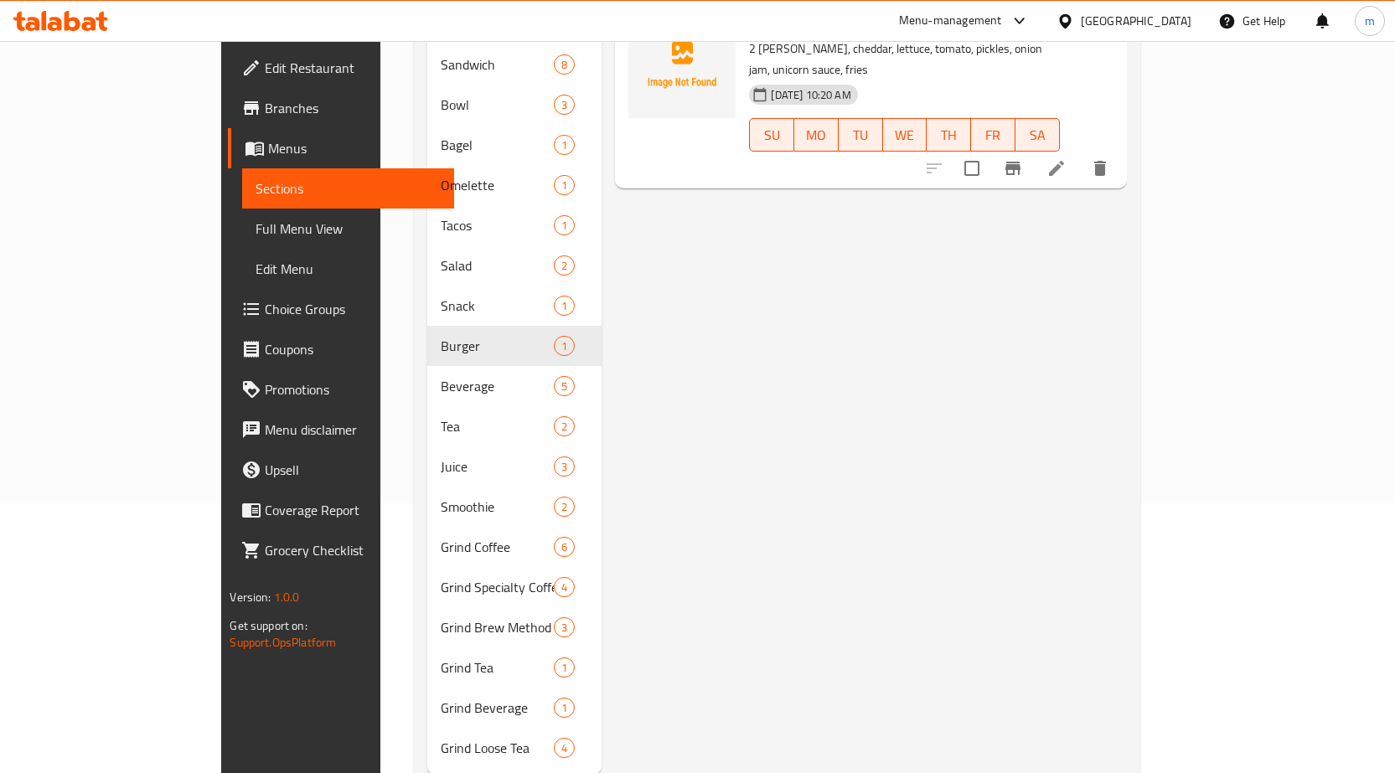
scroll to position [293, 0]
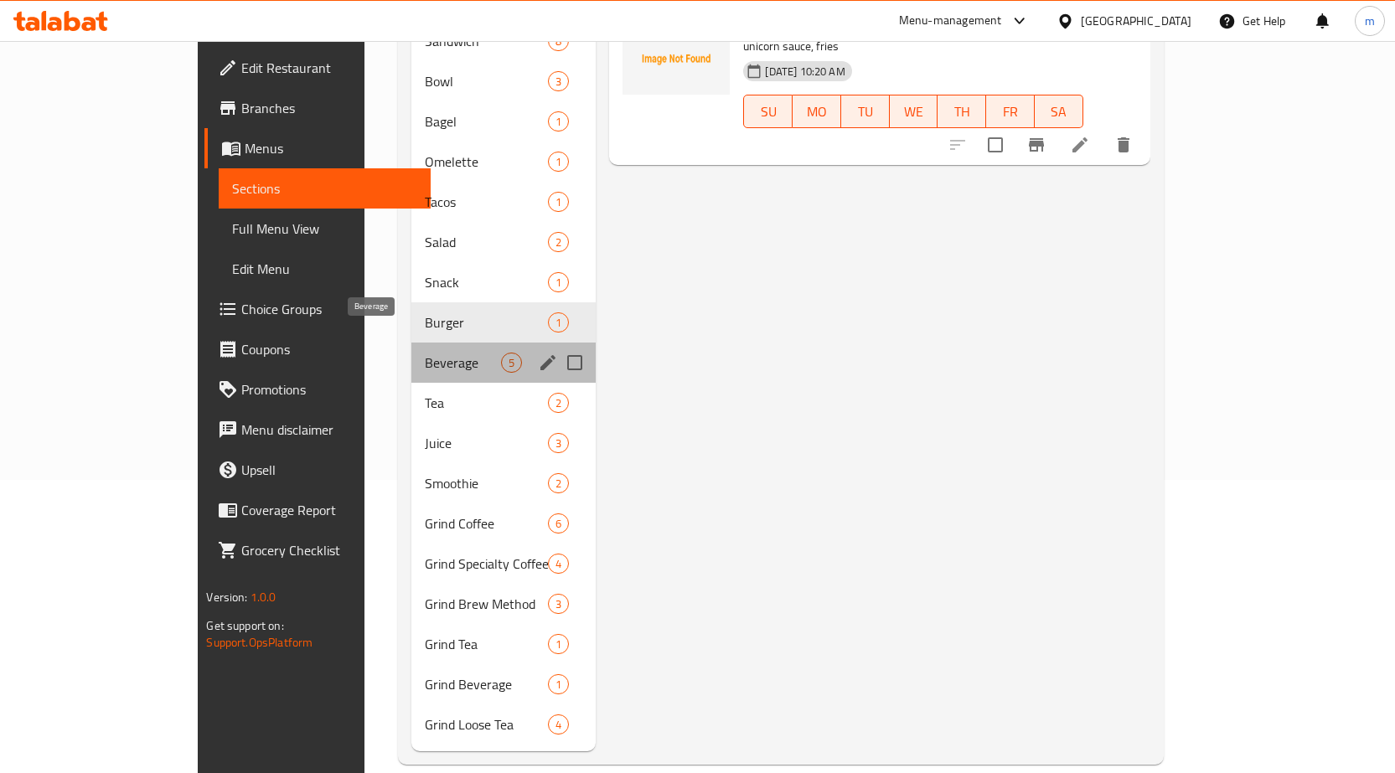
click at [425, 353] on span "Beverage" at bounding box center [463, 363] width 76 height 20
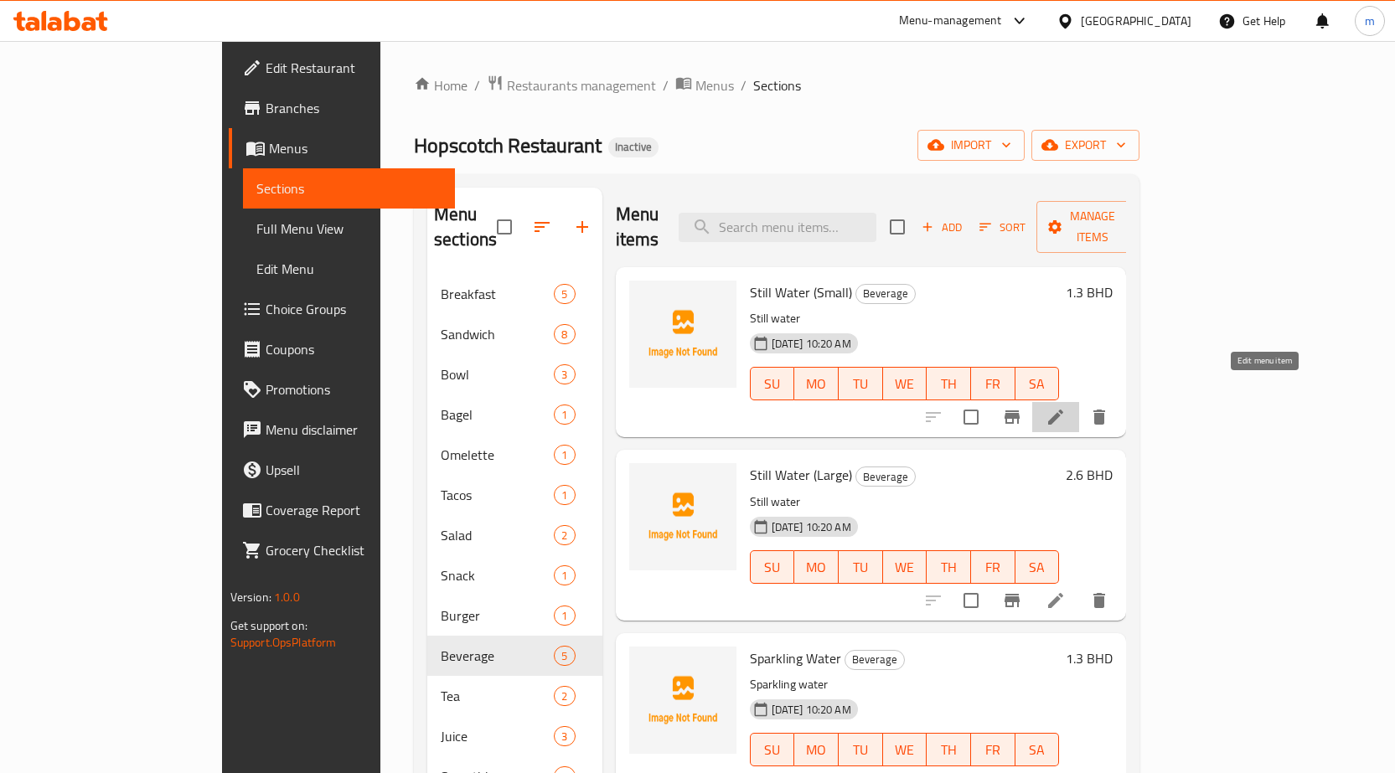
click at [1066, 407] on icon at bounding box center [1055, 417] width 20 height 20
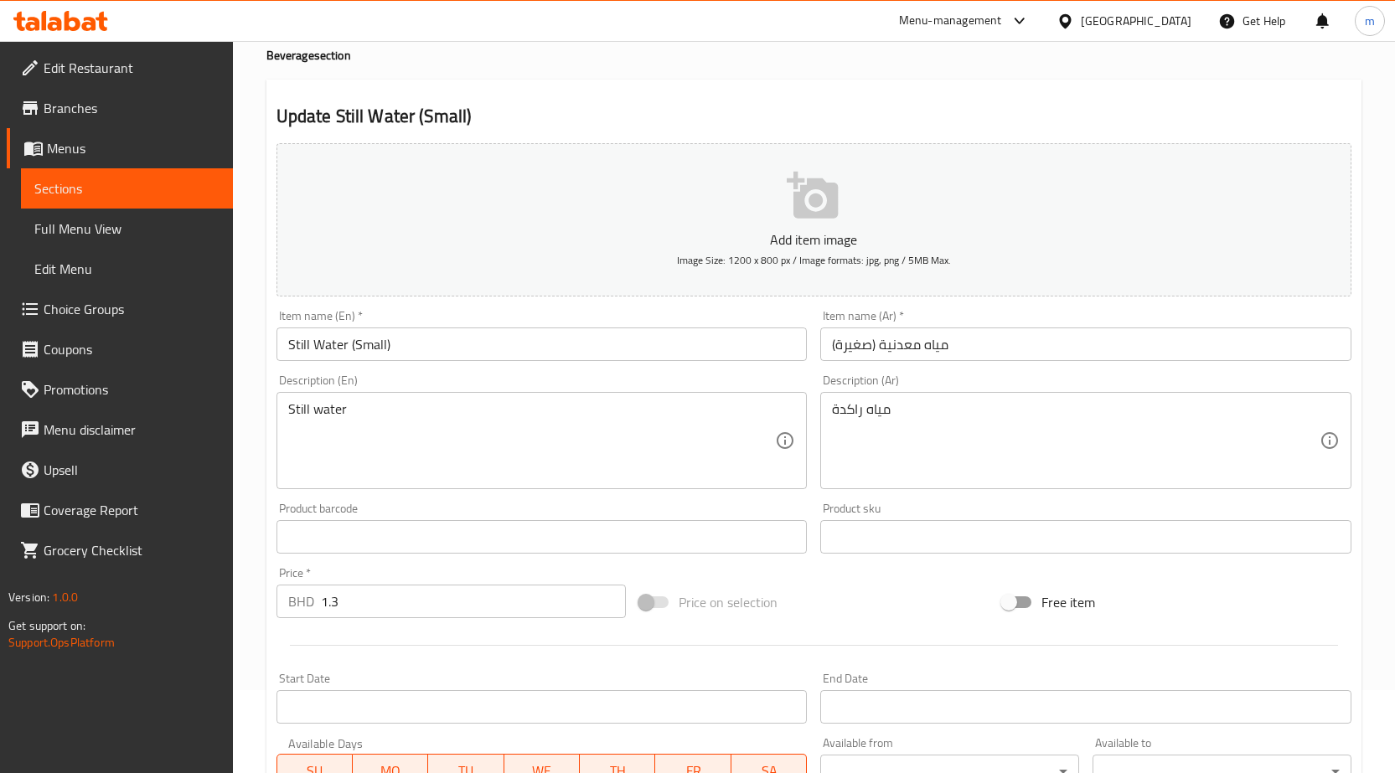
scroll to position [84, 0]
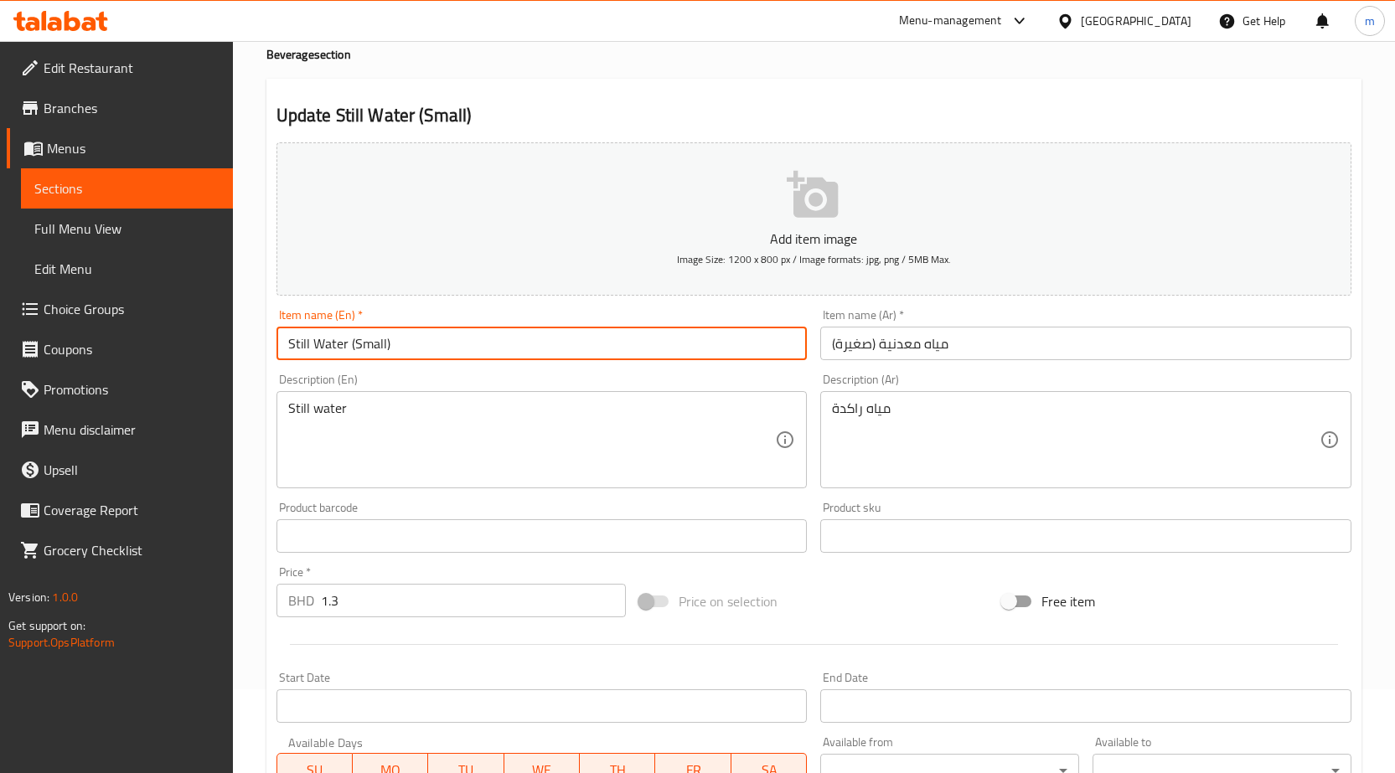
drag, startPoint x: 291, startPoint y: 347, endPoint x: 344, endPoint y: 346, distance: 53.6
click at [344, 346] on input "Still Water (Small)" at bounding box center [541, 344] width 531 height 34
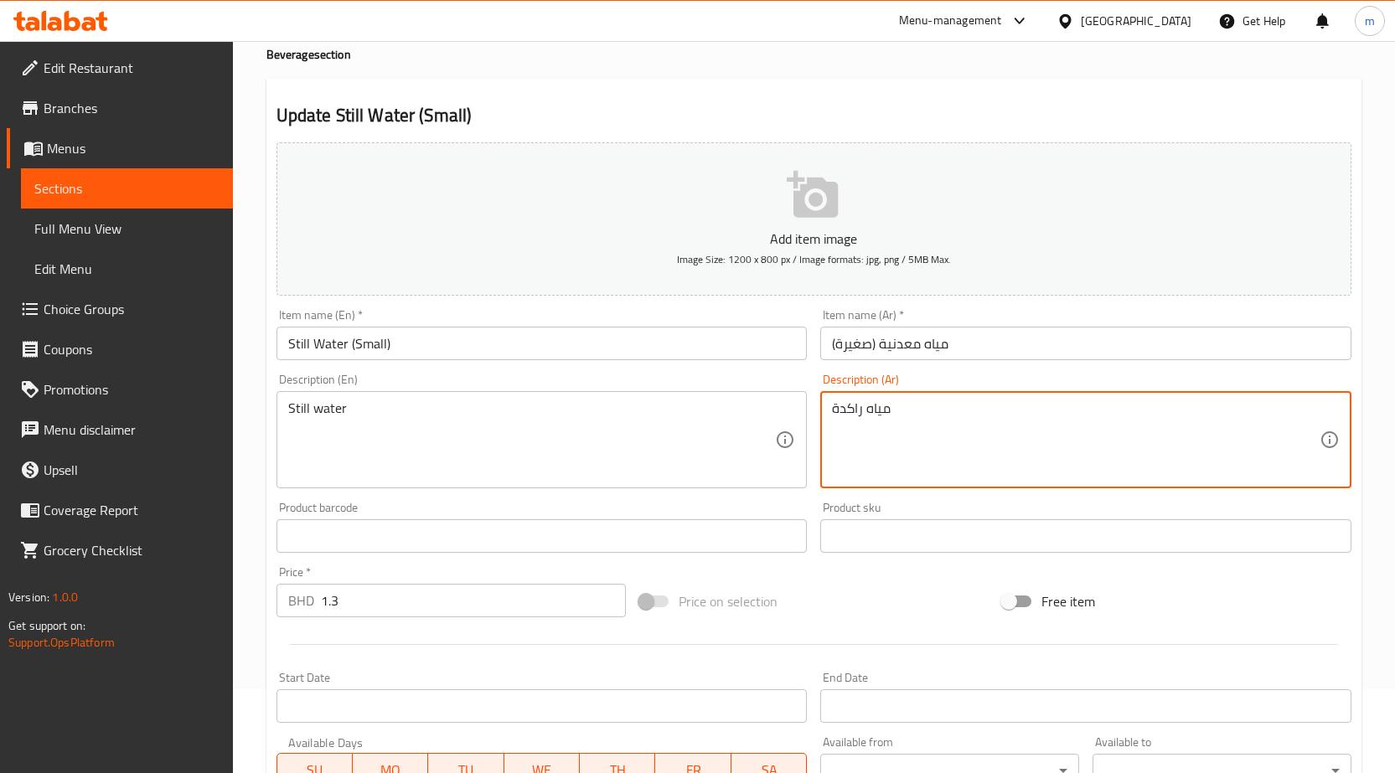
click at [975, 424] on textarea "مياه راكدة" at bounding box center [1076, 440] width 488 height 80
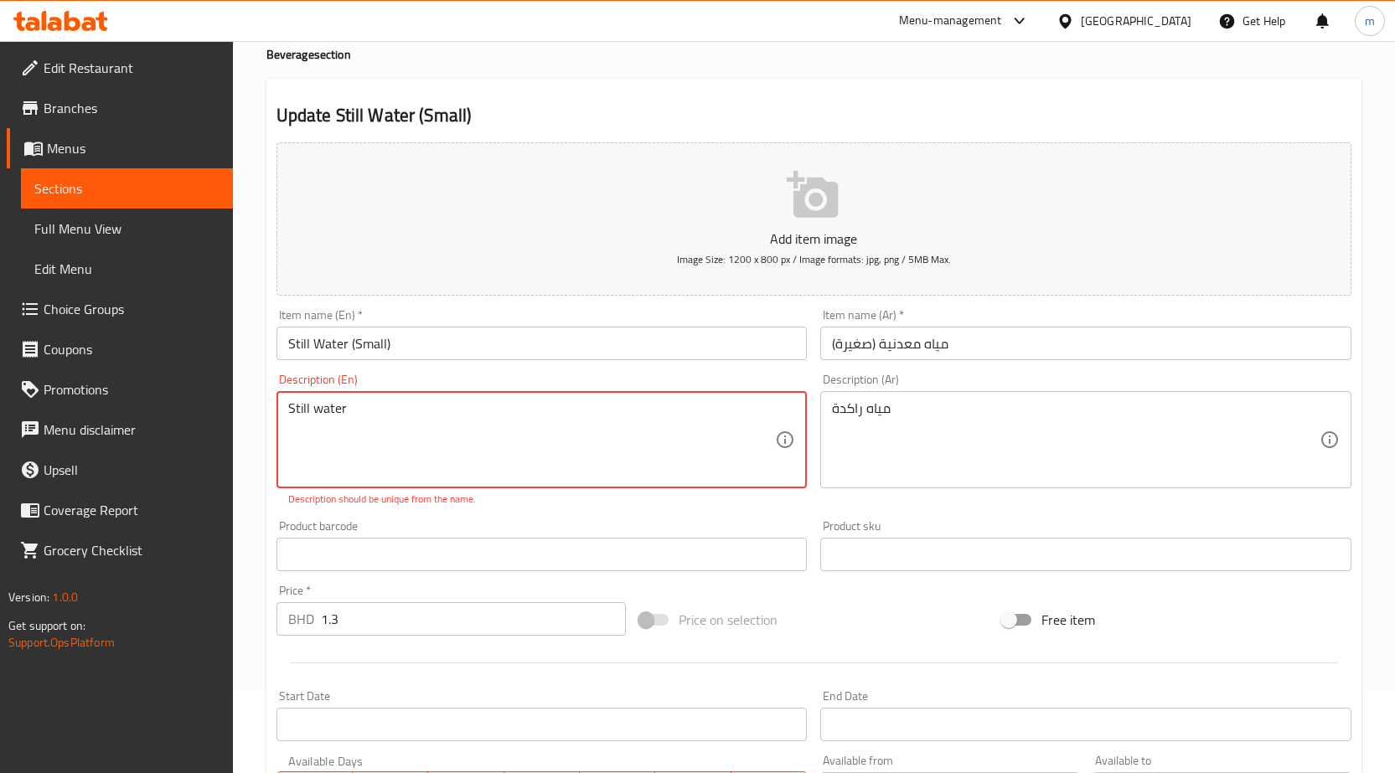
drag, startPoint x: 440, startPoint y: 411, endPoint x: 189, endPoint y: 412, distance: 250.5
click at [199, 412] on div "Edit Restaurant Branches Menus Sections Full Menu View Edit Menu Choice Groups …" at bounding box center [697, 531] width 1395 height 1148
click at [347, 343] on input "Still Water (Small)" at bounding box center [541, 344] width 531 height 34
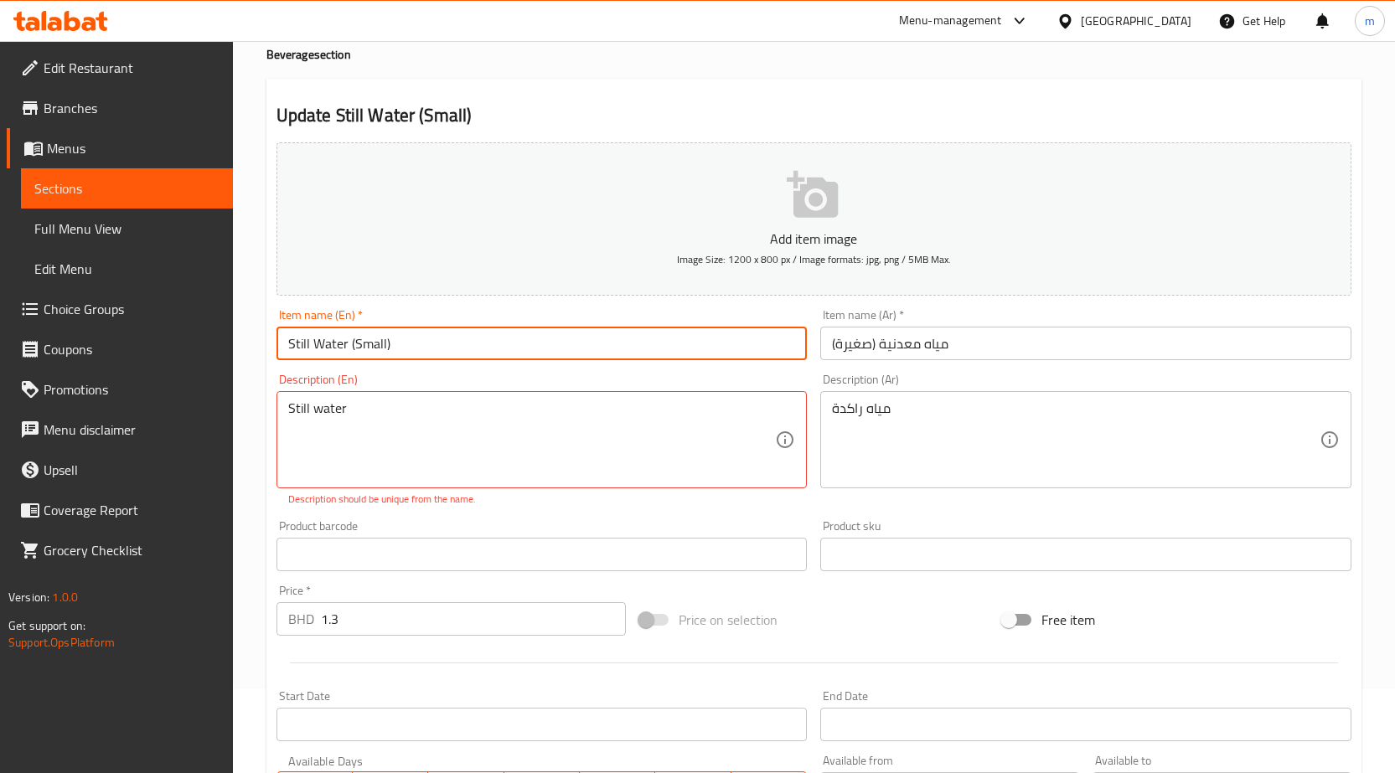
drag, startPoint x: 344, startPoint y: 343, endPoint x: 250, endPoint y: 349, distance: 94.1
click at [250, 349] on div "Home / Restaurants management / Menus / Sections / item / update Beverage secti…" at bounding box center [814, 531] width 1162 height 1148
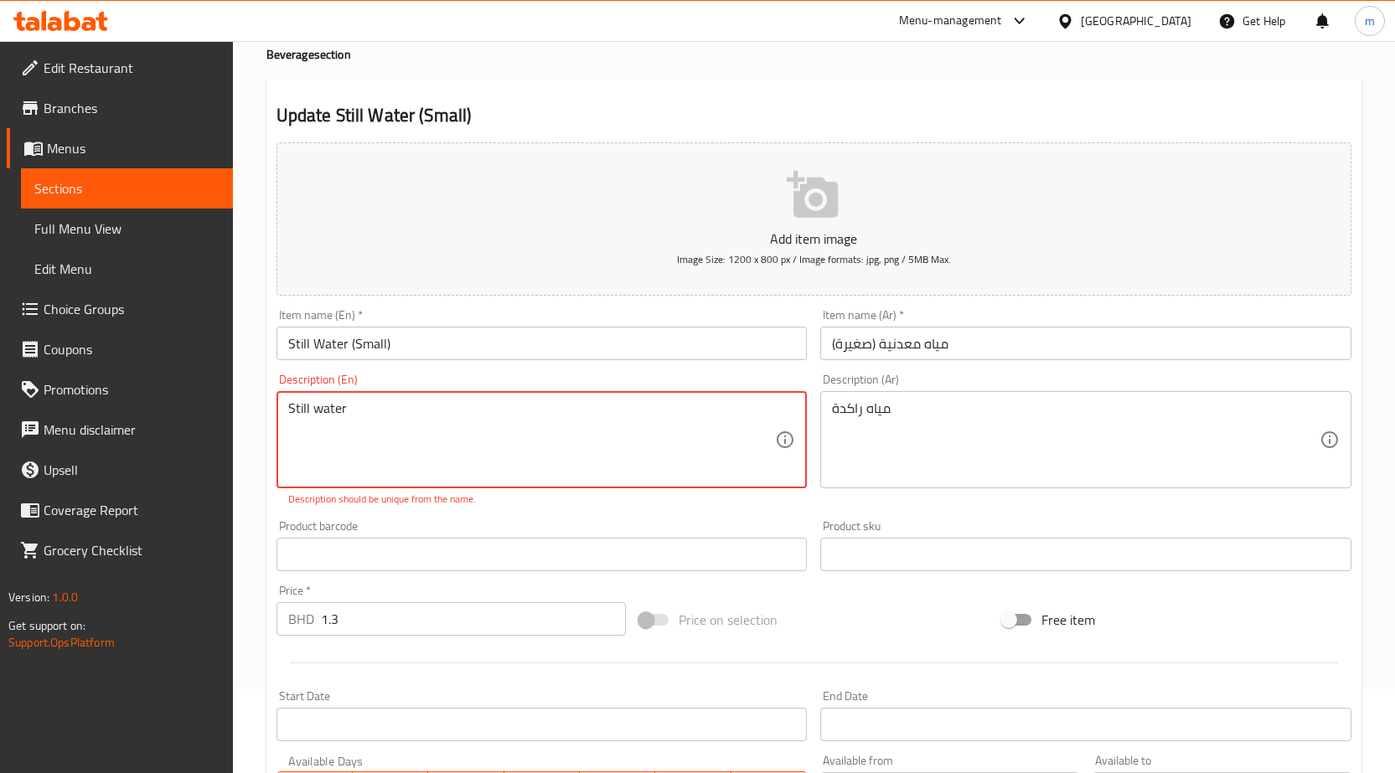
drag, startPoint x: 343, startPoint y: 401, endPoint x: 217, endPoint y: 401, distance: 125.7
click at [217, 401] on div "Edit Restaurant Branches Menus Sections Full Menu View Edit Menu Choice Groups …" at bounding box center [697, 531] width 1395 height 1148
type textarea "mineral water"
drag, startPoint x: 864, startPoint y: 410, endPoint x: 698, endPoint y: 414, distance: 165.9
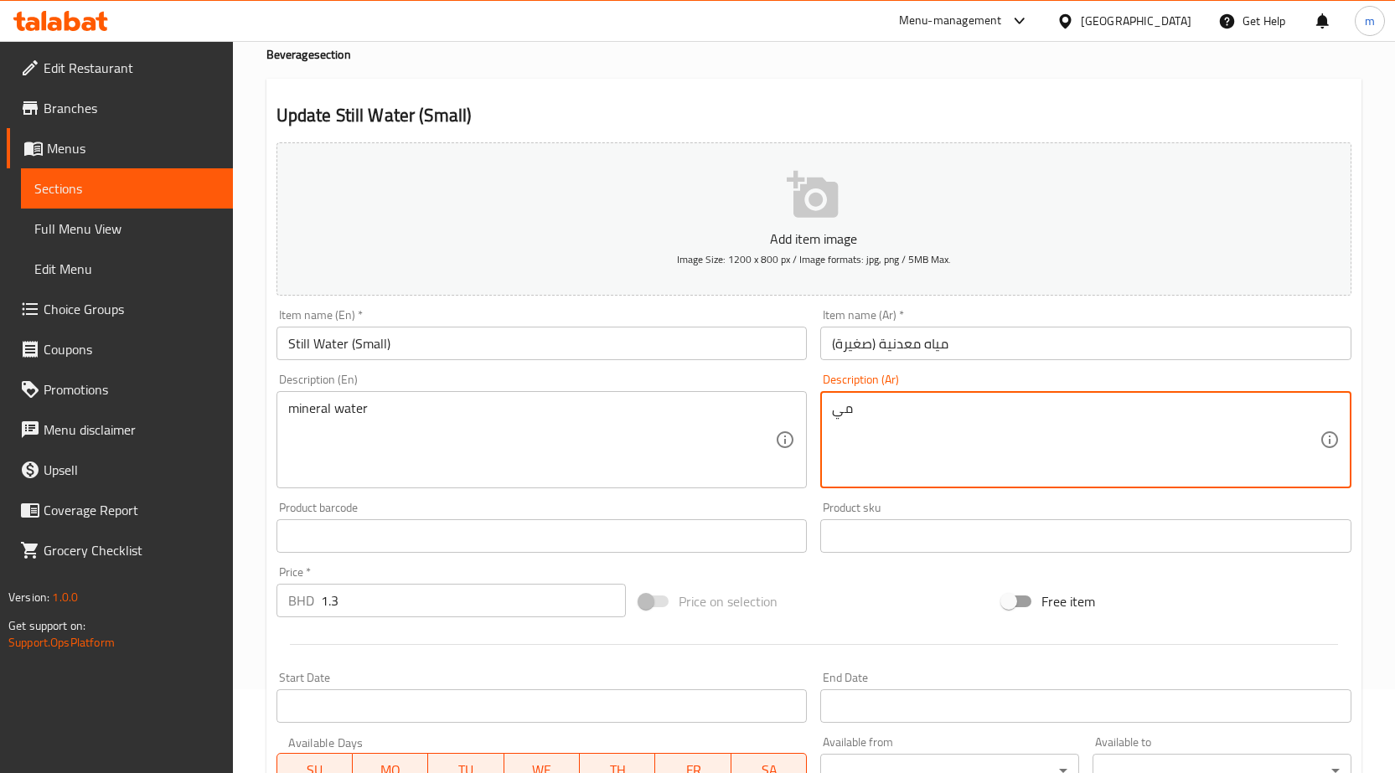
type textarea "م"
type textarea "مياة معدنية"
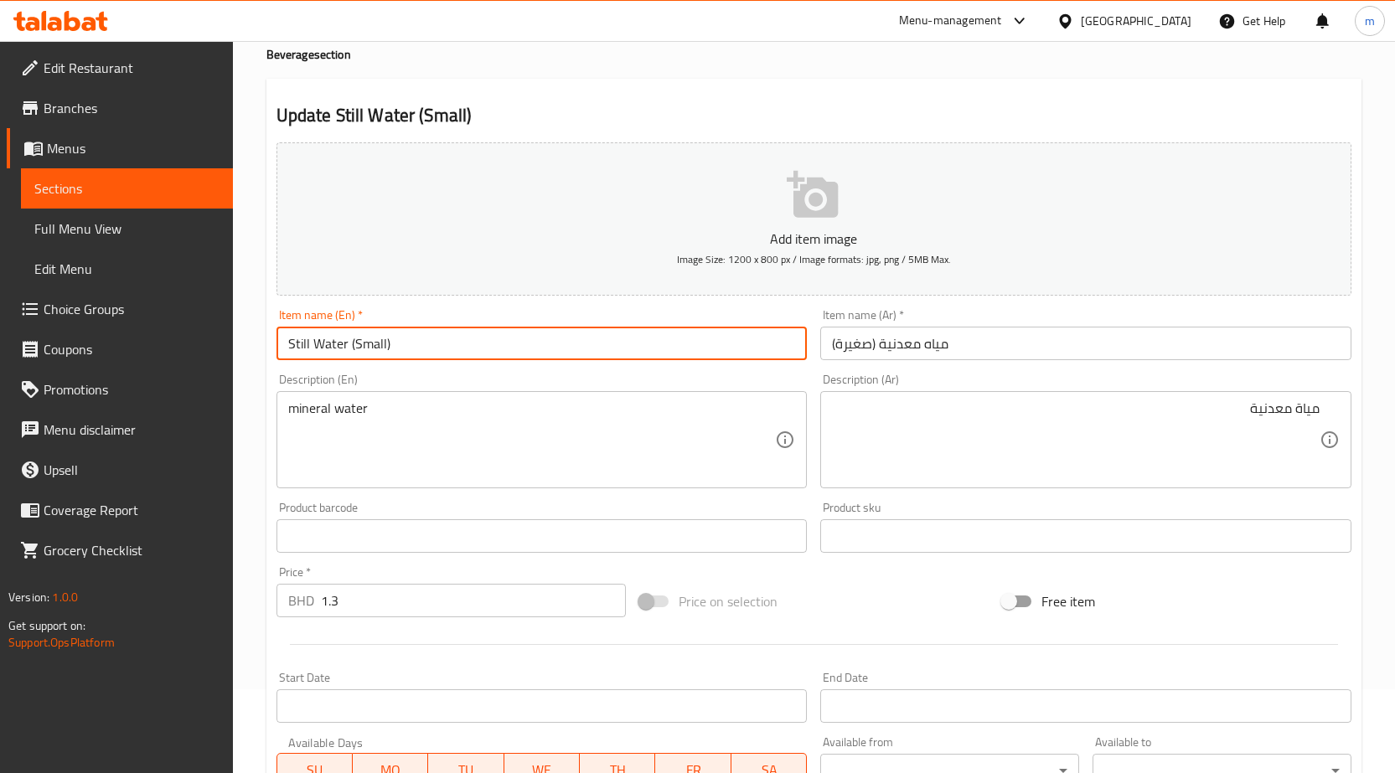
drag, startPoint x: 347, startPoint y: 344, endPoint x: 224, endPoint y: 365, distance: 124.1
click at [225, 364] on div "Edit Restaurant Branches Menus Sections Full Menu View Edit Menu Choice Groups …" at bounding box center [697, 521] width 1395 height 1129
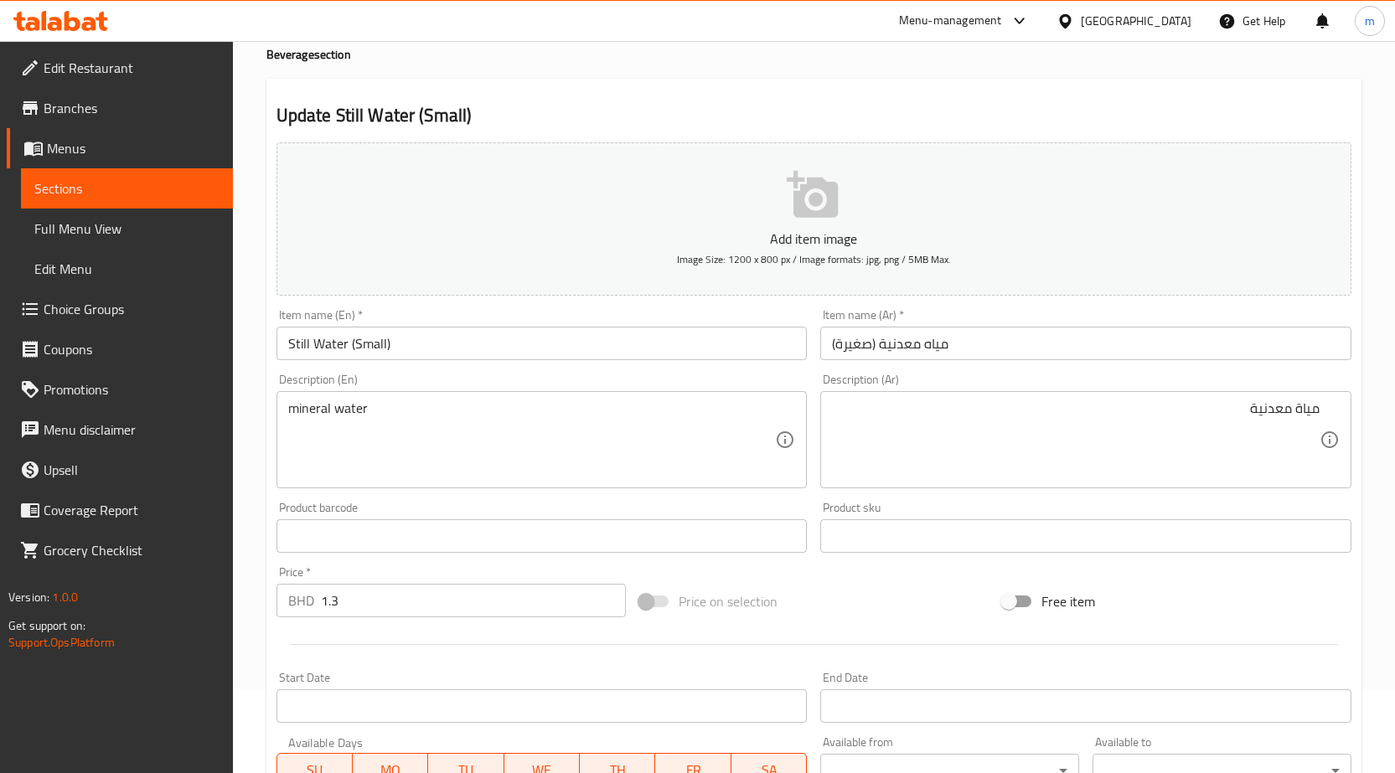
click at [385, 343] on input "Still Water (Small)" at bounding box center [541, 344] width 531 height 34
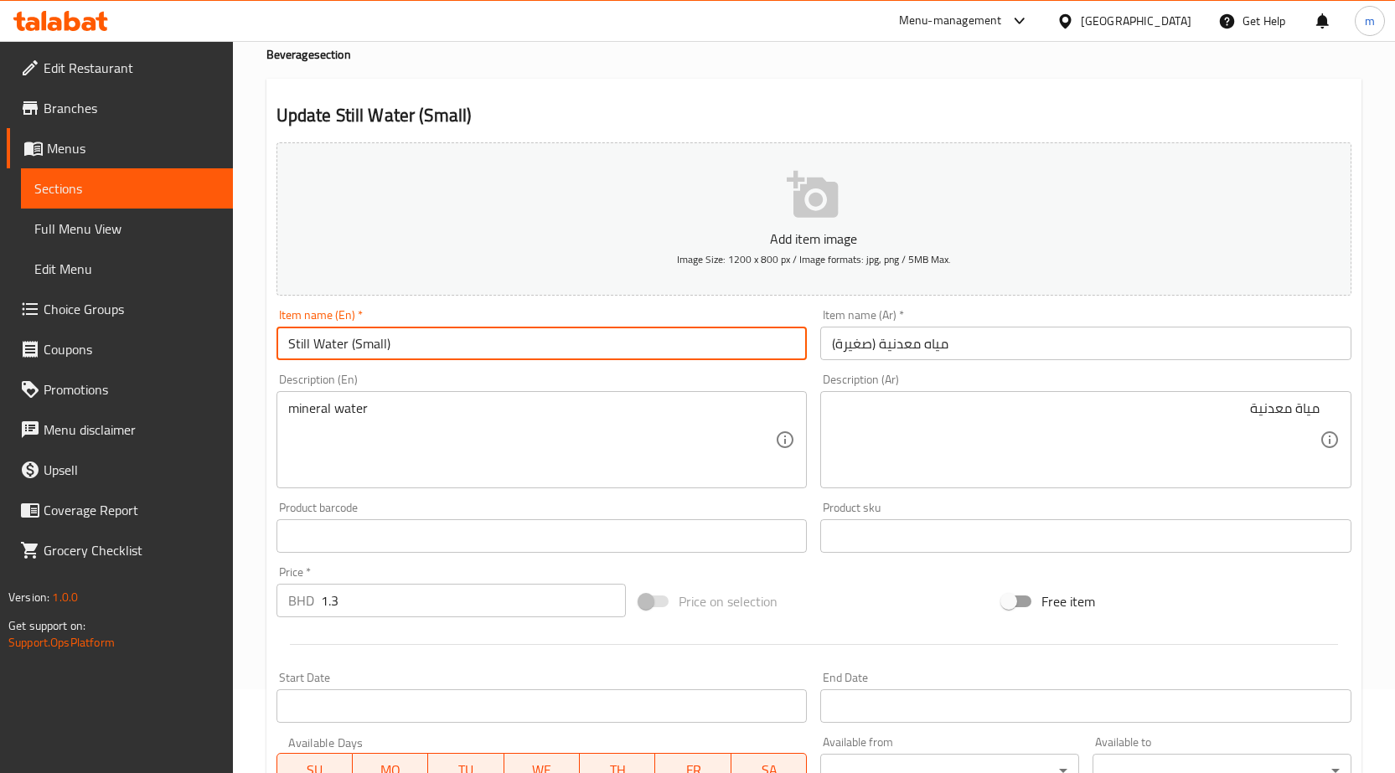
drag, startPoint x: 388, startPoint y: 343, endPoint x: 349, endPoint y: 343, distance: 38.5
click at [349, 343] on input "Still Water (Small)" at bounding box center [541, 344] width 531 height 34
type input "Still Water (Small)"
click at [431, 345] on input "Still Water (Small)" at bounding box center [541, 344] width 531 height 34
click at [425, 345] on input "Still Water (Small)" at bounding box center [541, 344] width 531 height 34
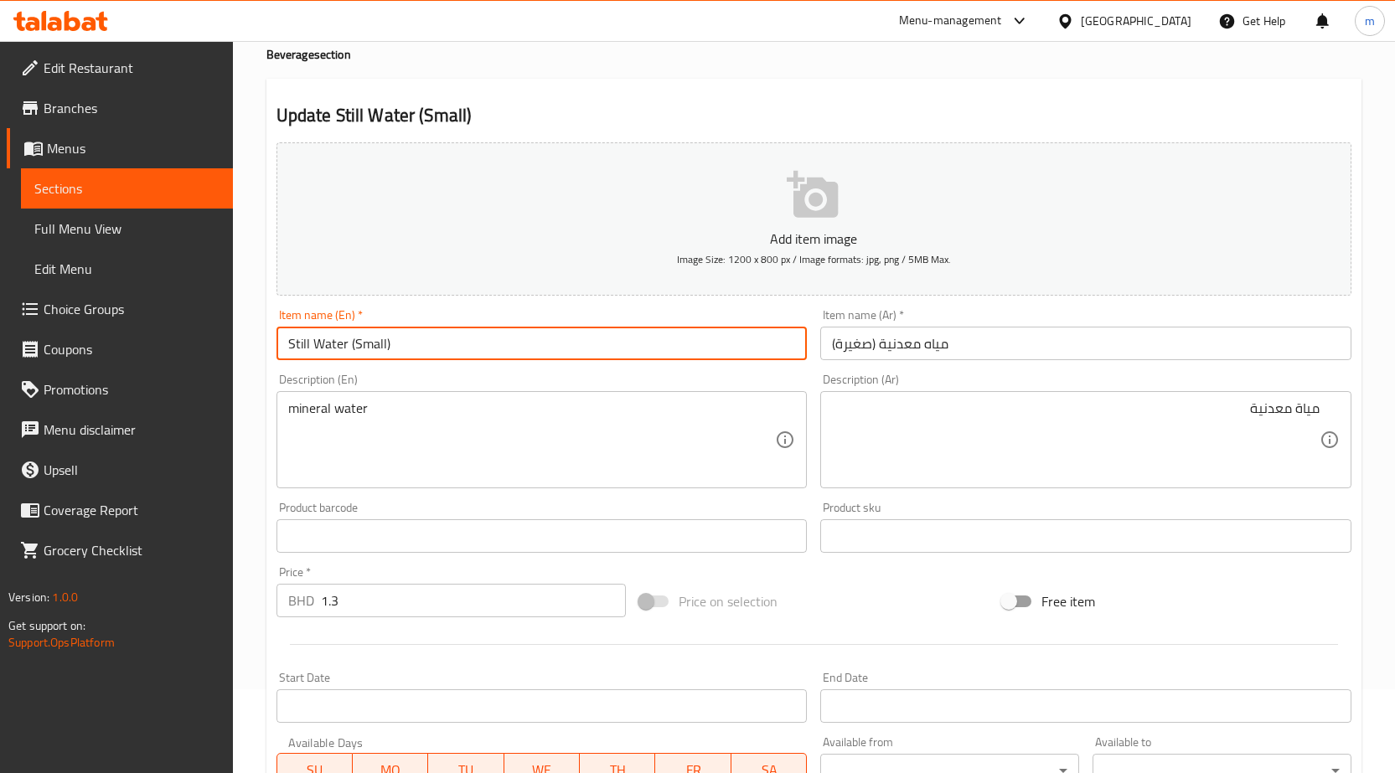
drag, startPoint x: 405, startPoint y: 344, endPoint x: 295, endPoint y: 354, distance: 110.2
click at [295, 354] on input "Still Water (Small)" at bounding box center [541, 344] width 531 height 34
click at [395, 346] on input "Still Water (Small)" at bounding box center [541, 344] width 531 height 34
drag, startPoint x: 395, startPoint y: 344, endPoint x: 284, endPoint y: 345, distance: 111.4
click at [284, 345] on input "Still Water (Small)" at bounding box center [541, 344] width 531 height 34
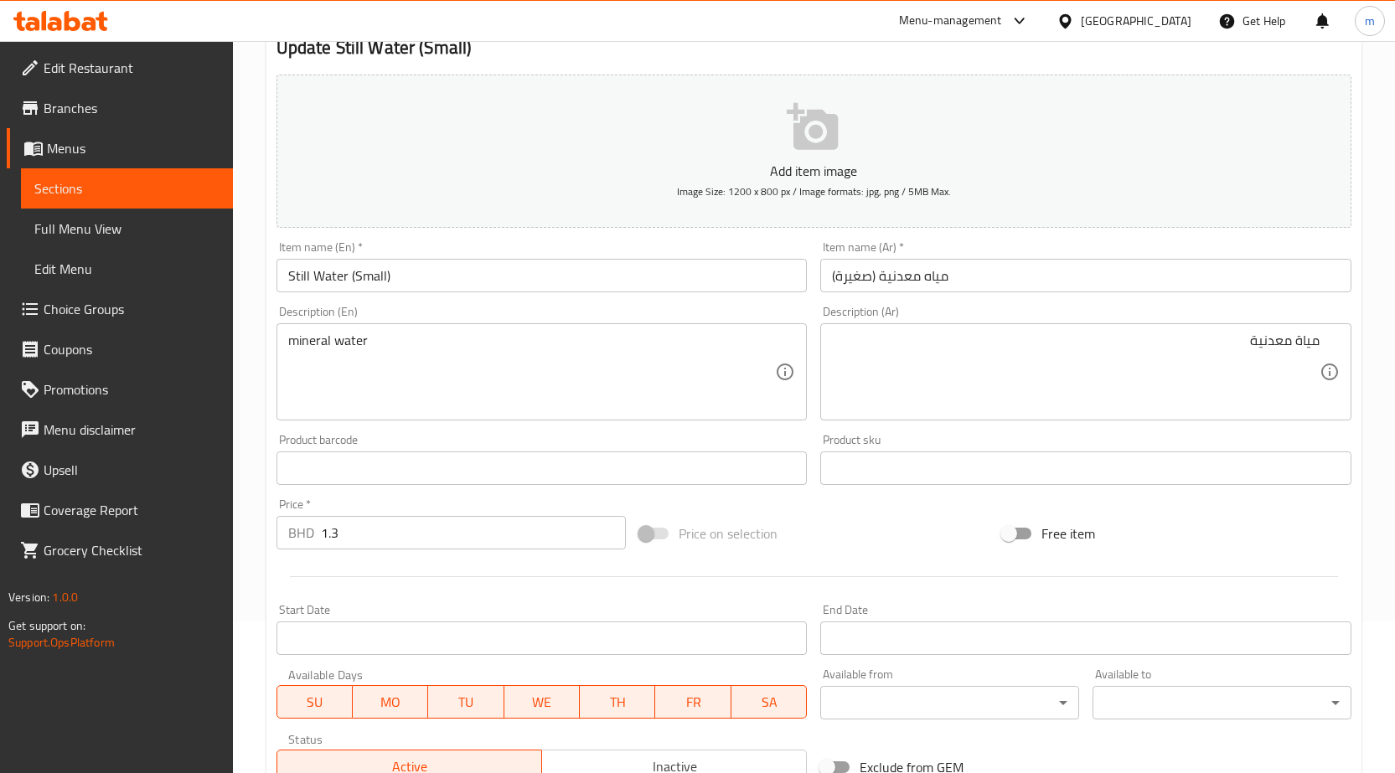
scroll to position [397, 0]
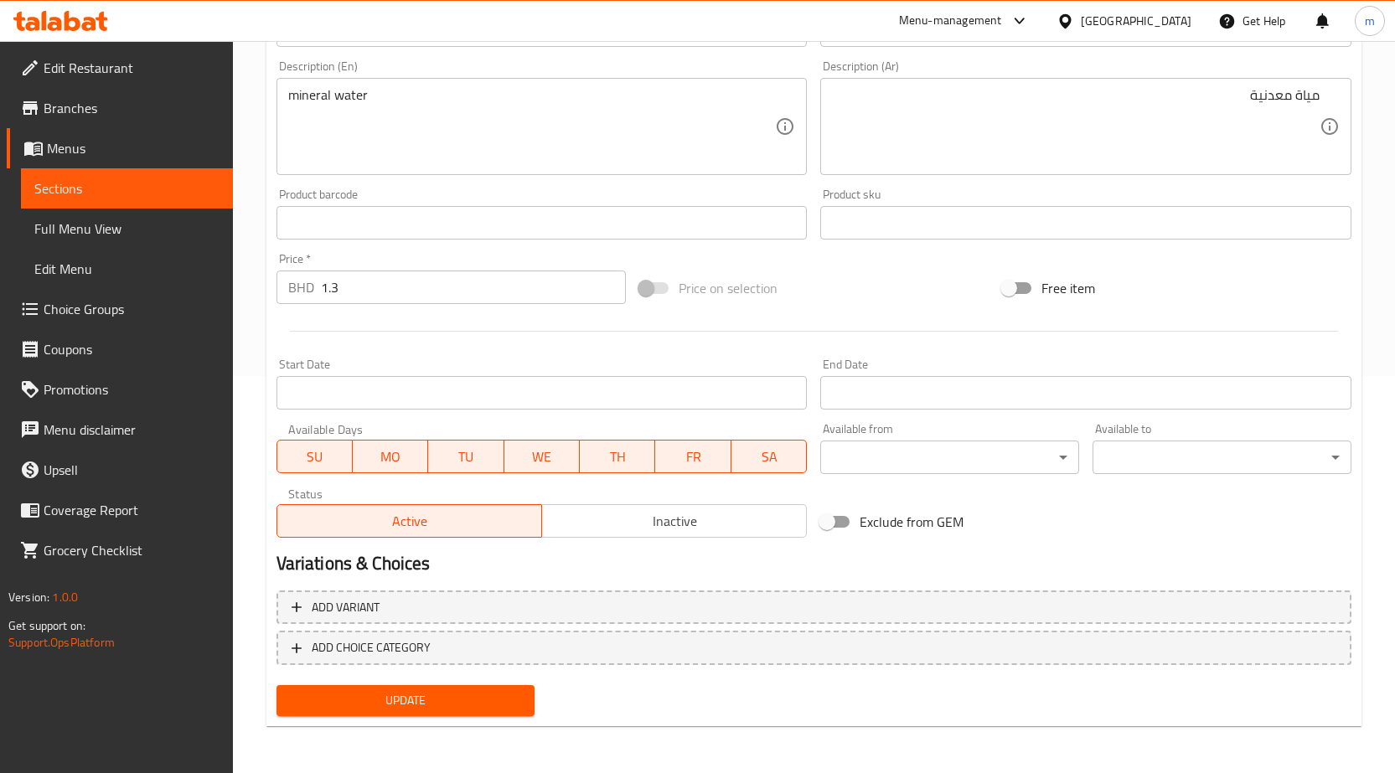
click at [464, 692] on span "Update" at bounding box center [406, 700] width 232 height 21
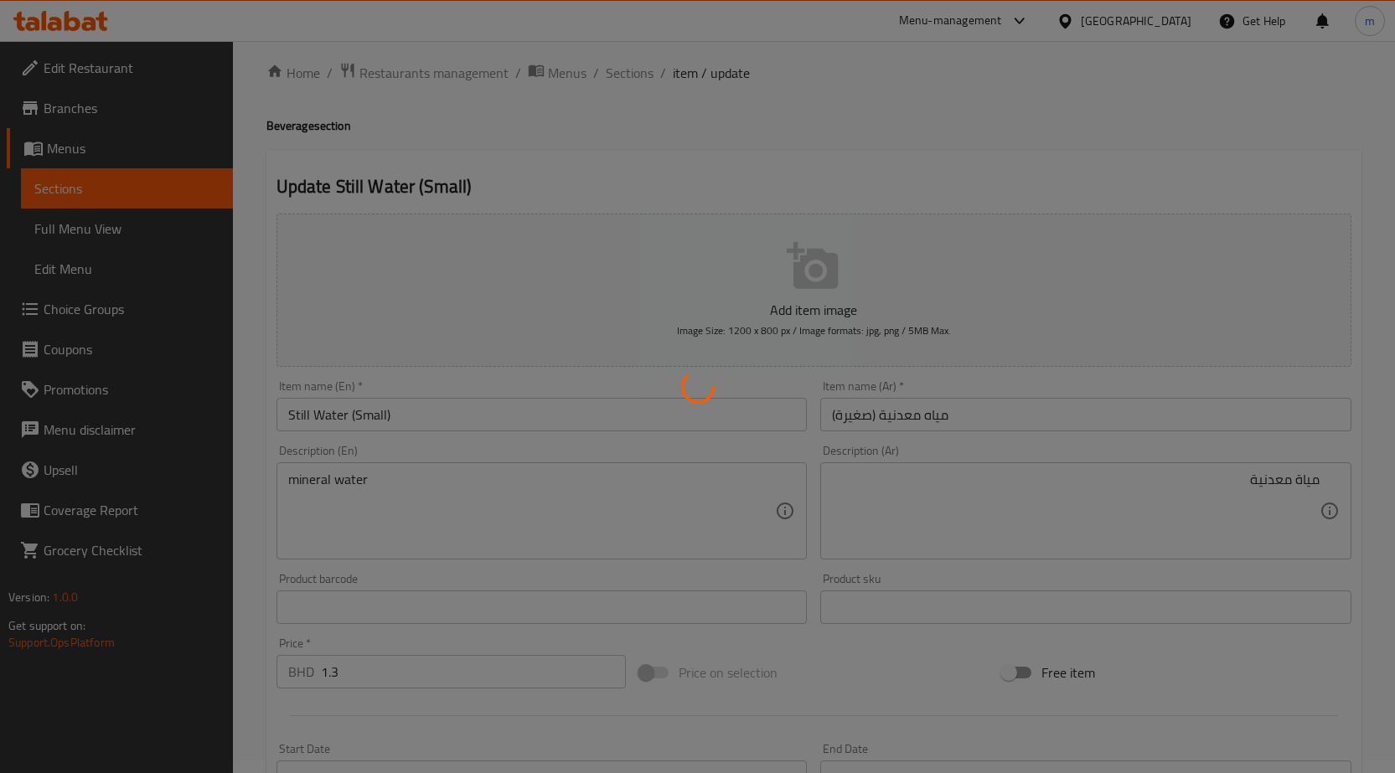
scroll to position [0, 0]
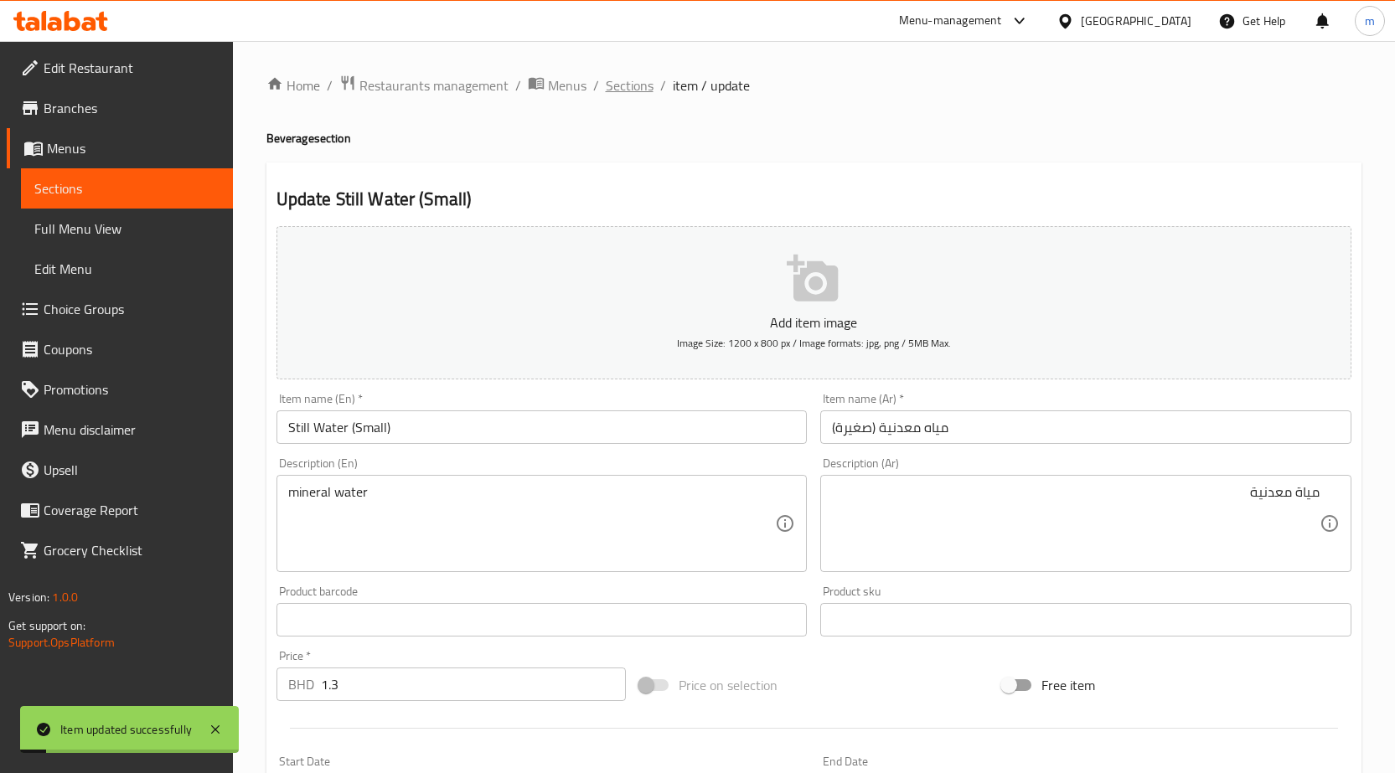
click at [632, 83] on span "Sections" at bounding box center [630, 85] width 48 height 20
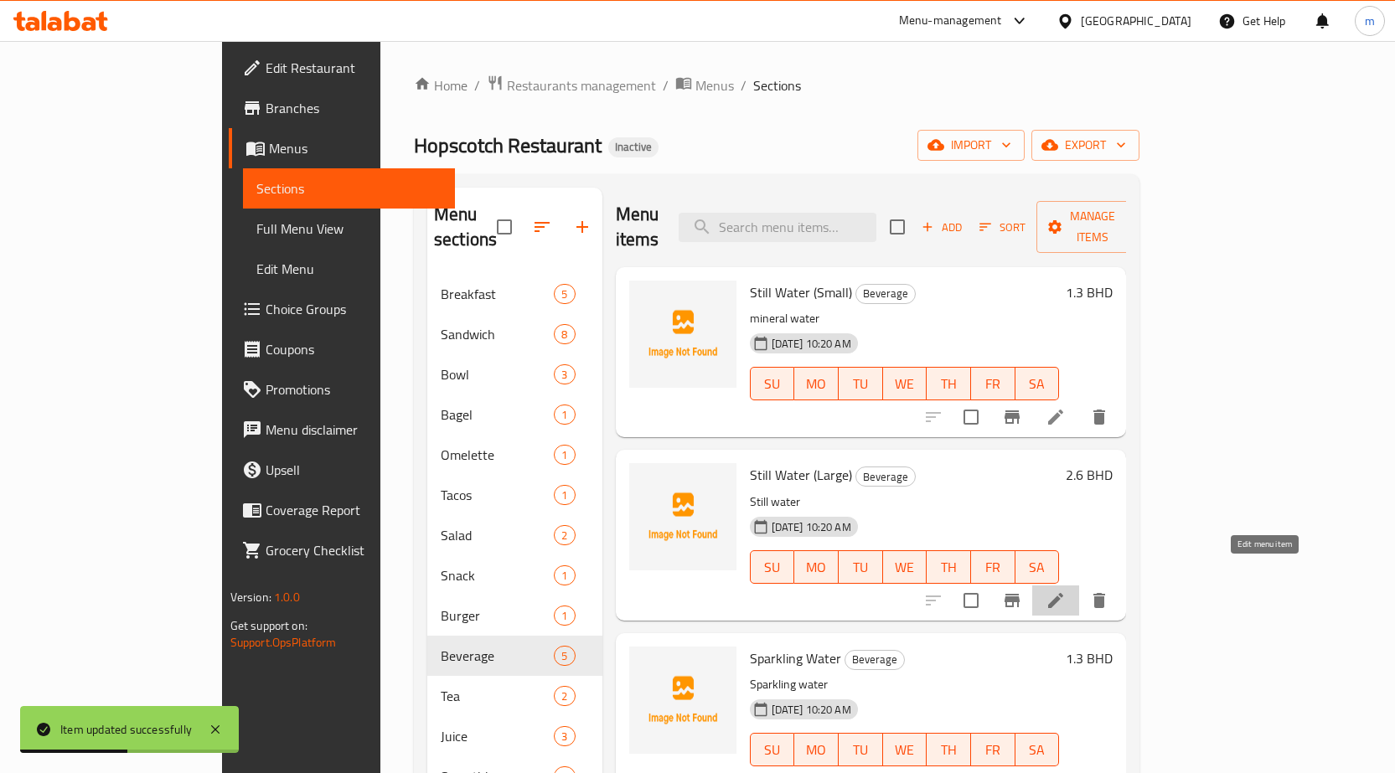
click at [1066, 591] on icon at bounding box center [1055, 601] width 20 height 20
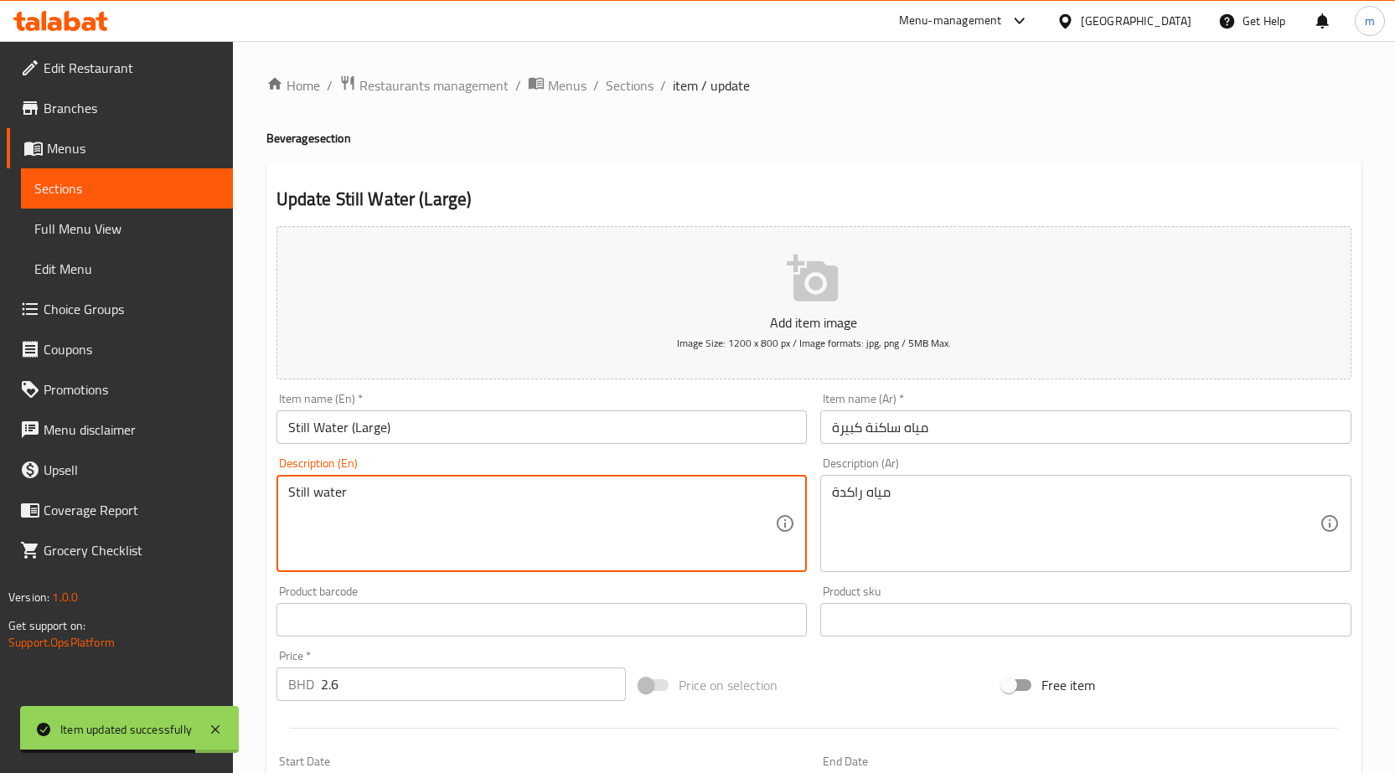
drag, startPoint x: 308, startPoint y: 491, endPoint x: 242, endPoint y: 478, distance: 67.4
type textarea "mineral water"
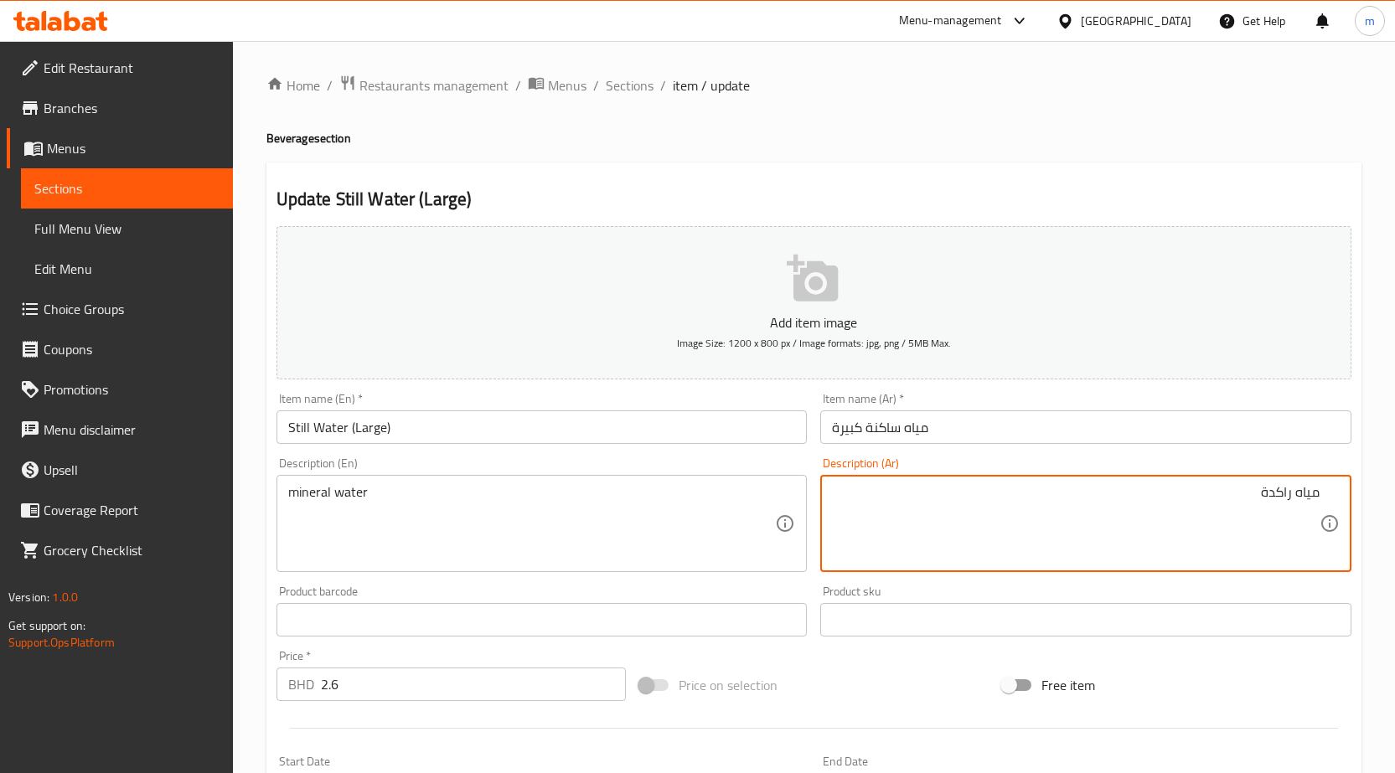
drag, startPoint x: 1260, startPoint y: 488, endPoint x: 1290, endPoint y: 502, distance: 33.0
click at [1290, 502] on textarea "مياه راكدة" at bounding box center [1076, 524] width 488 height 80
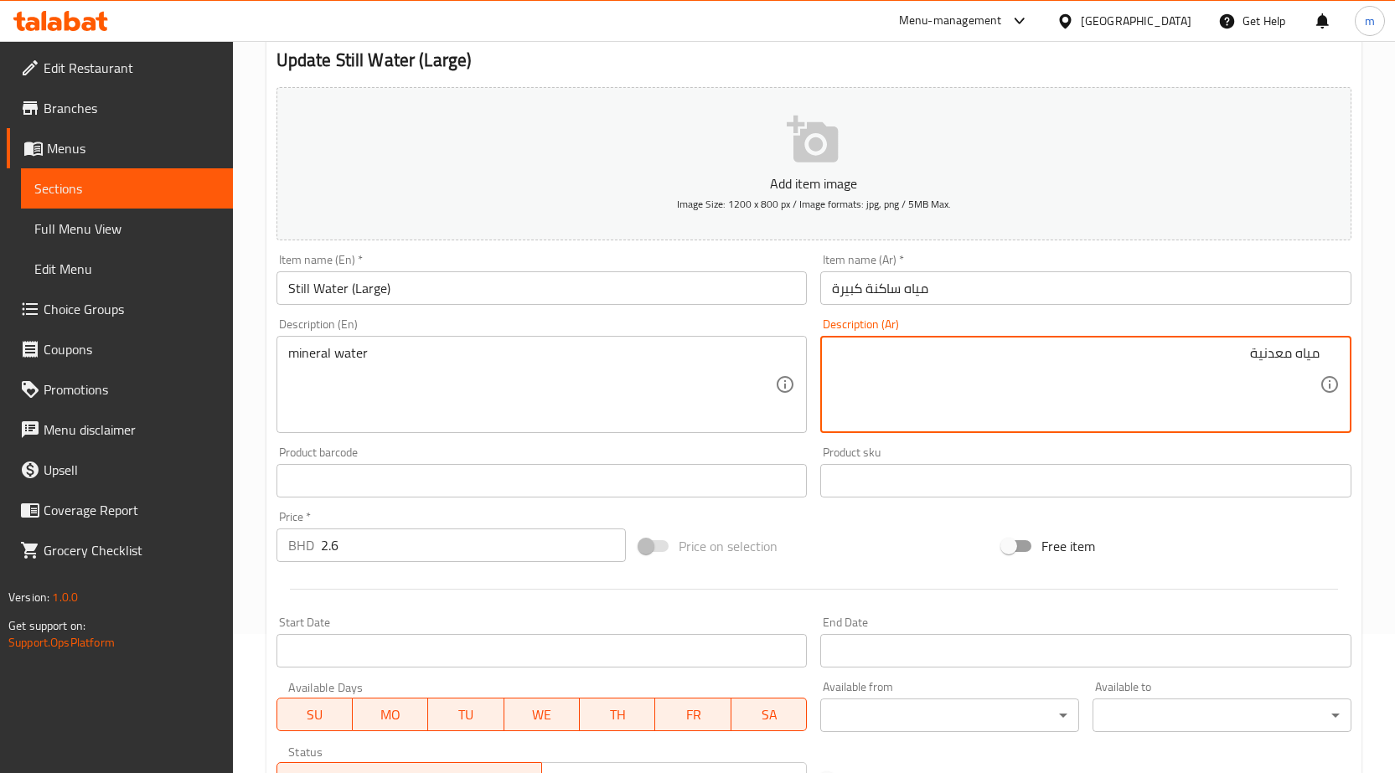
scroll to position [397, 0]
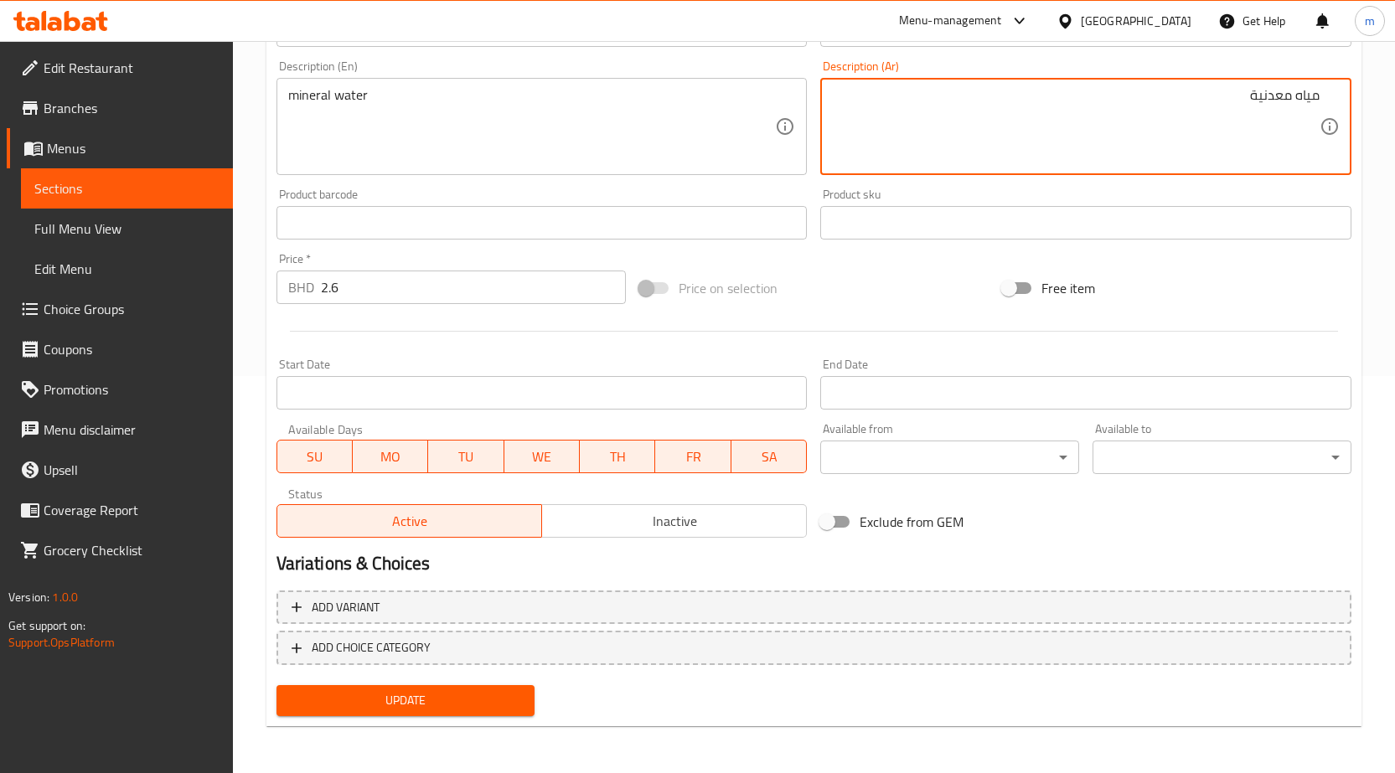
type textarea "مياه معدنية"
click at [457, 704] on span "Update" at bounding box center [406, 700] width 232 height 21
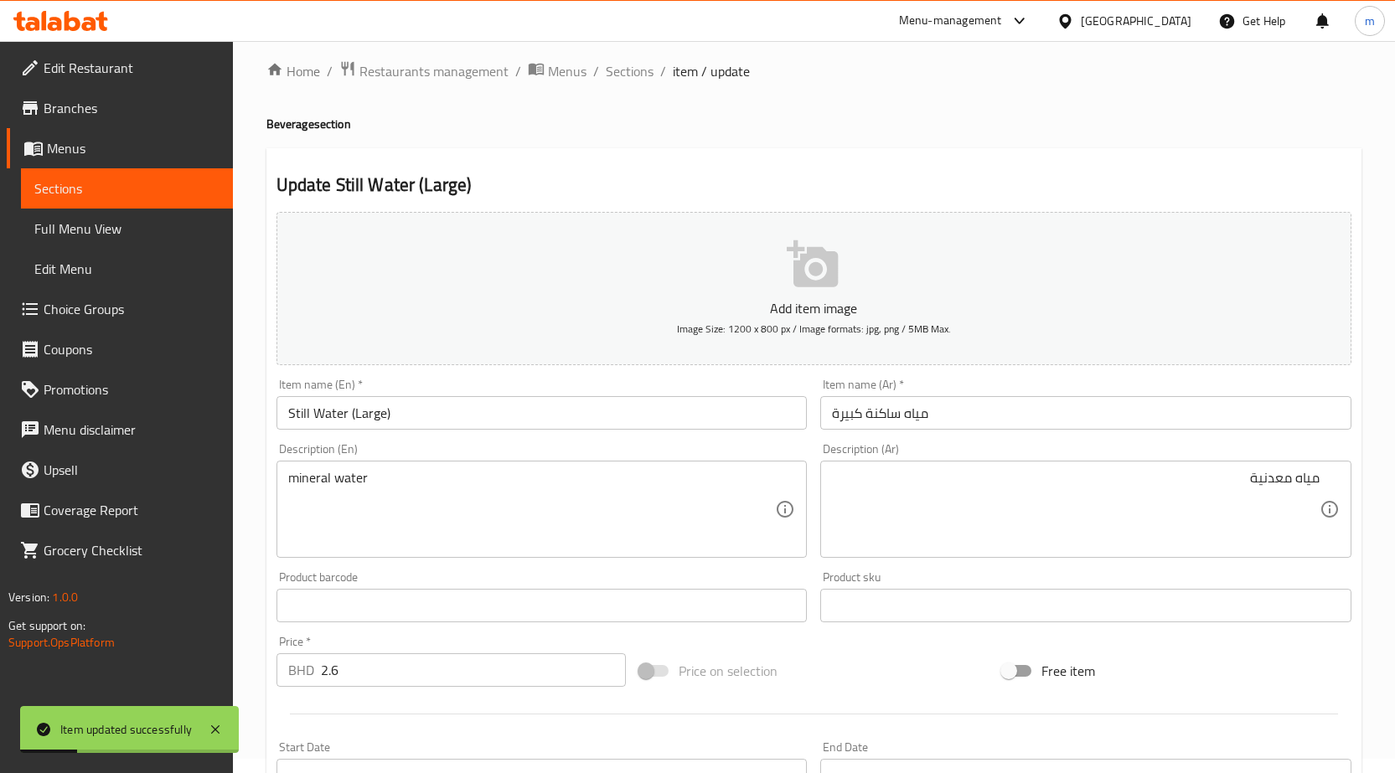
scroll to position [0, 0]
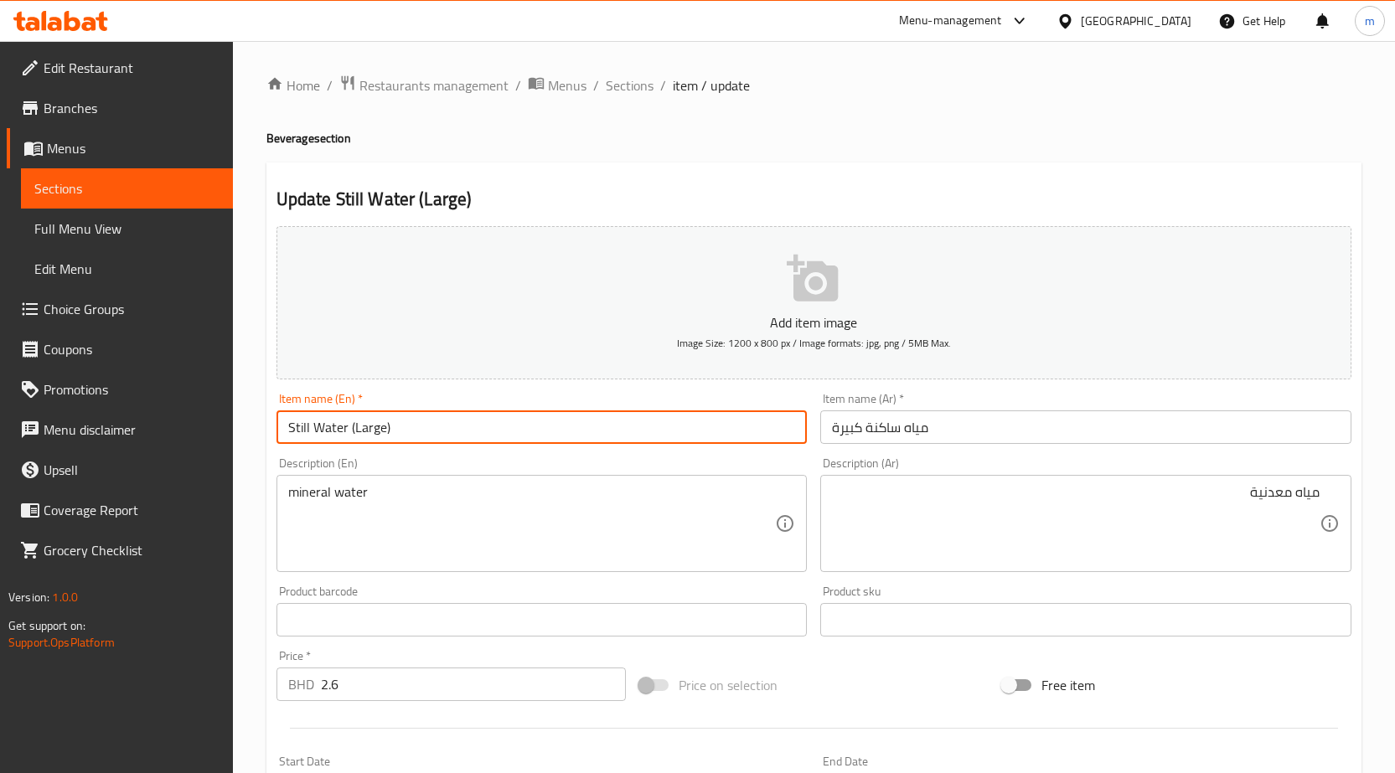
drag, startPoint x: 450, startPoint y: 434, endPoint x: 209, endPoint y: 429, distance: 241.3
click at [209, 429] on div "Edit Restaurant Branches Menus Sections Full Menu View Edit Menu Choice Groups …" at bounding box center [697, 605] width 1395 height 1129
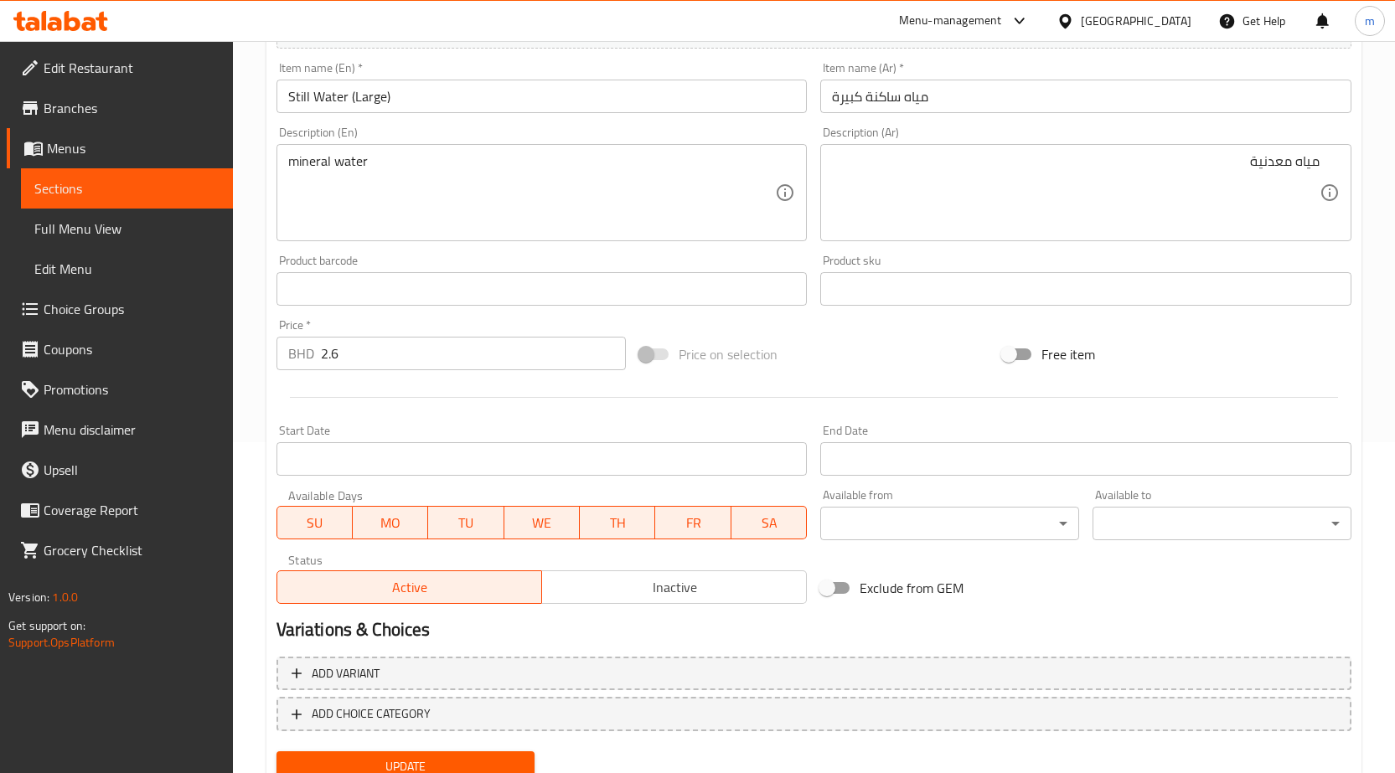
scroll to position [335, 0]
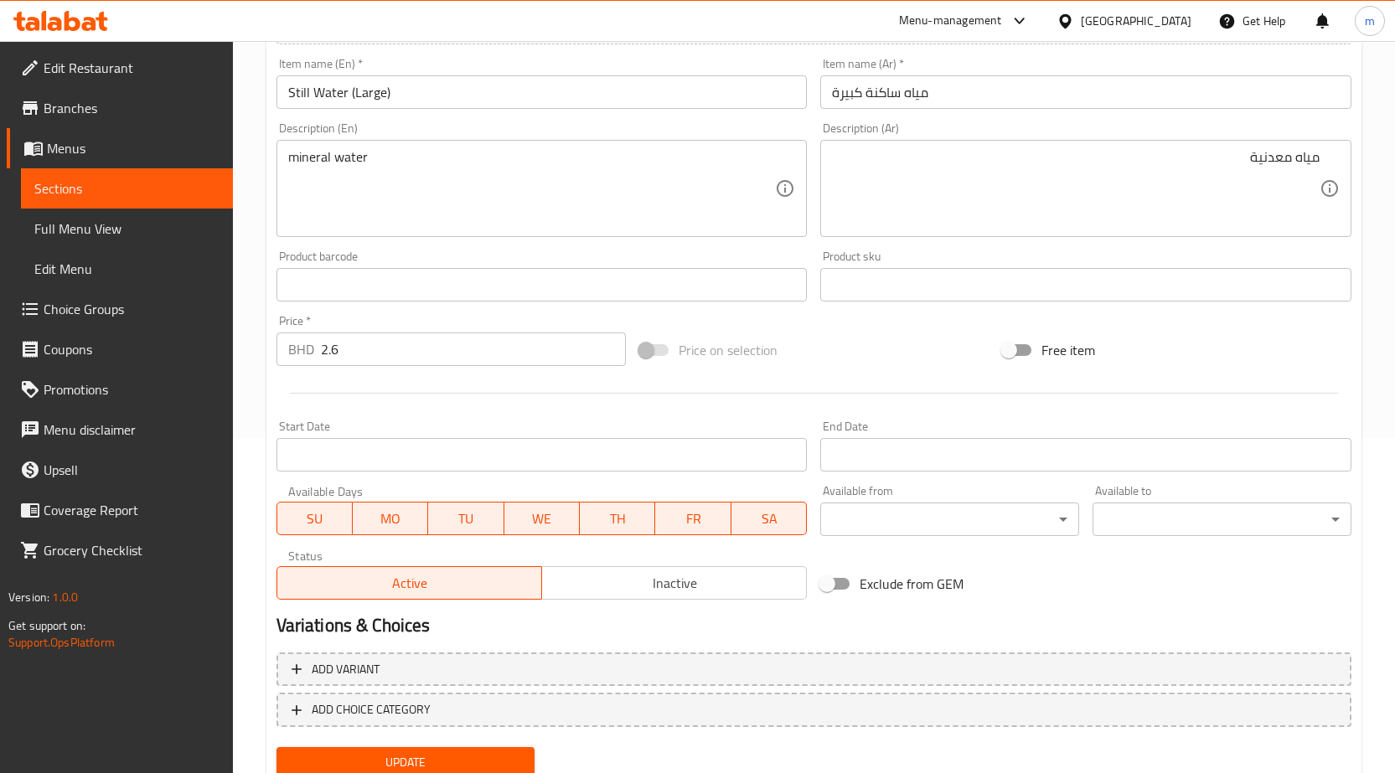
click at [431, 766] on span "Update" at bounding box center [406, 762] width 232 height 21
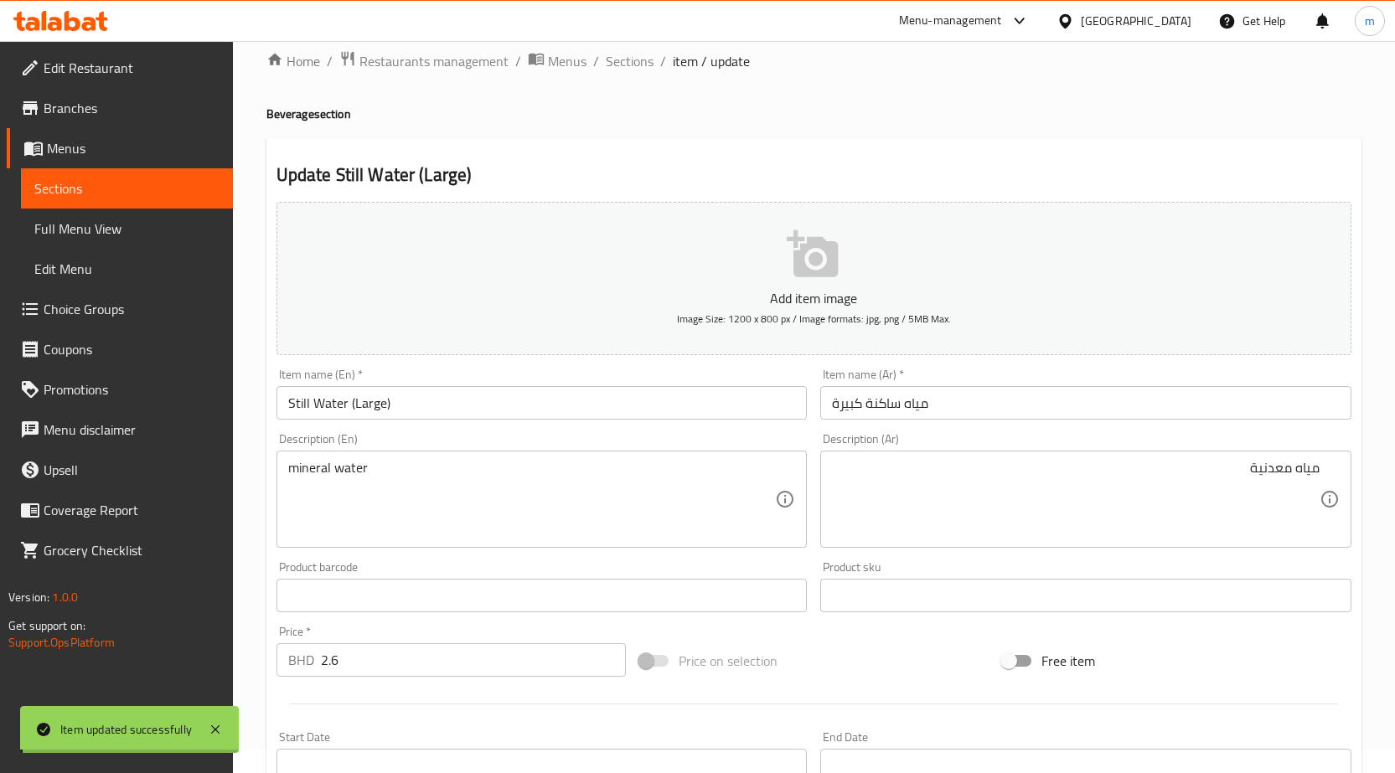
scroll to position [0, 0]
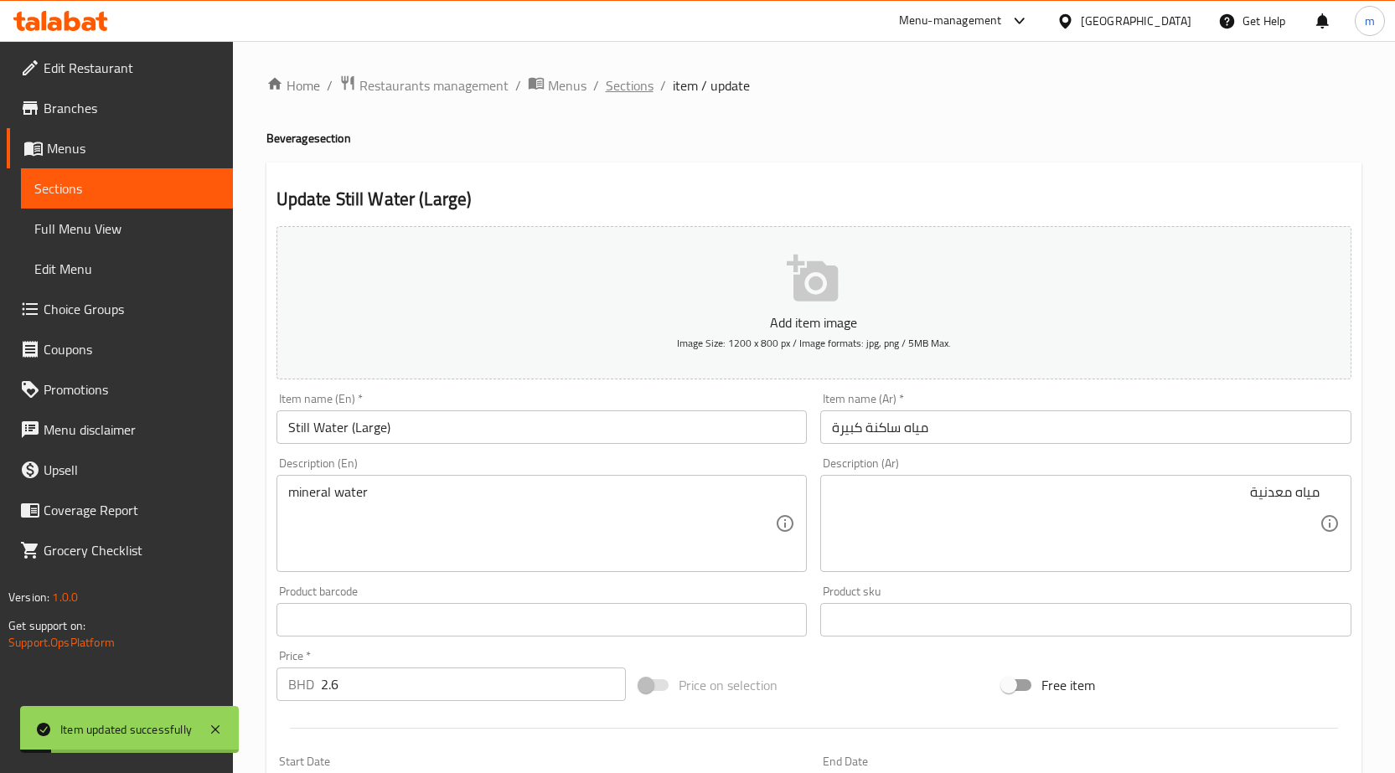
click at [634, 84] on span "Sections" at bounding box center [630, 85] width 48 height 20
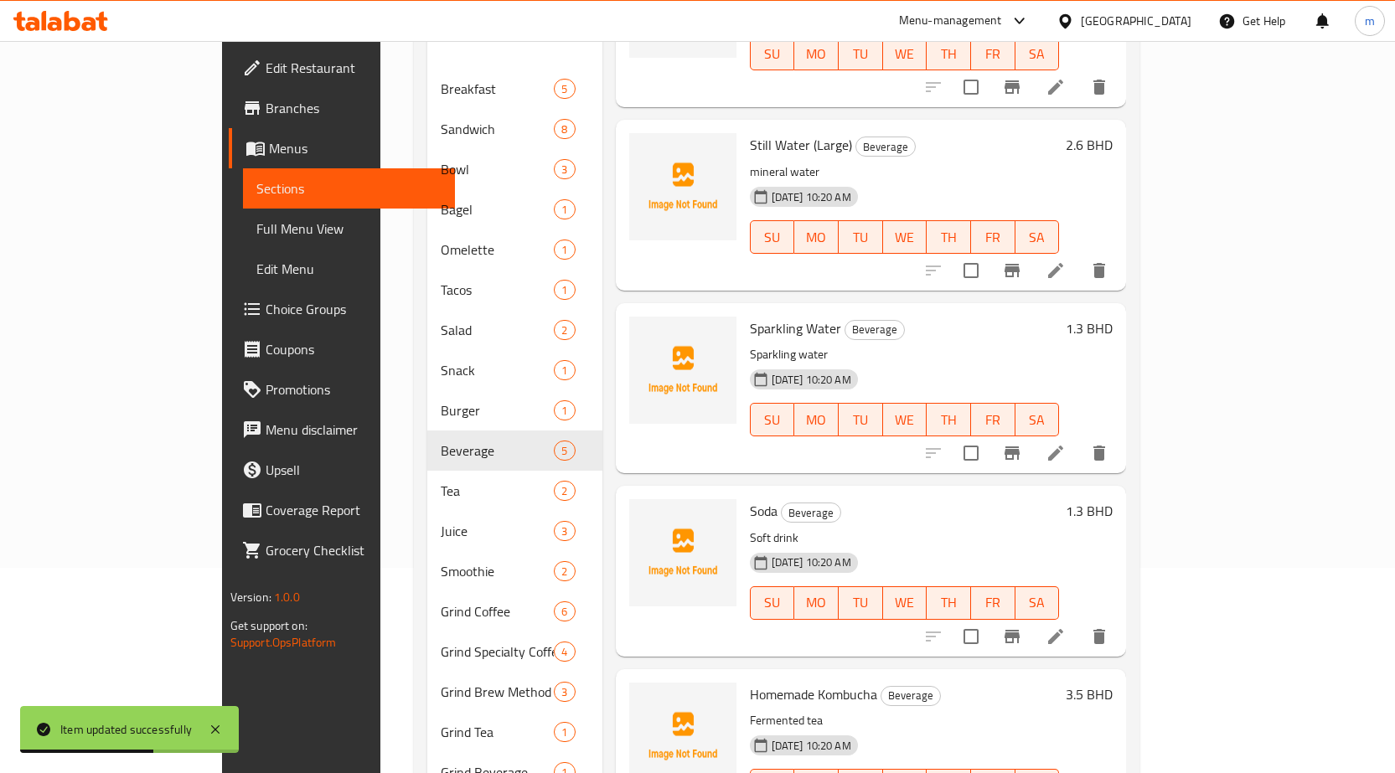
scroll to position [251, 0]
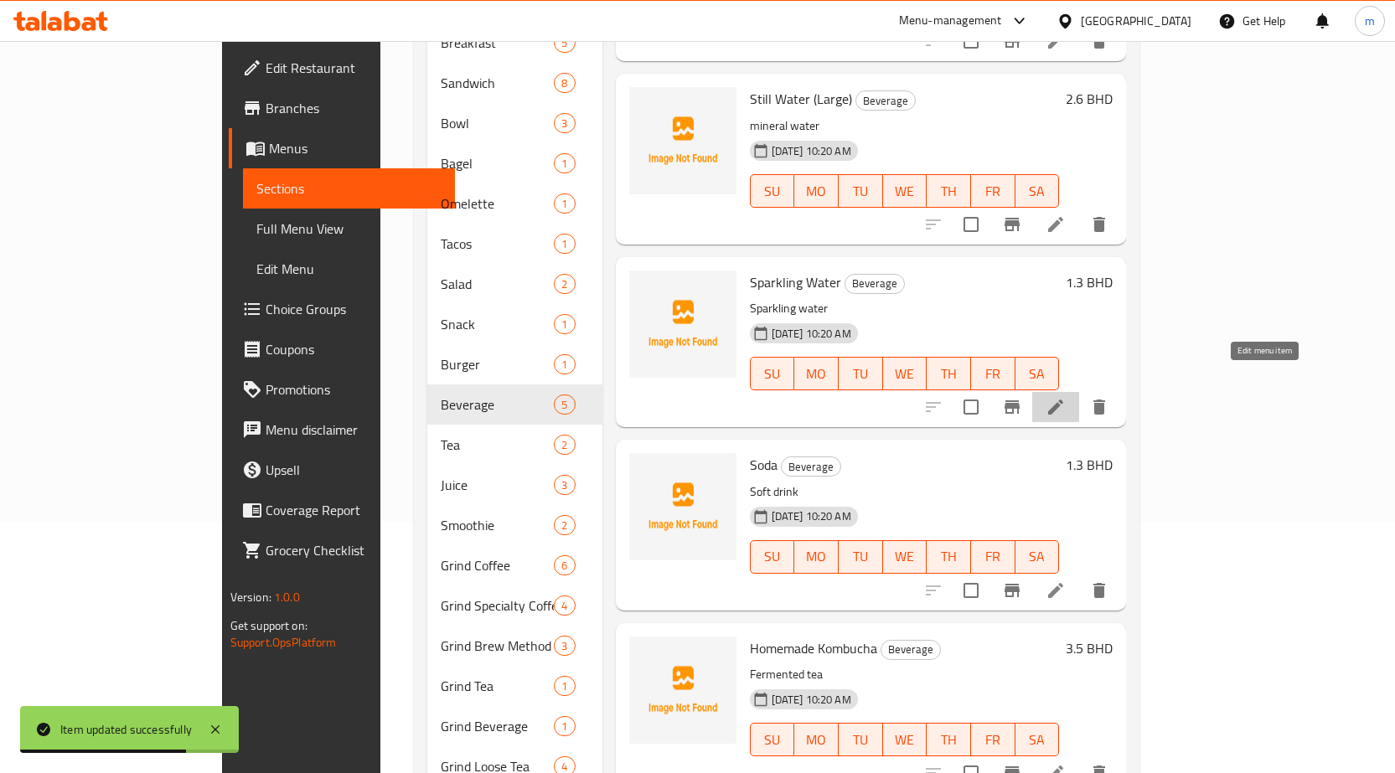
click at [1066, 397] on icon at bounding box center [1055, 407] width 20 height 20
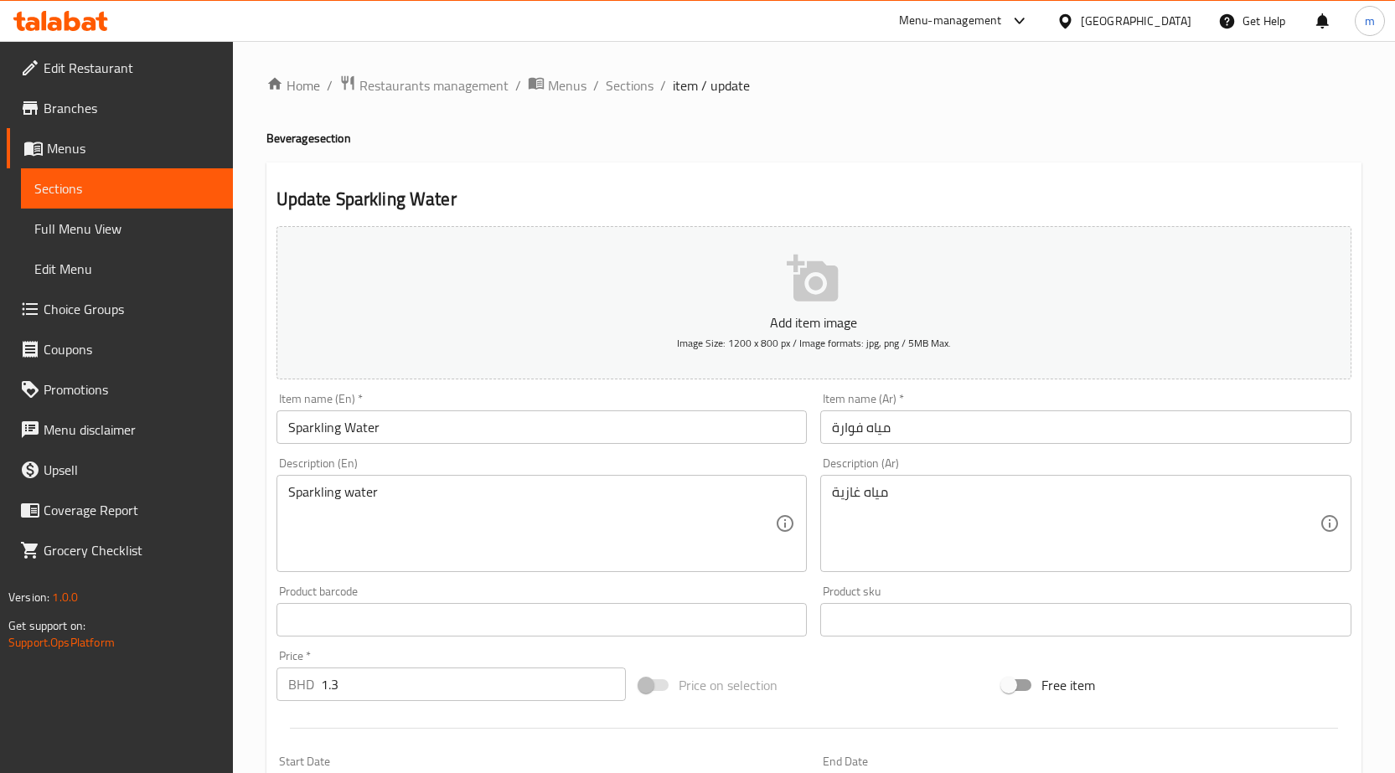
click at [1011, 432] on input "مياه فوارة" at bounding box center [1085, 427] width 531 height 34
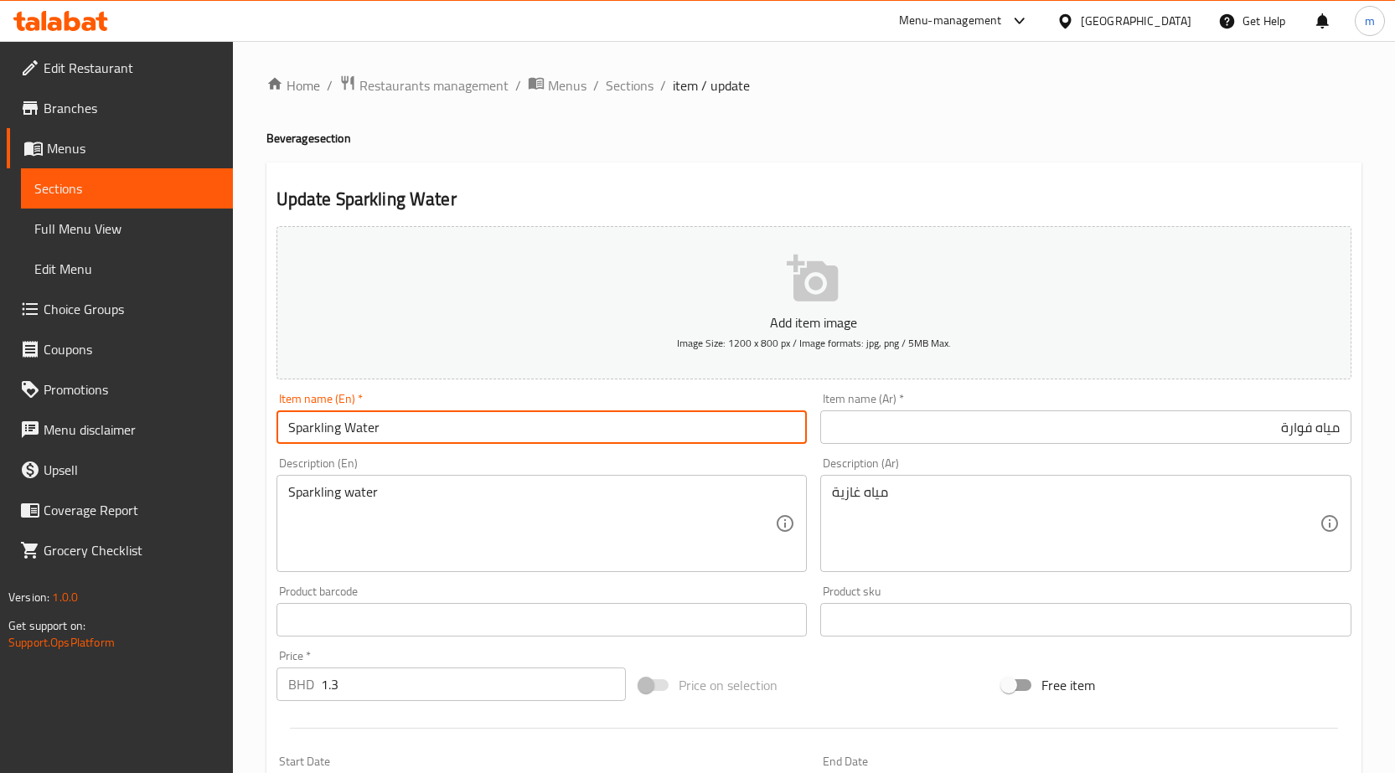
drag, startPoint x: 374, startPoint y: 424, endPoint x: 152, endPoint y: 423, distance: 222.0
click at [163, 423] on div "Edit Restaurant Branches Menus Sections Full Menu View Edit Menu Choice Groups …" at bounding box center [697, 605] width 1395 height 1129
click at [398, 432] on input "Sparkling Water" at bounding box center [541, 427] width 531 height 34
drag, startPoint x: 390, startPoint y: 426, endPoint x: 248, endPoint y: 422, distance: 141.6
click at [248, 422] on div "Home / Restaurants management / Menus / Sections / item / update Beverage secti…" at bounding box center [814, 605] width 1162 height 1129
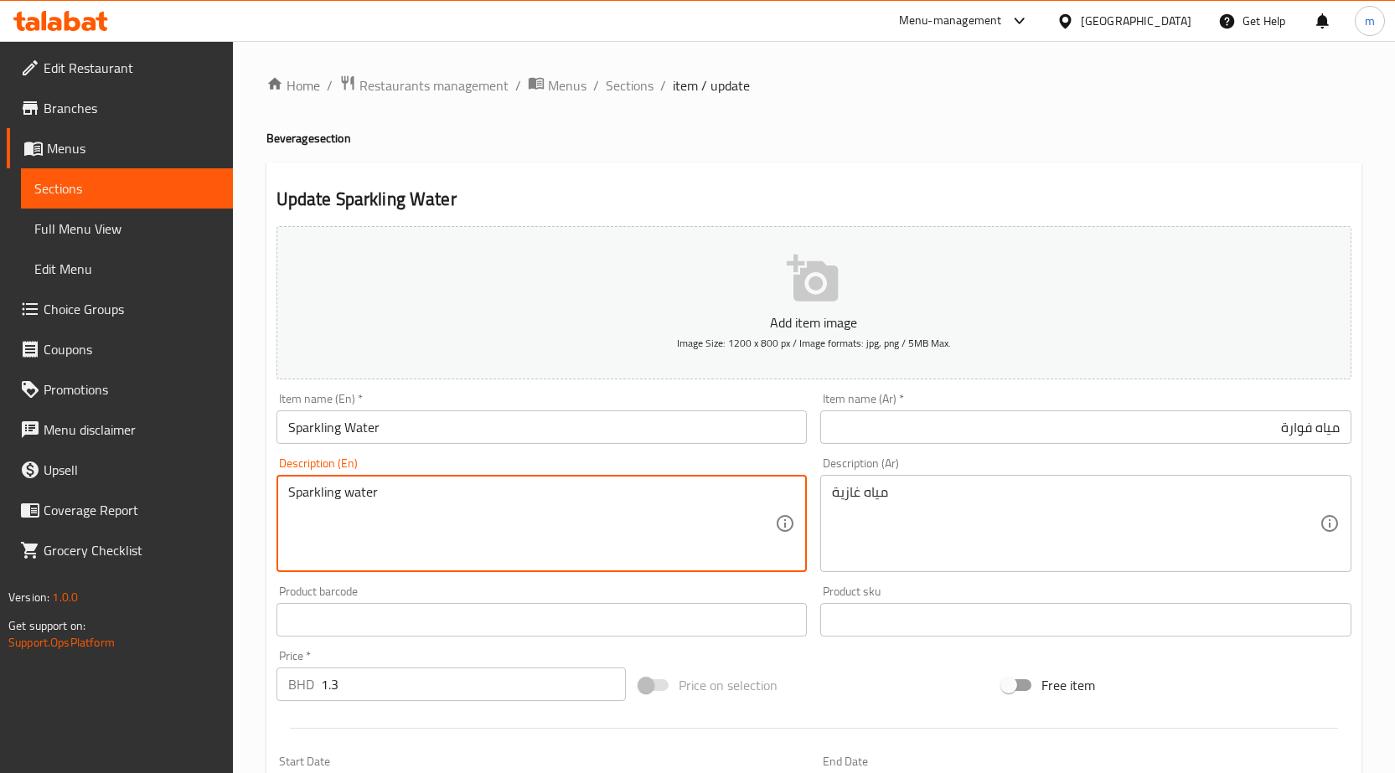
click at [390, 498] on textarea "Sparkling water" at bounding box center [532, 524] width 488 height 80
paste textarea "Refreshing carbonated"
type textarea "Refreshing carbonated water"
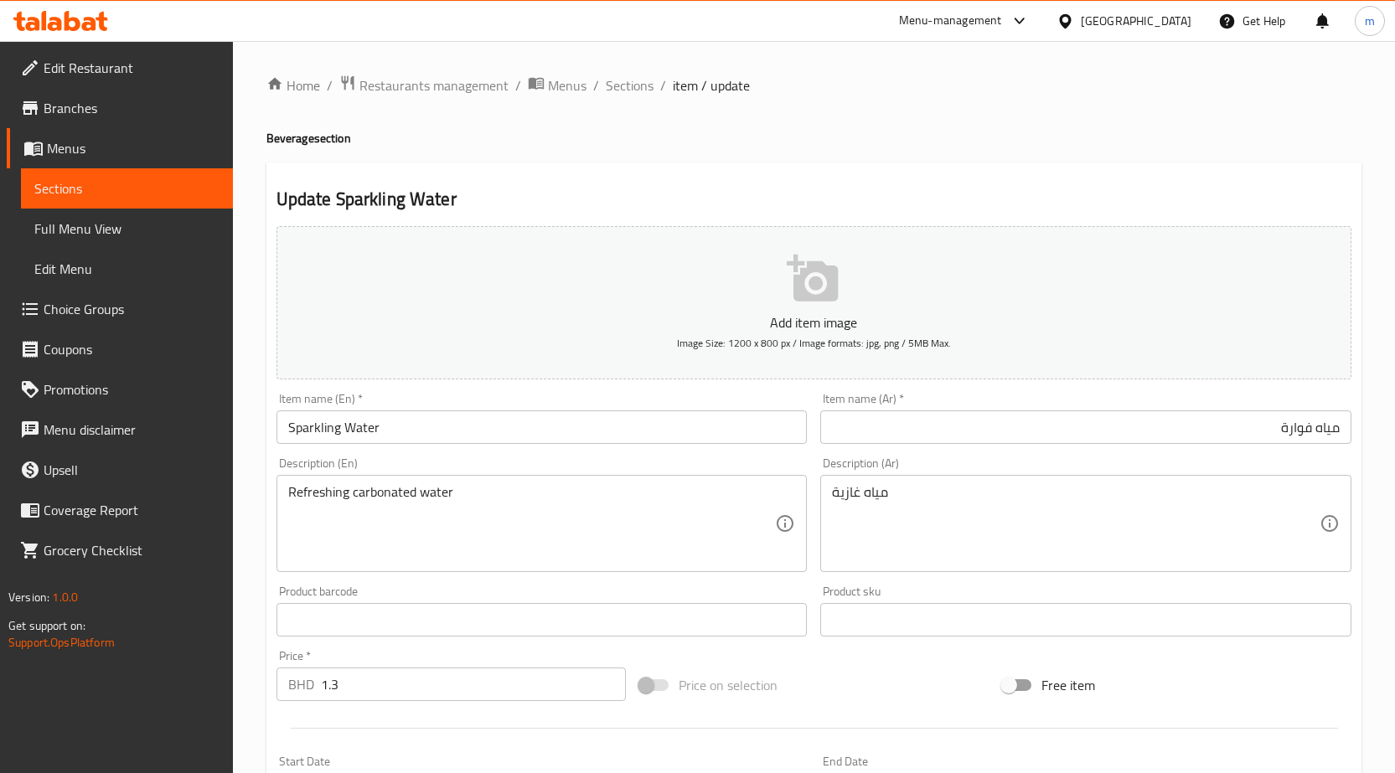
click at [1063, 476] on div "مياه غازية Description (Ar)" at bounding box center [1085, 523] width 531 height 97
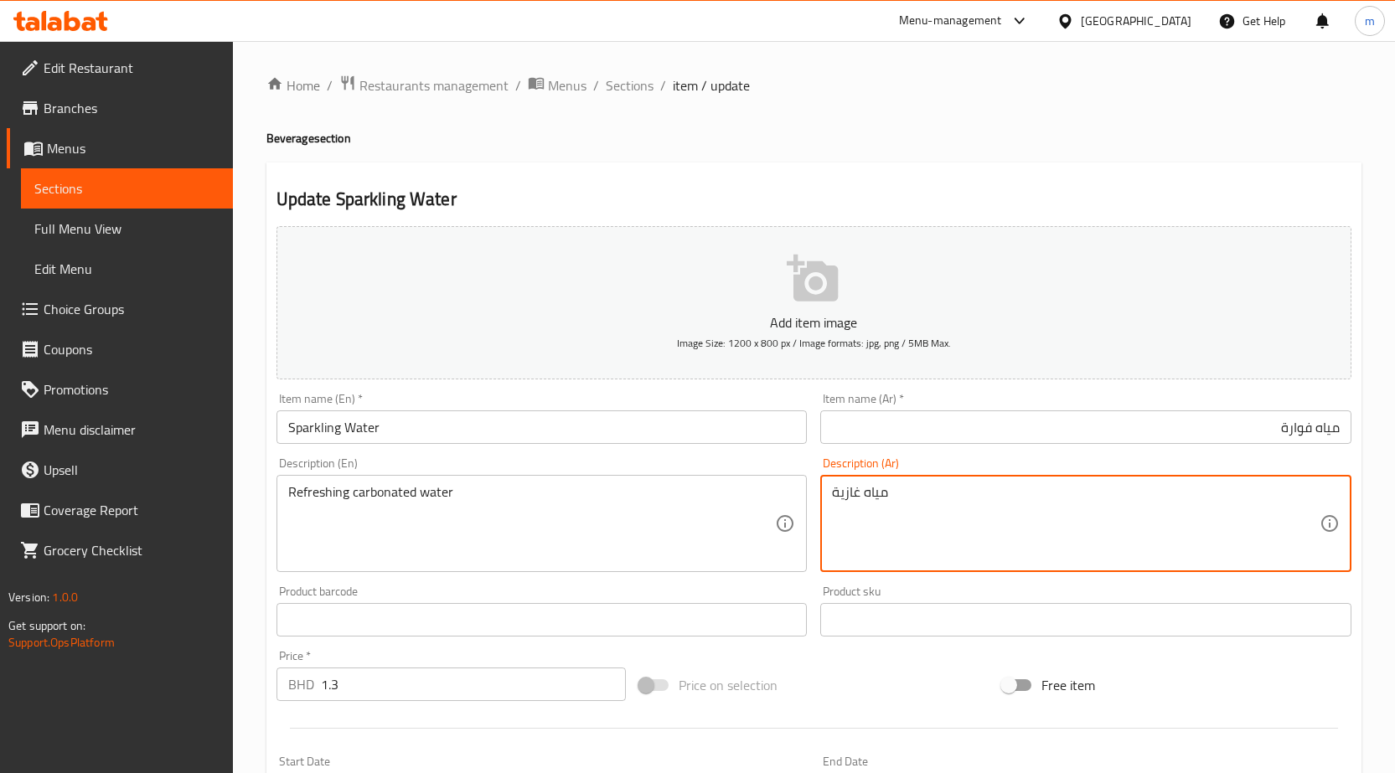
click at [1008, 496] on textarea "مياه غازية" at bounding box center [1076, 524] width 488 height 80
paste textarea "المياه الغازية المنعش"
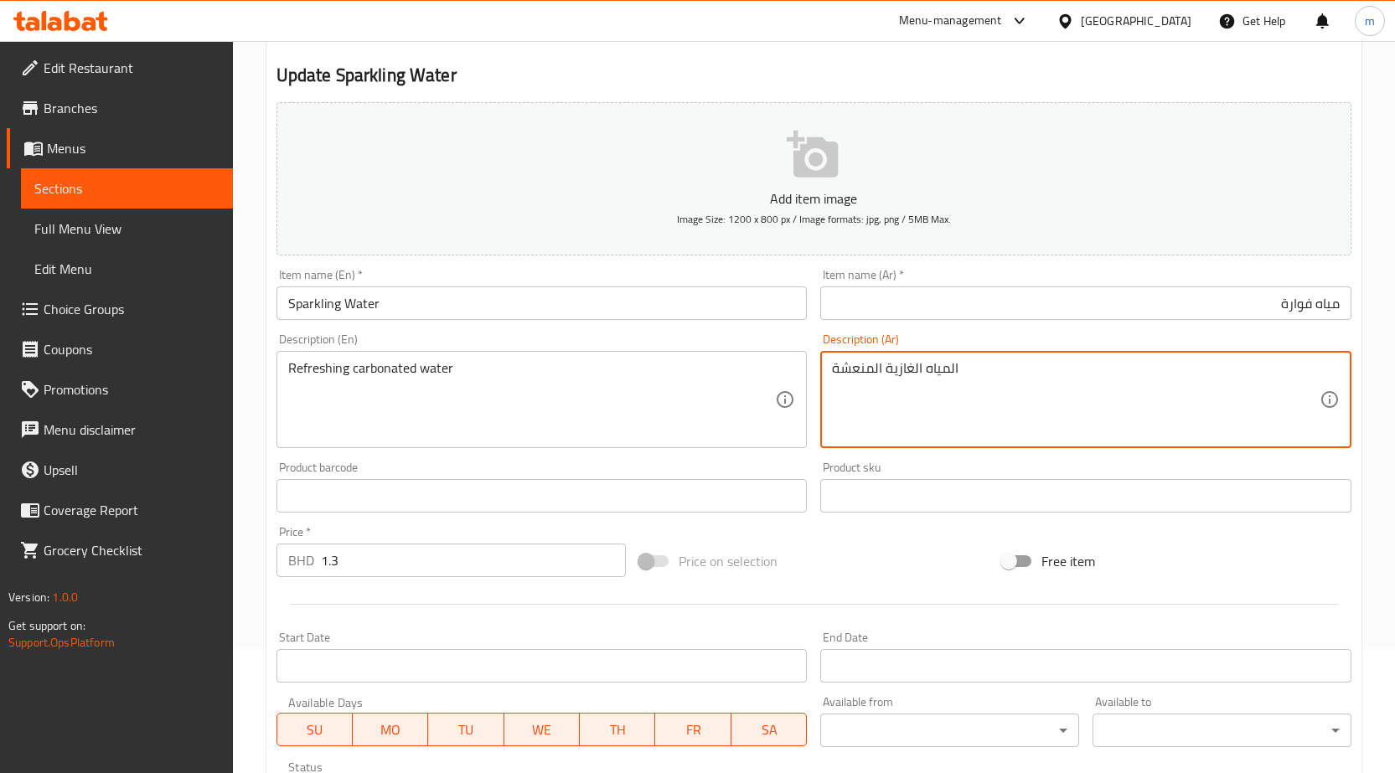
scroll to position [168, 0]
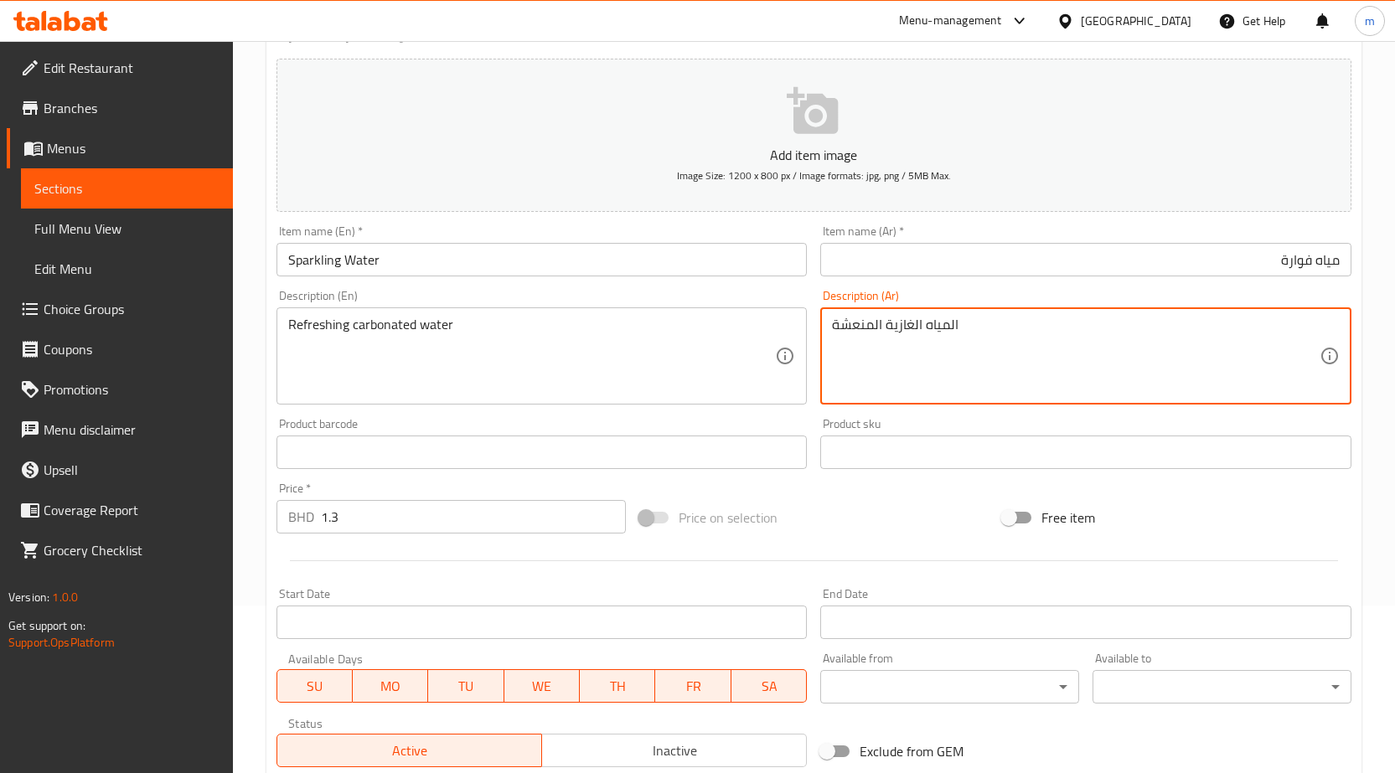
type textarea "المياه الغازية المنعشة"
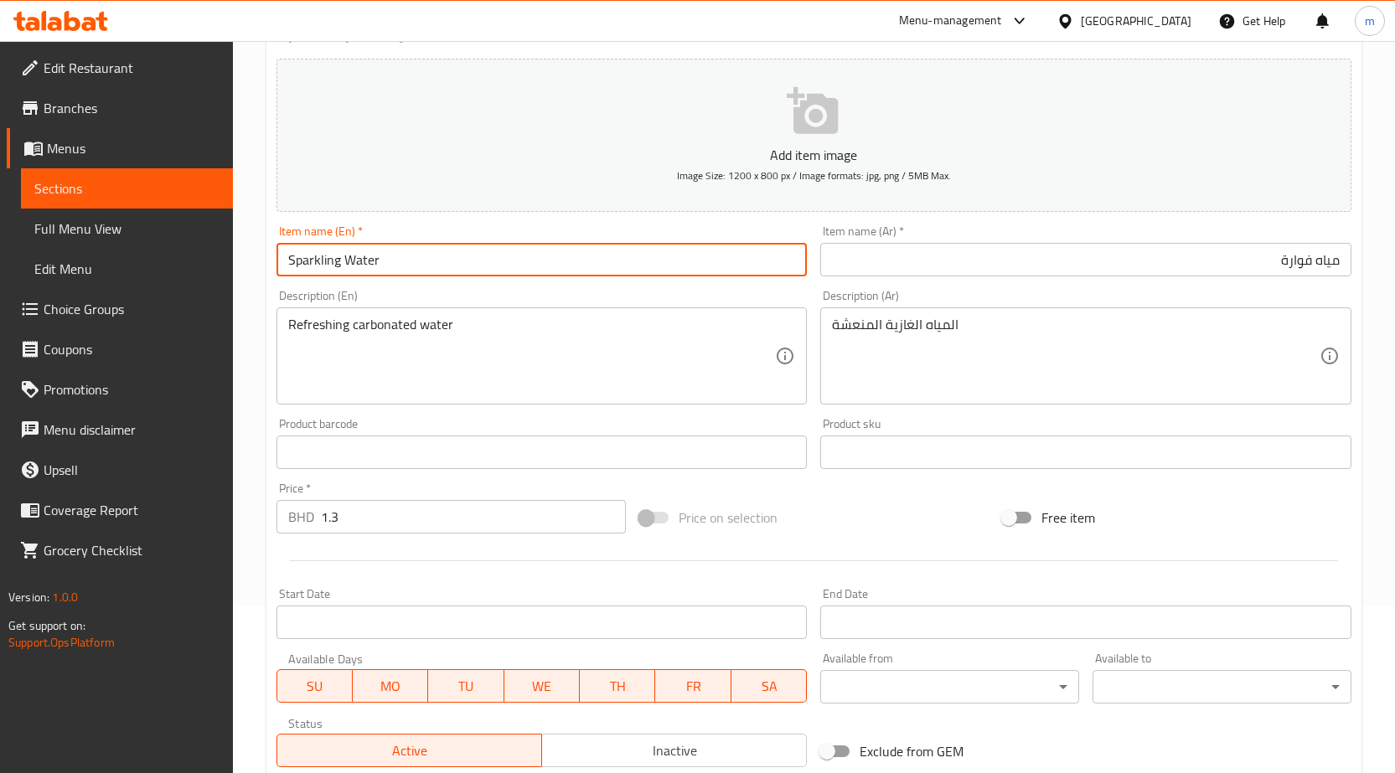
drag, startPoint x: 409, startPoint y: 263, endPoint x: 261, endPoint y: 270, distance: 148.4
click at [261, 270] on div "Home / Restaurants management / Menus / Sections / item / update Beverage secti…" at bounding box center [814, 438] width 1162 height 1129
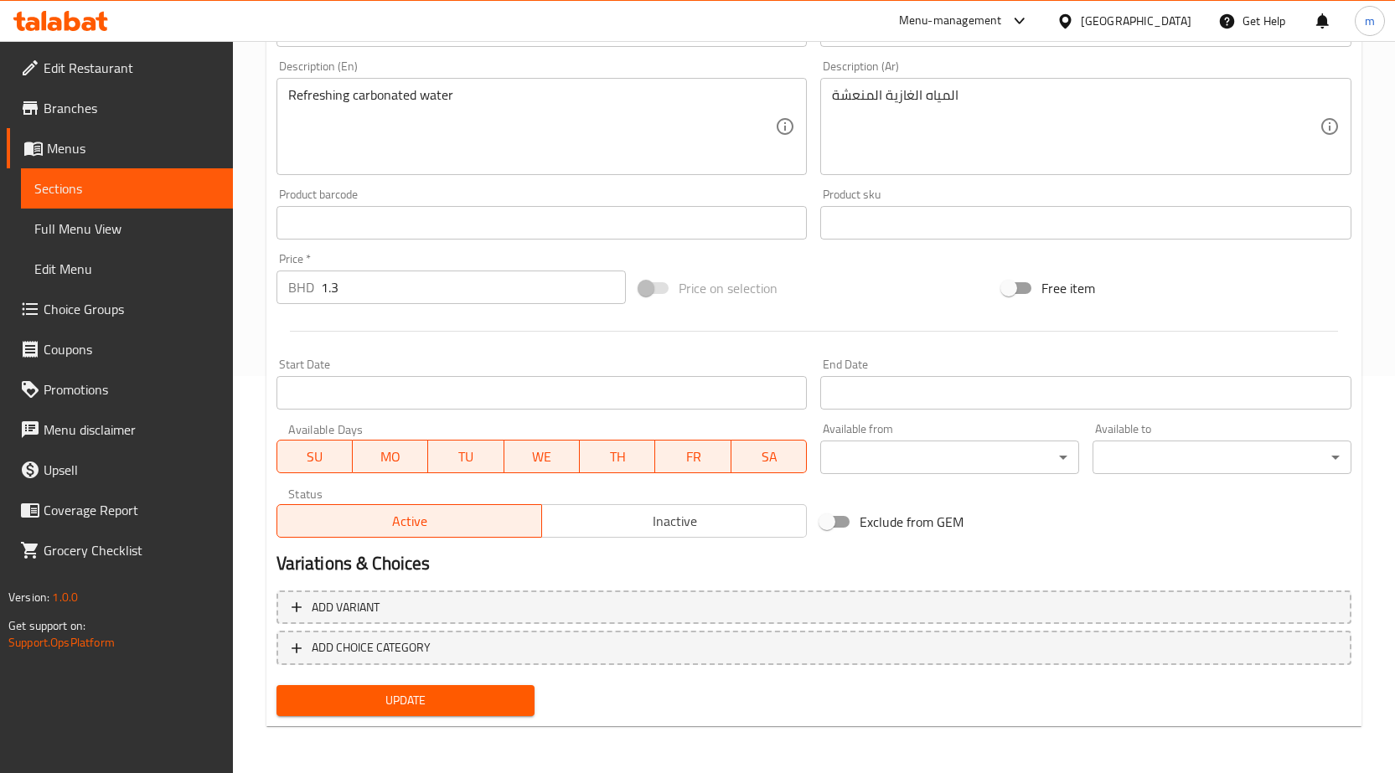
click at [493, 696] on span "Update" at bounding box center [406, 700] width 232 height 21
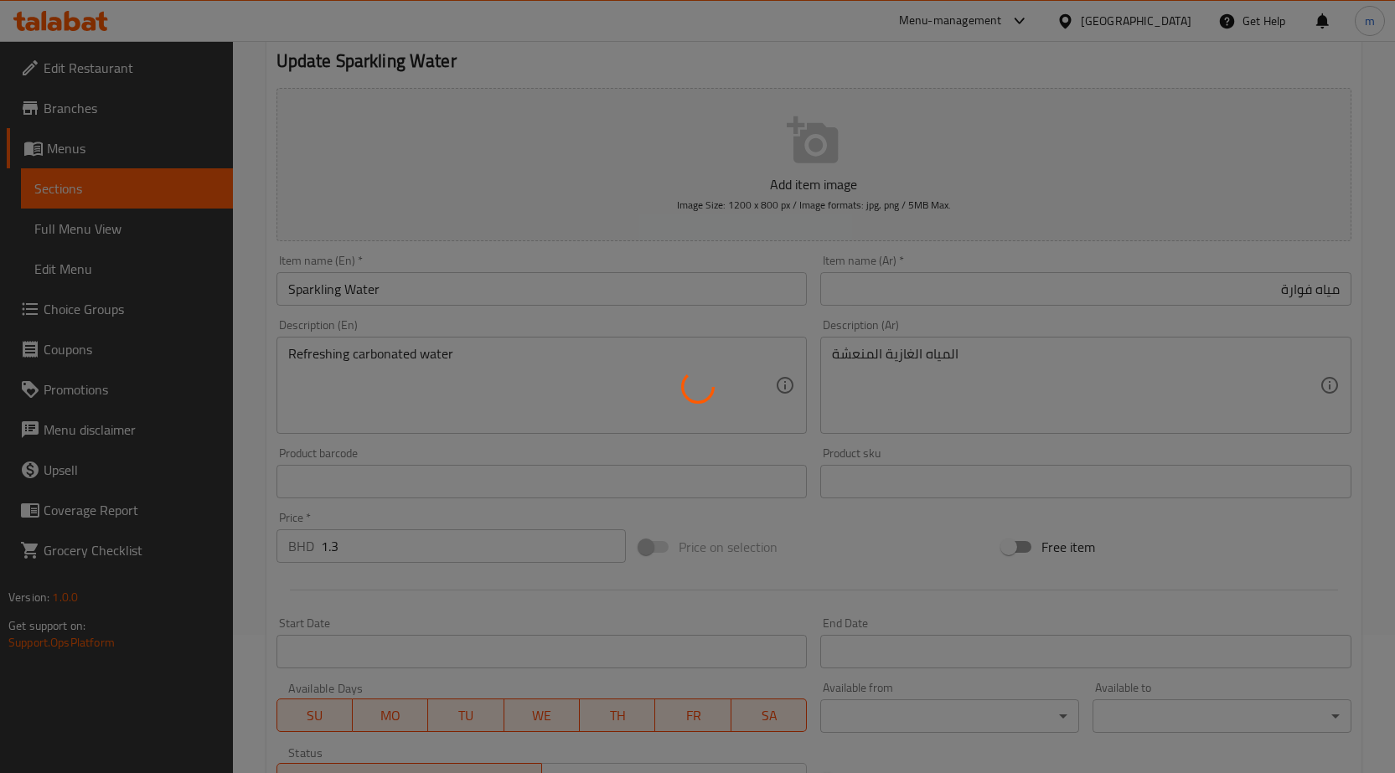
scroll to position [0, 0]
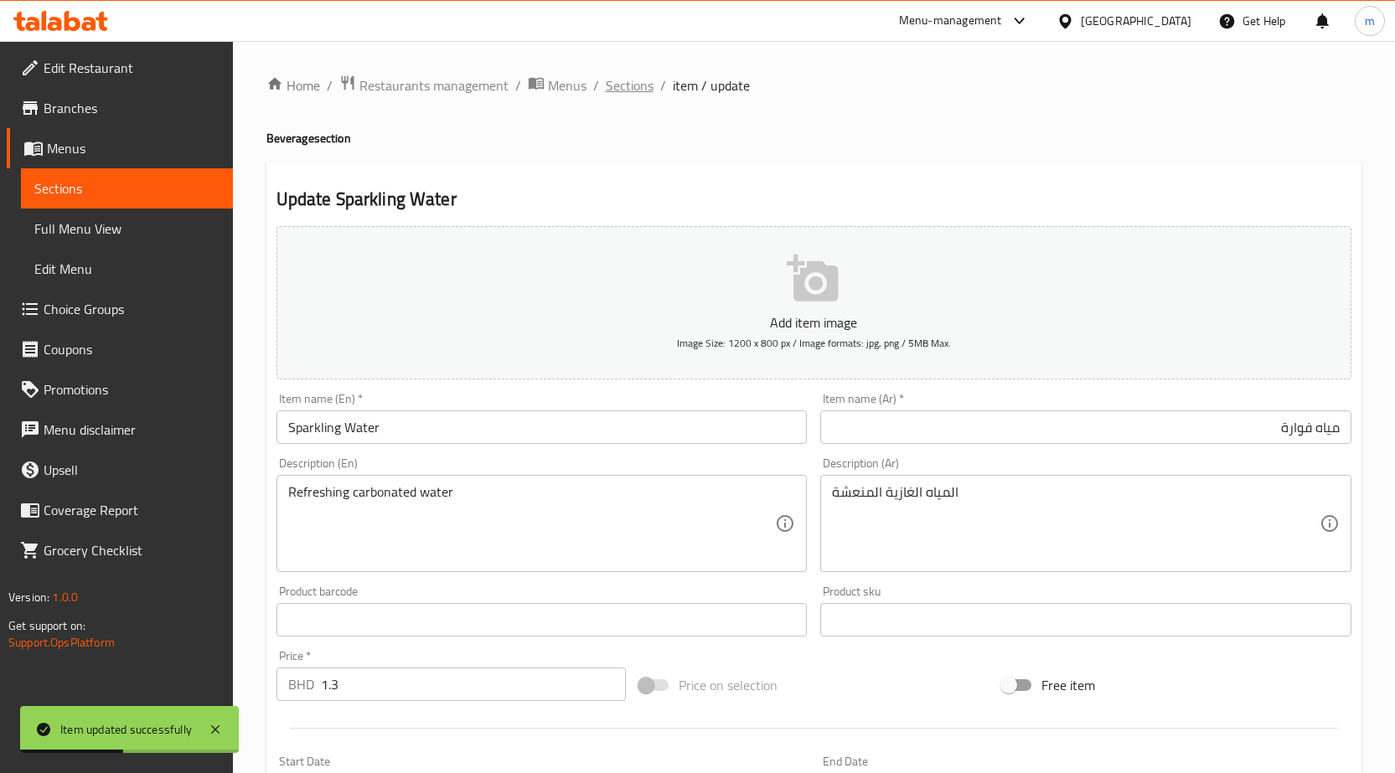
click at [627, 95] on span "Sections" at bounding box center [630, 85] width 48 height 20
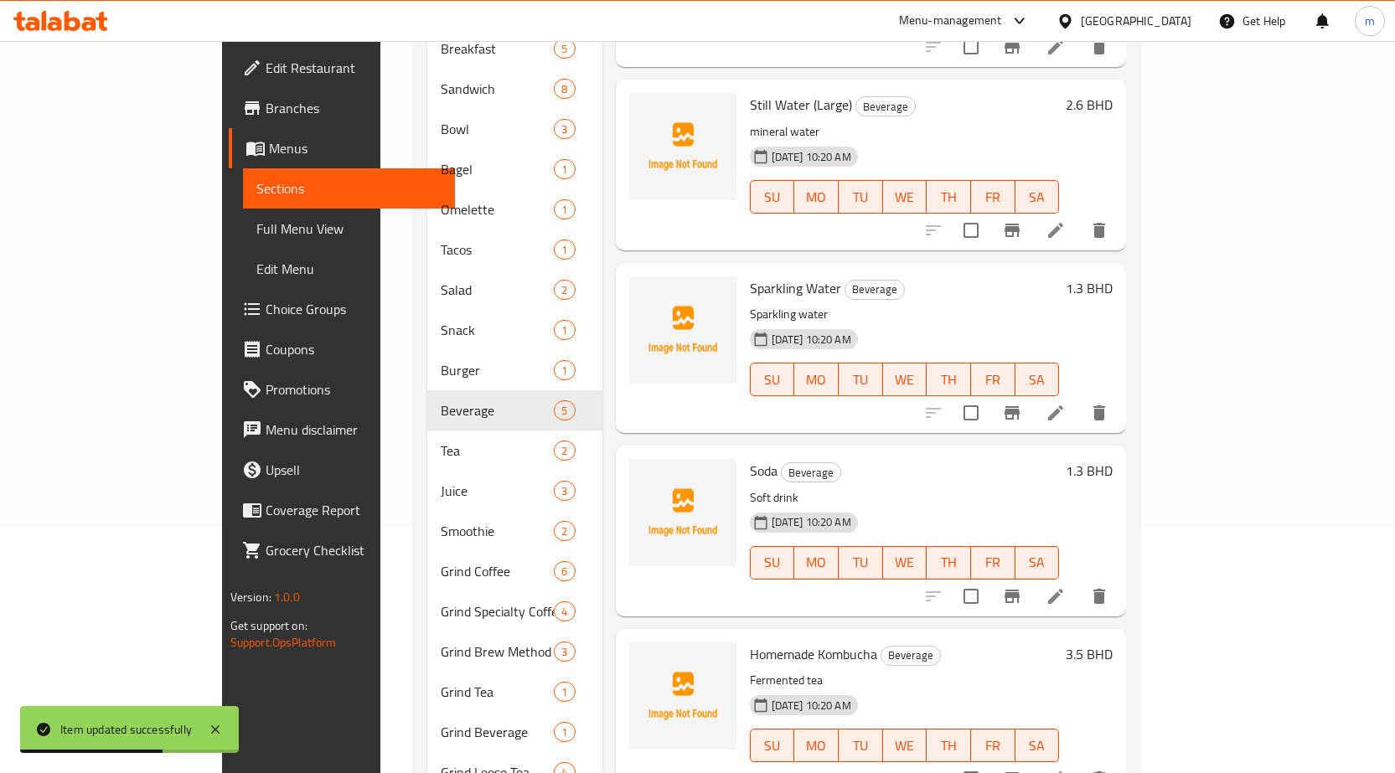
scroll to position [293, 0]
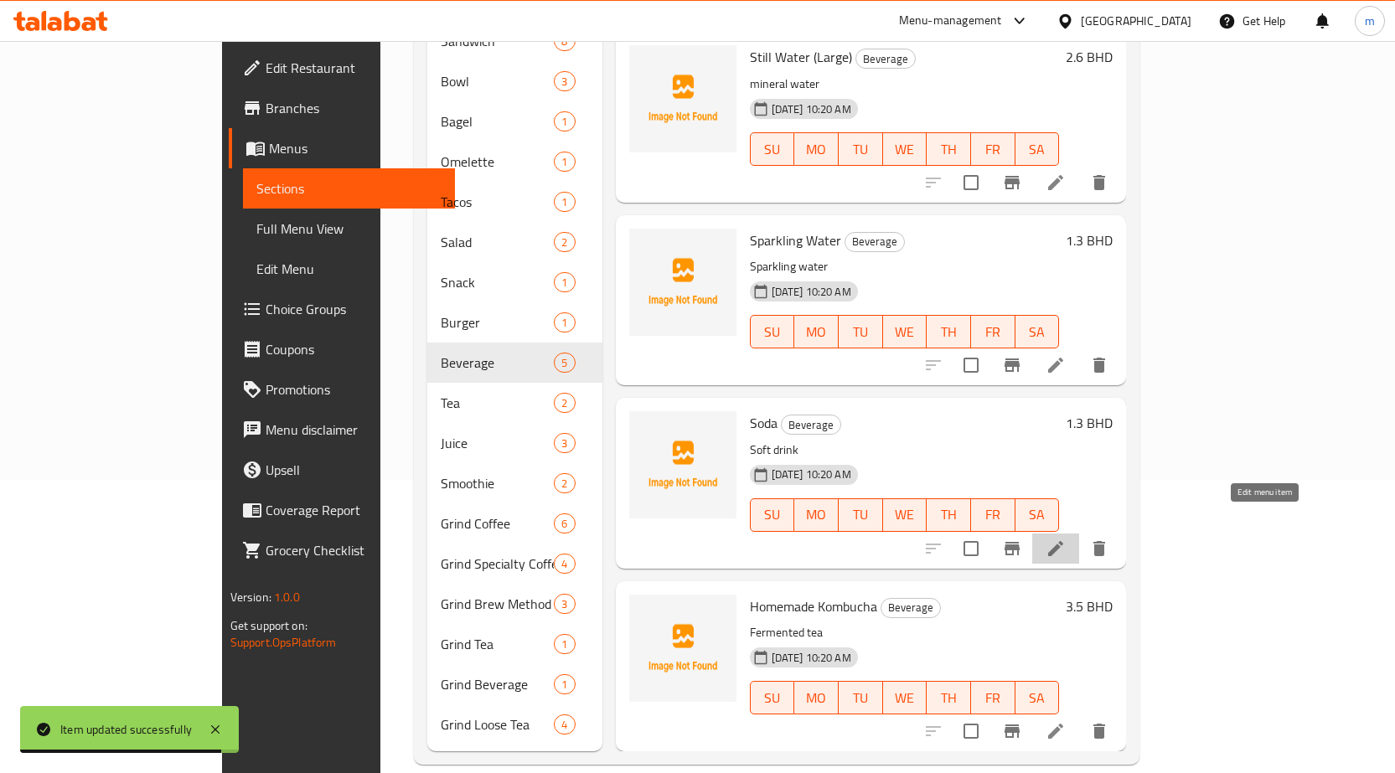
click at [1063, 541] on icon at bounding box center [1055, 548] width 15 height 15
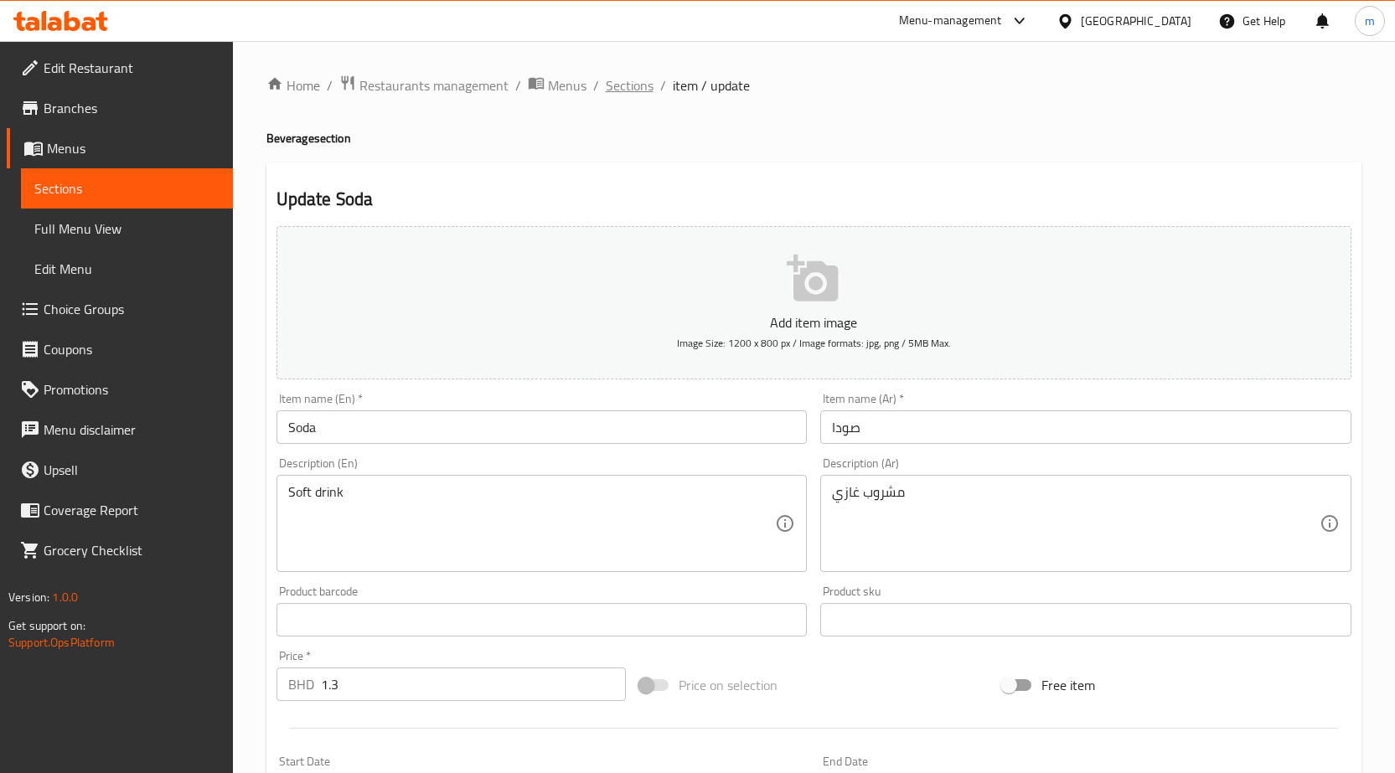
click at [637, 83] on span "Sections" at bounding box center [630, 85] width 48 height 20
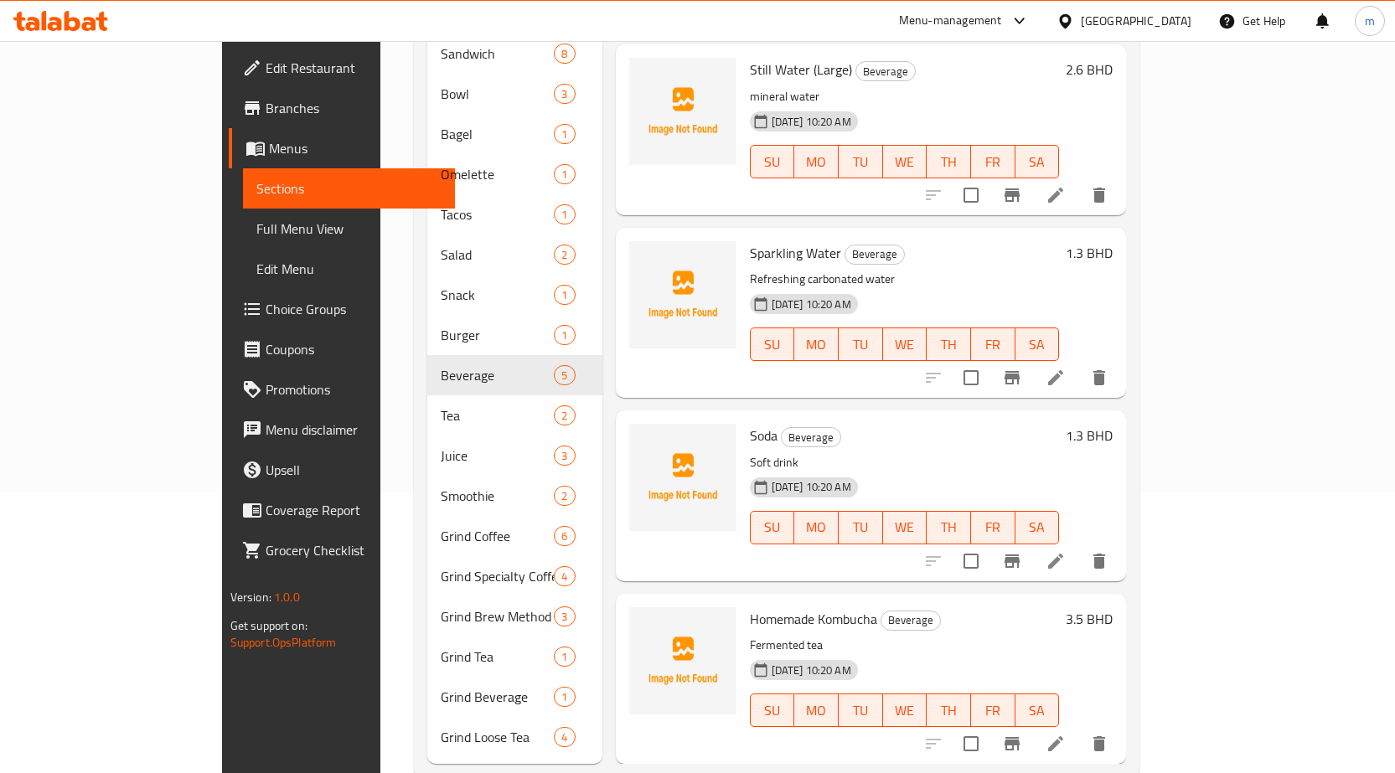
scroll to position [293, 0]
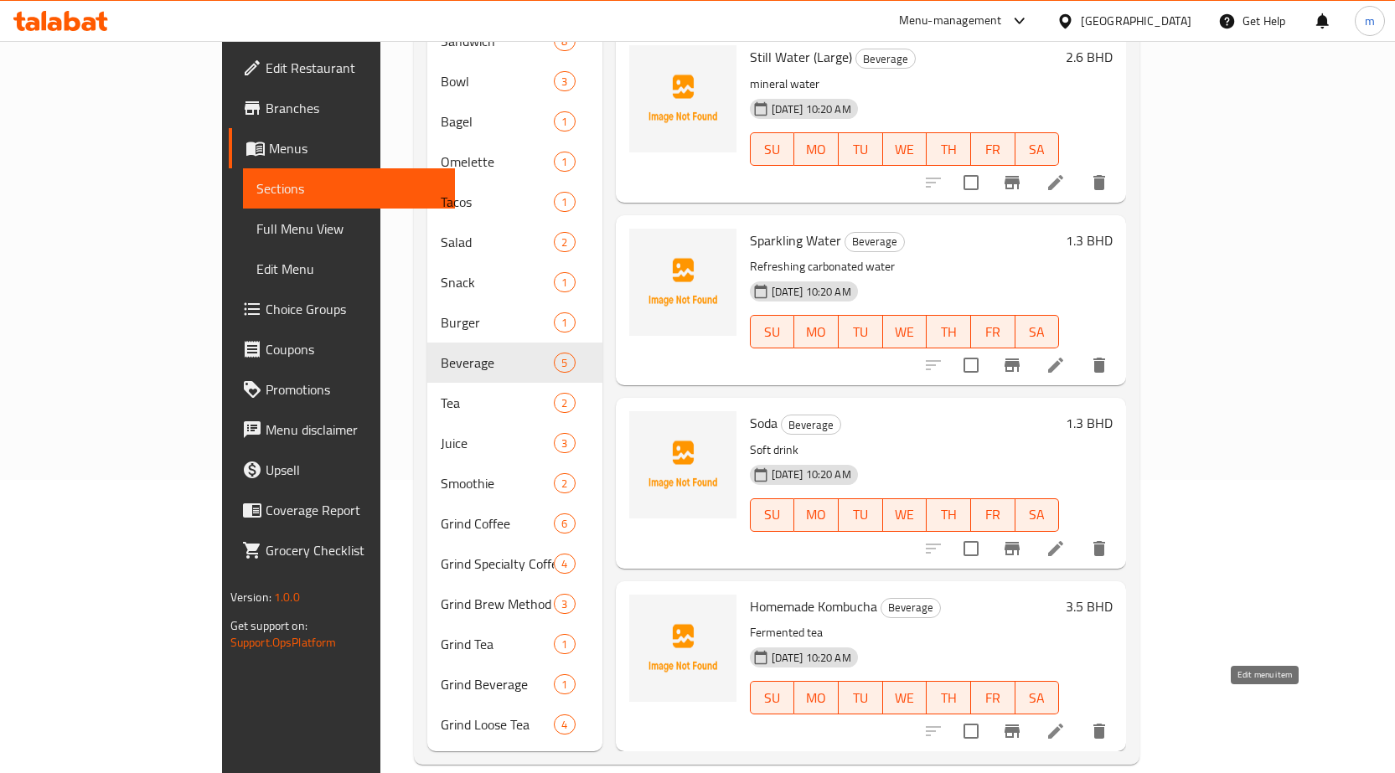
click at [1066, 721] on icon at bounding box center [1055, 731] width 20 height 20
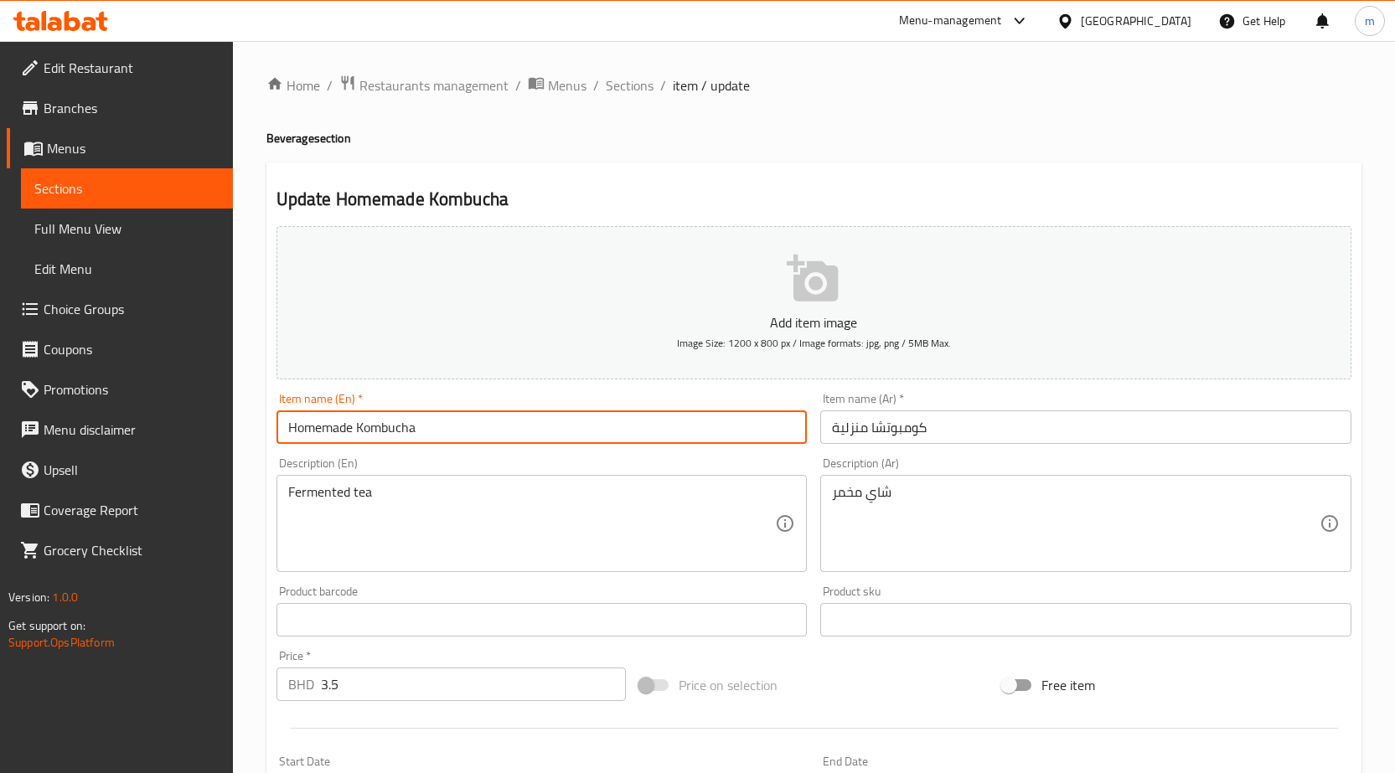
drag, startPoint x: 361, startPoint y: 423, endPoint x: 546, endPoint y: 390, distance: 188.1
click at [544, 390] on div "Item name (En)   * Homemade Kombucha Item name (En) *" at bounding box center [542, 418] width 544 height 65
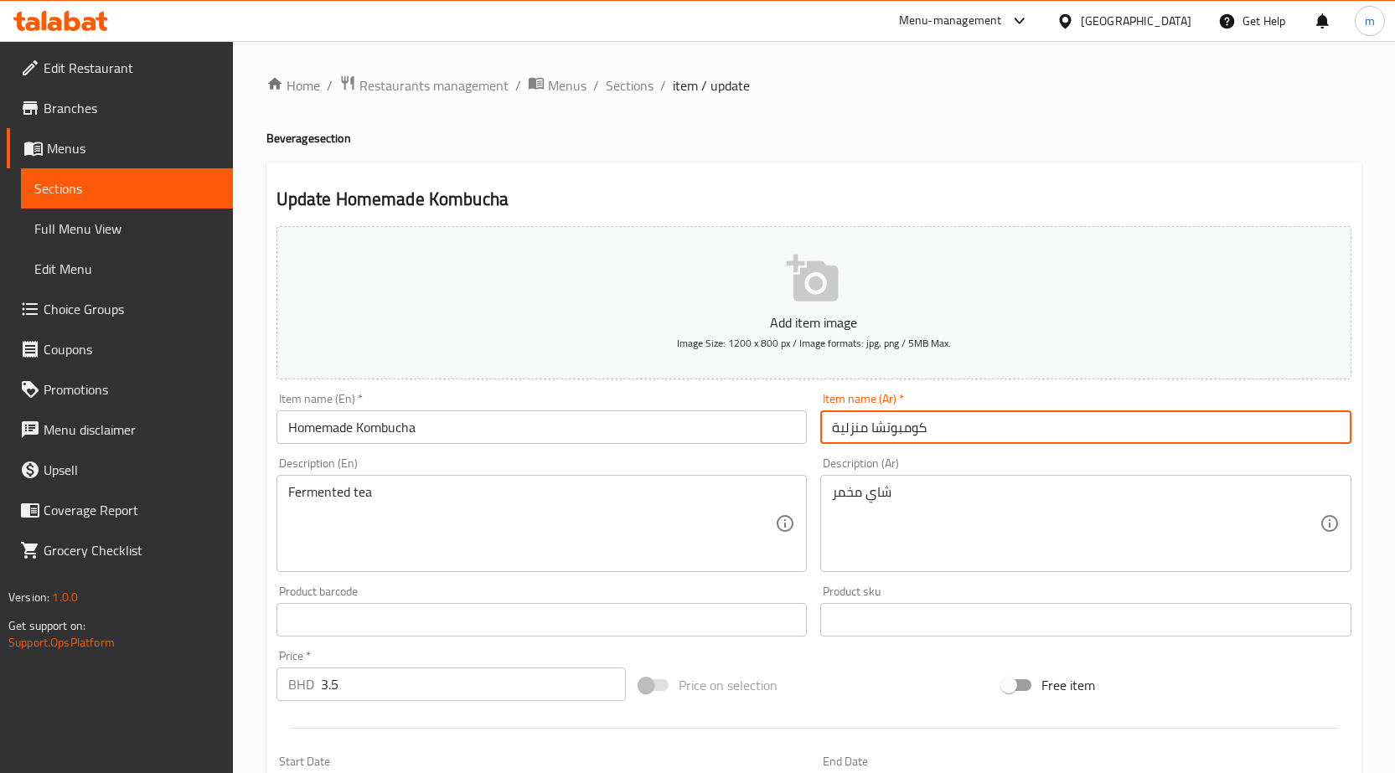
click at [957, 426] on input "كومبوتشا منزلية" at bounding box center [1085, 427] width 531 height 34
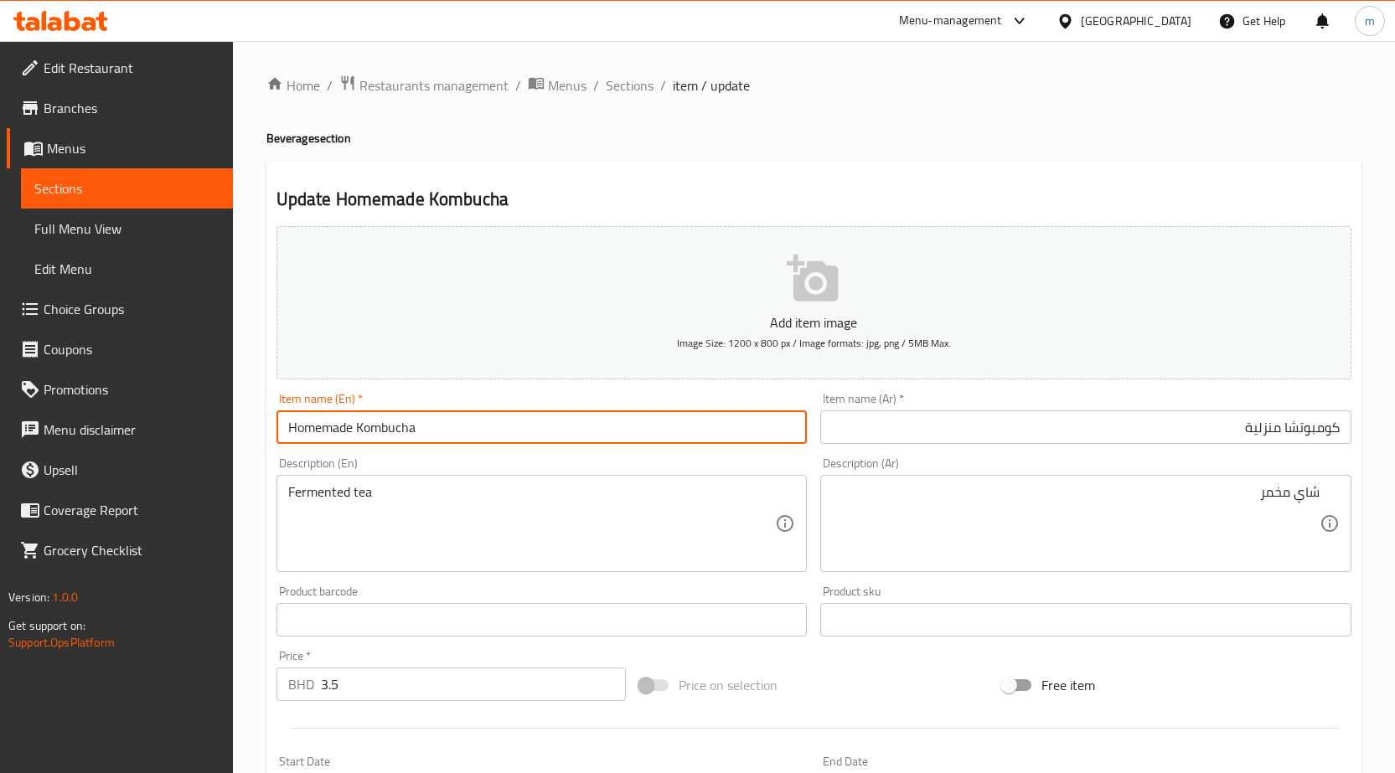
drag, startPoint x: 357, startPoint y: 425, endPoint x: 628, endPoint y: 452, distance: 272.7
click at [628, 452] on div "Add item image Image Size: 1200 x 800 px / Image formats: jpg, png / 5MB Max. I…" at bounding box center [814, 580] width 1088 height 722
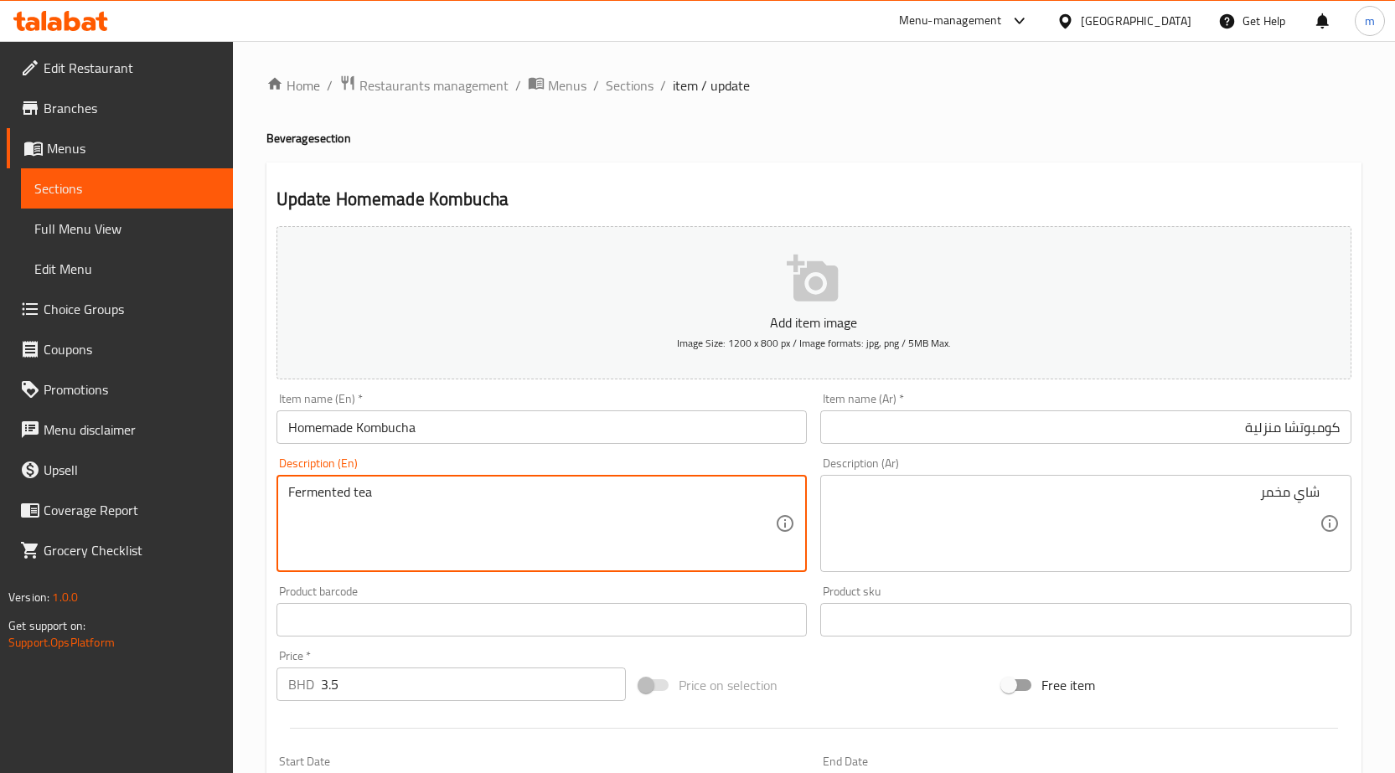
drag, startPoint x: 350, startPoint y: 488, endPoint x: 271, endPoint y: 497, distance: 79.3
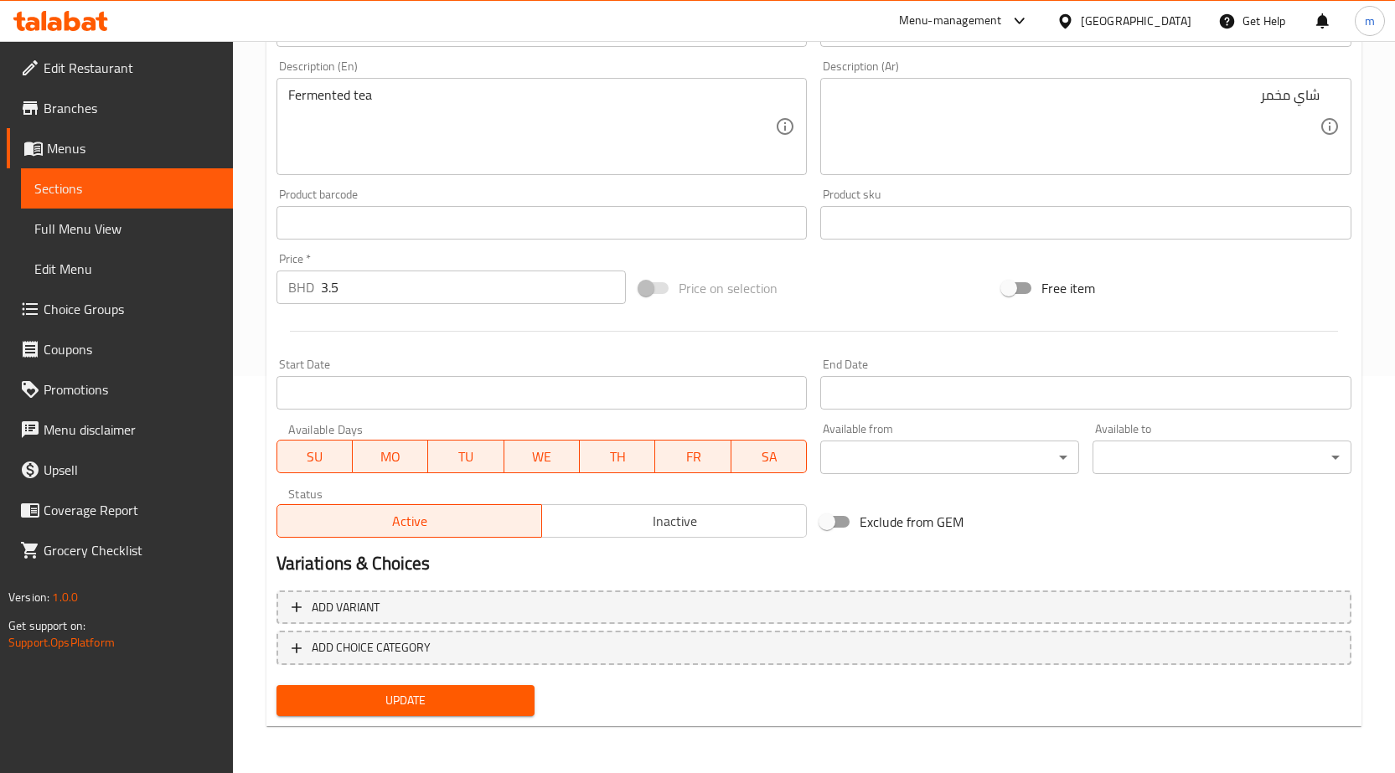
click at [458, 703] on span "Update" at bounding box center [406, 700] width 232 height 21
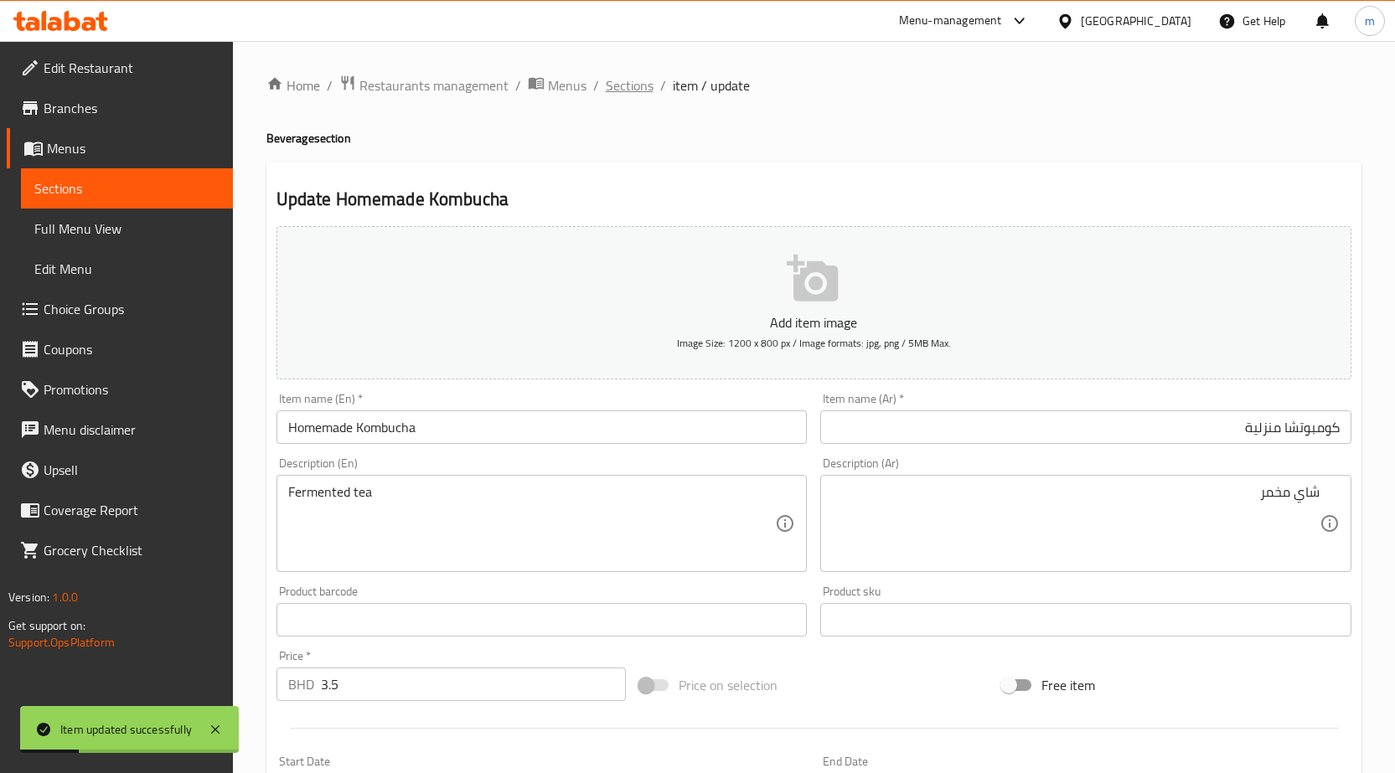
click at [635, 88] on span "Sections" at bounding box center [630, 85] width 48 height 20
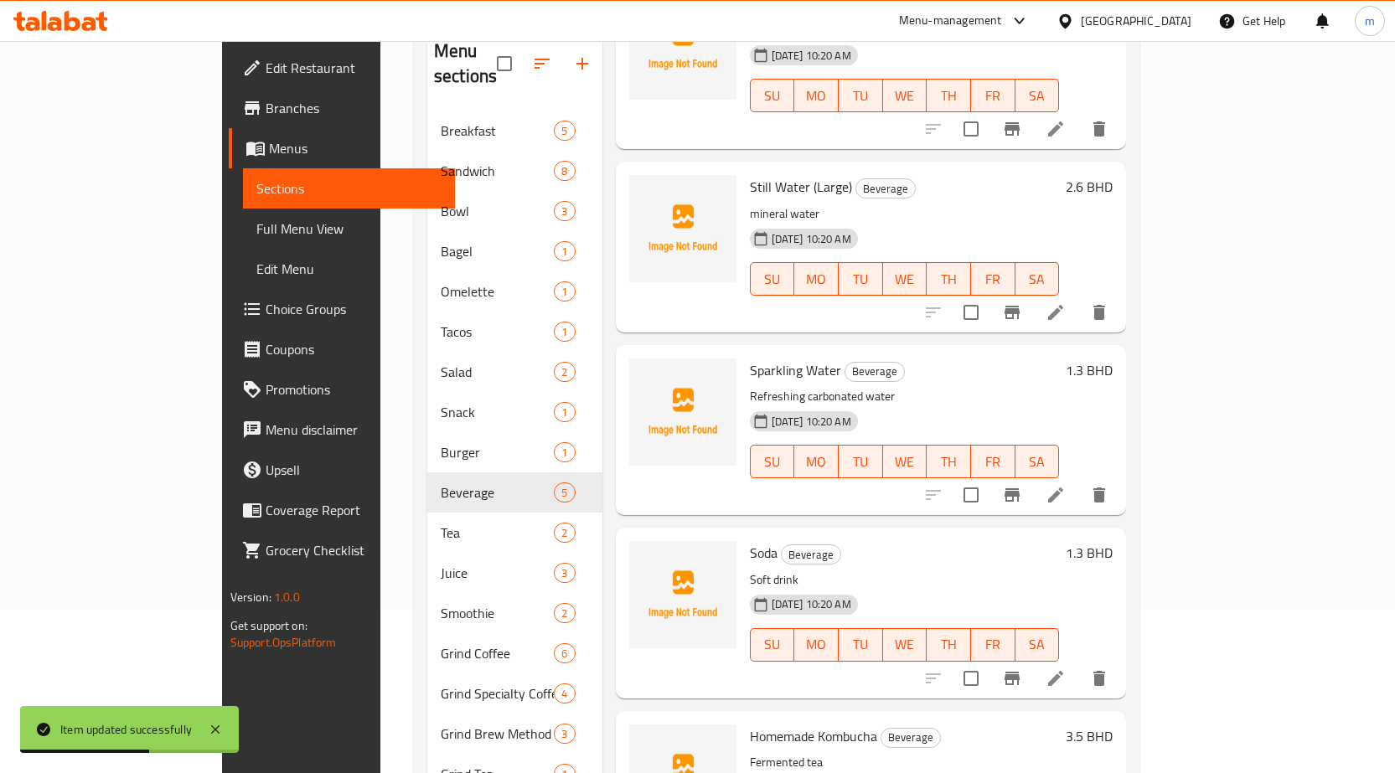
scroll to position [293, 0]
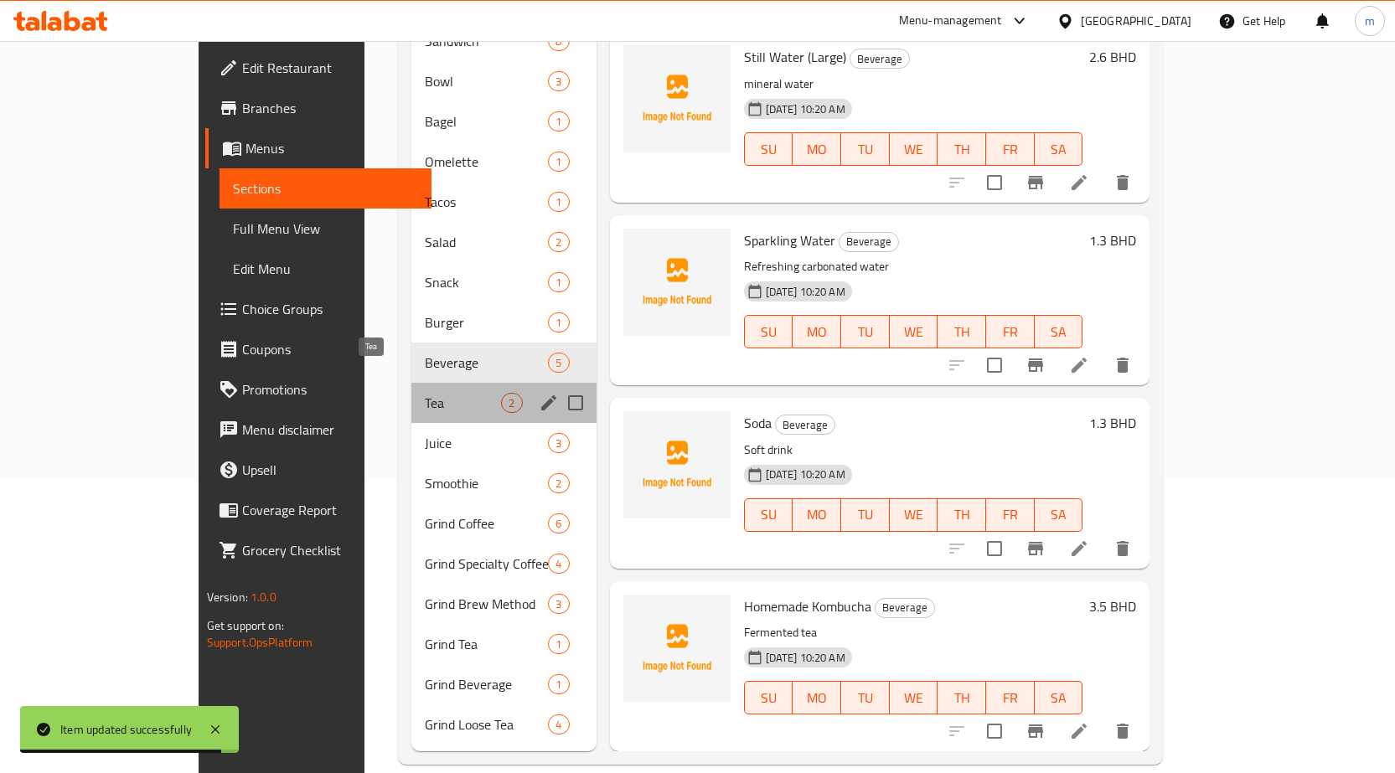
click at [425, 393] on span "Tea" at bounding box center [463, 403] width 76 height 20
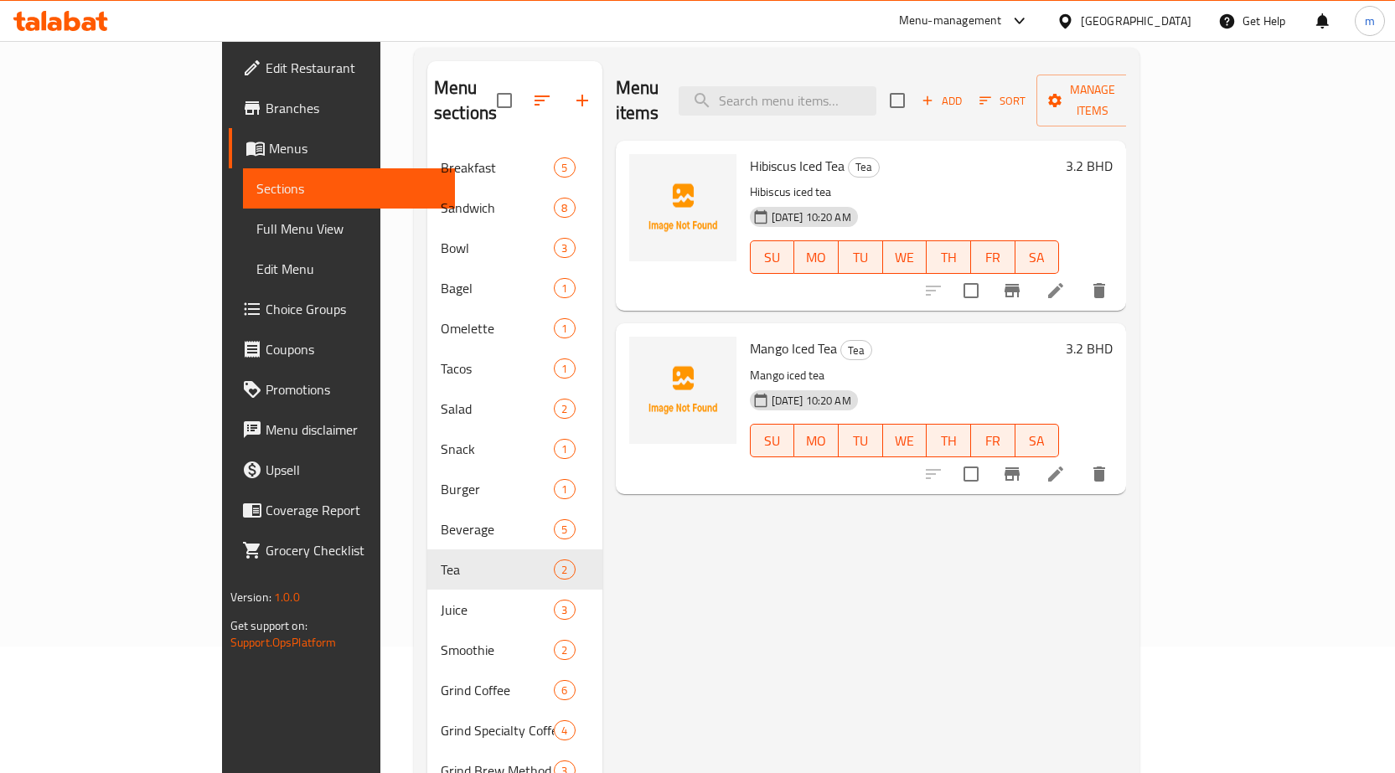
scroll to position [126, 0]
click at [1079, 276] on li at bounding box center [1055, 291] width 47 height 30
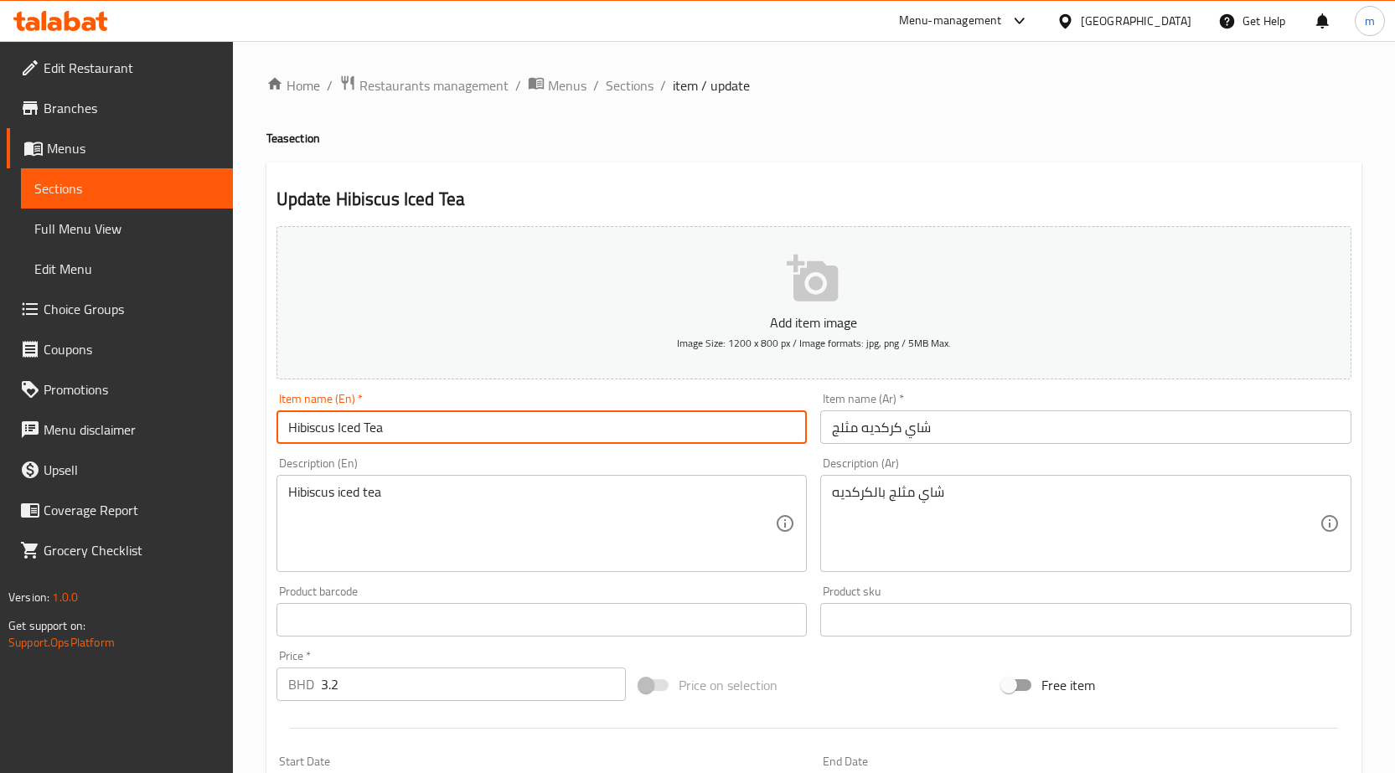
drag, startPoint x: 397, startPoint y: 422, endPoint x: 201, endPoint y: 405, distance: 196.7
click at [202, 406] on div "Edit Restaurant Branches Menus Sections Full Menu View Edit Menu Choice Groups …" at bounding box center [697, 605] width 1395 height 1129
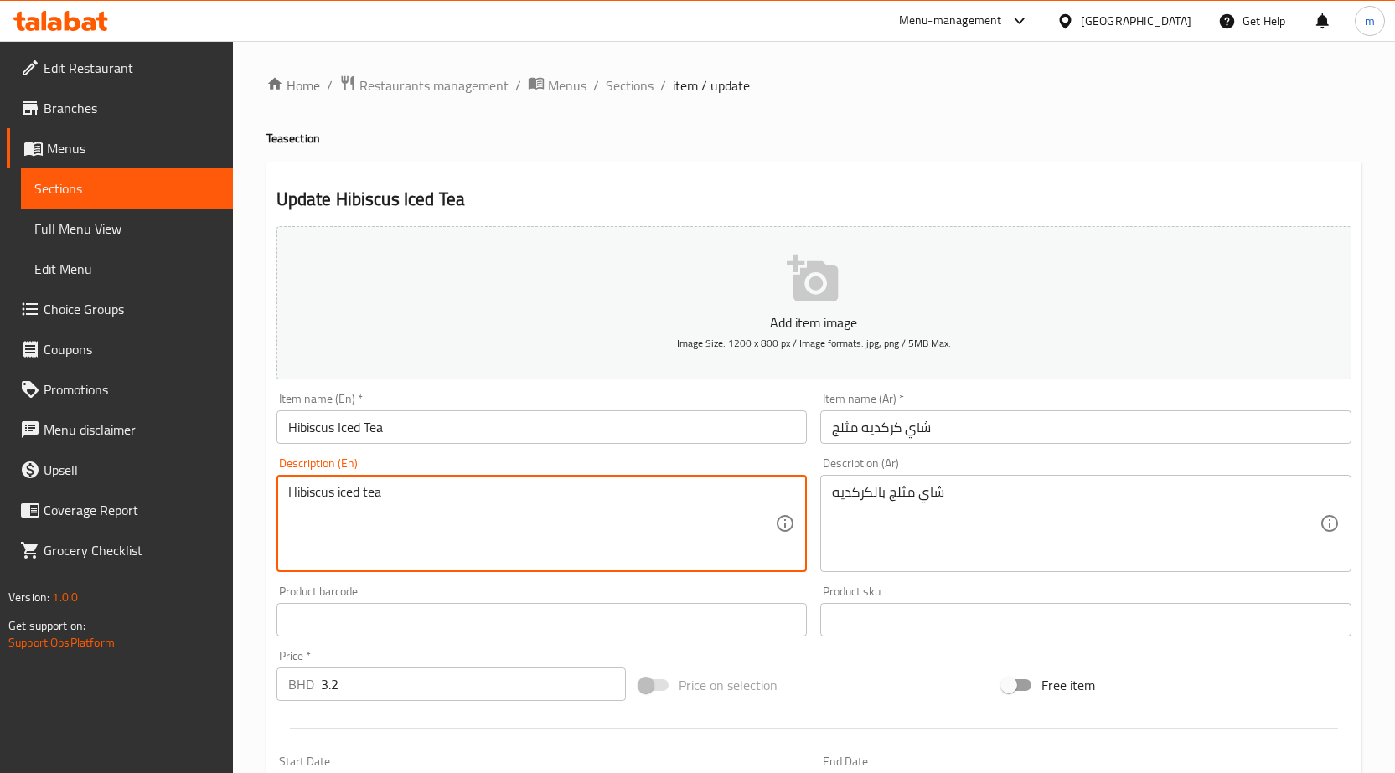
click at [422, 489] on textarea "Hibiscus iced tea" at bounding box center [532, 524] width 488 height 80
paste textarea ", a refreshing iced tea with the floral flavor of hibiscus."
type textarea "Hibiscus iced tea, a refreshing iced tea with the floral flavor of hibiscus."
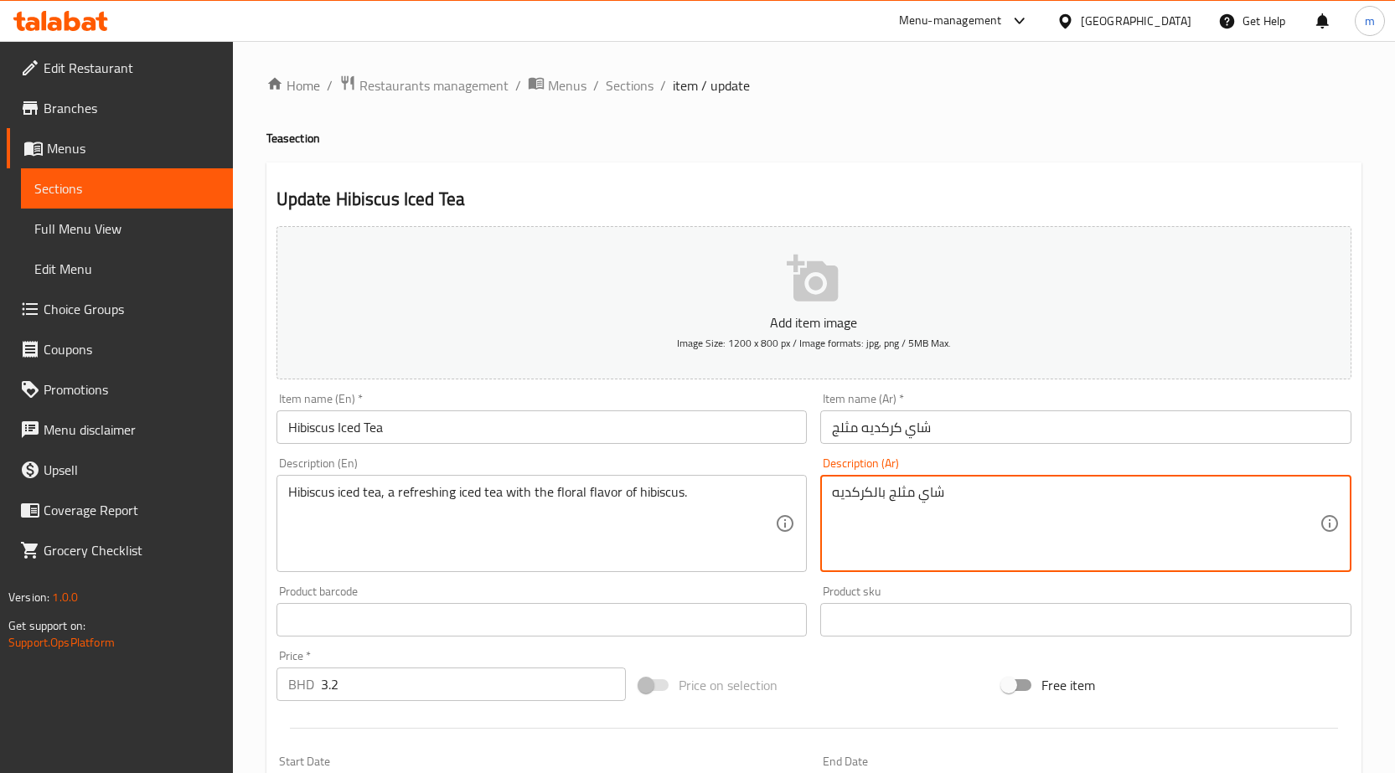
click at [999, 491] on textarea "شاي مثلج بالكركديه" at bounding box center [1076, 524] width 488 height 80
paste textarea "لكركديه ، شاي مثلج منعش بنكهة أزهار الكركديه."
type textarea "شاي مثلج الكركديه ، شاي مثلج منعش بنكهة أزهار الكركديه."
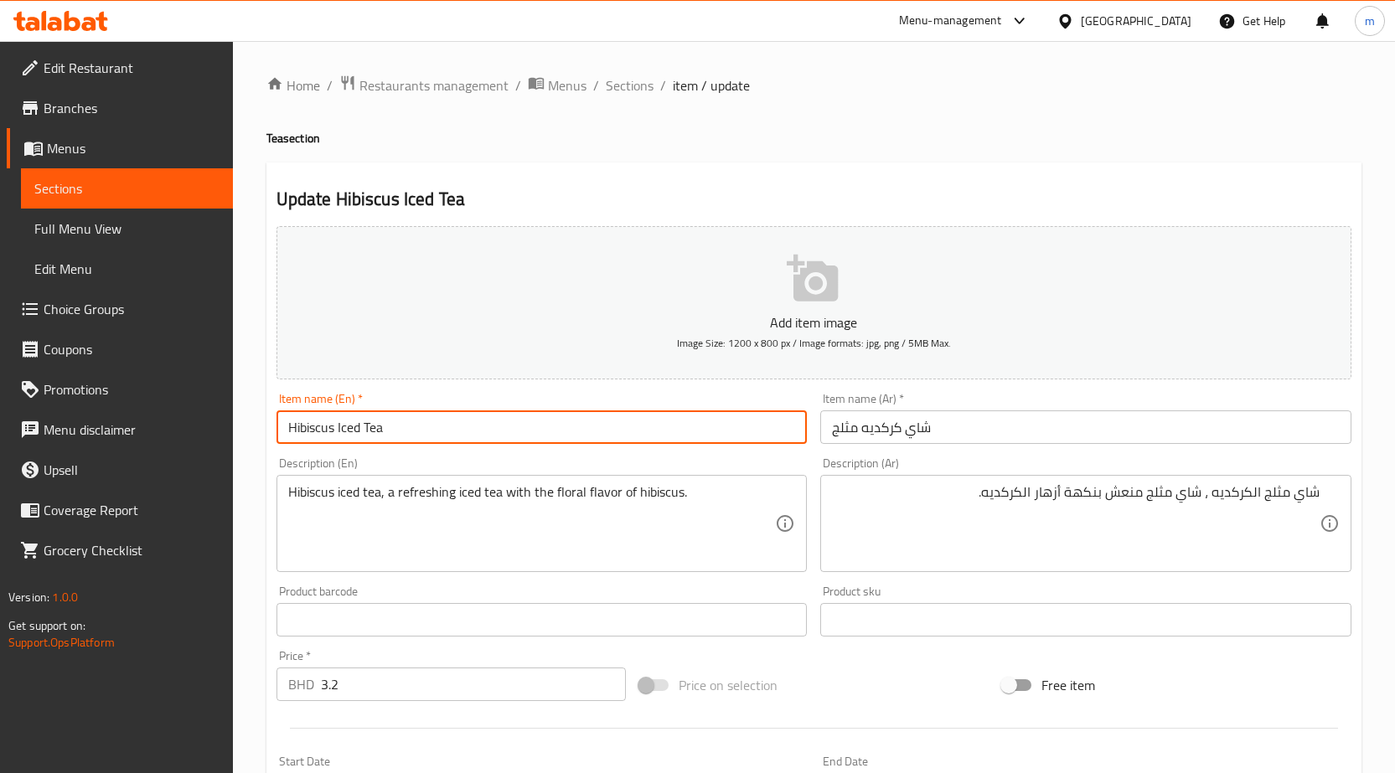
drag, startPoint x: 391, startPoint y: 430, endPoint x: 242, endPoint y: 431, distance: 149.1
click at [242, 431] on div "Home / Restaurants management / Menus / Sections / item / update Tea section Up…" at bounding box center [814, 605] width 1162 height 1129
click at [401, 434] on input "Hibiscus Iced Tea" at bounding box center [541, 427] width 531 height 34
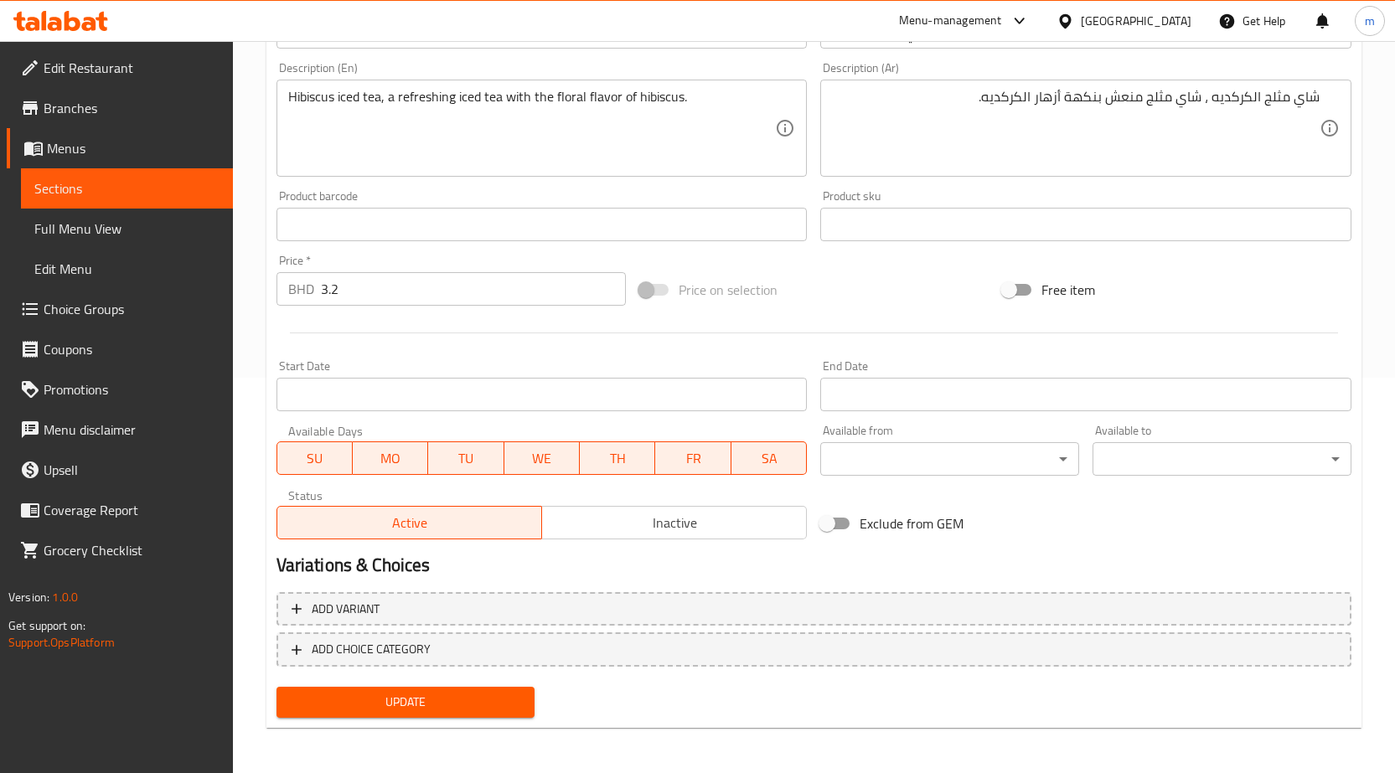
scroll to position [397, 0]
click at [421, 693] on span "Update" at bounding box center [406, 700] width 232 height 21
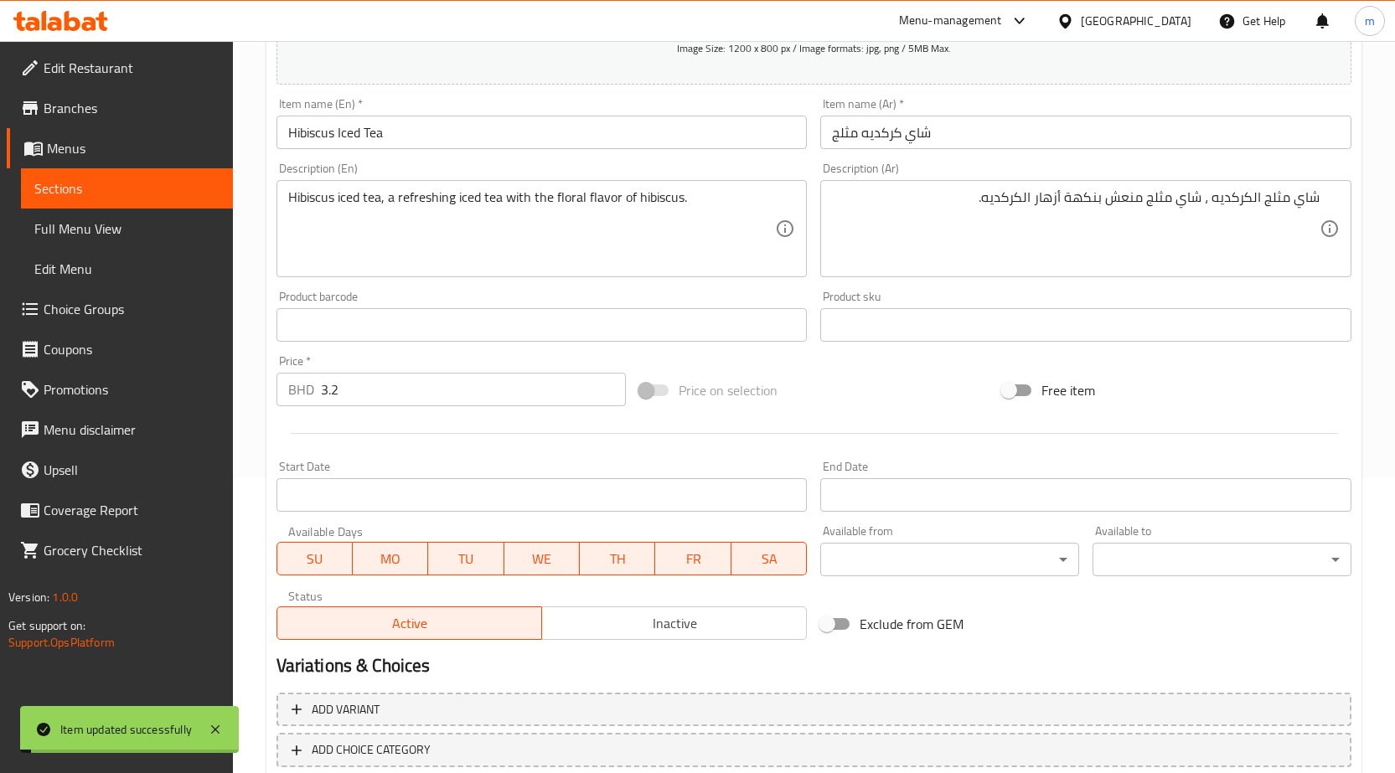
scroll to position [0, 0]
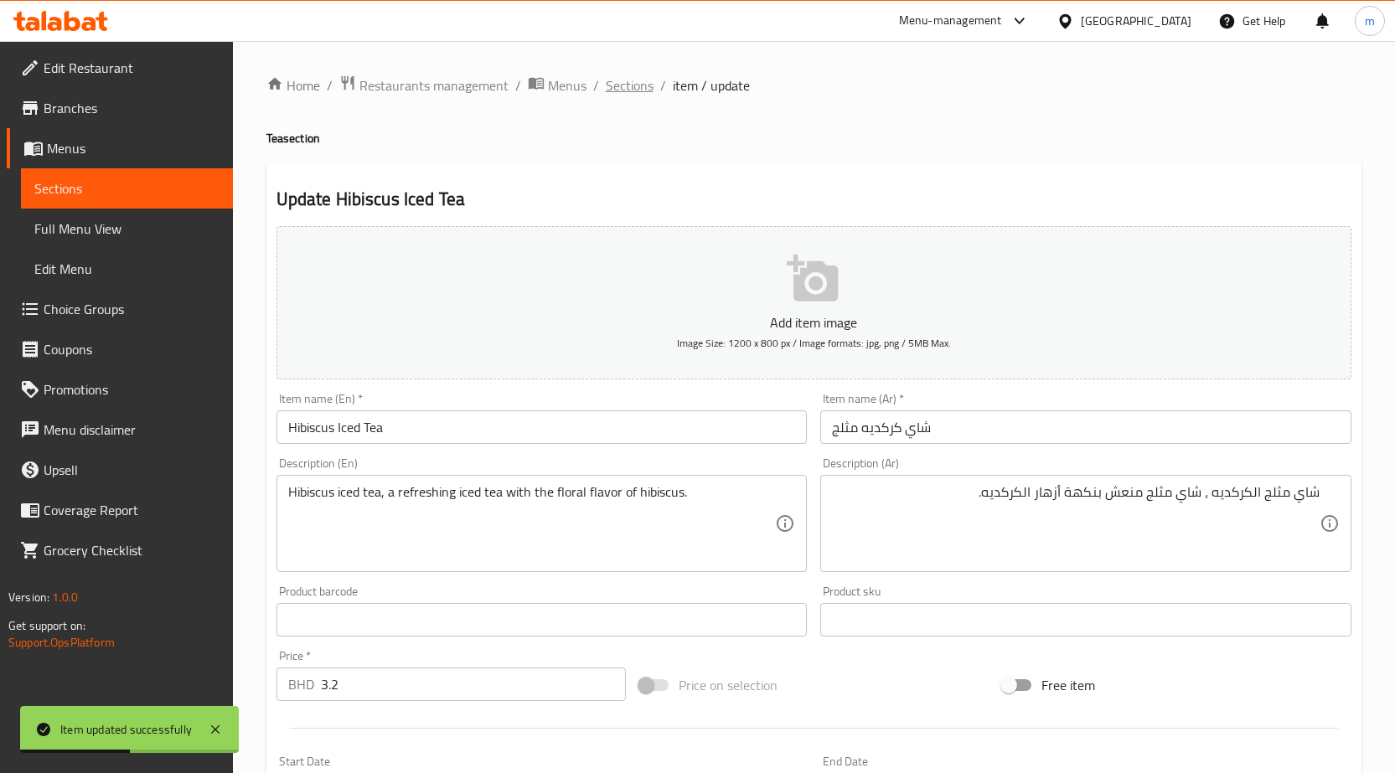
click at [628, 81] on span "Sections" at bounding box center [630, 85] width 48 height 20
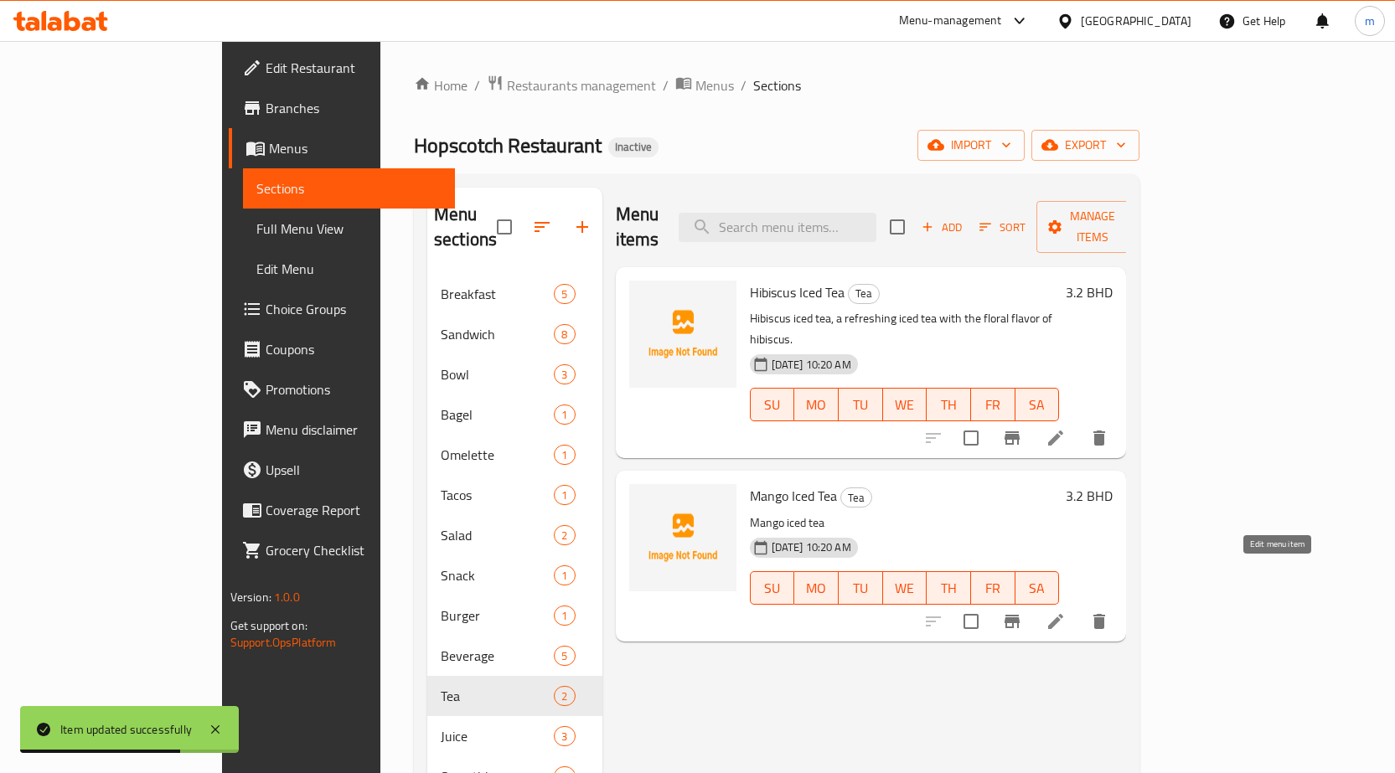
click at [1066, 612] on icon at bounding box center [1055, 622] width 20 height 20
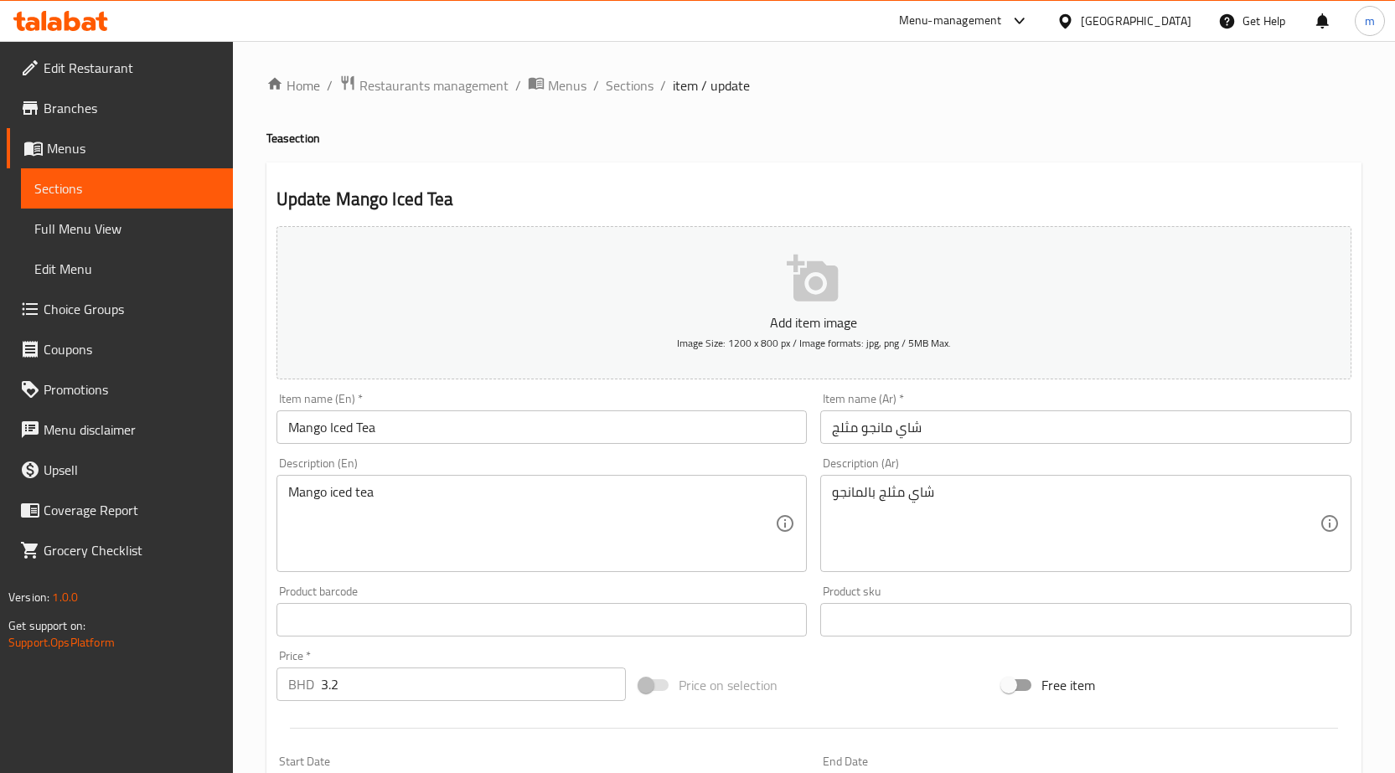
click at [984, 431] on input "شاي مانجو مثلج" at bounding box center [1085, 427] width 531 height 34
click at [612, 451] on div "Description (En) Mango iced tea Description (En)" at bounding box center [542, 515] width 544 height 128
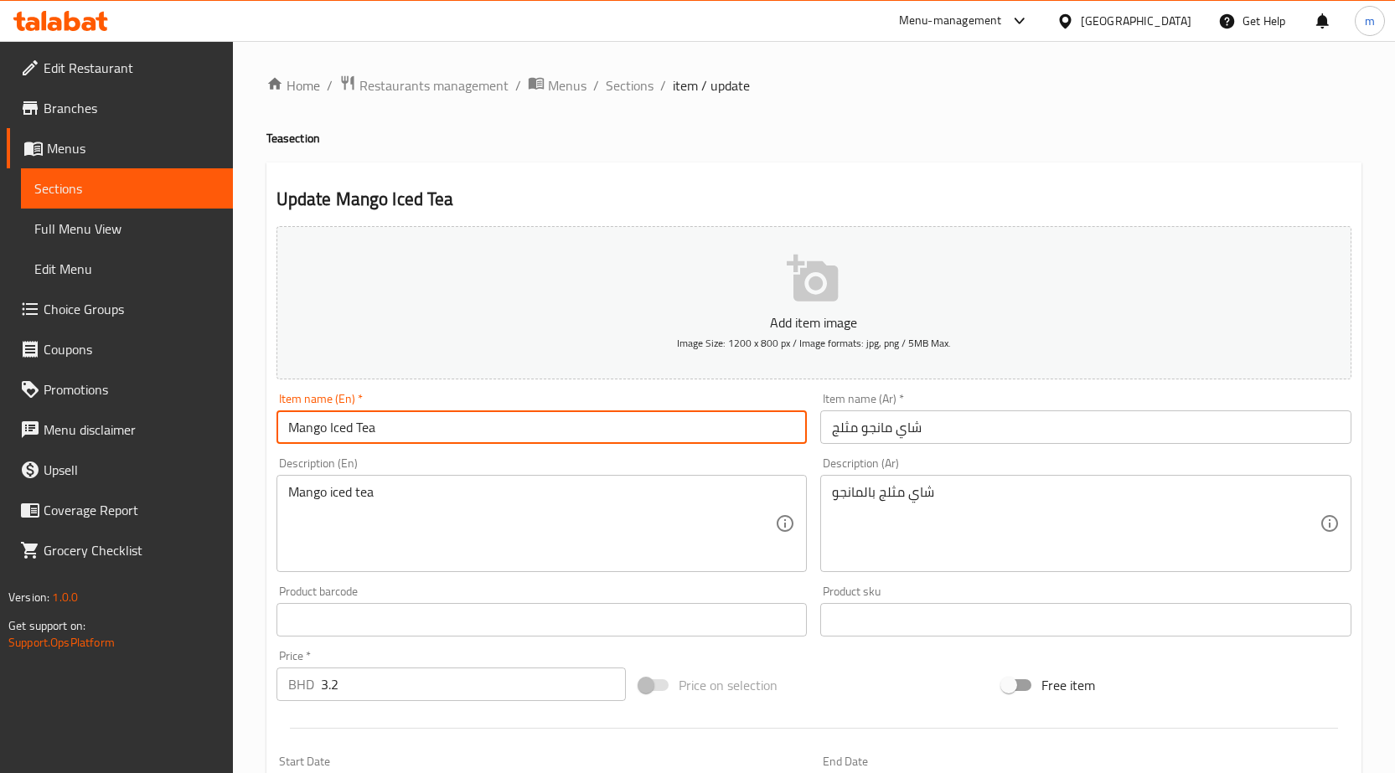
click at [629, 426] on input "Mango Iced Tea" at bounding box center [541, 427] width 531 height 34
click at [362, 424] on input "Mango Iced Tea" at bounding box center [541, 427] width 531 height 34
click at [406, 431] on input "Mango Iced Tea" at bounding box center [541, 427] width 531 height 34
drag, startPoint x: 400, startPoint y: 422, endPoint x: 211, endPoint y: 419, distance: 188.5
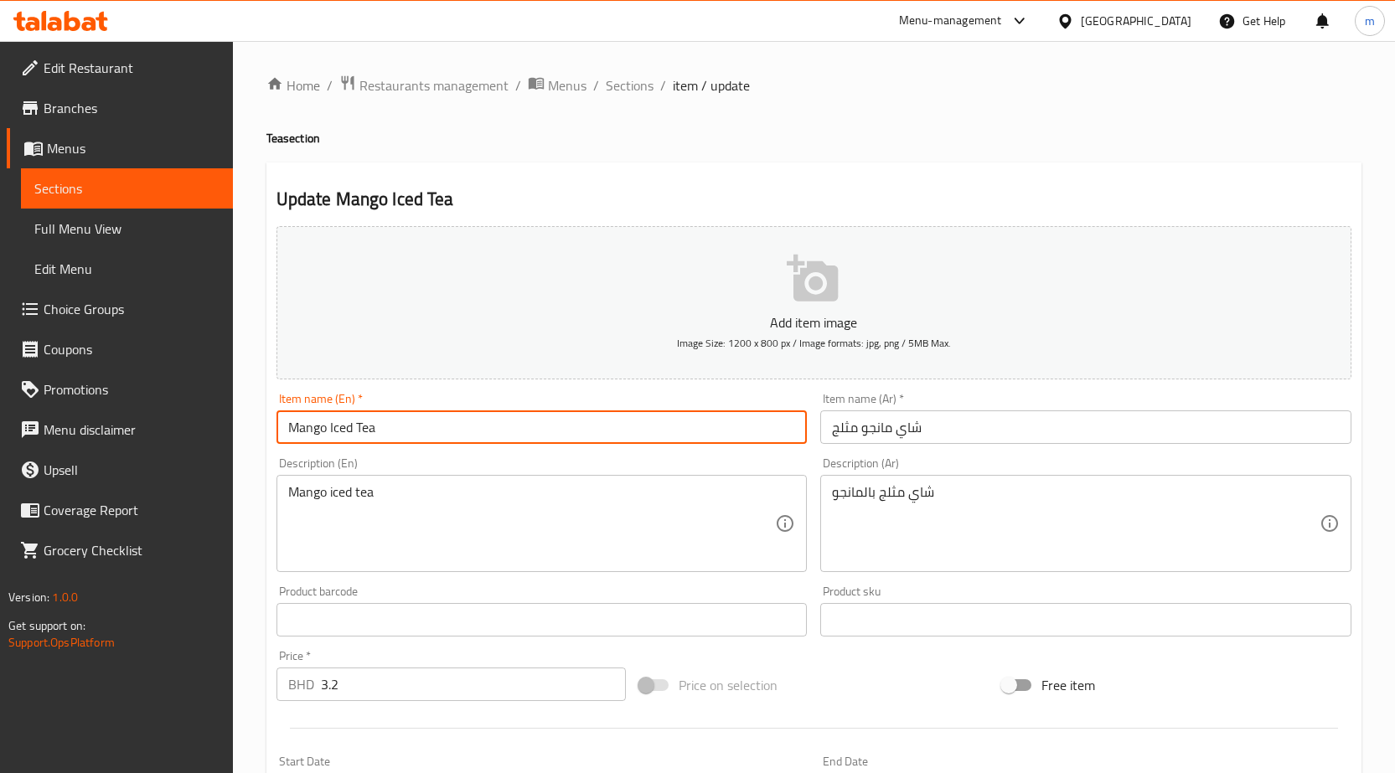
click at [204, 418] on div "Edit Restaurant Branches Menus Sections Full Menu View Edit Menu Choice Groups …" at bounding box center [697, 605] width 1395 height 1129
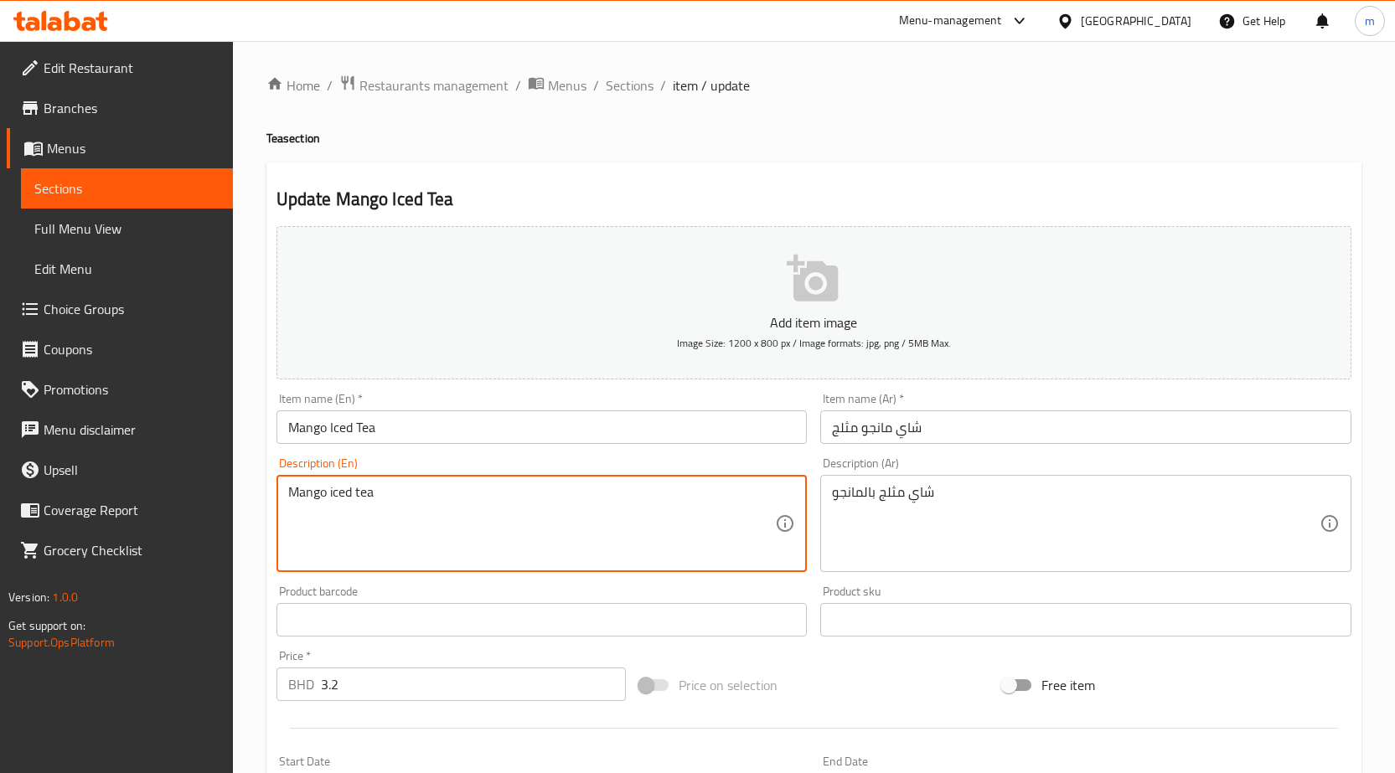
click at [396, 513] on textarea "Mango iced tea" at bounding box center [532, 524] width 488 height 80
paste textarea "Iced tea infused with mango flavor."
type textarea "Iced tea infused with mango flavor."
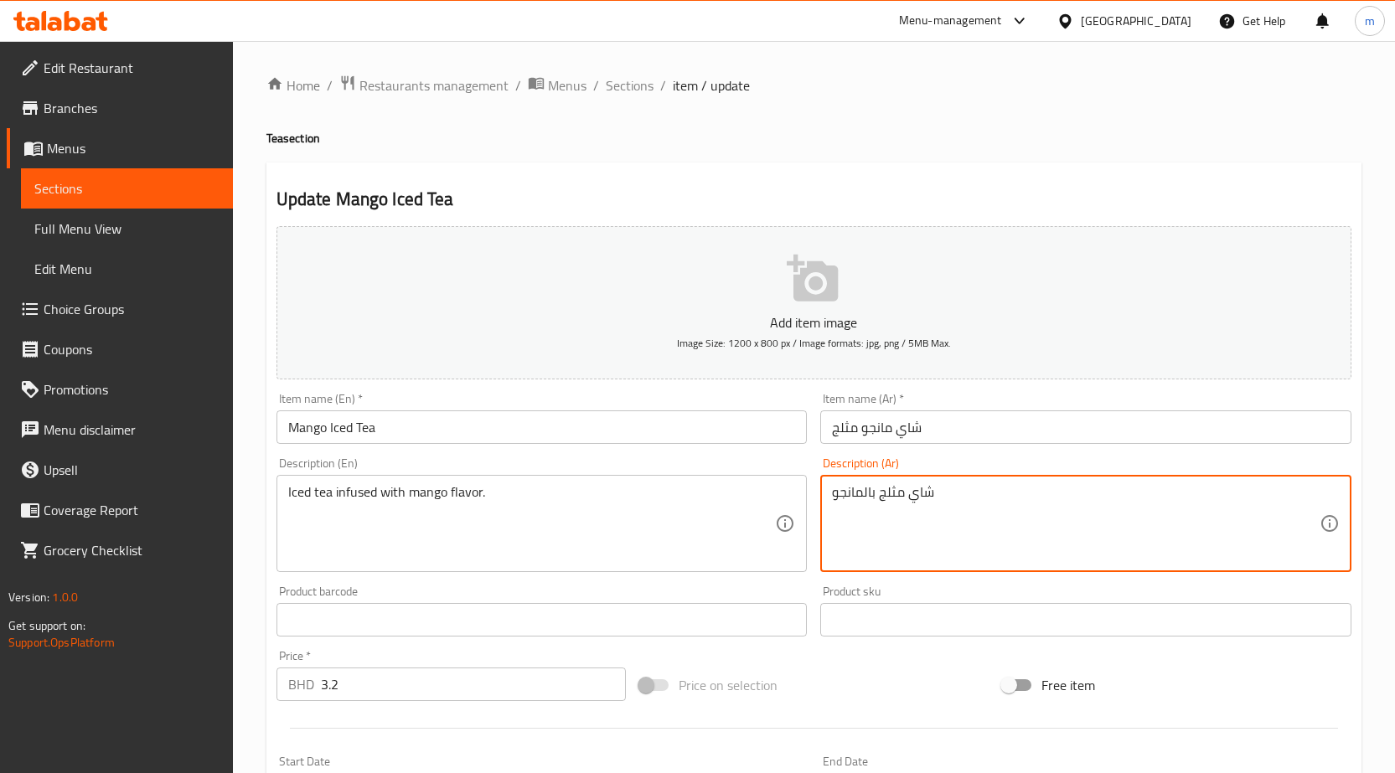
click at [999, 497] on textarea "شاي مثلج بالمانجو" at bounding box center [1076, 524] width 488 height 80
paste textarea "مع نكهة المانجو."
type textarea "شاي مثلج مع نكهة المانجو."
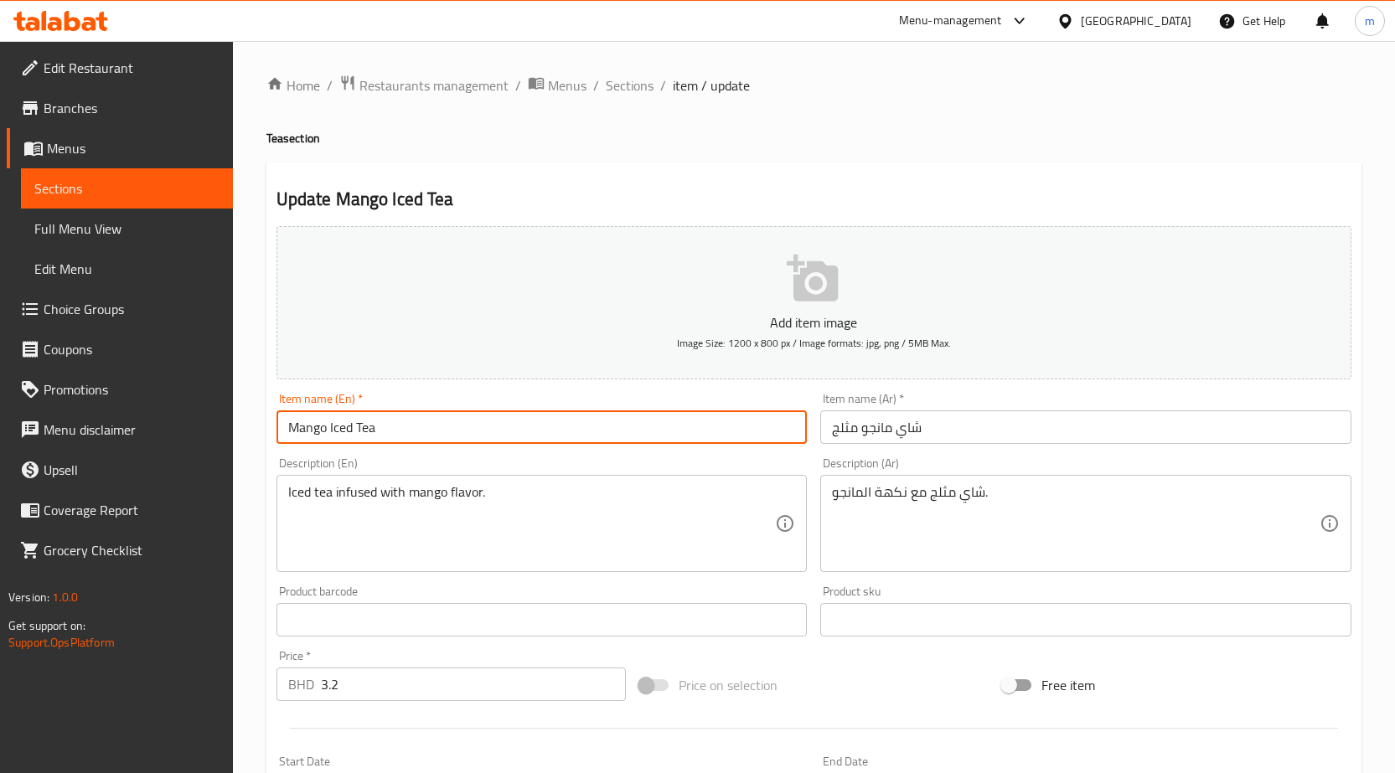
drag, startPoint x: 395, startPoint y: 430, endPoint x: 147, endPoint y: 433, distance: 248.0
click at [160, 436] on div "Edit Restaurant Branches Menus Sections Full Menu View Edit Menu Choice Groups …" at bounding box center [697, 605] width 1395 height 1129
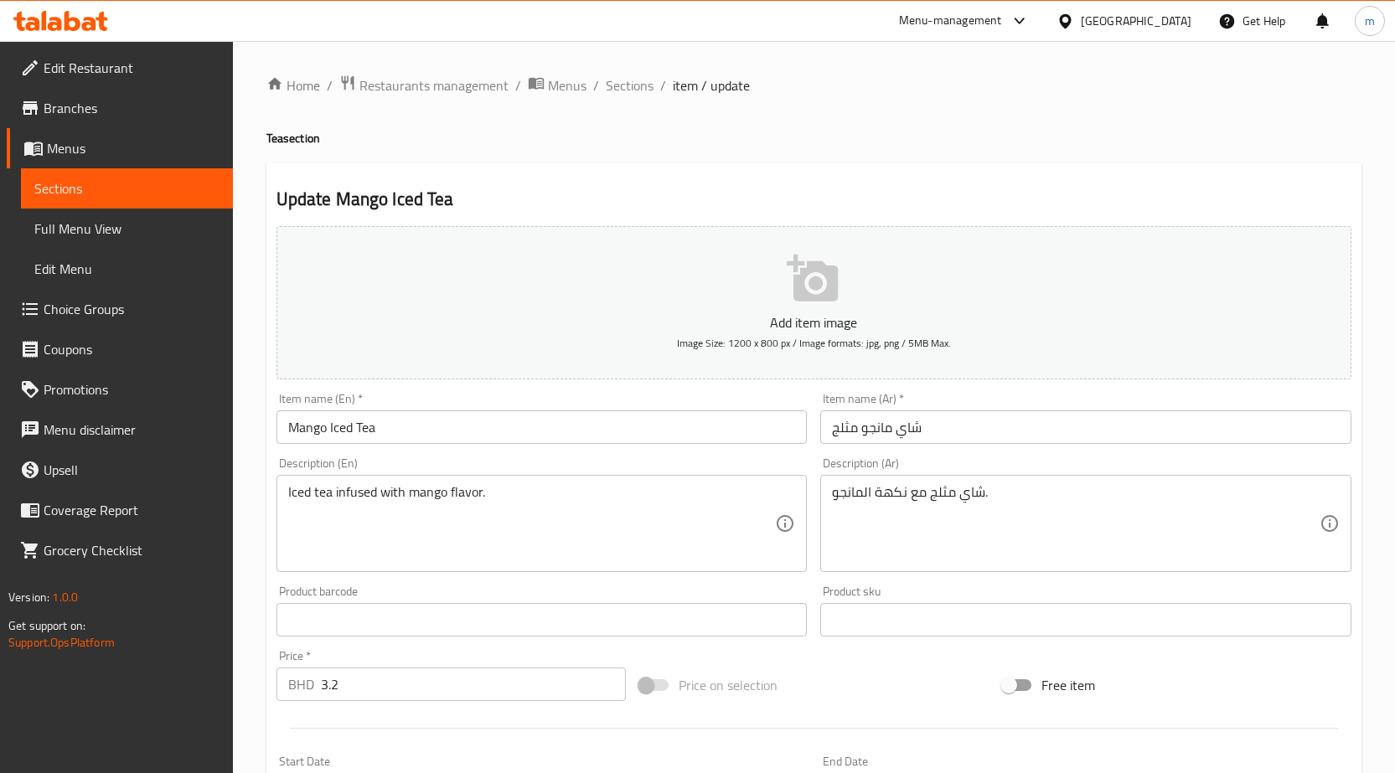
click at [393, 433] on input "Mango Iced Tea" at bounding box center [541, 427] width 531 height 34
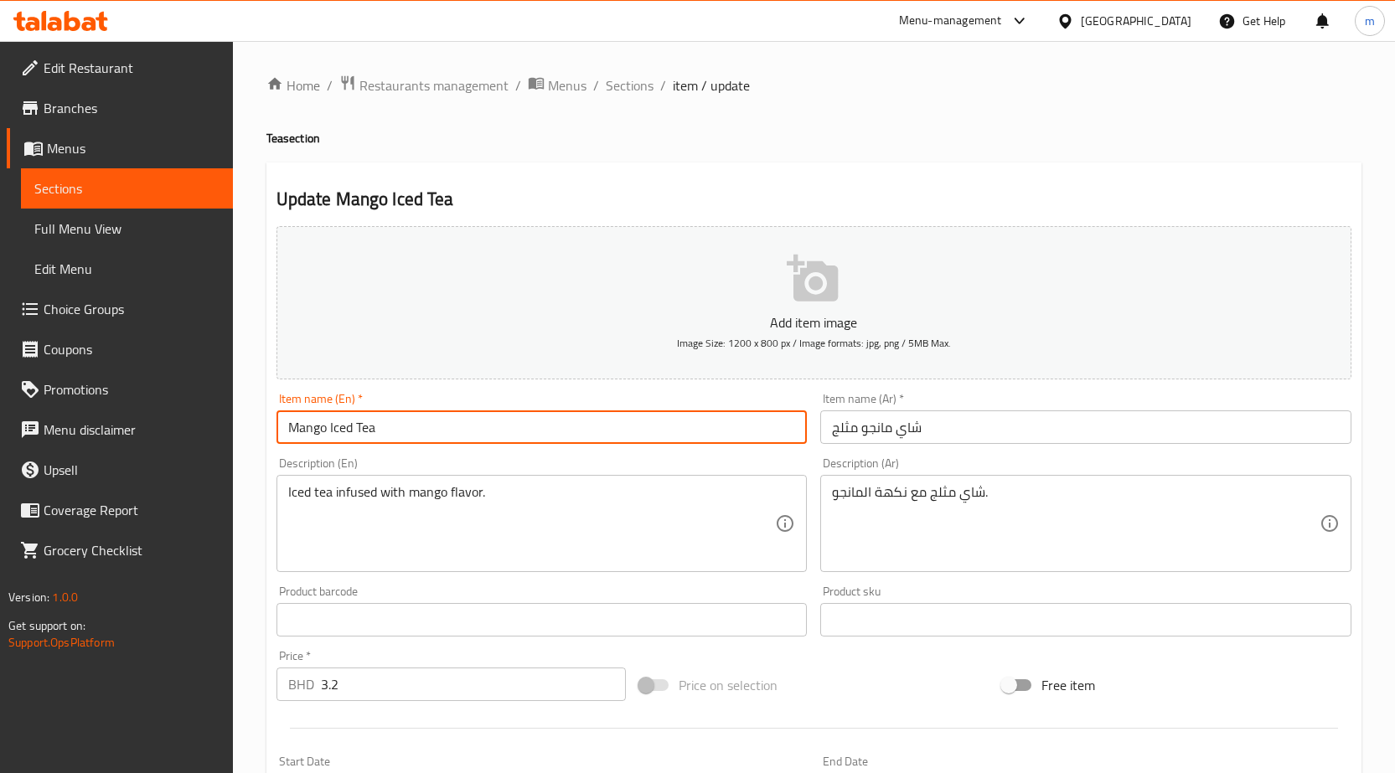
click at [393, 433] on input "Mango Iced Tea" at bounding box center [541, 427] width 531 height 34
click at [392, 433] on input "Mango Iced Tea" at bounding box center [541, 427] width 531 height 34
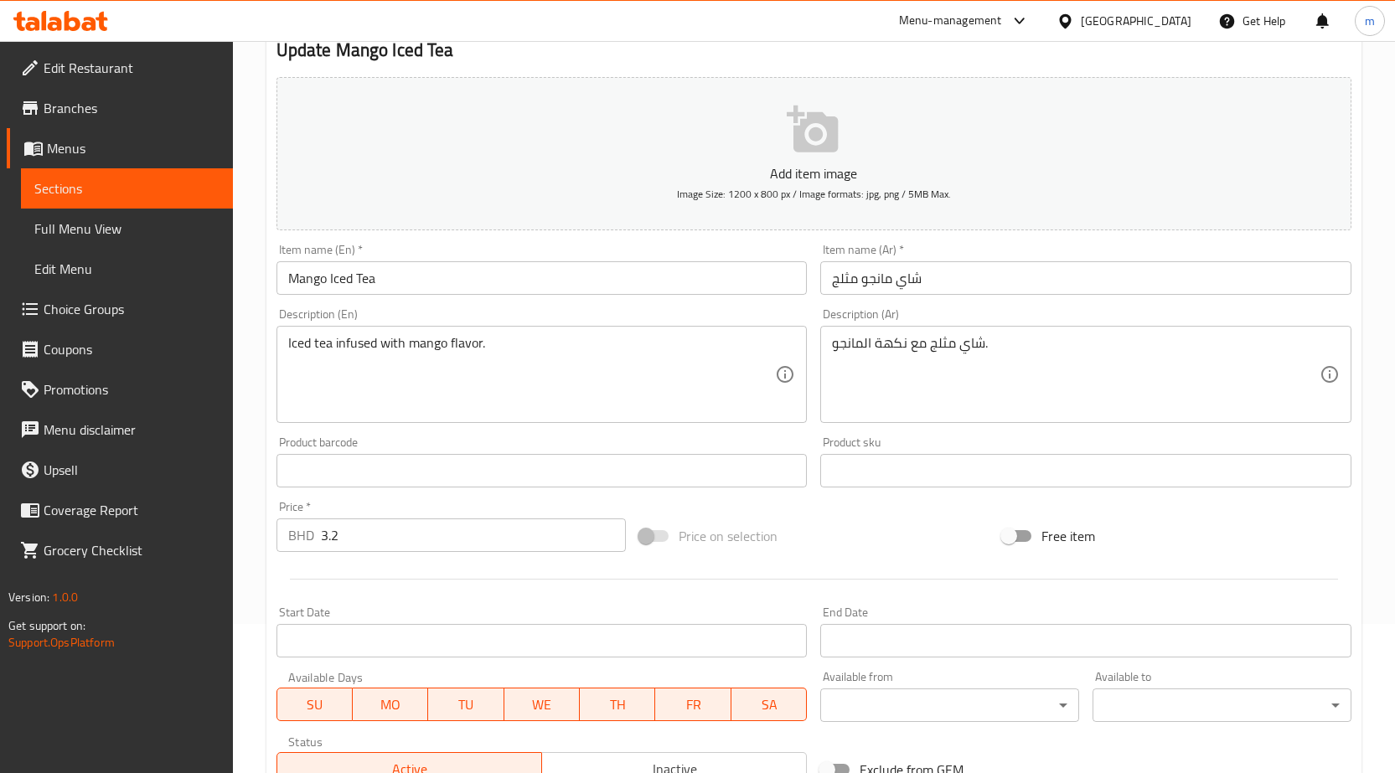
scroll to position [397, 0]
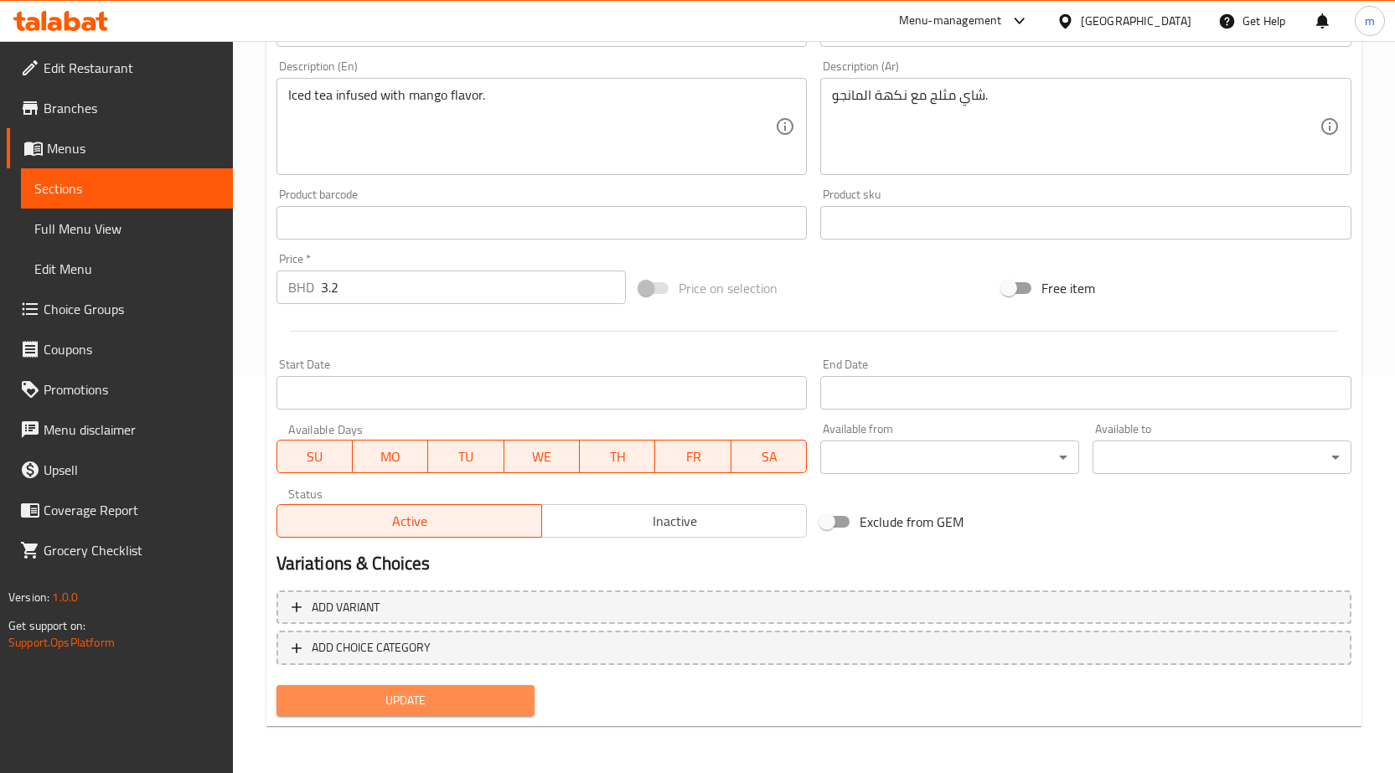
click at [511, 698] on span "Update" at bounding box center [406, 700] width 232 height 21
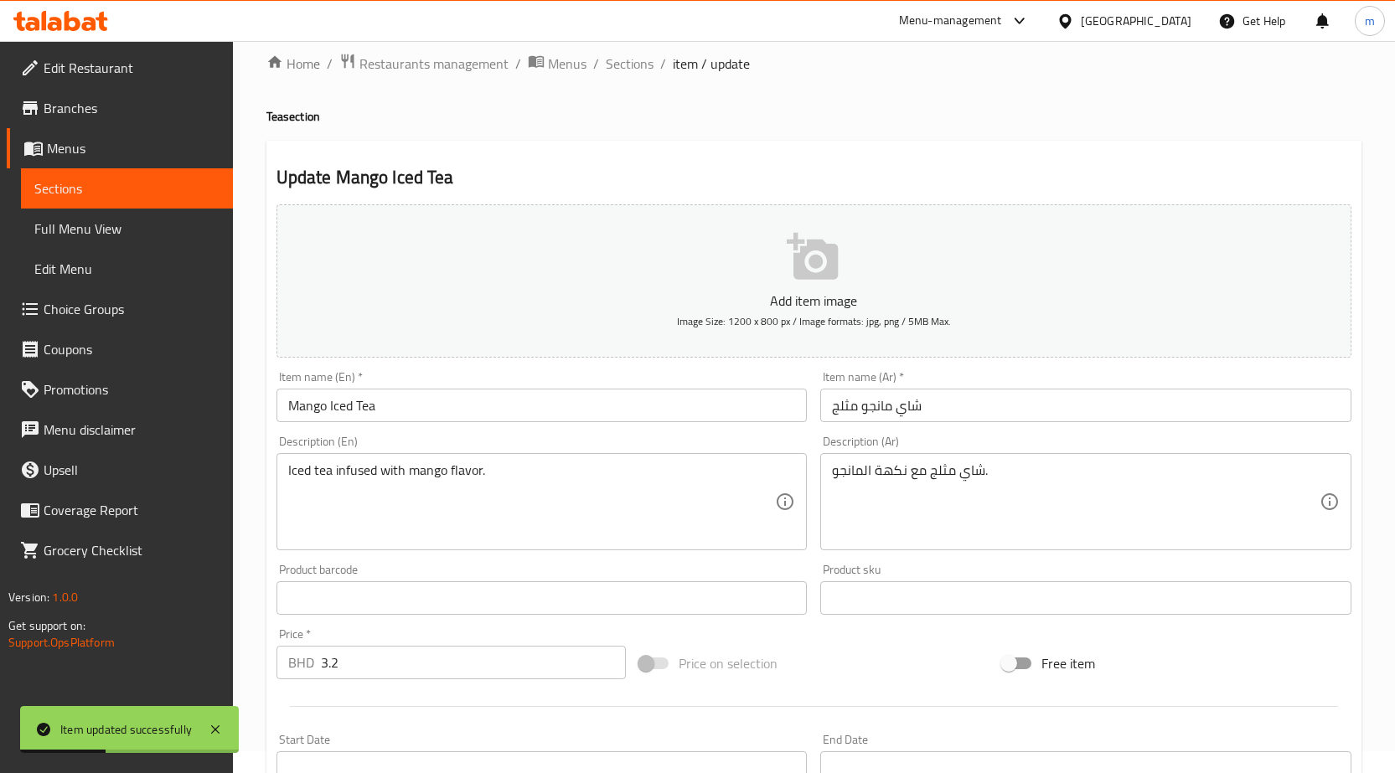
scroll to position [0, 0]
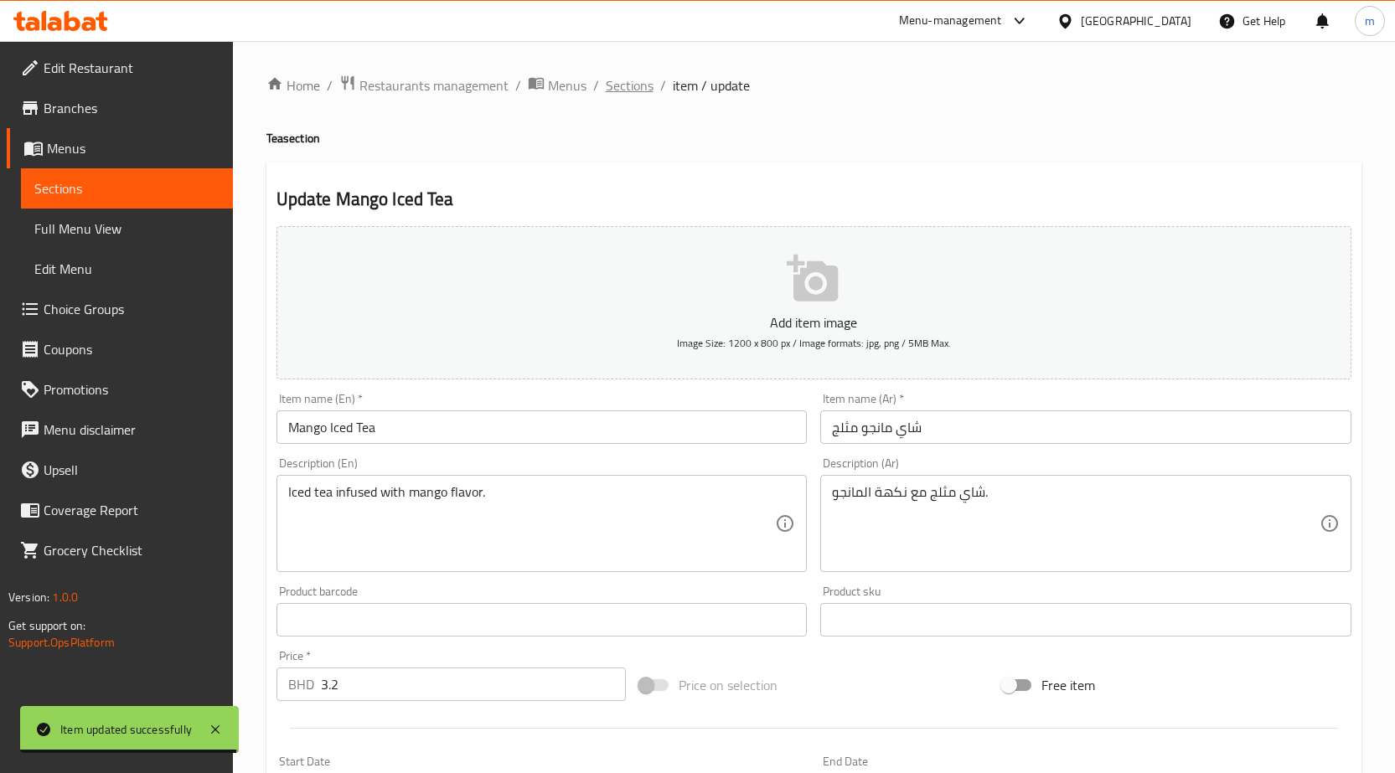
click at [606, 88] on span "Sections" at bounding box center [630, 85] width 48 height 20
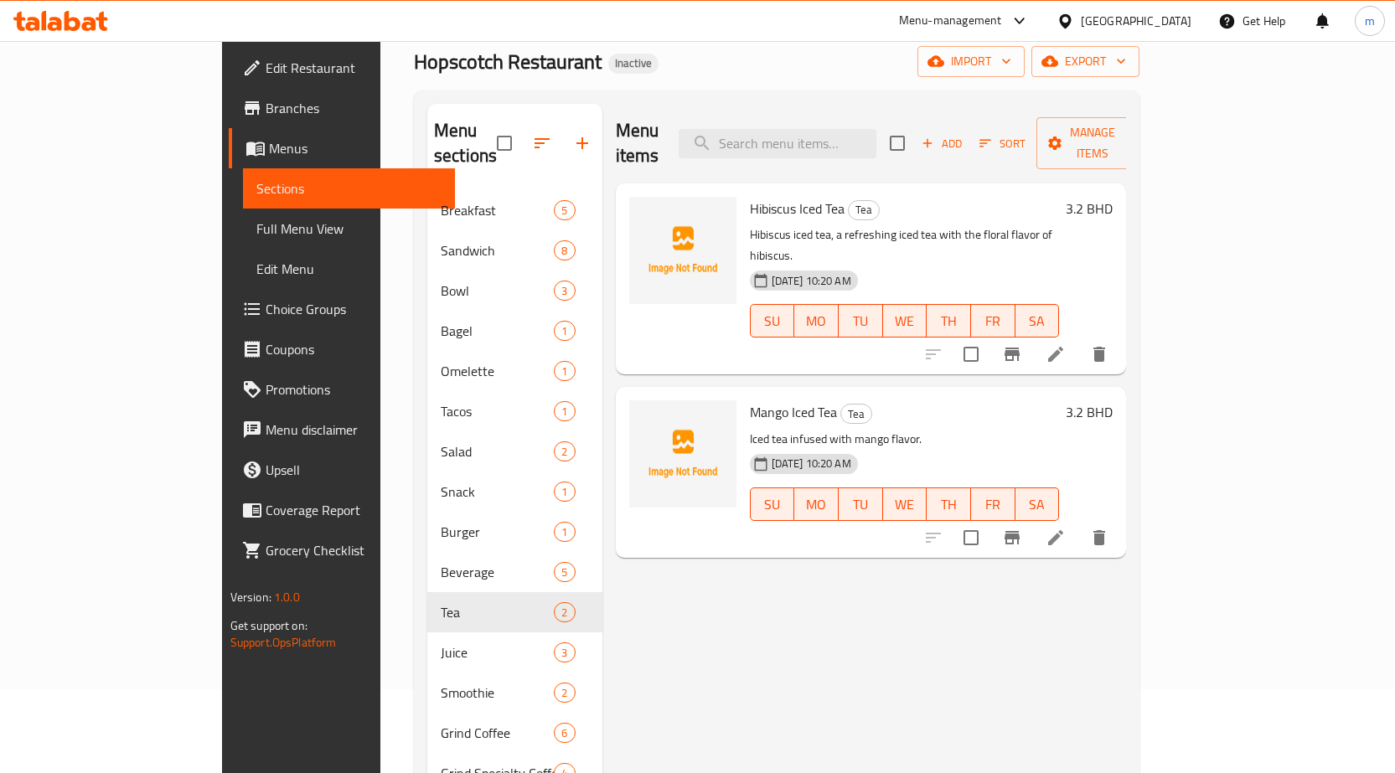
scroll to position [168, 0]
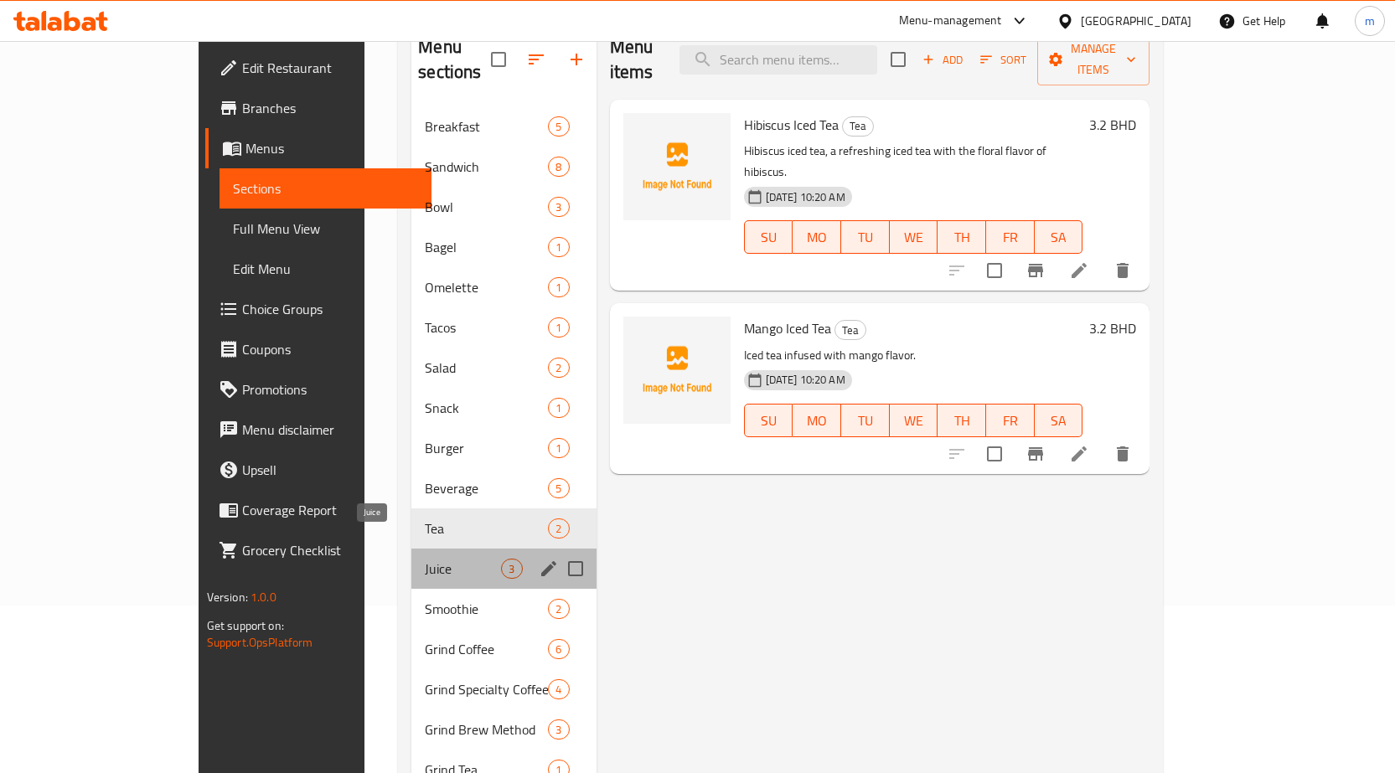
click at [425, 559] on span "Juice" at bounding box center [463, 569] width 76 height 20
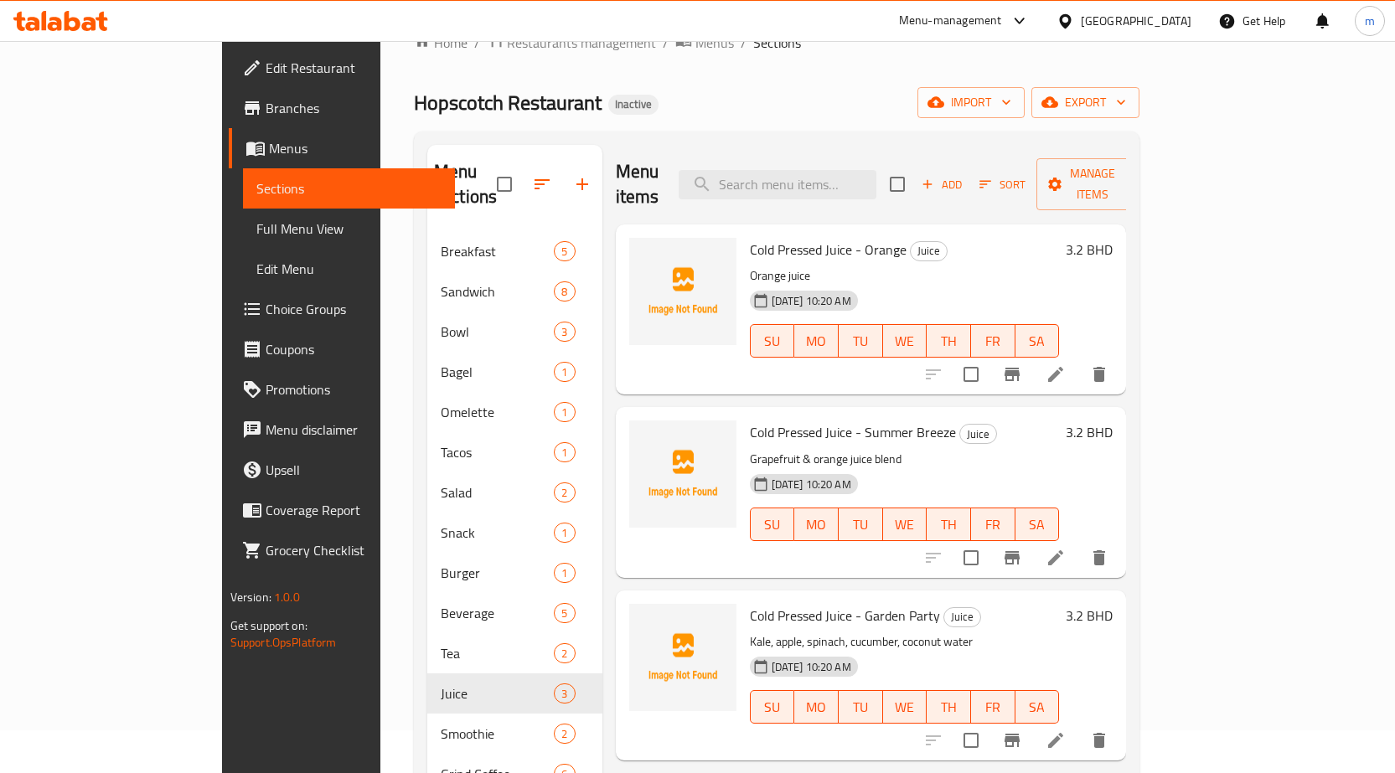
scroll to position [42, 0]
click at [1063, 368] on icon at bounding box center [1055, 375] width 15 height 15
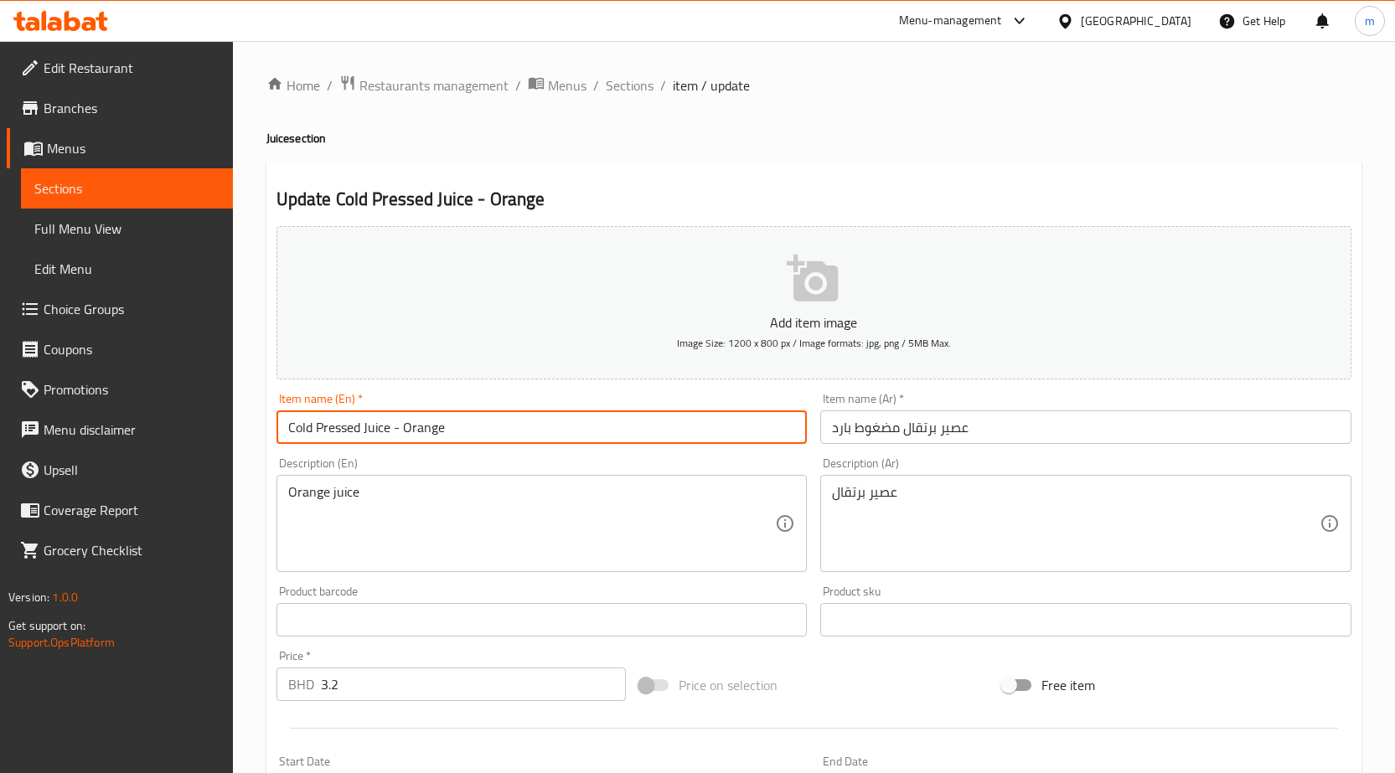
drag, startPoint x: 452, startPoint y: 426, endPoint x: 281, endPoint y: 418, distance: 171.1
click at [281, 418] on input "Cold Pressed Juice - Orange" at bounding box center [541, 427] width 531 height 34
click at [478, 436] on input "Cold Pressed Juice - Orange" at bounding box center [541, 427] width 531 height 34
click at [507, 421] on input "Cold Pressed Juice - Orange" at bounding box center [541, 427] width 531 height 34
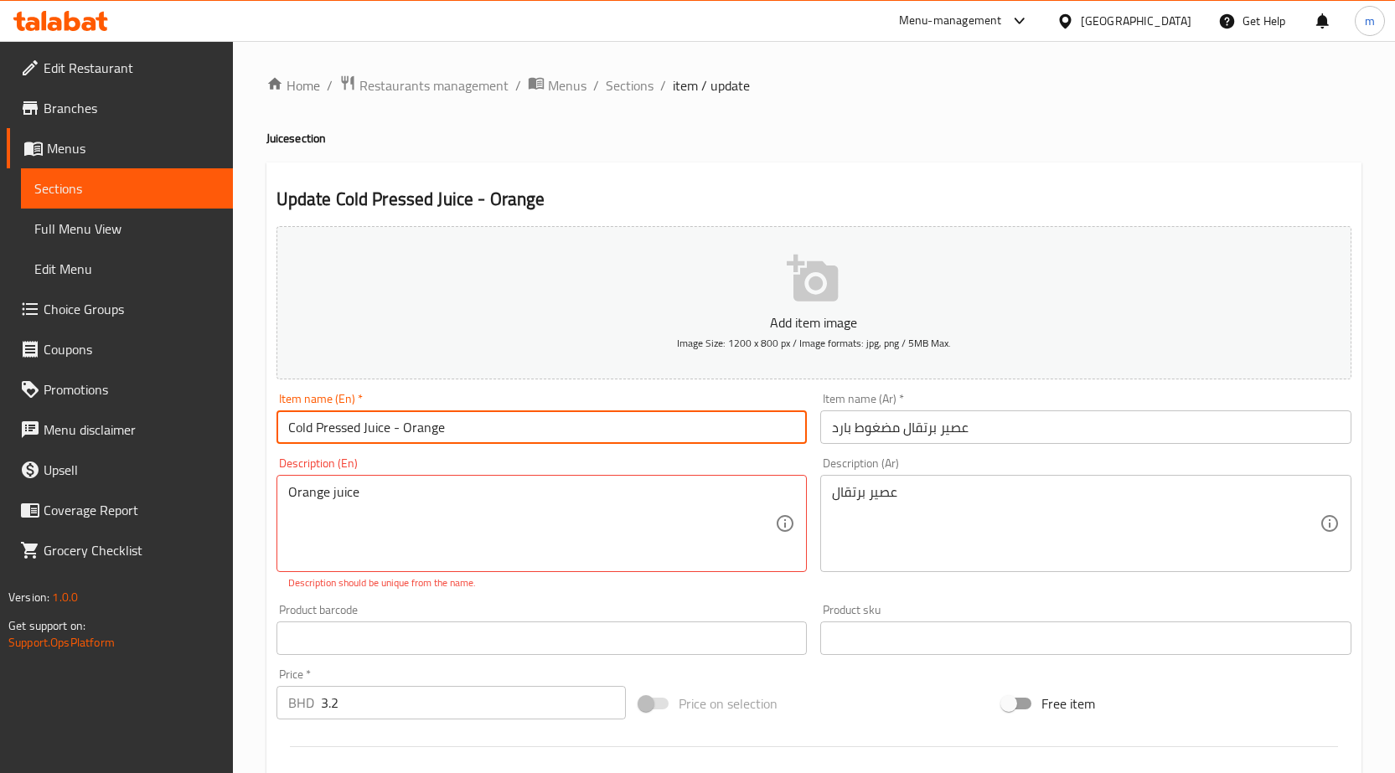
click at [488, 421] on input "Cold Pressed Juice - Orange" at bounding box center [541, 427] width 531 height 34
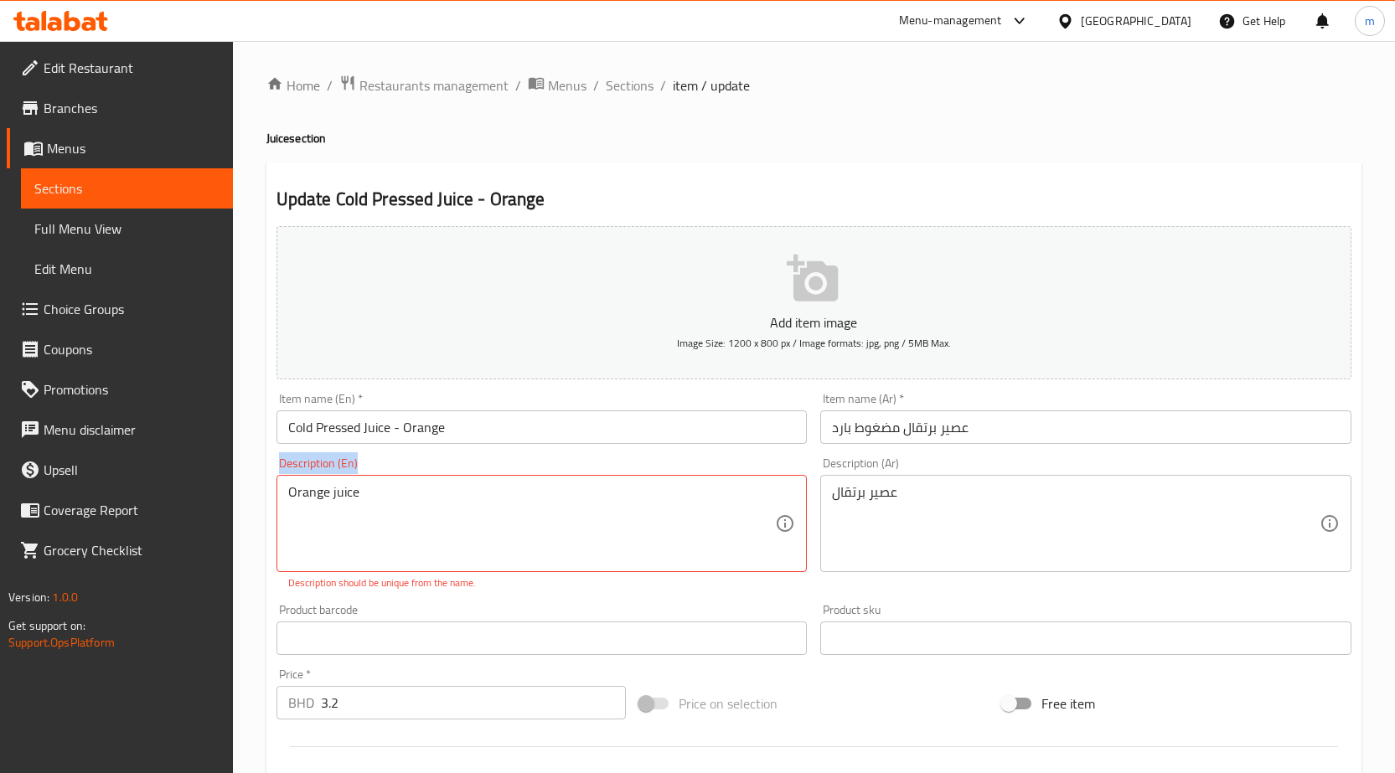
drag, startPoint x: 390, startPoint y: 481, endPoint x: 271, endPoint y: 491, distance: 118.5
click at [271, 491] on div "Description (En) Orange juice Description (En) Description should be unique fro…" at bounding box center [542, 524] width 544 height 147
click at [410, 493] on textarea "Orange juice" at bounding box center [532, 524] width 488 height 80
click at [465, 528] on textarea "Orange juice" at bounding box center [532, 524] width 488 height 80
click at [463, 434] on input "Cold Pressed Juice - Orange" at bounding box center [541, 427] width 531 height 34
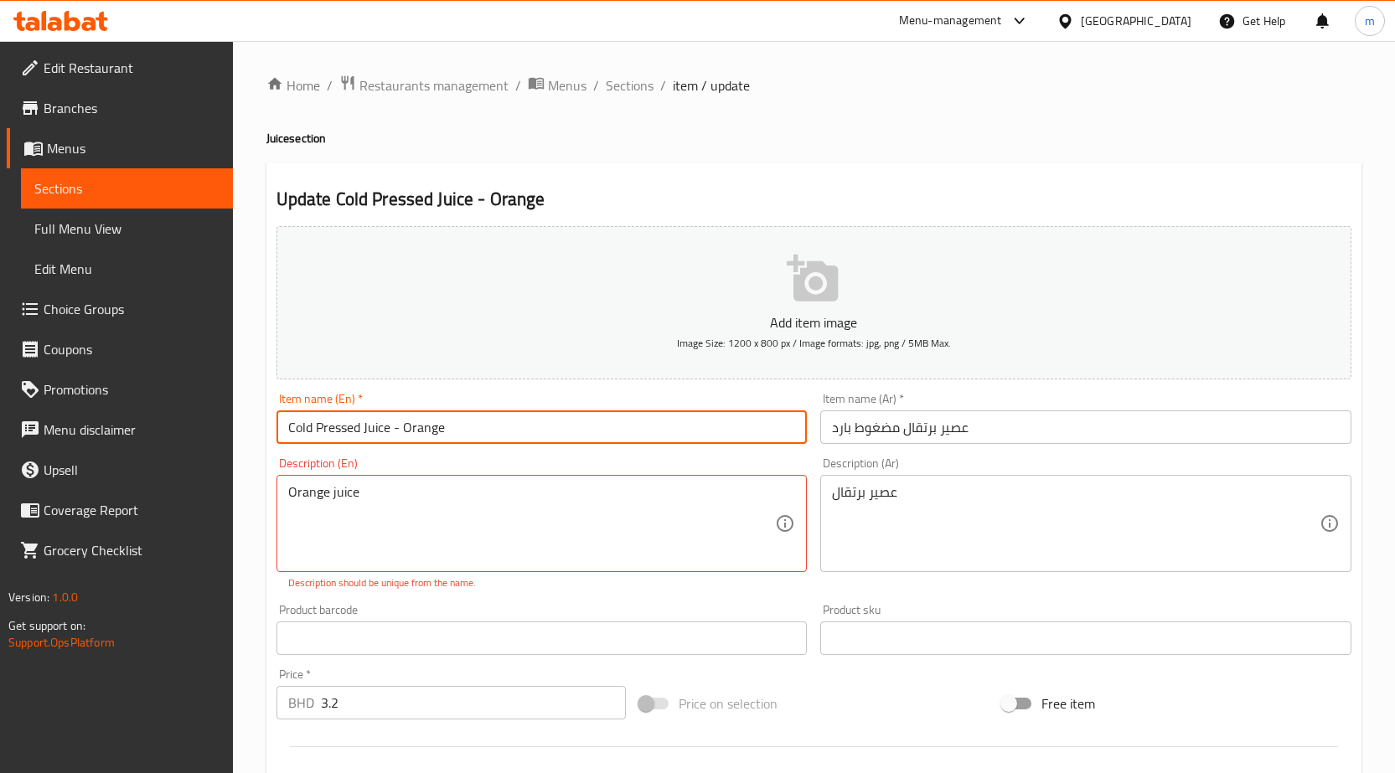
click at [462, 434] on input "Cold Pressed Juice - Orange" at bounding box center [541, 427] width 531 height 34
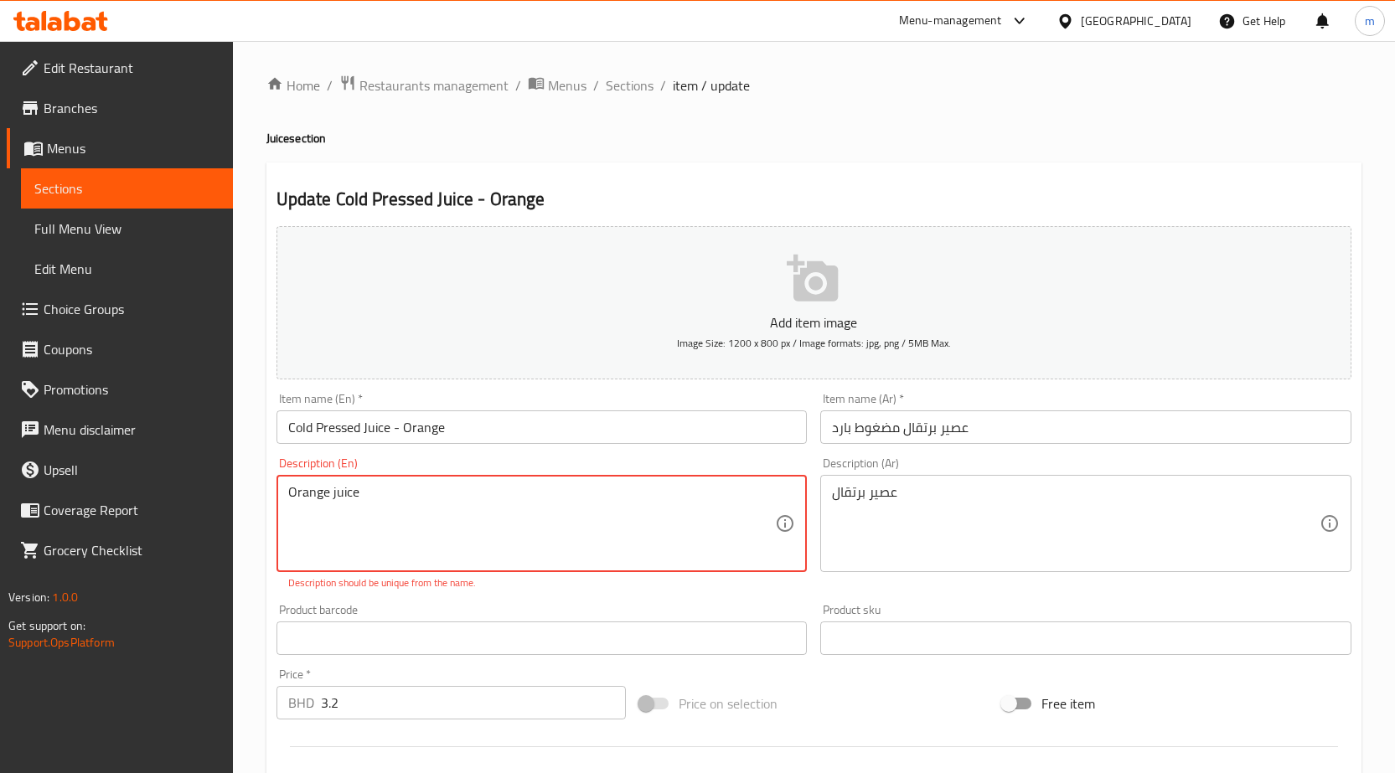
click at [352, 505] on textarea "Orange juice" at bounding box center [532, 524] width 488 height 80
click at [353, 505] on textarea "Orange juice" at bounding box center [532, 524] width 488 height 80
type textarea "e"
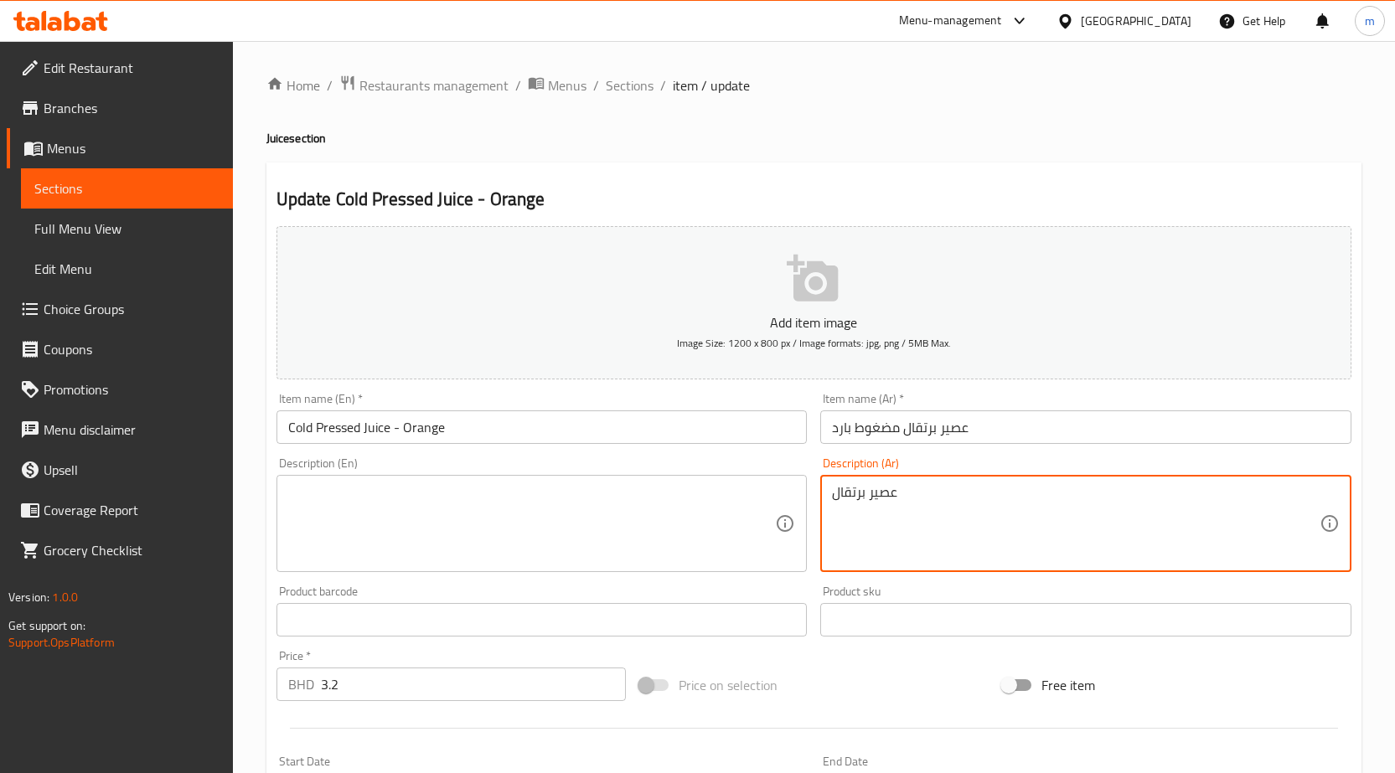
click at [1080, 499] on textarea "عصير برتقال" at bounding box center [1076, 524] width 488 height 80
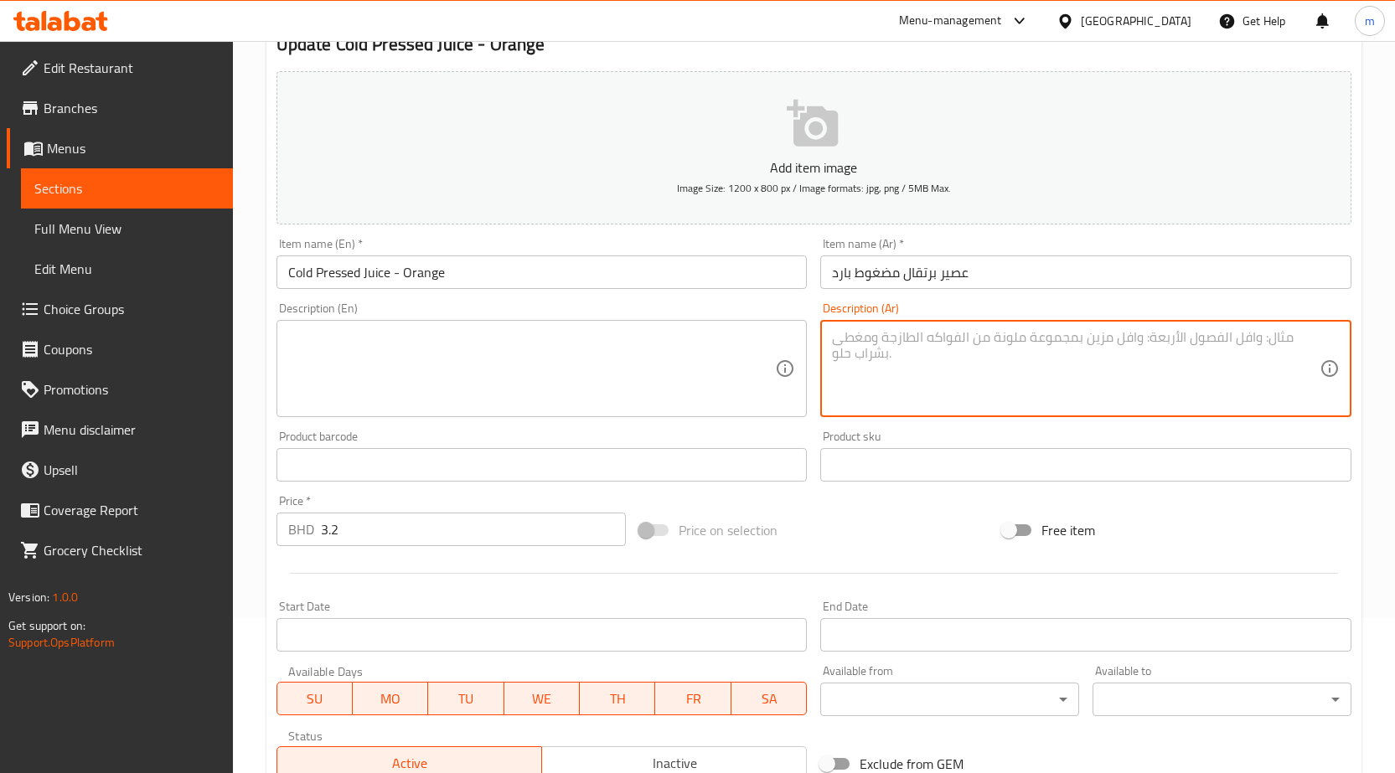
scroll to position [397, 0]
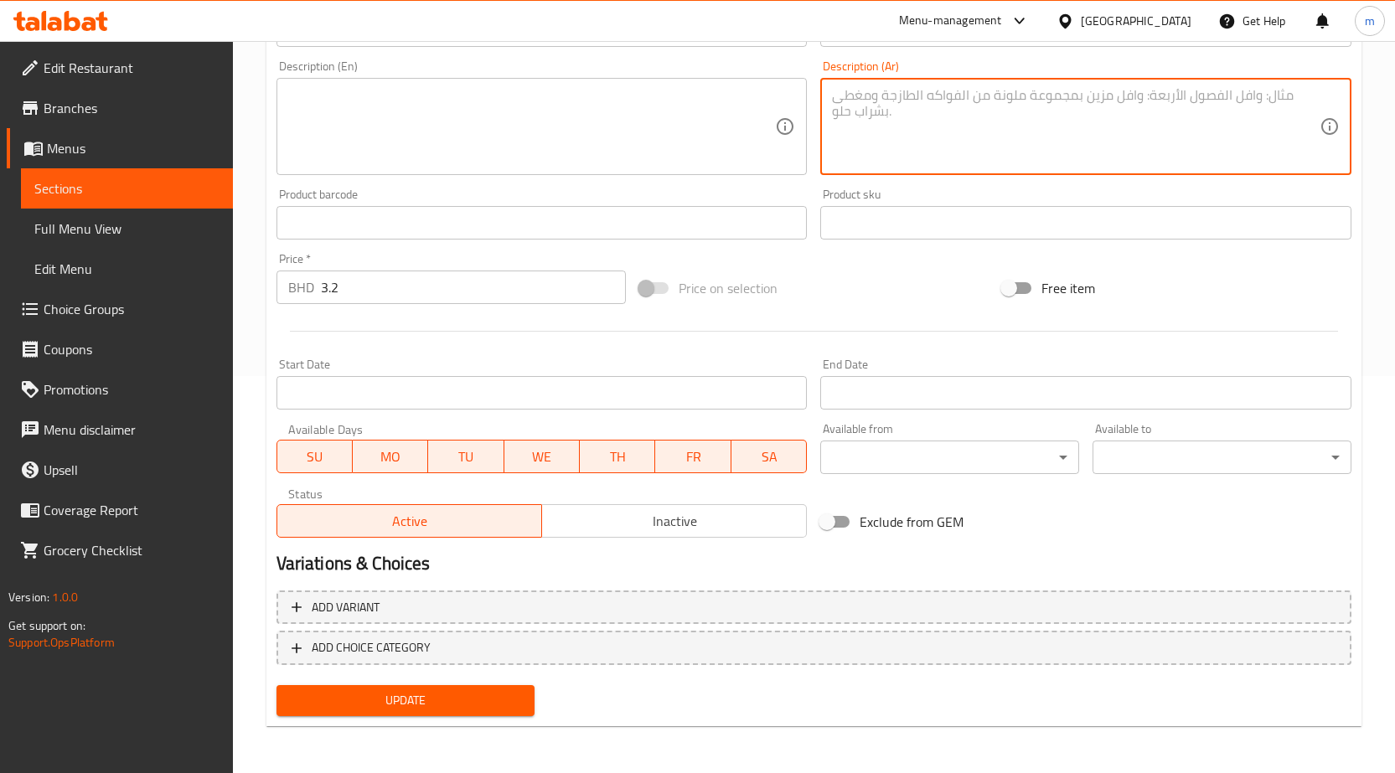
click at [493, 673] on div "Add variant ADD CHOICE CATEGORY" at bounding box center [814, 631] width 1088 height 95
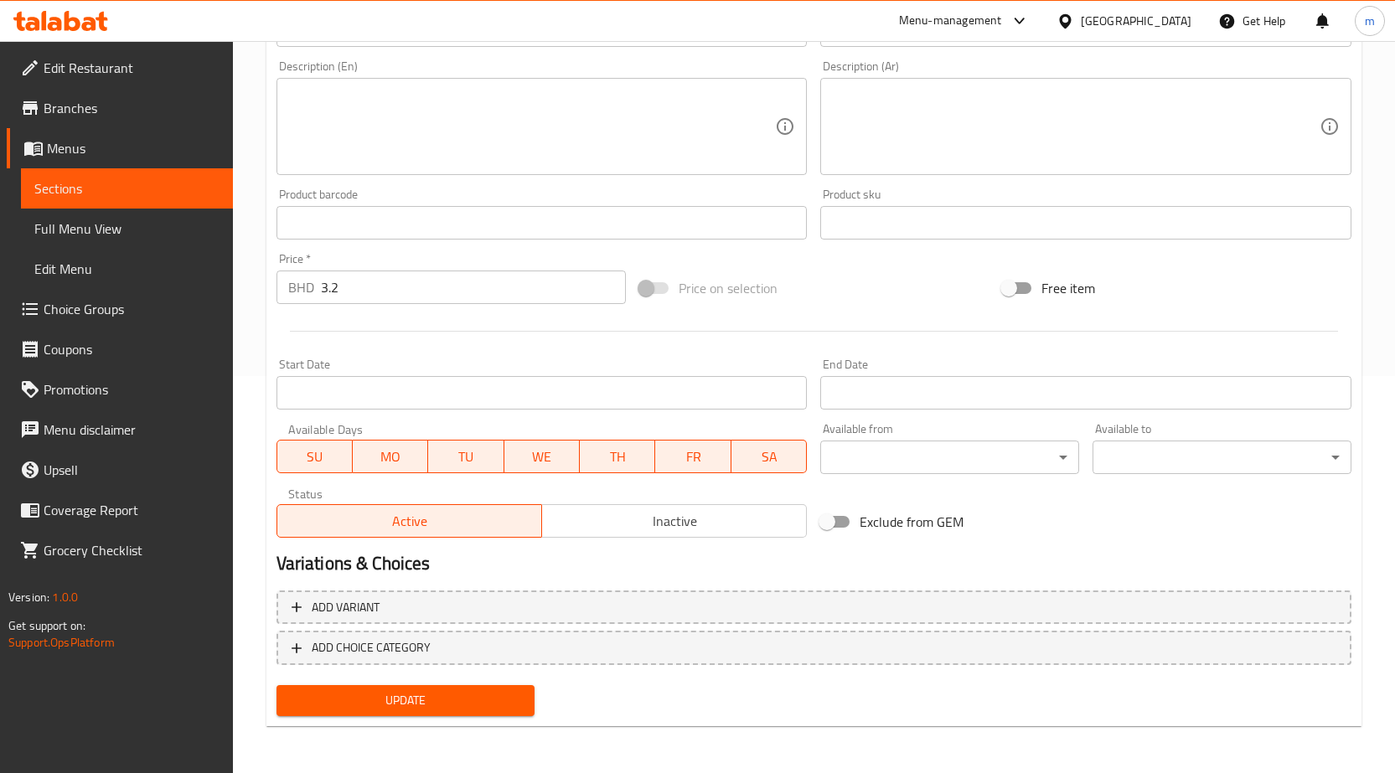
click at [491, 694] on span "Update" at bounding box center [406, 700] width 232 height 21
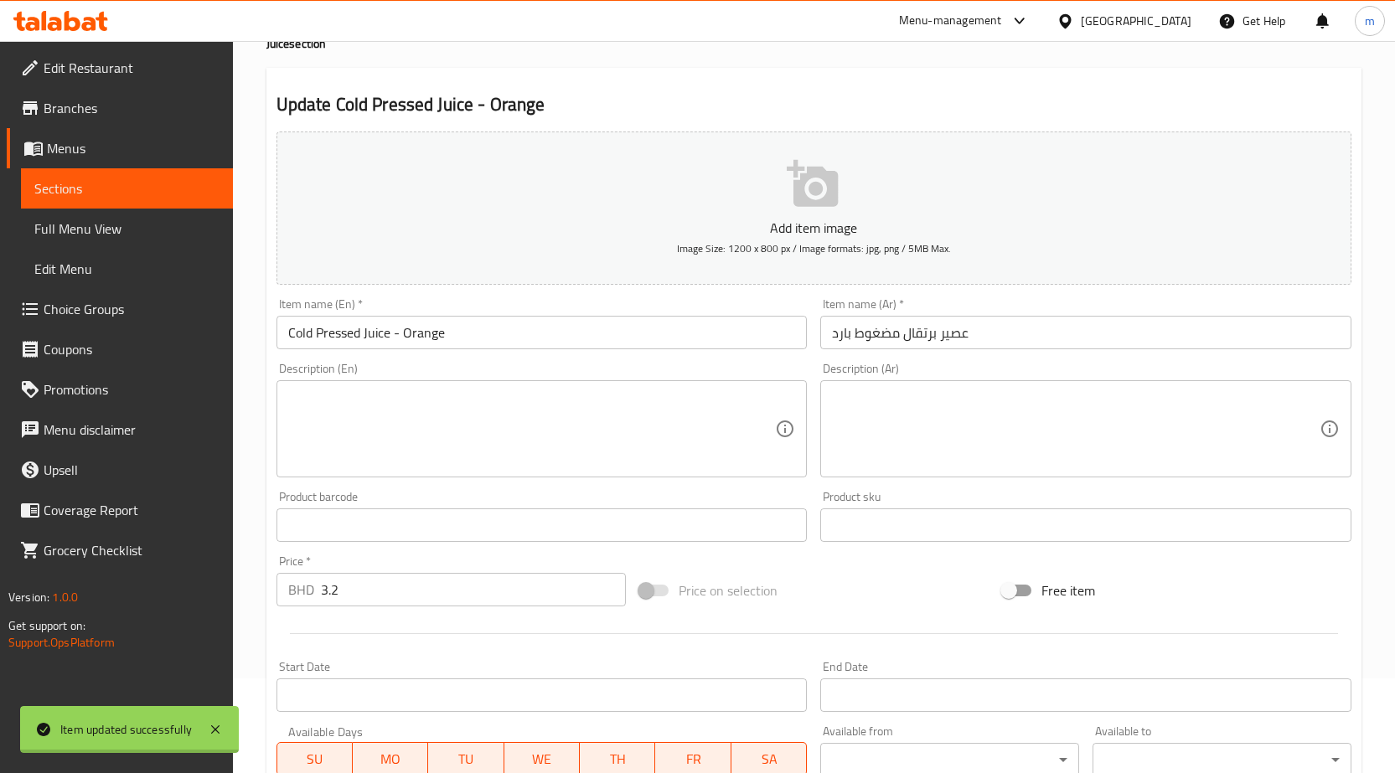
scroll to position [0, 0]
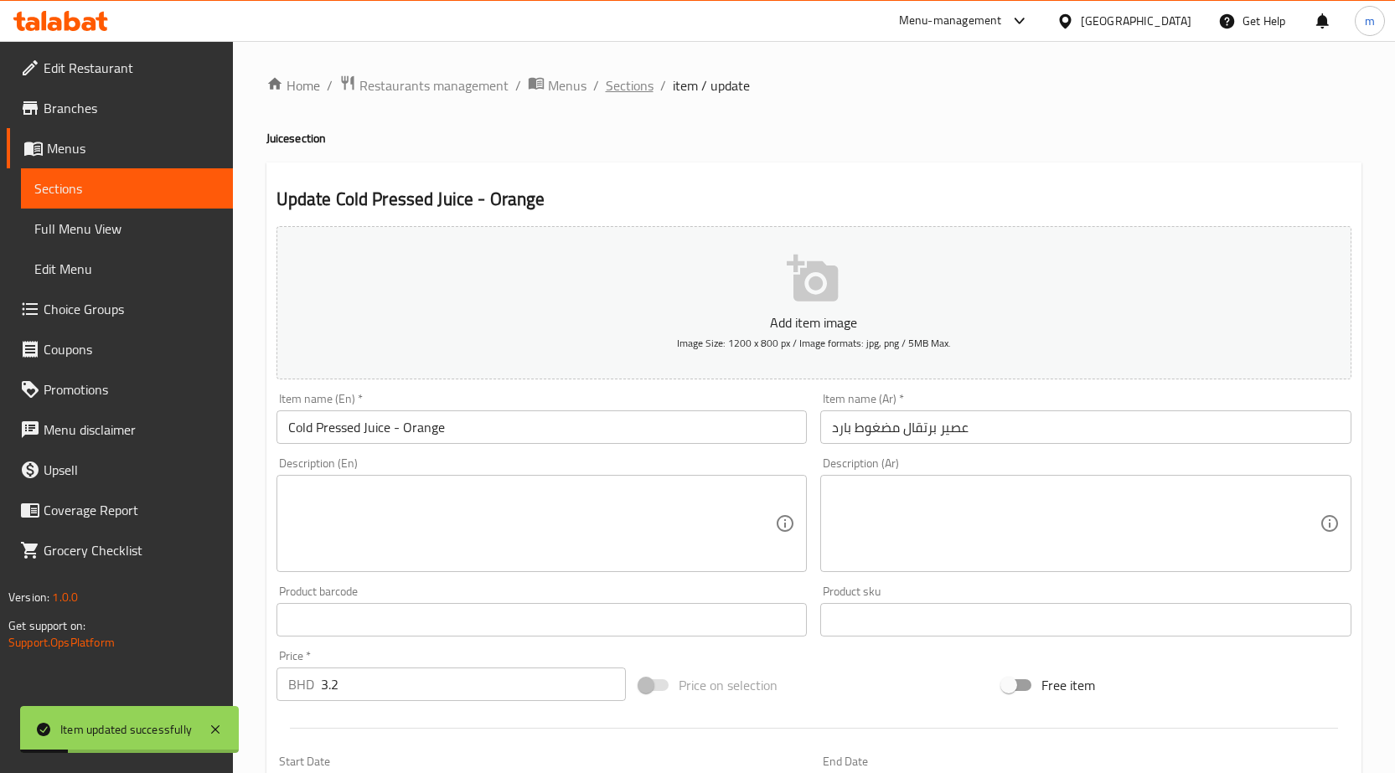
click at [643, 79] on span "Sections" at bounding box center [630, 85] width 48 height 20
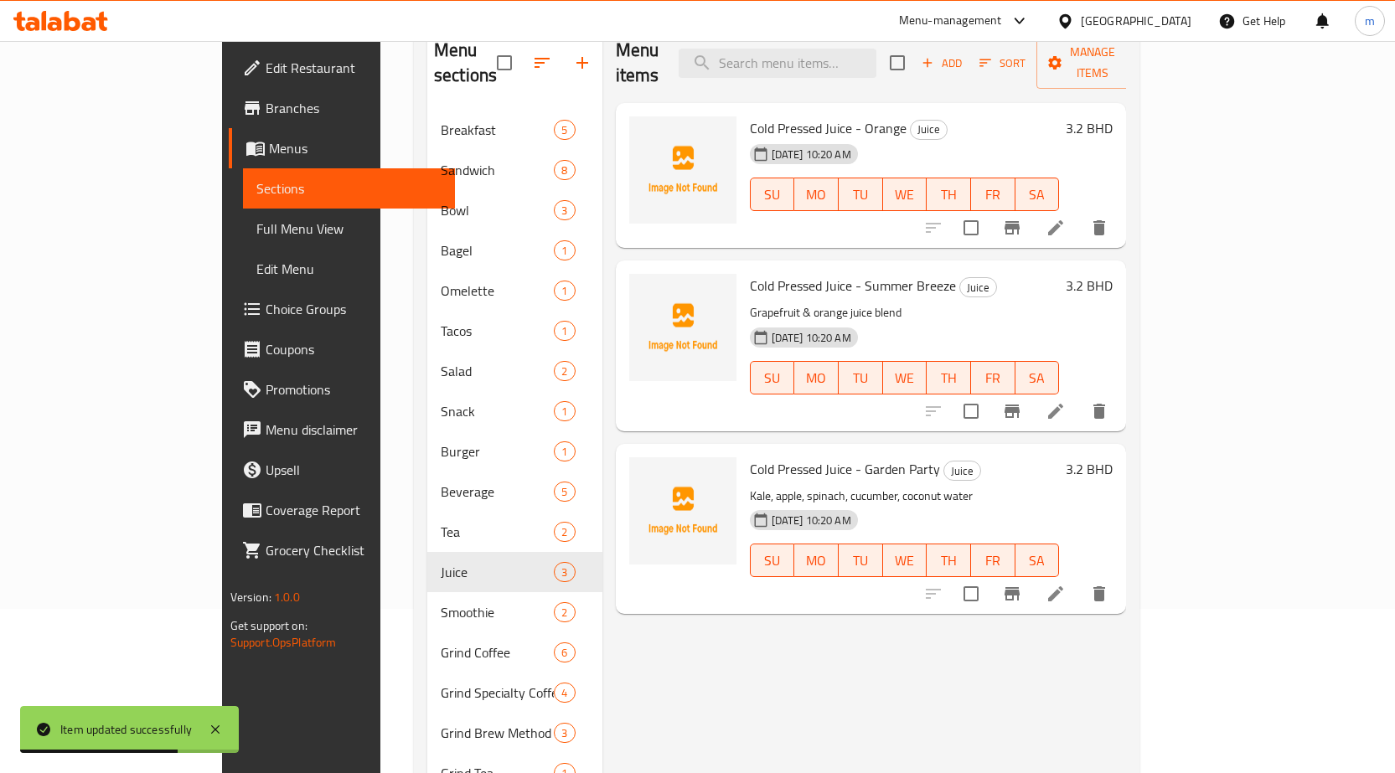
scroll to position [168, 0]
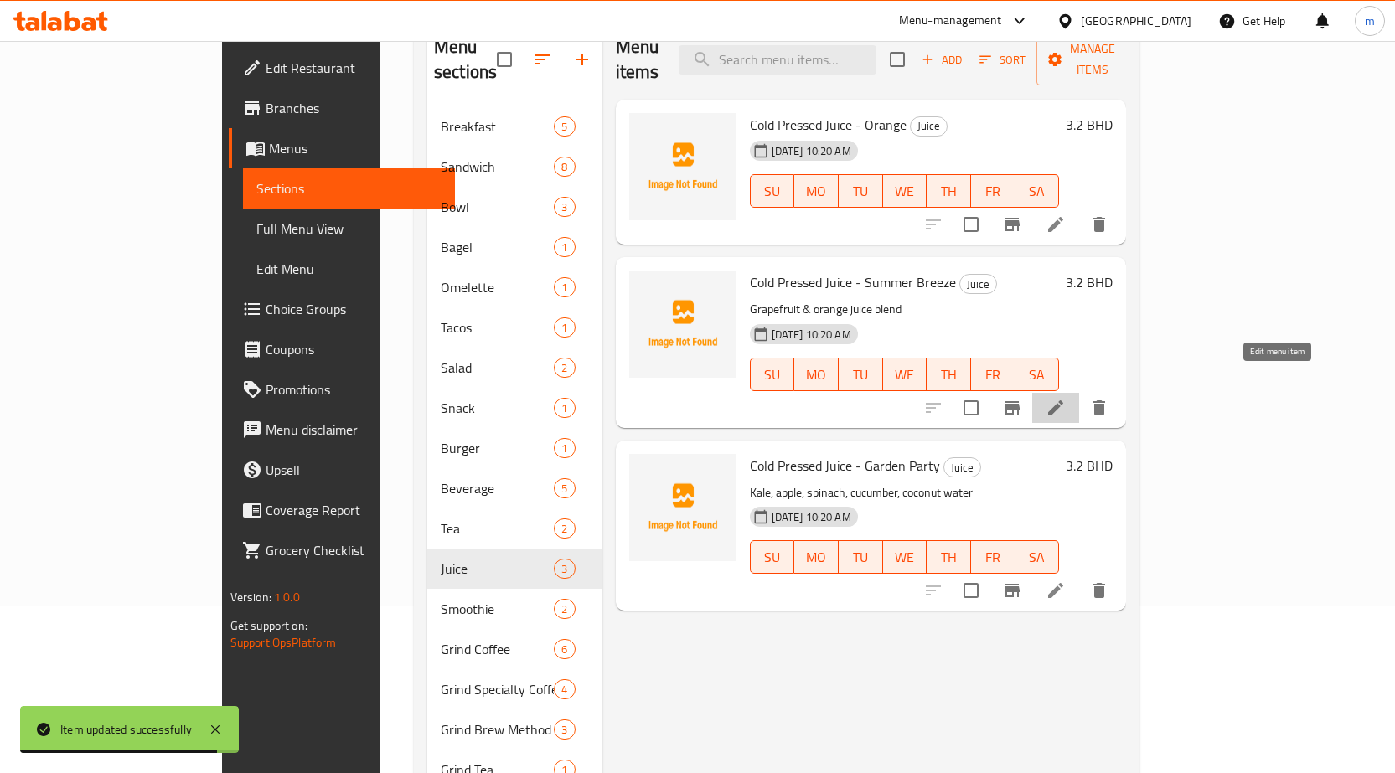
click at [1063, 400] on icon at bounding box center [1055, 407] width 15 height 15
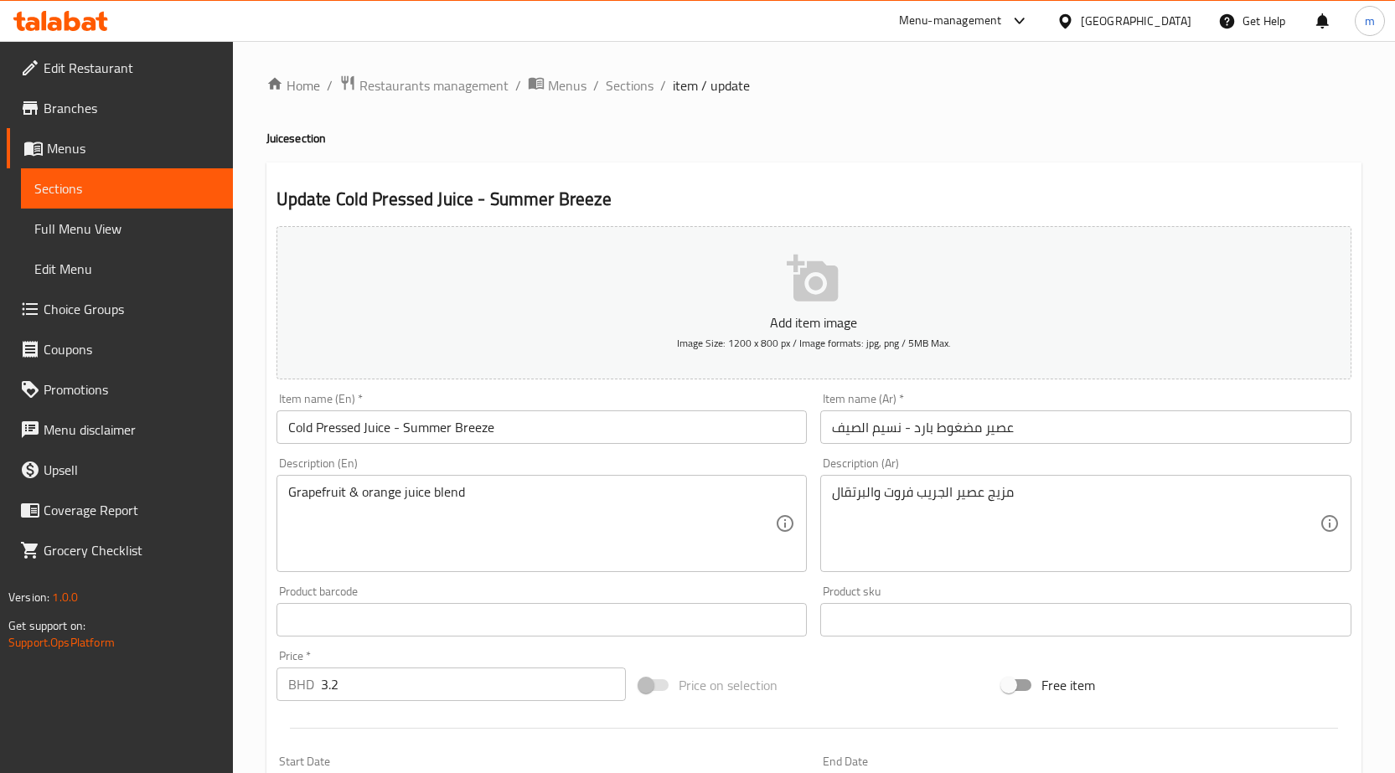
click at [1033, 429] on input "عصير مضغوط بارد - نسيم الصيف" at bounding box center [1085, 427] width 531 height 34
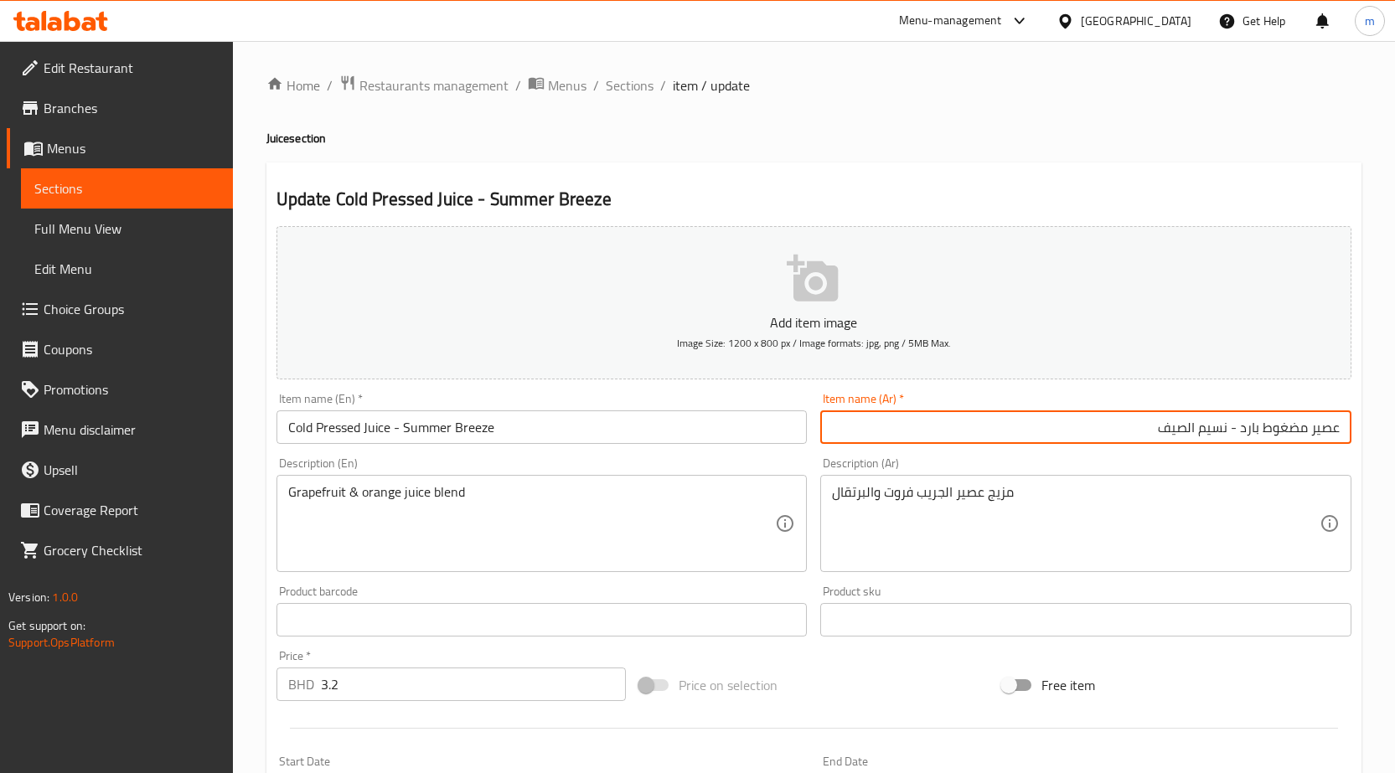
click at [674, 431] on input "Cold Pressed Juice - Summer Breeze" at bounding box center [541, 427] width 531 height 34
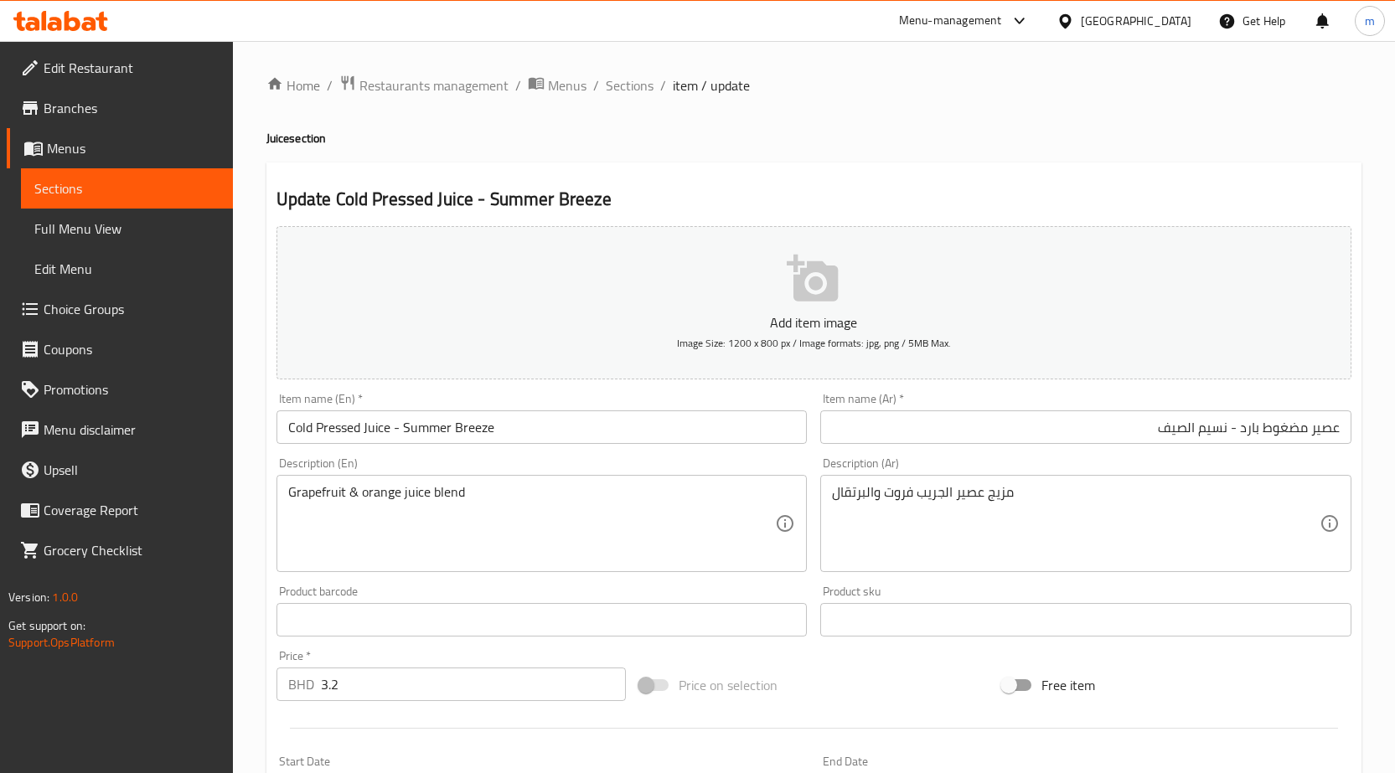
click at [1126, 482] on div "مزيج عصير الجريب فروت والبرتقال Description (Ar)" at bounding box center [1085, 523] width 531 height 97
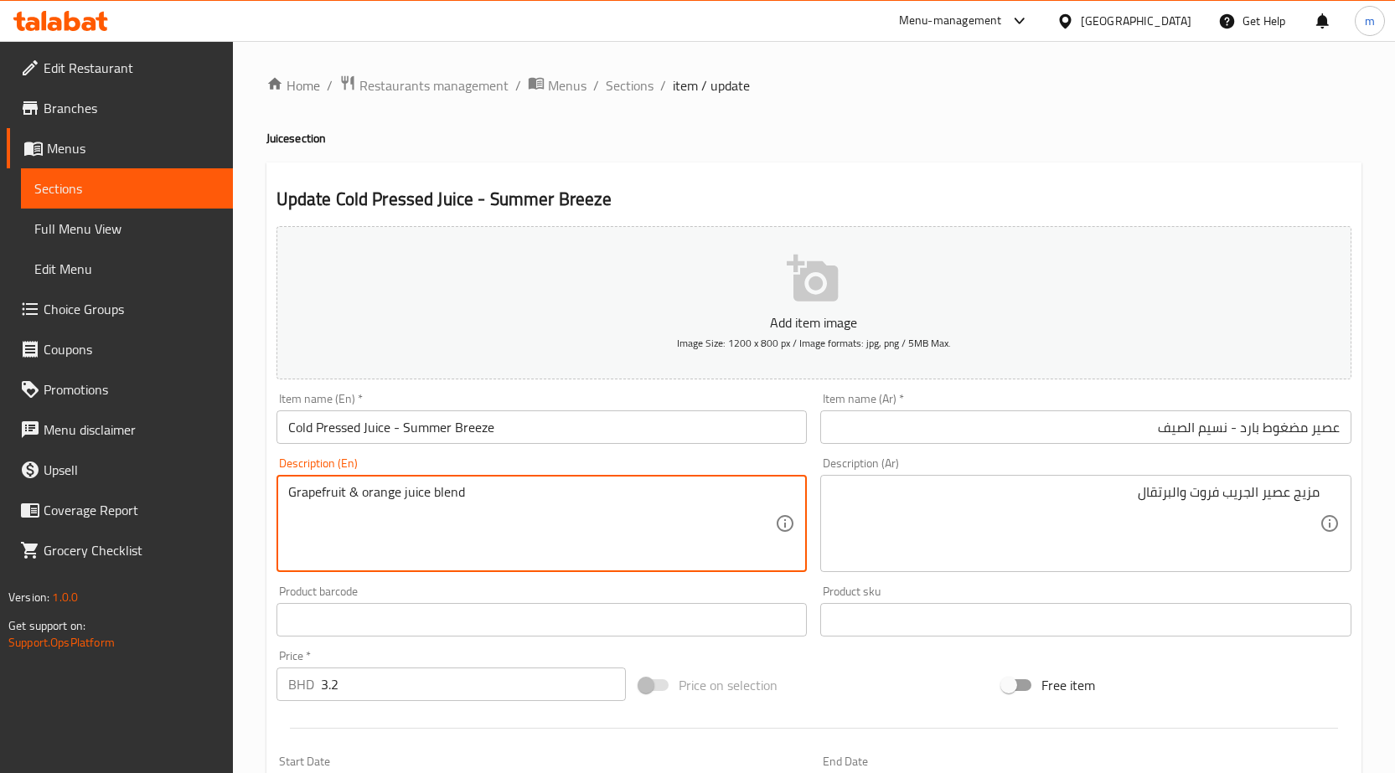
click at [313, 495] on textarea "Grapefruit & orange juice blend" at bounding box center [532, 524] width 488 height 80
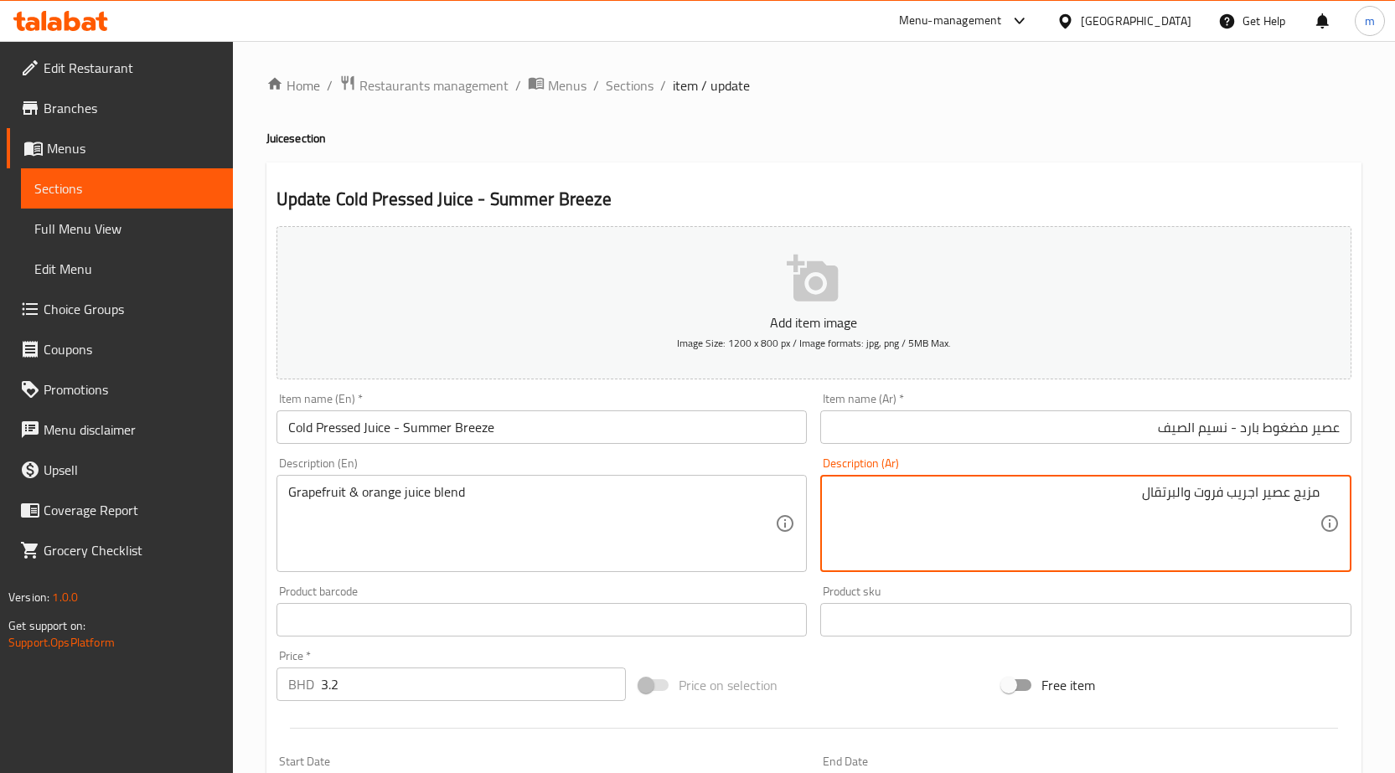
type textarea "مزيج عصير الجريب فروت والبرتقال"
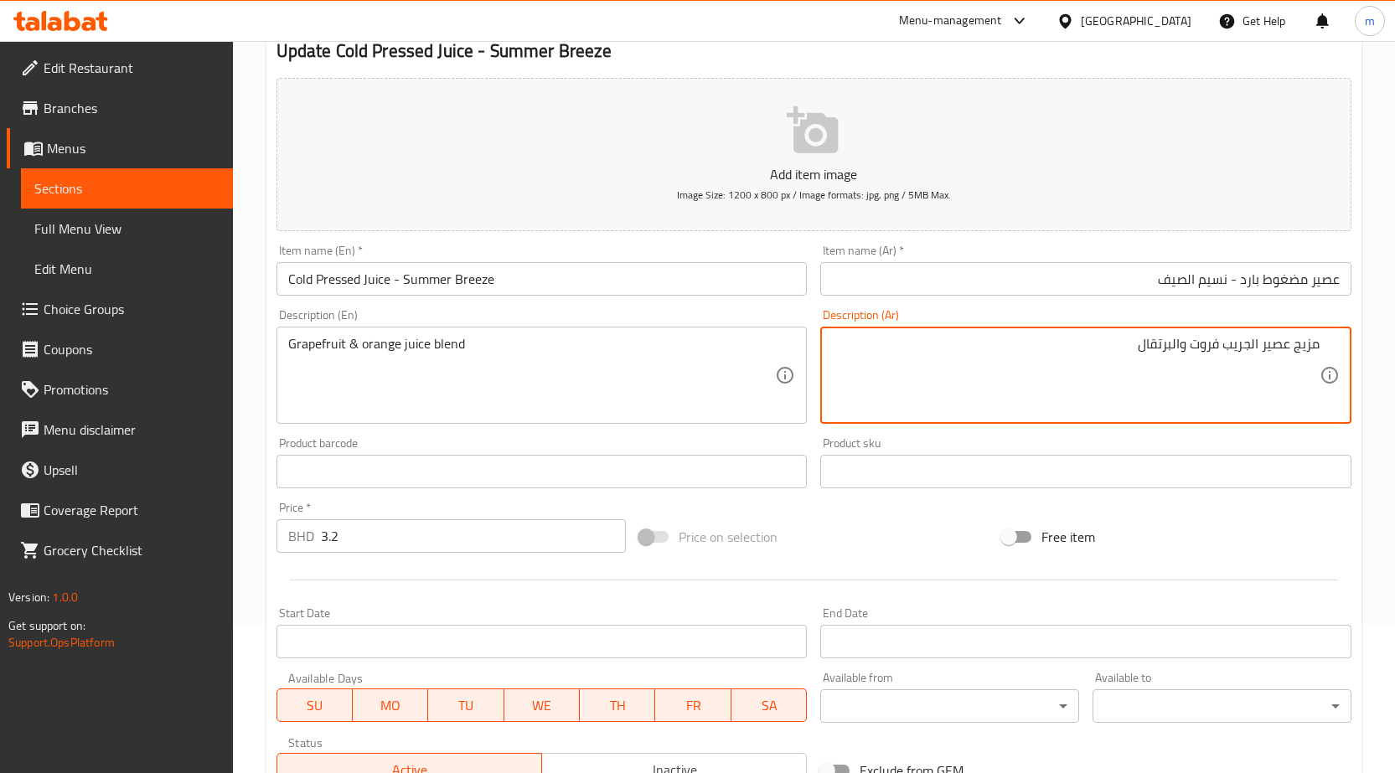
scroll to position [397, 0]
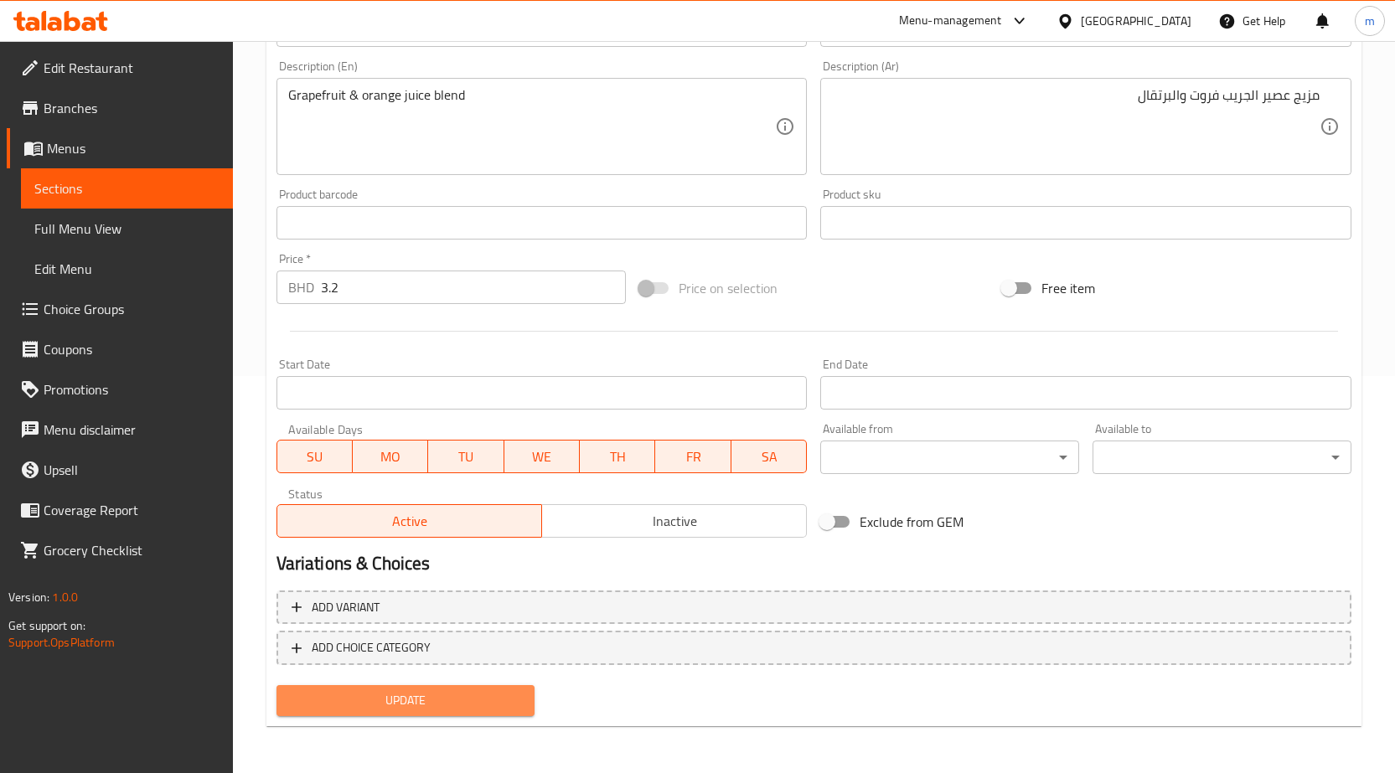
click at [419, 694] on span "Update" at bounding box center [406, 700] width 232 height 21
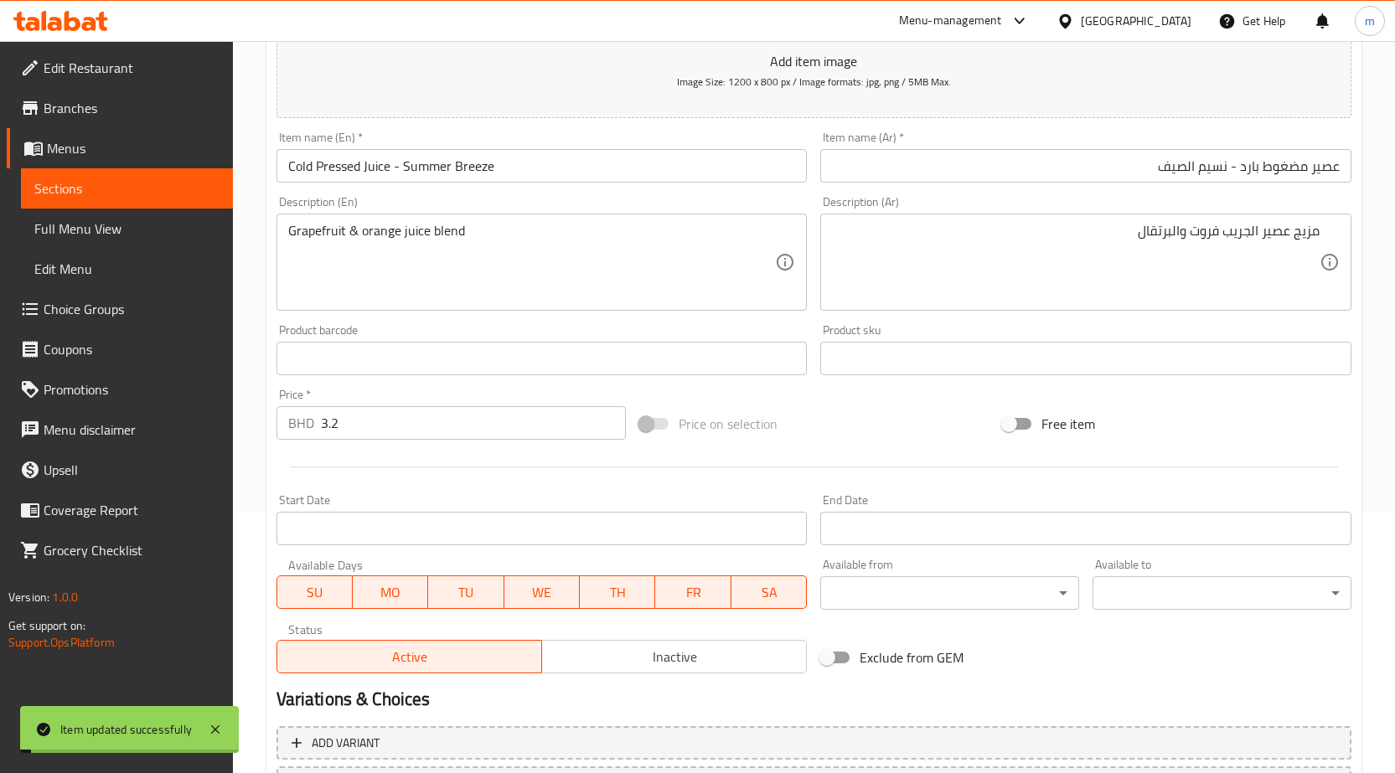
scroll to position [0, 0]
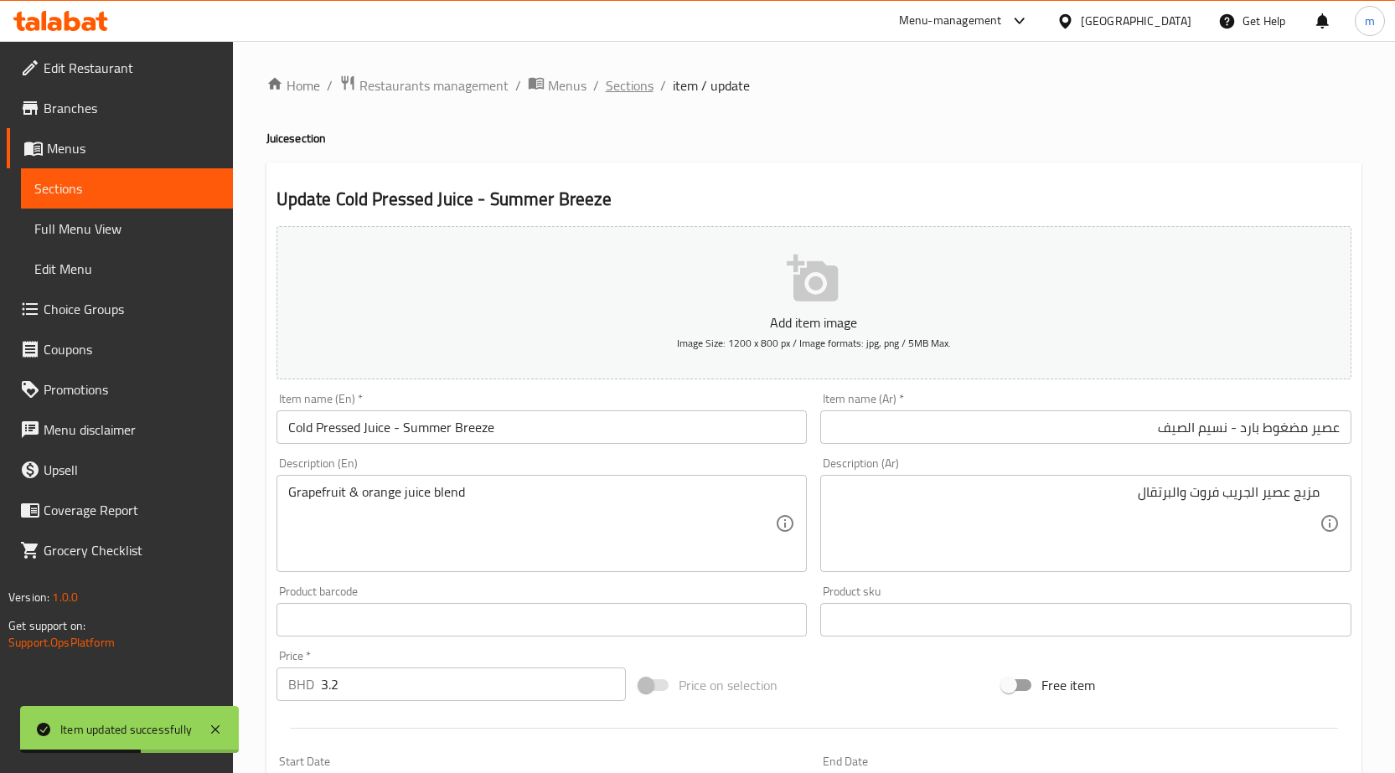
click at [622, 90] on span "Sections" at bounding box center [630, 85] width 48 height 20
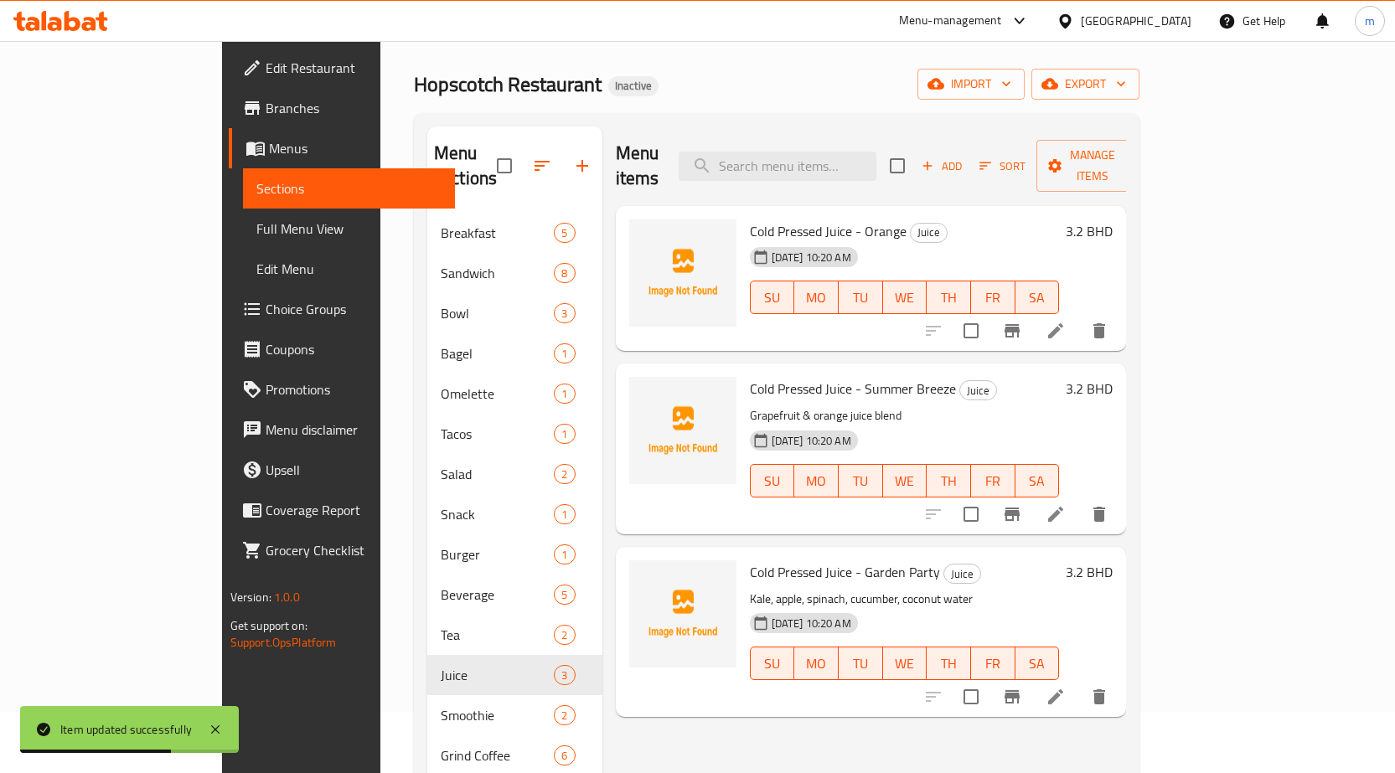
scroll to position [168, 0]
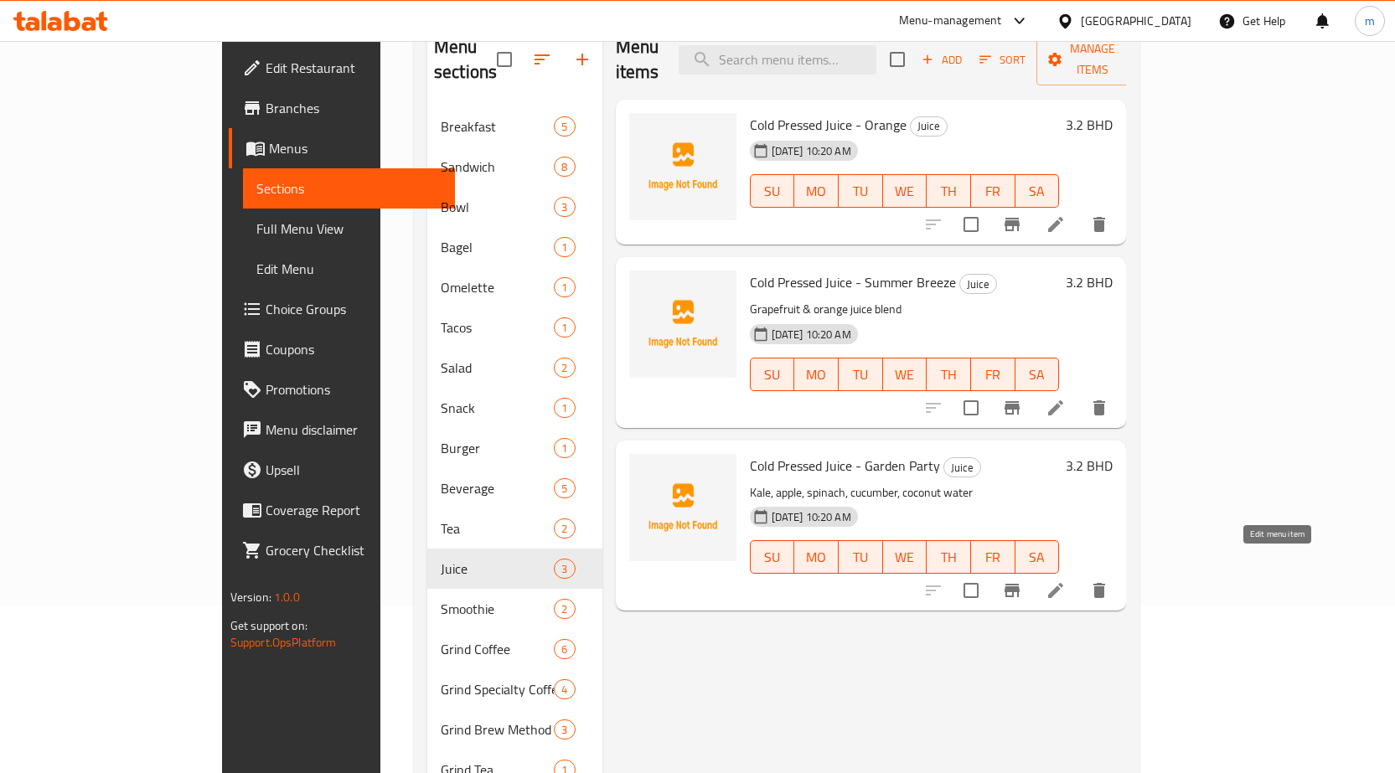
click at [1066, 581] on icon at bounding box center [1055, 591] width 20 height 20
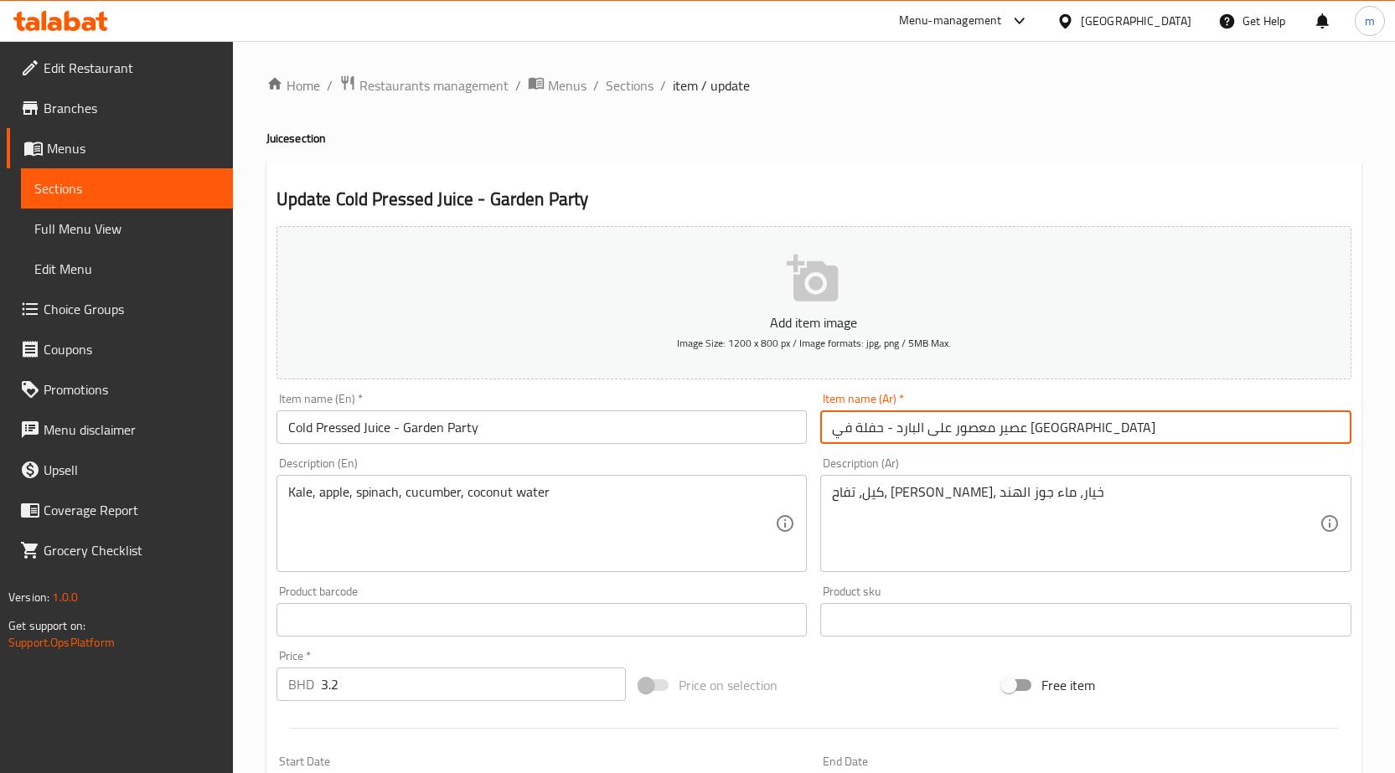
drag, startPoint x: 973, startPoint y: 426, endPoint x: 994, endPoint y: 432, distance: 21.7
click at [994, 432] on input "عصير معصور على البارد - حفلة في الحديقة" at bounding box center [1085, 427] width 531 height 34
drag, startPoint x: 975, startPoint y: 428, endPoint x: 1010, endPoint y: 439, distance: 36.8
click at [1010, 439] on input "عصير معصور البارد - حفلة في الحديقة" at bounding box center [1085, 427] width 531 height 34
drag, startPoint x: 962, startPoint y: 426, endPoint x: 968, endPoint y: 433, distance: 10.1
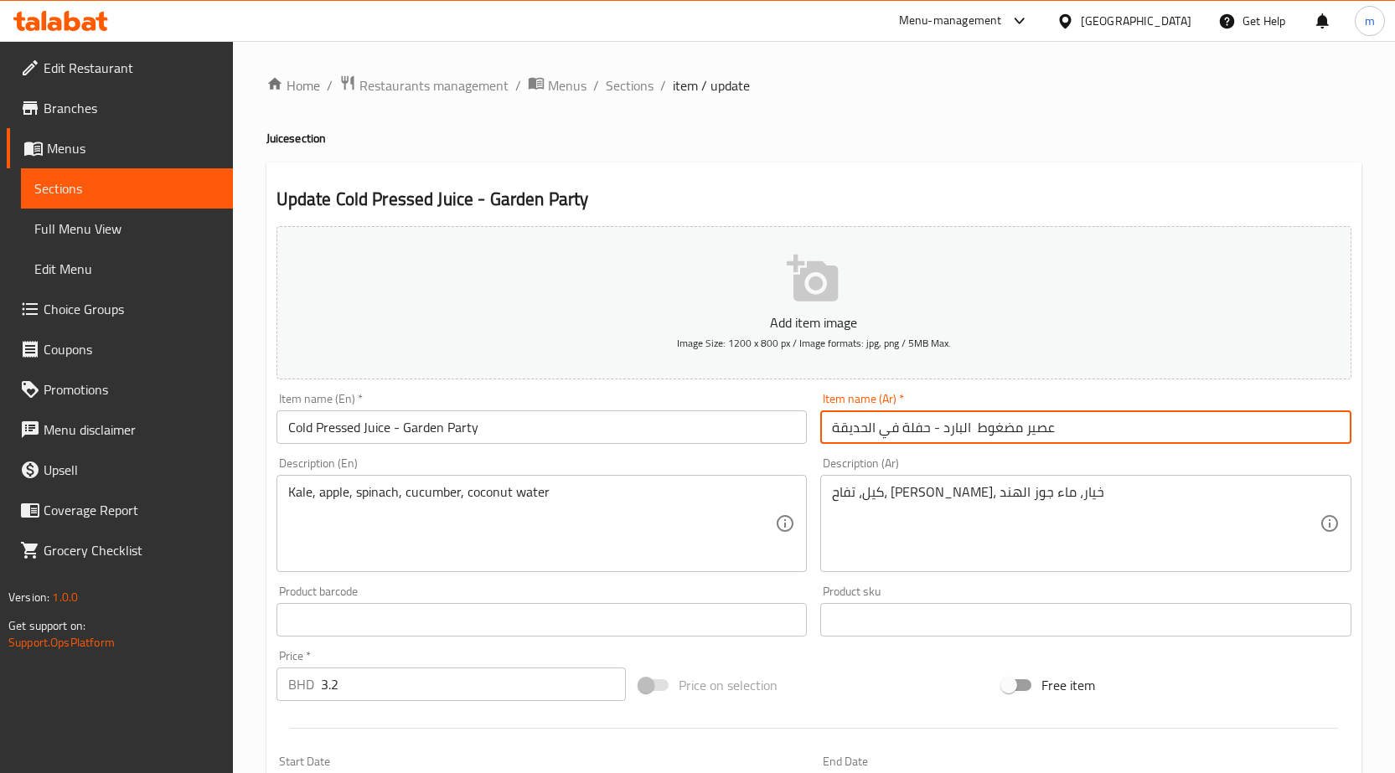
click at [968, 433] on input "عصير مضغوط البارد - حفلة في الحديقة" at bounding box center [1085, 427] width 531 height 34
drag, startPoint x: 835, startPoint y: 431, endPoint x: 929, endPoint y: 434, distance: 93.9
click at [929, 434] on input "عصير مضغوط بارد - حفلة في الحديقة" at bounding box center [1085, 427] width 531 height 34
type input "عصير مضغوط بارد - جاردين بارتي"
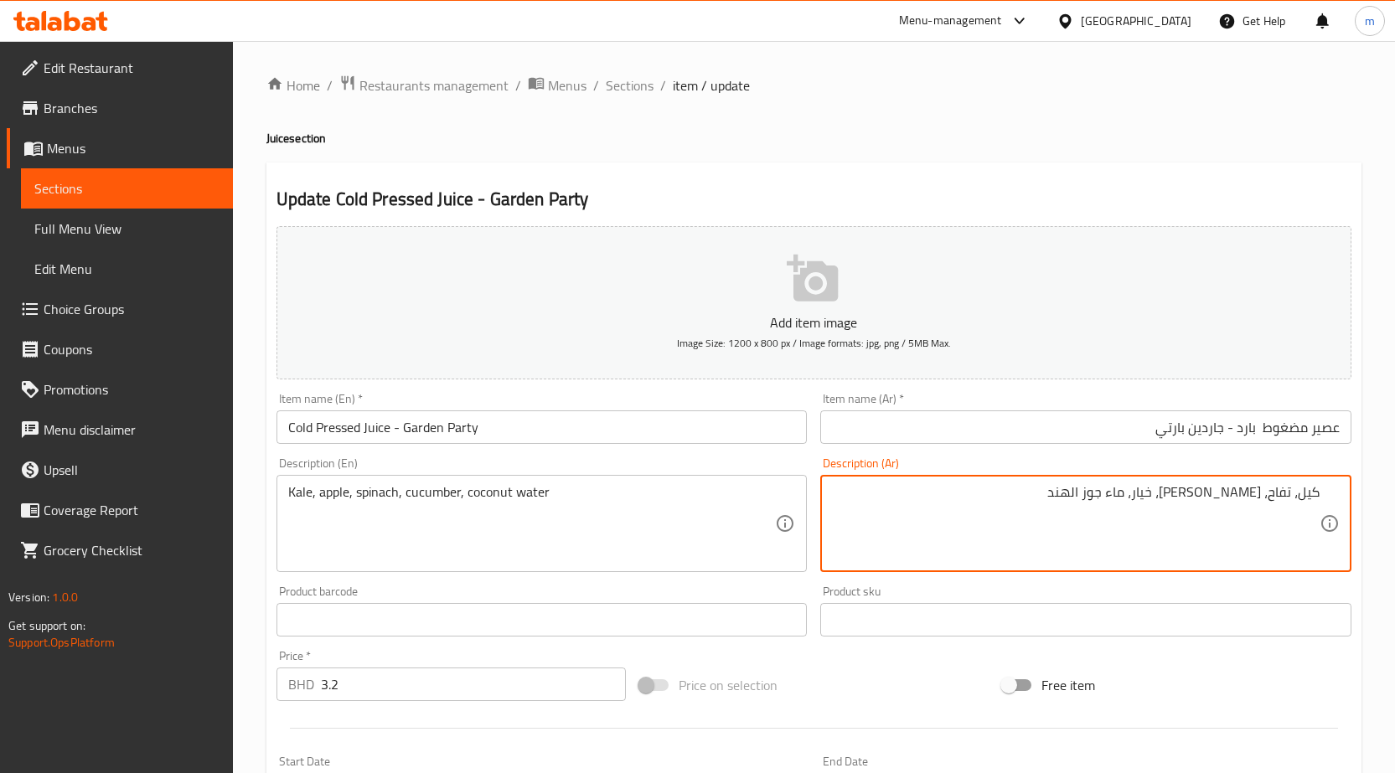
click at [1191, 496] on textarea "كيل، تفاح، سبانخ، خيار، ماء جوز الهند" at bounding box center [1076, 524] width 488 height 80
click at [1178, 497] on textarea "كيل، تفاح، سبانخ، خيار، مياء جوز الهند" at bounding box center [1076, 524] width 488 height 80
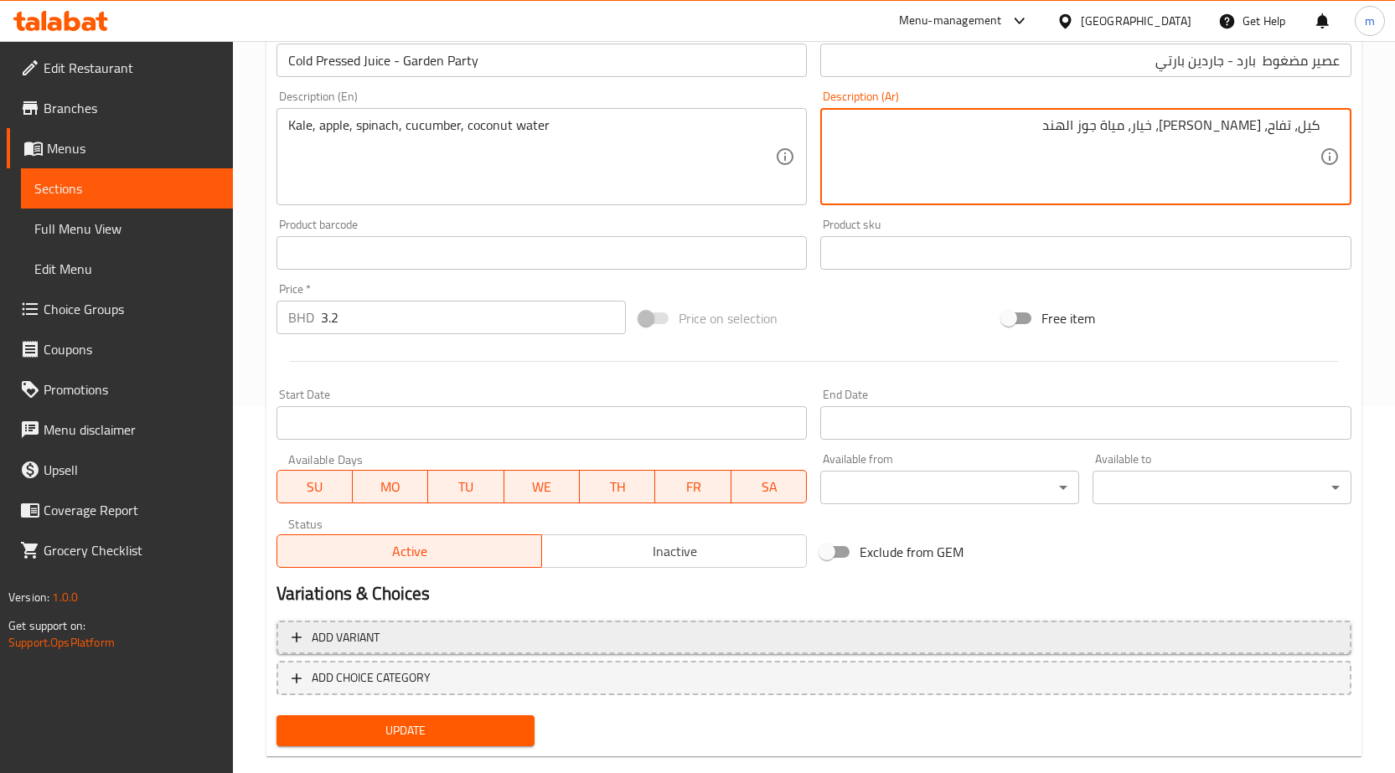
scroll to position [397, 0]
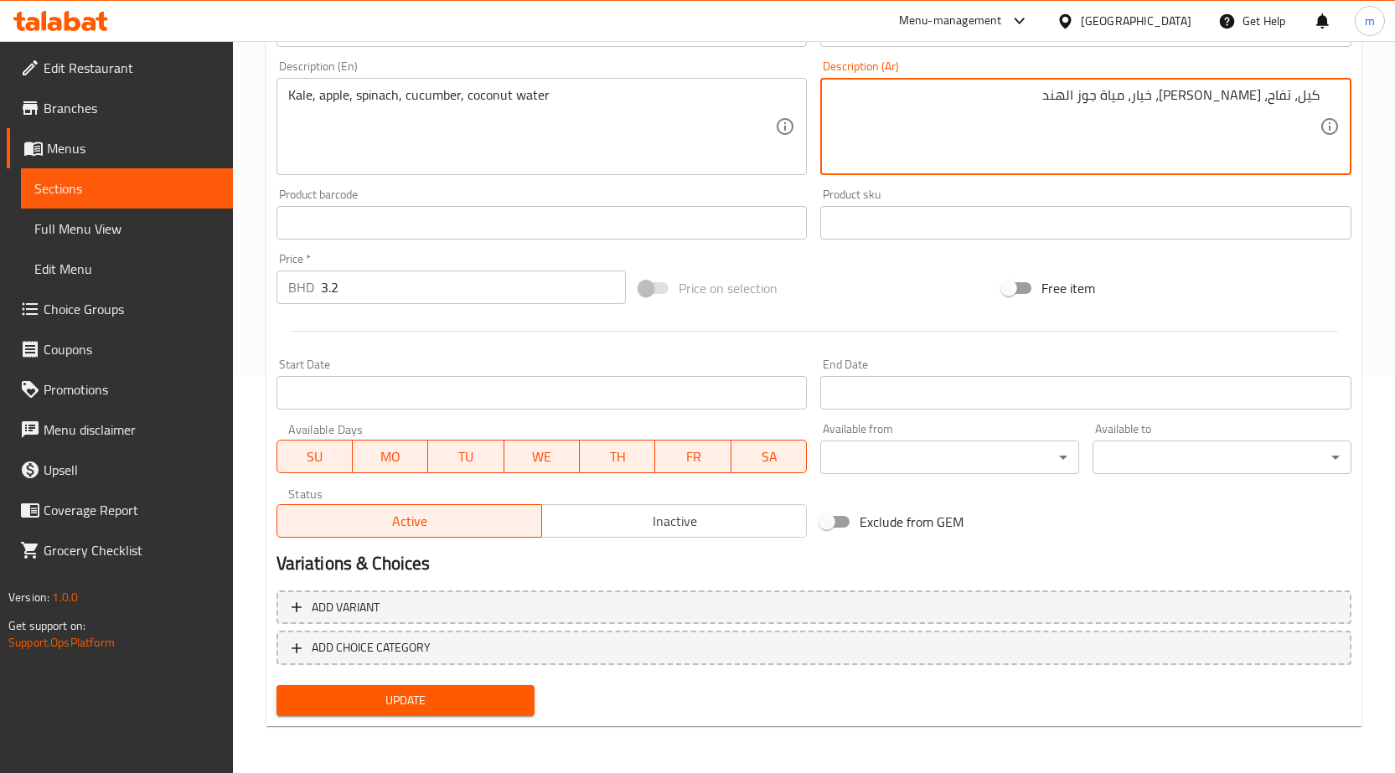
type textarea "كيل، تفاح، [PERSON_NAME]، خيار، مياة جوز الهند"
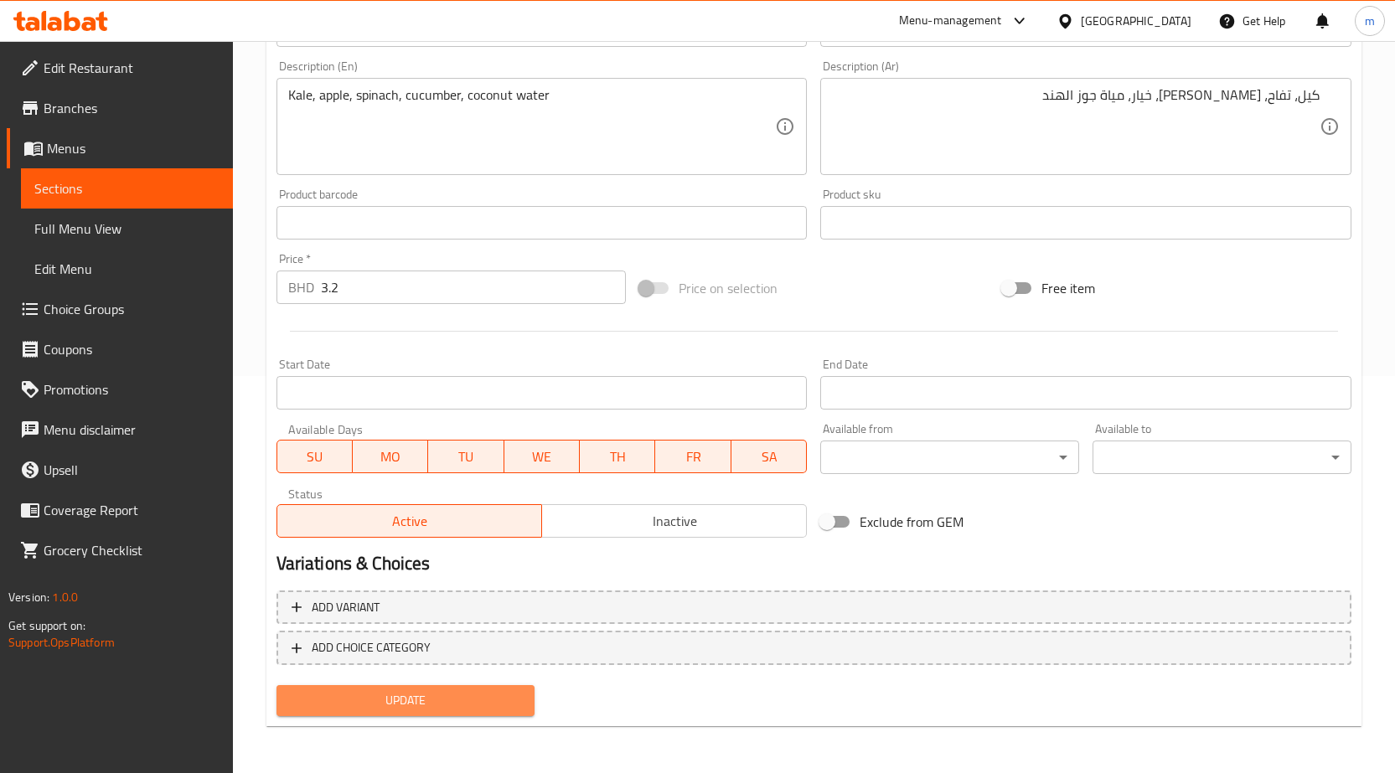
click at [483, 709] on span "Update" at bounding box center [406, 700] width 232 height 21
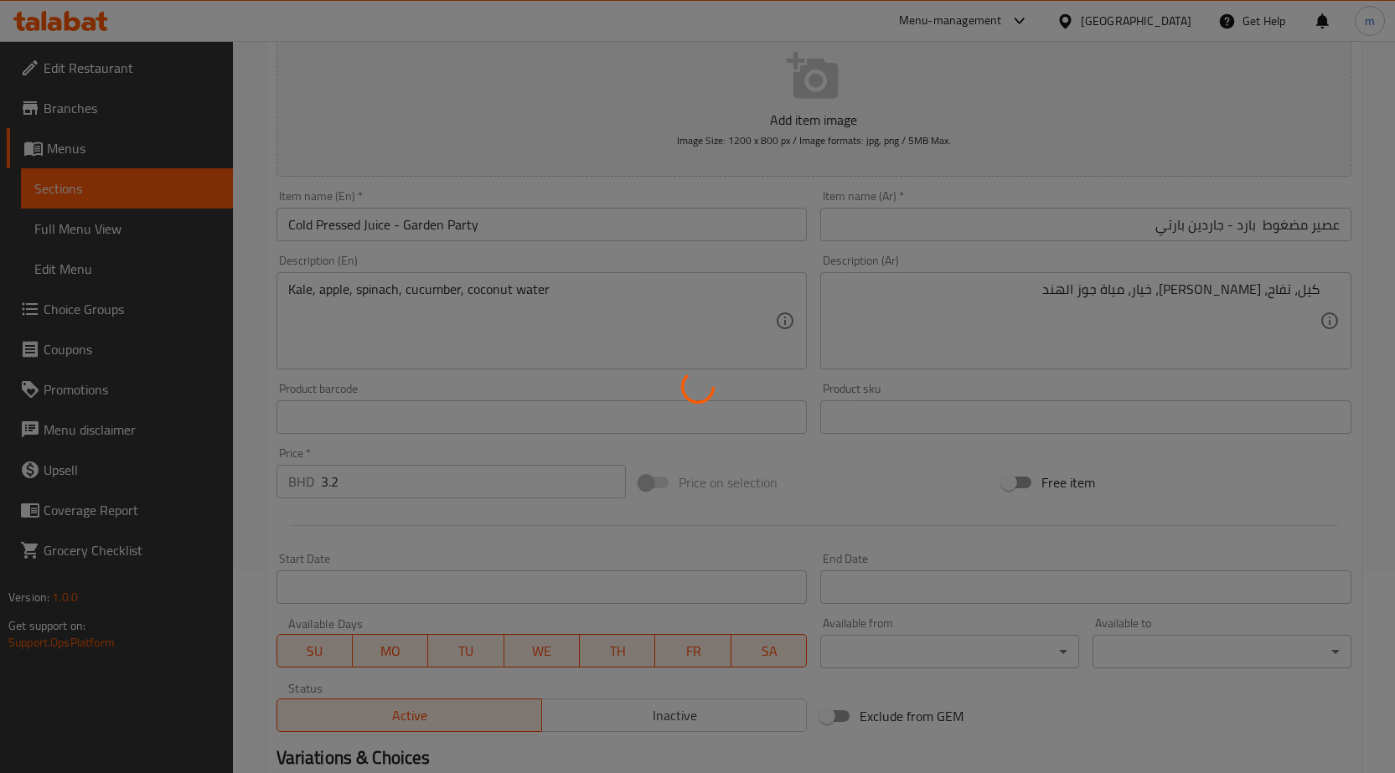
scroll to position [0, 0]
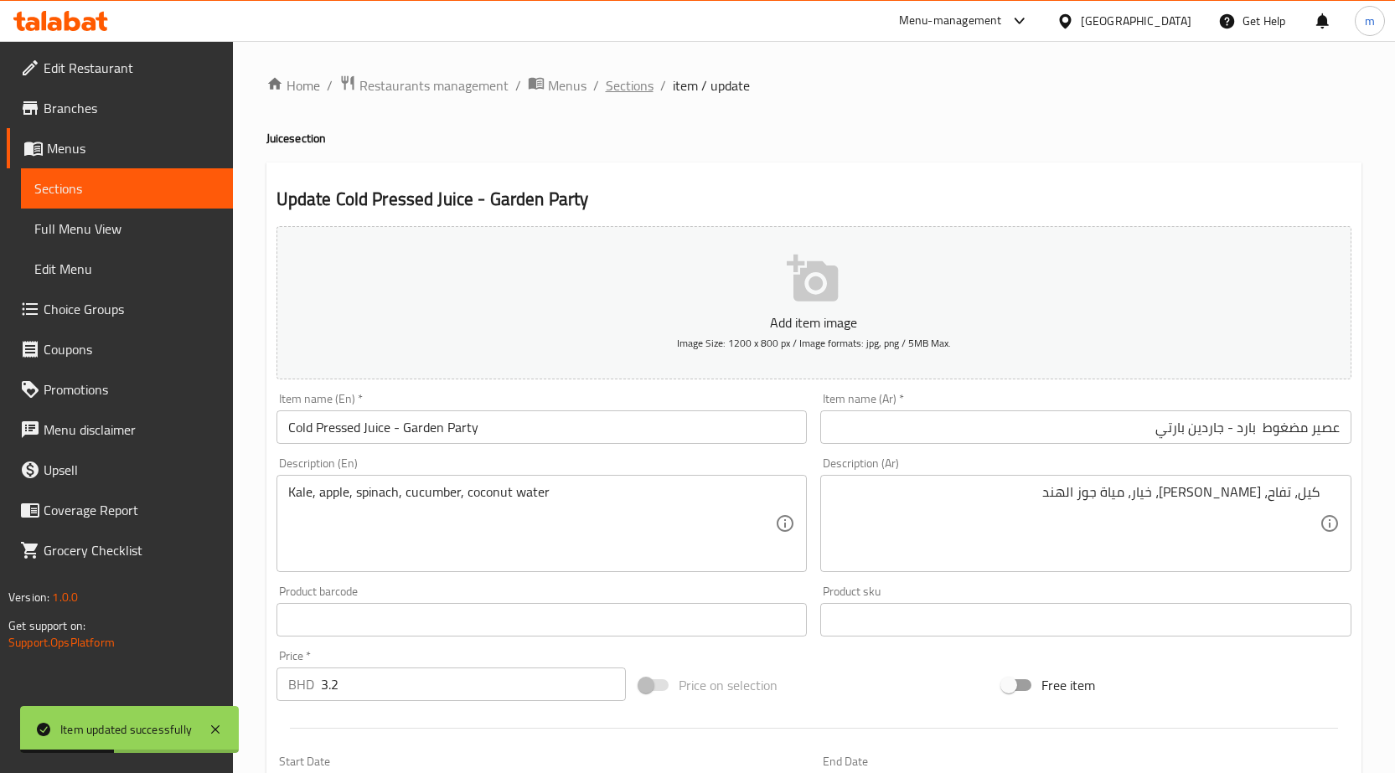
click at [627, 85] on span "Sections" at bounding box center [630, 85] width 48 height 20
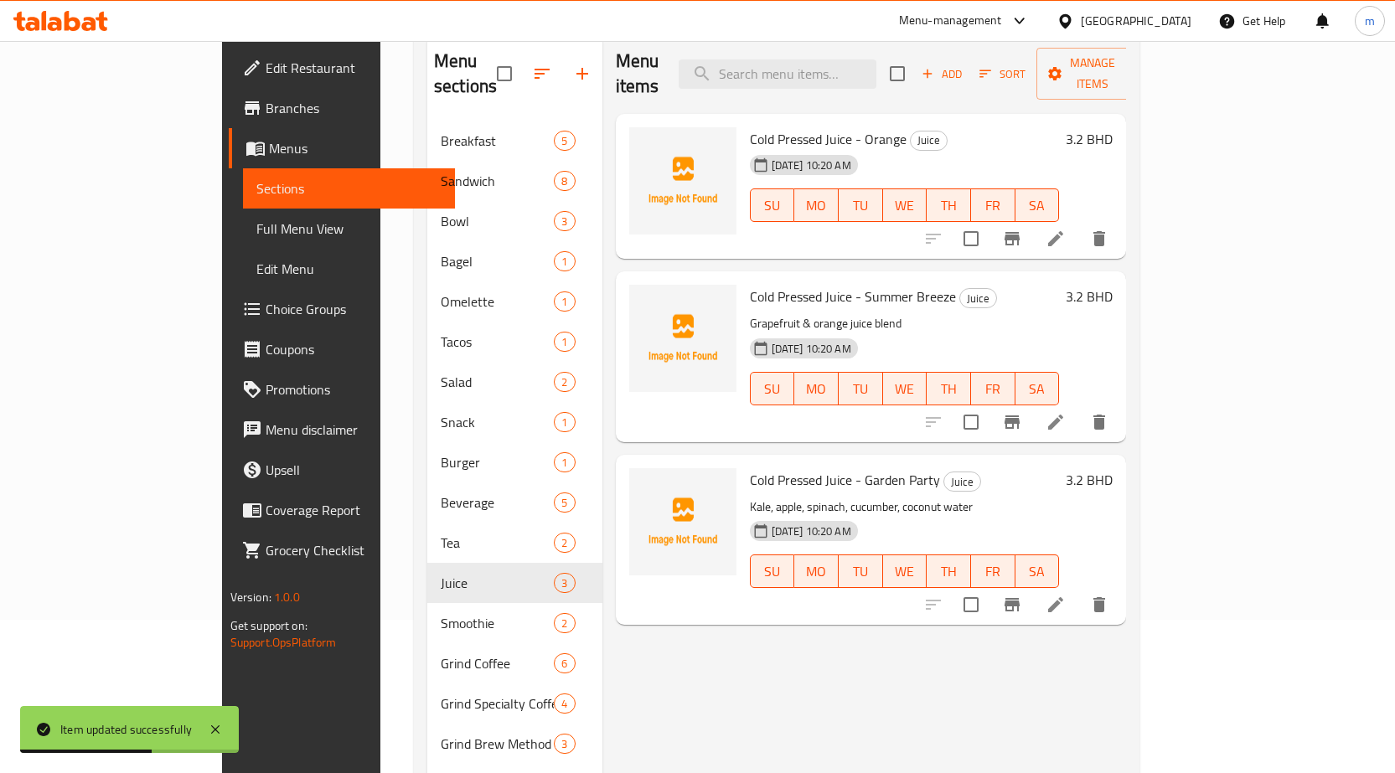
scroll to position [84, 0]
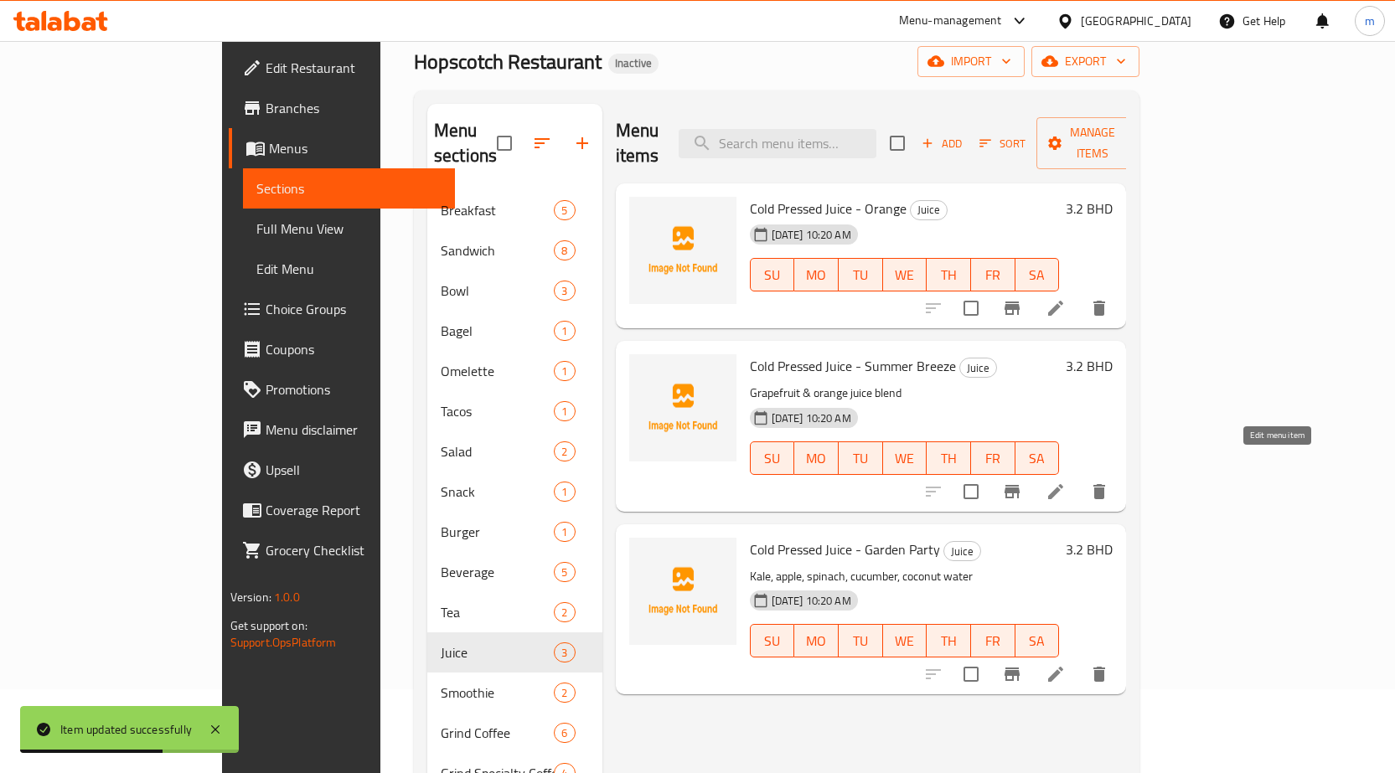
click at [1066, 482] on icon at bounding box center [1055, 492] width 20 height 20
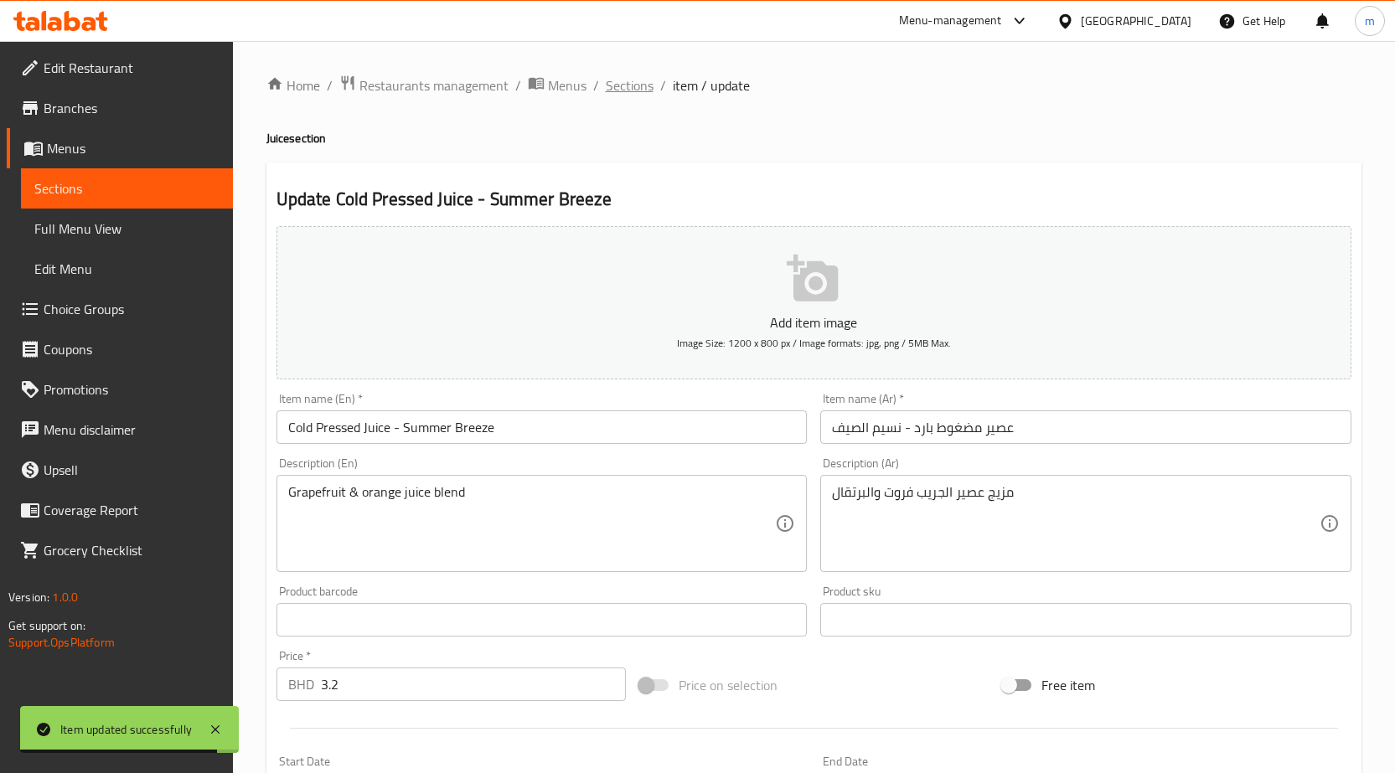
click at [630, 95] on span "Sections" at bounding box center [630, 85] width 48 height 20
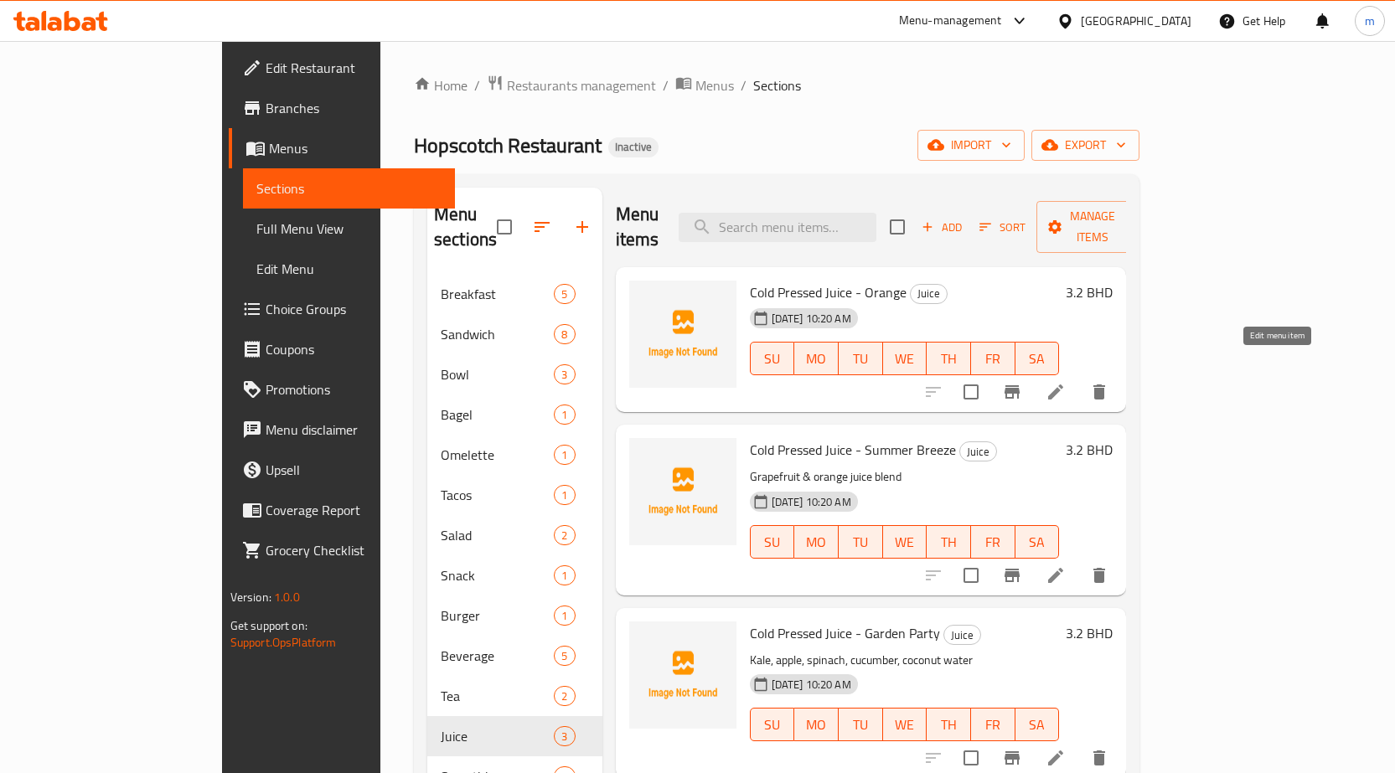
click at [1063, 384] on icon at bounding box center [1055, 391] width 15 height 15
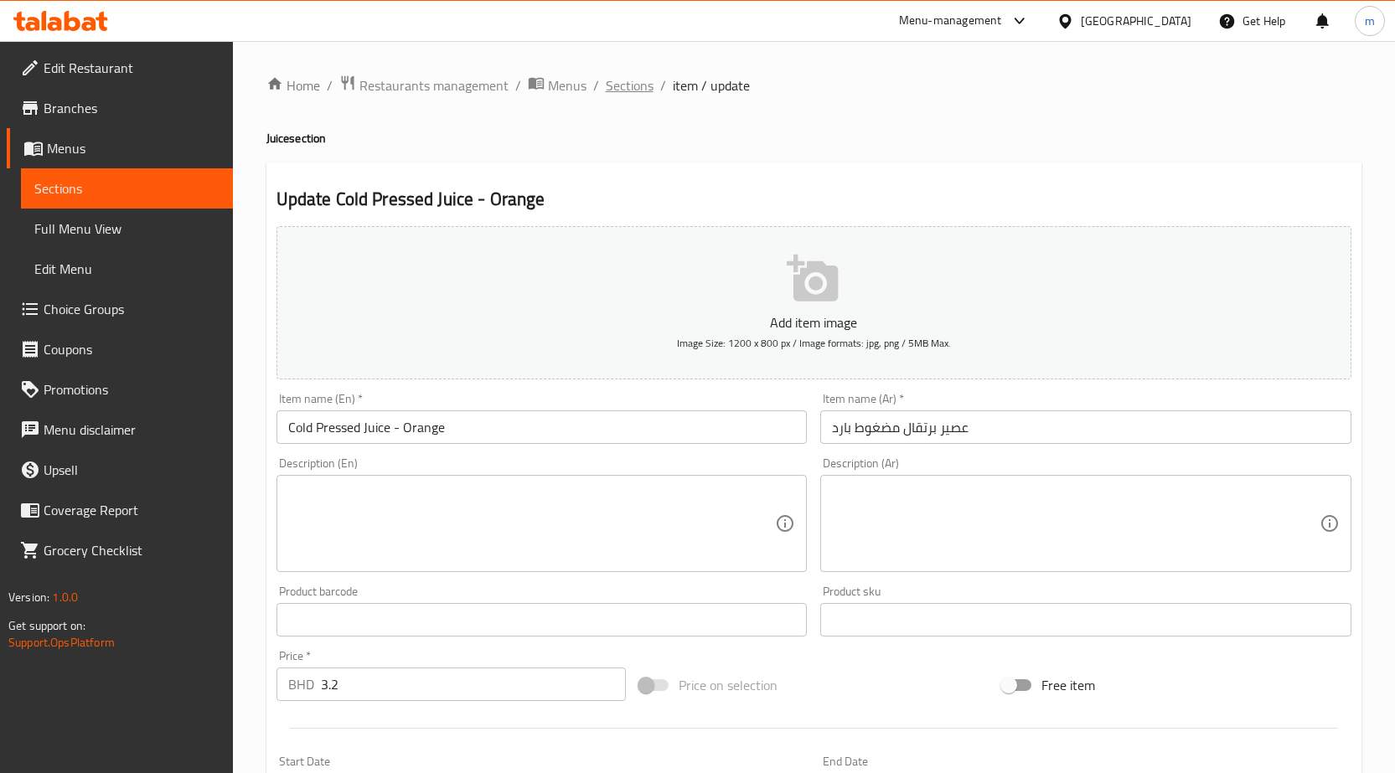
click at [615, 94] on span "Sections" at bounding box center [630, 85] width 48 height 20
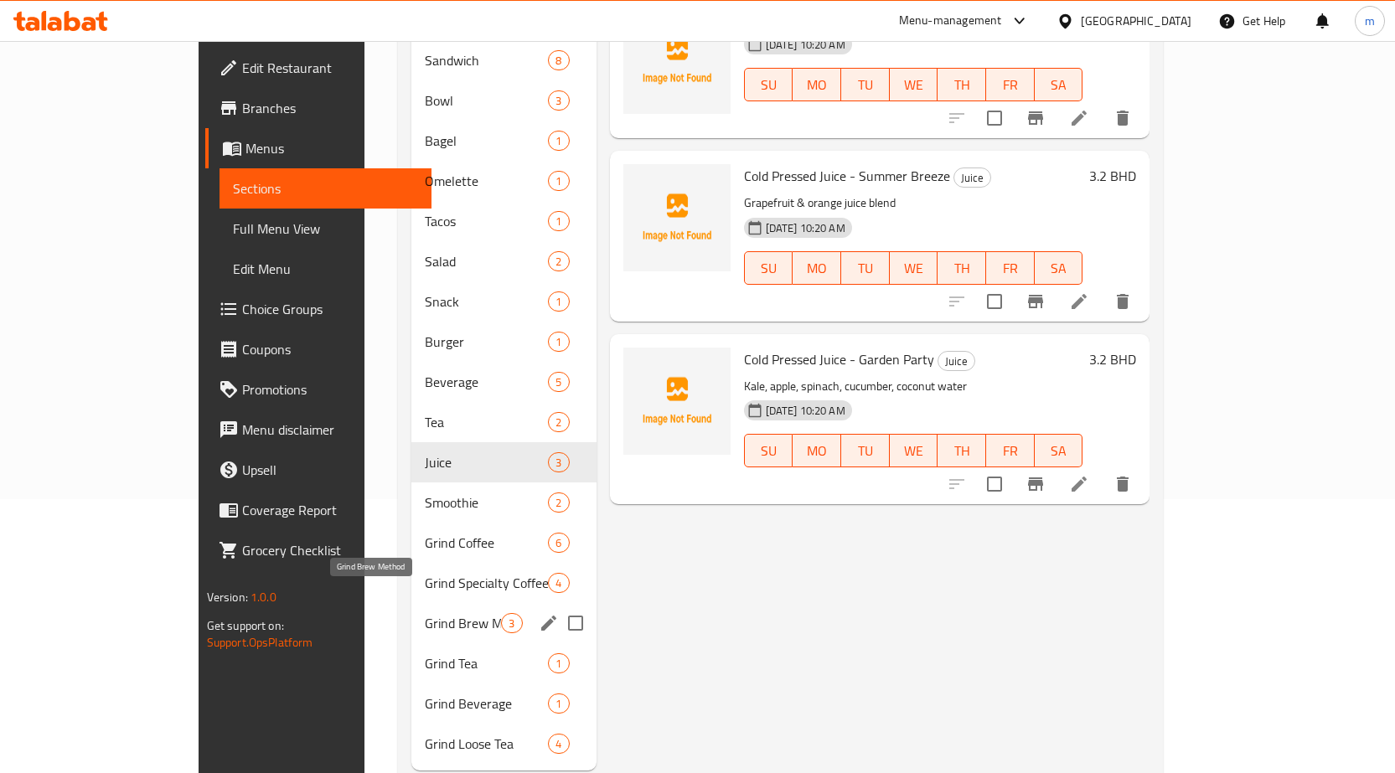
scroll to position [293, 0]
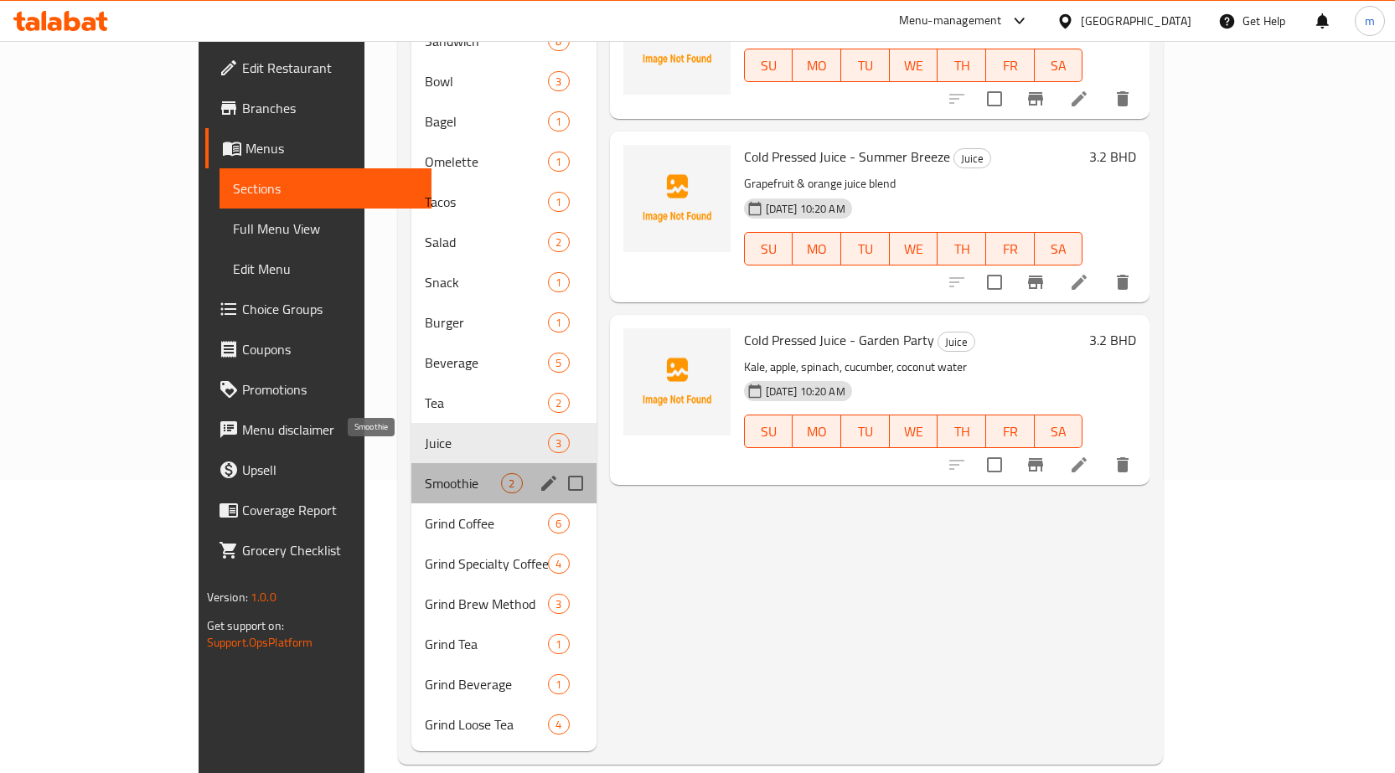
click at [425, 473] on span "Smoothie" at bounding box center [463, 483] width 76 height 20
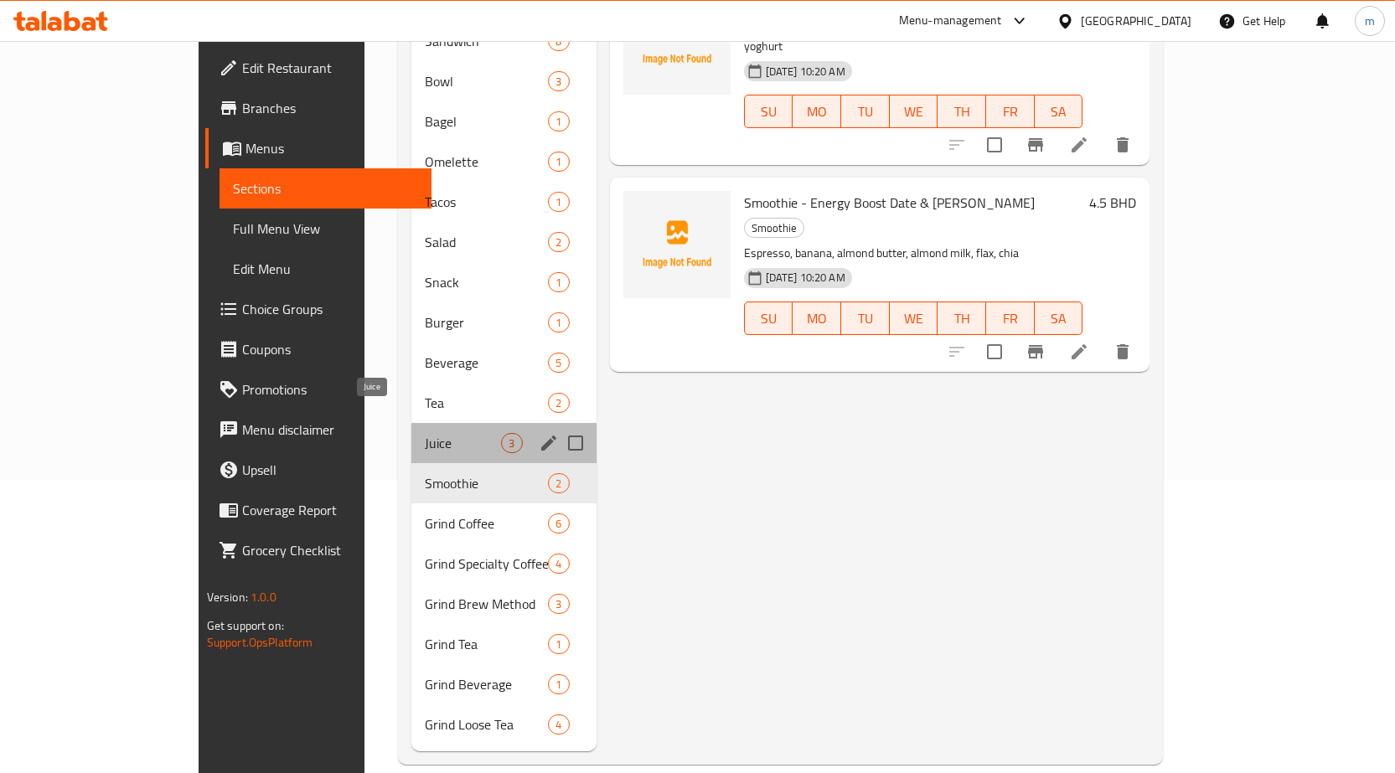
click at [425, 433] on span "Juice" at bounding box center [463, 443] width 76 height 20
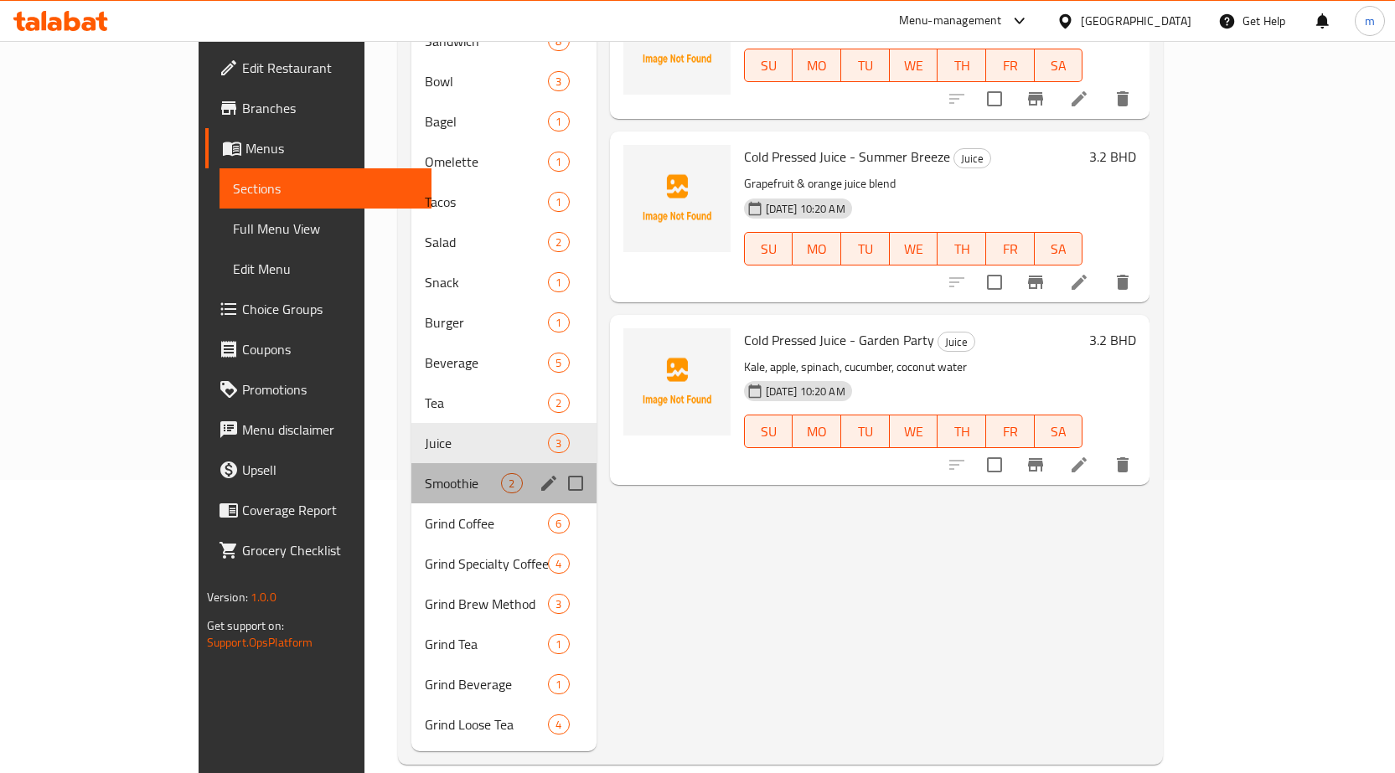
click at [411, 469] on div "Smoothie 2" at bounding box center [503, 483] width 184 height 40
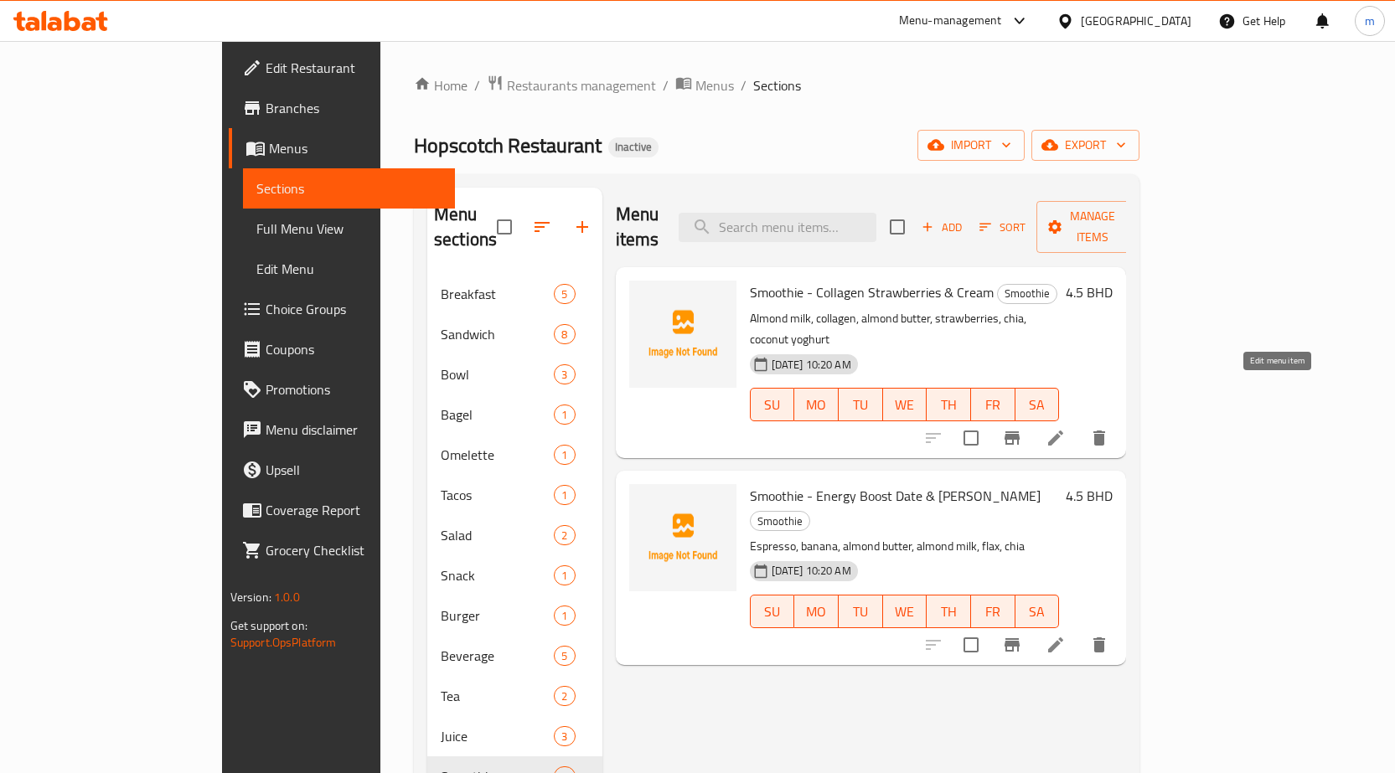
click at [1066, 428] on icon at bounding box center [1055, 438] width 20 height 20
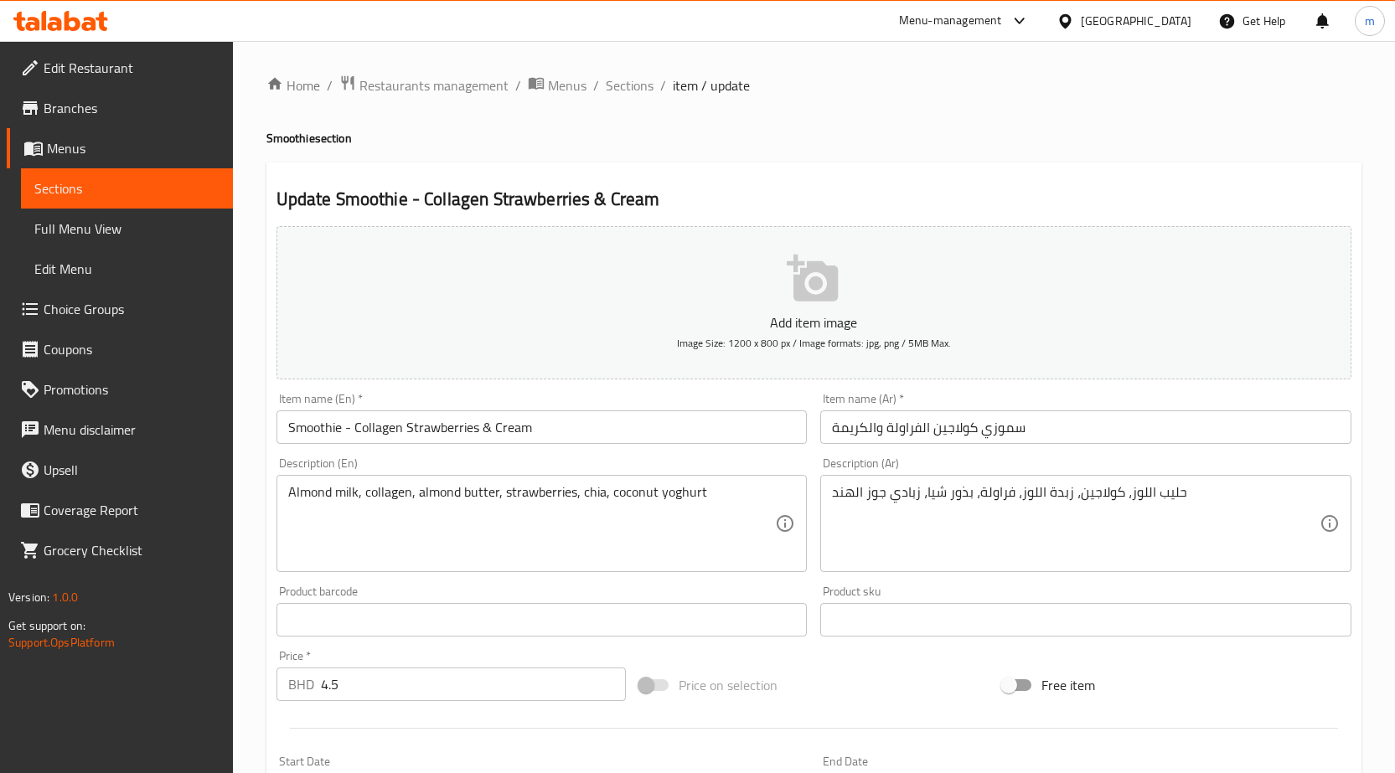
click at [992, 432] on input "سموزي كولاجين الفراولة والكريمة" at bounding box center [1085, 427] width 531 height 34
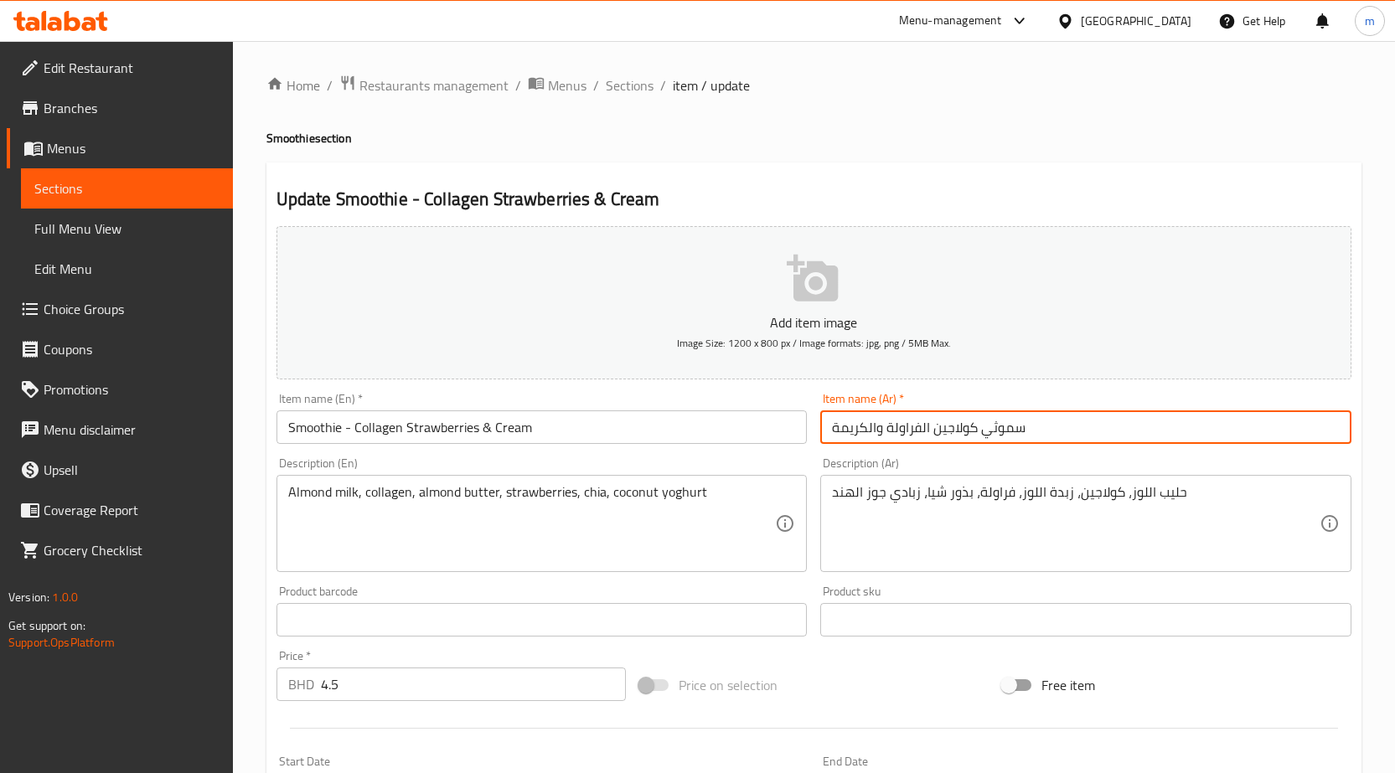
type input "سموثي كولاجين الفراولة والكريمة"
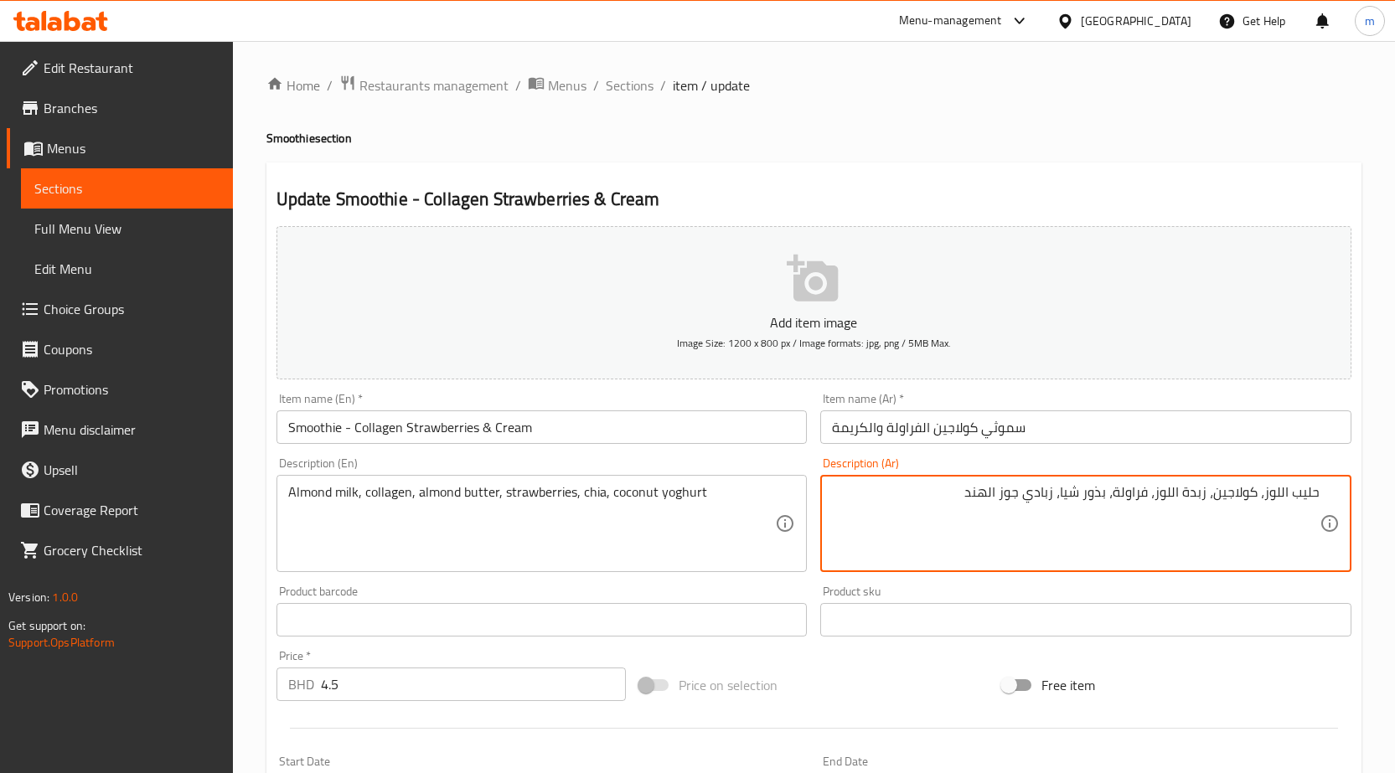
drag, startPoint x: 1089, startPoint y: 491, endPoint x: 1109, endPoint y: 501, distance: 22.5
click at [1109, 501] on textarea "حليب اللوز، كولاجين، زبدة اللوز، فراولة، بذور شيا، زبادي جوز الهند" at bounding box center [1076, 524] width 488 height 80
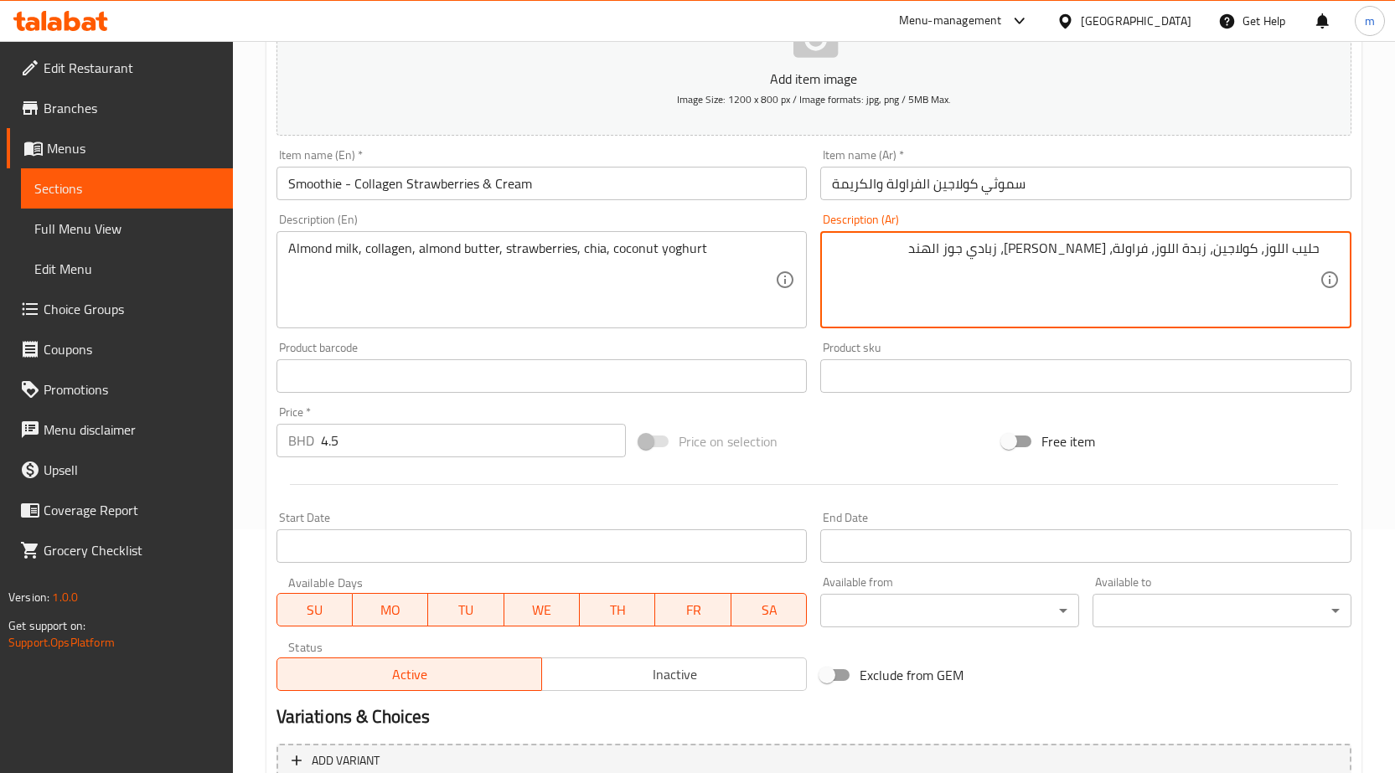
scroll to position [397, 0]
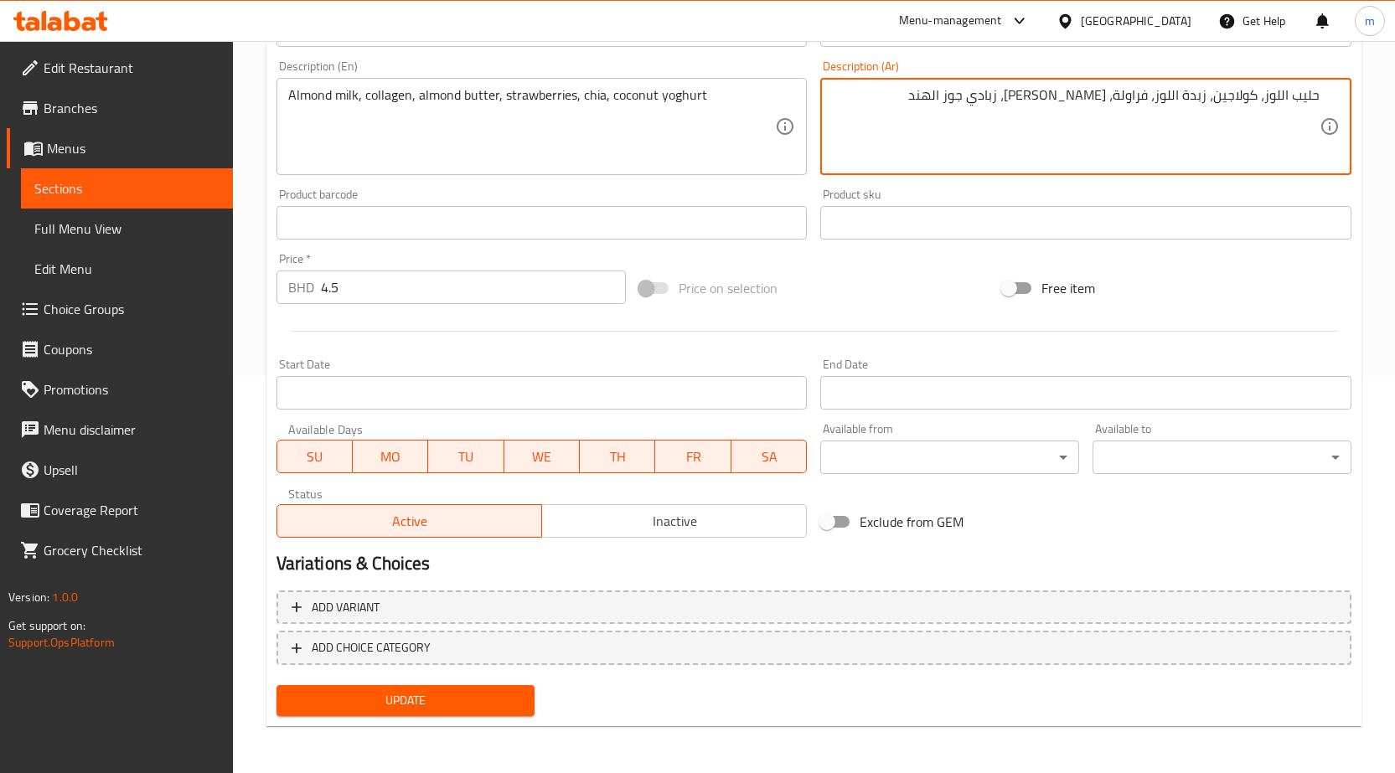
type textarea "حليب اللوز، كولاجين، زبدة اللوز، فراولة، [PERSON_NAME]، زبادي جوز الهند"
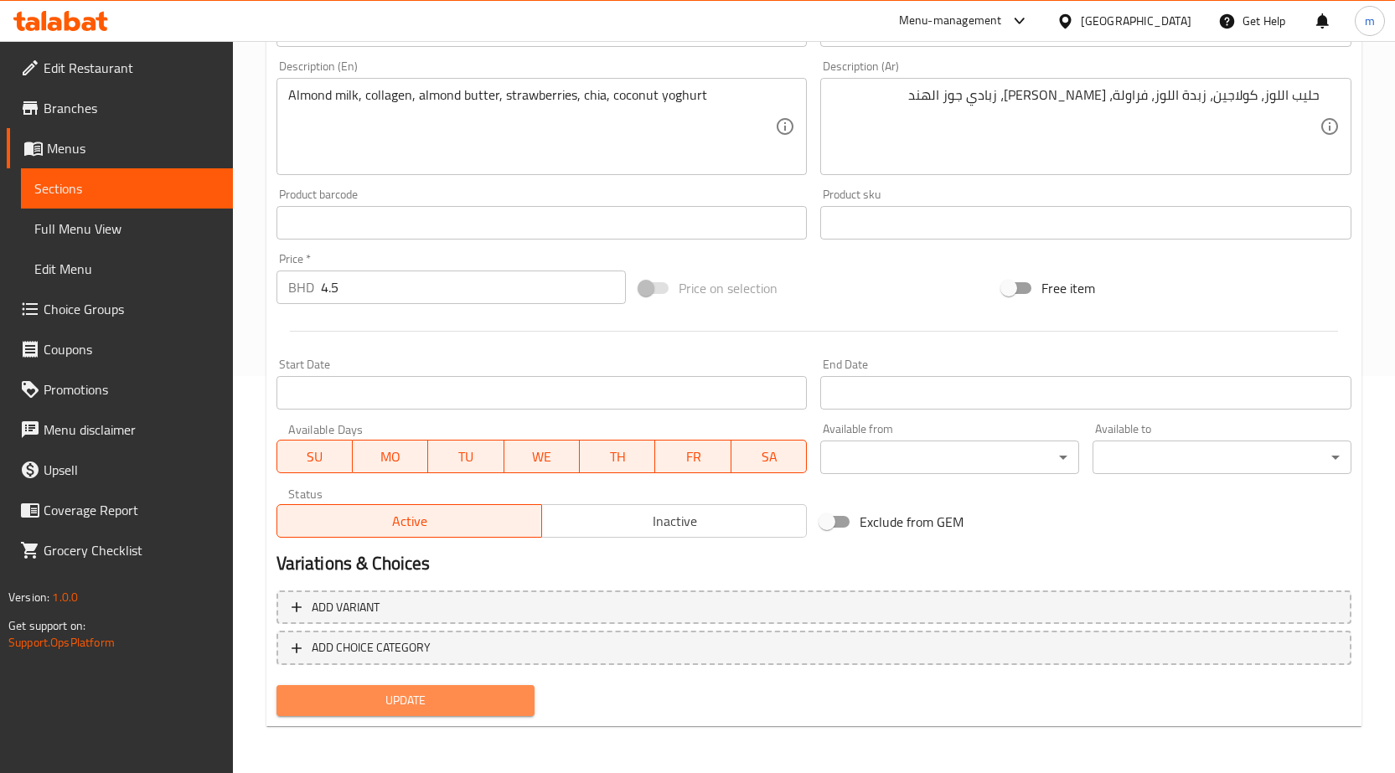
click at [422, 706] on span "Update" at bounding box center [406, 700] width 232 height 21
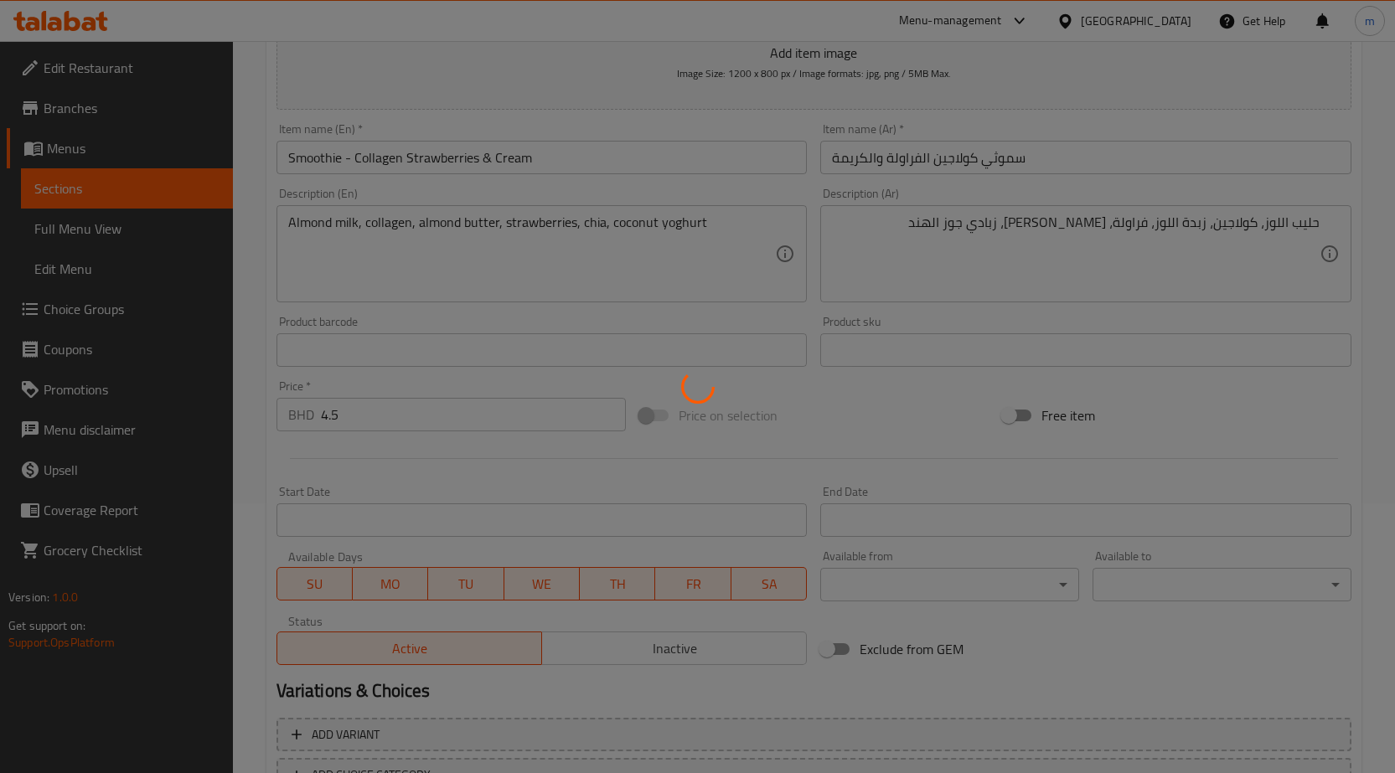
scroll to position [0, 0]
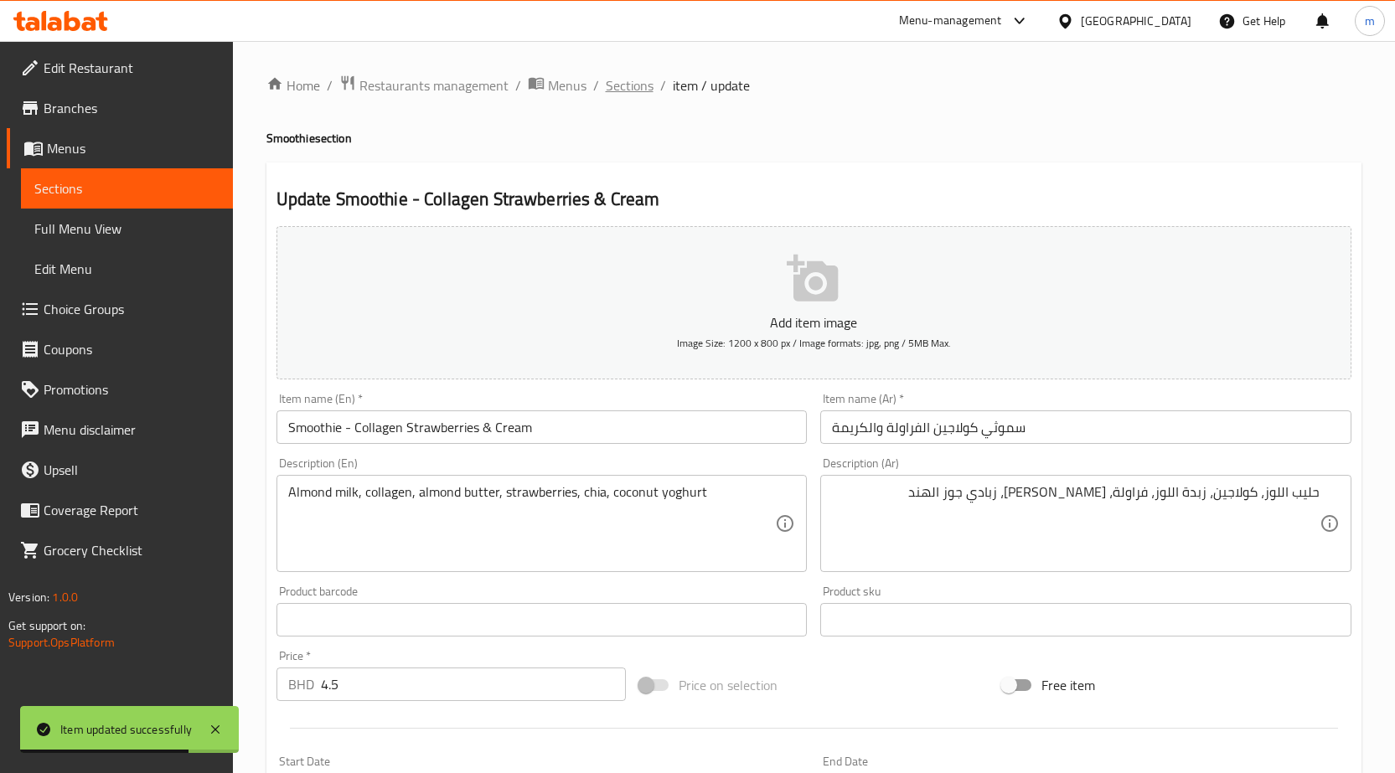
click at [638, 80] on span "Sections" at bounding box center [630, 85] width 48 height 20
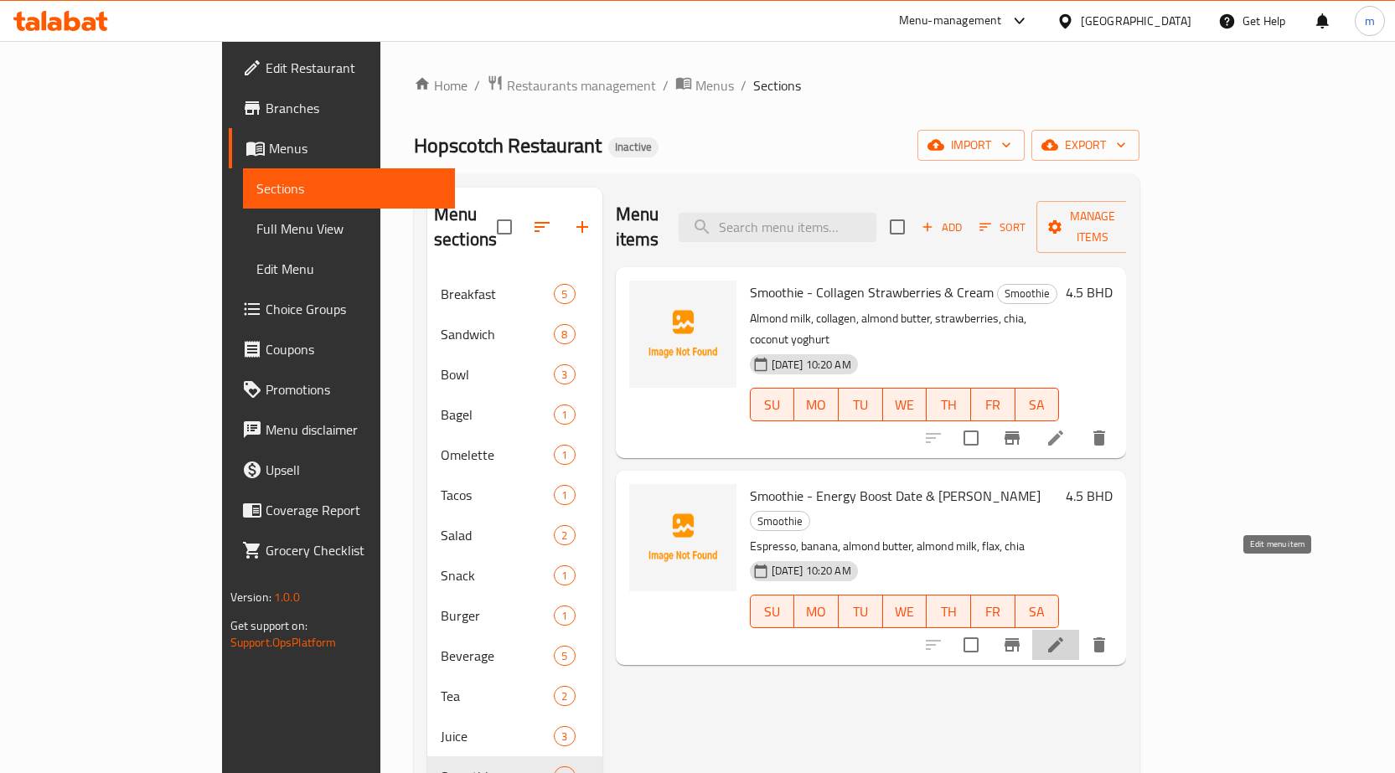
click at [1066, 635] on icon at bounding box center [1055, 645] width 20 height 20
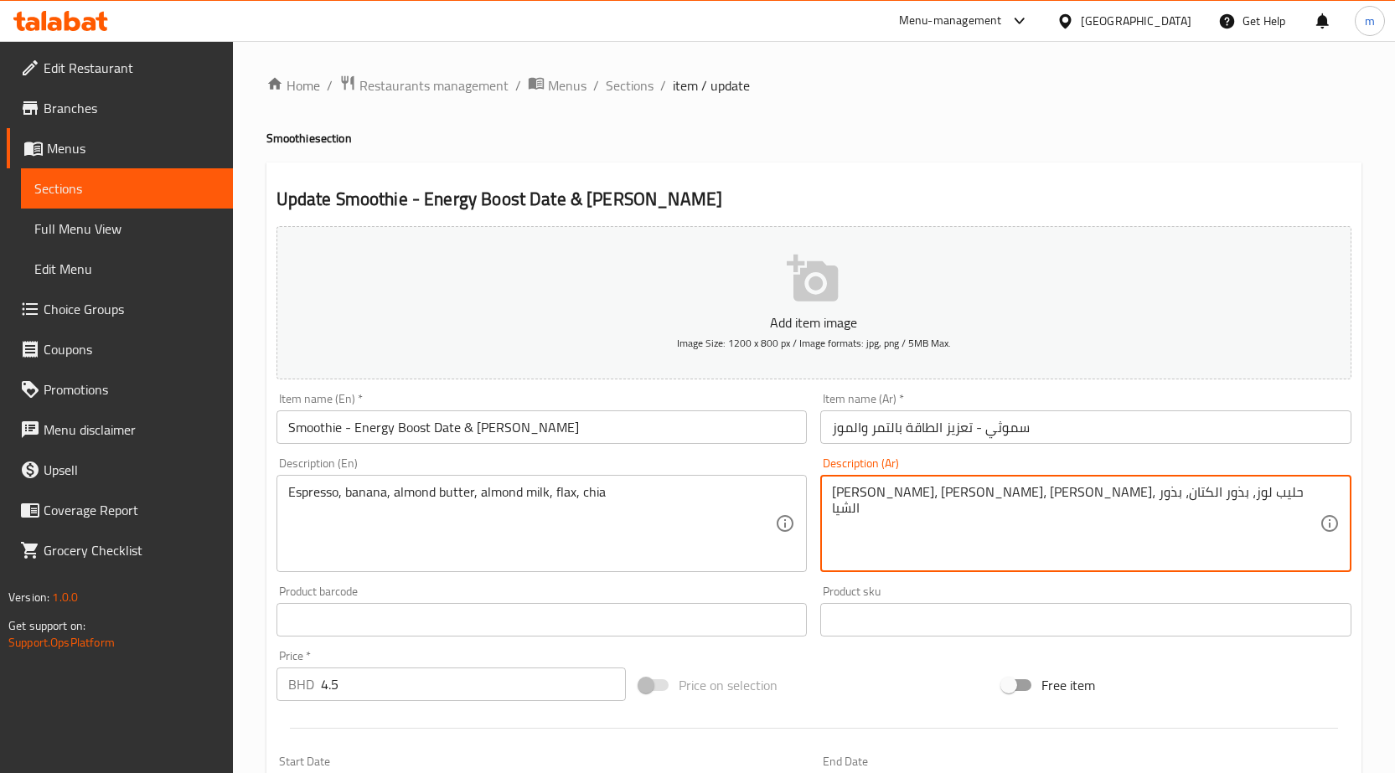
drag, startPoint x: 864, startPoint y: 489, endPoint x: 882, endPoint y: 501, distance: 21.1
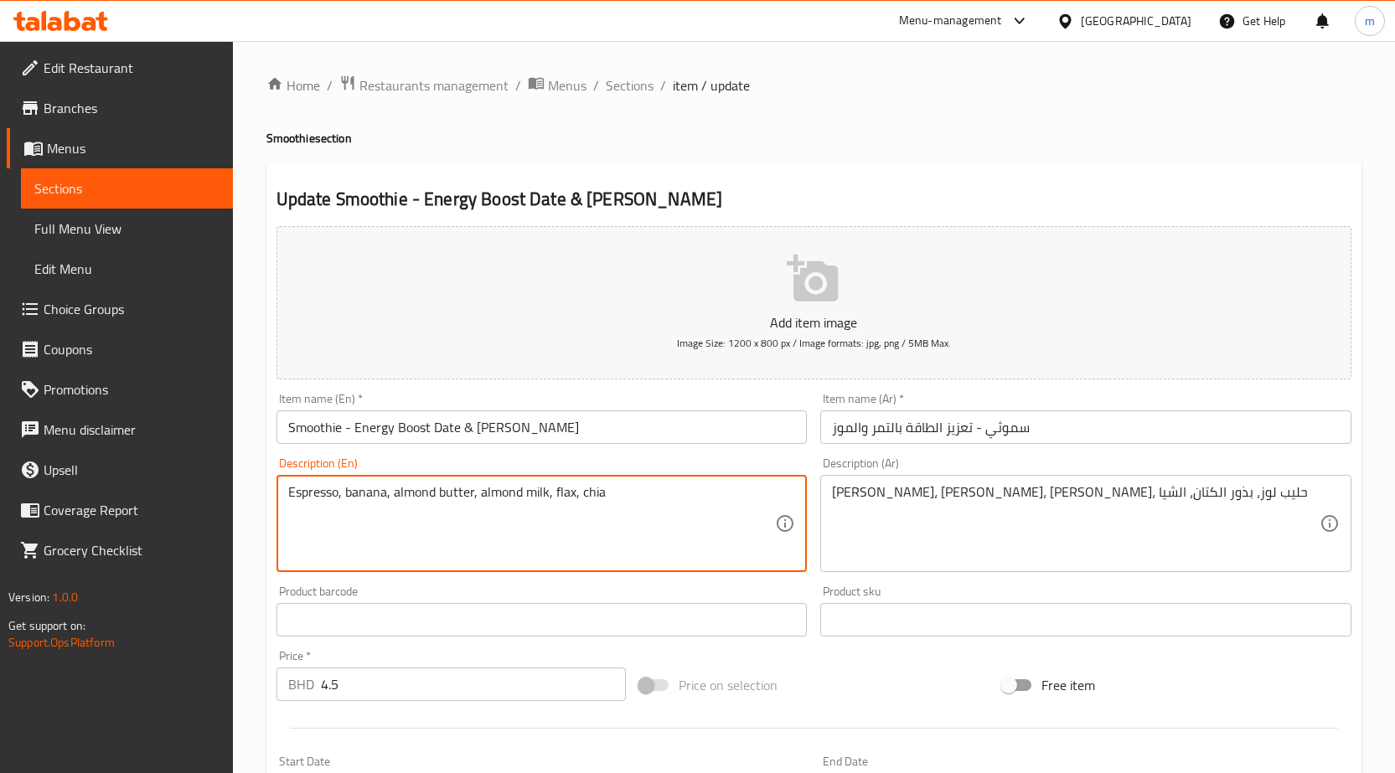
click at [556, 491] on textarea "Espresso, banana, almond butter, almond milk, flax, chia" at bounding box center [532, 524] width 488 height 80
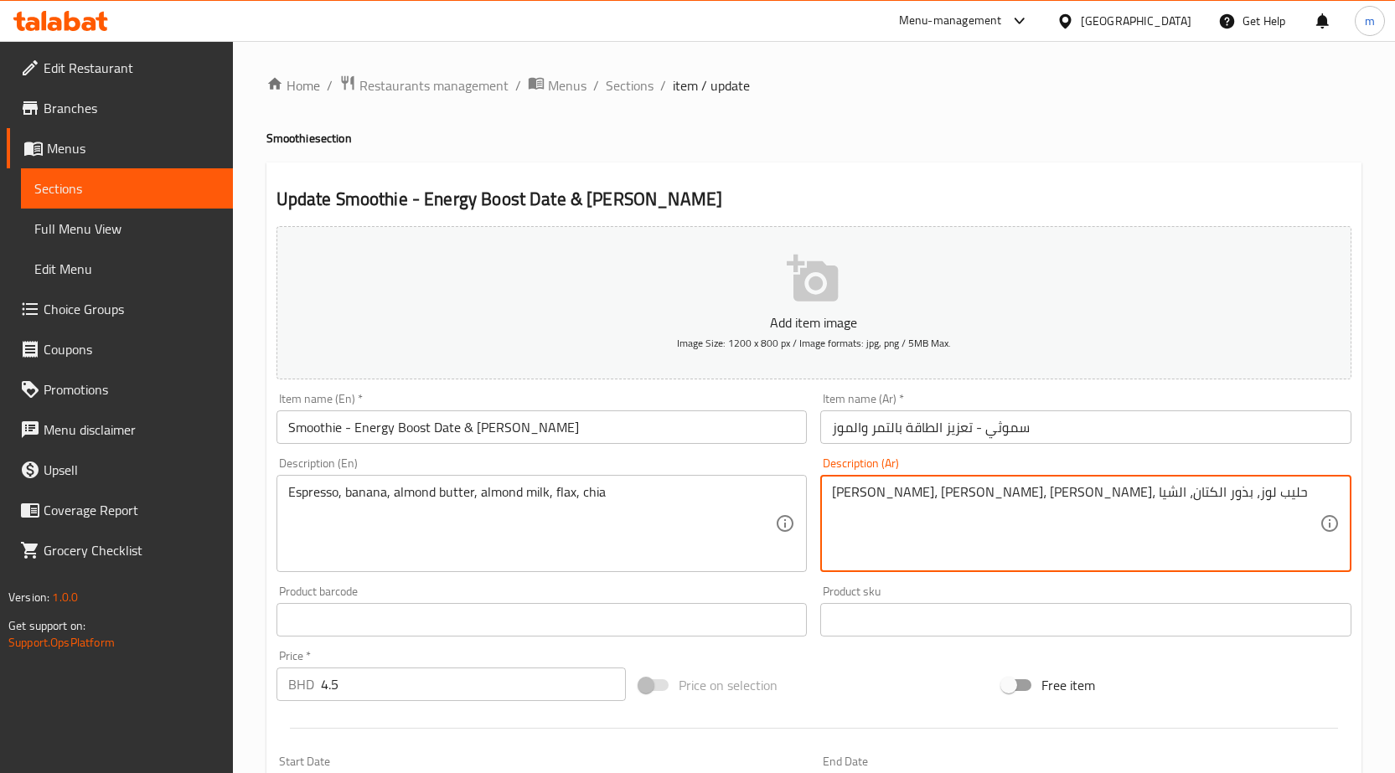
drag, startPoint x: 903, startPoint y: 493, endPoint x: 926, endPoint y: 502, distance: 24.4
type textarea "[PERSON_NAME]، [PERSON_NAME]، [PERSON_NAME]، [PERSON_NAME]، الكتان، الشيا"
click at [1083, 440] on input "سموثي - تعزيز الطاقة بالتمر والموز" at bounding box center [1085, 427] width 531 height 34
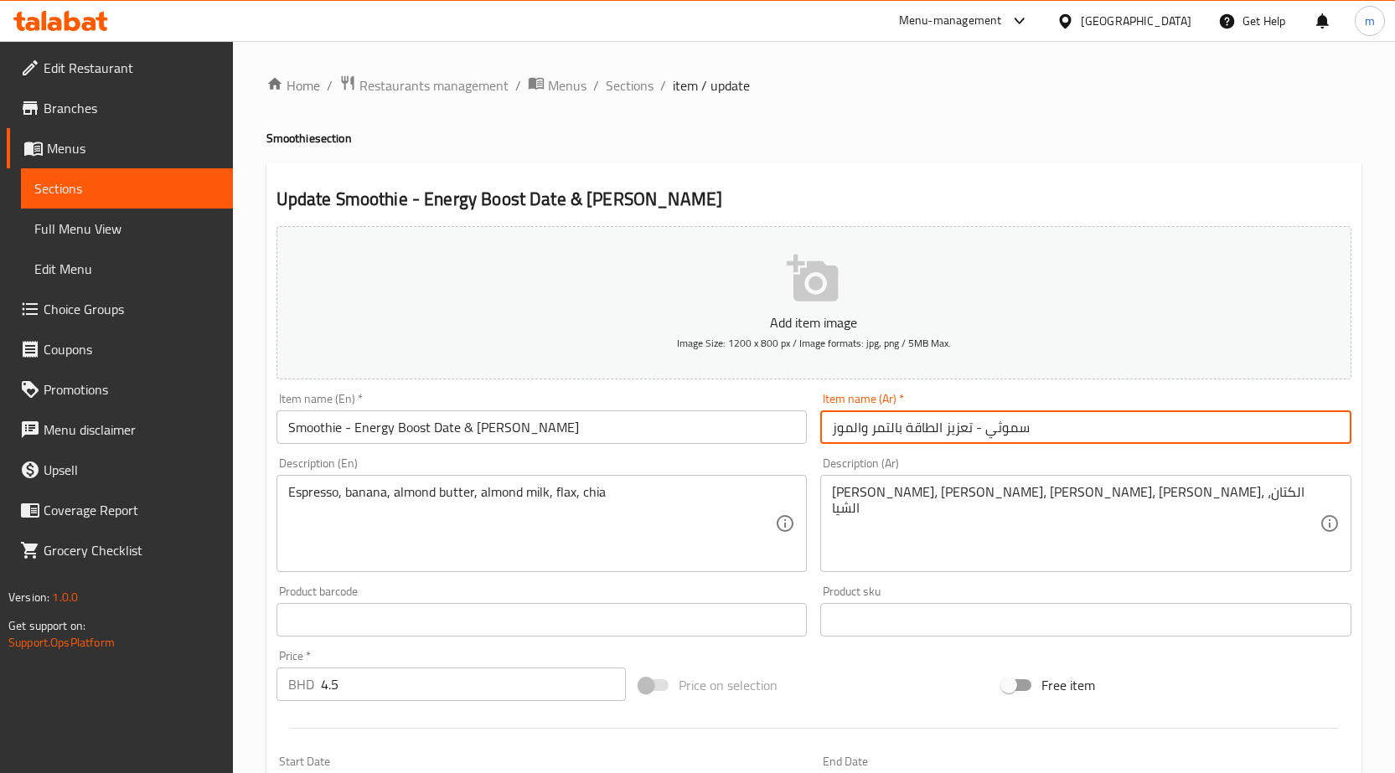
click at [1221, 443] on input "سموثي - تعزيز الطاقة بالتمر والموز" at bounding box center [1085, 427] width 531 height 34
drag, startPoint x: 1143, startPoint y: 431, endPoint x: 1283, endPoint y: 448, distance: 141.0
click at [1283, 448] on div "Item name (Ar)   * سموثي - تعزيز الطاقة بالتمر والموز Item name (Ar) *" at bounding box center [1085, 418] width 544 height 65
click at [1271, 431] on input "سموثي -" at bounding box center [1085, 427] width 531 height 34
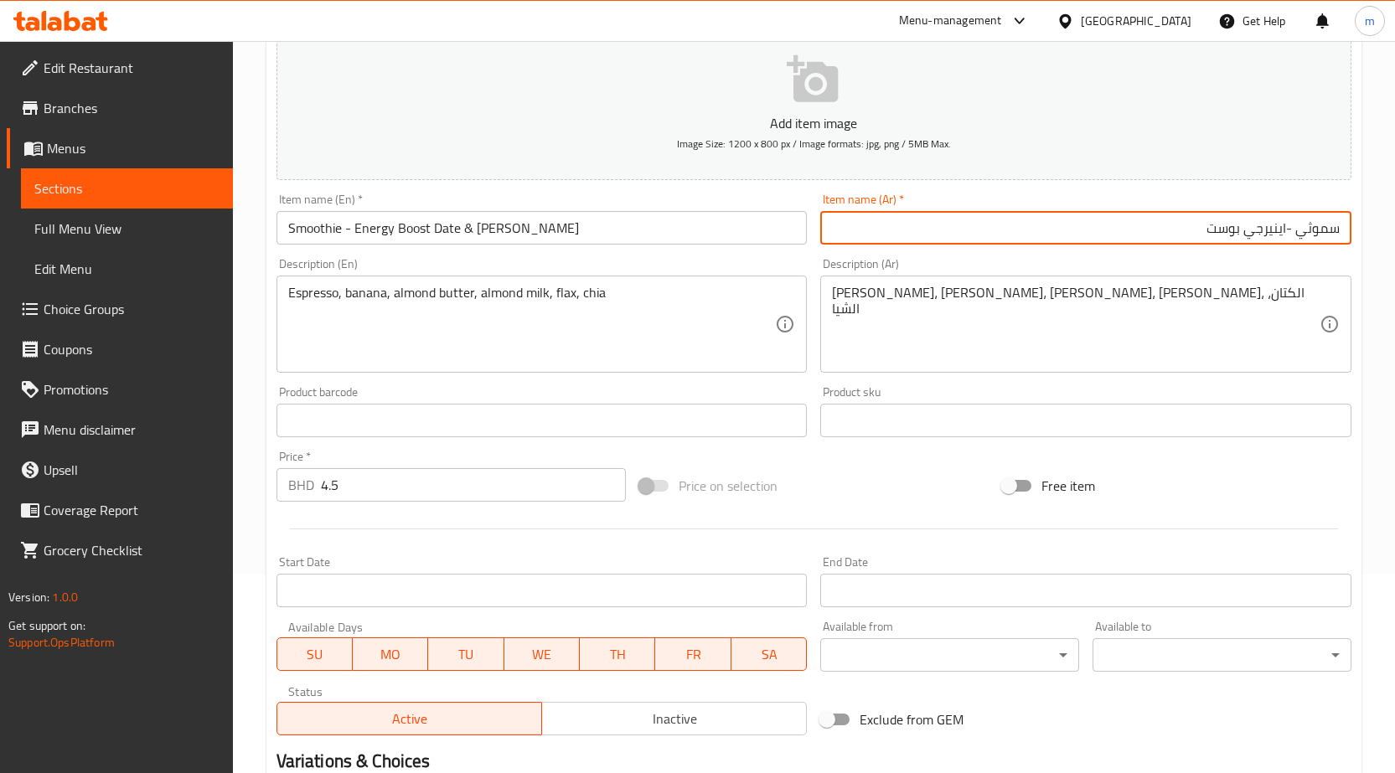
scroll to position [397, 0]
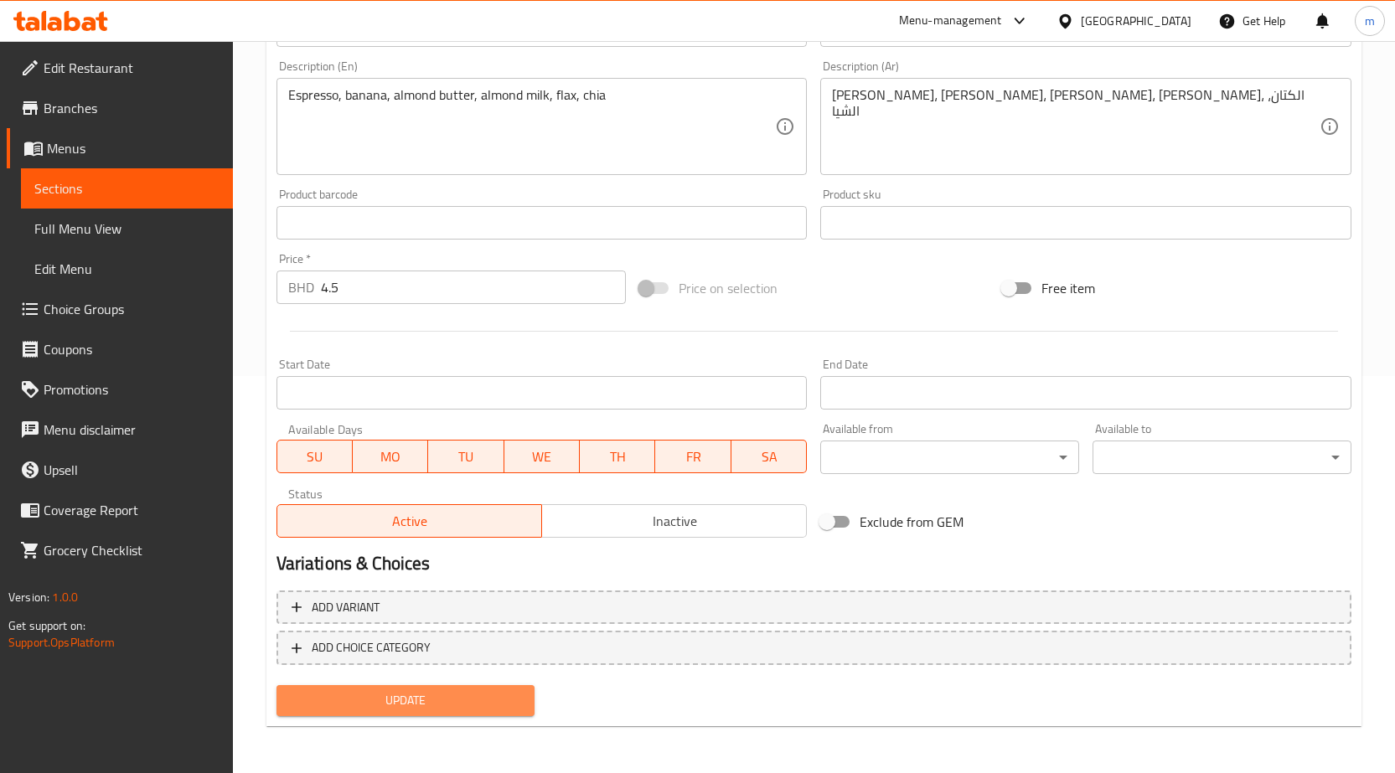
click at [373, 702] on span "Update" at bounding box center [406, 700] width 232 height 21
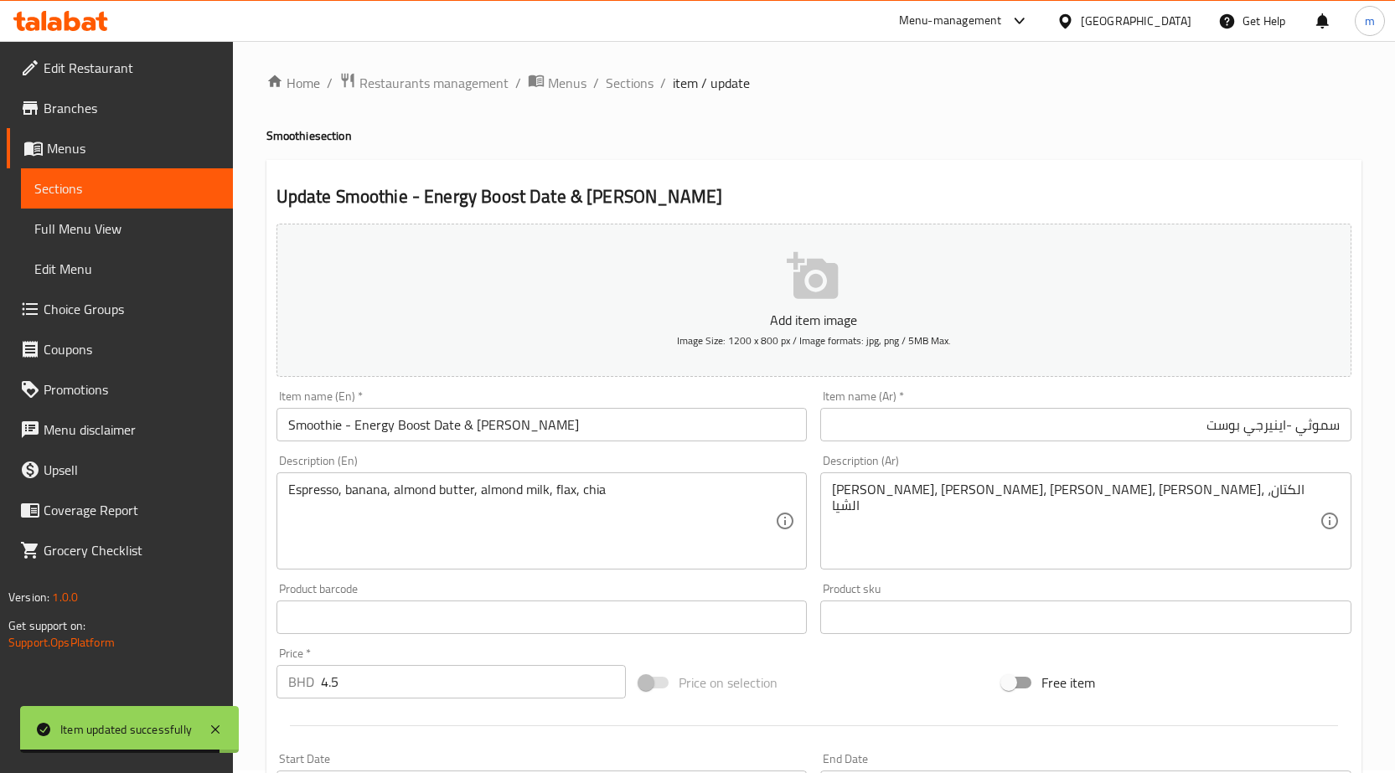
scroll to position [0, 0]
click at [1205, 426] on input "سموثي -اينيرجي بوست" at bounding box center [1085, 427] width 531 height 34
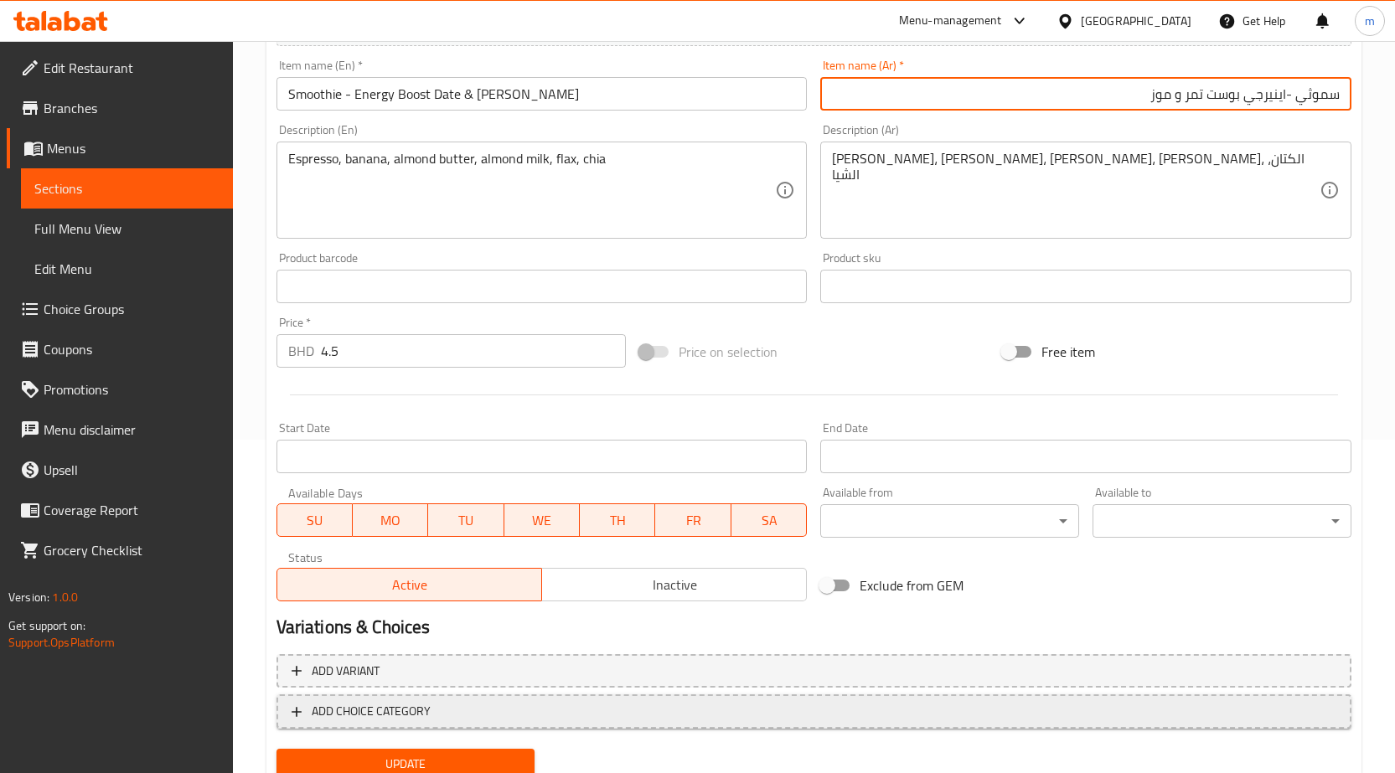
scroll to position [335, 0]
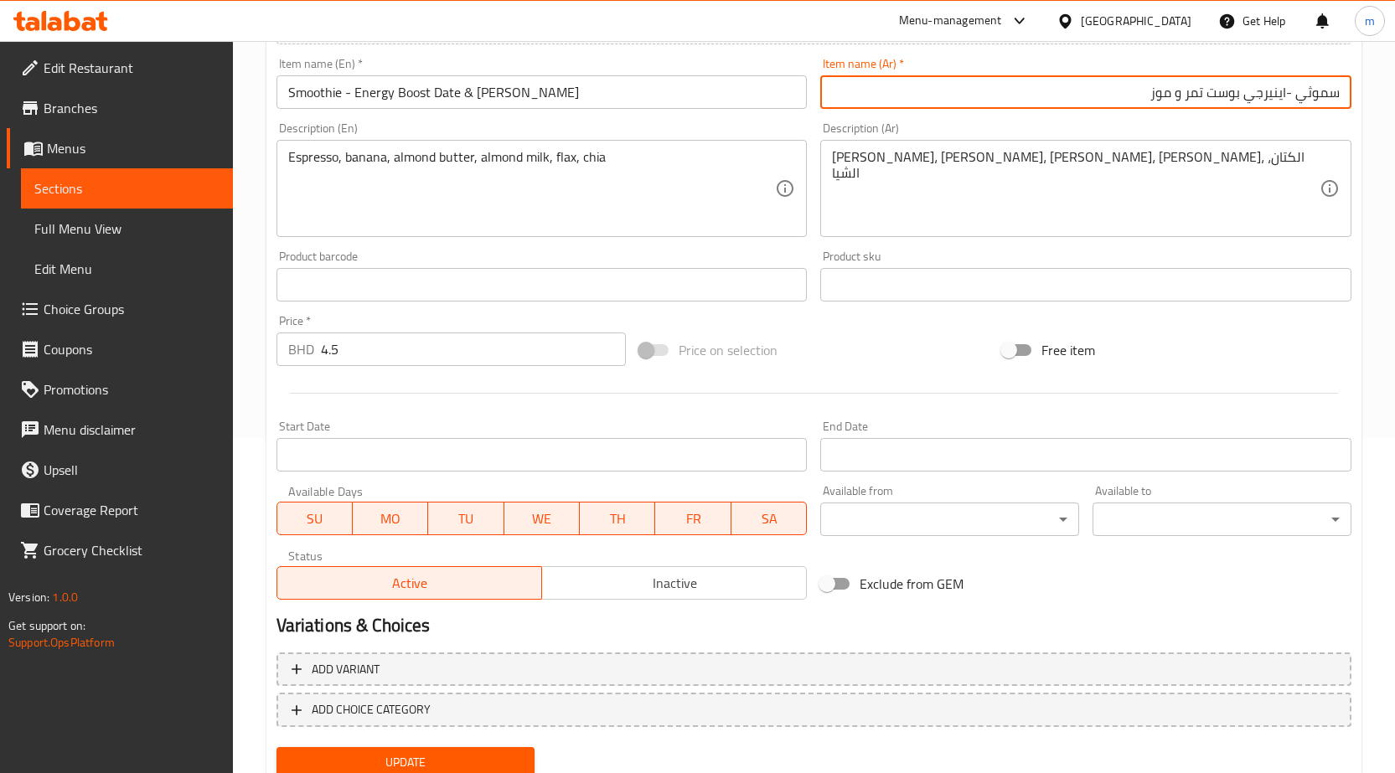
type input "سموثي -اينيرجي بوست تمر و موز"
click at [453, 741] on div "Update" at bounding box center [406, 763] width 272 height 44
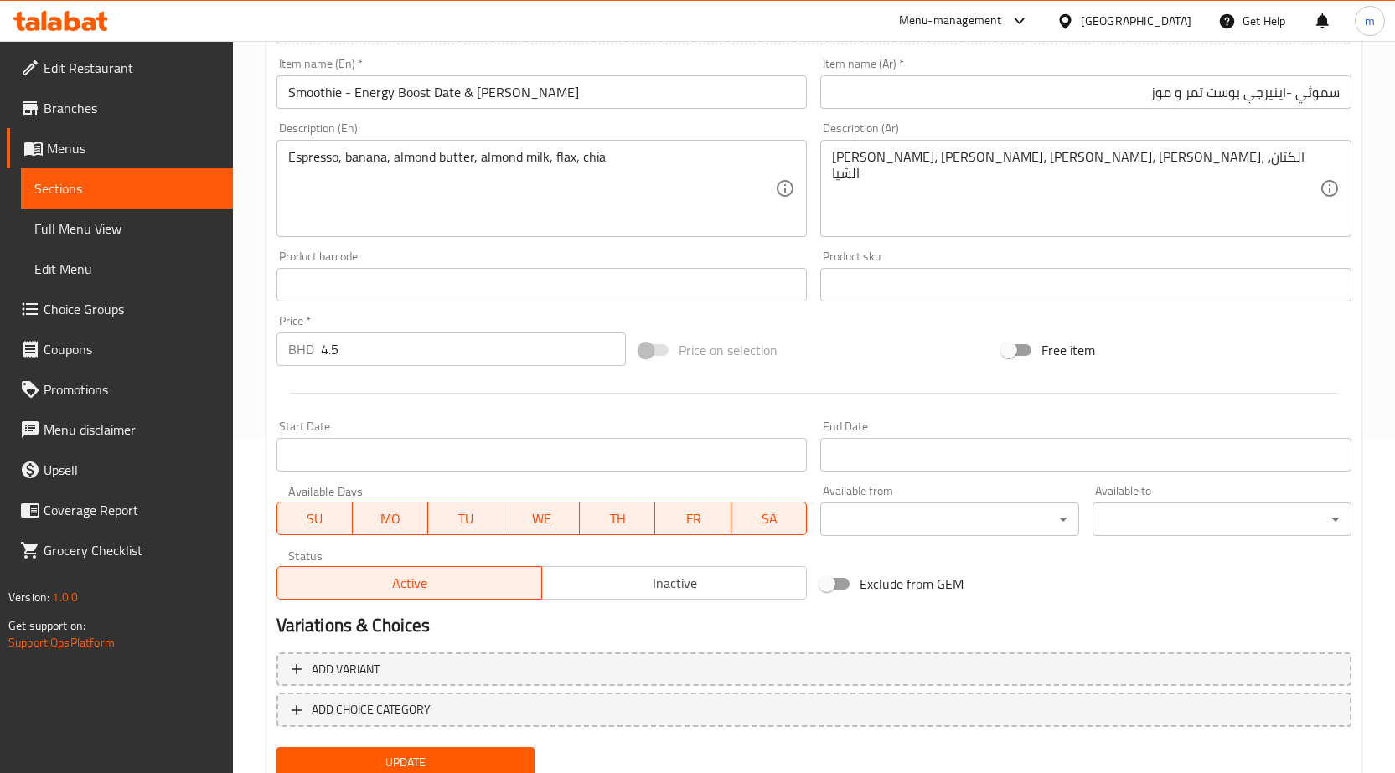
click at [453, 751] on button "Update" at bounding box center [405, 762] width 259 height 31
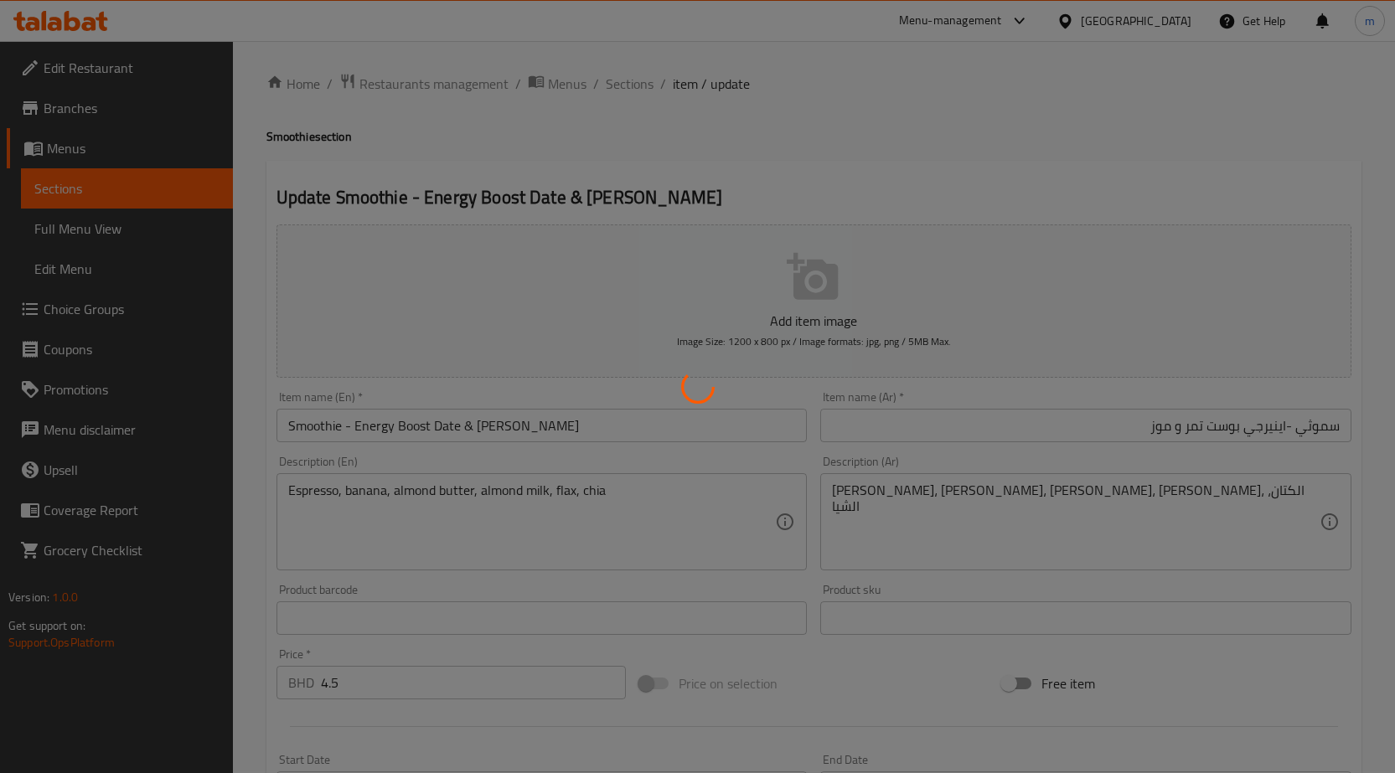
scroll to position [0, 0]
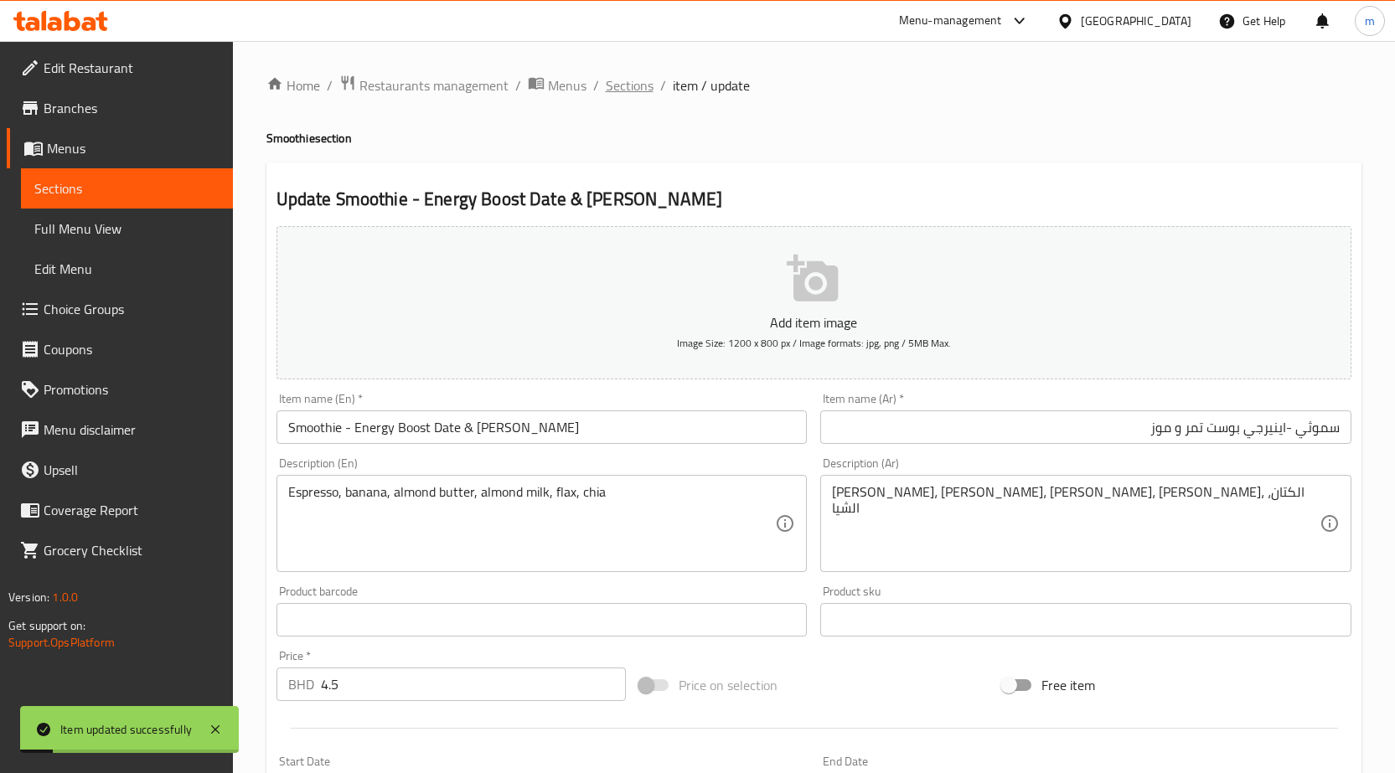
click at [622, 83] on span "Sections" at bounding box center [630, 85] width 48 height 20
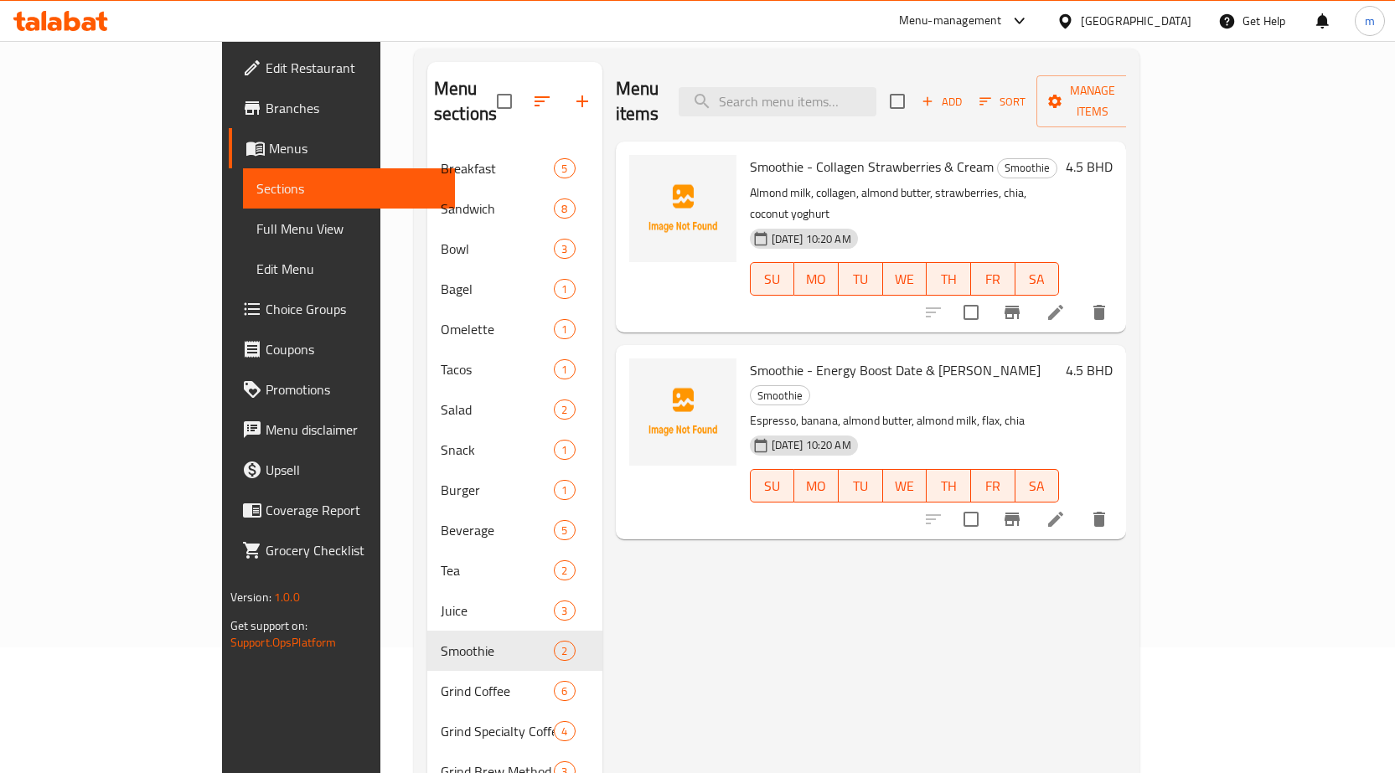
scroll to position [293, 0]
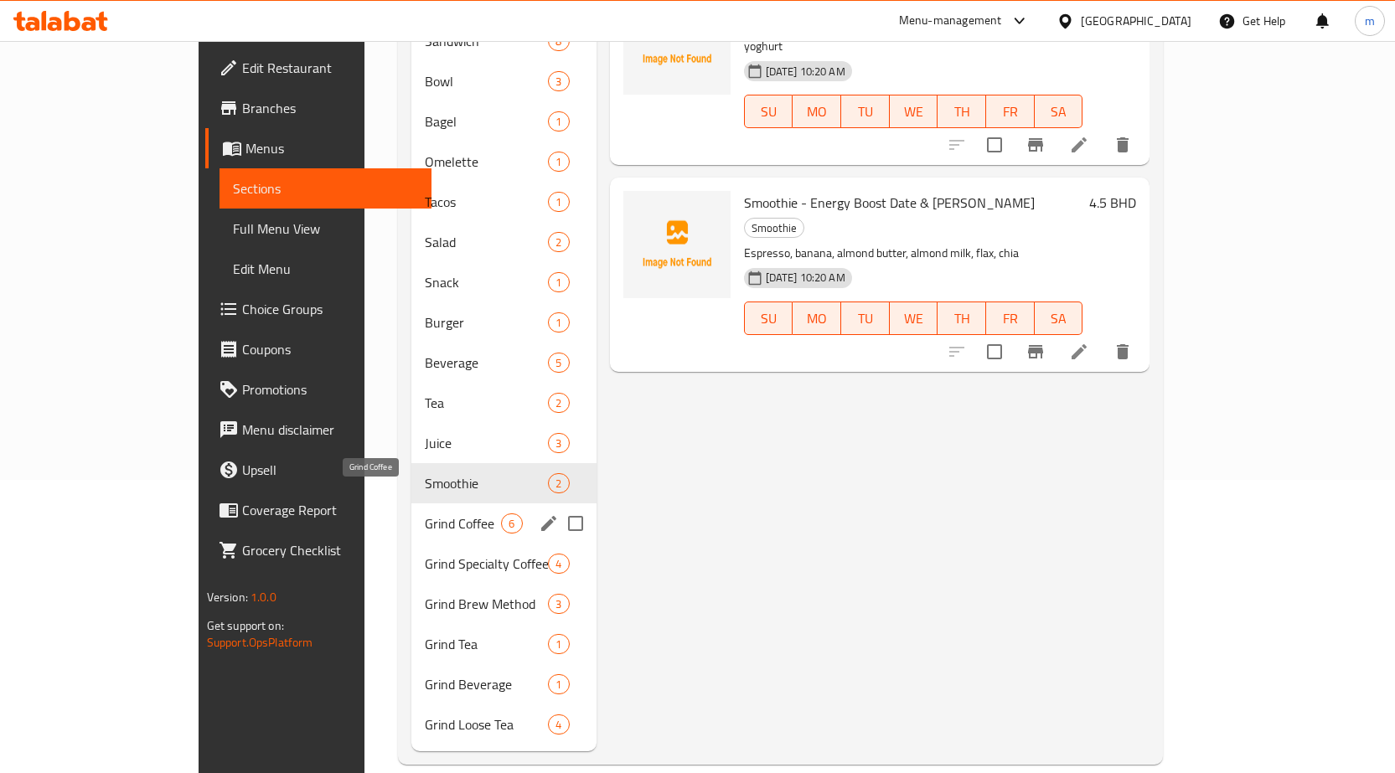
click at [425, 513] on span "Grind Coffee" at bounding box center [463, 523] width 76 height 20
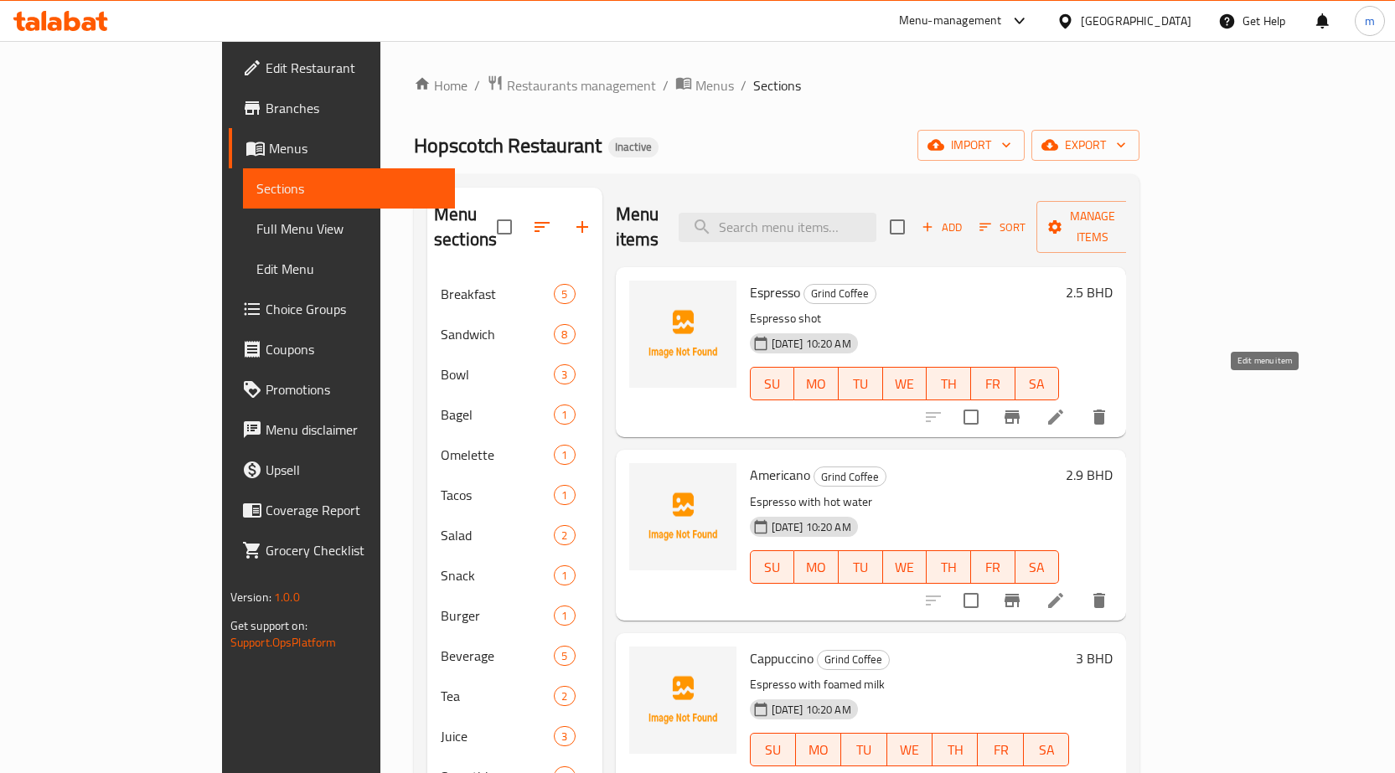
click at [1066, 407] on icon at bounding box center [1055, 417] width 20 height 20
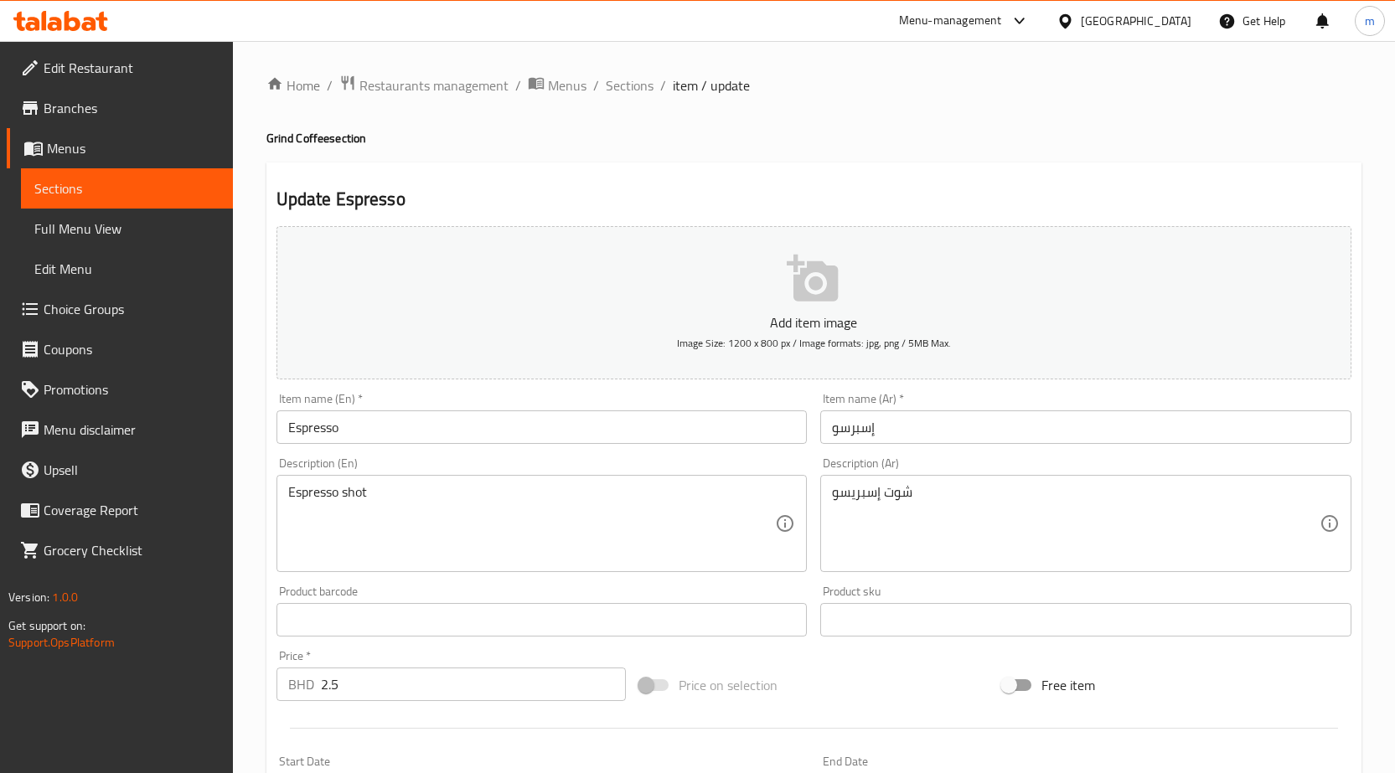
click at [962, 442] on input "إسبرسو" at bounding box center [1085, 427] width 531 height 34
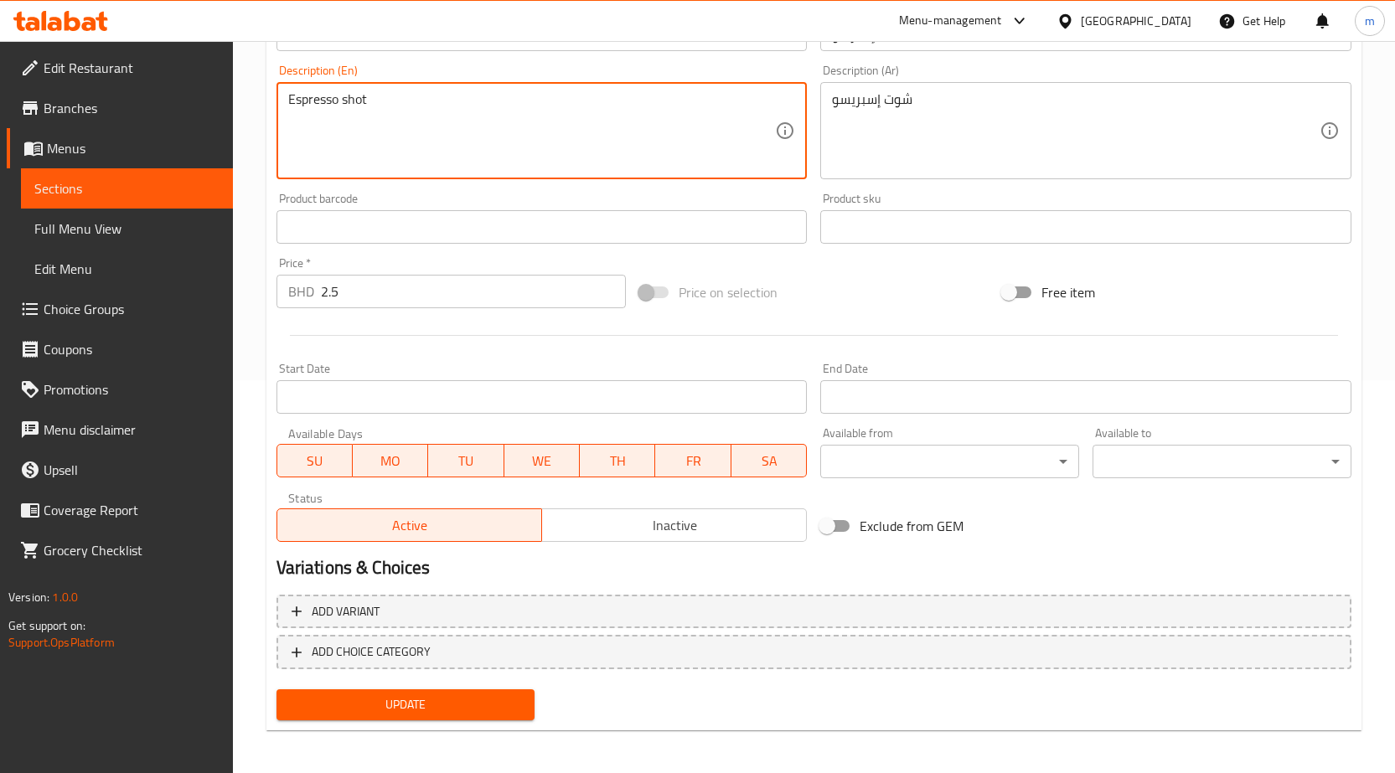
scroll to position [397, 0]
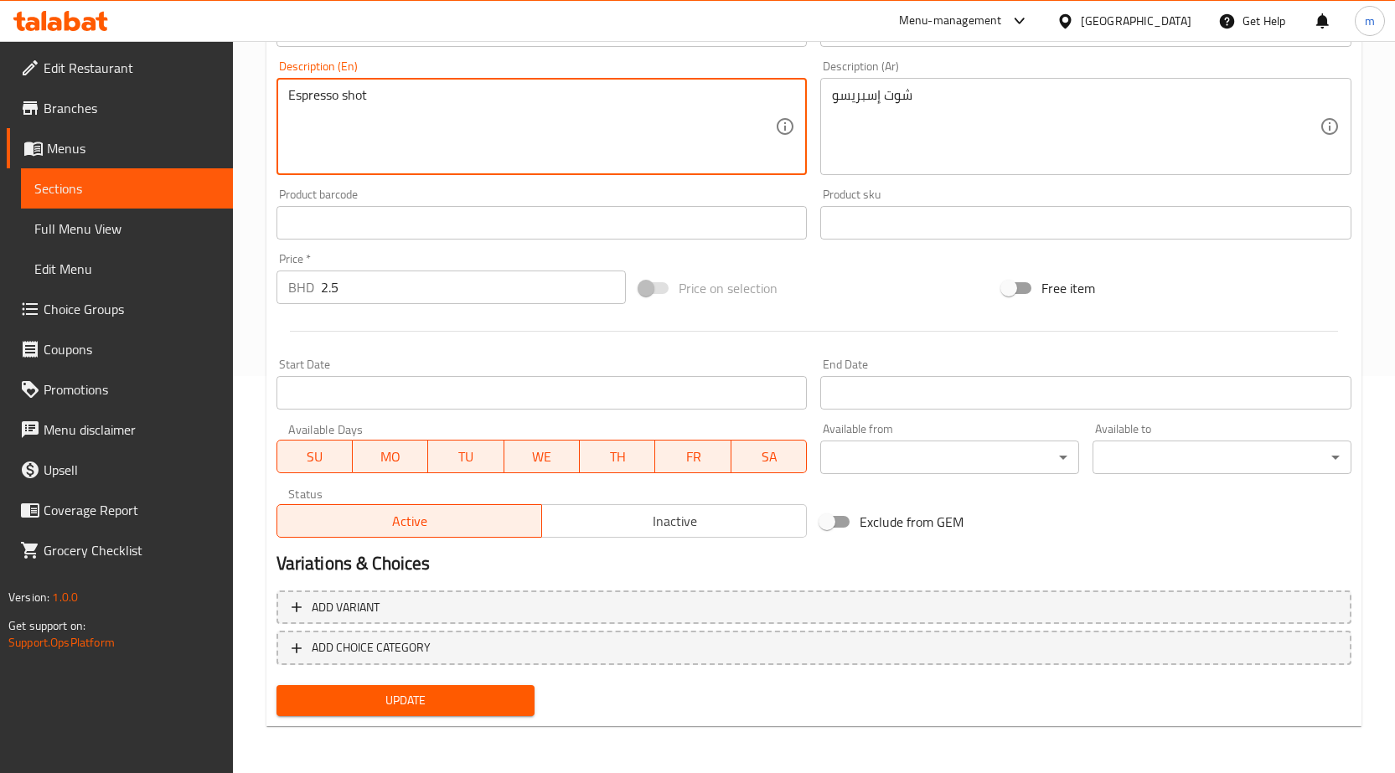
click at [453, 695] on span "Update" at bounding box center [406, 700] width 232 height 21
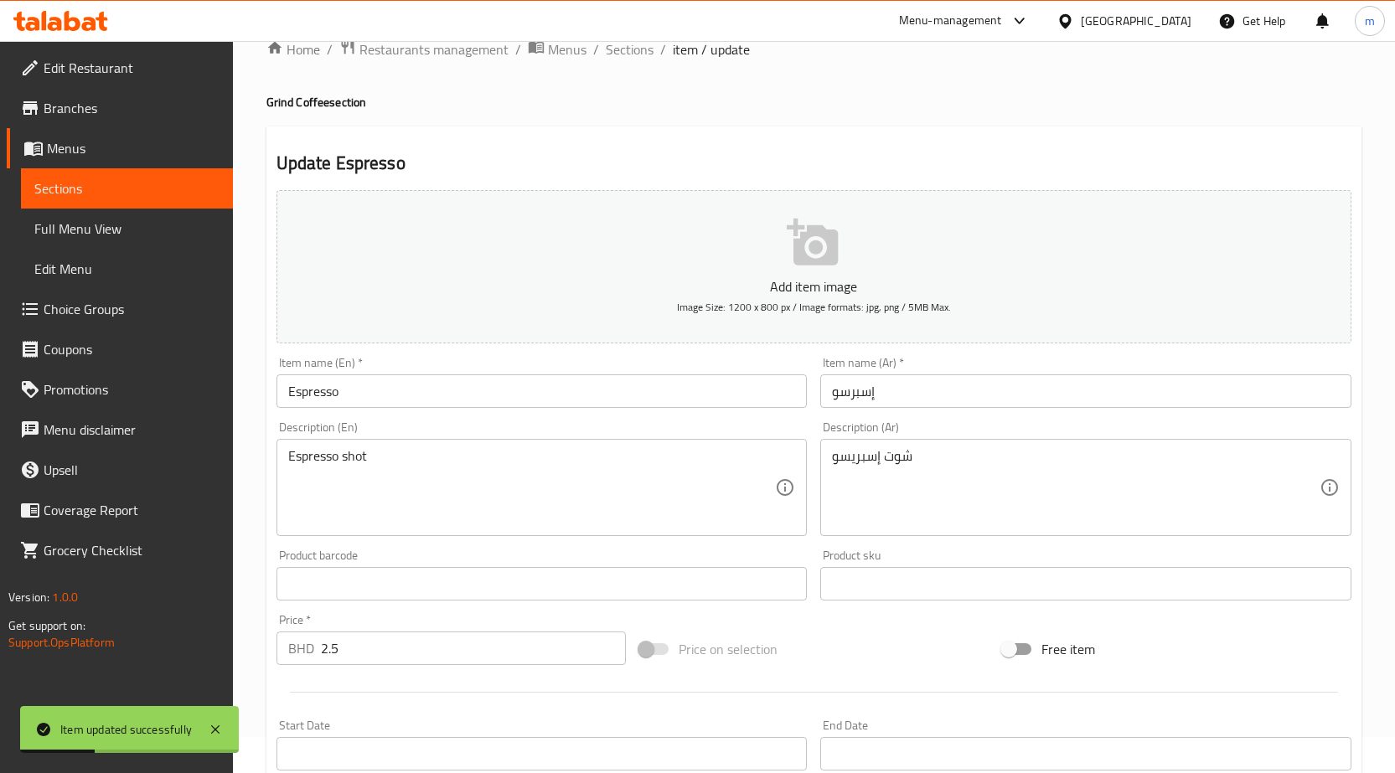
scroll to position [0, 0]
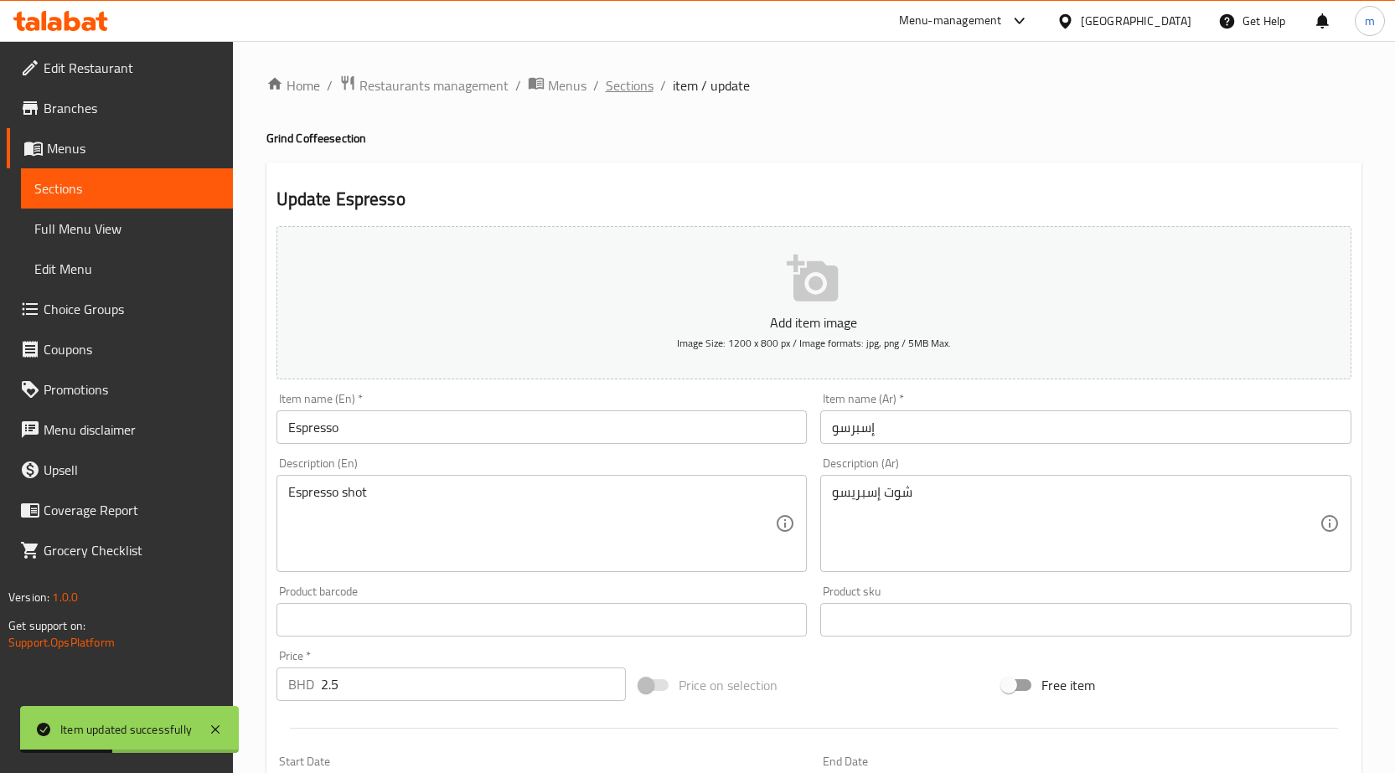
click at [634, 85] on span "Sections" at bounding box center [630, 85] width 48 height 20
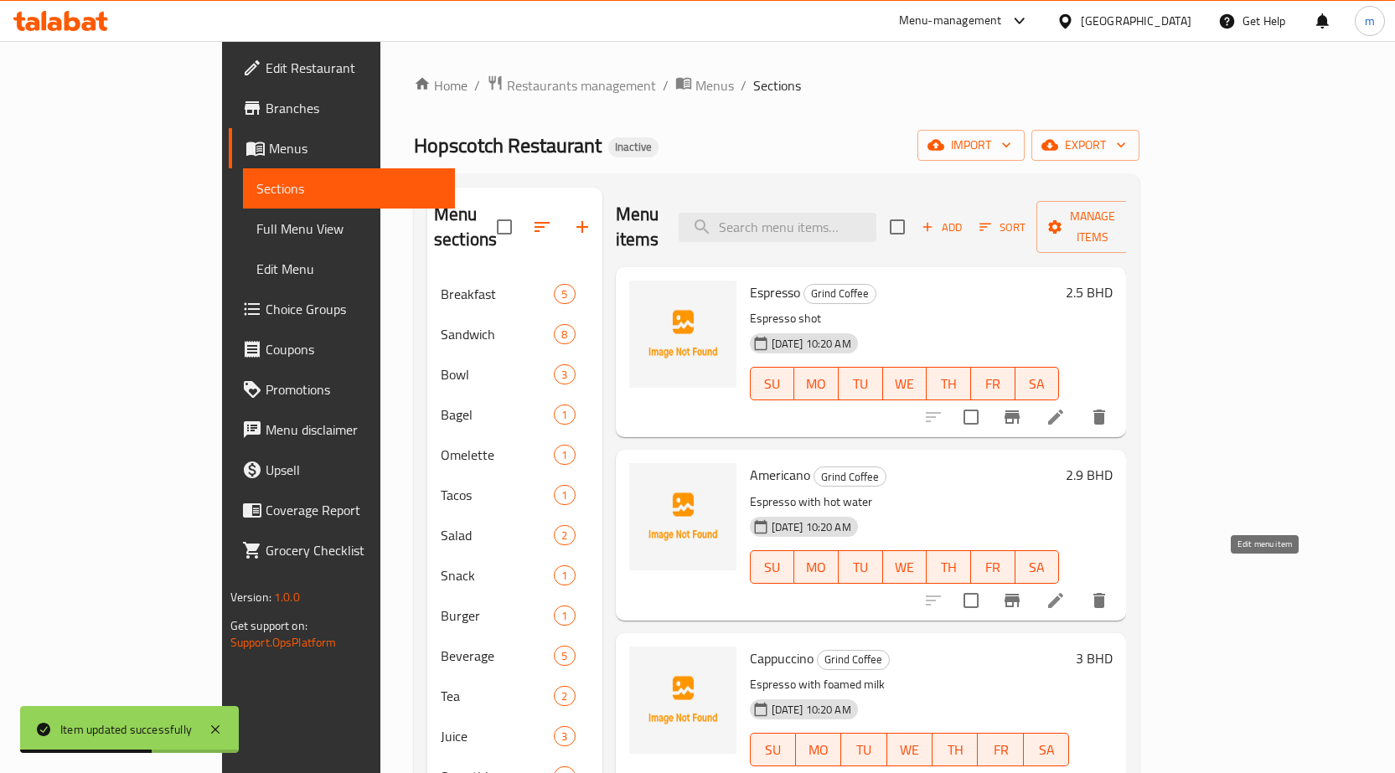
click at [1063, 593] on icon at bounding box center [1055, 600] width 15 height 15
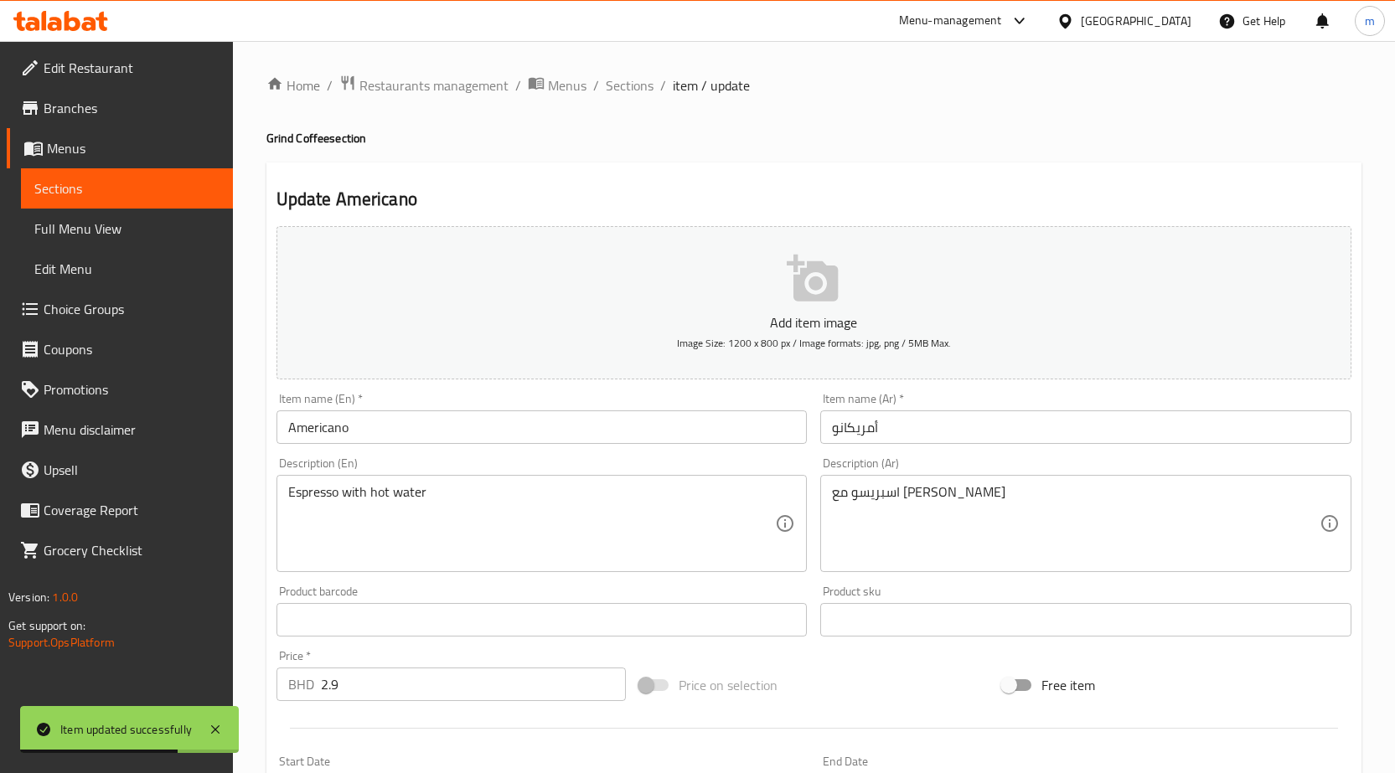
click at [983, 425] on input "أمريكانو" at bounding box center [1085, 427] width 531 height 34
click at [1293, 586] on div "Product sku Product sku" at bounding box center [1085, 611] width 531 height 51
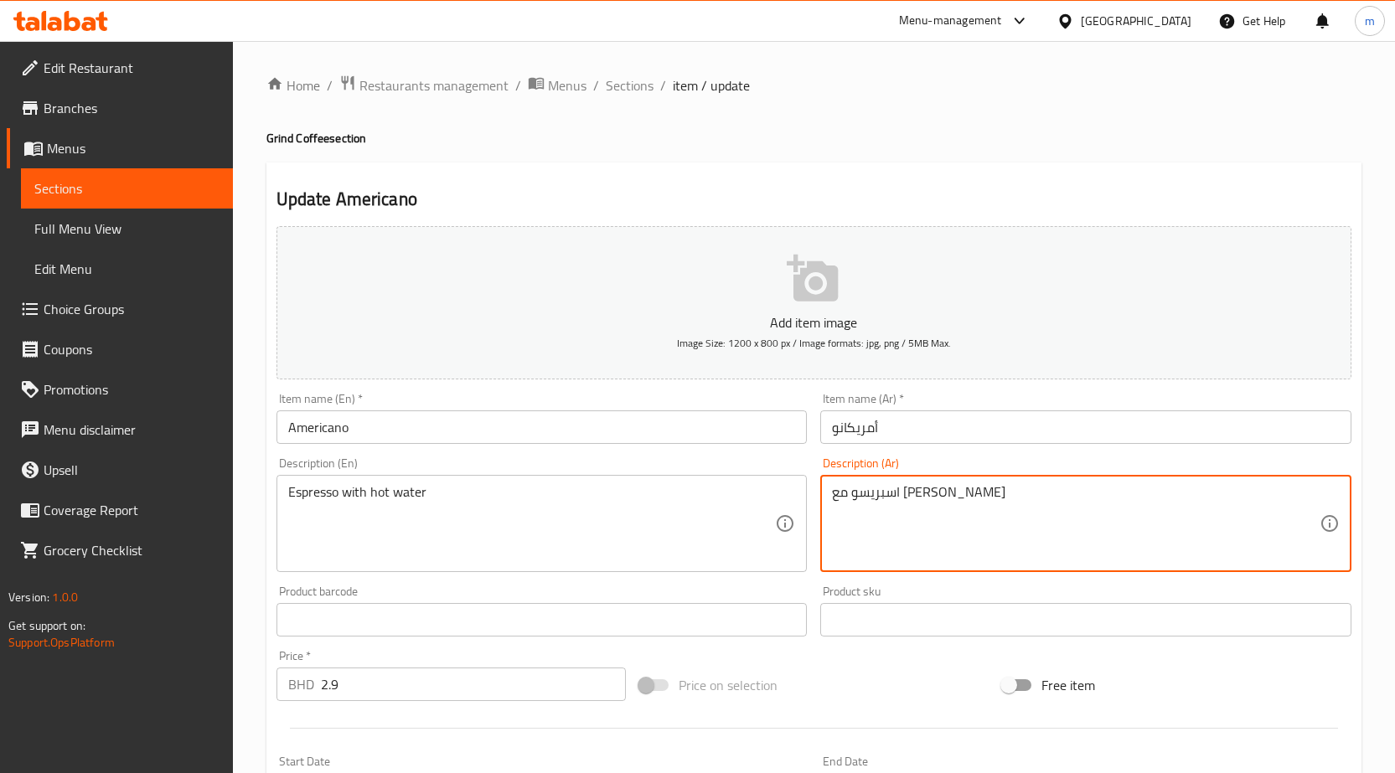
drag, startPoint x: 903, startPoint y: 490, endPoint x: 926, endPoint y: 486, distance: 23.0
click at [901, 500] on textarea "اسبريسو الماء الساخن" at bounding box center [1076, 524] width 488 height 80
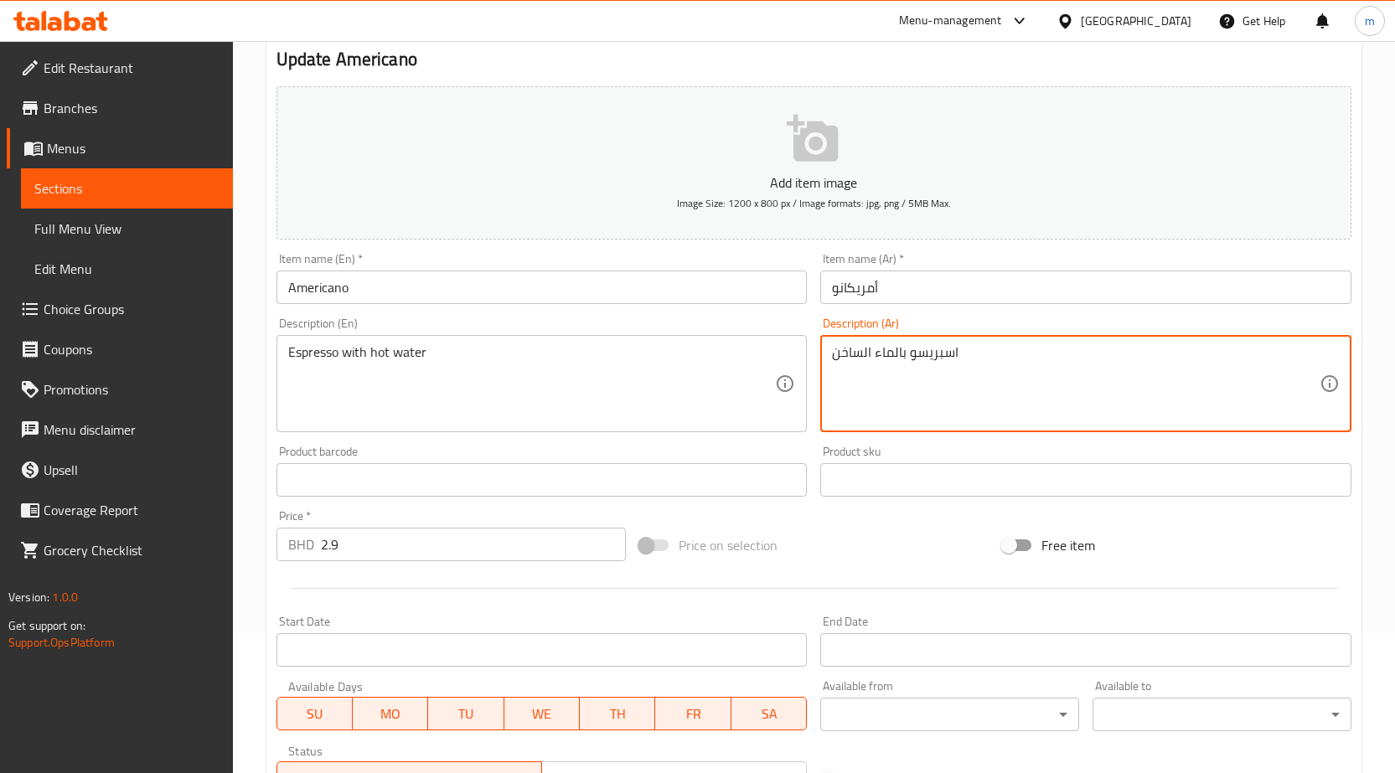
scroll to position [397, 0]
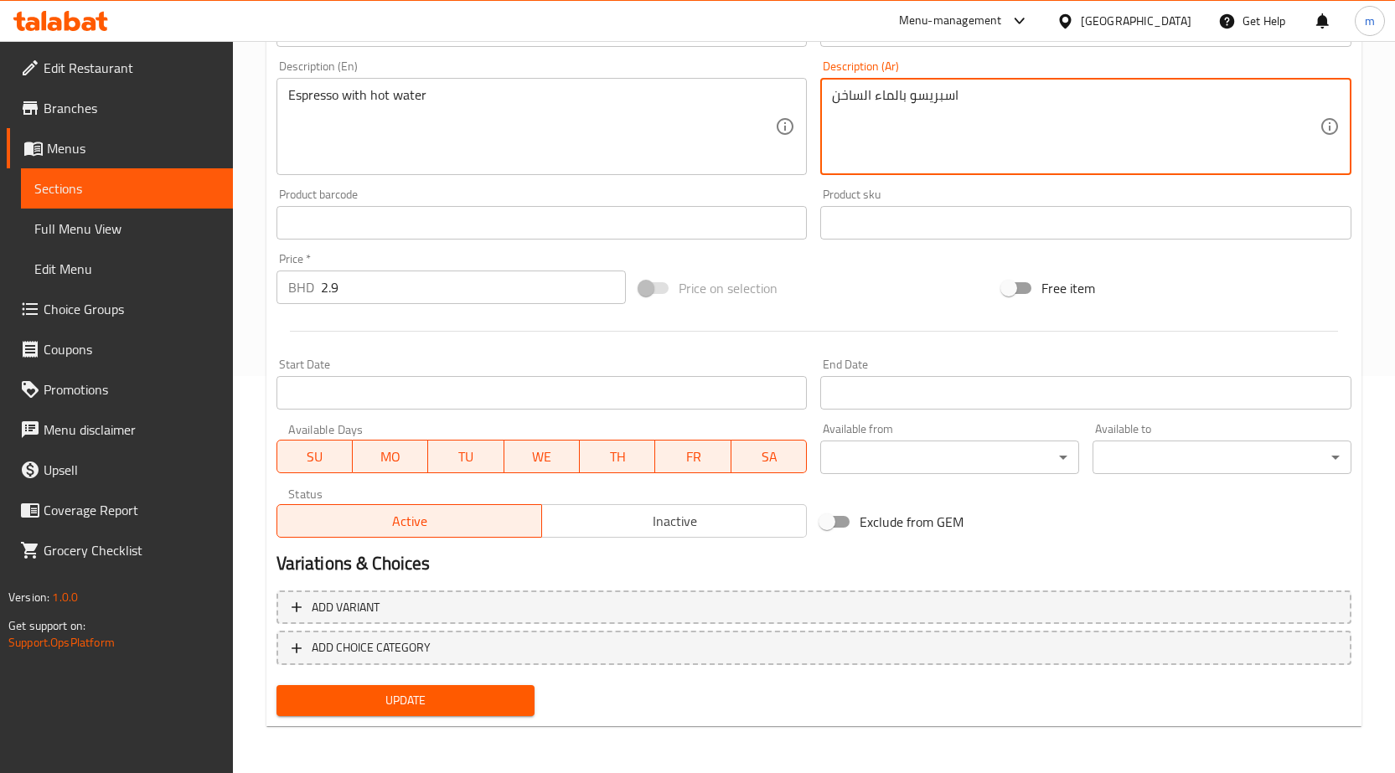
type textarea "اسبريسو بالماء الساخن"
click at [496, 707] on span "Update" at bounding box center [406, 700] width 232 height 21
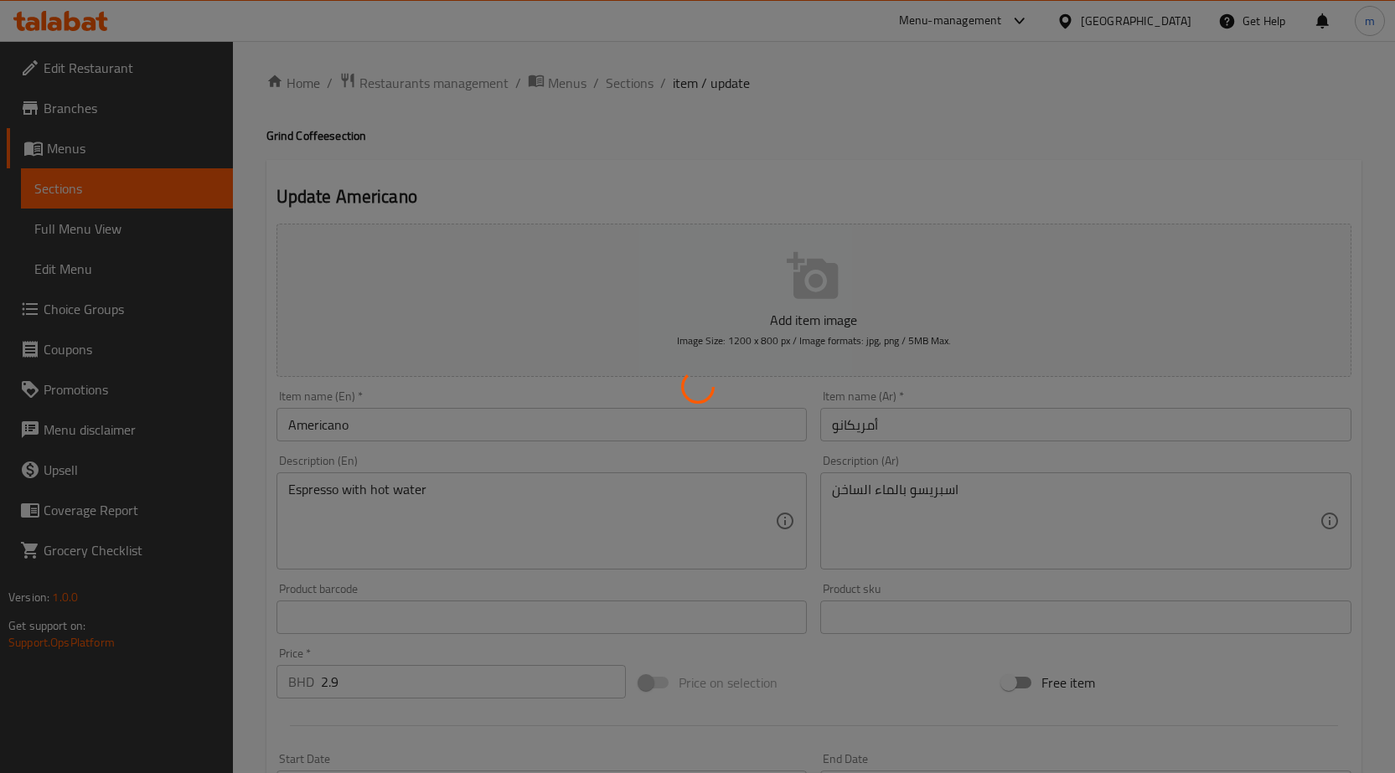
scroll to position [0, 0]
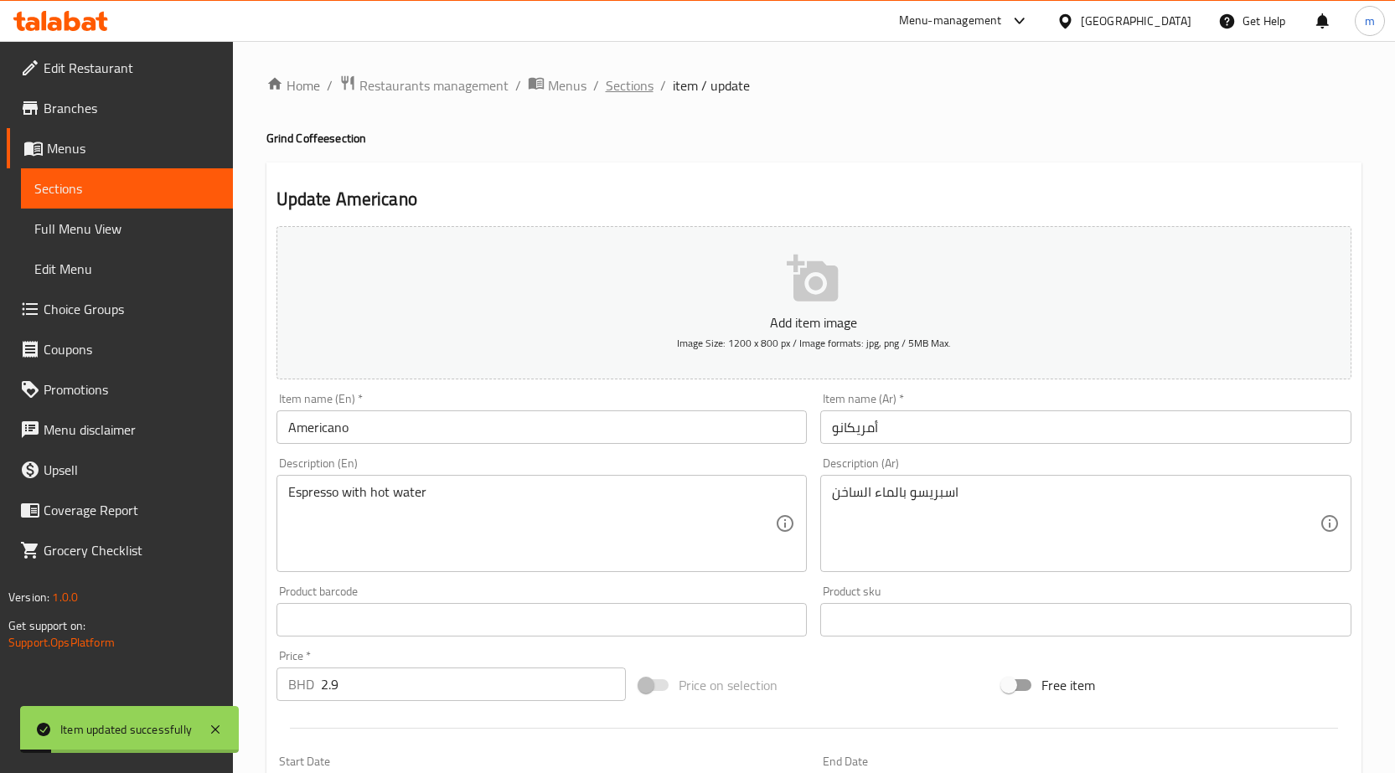
click at [642, 78] on span "Sections" at bounding box center [630, 85] width 48 height 20
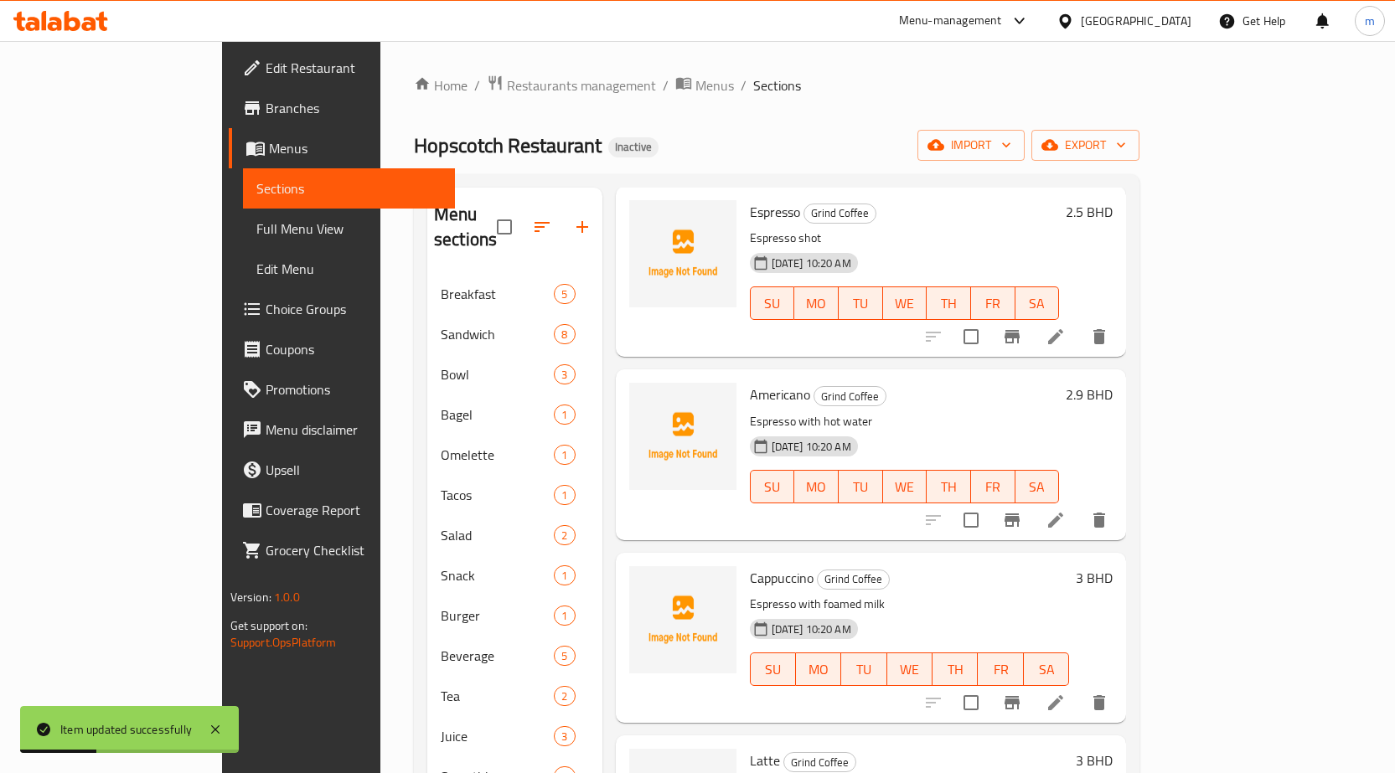
scroll to position [168, 0]
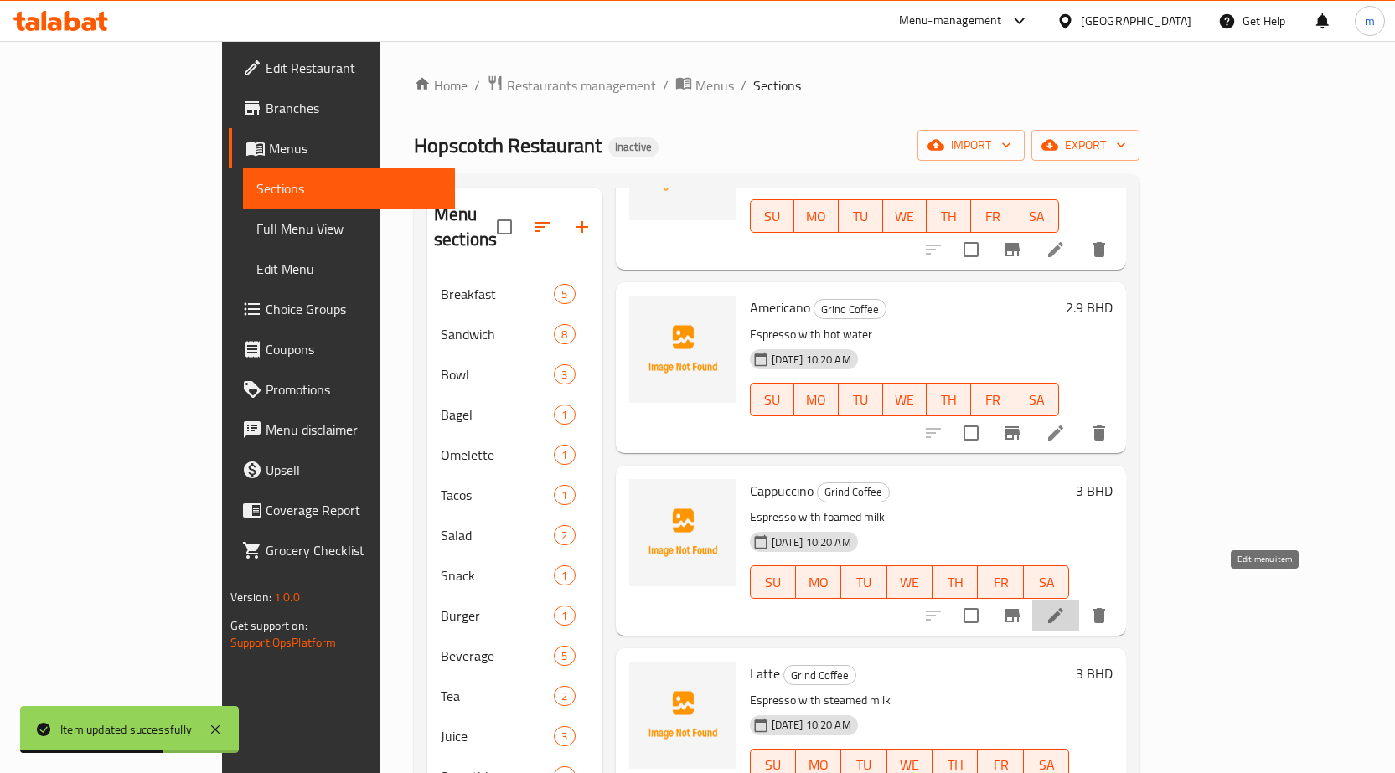
click at [1066, 606] on icon at bounding box center [1055, 616] width 20 height 20
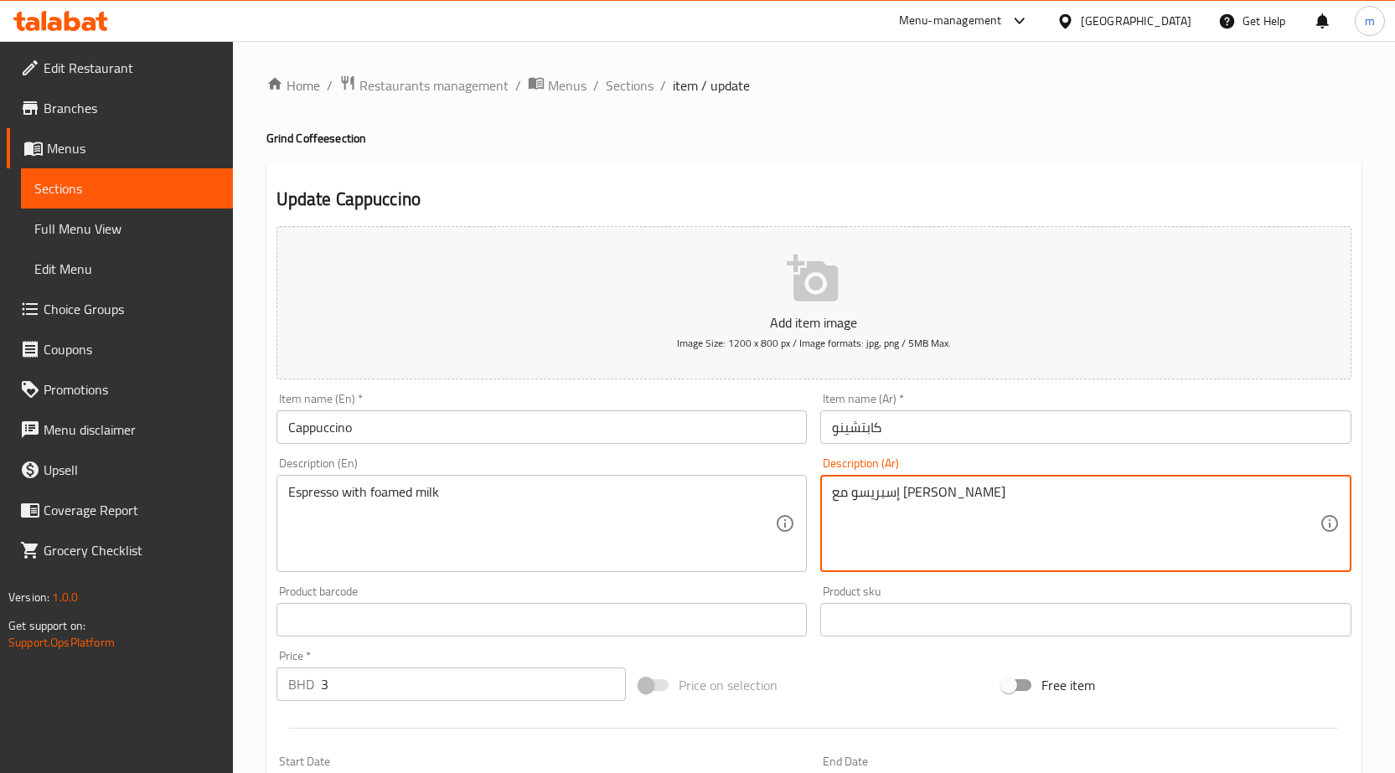
drag, startPoint x: 837, startPoint y: 494, endPoint x: 866, endPoint y: 499, distance: 29.7
click at [863, 495] on textarea "إسبريسو مع حليب" at bounding box center [1076, 524] width 488 height 80
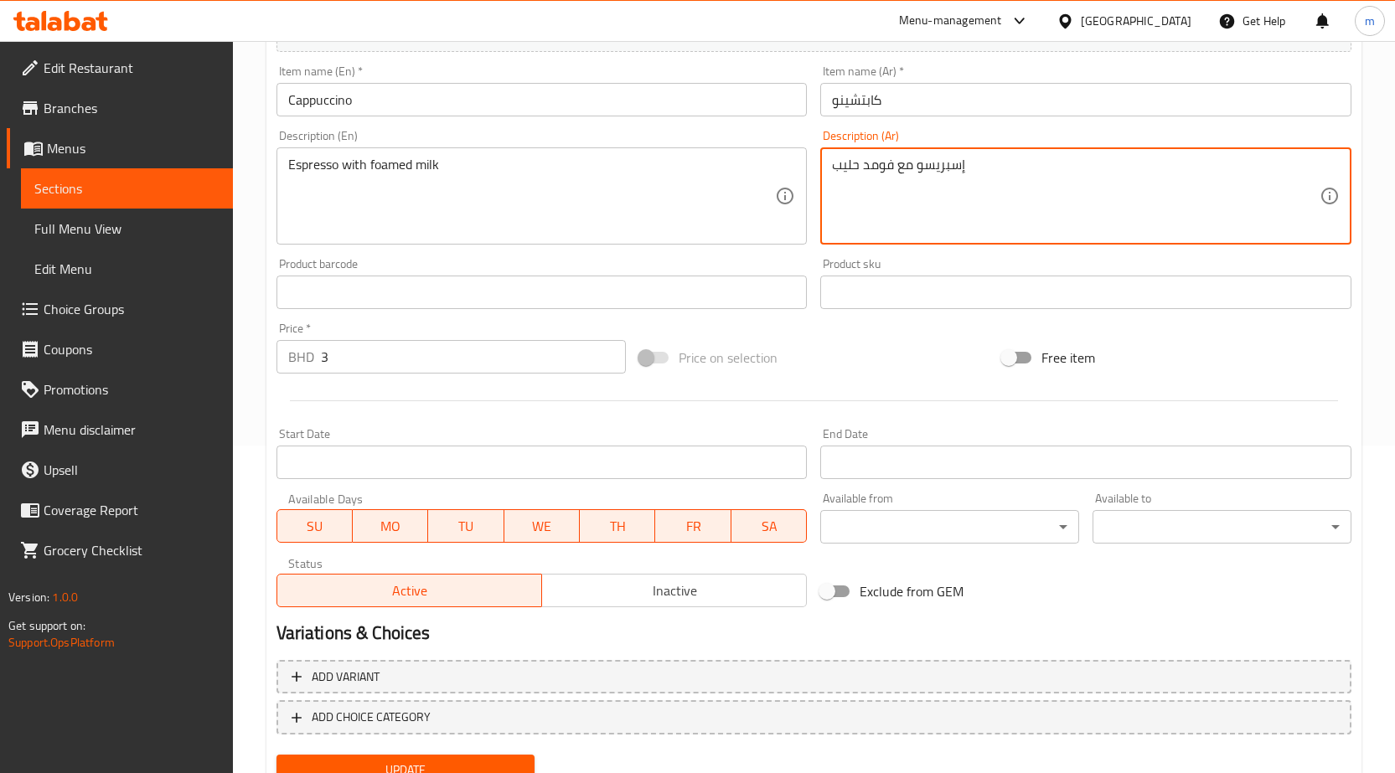
scroll to position [397, 0]
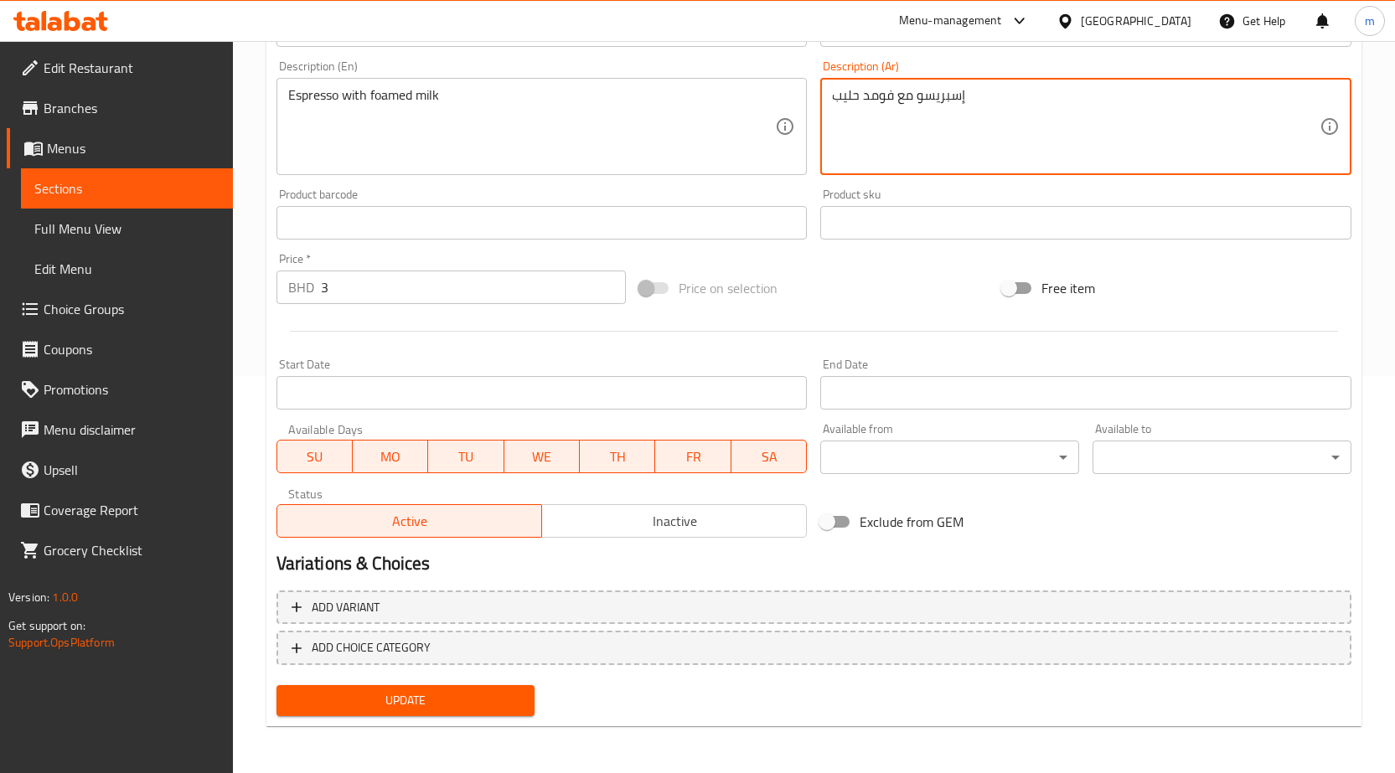
type textarea "إسبريسو مع فومد حليب"
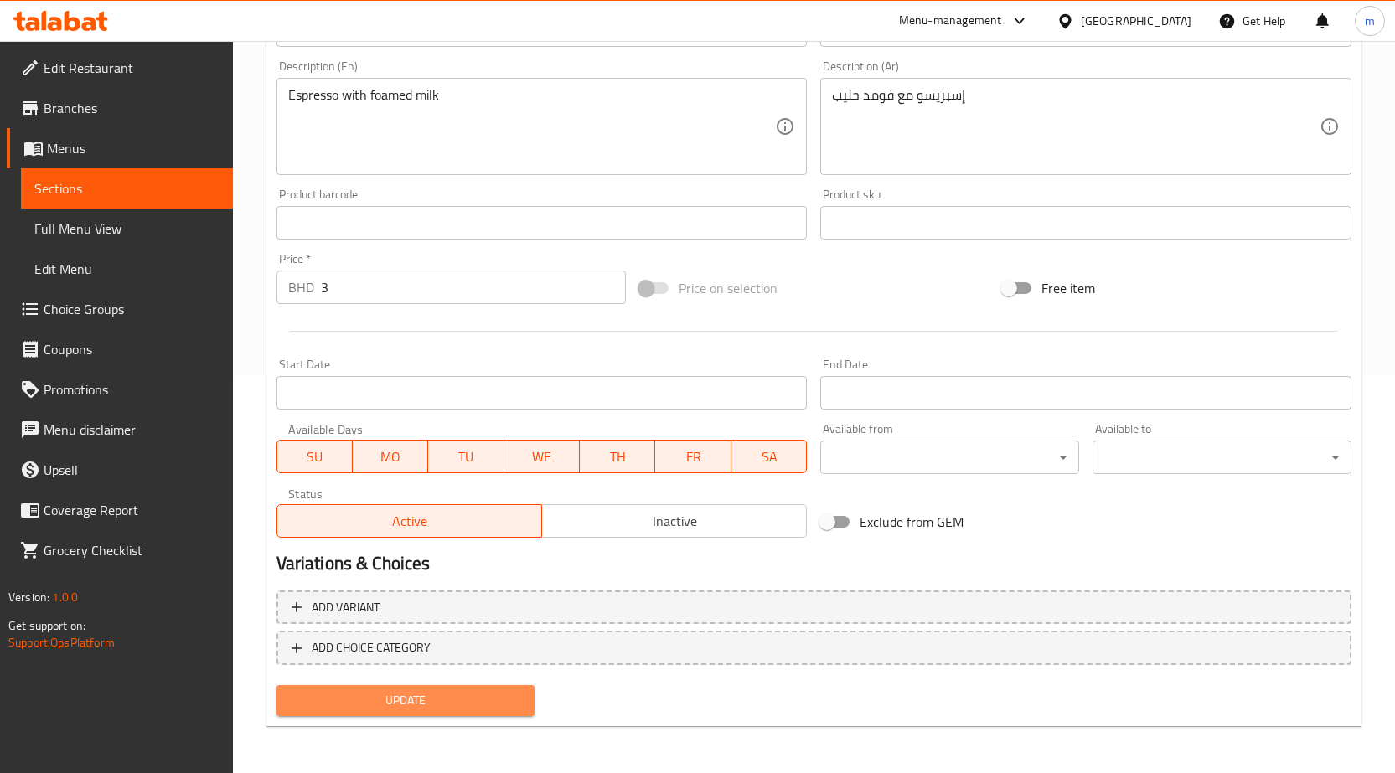
click at [462, 701] on span "Update" at bounding box center [406, 700] width 232 height 21
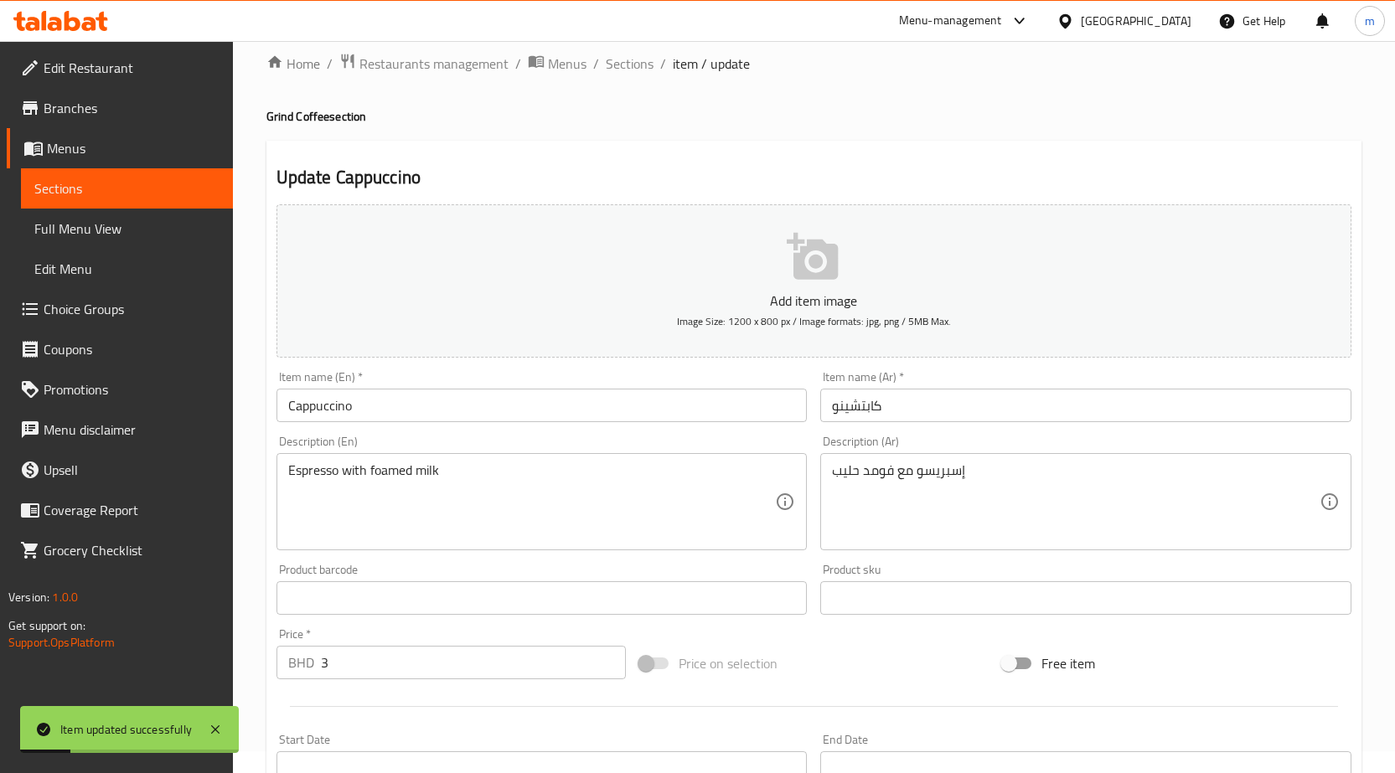
scroll to position [0, 0]
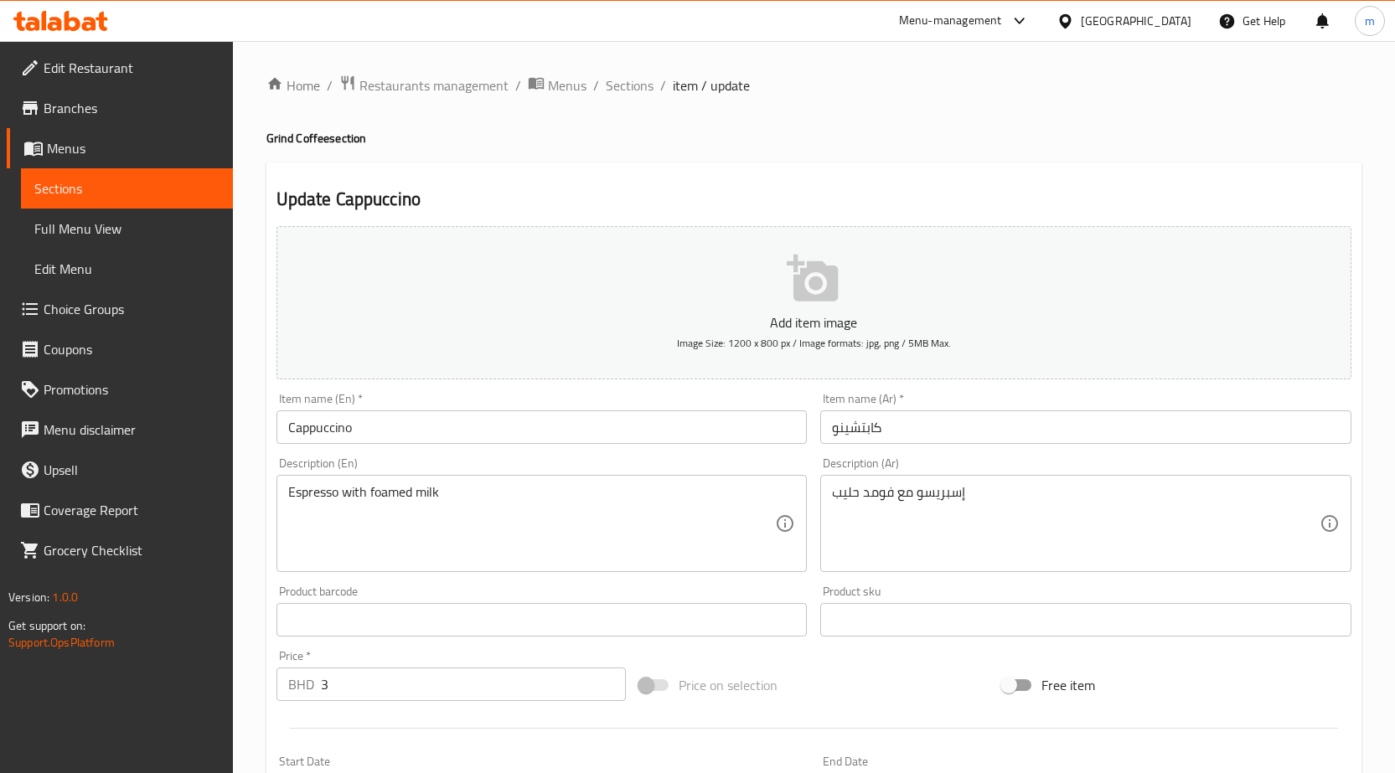
click at [625, 101] on div "Home / Restaurants management / Menus / Sections / item / update Grind Coffee s…" at bounding box center [813, 606] width 1095 height 1062
click at [636, 87] on span "Sections" at bounding box center [630, 85] width 48 height 20
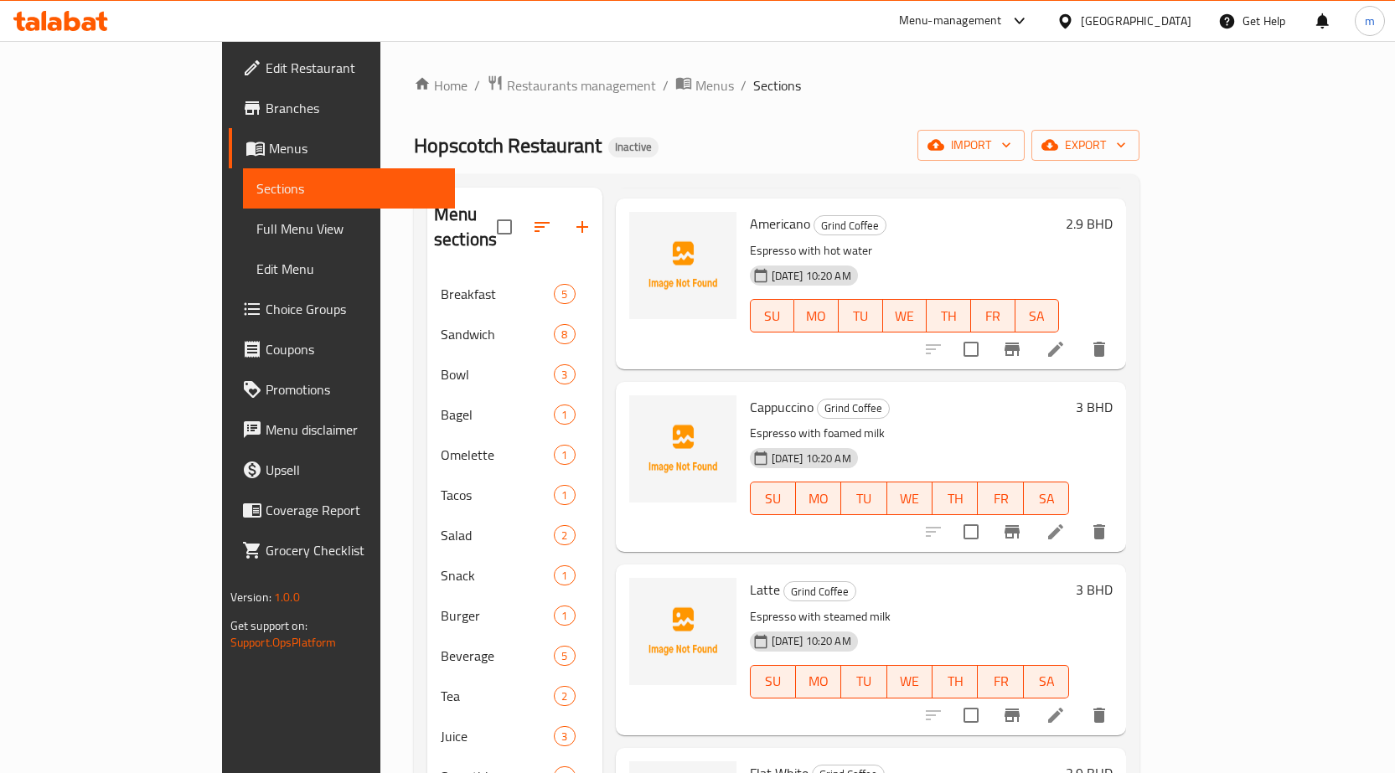
scroll to position [308, 0]
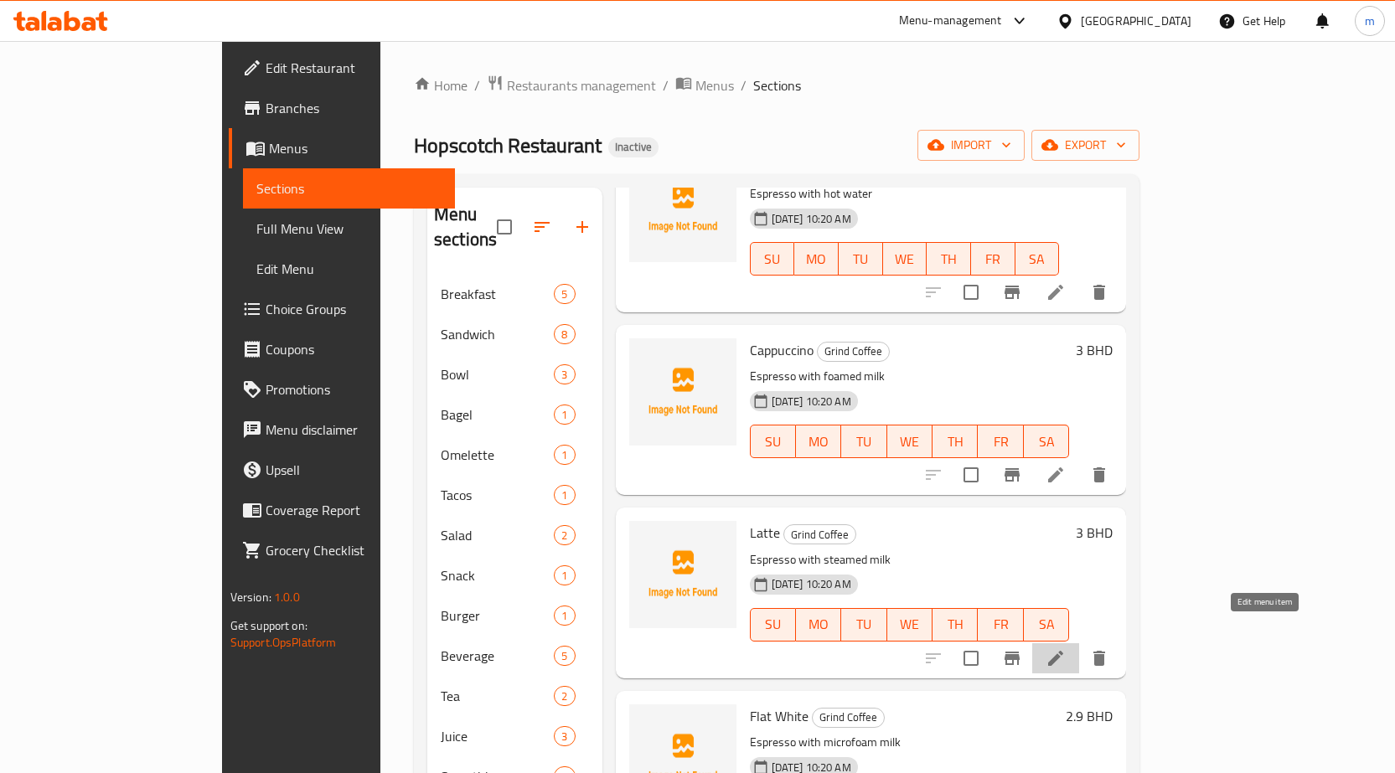
click at [1066, 648] on icon at bounding box center [1055, 658] width 20 height 20
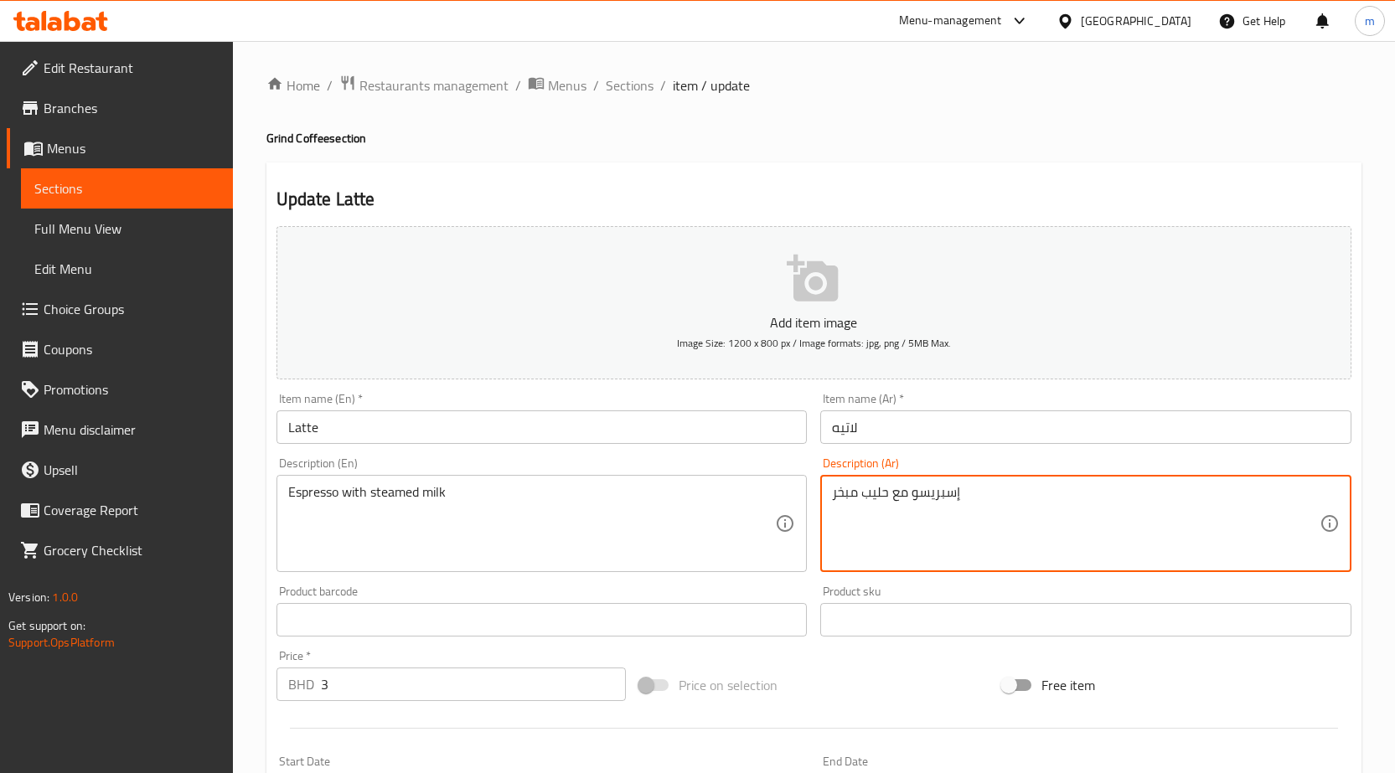
drag, startPoint x: 895, startPoint y: 492, endPoint x: 911, endPoint y: 495, distance: 16.3
click at [890, 493] on textarea "إسبريسو حليب مبخر" at bounding box center [1076, 524] width 488 height 80
click at [859, 489] on textarea "إسبريسو بالحليب مبخر" at bounding box center [1076, 524] width 488 height 80
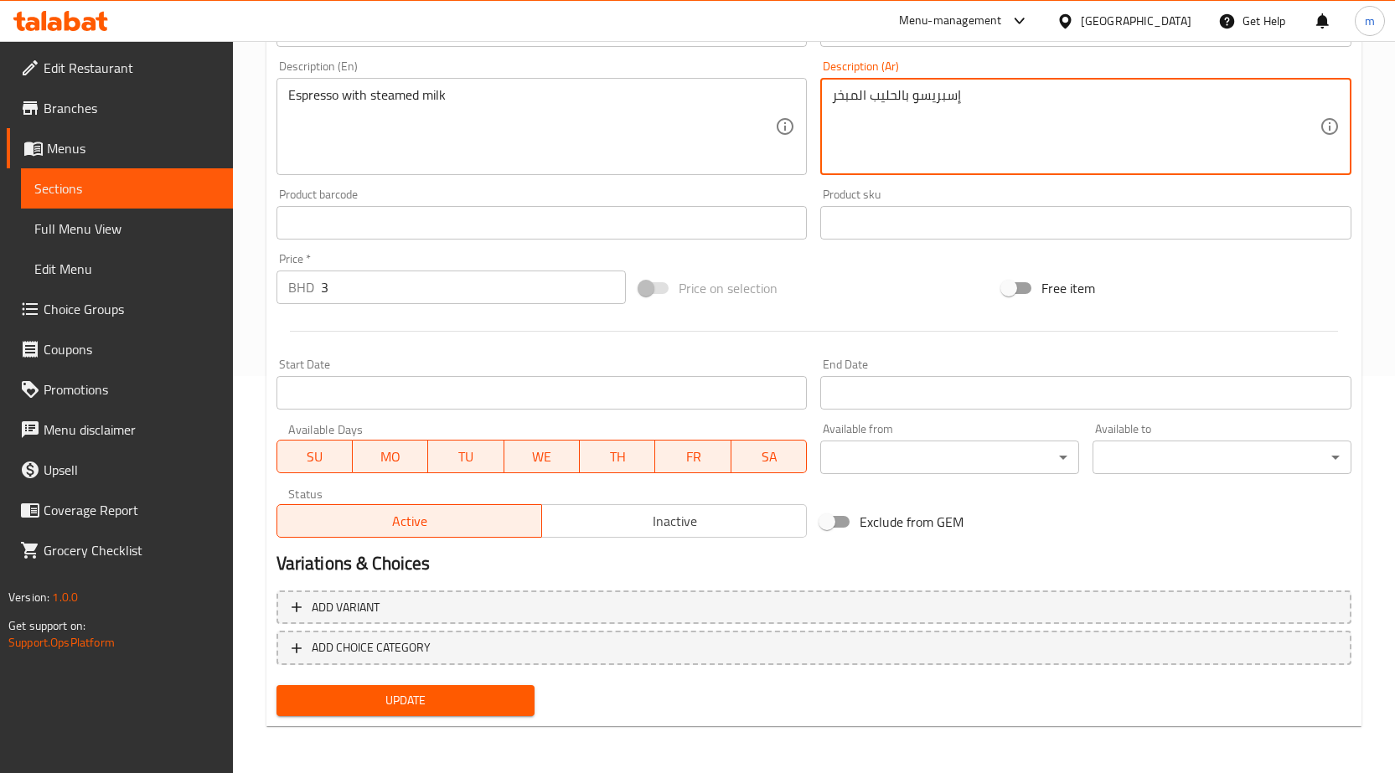
type textarea "إسبريسو بالحليب المبخر"
click at [363, 694] on span "Update" at bounding box center [406, 700] width 232 height 21
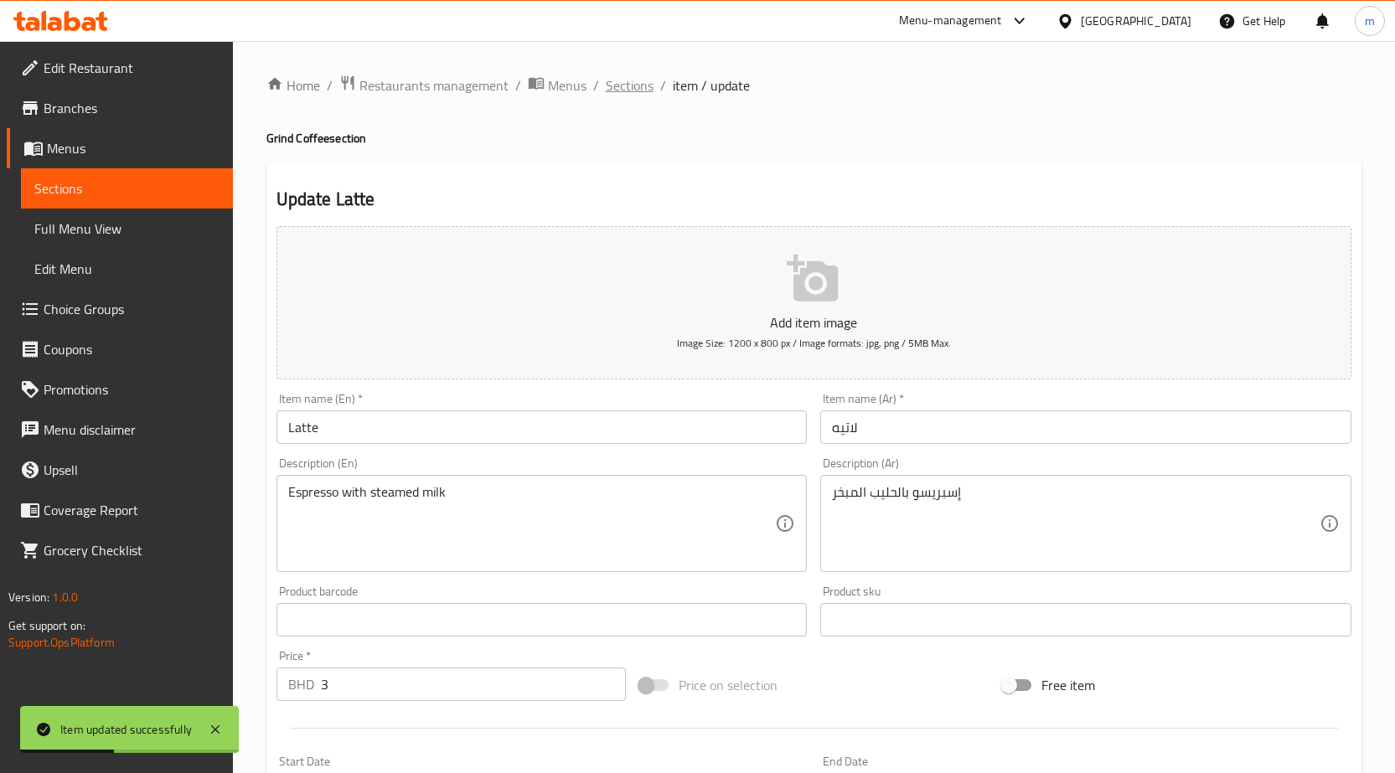
click at [617, 85] on span "Sections" at bounding box center [630, 85] width 48 height 20
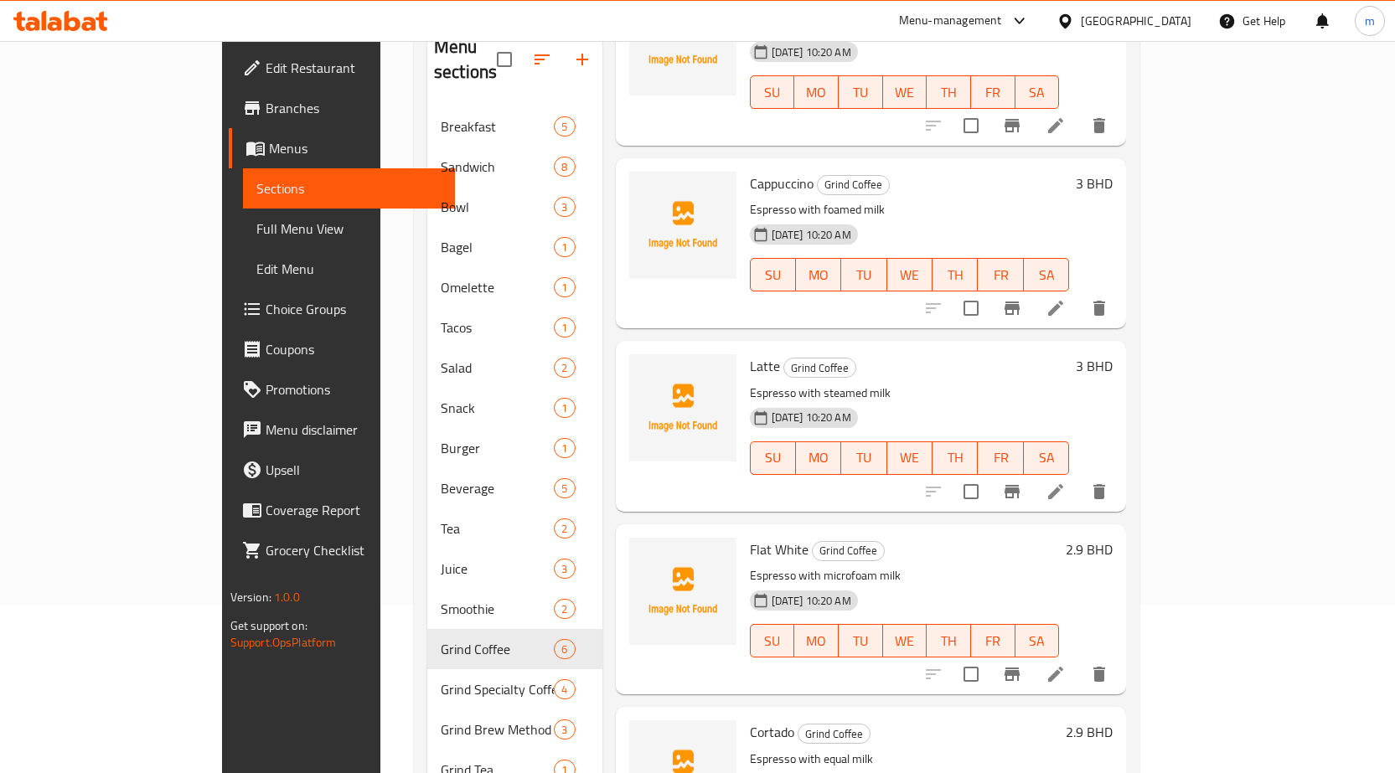
scroll to position [308, 0]
click at [1079, 478] on li at bounding box center [1055, 491] width 47 height 30
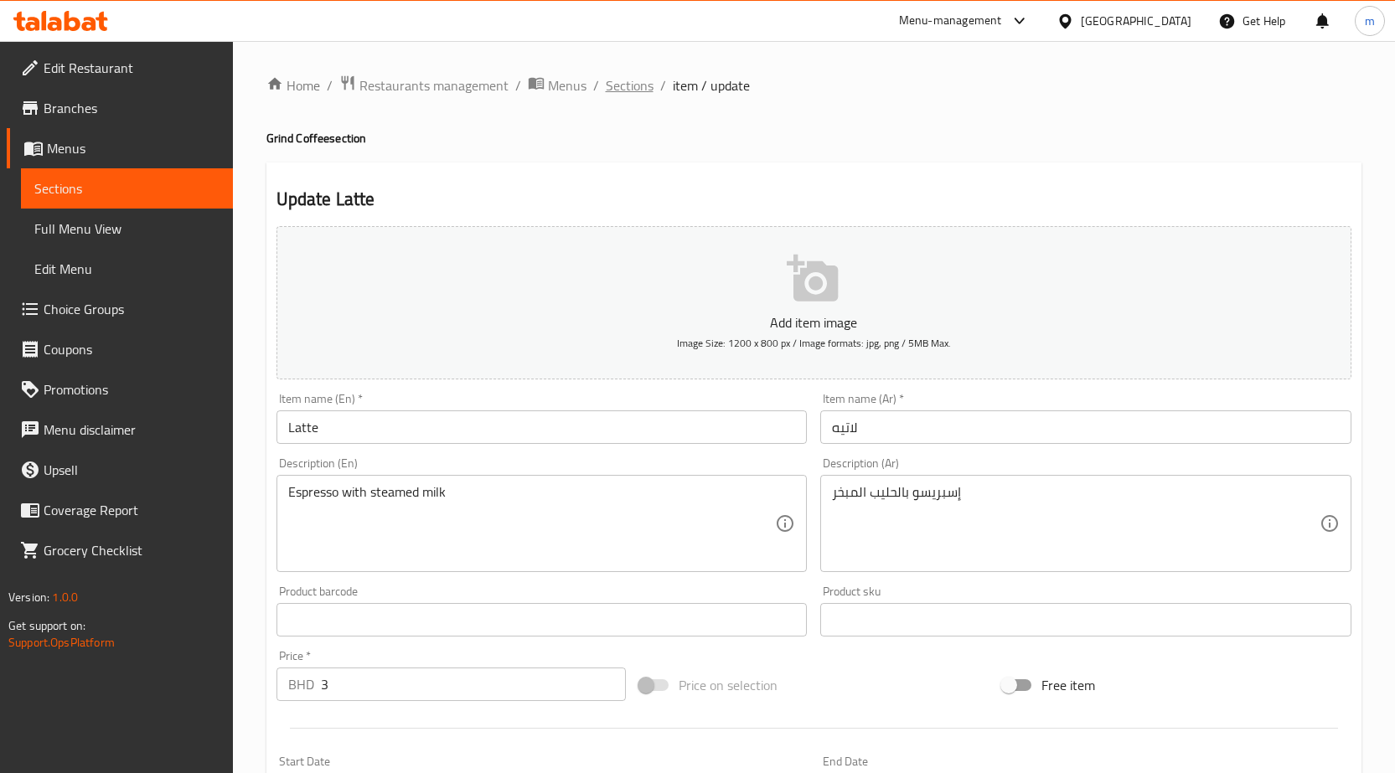
click at [644, 84] on span "Sections" at bounding box center [630, 85] width 48 height 20
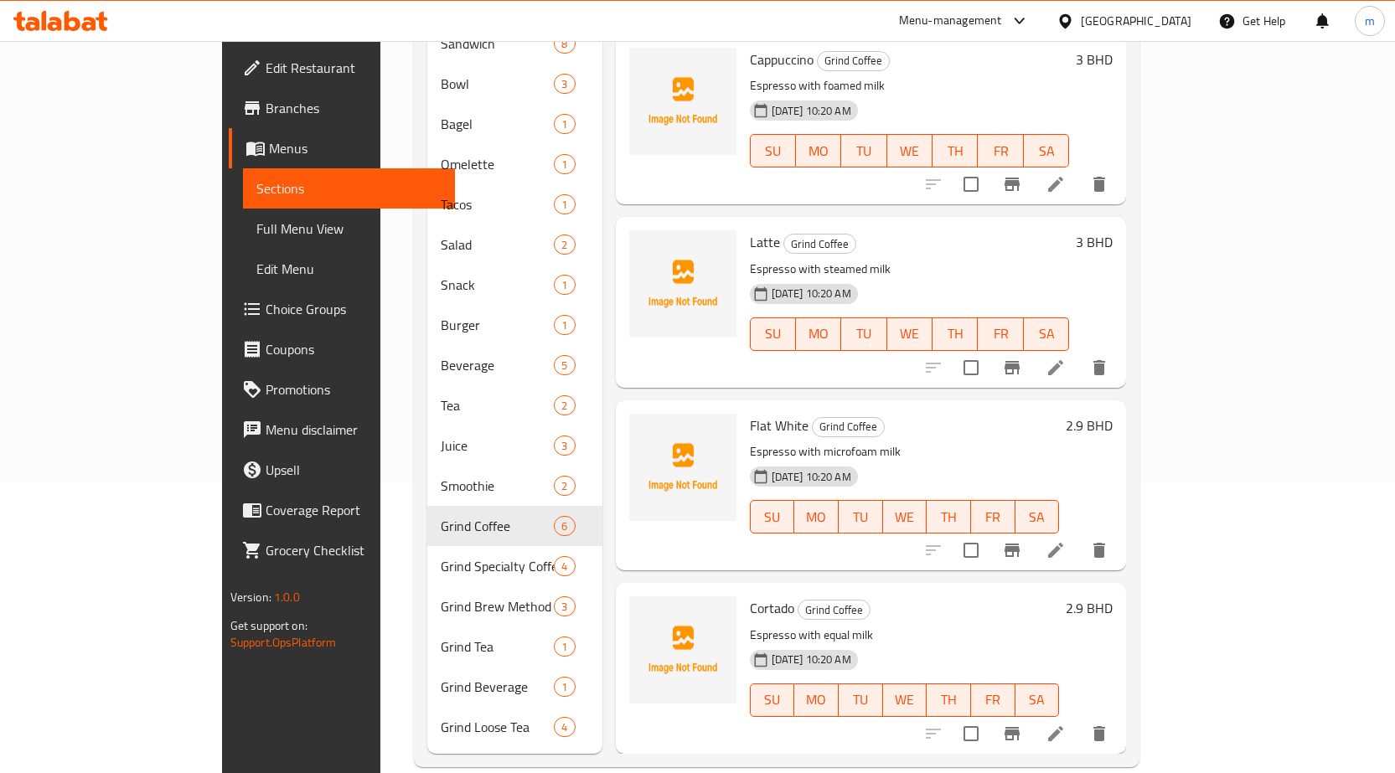
scroll to position [293, 0]
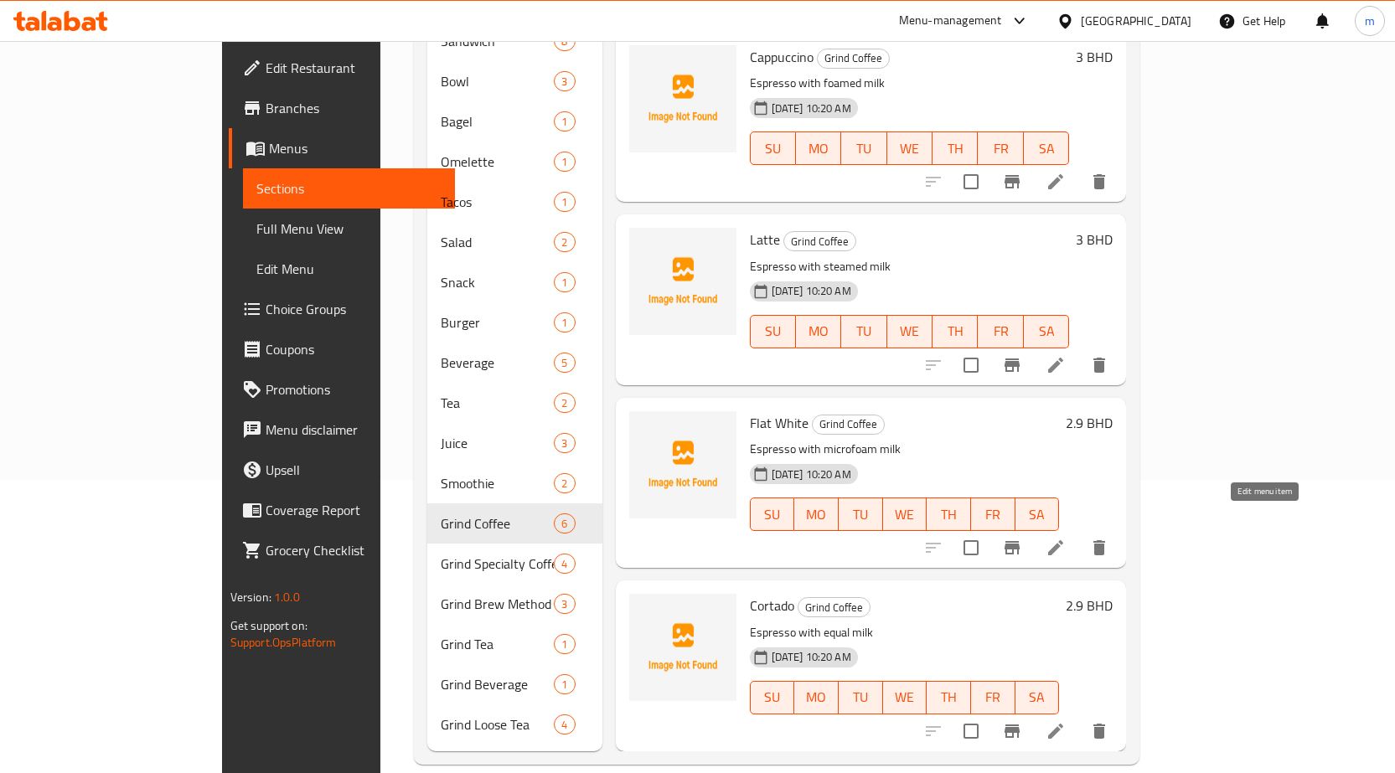
click at [1066, 538] on icon at bounding box center [1055, 548] width 20 height 20
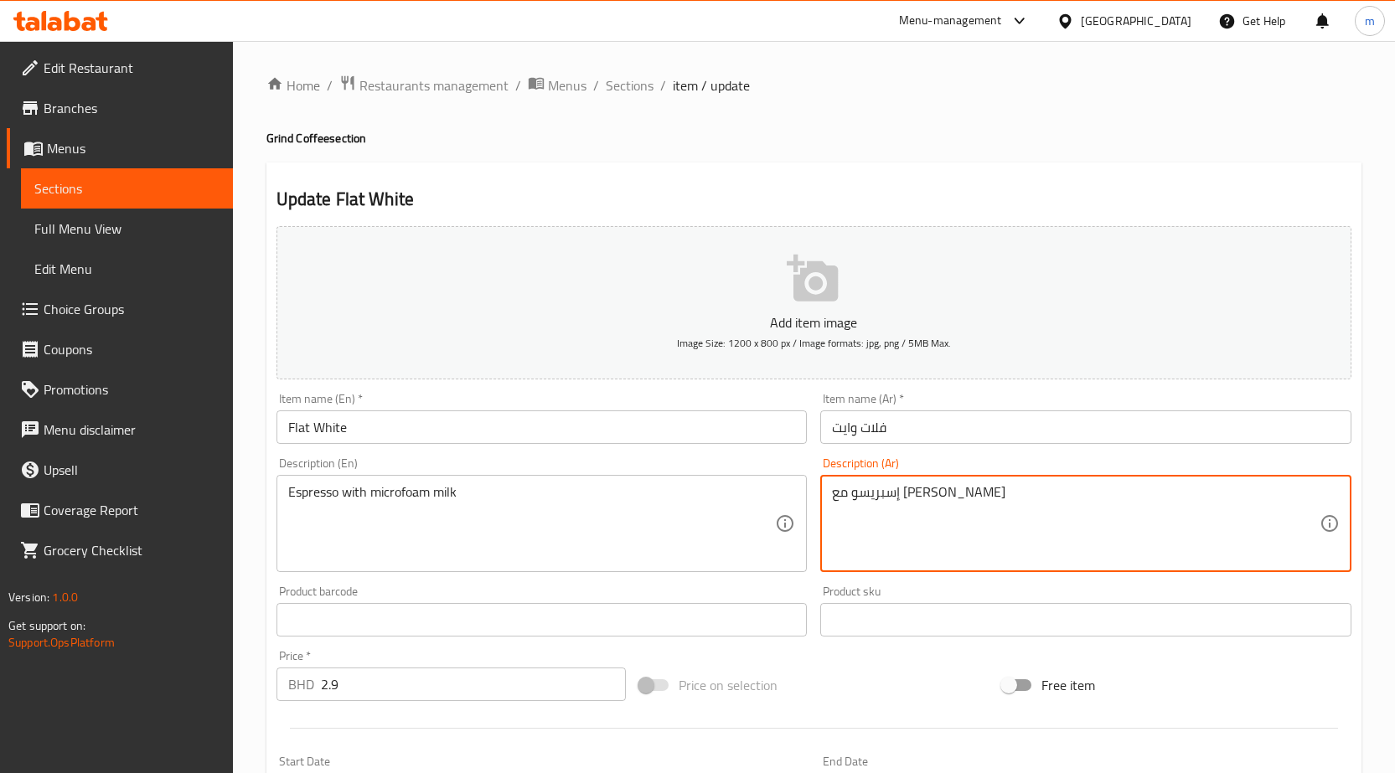
drag, startPoint x: 925, startPoint y: 497, endPoint x: 941, endPoint y: 499, distance: 16.1
click at [941, 499] on textarea "إسبريسو مع حليب ميكروفوم" at bounding box center [1076, 524] width 488 height 80
click at [921, 497] on textarea "إسبريسو حليب ميكروفوم" at bounding box center [1076, 524] width 488 height 80
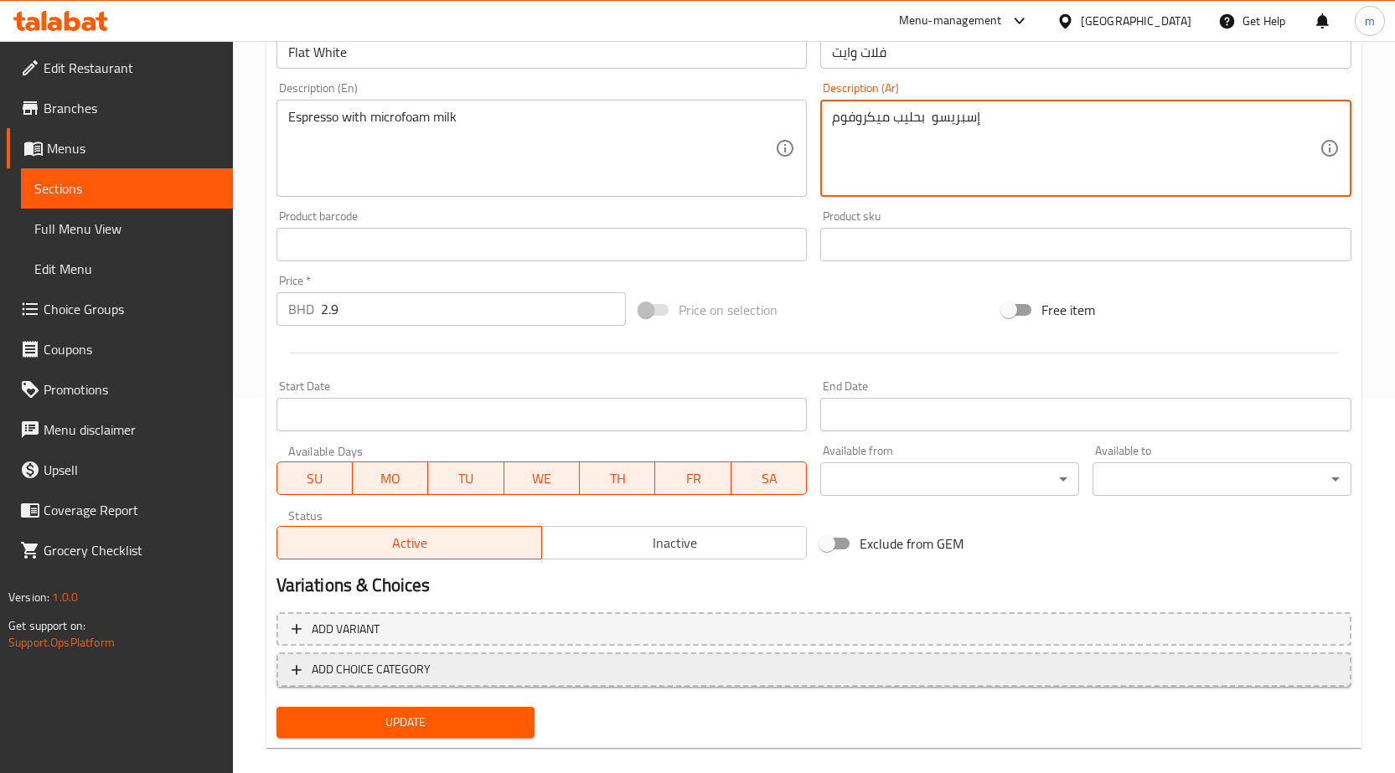
scroll to position [397, 0]
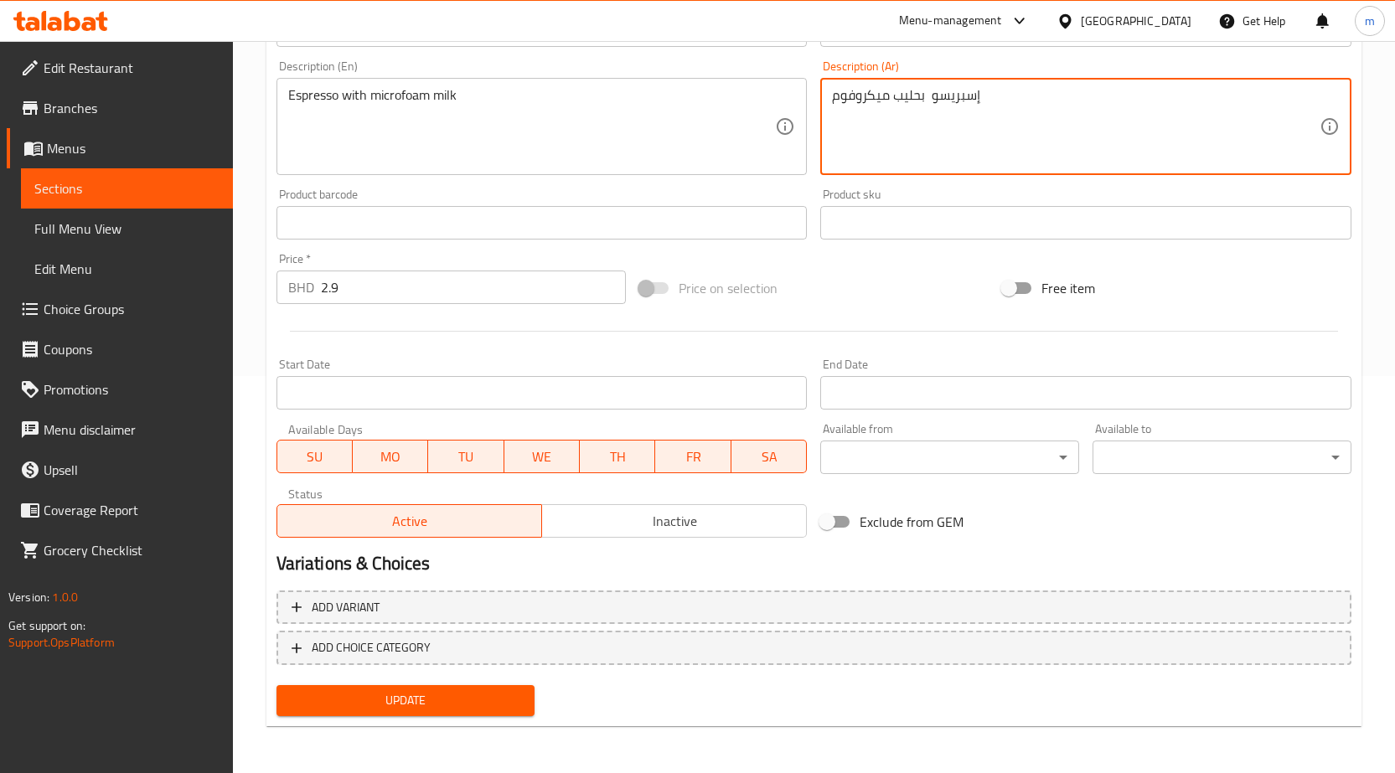
type textarea "إسبريسو بحليب ميكروفوم"
click at [459, 710] on span "Update" at bounding box center [406, 700] width 232 height 21
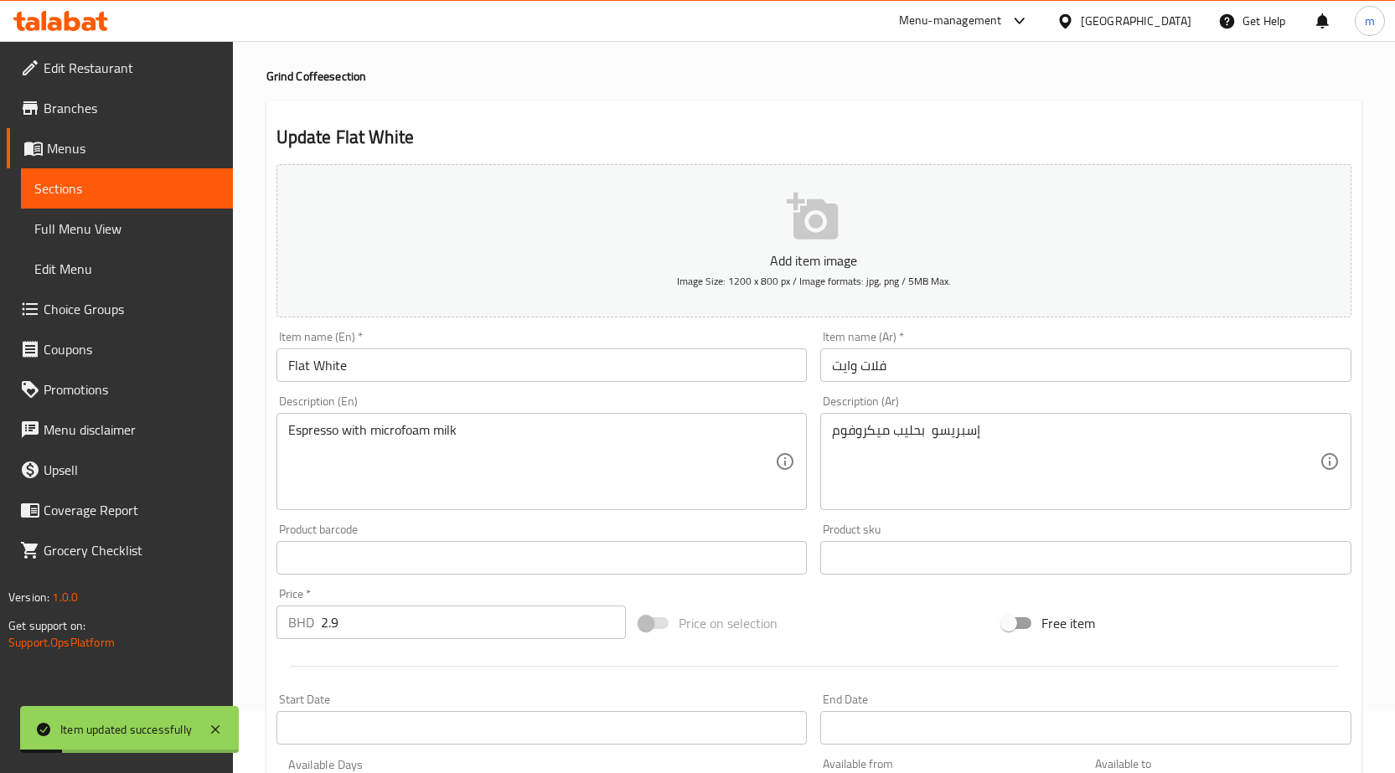
scroll to position [0, 0]
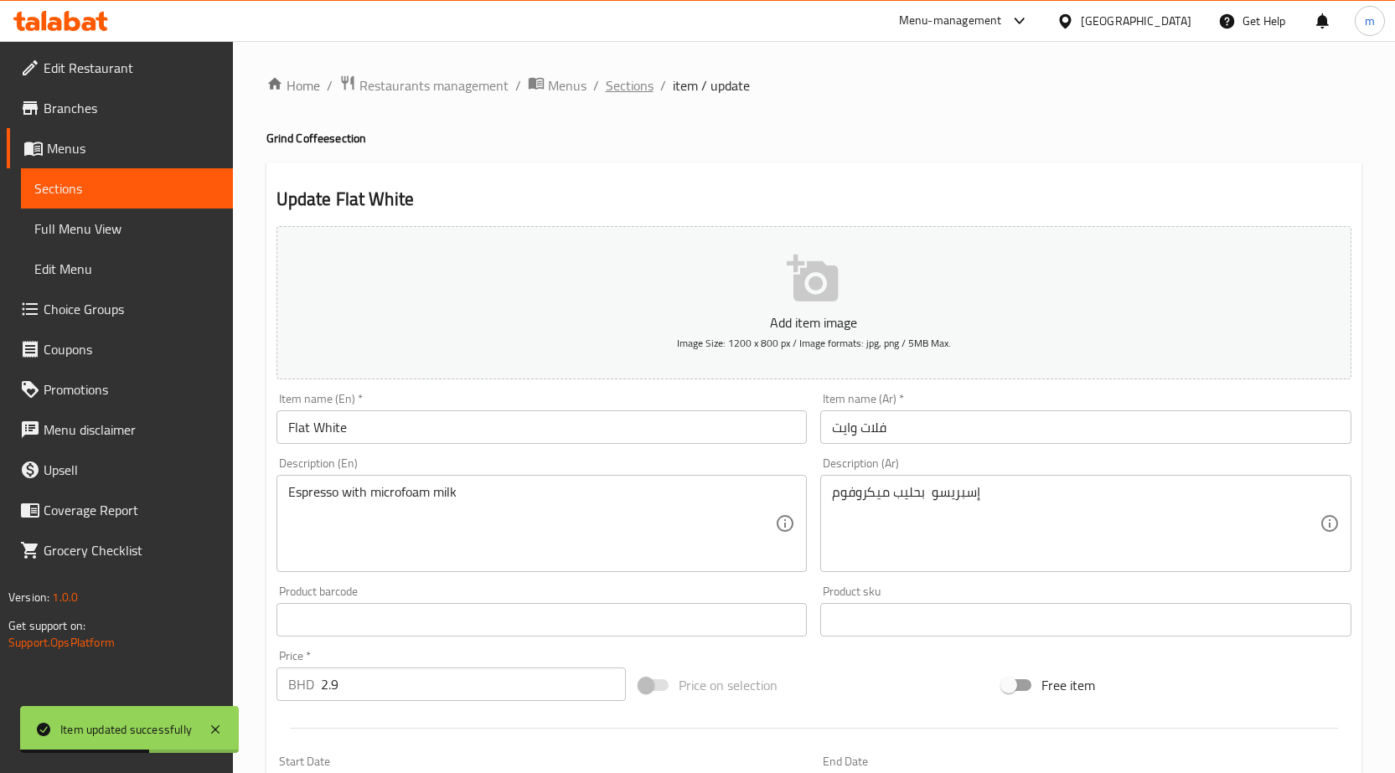
click at [641, 86] on span "Sections" at bounding box center [630, 85] width 48 height 20
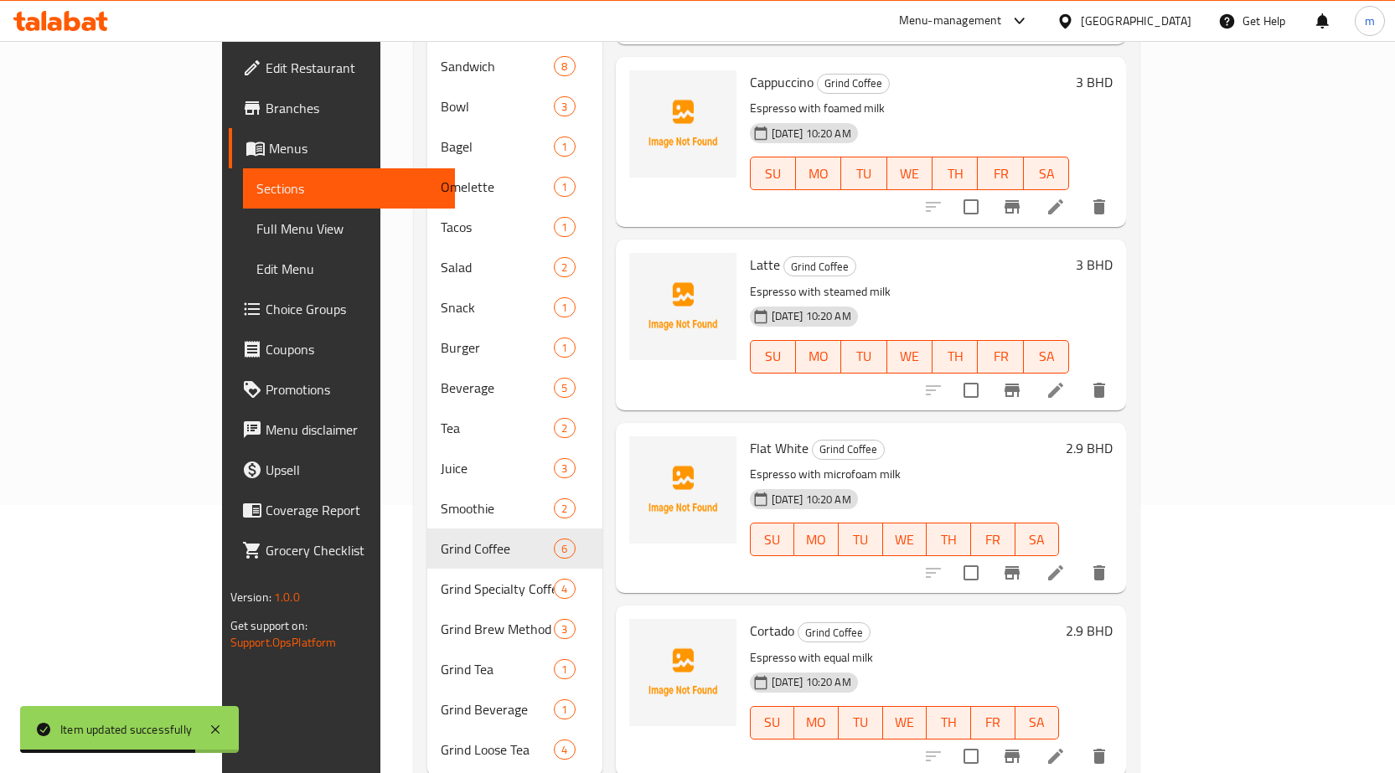
scroll to position [293, 0]
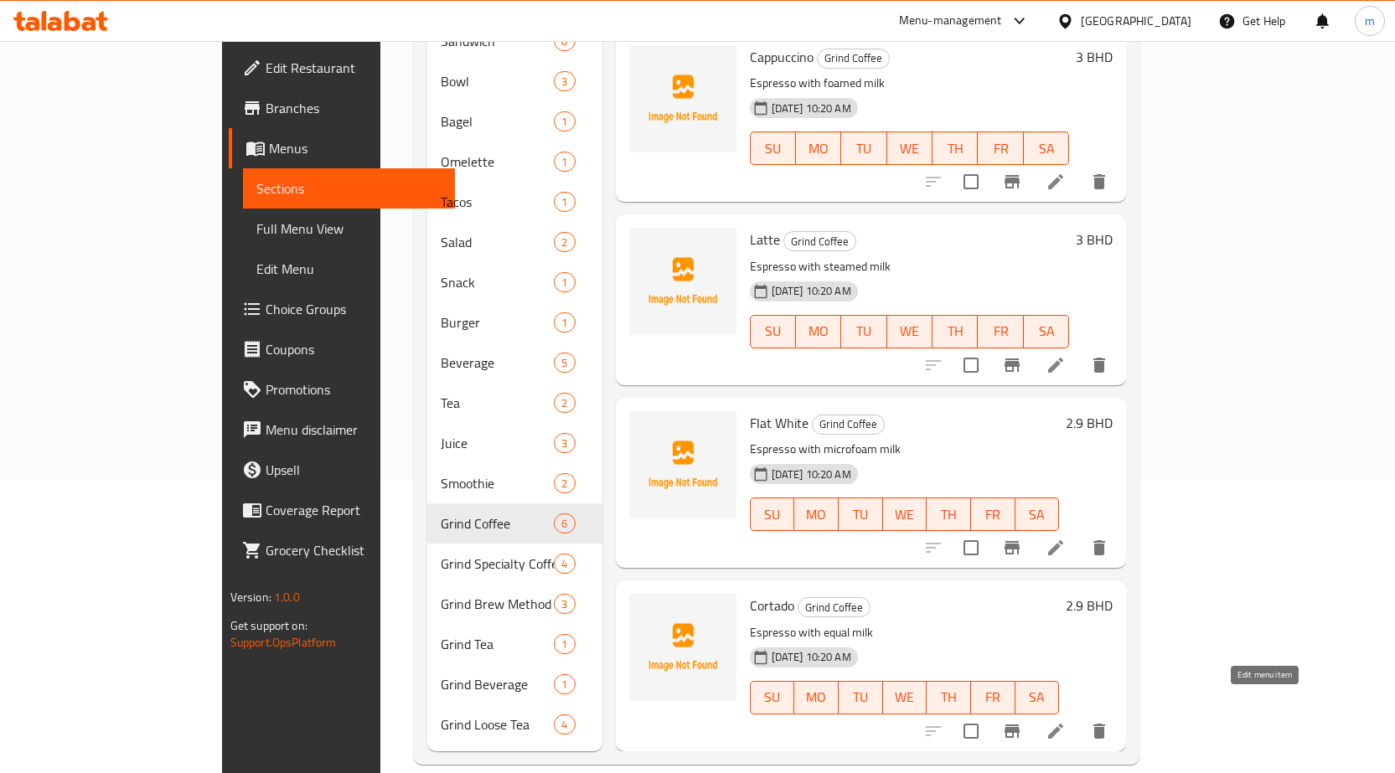
click at [1066, 721] on icon at bounding box center [1055, 731] width 20 height 20
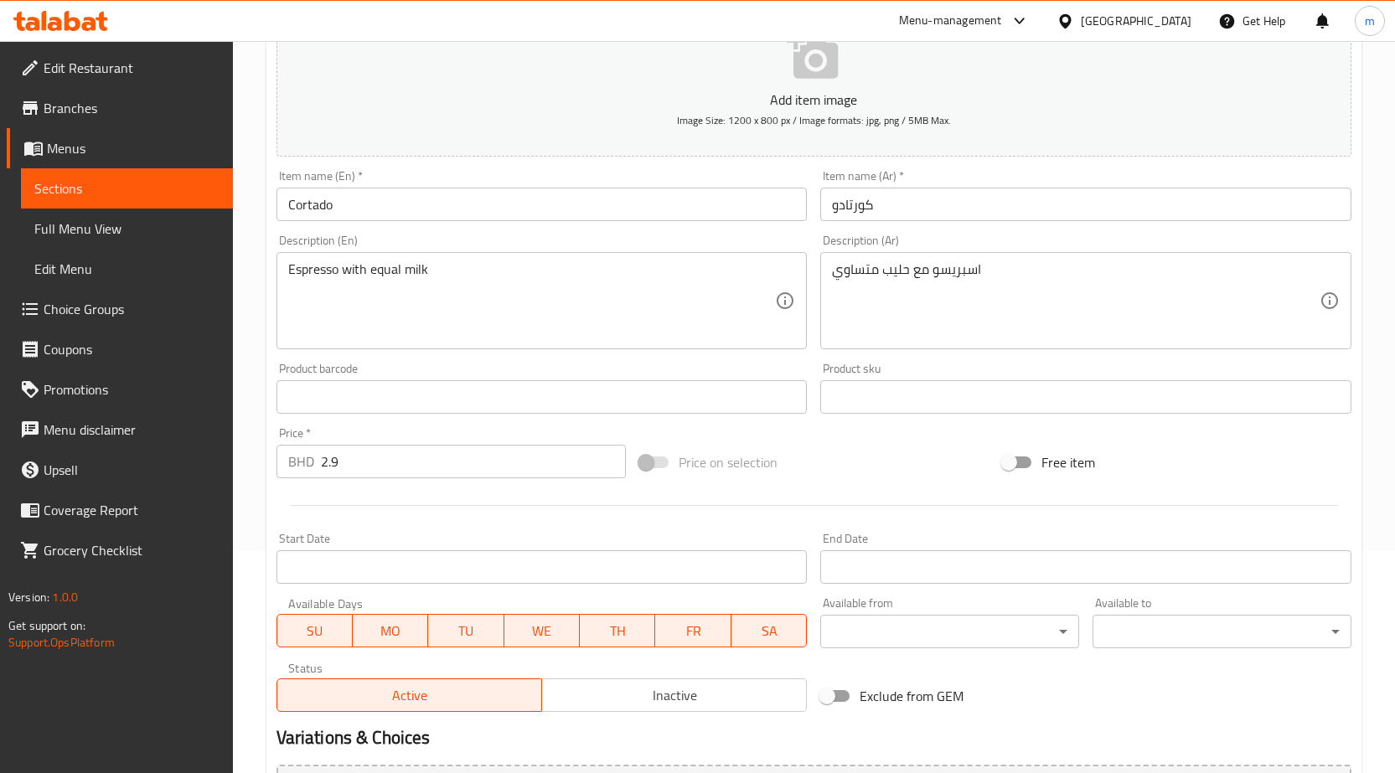
scroll to position [397, 0]
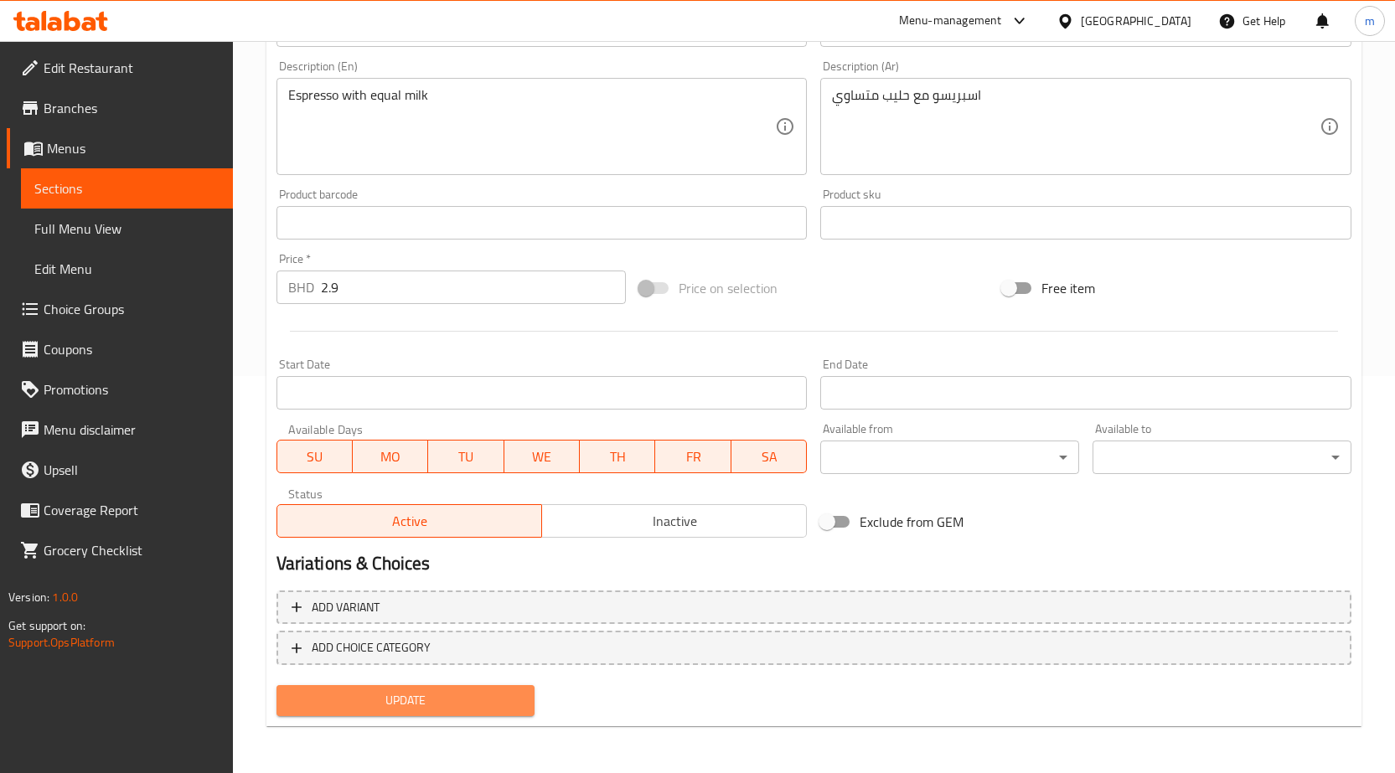
click at [410, 699] on span "Update" at bounding box center [406, 700] width 232 height 21
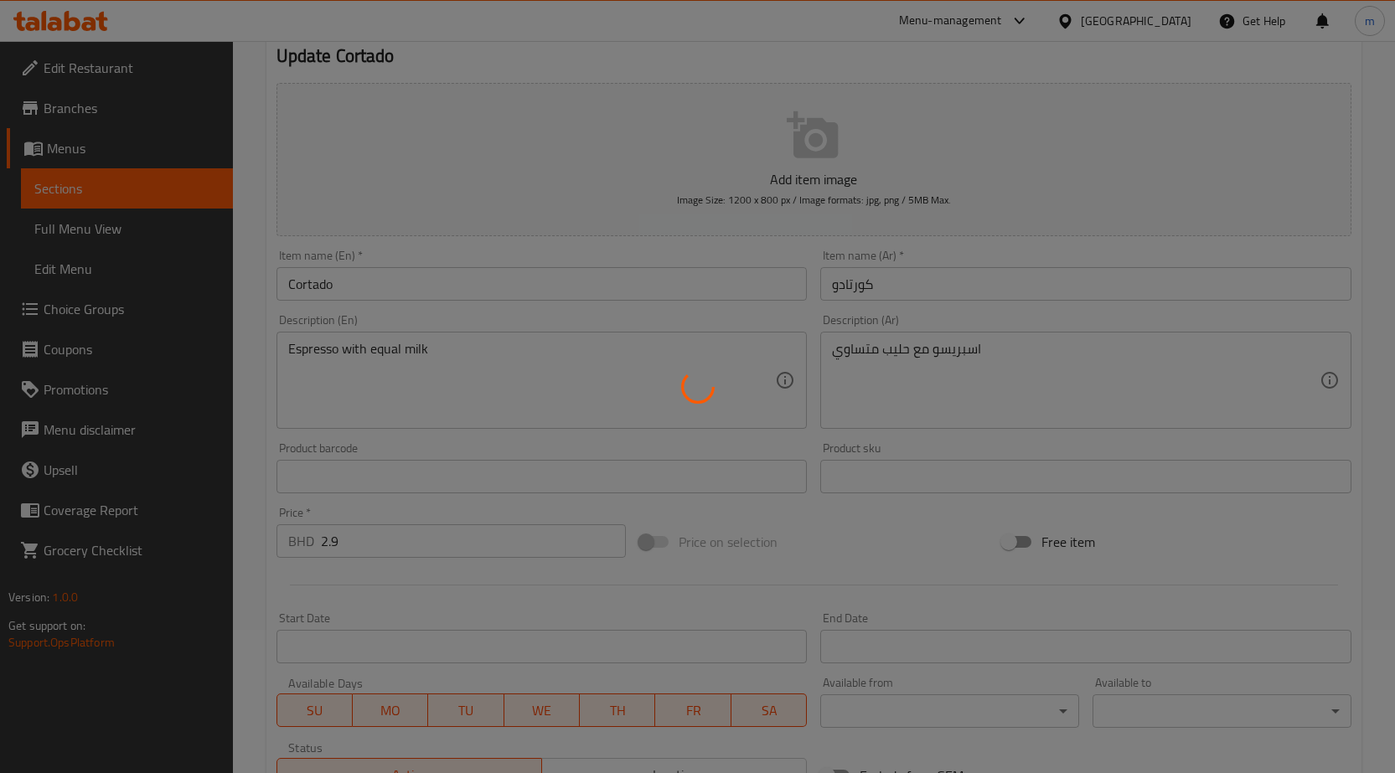
scroll to position [0, 0]
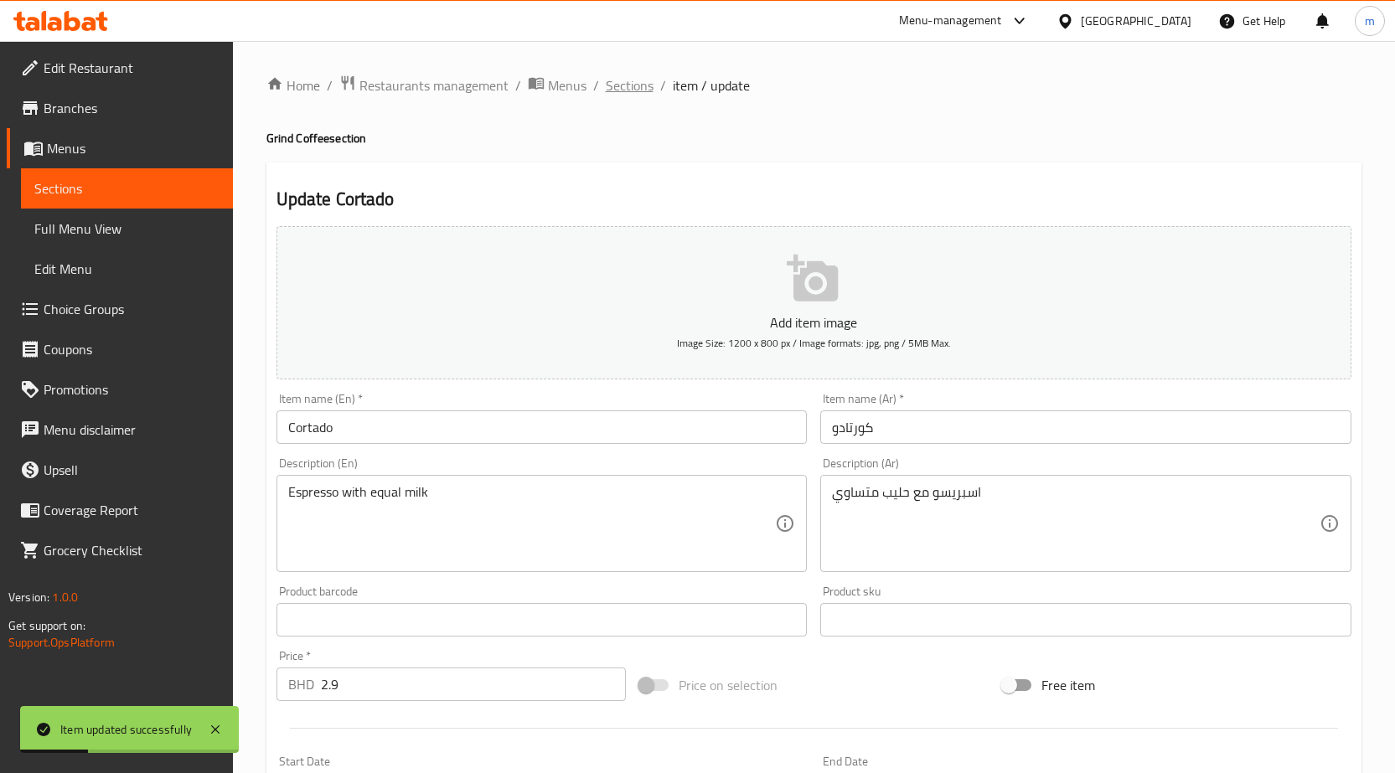
click at [628, 92] on span "Sections" at bounding box center [630, 85] width 48 height 20
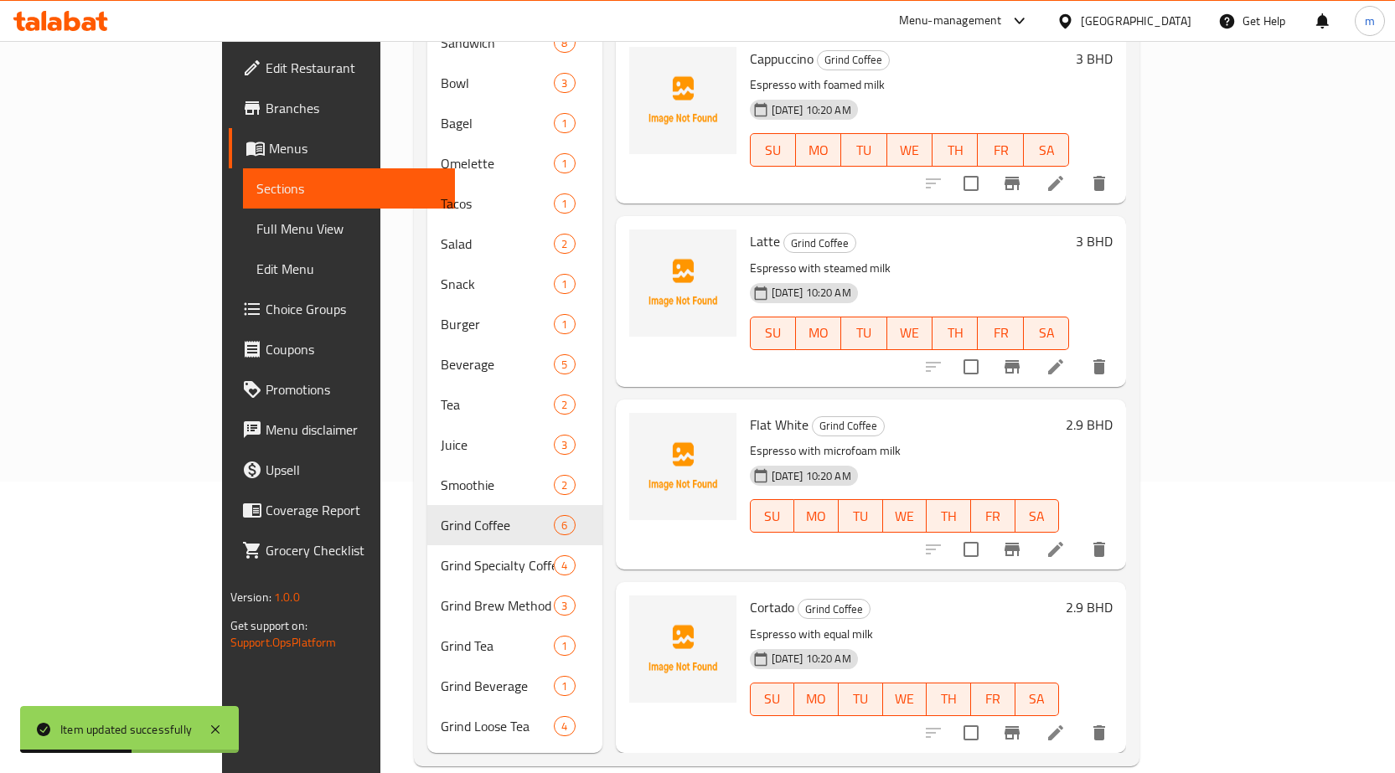
scroll to position [293, 0]
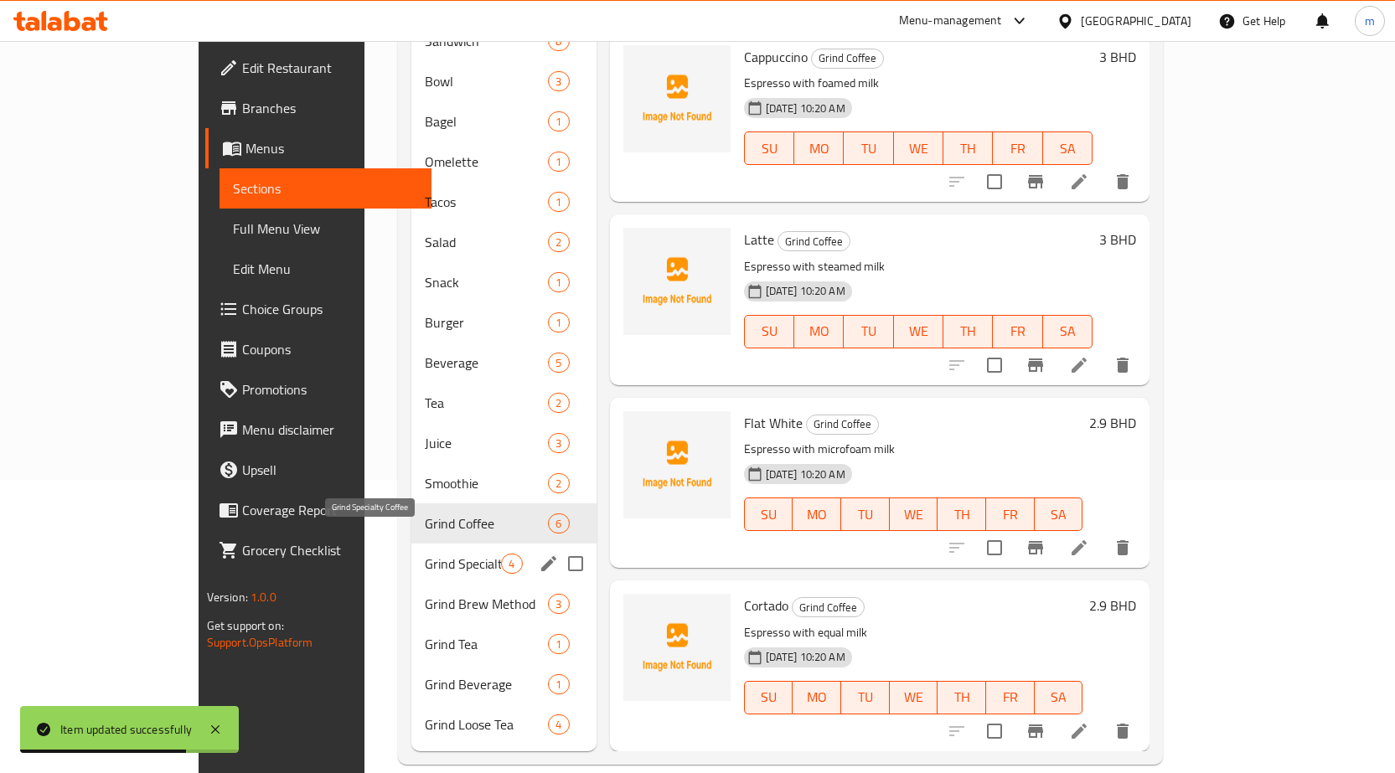
click at [425, 554] on span "Grind Specialty Coffee" at bounding box center [463, 564] width 76 height 20
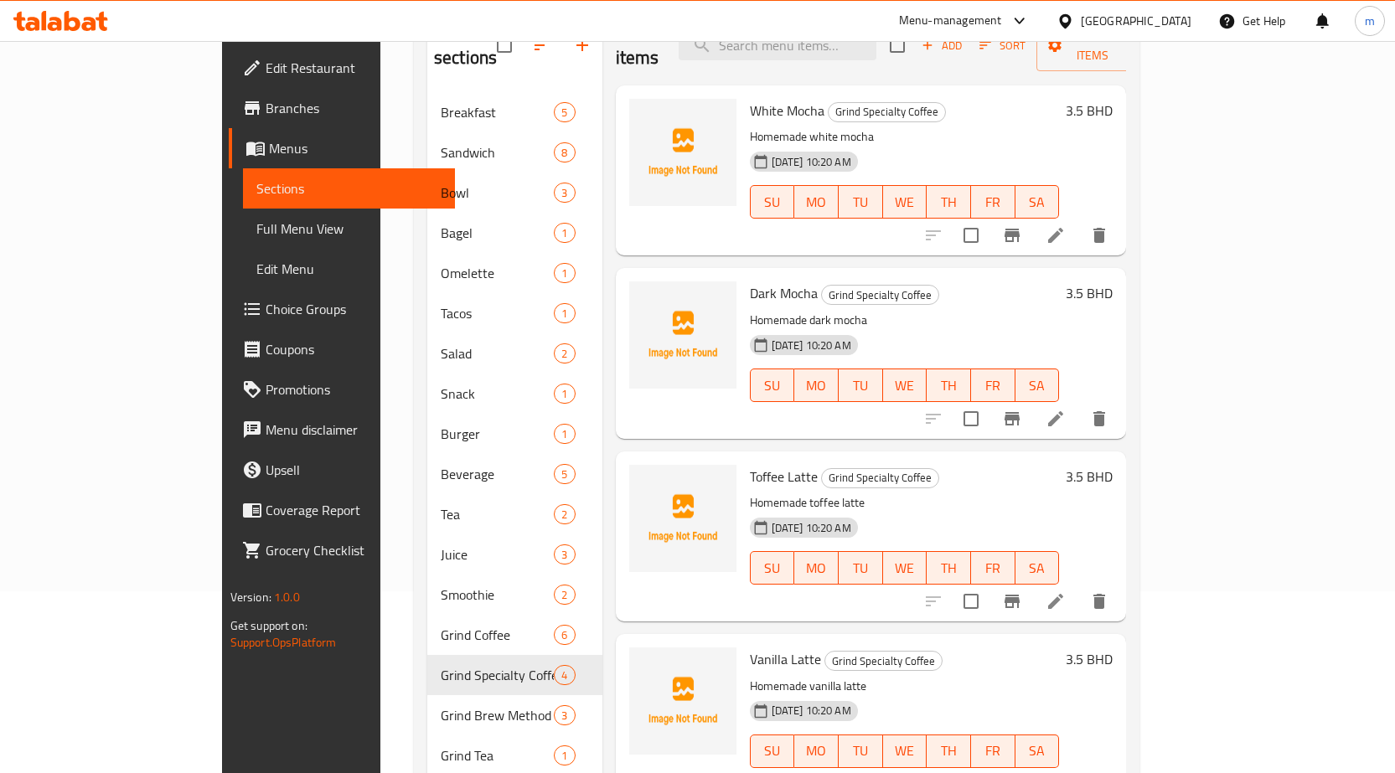
scroll to position [42, 0]
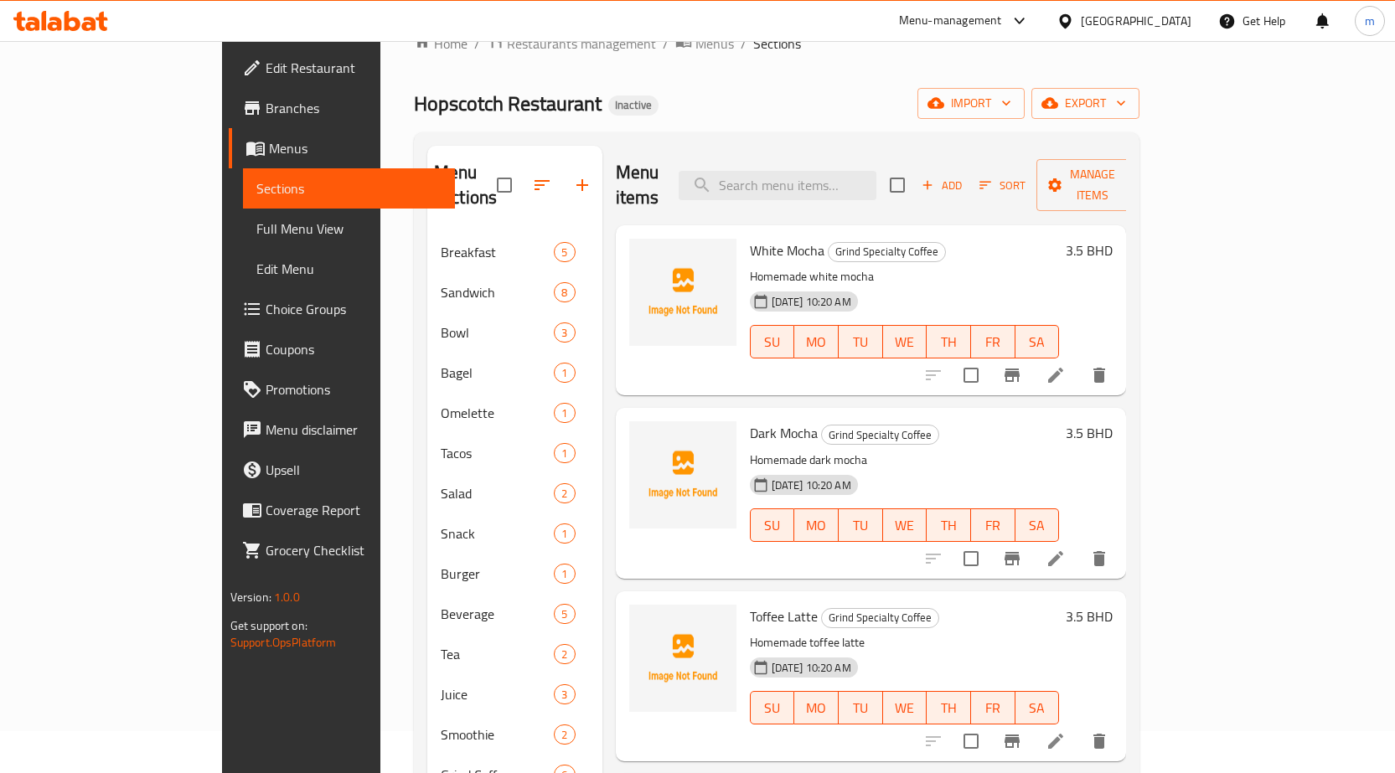
click at [1079, 360] on li at bounding box center [1055, 375] width 47 height 30
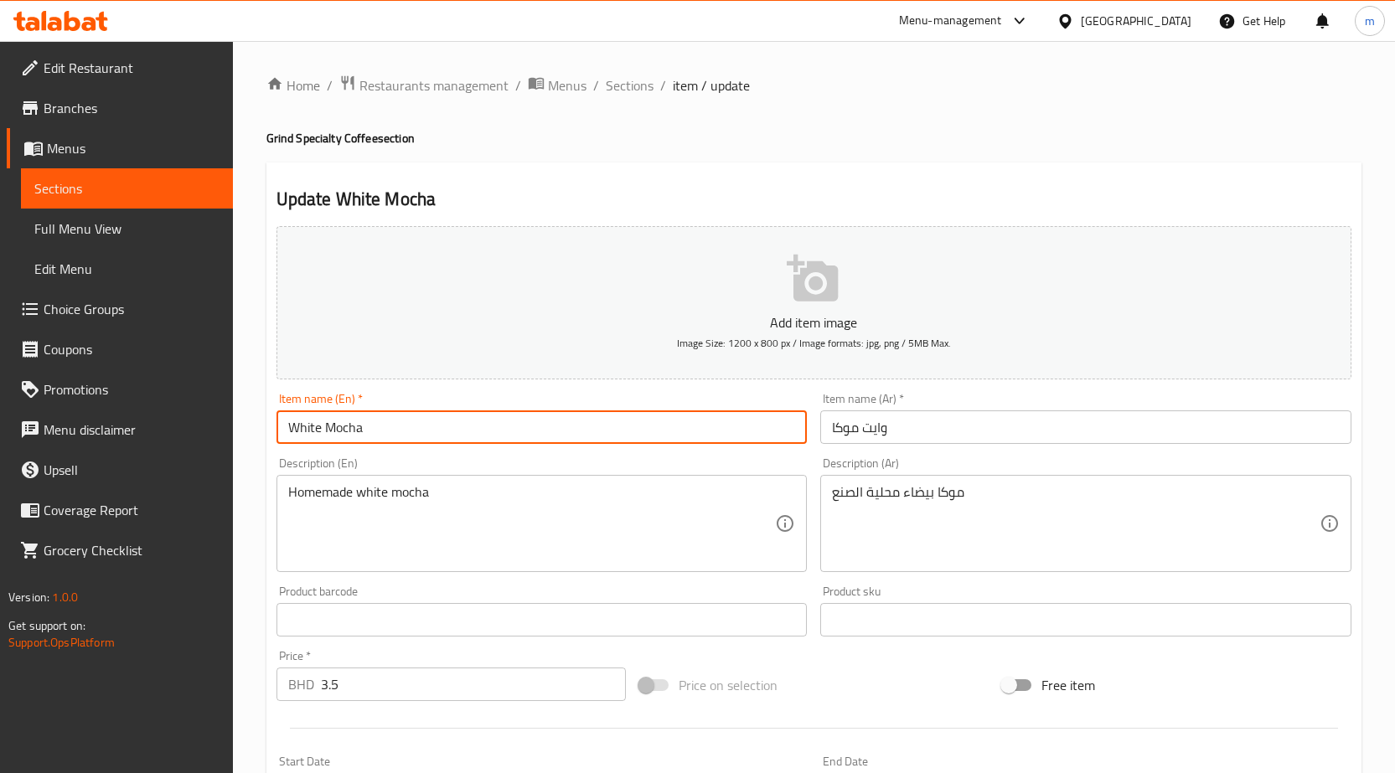
drag, startPoint x: 369, startPoint y: 429, endPoint x: 245, endPoint y: 415, distance: 124.7
click at [225, 421] on div "Edit Restaurant Branches Menus Sections Full Menu View Edit Menu Choice Groups …" at bounding box center [697, 605] width 1395 height 1129
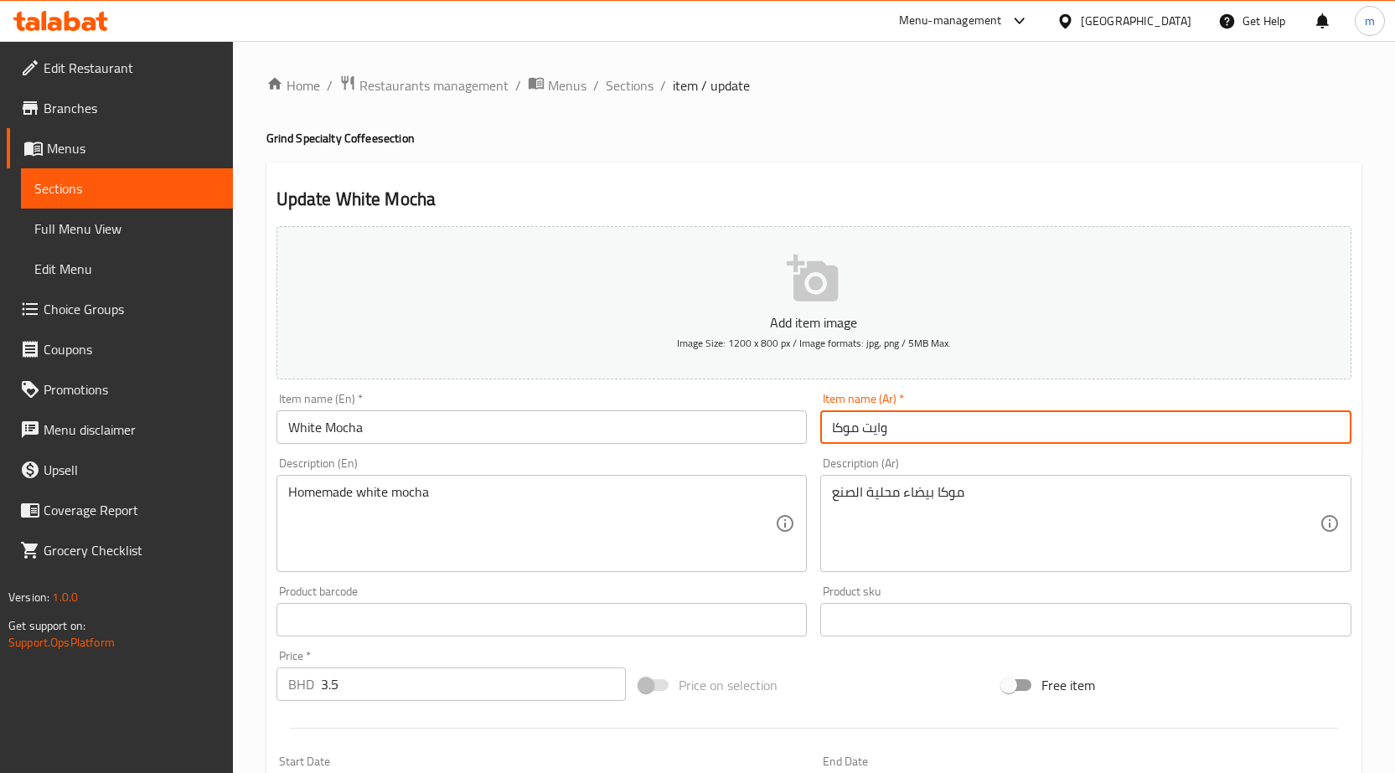
drag, startPoint x: 863, startPoint y: 429, endPoint x: 983, endPoint y: 429, distance: 120.6
click at [978, 429] on input "وايت موكا" at bounding box center [1085, 427] width 531 height 34
click at [1293, 432] on input "موكا" at bounding box center [1085, 427] width 531 height 34
click at [1342, 431] on input "موكا" at bounding box center [1085, 427] width 531 height 34
click at [1303, 423] on input "موكا" at bounding box center [1085, 427] width 531 height 34
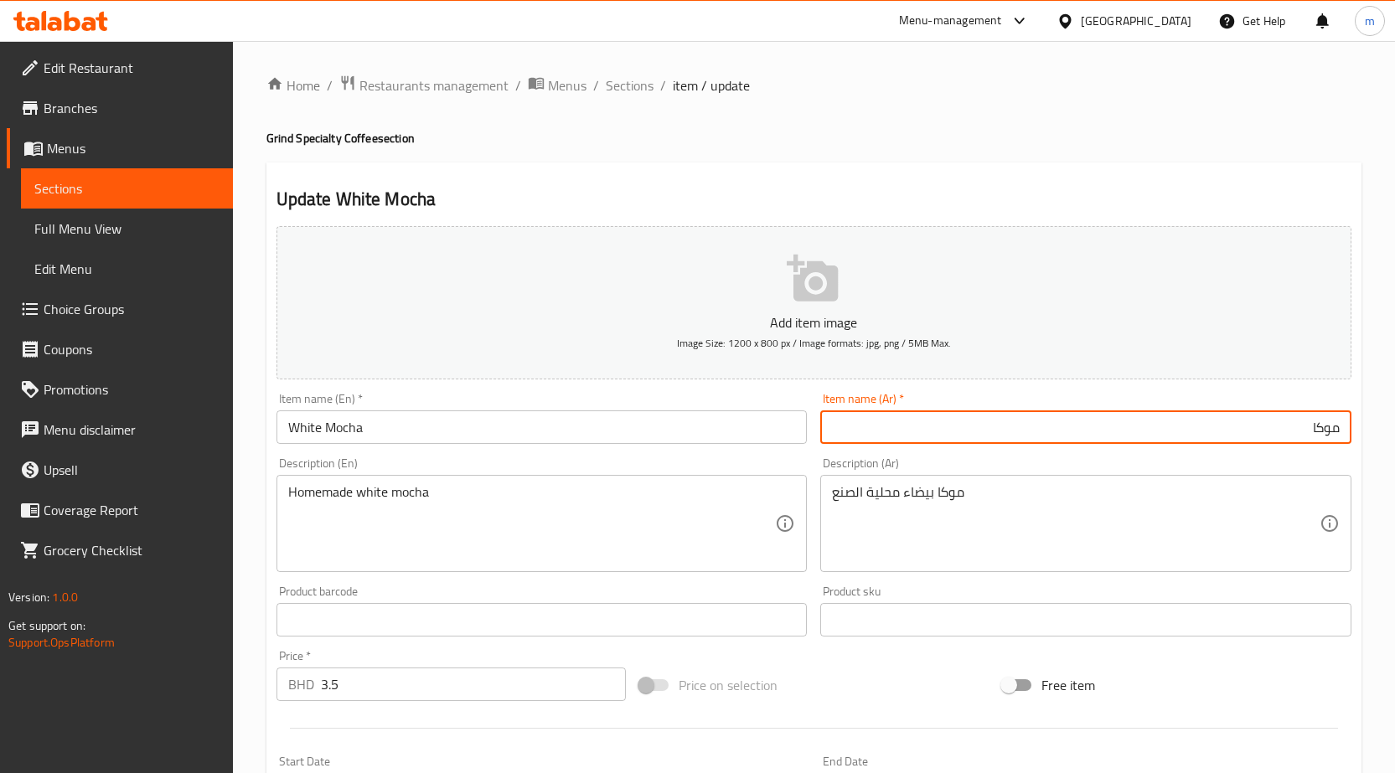
paste input "White Mocha"
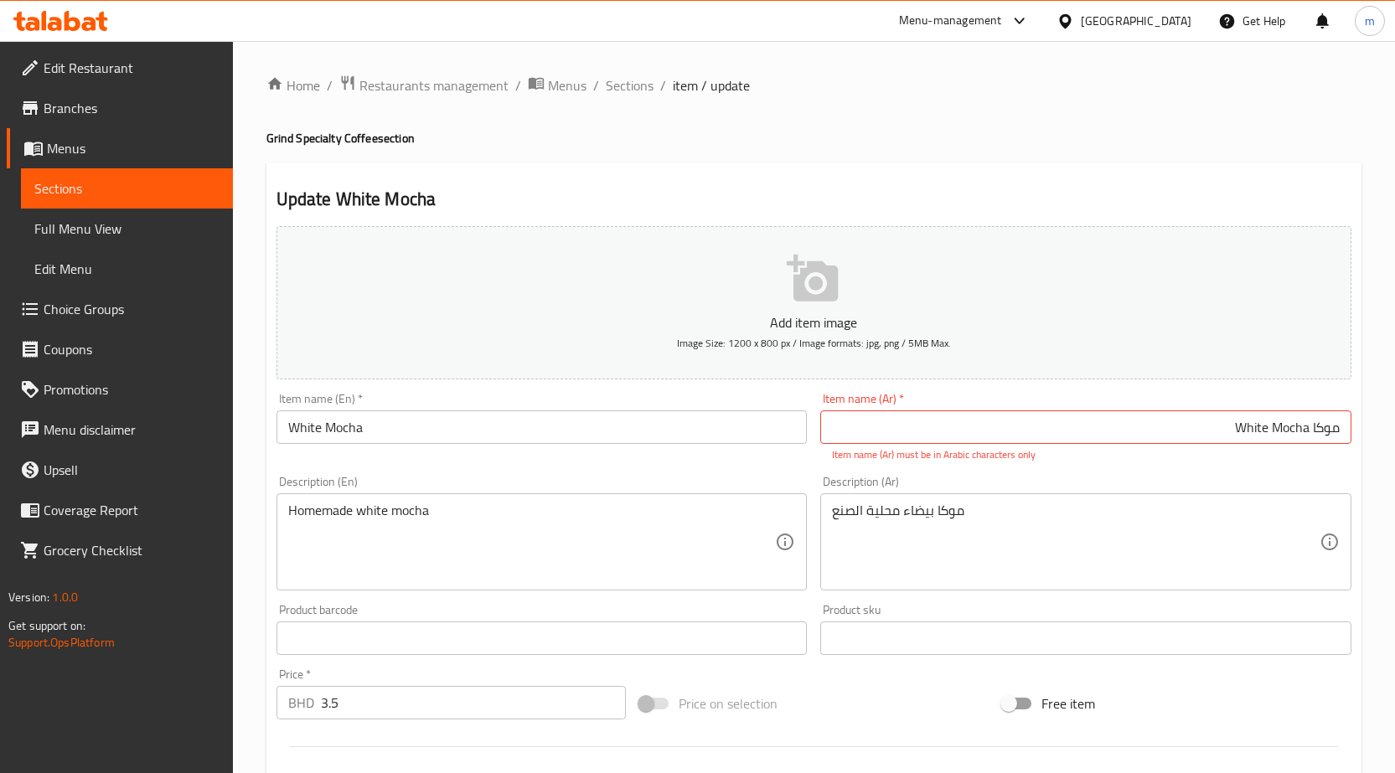
click at [1227, 427] on input "موكا White Mocha" at bounding box center [1085, 427] width 531 height 34
paste input "موكا بيضاء"
type input "موكا بيضاء"
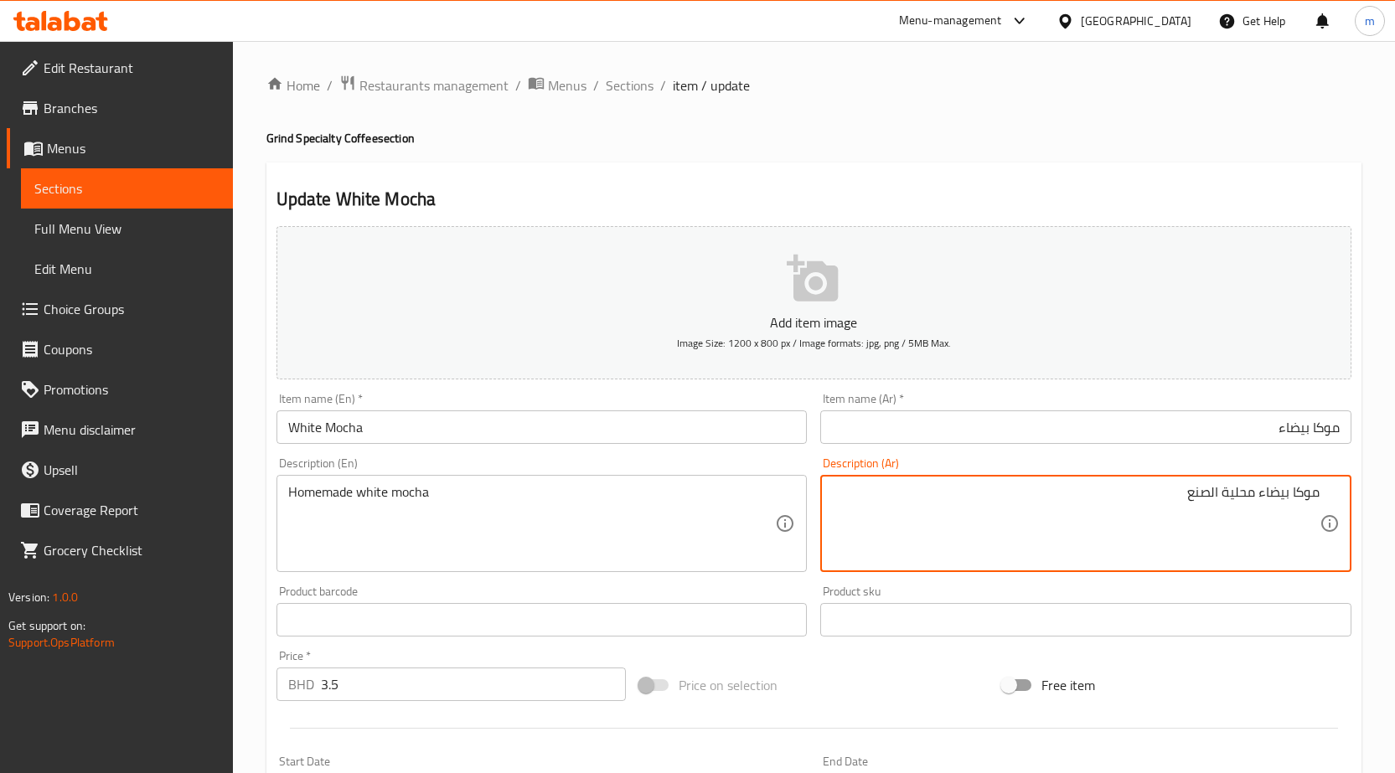
click at [1124, 509] on textarea "موكا بيضاء محلية الصنع" at bounding box center [1076, 524] width 488 height 80
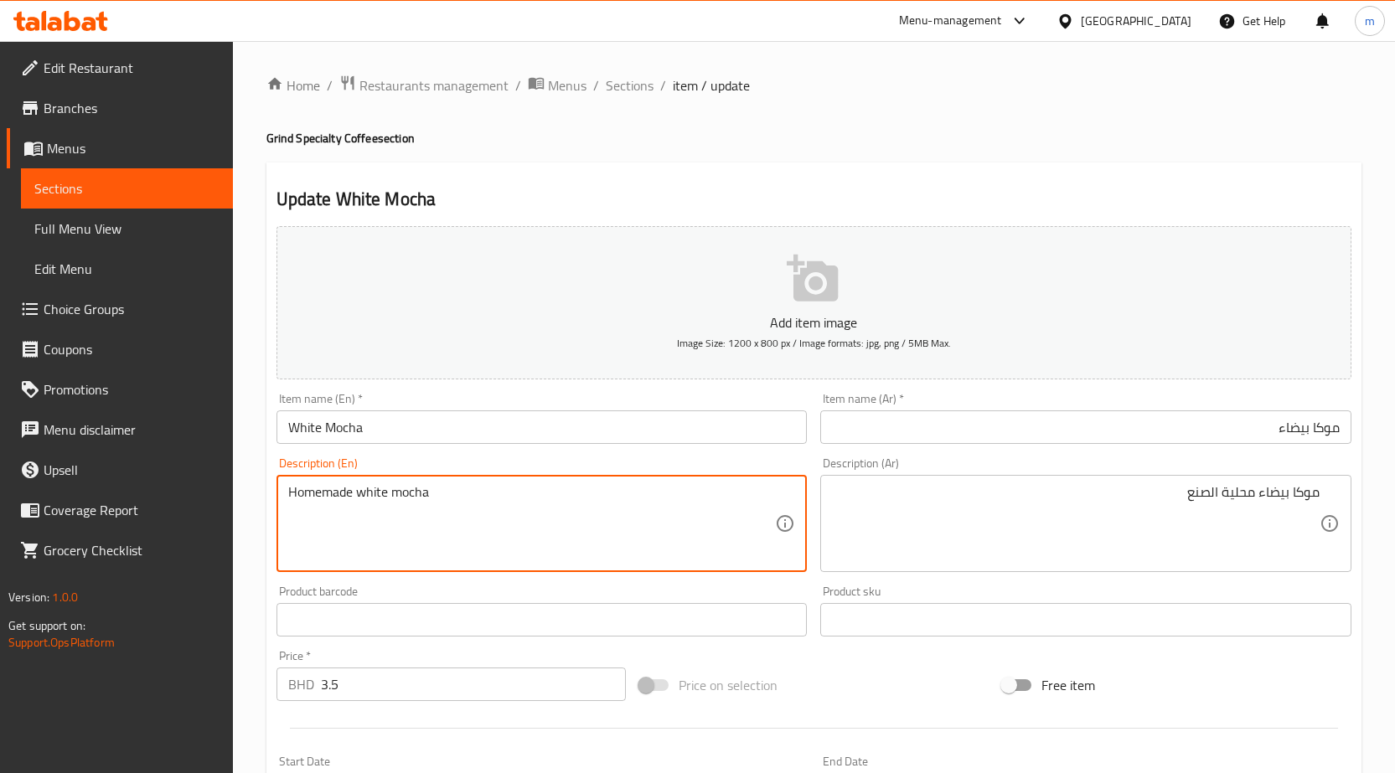
click at [396, 433] on input "White Mocha" at bounding box center [541, 427] width 531 height 34
click at [429, 515] on textarea "Homemade white mocha" at bounding box center [532, 524] width 488 height 80
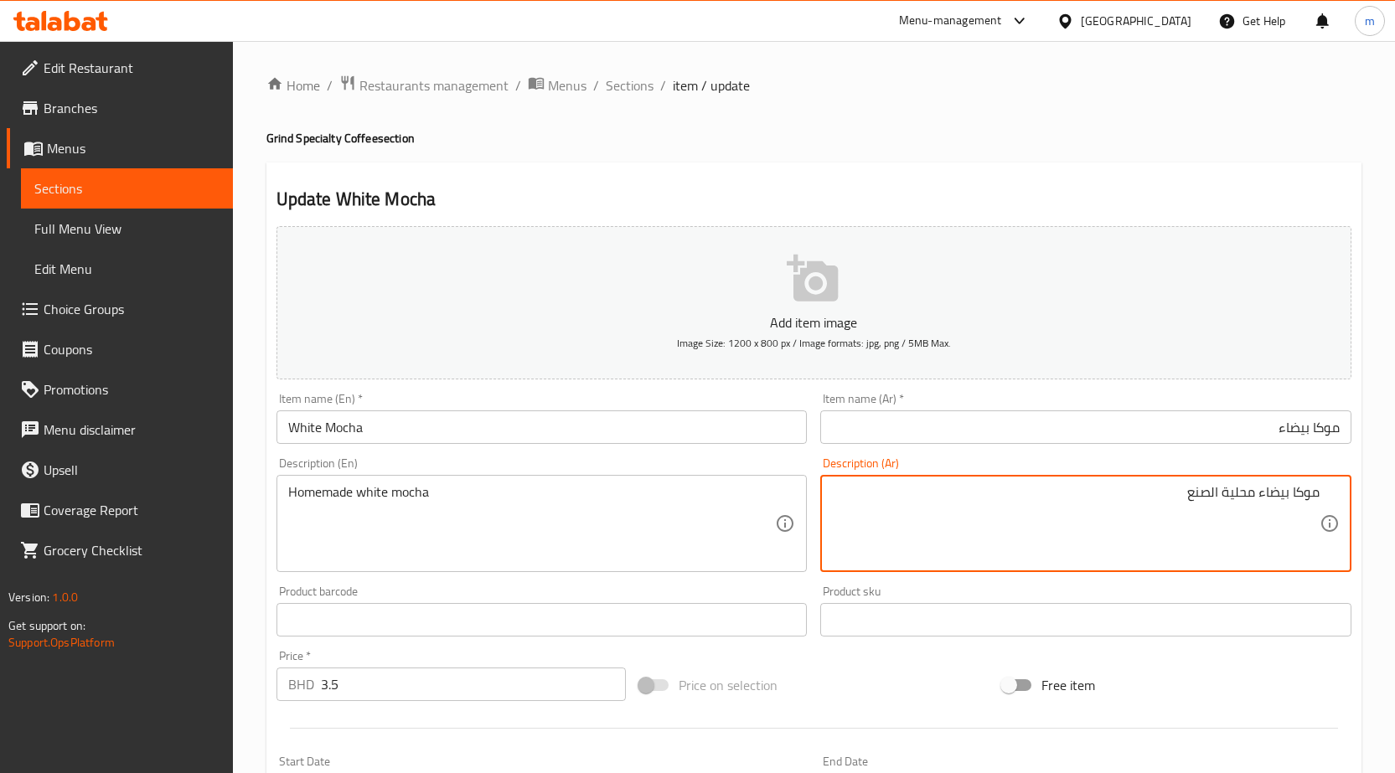
drag, startPoint x: 1224, startPoint y: 494, endPoint x: 1246, endPoint y: 498, distance: 22.0
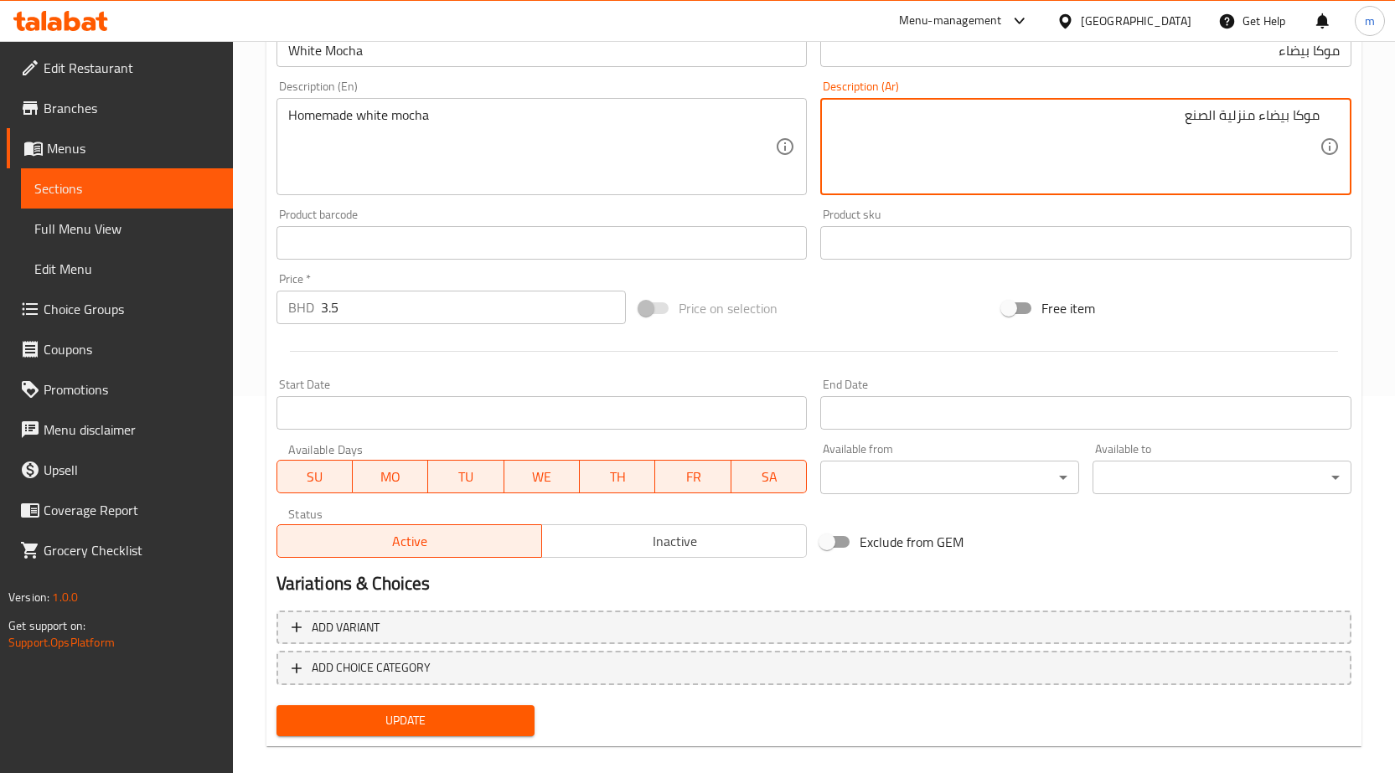
scroll to position [397, 0]
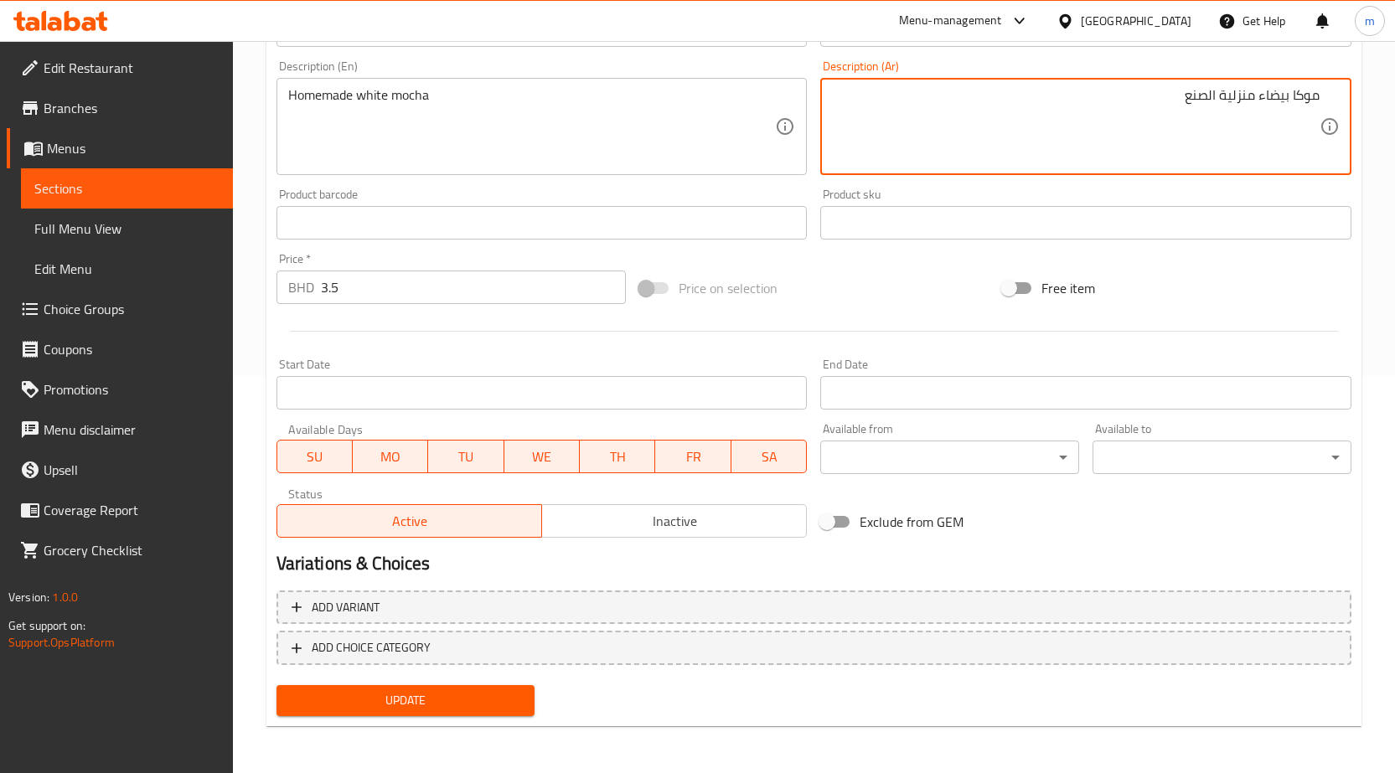
type textarea "موكا بيضاء منزلية الصنع"
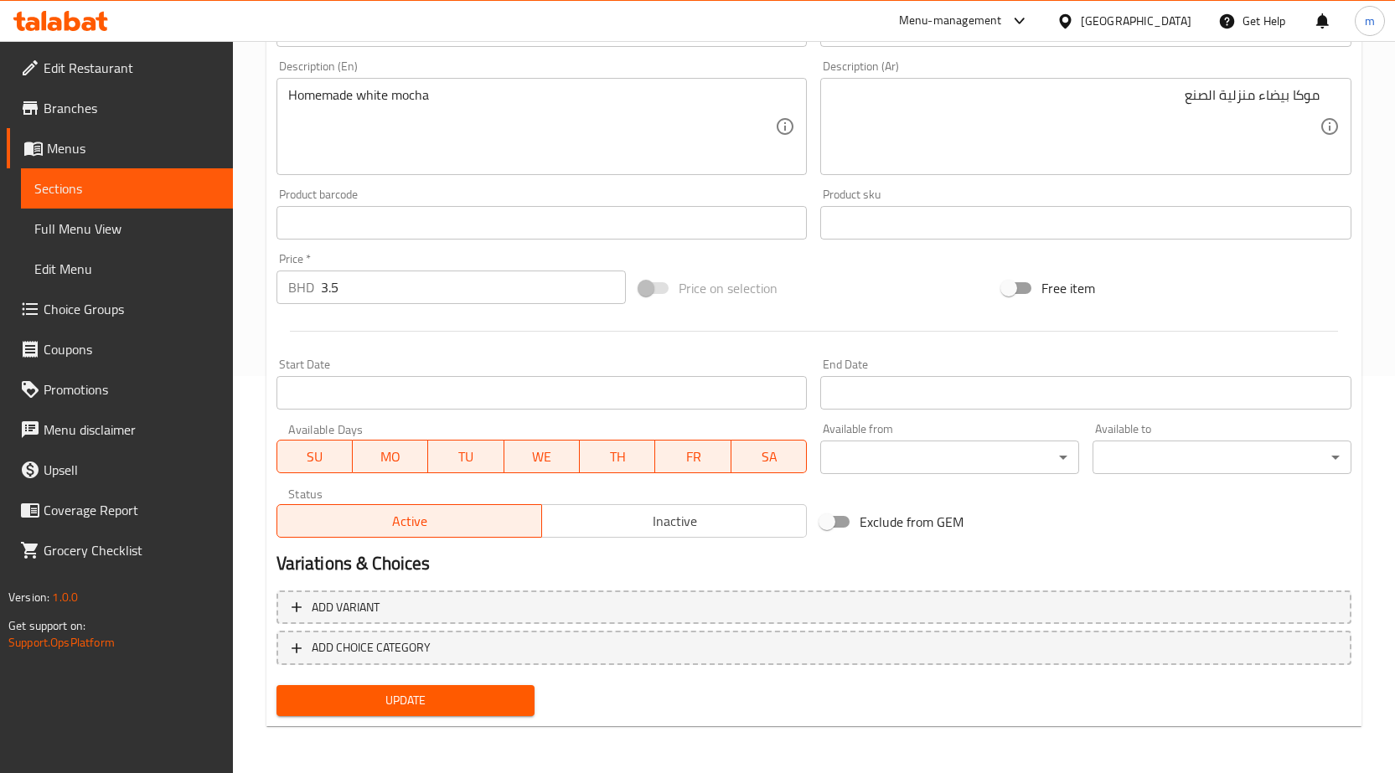
drag, startPoint x: 423, startPoint y: 672, endPoint x: 425, endPoint y: 684, distance: 12.7
click at [425, 679] on div "Add item image Image Size: 1200 x 800 px / Image formats: jpg, png / 5MB Max. I…" at bounding box center [814, 272] width 1088 height 901
click at [425, 691] on span "Update" at bounding box center [406, 700] width 232 height 21
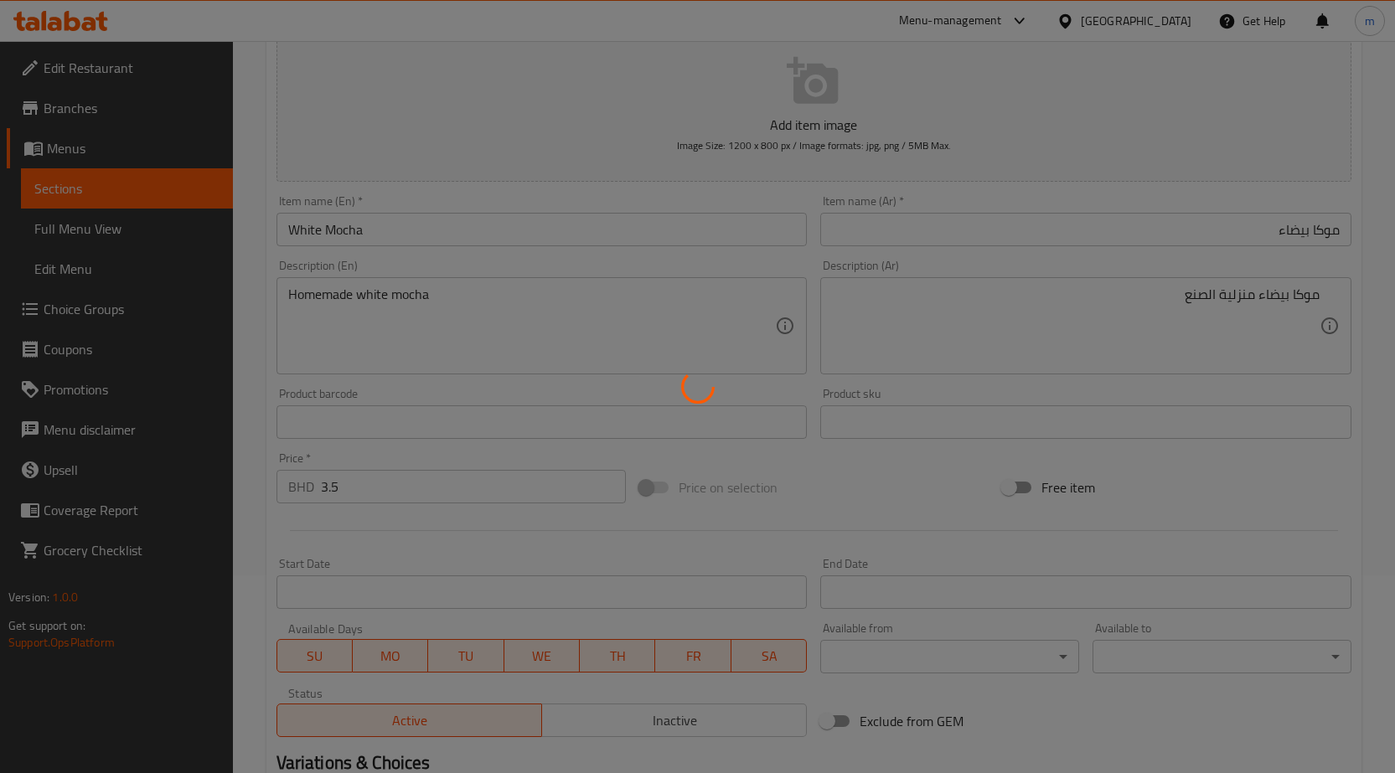
scroll to position [0, 0]
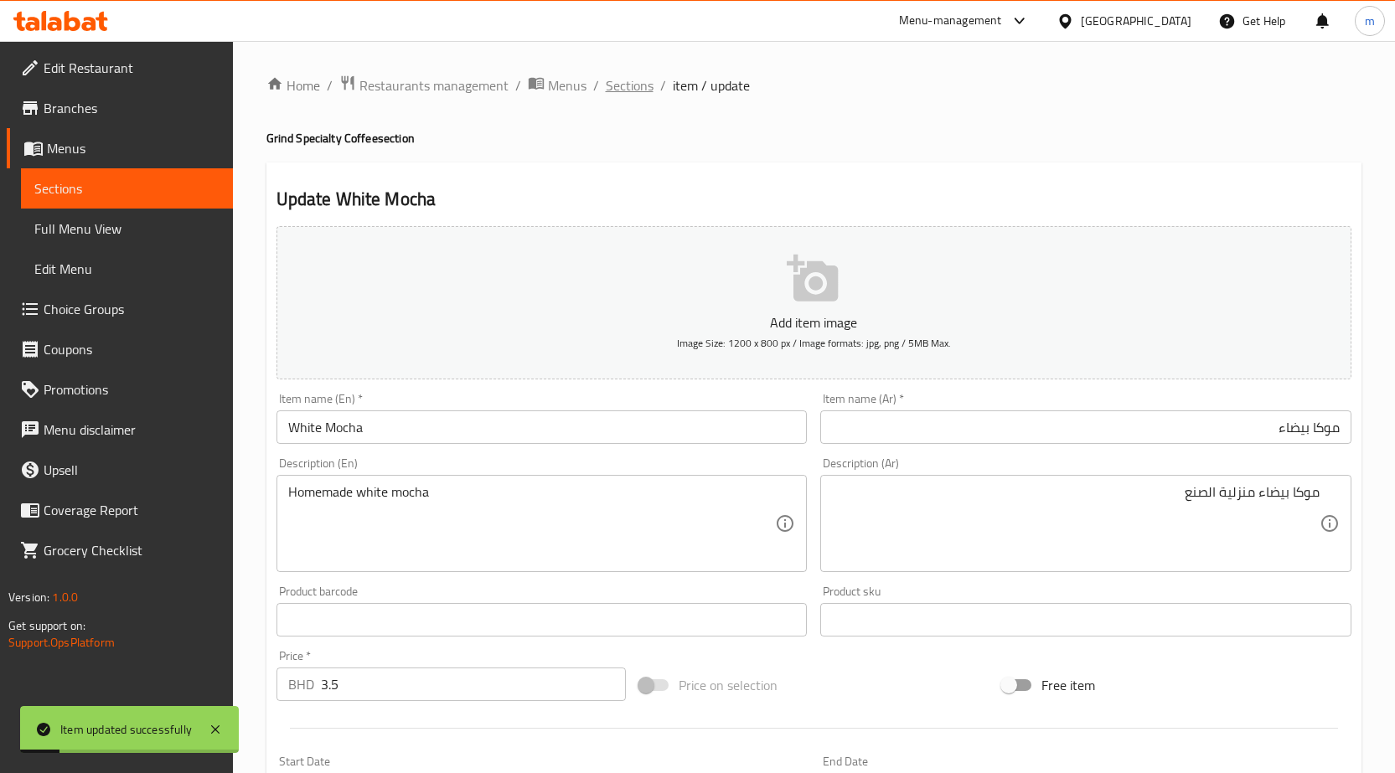
click at [641, 83] on span "Sections" at bounding box center [630, 85] width 48 height 20
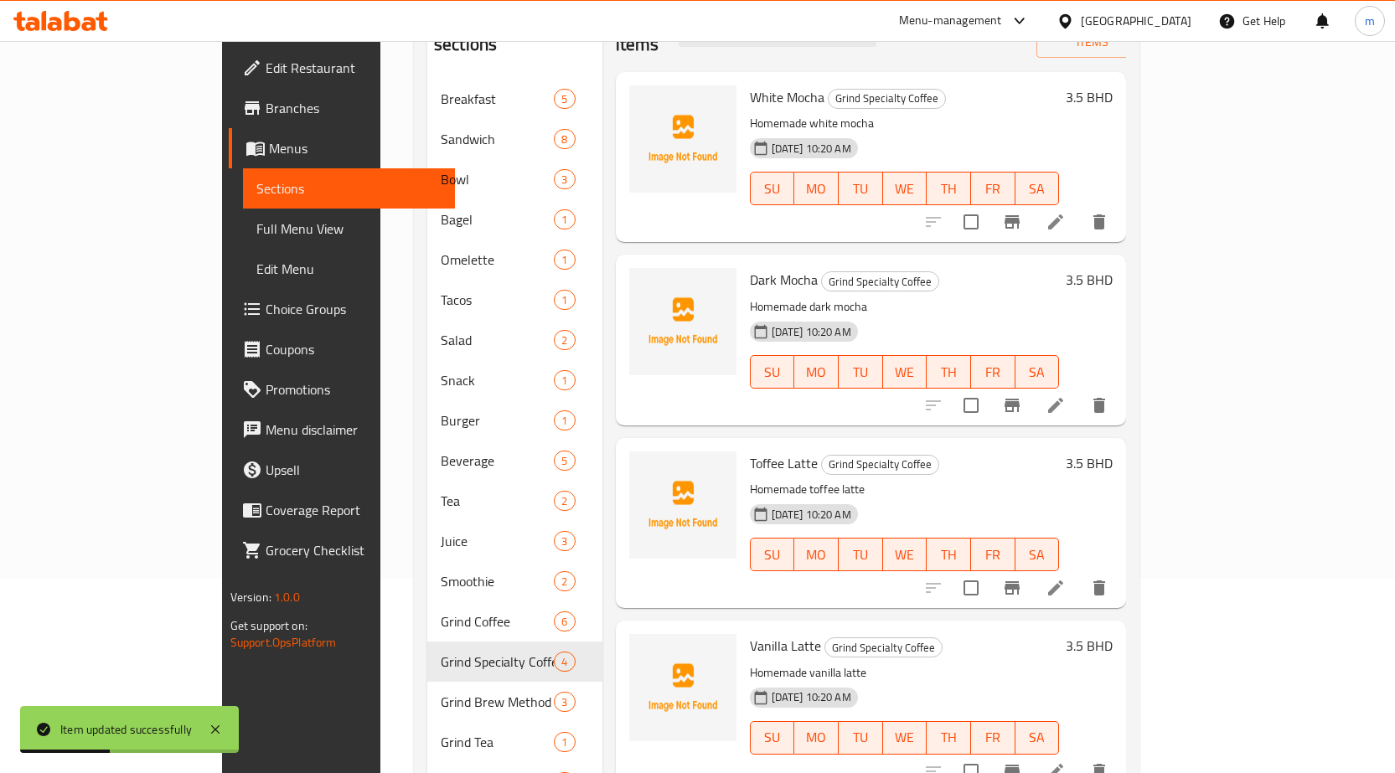
scroll to position [42, 0]
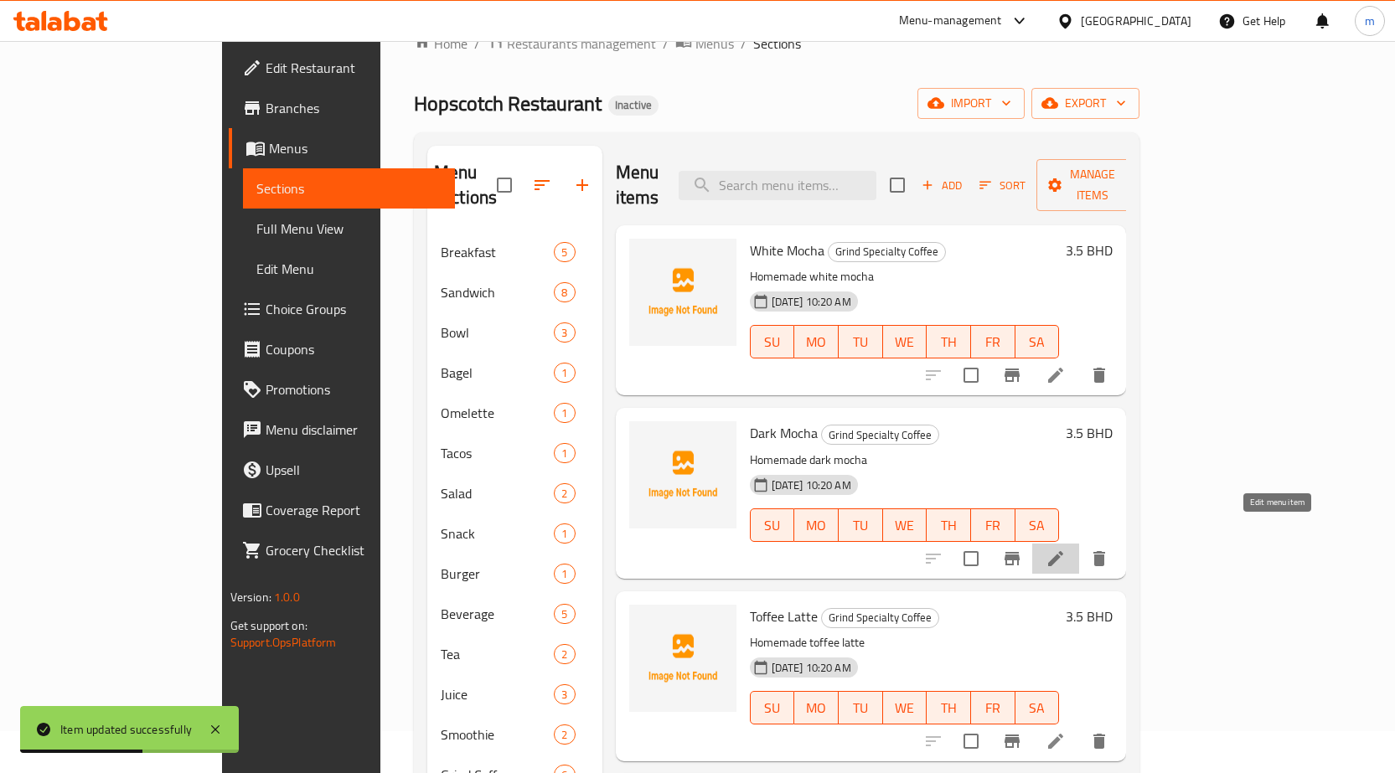
click at [1066, 549] on icon at bounding box center [1055, 559] width 20 height 20
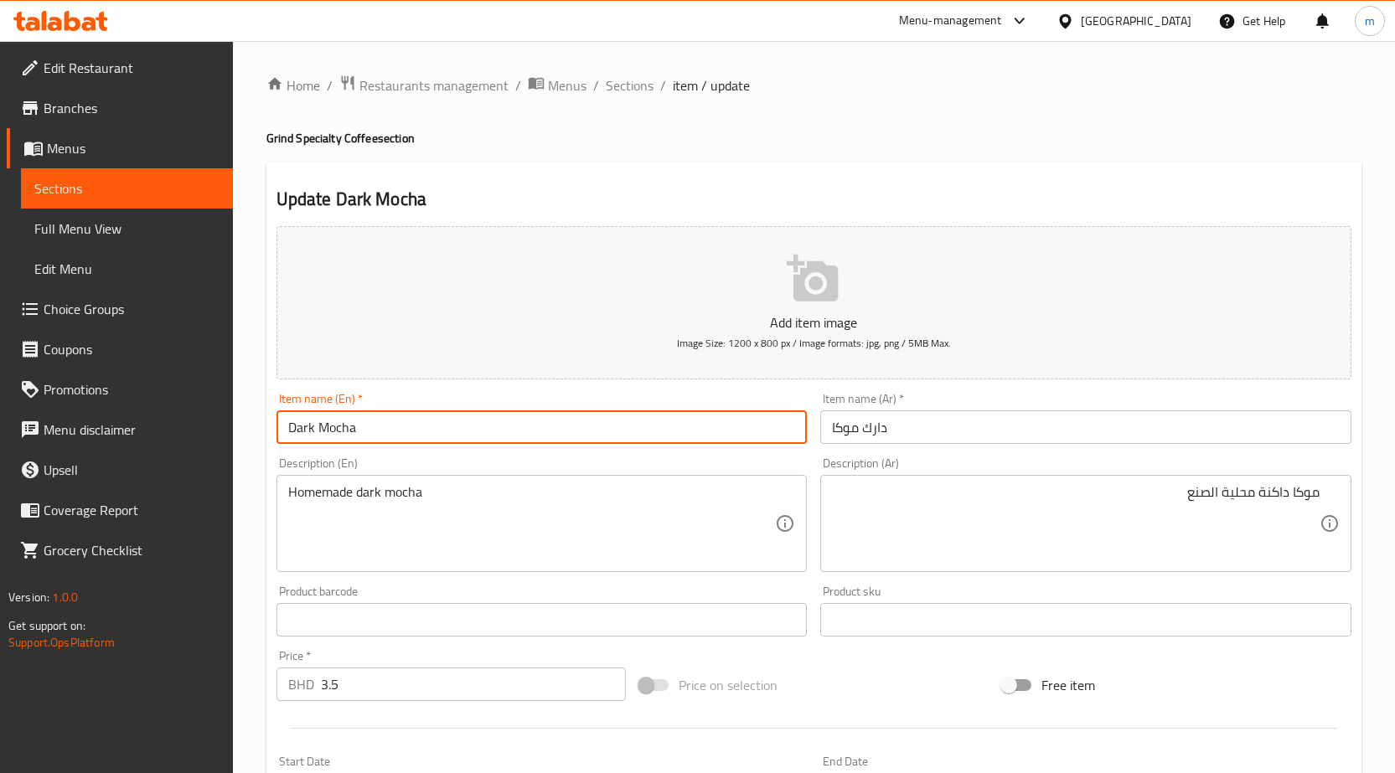
drag, startPoint x: 354, startPoint y: 427, endPoint x: 175, endPoint y: 427, distance: 179.3
click at [178, 427] on div "Edit Restaurant Branches Menus Sections Full Menu View Edit Menu Choice Groups …" at bounding box center [697, 605] width 1395 height 1129
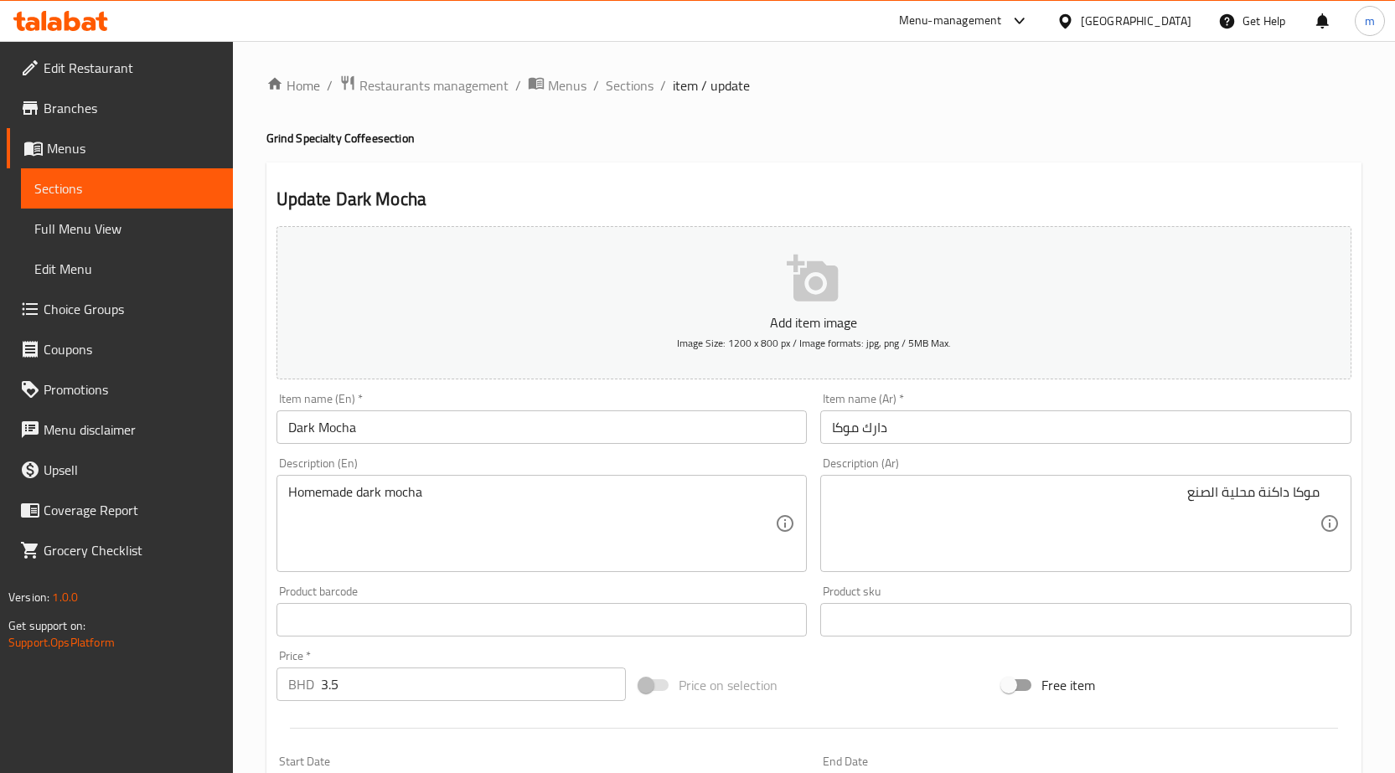
click at [903, 424] on input "دارك موكا" at bounding box center [1085, 427] width 531 height 34
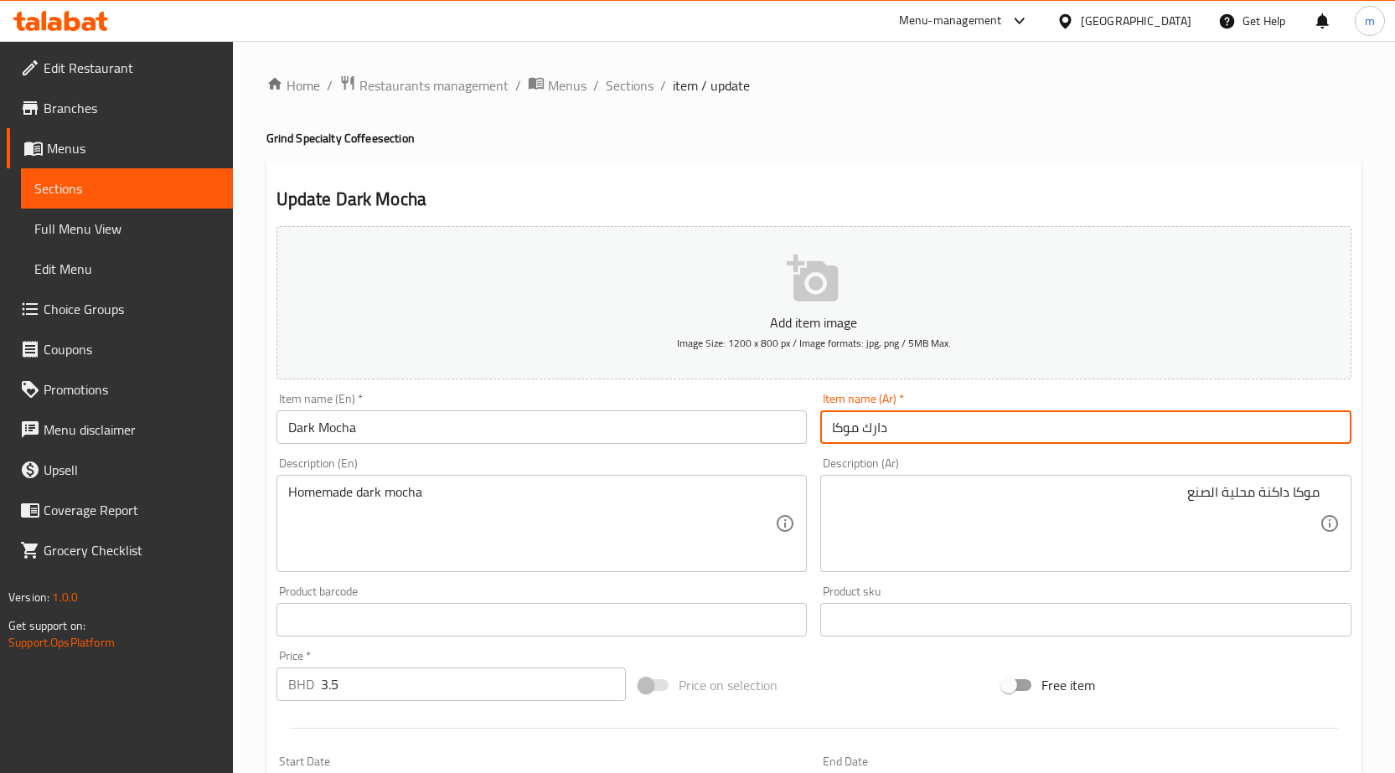
click at [903, 424] on input "دارك موكا" at bounding box center [1085, 427] width 531 height 34
paste input "موكا داكنة"
type input "موكا داكنة"
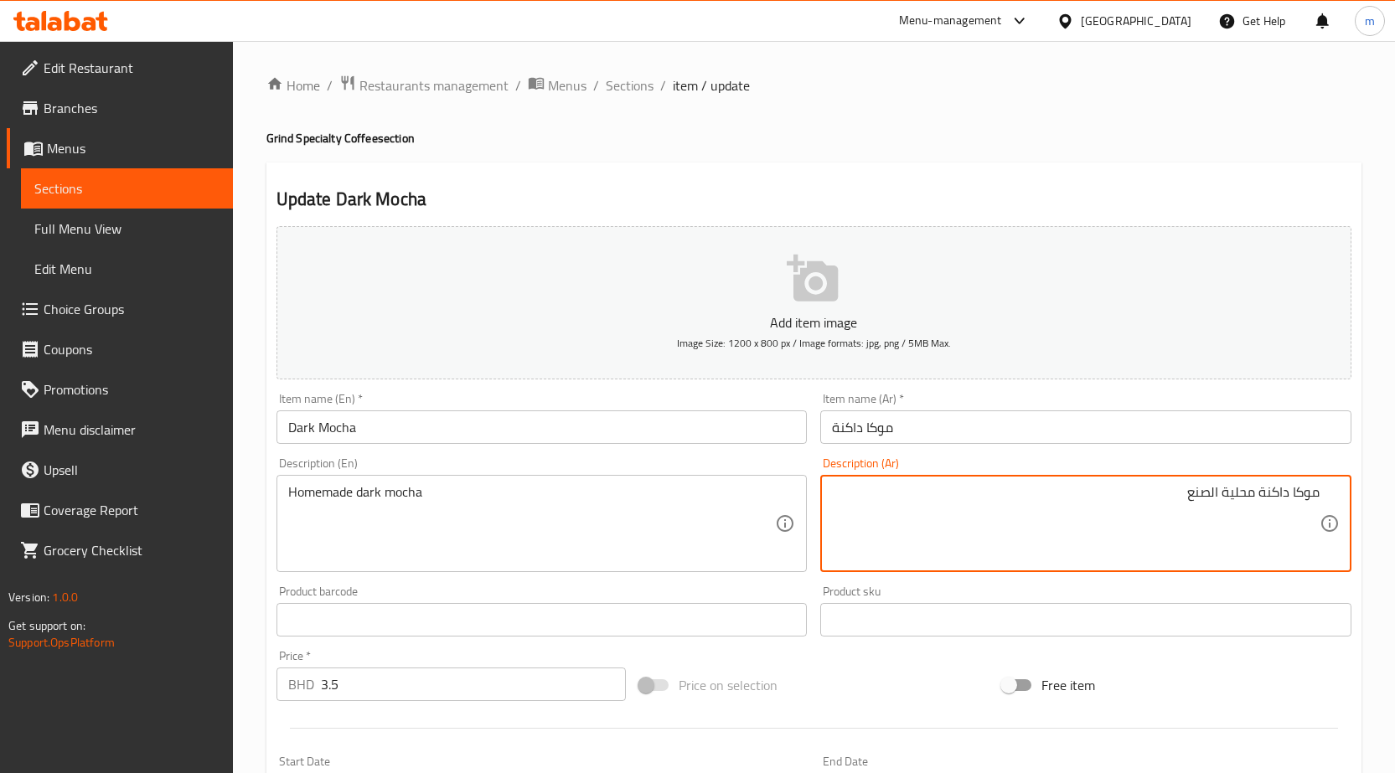
drag, startPoint x: 1224, startPoint y: 493, endPoint x: 1252, endPoint y: 513, distance: 34.9
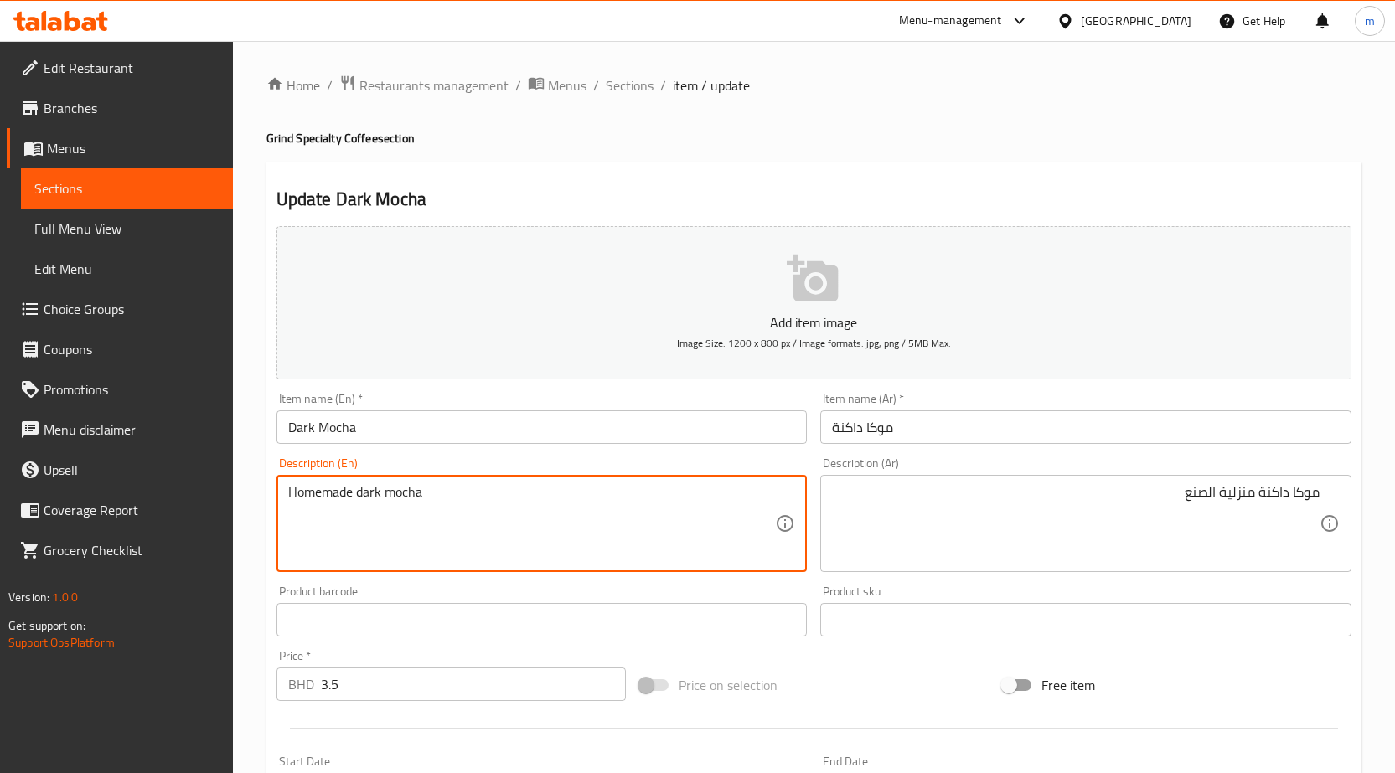
click at [351, 494] on textarea "Homemade dark mocha" at bounding box center [532, 524] width 488 height 80
drag, startPoint x: 351, startPoint y: 494, endPoint x: 243, endPoint y: 490, distance: 108.1
click at [243, 490] on div "Home / Restaurants management / Menus / Sections / item / update Grind Specialt…" at bounding box center [814, 605] width 1162 height 1129
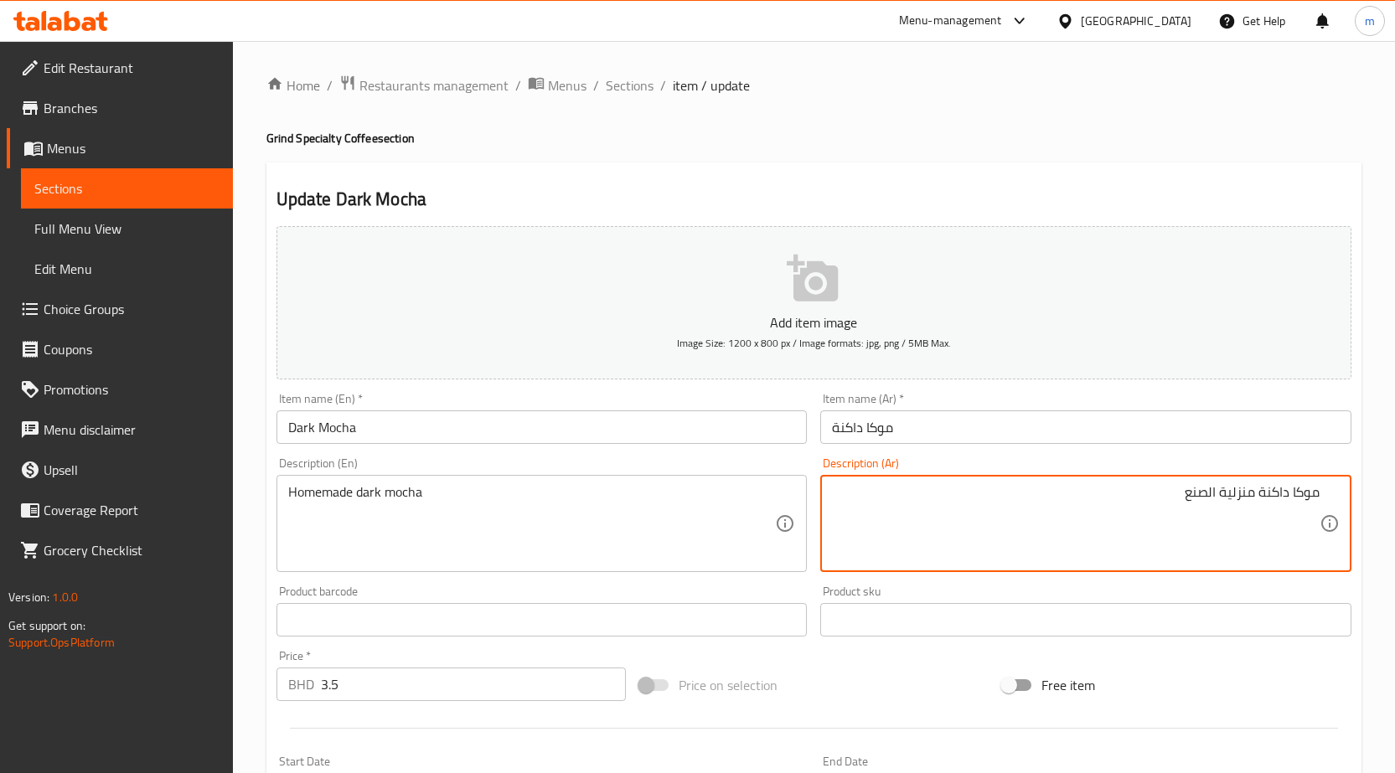
drag, startPoint x: 1221, startPoint y: 493, endPoint x: 1246, endPoint y: 497, distance: 25.5
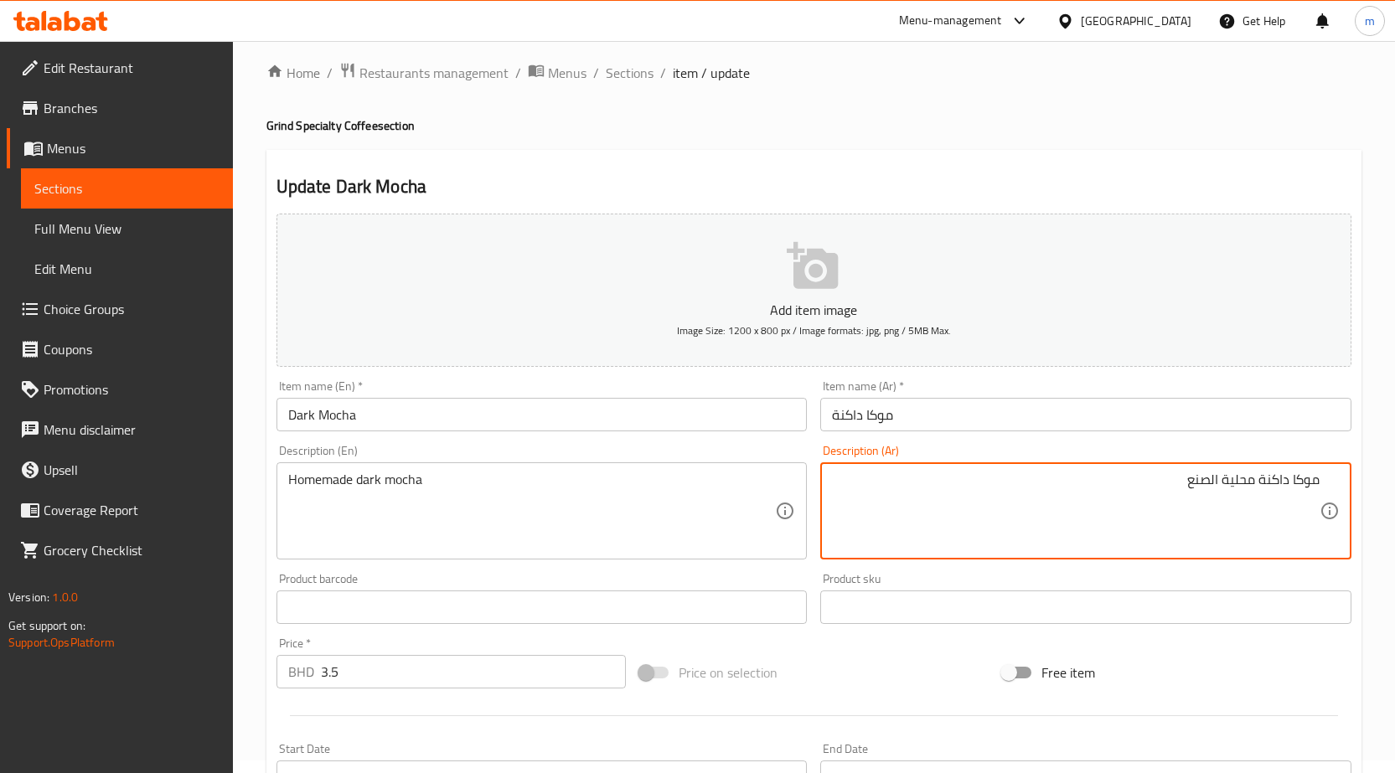
scroll to position [397, 0]
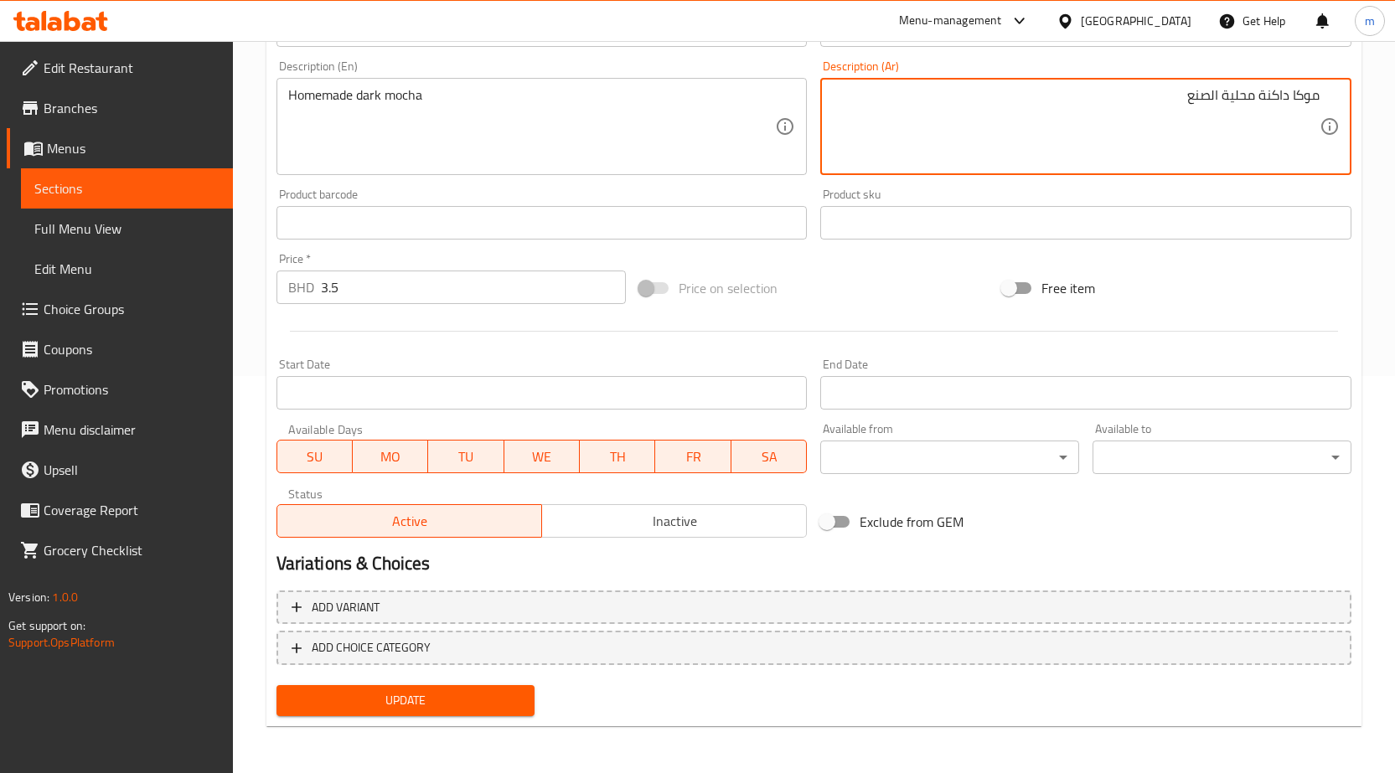
type textarea "موكا داكنة محلية الصنع"
click at [426, 690] on span "Update" at bounding box center [406, 700] width 232 height 21
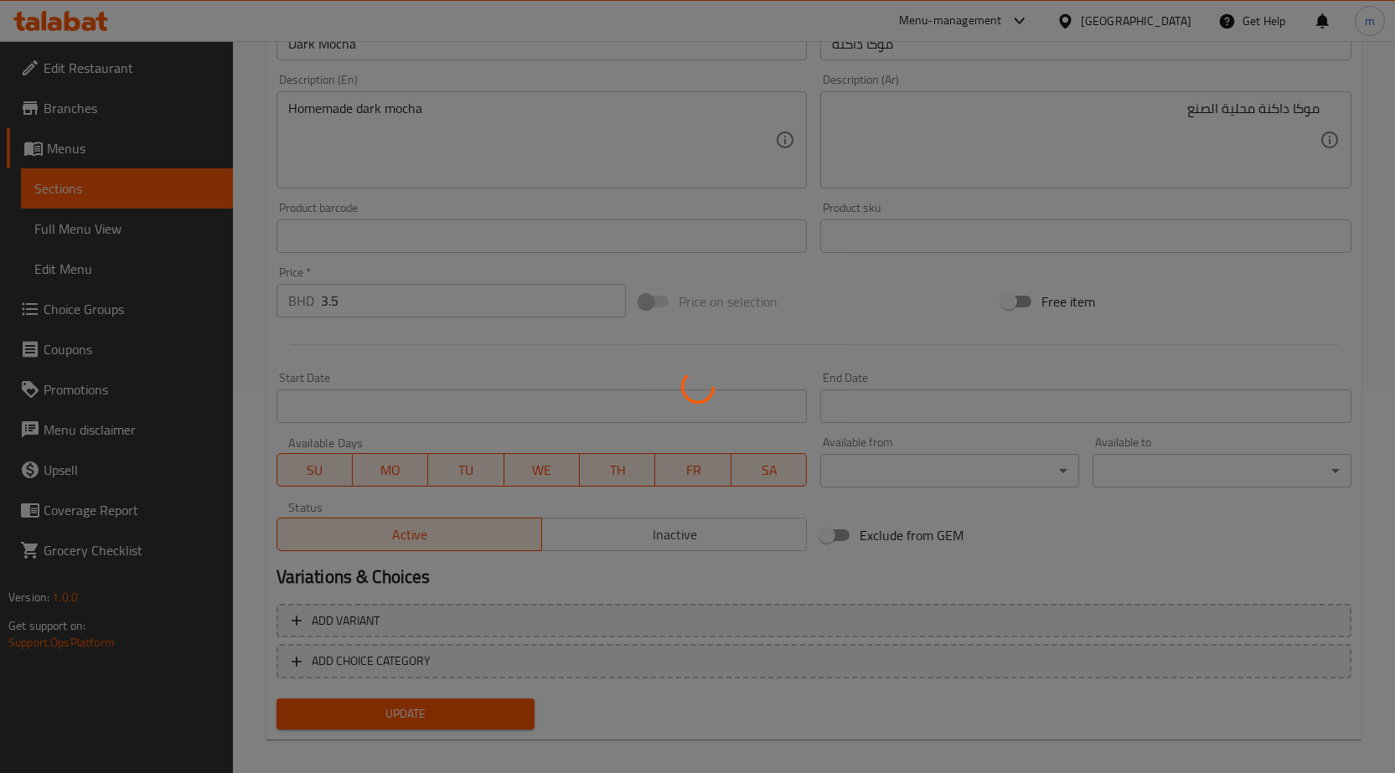
scroll to position [0, 0]
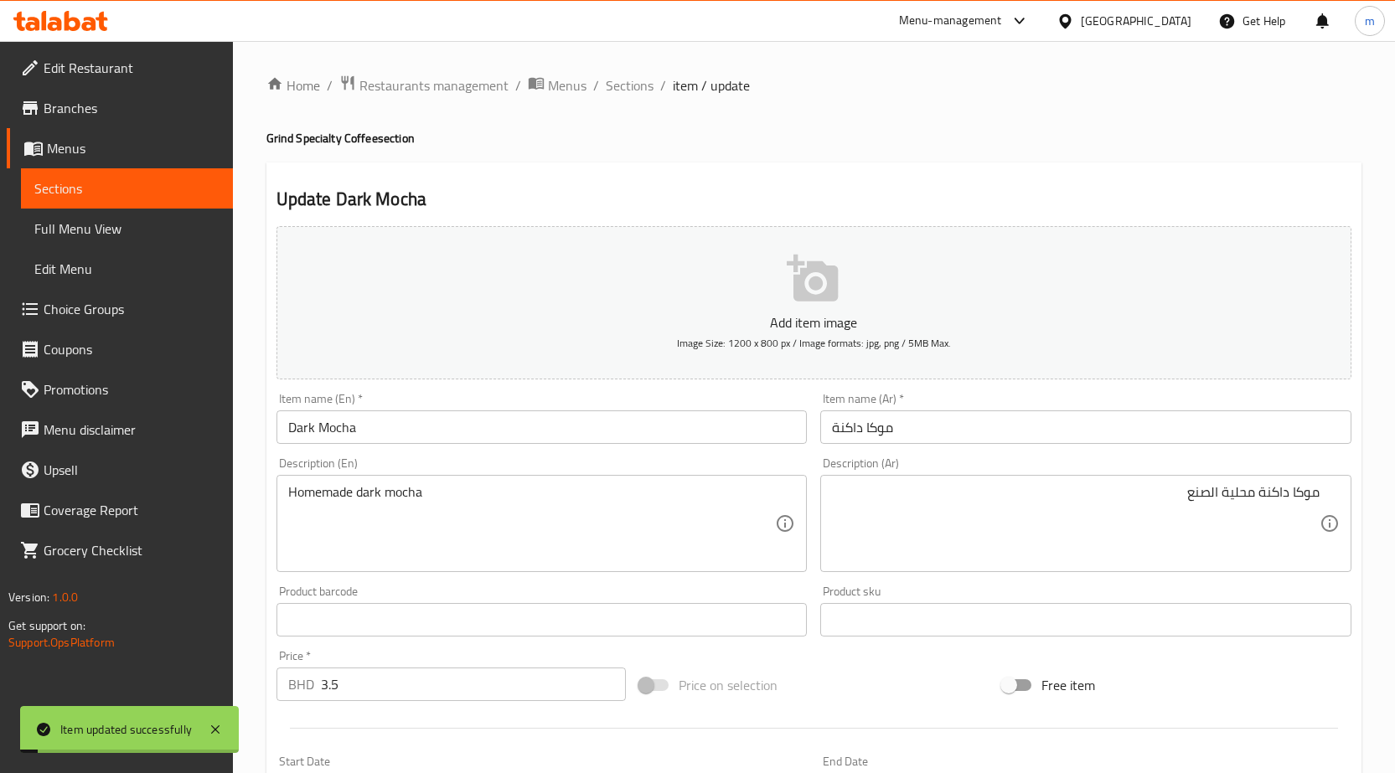
click at [626, 70] on div "Home / Restaurants management / Menus / Sections / item / update Grind Specialt…" at bounding box center [814, 605] width 1162 height 1129
click at [627, 78] on span "Sections" at bounding box center [630, 85] width 48 height 20
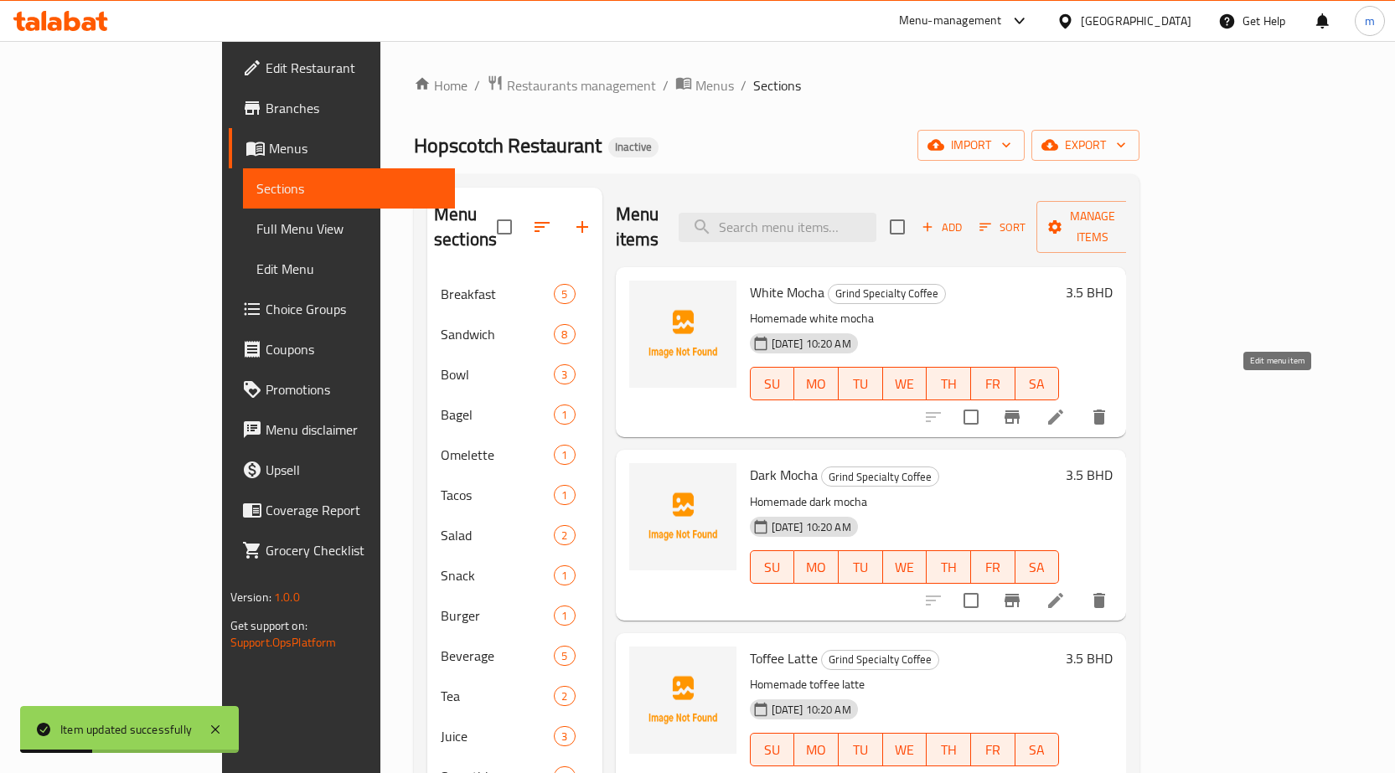
click at [1066, 407] on icon at bounding box center [1055, 417] width 20 height 20
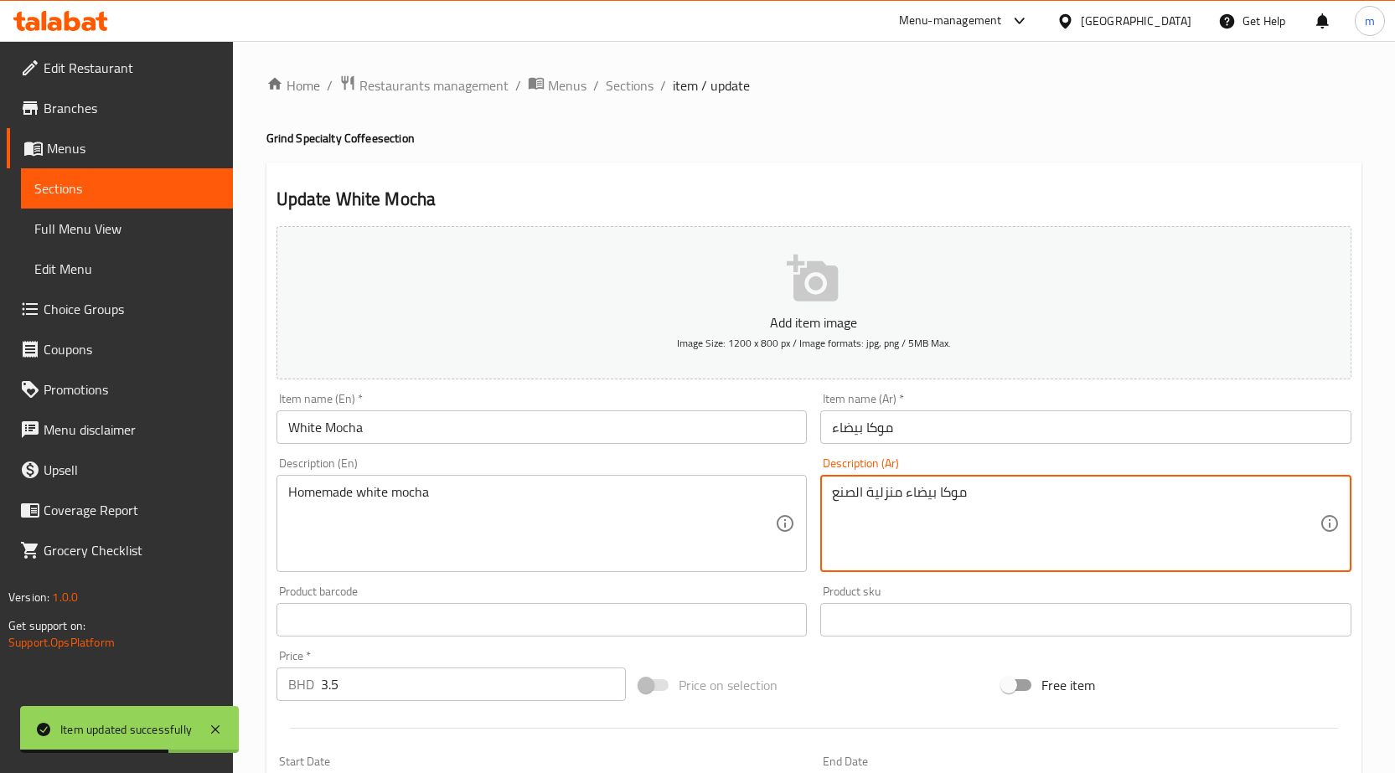
drag, startPoint x: 866, startPoint y: 492, endPoint x: 901, endPoint y: 501, distance: 35.6
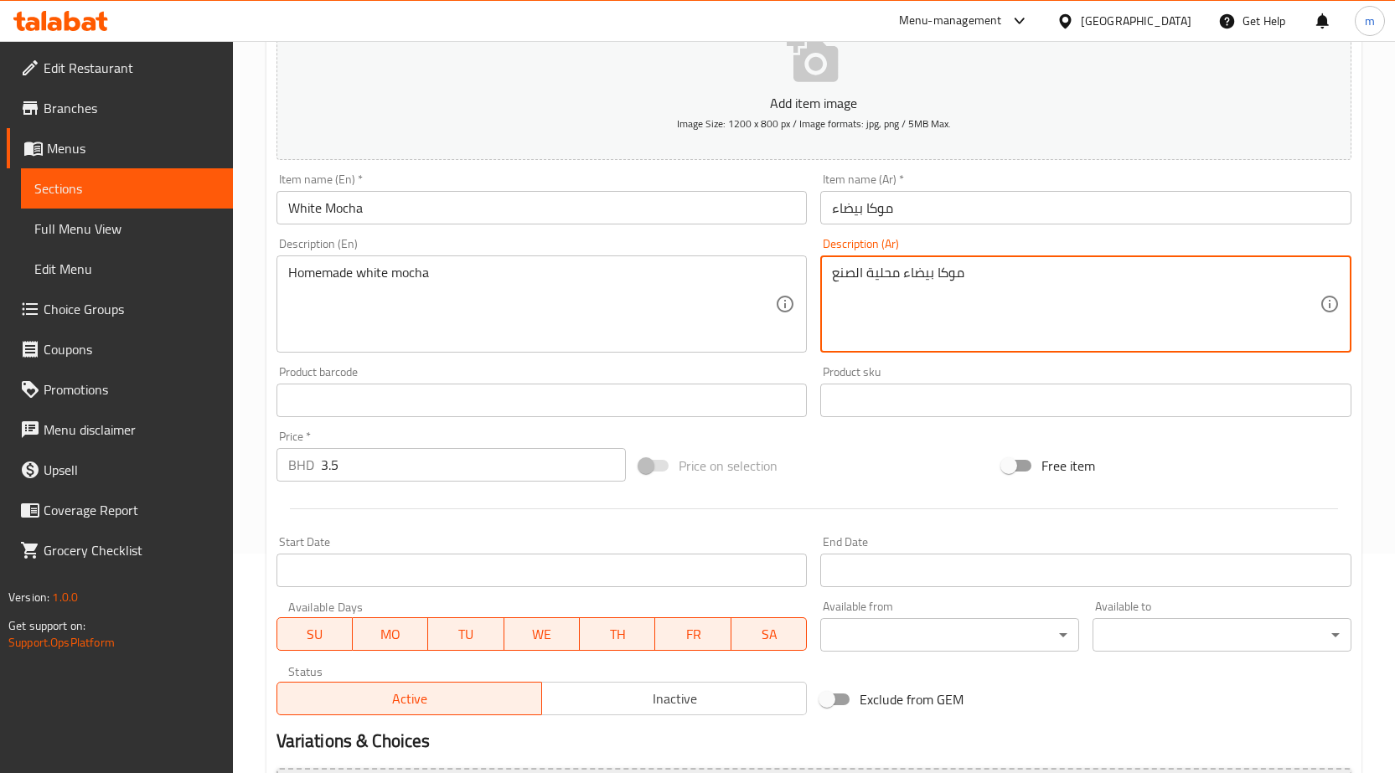
scroll to position [397, 0]
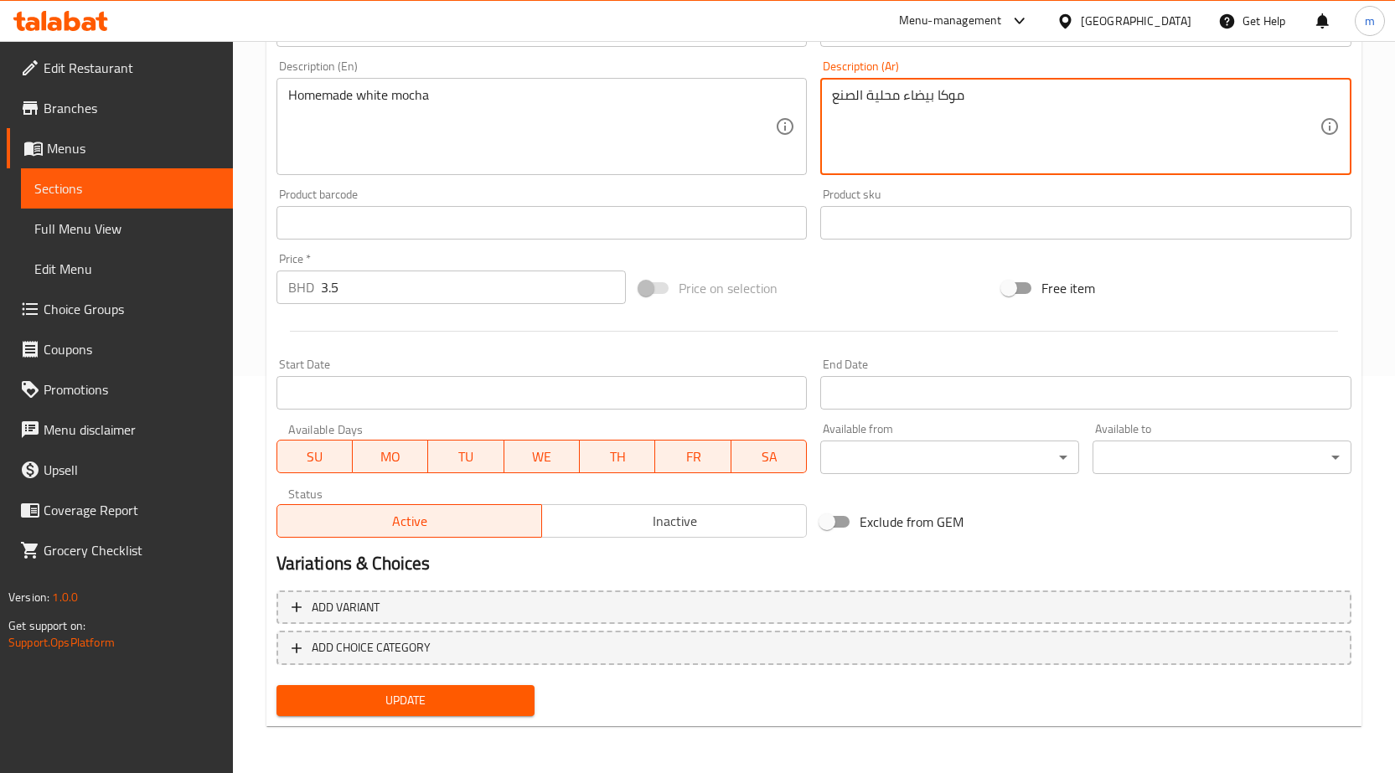
type textarea "موكا بيضاء محلية الصنع"
click at [477, 706] on span "Update" at bounding box center [406, 700] width 232 height 21
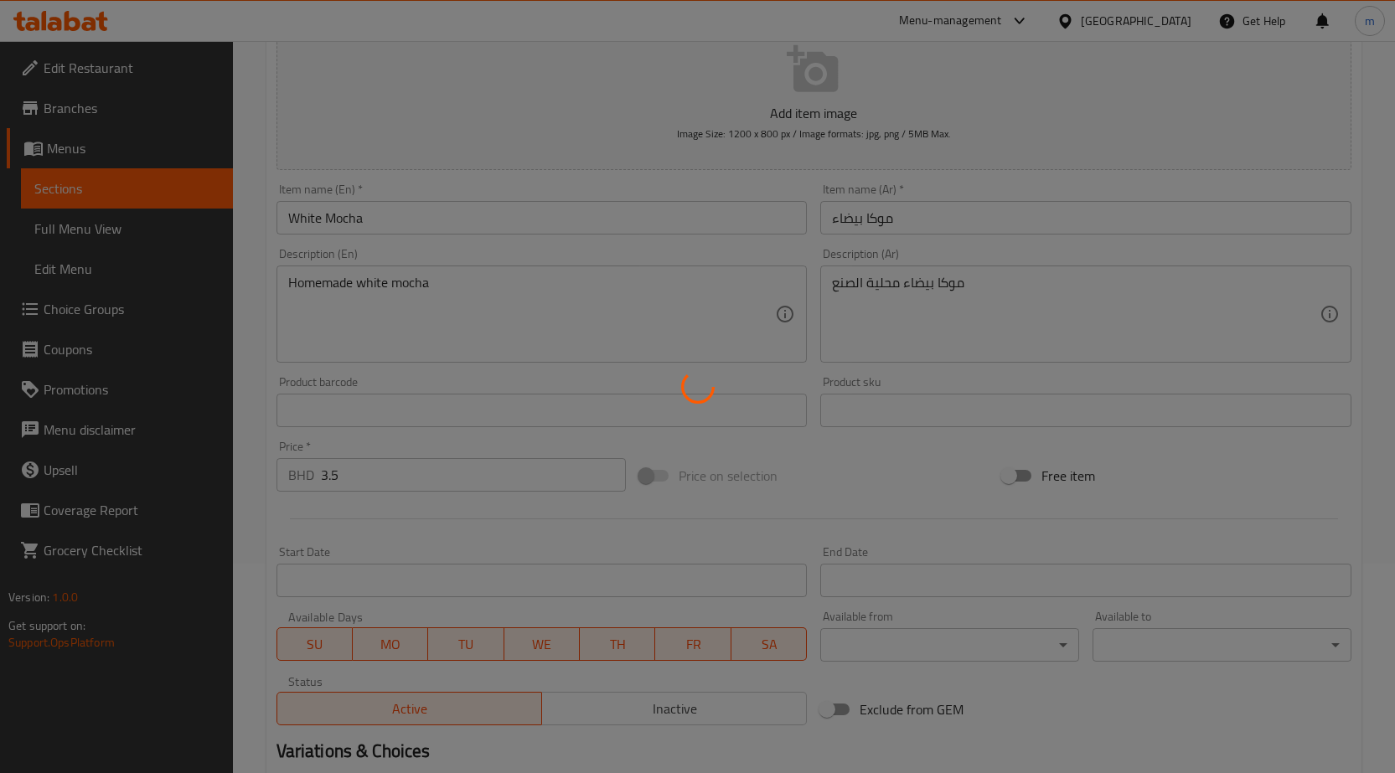
scroll to position [0, 0]
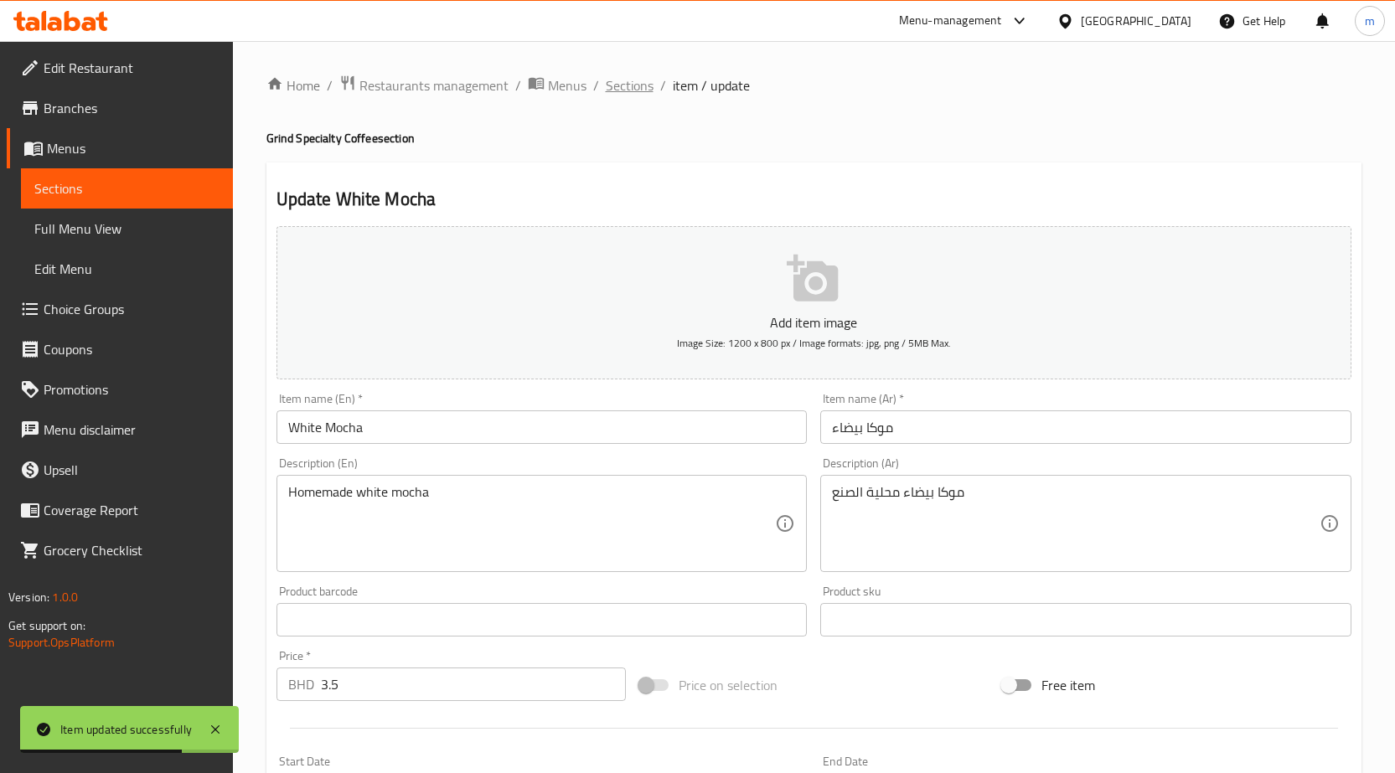
click at [643, 85] on span "Sections" at bounding box center [630, 85] width 48 height 20
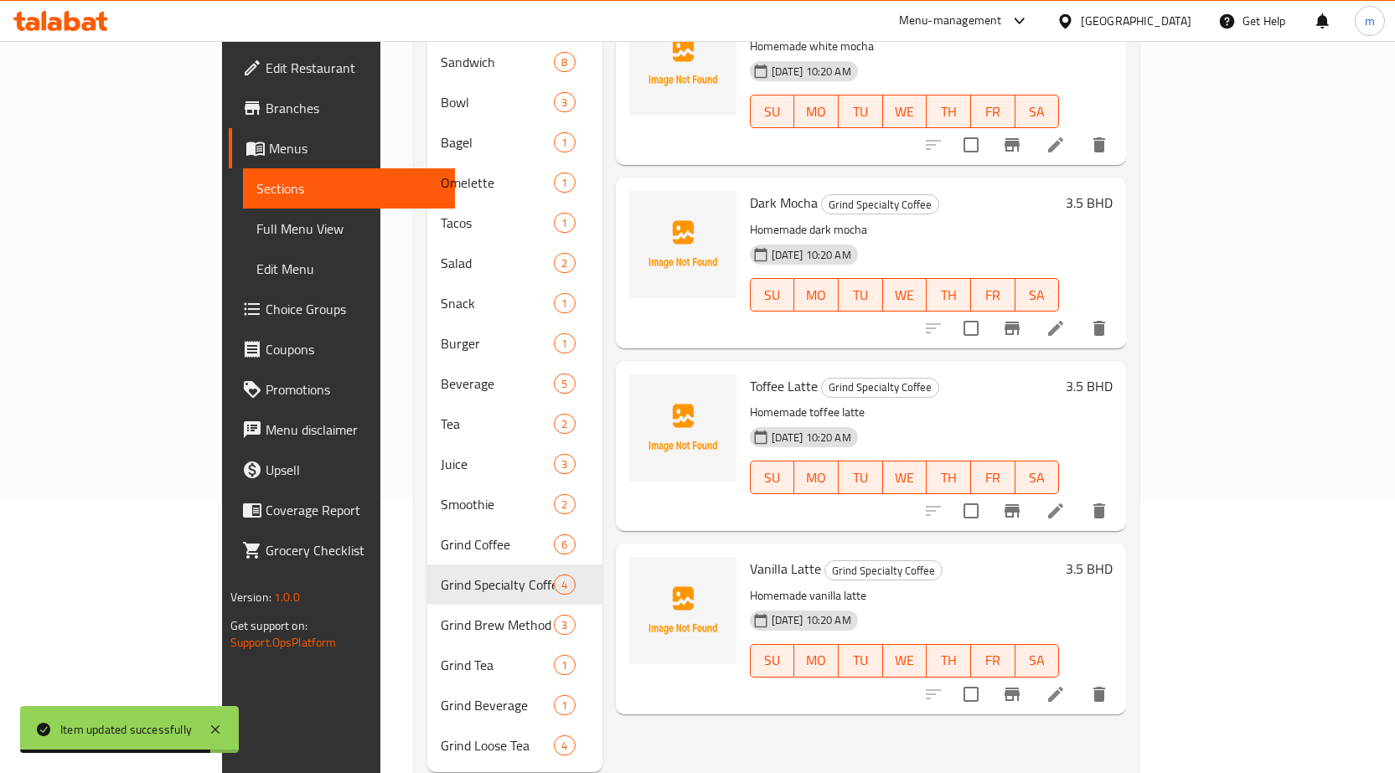
scroll to position [293, 0]
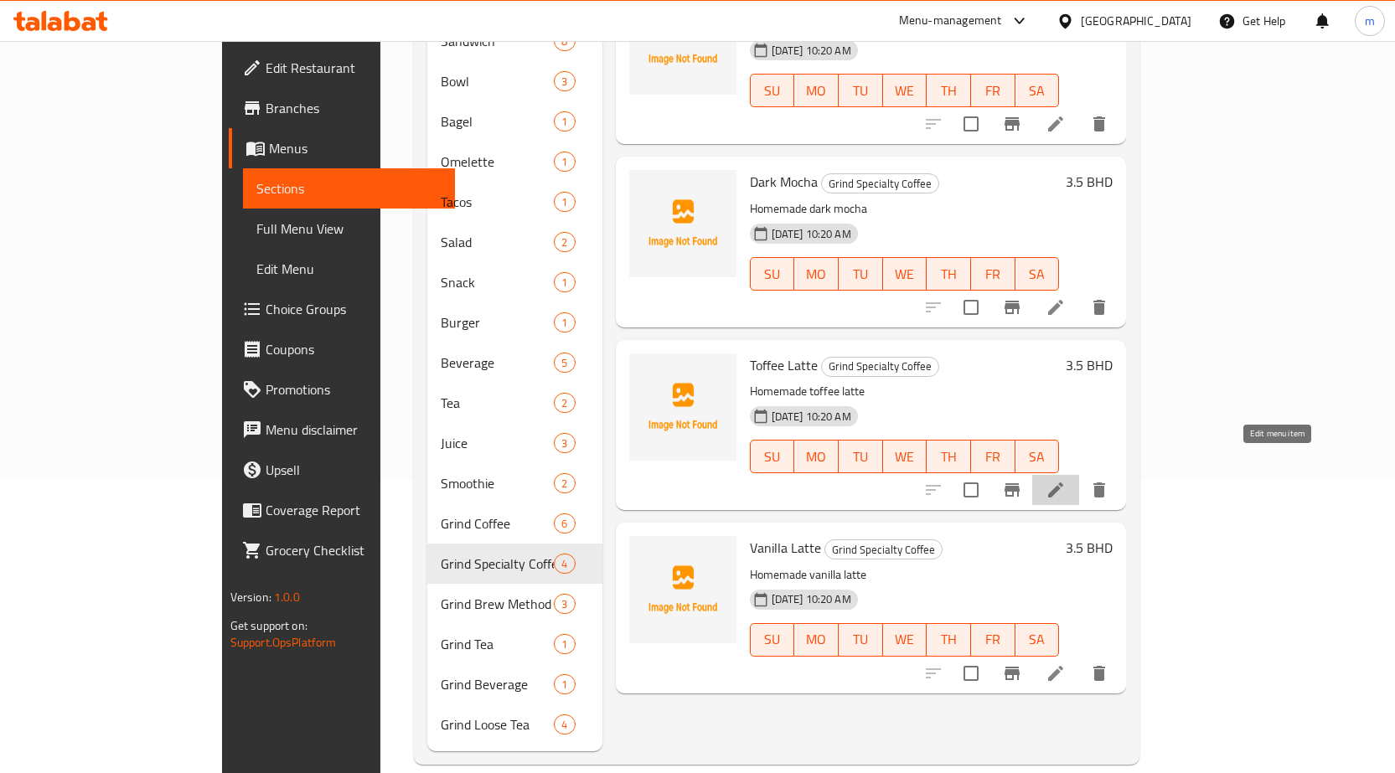
click at [1066, 480] on icon at bounding box center [1055, 490] width 20 height 20
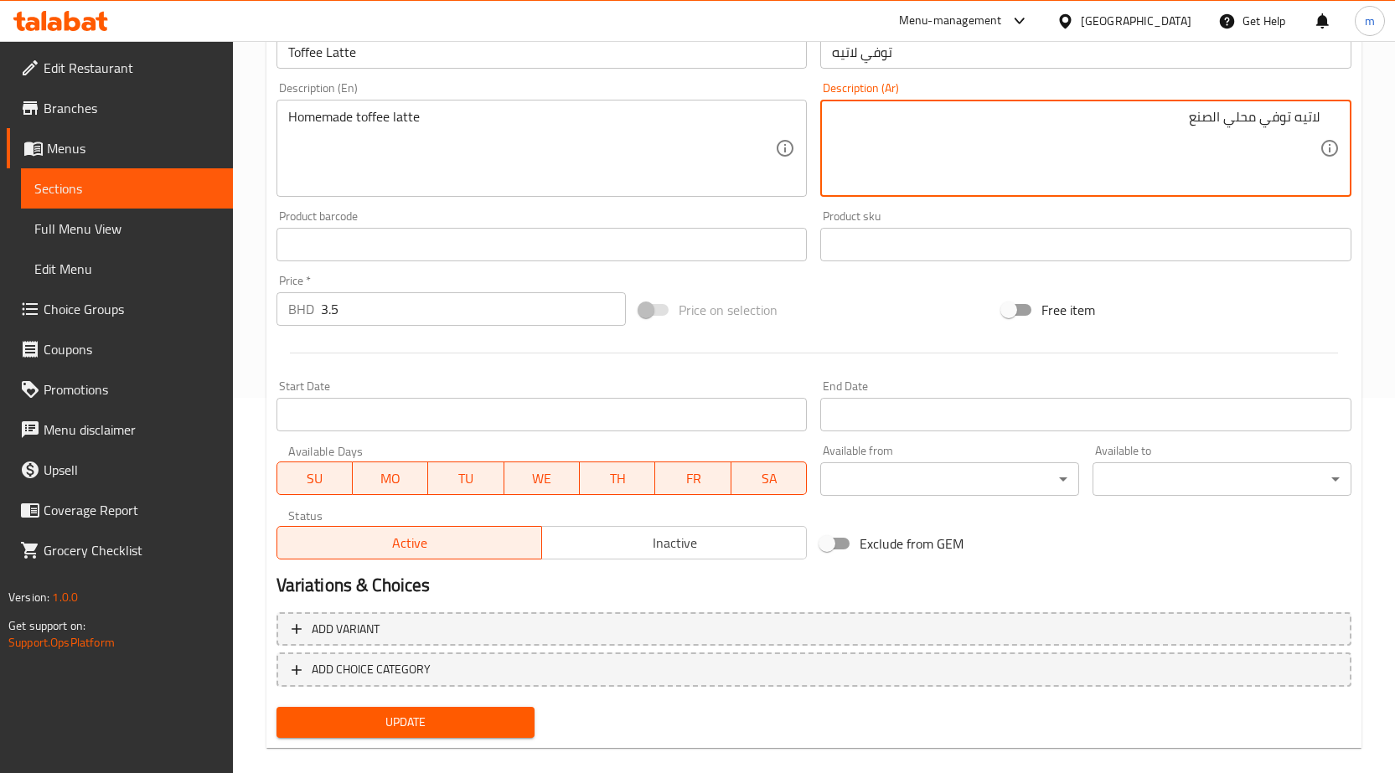
scroll to position [397, 0]
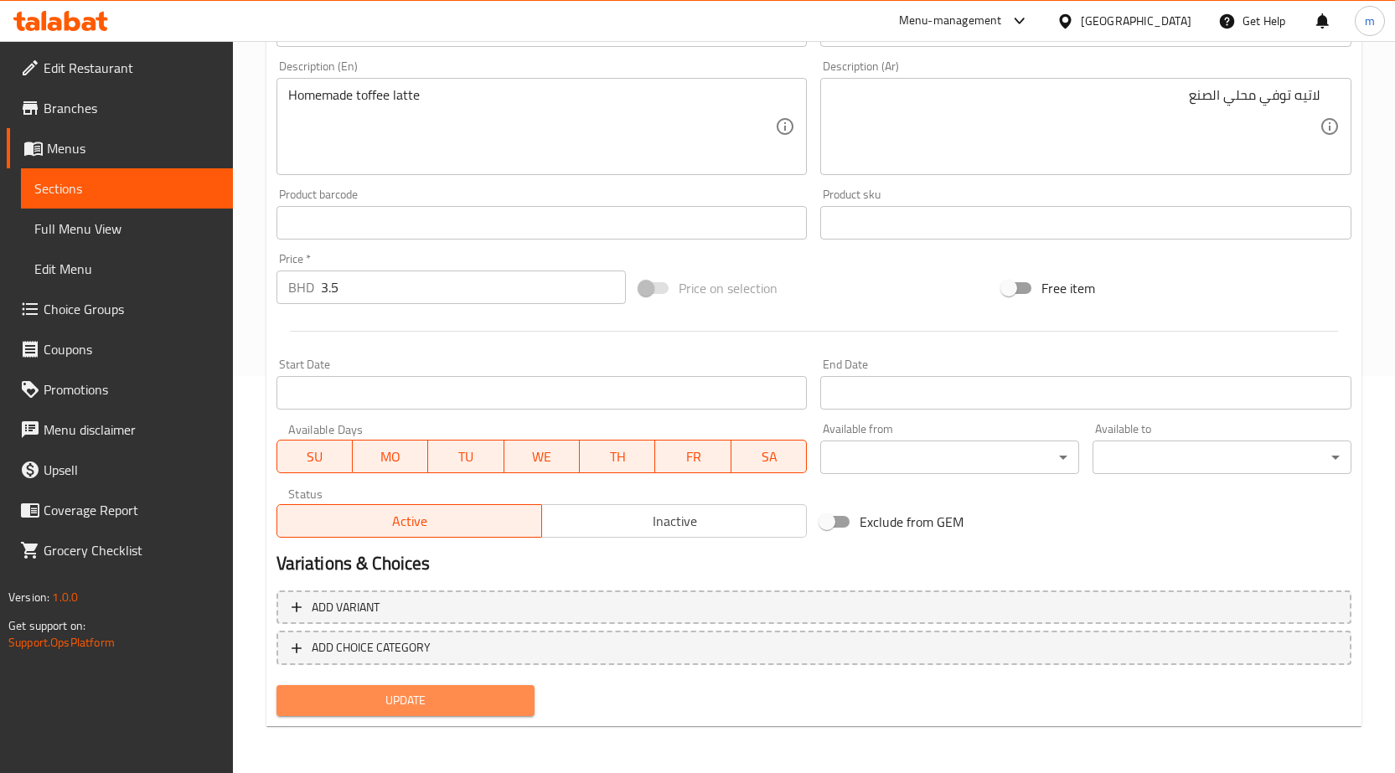
click at [429, 715] on button "Update" at bounding box center [405, 700] width 259 height 31
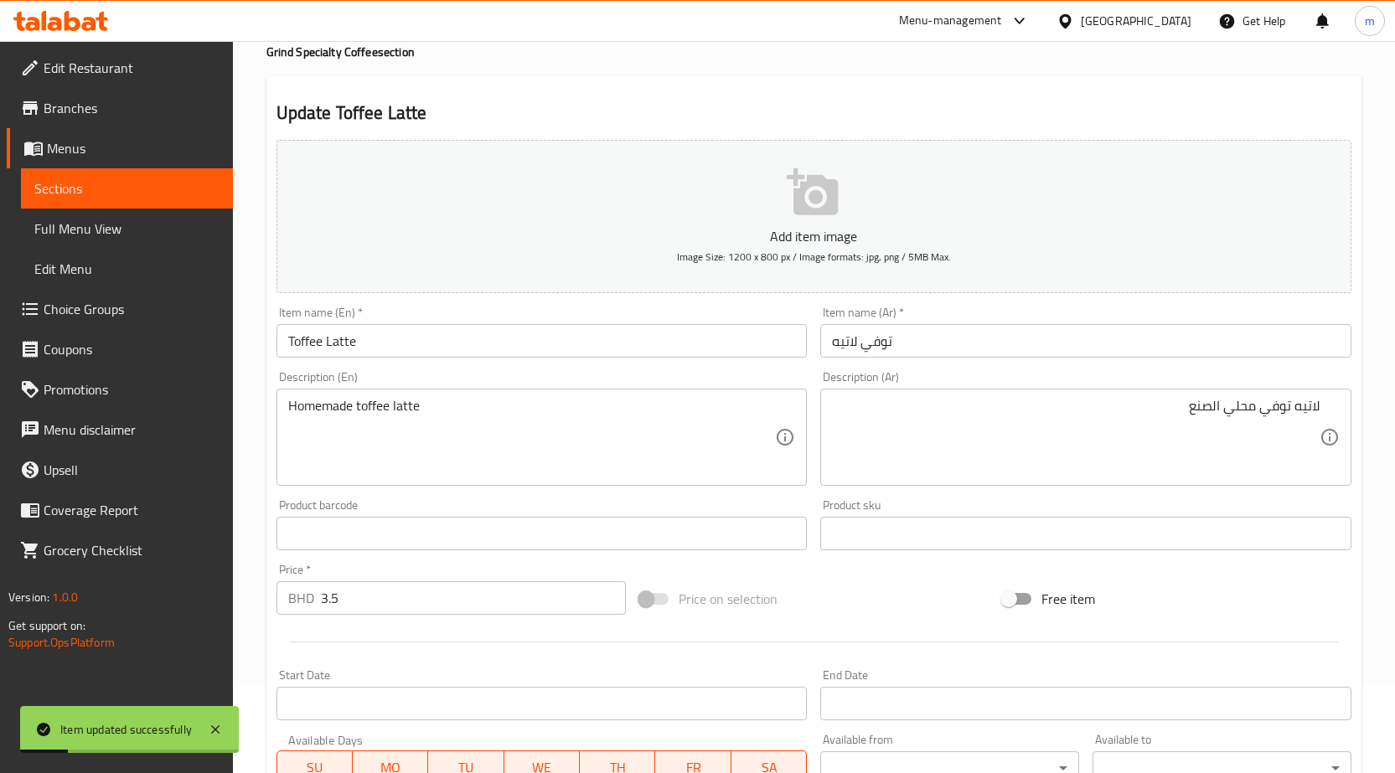
scroll to position [0, 0]
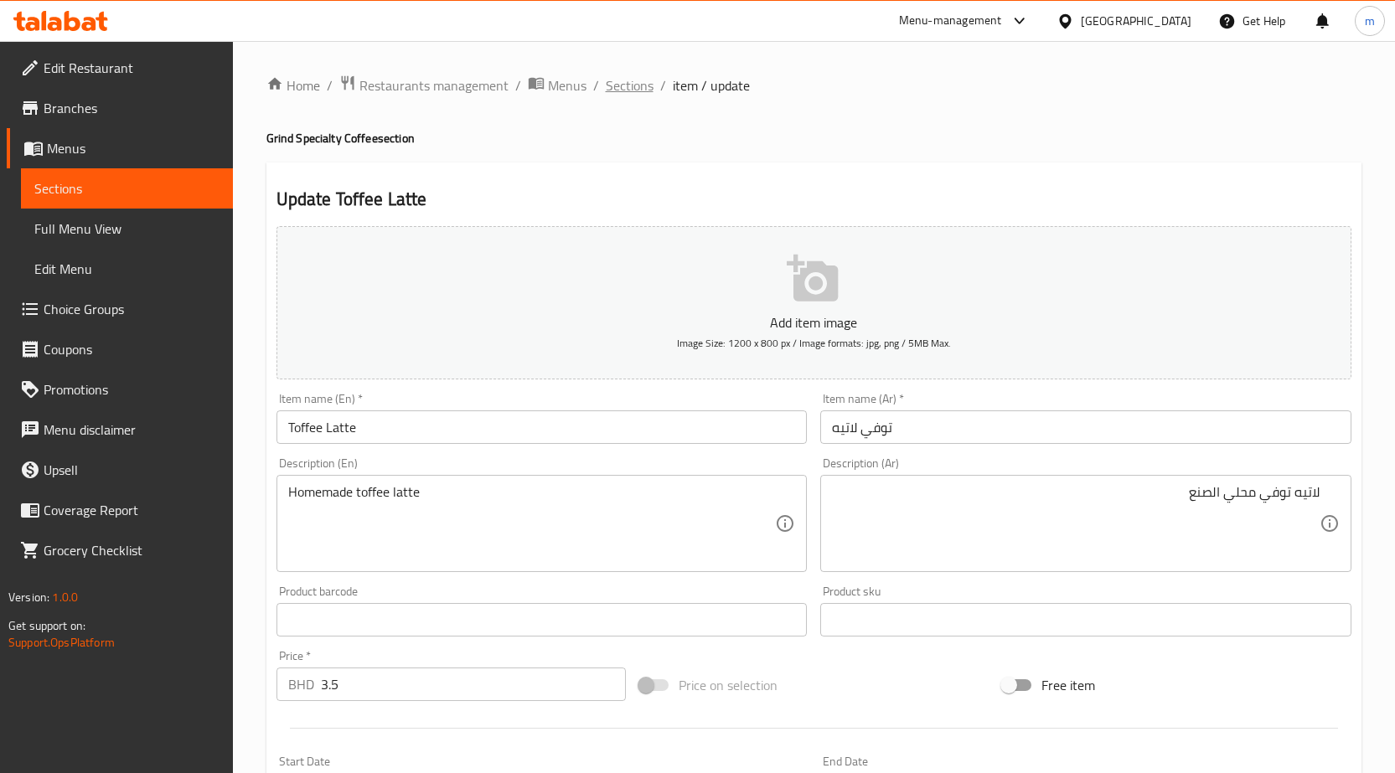
click at [642, 92] on span "Sections" at bounding box center [630, 85] width 48 height 20
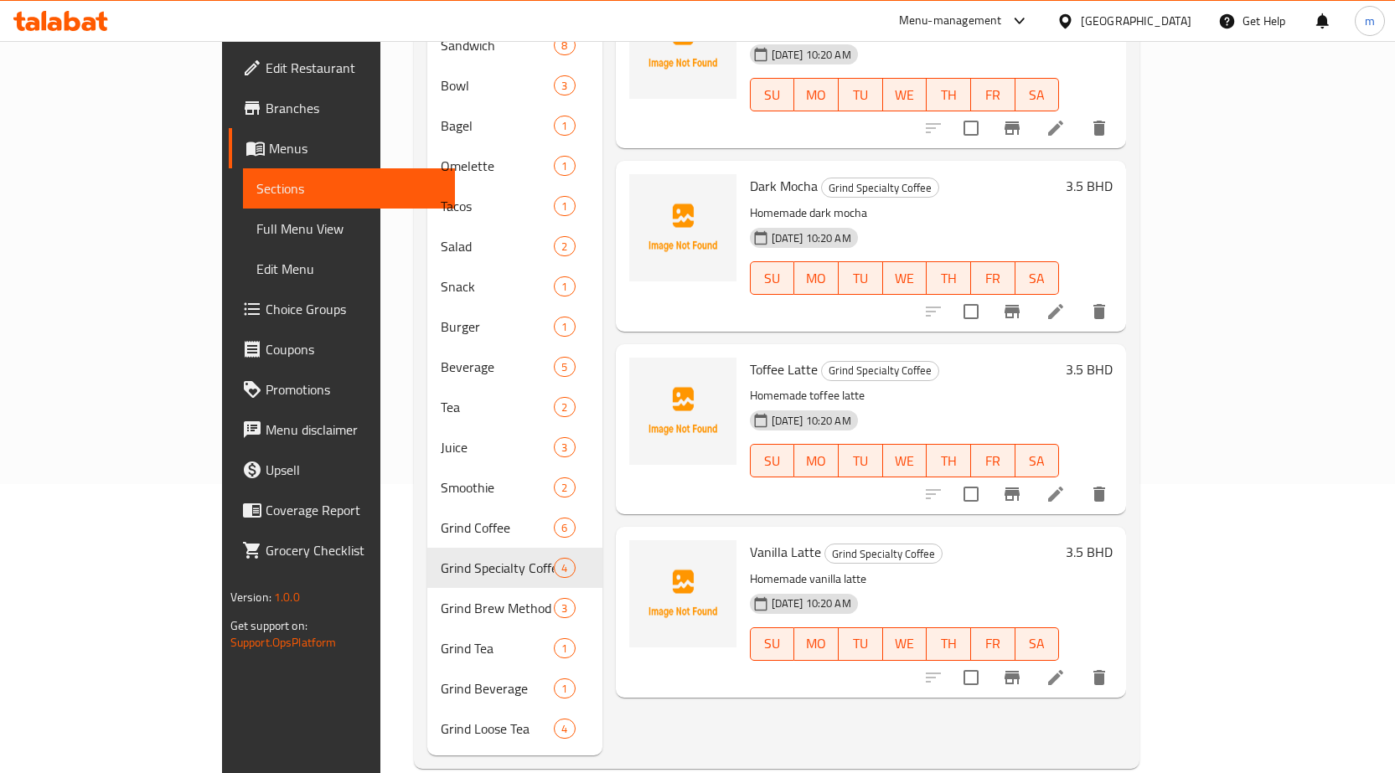
scroll to position [293, 0]
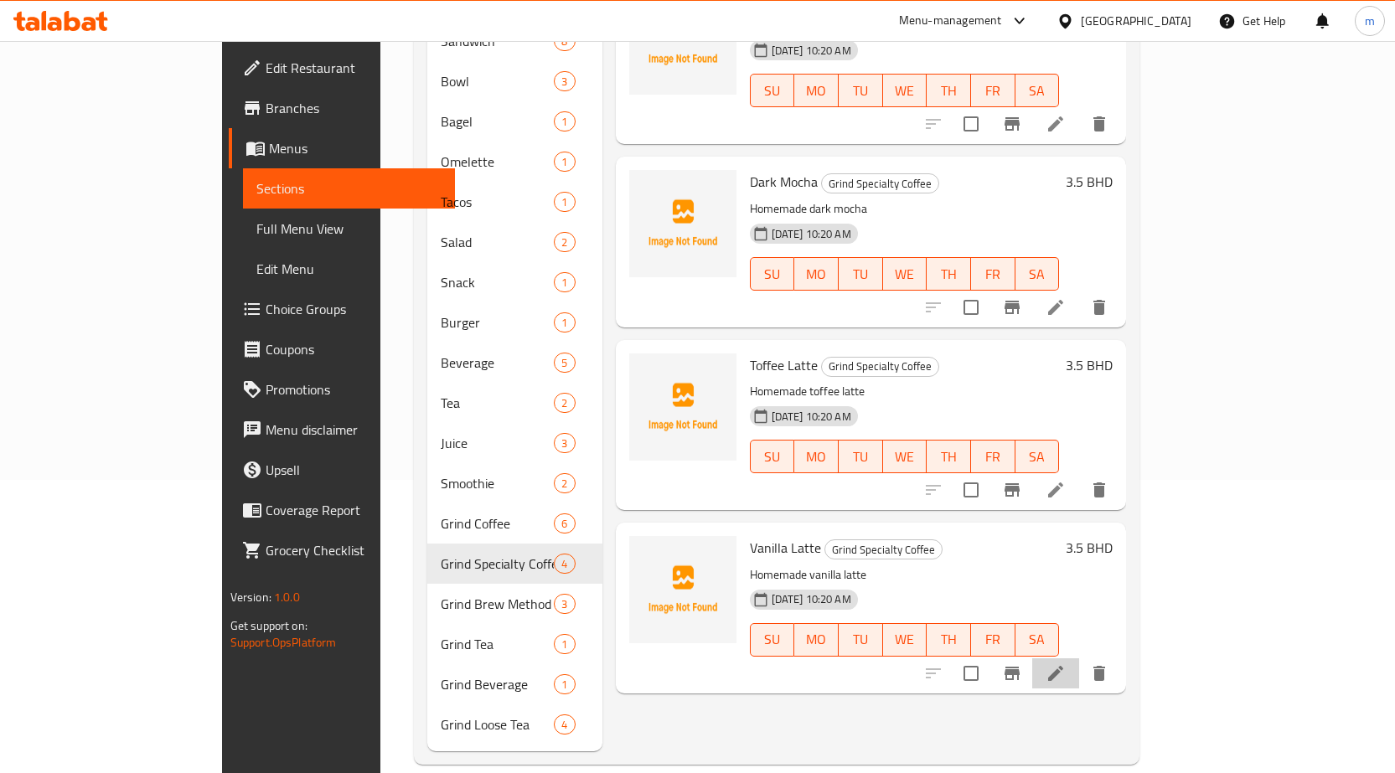
click at [1079, 658] on li at bounding box center [1055, 673] width 47 height 30
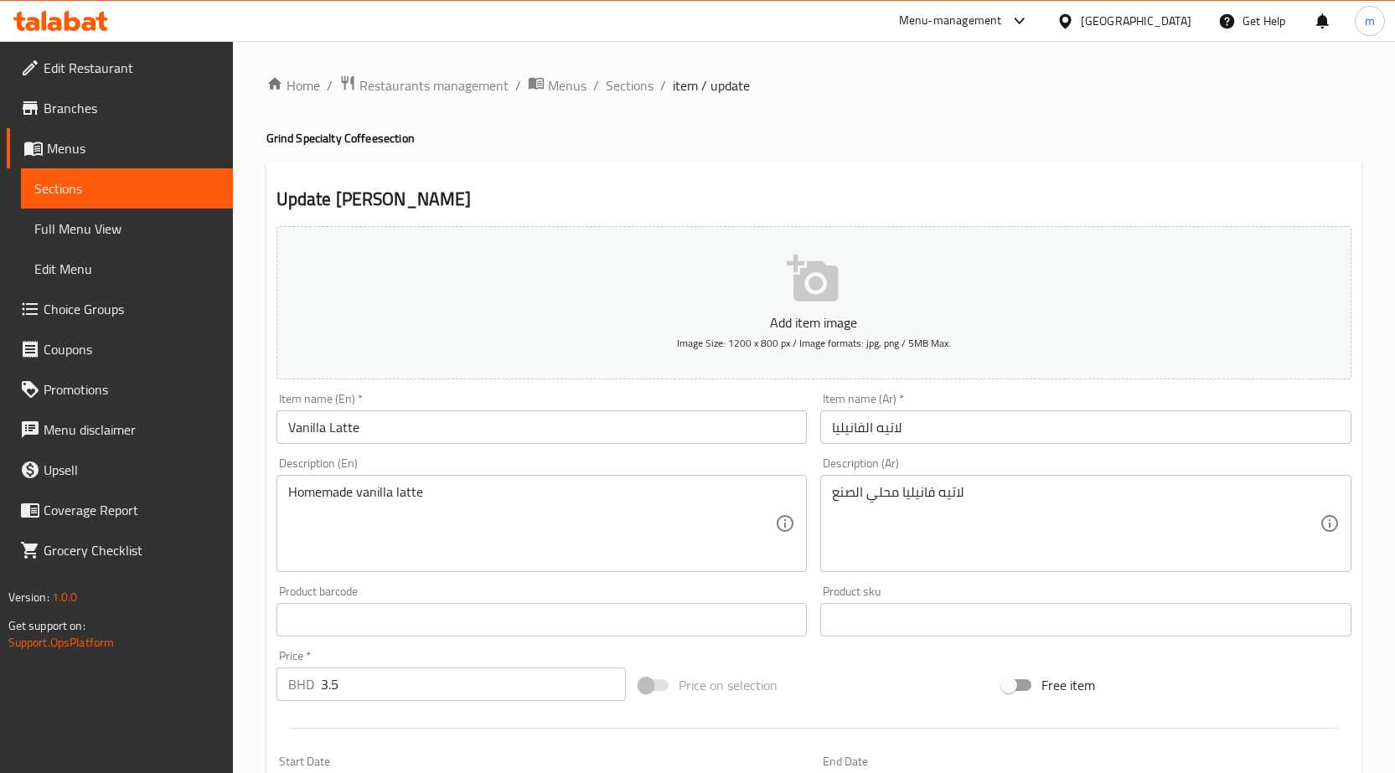
click at [1054, 428] on input "لاتيه الفانيليا" at bounding box center [1085, 427] width 531 height 34
click at [634, 86] on span "Sections" at bounding box center [630, 85] width 48 height 20
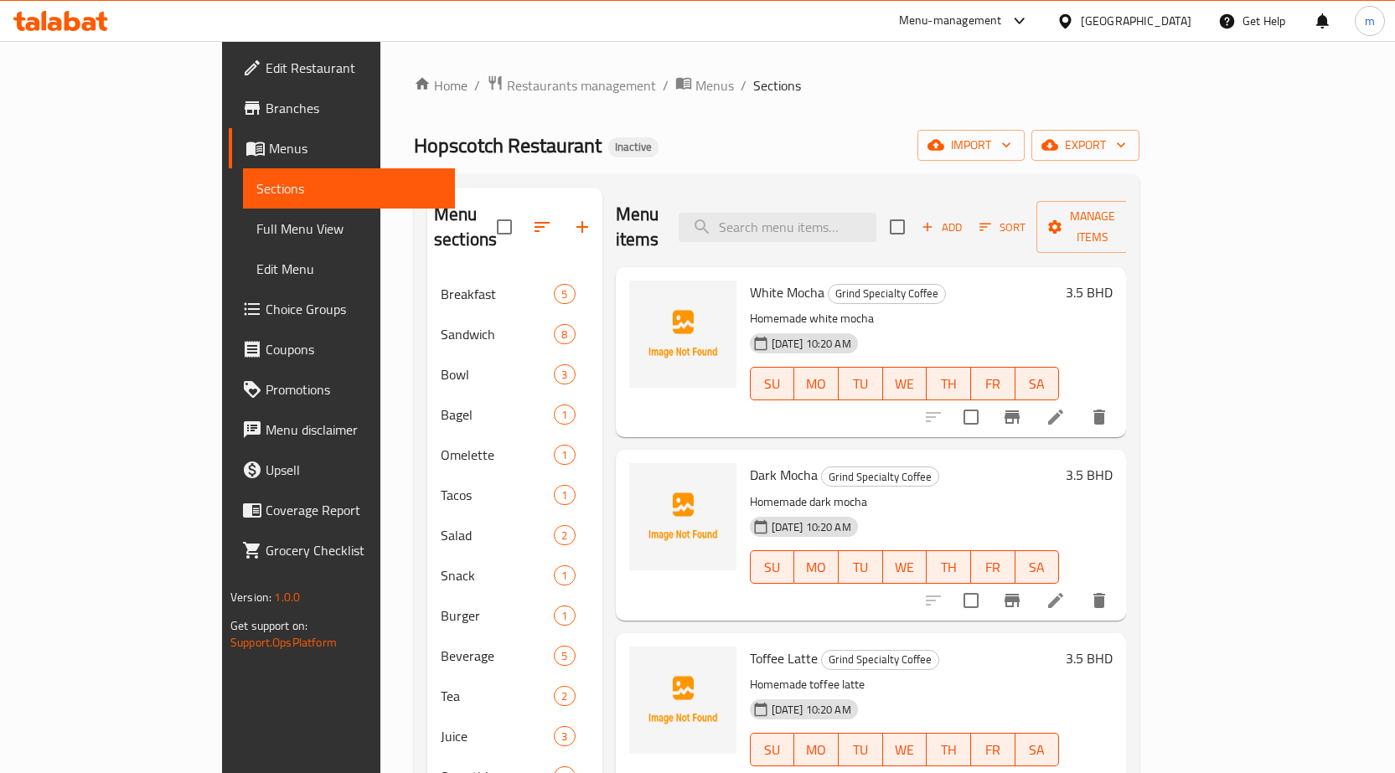
click at [753, 86] on span "Sections" at bounding box center [777, 85] width 48 height 20
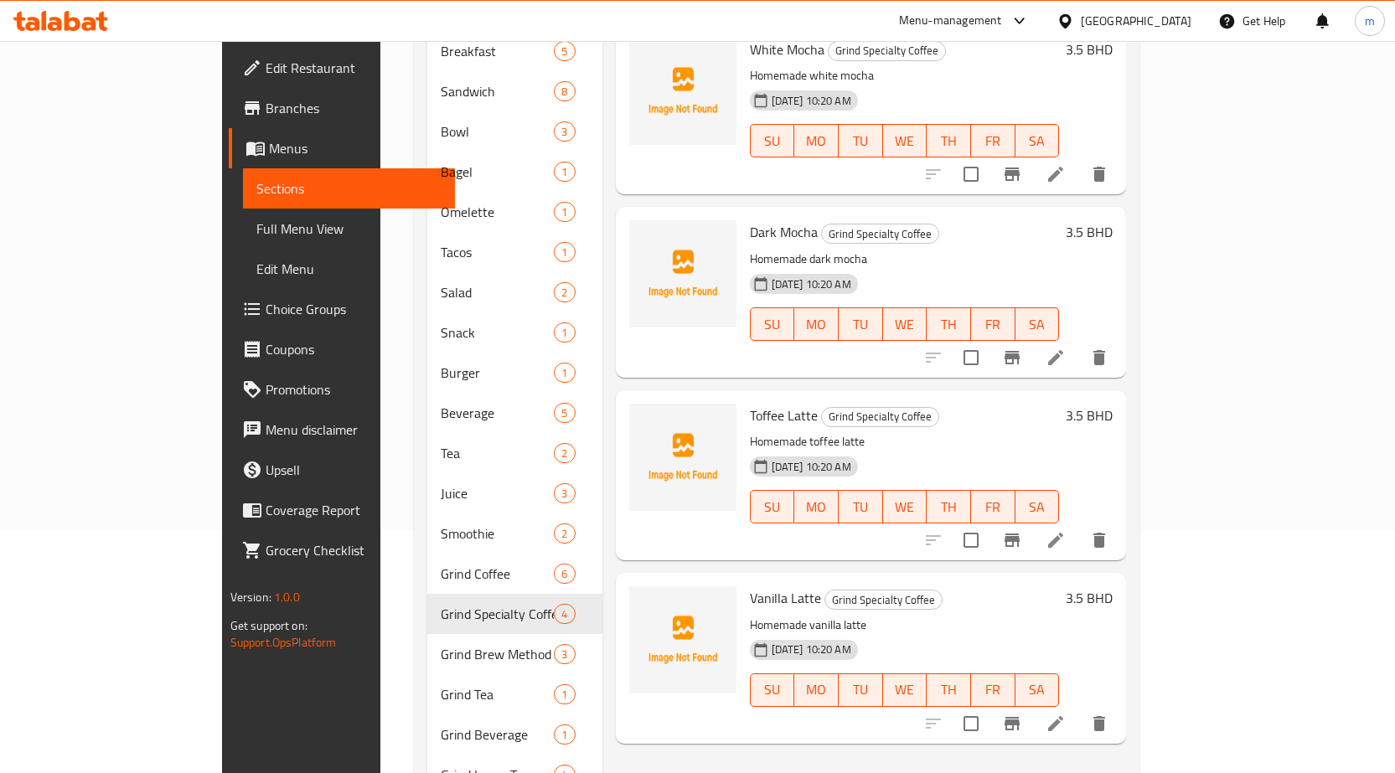
scroll to position [293, 0]
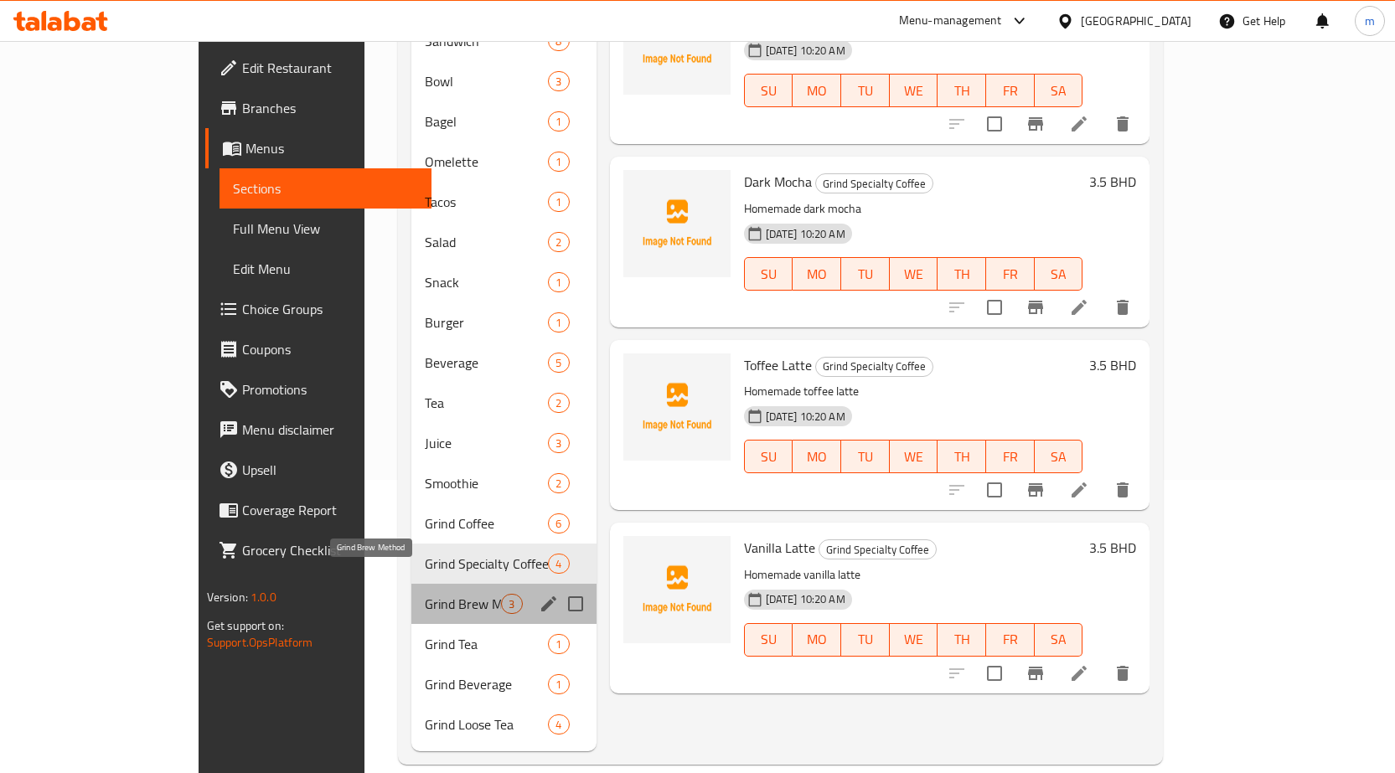
click at [425, 594] on span "Grind Brew Method" at bounding box center [463, 604] width 76 height 20
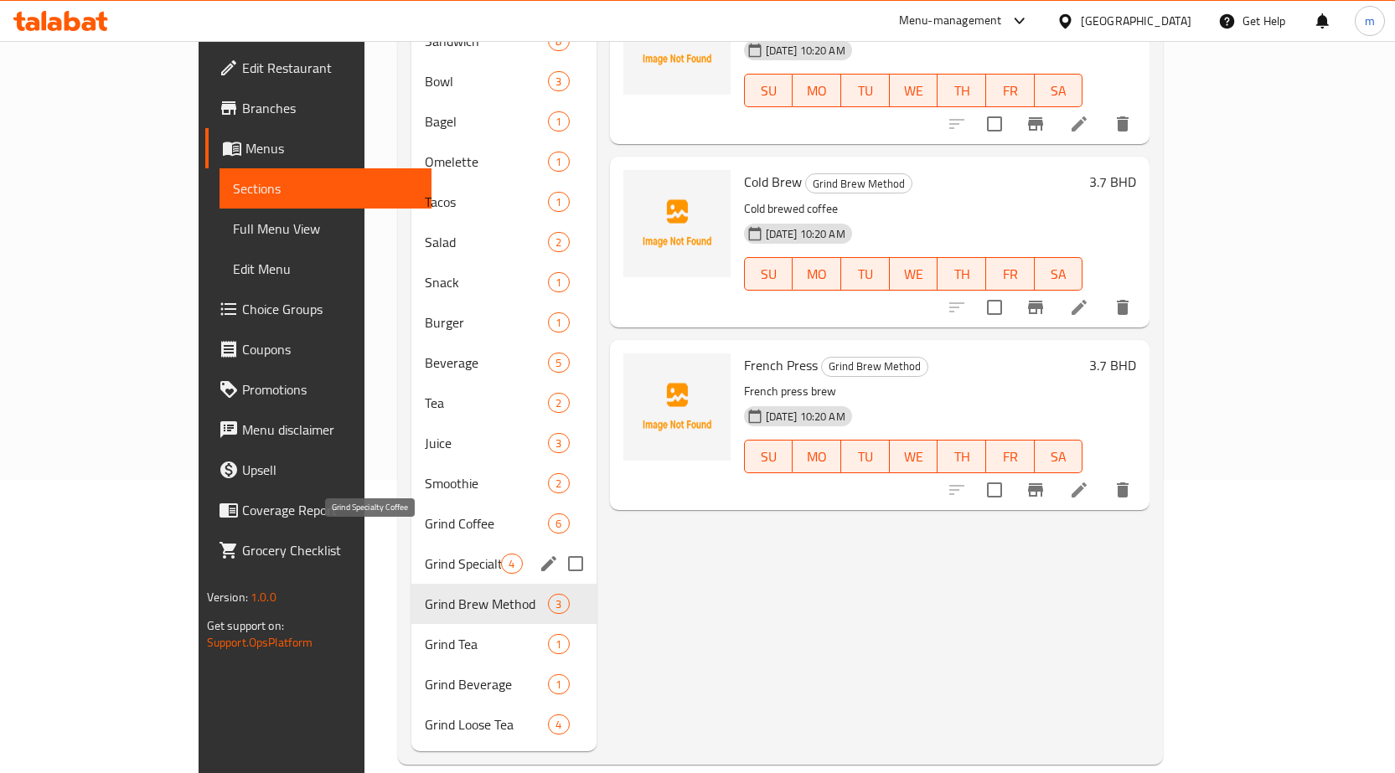
click at [425, 554] on span "Grind Specialty Coffee" at bounding box center [463, 564] width 76 height 20
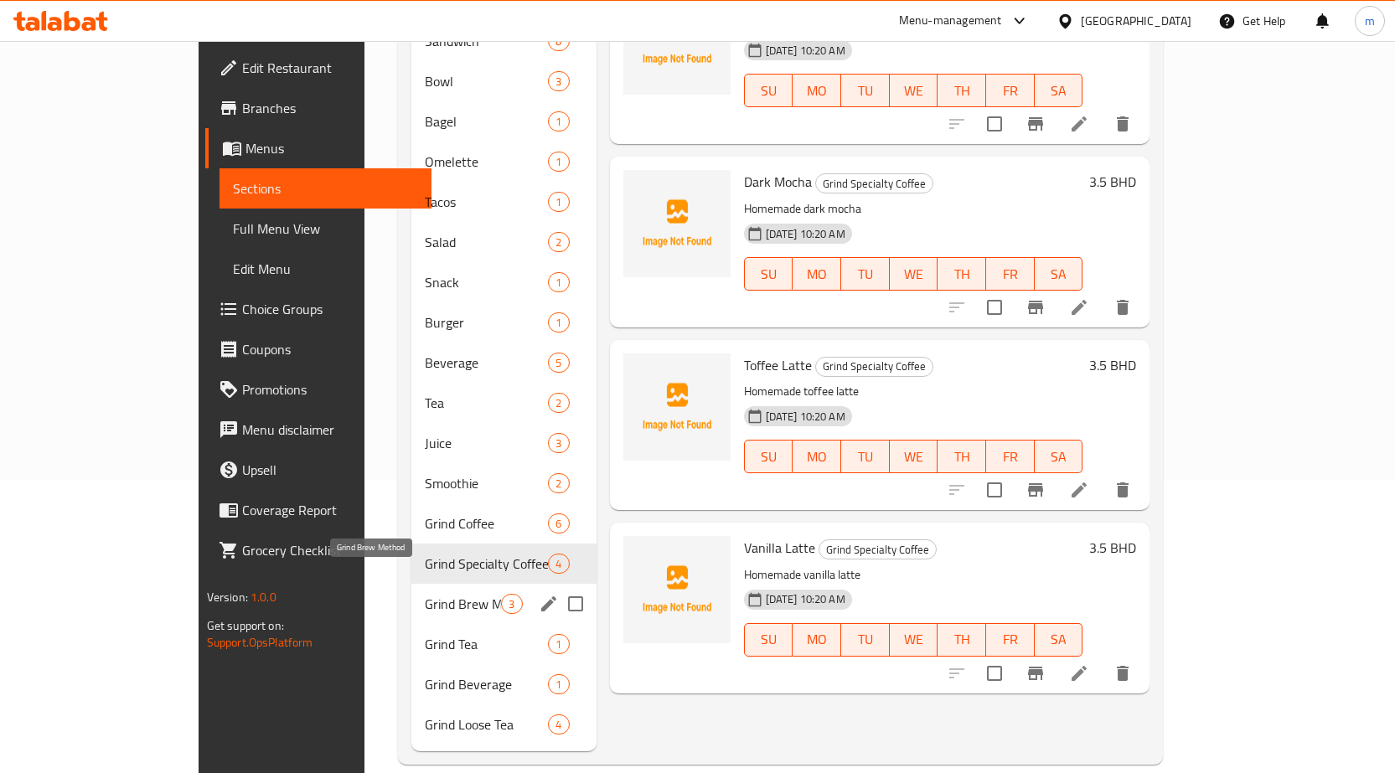
click at [425, 594] on span "Grind Brew Method" at bounding box center [463, 604] width 76 height 20
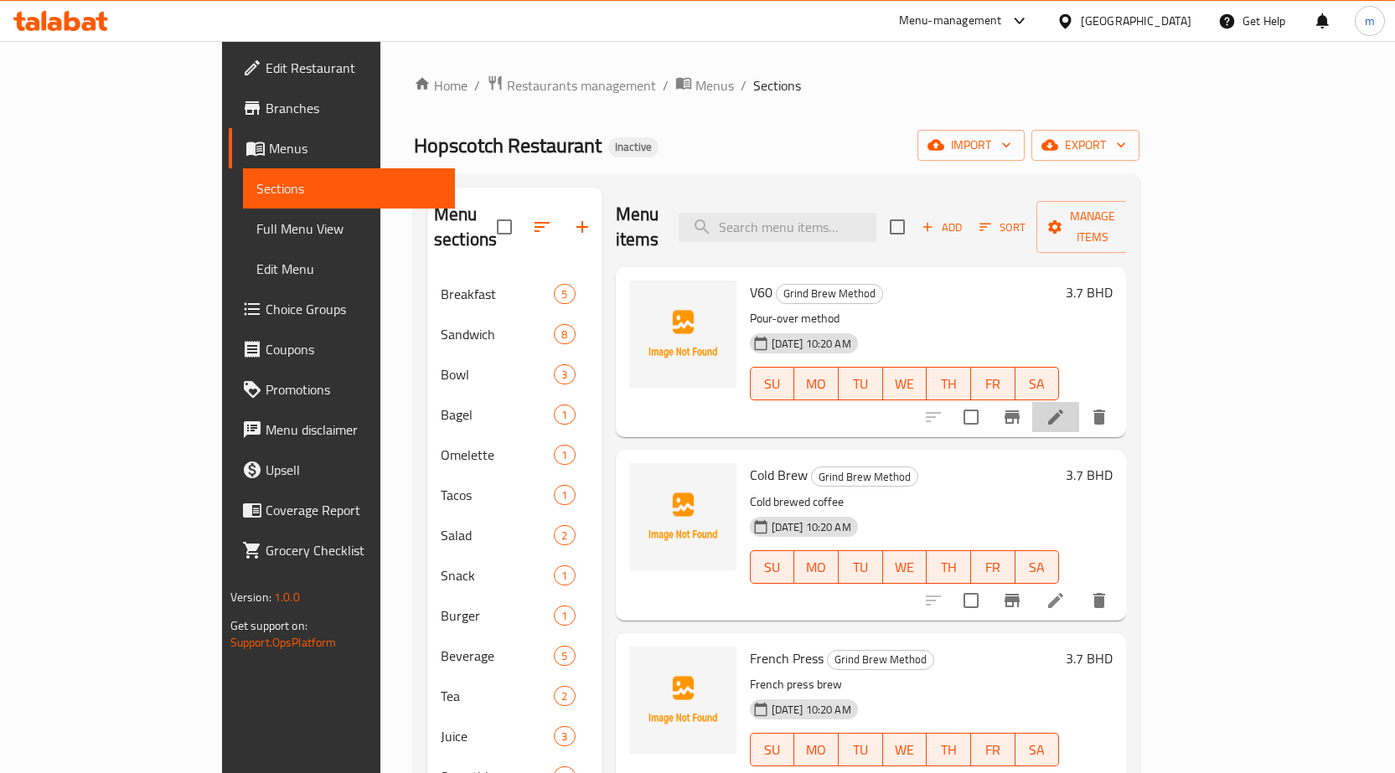
click at [1079, 402] on li at bounding box center [1055, 417] width 47 height 30
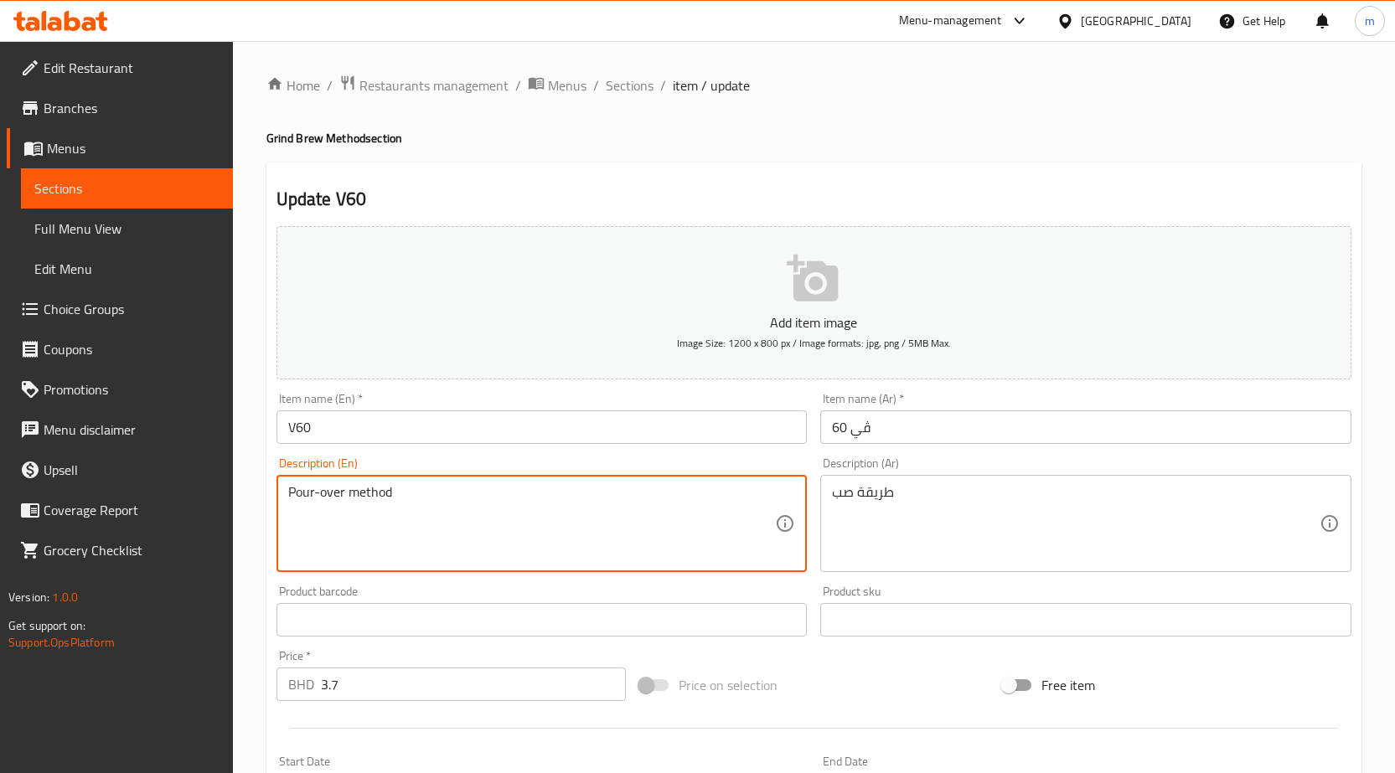
drag, startPoint x: 403, startPoint y: 489, endPoint x: 183, endPoint y: 474, distance: 220.0
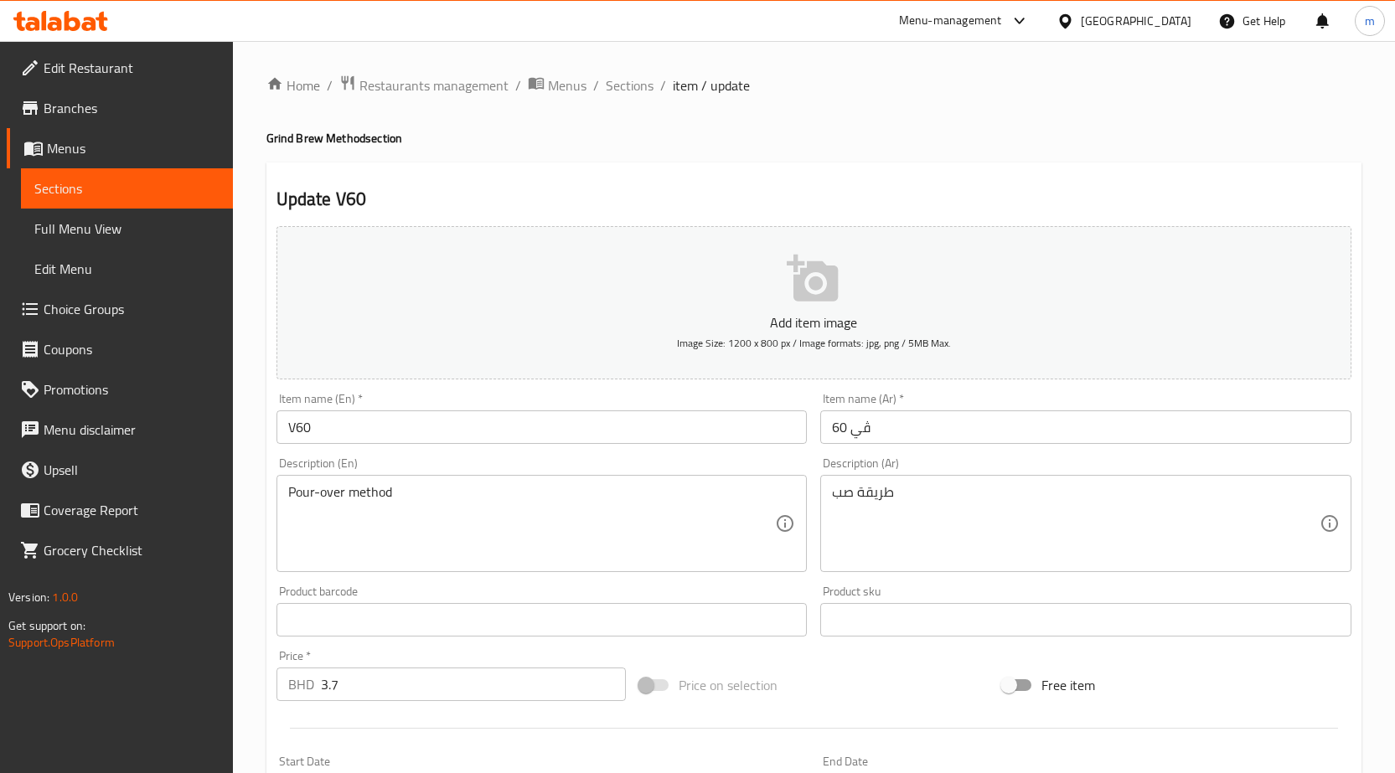
click at [351, 426] on input "V60" at bounding box center [541, 427] width 531 height 34
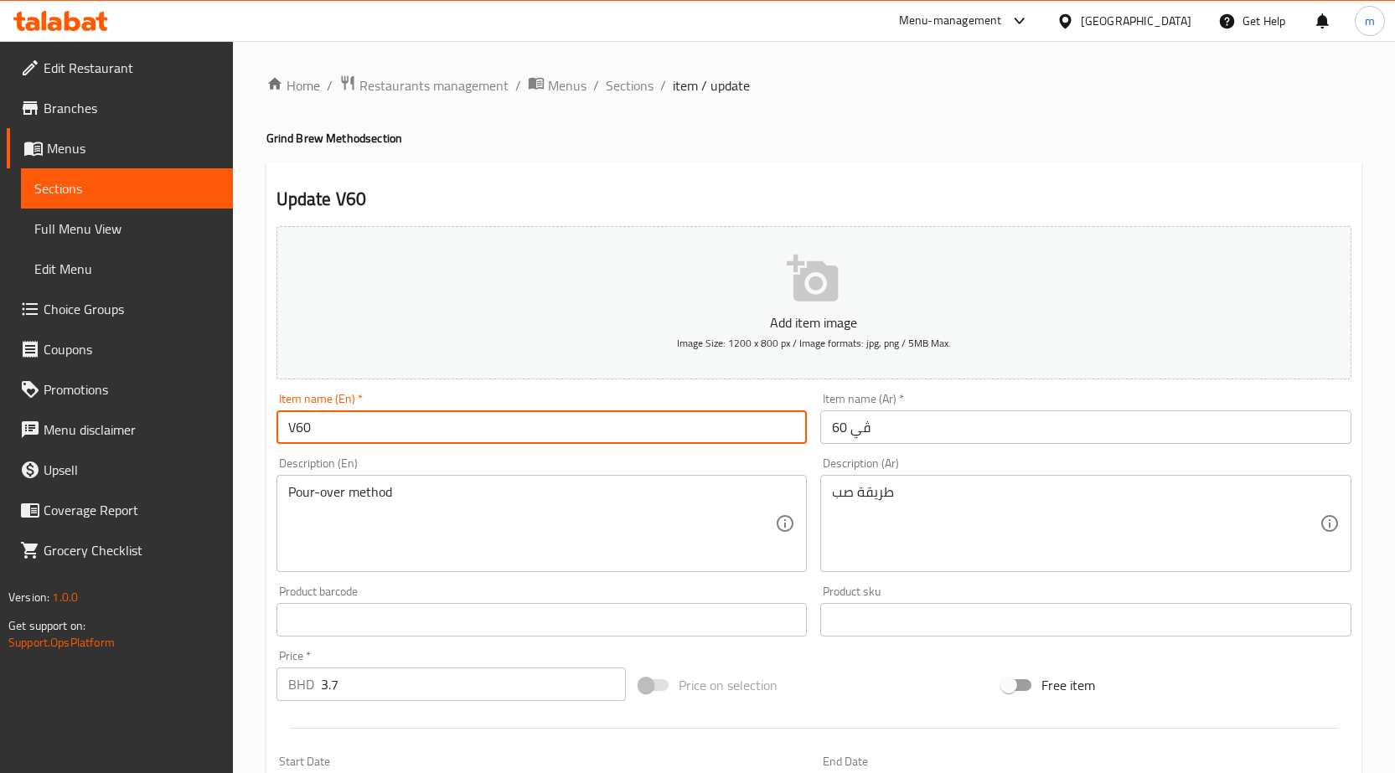
click at [351, 426] on input "V60" at bounding box center [541, 427] width 531 height 34
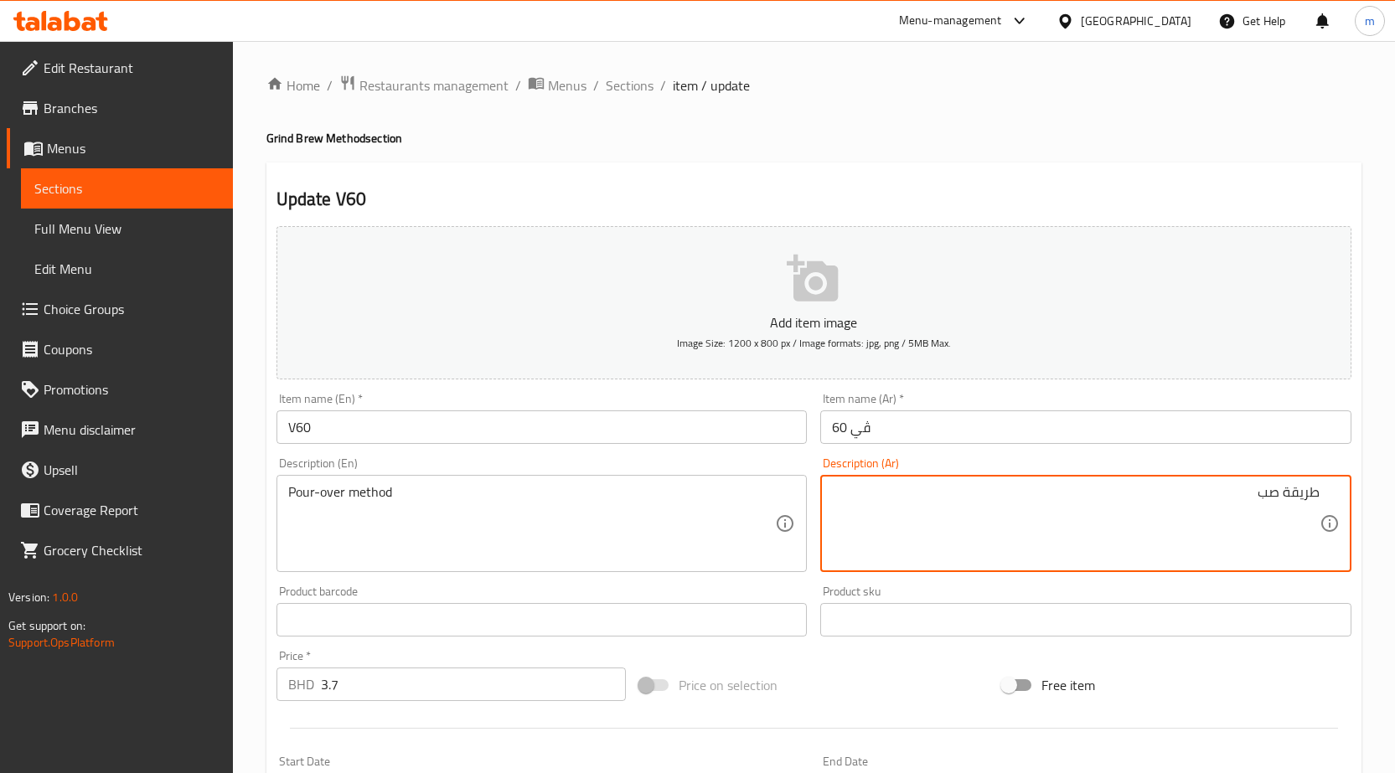
drag, startPoint x: 1251, startPoint y: 495, endPoint x: 1277, endPoint y: 500, distance: 25.6
click at [1277, 500] on textarea "طريقة صب" at bounding box center [1076, 524] width 488 height 80
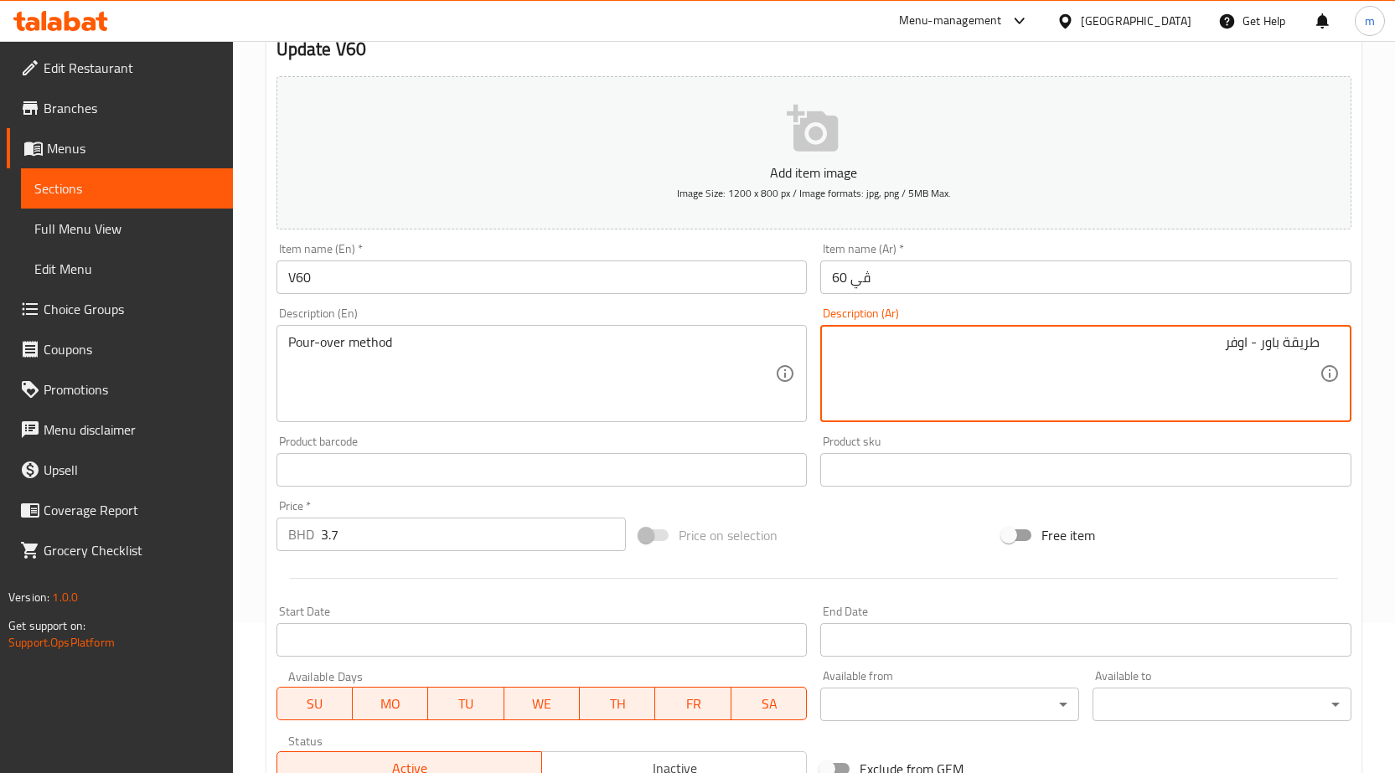
scroll to position [397, 0]
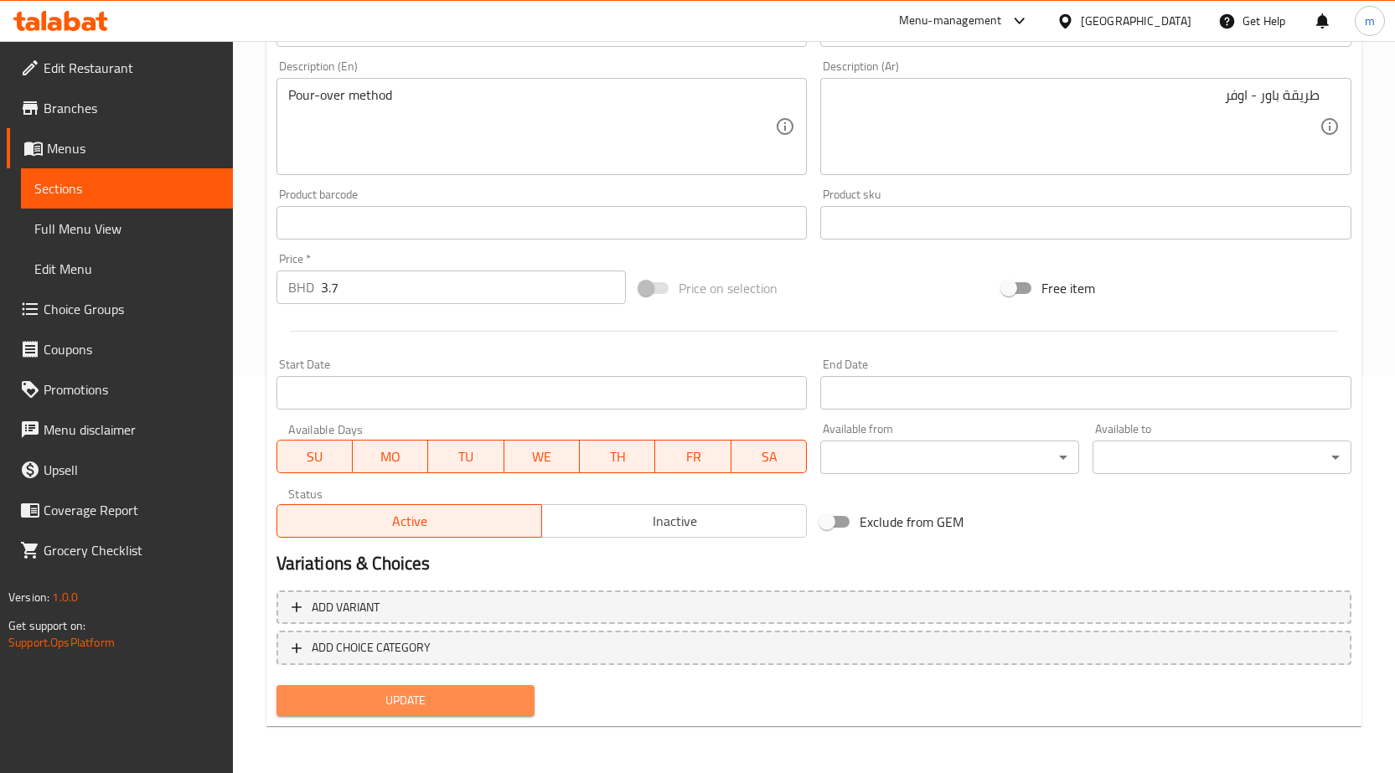
click at [370, 689] on button "Update" at bounding box center [405, 700] width 259 height 31
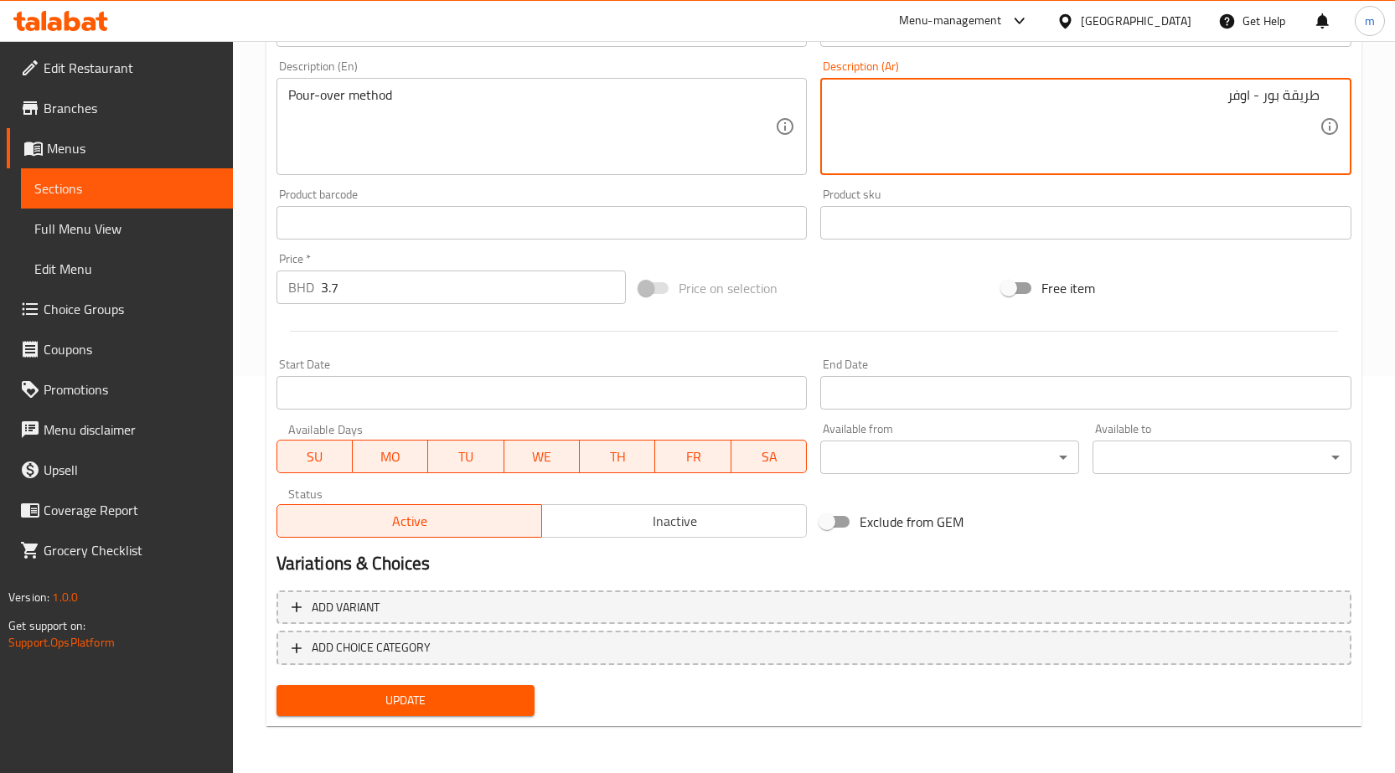
type textarea "طريقة بور - اوفر"
click at [488, 697] on span "Update" at bounding box center [406, 700] width 232 height 21
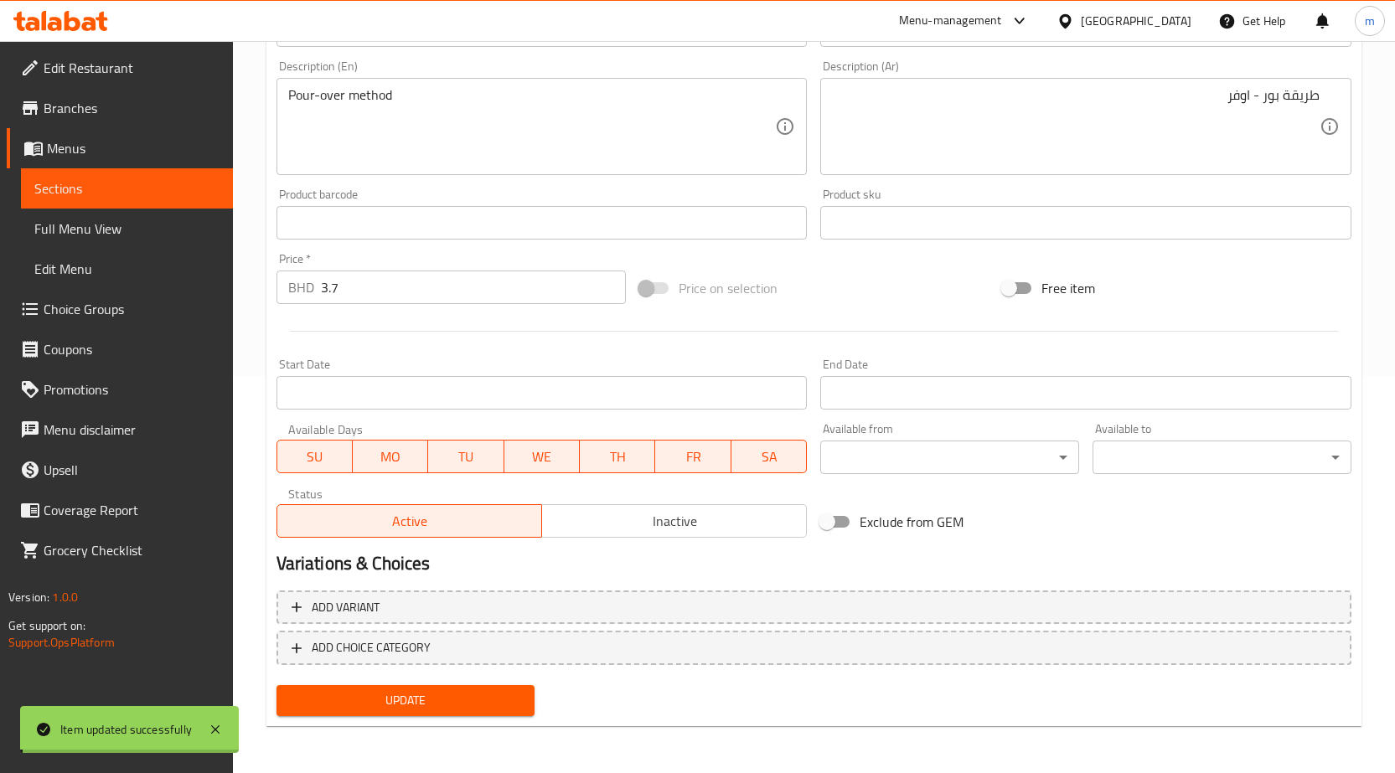
scroll to position [0, 0]
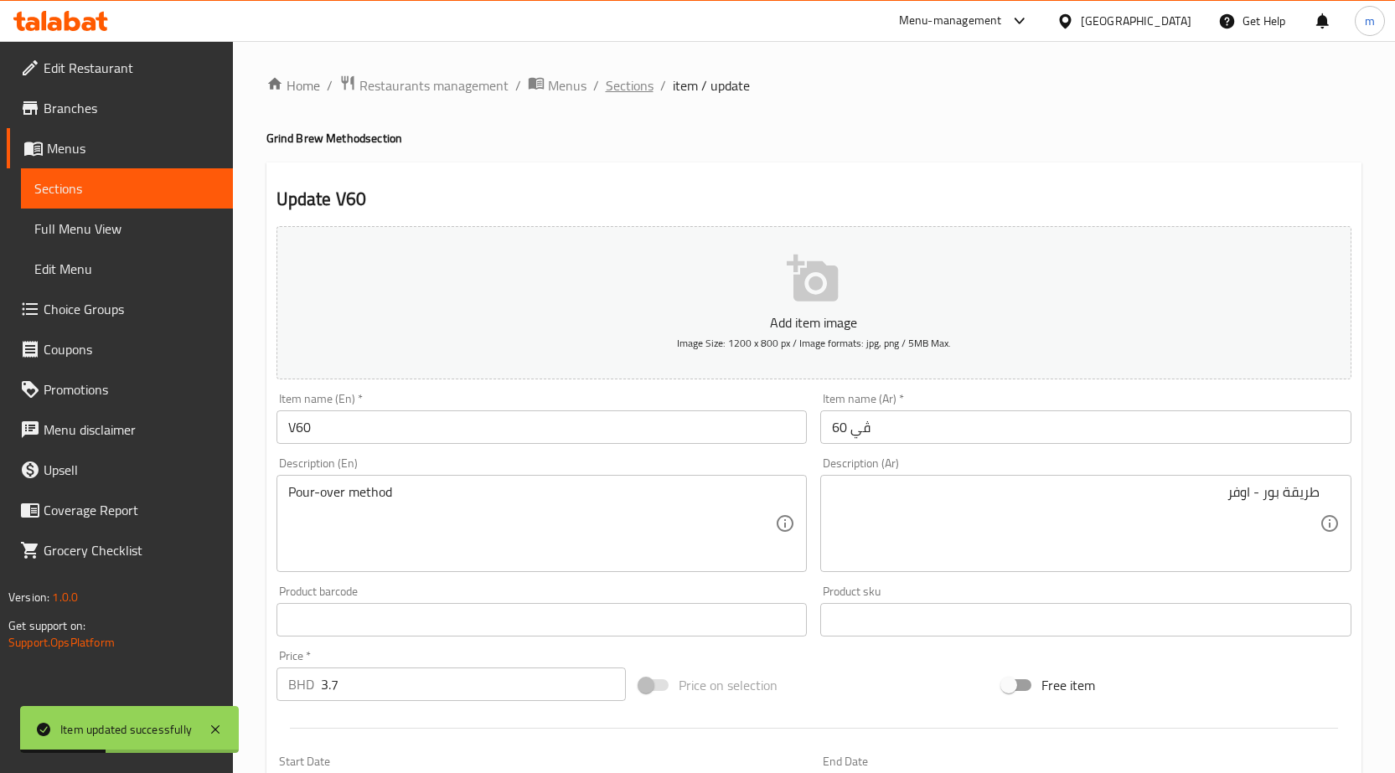
click at [636, 90] on span "Sections" at bounding box center [630, 85] width 48 height 20
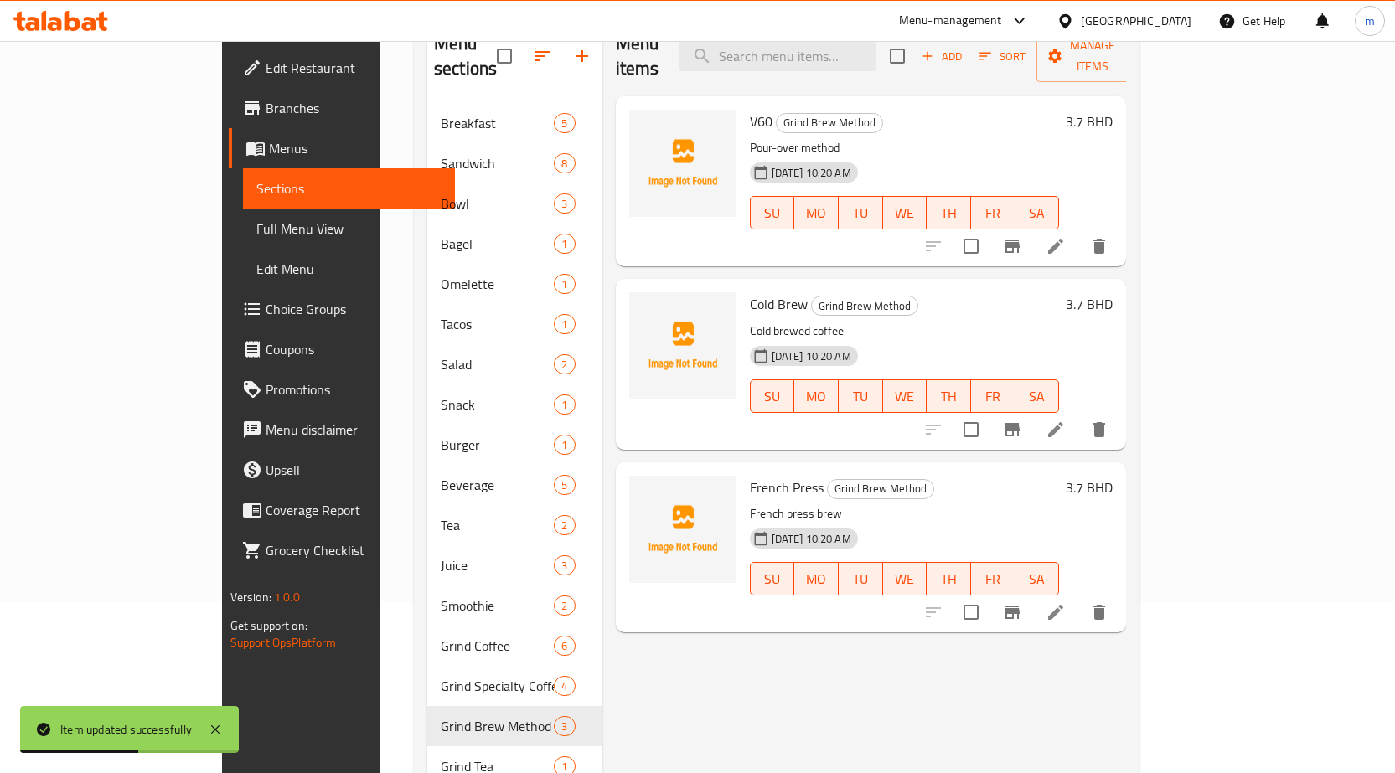
scroll to position [168, 0]
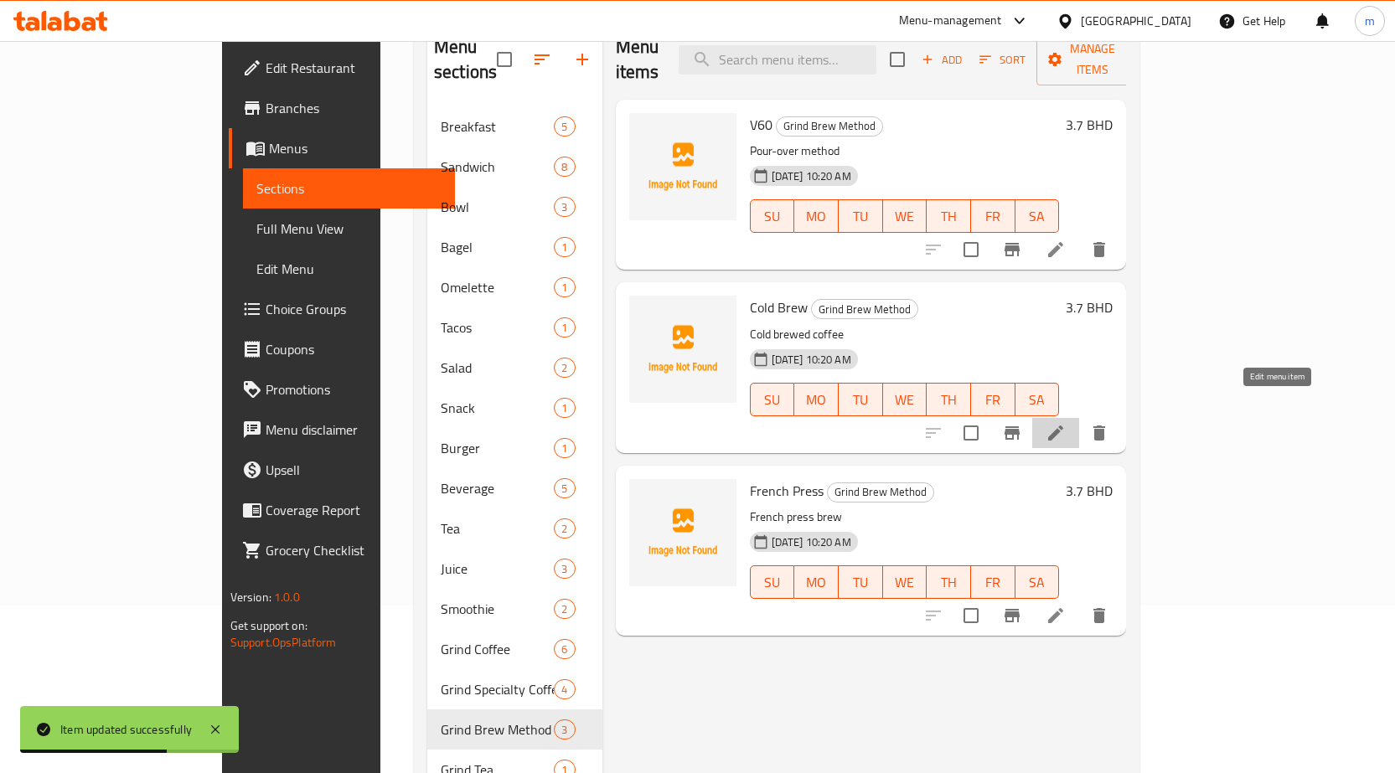
click at [1063, 426] on icon at bounding box center [1055, 433] width 15 height 15
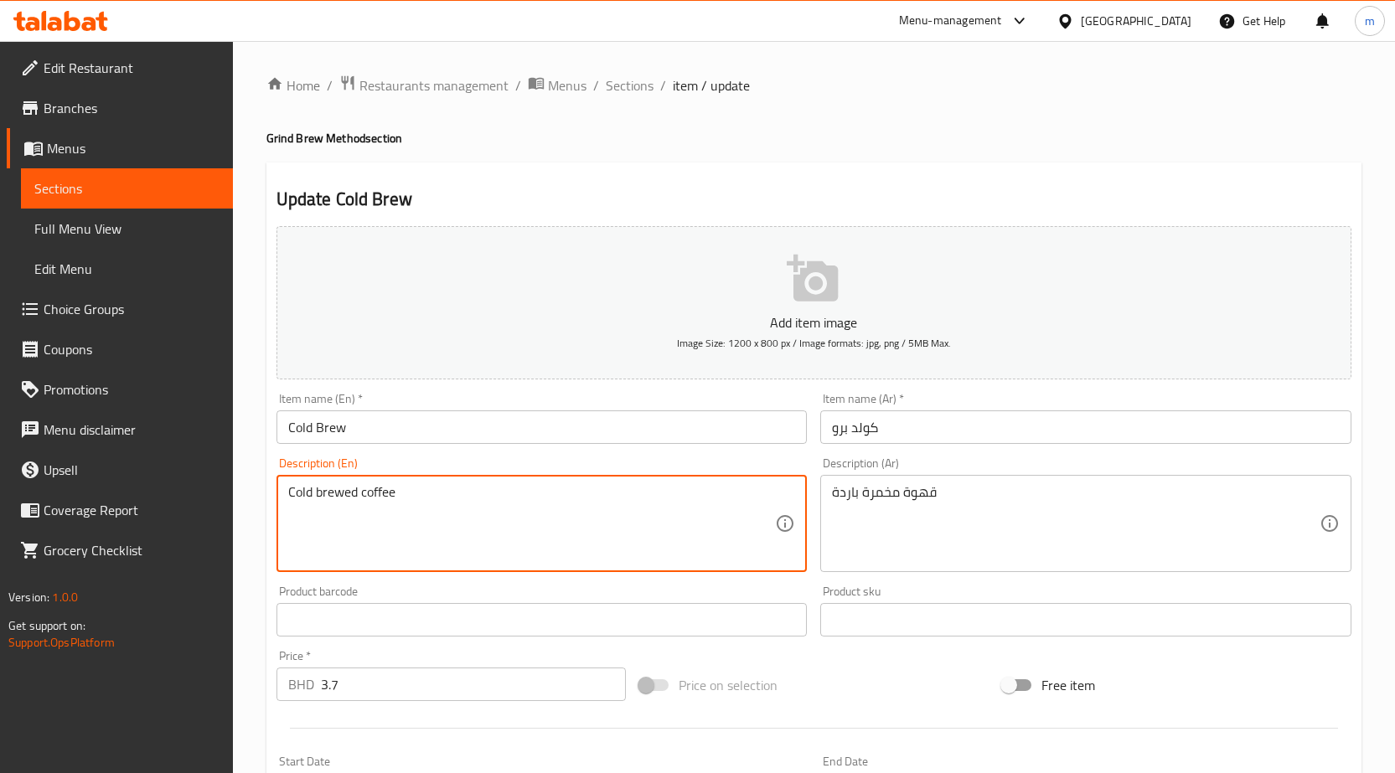
drag, startPoint x: 318, startPoint y: 488, endPoint x: 571, endPoint y: 517, distance: 254.6
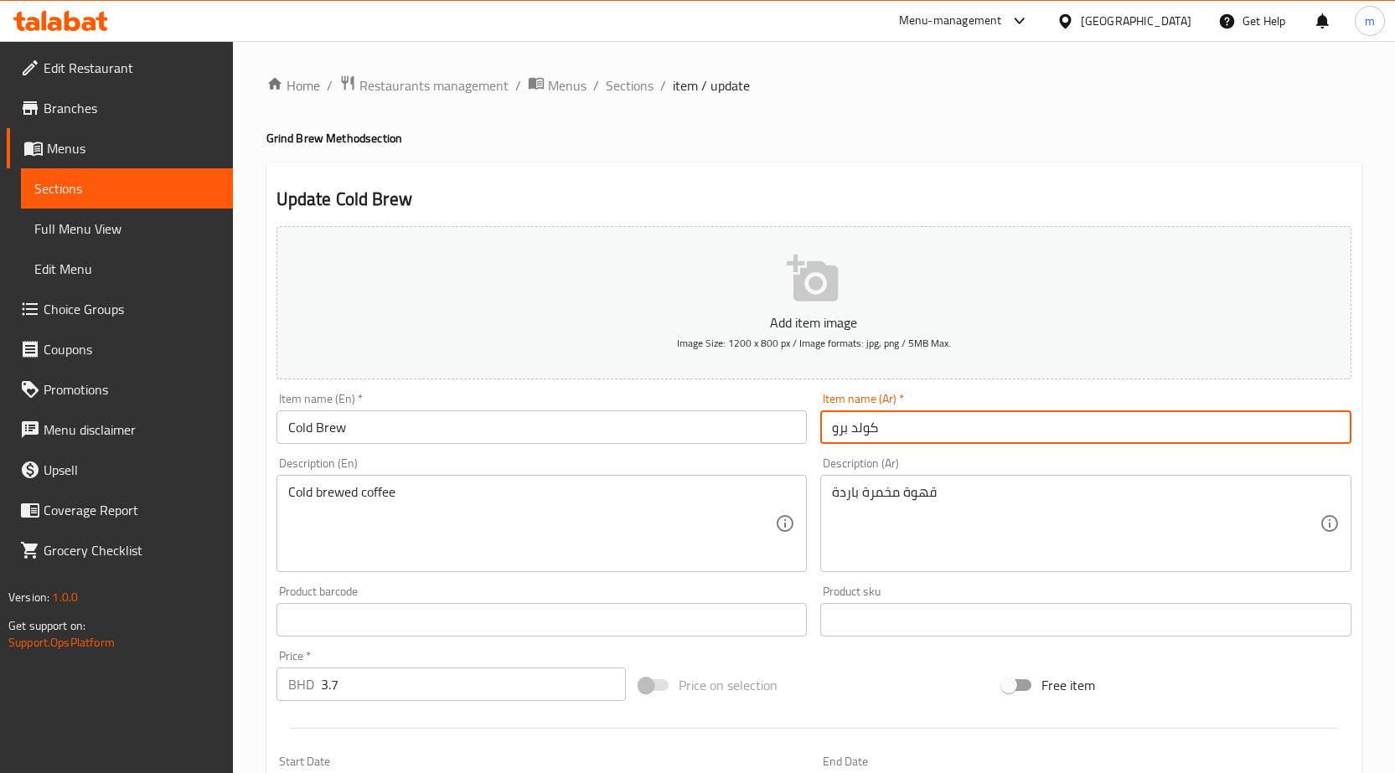
click at [978, 434] on input "كولد برو" at bounding box center [1085, 427] width 531 height 34
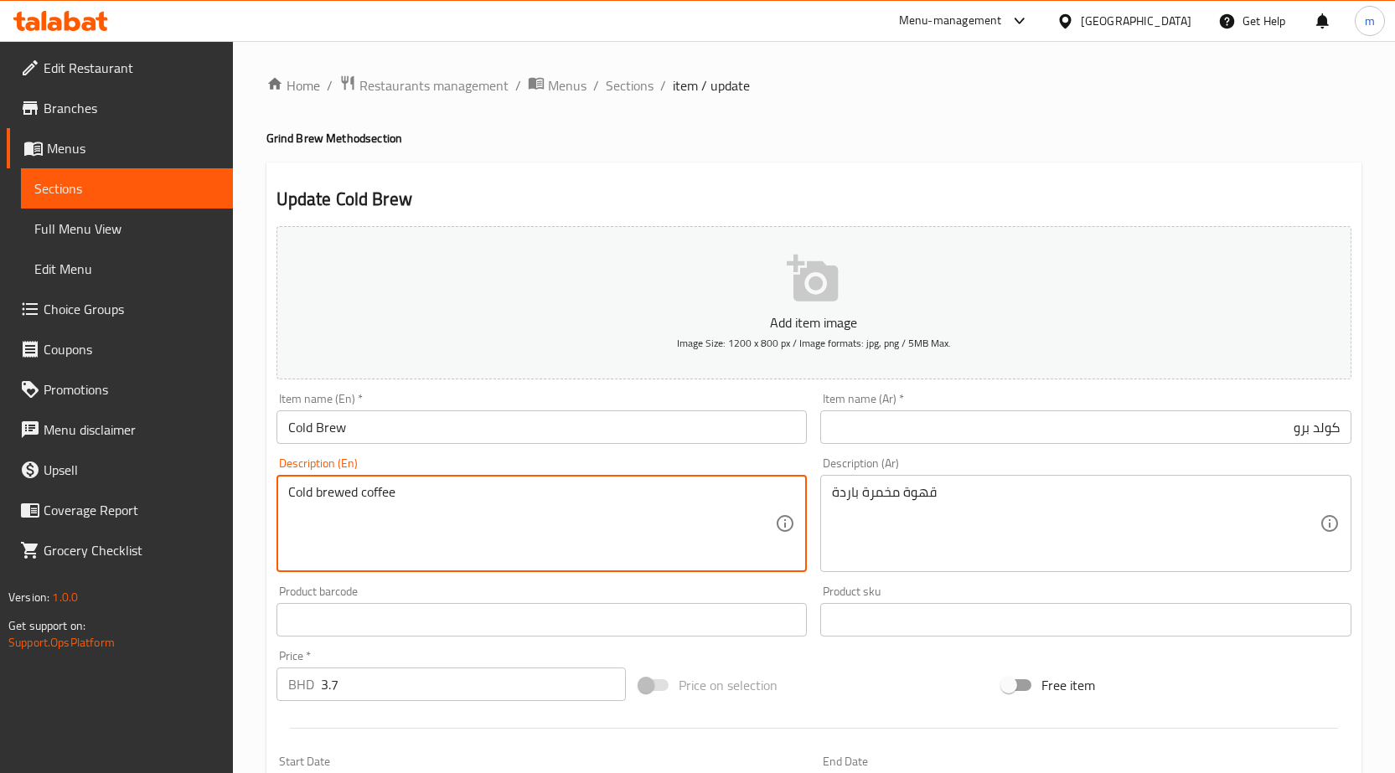
drag, startPoint x: 399, startPoint y: 491, endPoint x: 314, endPoint y: 487, distance: 84.7
click at [362, 493] on textarea "Cold brewed coffee" at bounding box center [532, 524] width 488 height 80
drag, startPoint x: 391, startPoint y: 492, endPoint x: 353, endPoint y: 491, distance: 37.7
click at [353, 491] on textarea "Cold brewed coffee" at bounding box center [532, 524] width 488 height 80
click at [406, 492] on textarea "Cold brewed coffee" at bounding box center [532, 524] width 488 height 80
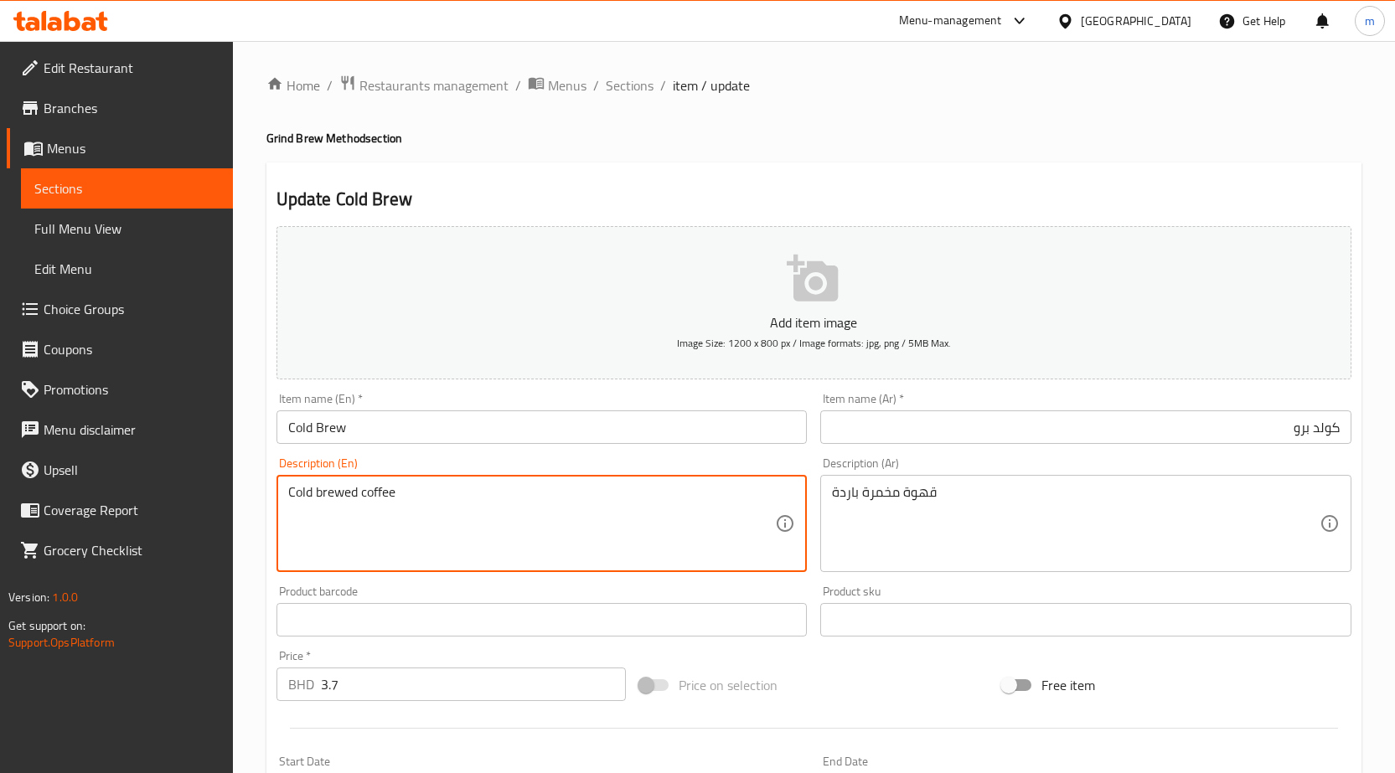
drag, startPoint x: 363, startPoint y: 493, endPoint x: 317, endPoint y: 488, distance: 45.4
click at [317, 488] on textarea "Cold brewed coffee" at bounding box center [532, 524] width 488 height 80
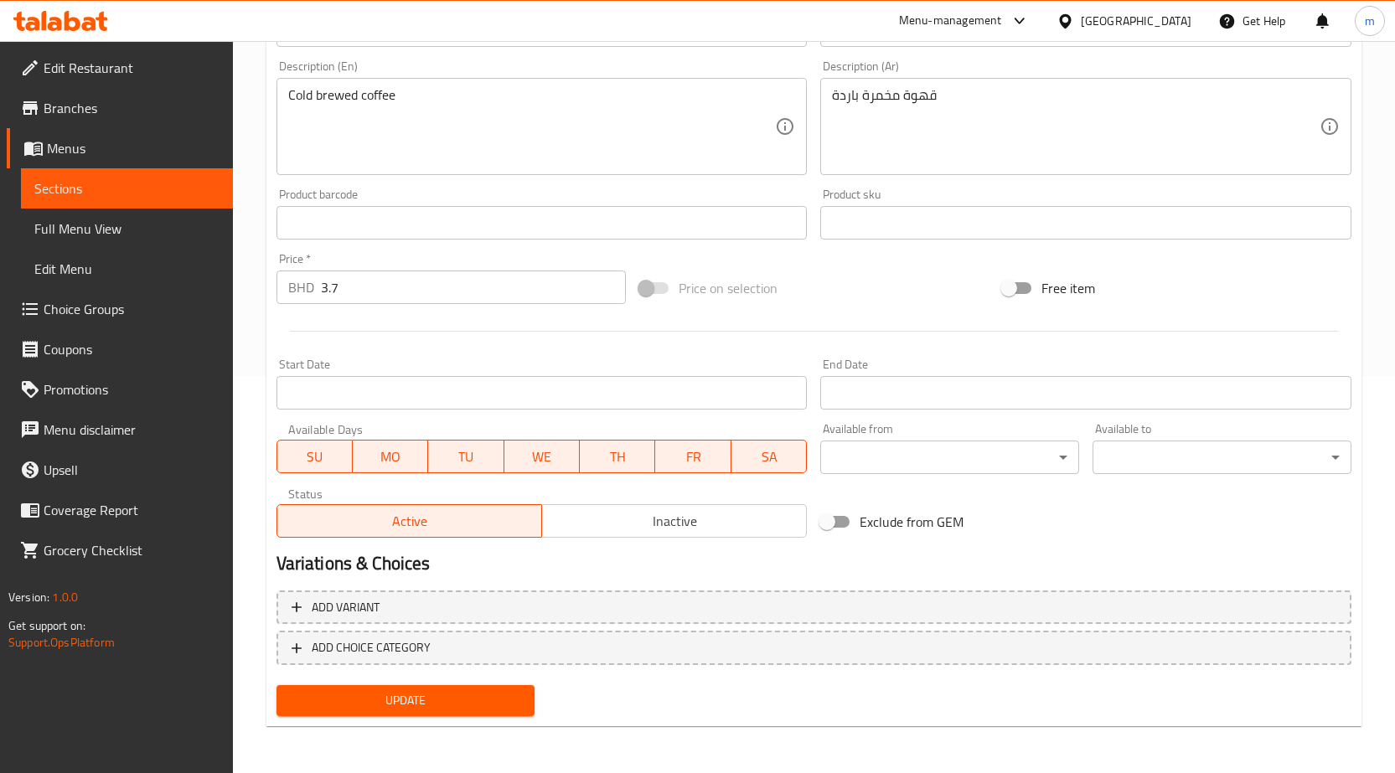
click at [482, 700] on span "Update" at bounding box center [406, 700] width 232 height 21
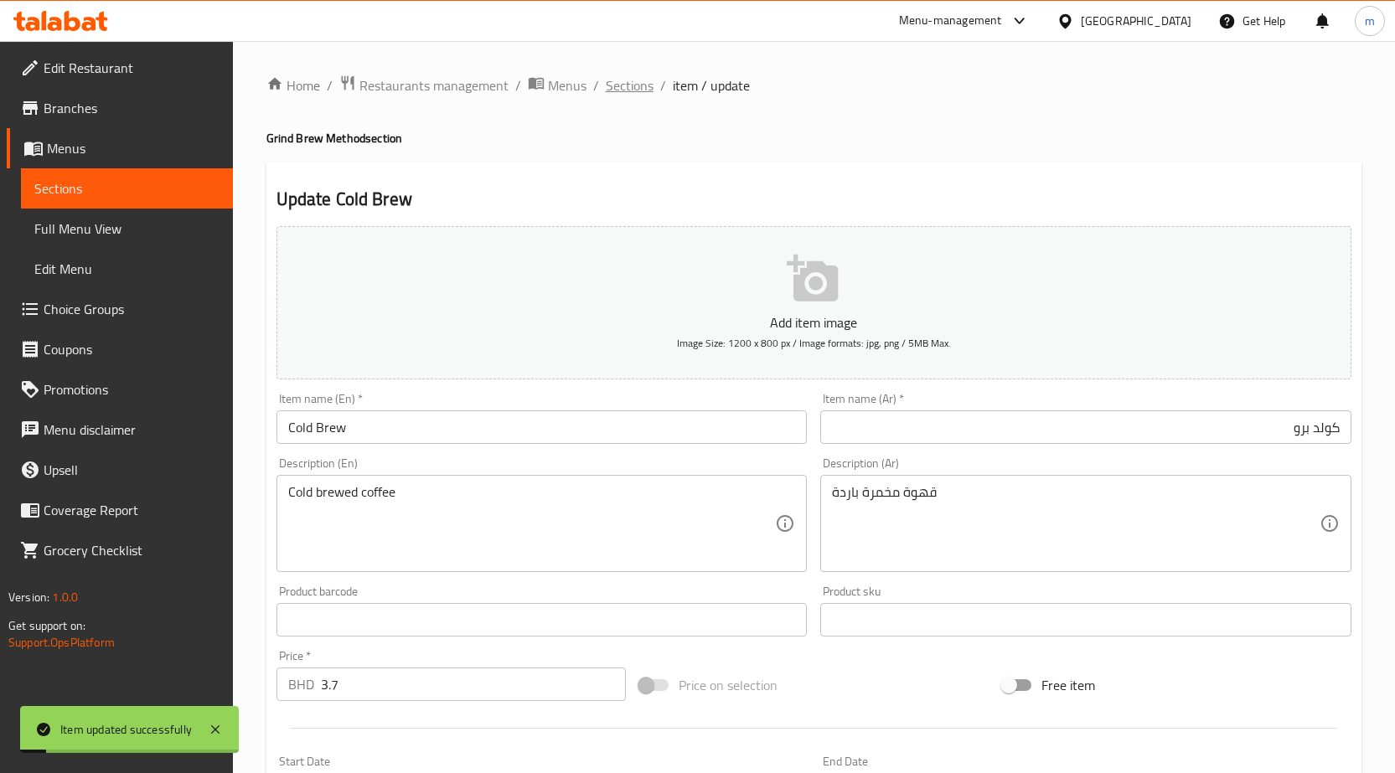
click at [626, 86] on span "Sections" at bounding box center [630, 85] width 48 height 20
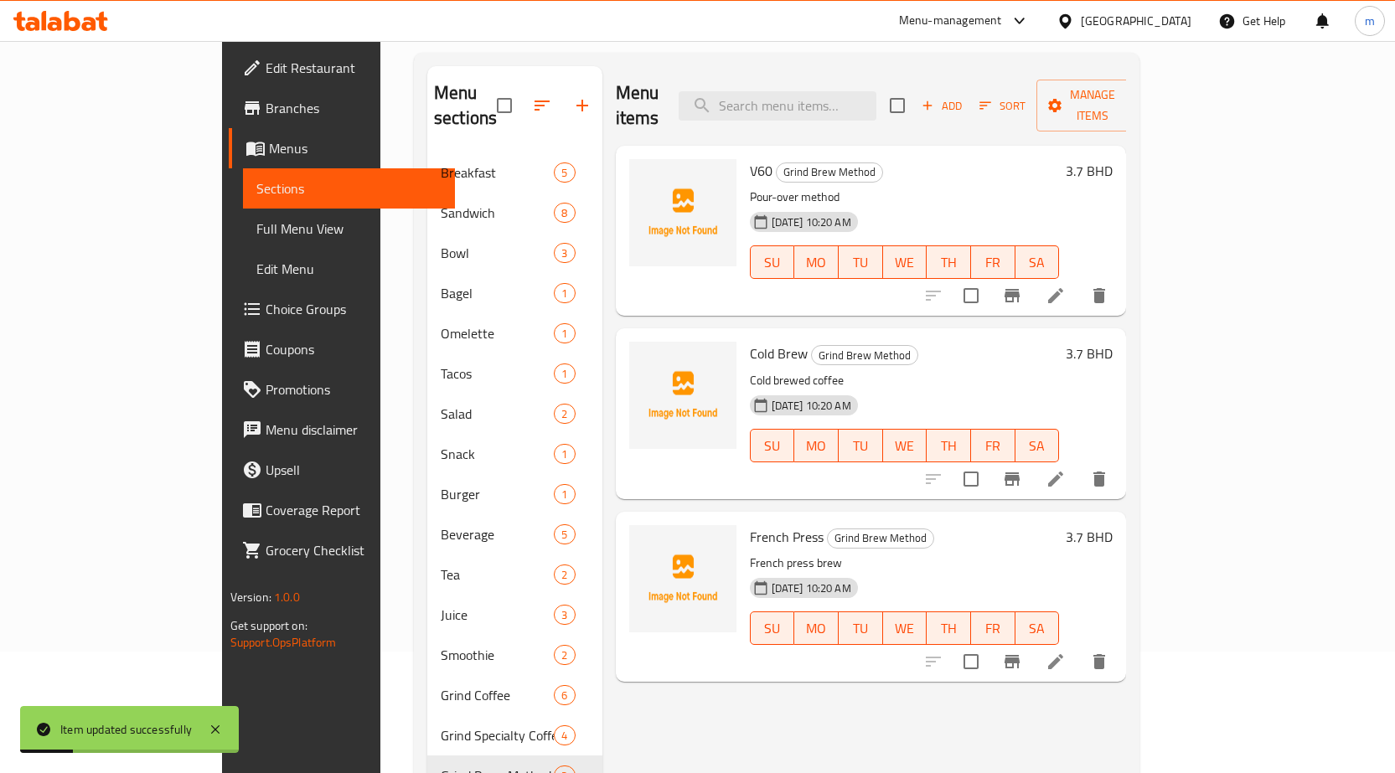
scroll to position [168, 0]
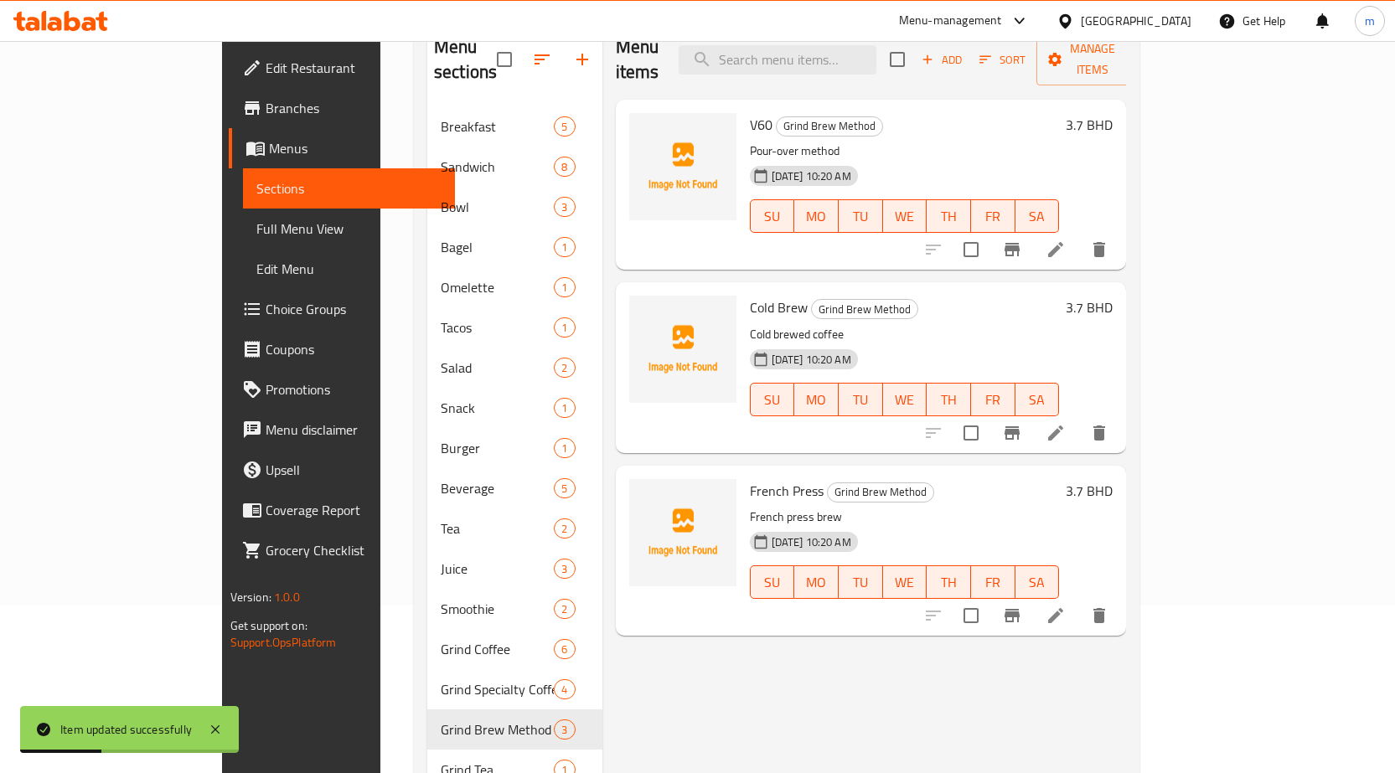
click at [1079, 601] on li at bounding box center [1055, 616] width 47 height 30
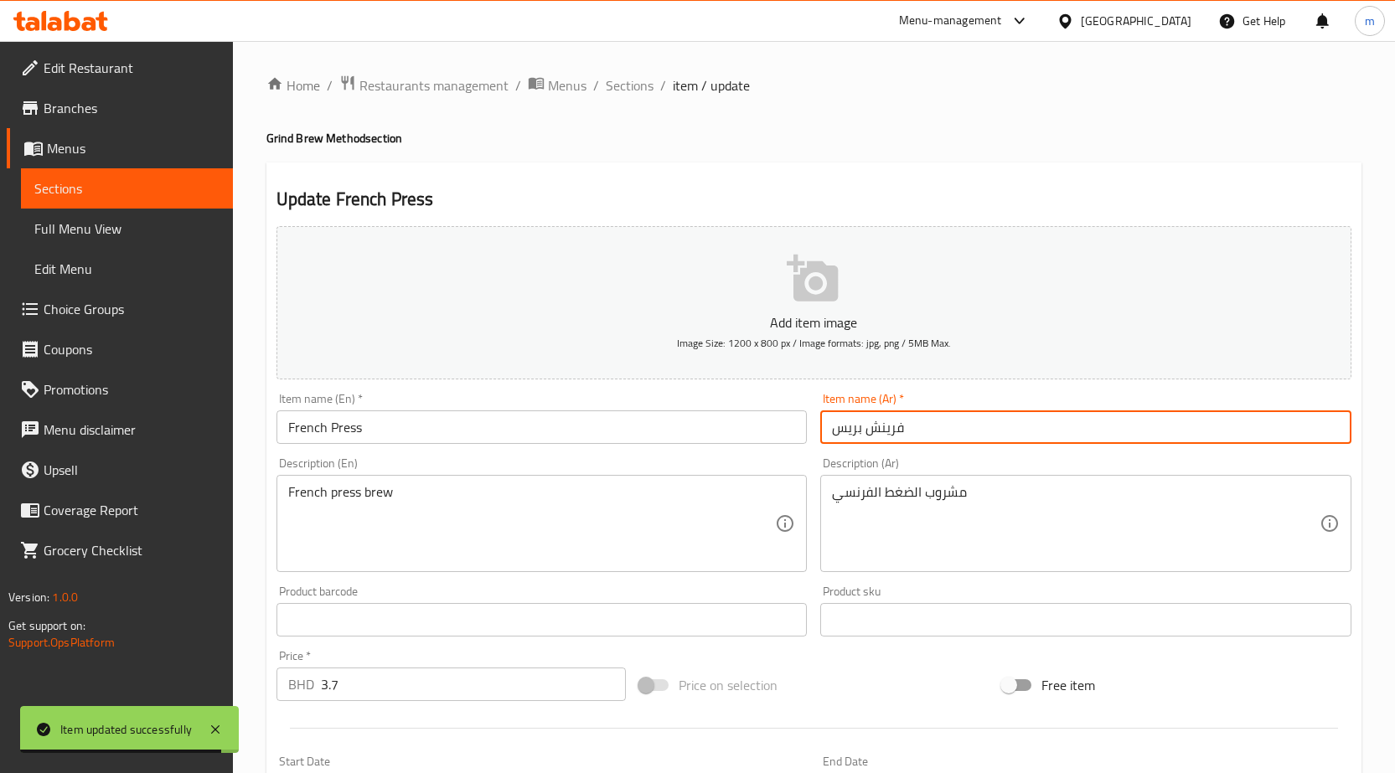
click at [915, 418] on input "فرينش بريس" at bounding box center [1085, 427] width 531 height 34
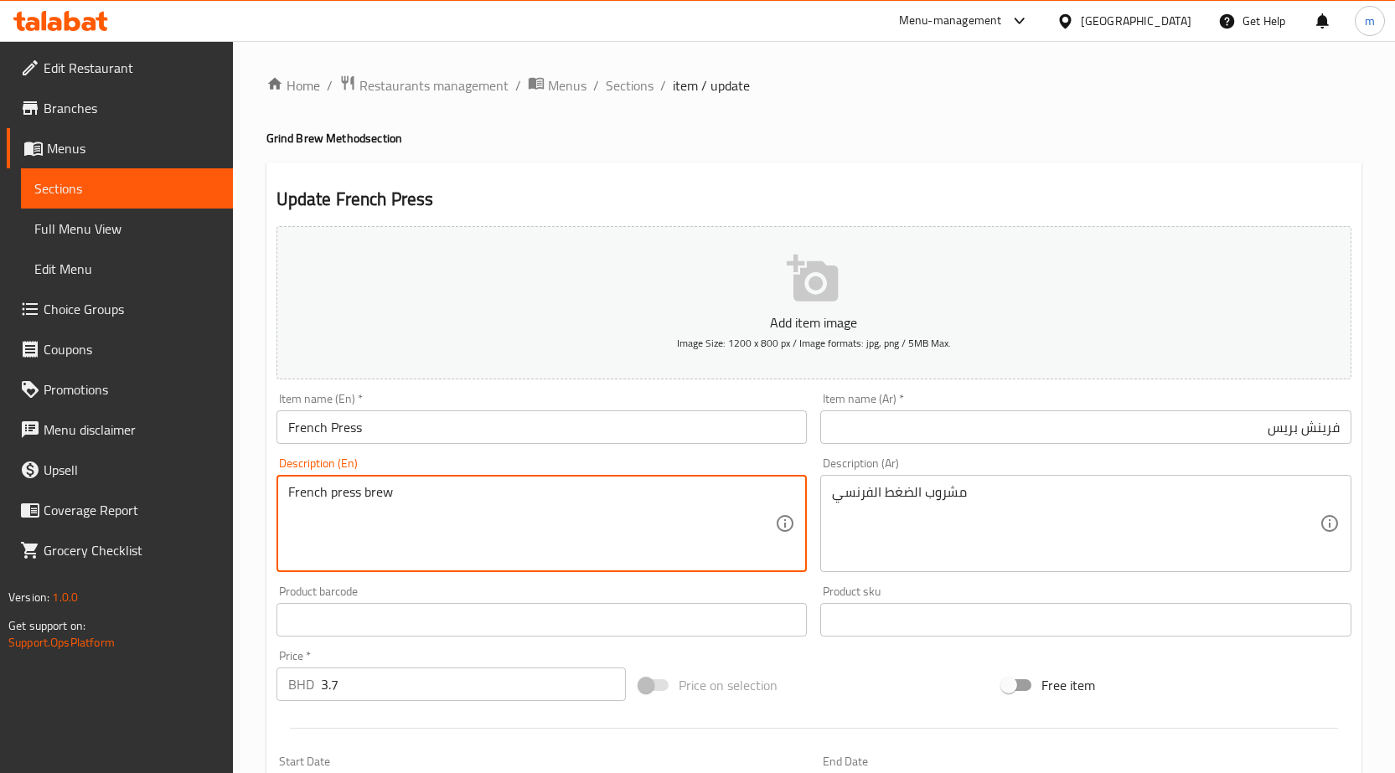
drag, startPoint x: 375, startPoint y: 495, endPoint x: 365, endPoint y: 491, distance: 10.9
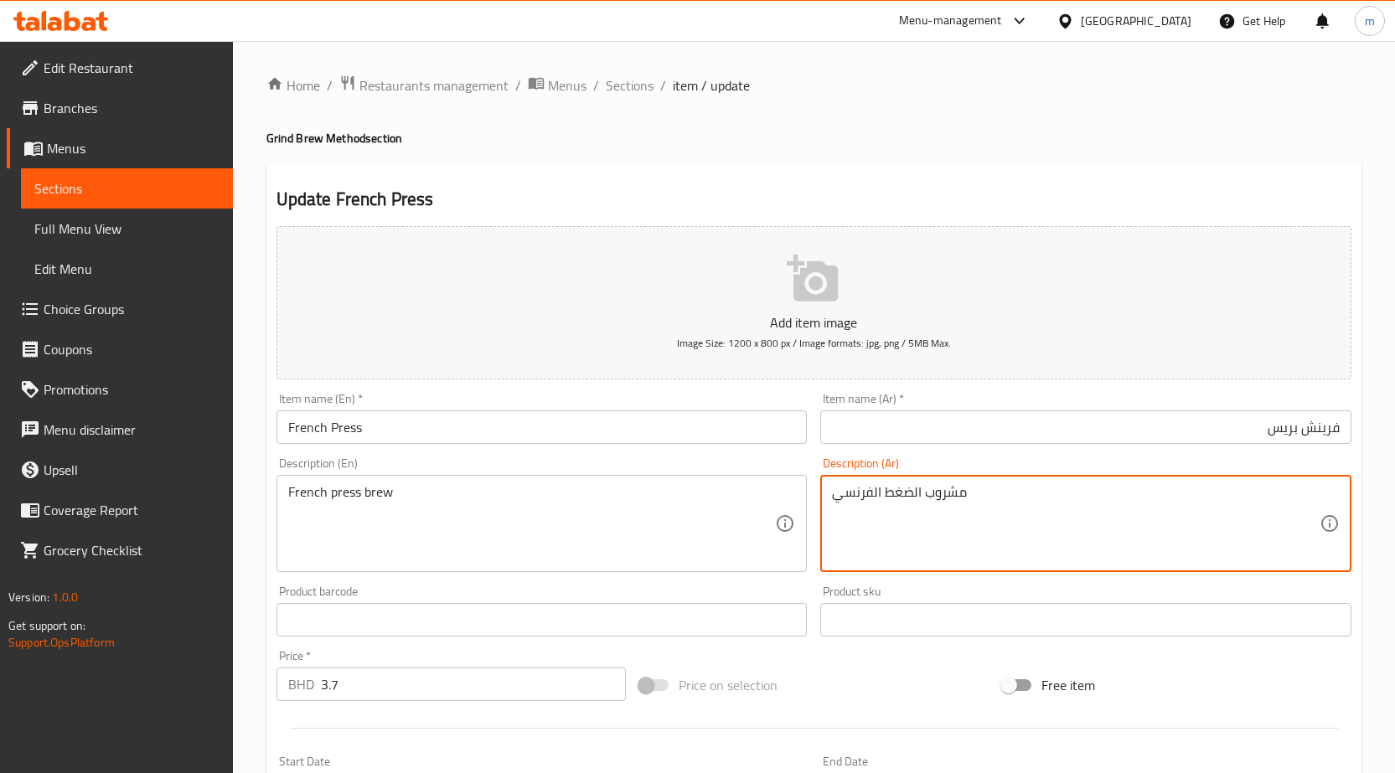
drag, startPoint x: 975, startPoint y: 486, endPoint x: 837, endPoint y: 496, distance: 138.6
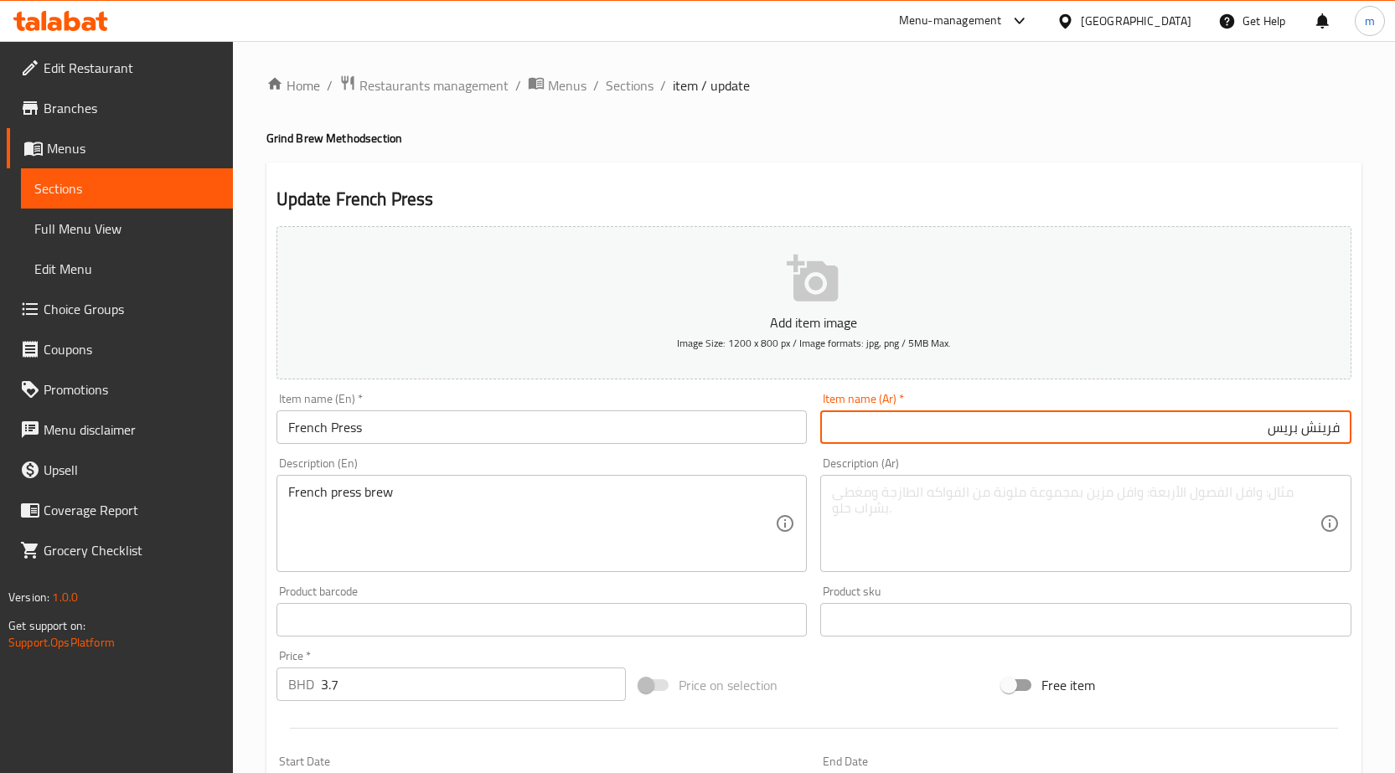
drag, startPoint x: 1269, startPoint y: 431, endPoint x: 1372, endPoint y: 431, distance: 103.0
click at [1372, 431] on div "Home / Restaurants management / Menus / Sections / item / update Grind Brew Met…" at bounding box center [814, 605] width 1162 height 1129
click at [1302, 492] on textarea at bounding box center [1076, 524] width 488 height 80
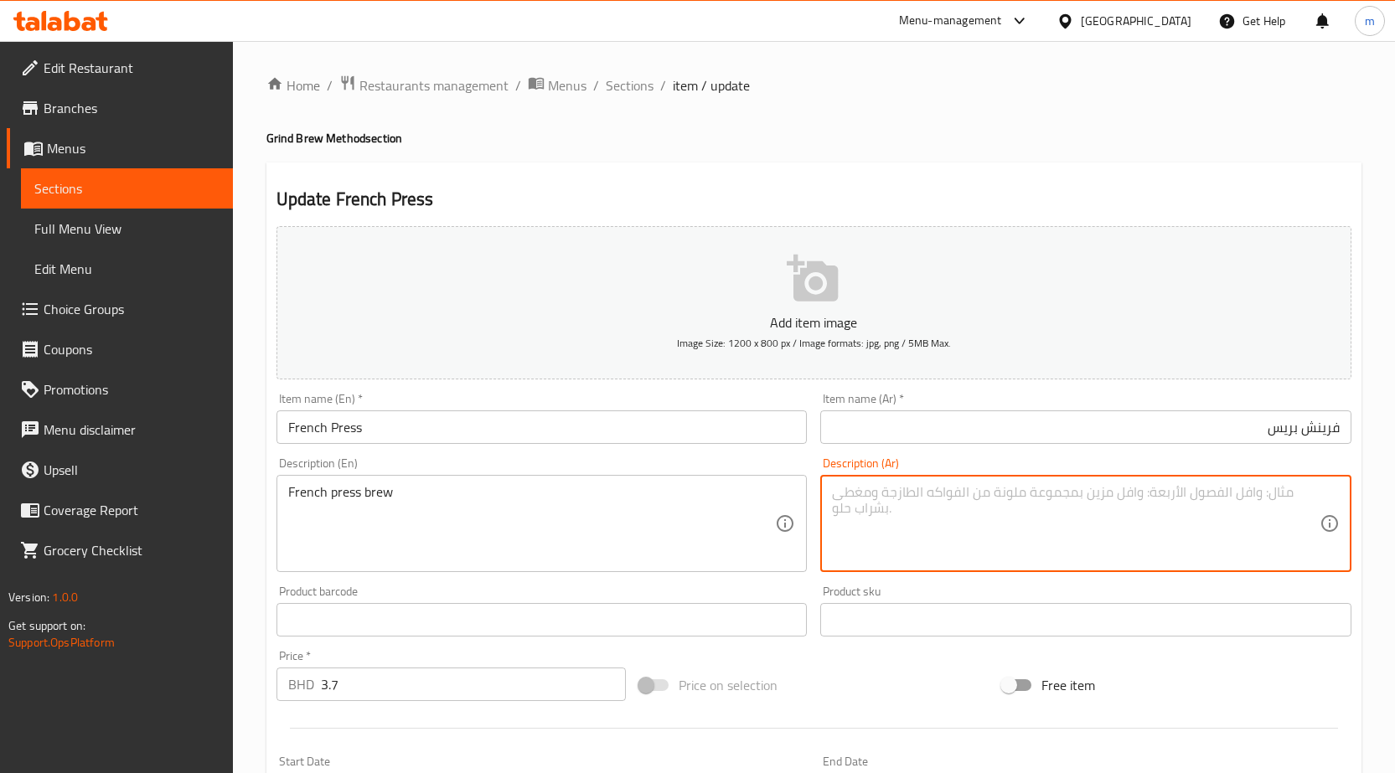
paste textarea "فرينش بريس"
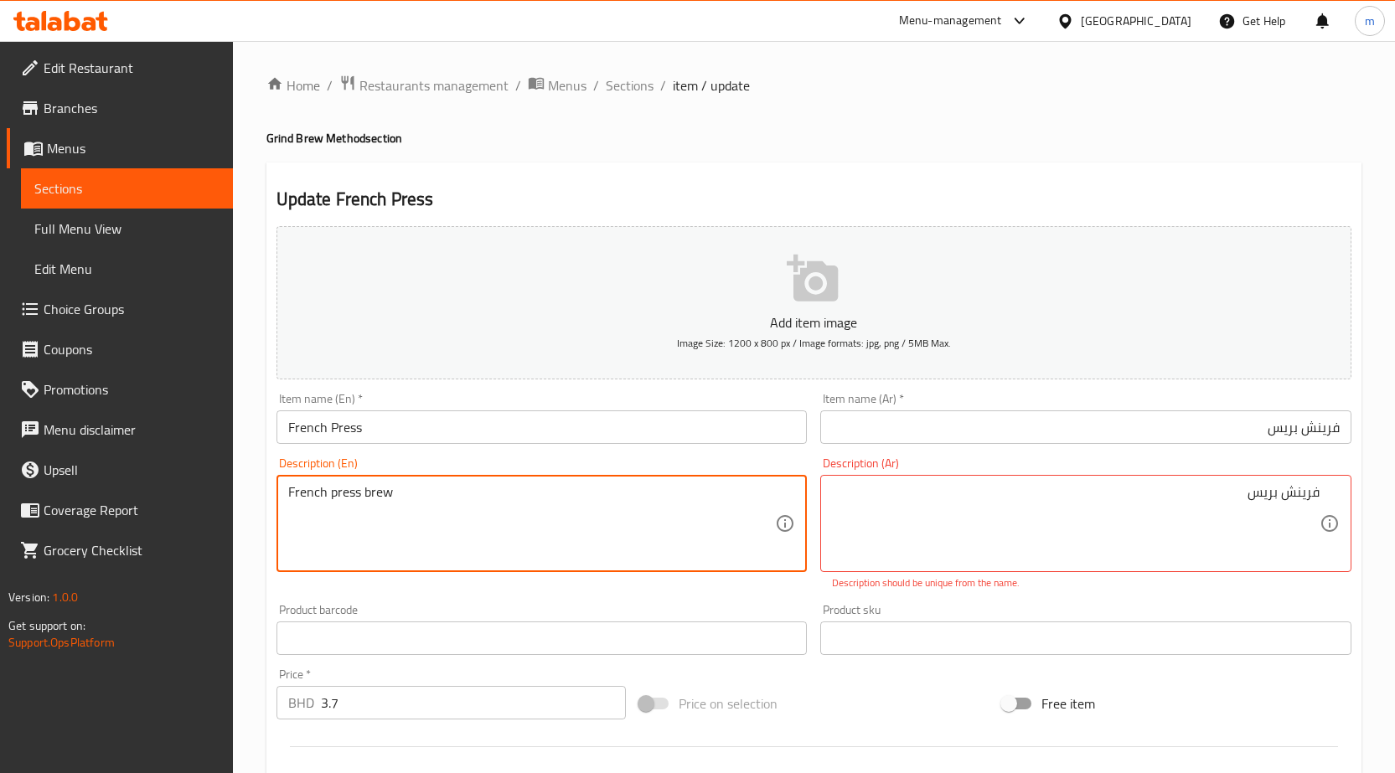
drag, startPoint x: 362, startPoint y: 492, endPoint x: 407, endPoint y: 496, distance: 45.4
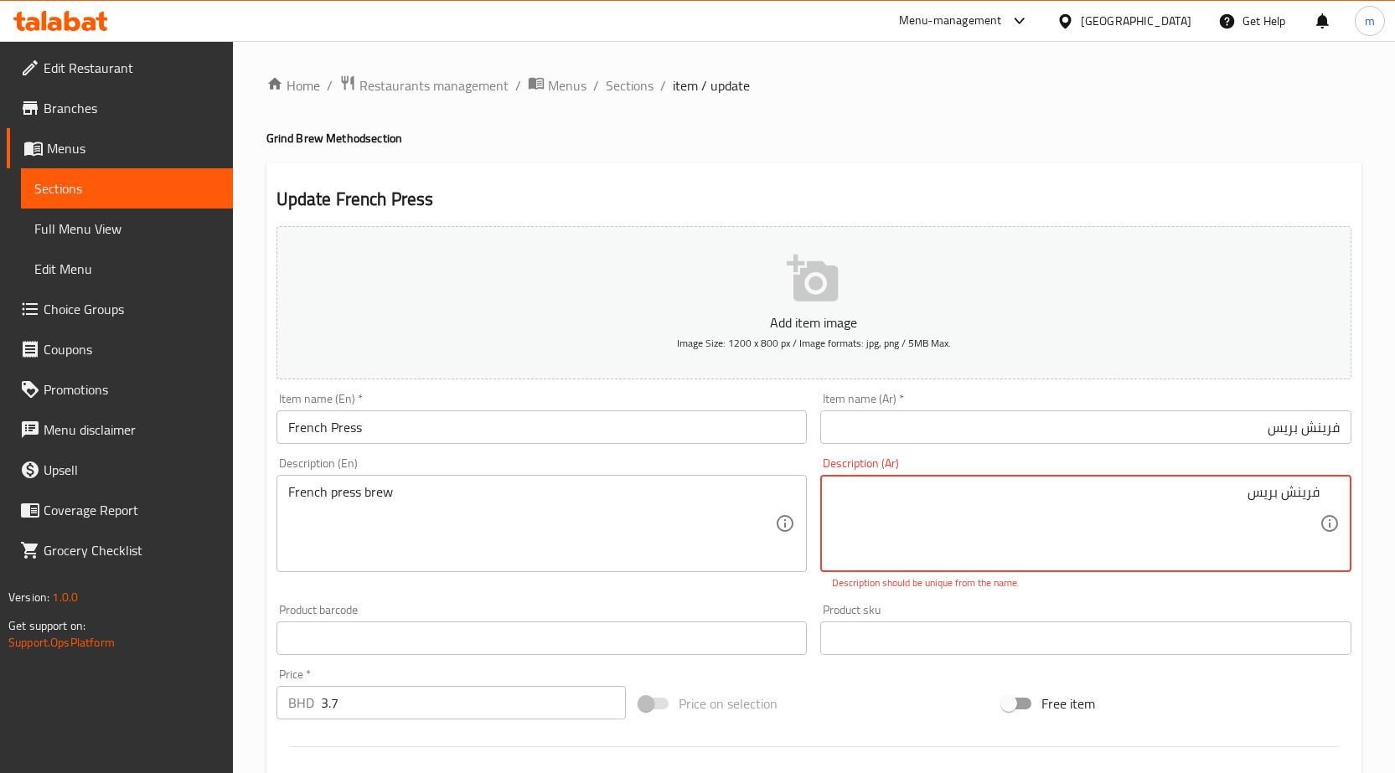
click at [1324, 500] on div "فرينش بريس Description (Ar)" at bounding box center [1085, 523] width 531 height 97
click at [1320, 493] on div "فرينش بريس Description (Ar)" at bounding box center [1085, 523] width 531 height 97
click at [1319, 501] on div "فرينش بريس Description (Ar)" at bounding box center [1085, 523] width 531 height 97
click at [1319, 488] on div "فرينش بريس Description (Ar)" at bounding box center [1085, 523] width 531 height 97
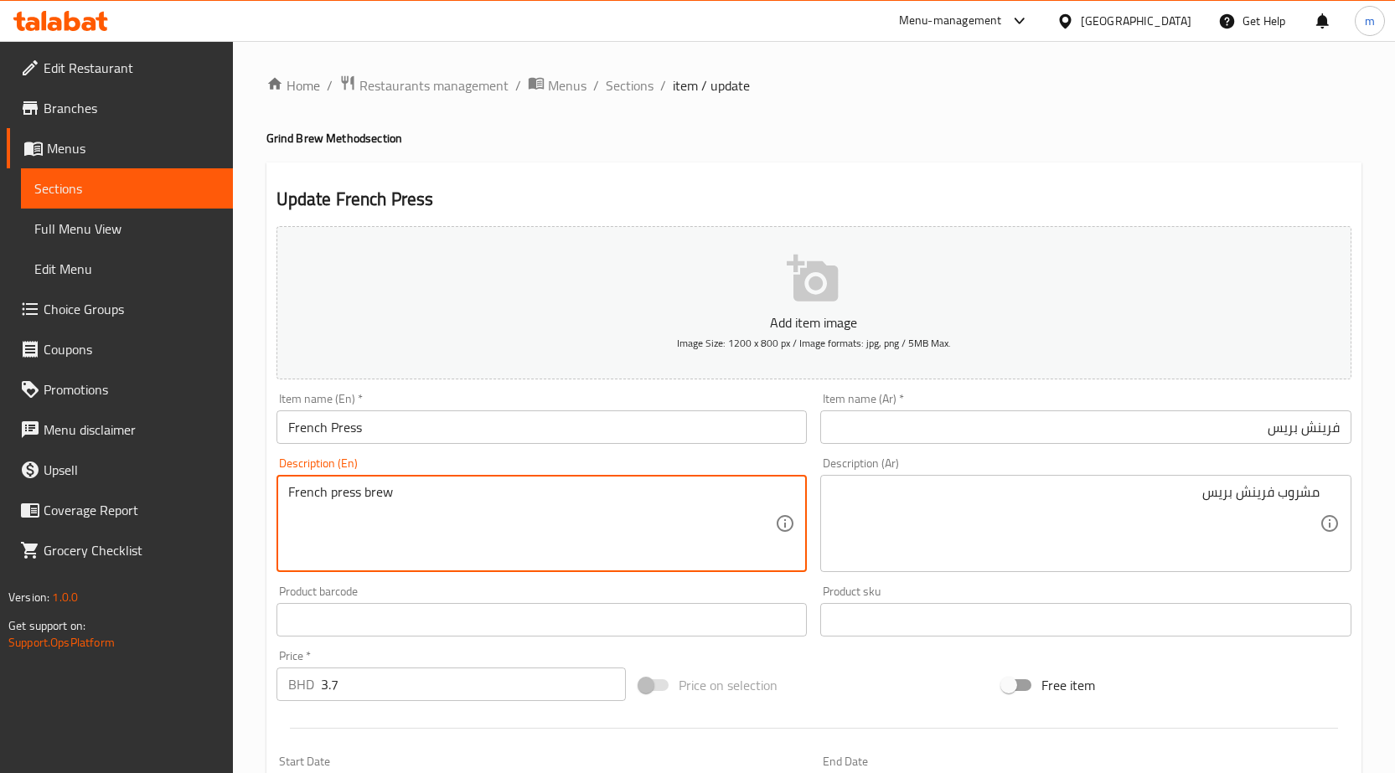
drag, startPoint x: 361, startPoint y: 489, endPoint x: 399, endPoint y: 496, distance: 38.3
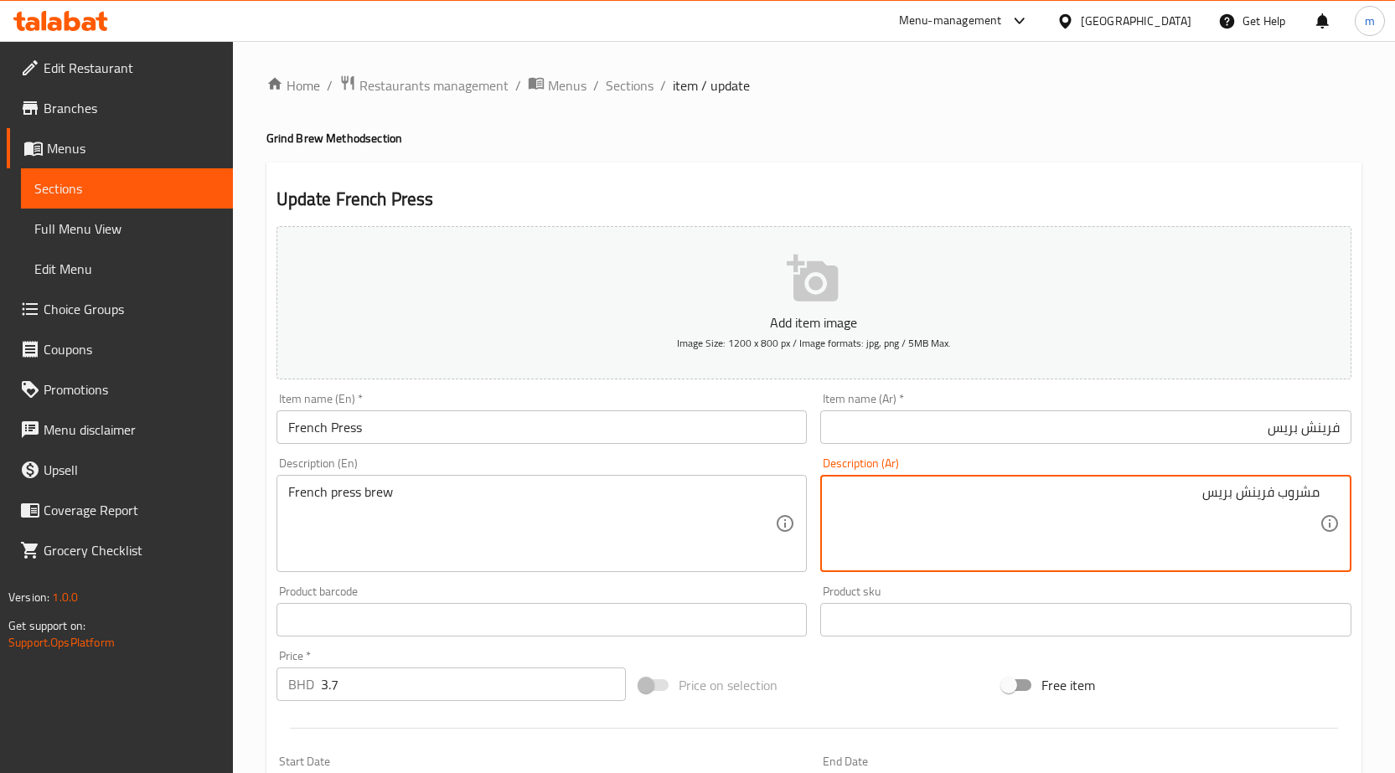
drag, startPoint x: 1282, startPoint y: 498, endPoint x: 1313, endPoint y: 498, distance: 31.0
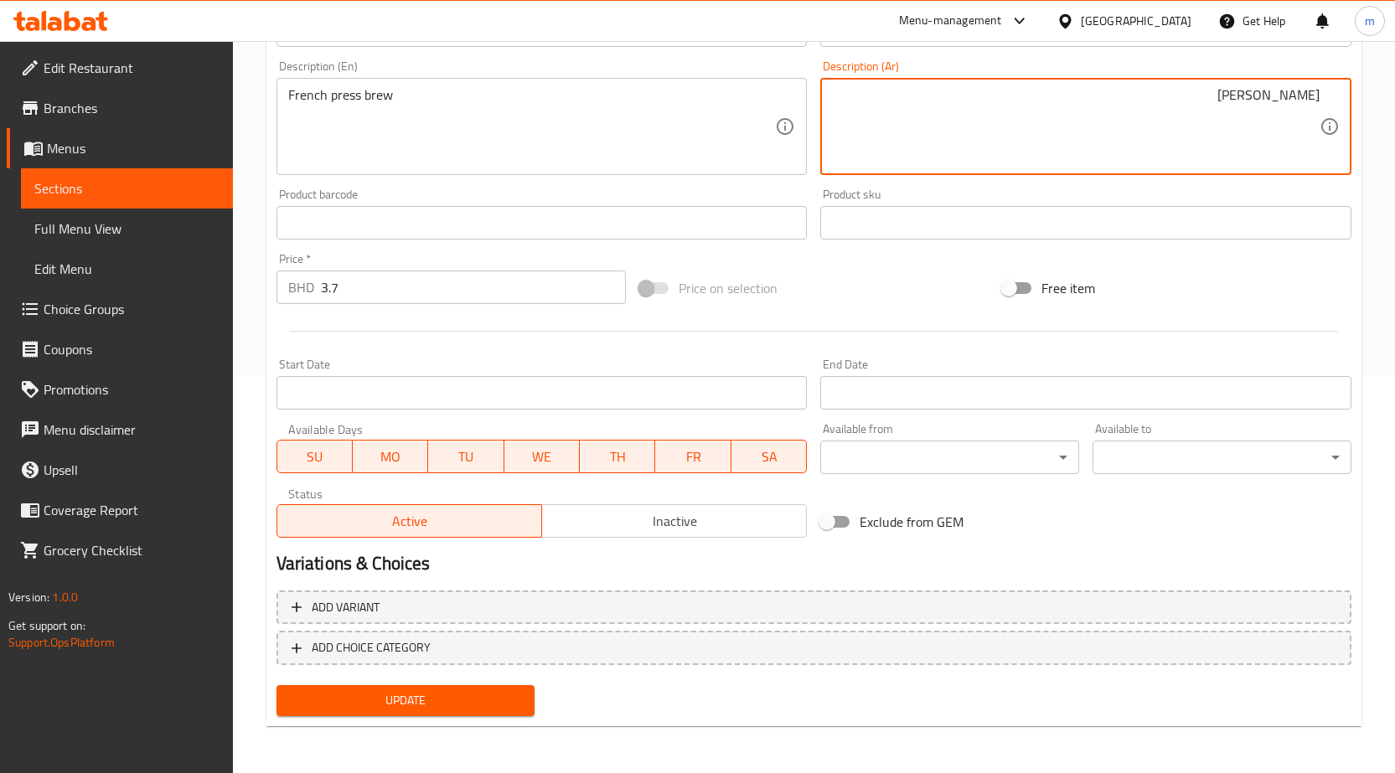
type textarea "[PERSON_NAME]"
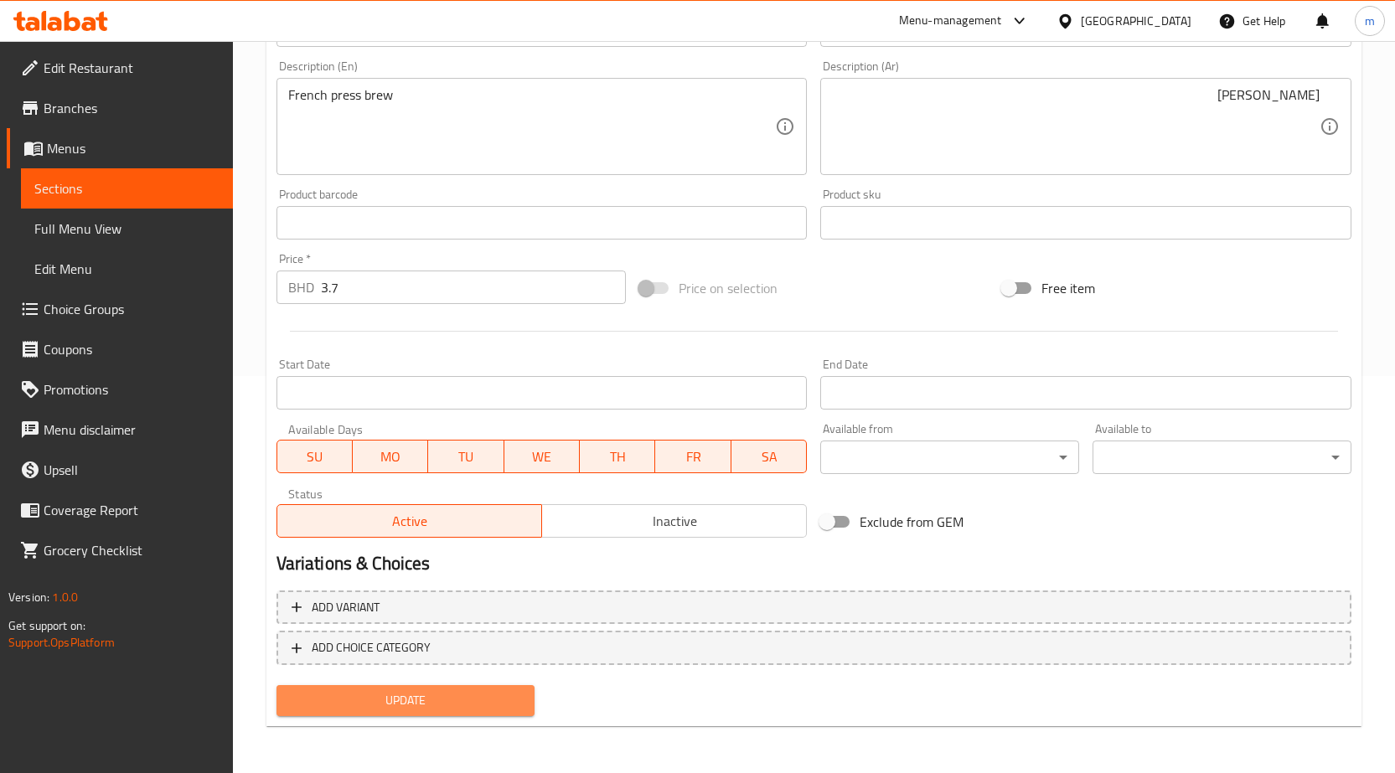
click at [450, 713] on button "Update" at bounding box center [405, 700] width 259 height 31
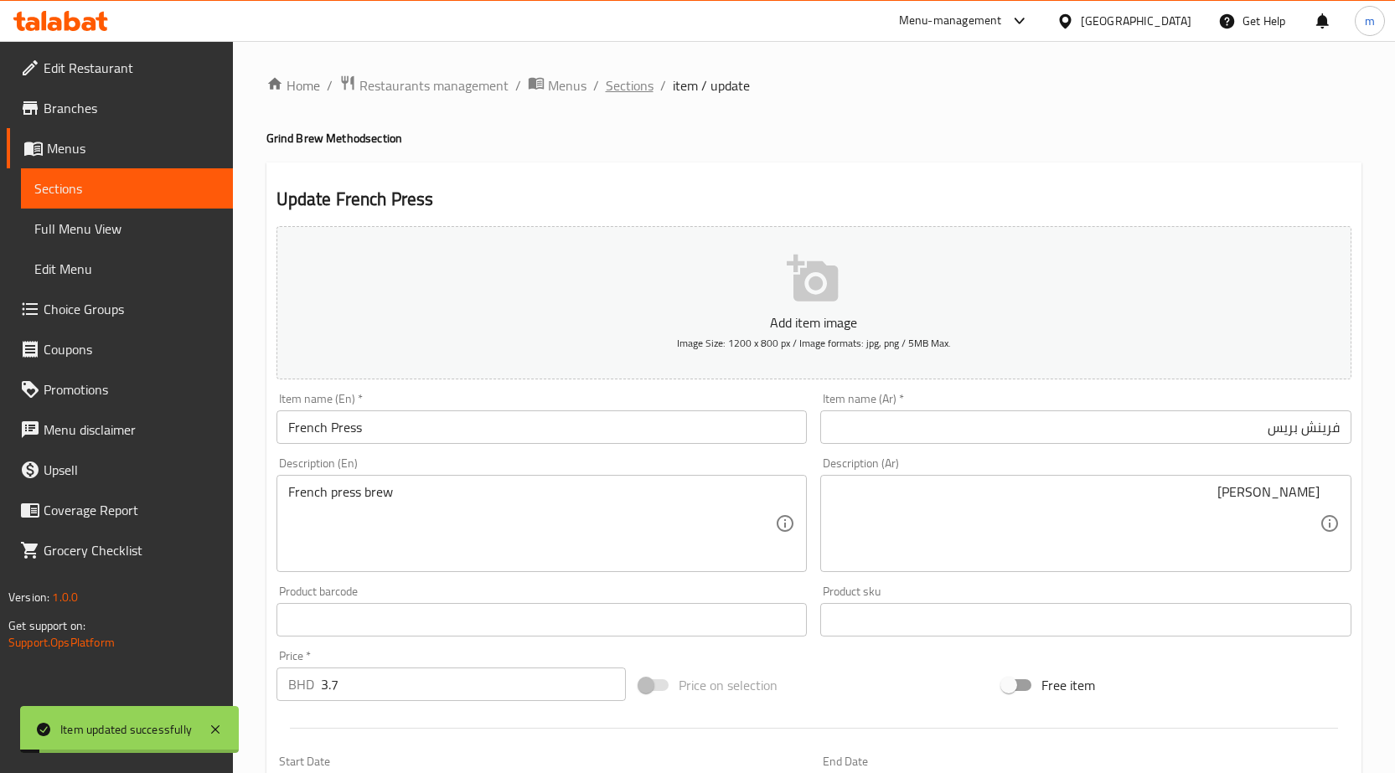
click at [641, 81] on span "Sections" at bounding box center [630, 85] width 48 height 20
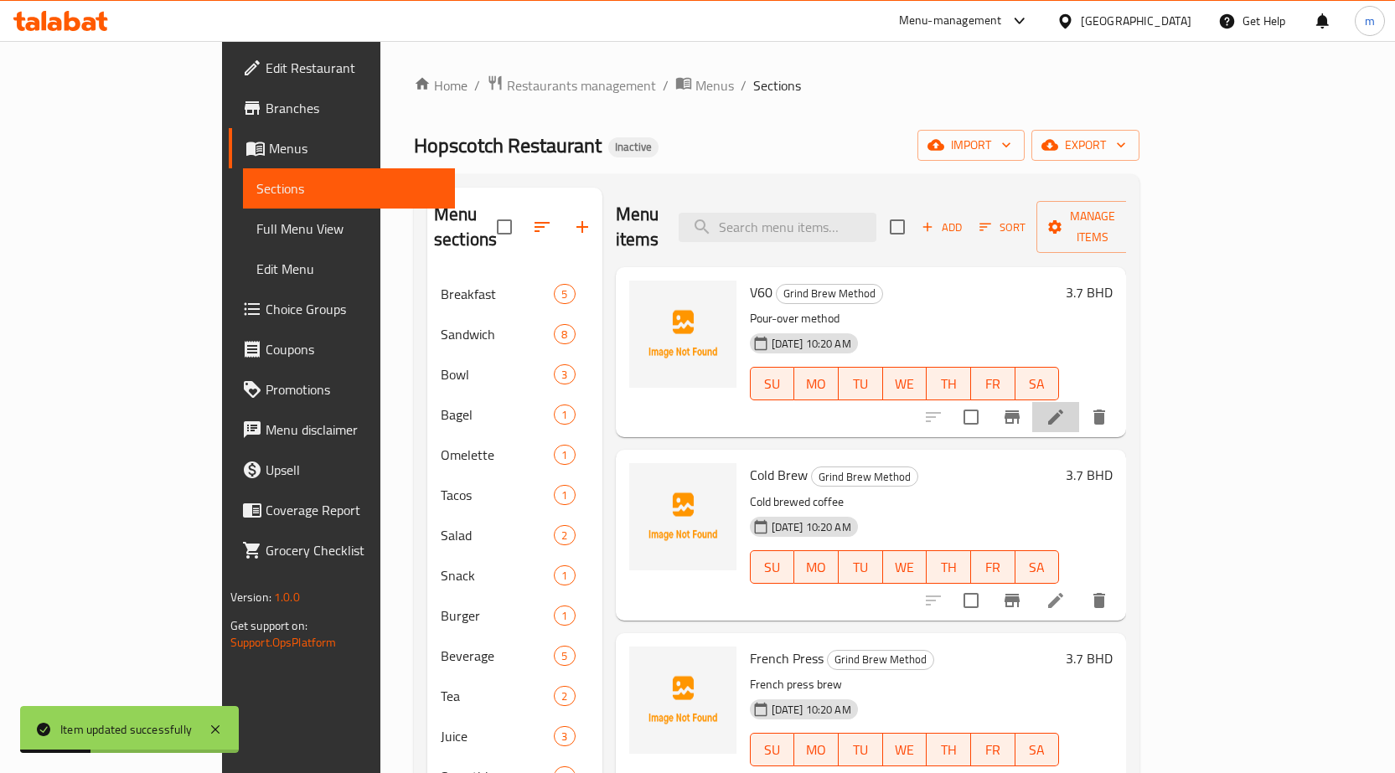
click at [1079, 402] on li at bounding box center [1055, 417] width 47 height 30
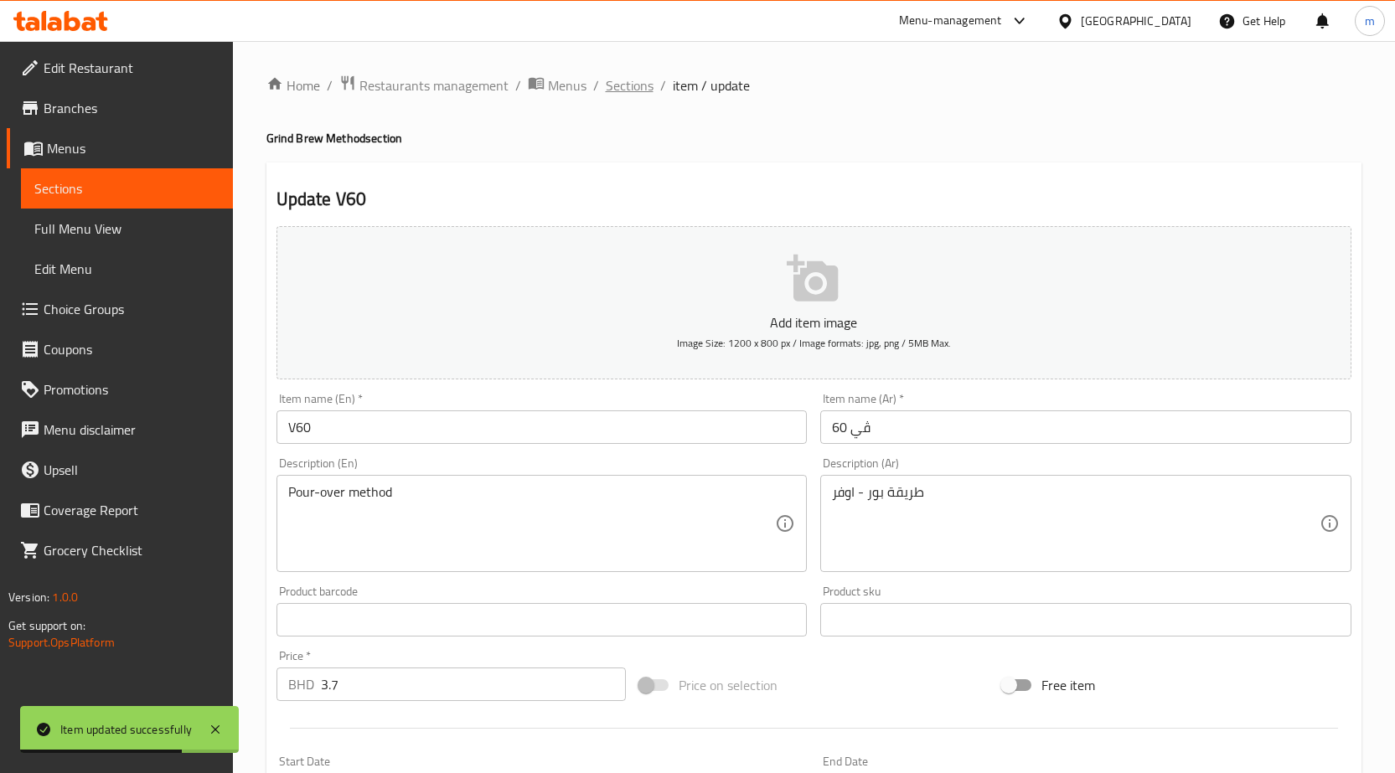
click at [622, 79] on span "Sections" at bounding box center [630, 85] width 48 height 20
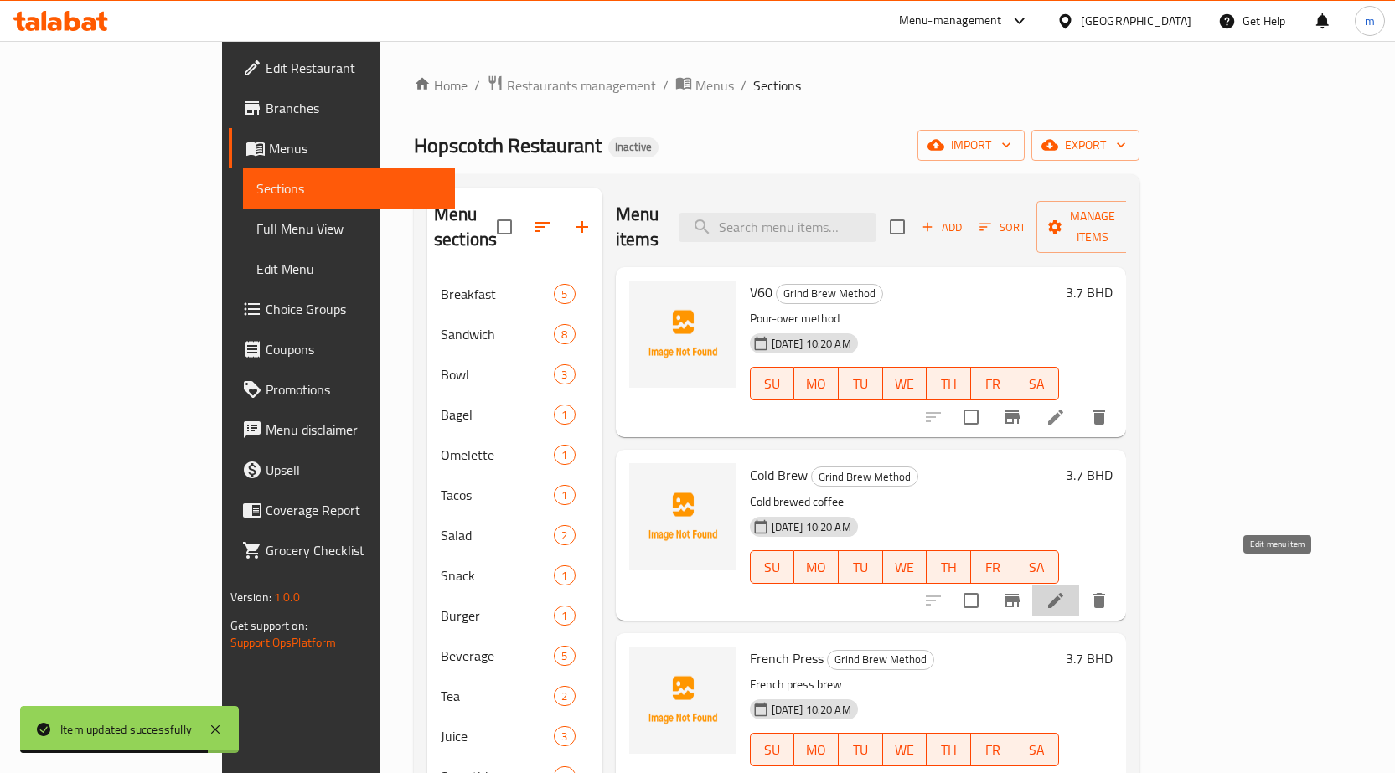
click at [1063, 593] on icon at bounding box center [1055, 600] width 15 height 15
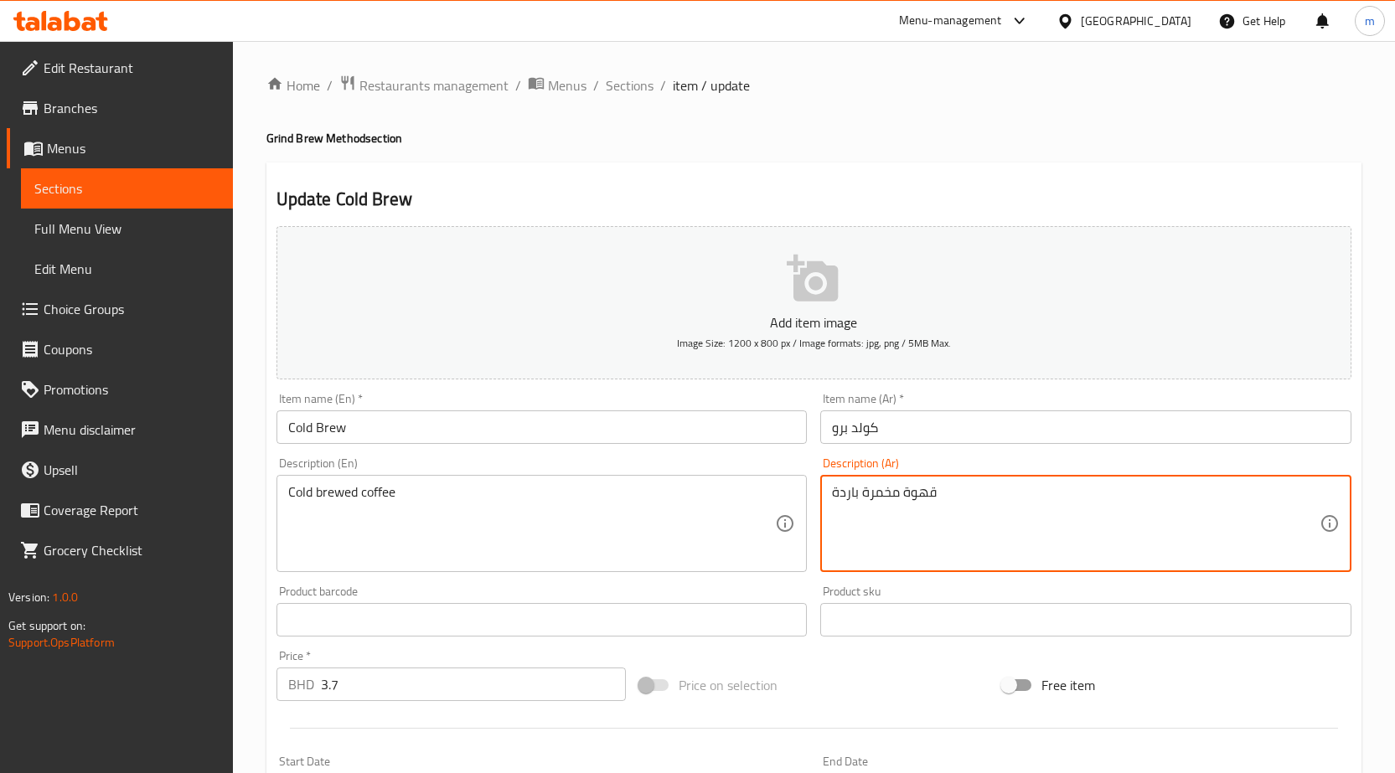
drag, startPoint x: 897, startPoint y: 496, endPoint x: 805, endPoint y: 498, distance: 92.2
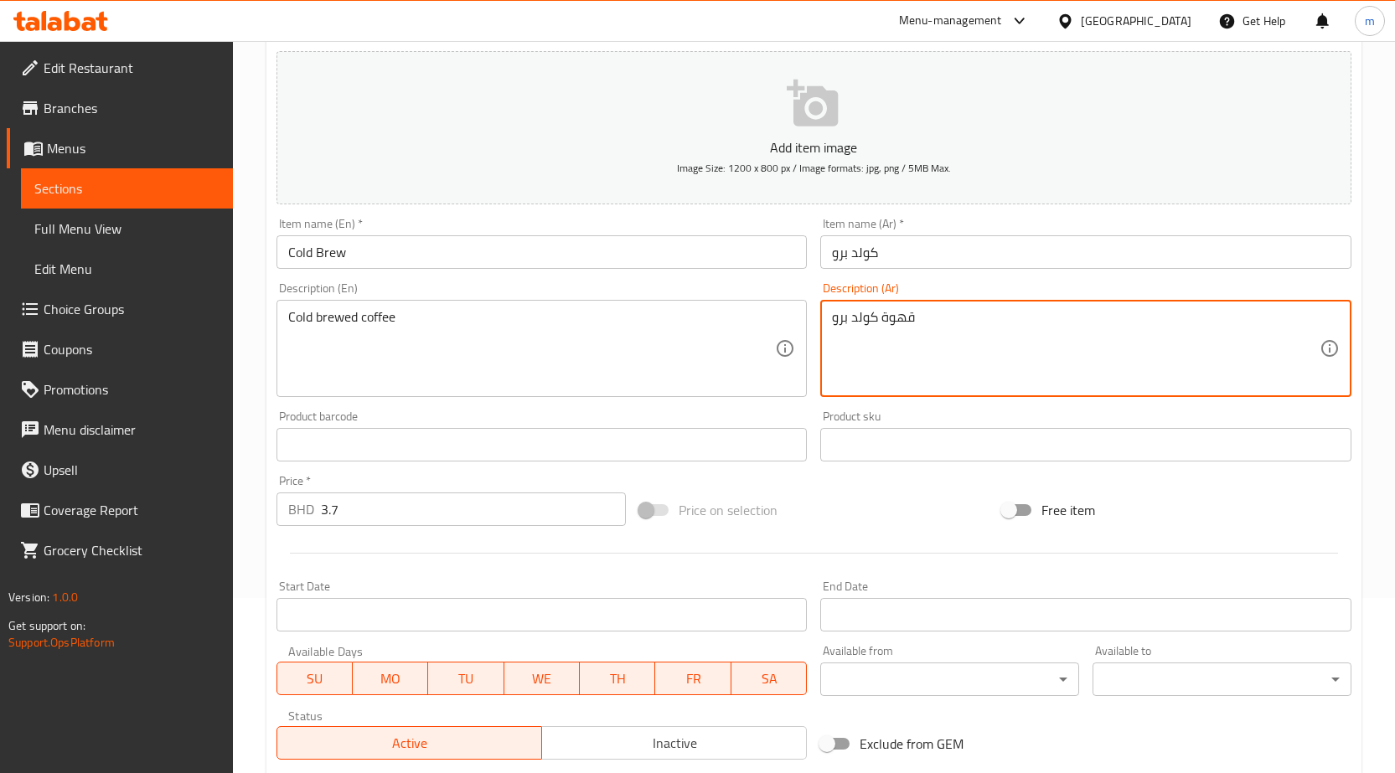
scroll to position [397, 0]
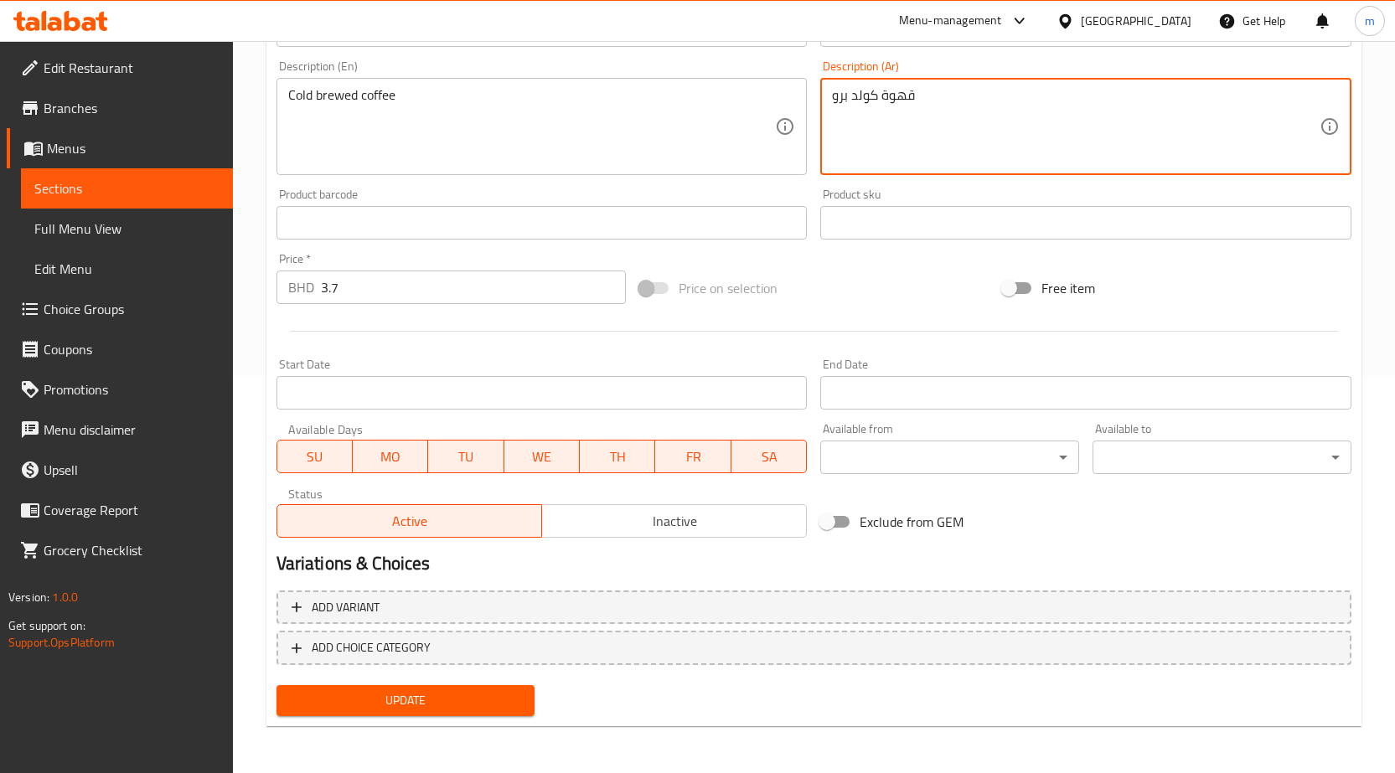
type textarea "قهوة كولد برو"
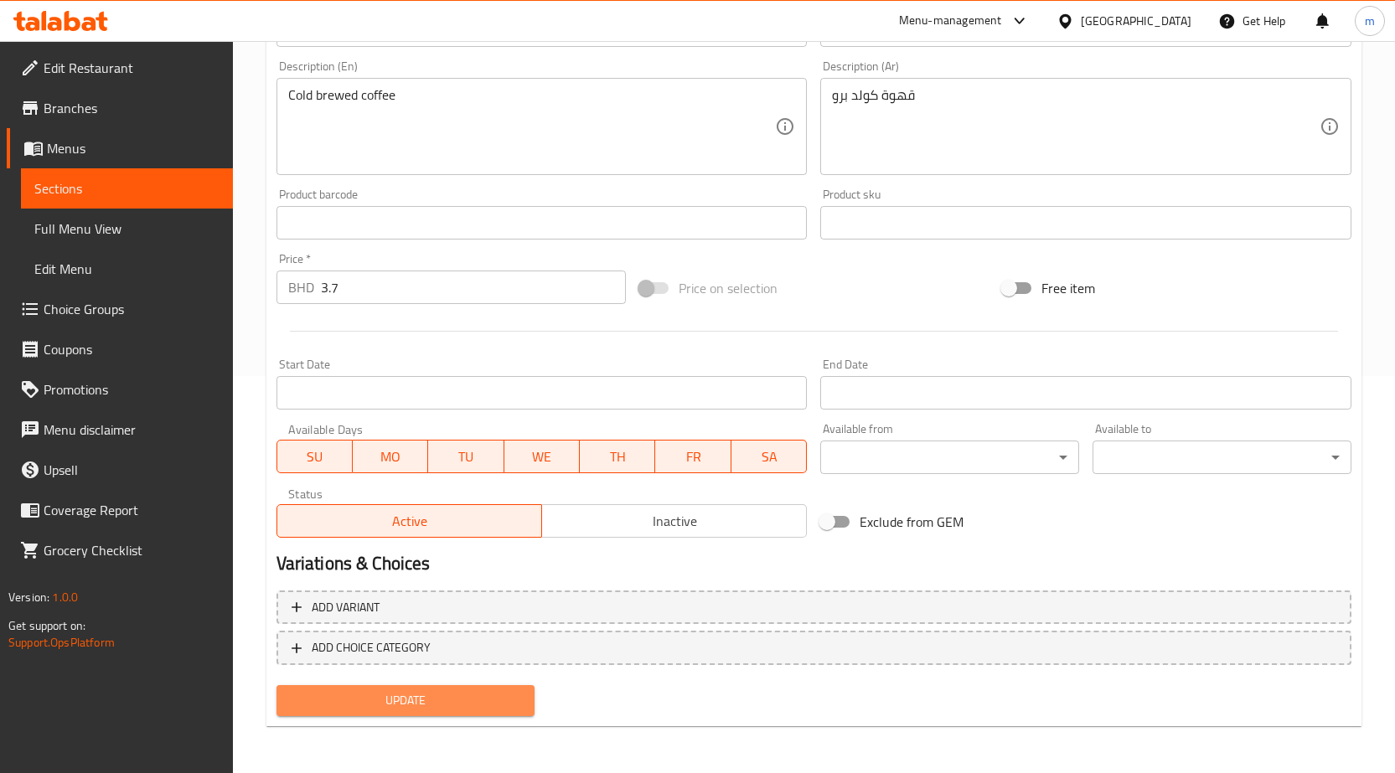
click at [406, 699] on span "Update" at bounding box center [406, 700] width 232 height 21
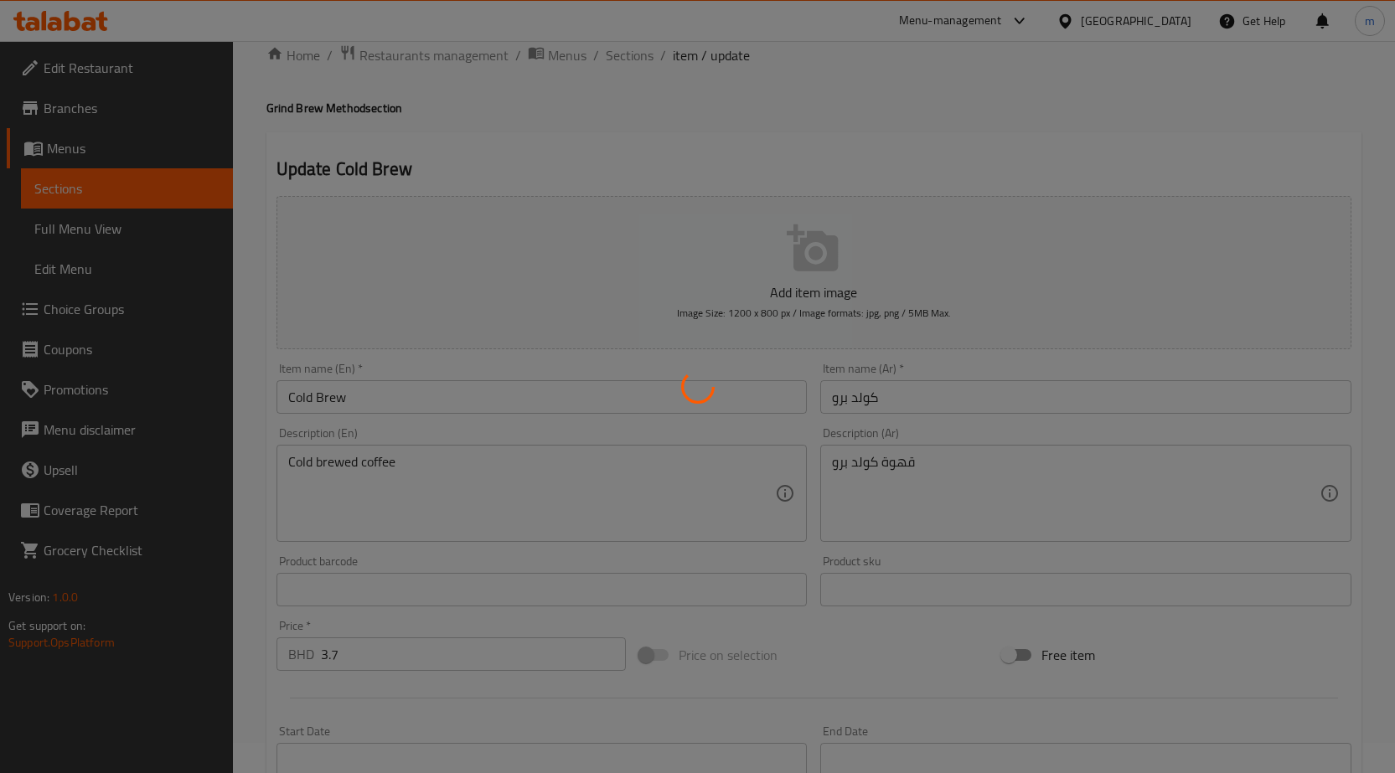
scroll to position [0, 0]
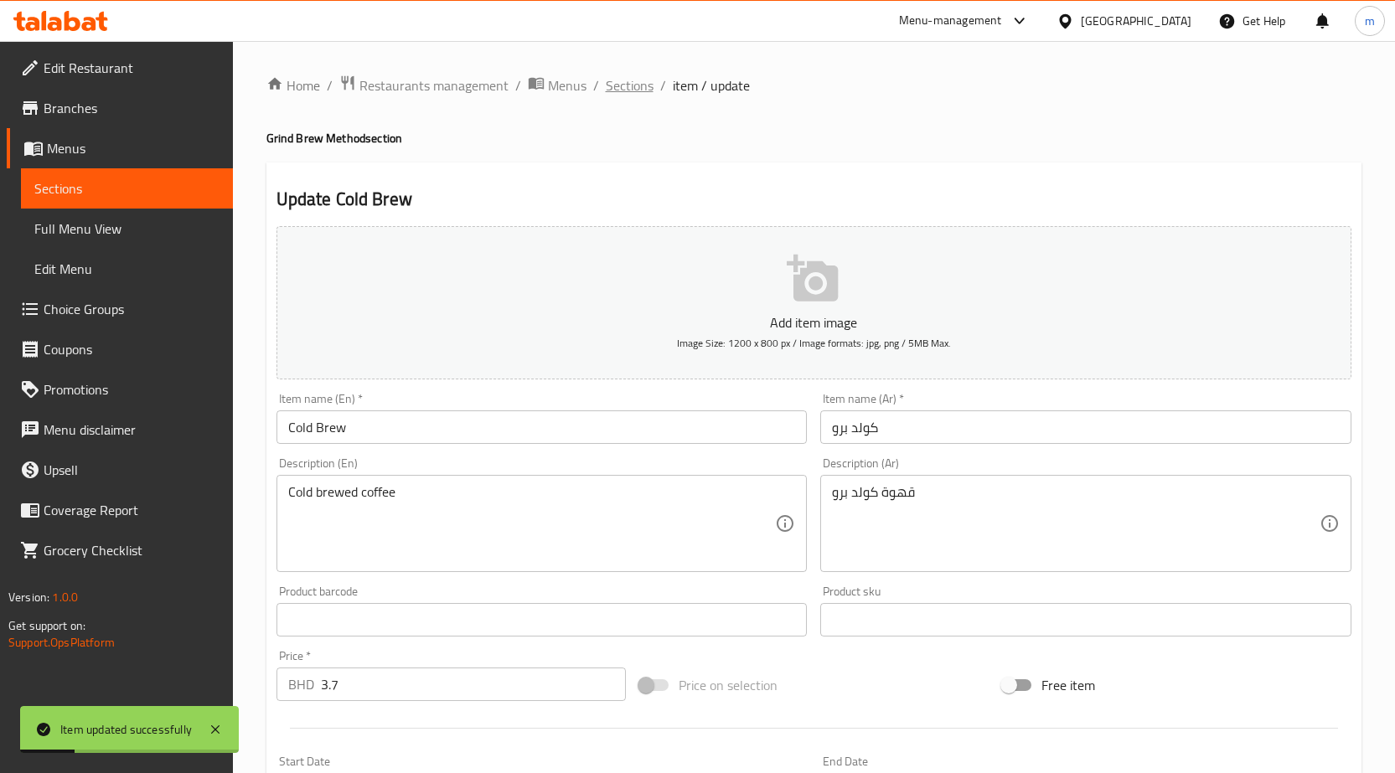
click at [627, 90] on span "Sections" at bounding box center [630, 85] width 48 height 20
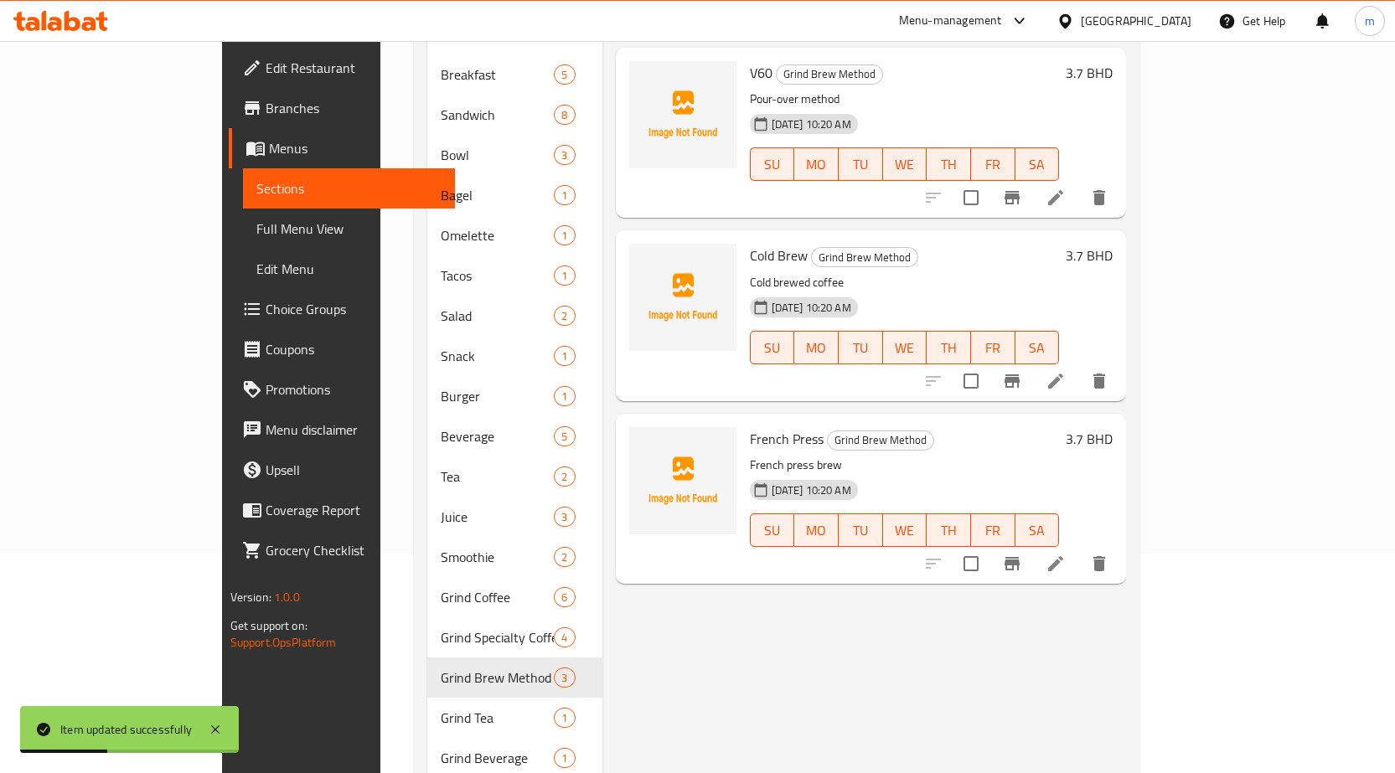
scroll to position [251, 0]
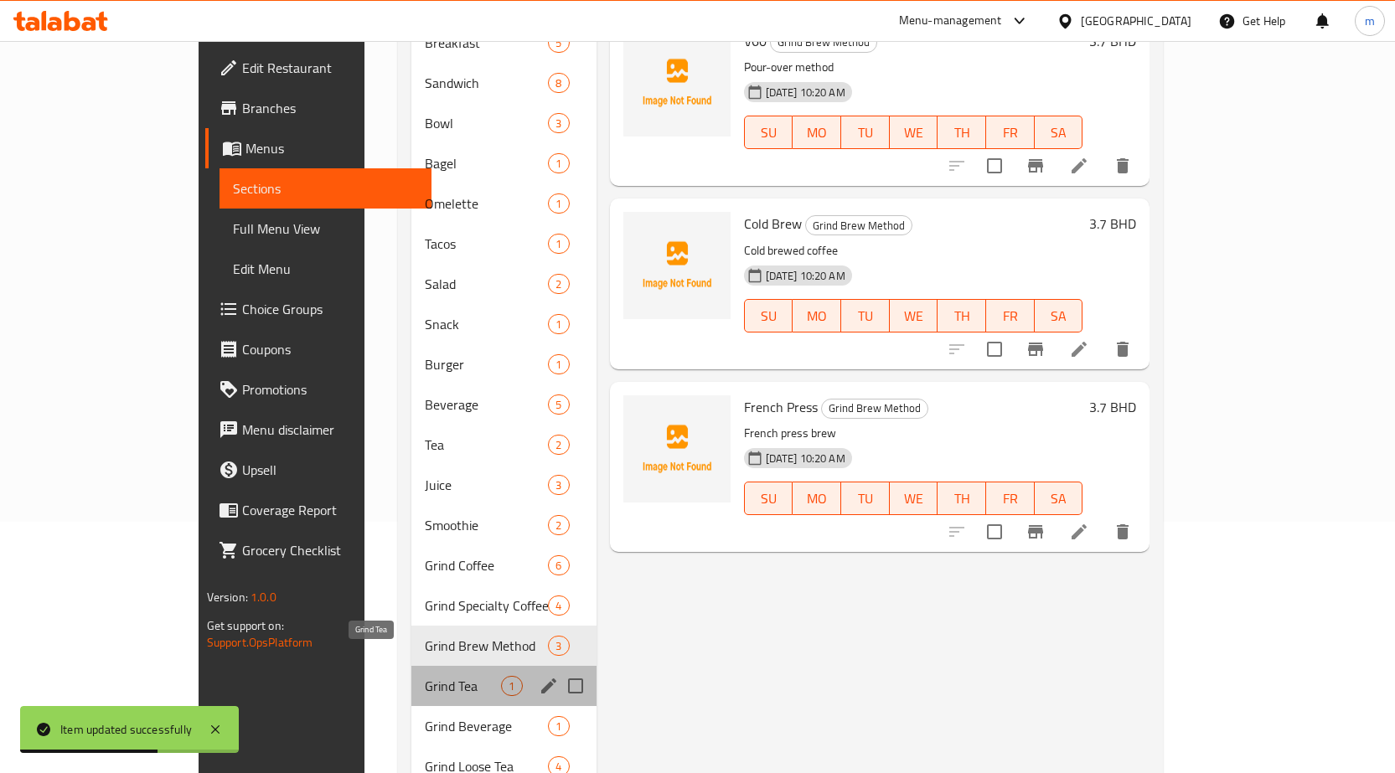
click at [425, 676] on span "Grind Tea" at bounding box center [463, 686] width 76 height 20
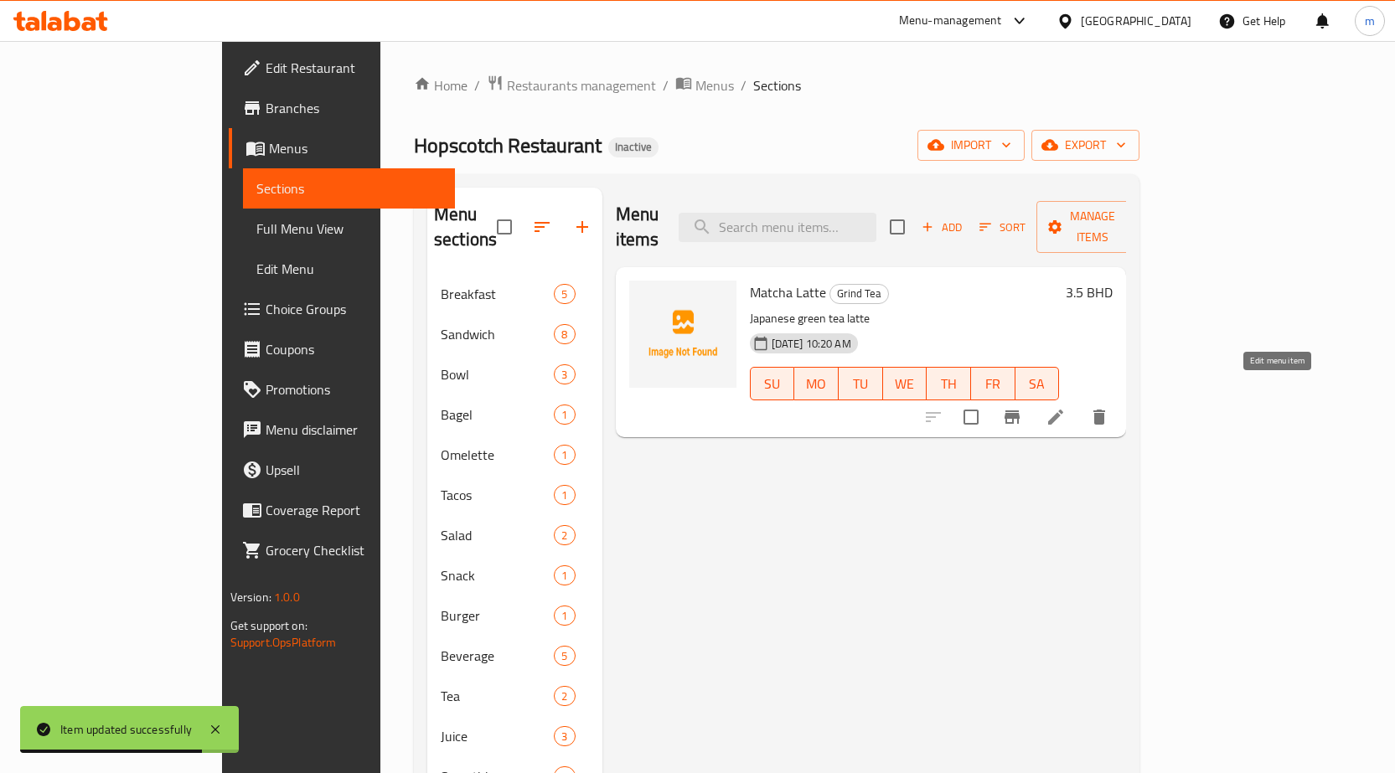
click at [1066, 407] on icon at bounding box center [1055, 417] width 20 height 20
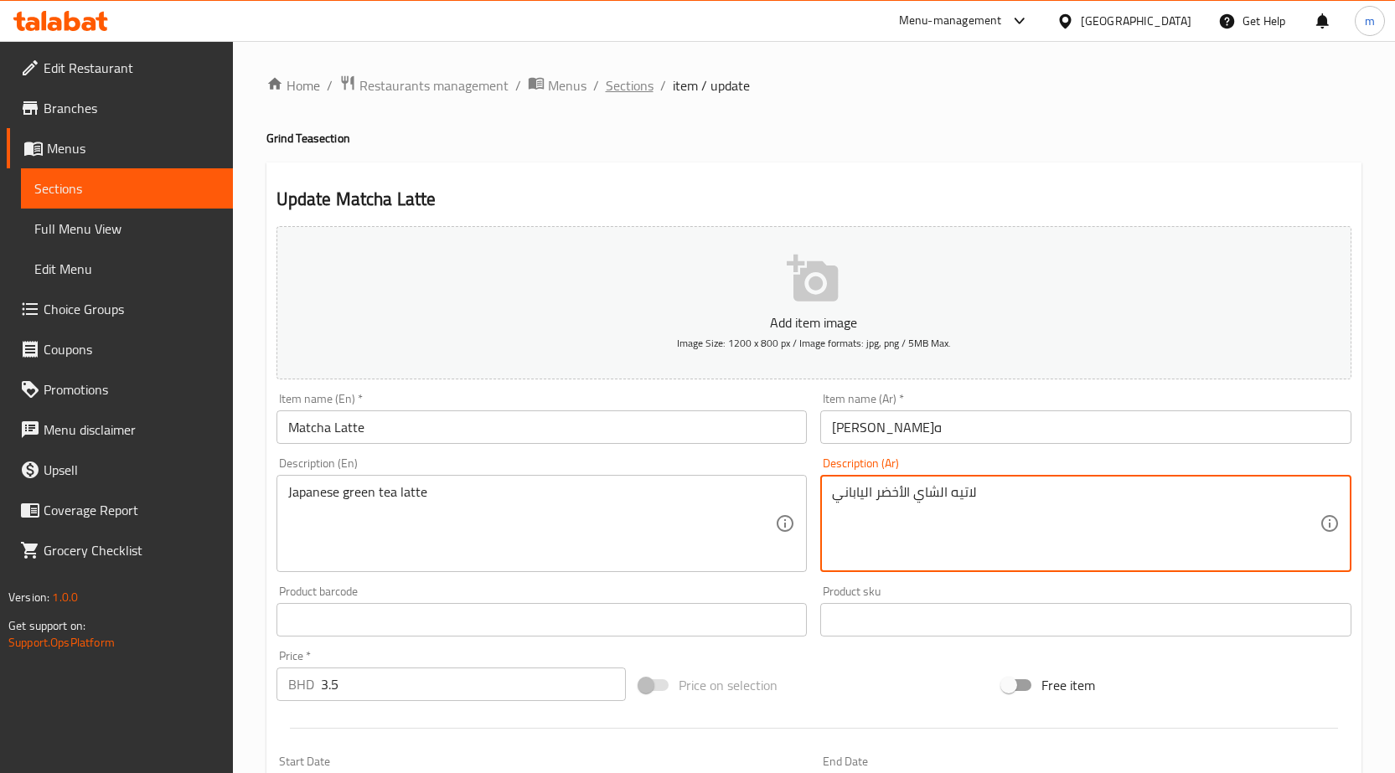
click at [626, 85] on span "Sections" at bounding box center [630, 85] width 48 height 20
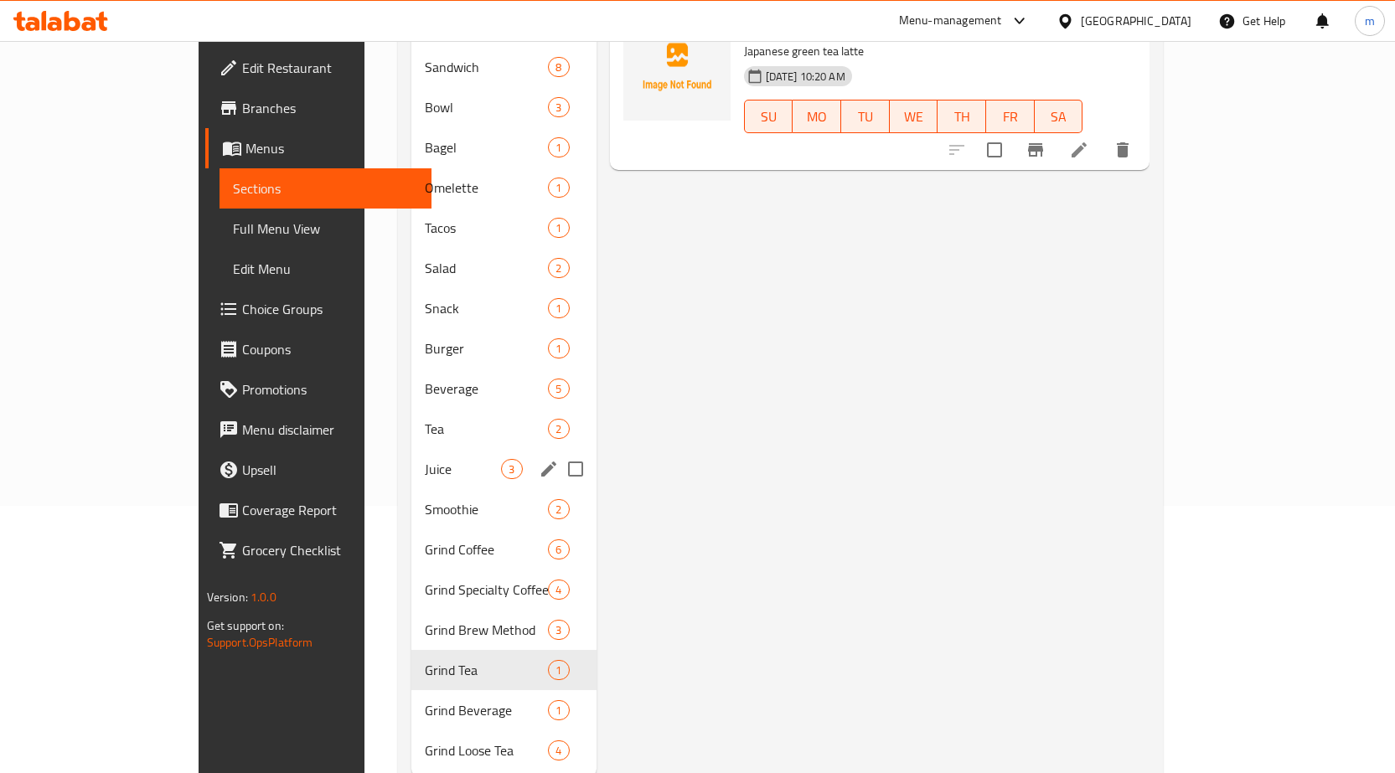
scroll to position [293, 0]
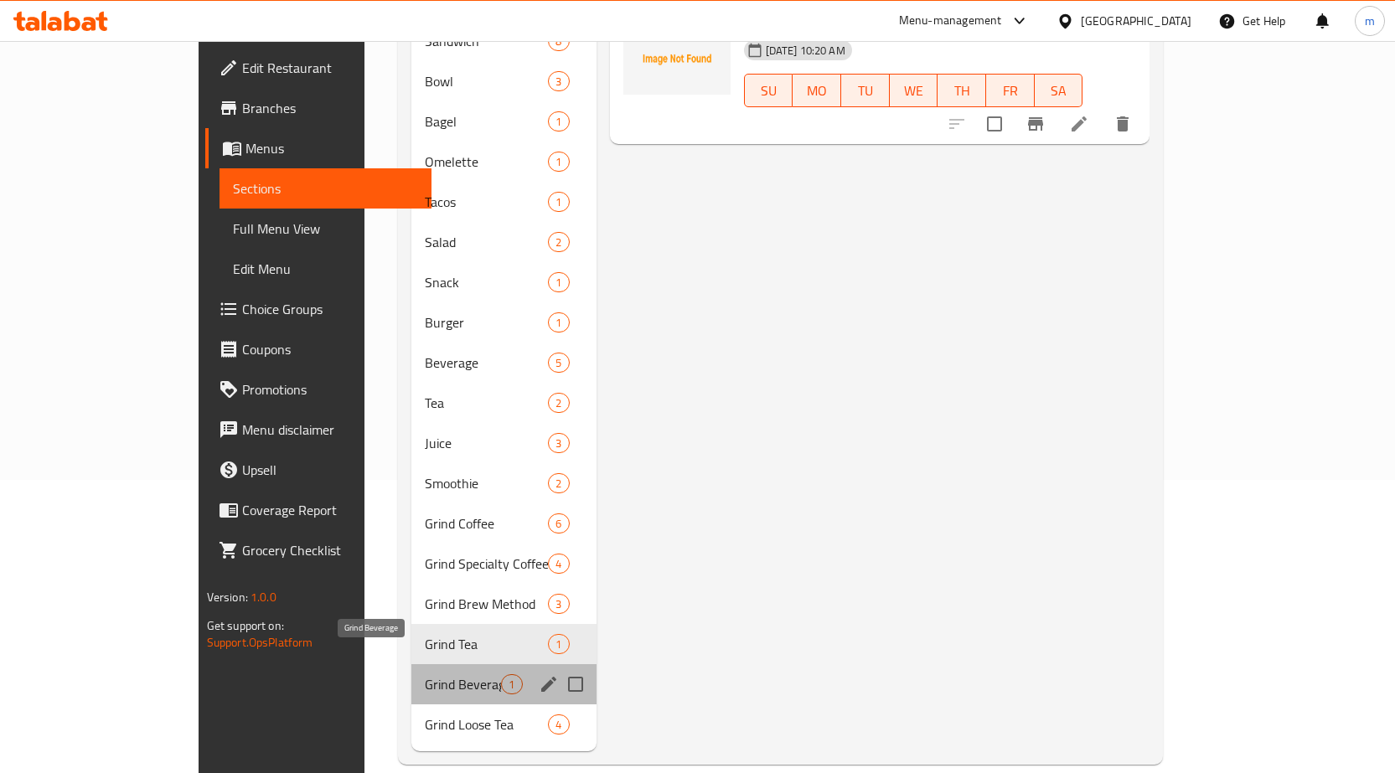
click at [425, 674] on span "Grind Beverage" at bounding box center [463, 684] width 76 height 20
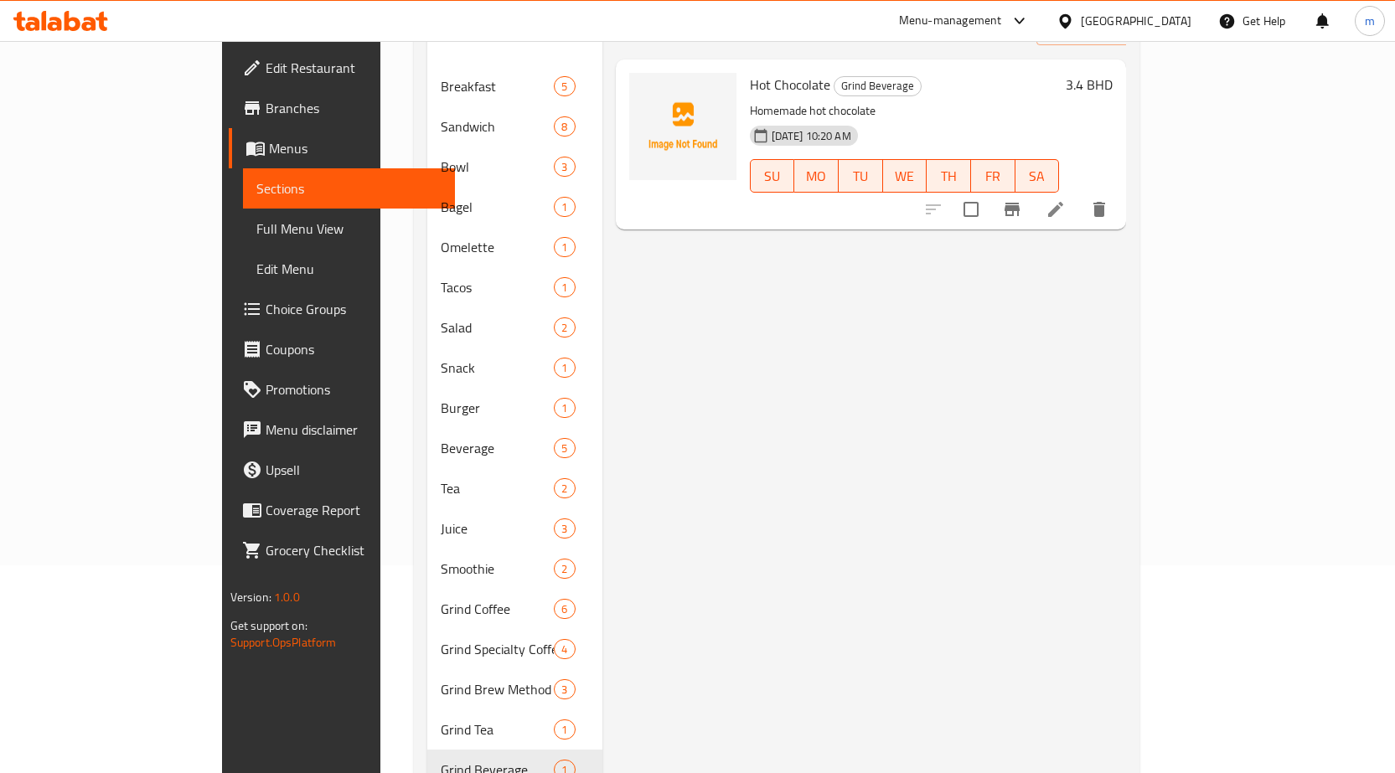
scroll to position [126, 0]
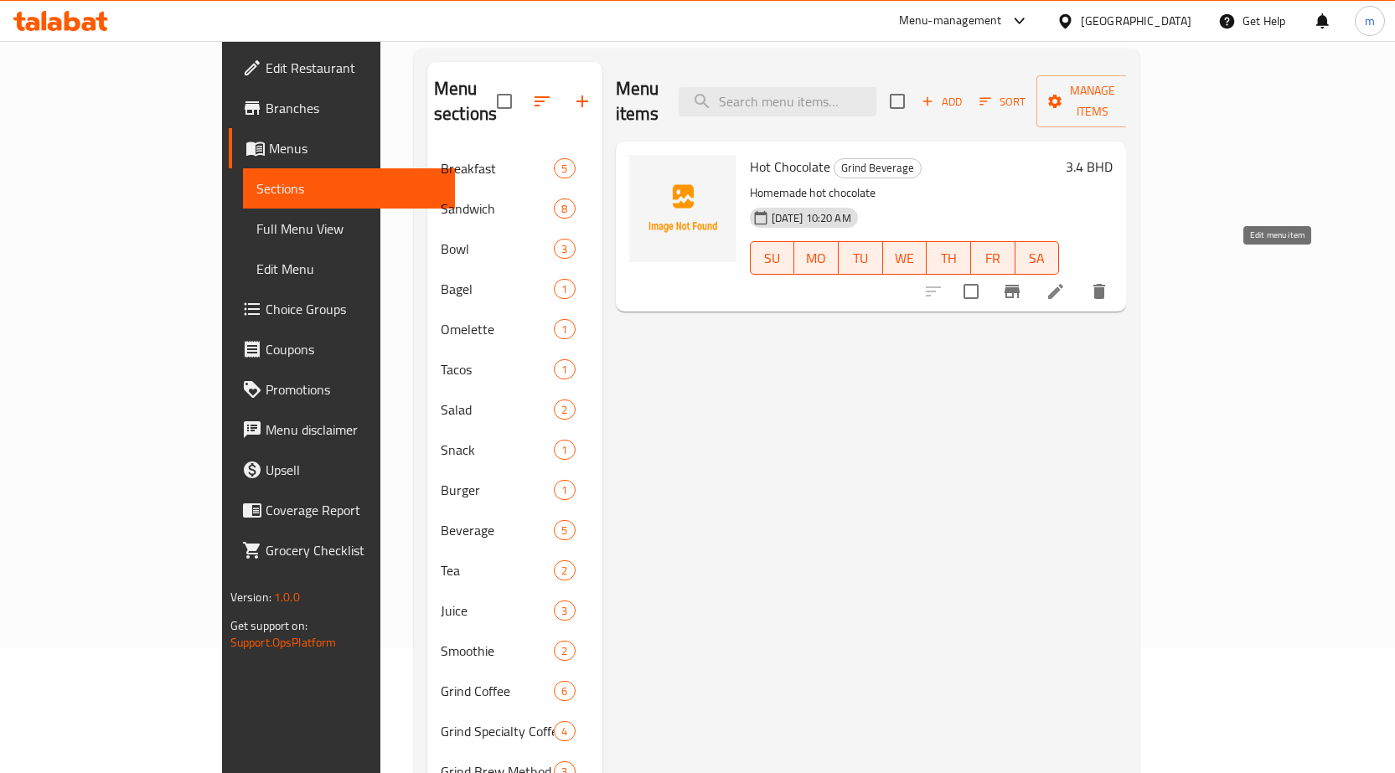
click at [1066, 281] on icon at bounding box center [1055, 291] width 20 height 20
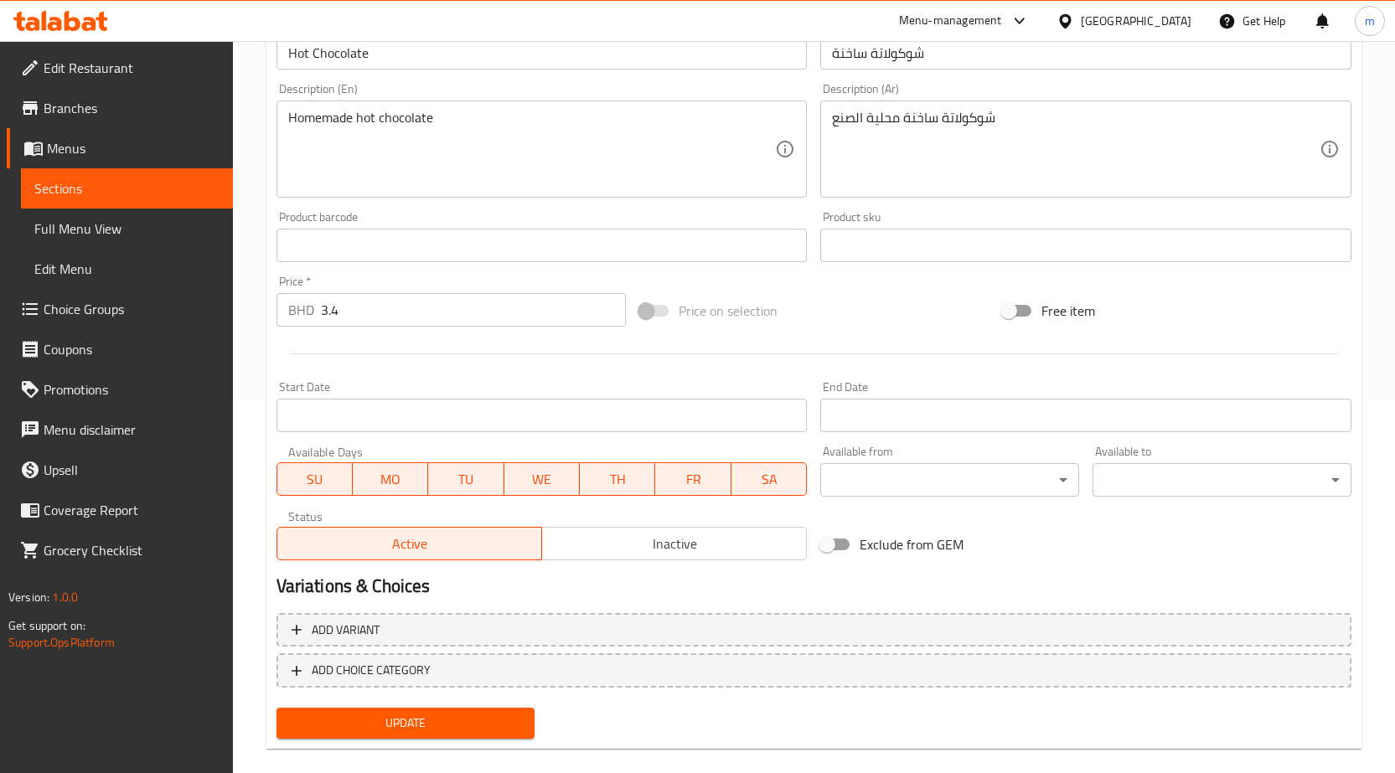
scroll to position [397, 0]
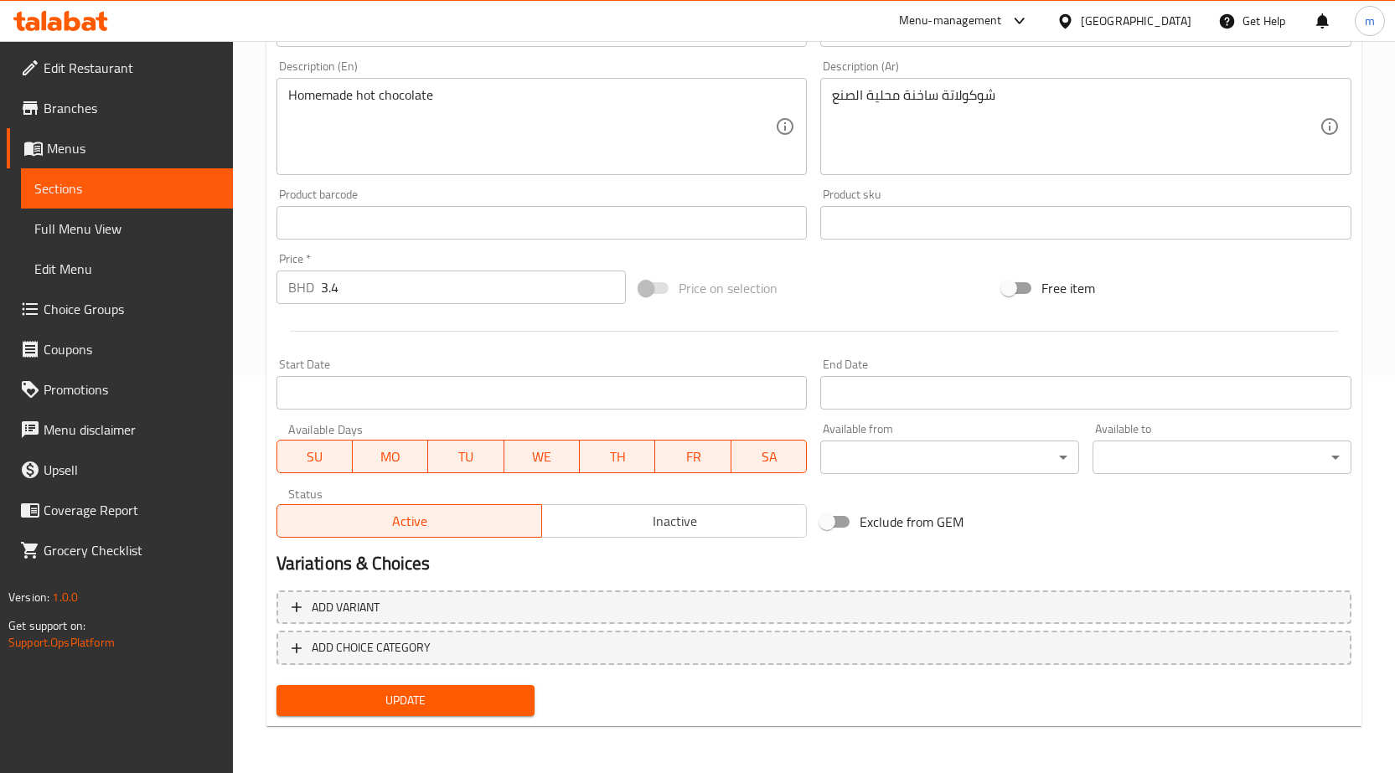
click at [412, 684] on div "Update" at bounding box center [406, 701] width 272 height 44
click at [414, 684] on div "Update" at bounding box center [406, 701] width 272 height 44
click at [417, 696] on span "Update" at bounding box center [406, 700] width 232 height 21
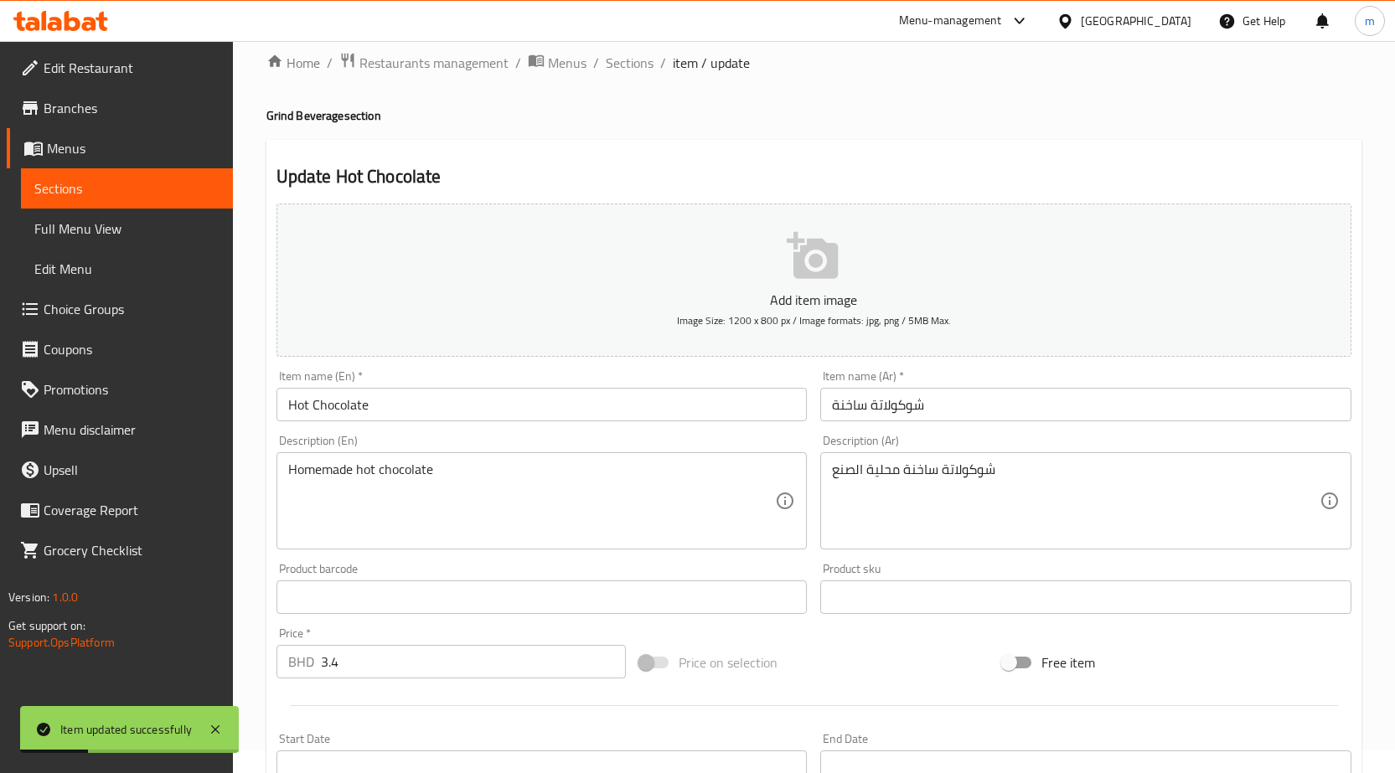
scroll to position [0, 0]
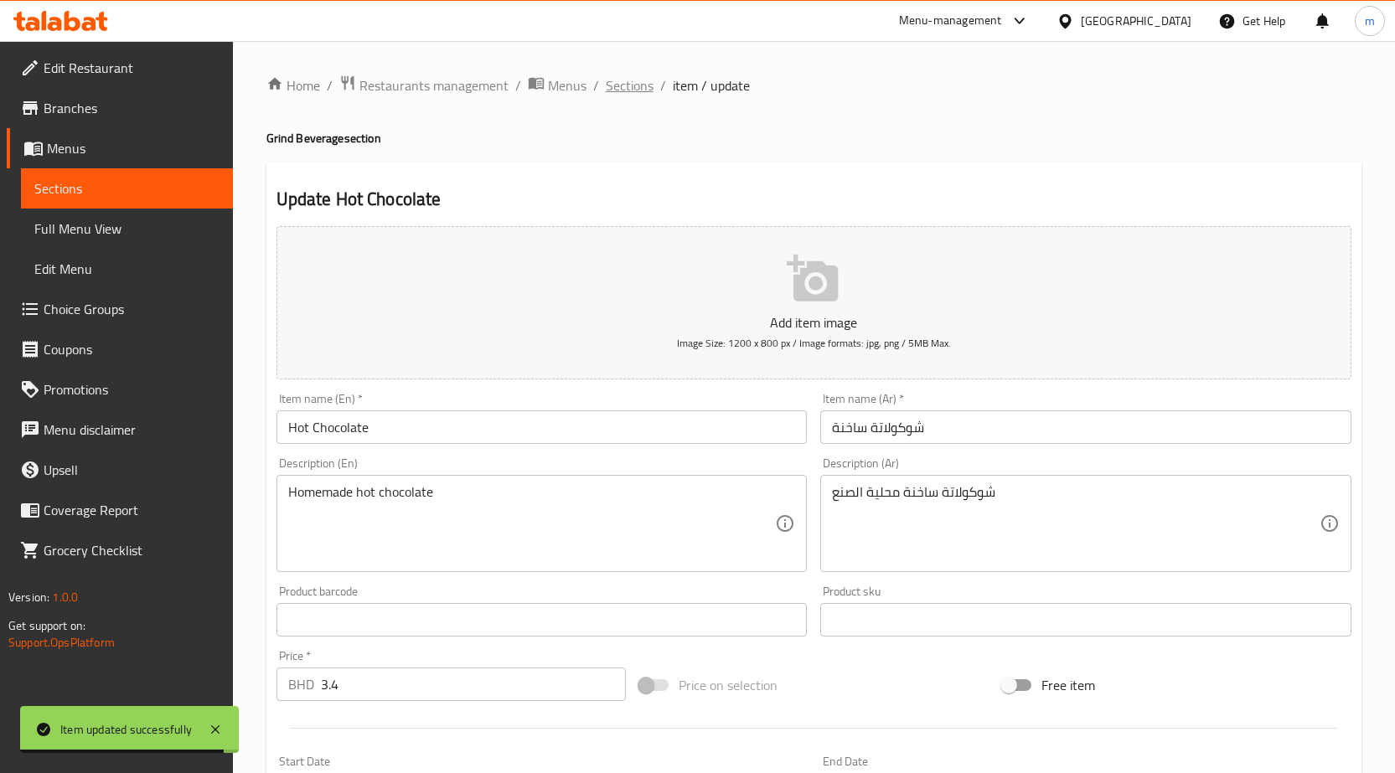
click at [627, 87] on span "Sections" at bounding box center [630, 85] width 48 height 20
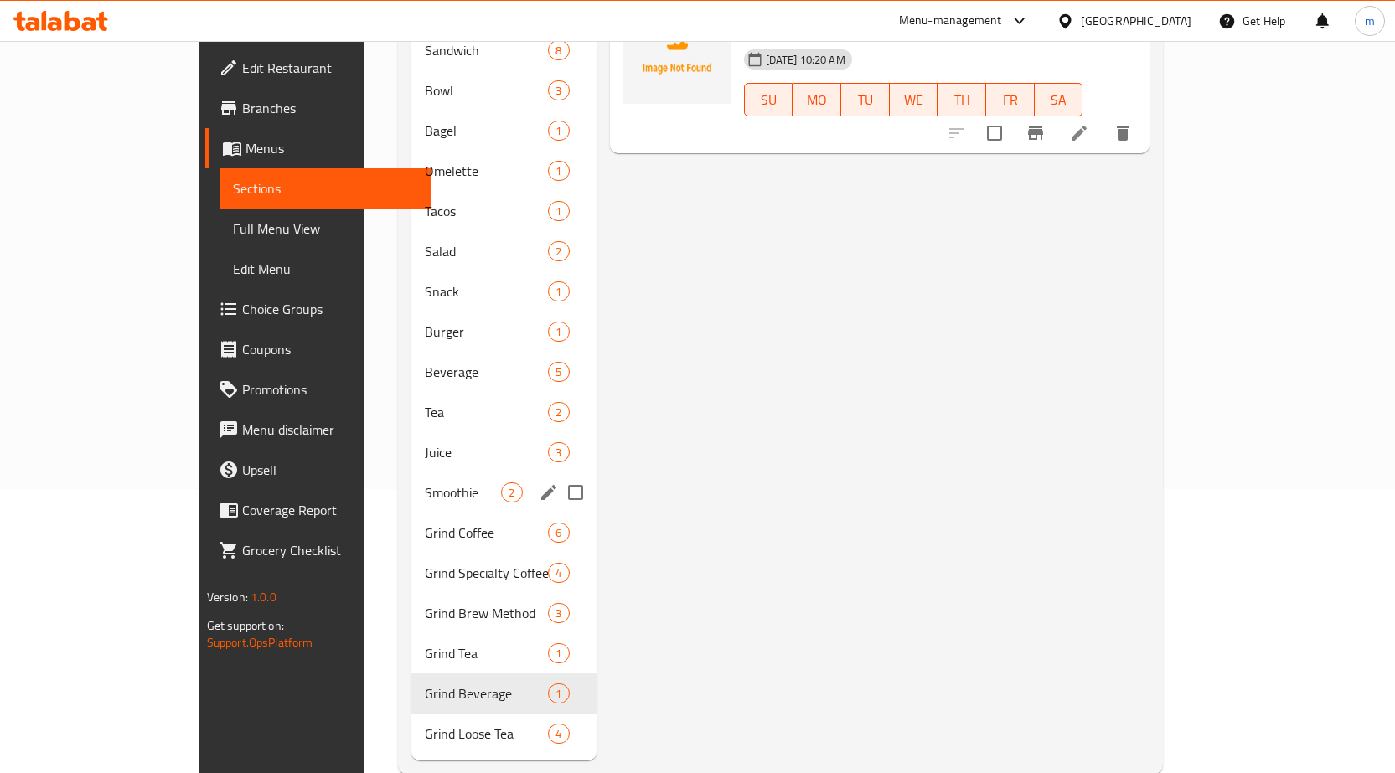
scroll to position [293, 0]
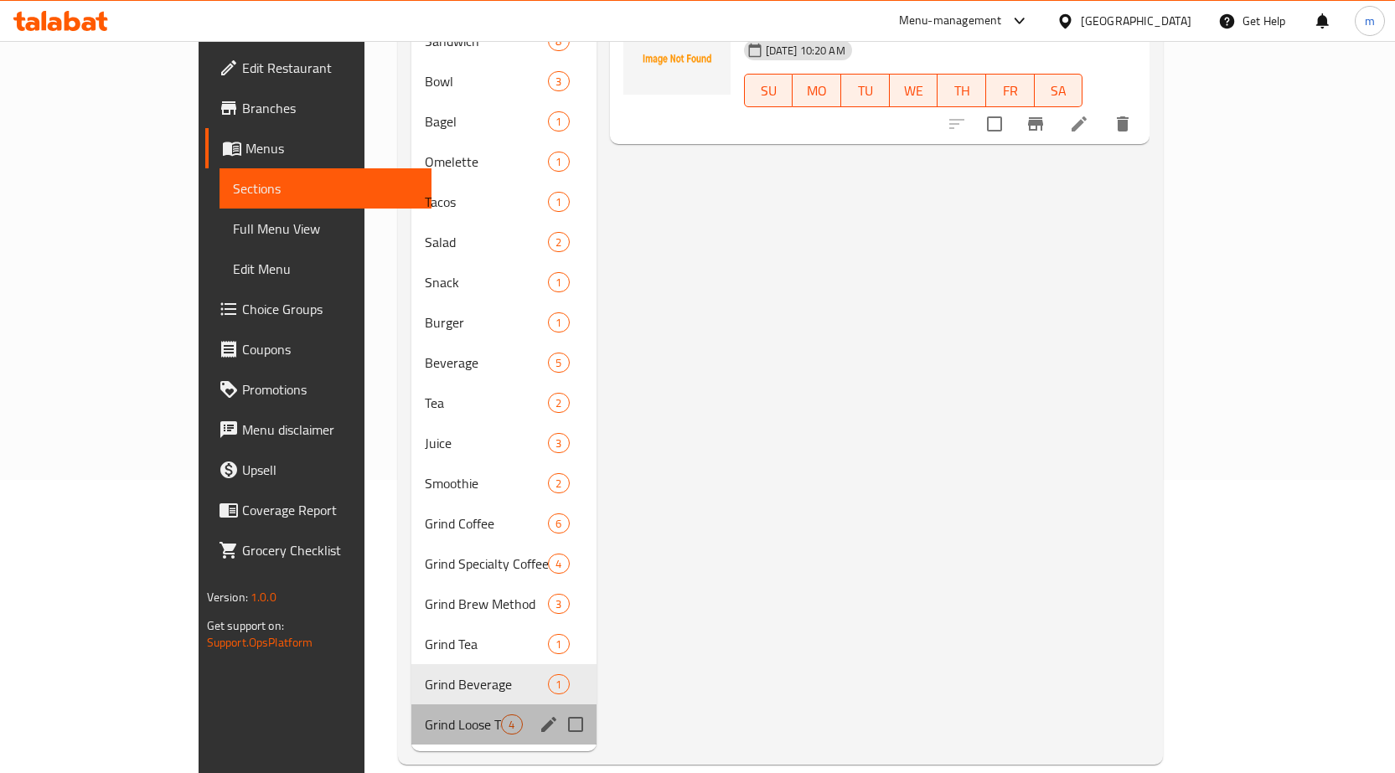
drag, startPoint x: 453, startPoint y: 686, endPoint x: 426, endPoint y: 685, distance: 26.8
click at [426, 704] on div "Grind Loose Tea 4" at bounding box center [503, 724] width 184 height 40
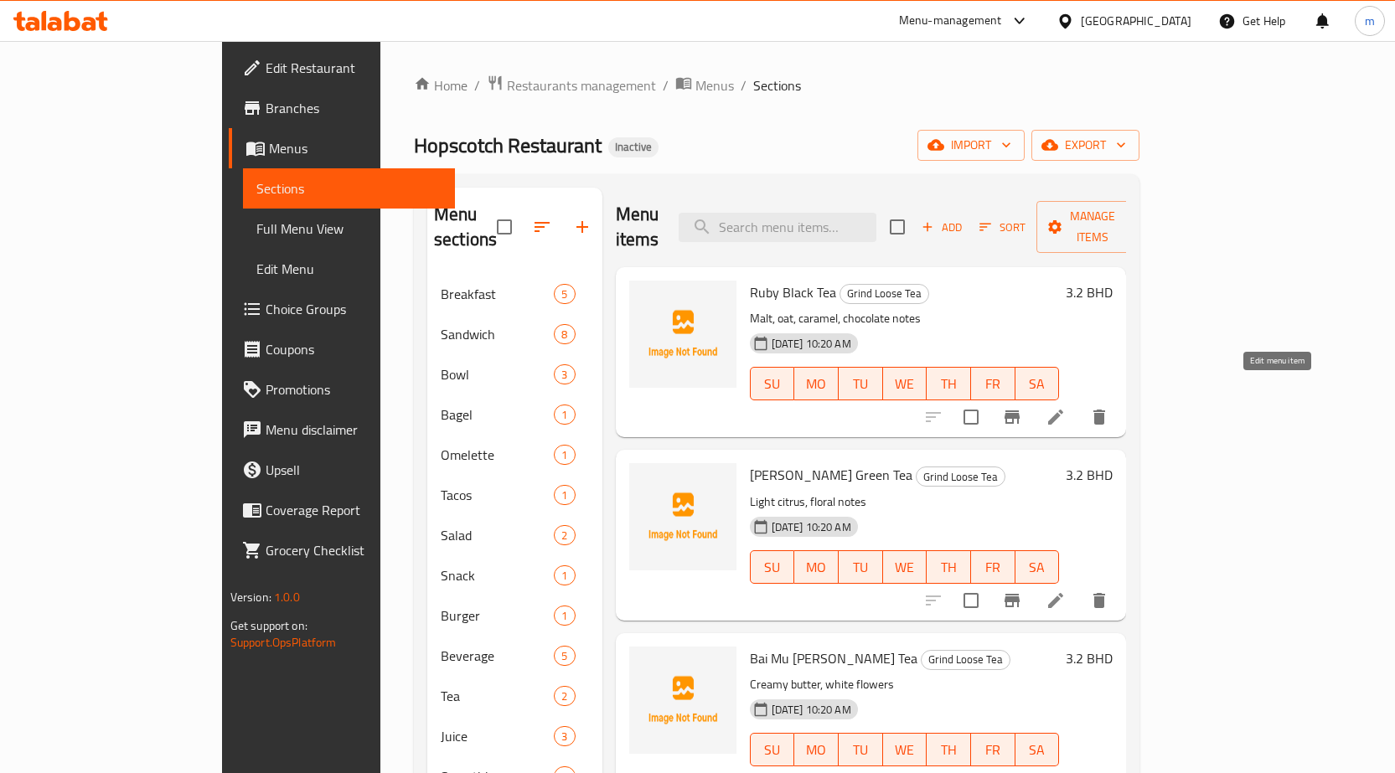
click at [1066, 407] on icon at bounding box center [1055, 417] width 20 height 20
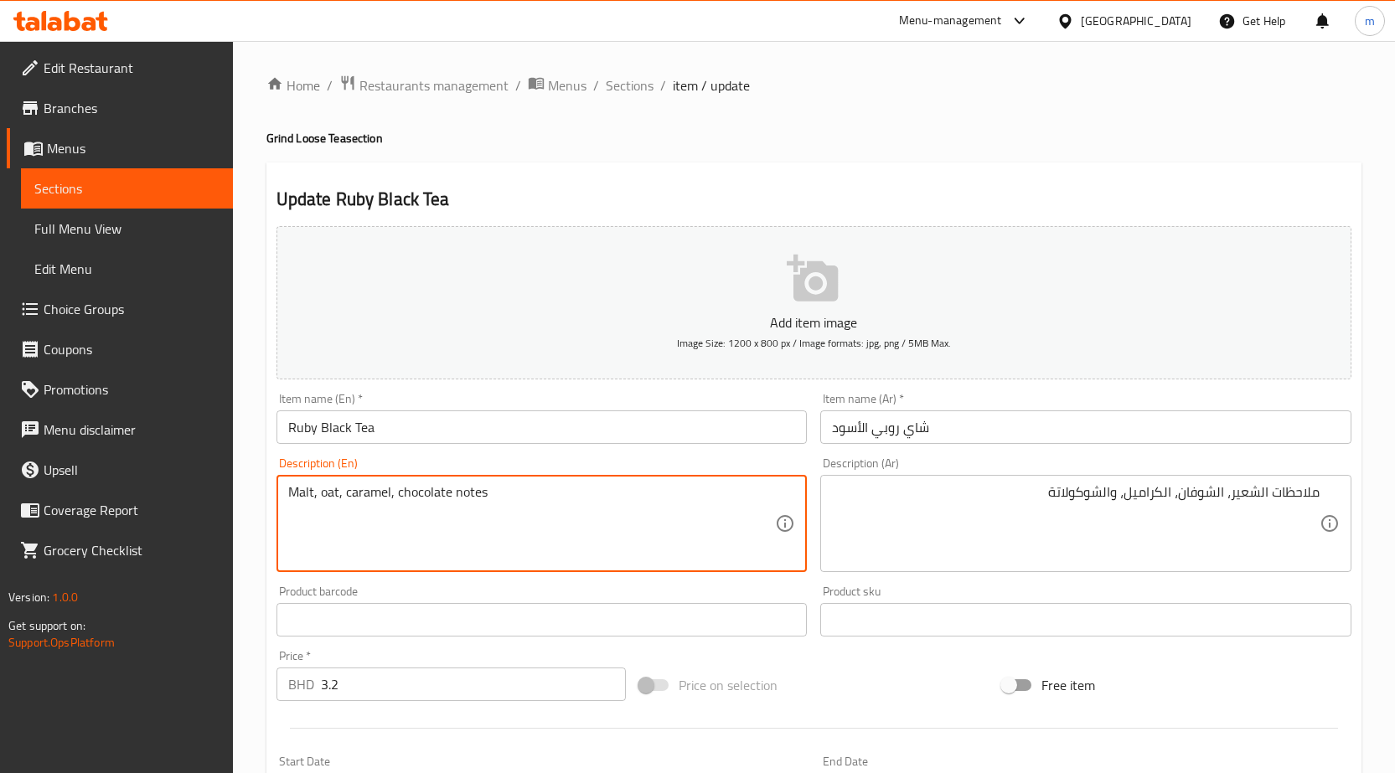
click at [297, 493] on textarea "Malt, oat, caramel, chocolate notes" at bounding box center [532, 524] width 488 height 80
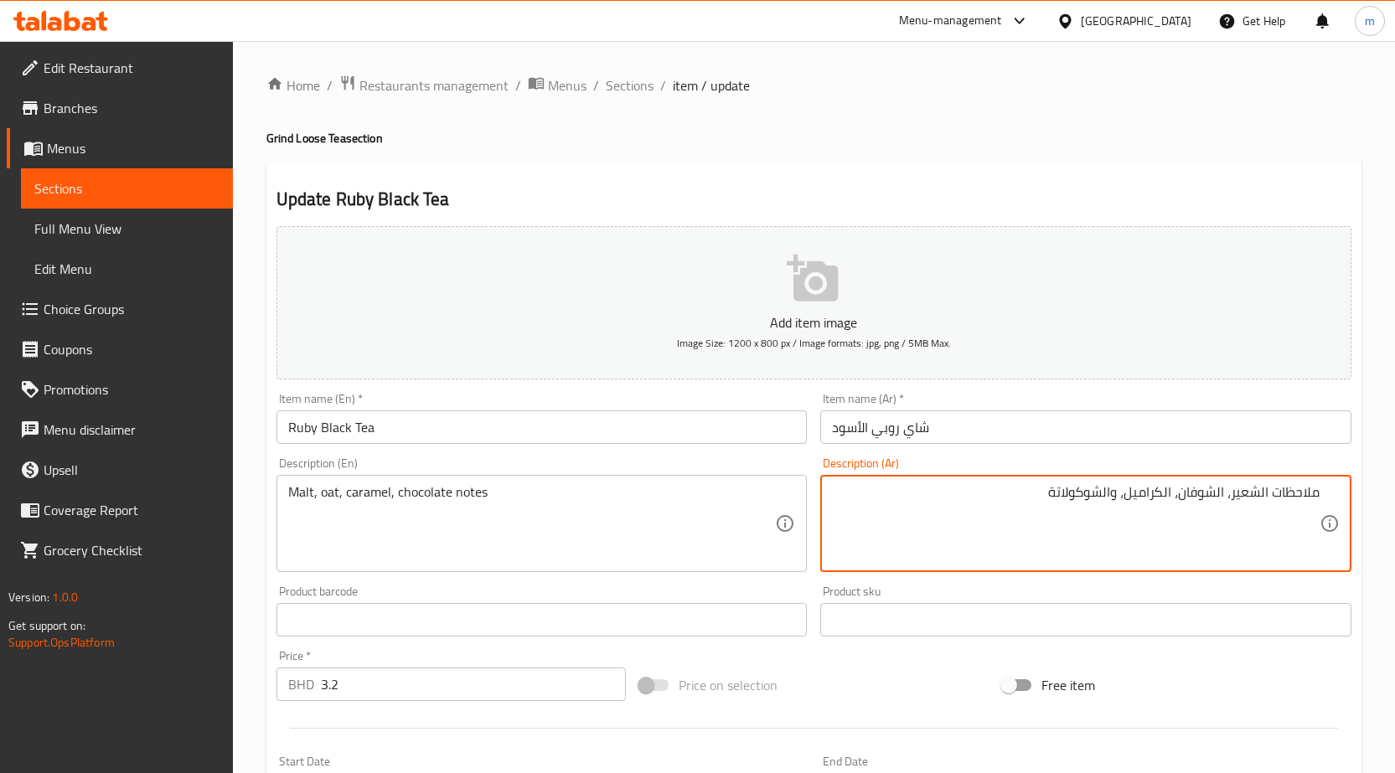
drag, startPoint x: 1276, startPoint y: 488, endPoint x: 1400, endPoint y: 488, distance: 124.0
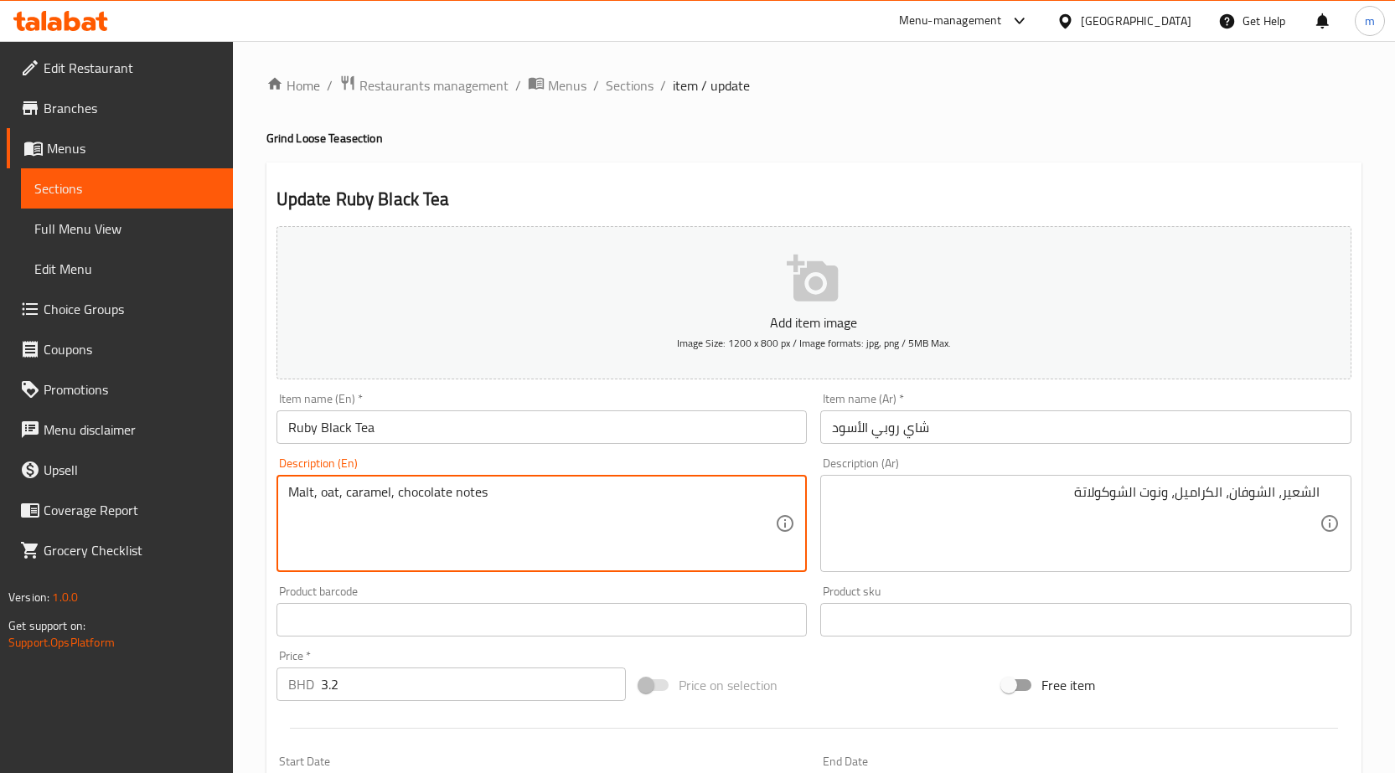
drag, startPoint x: 396, startPoint y: 491, endPoint x: 555, endPoint y: 495, distance: 159.2
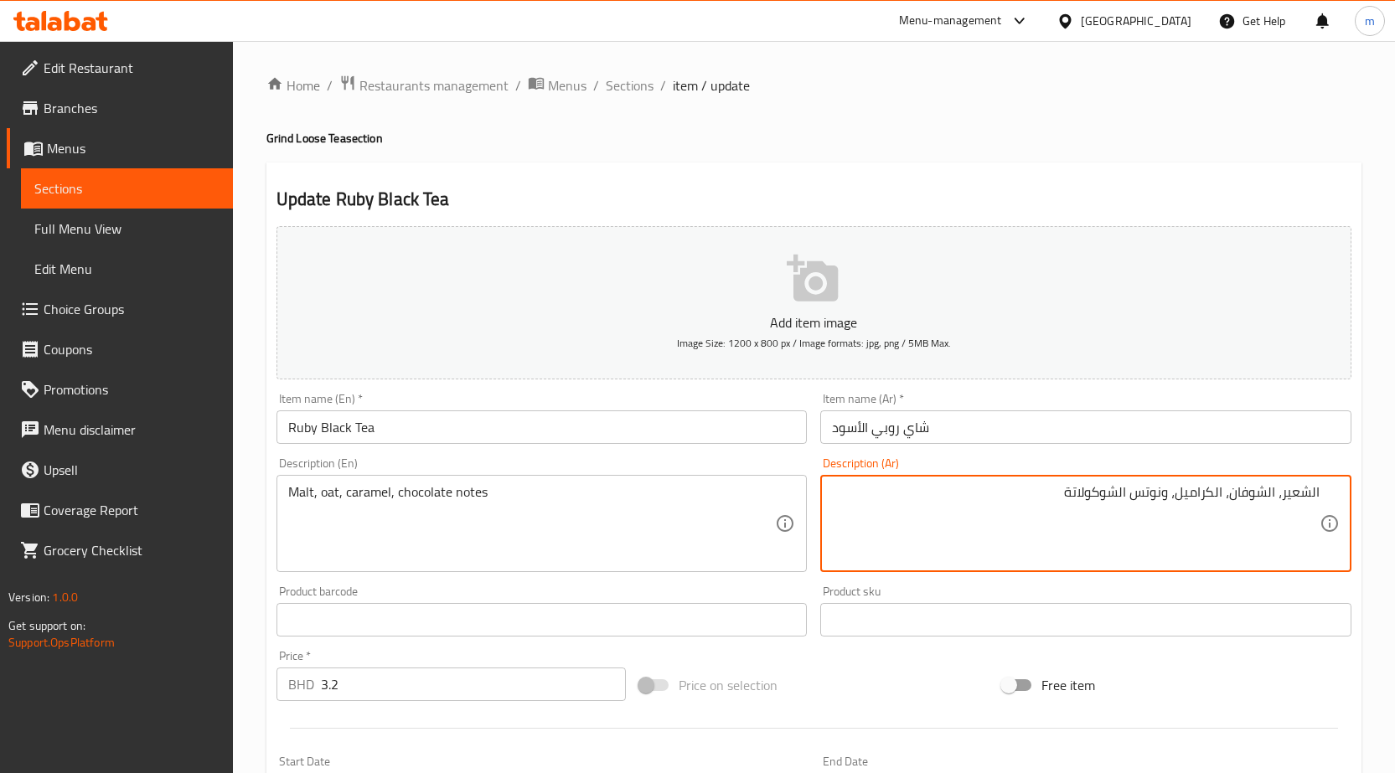
scroll to position [397, 0]
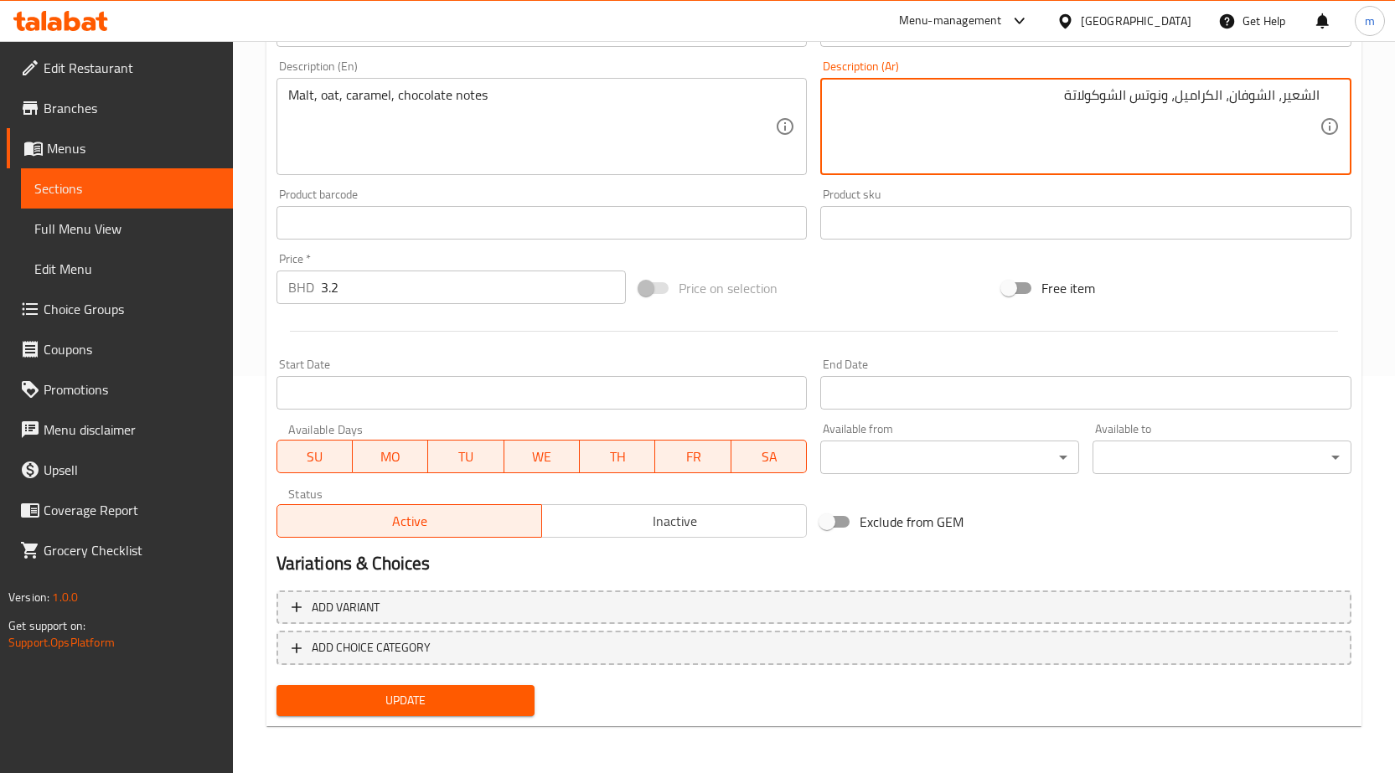
type textarea "الشعير، الشوفان، الكراميل، ونوتس الشوكولاتة"
drag, startPoint x: 361, startPoint y: 708, endPoint x: 366, endPoint y: 671, distance: 37.2
click at [364, 709] on span "Update" at bounding box center [406, 700] width 232 height 21
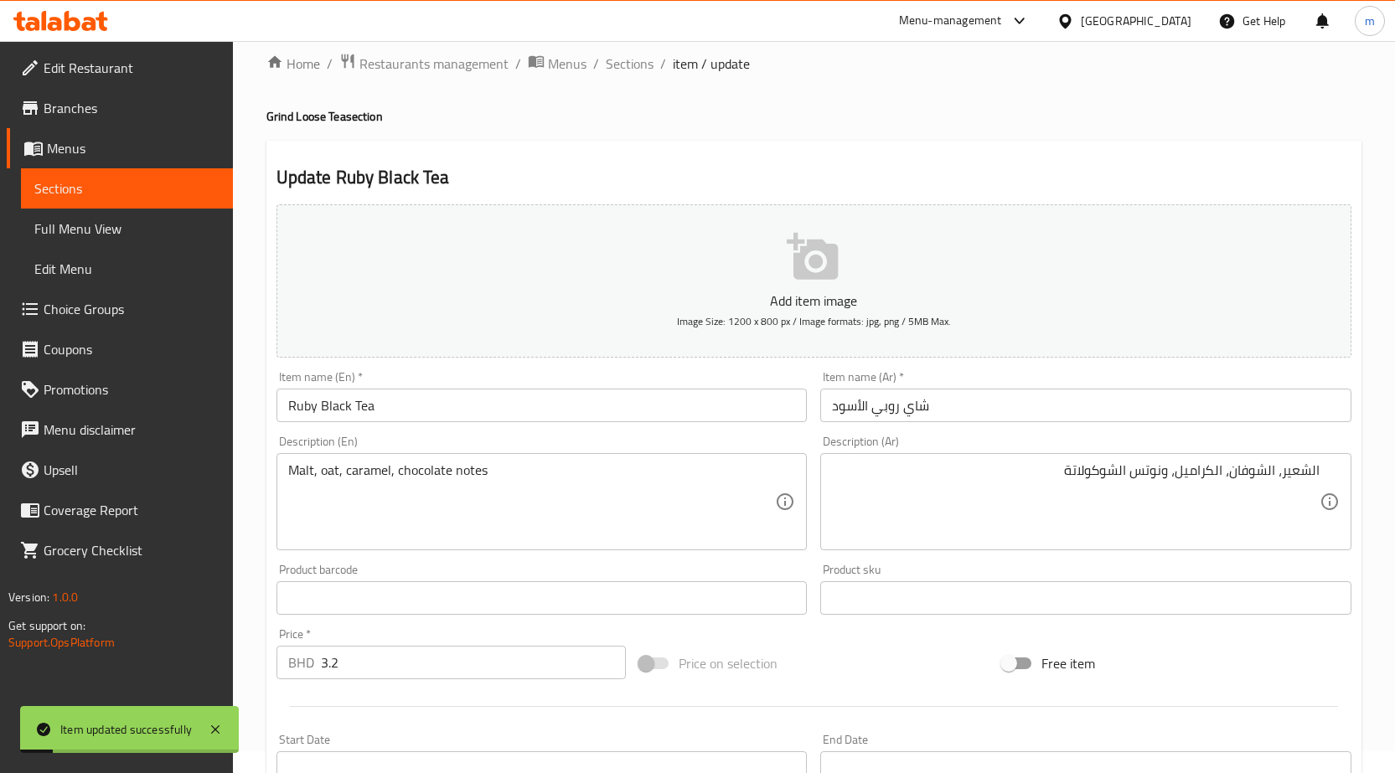
scroll to position [0, 0]
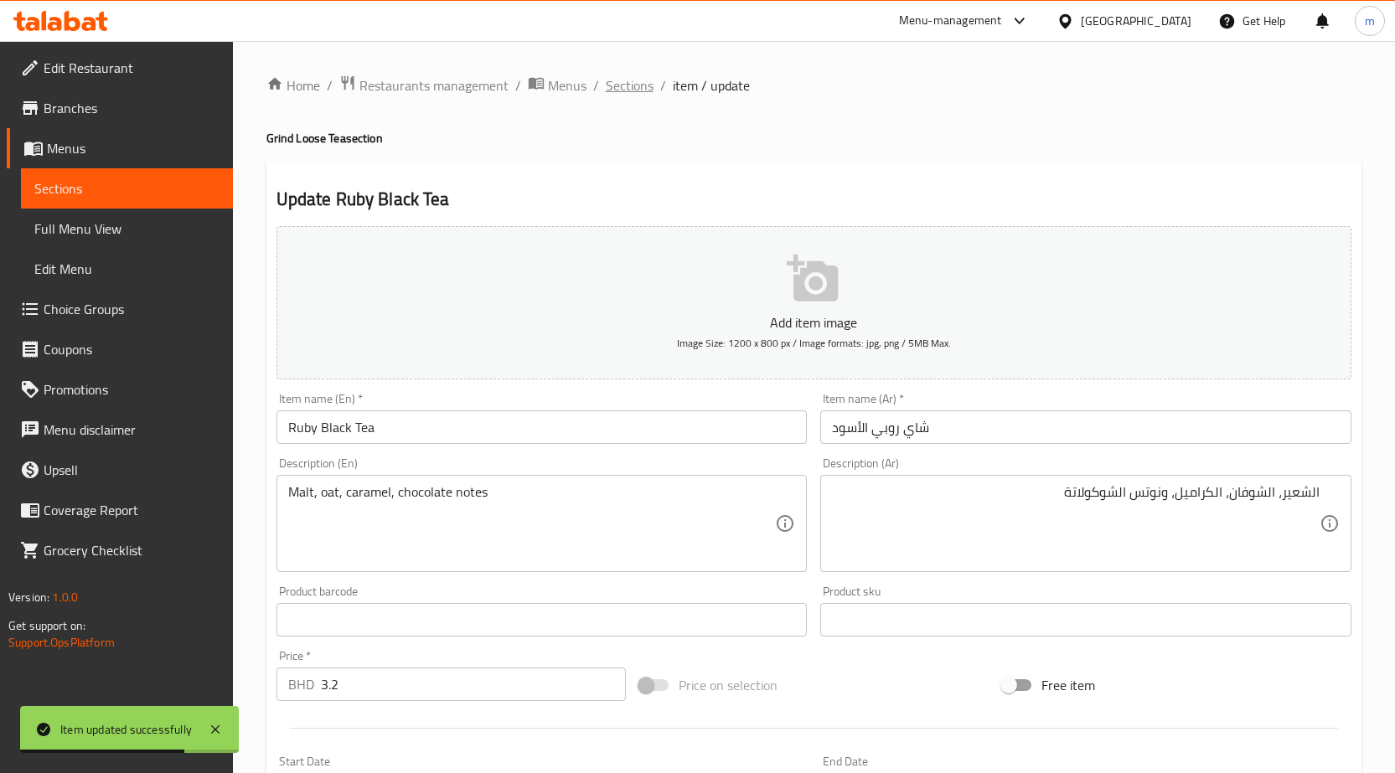
click at [635, 94] on span "Sections" at bounding box center [630, 85] width 48 height 20
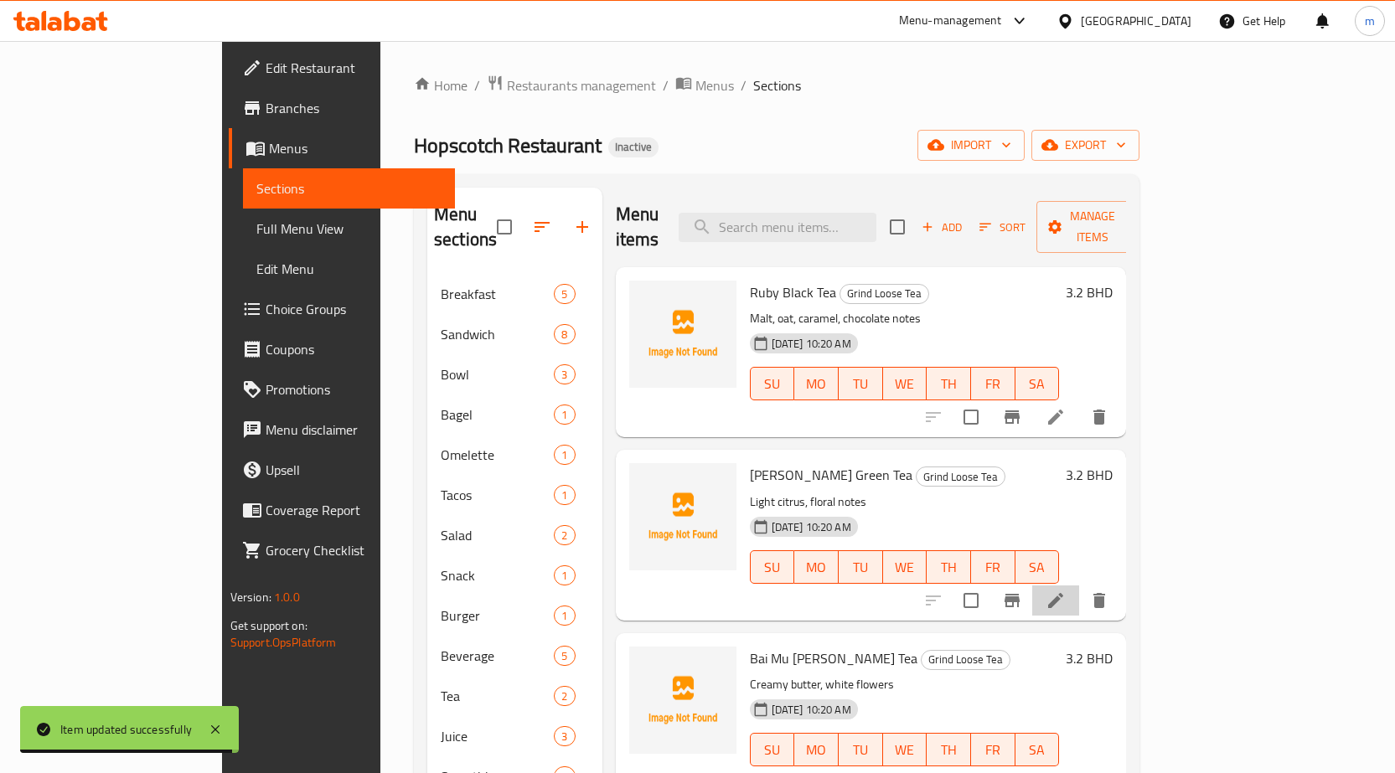
click at [1079, 586] on li at bounding box center [1055, 601] width 47 height 30
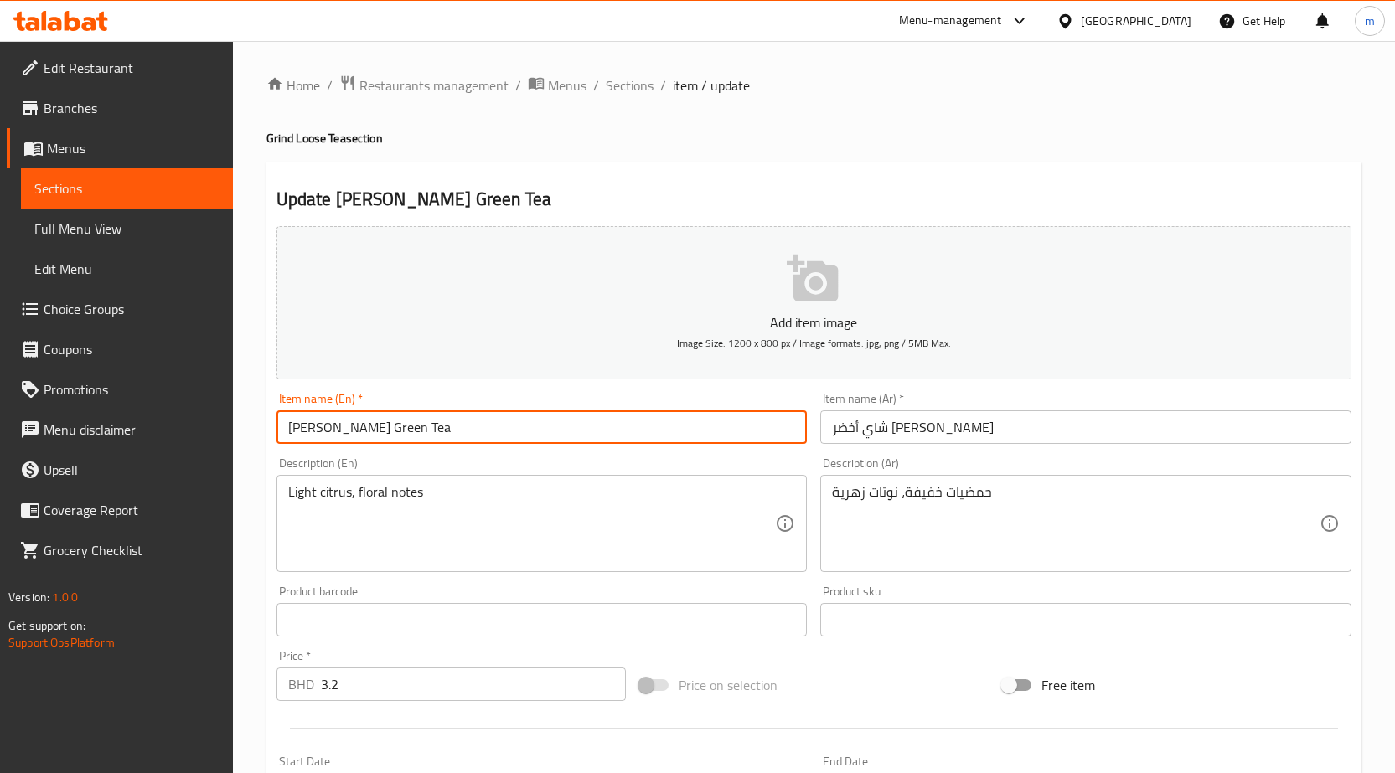
drag, startPoint x: 342, startPoint y: 428, endPoint x: 241, endPoint y: 438, distance: 101.0
click at [258, 428] on div "Home / Restaurants management / Menus / Sections / item / update Grind Loose Te…" at bounding box center [814, 605] width 1162 height 1129
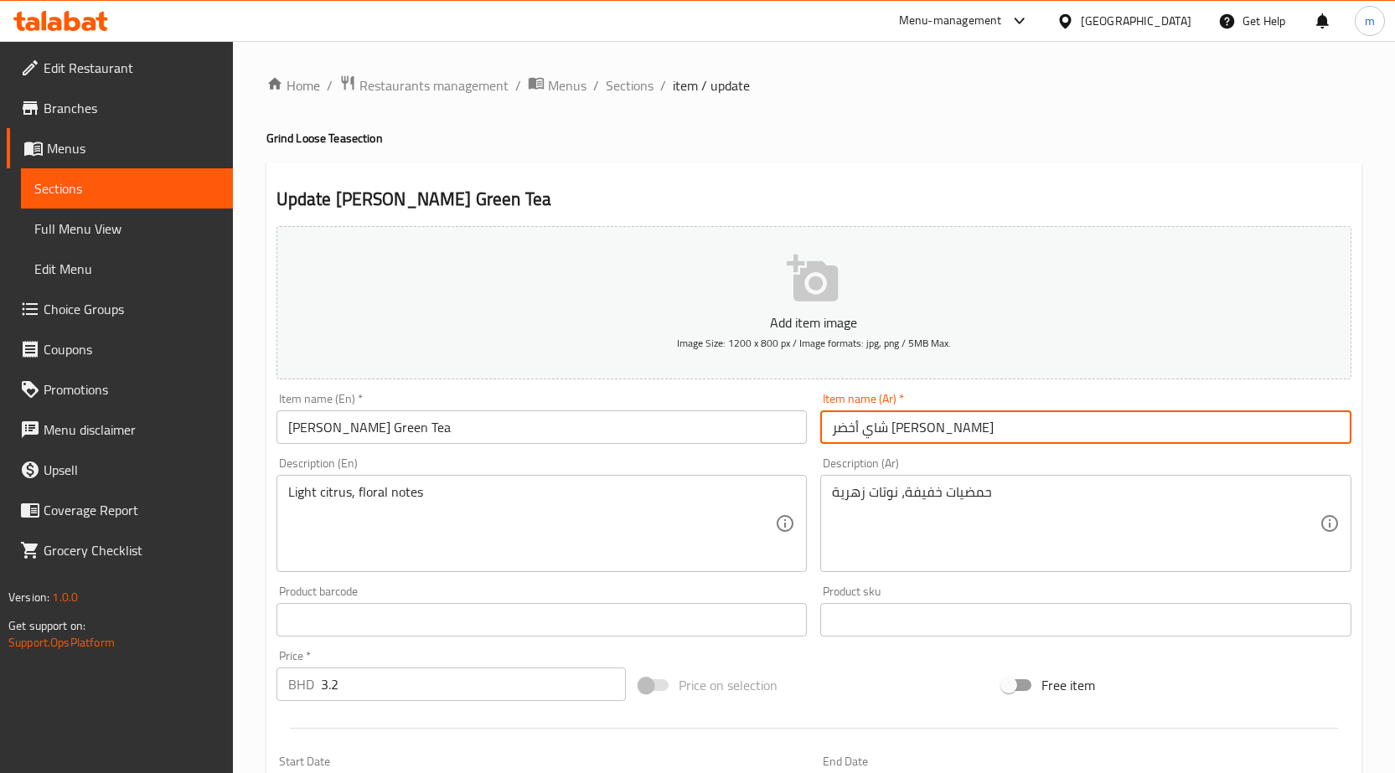
drag, startPoint x: 833, startPoint y: 427, endPoint x: 841, endPoint y: 431, distance: 9.0
click at [841, 431] on input "شاي أخضر [PERSON_NAME]" at bounding box center [1085, 427] width 531 height 34
type input "شاي أخضر ماو فنج"
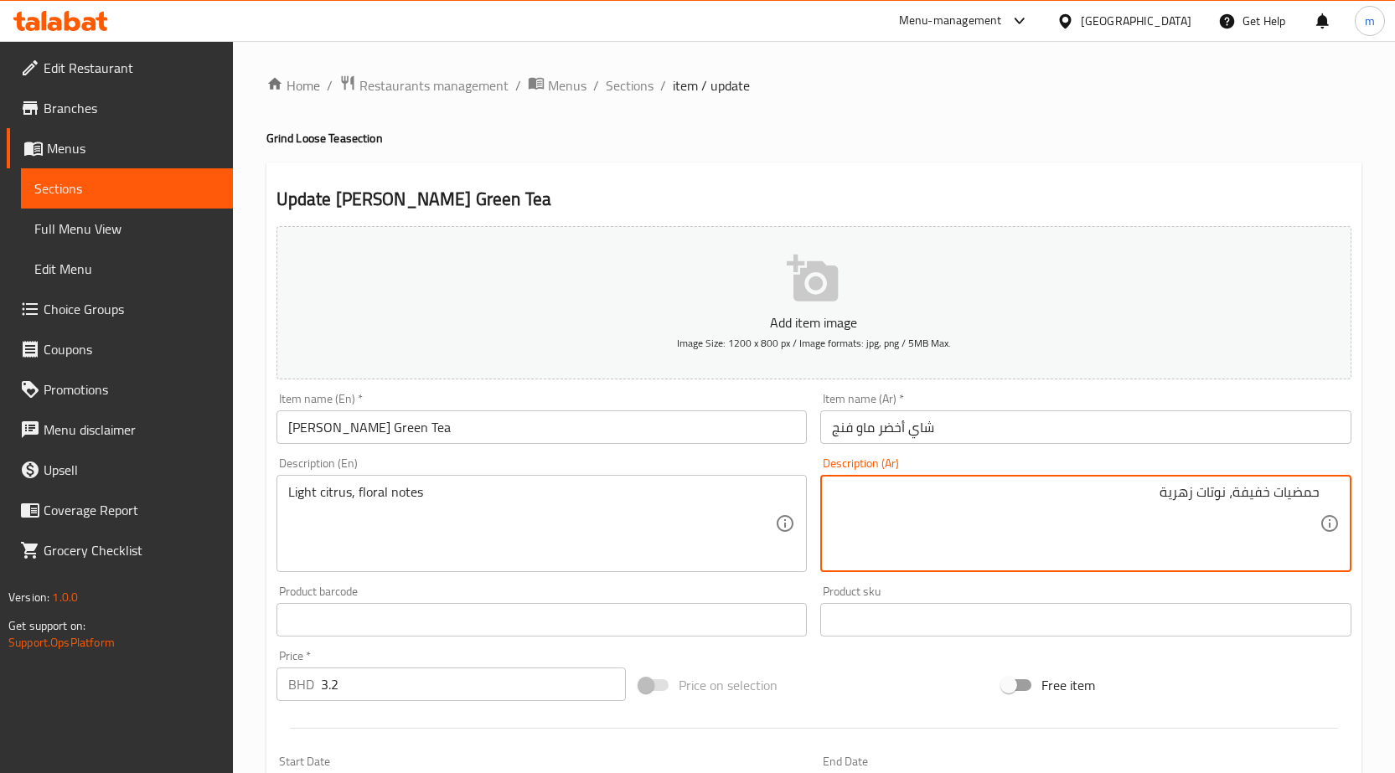
drag, startPoint x: 1200, startPoint y: 489, endPoint x: 1211, endPoint y: 508, distance: 21.4
click at [1211, 508] on textarea "حمضيات خفيفة، نوتات زهرية" at bounding box center [1076, 524] width 488 height 80
type textarea "حمضيات خفيفة، نوتس زهرية"
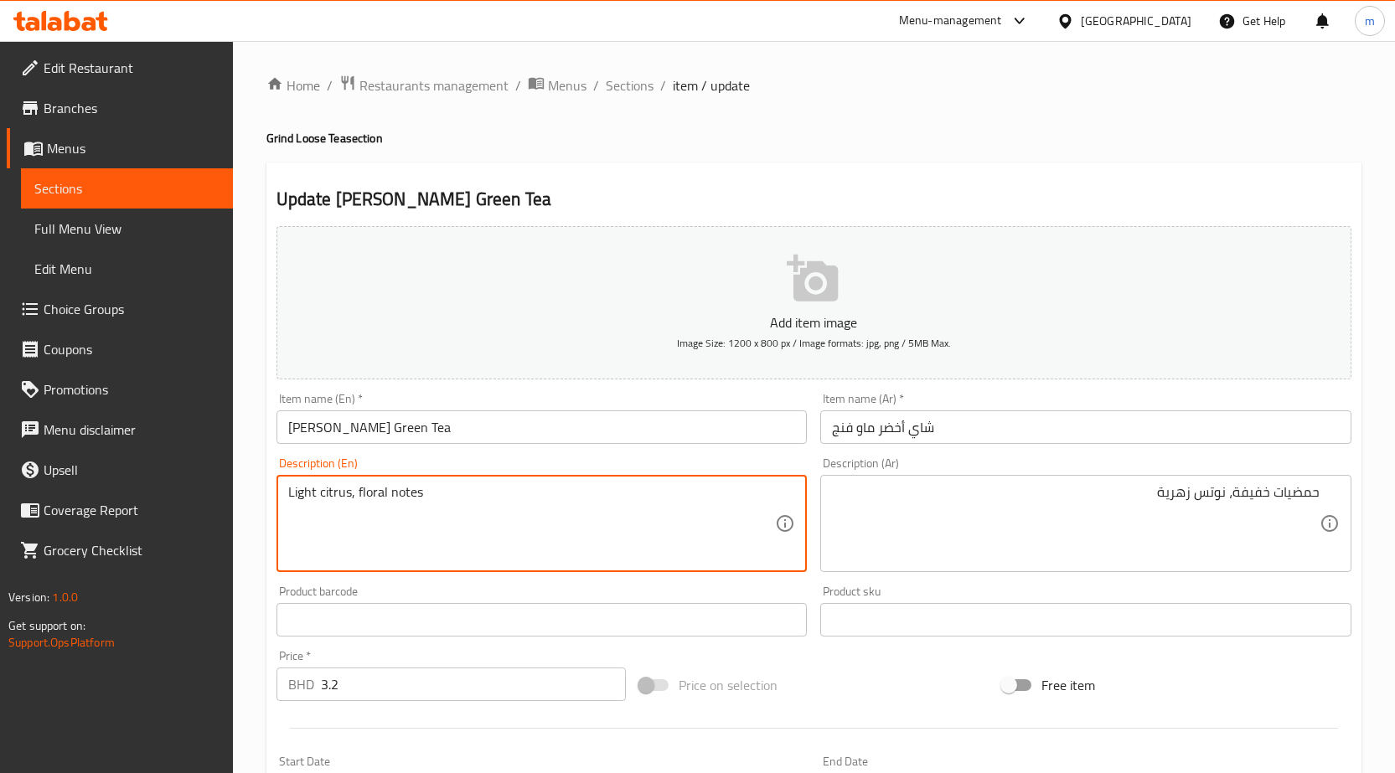
drag, startPoint x: 356, startPoint y: 488, endPoint x: 383, endPoint y: 497, distance: 28.3
click at [383, 495] on textarea "Light citrus, floral notes" at bounding box center [532, 524] width 488 height 80
click at [387, 491] on textarea "Light citrus, floral notes" at bounding box center [532, 524] width 488 height 80
click at [382, 493] on textarea "Light citrus, floral notes" at bounding box center [532, 524] width 488 height 80
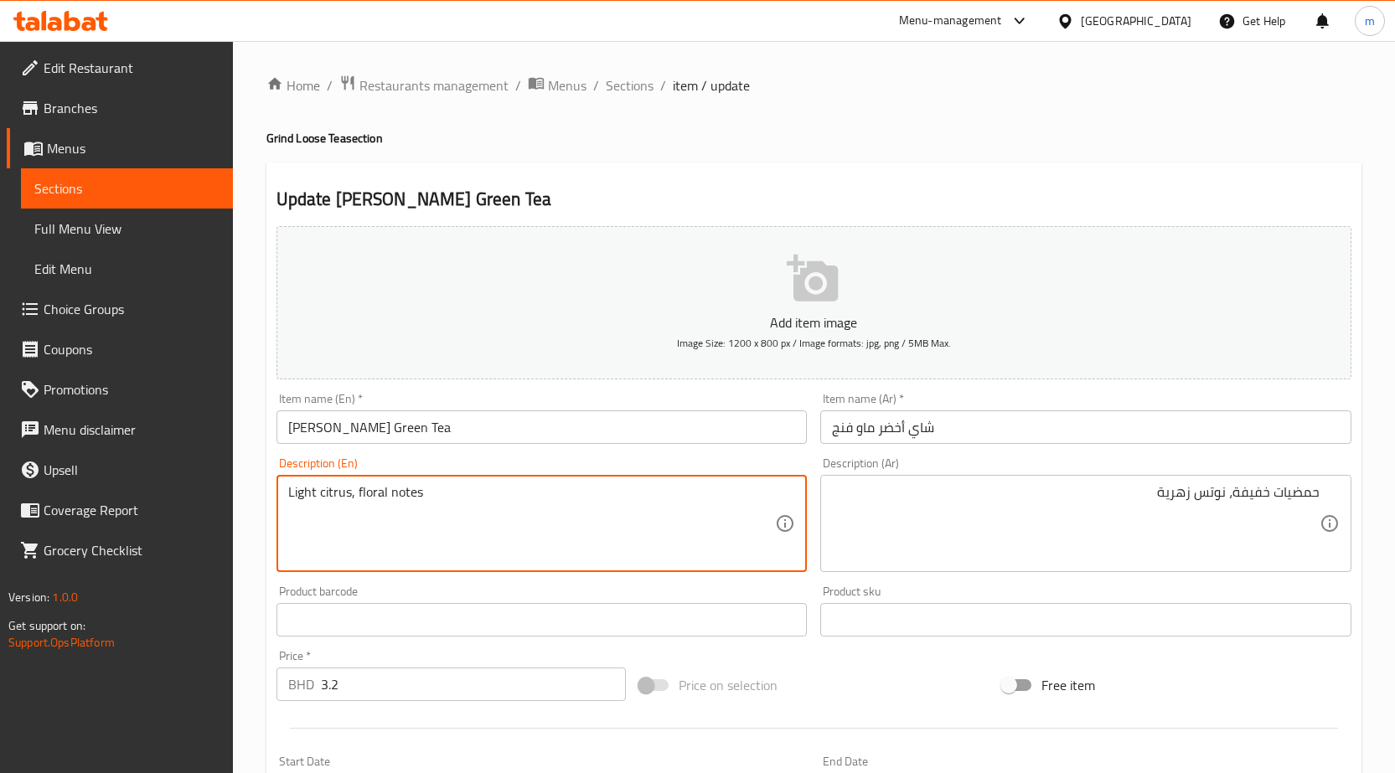
click at [382, 493] on textarea "Light citrus, floral notes" at bounding box center [532, 524] width 488 height 80
click at [385, 491] on textarea "Light citrus, floral notes" at bounding box center [532, 524] width 488 height 80
drag, startPoint x: 386, startPoint y: 491, endPoint x: 368, endPoint y: 493, distance: 18.5
click at [368, 493] on textarea "Light citrus, floral notes" at bounding box center [532, 524] width 488 height 80
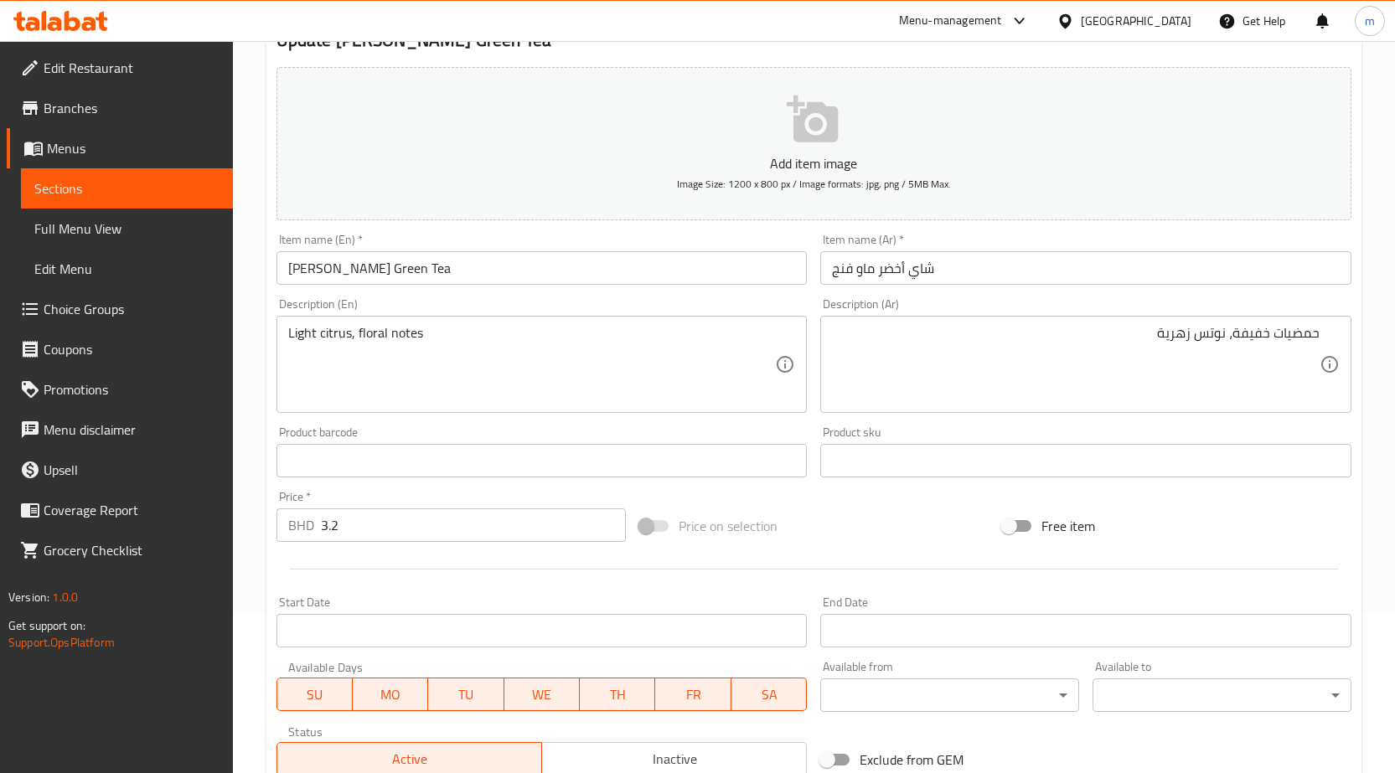
scroll to position [397, 0]
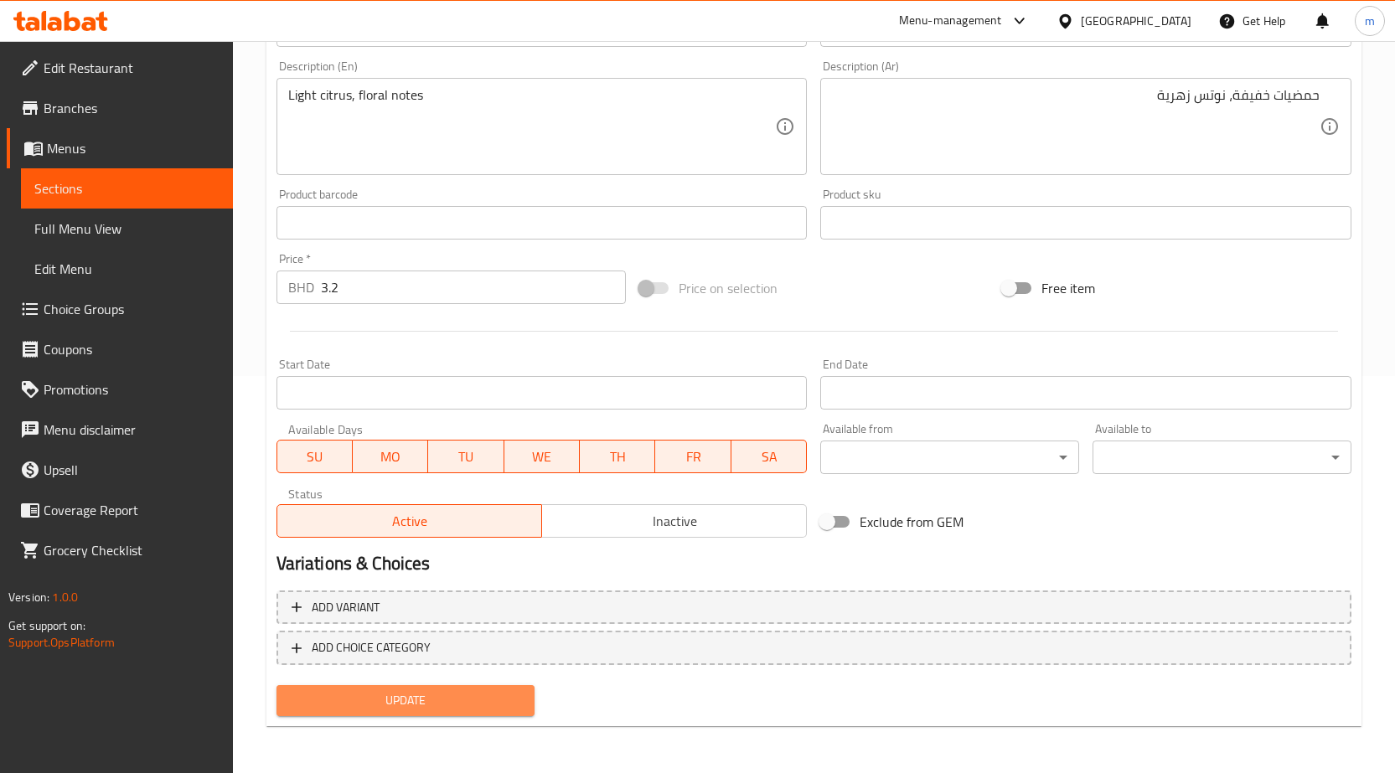
click at [455, 695] on span "Update" at bounding box center [406, 700] width 232 height 21
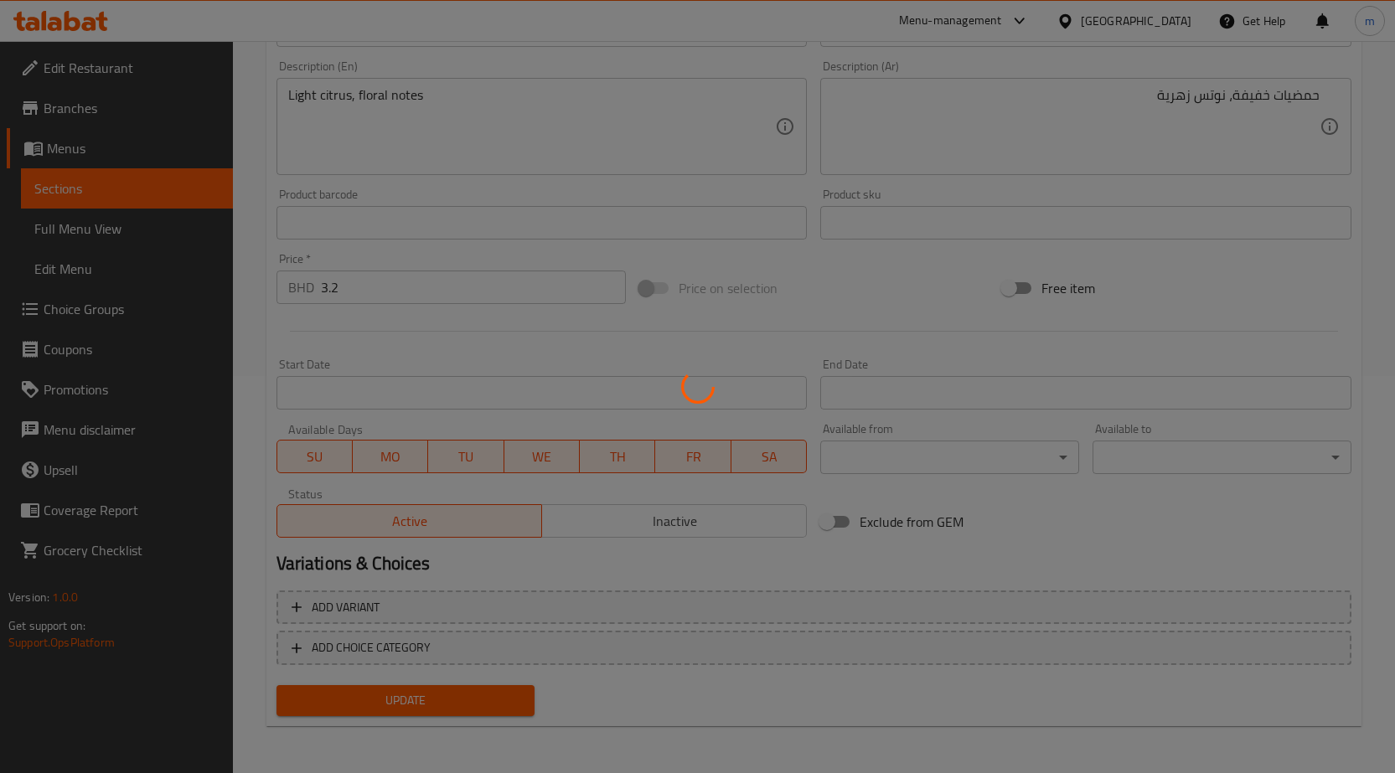
scroll to position [0, 0]
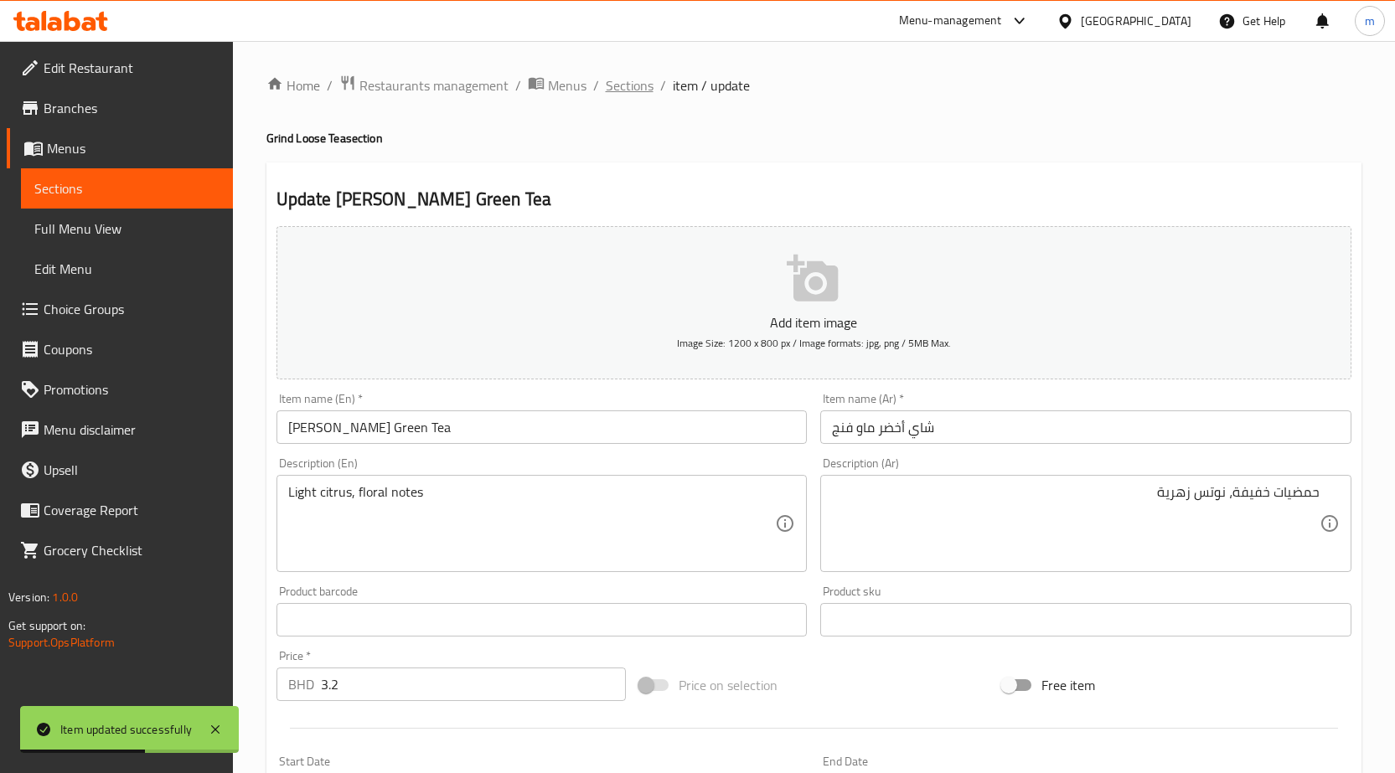
click at [617, 87] on span "Sections" at bounding box center [630, 85] width 48 height 20
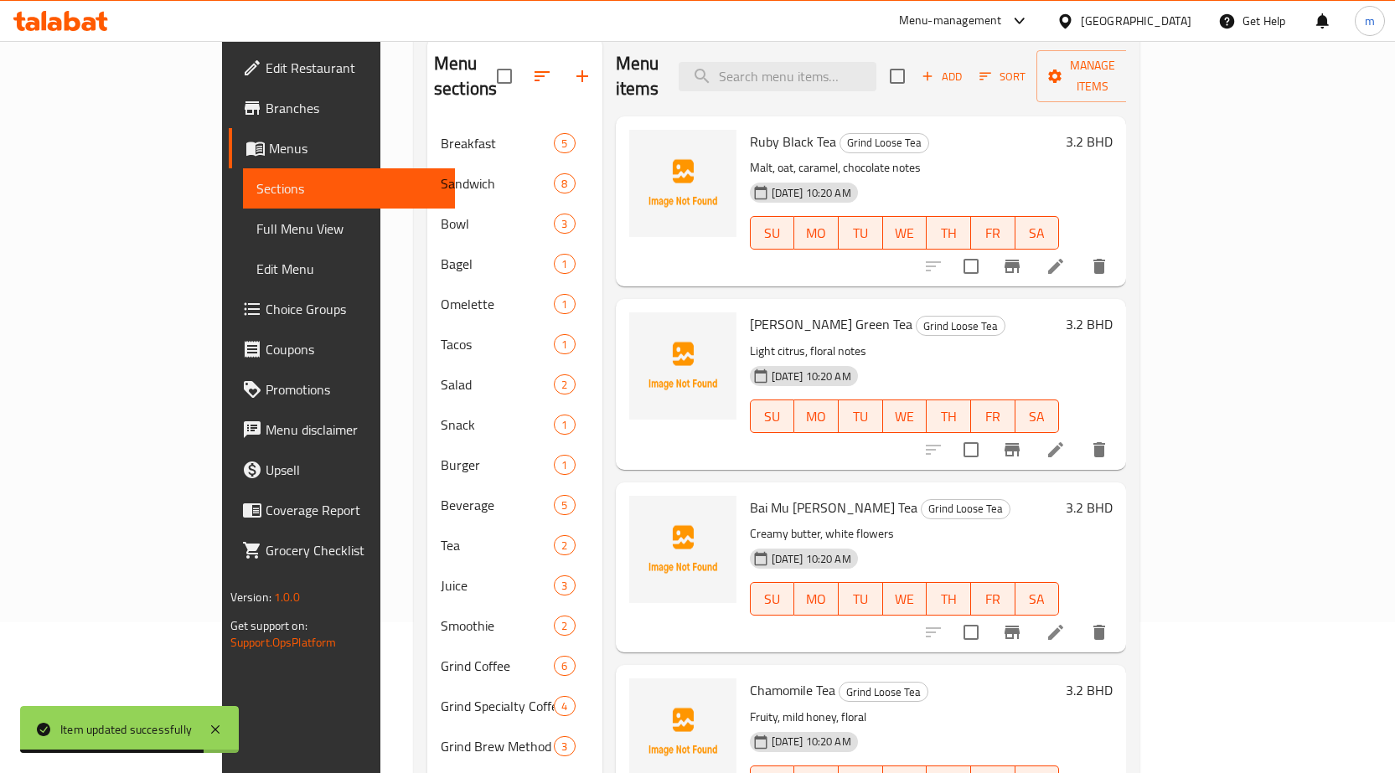
scroll to position [251, 0]
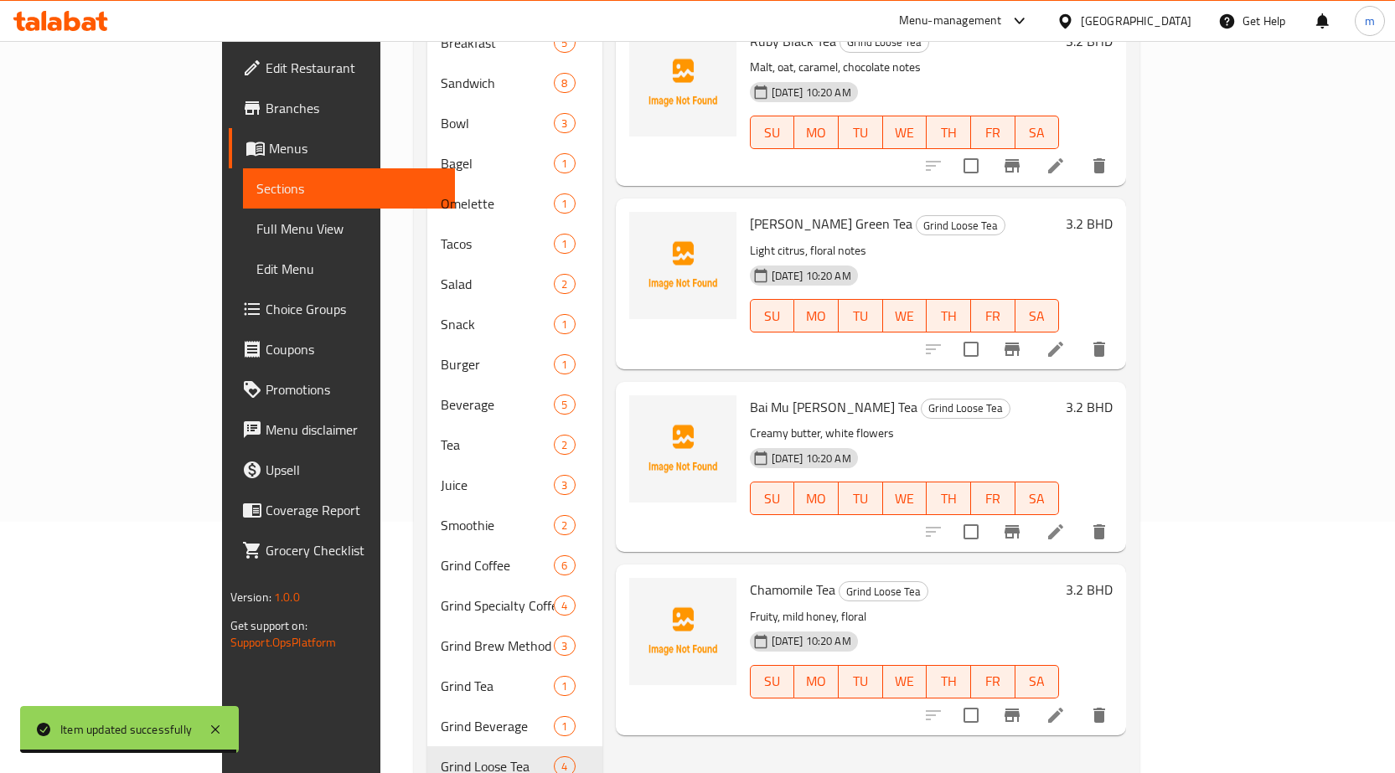
click at [1079, 517] on li at bounding box center [1055, 532] width 47 height 30
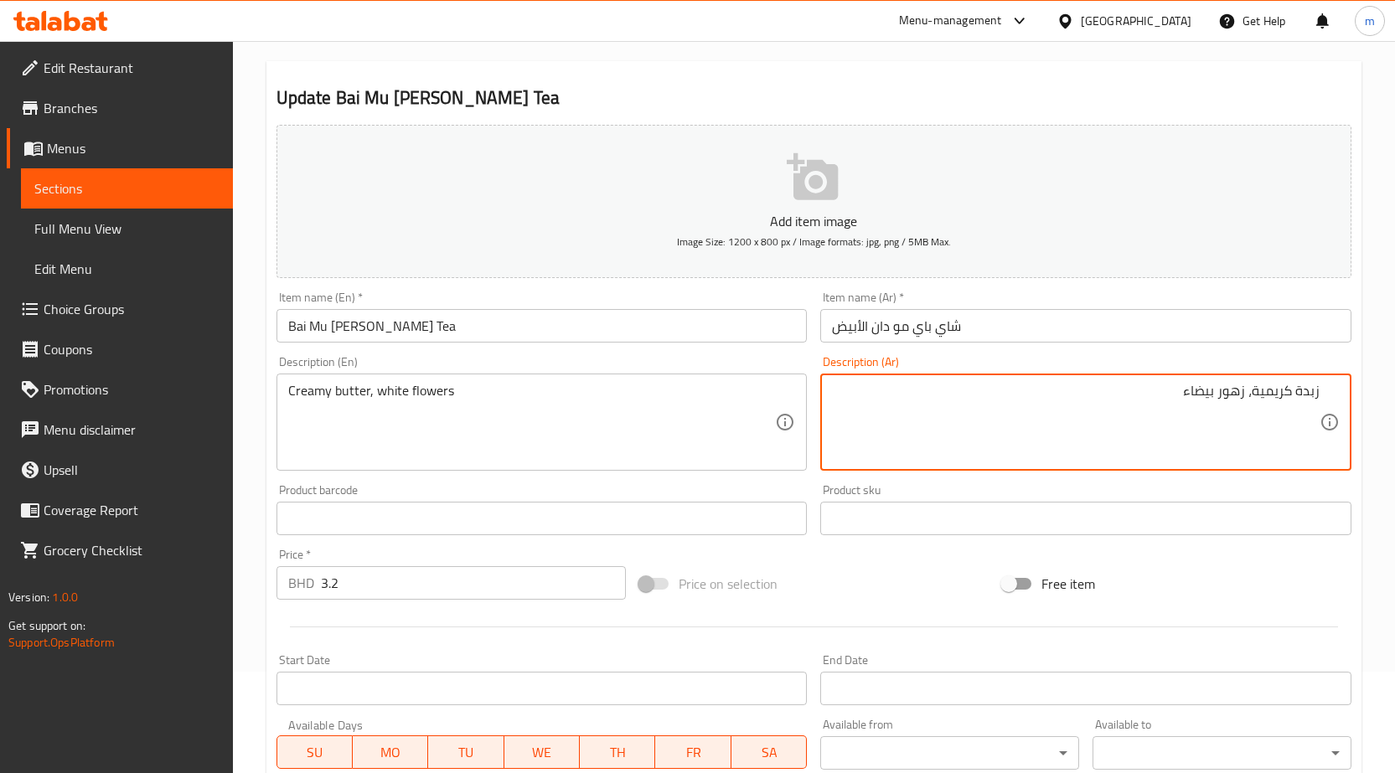
scroll to position [335, 0]
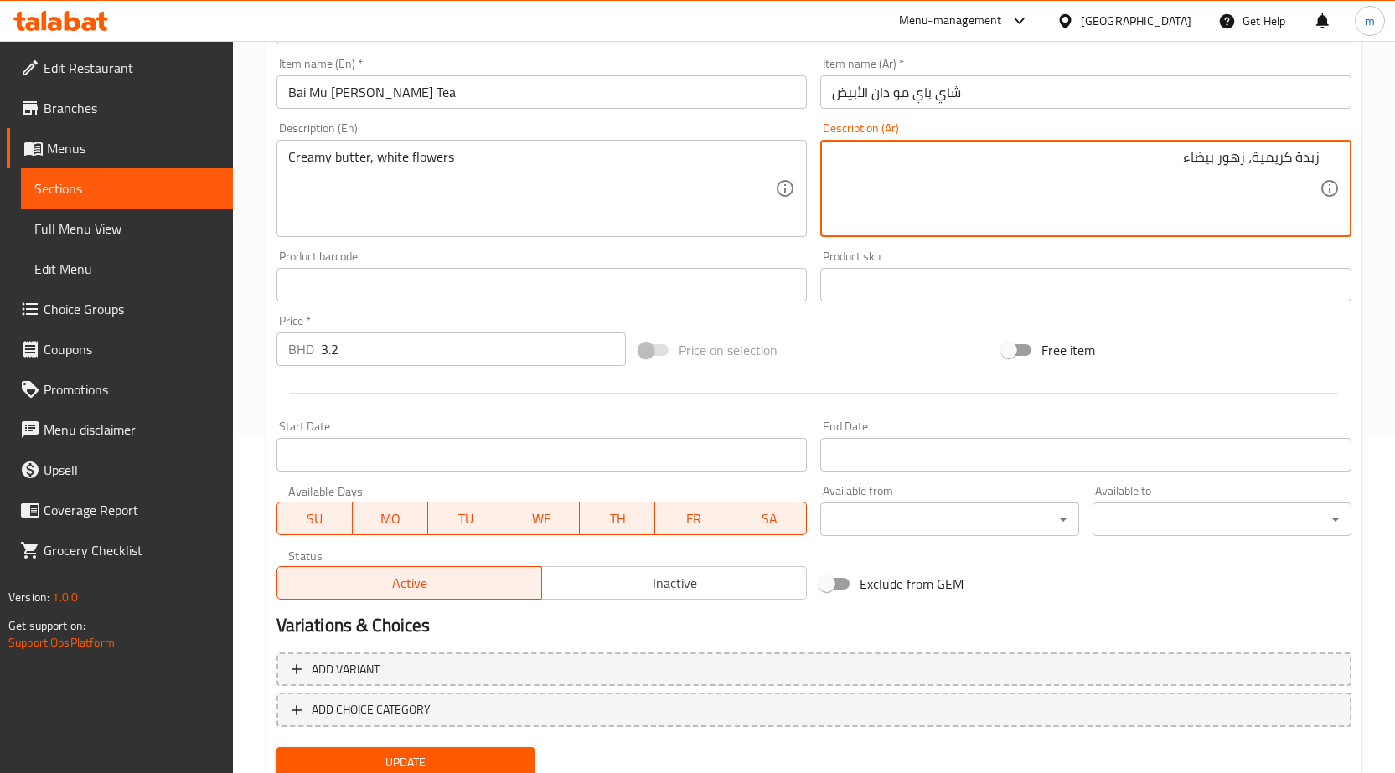
click at [387, 756] on span "Update" at bounding box center [406, 762] width 232 height 21
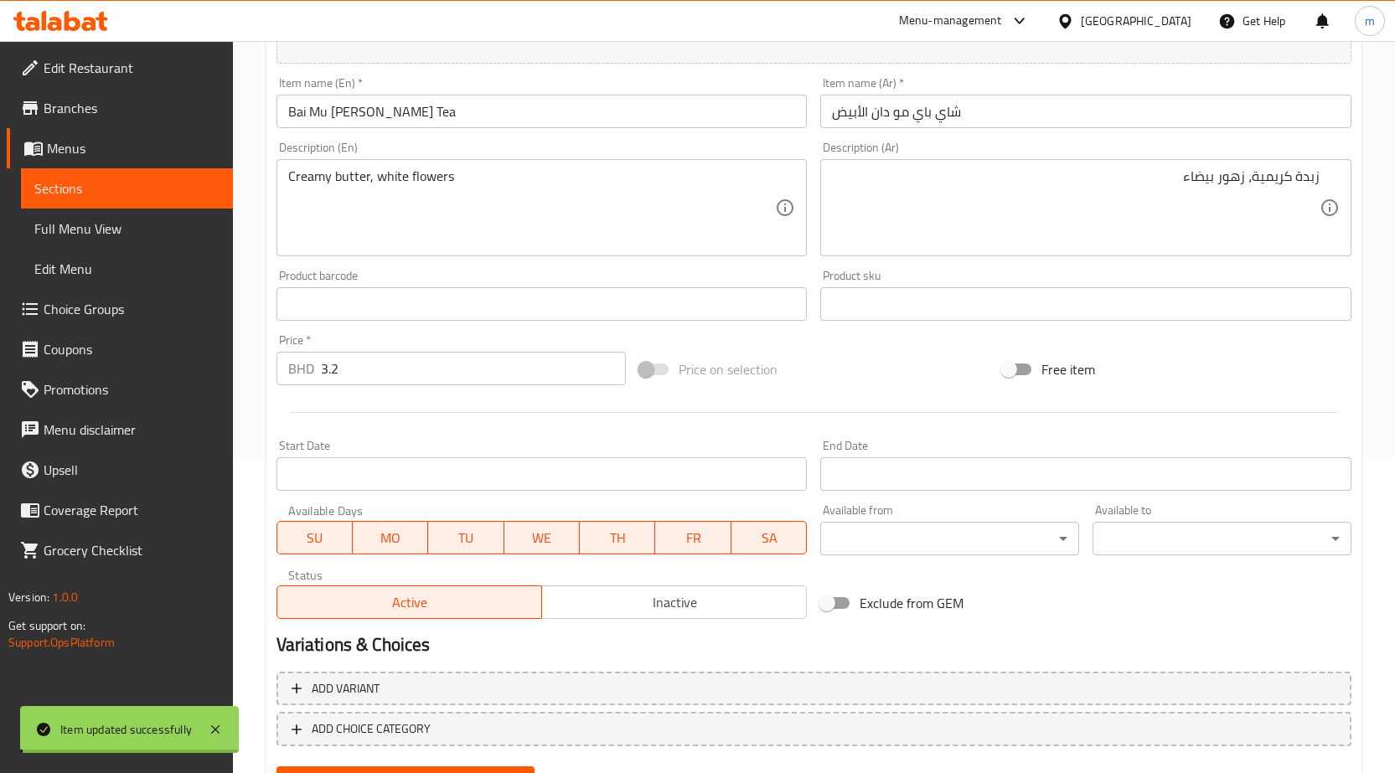
scroll to position [0, 0]
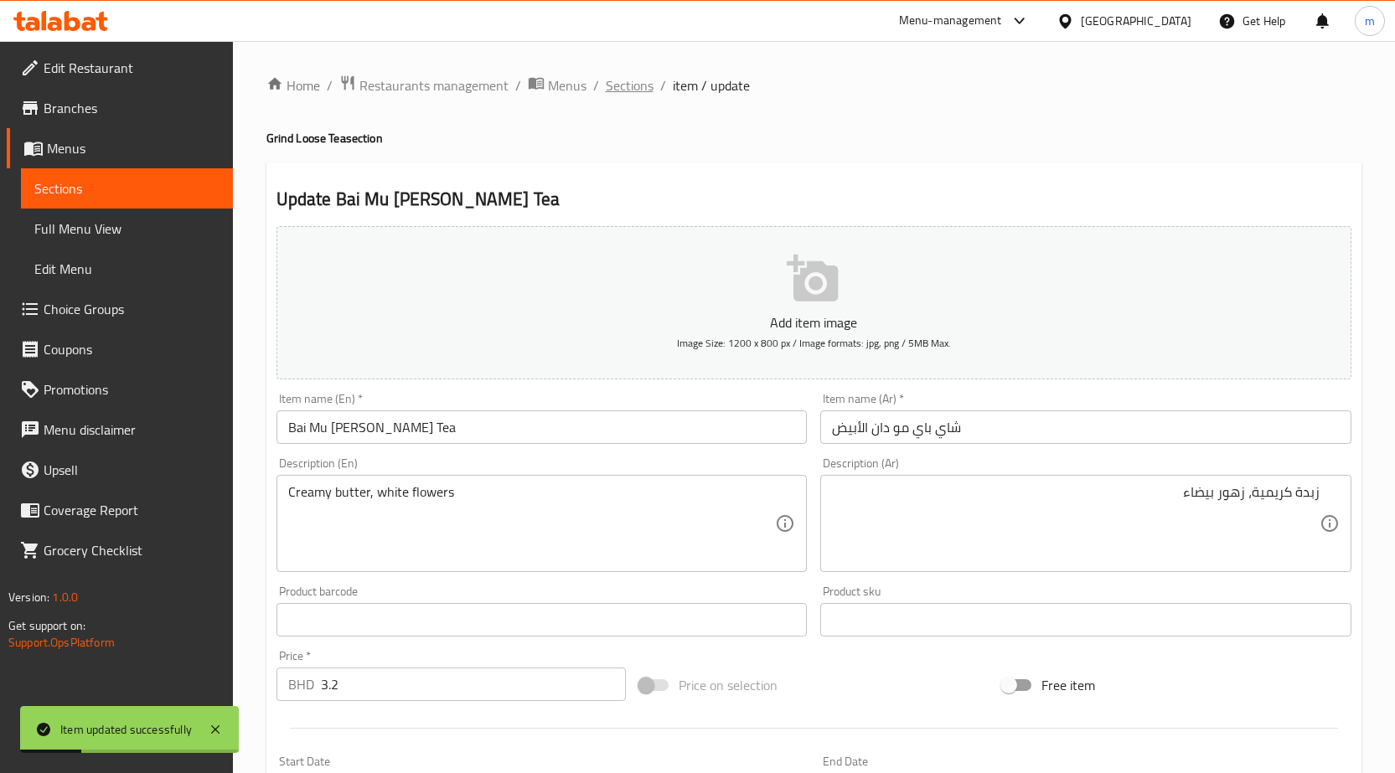
click at [638, 89] on span "Sections" at bounding box center [630, 85] width 48 height 20
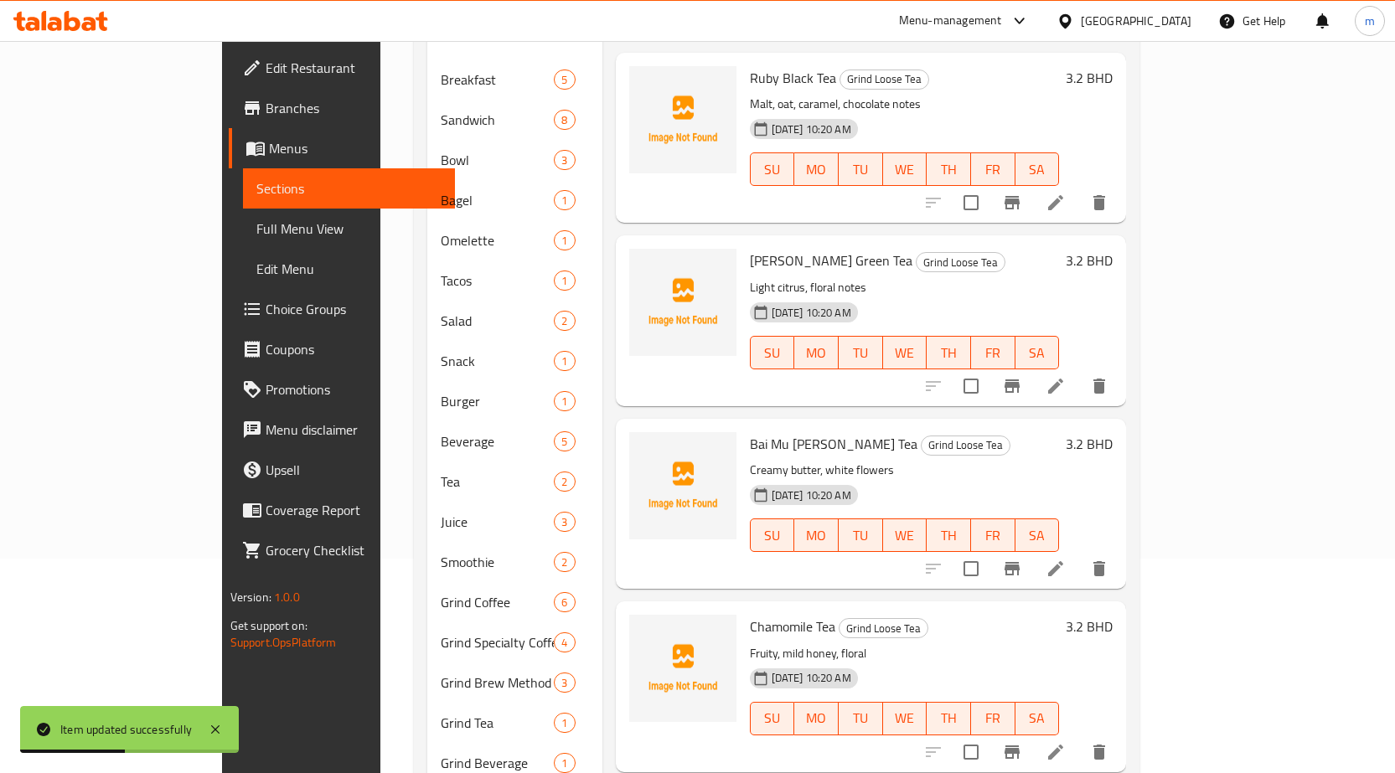
scroll to position [251, 0]
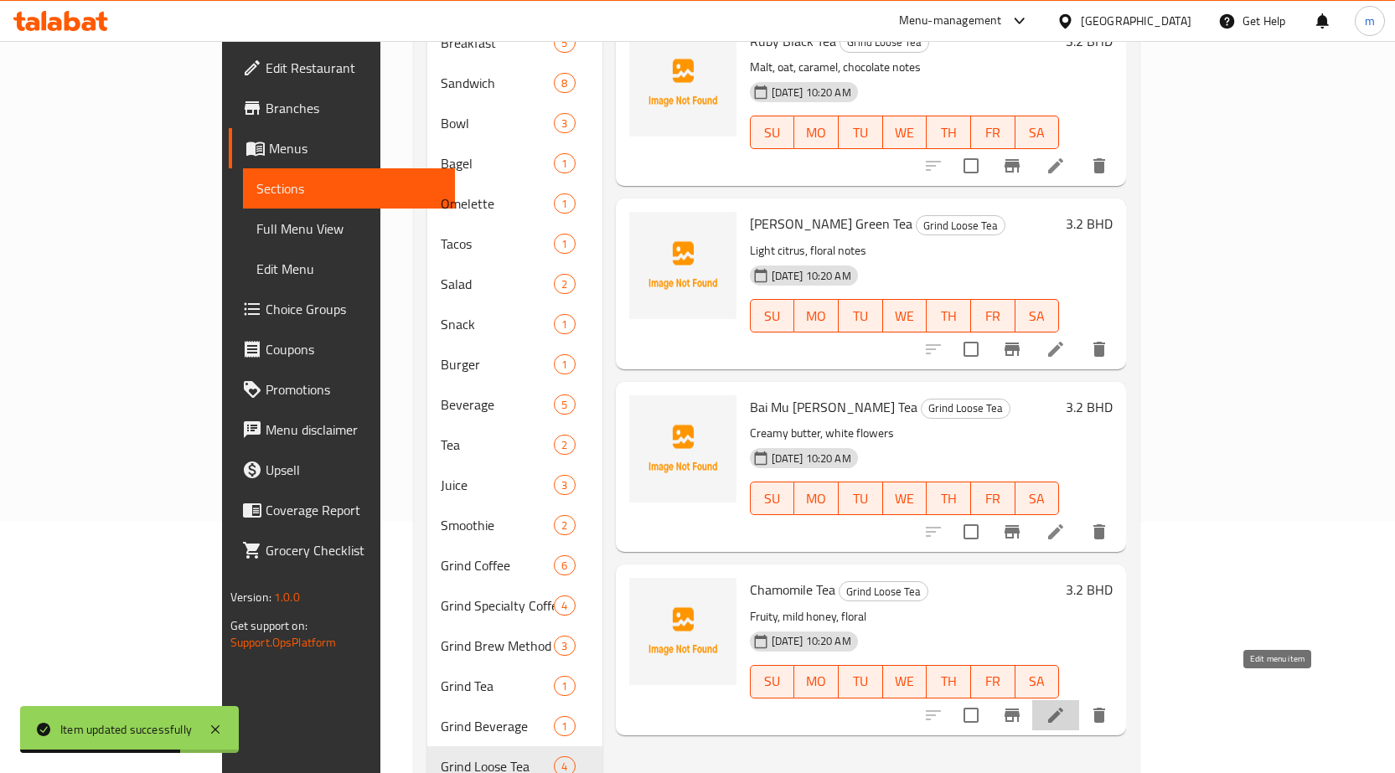
click at [1063, 708] on icon at bounding box center [1055, 715] width 15 height 15
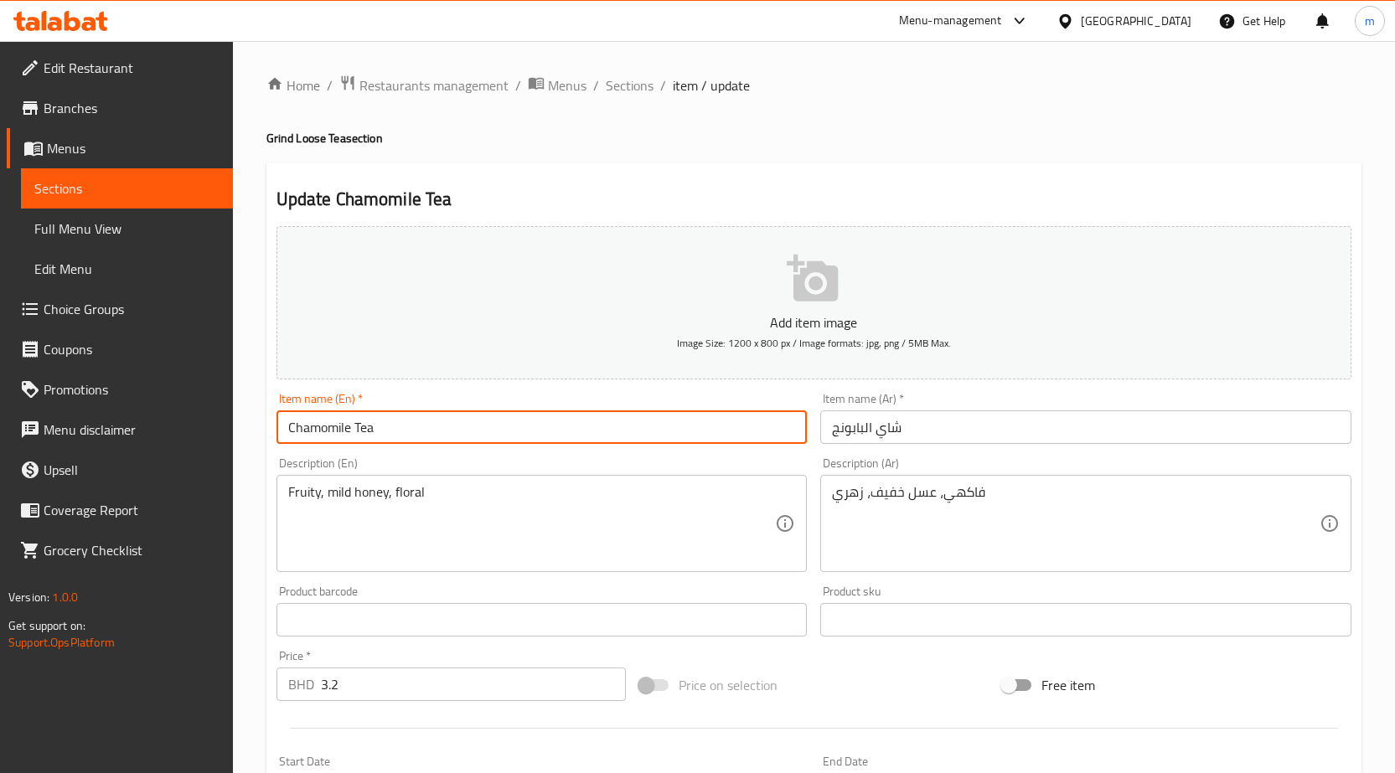
drag, startPoint x: 395, startPoint y: 426, endPoint x: 245, endPoint y: 426, distance: 149.1
click at [246, 426] on div "Home / Restaurants management / Menus / Sections / item / update Grind Loose Te…" at bounding box center [814, 605] width 1162 height 1129
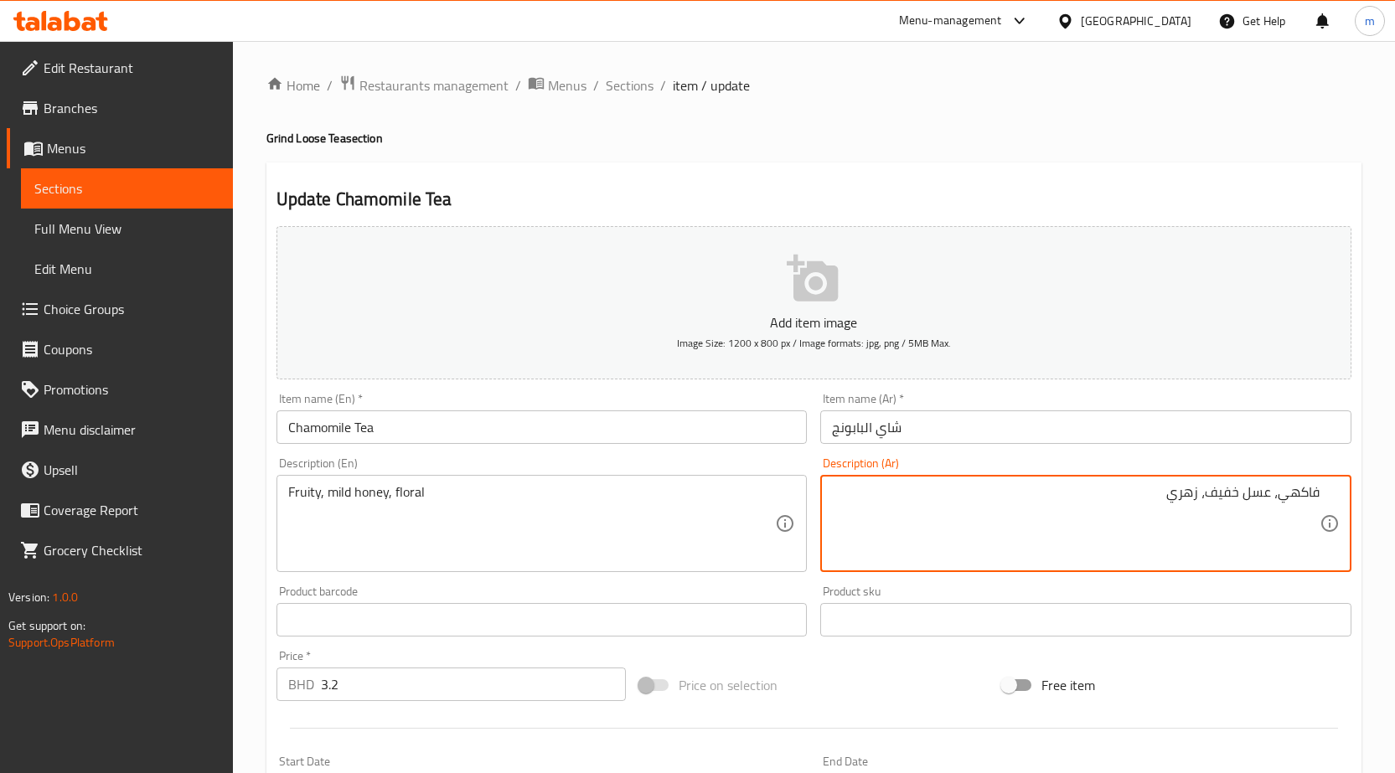
drag, startPoint x: 1212, startPoint y: 489, endPoint x: 1241, endPoint y: 493, distance: 28.8
click at [1241, 493] on textarea "فاكهي، عسل خفيف، زهري" at bounding box center [1076, 524] width 488 height 80
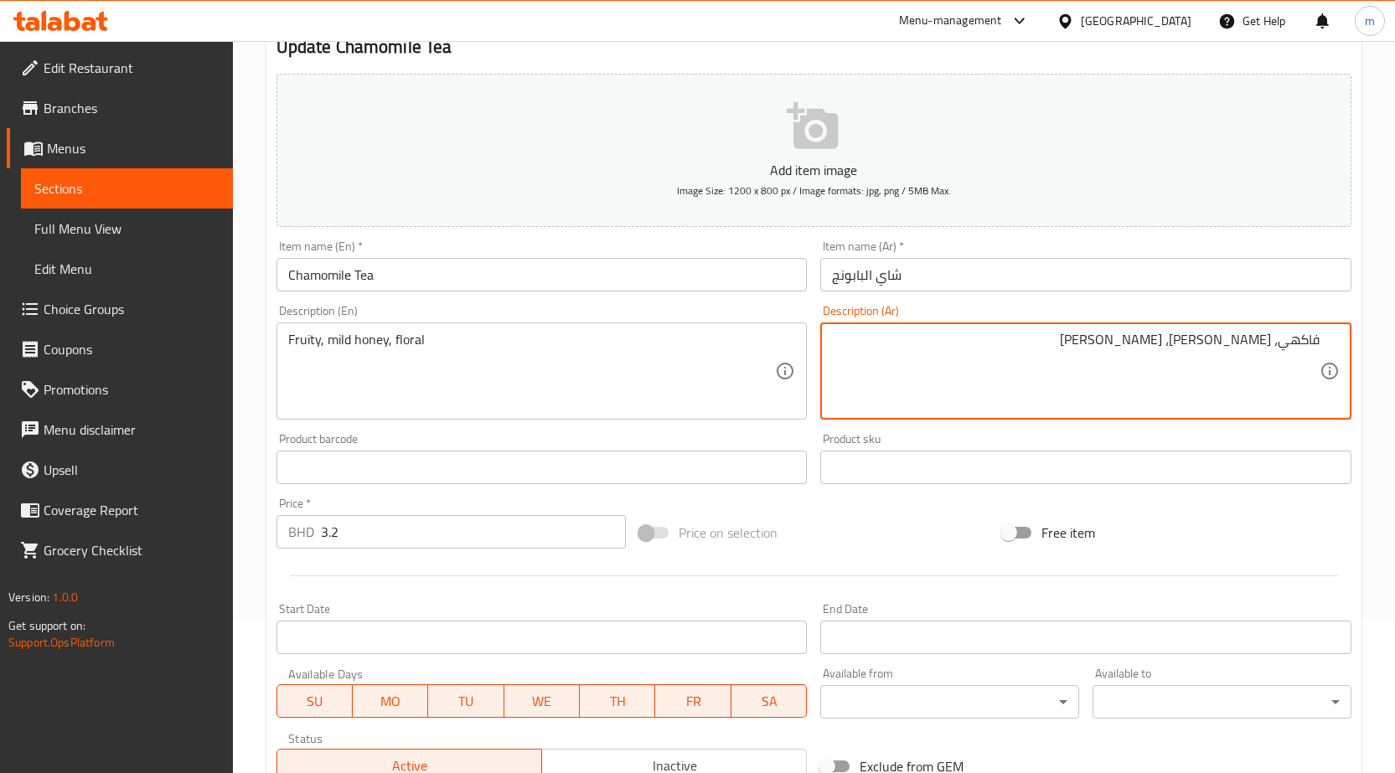
scroll to position [397, 0]
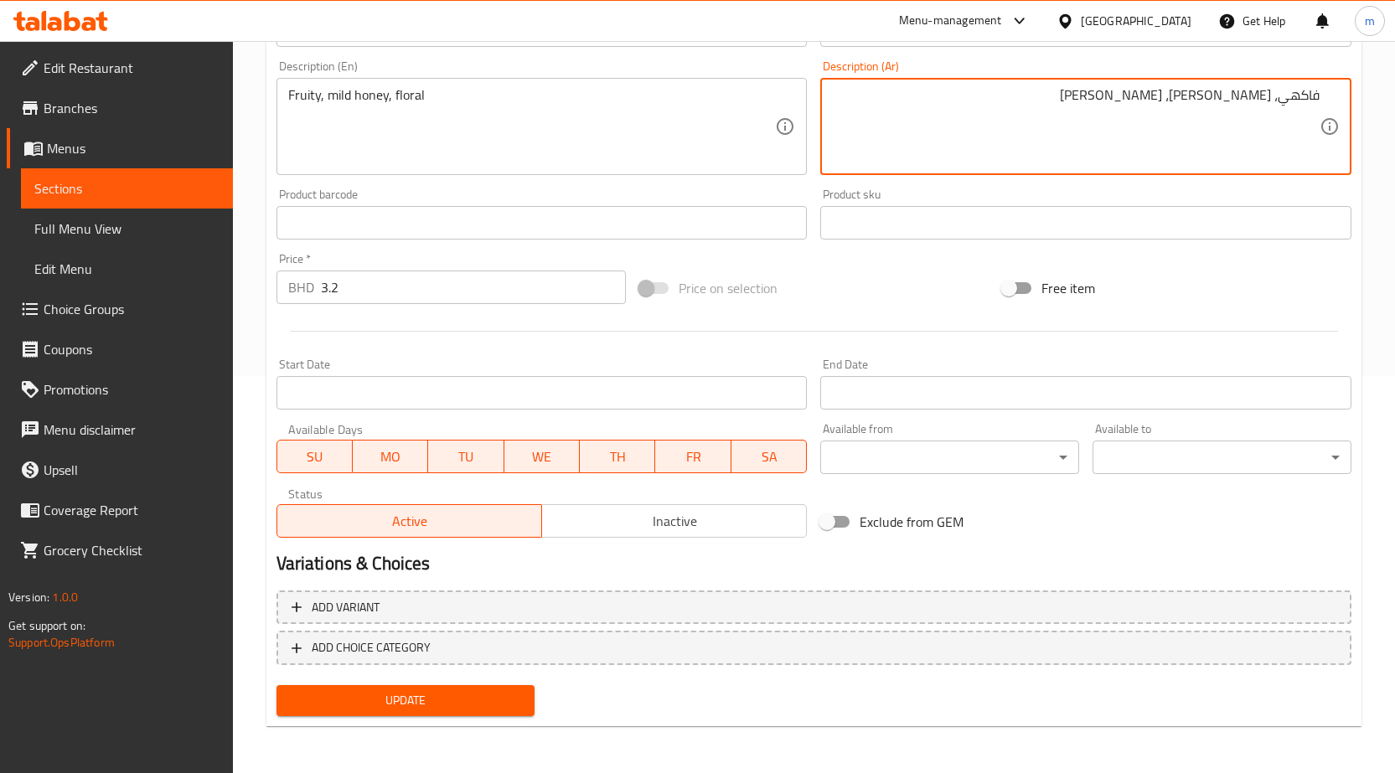
type textarea "فاكهي، [PERSON_NAME]، [PERSON_NAME]"
click at [513, 699] on span "Update" at bounding box center [406, 700] width 232 height 21
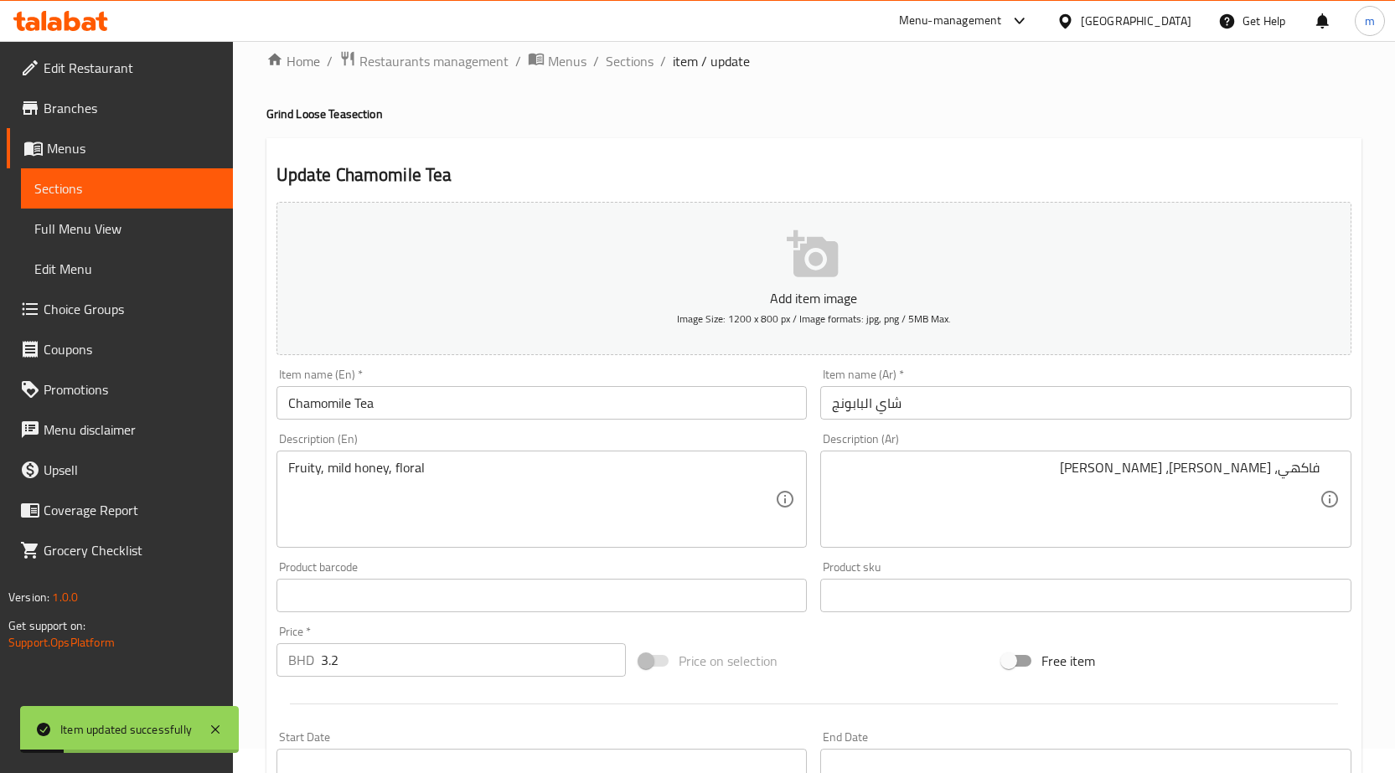
scroll to position [0, 0]
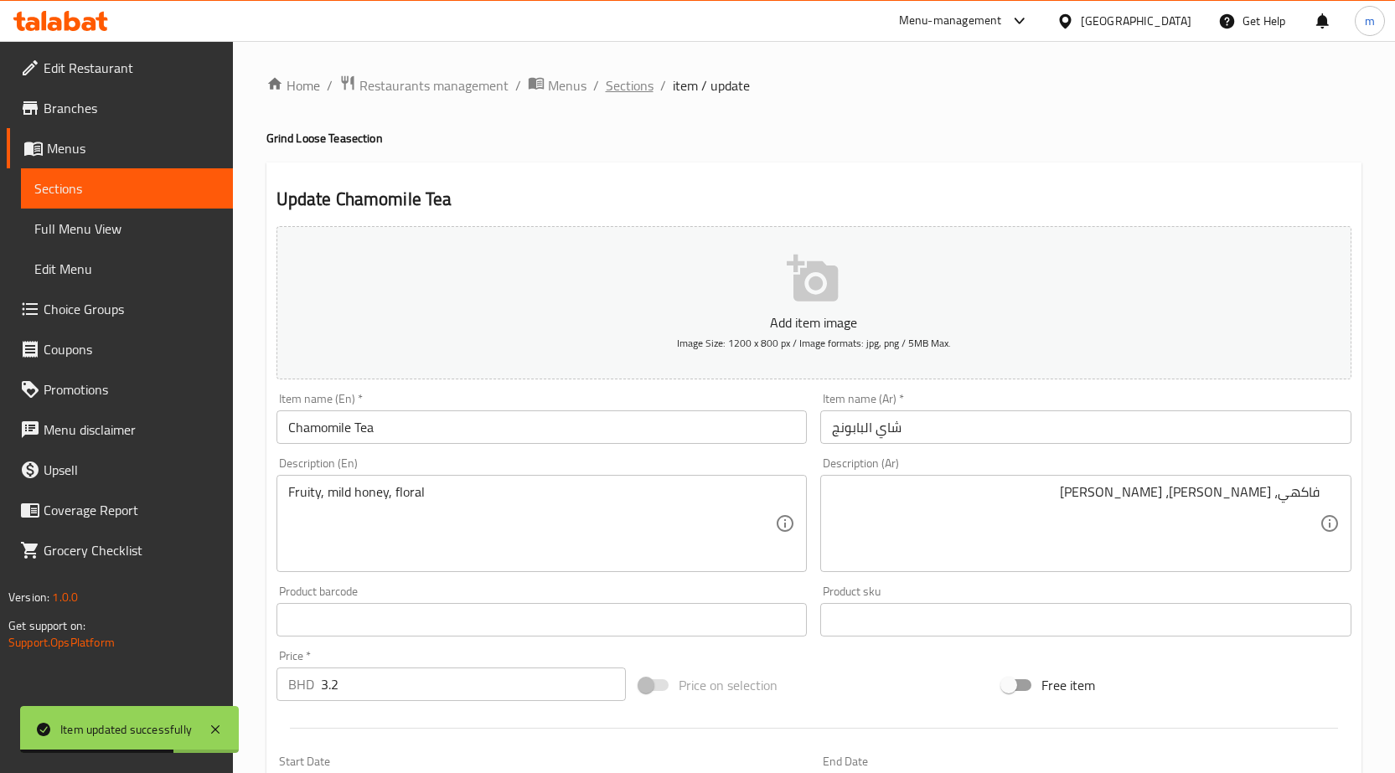
click at [638, 92] on span "Sections" at bounding box center [630, 85] width 48 height 20
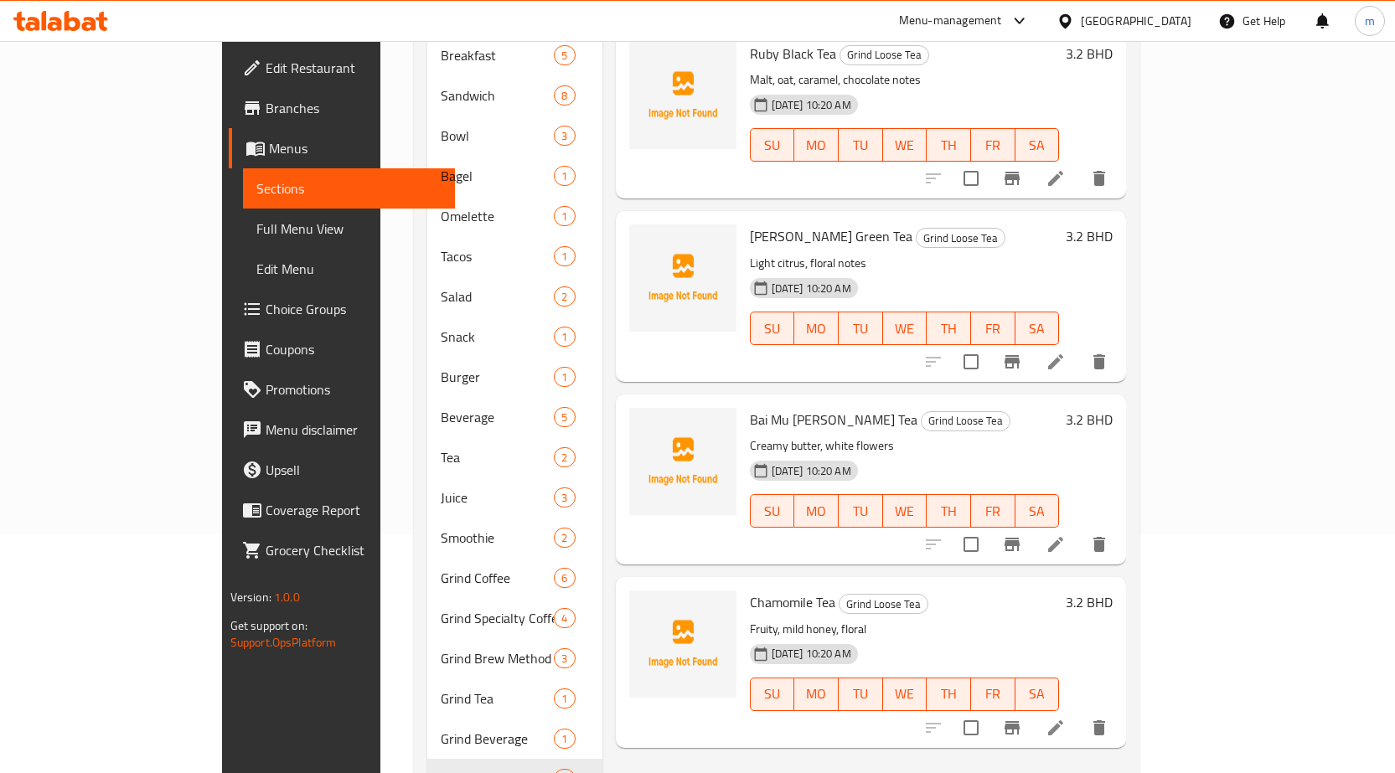
scroll to position [209, 0]
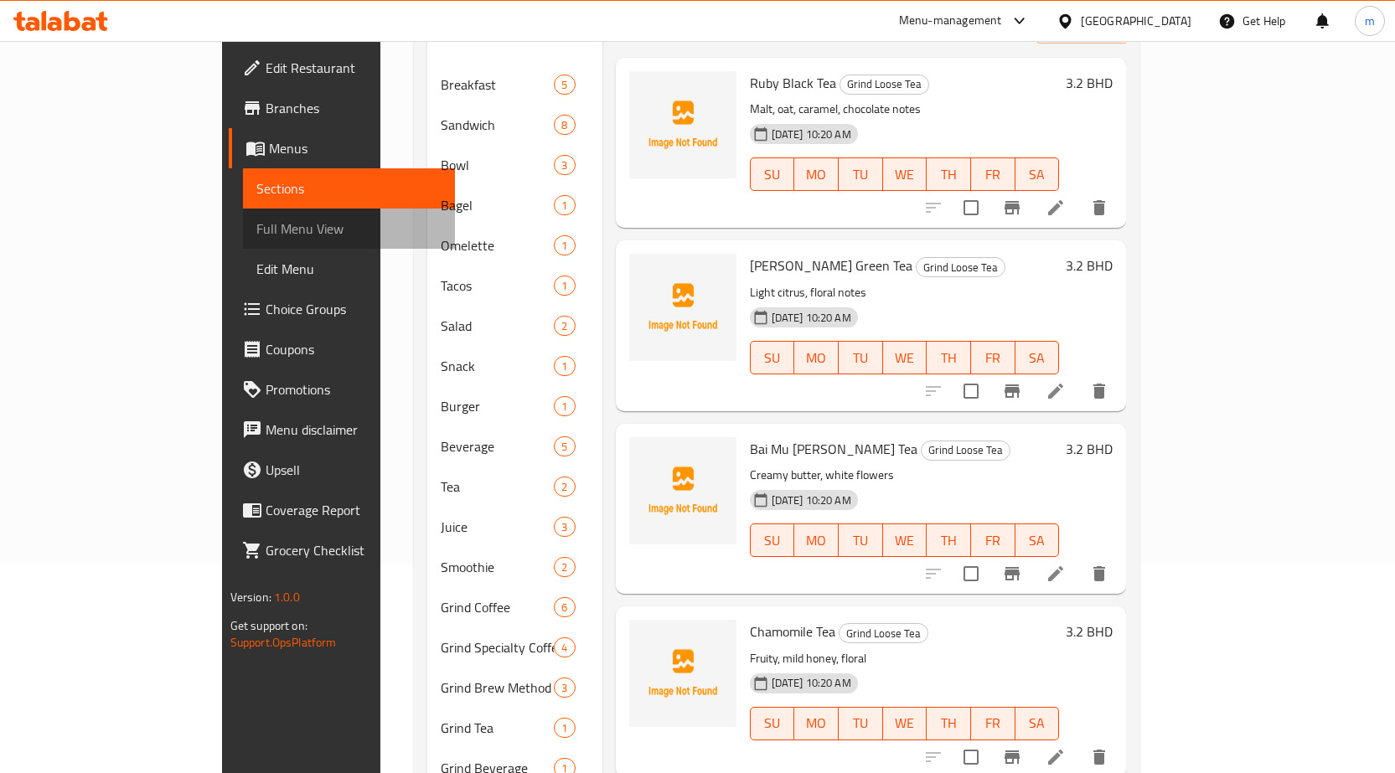
click at [256, 235] on span "Full Menu View" at bounding box center [348, 229] width 185 height 20
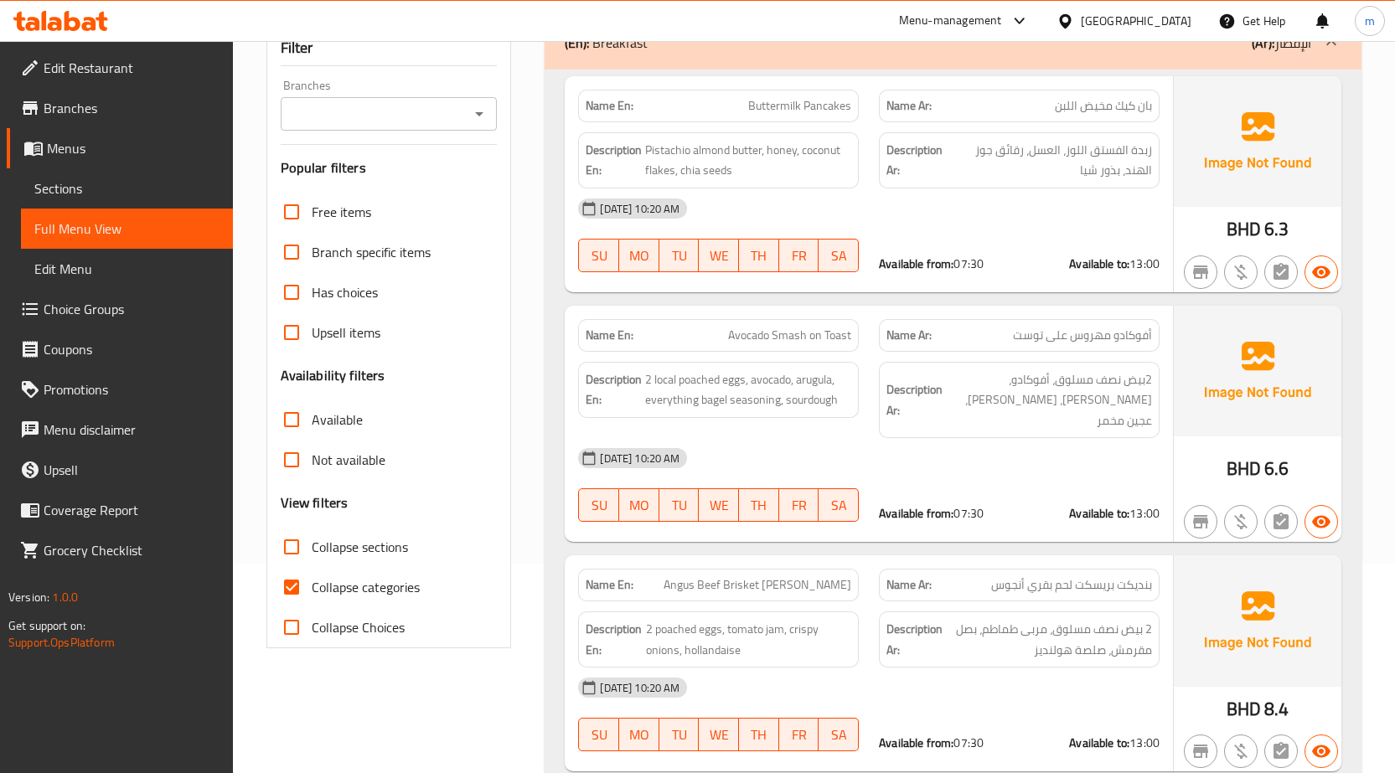
click at [398, 586] on span "Collapse categories" at bounding box center [366, 587] width 108 height 20
click at [312, 586] on input "Collapse categories" at bounding box center [291, 587] width 40 height 40
checkbox input "false"
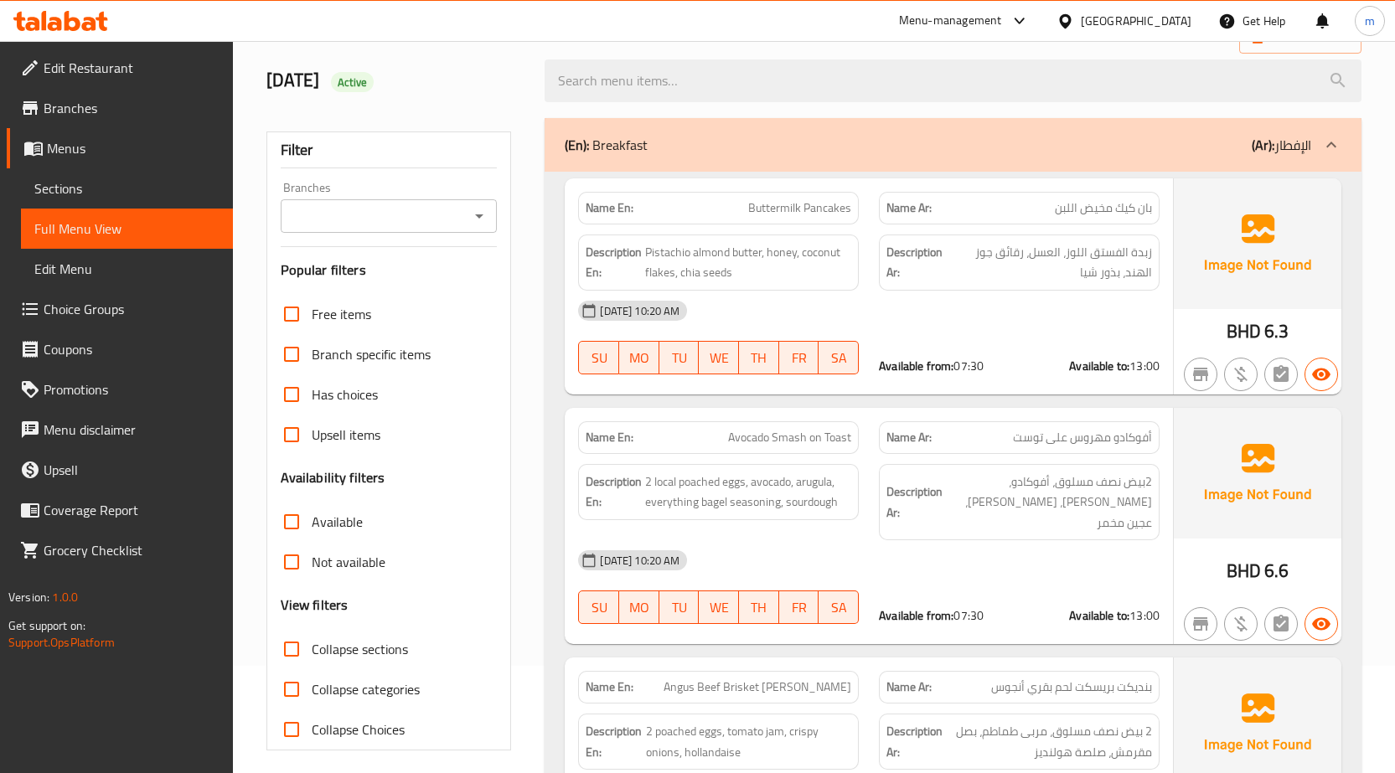
scroll to position [84, 0]
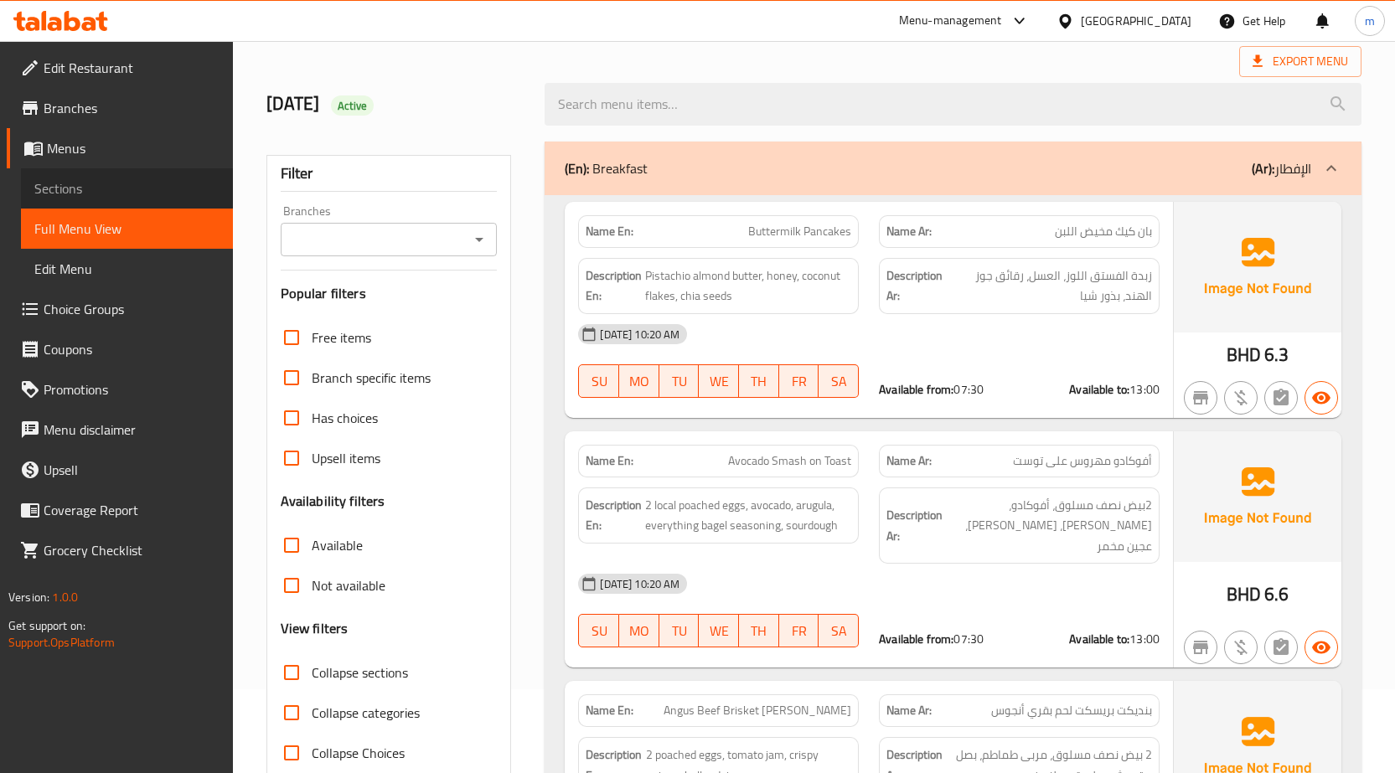
click at [147, 185] on span "Sections" at bounding box center [126, 188] width 185 height 20
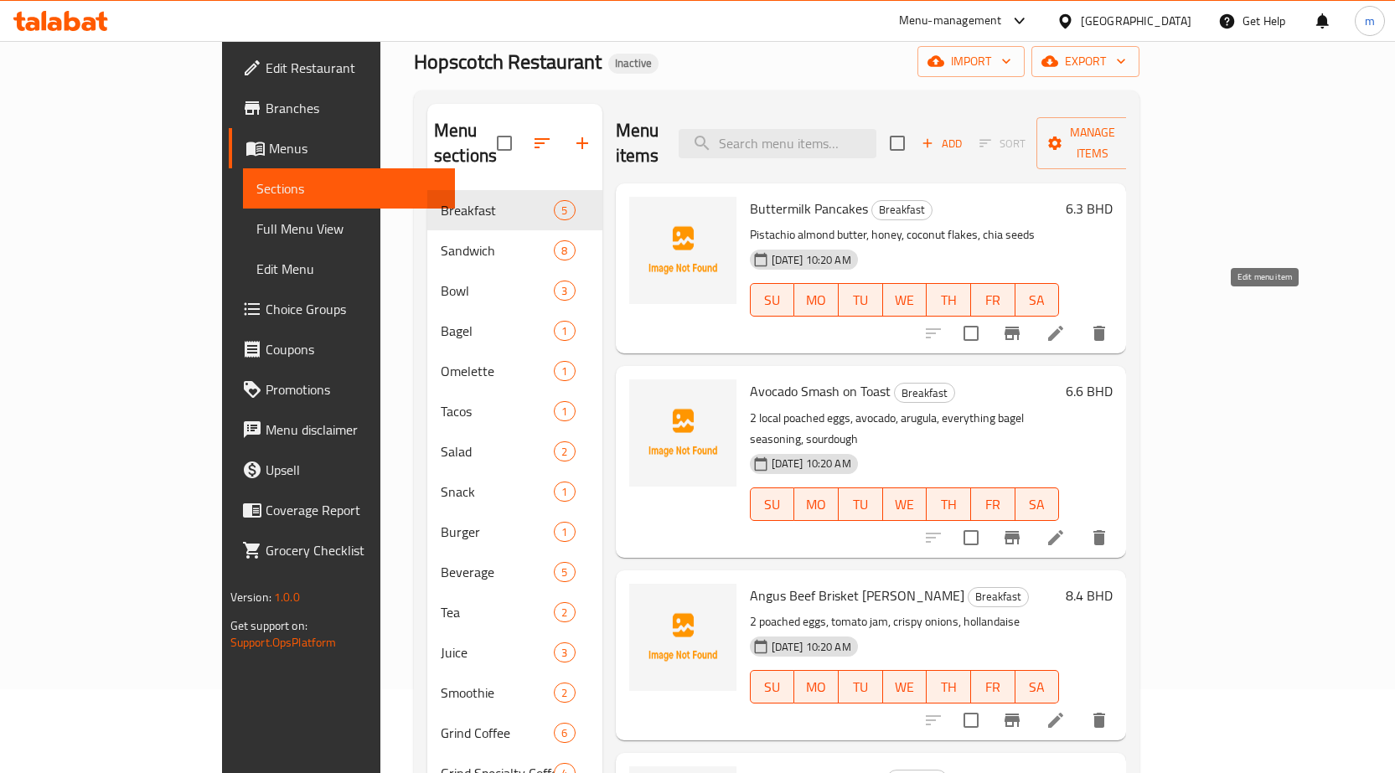
click at [1066, 323] on icon at bounding box center [1055, 333] width 20 height 20
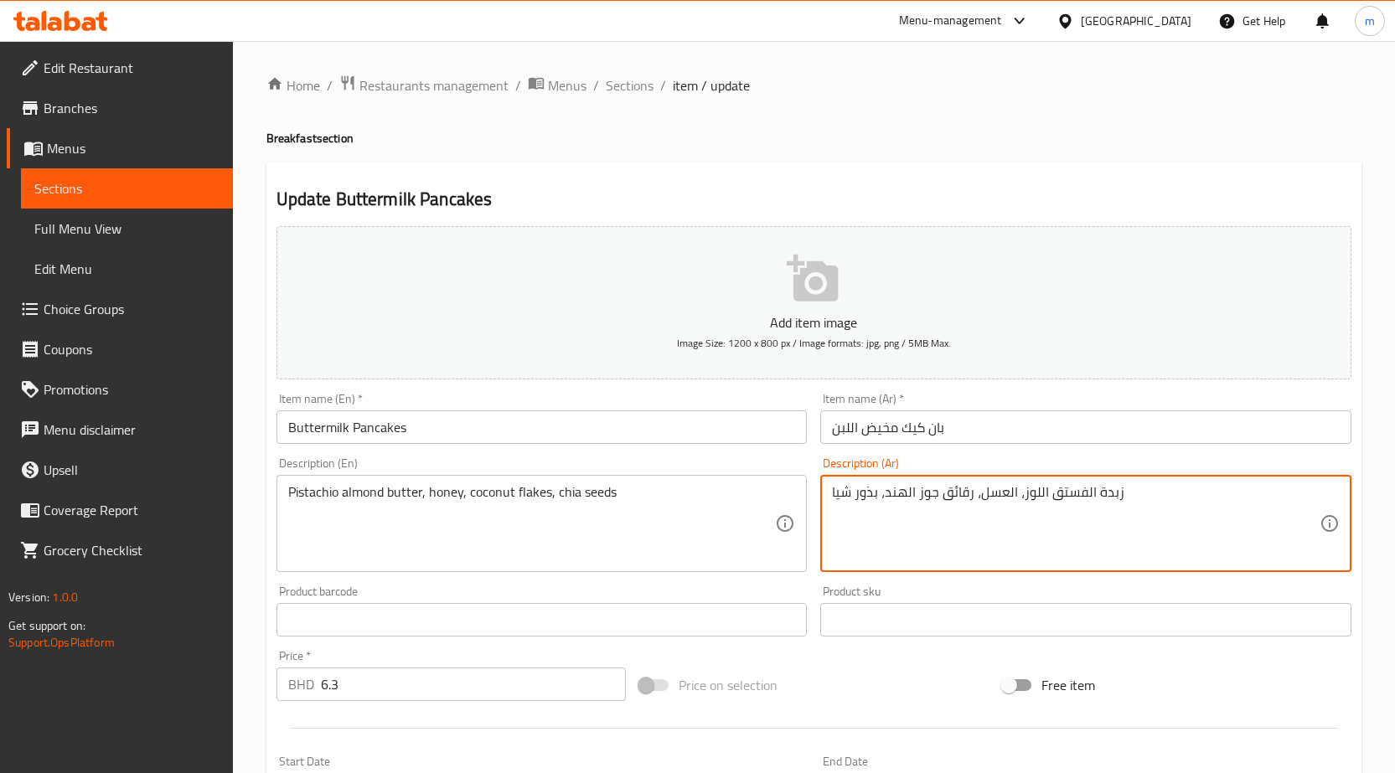
drag, startPoint x: 942, startPoint y: 493, endPoint x: 973, endPoint y: 513, distance: 35.8
click at [973, 513] on textarea "زبدة الفستق اللوز، العسل، رقائق جوز الهند، بذور شيا" at bounding box center [1076, 524] width 488 height 80
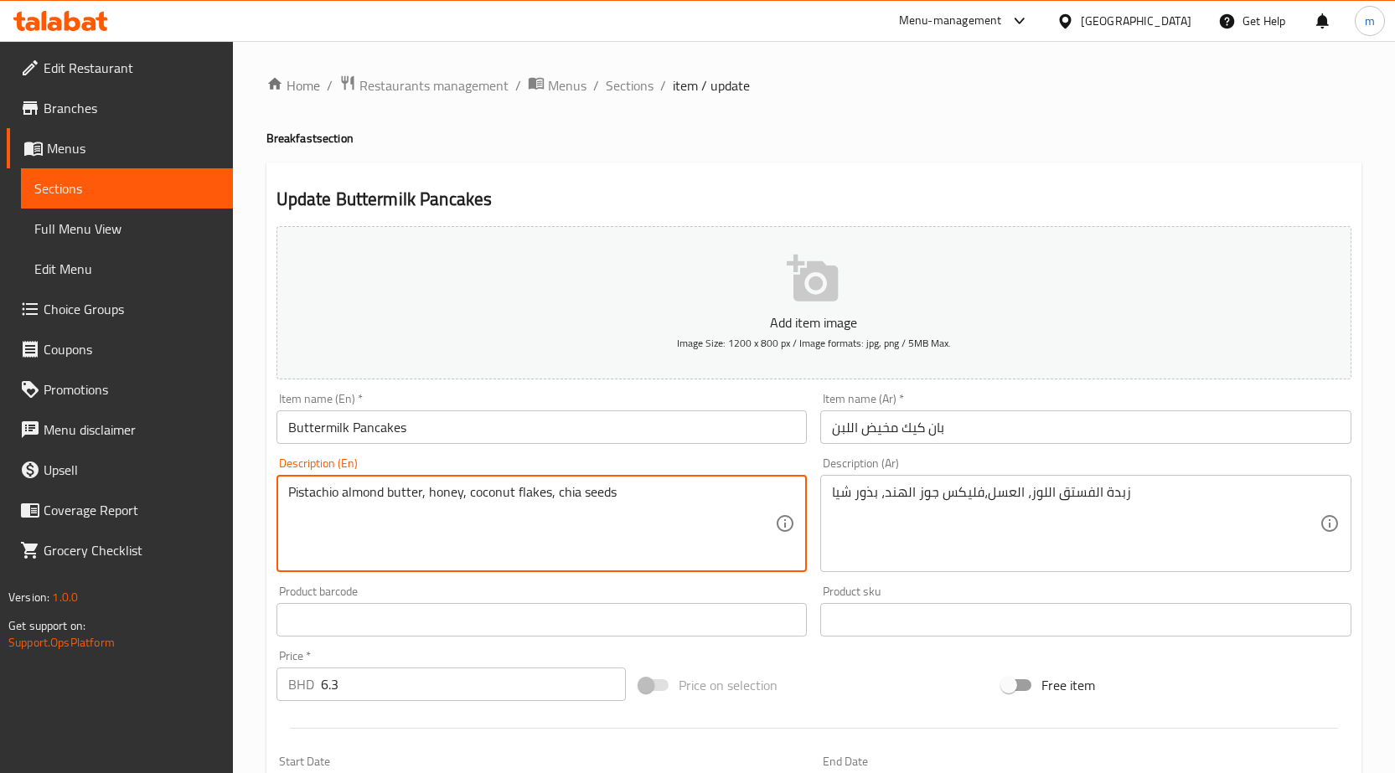
drag, startPoint x: 515, startPoint y: 489, endPoint x: 549, endPoint y: 498, distance: 34.8
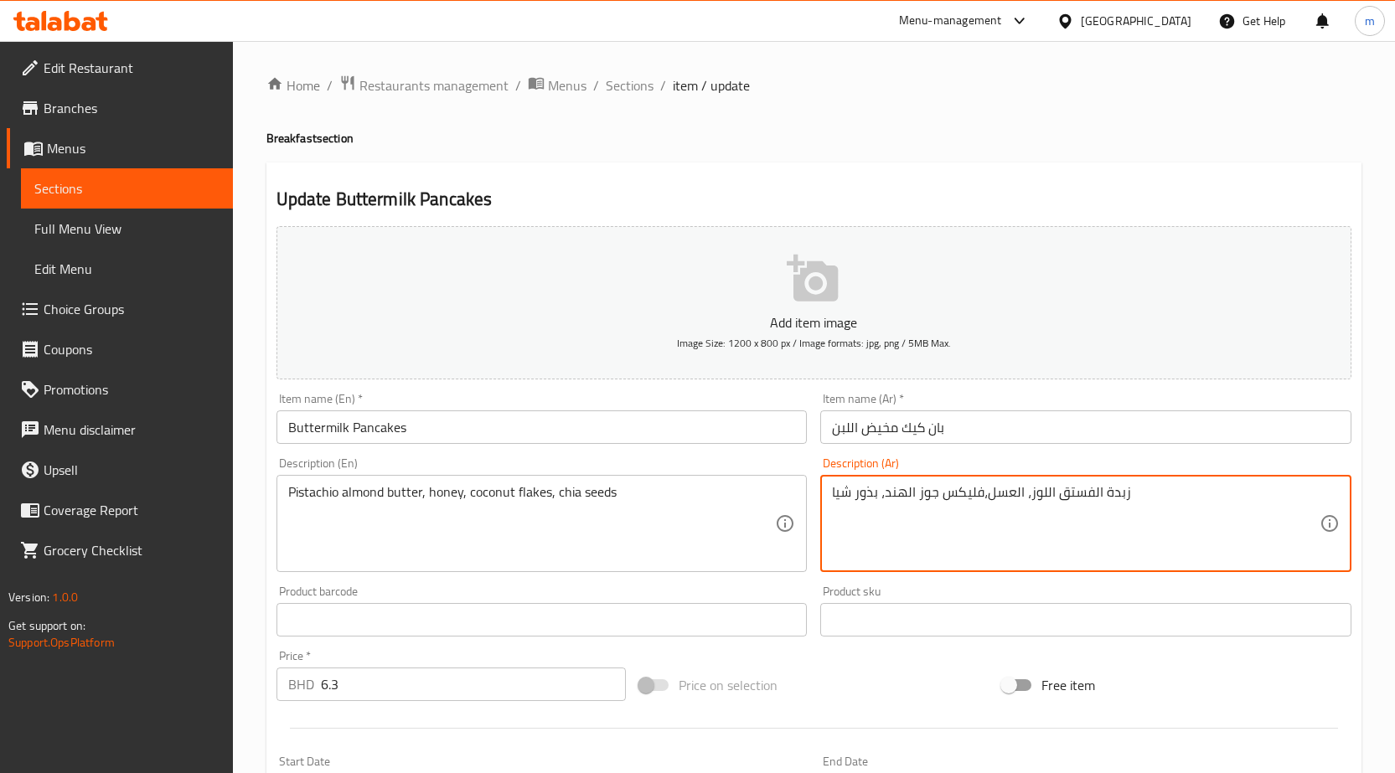
drag, startPoint x: 939, startPoint y: 493, endPoint x: 981, endPoint y: 491, distance: 42.0
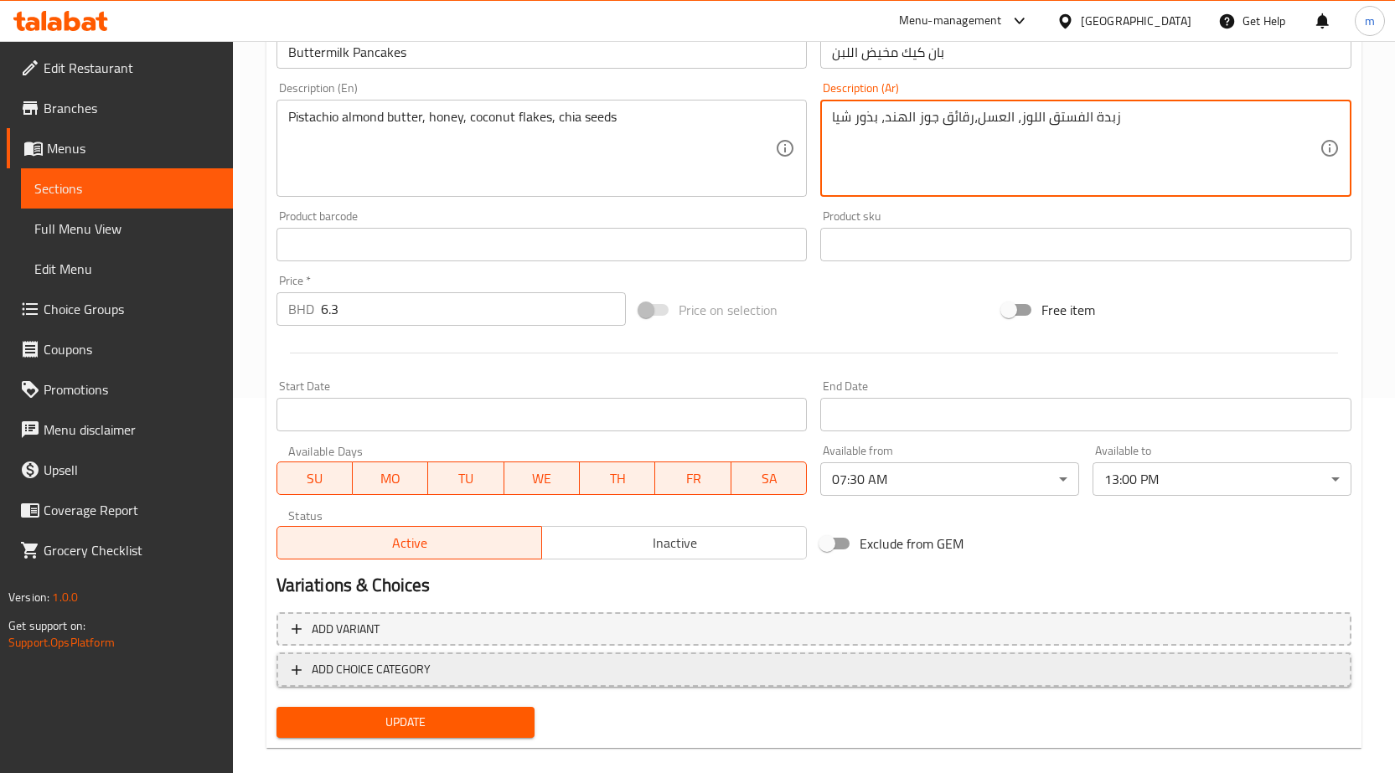
scroll to position [397, 0]
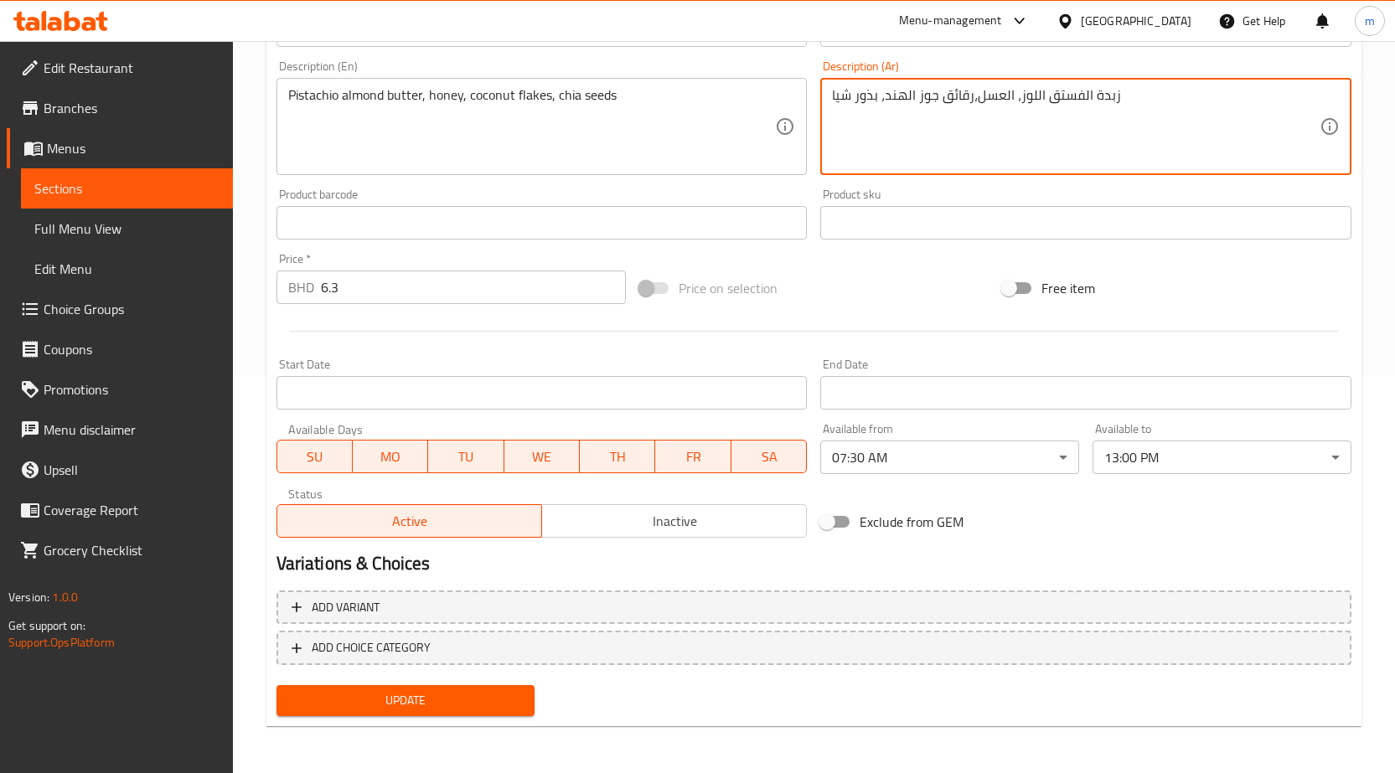
type textarea "زبدة الفستق اللوز، العسل،رقائق جوز الهند، بذور شيا"
click at [467, 697] on span "Update" at bounding box center [406, 700] width 232 height 21
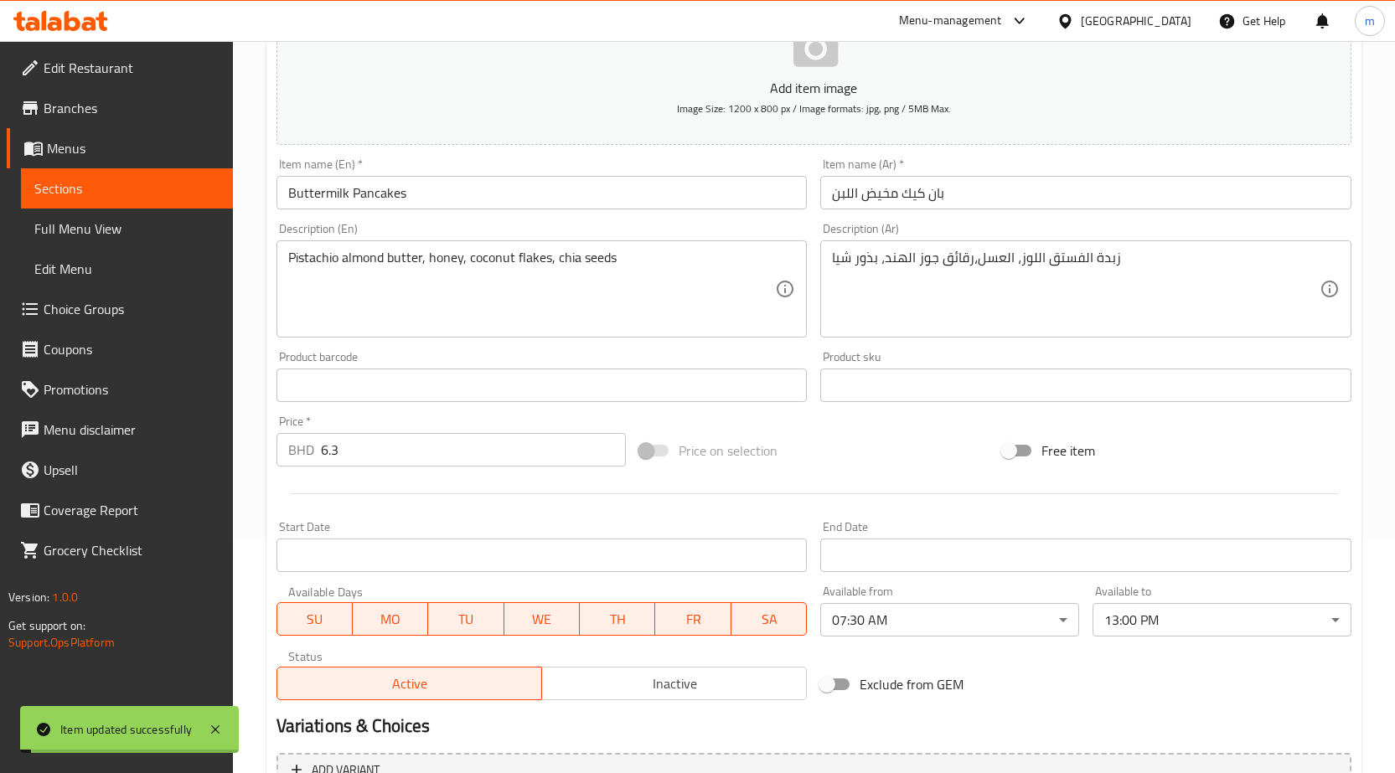
scroll to position [0, 0]
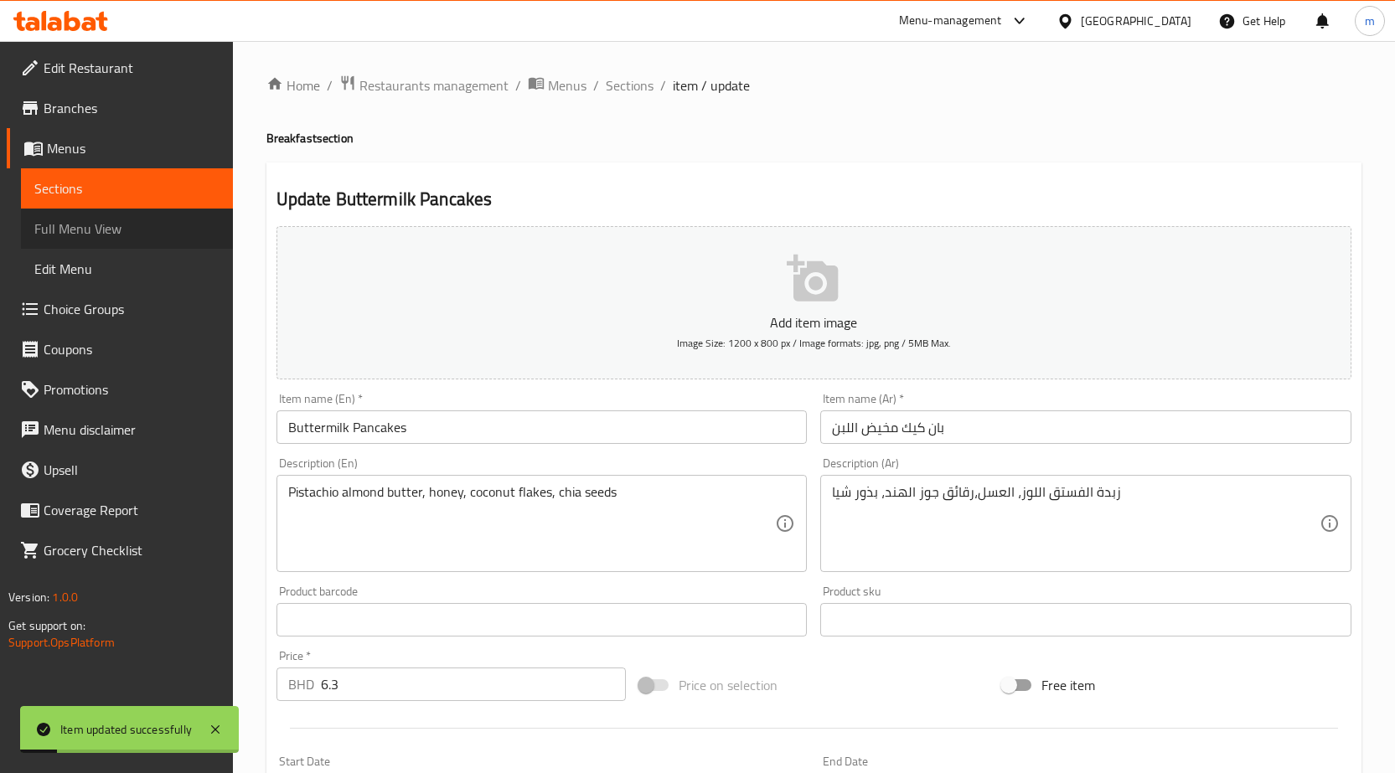
click at [128, 237] on span "Full Menu View" at bounding box center [126, 229] width 185 height 20
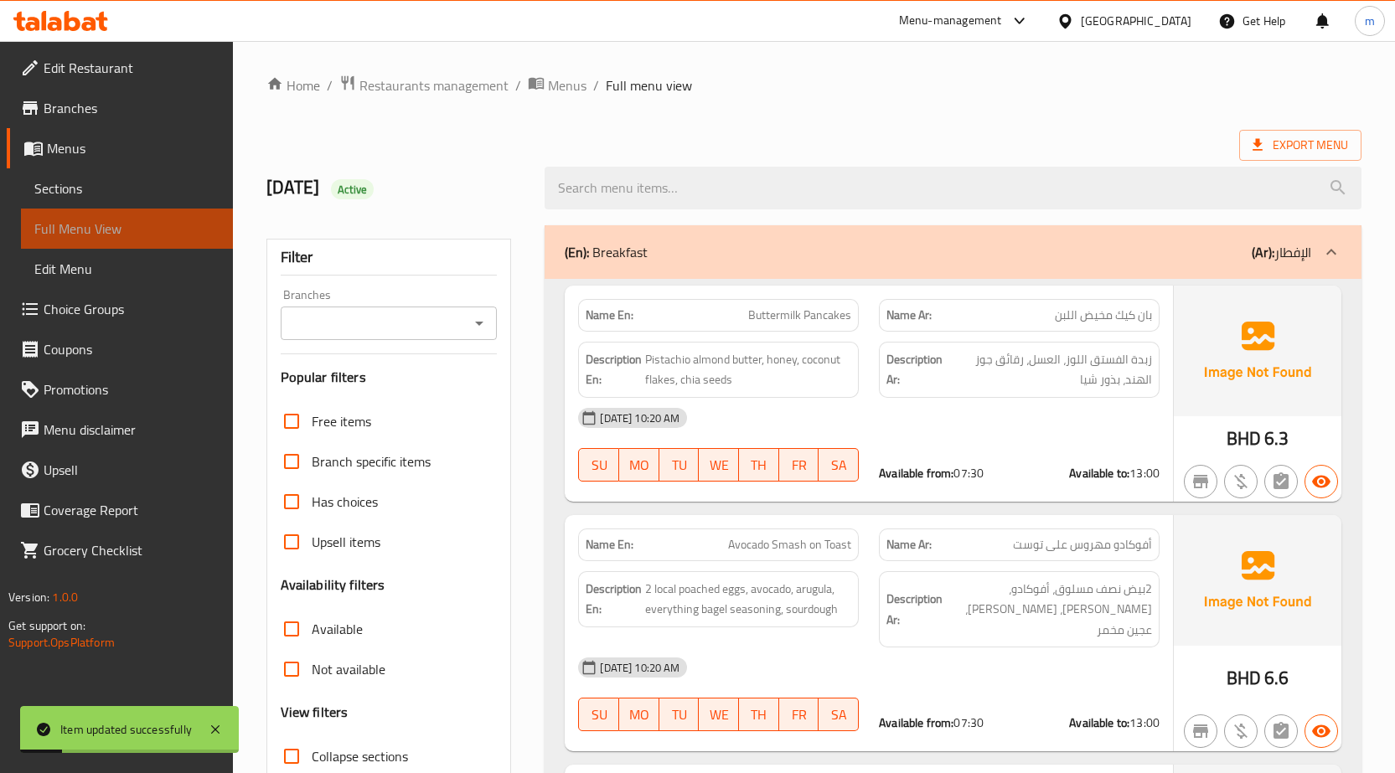
click at [78, 219] on span "Full Menu View" at bounding box center [126, 229] width 185 height 20
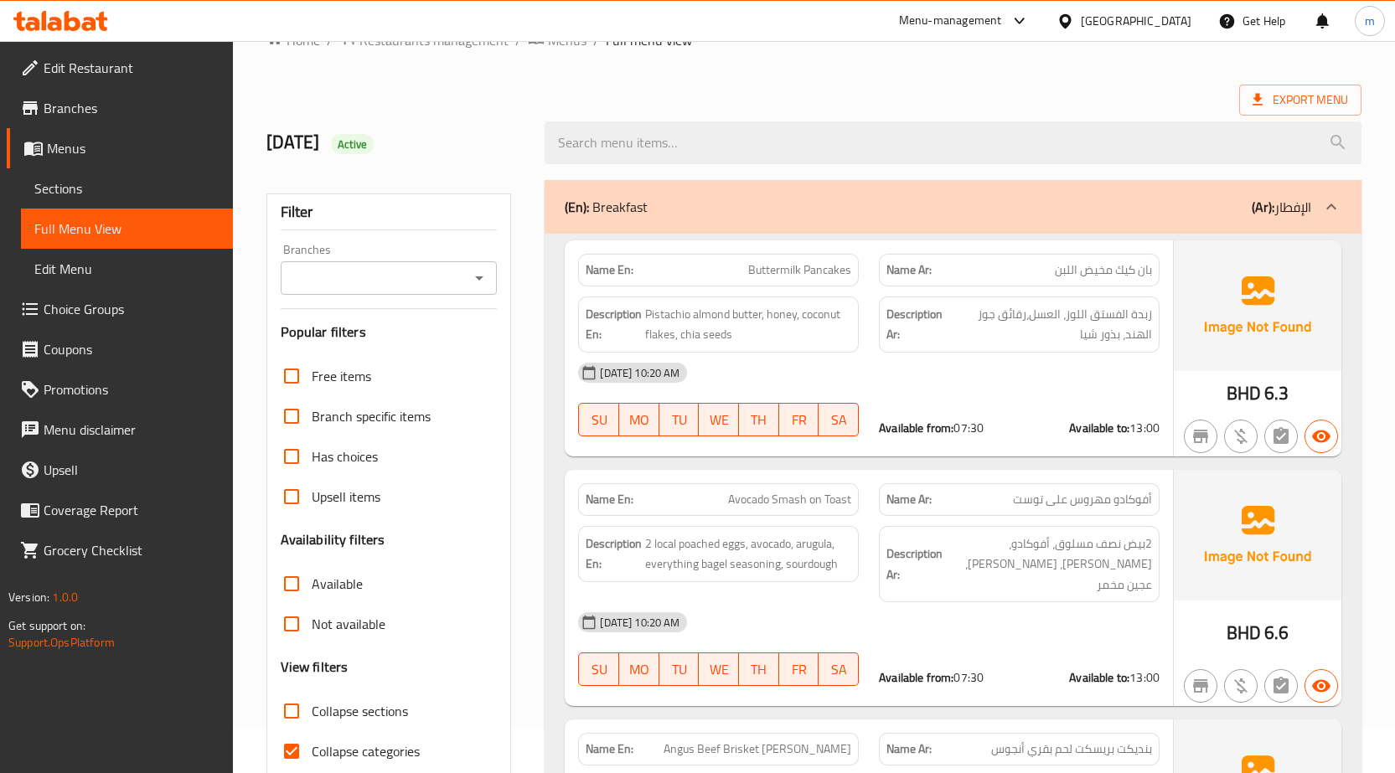
scroll to position [84, 0]
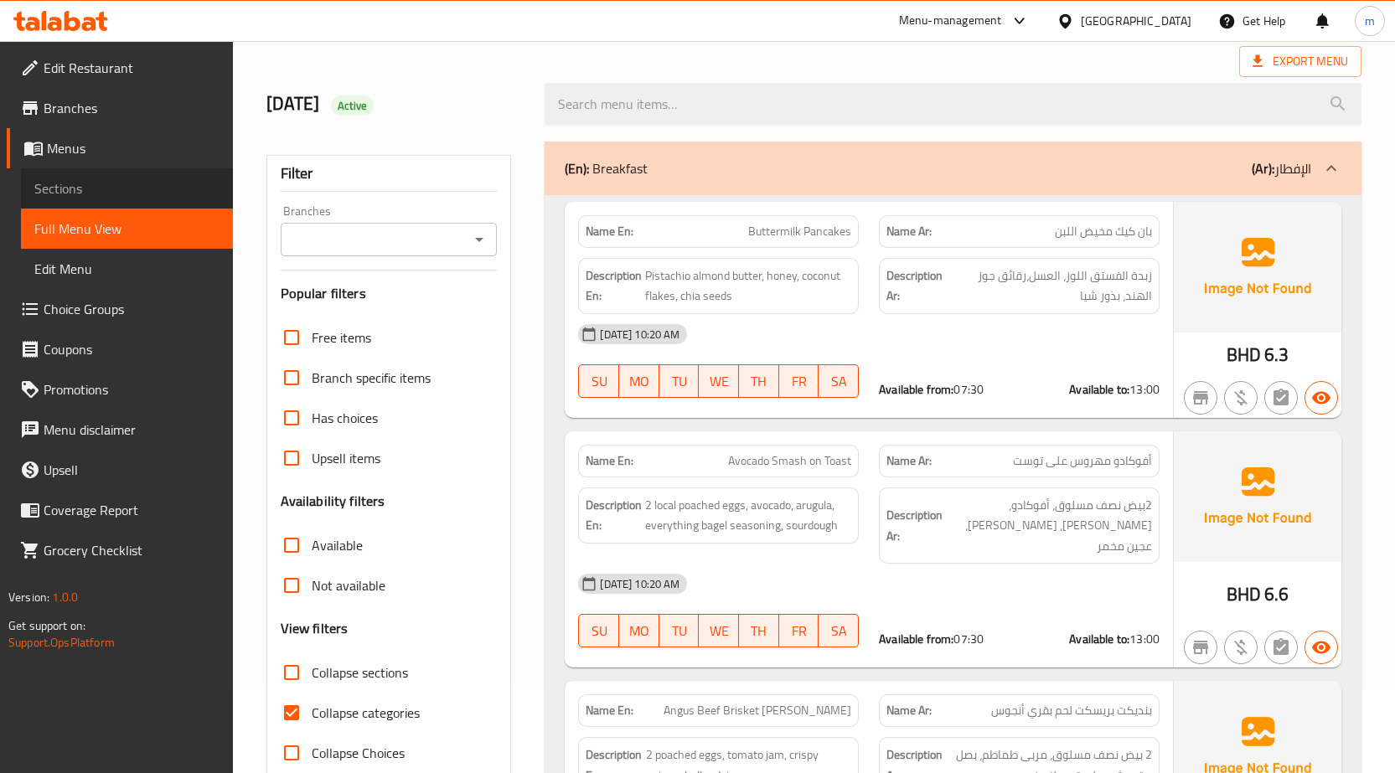
click at [75, 184] on span "Sections" at bounding box center [126, 188] width 185 height 20
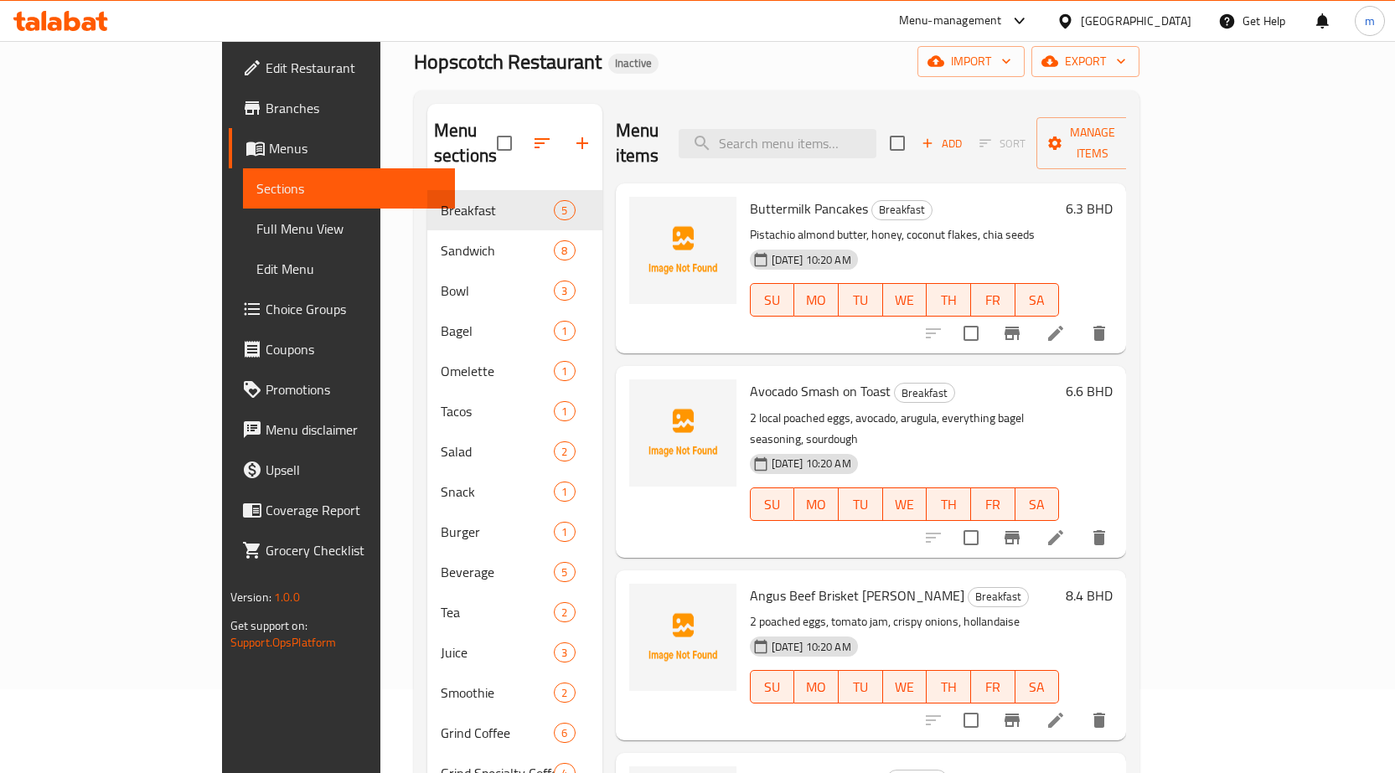
click at [1066, 528] on icon at bounding box center [1055, 538] width 20 height 20
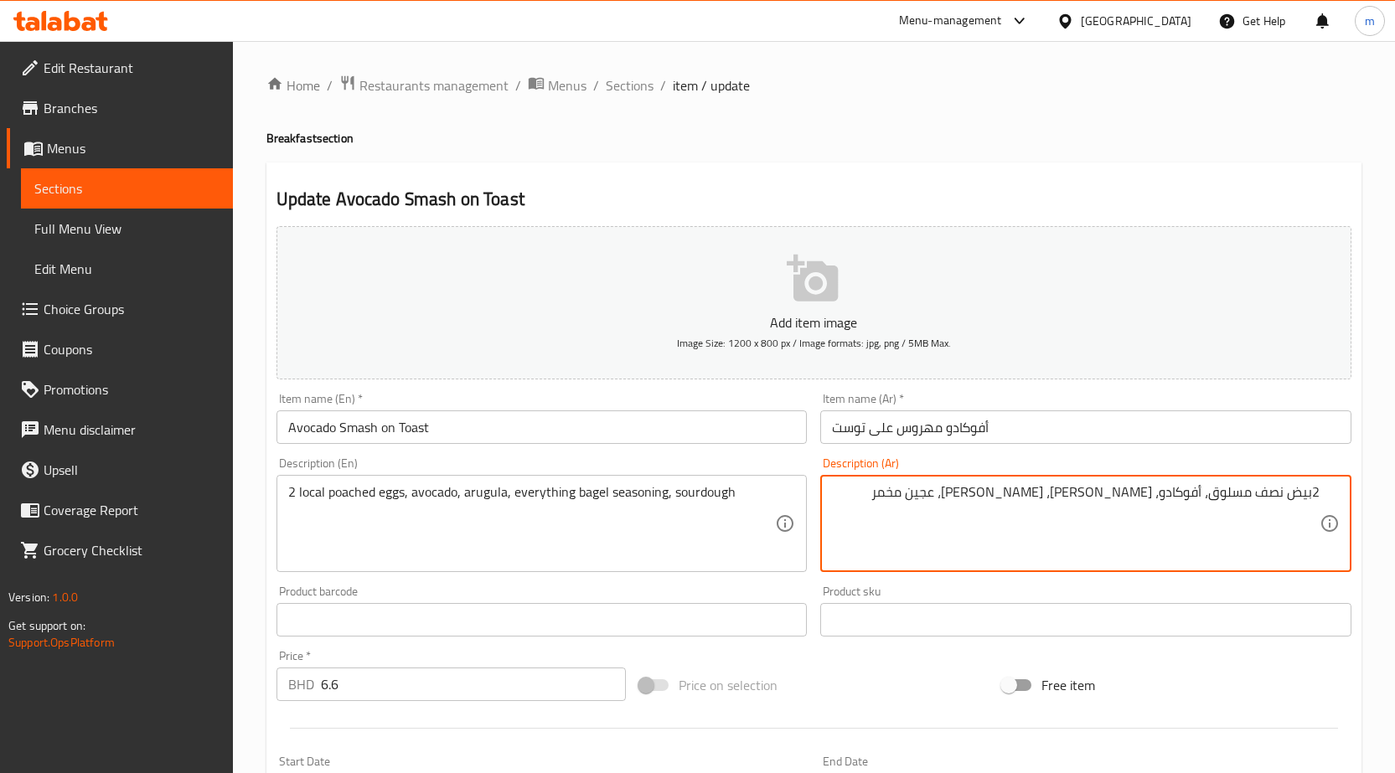
click at [1210, 489] on textarea "2بيض نصف مسلوق، أفوكادو، [PERSON_NAME]، [PERSON_NAME]، عجين مخمر" at bounding box center [1076, 524] width 488 height 80
click at [1214, 502] on textarea "2بيض نصف مسلوق، أفوكادو، [PERSON_NAME]، [PERSON_NAME]، عجين مخمر" at bounding box center [1076, 524] width 488 height 80
click at [1214, 491] on textarea "2بيض نصف مسلوقلوكال ، أفوكادو، [PERSON_NAME]، توابل بيغل ايفريثينج، عجين مخمر" at bounding box center [1076, 524] width 488 height 80
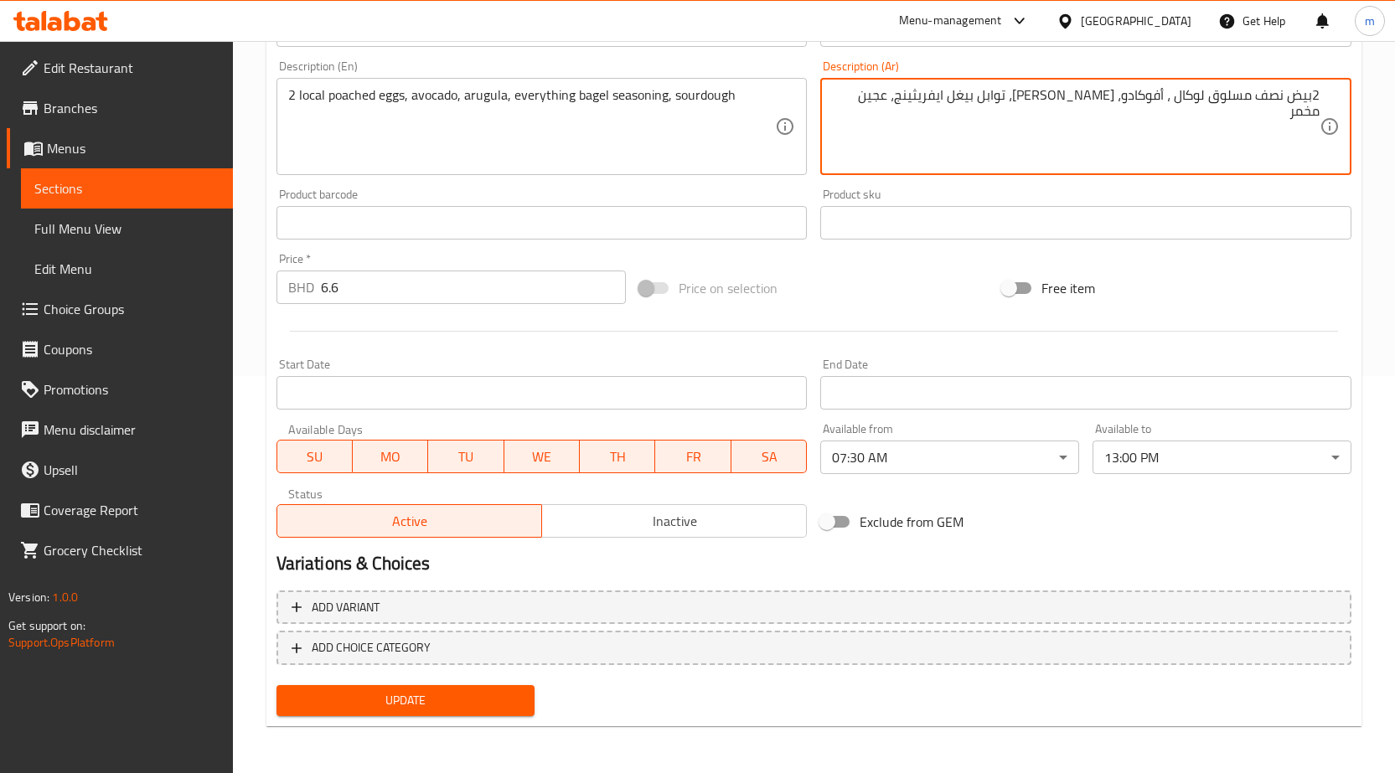
type textarea "2بيض نصف مسلوق لوكال ، أفوكادو، [PERSON_NAME]، توابل بيغل ايفريثينج، عجين مخمر"
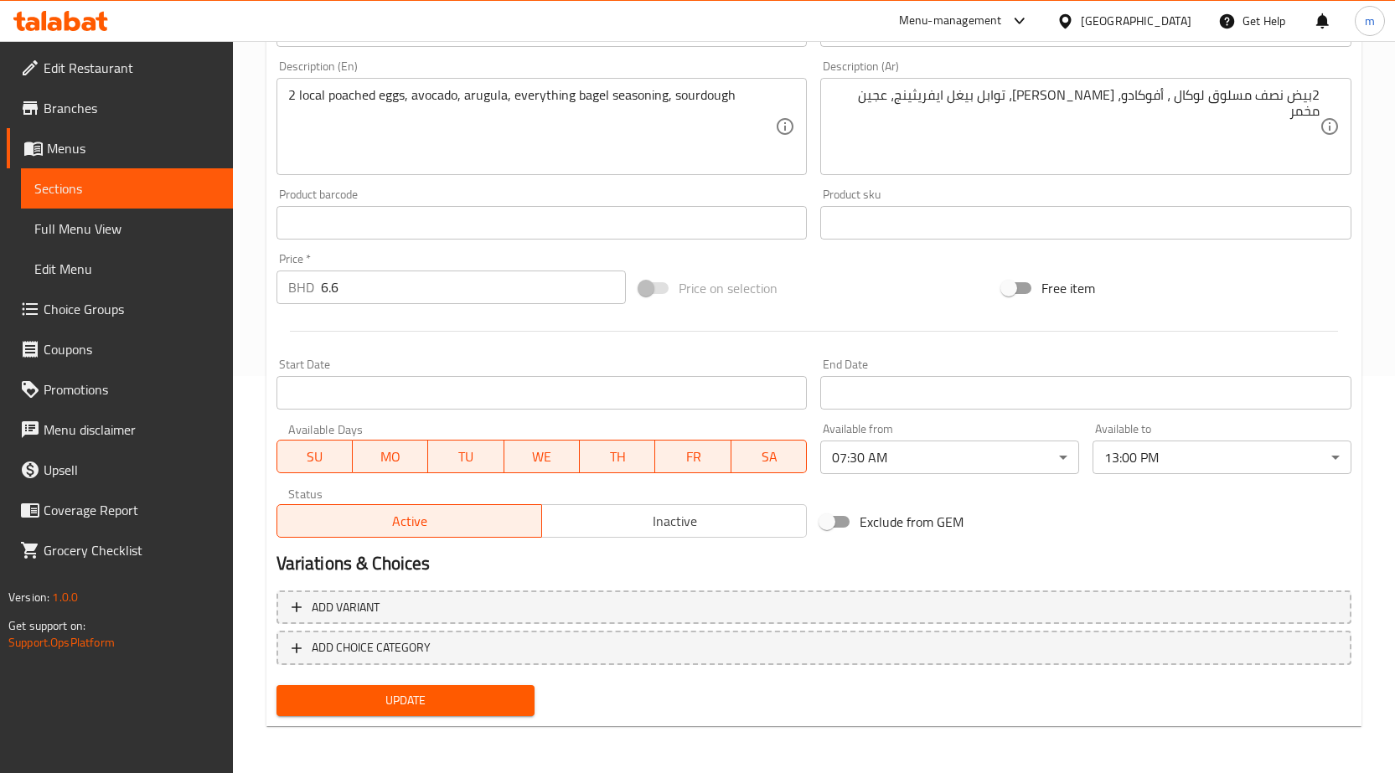
click at [405, 718] on div "Update" at bounding box center [406, 701] width 272 height 44
click at [412, 710] on span "Update" at bounding box center [406, 700] width 232 height 21
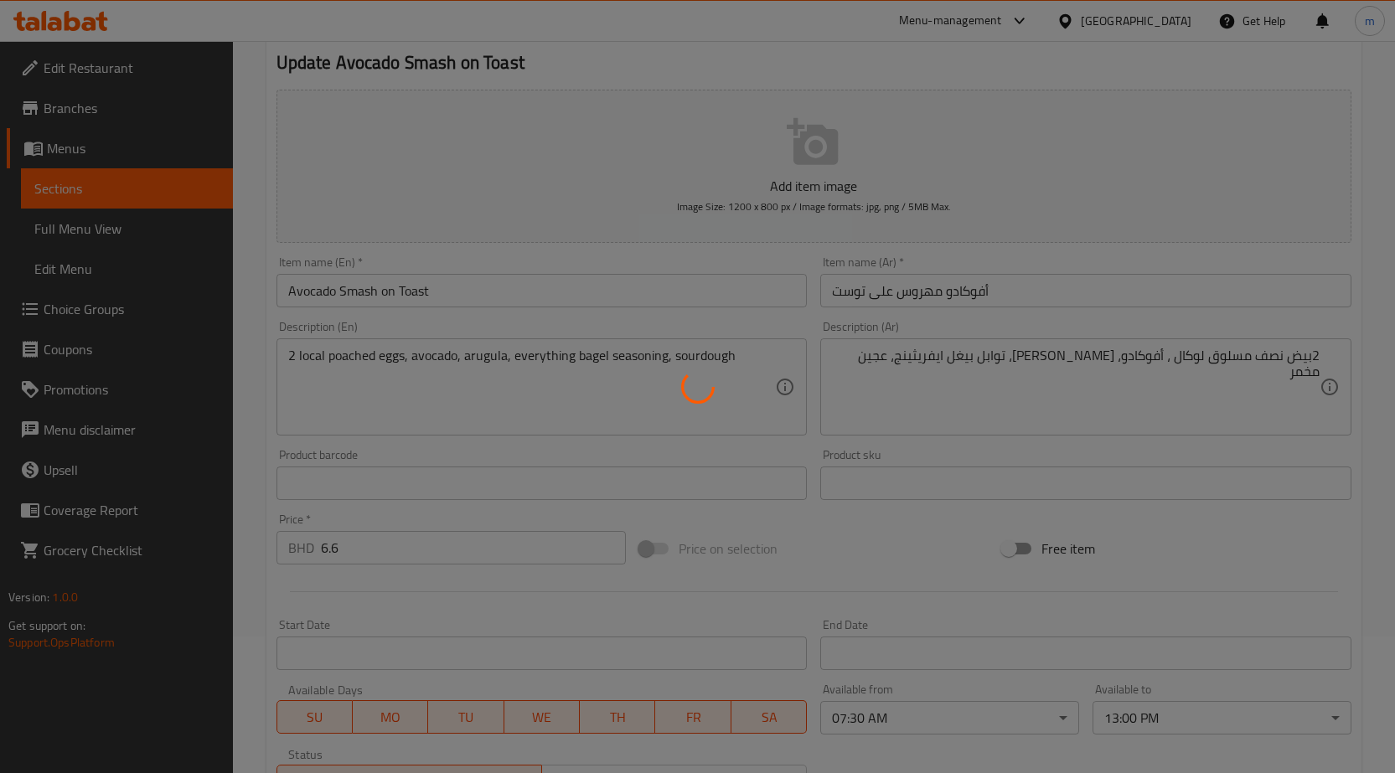
scroll to position [0, 0]
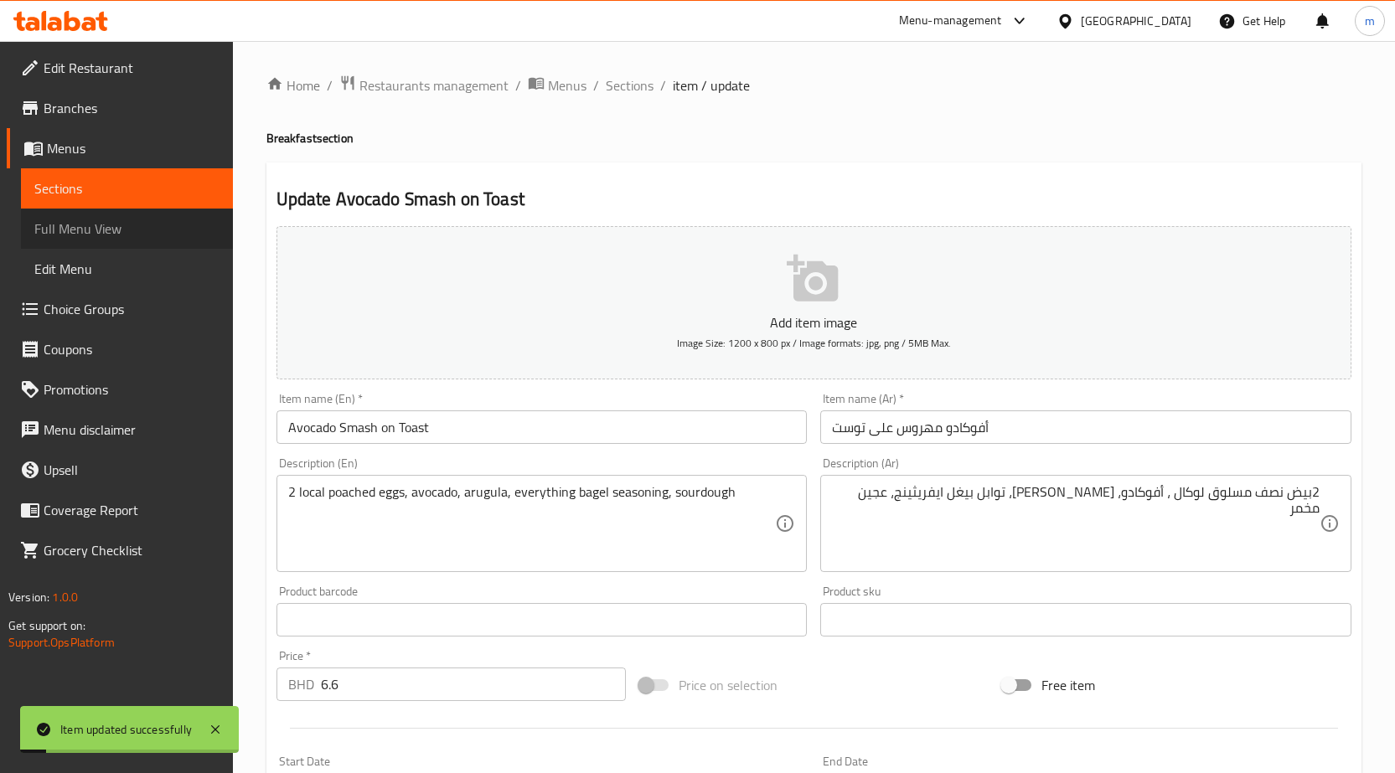
click at [97, 235] on span "Full Menu View" at bounding box center [126, 229] width 185 height 20
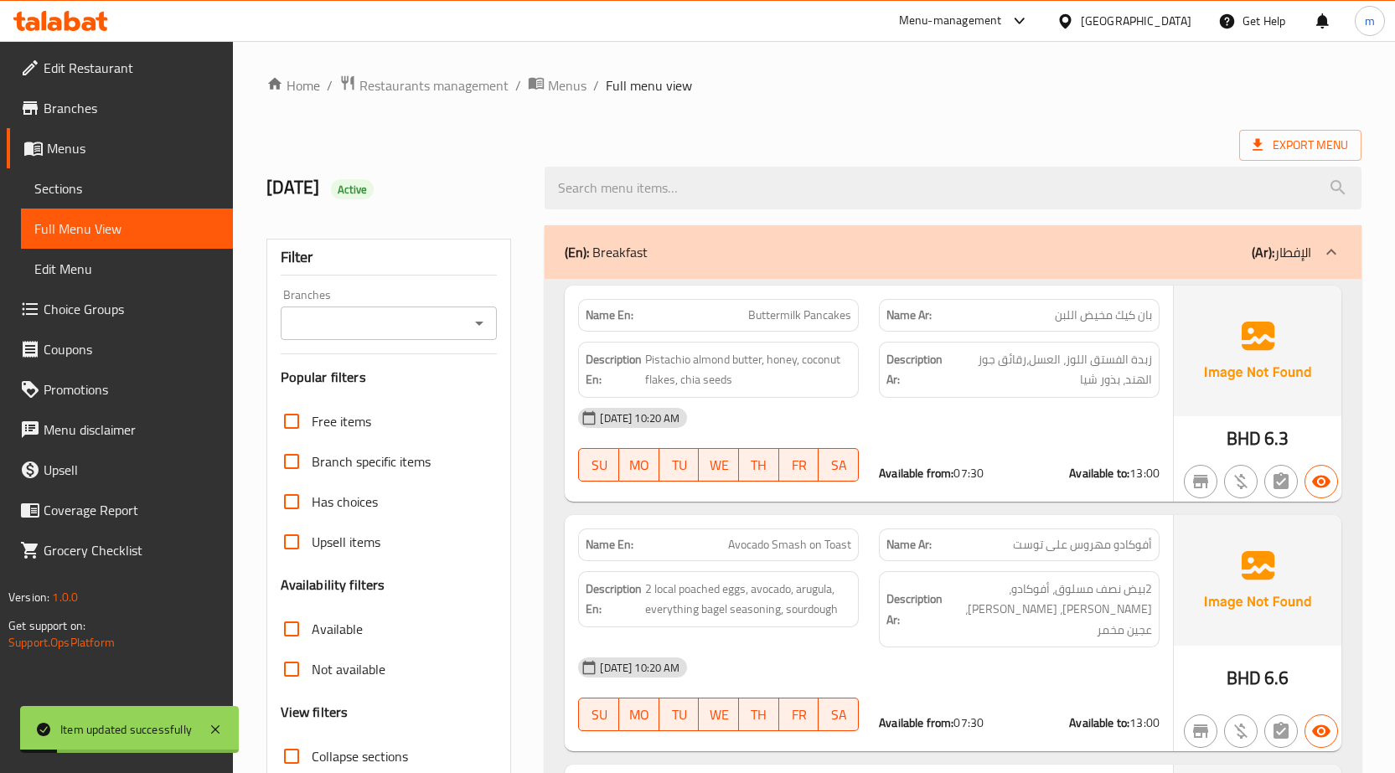
scroll to position [335, 0]
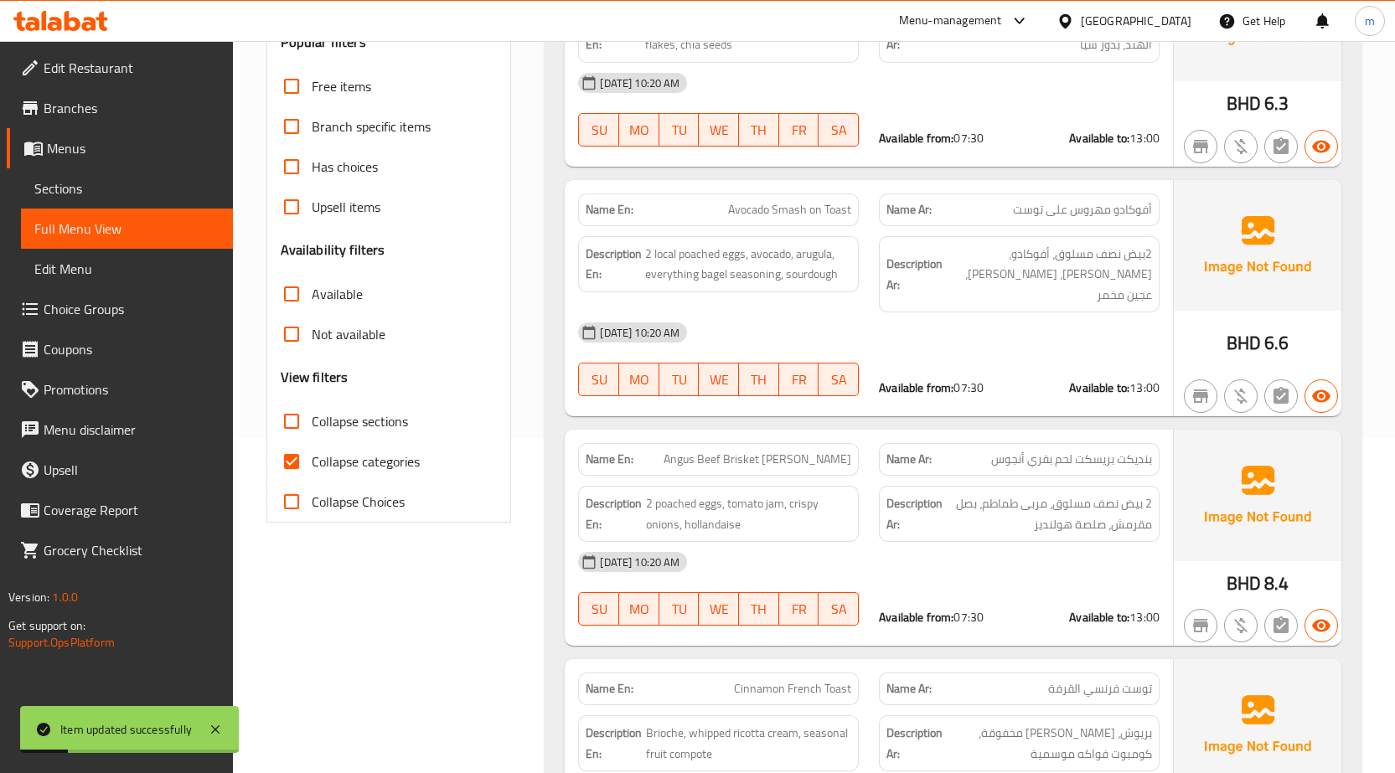
click at [403, 469] on span "Collapse categories" at bounding box center [366, 462] width 108 height 20
click at [312, 469] on input "Collapse categories" at bounding box center [291, 461] width 40 height 40
checkbox input "false"
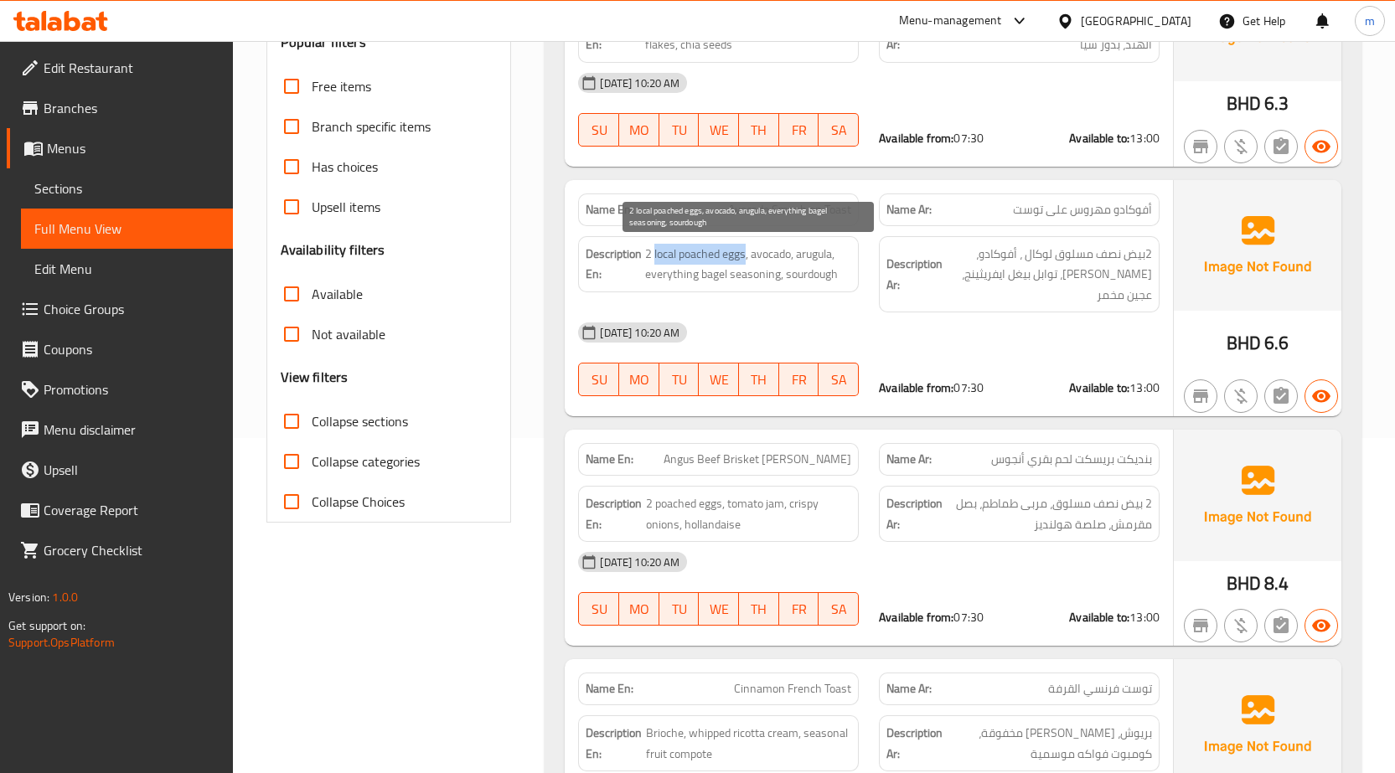
drag, startPoint x: 655, startPoint y: 250, endPoint x: 746, endPoint y: 249, distance: 91.3
click at [746, 249] on span "2 local poached eggs, avocado, arugula, everything bagel seasoning, sourdough" at bounding box center [748, 264] width 206 height 41
copy span "local poached eggs"
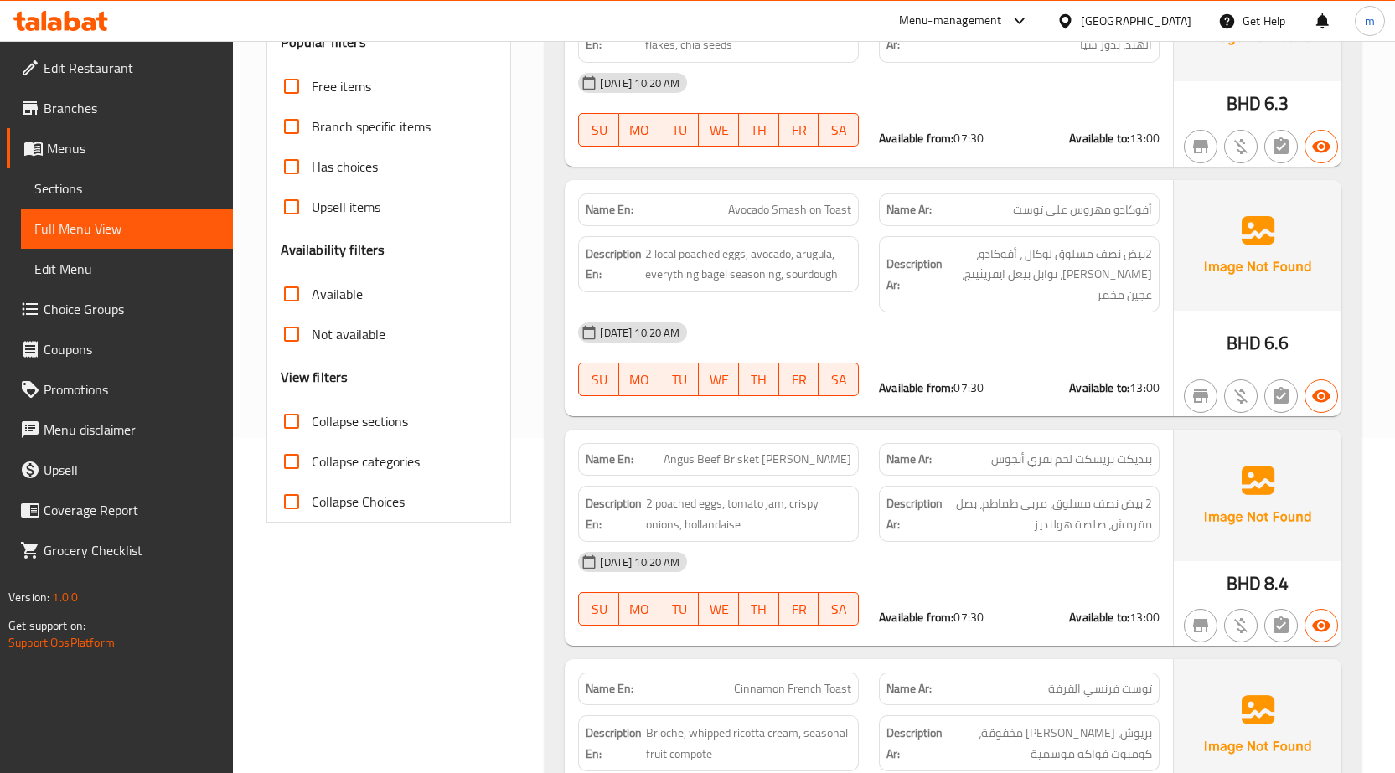
click at [780, 205] on span "Avocado Smash on Toast" at bounding box center [789, 210] width 123 height 18
copy span "Avocado Smash on Toast"
click at [769, 451] on span "Angus Beef Brisket [PERSON_NAME]" at bounding box center [757, 460] width 188 height 18
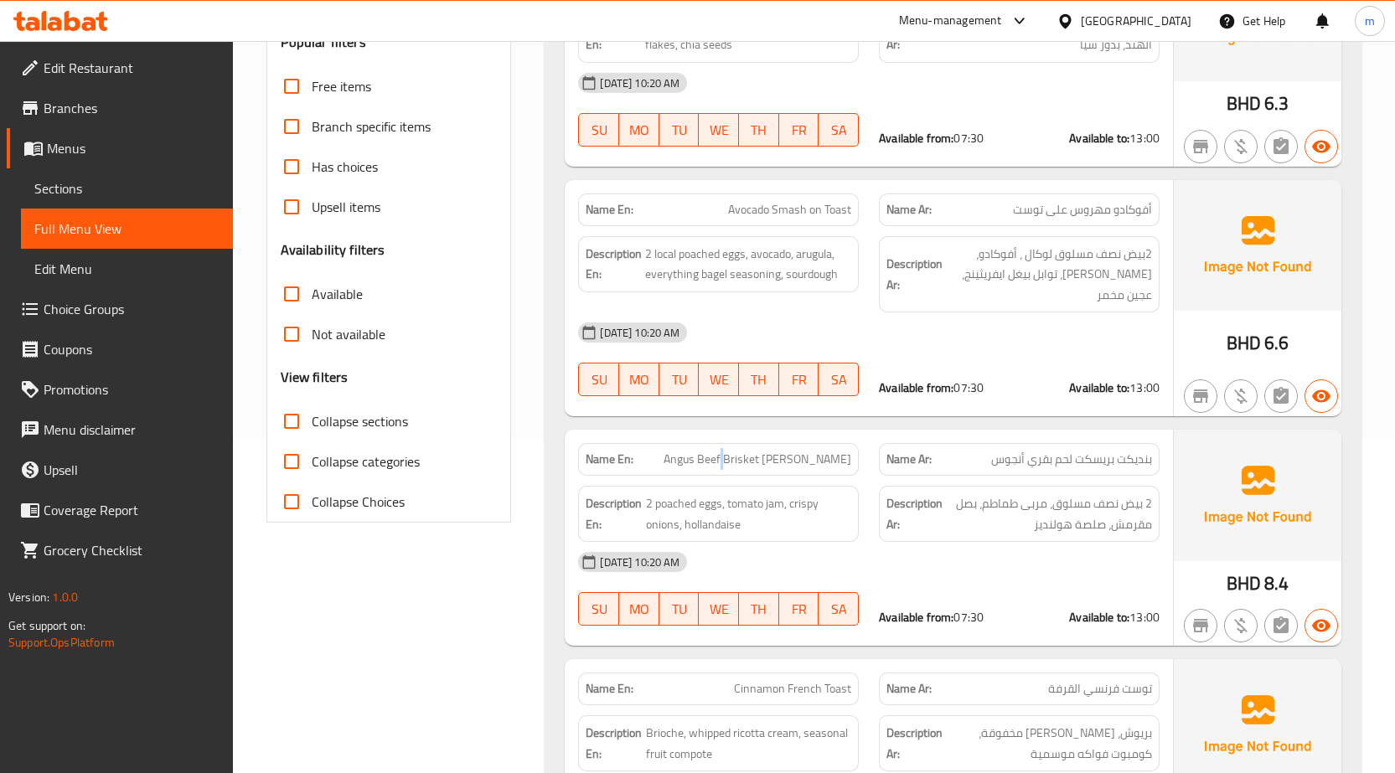
click at [769, 451] on span "Angus Beef Brisket [PERSON_NAME]" at bounding box center [757, 460] width 188 height 18
copy span "Angus Beef Brisket [PERSON_NAME]"
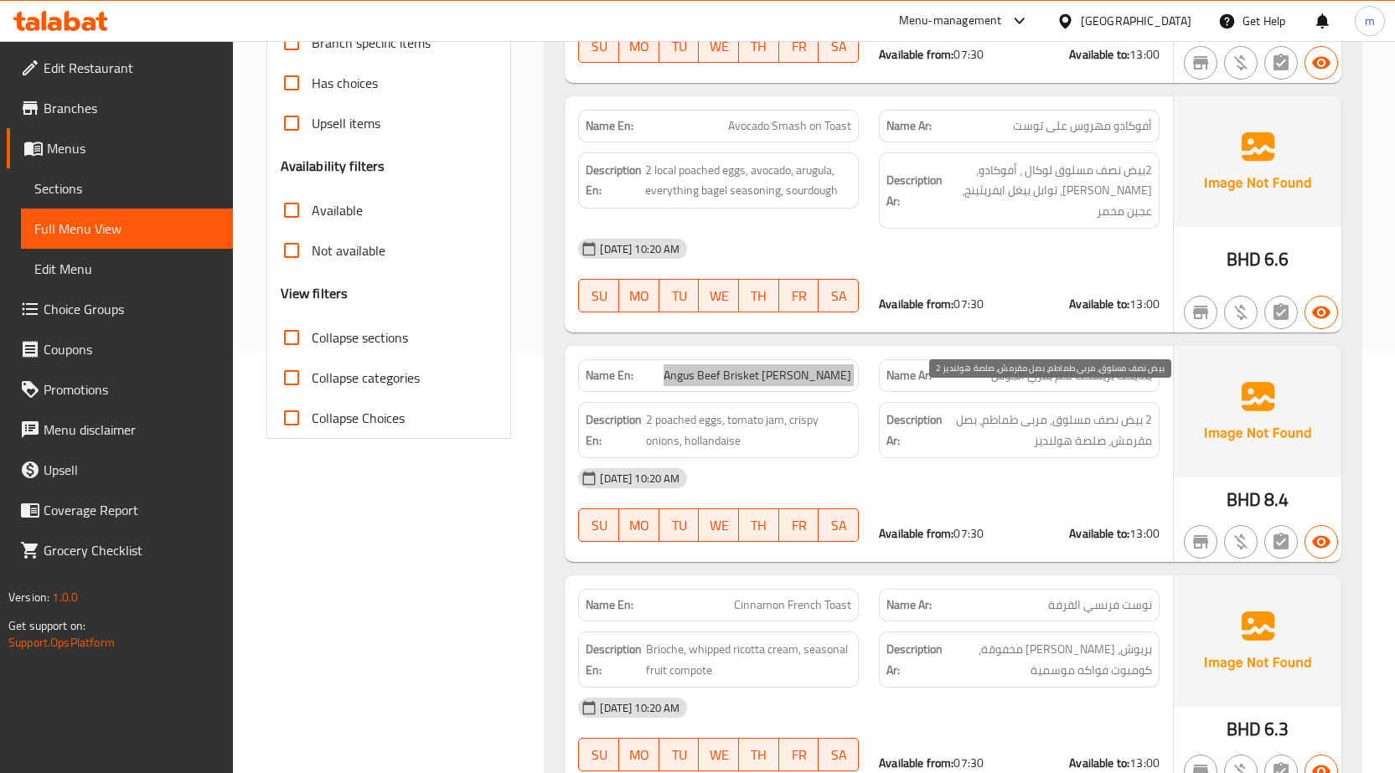
scroll to position [586, 0]
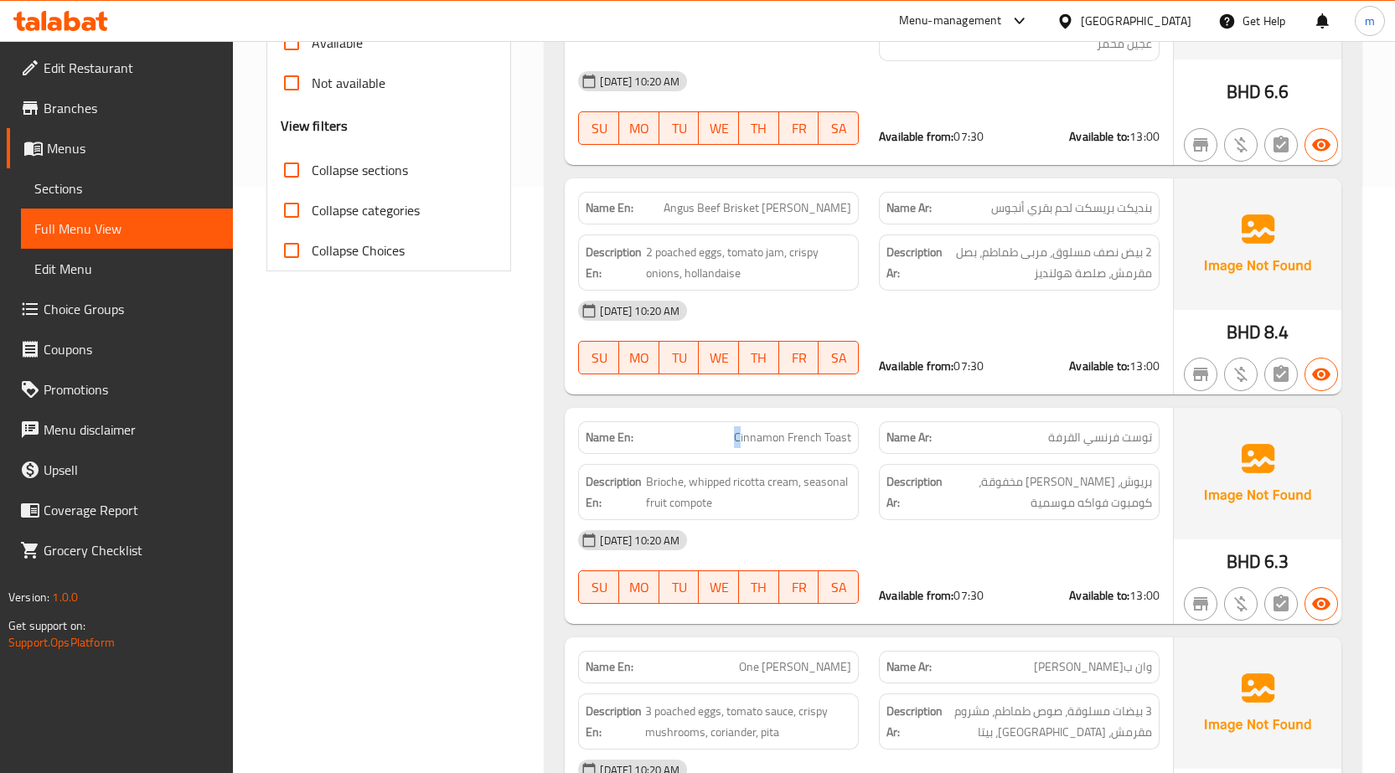
drag, startPoint x: 733, startPoint y: 410, endPoint x: 746, endPoint y: 410, distance: 12.6
click at [746, 429] on p "Name En: Cinnamon French Toast" at bounding box center [719, 438] width 266 height 18
click at [731, 429] on p "Name En: Cinnamon French Toast" at bounding box center [719, 438] width 266 height 18
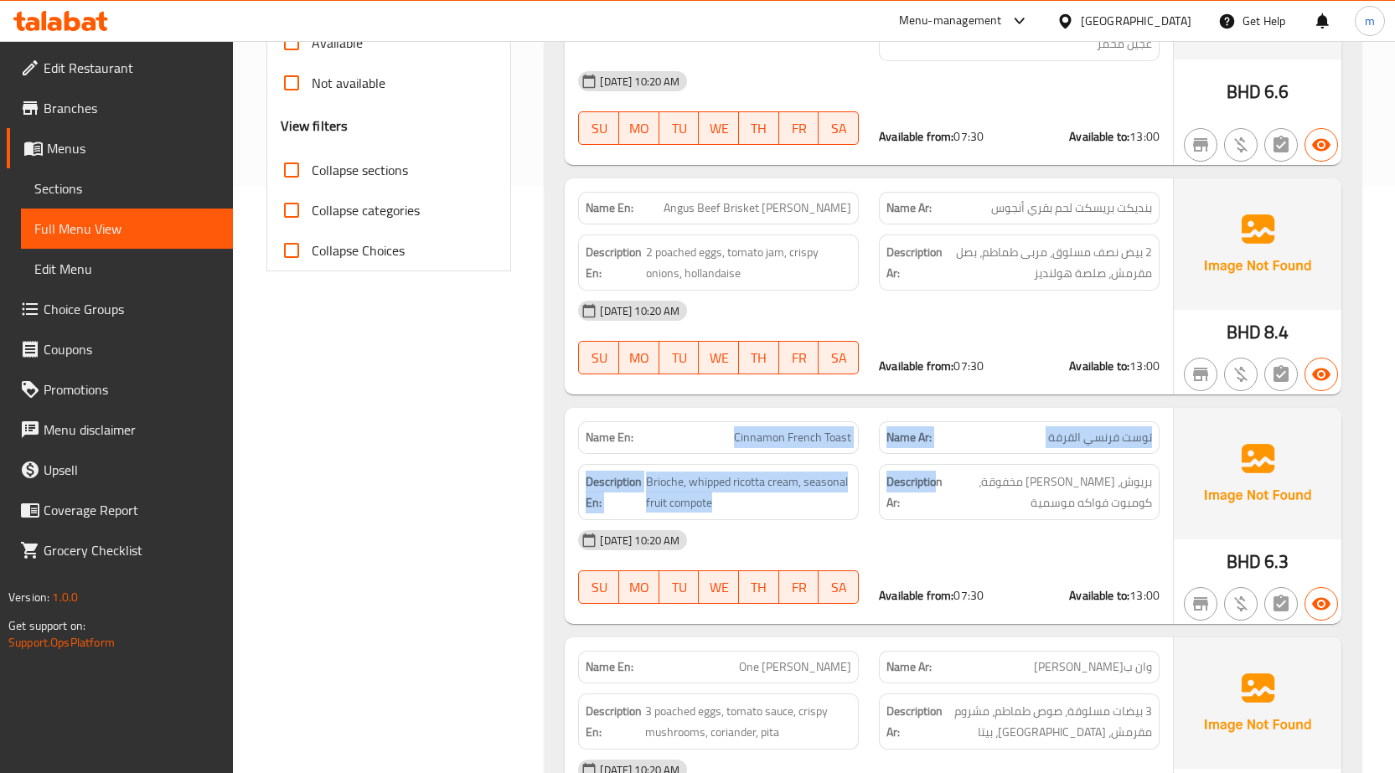
drag, startPoint x: 731, startPoint y: 414, endPoint x: 935, endPoint y: 441, distance: 205.3
click at [935, 441] on div "Name En: Cinnamon French Toast Name Ar: توست فرنسي القرفة Description En: Brioc…" at bounding box center [869, 516] width 608 height 216
click at [730, 429] on p "Name En: Cinnamon French Toast" at bounding box center [719, 438] width 266 height 18
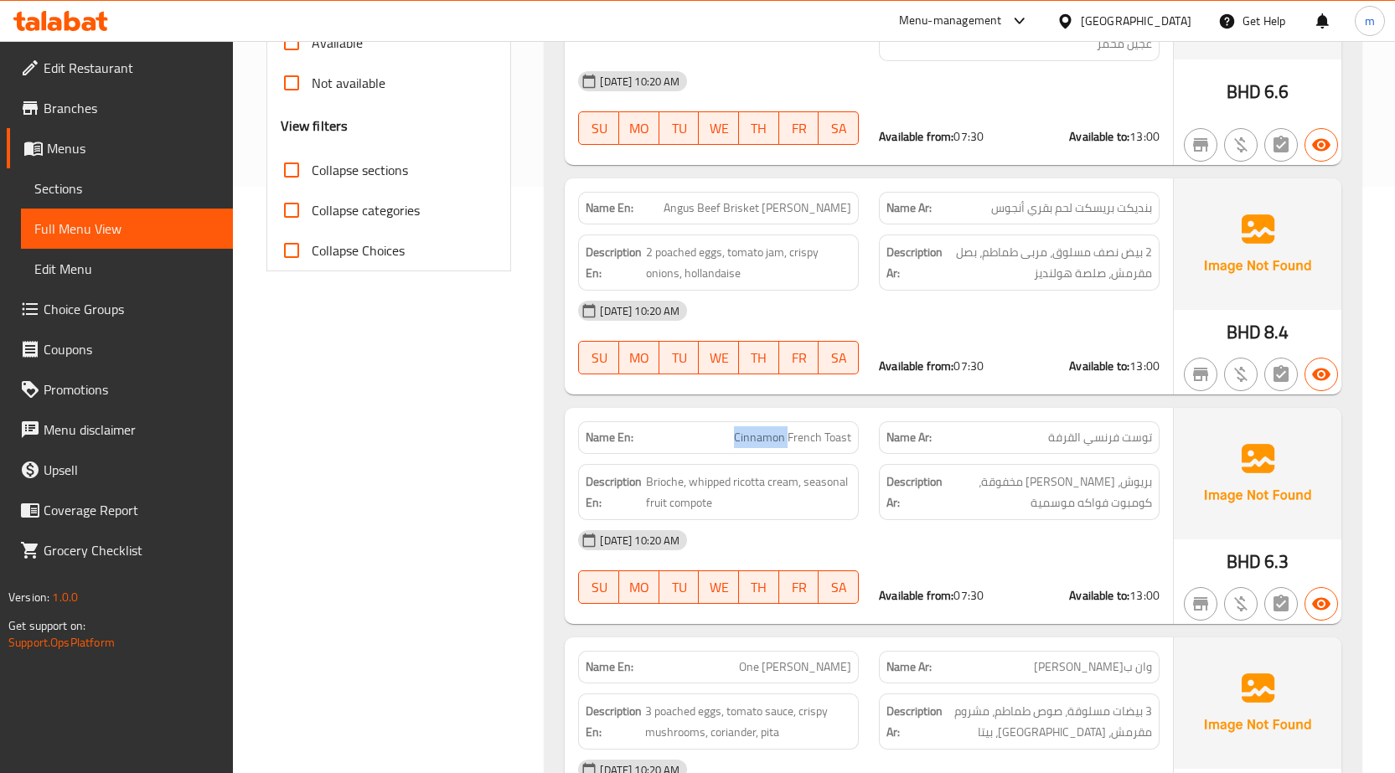
click at [730, 429] on p "Name En: Cinnamon French Toast" at bounding box center [719, 438] width 266 height 18
click at [731, 429] on p "Name En: Cinnamon French Toast" at bounding box center [719, 438] width 266 height 18
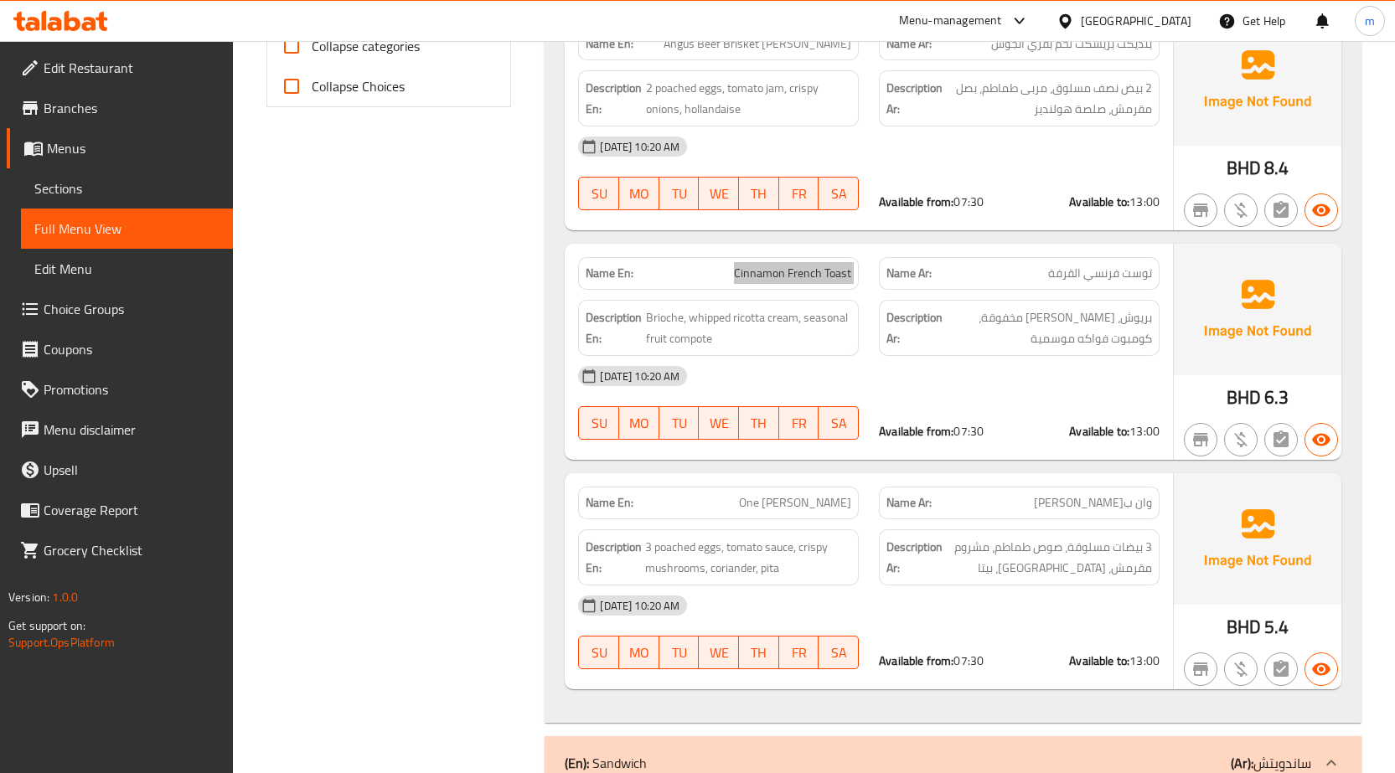
scroll to position [838, 0]
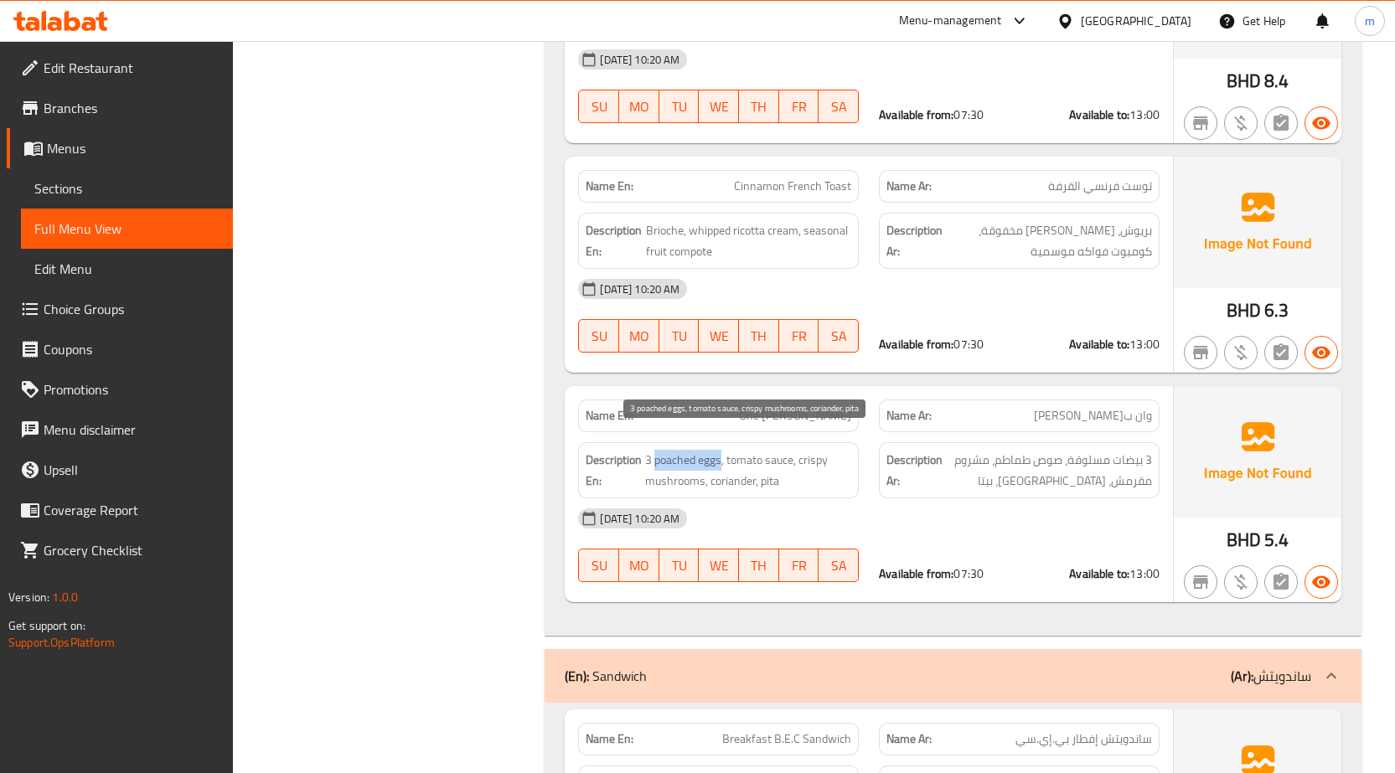
drag, startPoint x: 656, startPoint y: 438, endPoint x: 720, endPoint y: 446, distance: 64.1
click at [720, 450] on span "3 poached eggs, tomato sauce, crispy mushrooms, coriander, pita" at bounding box center [748, 470] width 206 height 41
copy span "poached eggs"
click at [85, 178] on span "Sections" at bounding box center [126, 188] width 185 height 20
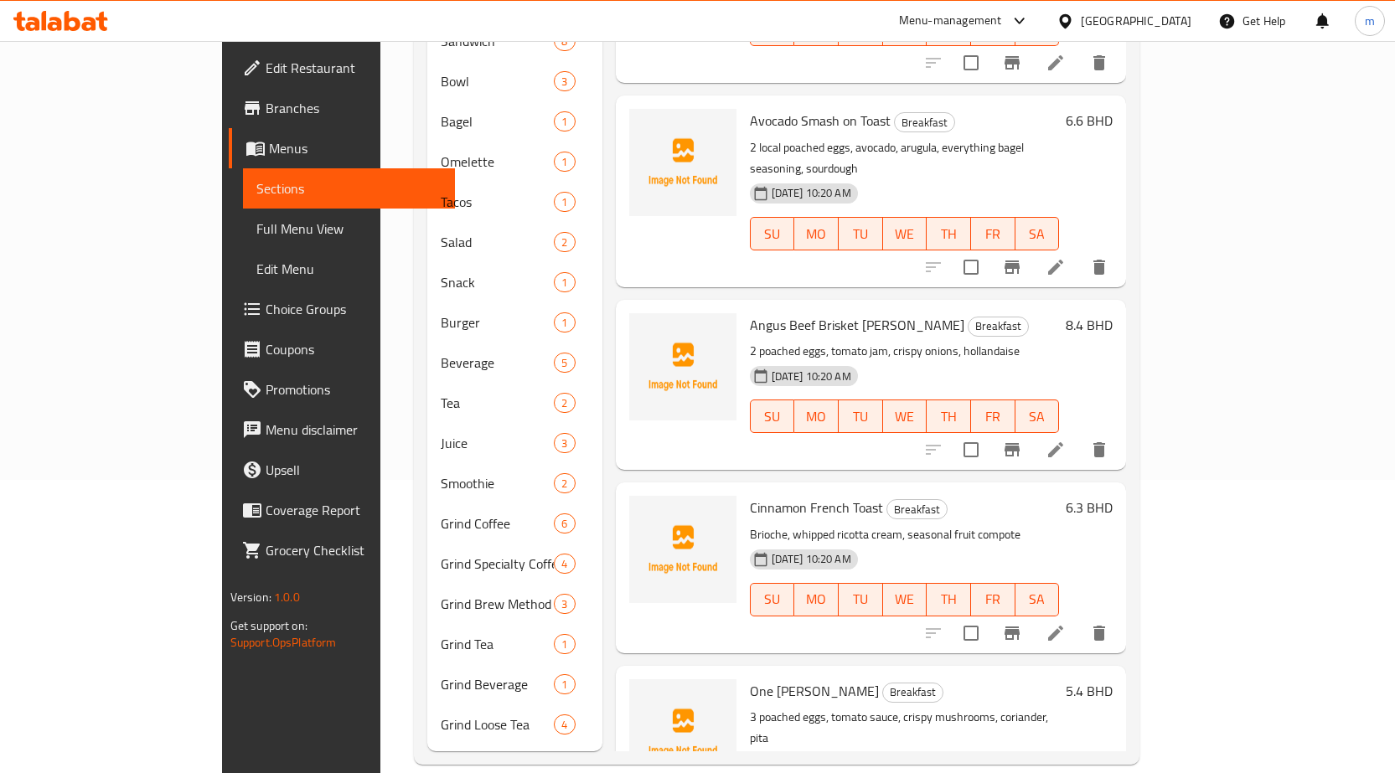
scroll to position [125, 0]
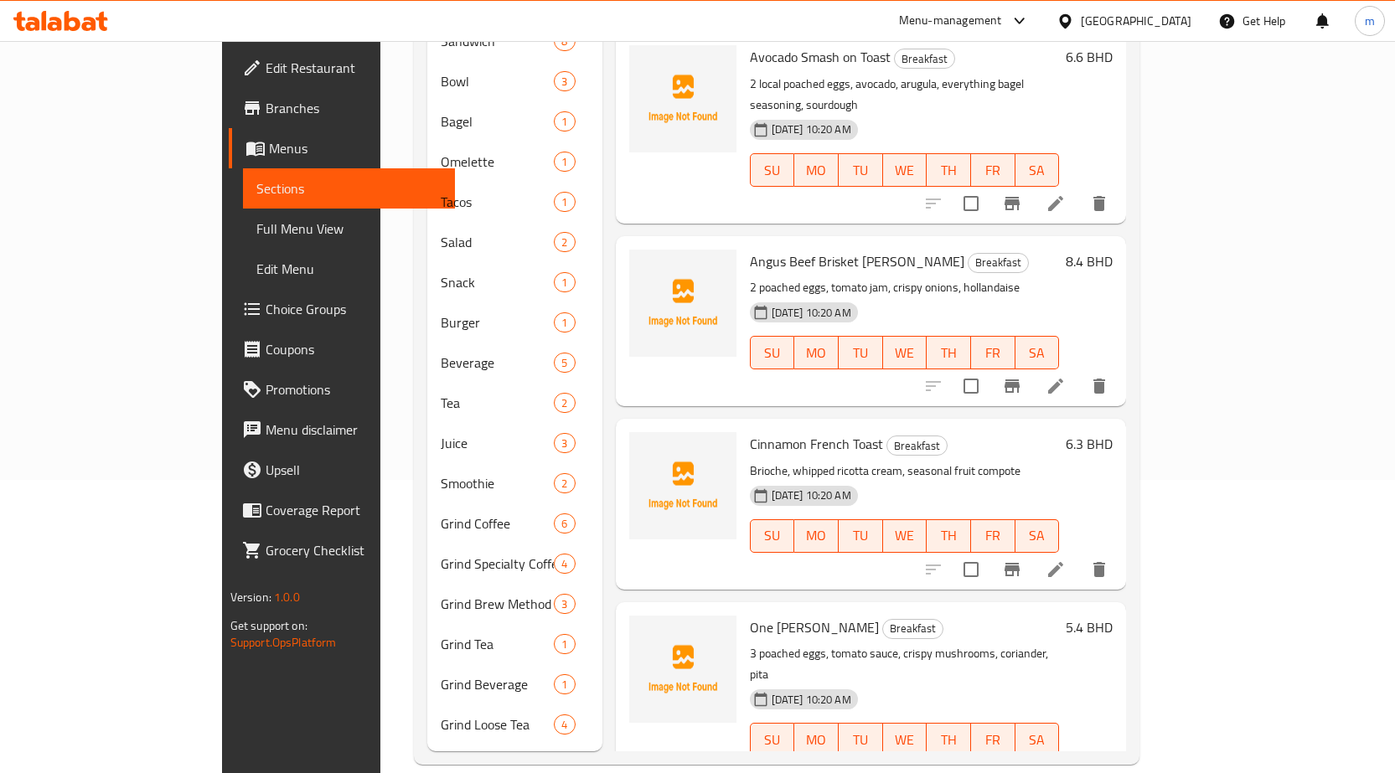
click at [1066, 763] on icon at bounding box center [1055, 773] width 20 height 20
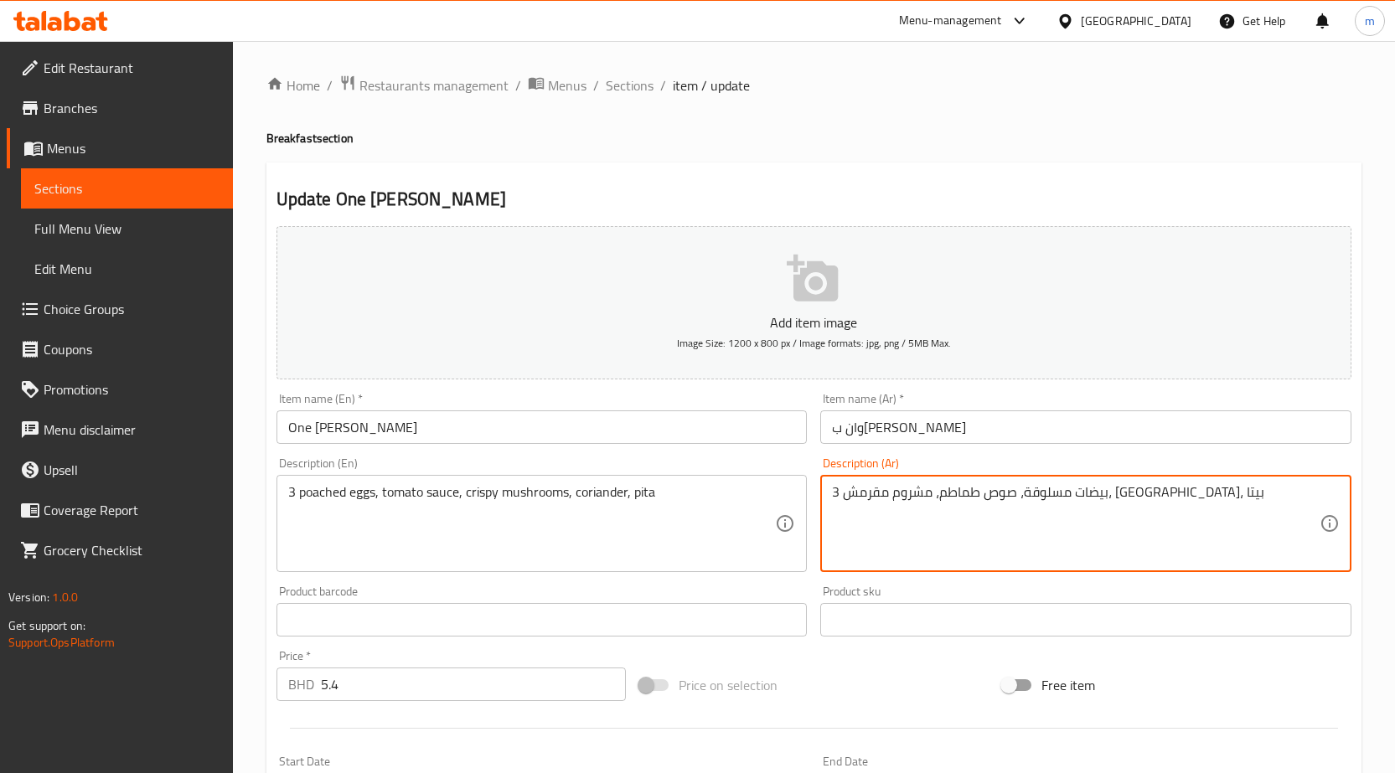
drag, startPoint x: 1081, startPoint y: 491, endPoint x: 1223, endPoint y: 501, distance: 141.9
paste textarea "نصف مسلوق"
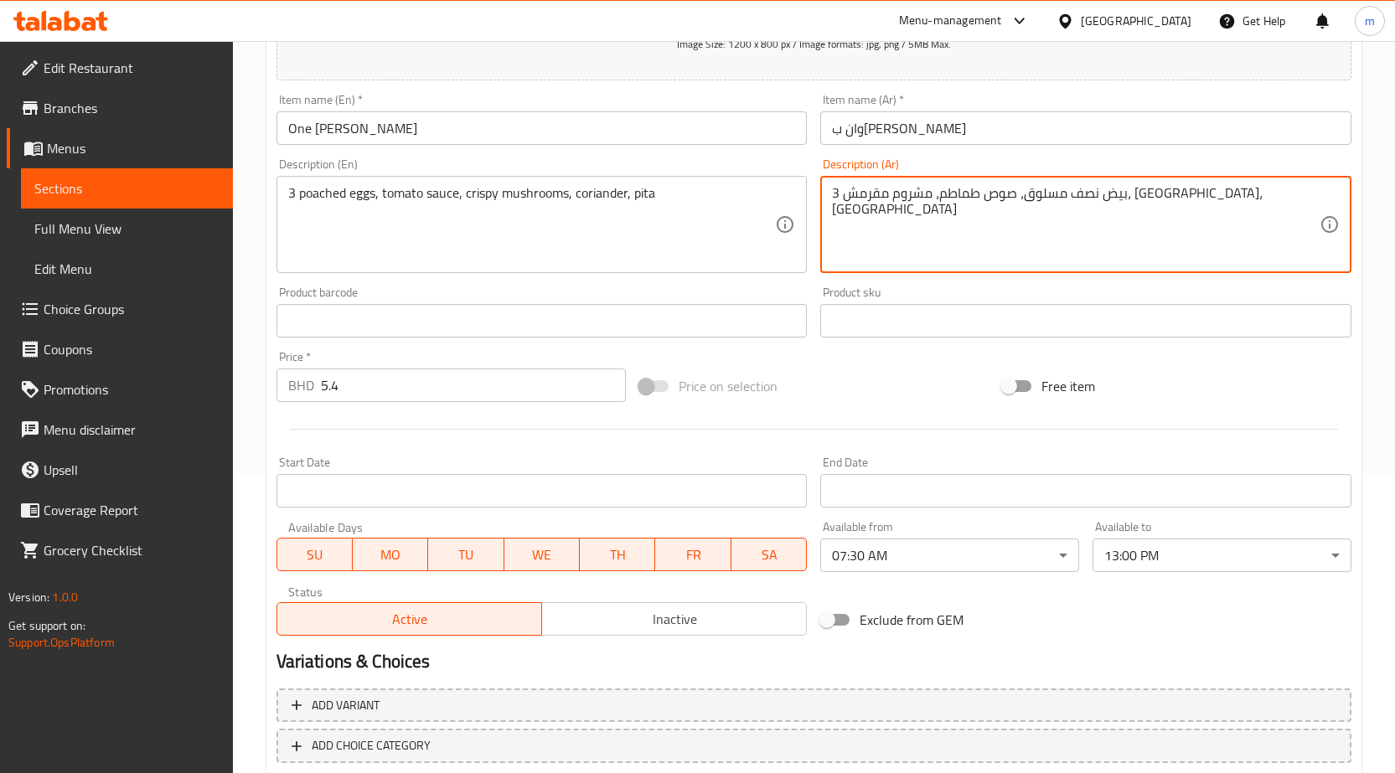
scroll to position [397, 0]
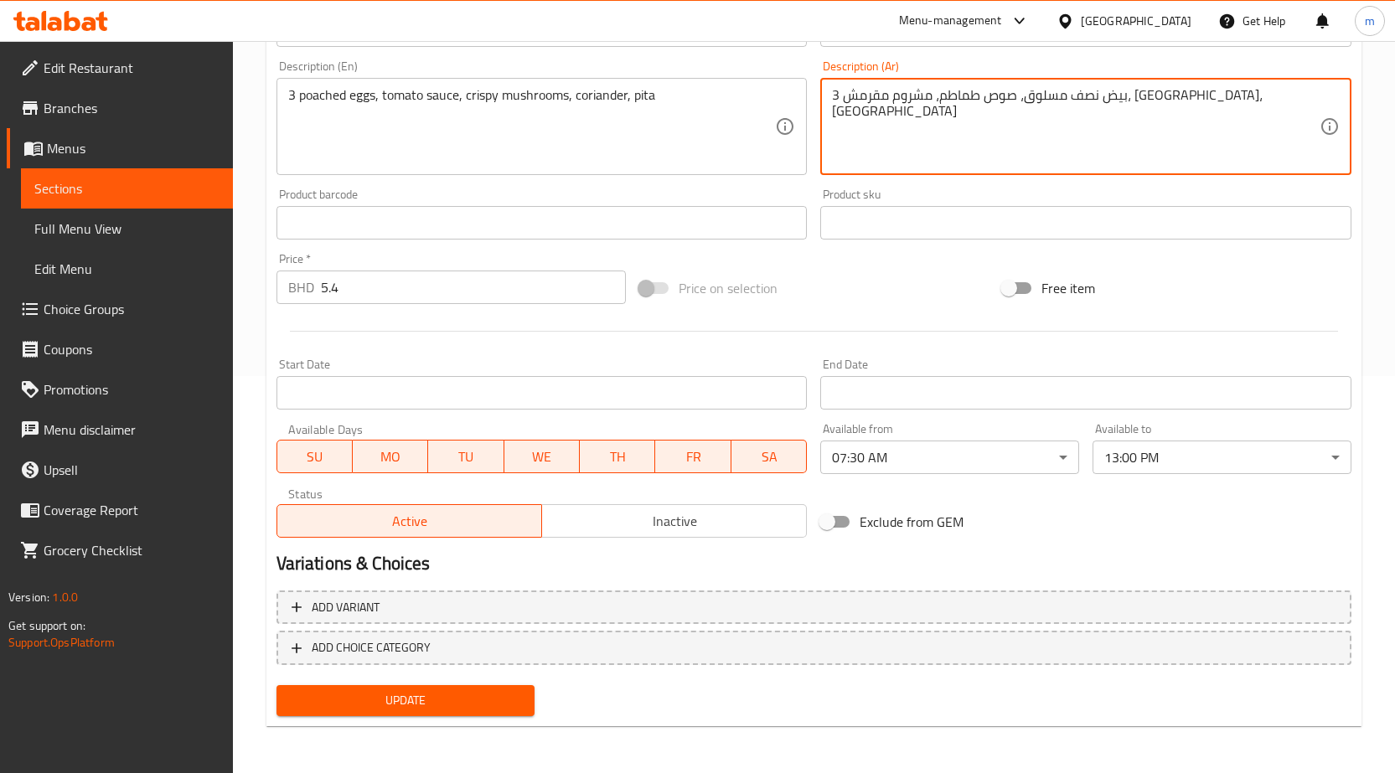
type textarea "3 بيض نصف مسلوق، صوص طماطم، مشروم مقرمش، [GEOGRAPHIC_DATA]، [GEOGRAPHIC_DATA]"
click at [519, 692] on span "Update" at bounding box center [406, 700] width 232 height 21
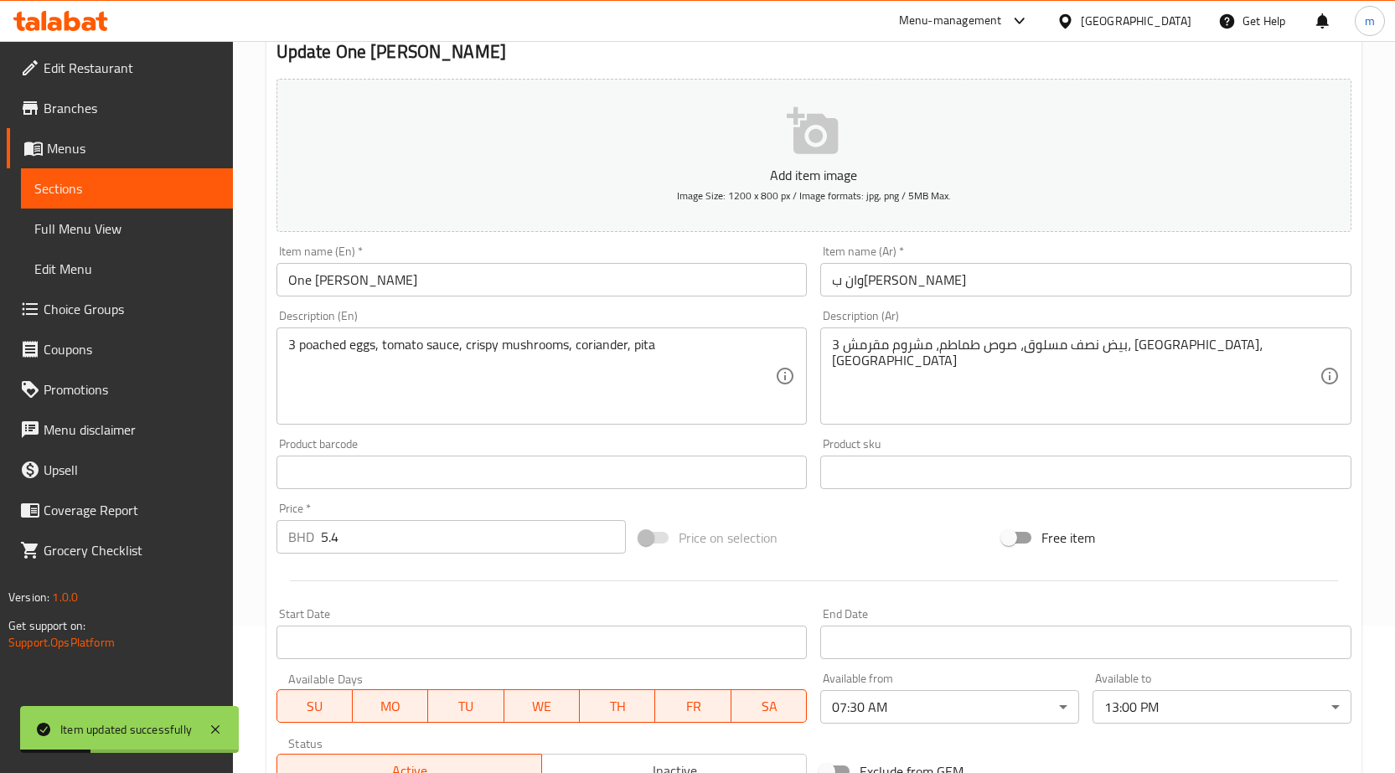
scroll to position [146, 0]
click at [126, 221] on span "Full Menu View" at bounding box center [126, 229] width 185 height 20
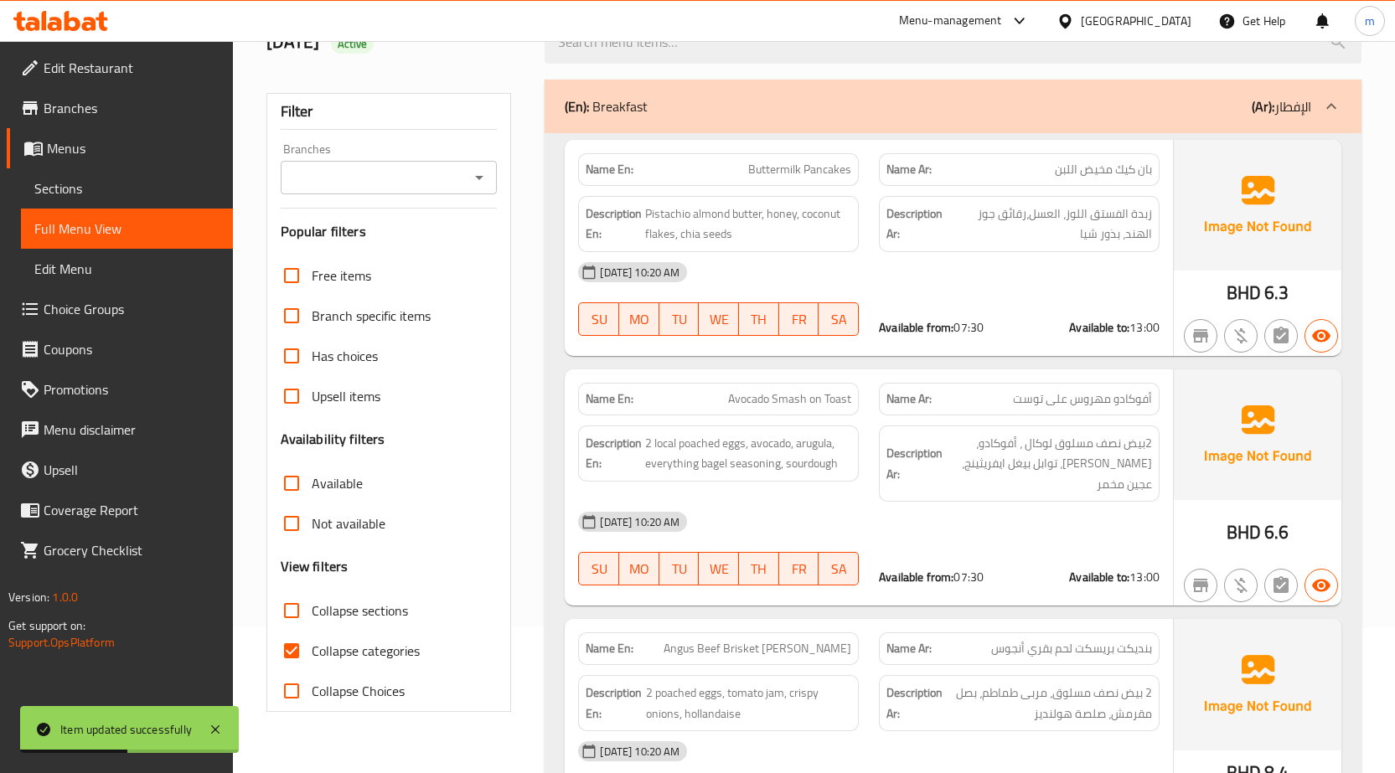
click at [352, 642] on span "Collapse categories" at bounding box center [366, 651] width 108 height 20
click at [312, 642] on input "Collapse categories" at bounding box center [291, 651] width 40 height 40
checkbox input "false"
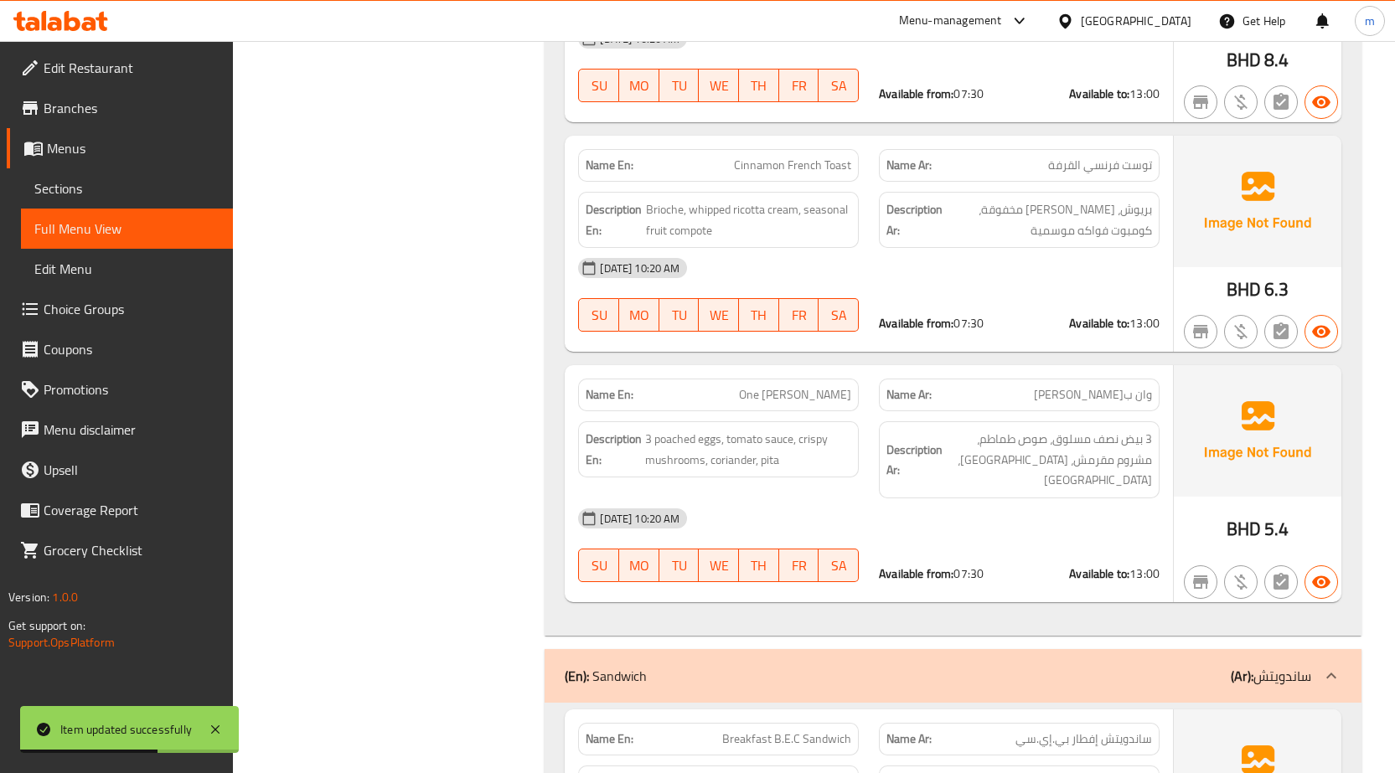
scroll to position [900, 0]
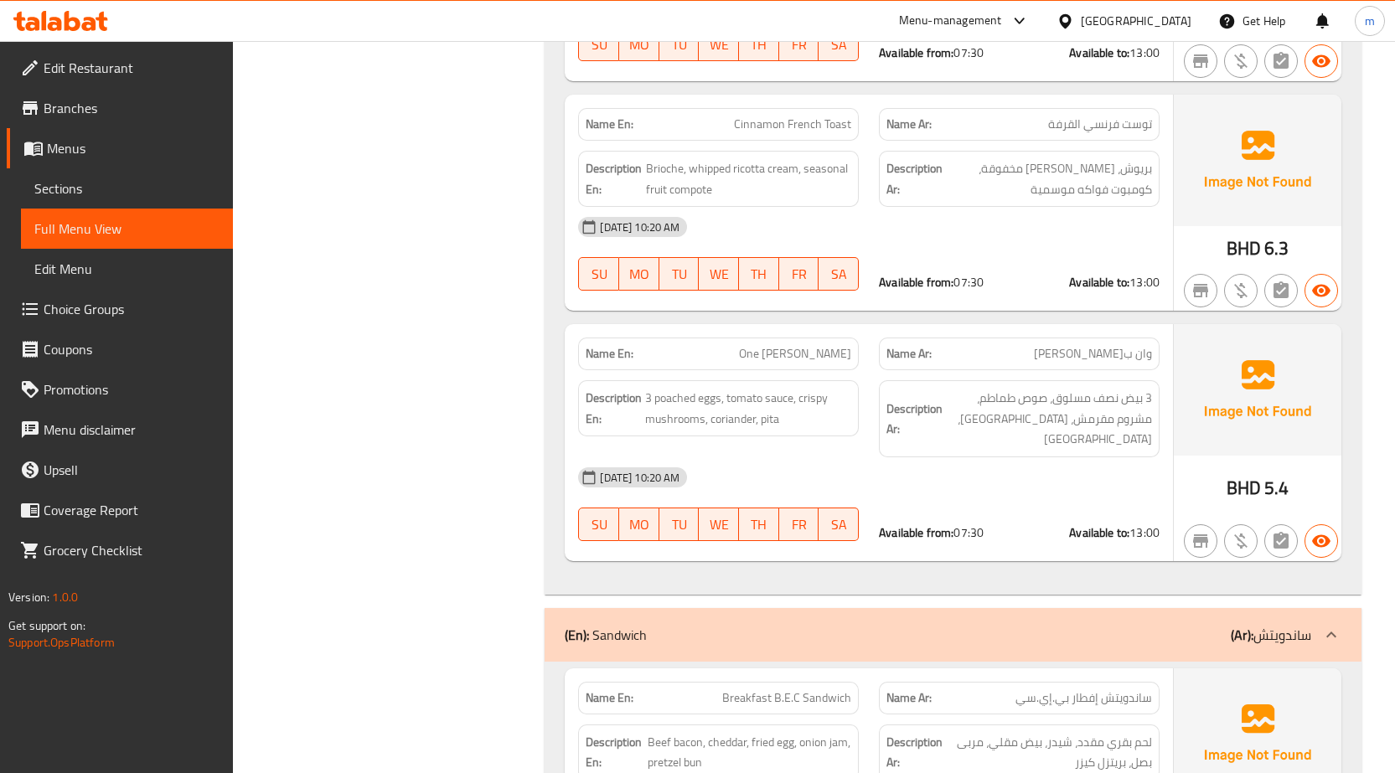
click at [803, 345] on span "One [PERSON_NAME]" at bounding box center [795, 354] width 112 height 18
copy span "One [PERSON_NAME]"
click at [946, 689] on p "Name Ar: ساندويتش إفطار بي.إي.سي" at bounding box center [1019, 698] width 266 height 18
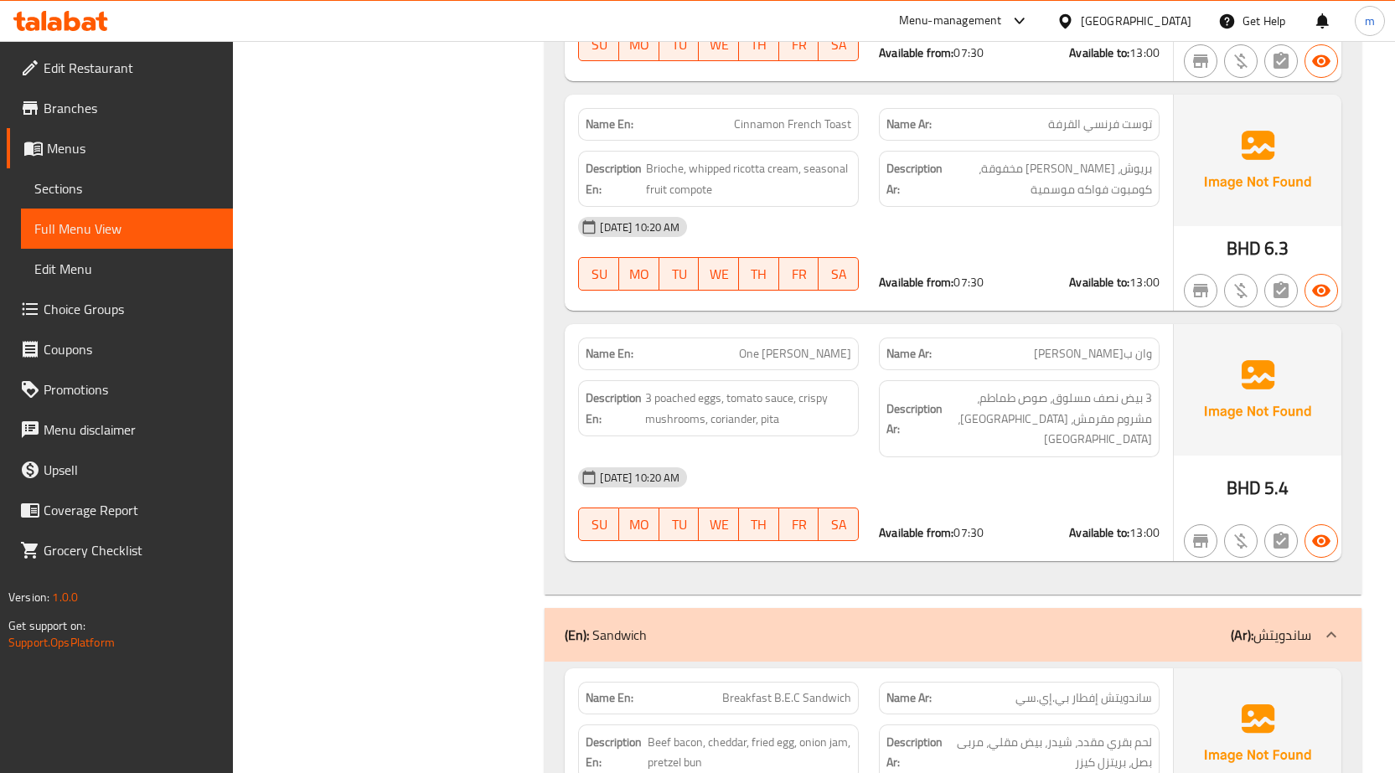
click at [763, 689] on span "Breakfast B.E.C Sandwich" at bounding box center [786, 698] width 129 height 18
copy span "Breakfast B.E.C Sandwich"
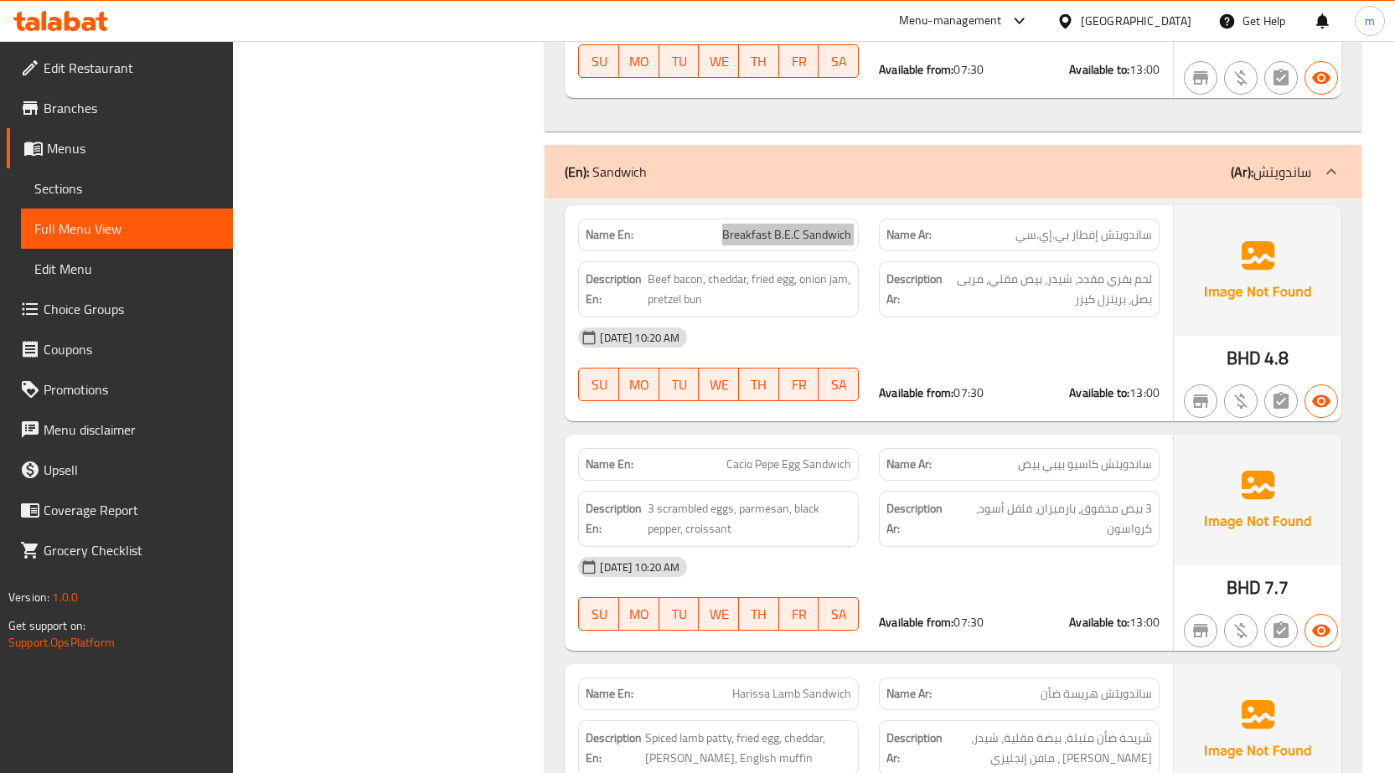
scroll to position [1402, 0]
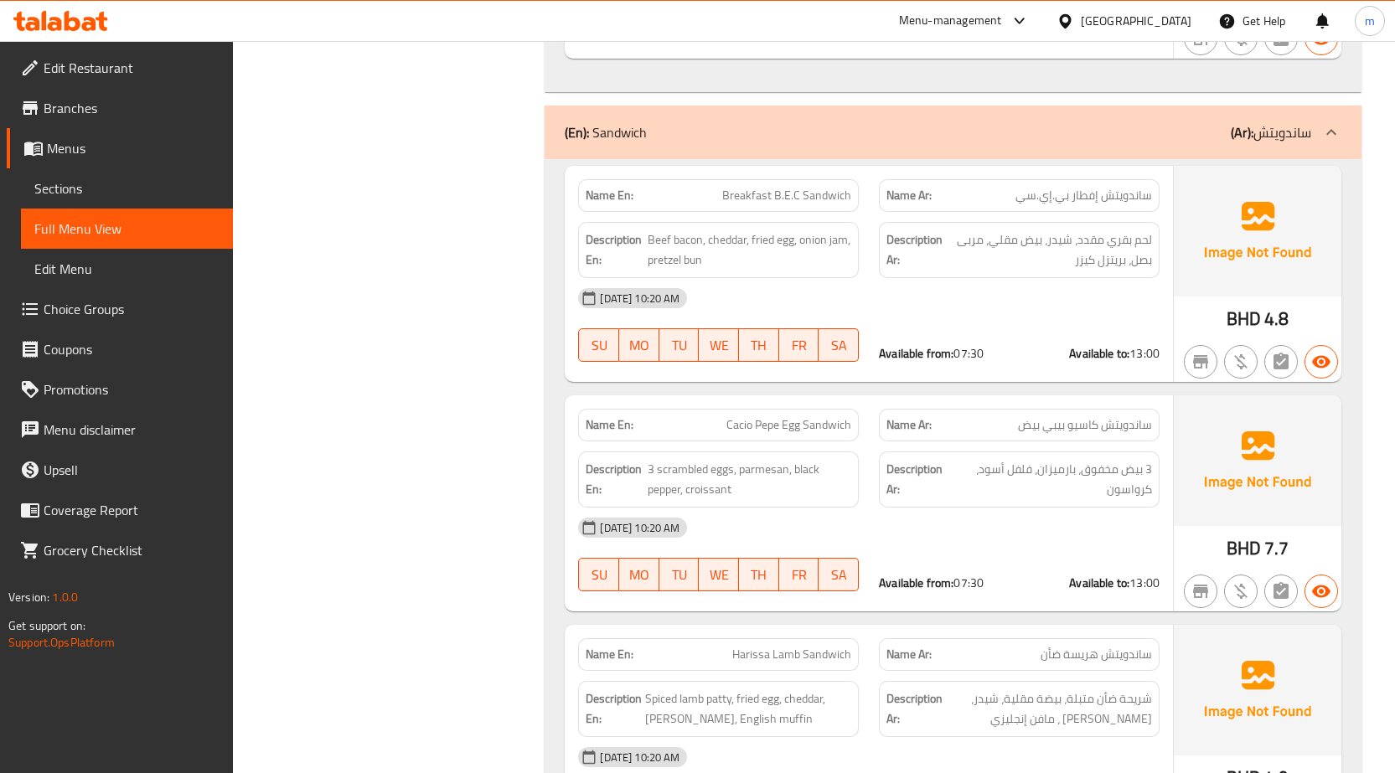
click at [747, 416] on span "Cacio Pepe Egg Sandwich" at bounding box center [788, 425] width 125 height 18
copy span "Cacio Pepe Egg Sandwich"
click at [1001, 638] on div "Name Ar: ساندويتش هريسة ضأن" at bounding box center [1019, 654] width 281 height 33
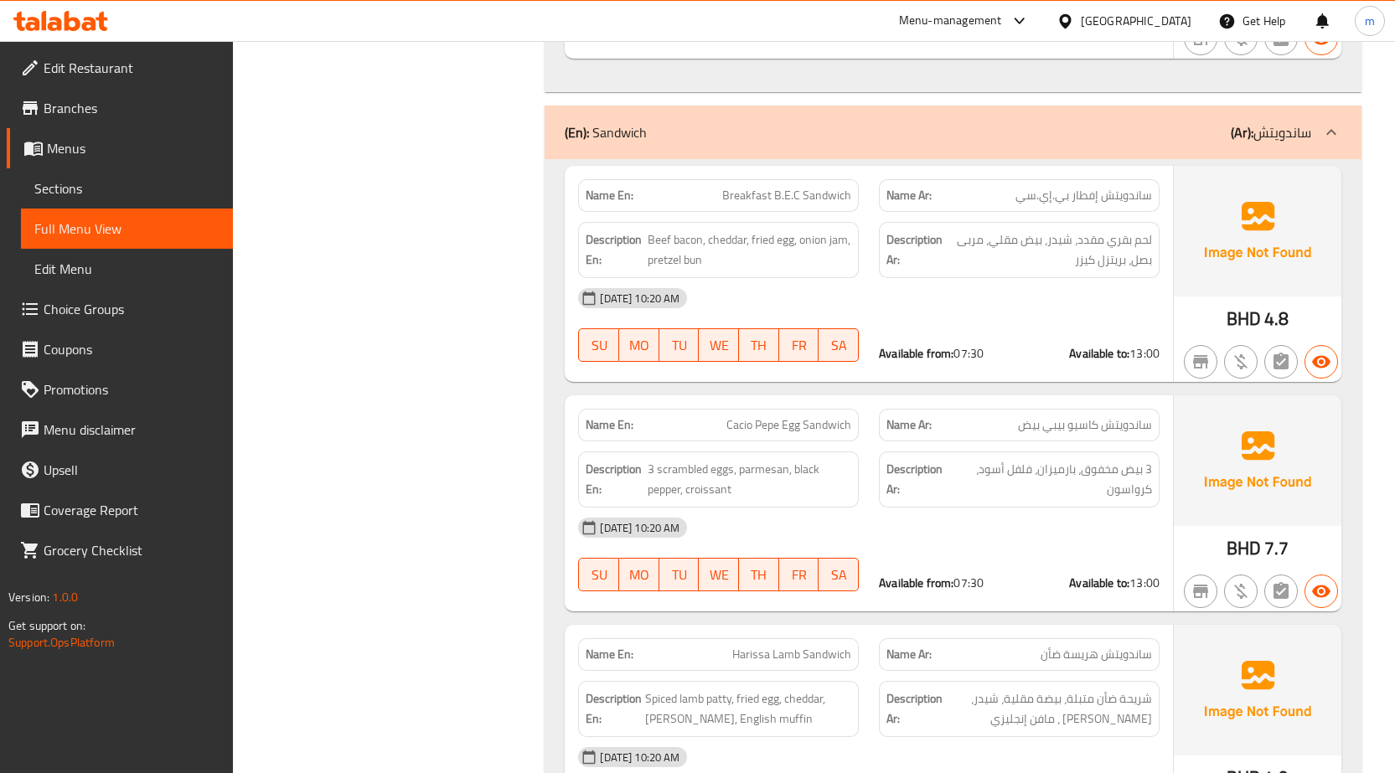
click at [984, 646] on p "Name Ar: ساندويتش هريسة ضأن" at bounding box center [1019, 655] width 266 height 18
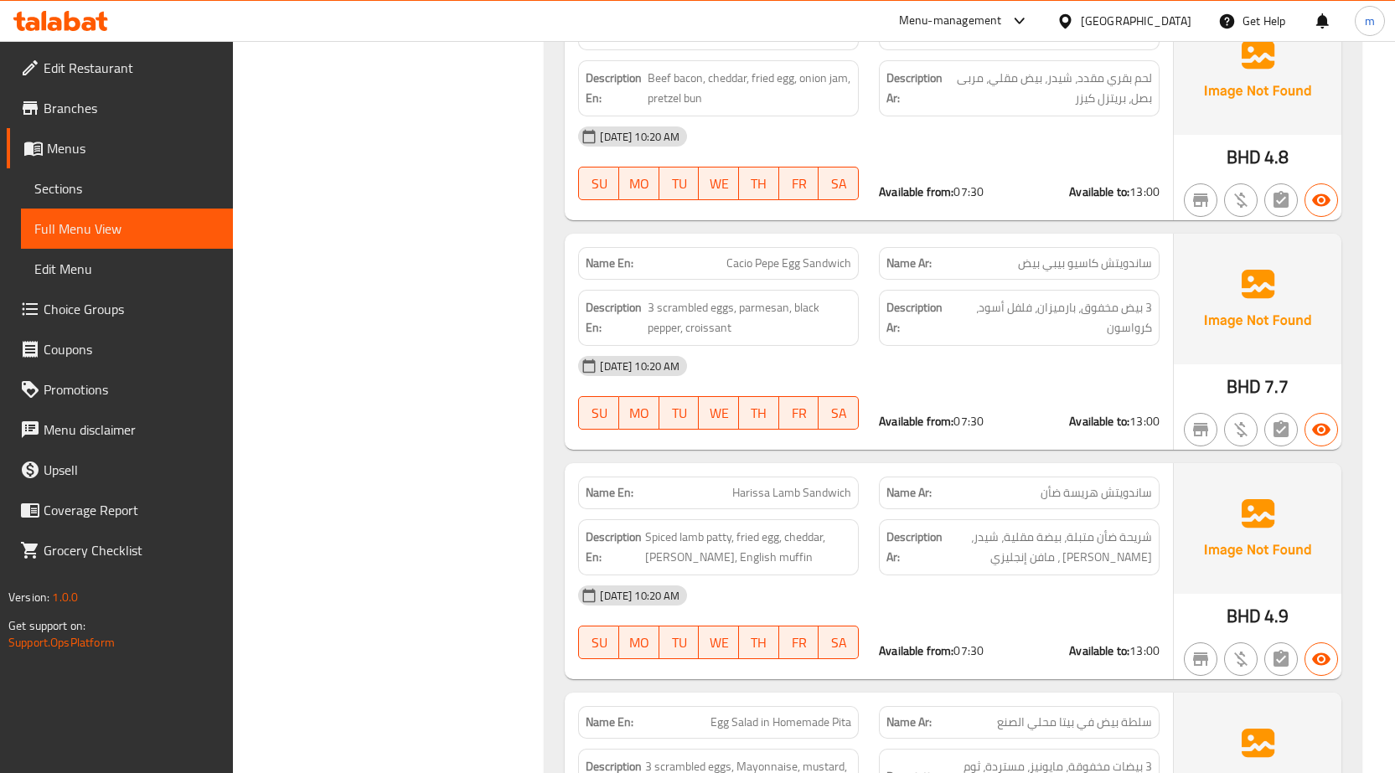
scroll to position [1570, 0]
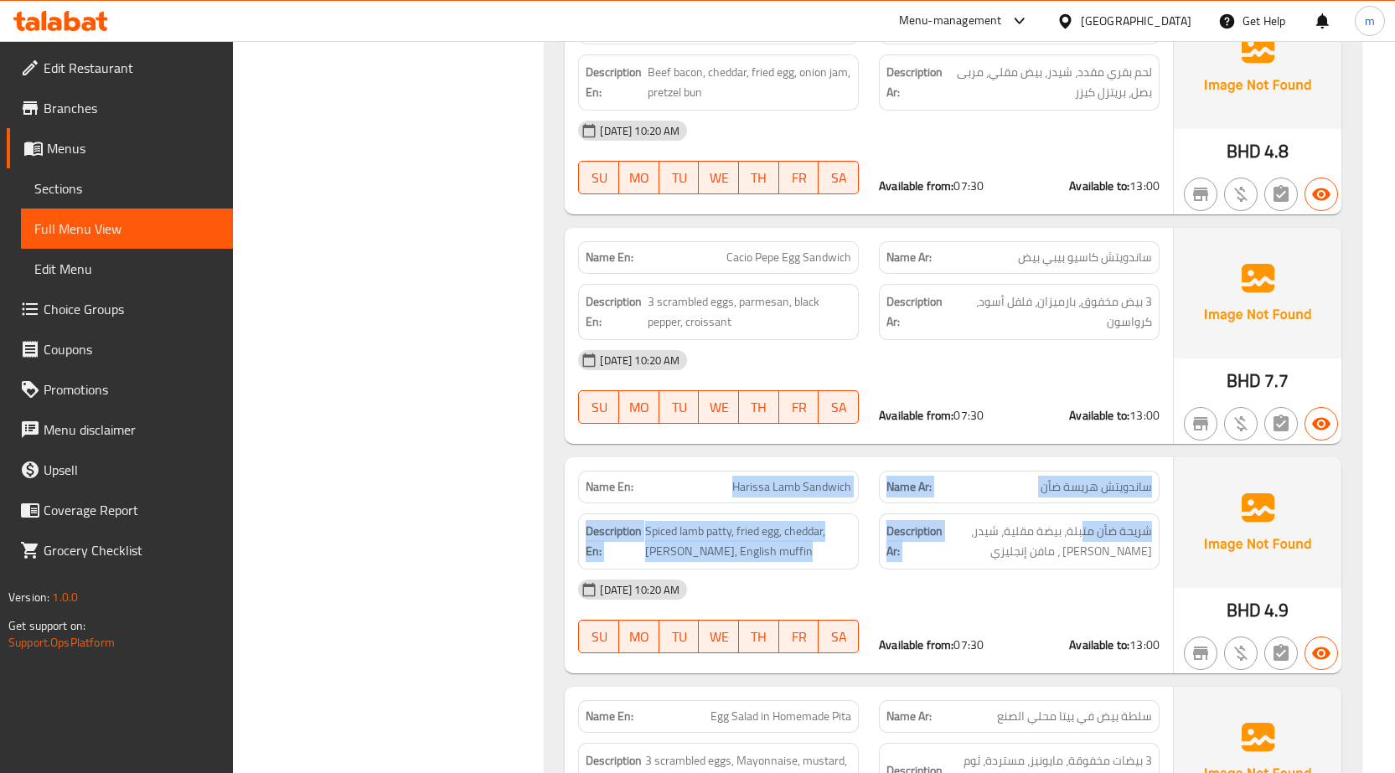
drag, startPoint x: 737, startPoint y: 443, endPoint x: 1082, endPoint y: 477, distance: 346.7
click at [1082, 477] on div "Name En: [PERSON_NAME] Sandwich Name Ar: ساندويتش هريسة ضأن Description En: Spi…" at bounding box center [869, 565] width 608 height 216
click at [769, 478] on span "Harissa Lamb Sandwich" at bounding box center [791, 487] width 119 height 18
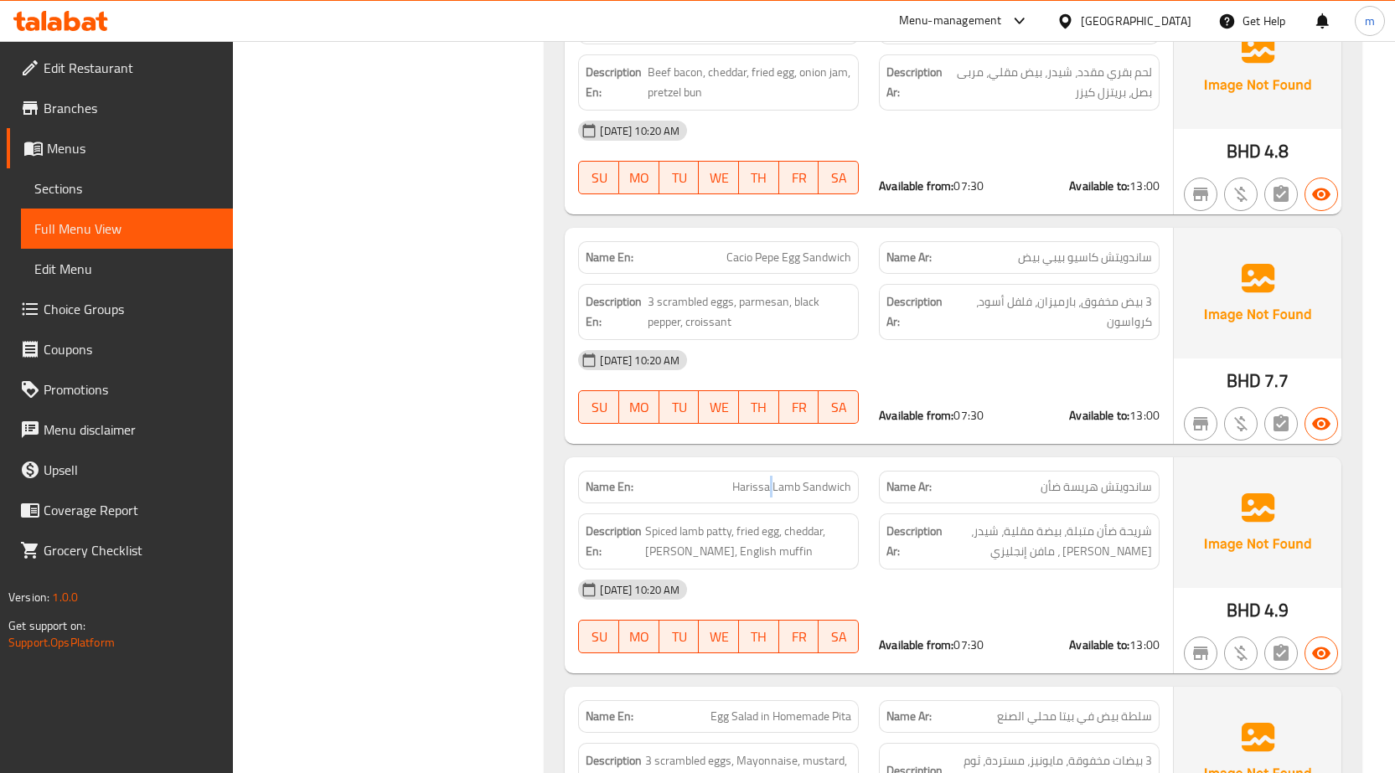
click at [769, 478] on span "Harissa Lamb Sandwich" at bounding box center [791, 487] width 119 height 18
click at [73, 180] on span "Sections" at bounding box center [126, 188] width 185 height 20
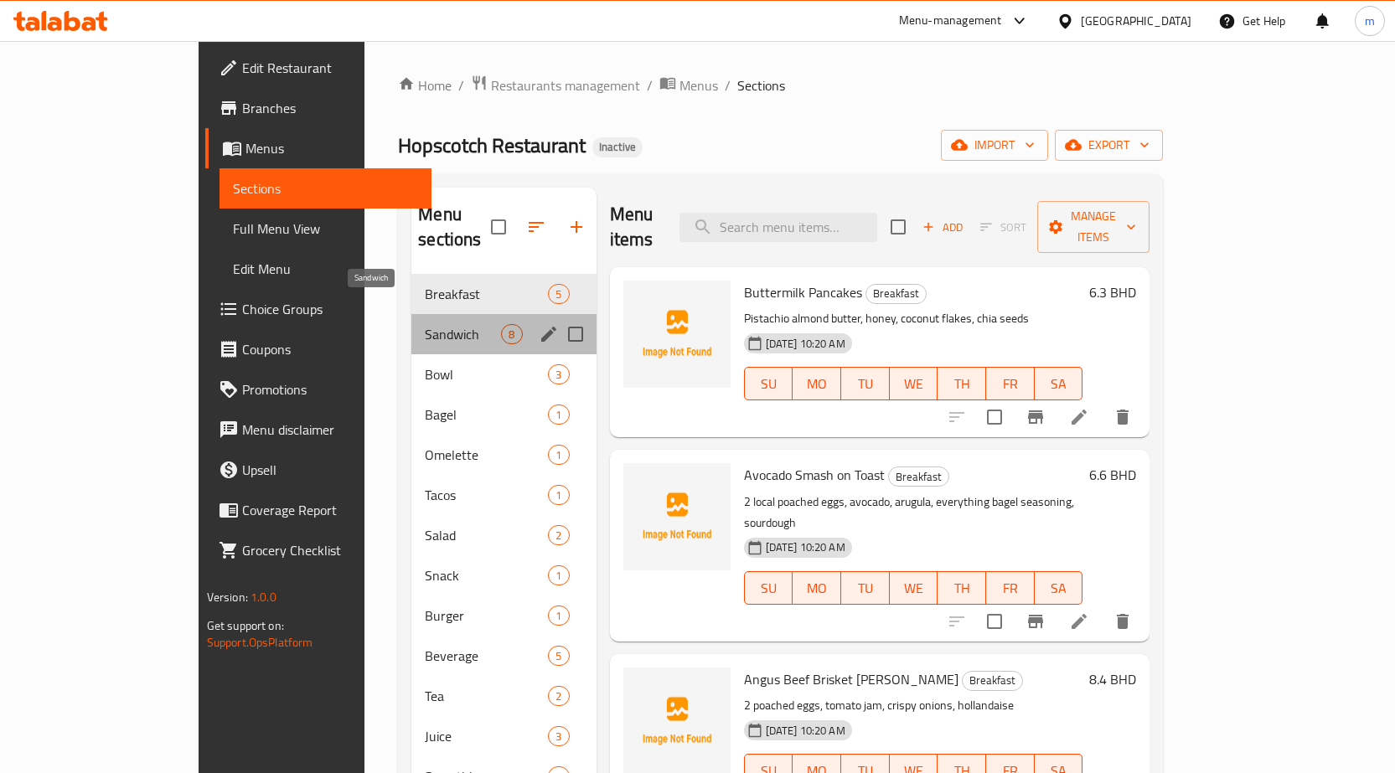
click at [425, 324] on span "Sandwich" at bounding box center [463, 334] width 76 height 20
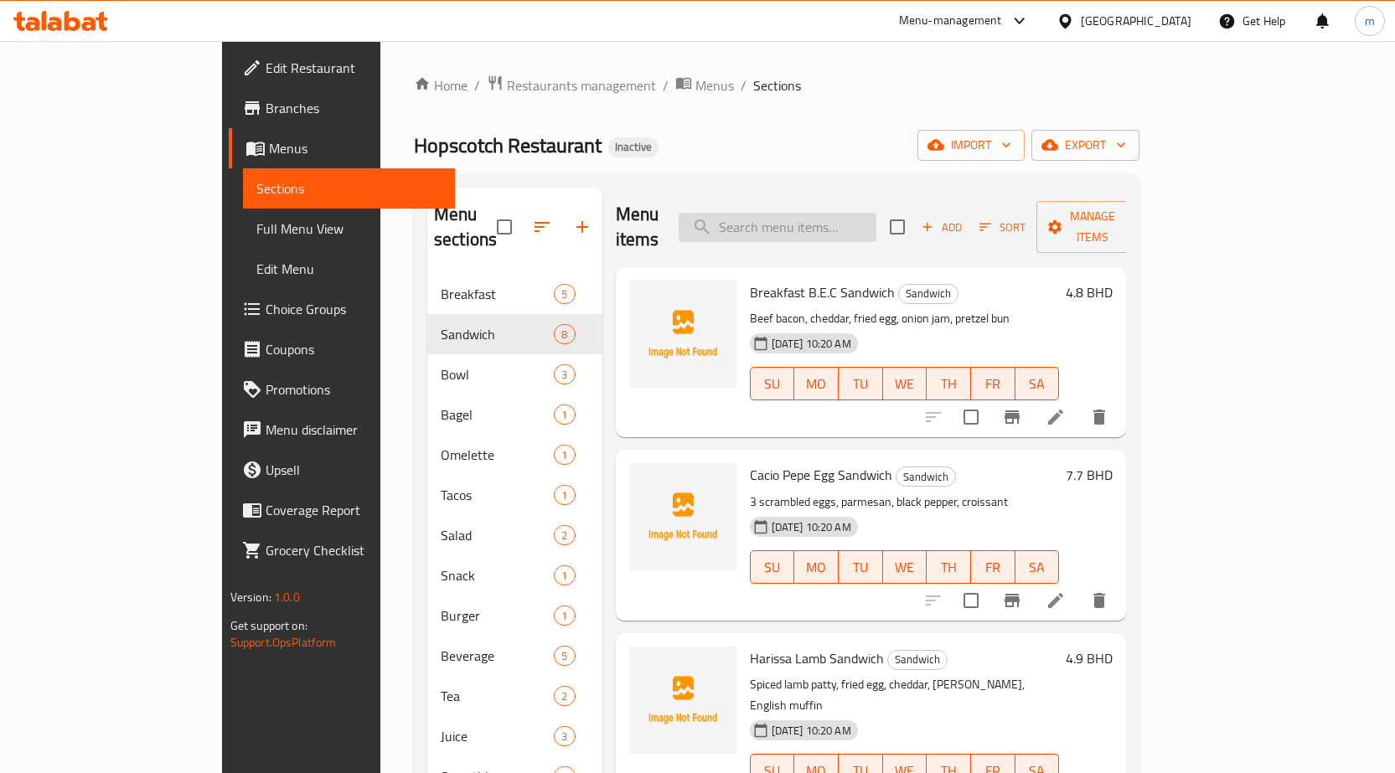
click at [876, 218] on input "search" at bounding box center [778, 227] width 198 height 29
paste input "Harissa Lamb Sandwich"
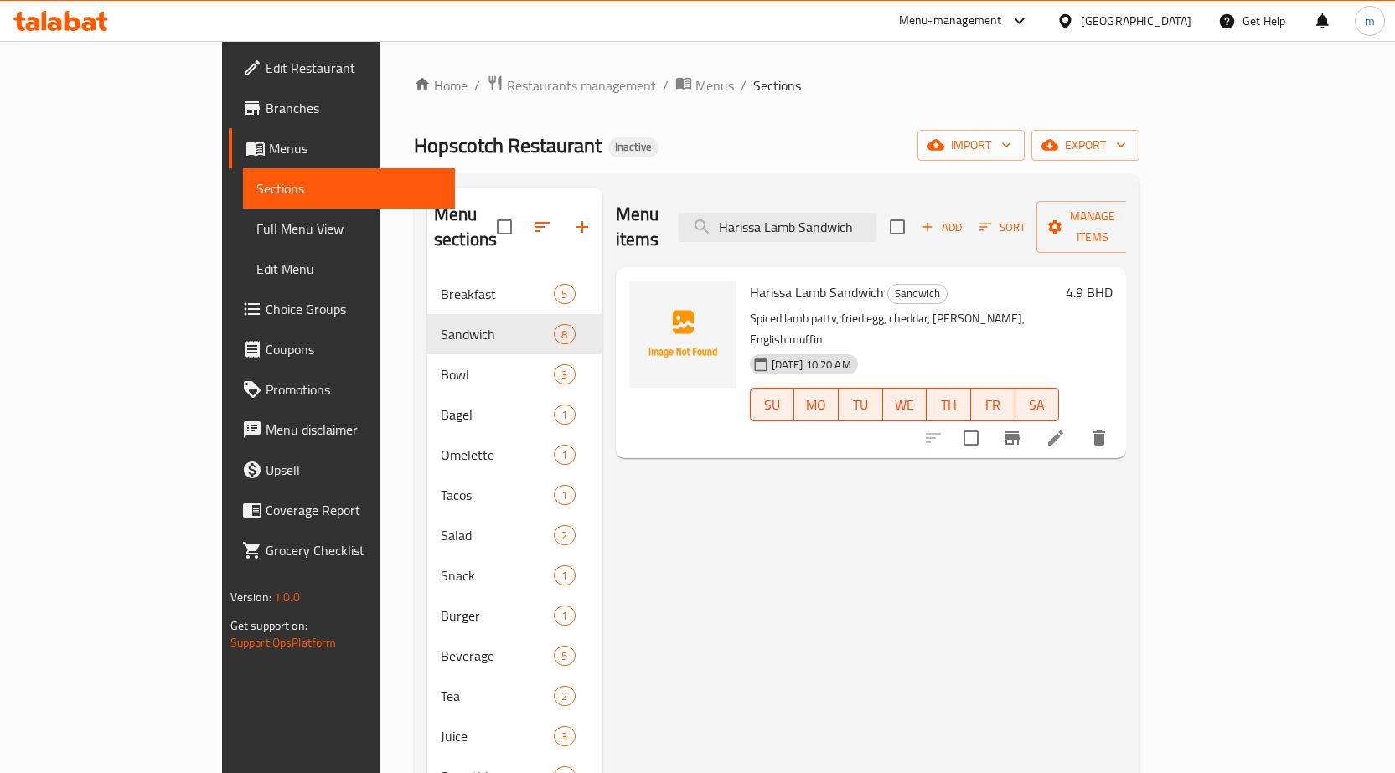
type input "Harissa Lamb Sandwich"
click at [1079, 423] on li at bounding box center [1055, 438] width 47 height 30
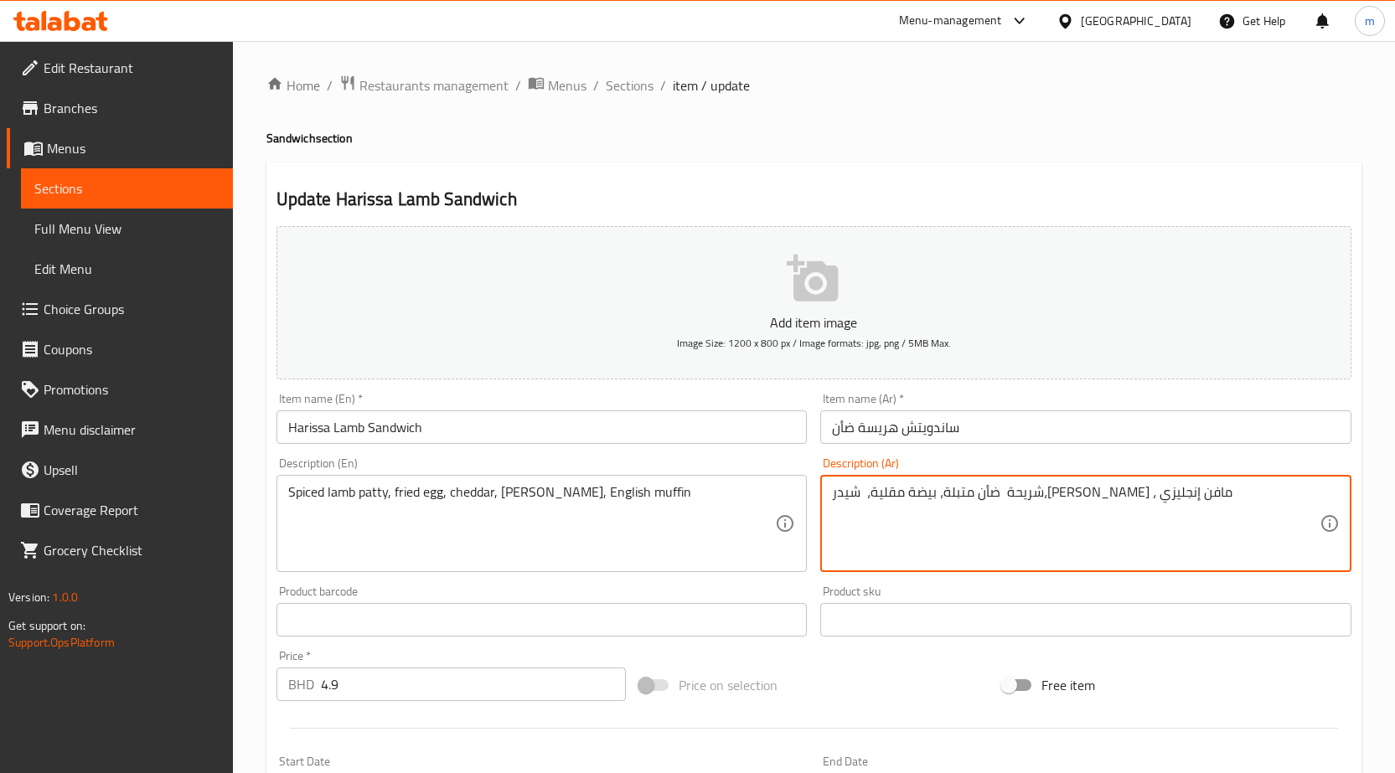
drag, startPoint x: 1163, startPoint y: 495, endPoint x: 1226, endPoint y: 502, distance: 63.2
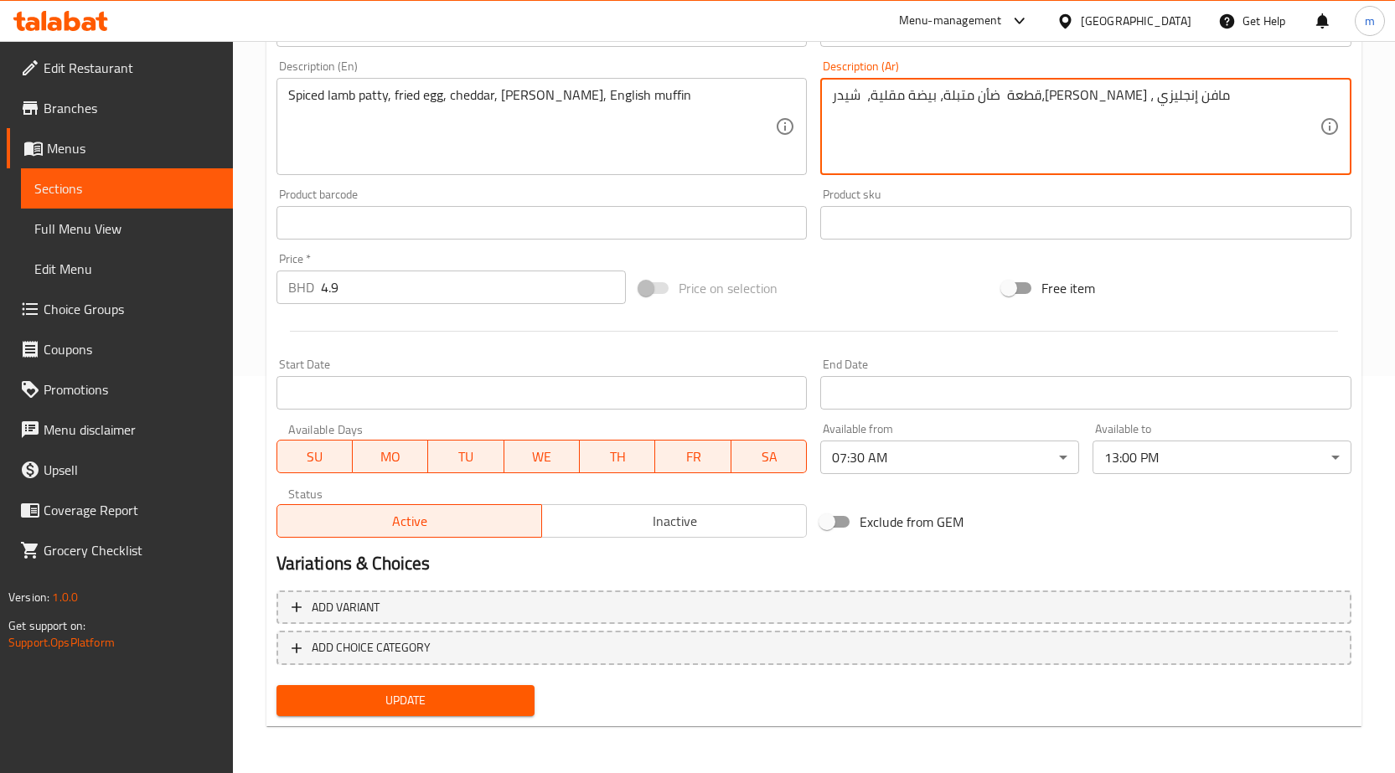
type textarea "قطعة ضأن متبلة، بيضة مقلية، شيدر،[PERSON_NAME] ، مافن إنجليزي"
click at [477, 695] on span "Update" at bounding box center [406, 700] width 232 height 21
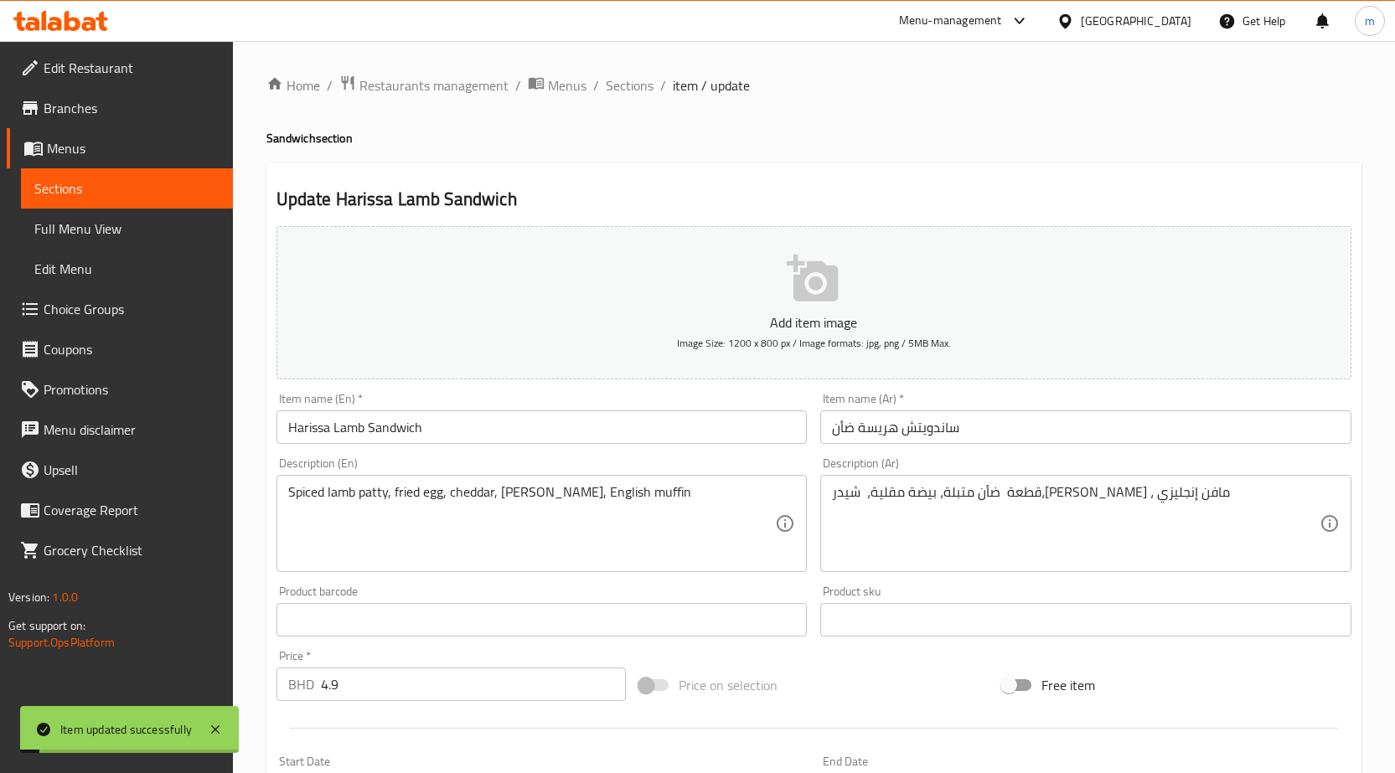
click at [134, 234] on span "Full Menu View" at bounding box center [126, 229] width 185 height 20
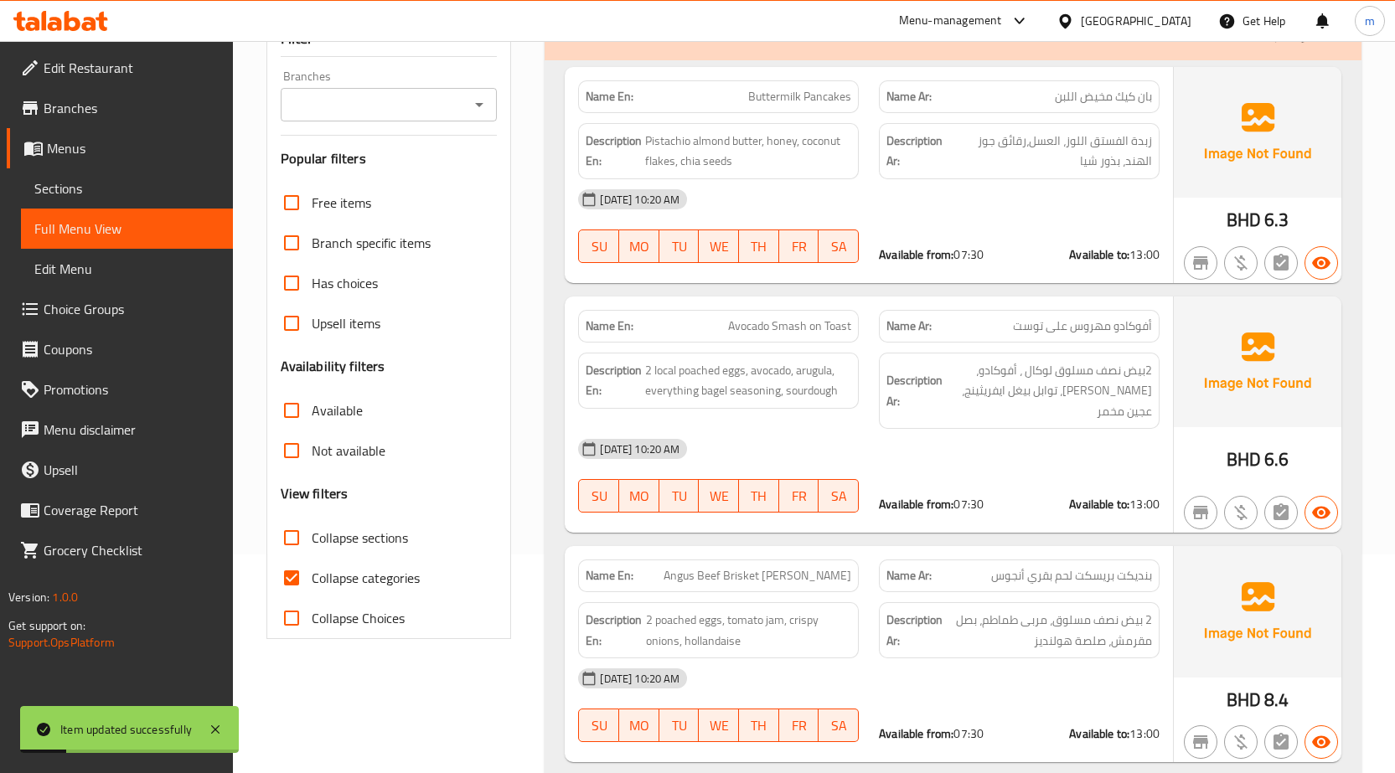
scroll to position [335, 0]
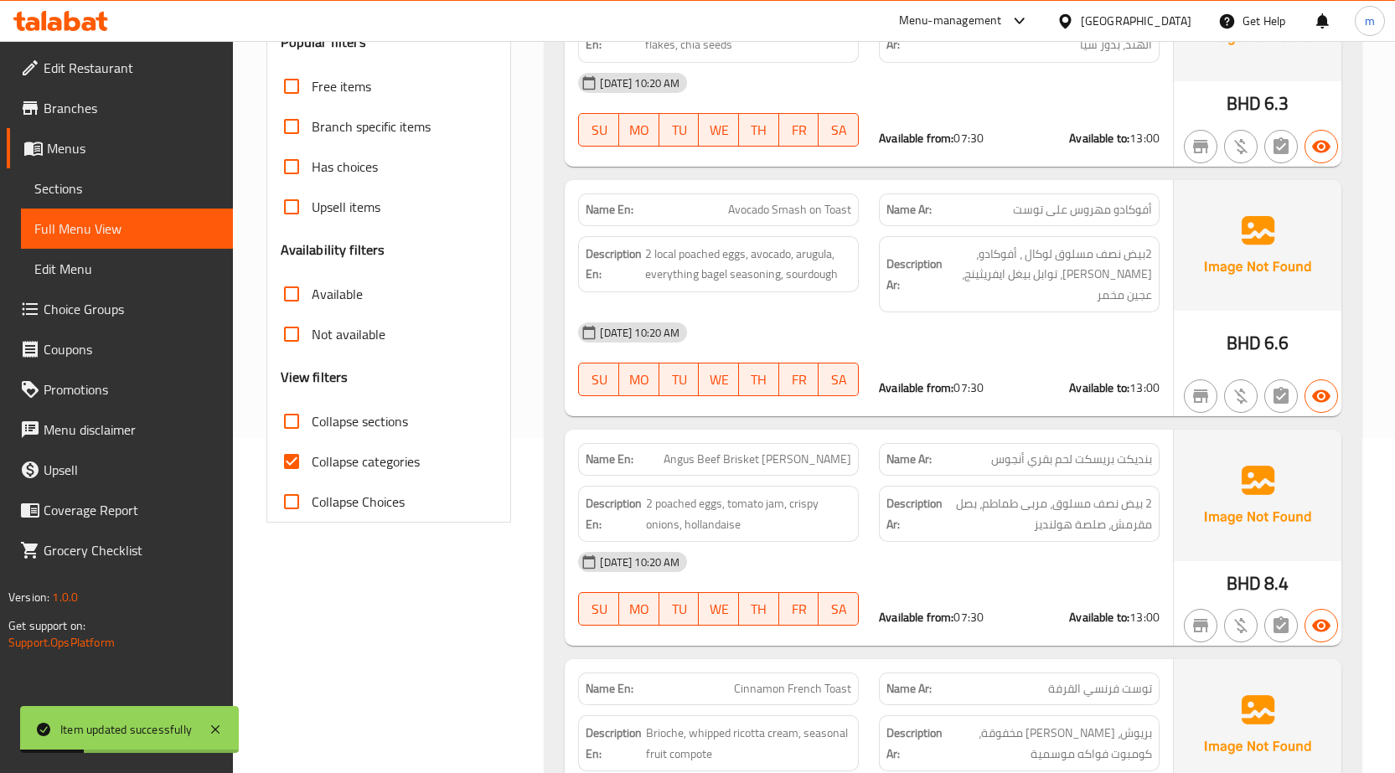
click at [358, 462] on span "Collapse categories" at bounding box center [366, 462] width 108 height 20
click at [312, 462] on input "Collapse categories" at bounding box center [291, 461] width 40 height 40
checkbox input "false"
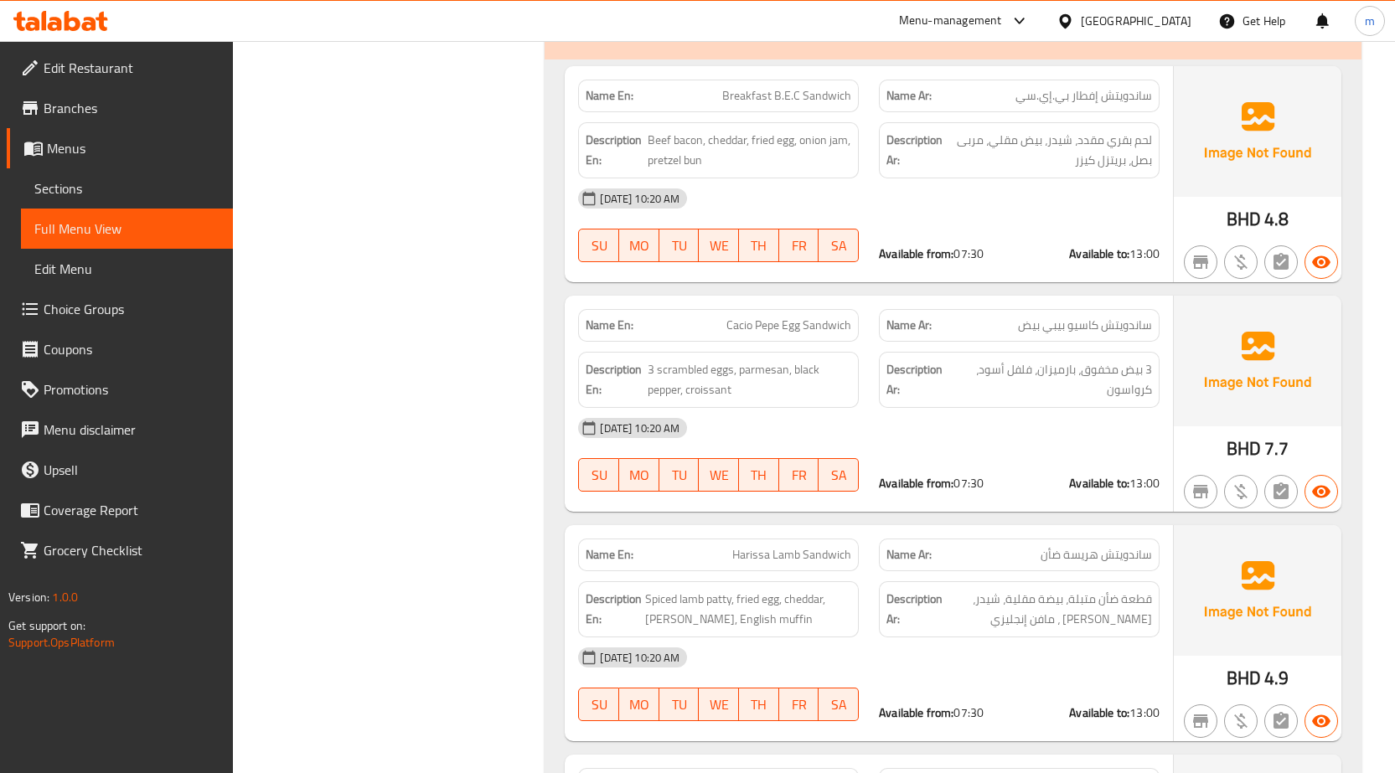
scroll to position [1508, 0]
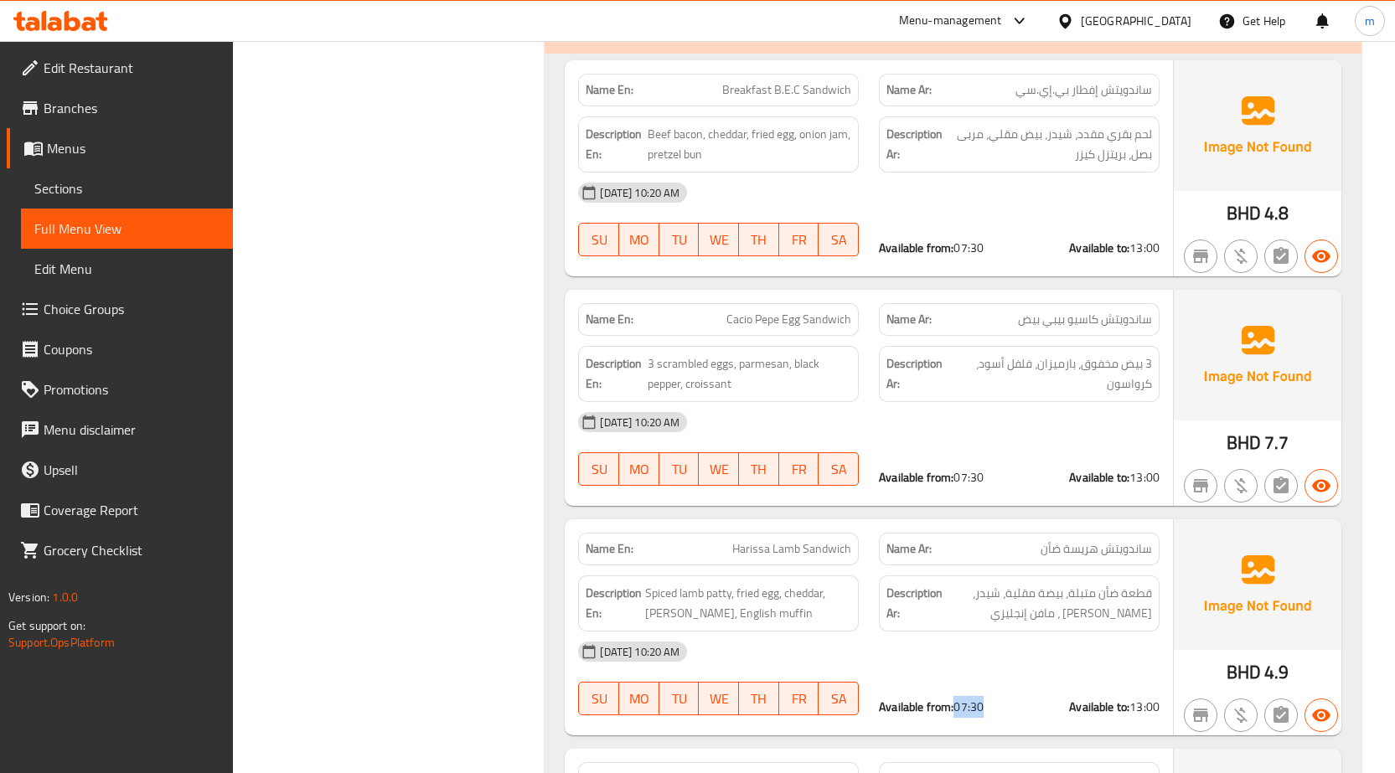
drag, startPoint x: 958, startPoint y: 665, endPoint x: 1004, endPoint y: 665, distance: 46.1
click at [1004, 699] on div "Available from: 07:30 Available to: 13:00" at bounding box center [1019, 707] width 281 height 17
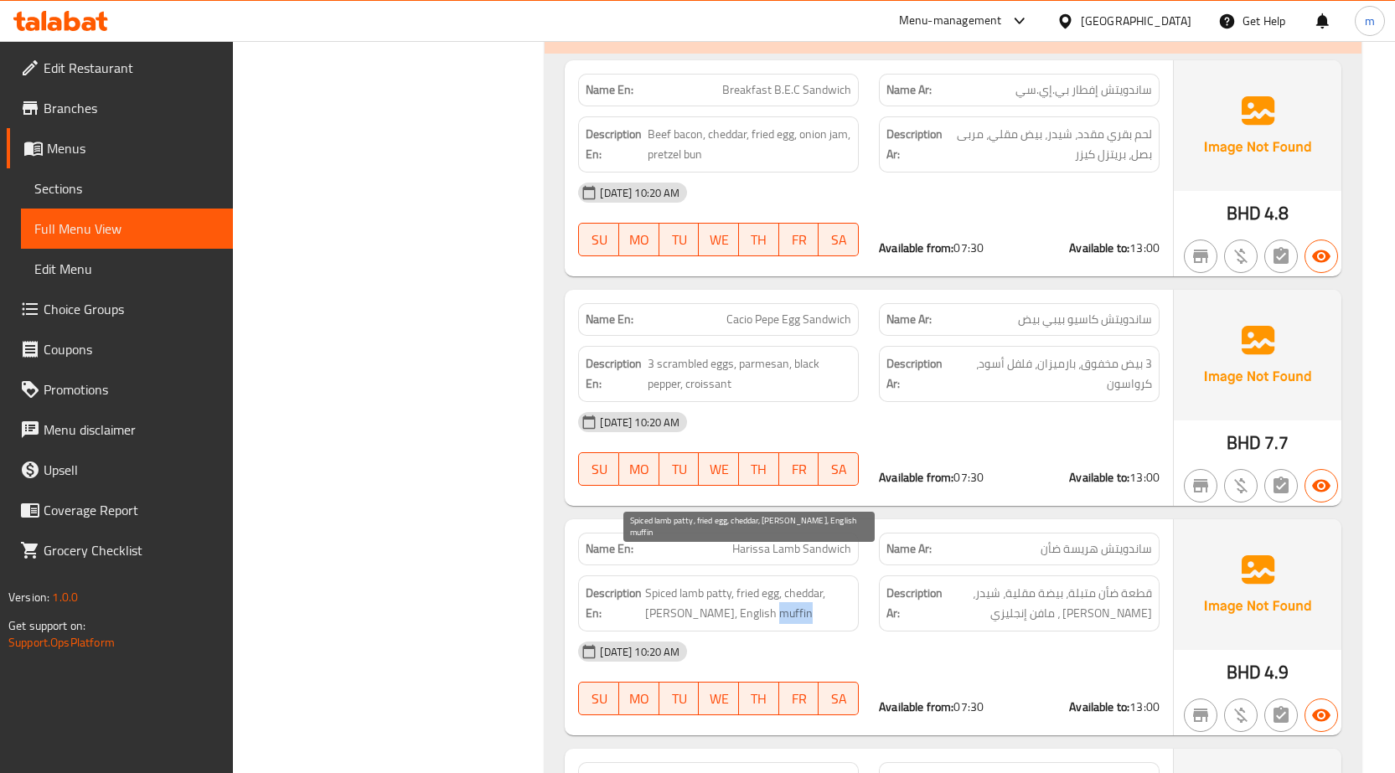
drag, startPoint x: 749, startPoint y: 574, endPoint x: 786, endPoint y: 575, distance: 36.9
click at [786, 583] on span "Spiced lamb patty, fried egg, cheddar, [PERSON_NAME], English muffin" at bounding box center [748, 603] width 206 height 41
copy span "muffin"
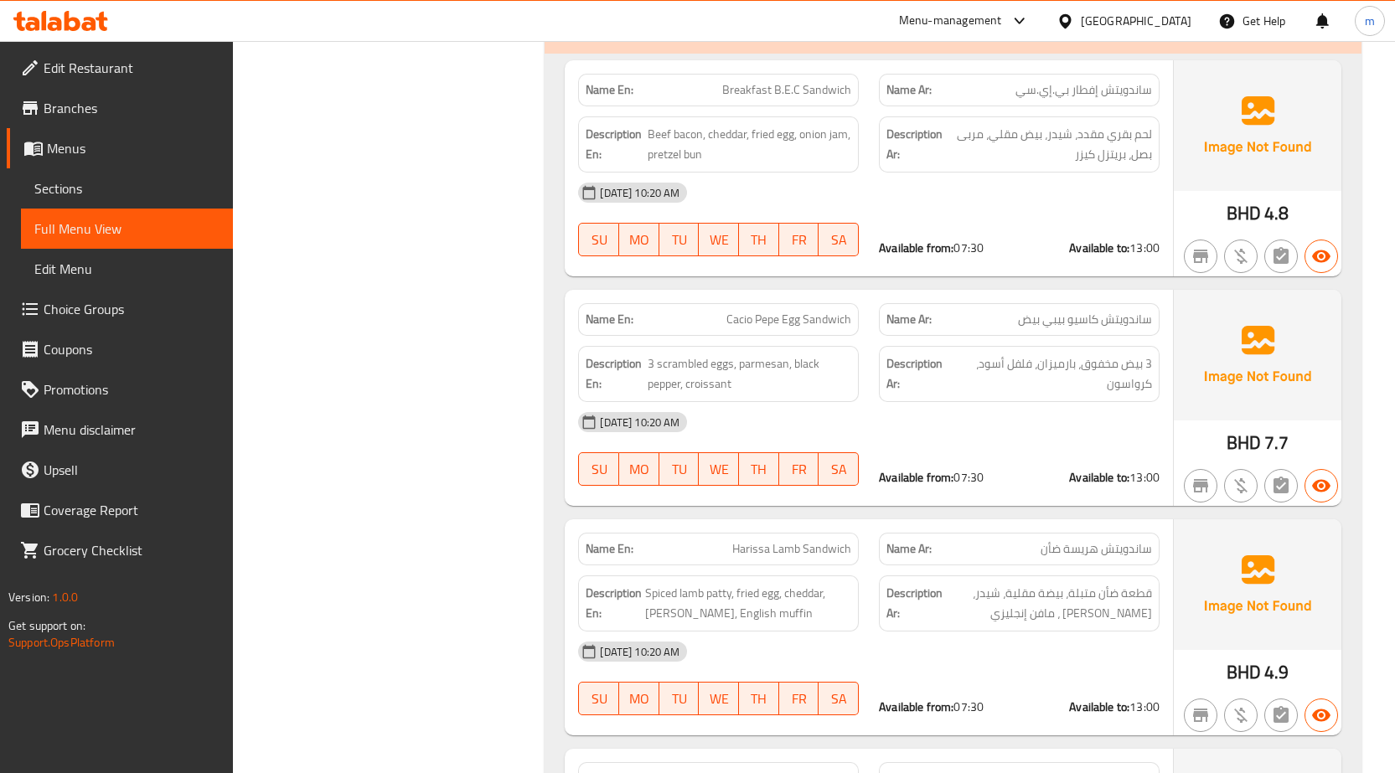
click at [976, 632] on div "[DATE] 10:20 AM" at bounding box center [868, 652] width 601 height 40
click at [802, 540] on span "Harissa Lamb Sandwich" at bounding box center [791, 549] width 119 height 18
copy span "Harissa Lamb Sandwich"
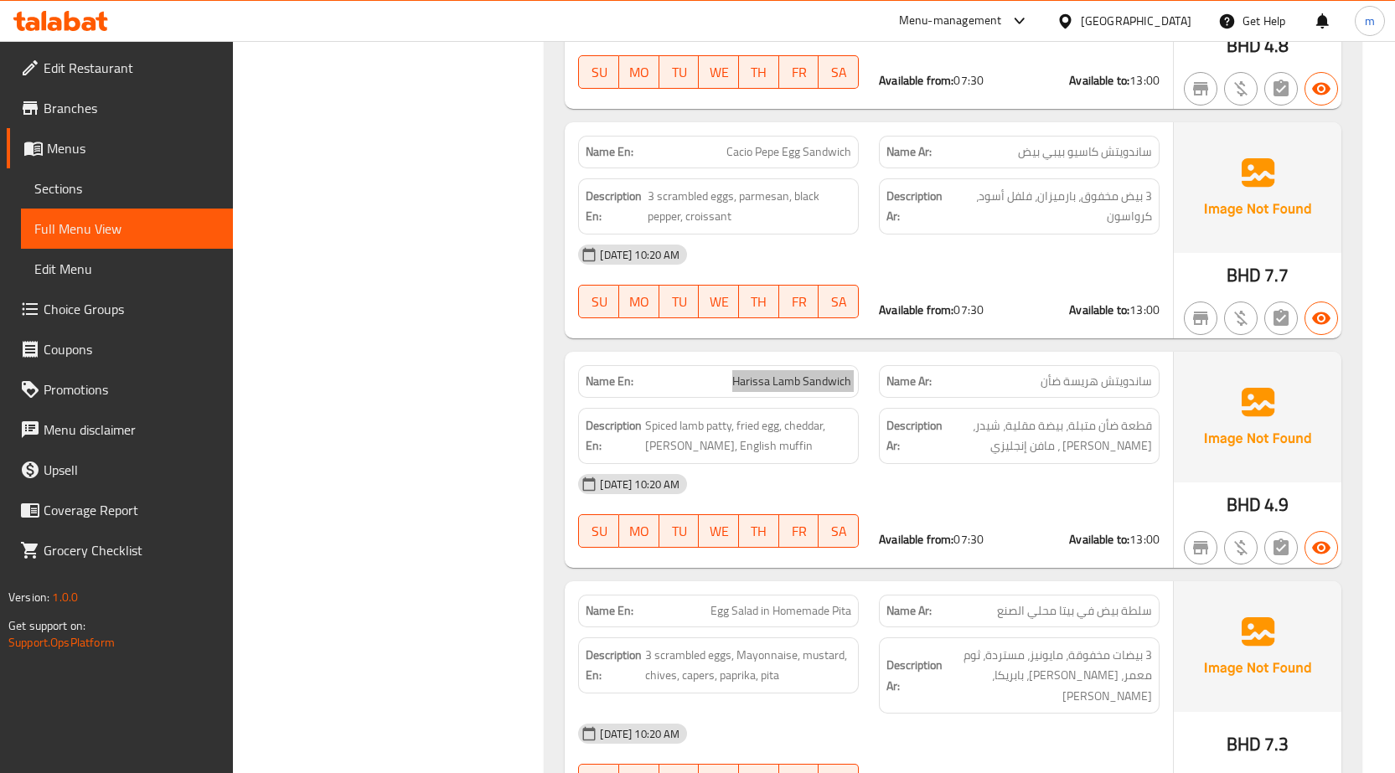
scroll to position [1843, 0]
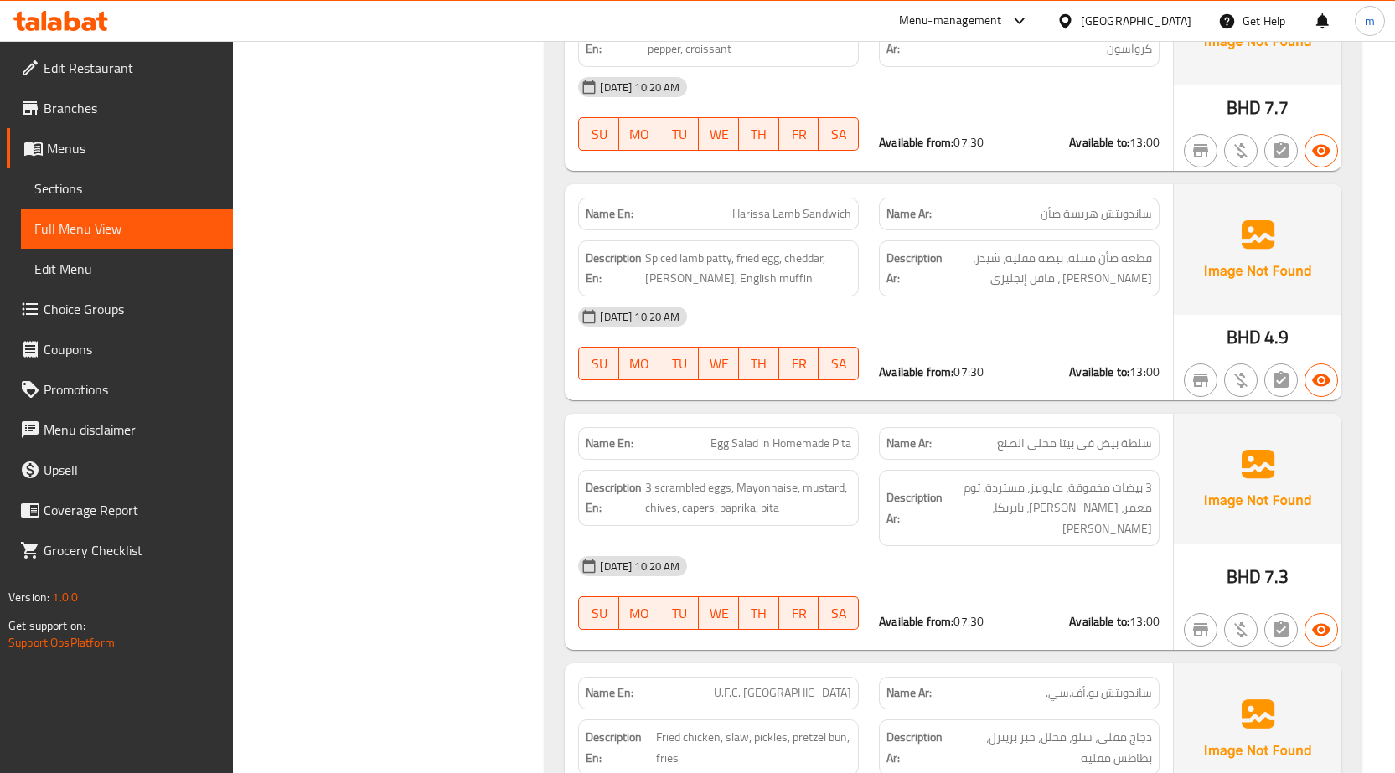
click at [742, 435] on span "Egg Salad in Homemade Pita" at bounding box center [780, 444] width 141 height 18
copy span "Egg Salad in Homemade Pita"
click at [973, 677] on div "Name Ar: [PERSON_NAME].أف.سي." at bounding box center [1019, 693] width 281 height 33
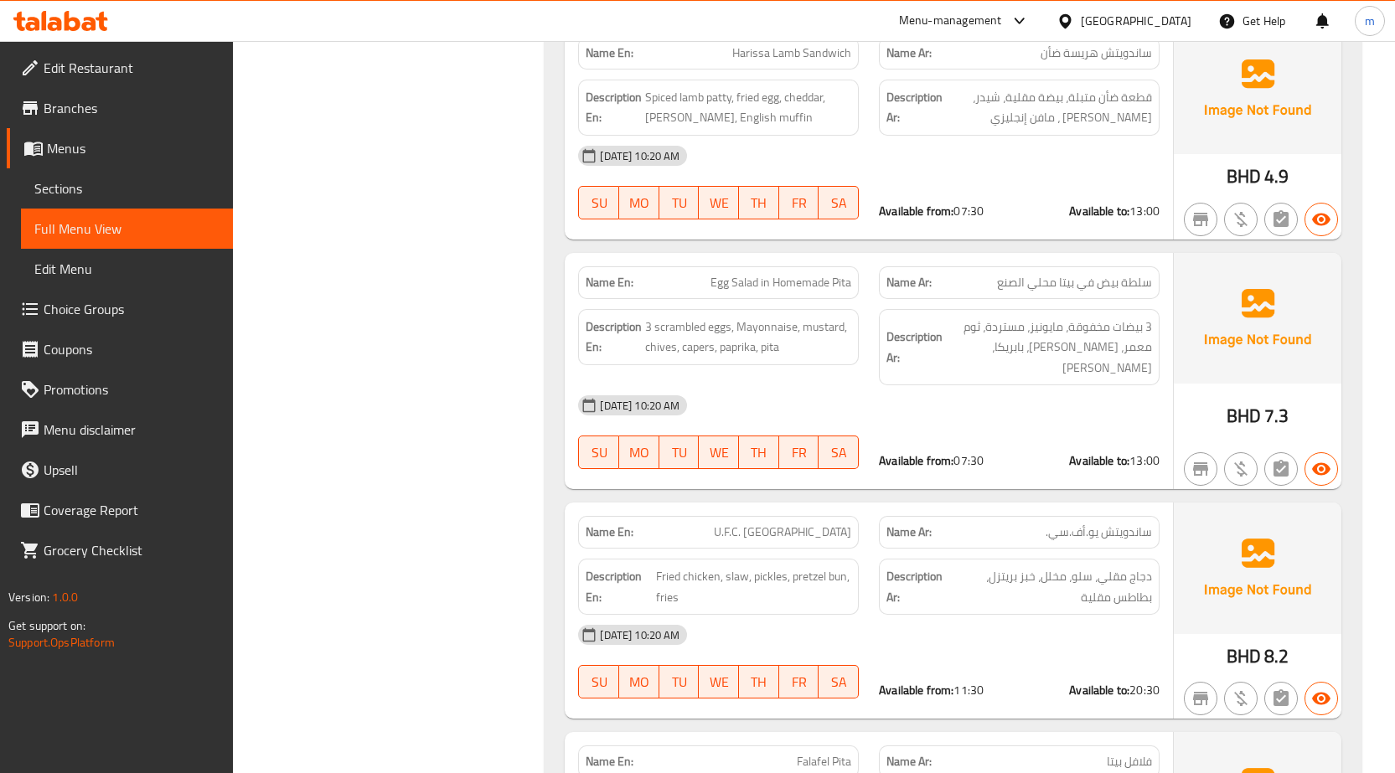
scroll to position [2010, 0]
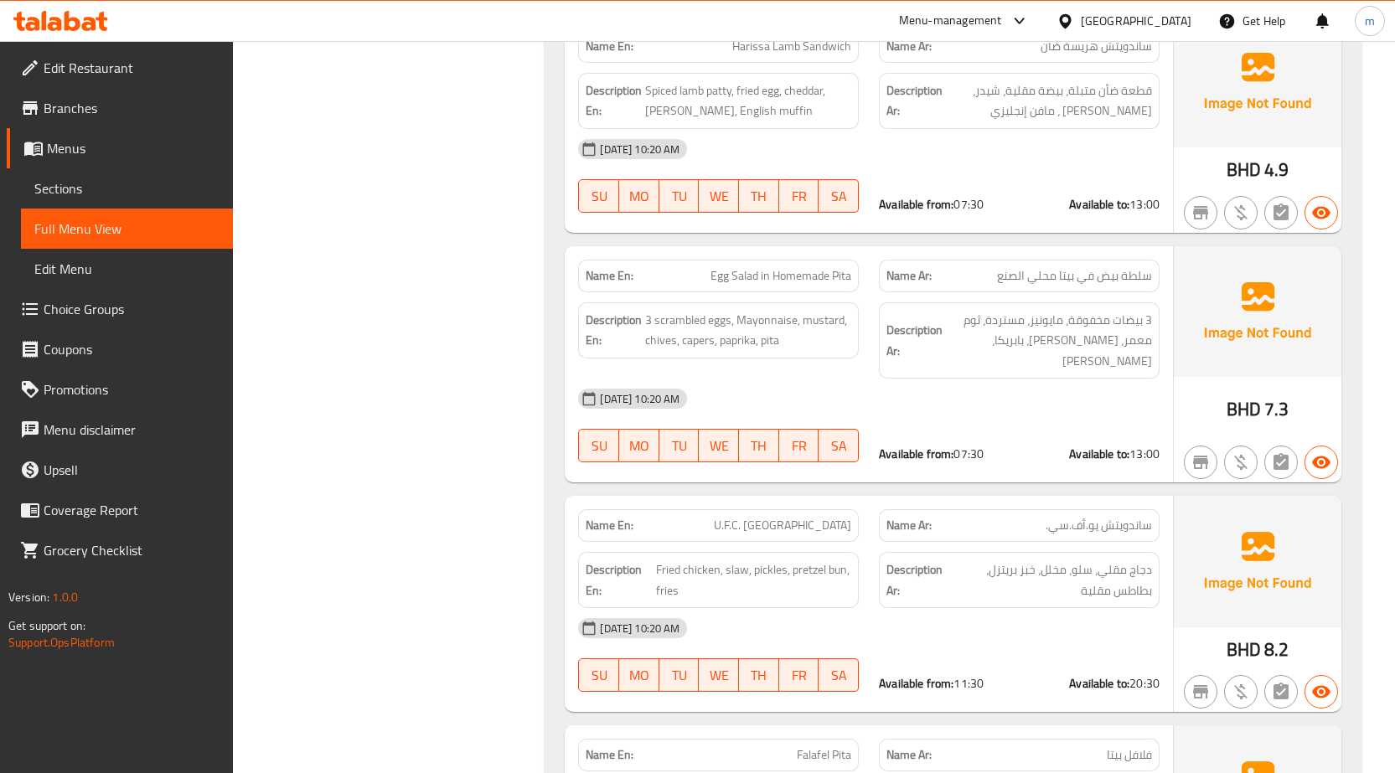
click at [807, 517] on span "U.F.C. [GEOGRAPHIC_DATA]" at bounding box center [782, 526] width 137 height 18
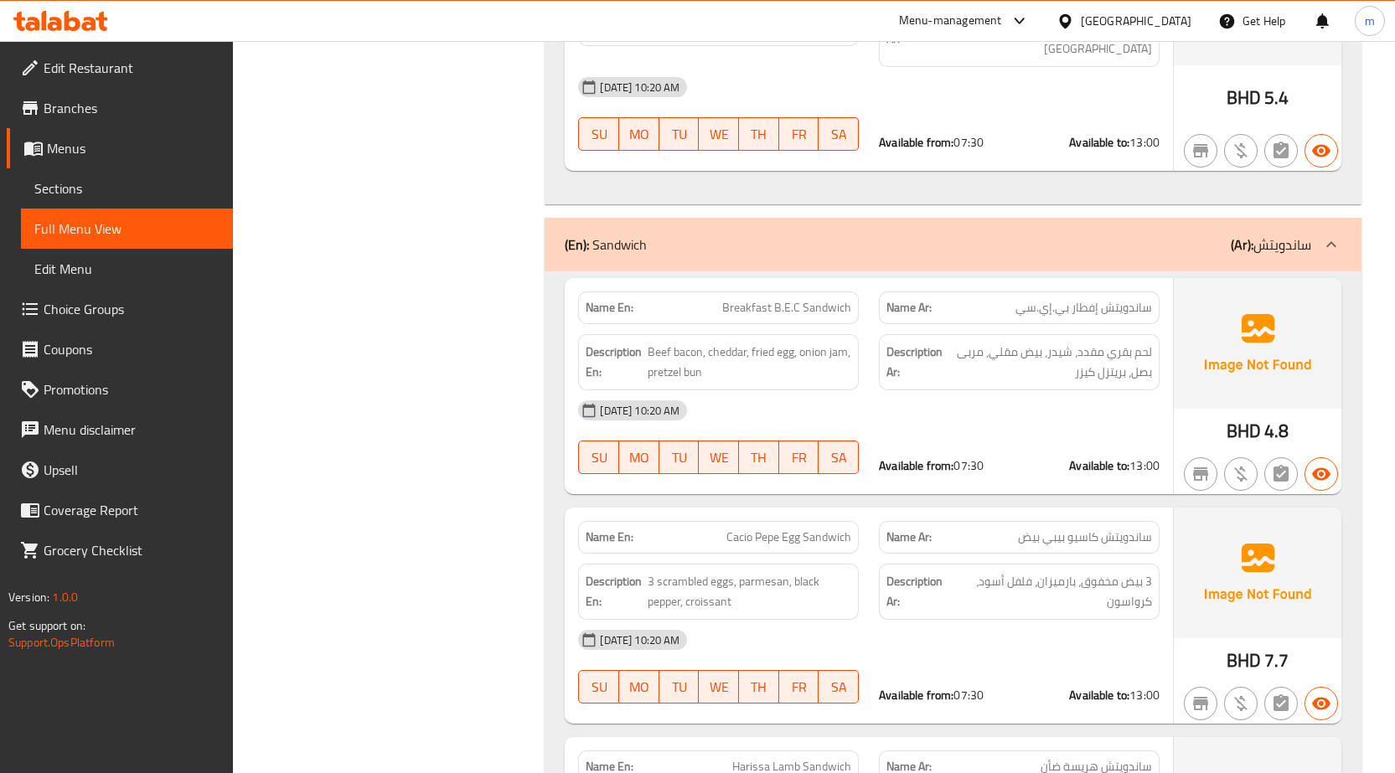
scroll to position [1257, 0]
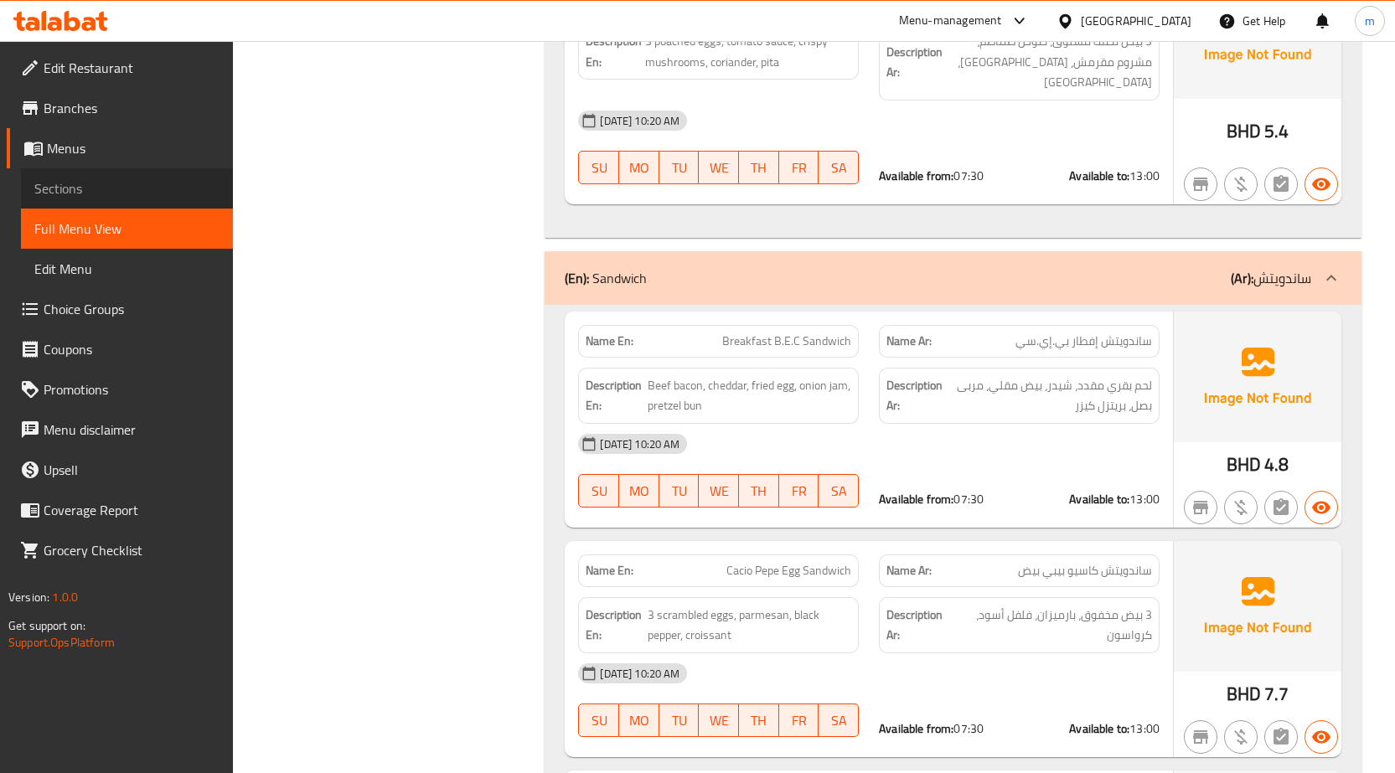
click at [104, 194] on span "Sections" at bounding box center [126, 188] width 185 height 20
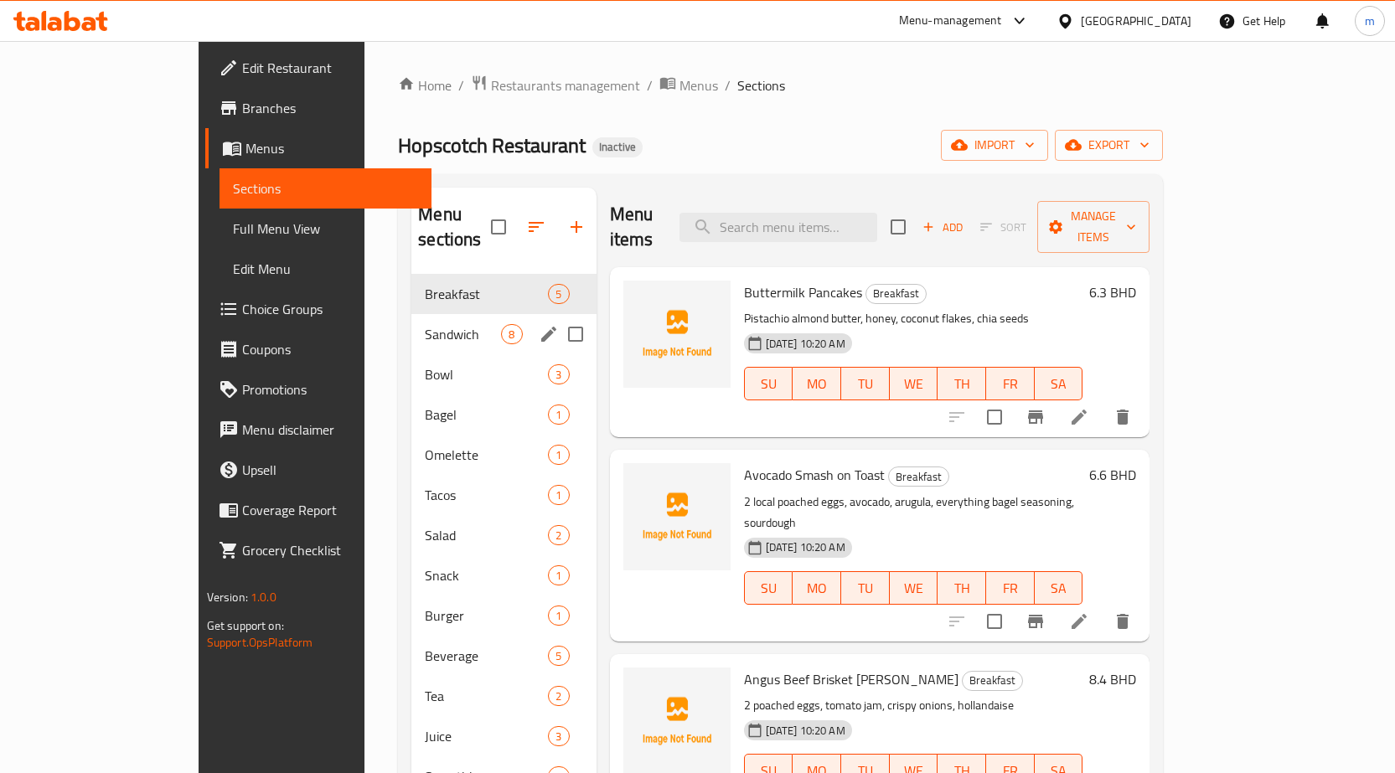
click at [425, 324] on span "Sandwich" at bounding box center [463, 334] width 76 height 20
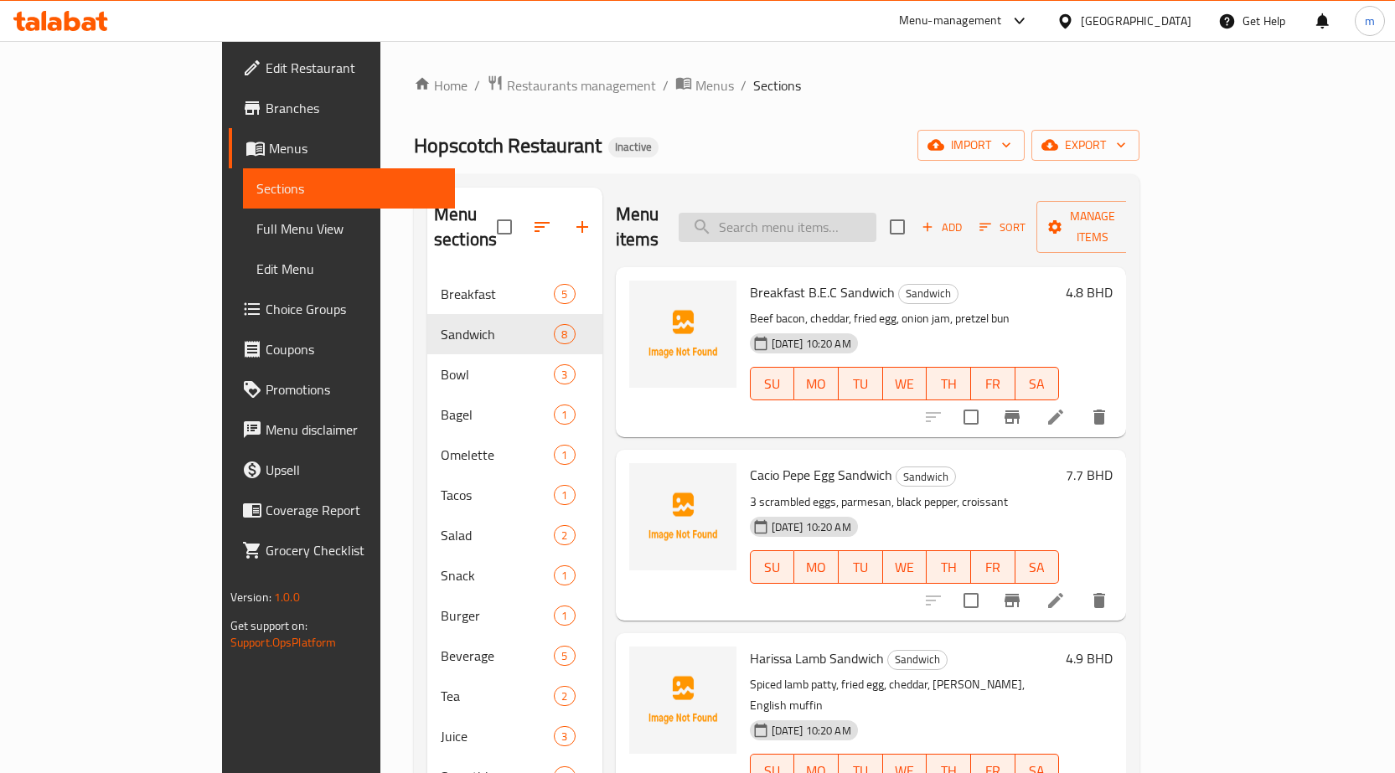
click at [876, 213] on input "search" at bounding box center [778, 227] width 198 height 29
paste input "U.F.C. [GEOGRAPHIC_DATA]"
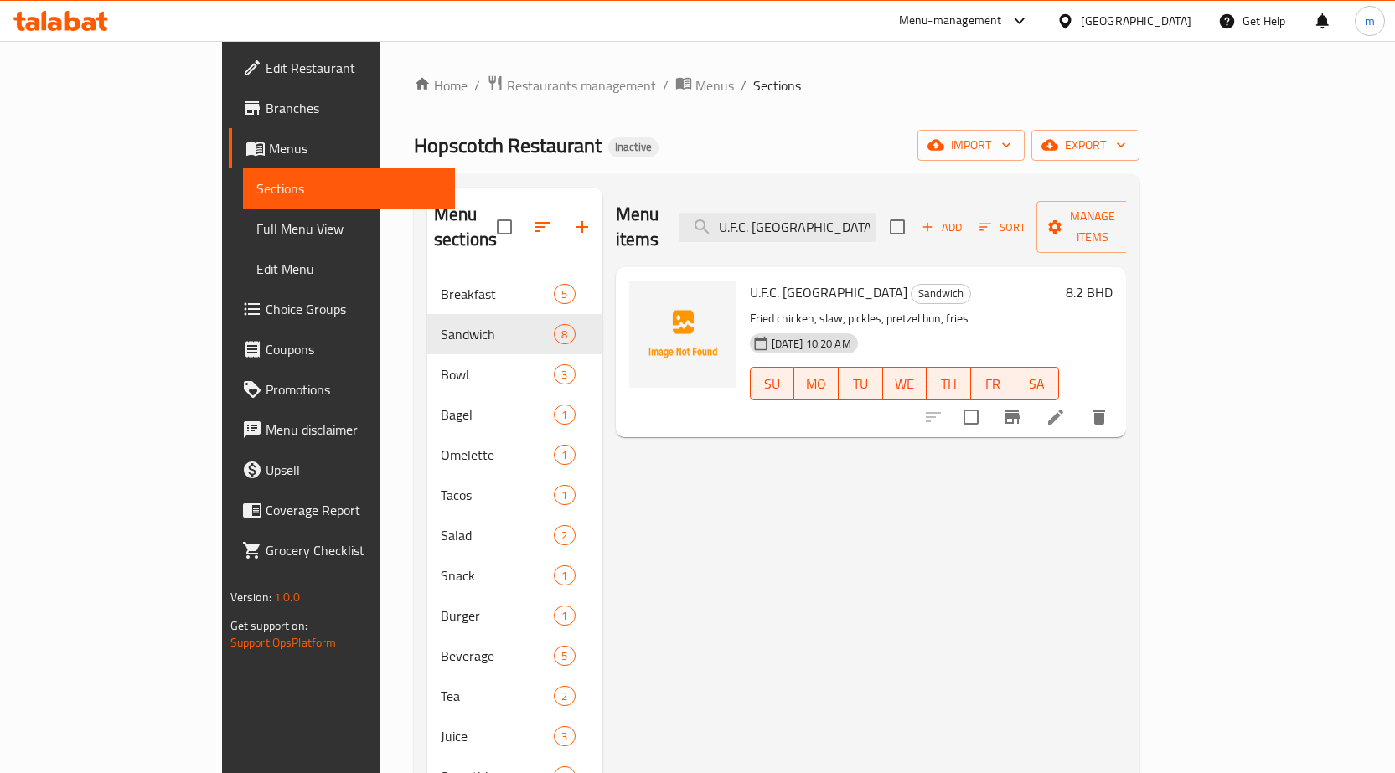
type input "U.F.C. [GEOGRAPHIC_DATA]"
click at [1066, 407] on icon at bounding box center [1055, 417] width 20 height 20
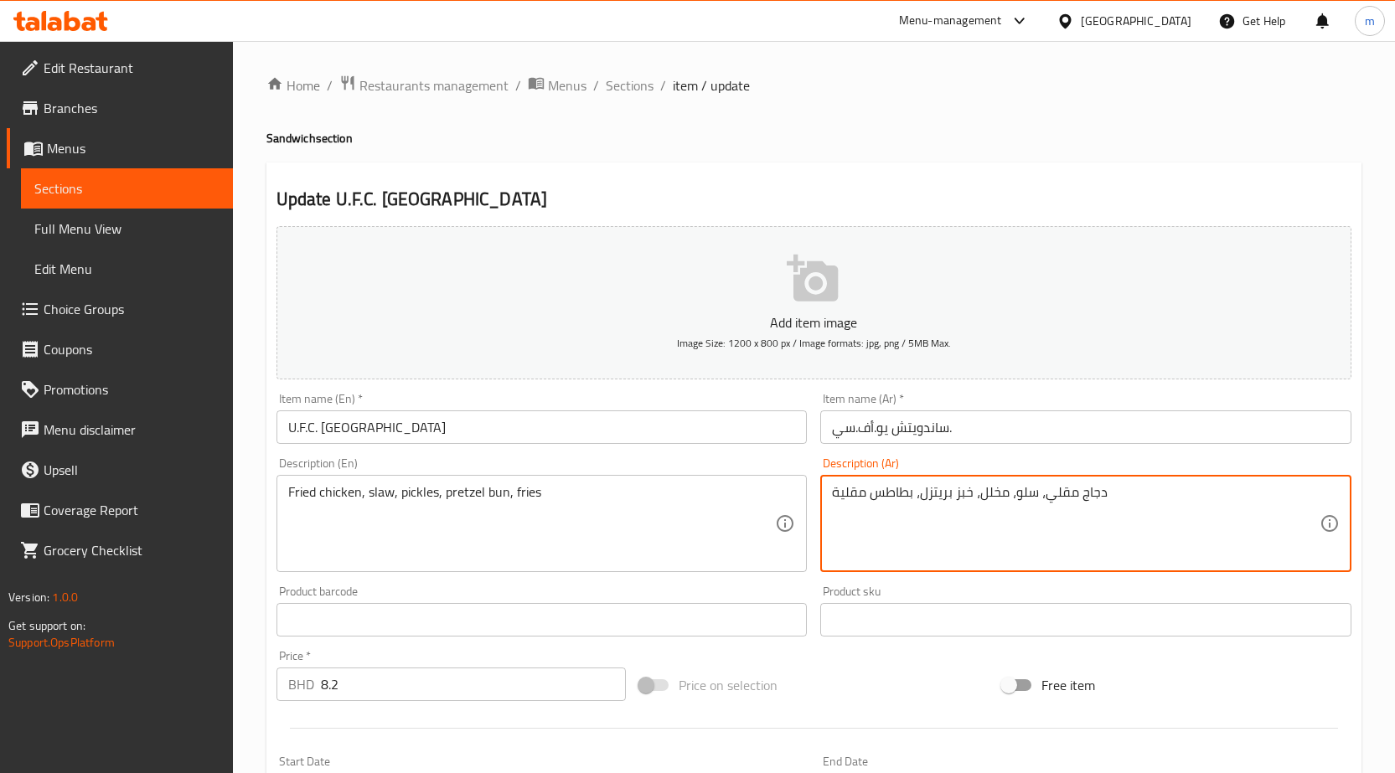
drag, startPoint x: 957, startPoint y: 493, endPoint x: 971, endPoint y: 493, distance: 14.3
click at [925, 493] on textarea "دجاج مقلي، سلو، مخلل، بريتزل، بطاطس مقلية" at bounding box center [1076, 524] width 488 height 80
click at [921, 492] on textarea "دجاج مقلي، سلو، مخلل، بريتزل، بطاطس مقلية" at bounding box center [1076, 524] width 488 height 80
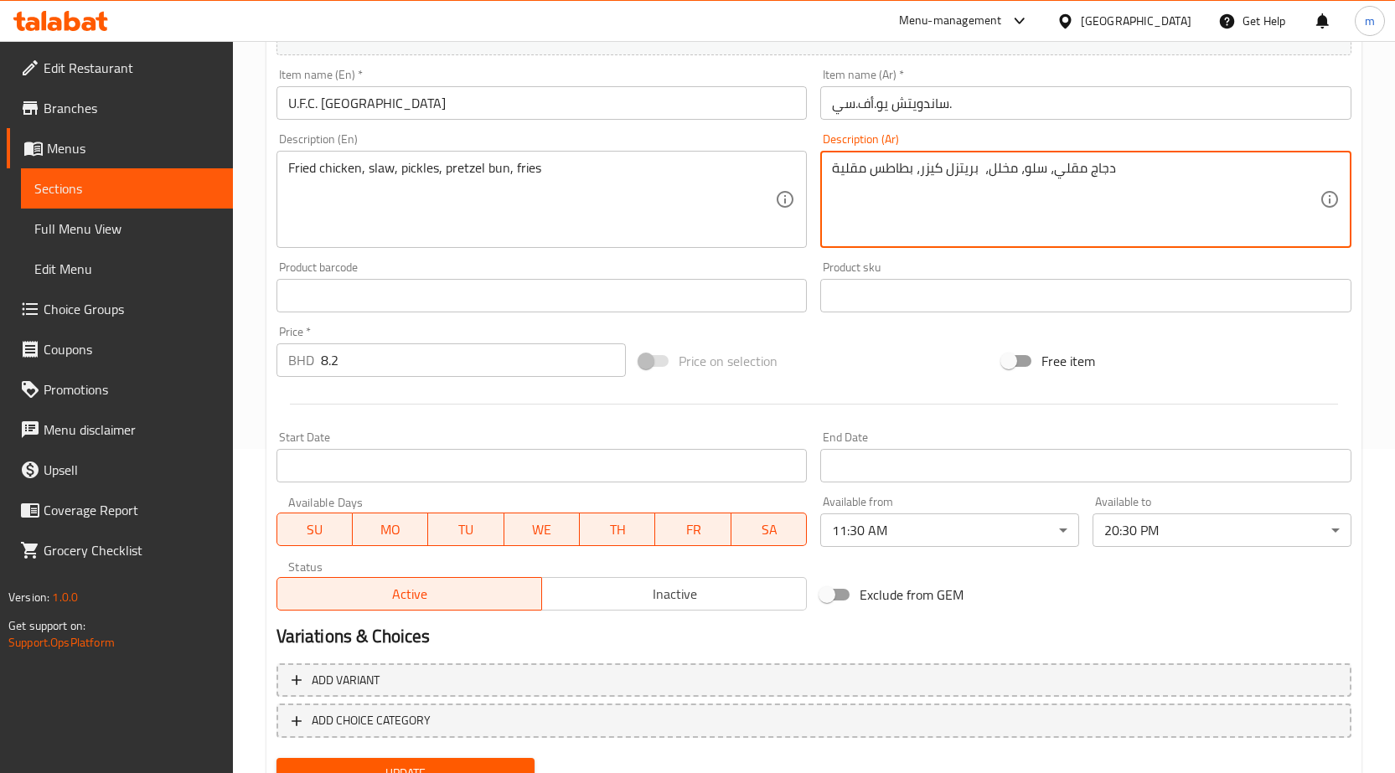
scroll to position [397, 0]
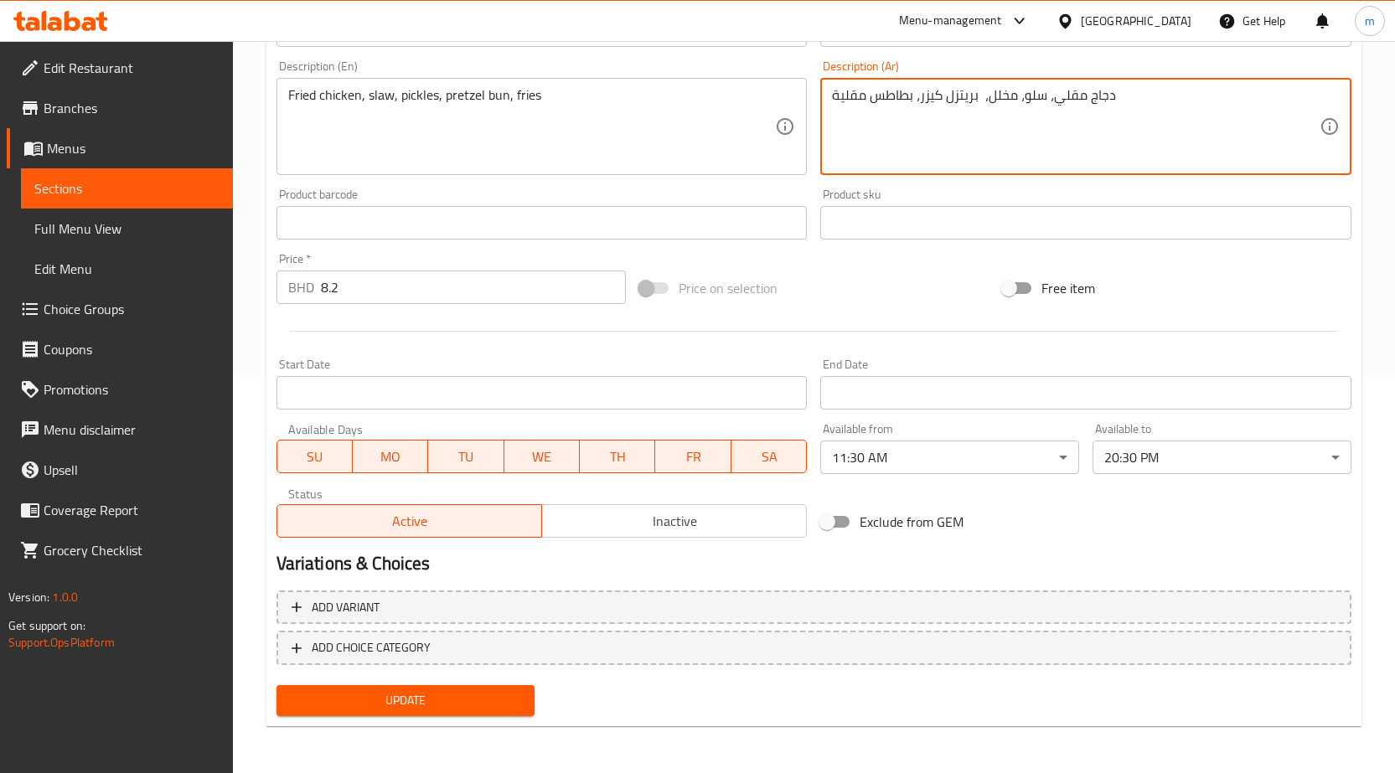
type textarea "دجاج مقلي، سلو، مخلل، بريتزل كيزر، بطاطس مقلية"
click at [415, 705] on span "Update" at bounding box center [406, 700] width 232 height 21
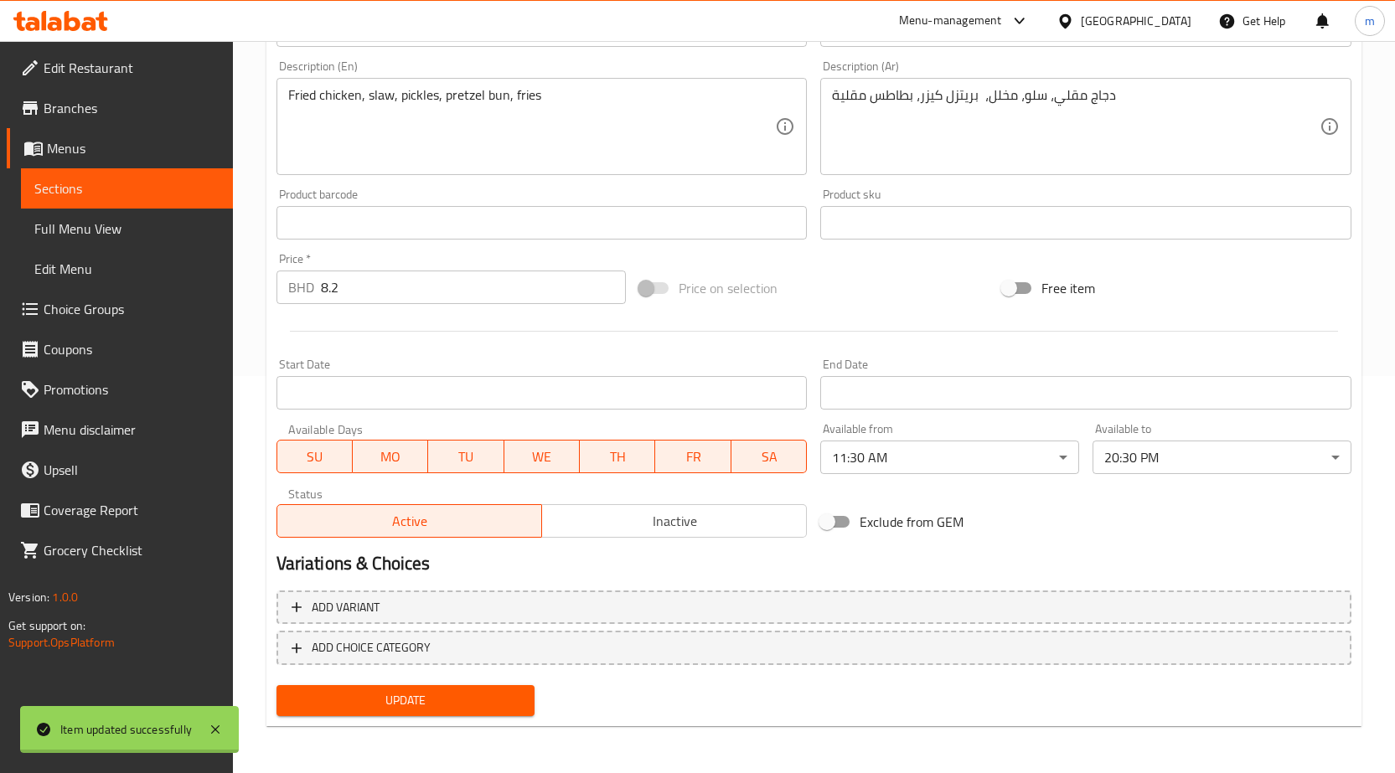
click at [136, 221] on div at bounding box center [697, 386] width 1395 height 773
click at [116, 222] on span "Full Menu View" at bounding box center [126, 229] width 185 height 20
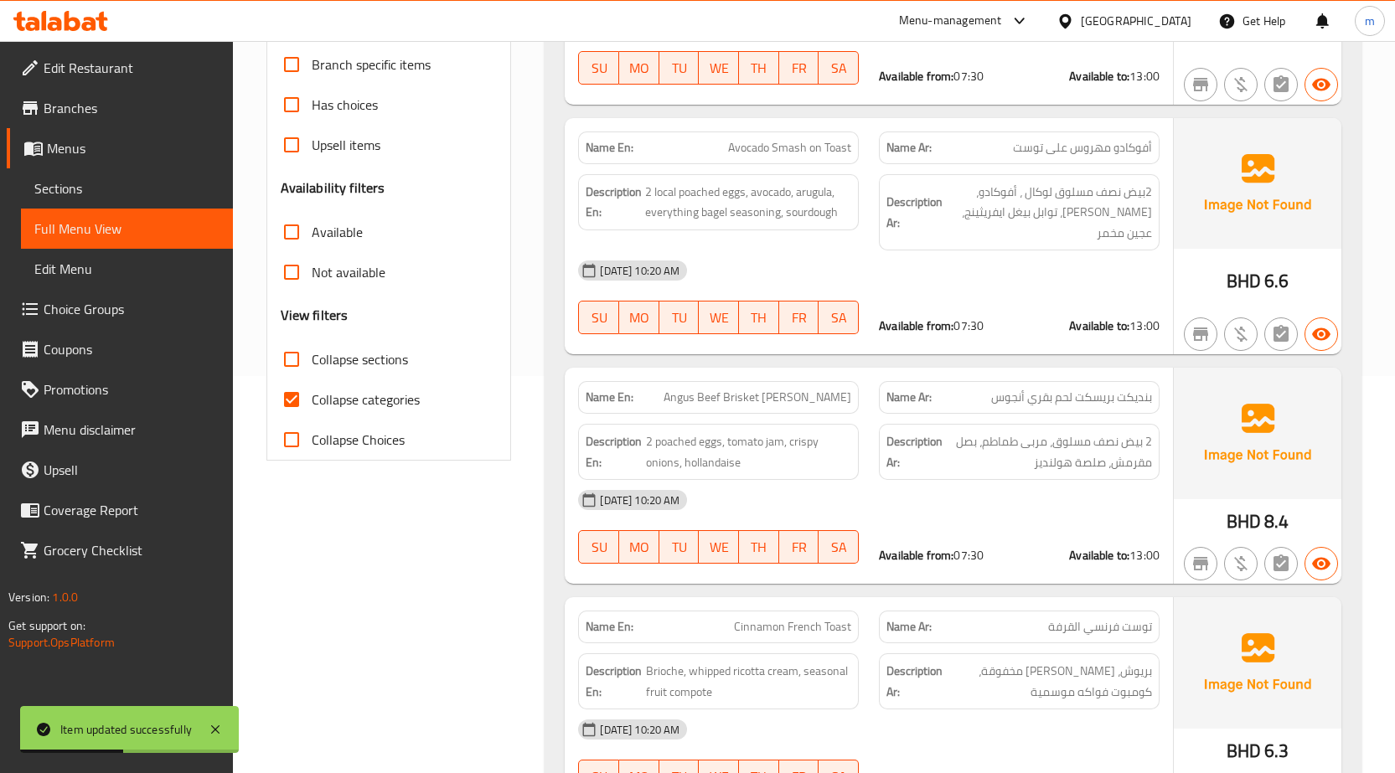
click at [373, 399] on span "Collapse categories" at bounding box center [366, 400] width 108 height 20
click at [312, 399] on input "Collapse categories" at bounding box center [291, 399] width 40 height 40
checkbox input "false"
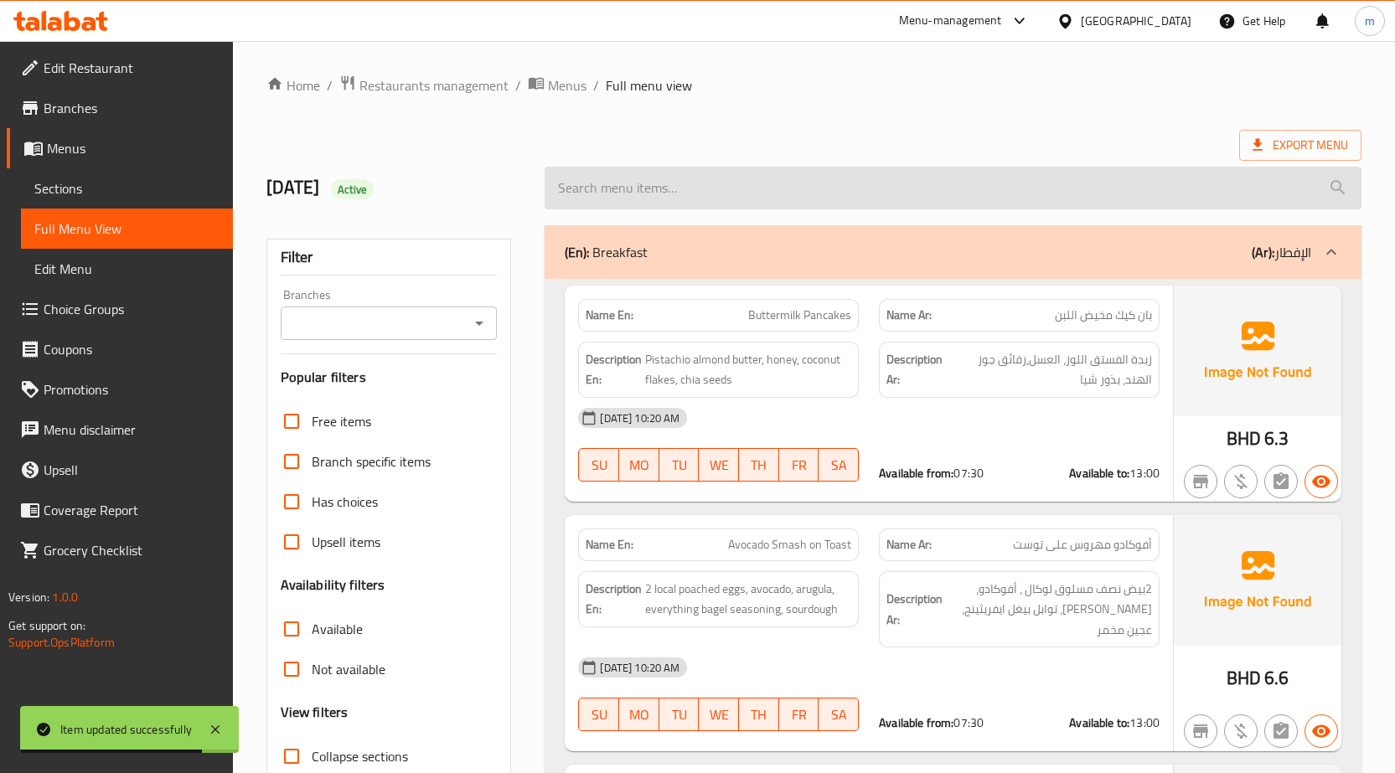
click at [979, 188] on input "search" at bounding box center [952, 188] width 817 height 43
paste input "U.F.C. [GEOGRAPHIC_DATA]"
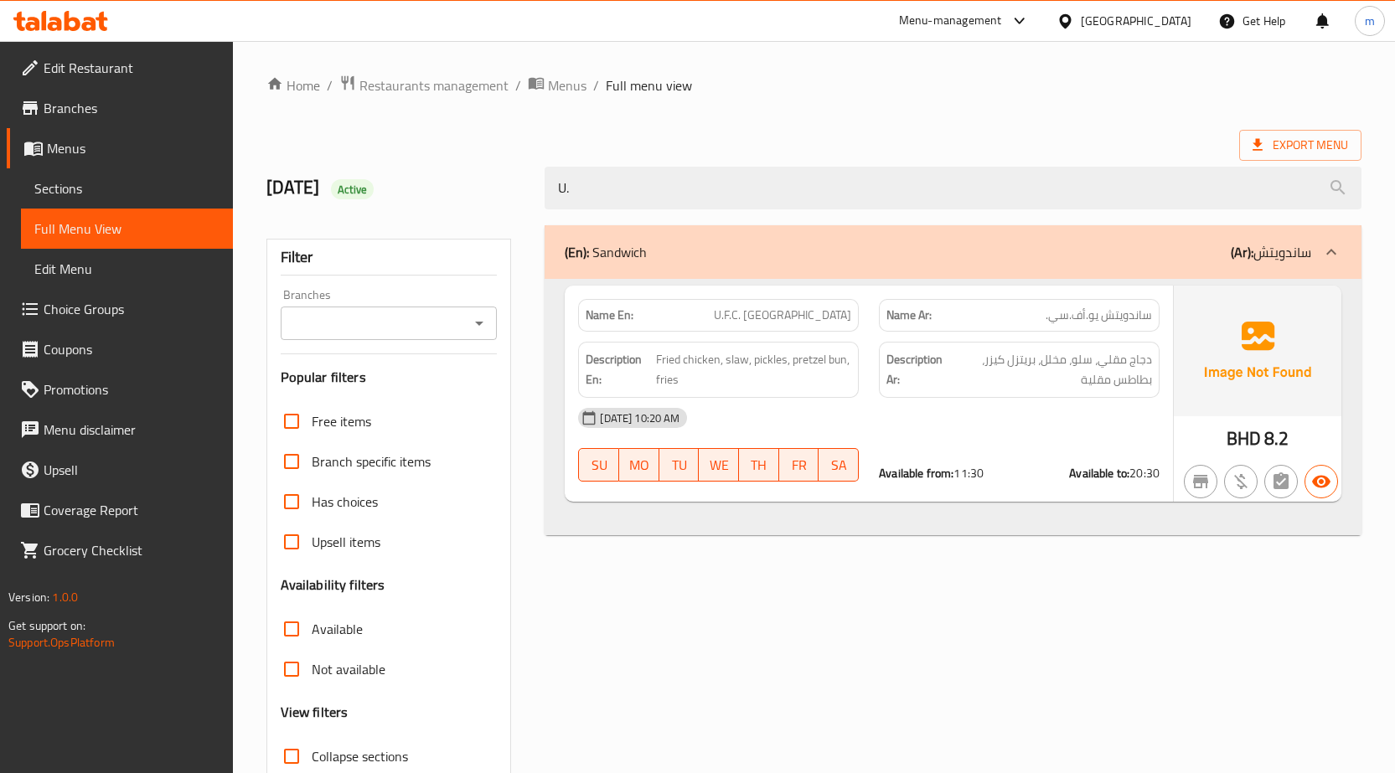
type input "U"
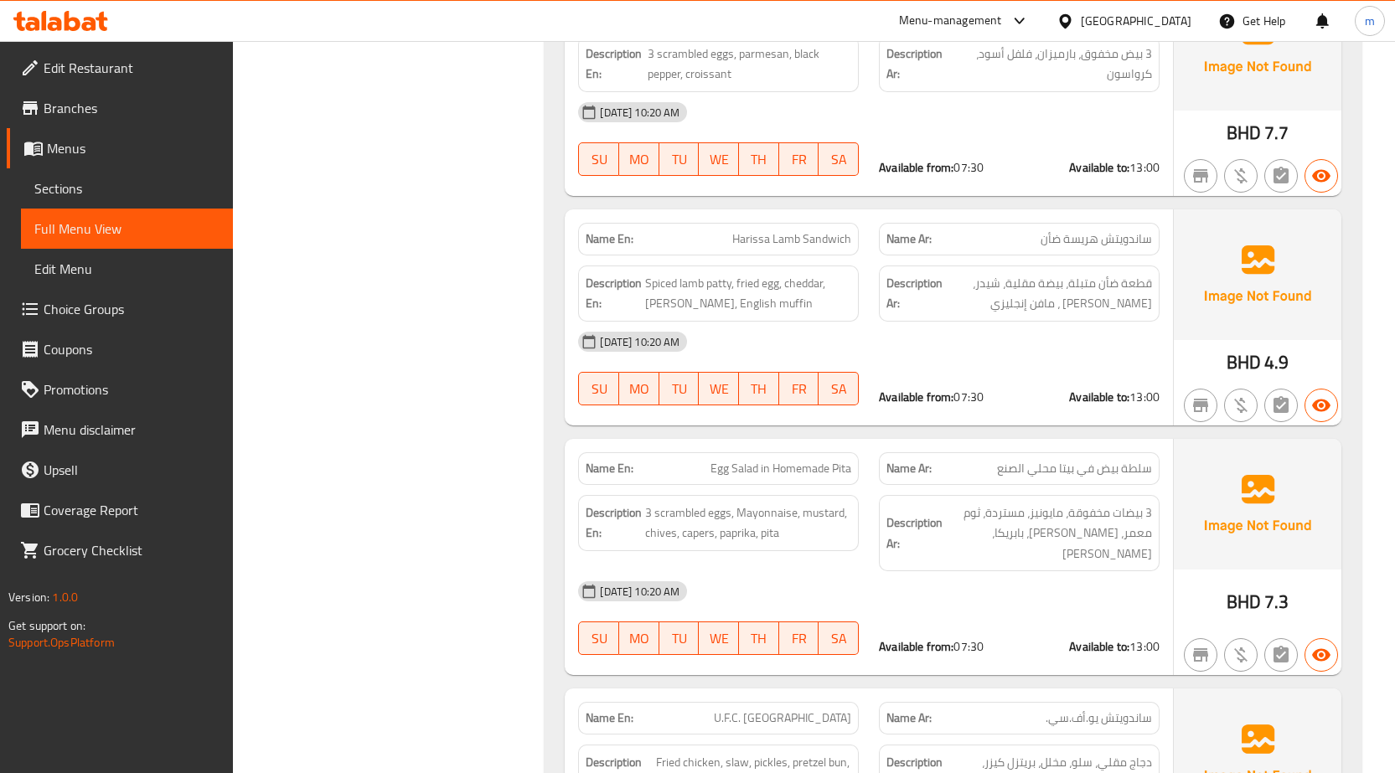
scroll to position [1927, 0]
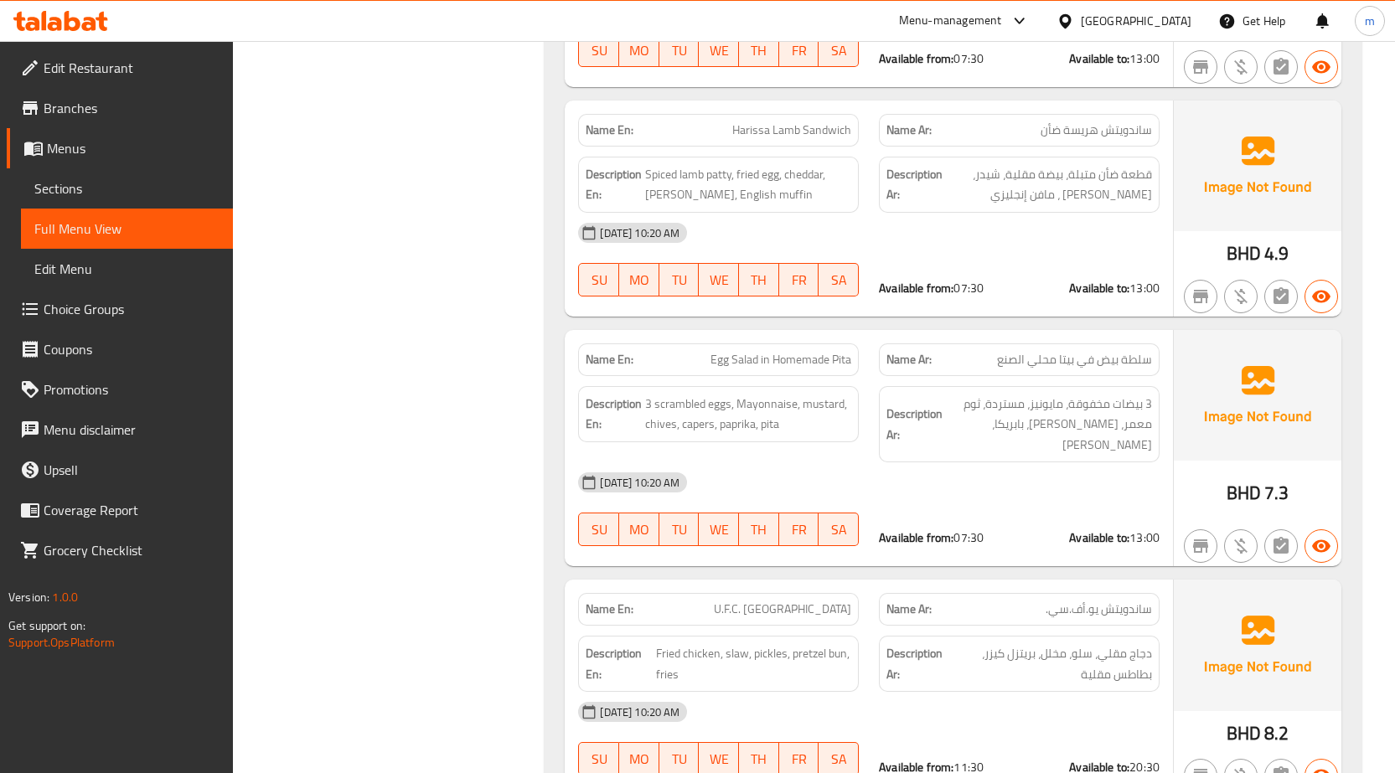
click at [777, 601] on span "U.F.C. [GEOGRAPHIC_DATA]" at bounding box center [782, 610] width 137 height 18
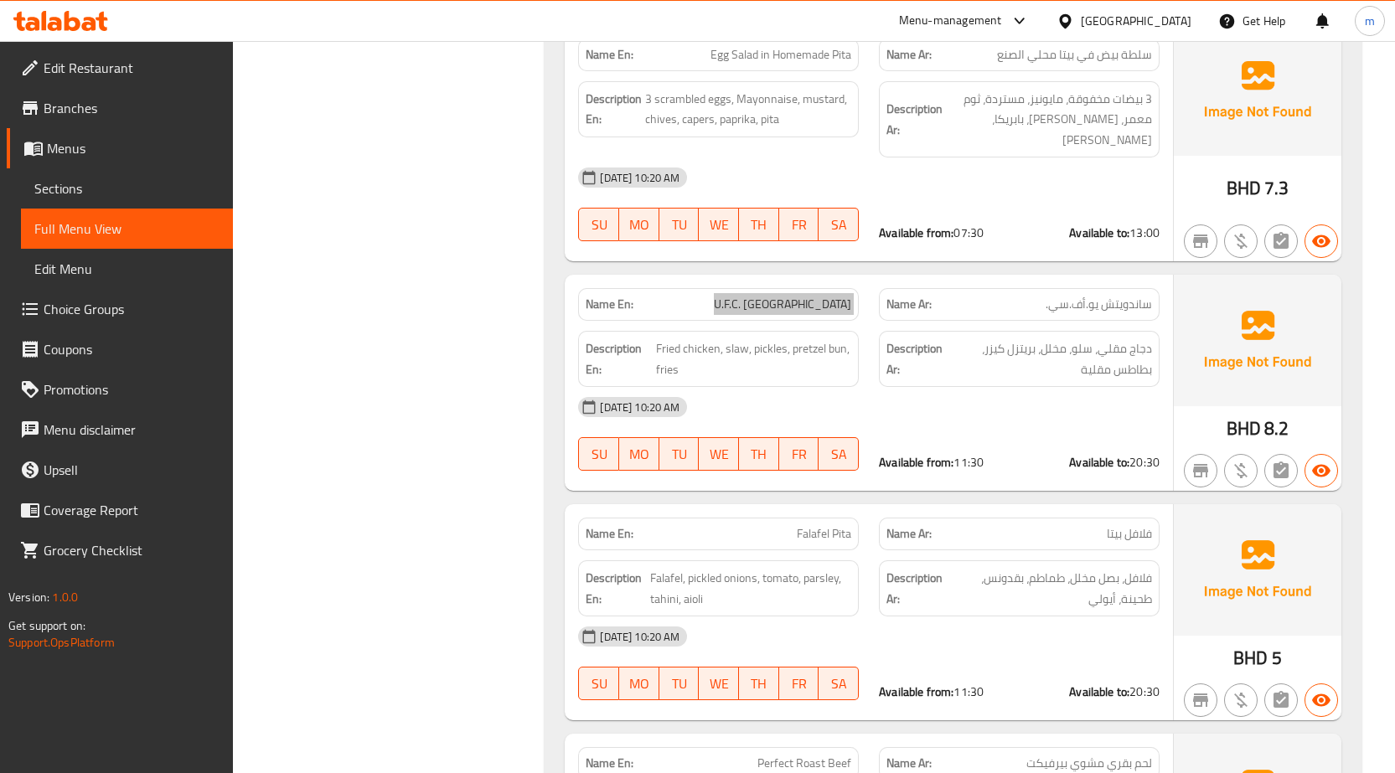
scroll to position [2262, 0]
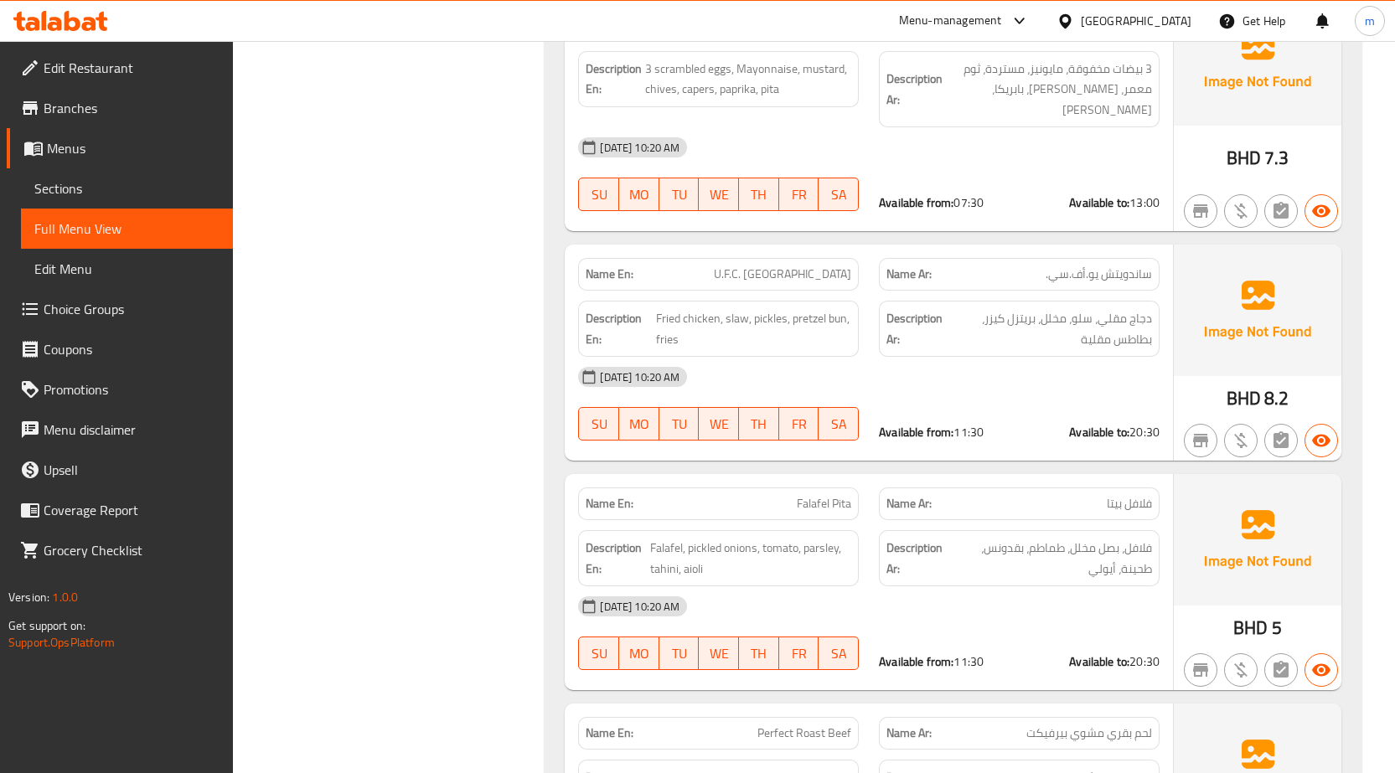
click at [811, 495] on span "Falafel Pita" at bounding box center [824, 504] width 54 height 18
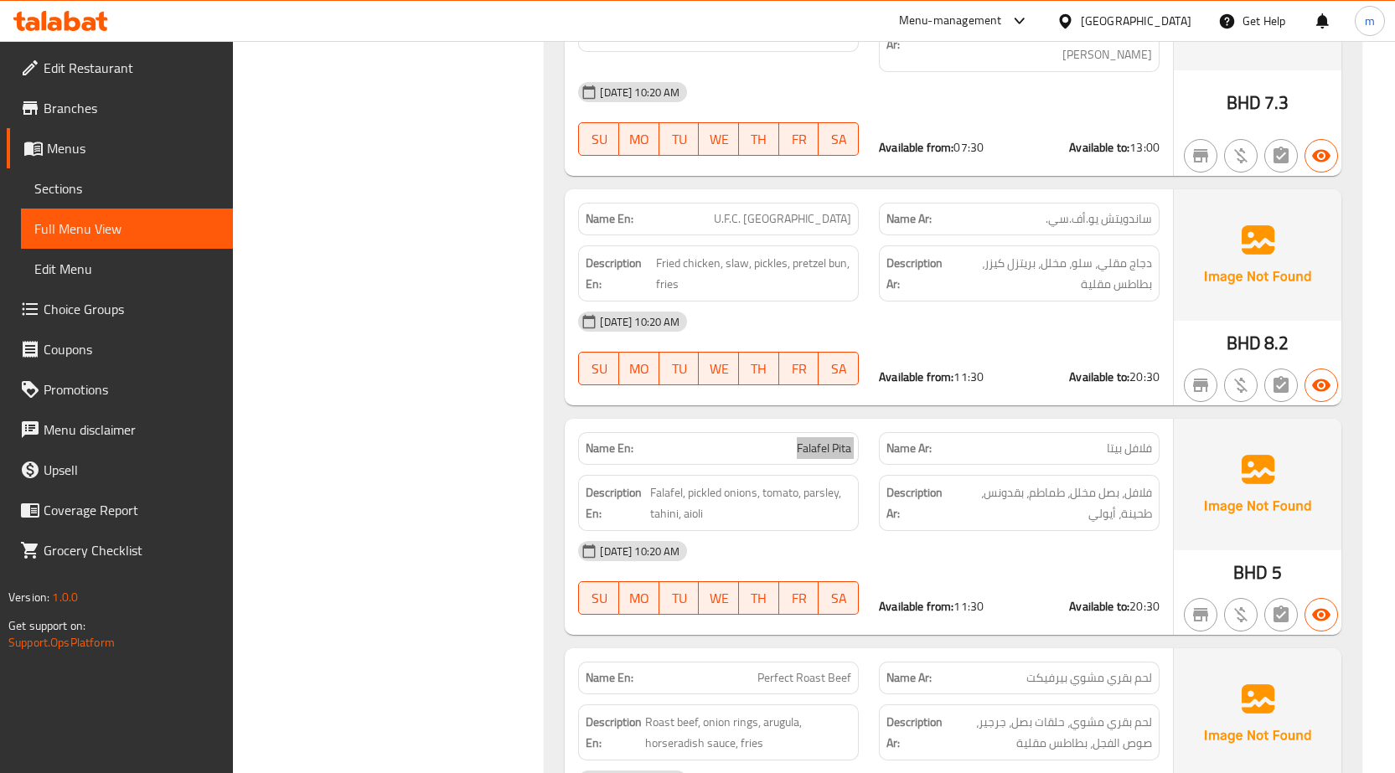
scroll to position [2429, 0]
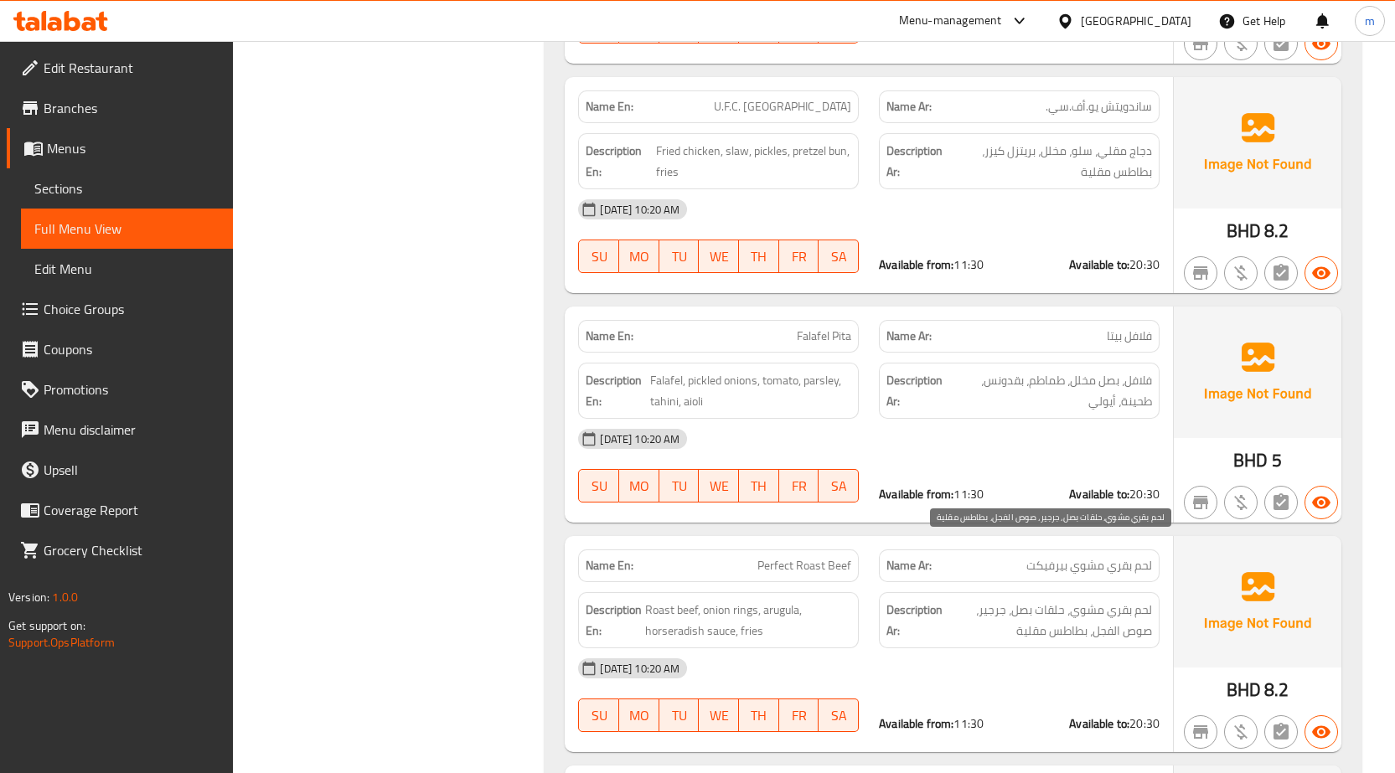
click at [988, 600] on span "لحم بقري مشوي، حلقات بصل، جرجير، صوص الفجل، بطاطس مقلية" at bounding box center [1049, 620] width 206 height 41
click at [1057, 600] on span "لحم بقري مشوي، حلقات بصل، جرجير، صوص الفجل، بطاطس مقلية" at bounding box center [1049, 620] width 206 height 41
click at [1019, 600] on span "لحم بقري مشوي، حلقات بصل، جرجير، صوص الفجل، بطاطس مقلية" at bounding box center [1049, 620] width 206 height 41
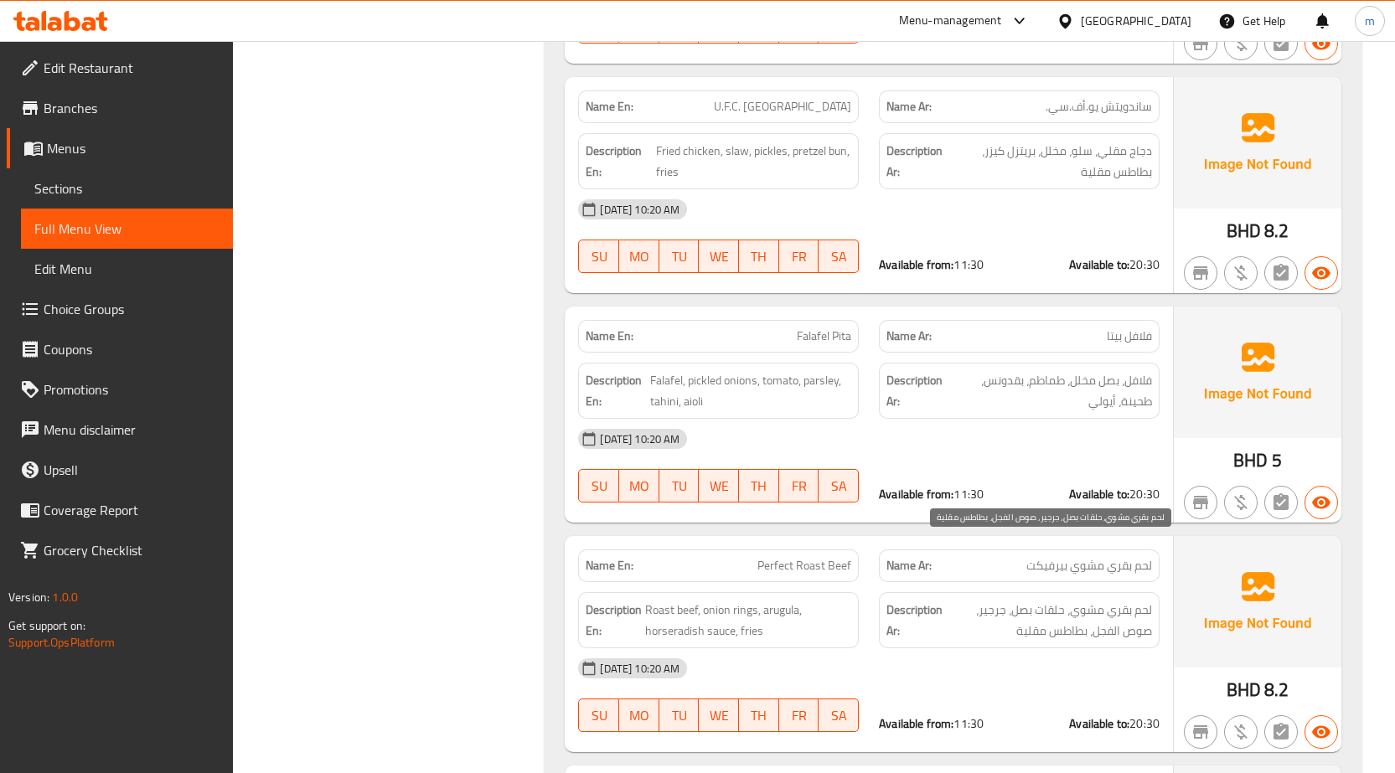
click at [1055, 600] on span "لحم بقري مشوي، حلقات بصل، جرجير، صوص الفجل، بطاطس مقلية" at bounding box center [1049, 620] width 206 height 41
click at [782, 557] on span "Perfect Roast Beef" at bounding box center [804, 566] width 94 height 18
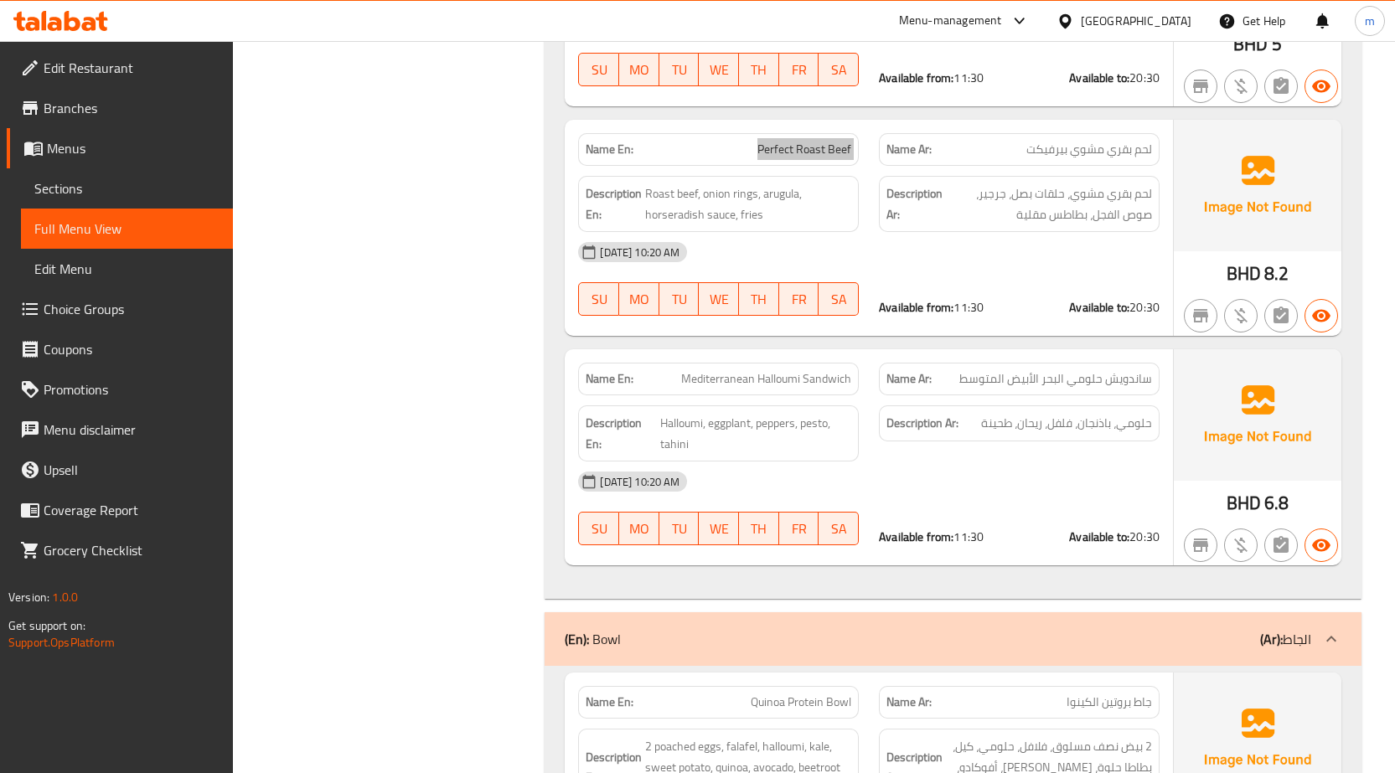
scroll to position [2848, 0]
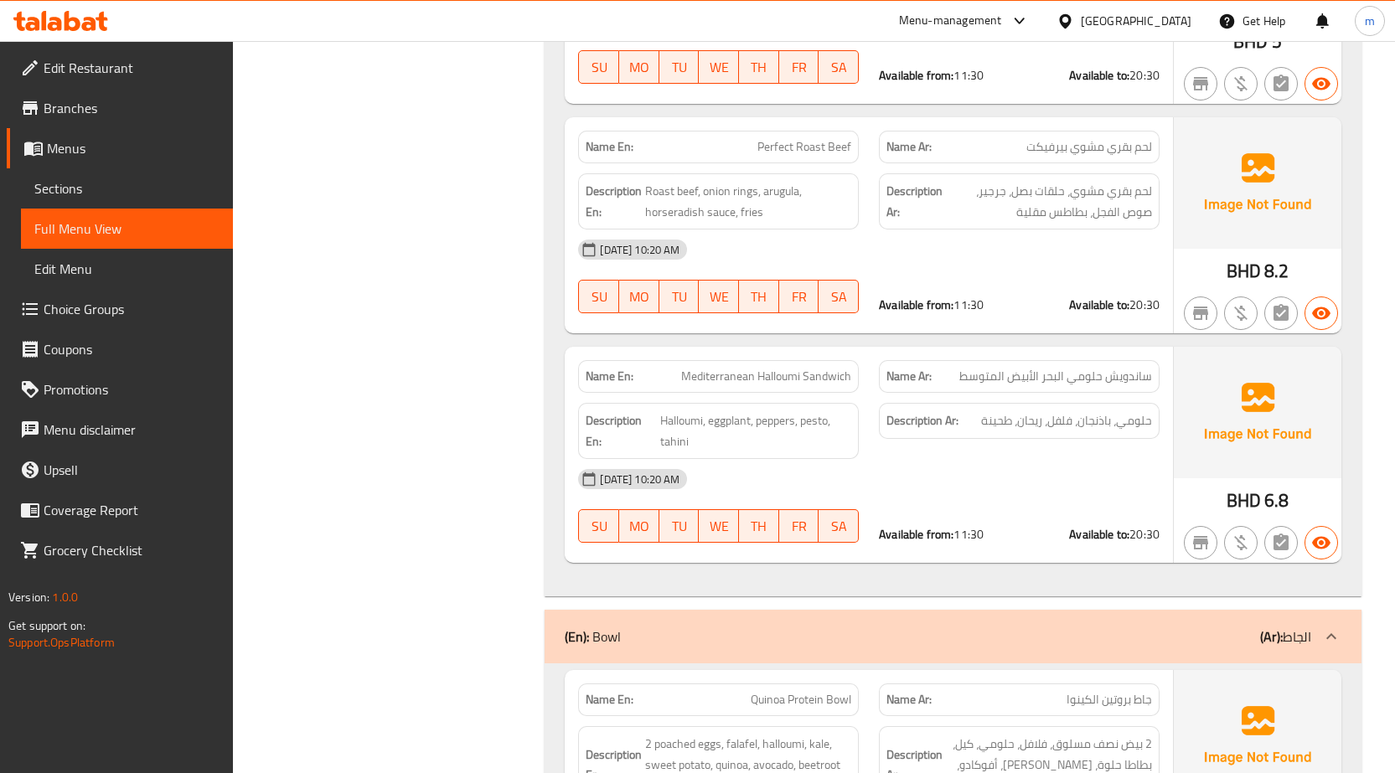
click at [790, 368] on span "Mediterranean Halloumi Sandwich" at bounding box center [766, 377] width 170 height 18
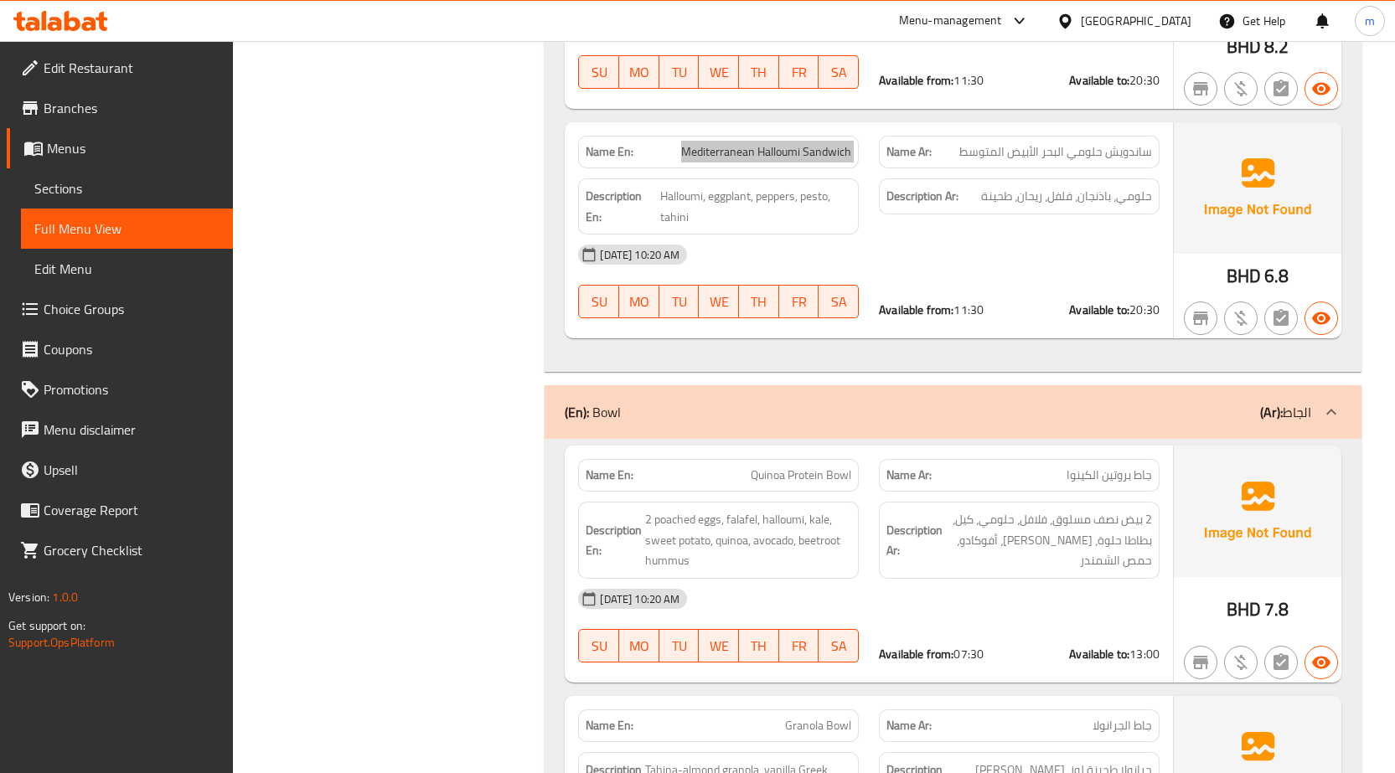
scroll to position [3099, 0]
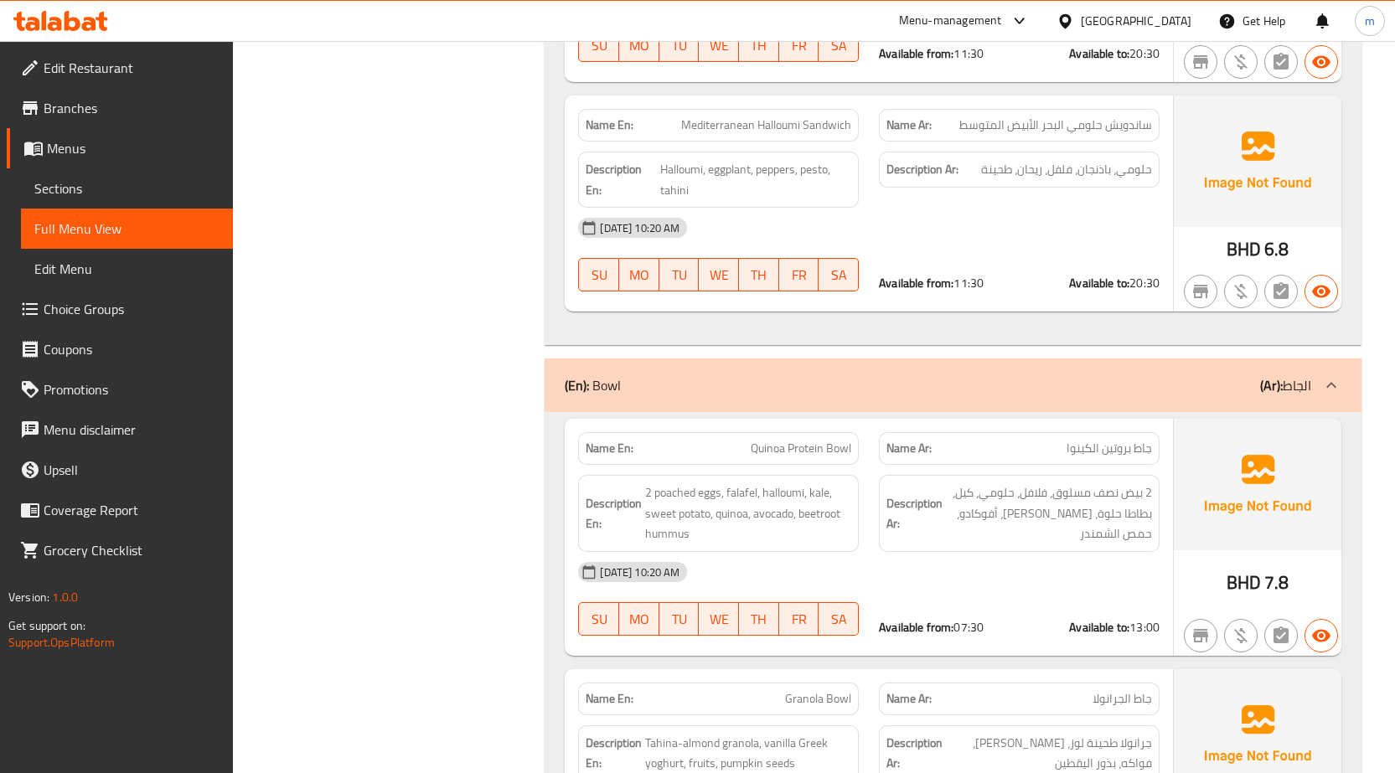
click at [828, 440] on span "Quinoa Protein Bowl" at bounding box center [801, 449] width 101 height 18
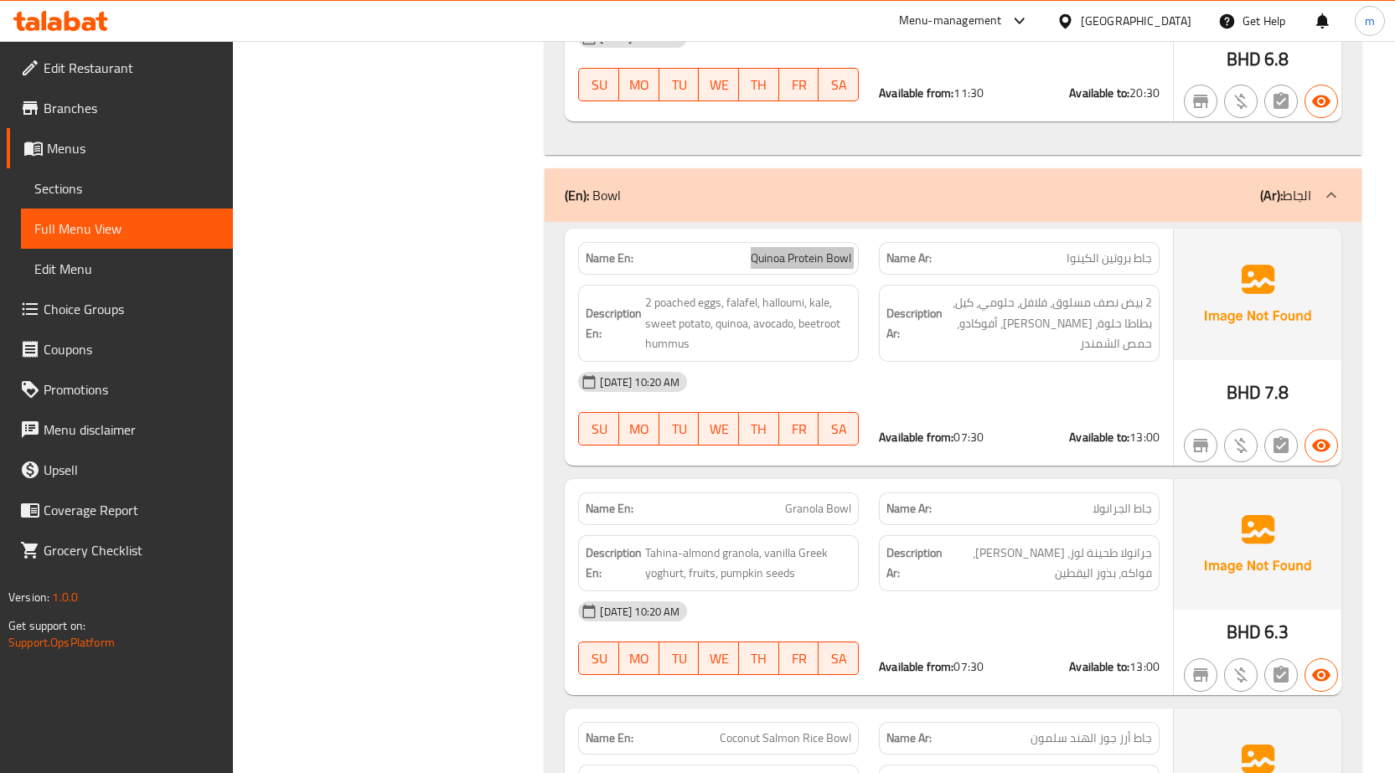
scroll to position [3351, 0]
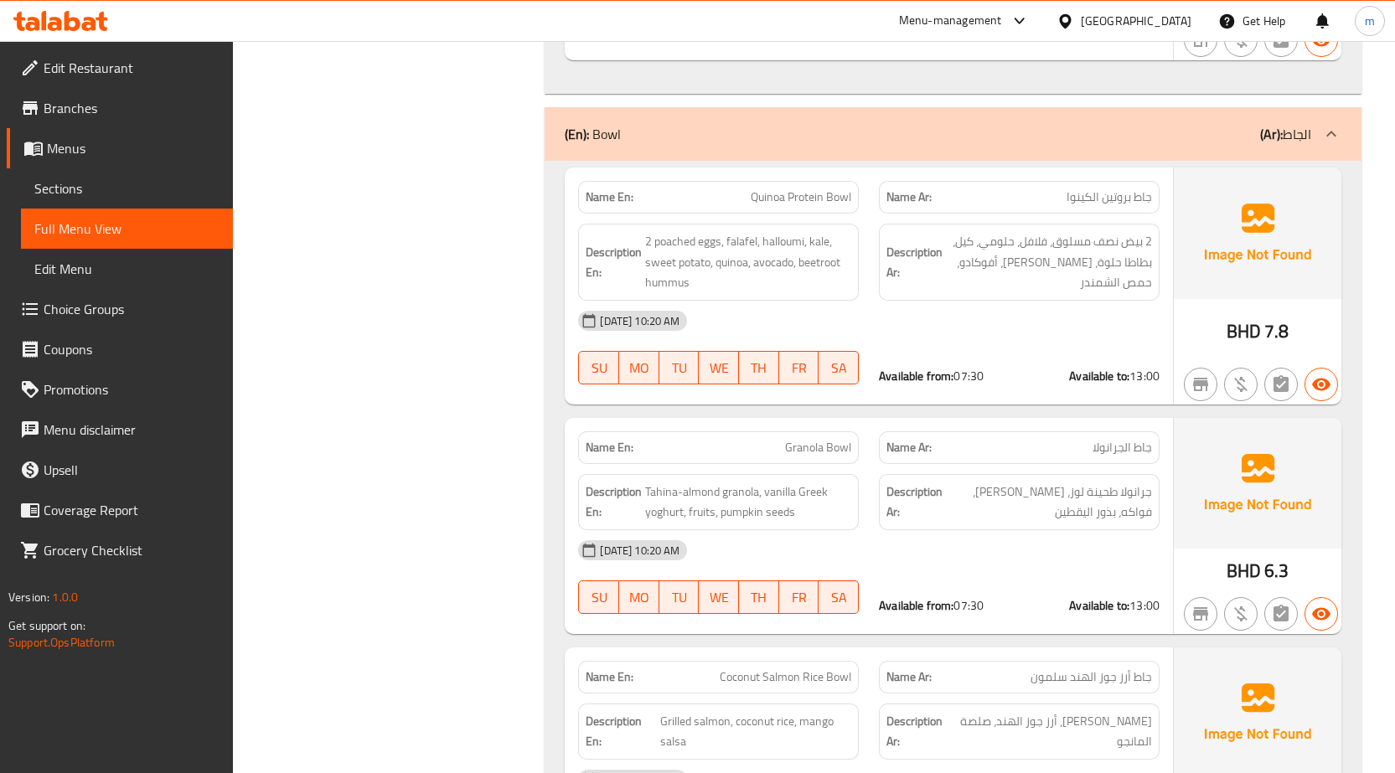
click at [821, 439] on span "Granola Bowl" at bounding box center [818, 448] width 66 height 18
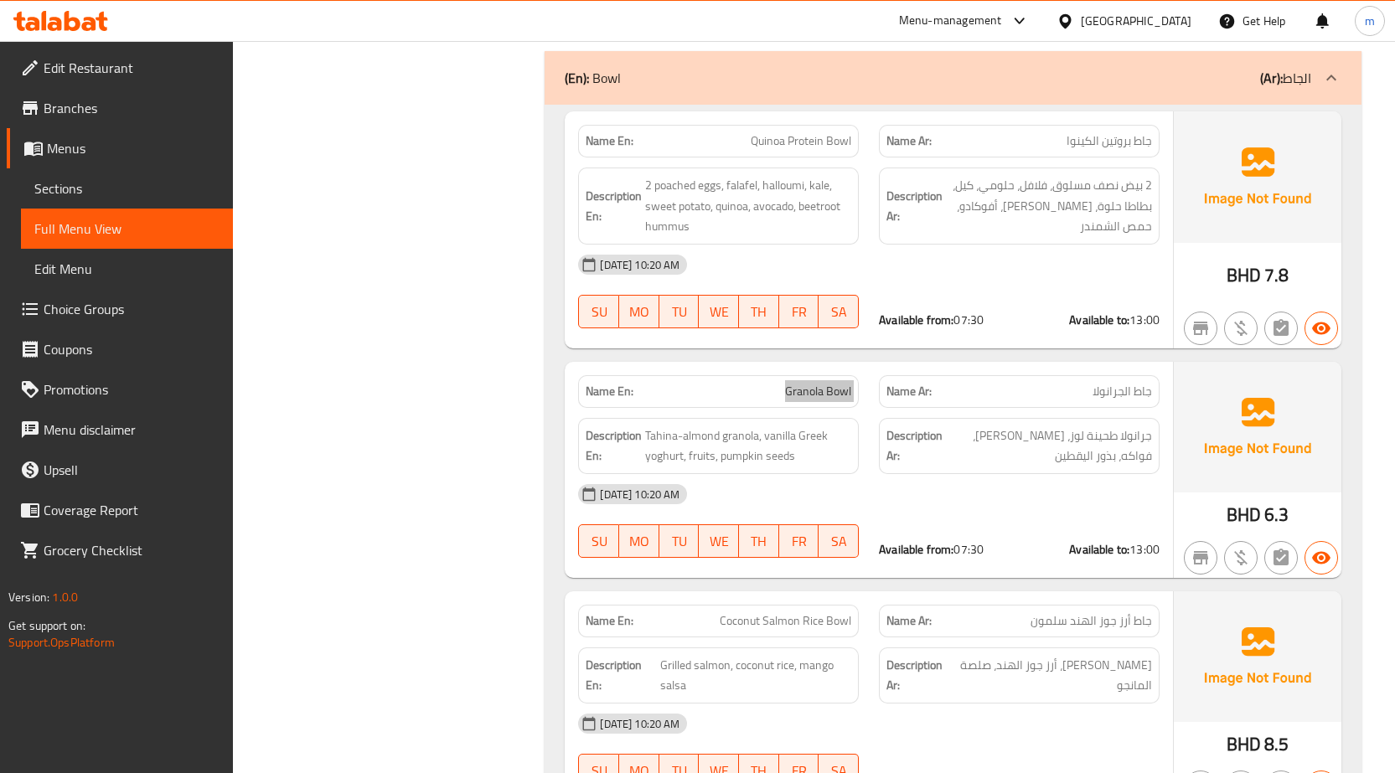
scroll to position [3602, 0]
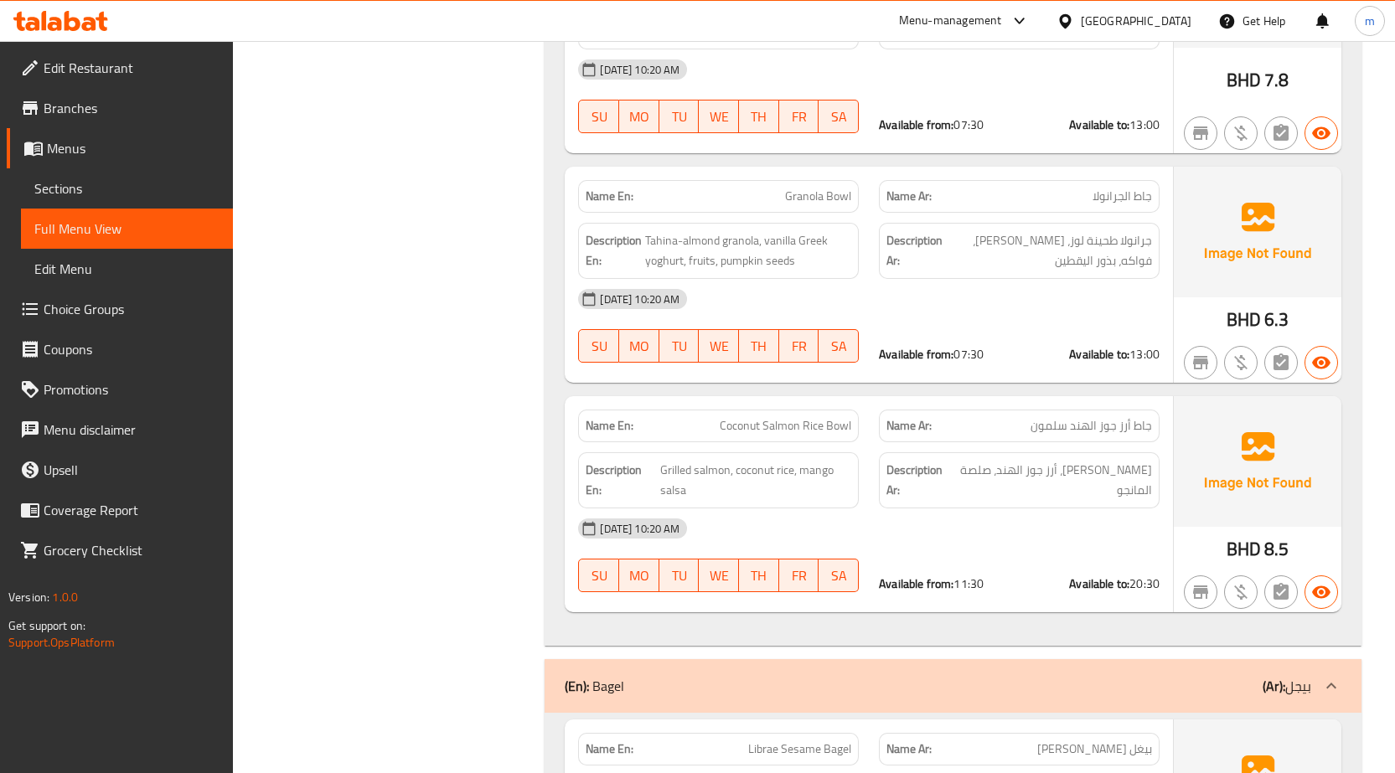
click at [775, 417] on span "Coconut Salmon Rice Bowl" at bounding box center [786, 426] width 132 height 18
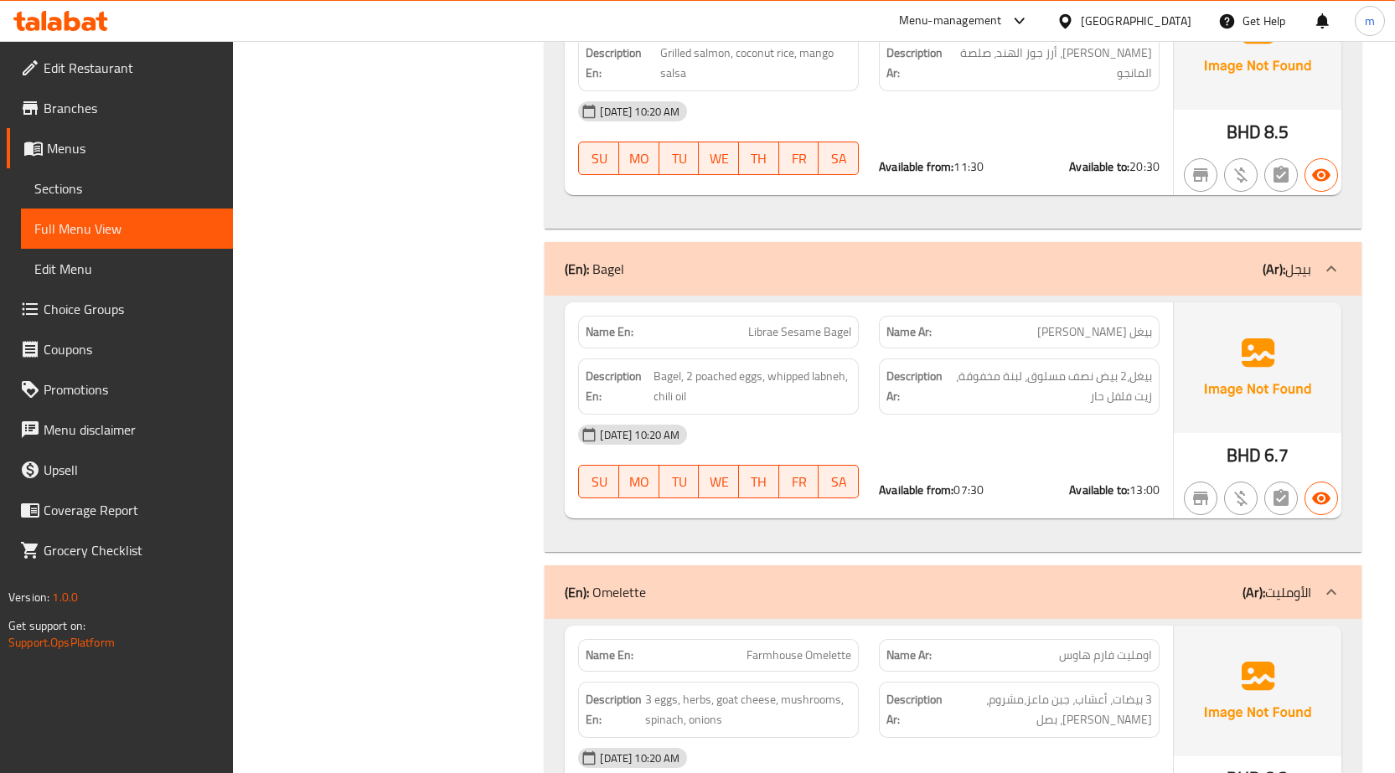
scroll to position [4021, 0]
click at [795, 322] on span "Librae Sesame Bagel" at bounding box center [799, 331] width 103 height 18
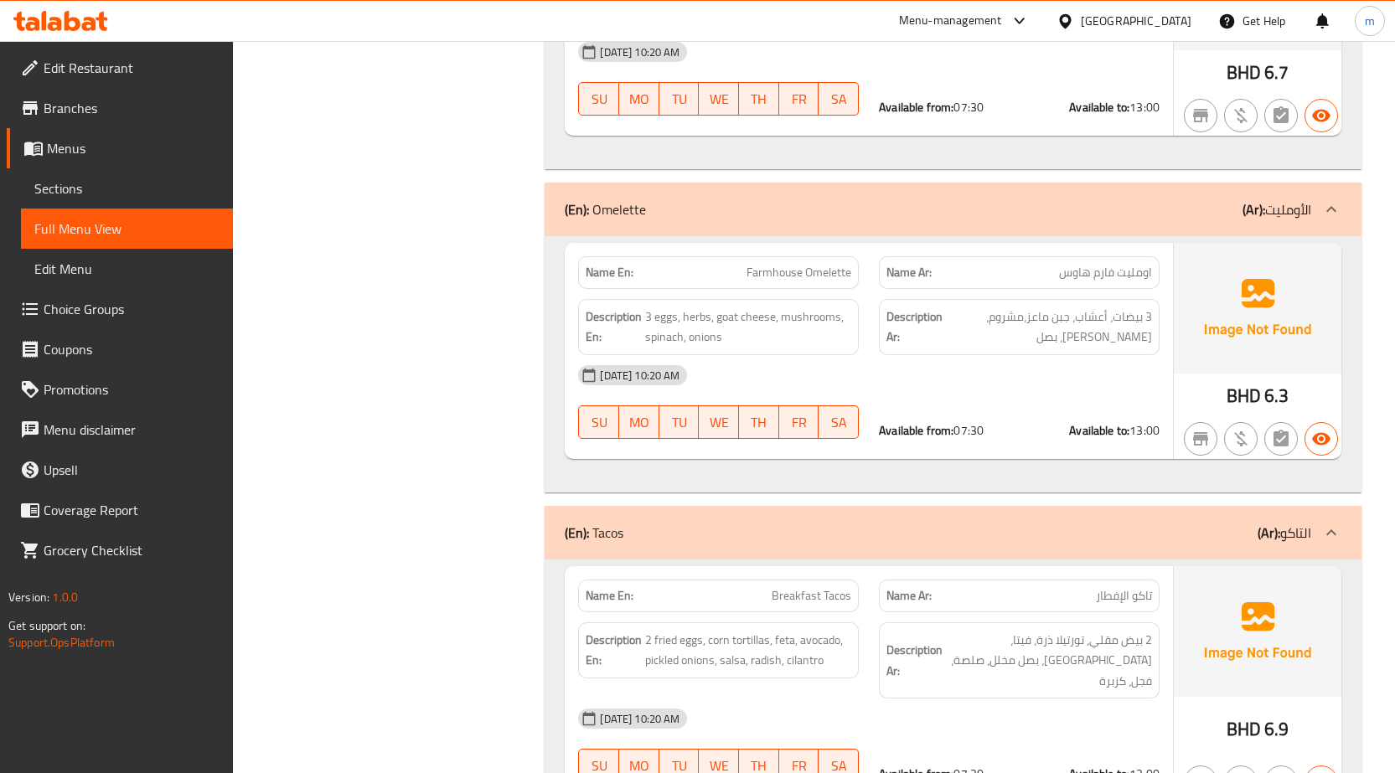
scroll to position [4440, 0]
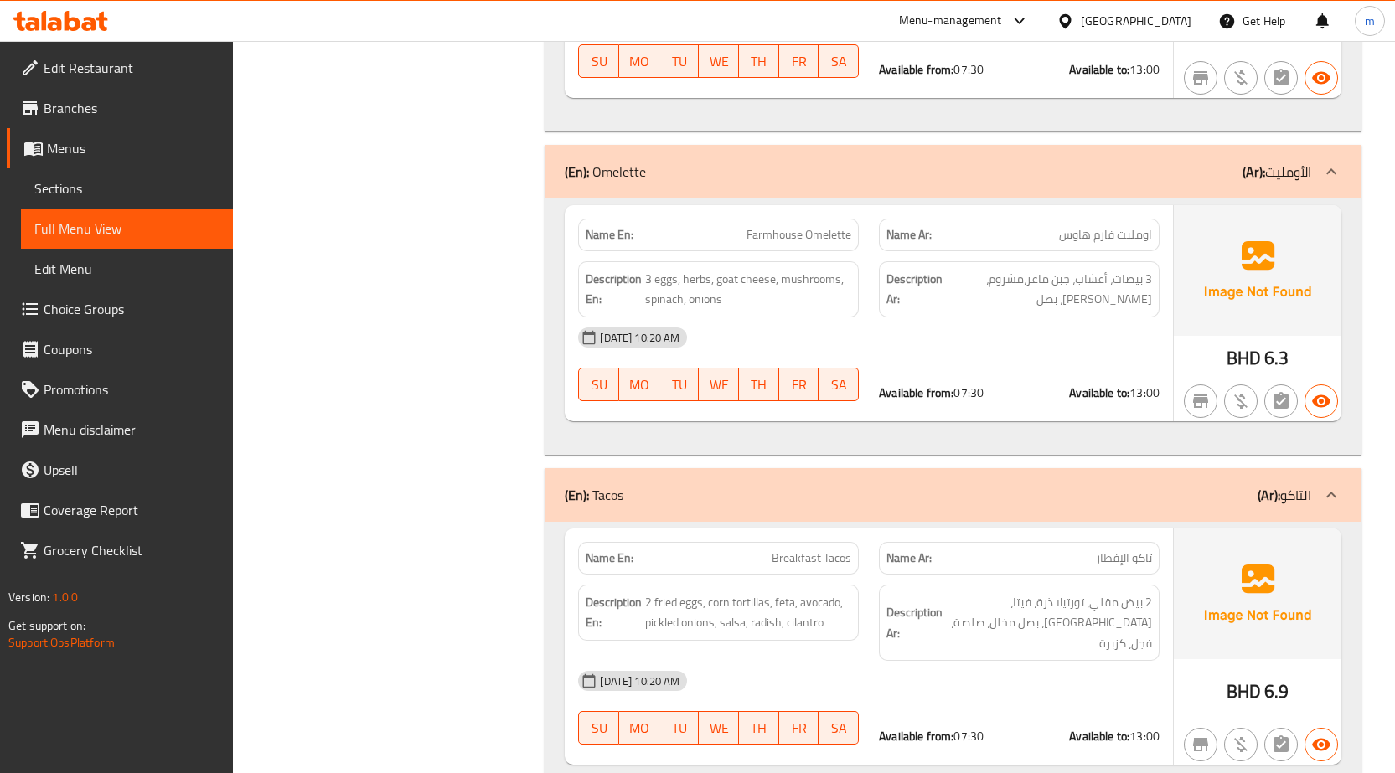
click at [774, 226] on span "Farmhouse Omelette" at bounding box center [798, 235] width 105 height 18
click at [823, 550] on span "Breakfast Tacos" at bounding box center [811, 559] width 80 height 18
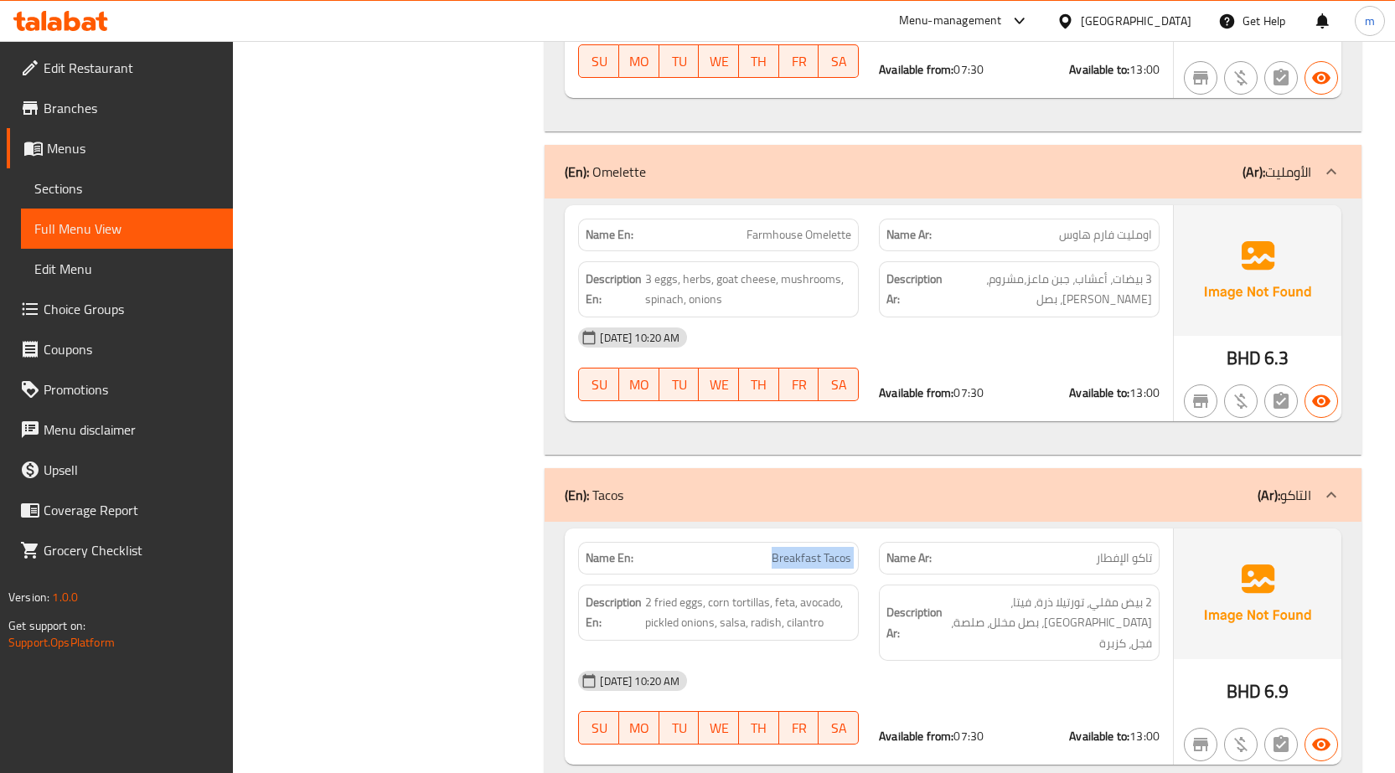
click at [823, 550] on span "Breakfast Tacos" at bounding box center [811, 559] width 80 height 18
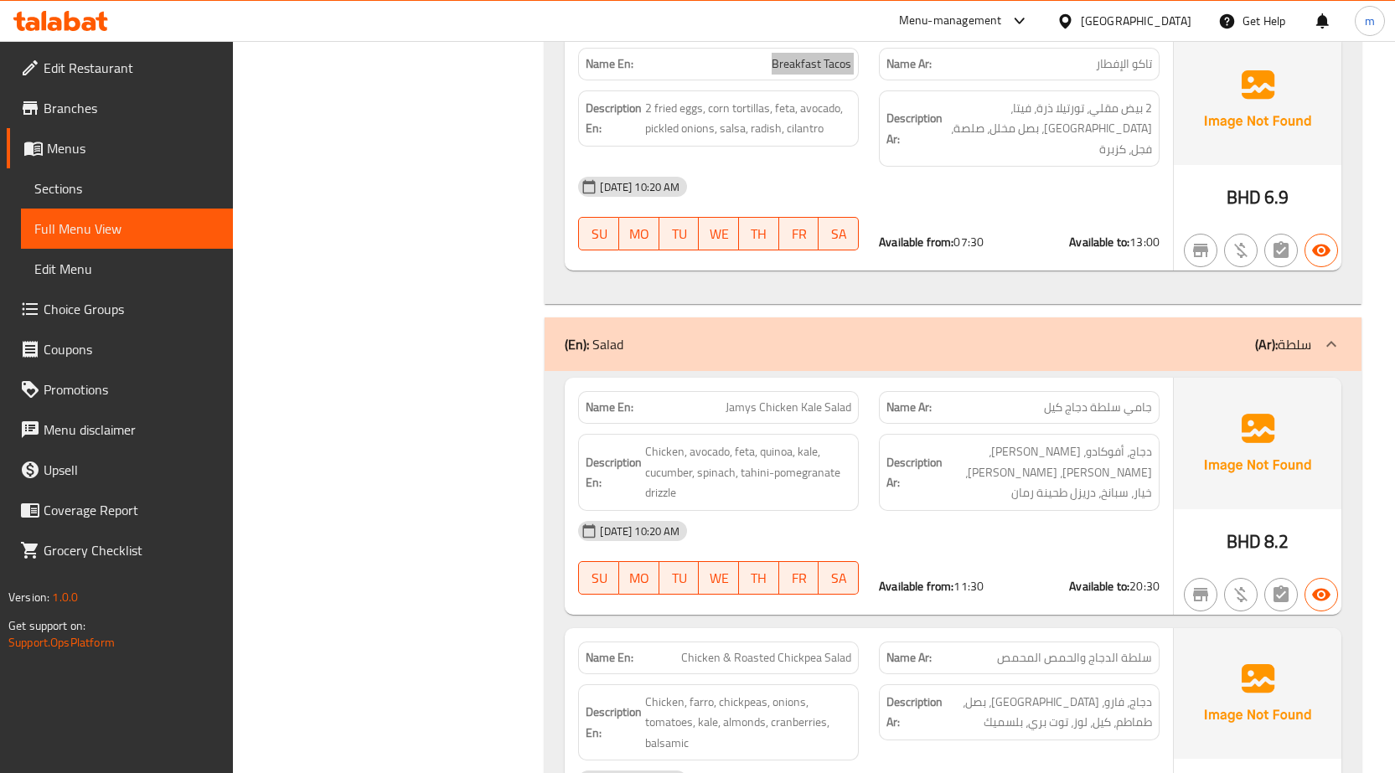
scroll to position [4942, 0]
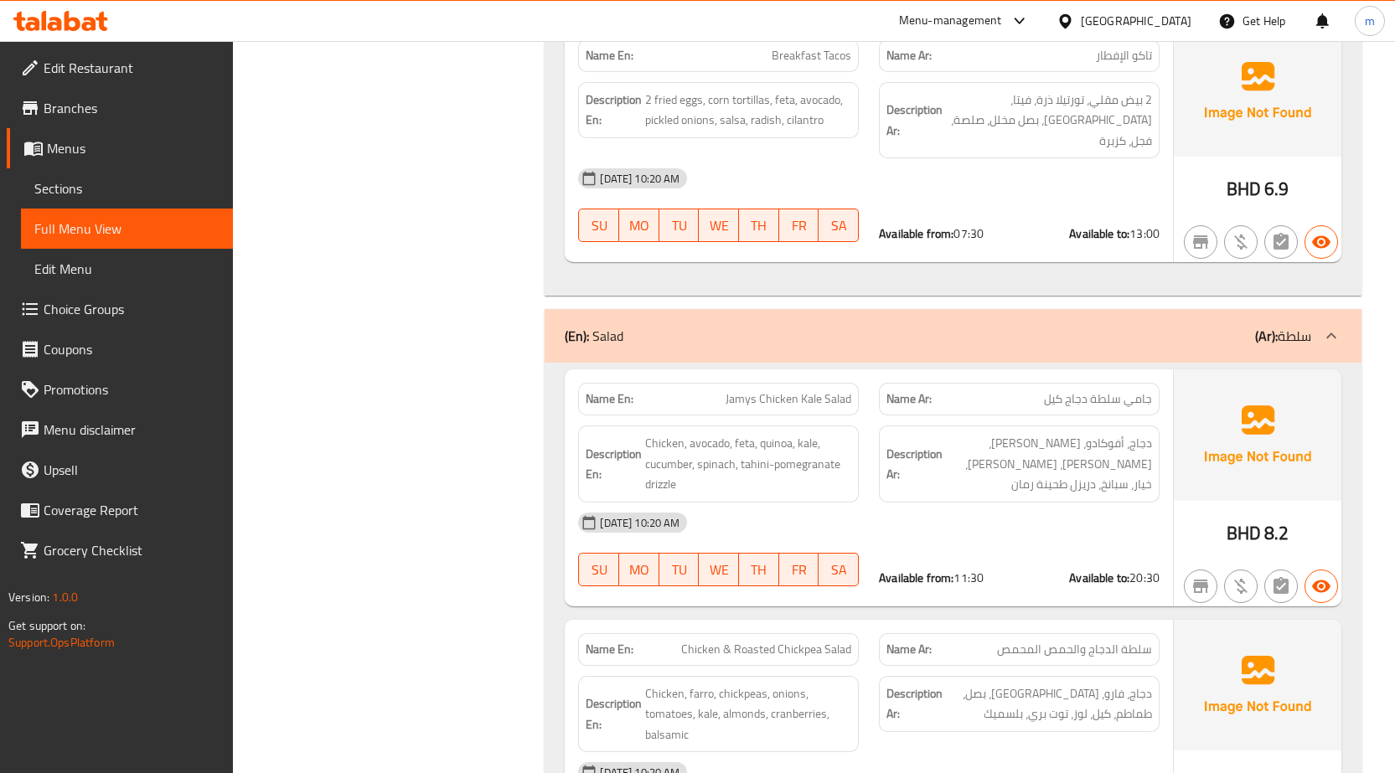
click at [822, 383] on div "Name En: Jamys Chicken Kale Salad" at bounding box center [718, 399] width 281 height 33
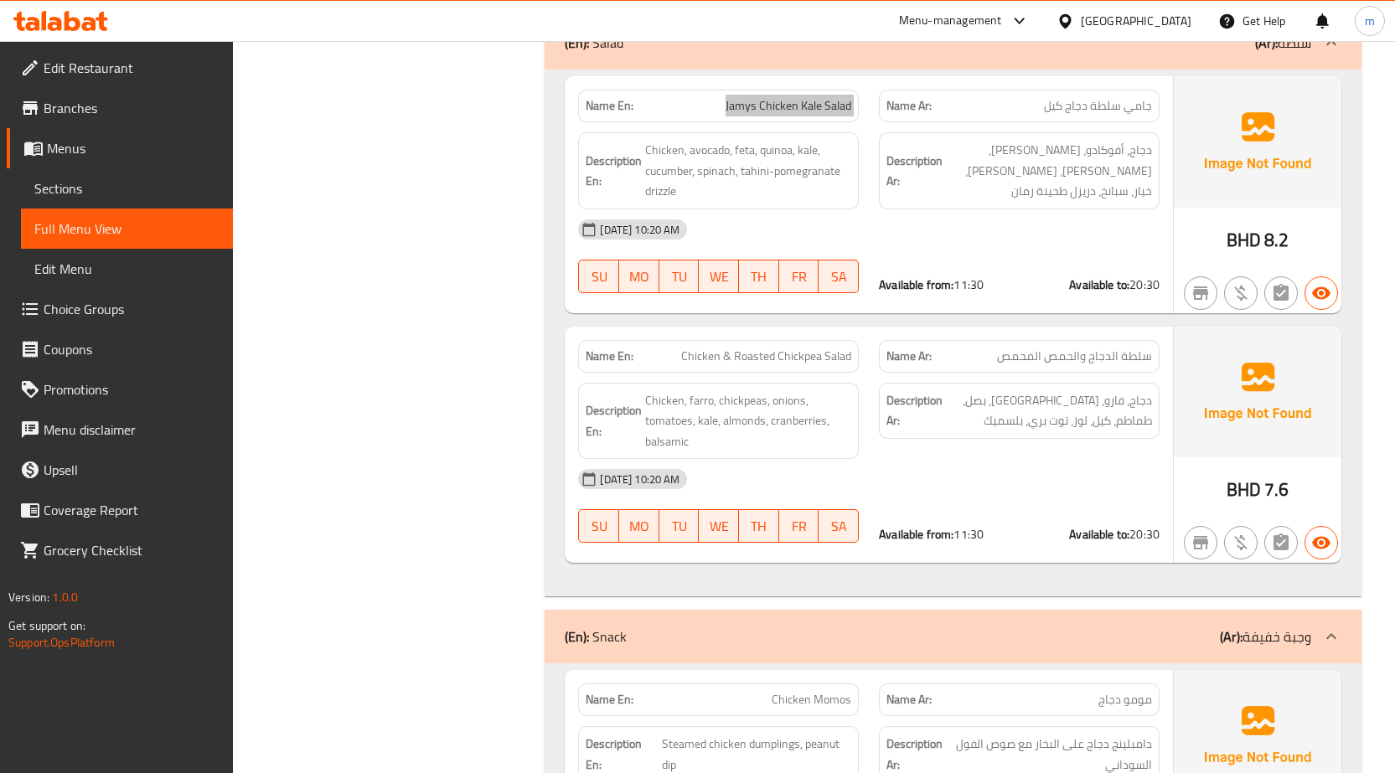
scroll to position [5277, 0]
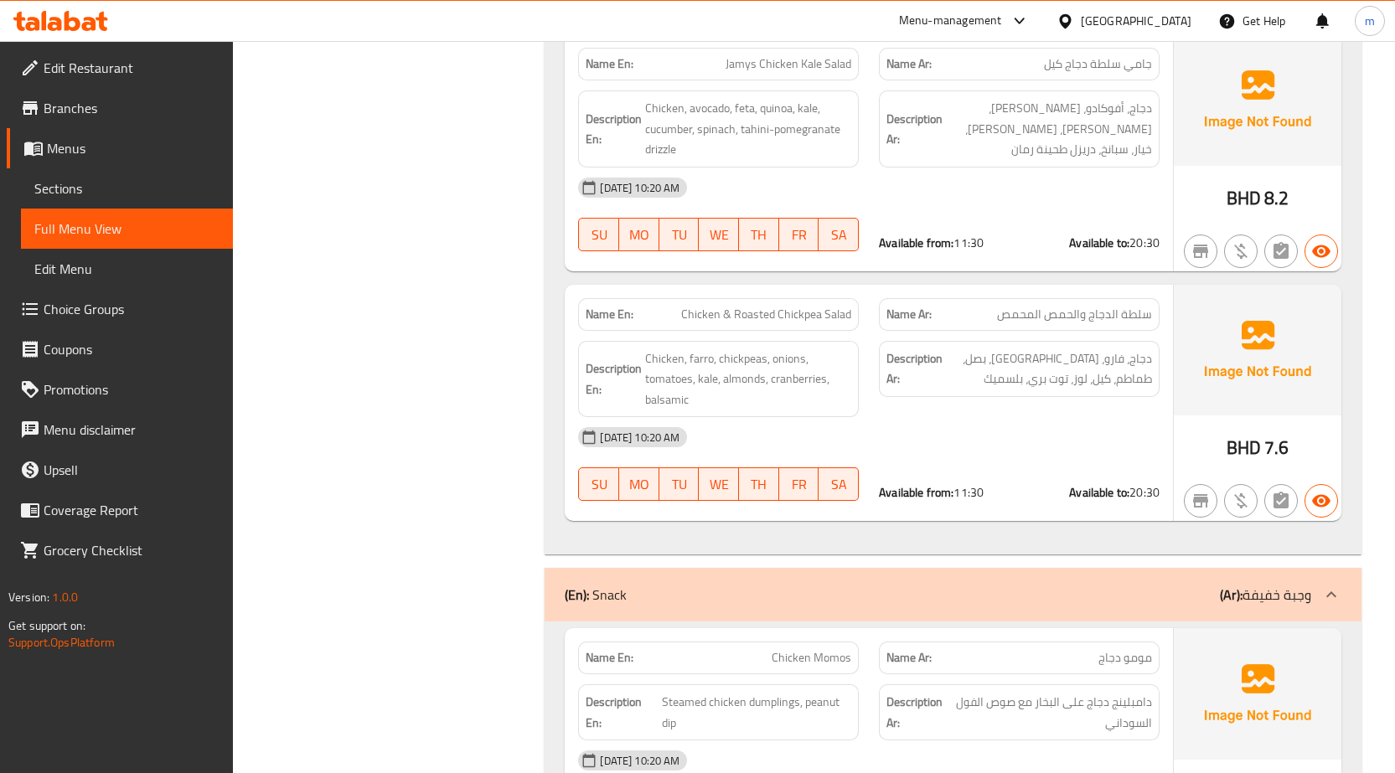
click at [775, 306] on span "Chicken & Roasted Chickpea Salad" at bounding box center [766, 315] width 170 height 18
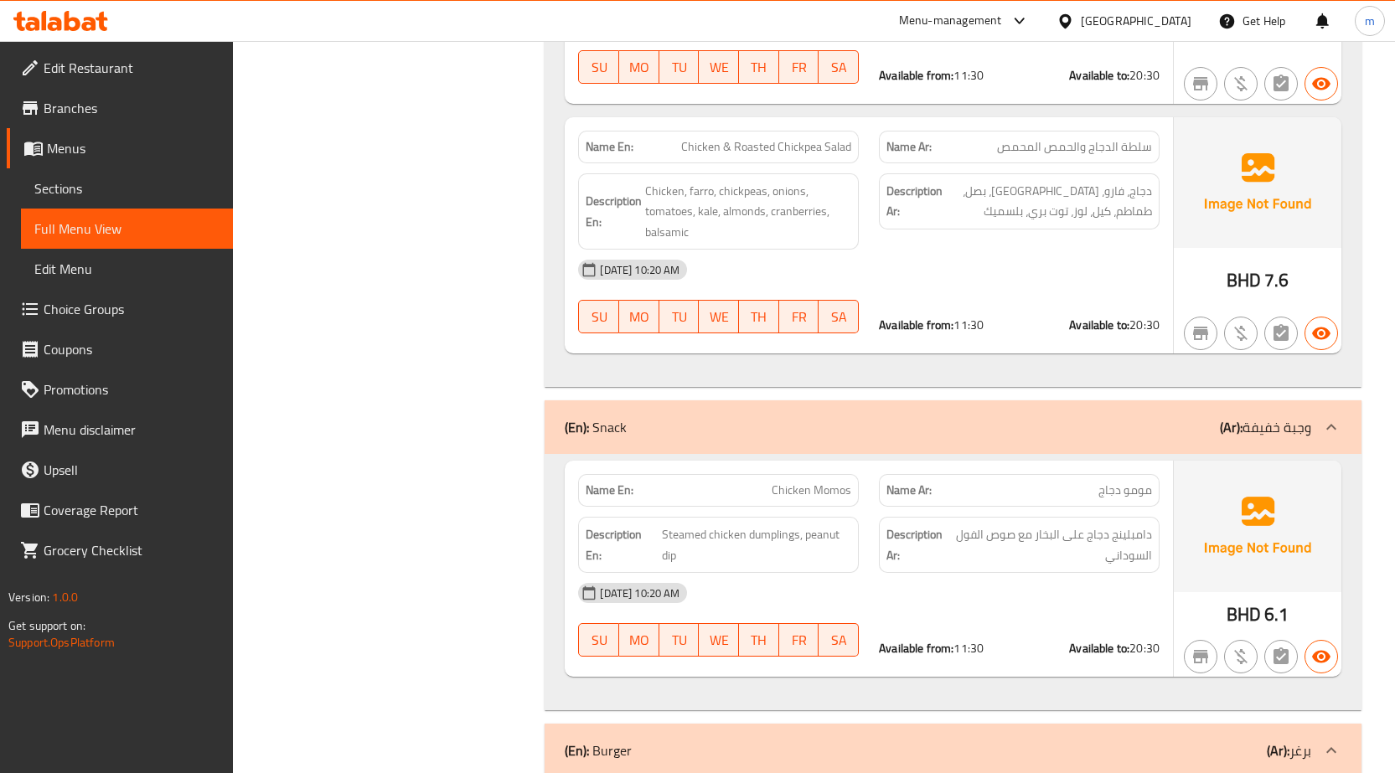
click at [792, 482] on span "Chicken Momos" at bounding box center [811, 491] width 80 height 18
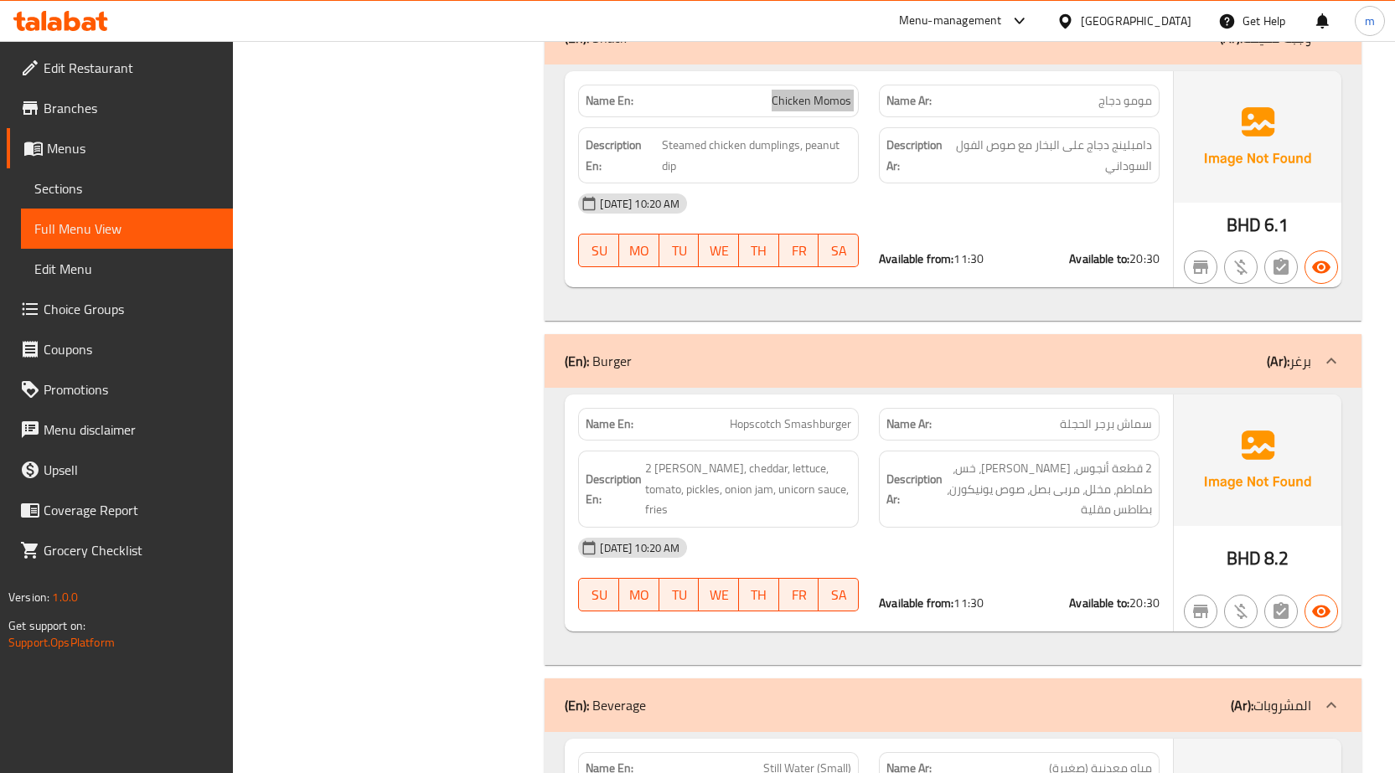
scroll to position [5864, 0]
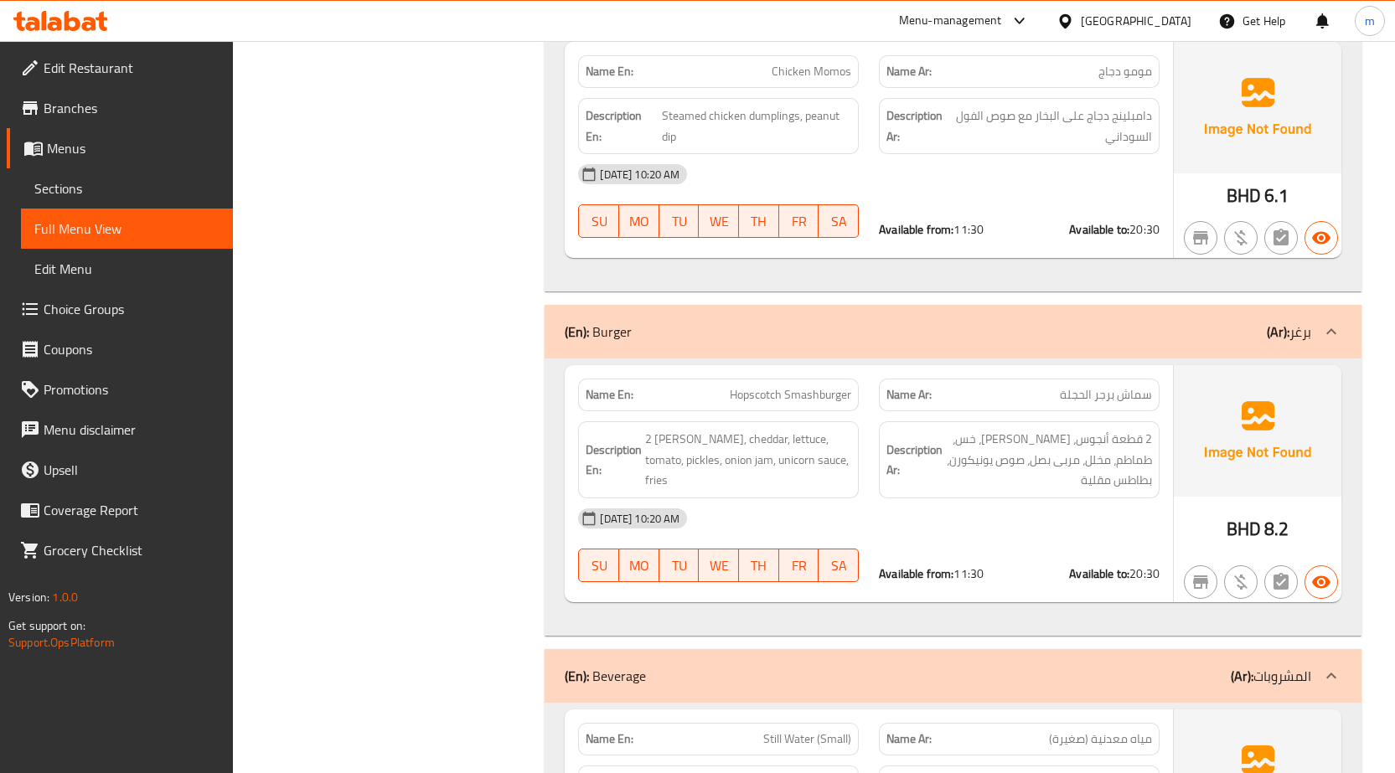
click at [801, 386] on span "Hopscotch Smashburger" at bounding box center [790, 395] width 121 height 18
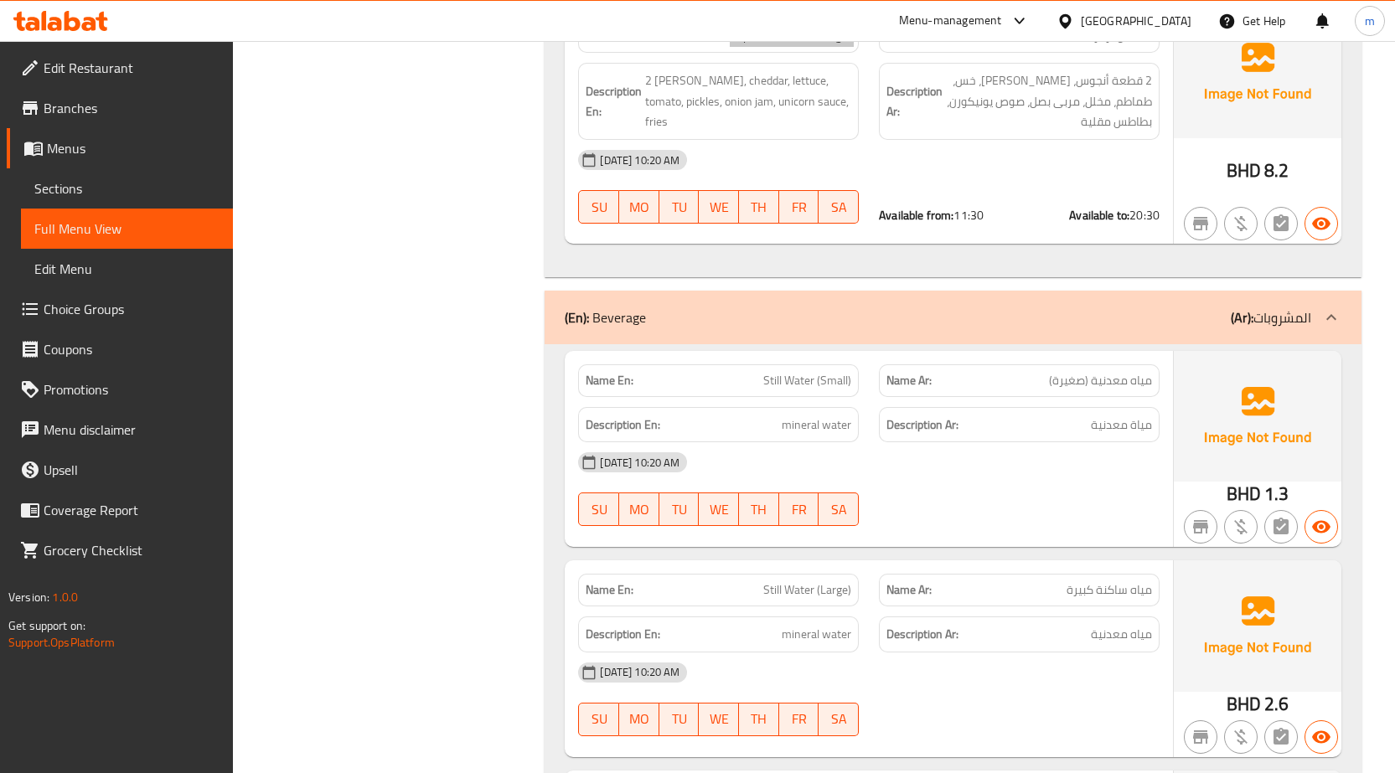
scroll to position [6031, 0]
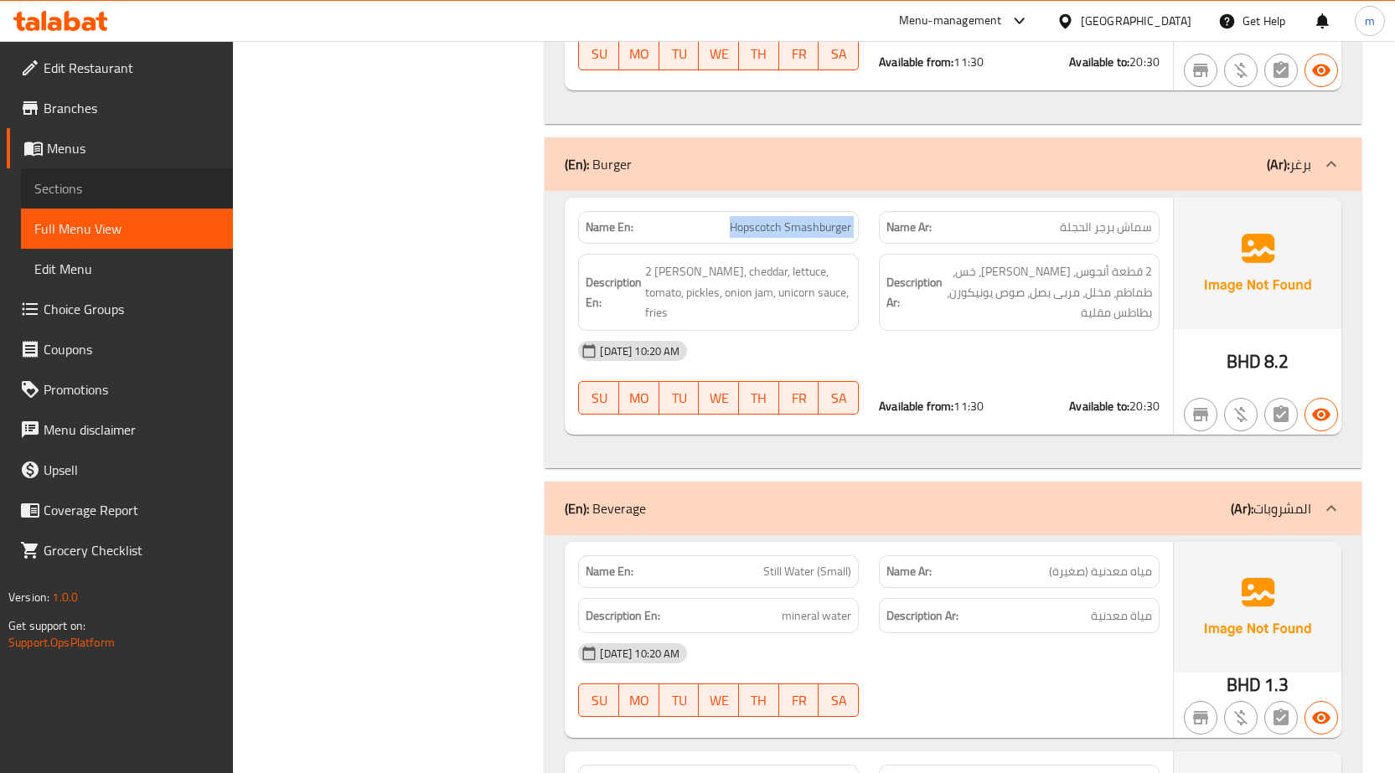
click at [86, 188] on span "Sections" at bounding box center [126, 188] width 185 height 20
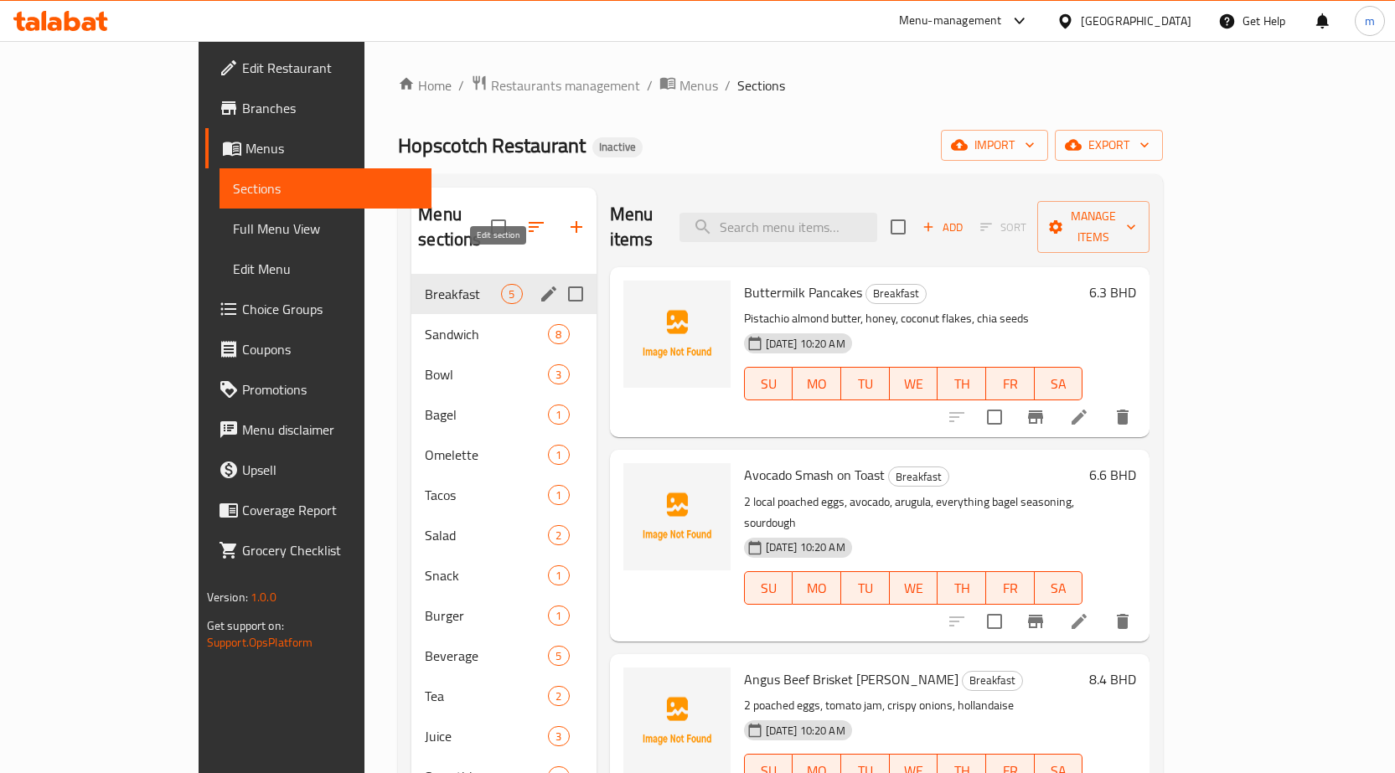
click at [541, 286] on icon "edit" at bounding box center [548, 293] width 15 height 15
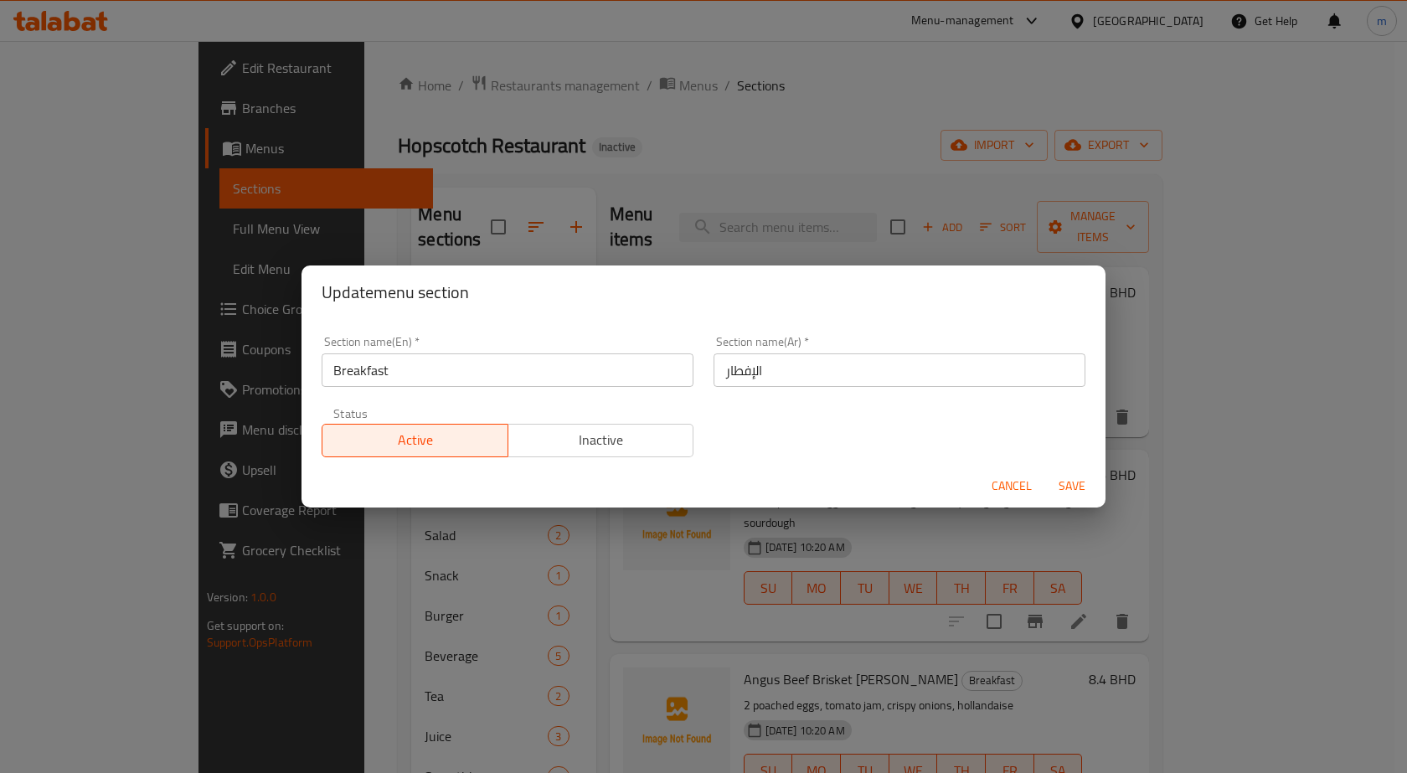
click at [487, 544] on div "Update menu section Section name(En)   * Breakfast Section name(En) * Section n…" at bounding box center [703, 386] width 1407 height 773
drag, startPoint x: 1016, startPoint y: 482, endPoint x: 743, endPoint y: 425, distance: 279.0
click at [1015, 483] on span "Cancel" at bounding box center [1012, 486] width 40 height 21
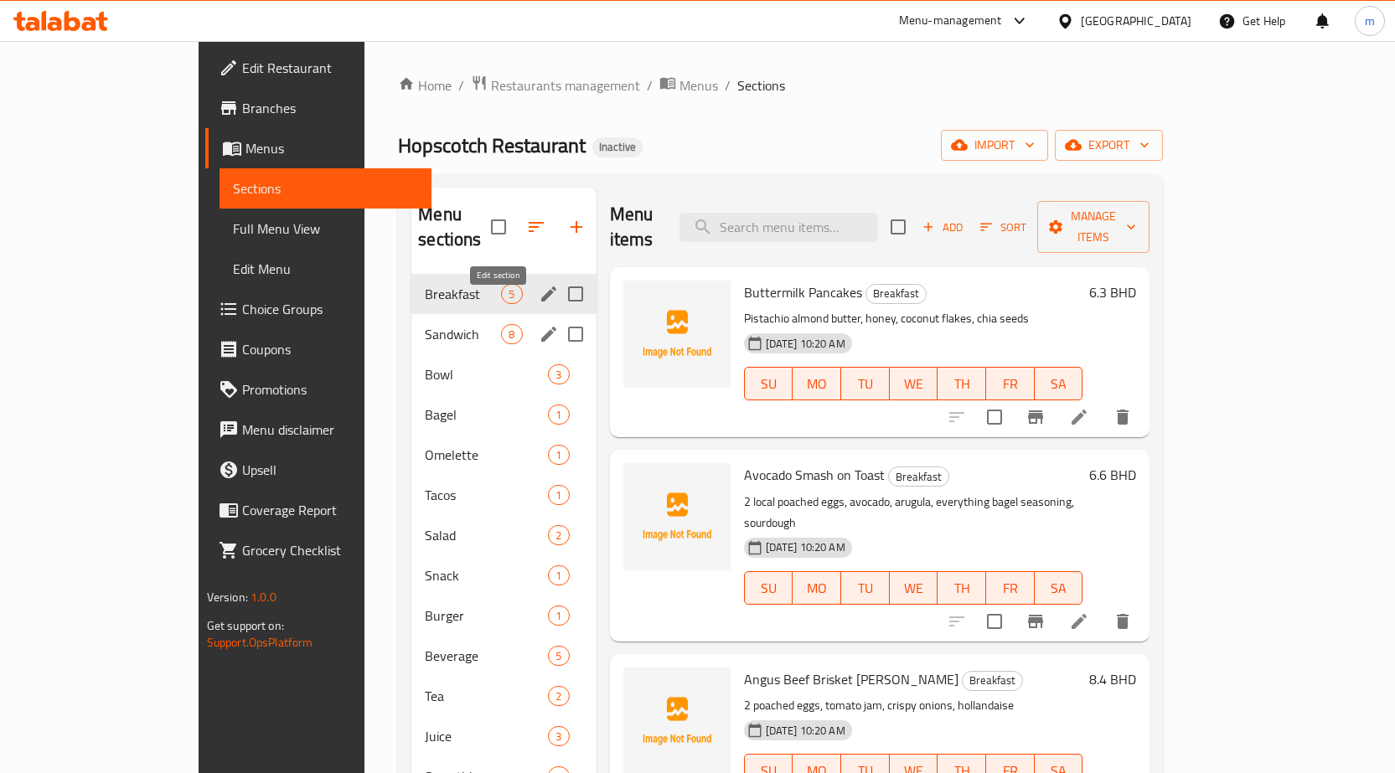
click at [539, 324] on icon "edit" at bounding box center [549, 334] width 20 height 20
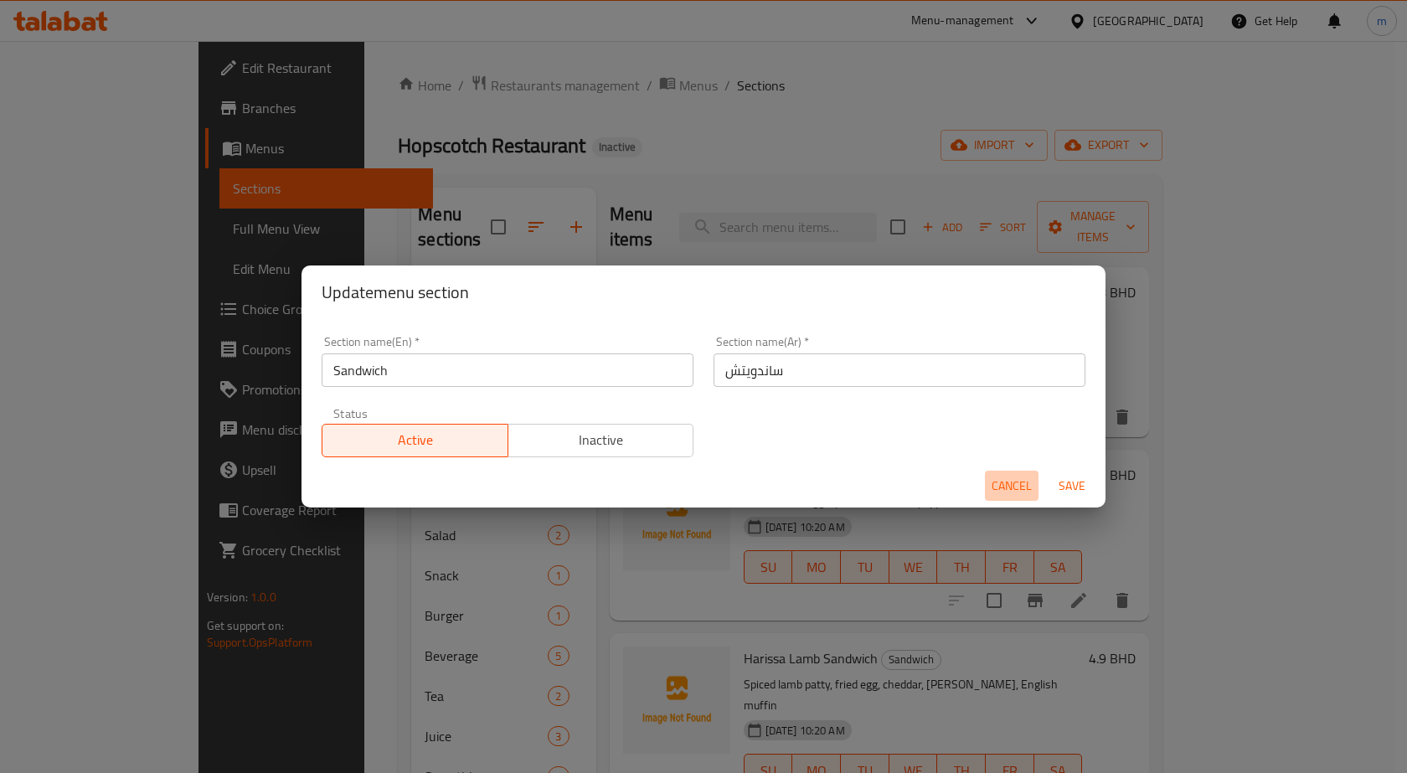
click at [1015, 490] on span "Cancel" at bounding box center [1012, 486] width 40 height 21
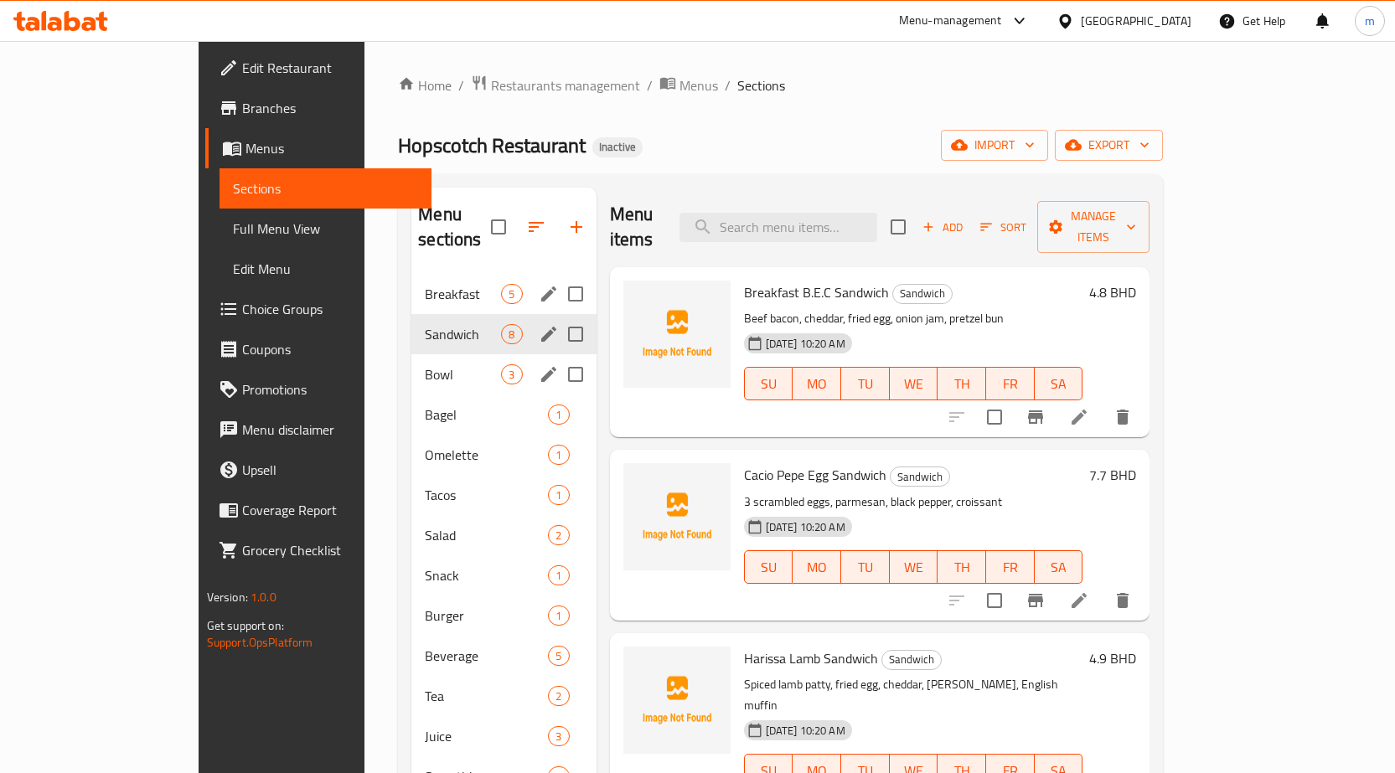
click at [425, 364] on span "Bowl" at bounding box center [463, 374] width 76 height 20
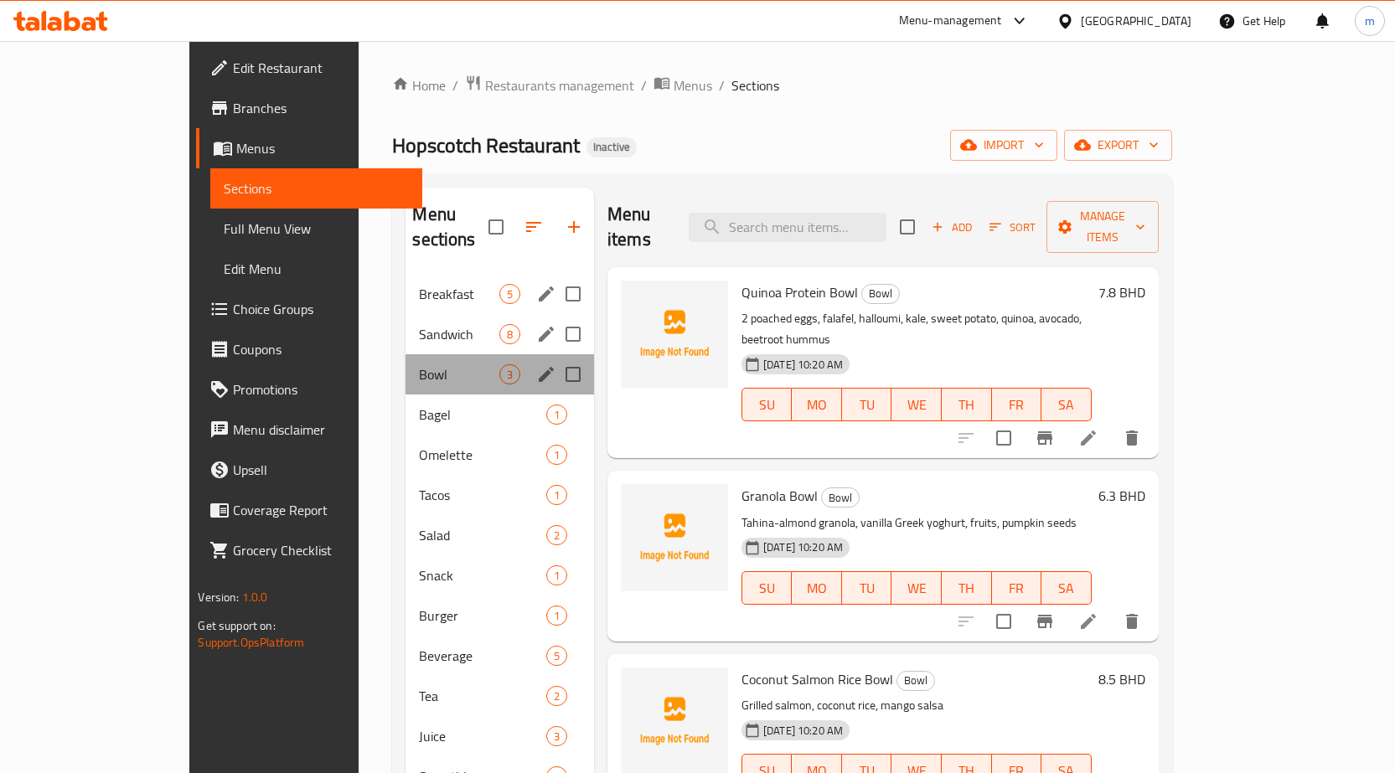
click at [485, 354] on div "Bowl 3" at bounding box center [499, 374] width 188 height 40
click at [536, 364] on icon "edit" at bounding box center [546, 374] width 20 height 20
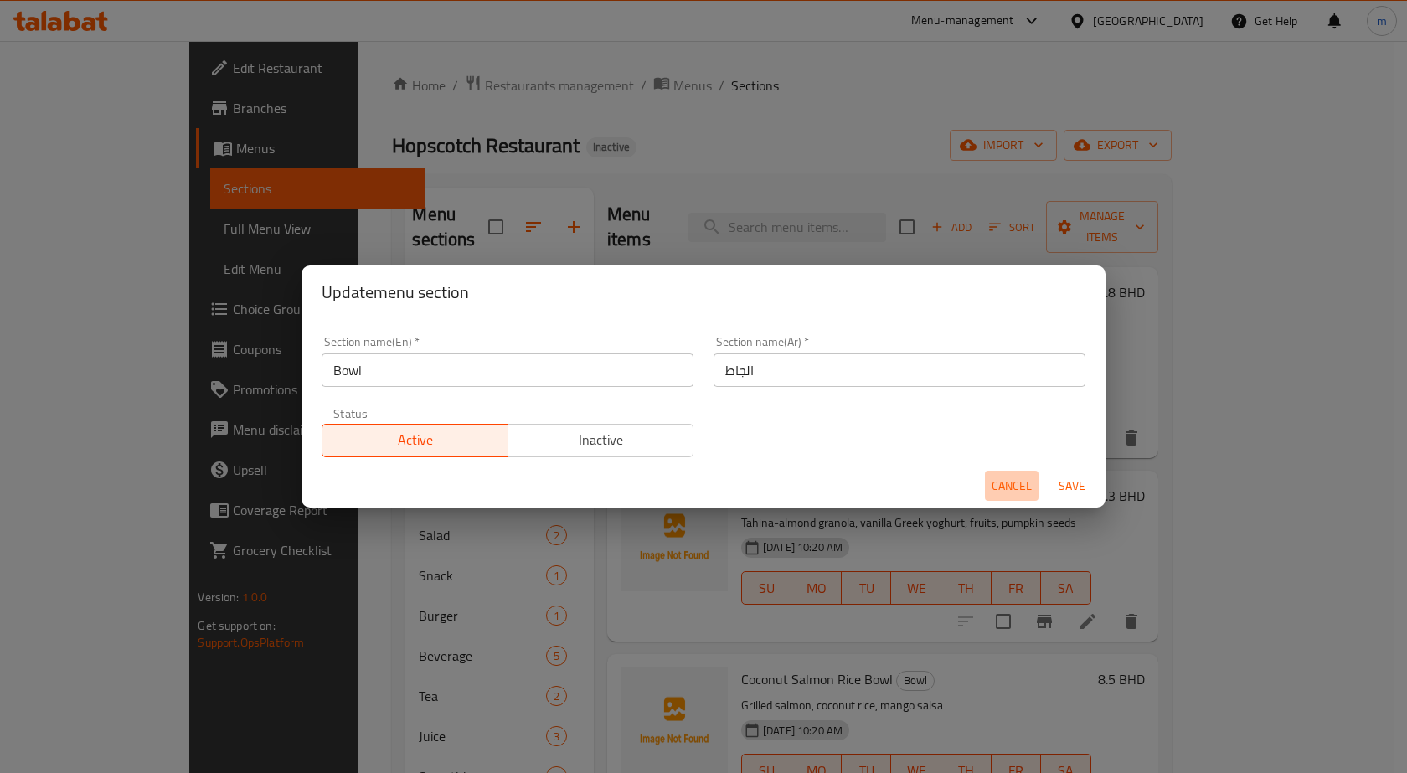
click at [1014, 478] on span "Cancel" at bounding box center [1012, 486] width 40 height 21
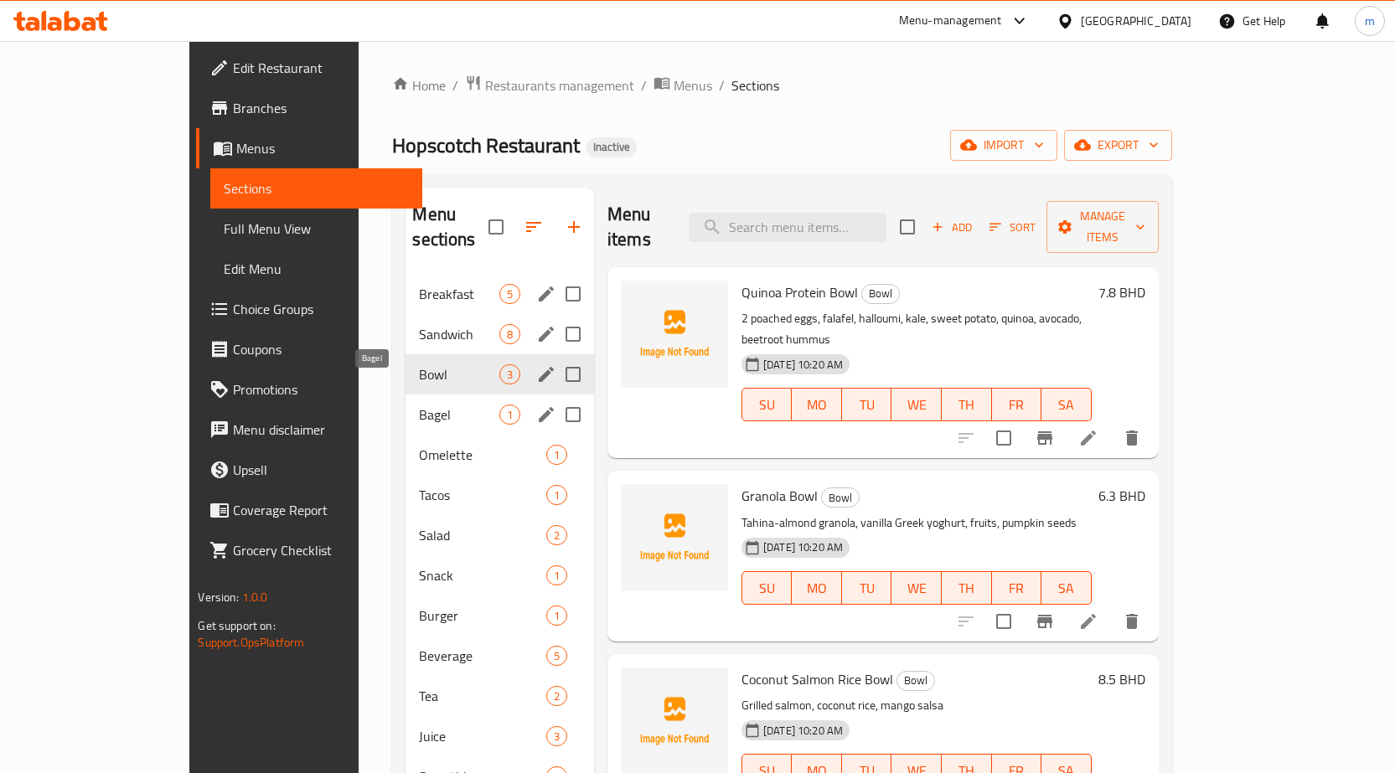
click at [419, 405] on span "Bagel" at bounding box center [459, 415] width 80 height 20
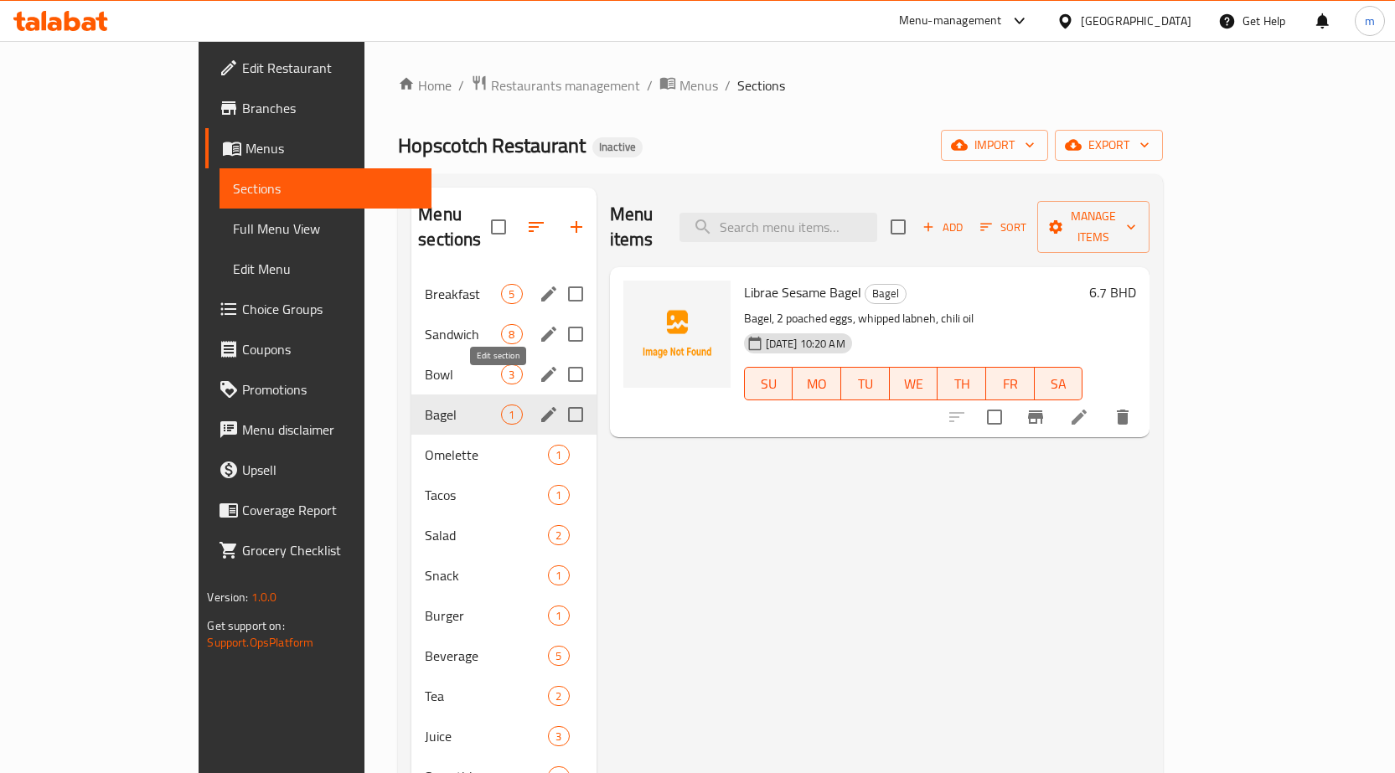
click at [539, 405] on icon "edit" at bounding box center [549, 415] width 20 height 20
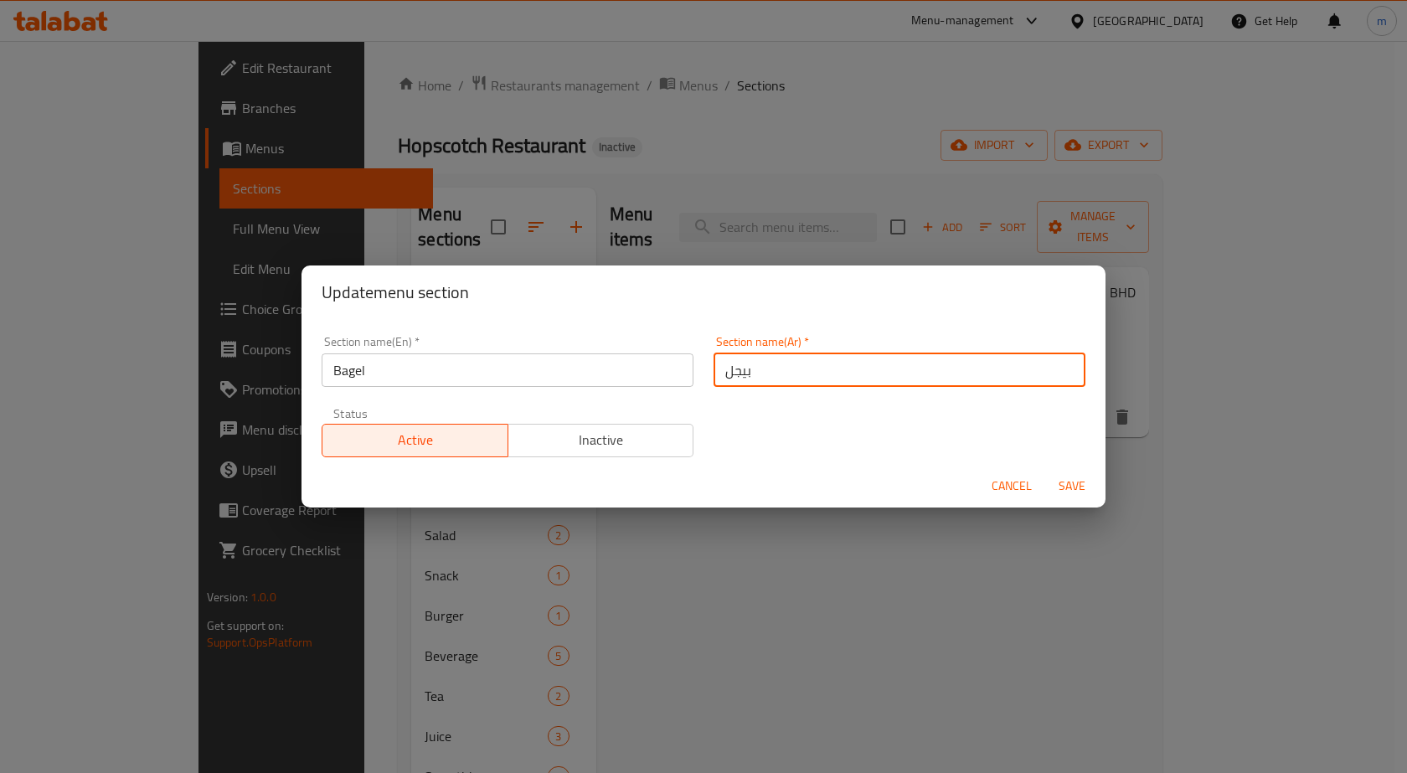
click at [735, 377] on input "بيجل" at bounding box center [900, 370] width 372 height 34
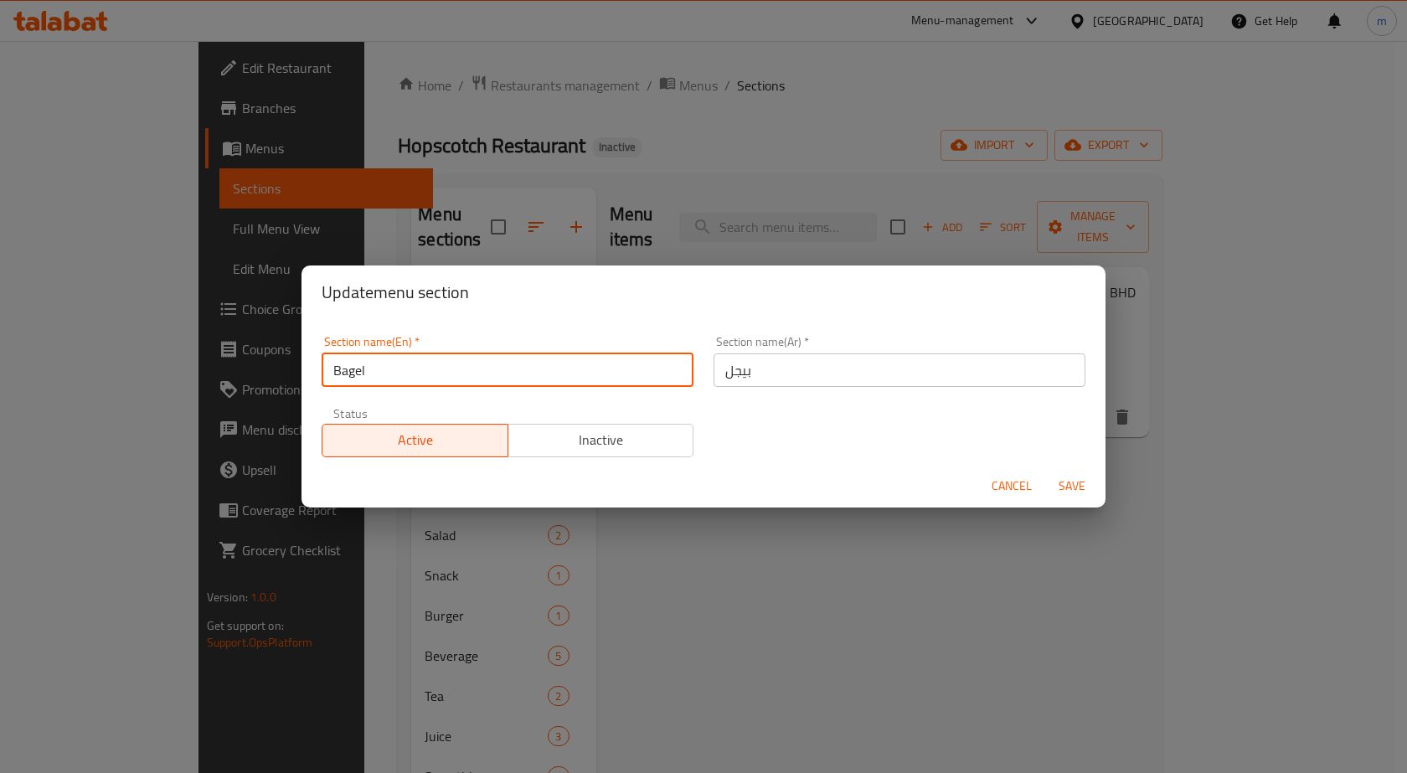
drag, startPoint x: 382, startPoint y: 370, endPoint x: 233, endPoint y: 351, distance: 150.3
click at [279, 353] on div "Update menu section Section name(En)   * Bagel Section name(En) * Section name(…" at bounding box center [703, 386] width 1407 height 773
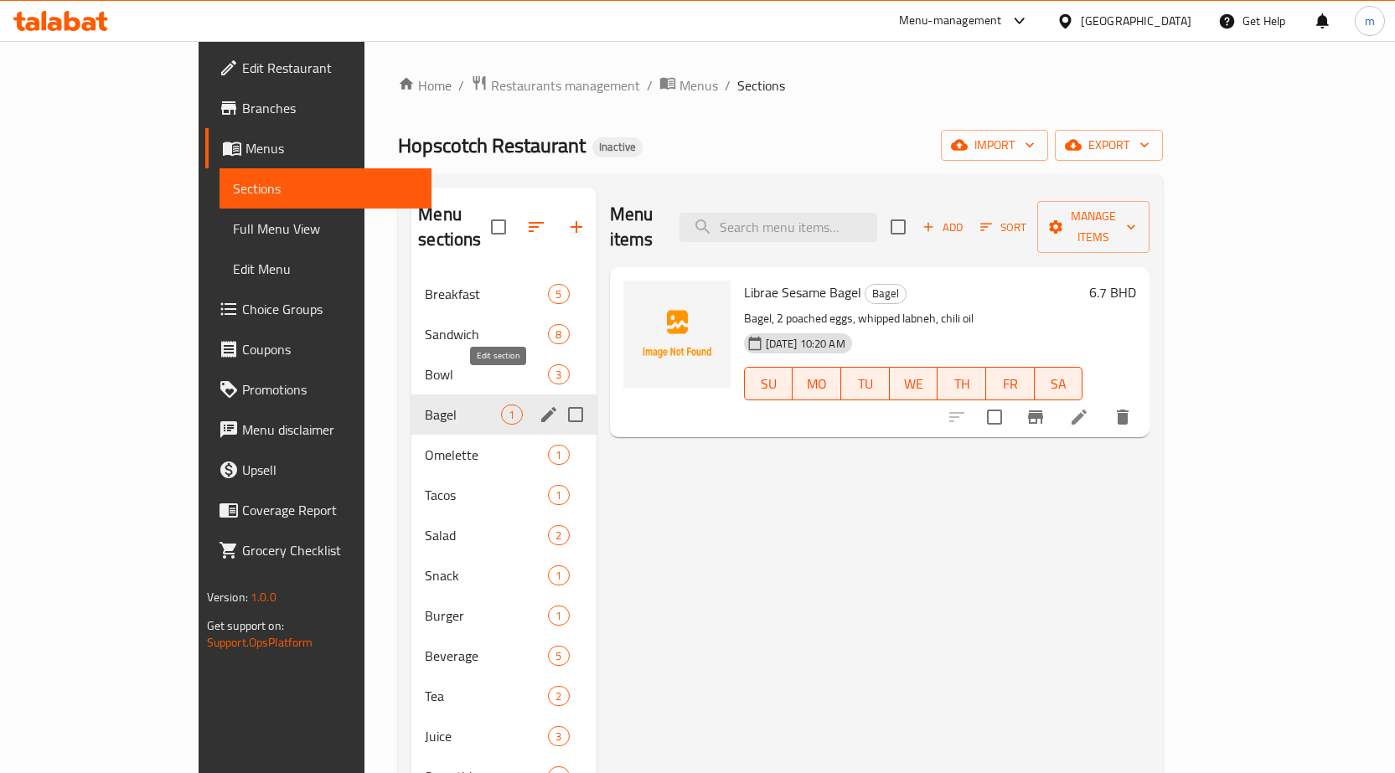
click at [541, 407] on icon "edit" at bounding box center [548, 414] width 15 height 15
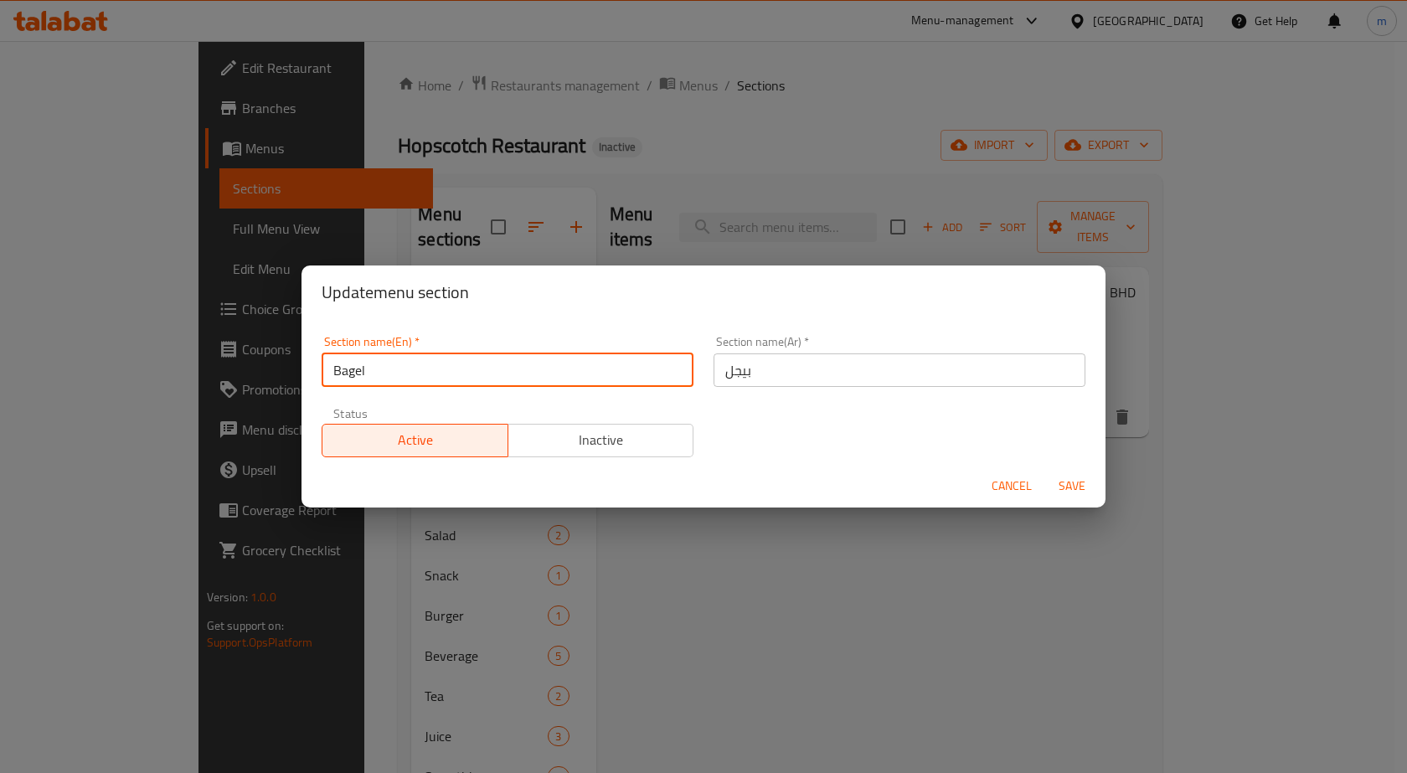
click at [360, 372] on input "Bagel" at bounding box center [508, 370] width 372 height 34
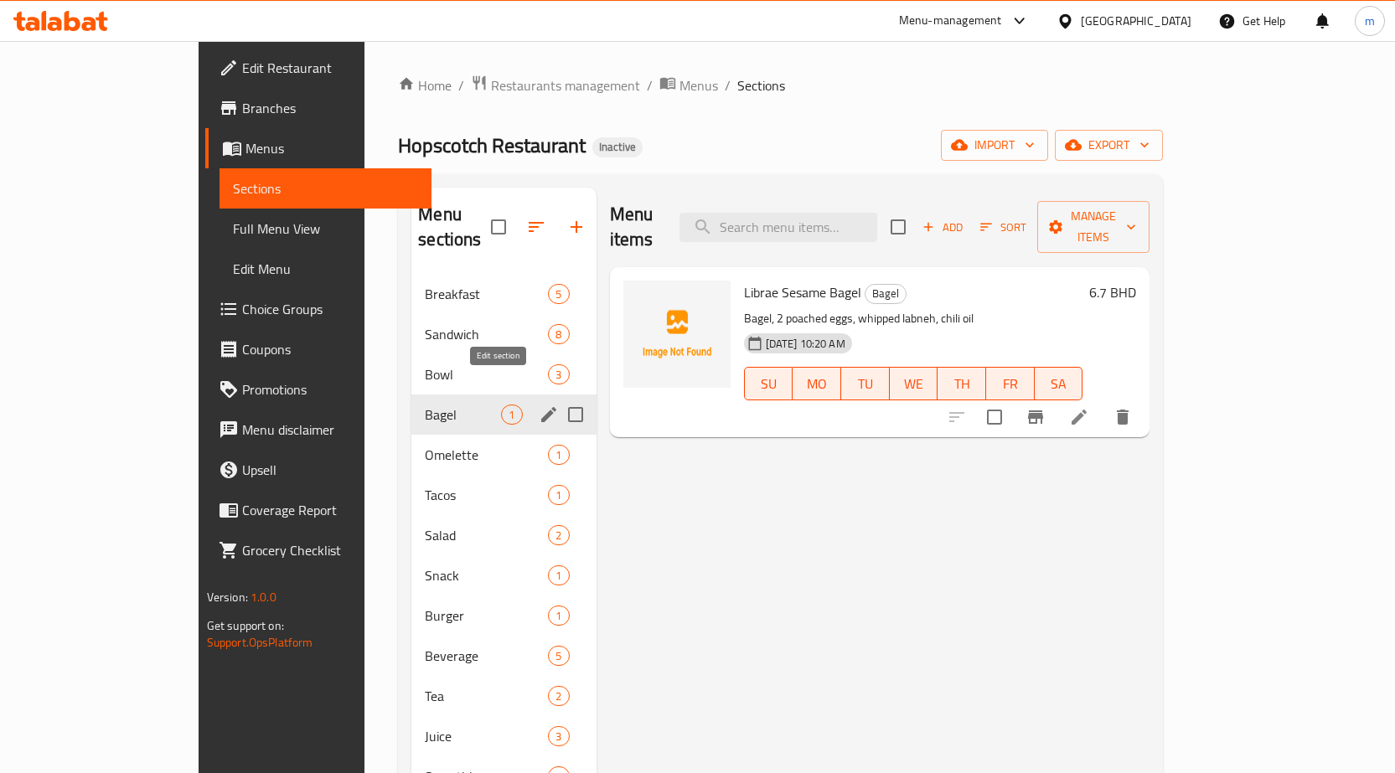
click at [539, 405] on icon "edit" at bounding box center [549, 415] width 20 height 20
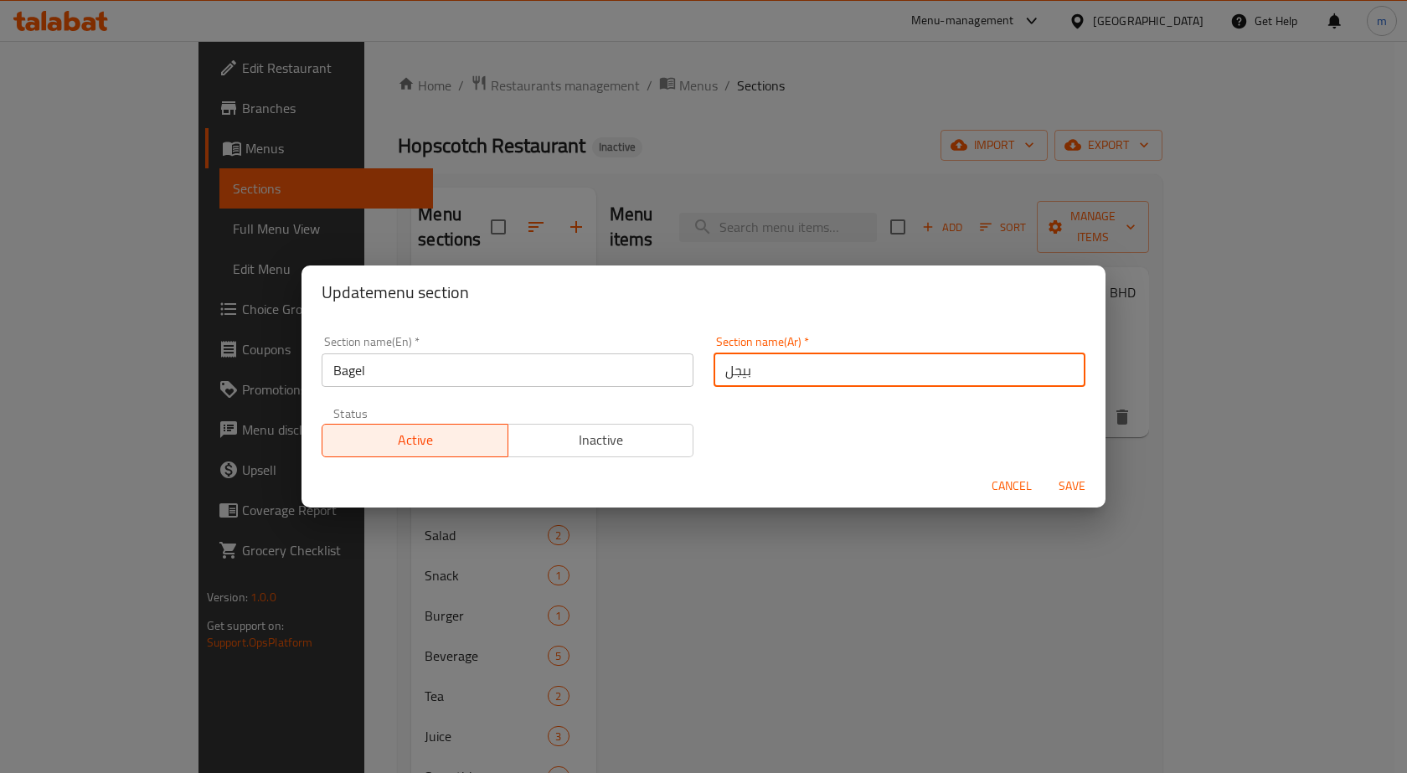
click at [735, 374] on input "بيجل" at bounding box center [900, 370] width 372 height 34
type input "بيغل"
click at [1045, 471] on button "Save" at bounding box center [1072, 486] width 54 height 31
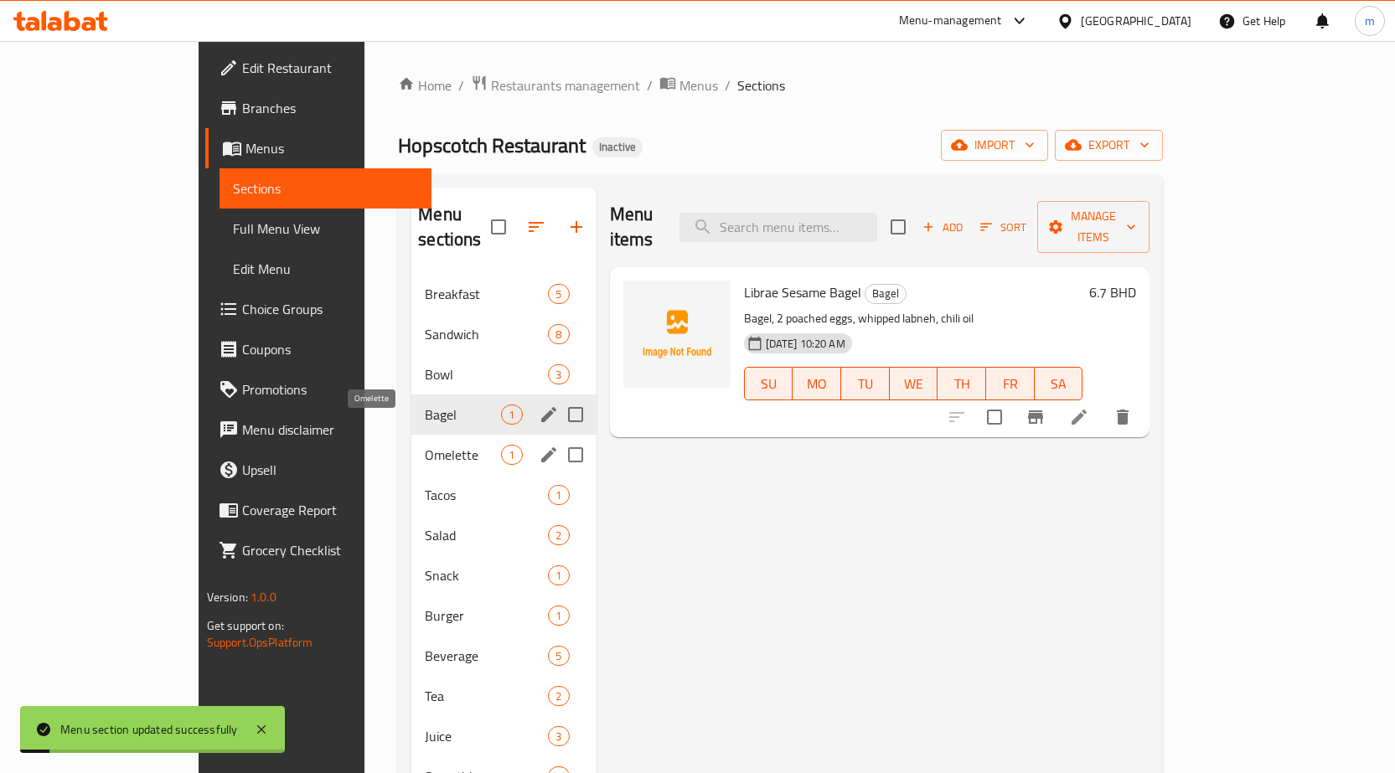
click at [425, 445] on span "Omelette" at bounding box center [463, 455] width 76 height 20
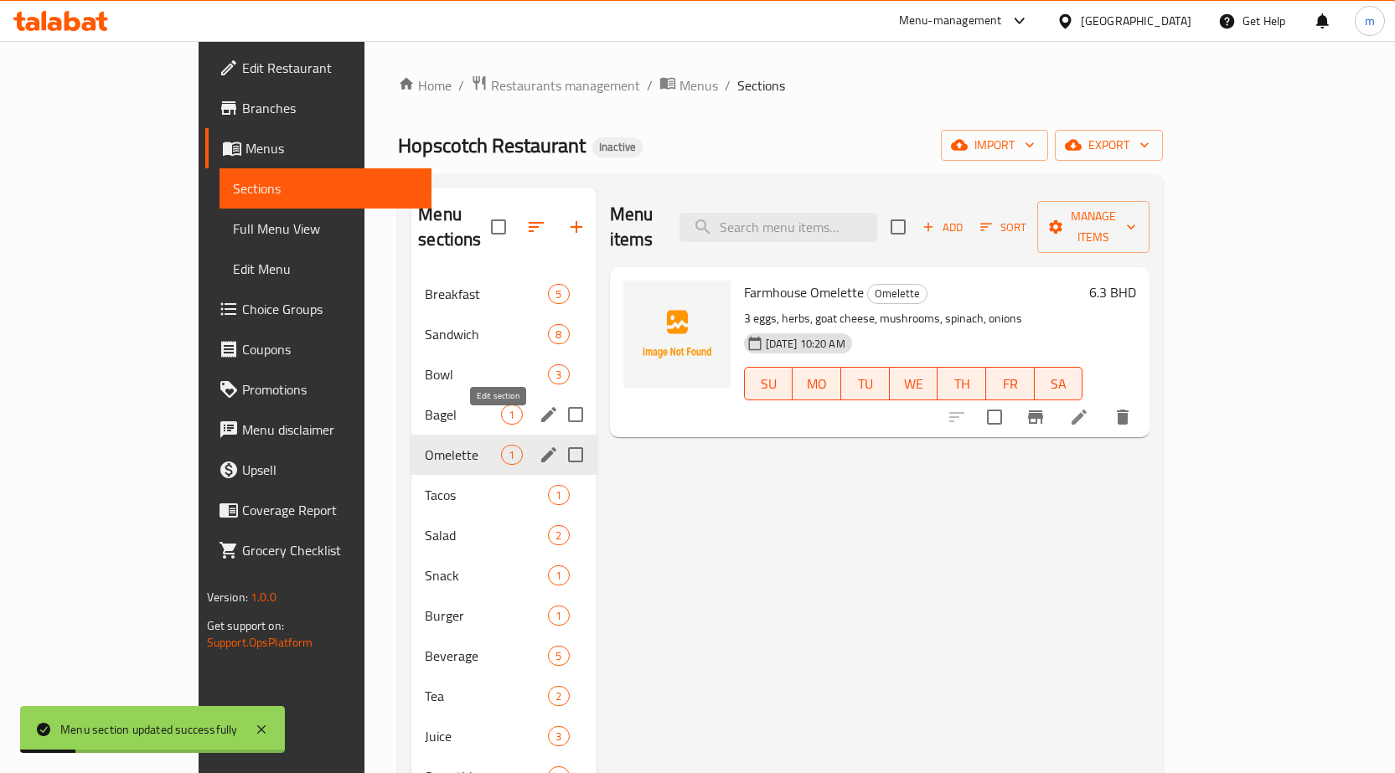
click at [539, 445] on icon "edit" at bounding box center [549, 455] width 20 height 20
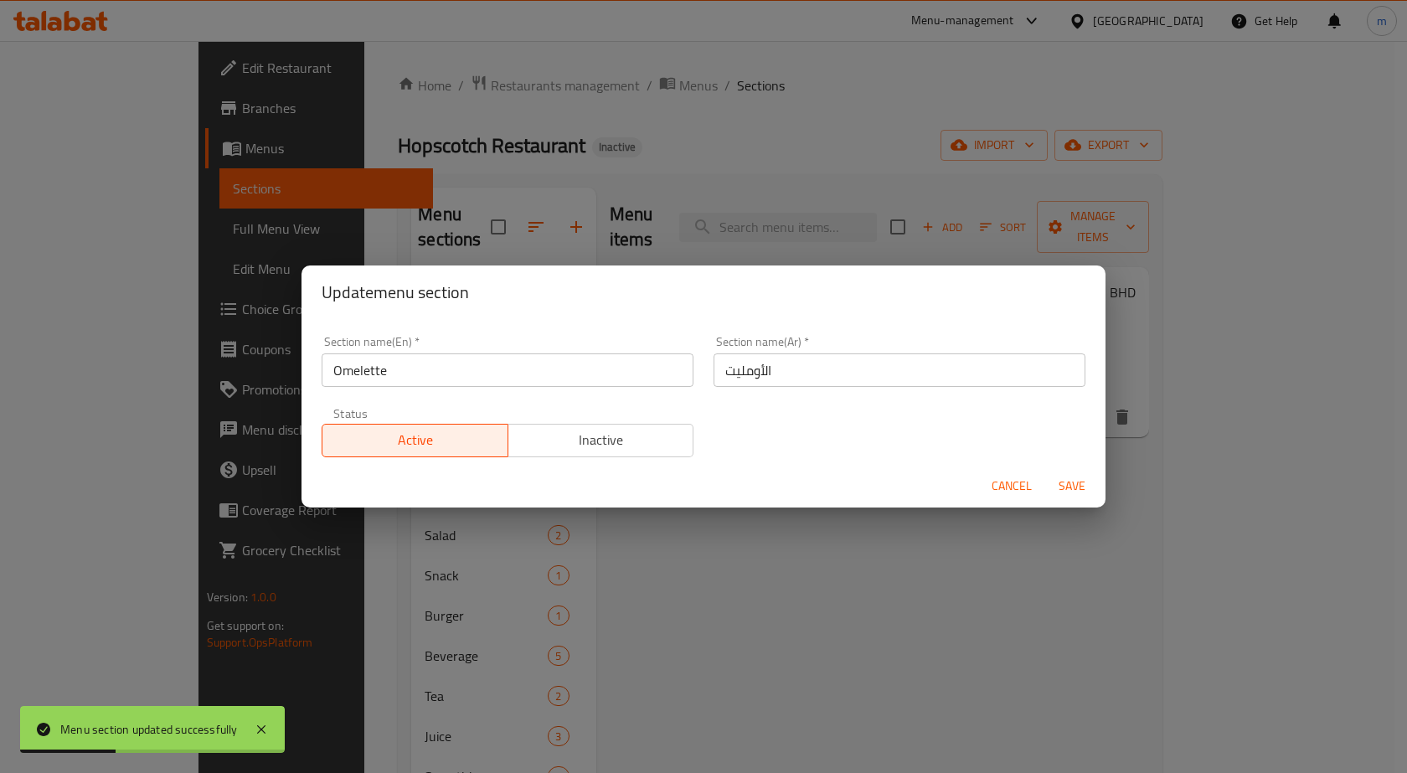
click at [1079, 490] on span "Save" at bounding box center [1072, 486] width 40 height 21
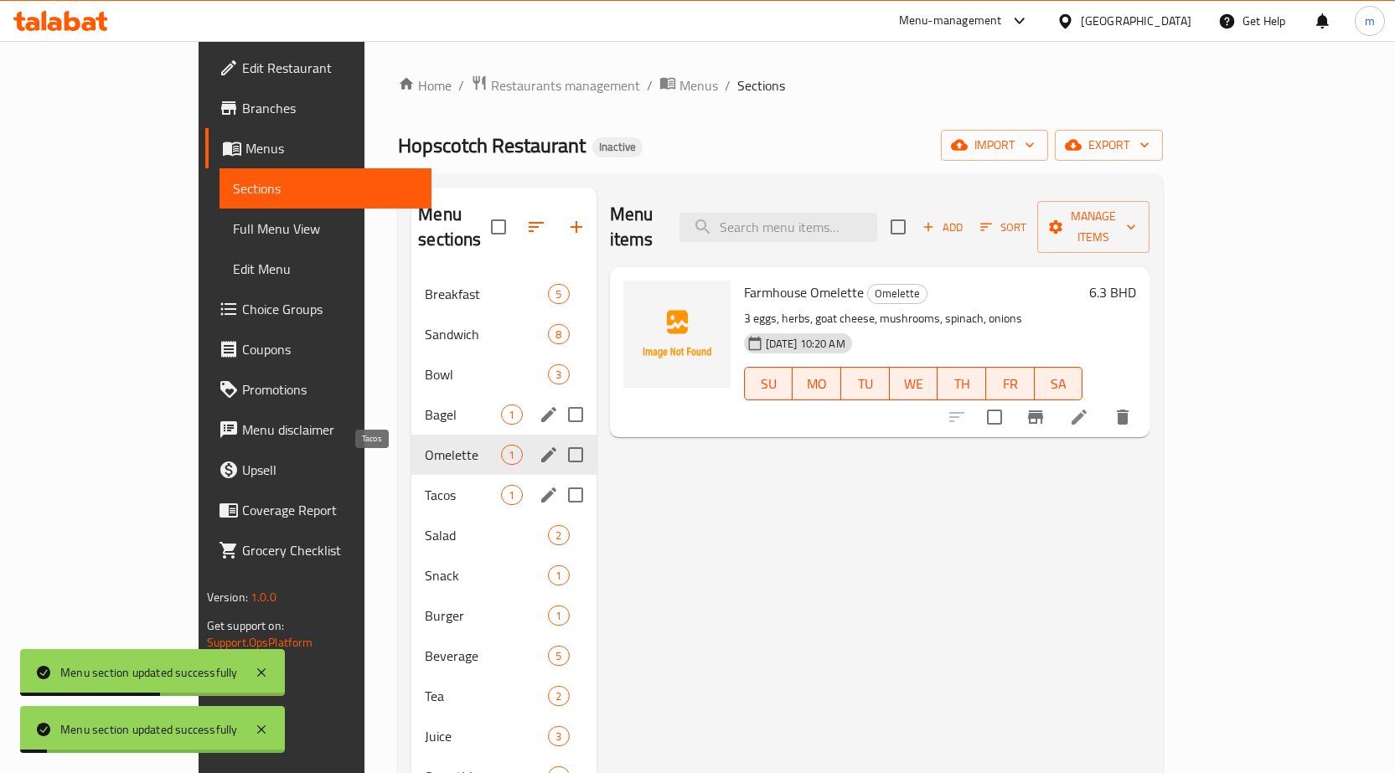
click at [425, 485] on span "Tacos" at bounding box center [463, 495] width 76 height 20
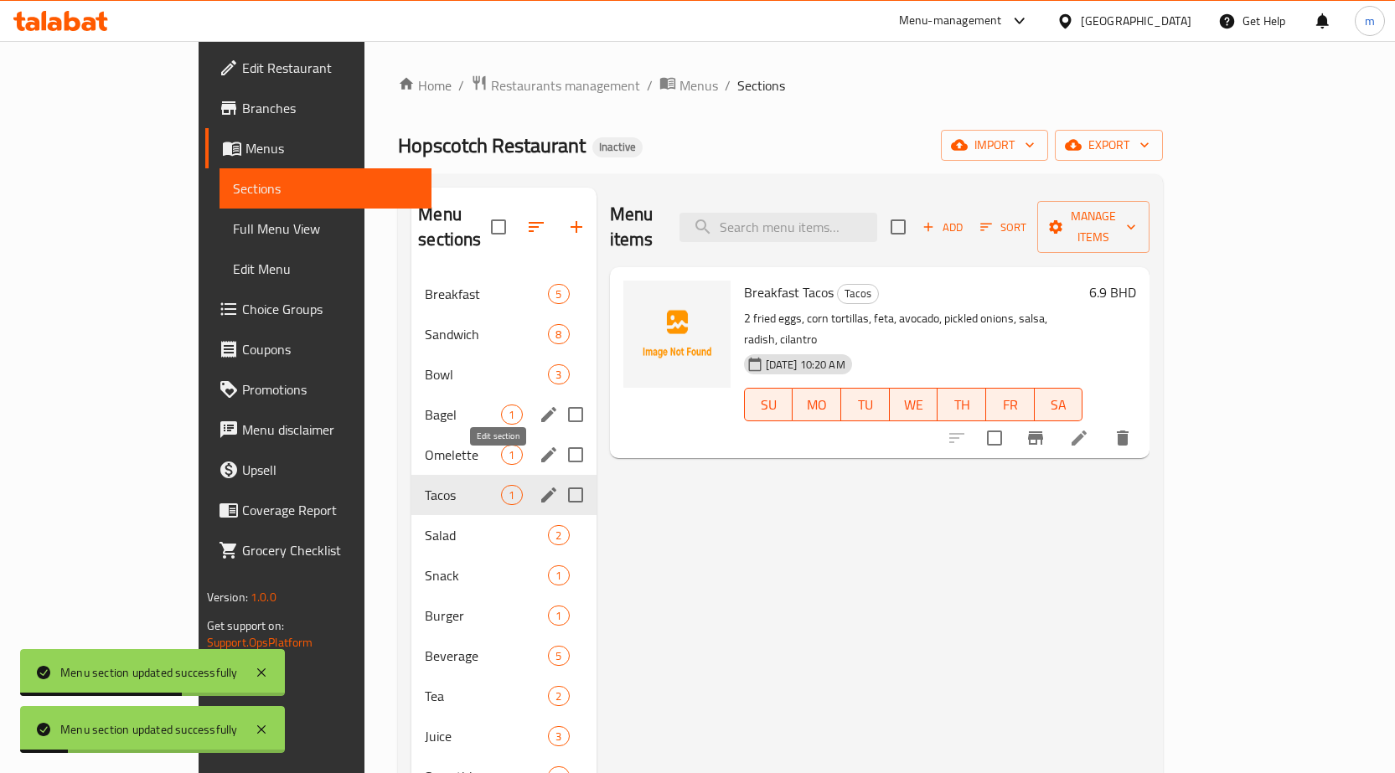
click at [539, 485] on icon "edit" at bounding box center [549, 495] width 20 height 20
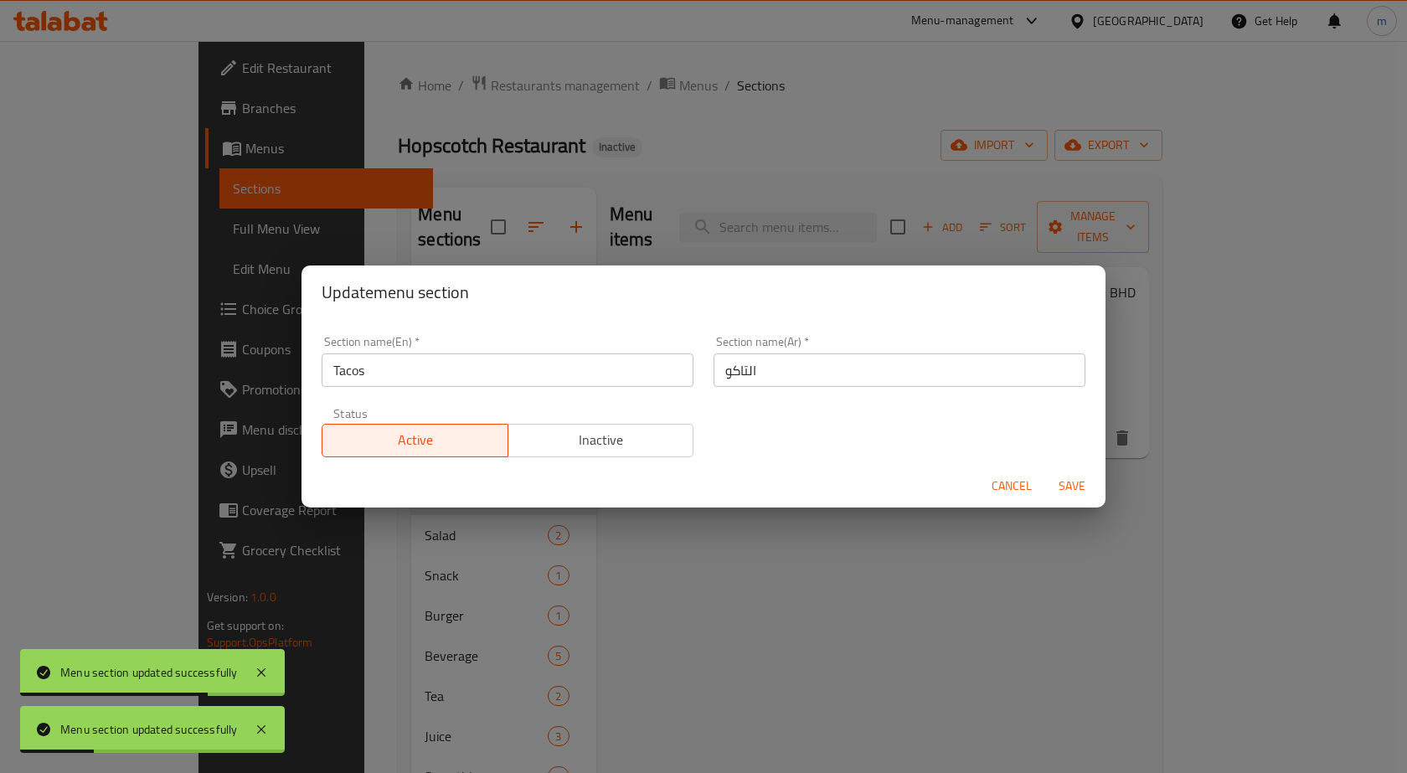
click at [1006, 489] on span "Cancel" at bounding box center [1012, 486] width 40 height 21
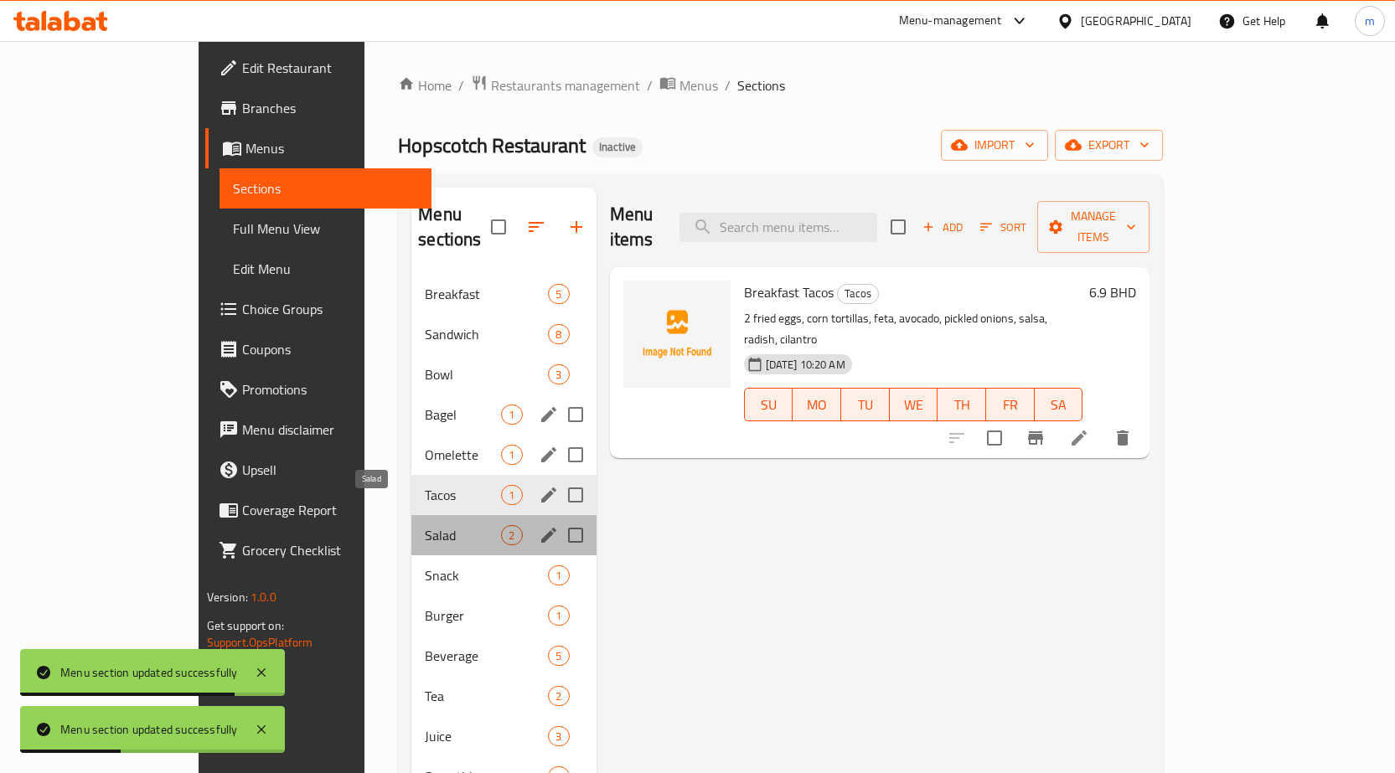
click at [425, 525] on span "Salad" at bounding box center [463, 535] width 76 height 20
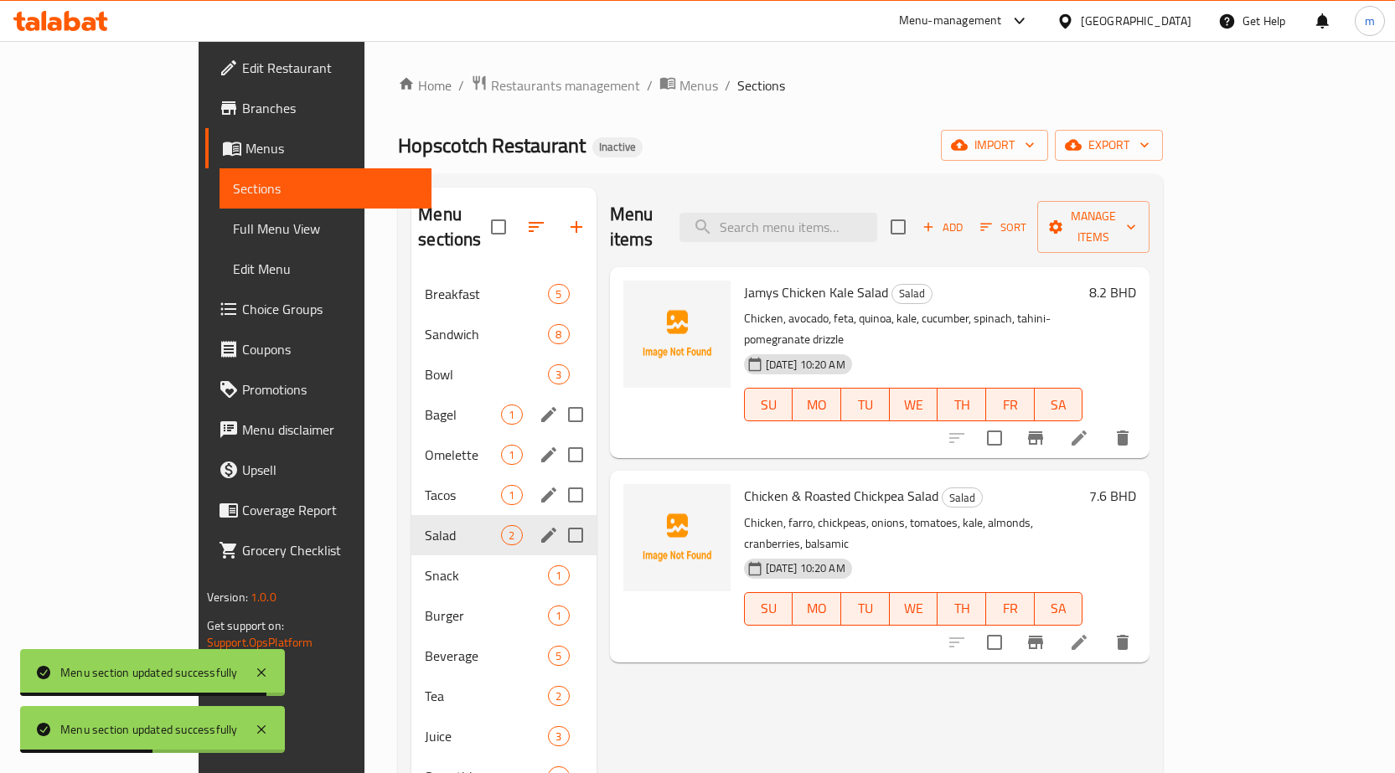
click at [558, 518] on input "Menu sections" at bounding box center [575, 535] width 35 height 35
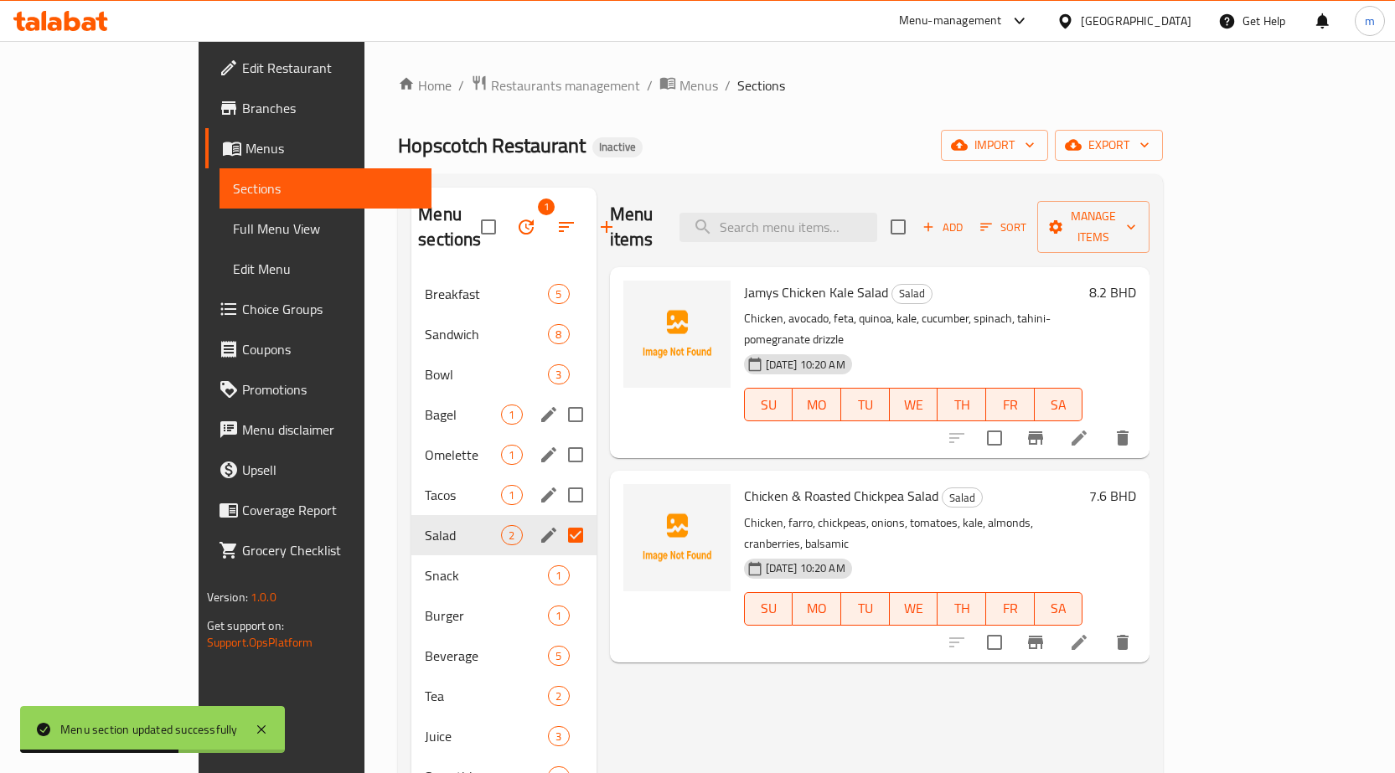
click at [558, 518] on input "Menu sections" at bounding box center [575, 535] width 35 height 35
checkbox input "false"
click at [539, 525] on icon "edit" at bounding box center [549, 535] width 20 height 20
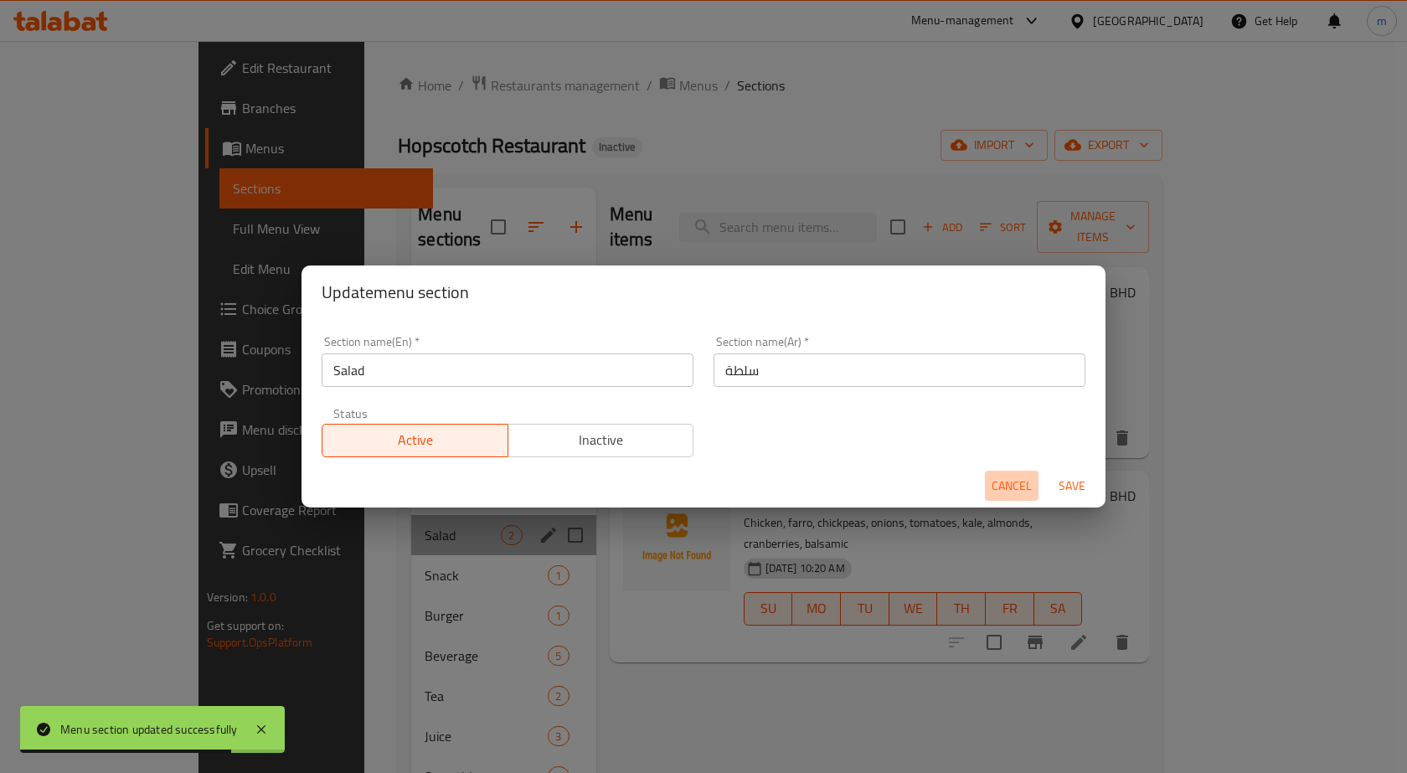
click at [1021, 485] on span "Cancel" at bounding box center [1012, 486] width 40 height 21
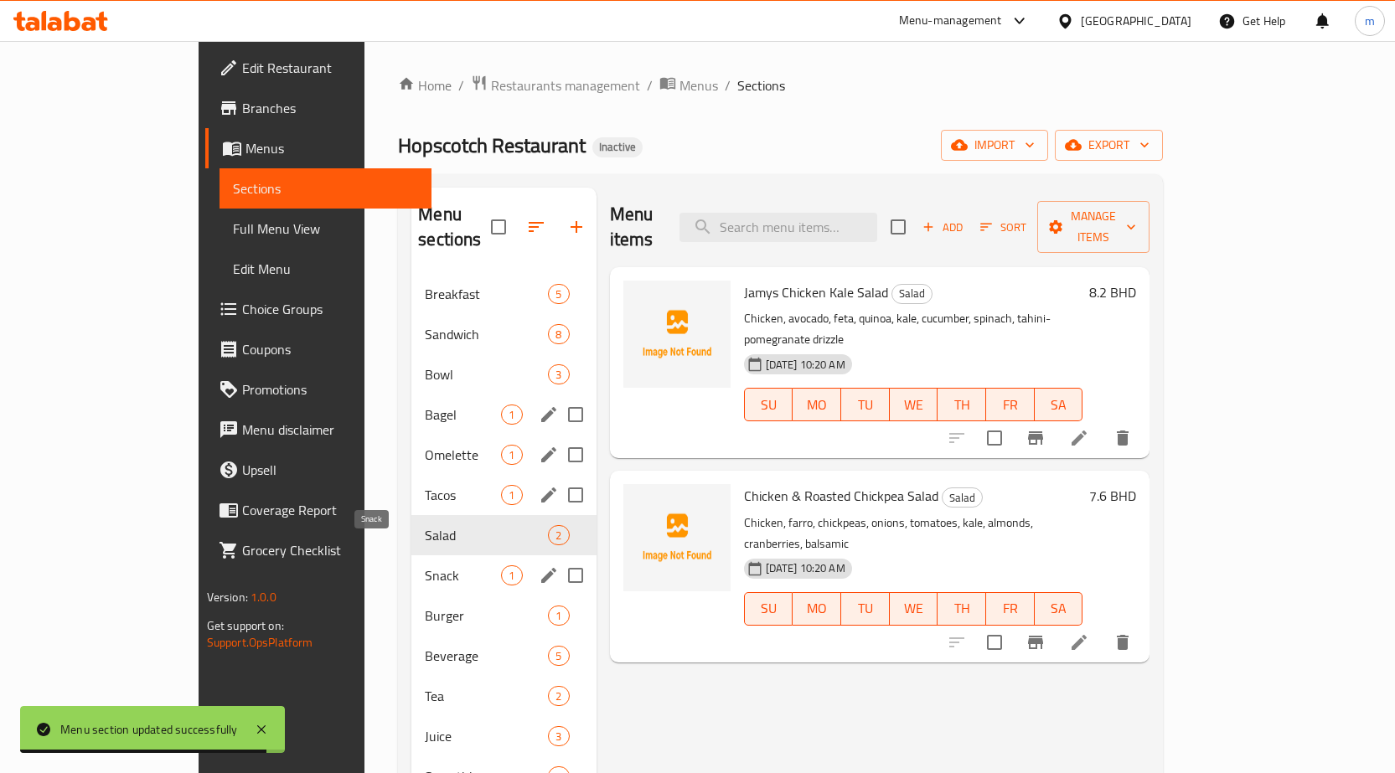
click at [425, 565] on span "Snack" at bounding box center [463, 575] width 76 height 20
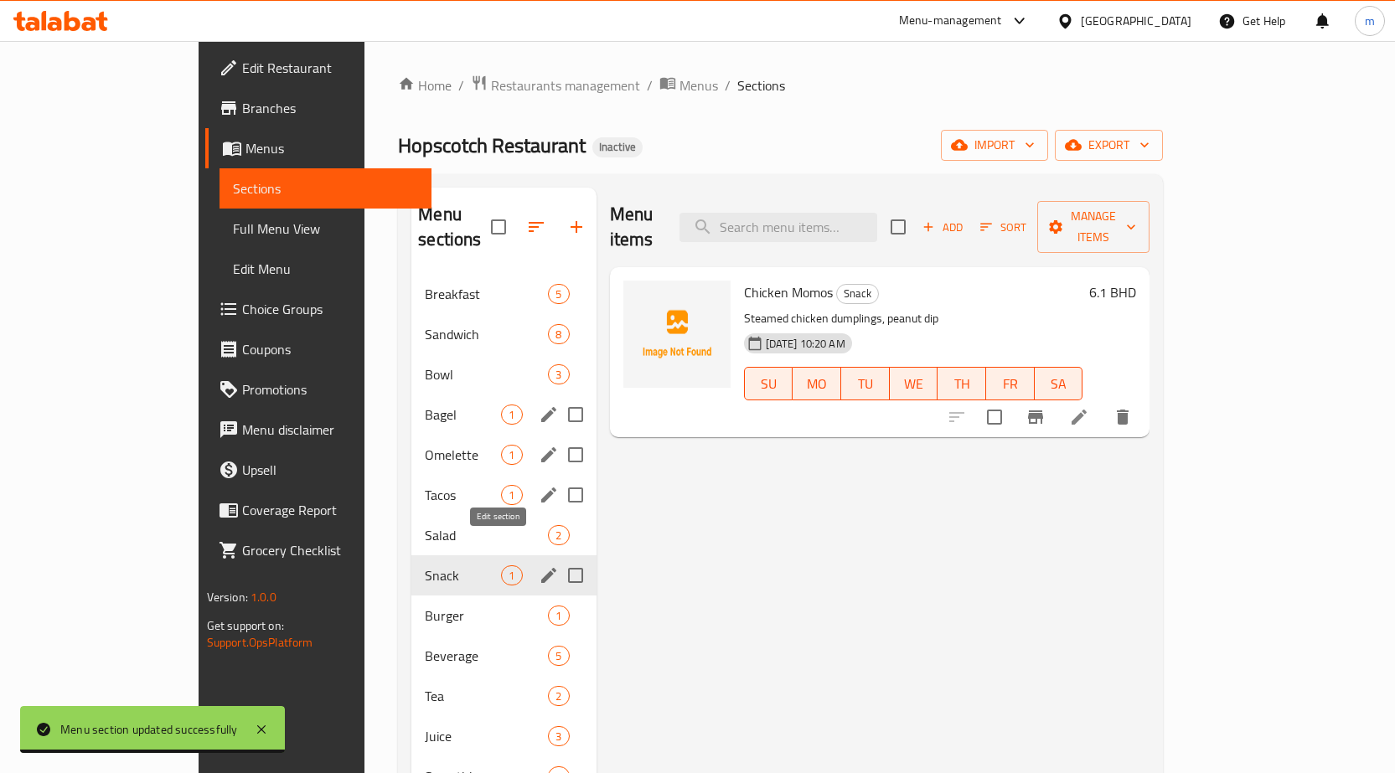
click at [539, 565] on icon "edit" at bounding box center [549, 575] width 20 height 20
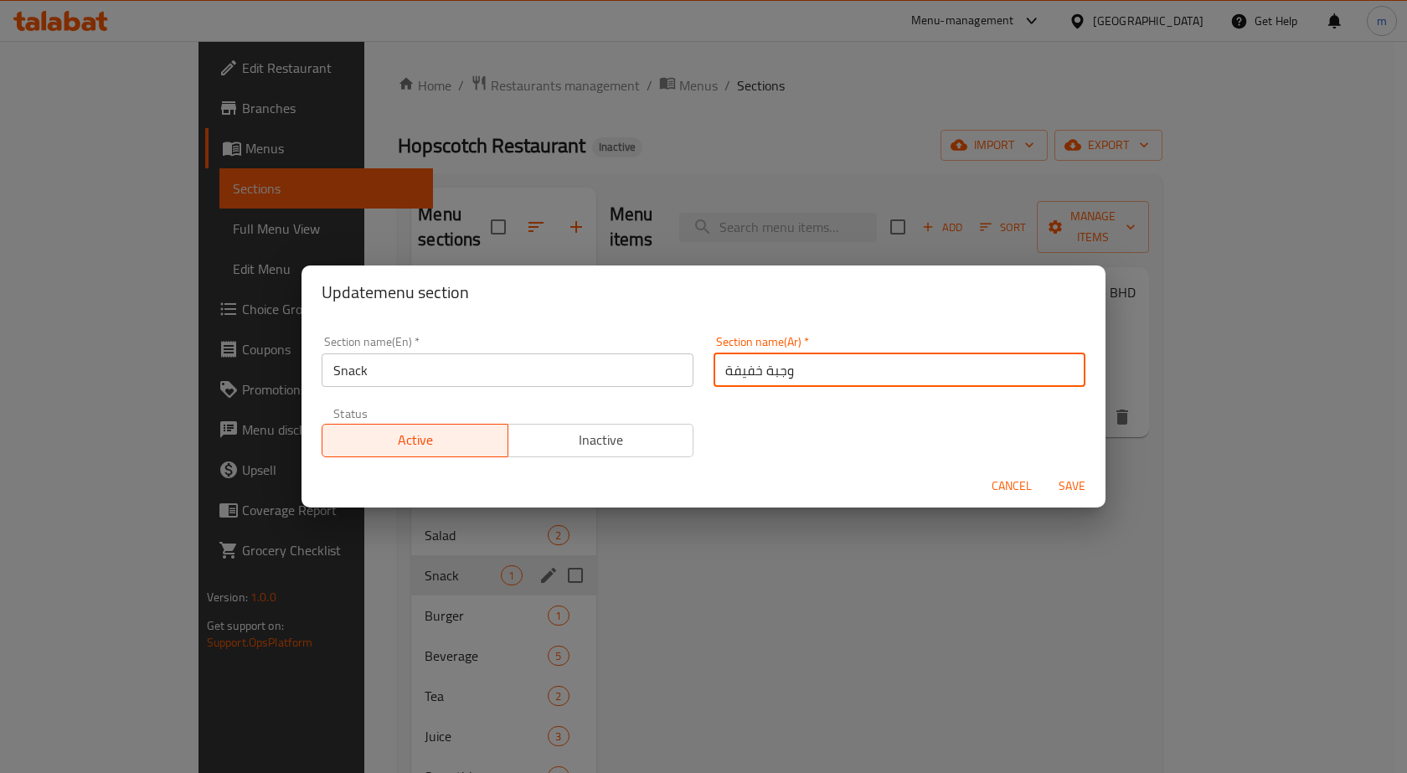
drag, startPoint x: 799, startPoint y: 367, endPoint x: 699, endPoint y: 376, distance: 100.1
click at [704, 376] on div "Section name(Ar)   * وجبة خفيفة Section name(Ar) *" at bounding box center [900, 361] width 392 height 71
type input "السناكس"
click at [1045, 471] on button "Save" at bounding box center [1072, 486] width 54 height 31
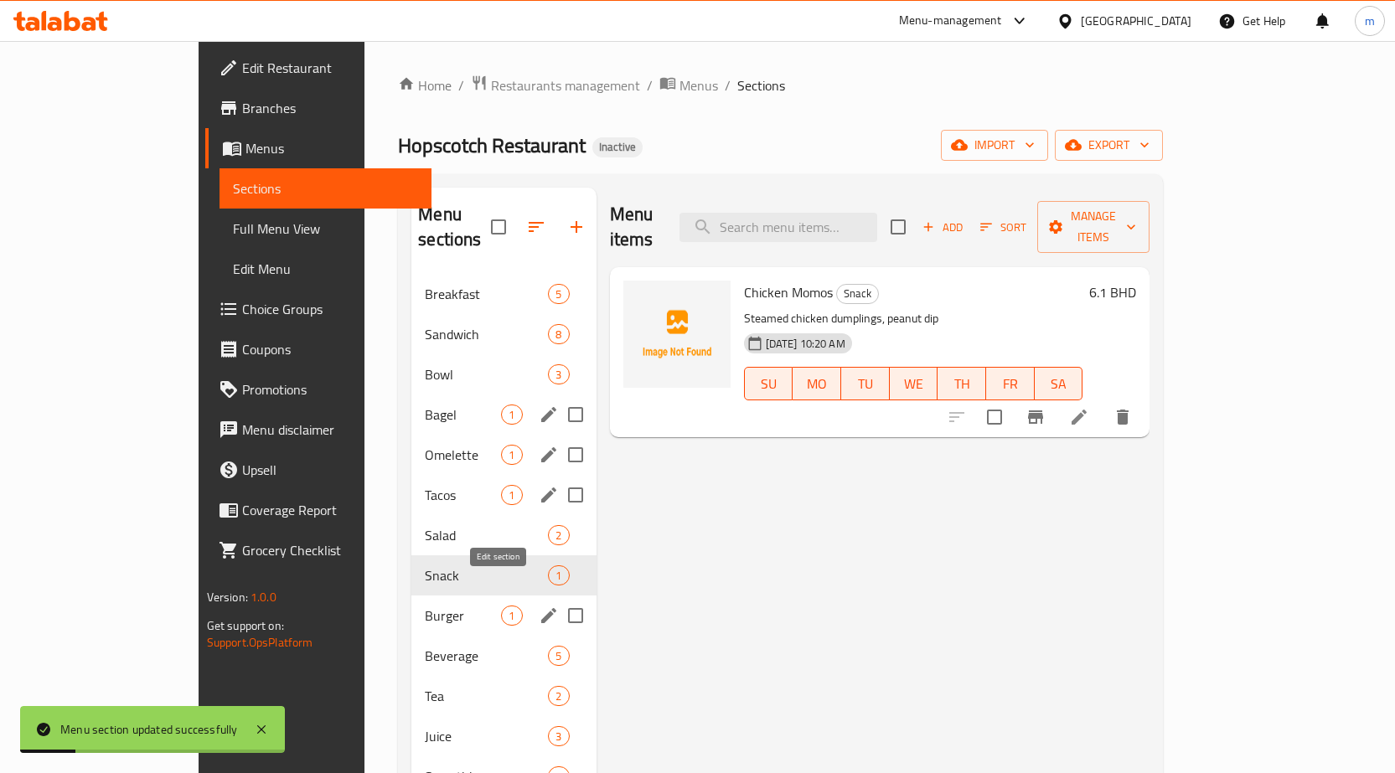
click at [539, 606] on icon "edit" at bounding box center [549, 616] width 20 height 20
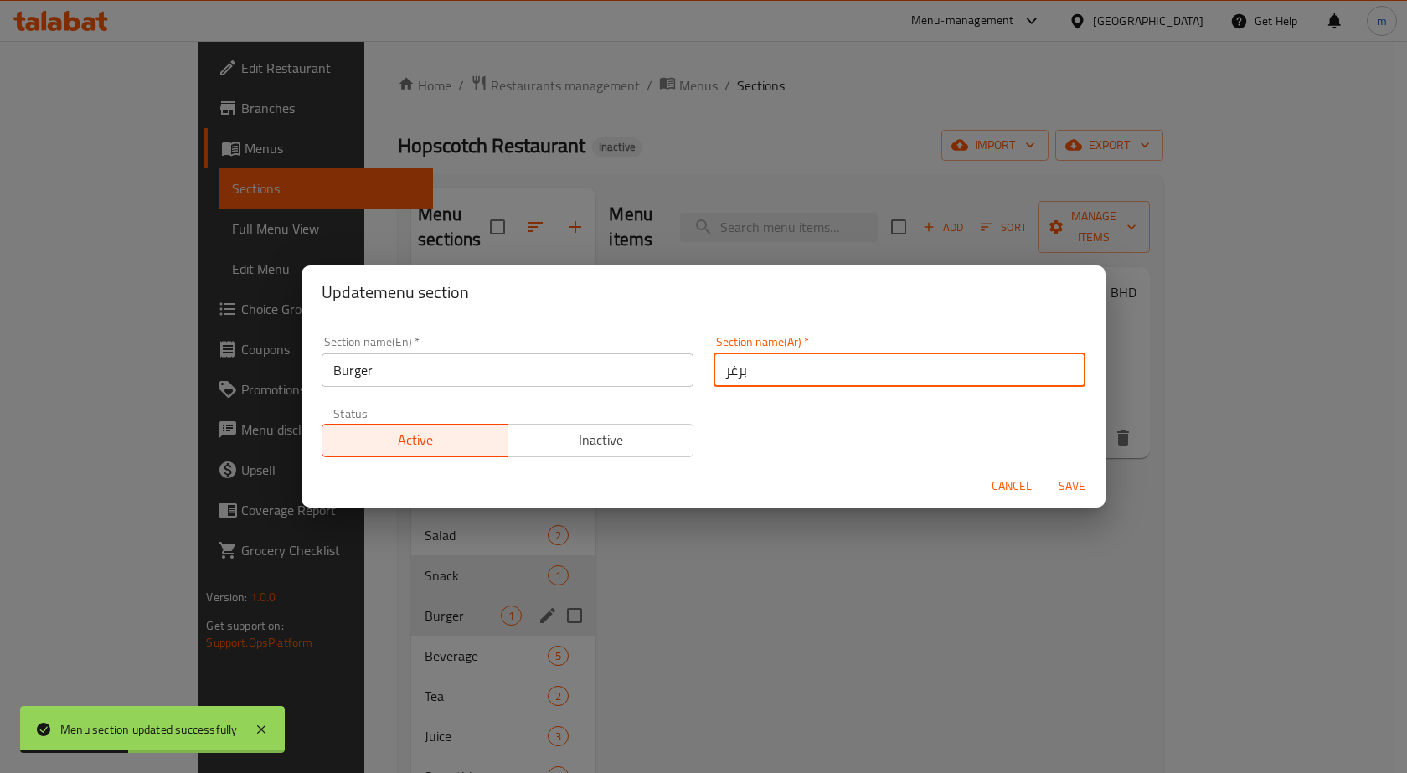
click at [730, 374] on input "برغر" at bounding box center [900, 370] width 372 height 34
type input "برجر"
click at [1045, 471] on button "Save" at bounding box center [1072, 486] width 54 height 31
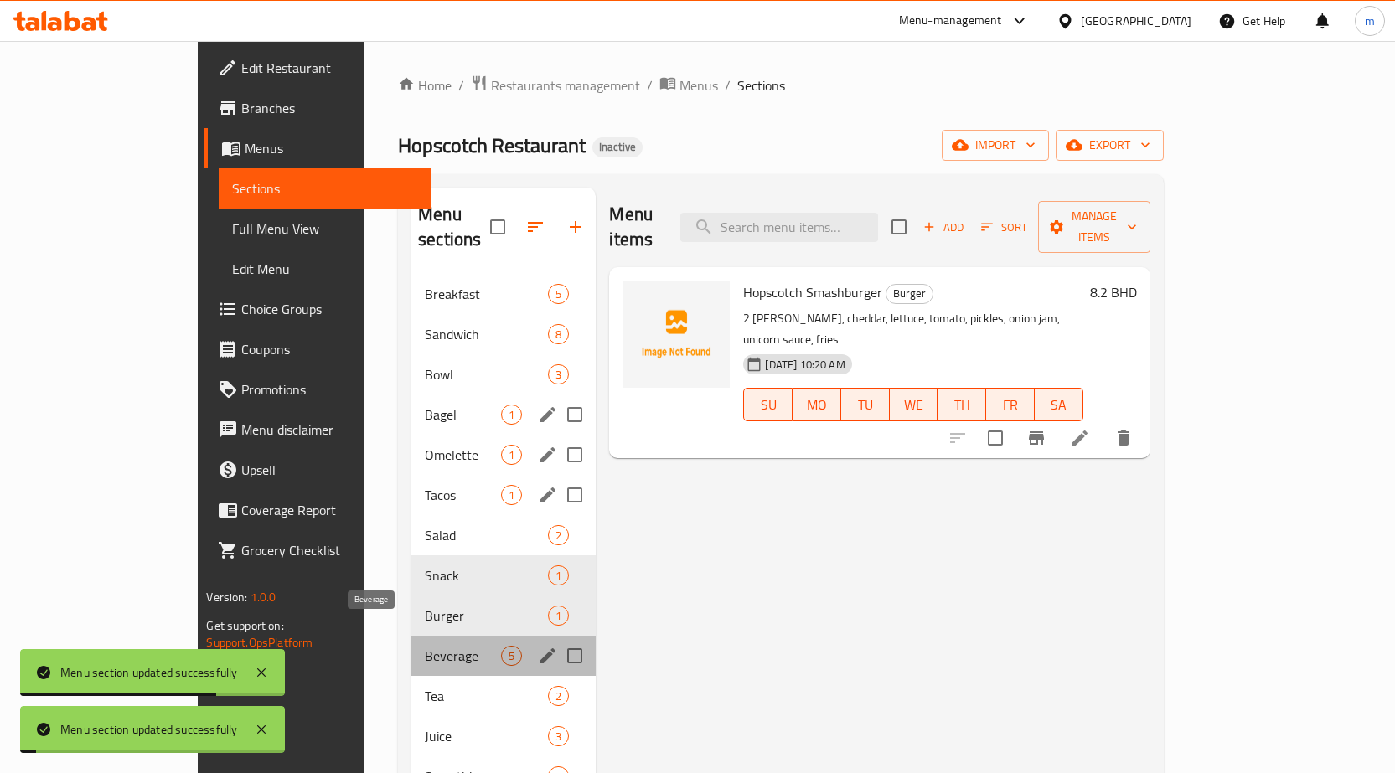
click at [425, 646] on span "Beverage" at bounding box center [463, 656] width 76 height 20
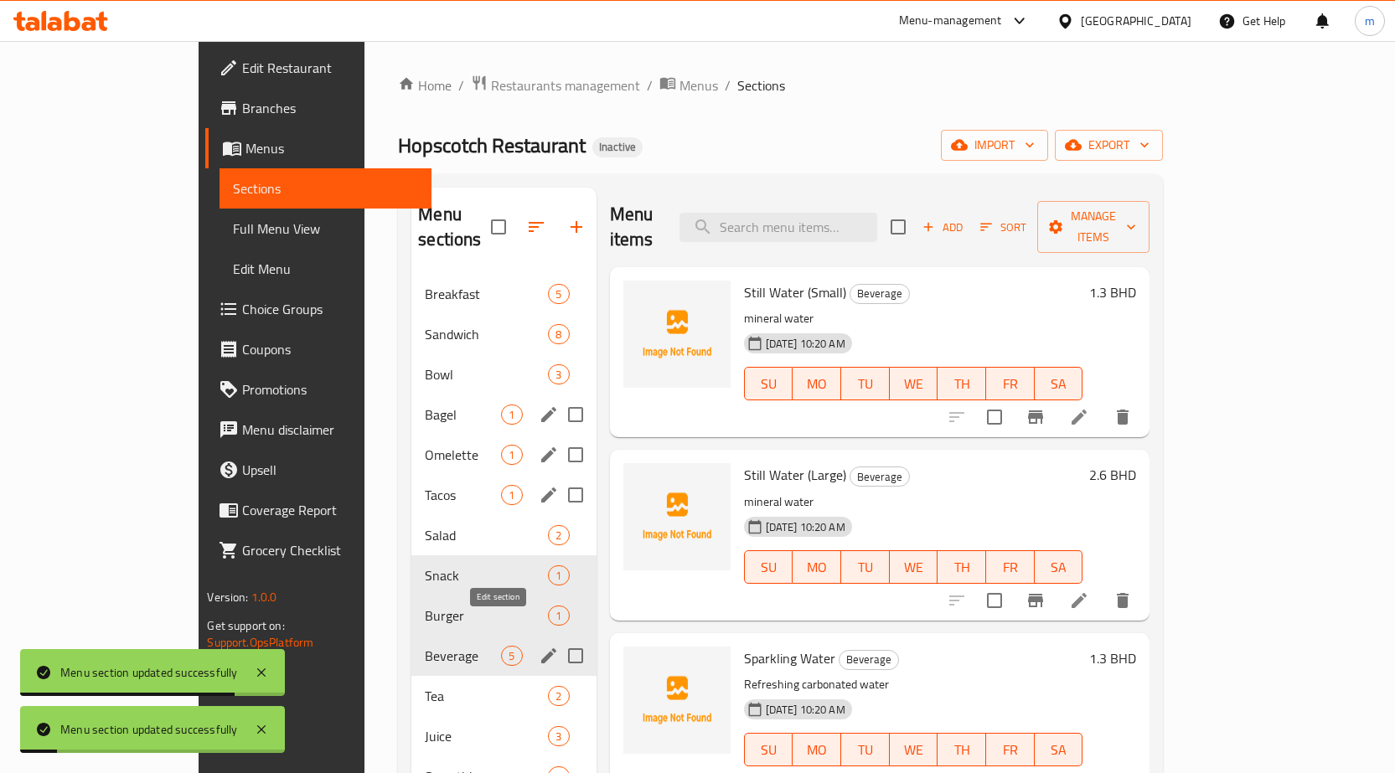
click at [539, 646] on icon "edit" at bounding box center [549, 656] width 20 height 20
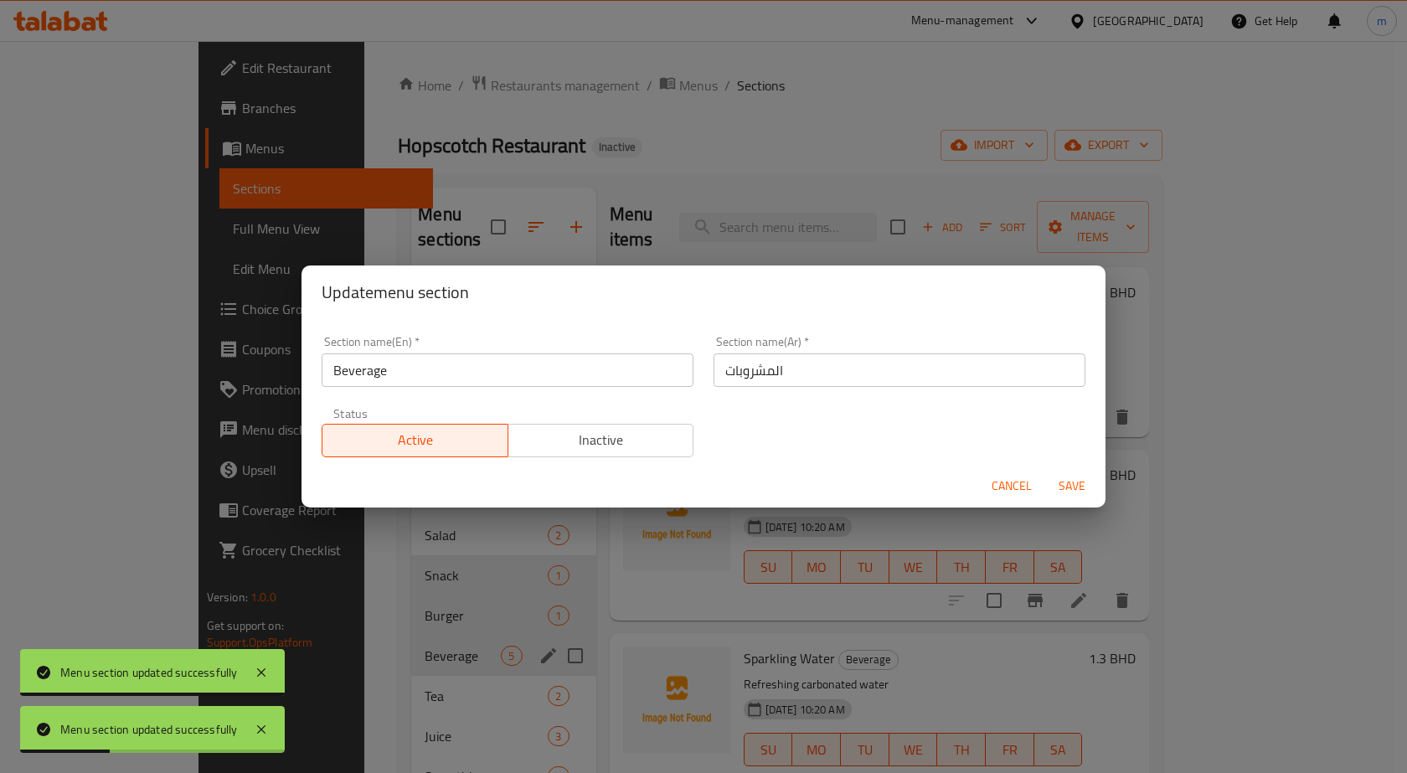
click button "Cancel" at bounding box center [1012, 486] width 54 height 31
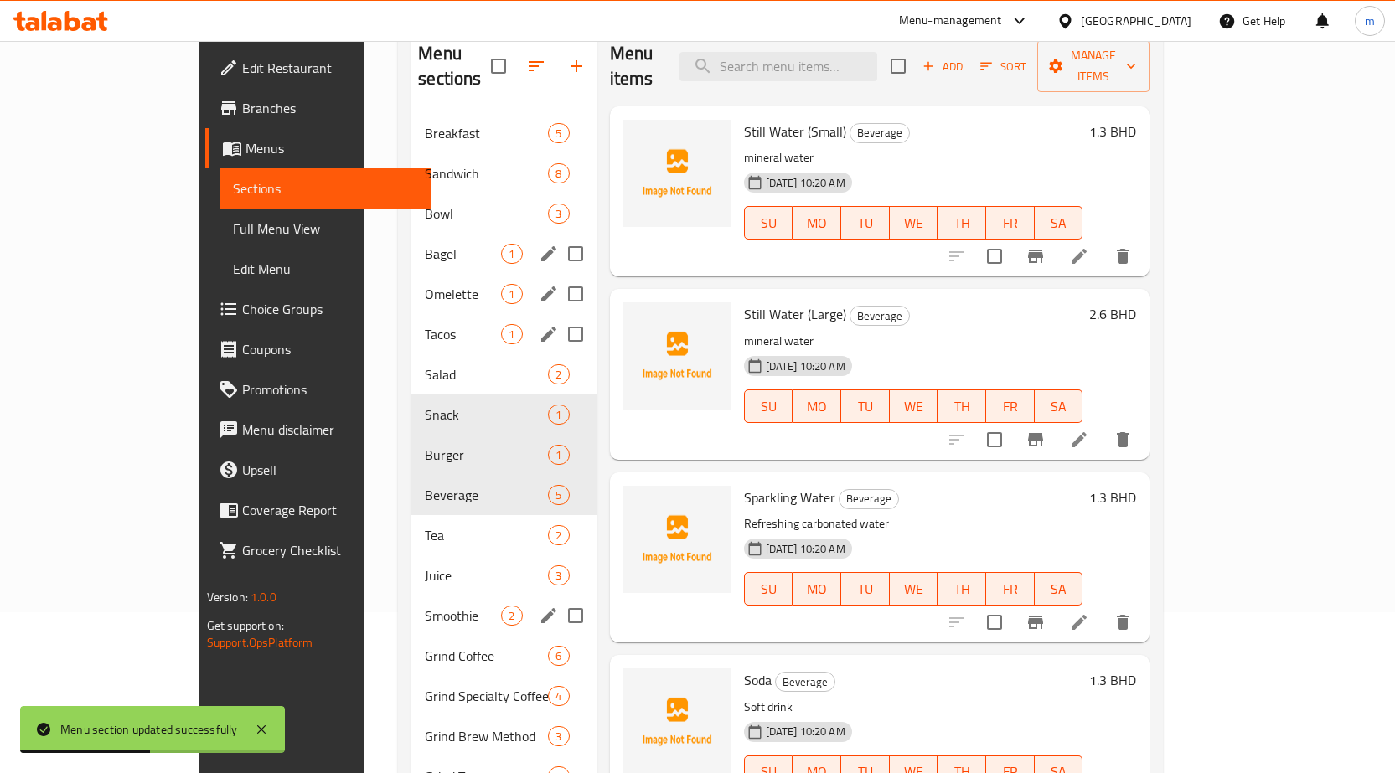
scroll to position [168, 0]
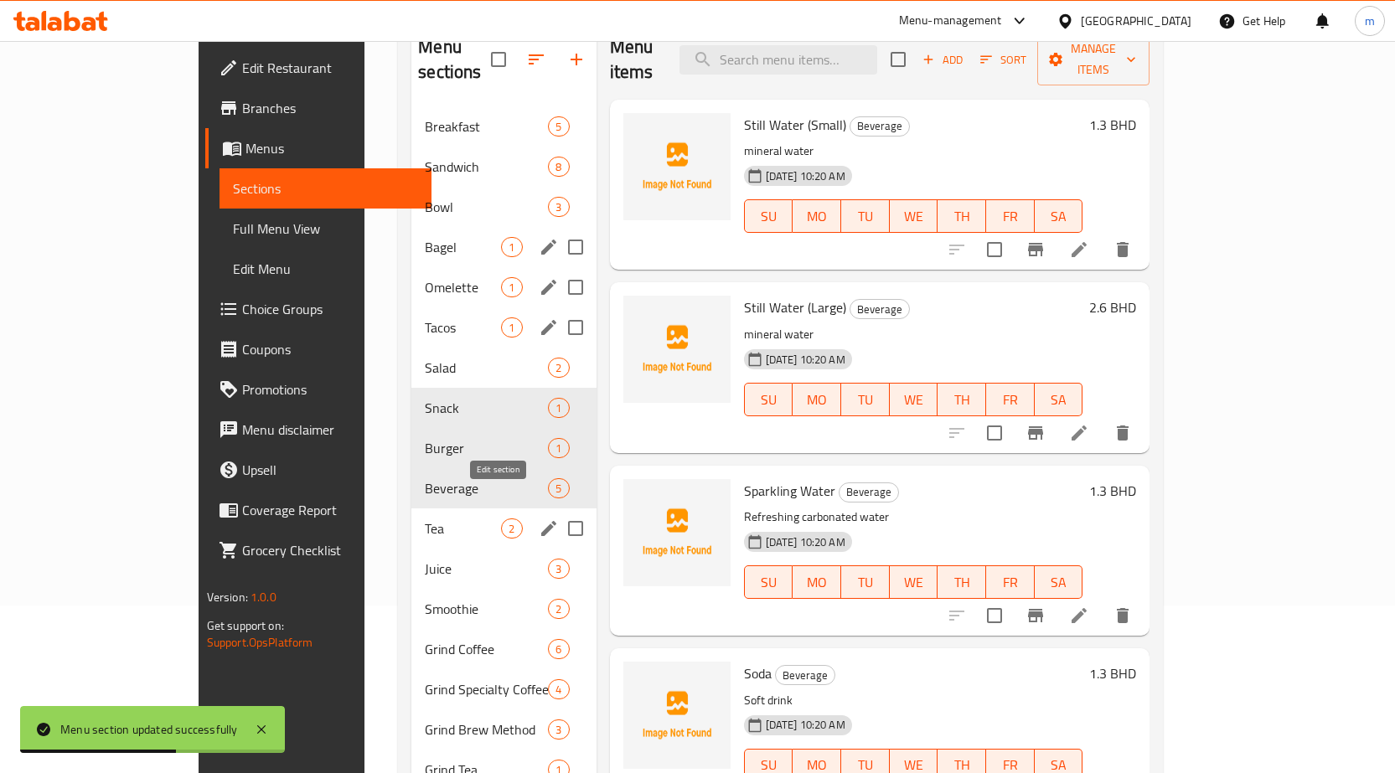
click at [539, 519] on icon "edit" at bounding box center [549, 529] width 20 height 20
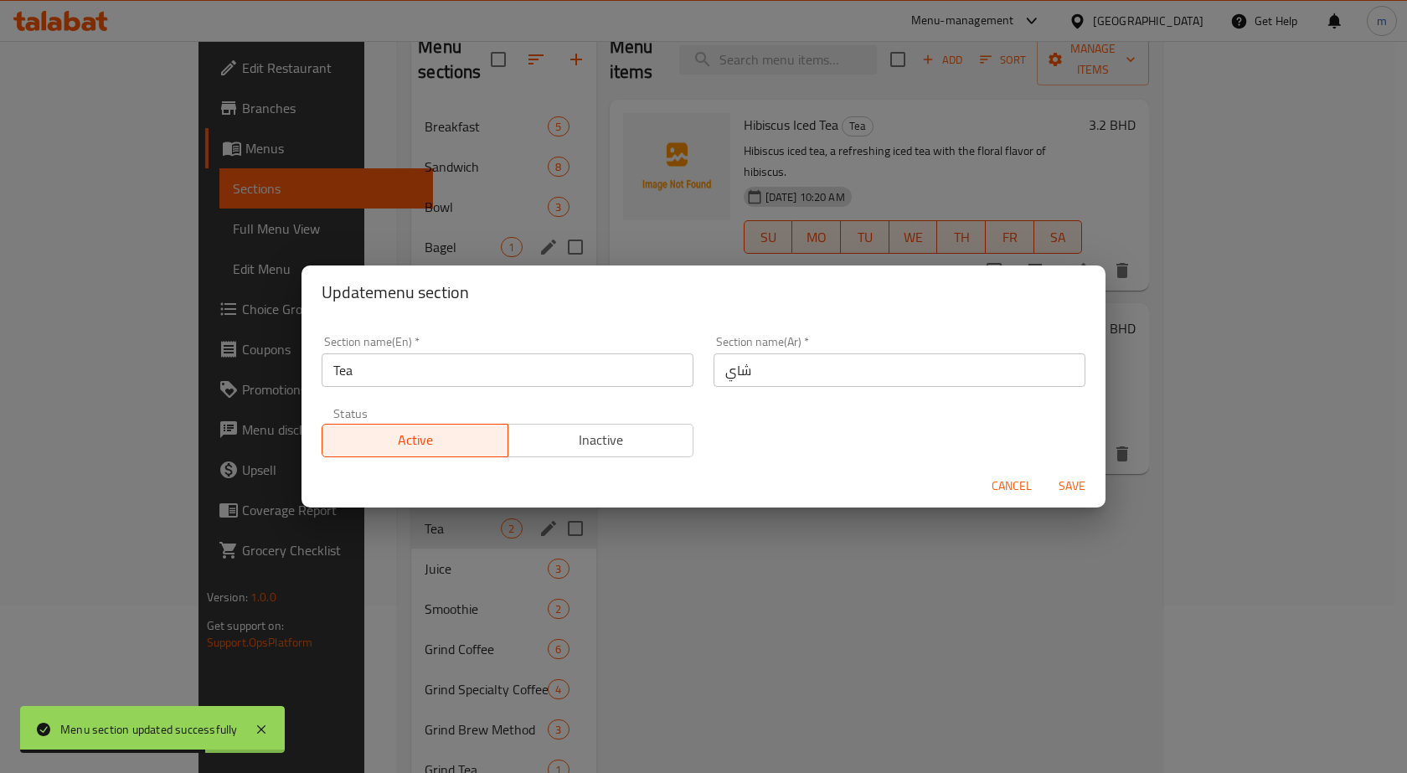
click at [1006, 492] on span "Cancel" at bounding box center [1012, 486] width 40 height 21
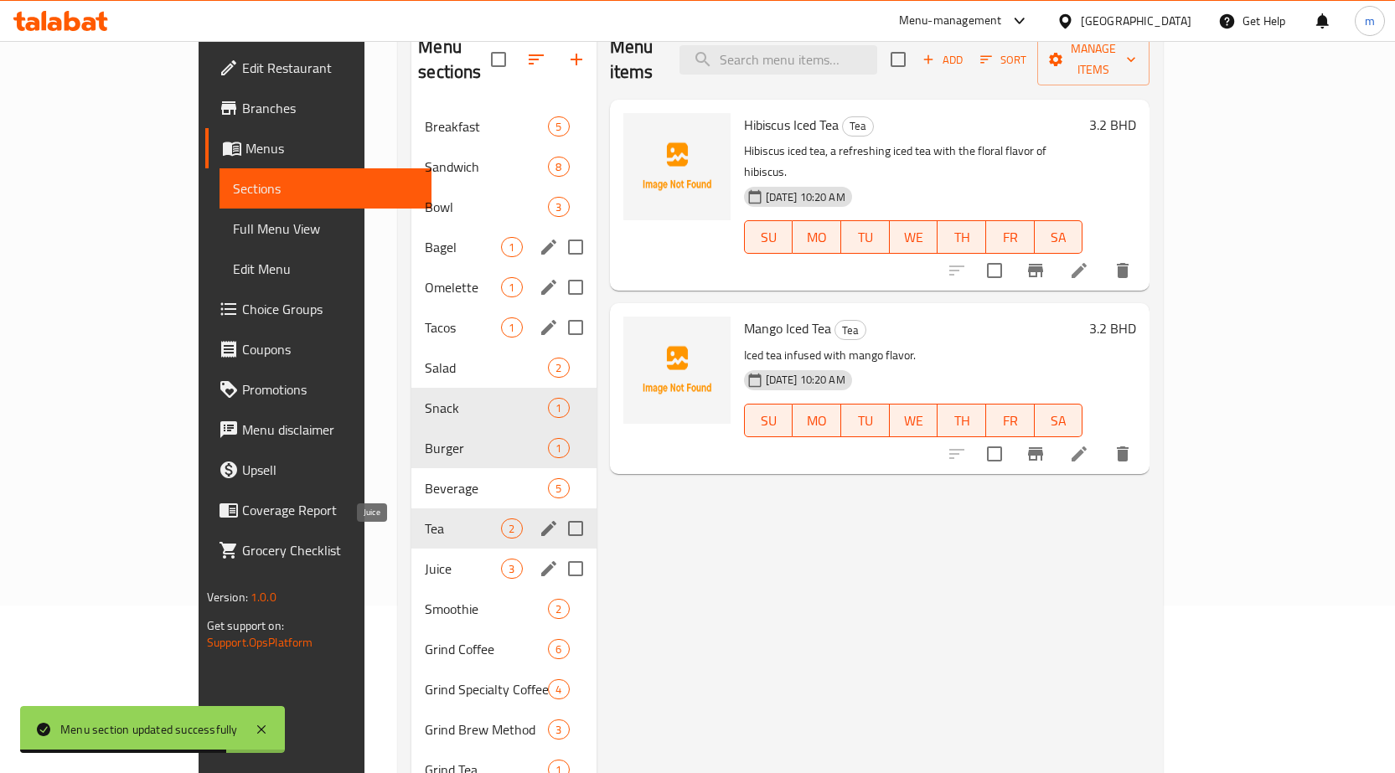
click at [425, 559] on span "Juice" at bounding box center [463, 569] width 76 height 20
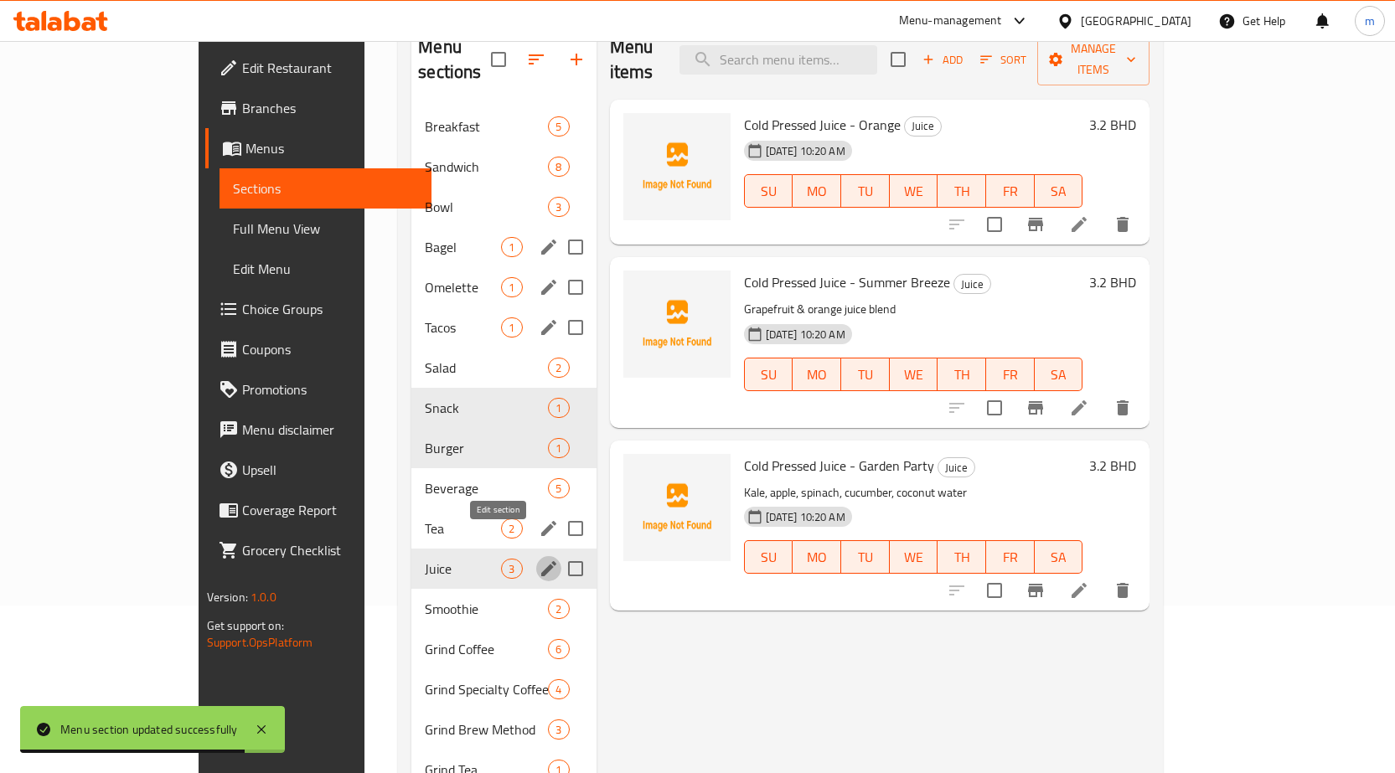
click at [541, 561] on icon "edit" at bounding box center [548, 568] width 15 height 15
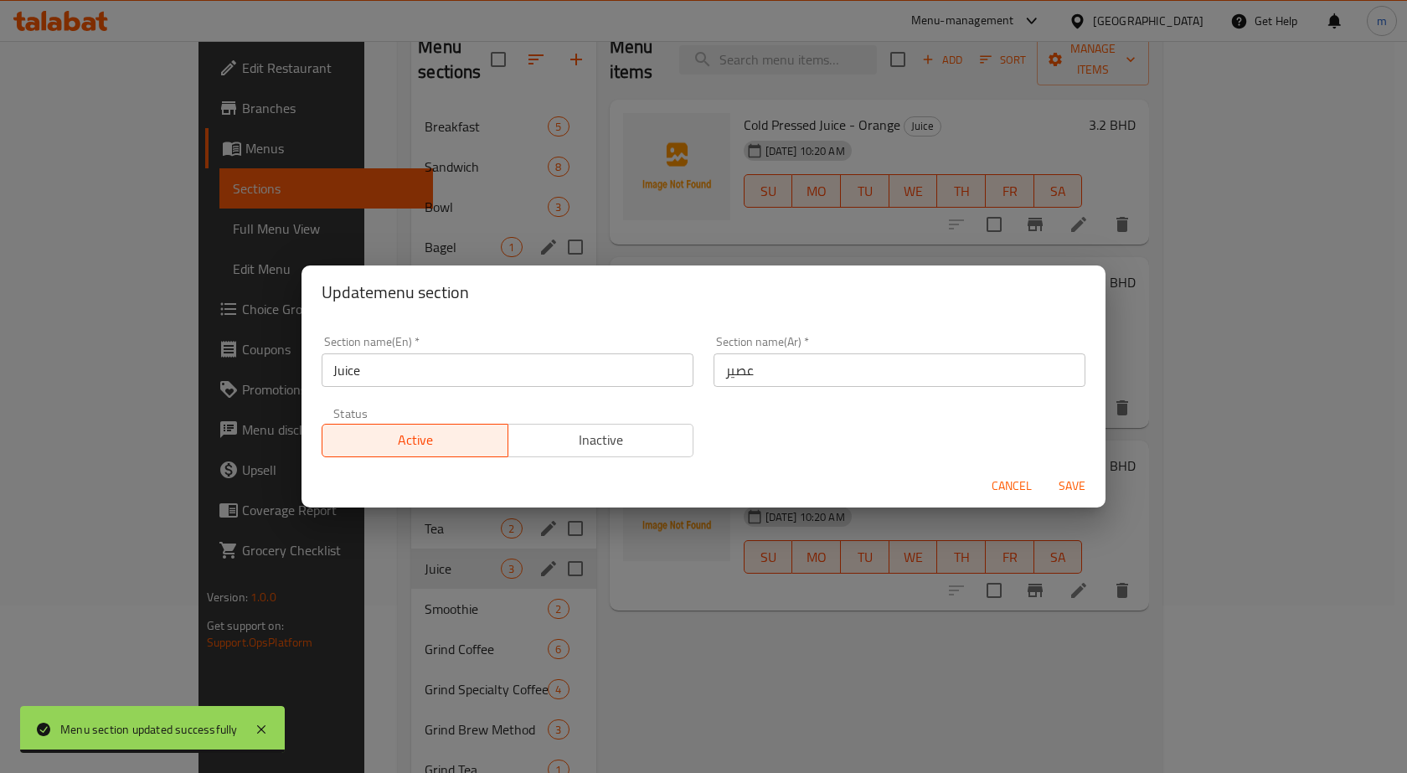
click at [1014, 480] on span "Cancel" at bounding box center [1012, 486] width 40 height 21
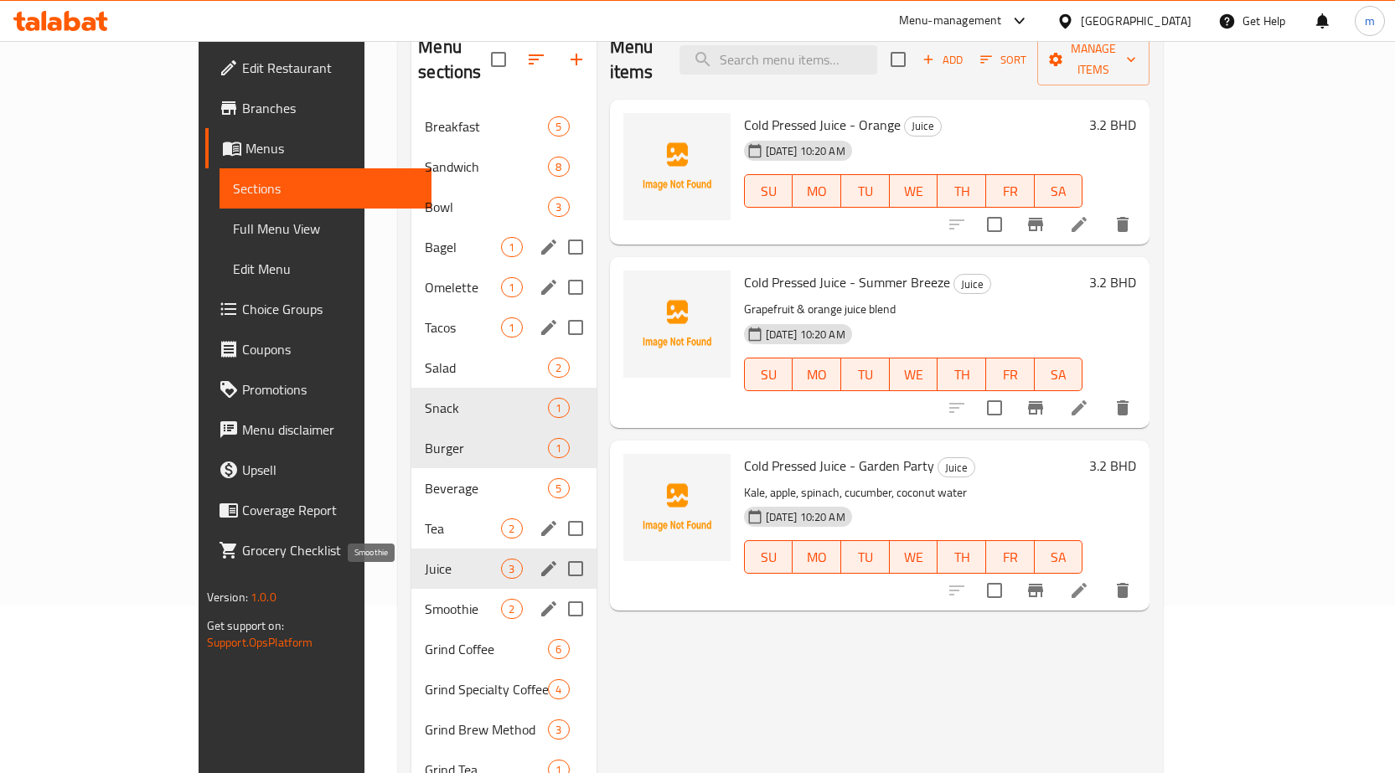
click at [411, 589] on div "Smoothie 2" at bounding box center [503, 609] width 184 height 40
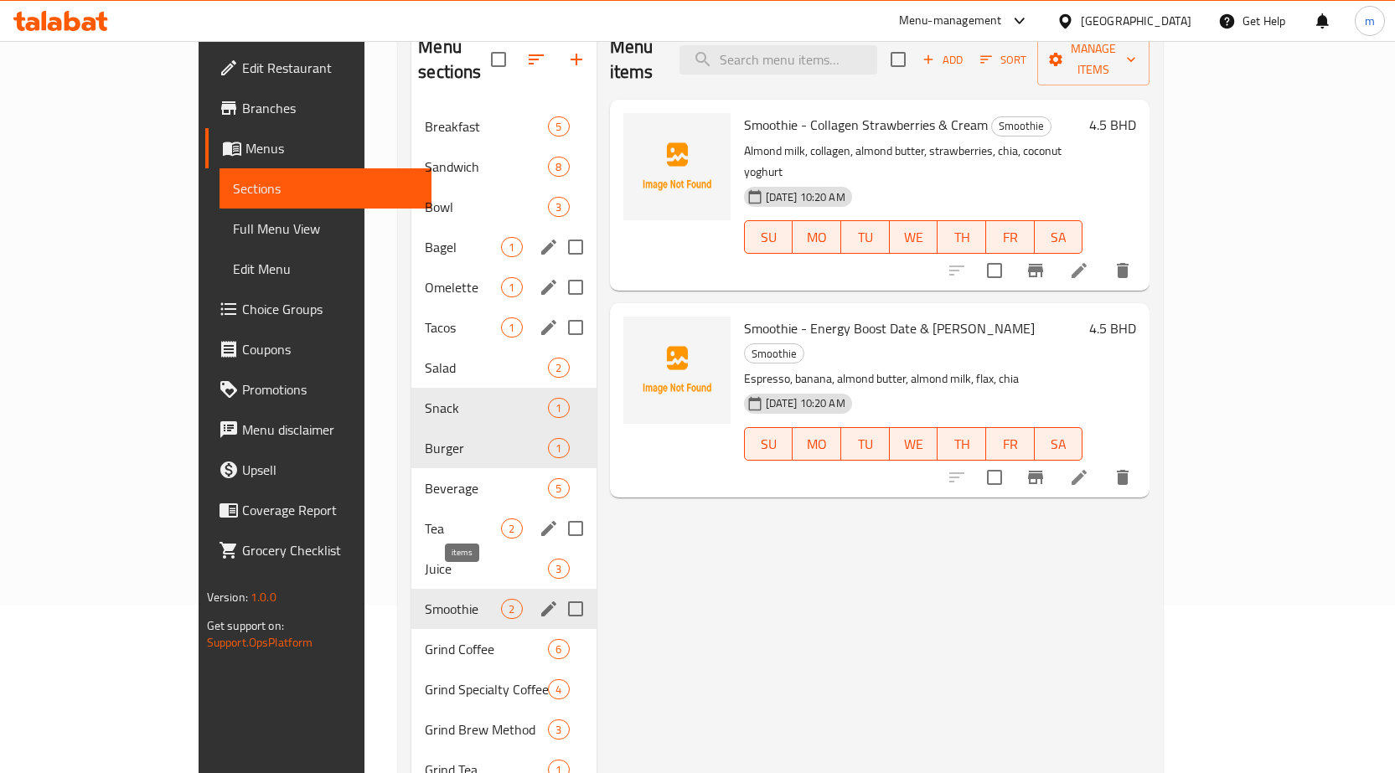
click at [502, 601] on span "2" at bounding box center [511, 609] width 19 height 16
click at [539, 599] on icon "edit" at bounding box center [549, 609] width 20 height 20
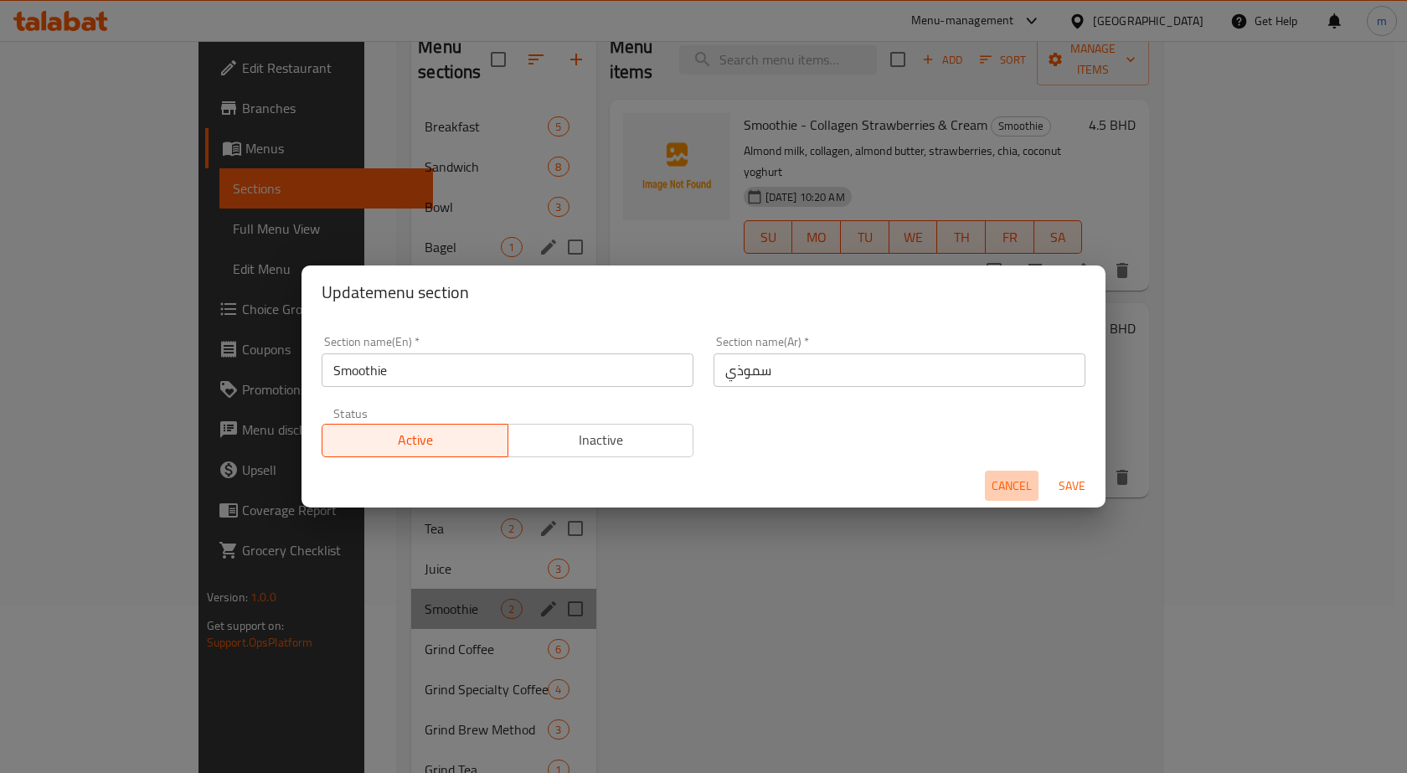
click at [1003, 484] on span "Cancel" at bounding box center [1012, 486] width 40 height 21
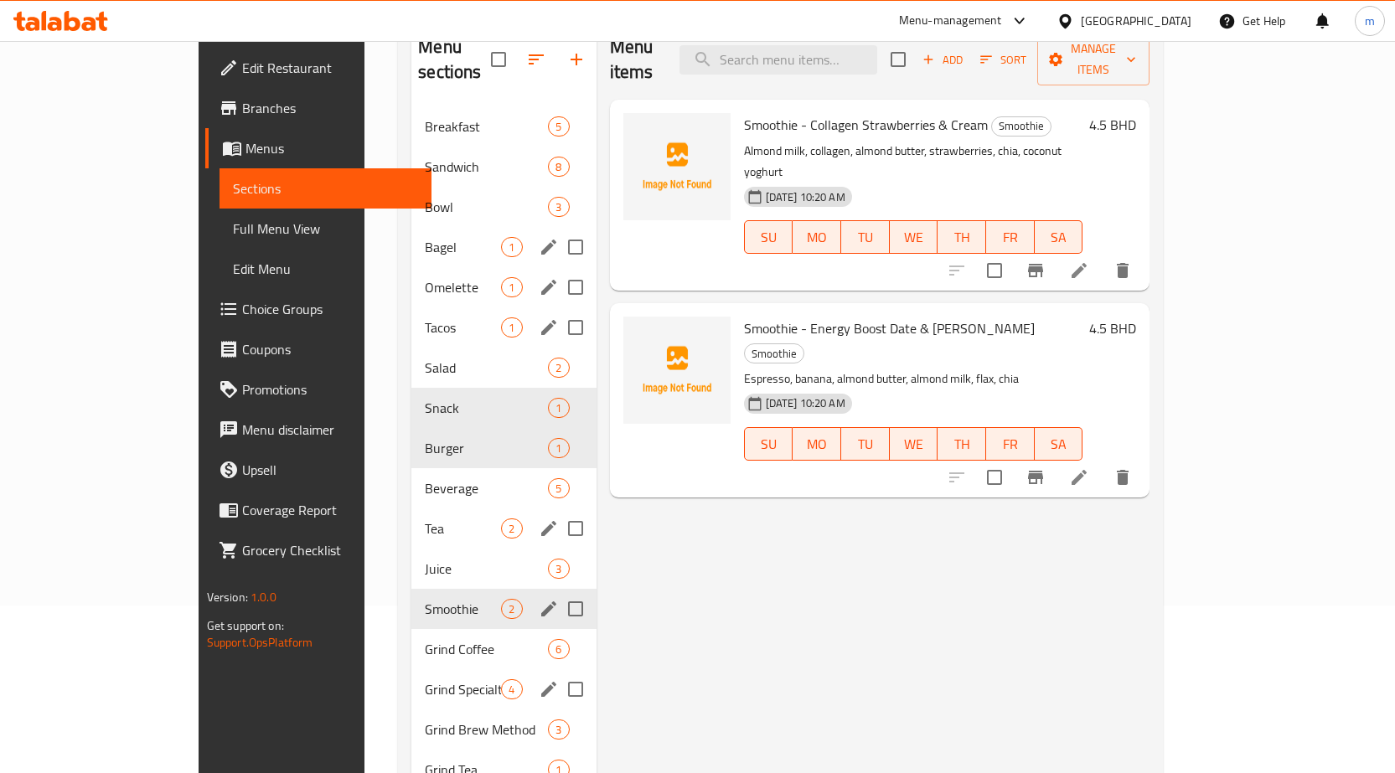
scroll to position [251, 0]
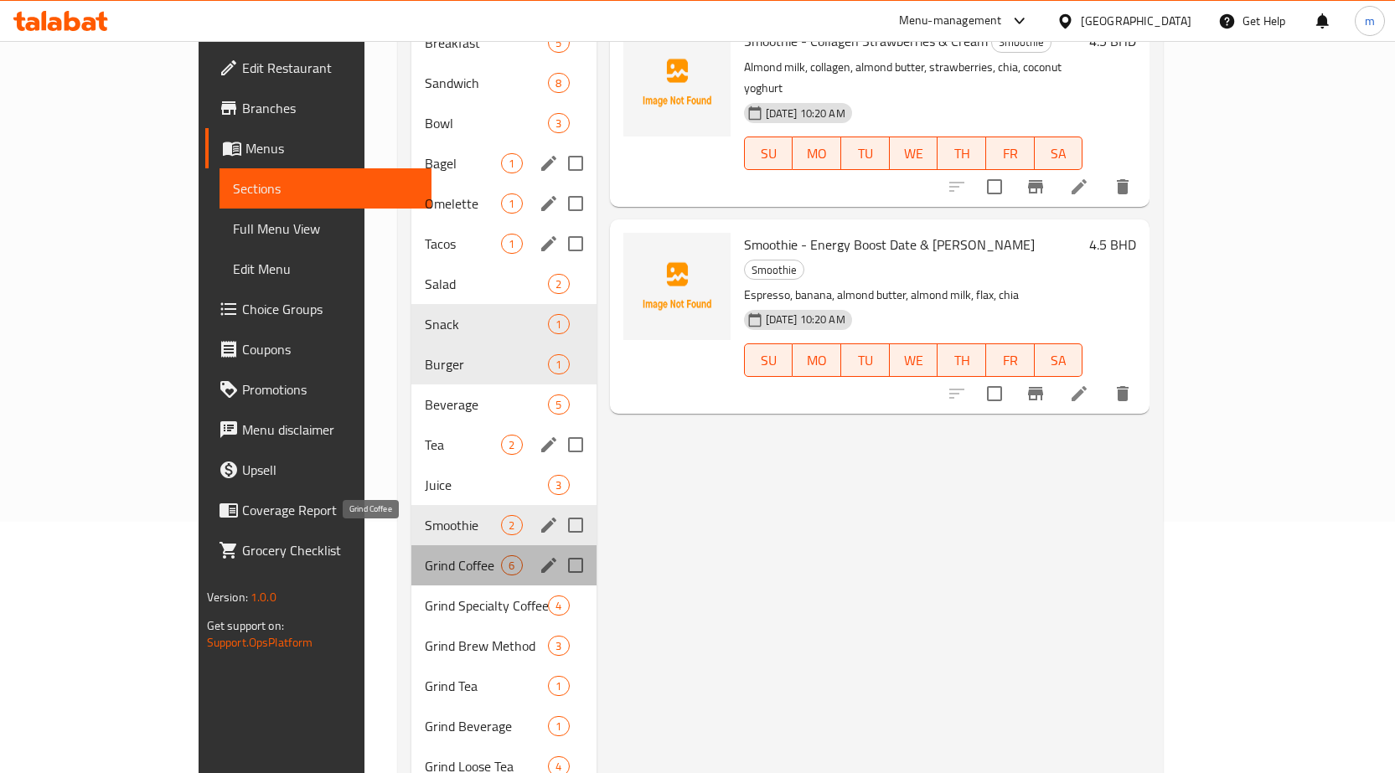
click at [425, 555] on span "Grind Coffee" at bounding box center [463, 565] width 76 height 20
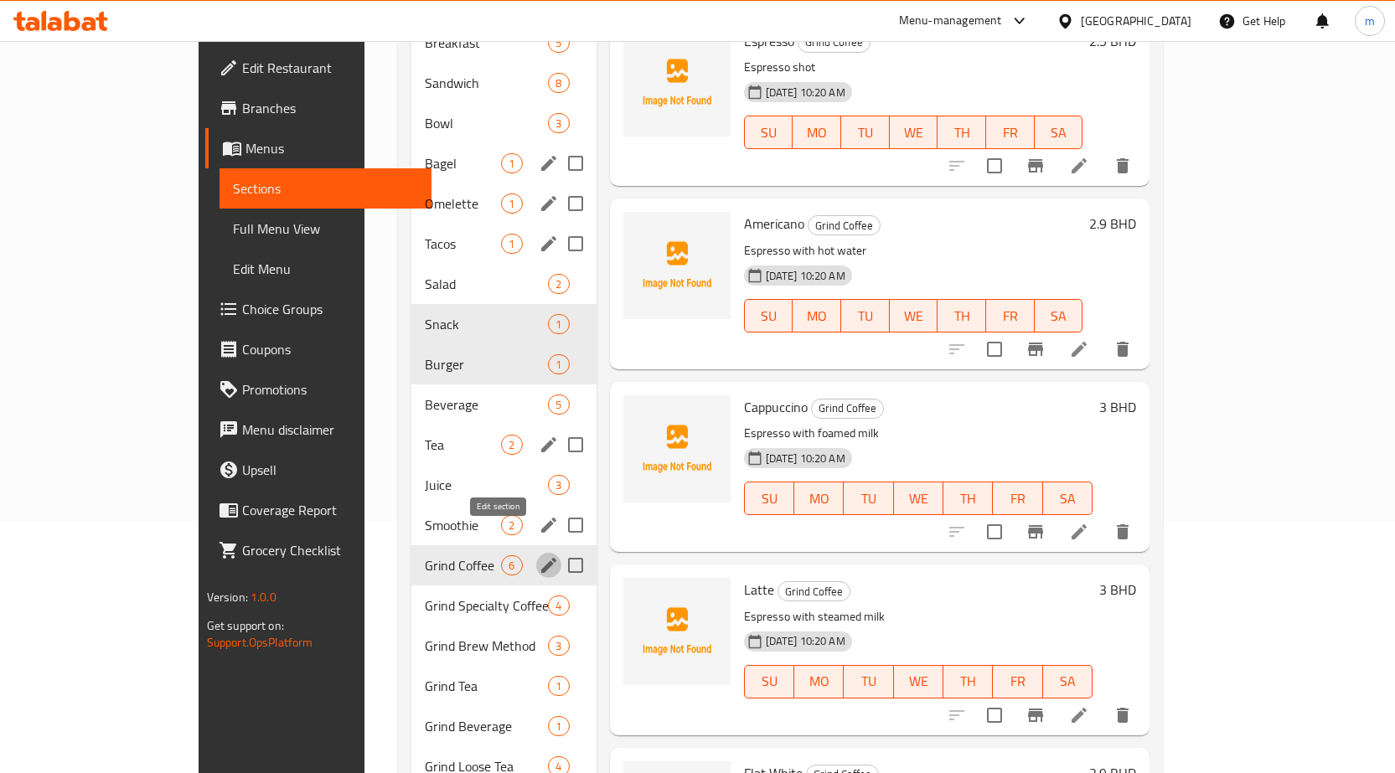
click at [541, 558] on icon "edit" at bounding box center [548, 565] width 15 height 15
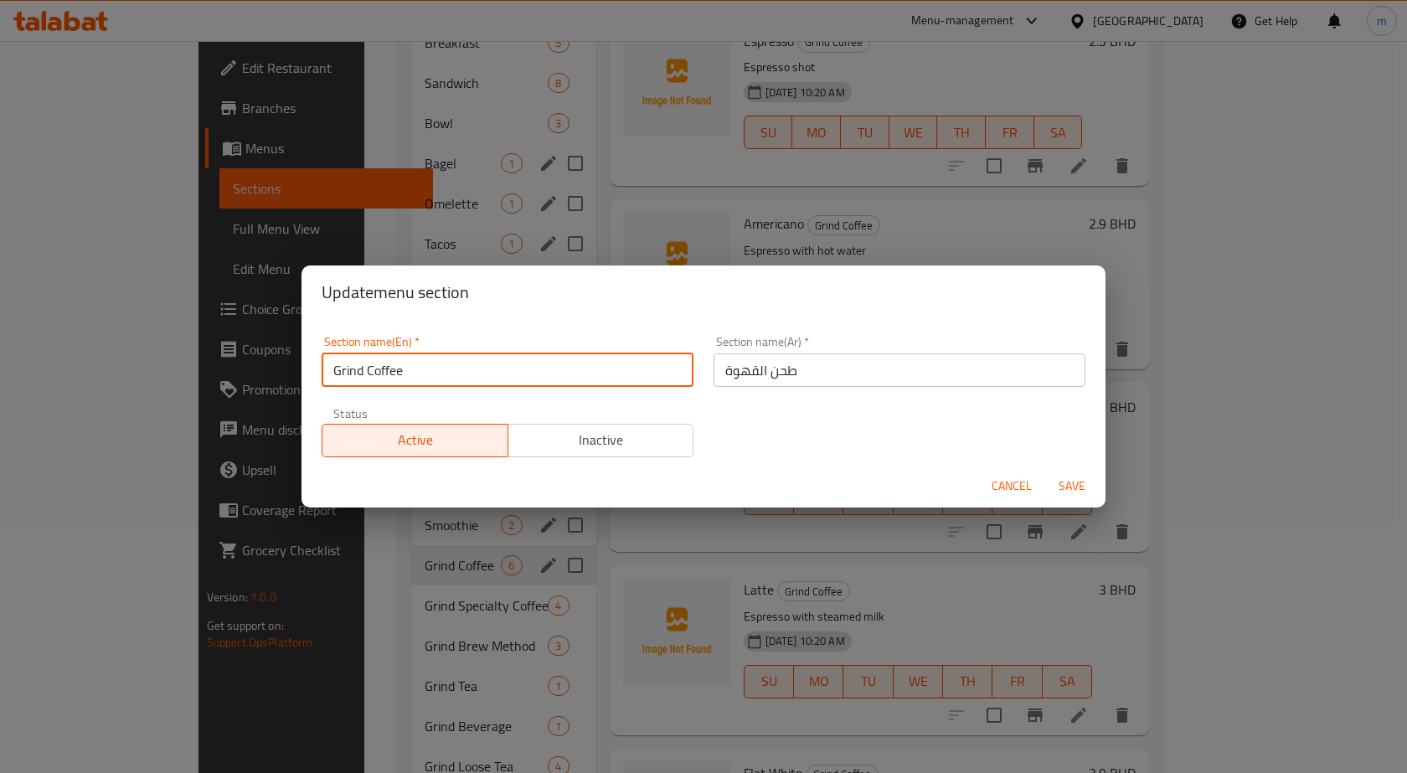
drag, startPoint x: 405, startPoint y: 369, endPoint x: 307, endPoint y: 370, distance: 98.0
click at [308, 370] on div "Section name(En)   * Grind Coffee Section name(En) * Section name(Ar)   * طحن ا…" at bounding box center [704, 391] width 804 height 145
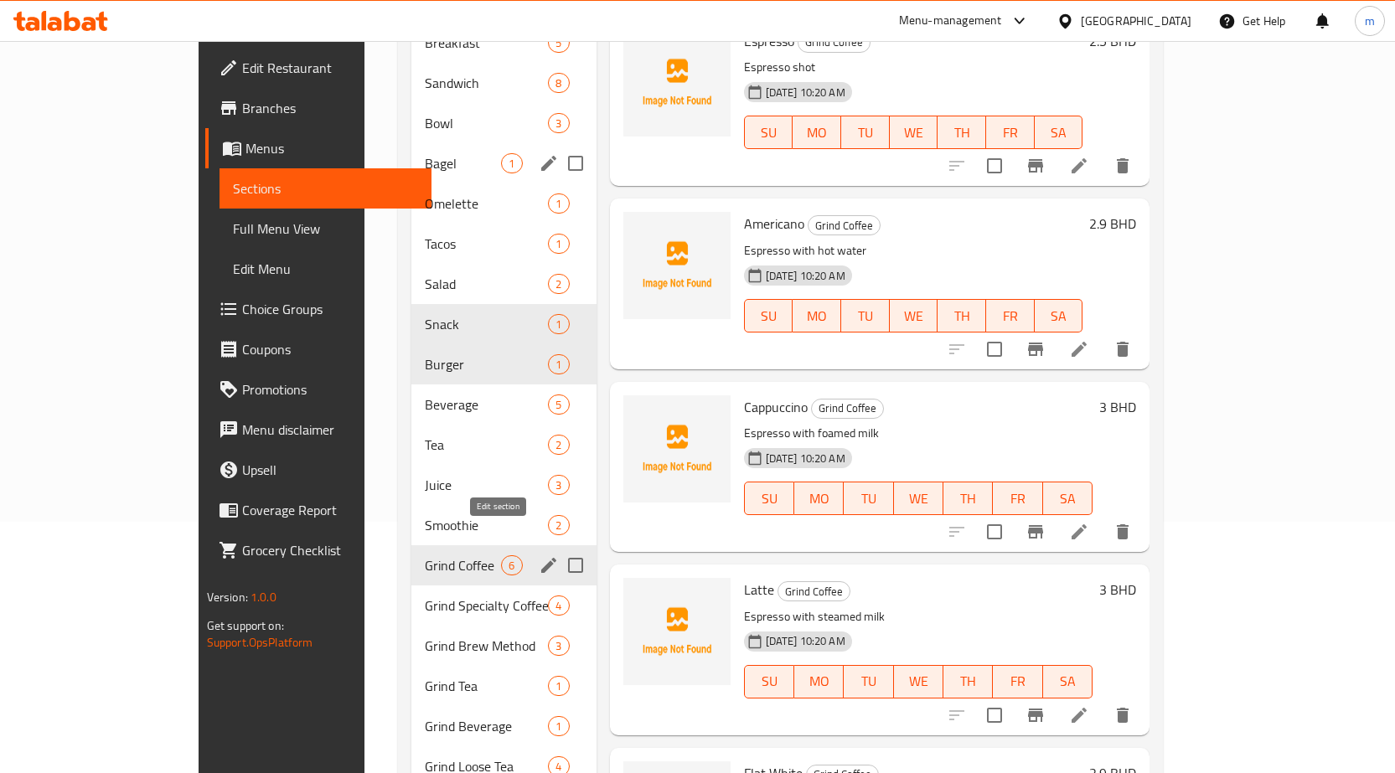
click at [539, 555] on icon "edit" at bounding box center [549, 565] width 20 height 20
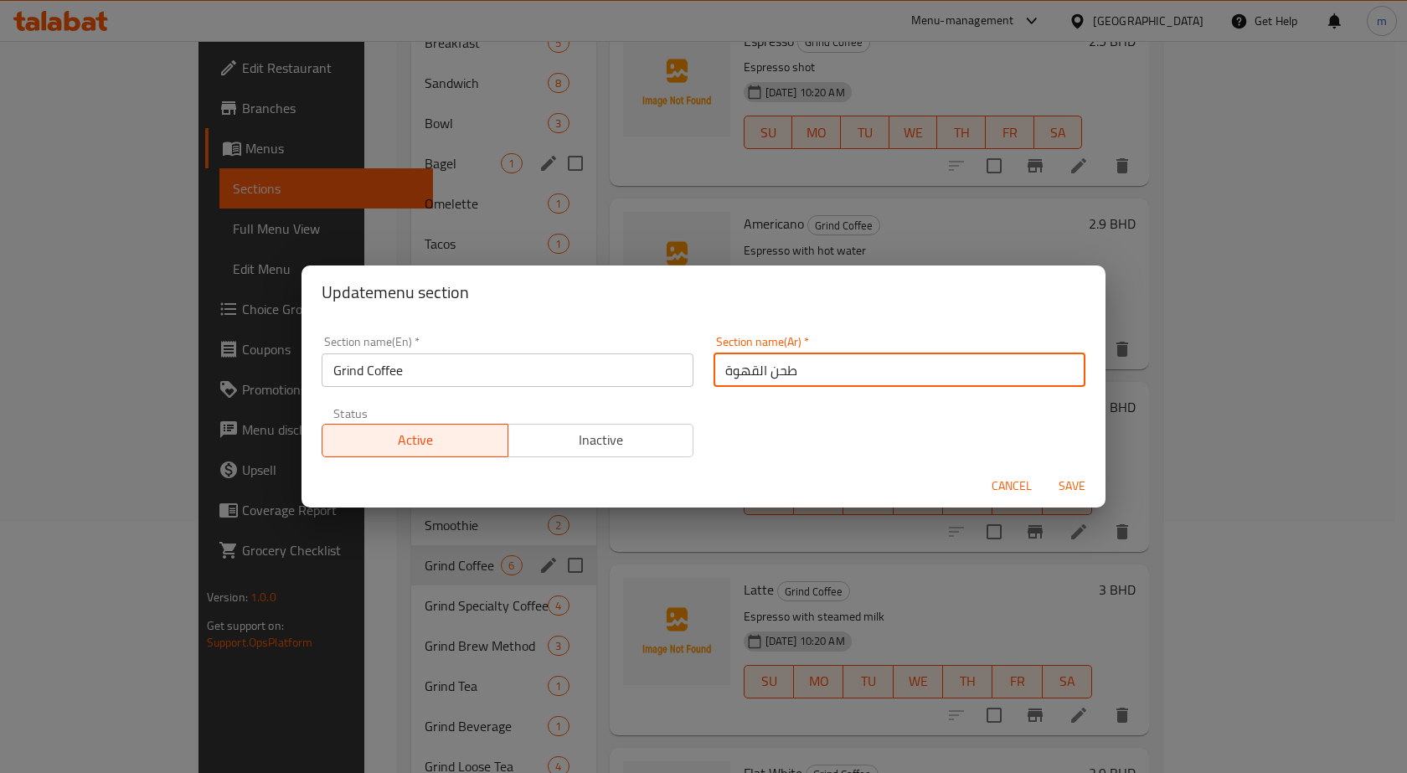
drag, startPoint x: 762, startPoint y: 370, endPoint x: 885, endPoint y: 374, distance: 123.2
click at [884, 374] on input "طحن القهوة" at bounding box center [900, 370] width 372 height 34
type input "القهوة جريند"
click at [1045, 471] on button "Save" at bounding box center [1072, 486] width 54 height 31
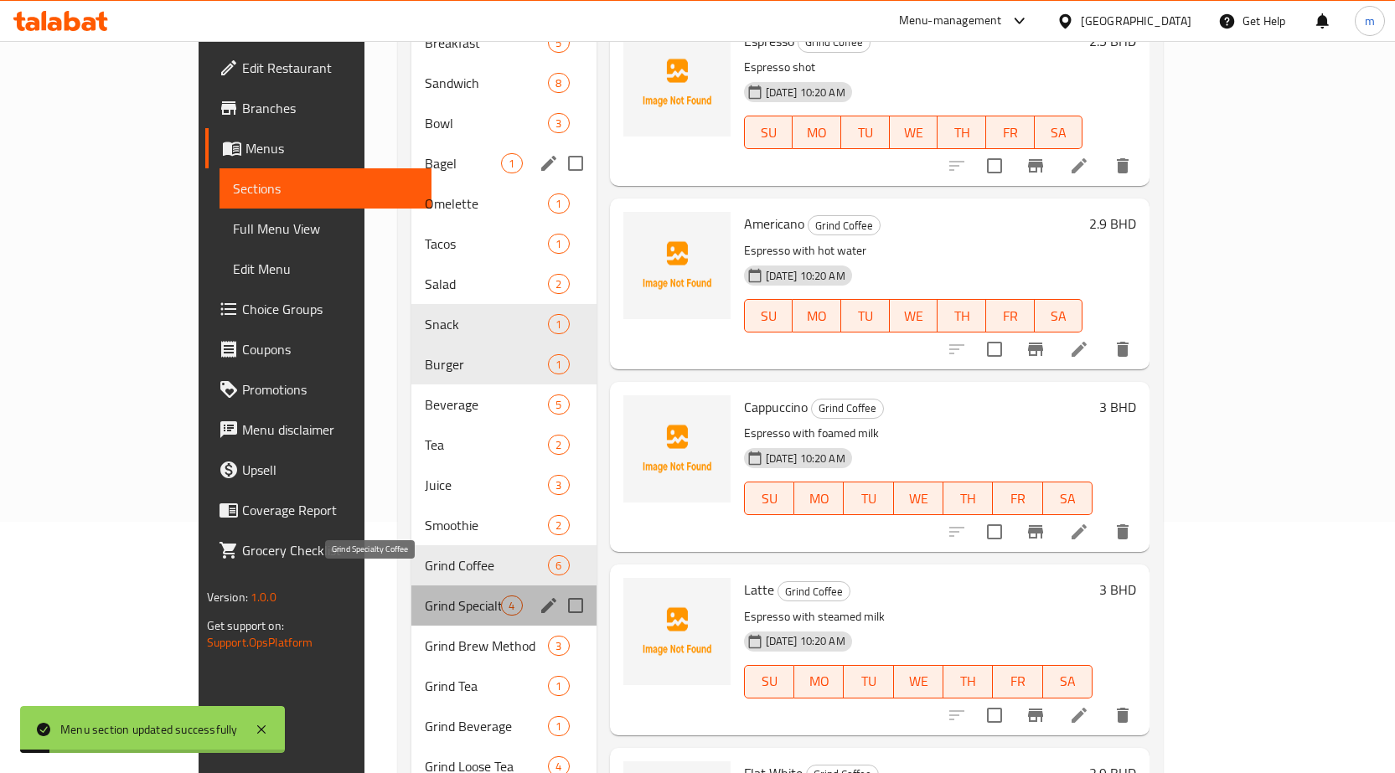
click at [425, 596] on span "Grind Specialty Coffee" at bounding box center [463, 606] width 76 height 20
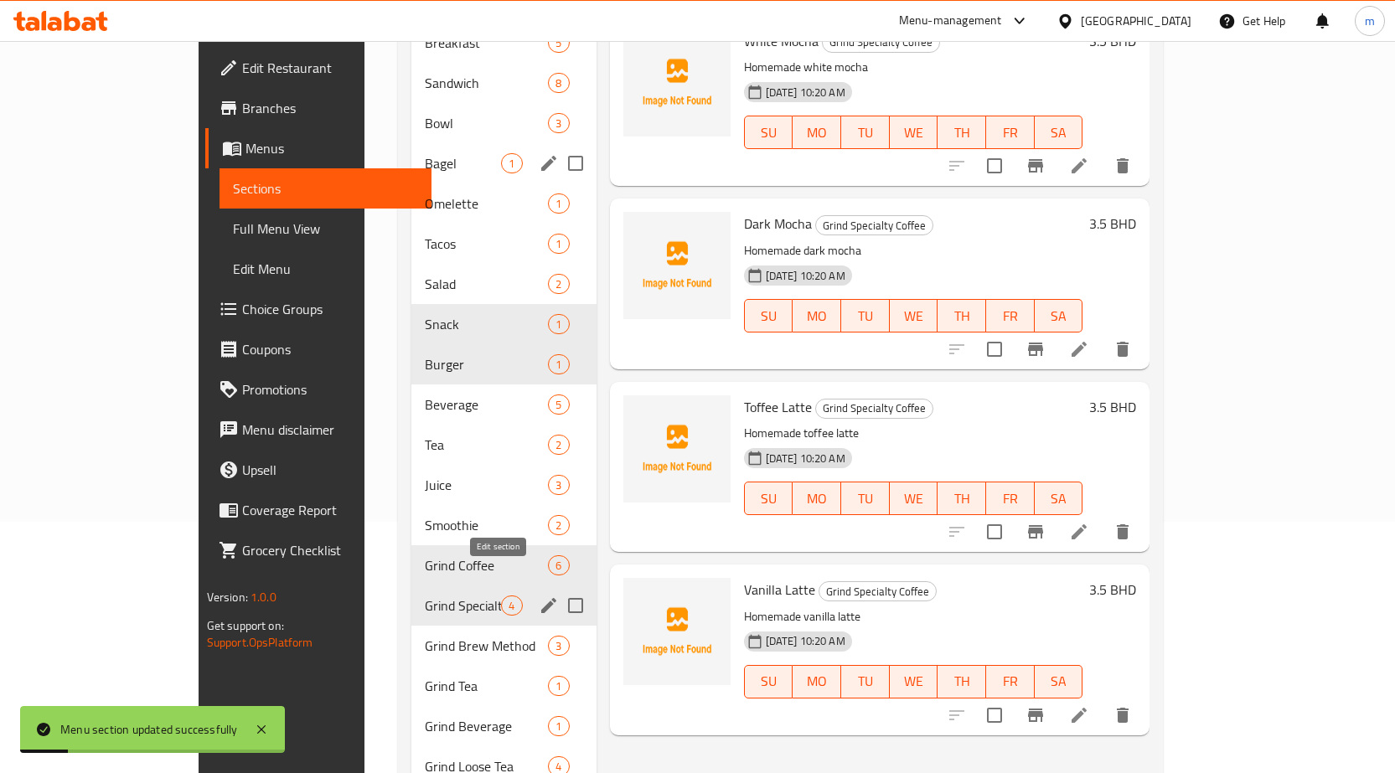
click at [539, 596] on icon "edit" at bounding box center [549, 606] width 20 height 20
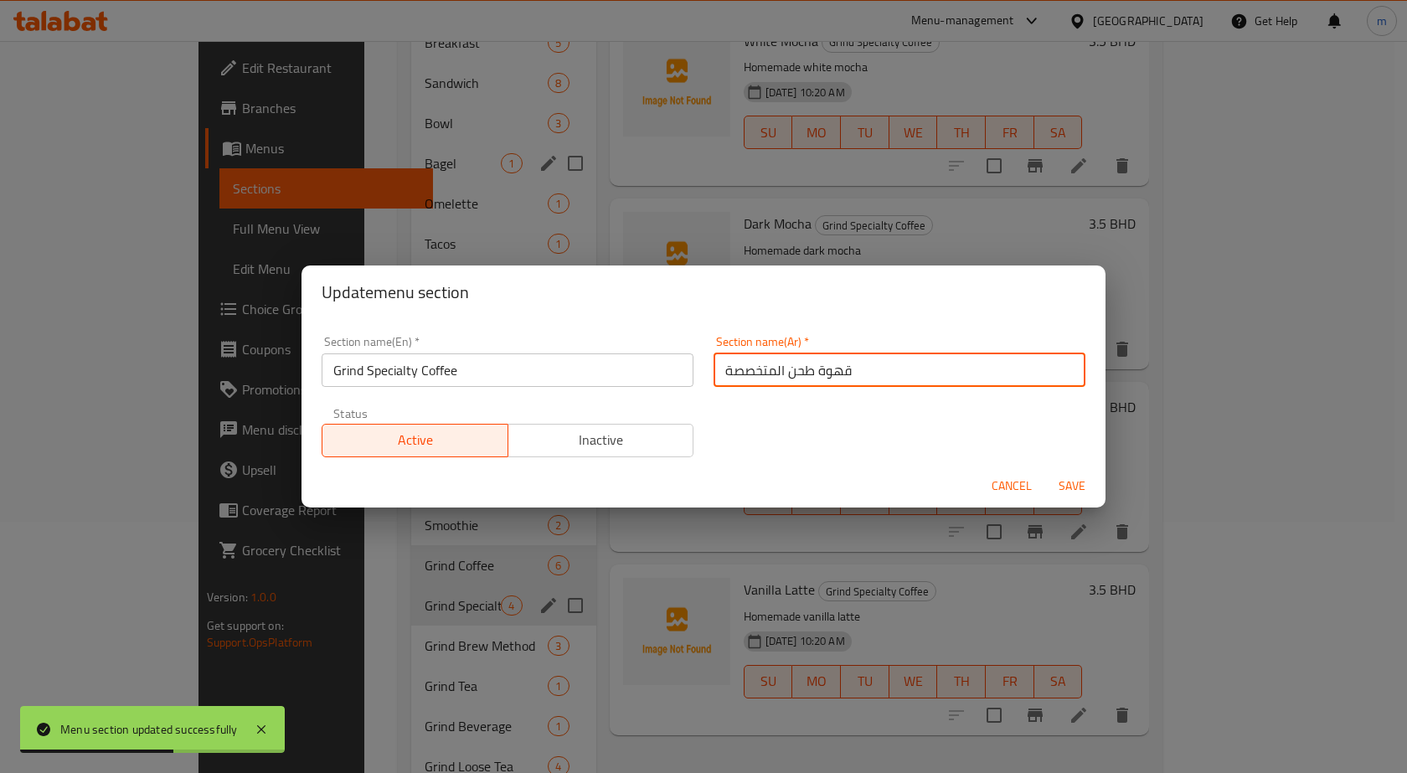
drag, startPoint x: 781, startPoint y: 375, endPoint x: 809, endPoint y: 374, distance: 28.5
click at [809, 374] on input "قهوة طحن المتخصصة" at bounding box center [900, 370] width 372 height 34
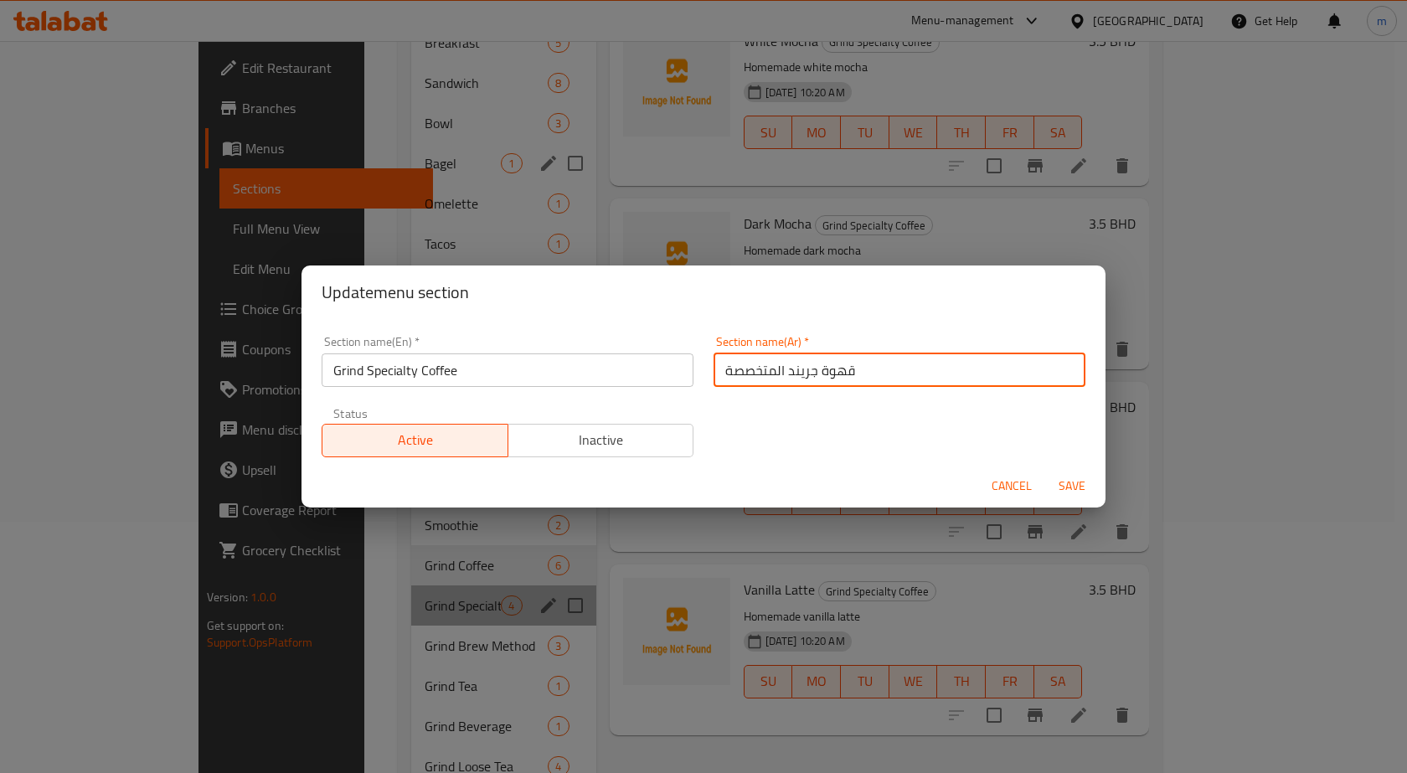
drag, startPoint x: 720, startPoint y: 369, endPoint x: 780, endPoint y: 376, distance: 60.7
click at [780, 376] on input "قهوة جريند المتخصصة" at bounding box center [900, 370] width 372 height 34
type input "قهوة جريند سبيشياليتي"
click at [1045, 471] on button "Save" at bounding box center [1072, 486] width 54 height 31
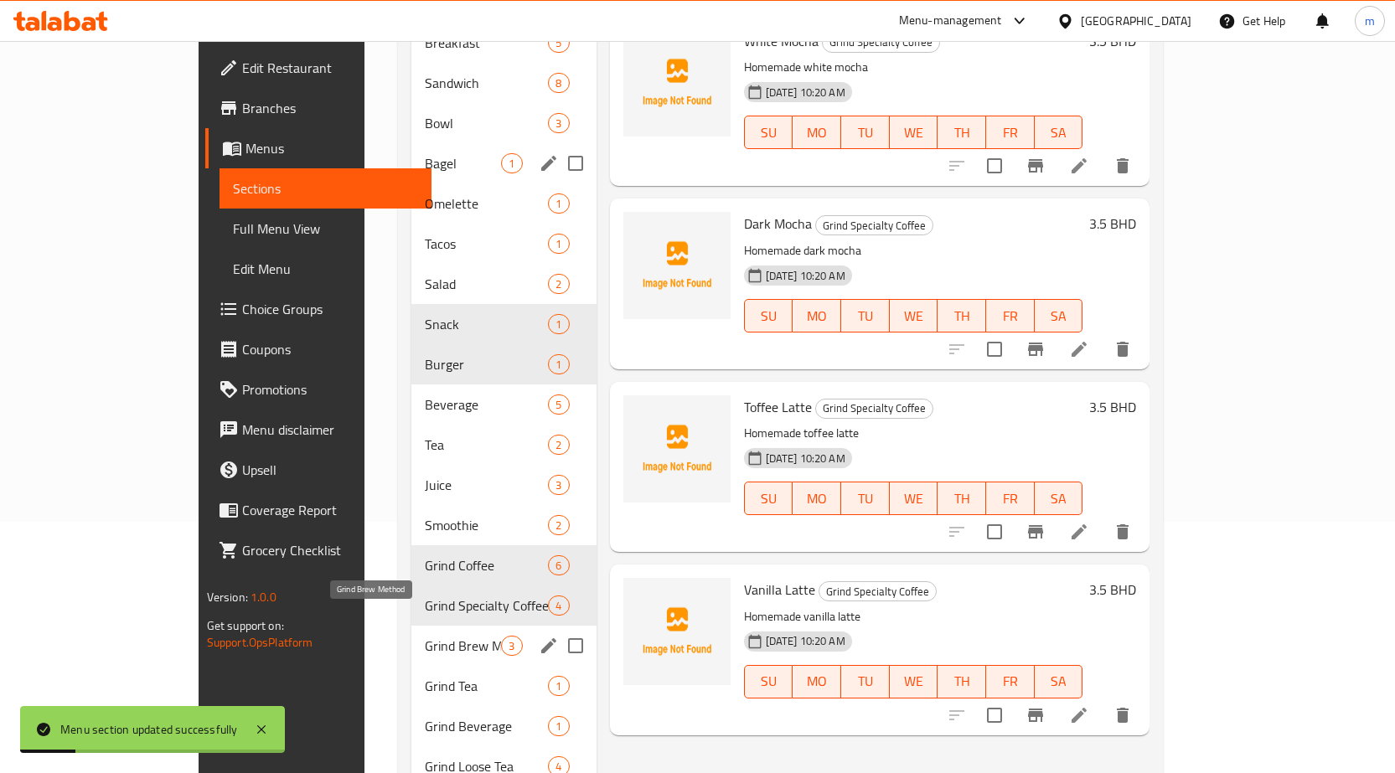
click at [425, 636] on span "Grind Brew Method" at bounding box center [463, 646] width 76 height 20
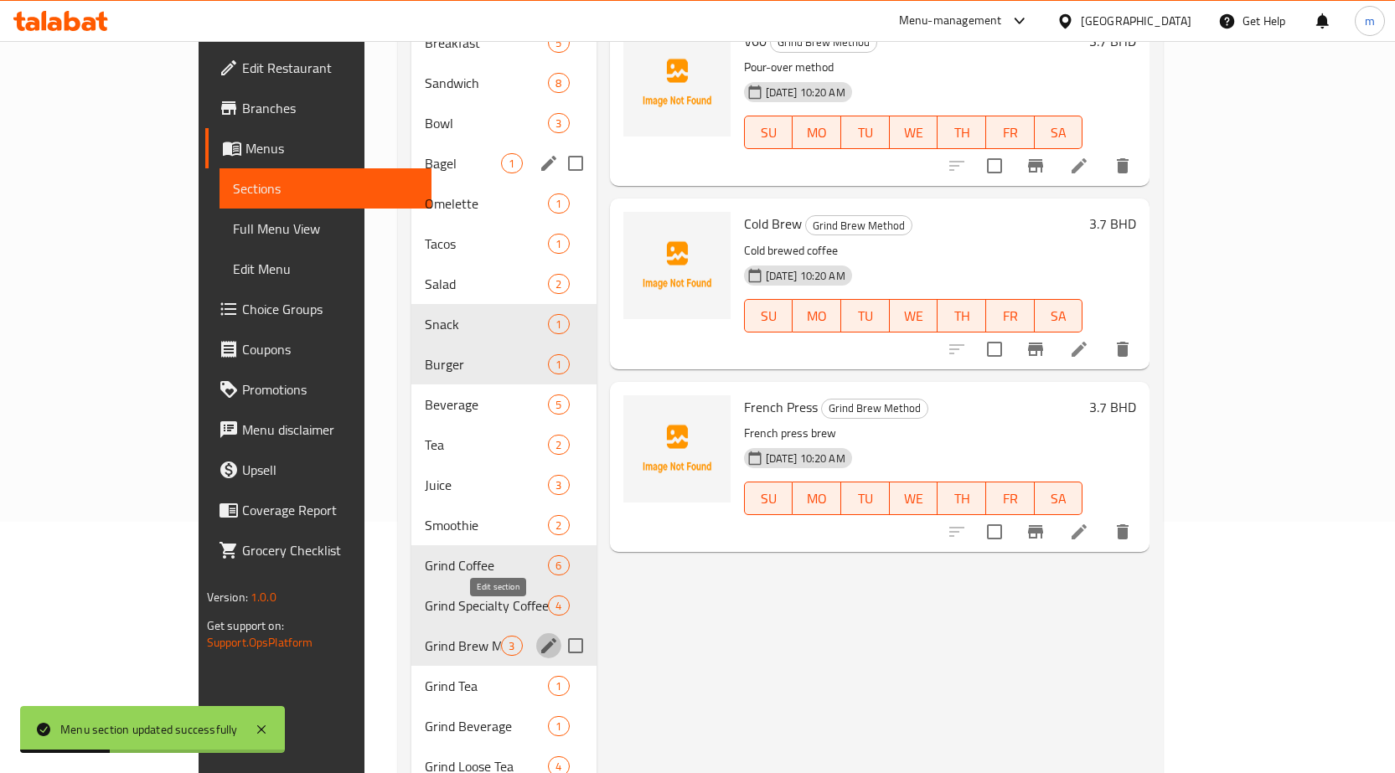
click at [539, 636] on icon "edit" at bounding box center [549, 646] width 20 height 20
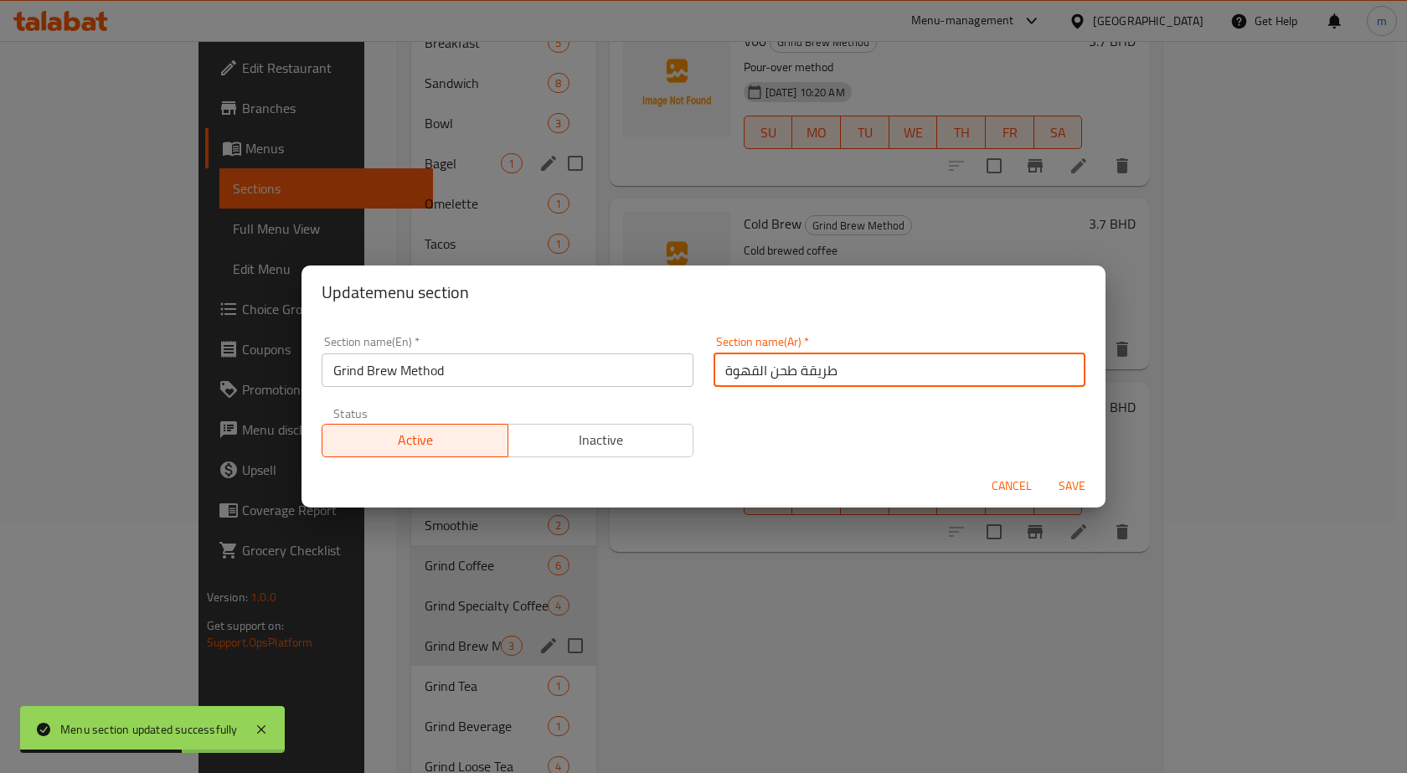
drag, startPoint x: 880, startPoint y: 367, endPoint x: 704, endPoint y: 373, distance: 176.0
click at [704, 373] on div "Section name(Ar)   * طريقة طحن القهوة Section name(Ar) *" at bounding box center [900, 361] width 392 height 71
click at [798, 371] on input "طريقة طحن القهوة" at bounding box center [900, 370] width 372 height 34
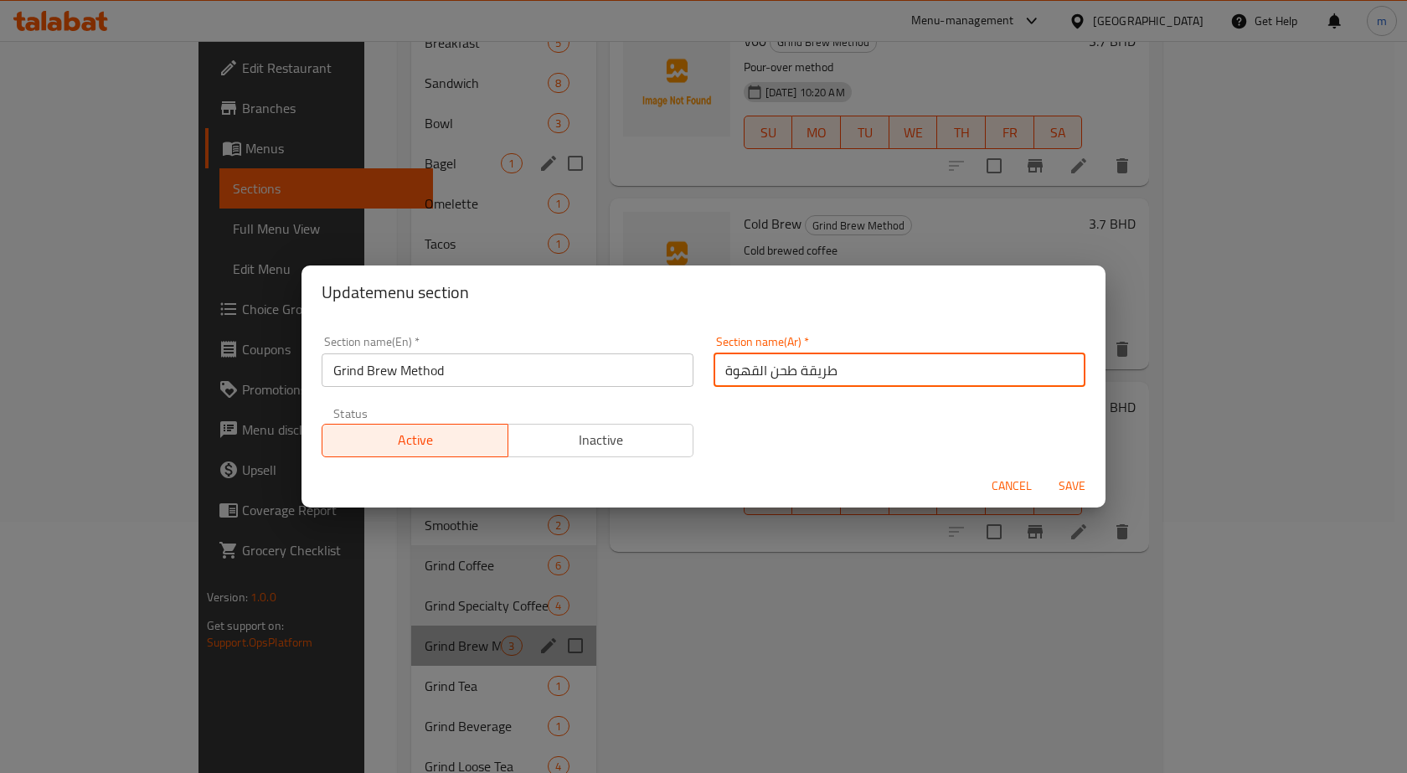
drag, startPoint x: 792, startPoint y: 371, endPoint x: 706, endPoint y: 364, distance: 86.6
click at [706, 364] on div "Section name(Ar)   * طريقة طحن القهوة Section name(Ar) *" at bounding box center [900, 361] width 392 height 71
type input "طريقة جريند برو"
click at [1045, 471] on button "Save" at bounding box center [1072, 486] width 54 height 31
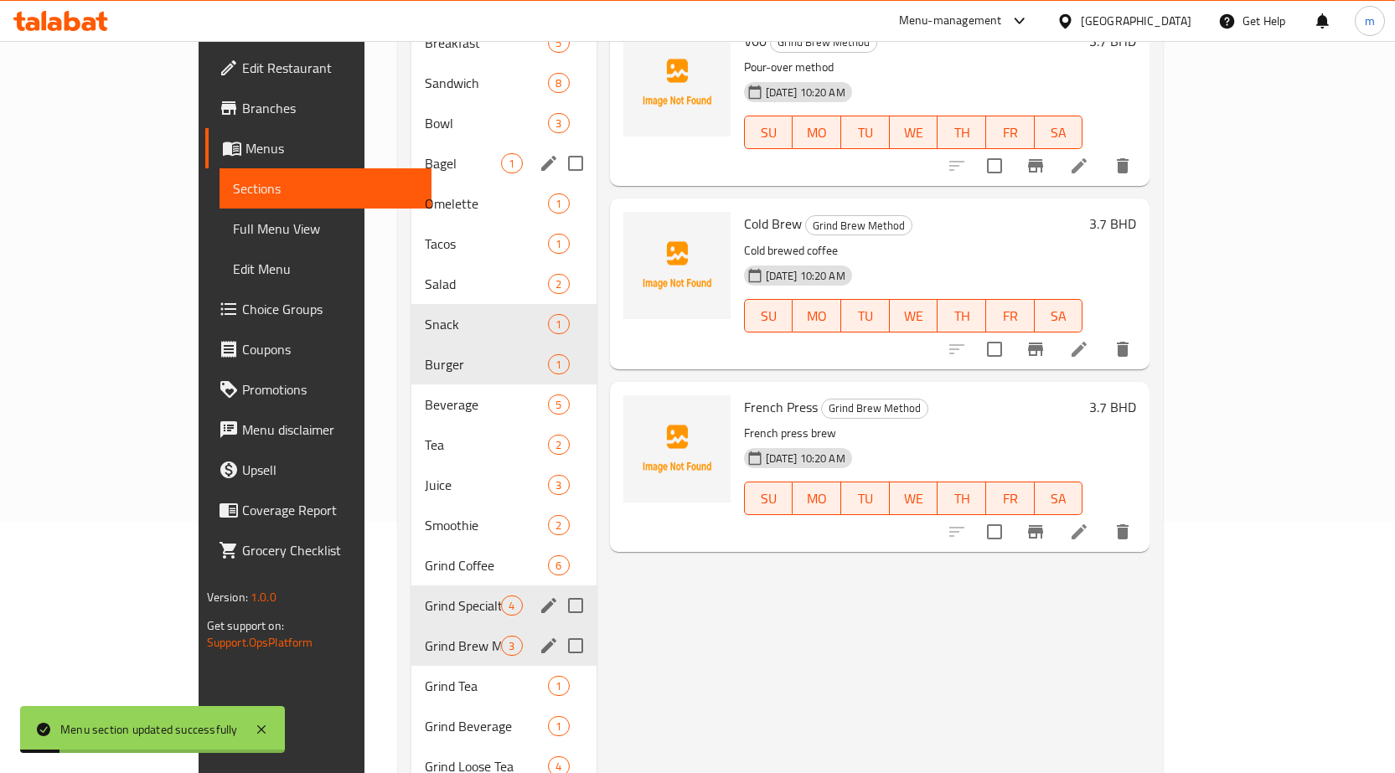
scroll to position [293, 0]
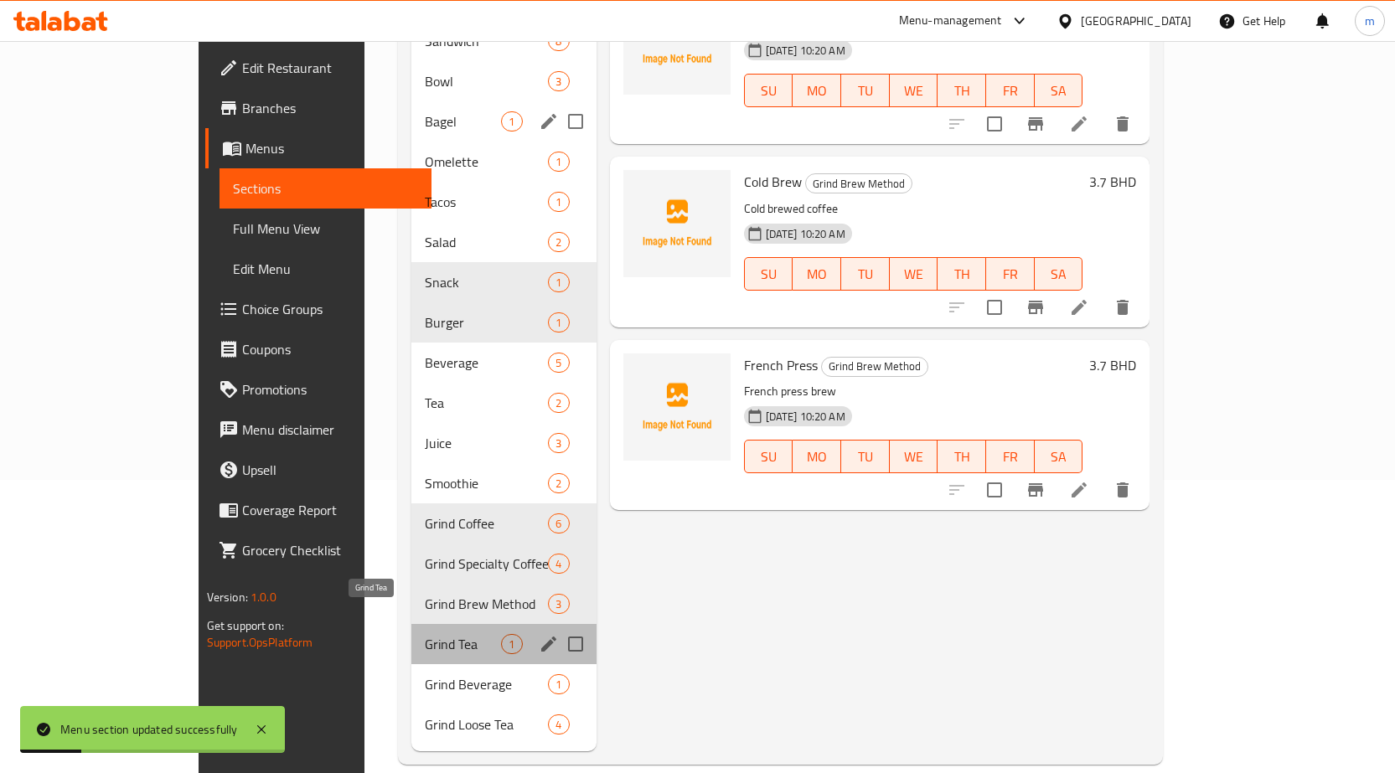
click at [425, 634] on span "Grind Tea" at bounding box center [463, 644] width 76 height 20
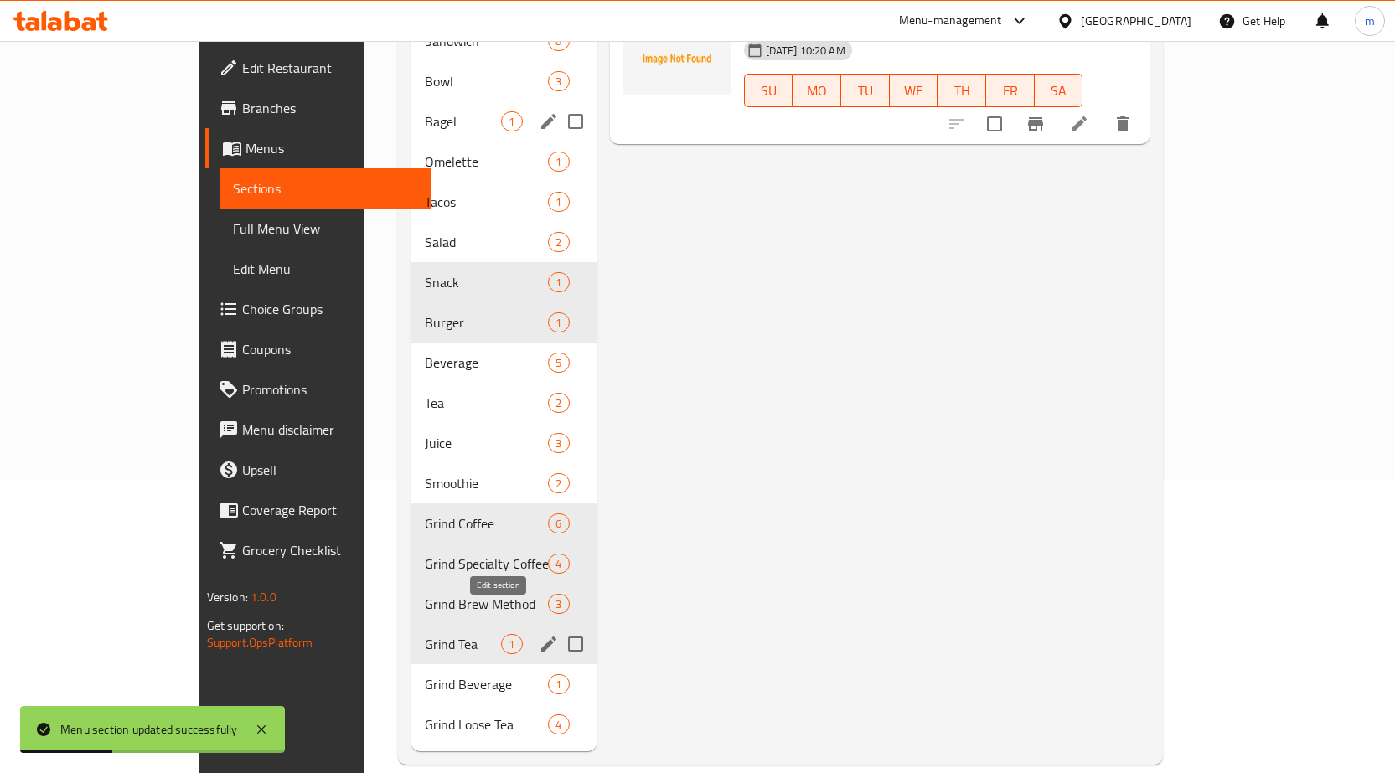
click at [539, 634] on icon "edit" at bounding box center [549, 644] width 20 height 20
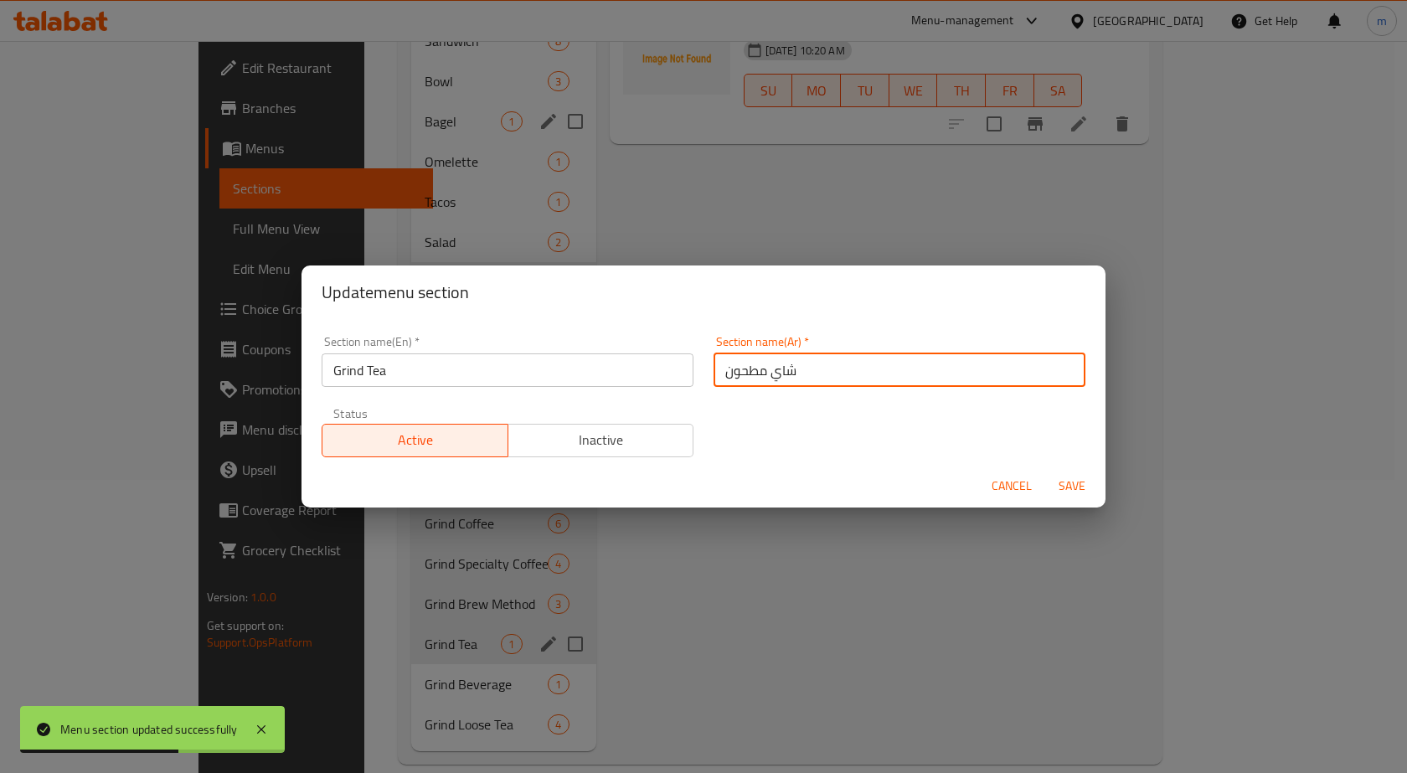
drag, startPoint x: 717, startPoint y: 374, endPoint x: 760, endPoint y: 378, distance: 42.9
click at [760, 378] on input "شاي مطحون" at bounding box center [900, 370] width 372 height 34
type input "شاي جريند"
click at [1045, 471] on button "Save" at bounding box center [1072, 486] width 54 height 31
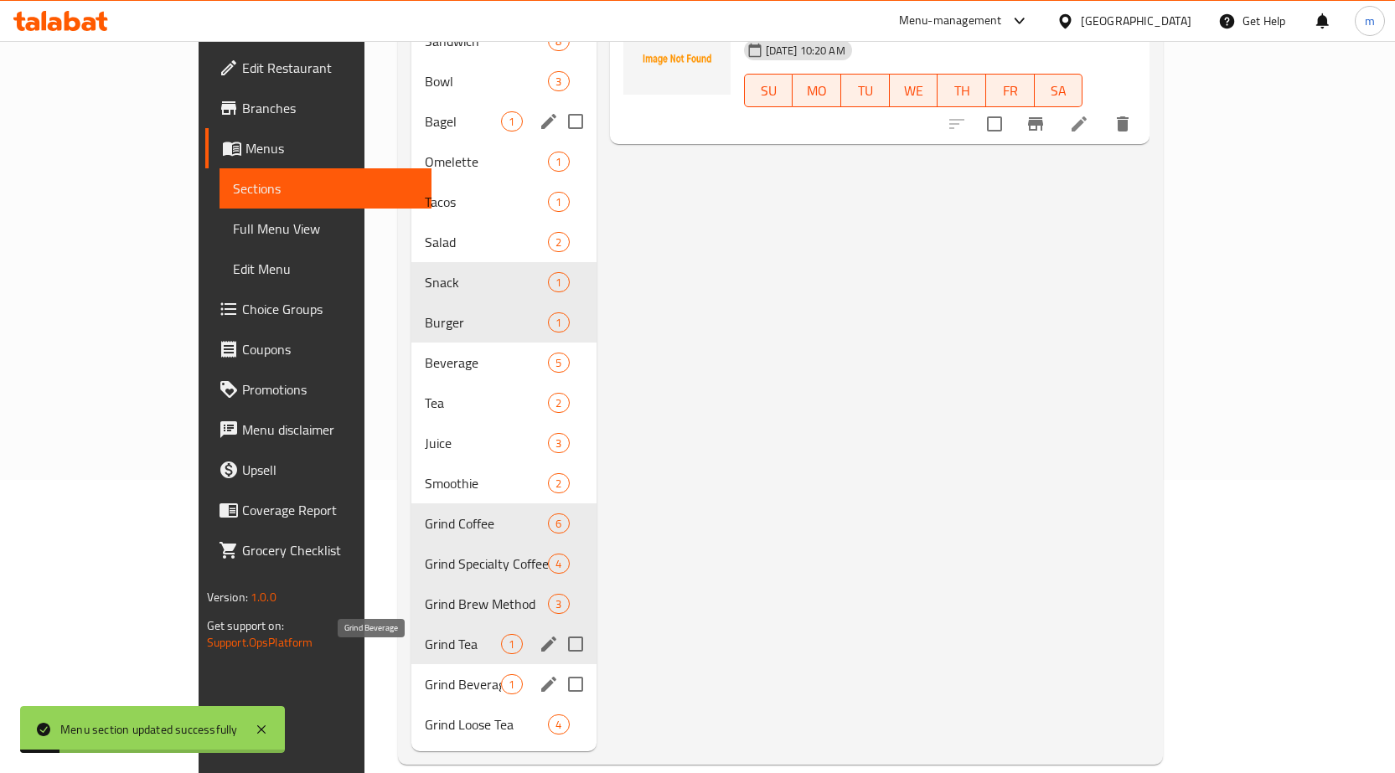
click at [425, 674] on span "Grind Beverage" at bounding box center [463, 684] width 76 height 20
click at [539, 674] on icon "edit" at bounding box center [549, 684] width 20 height 20
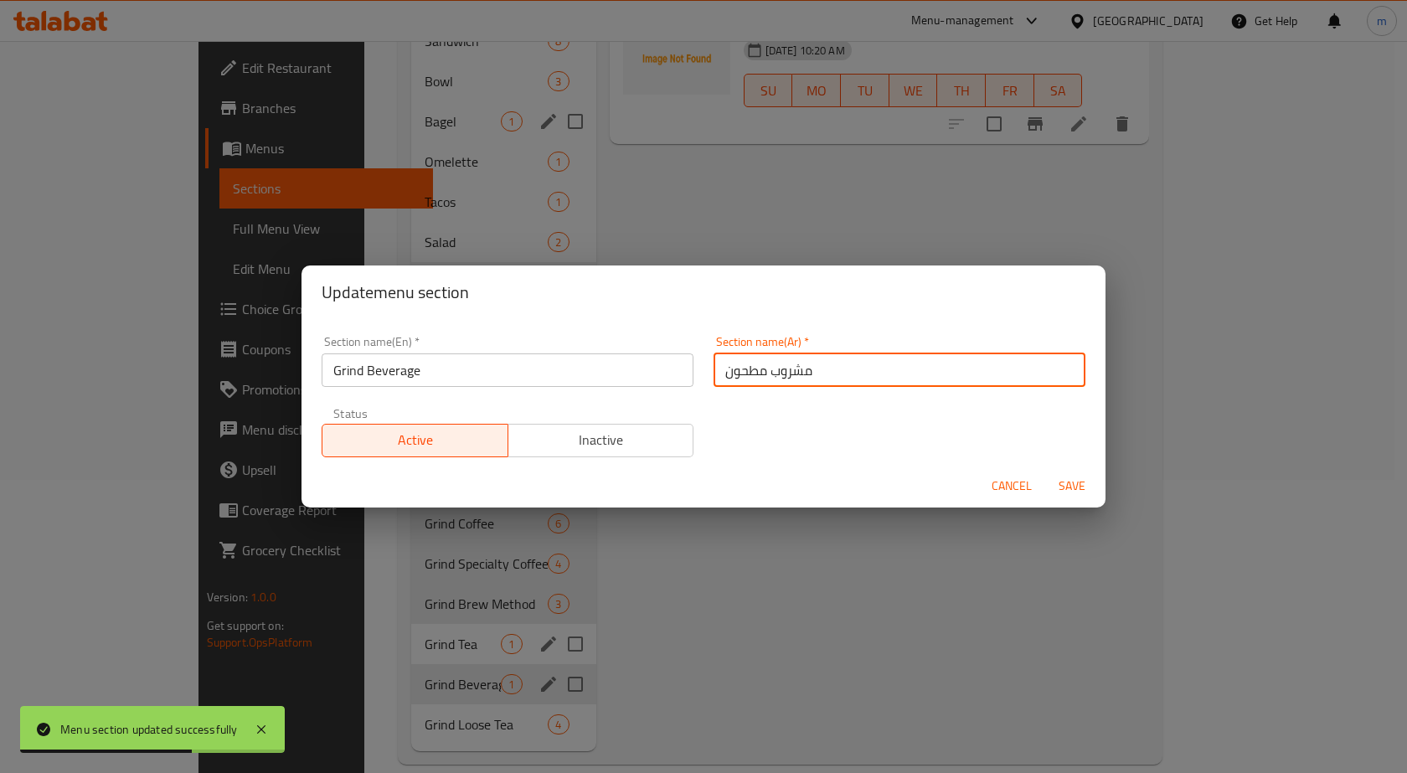
drag, startPoint x: 761, startPoint y: 373, endPoint x: 668, endPoint y: 379, distance: 93.2
click at [668, 379] on div "Section name(En)   * Grind Beverage Section name(En) * Section name(Ar)   * مشر…" at bounding box center [704, 397] width 784 height 142
type input "مشروب جريند"
click at [1045, 471] on button "Save" at bounding box center [1072, 486] width 54 height 31
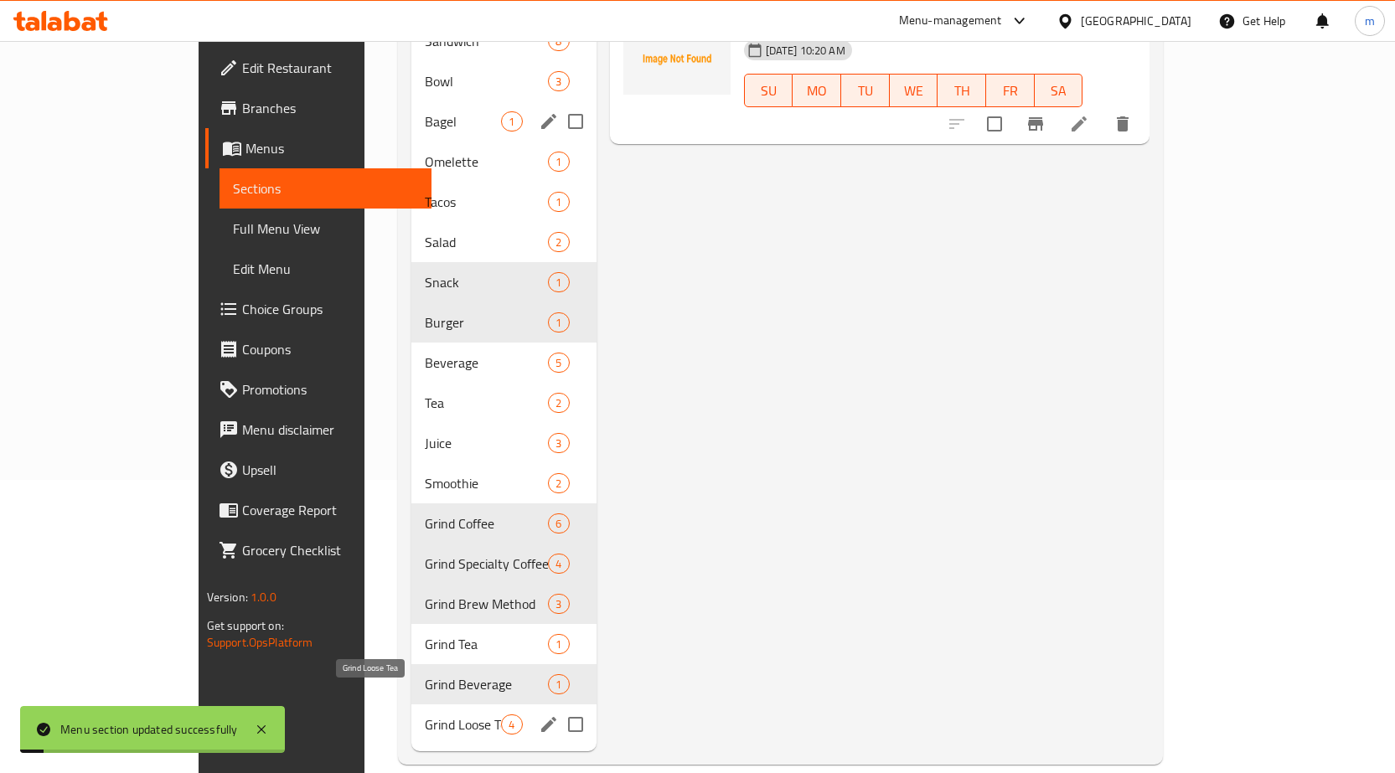
click at [425, 715] on span "Grind Loose Tea" at bounding box center [463, 725] width 76 height 20
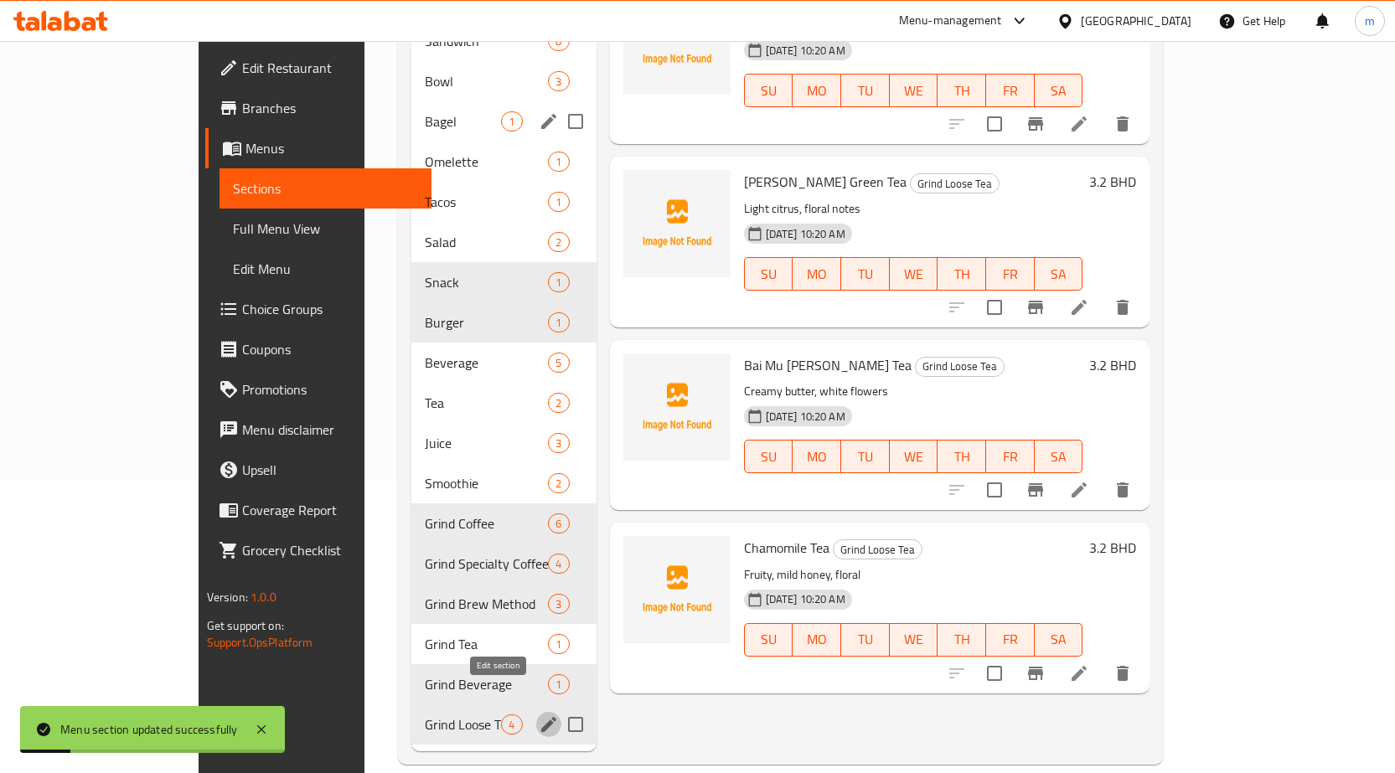
click at [539, 715] on icon "edit" at bounding box center [549, 725] width 20 height 20
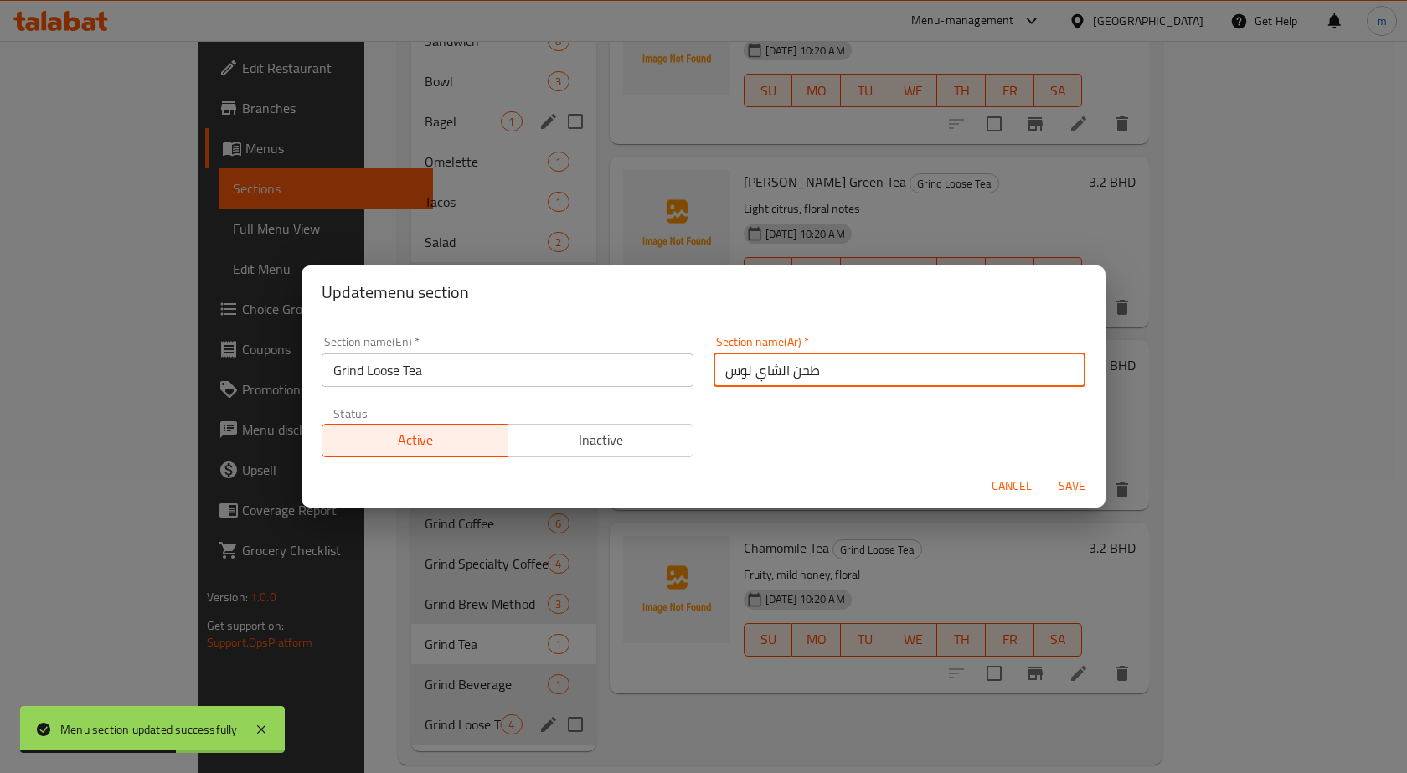
drag, startPoint x: 786, startPoint y: 374, endPoint x: 844, endPoint y: 373, distance: 58.6
click at [843, 373] on input "طحن الشاي لوس" at bounding box center [900, 370] width 372 height 34
drag, startPoint x: 777, startPoint y: 373, endPoint x: 817, endPoint y: 373, distance: 39.4
click at [817, 373] on input "الشاي لوس" at bounding box center [900, 370] width 372 height 34
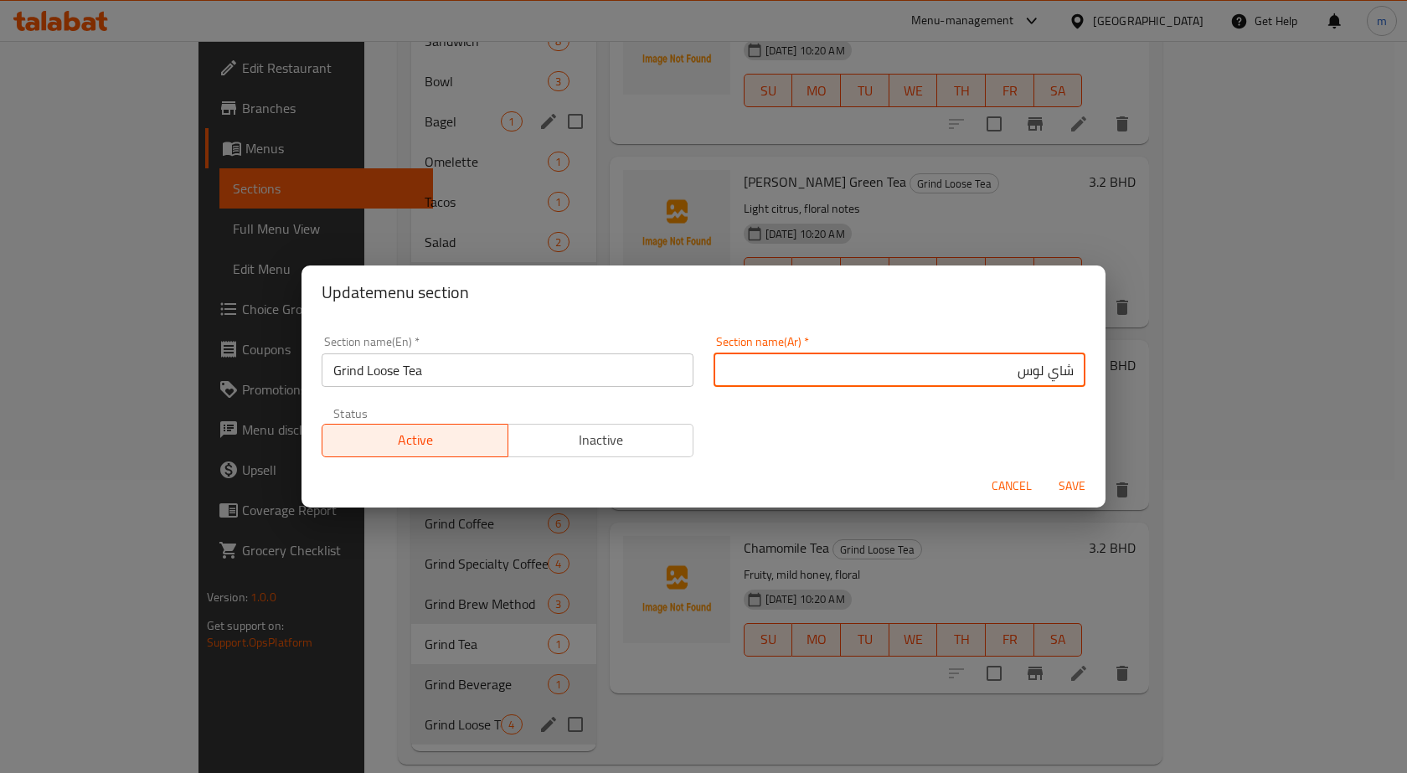
click at [1035, 374] on input "شاي لوس" at bounding box center [900, 370] width 372 height 34
type input "شاي جريند لوس"
click at [1045, 471] on button "Save" at bounding box center [1072, 486] width 54 height 31
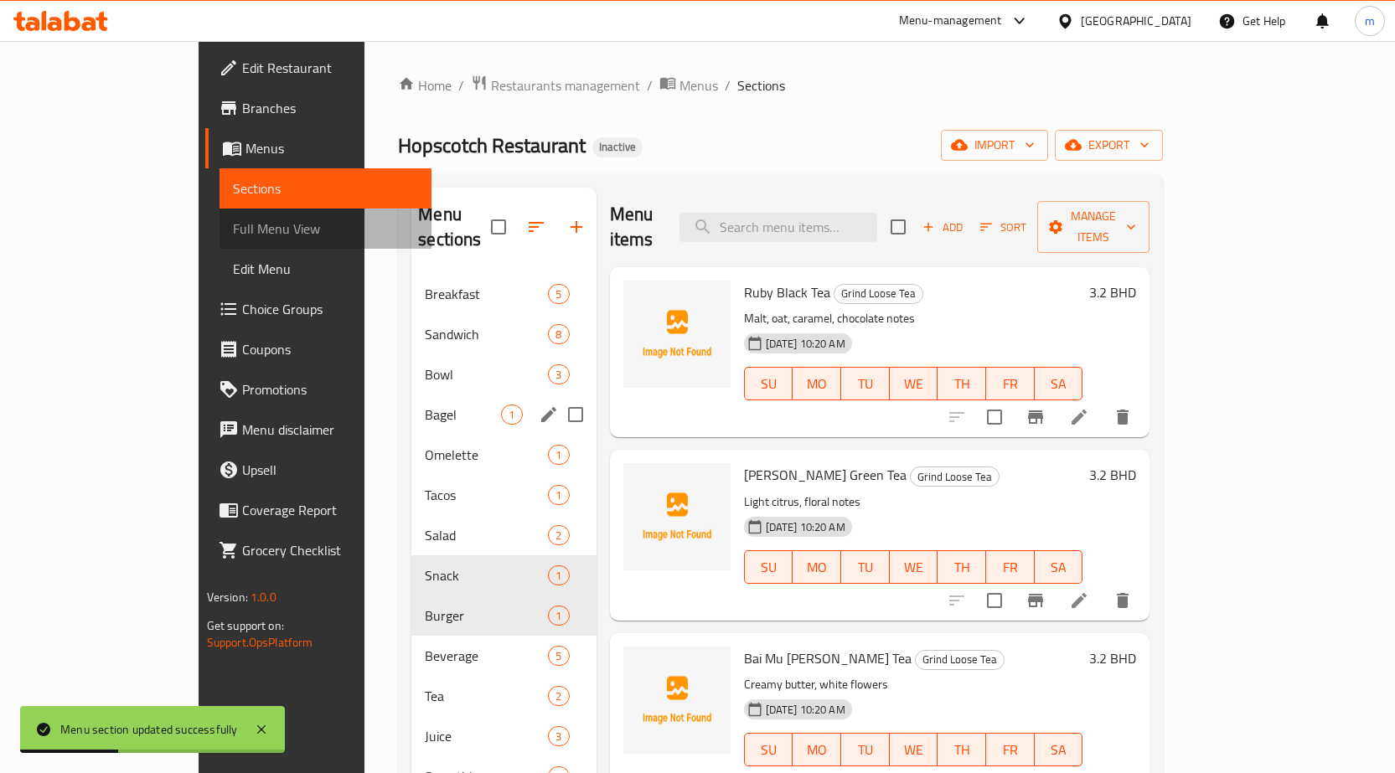
click at [233, 235] on span "Full Menu View" at bounding box center [325, 229] width 185 height 20
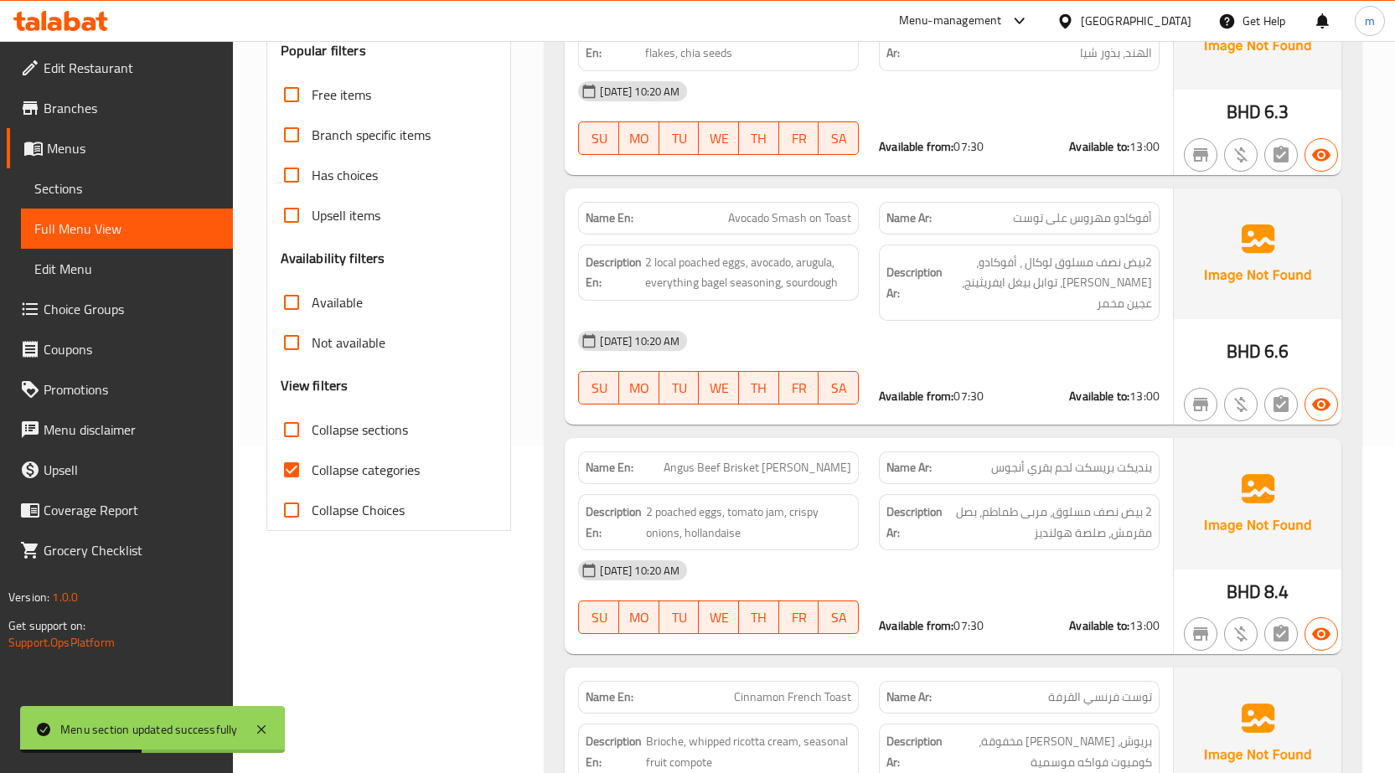
scroll to position [335, 0]
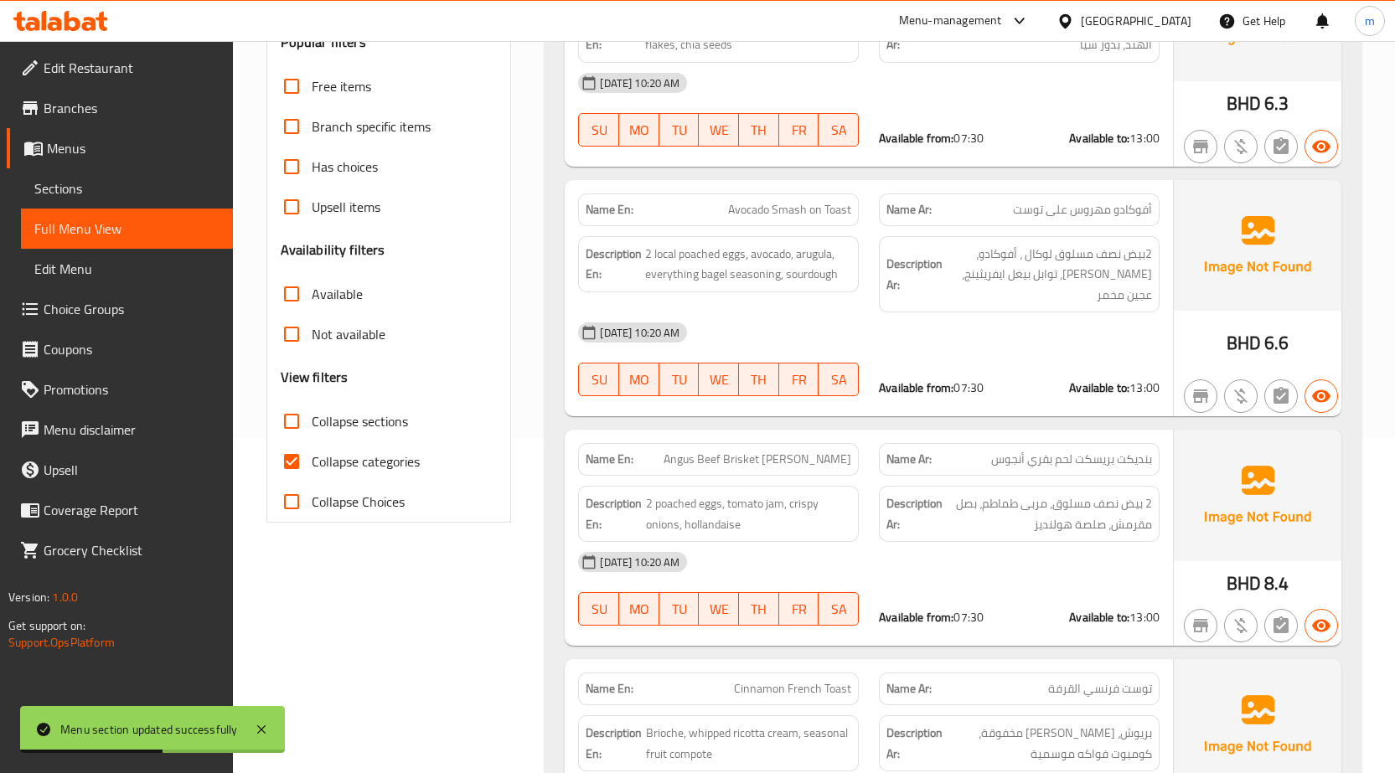
click at [319, 452] on span "Collapse categories" at bounding box center [366, 462] width 108 height 20
click at [312, 452] on input "Collapse categories" at bounding box center [291, 461] width 40 height 40
checkbox input "false"
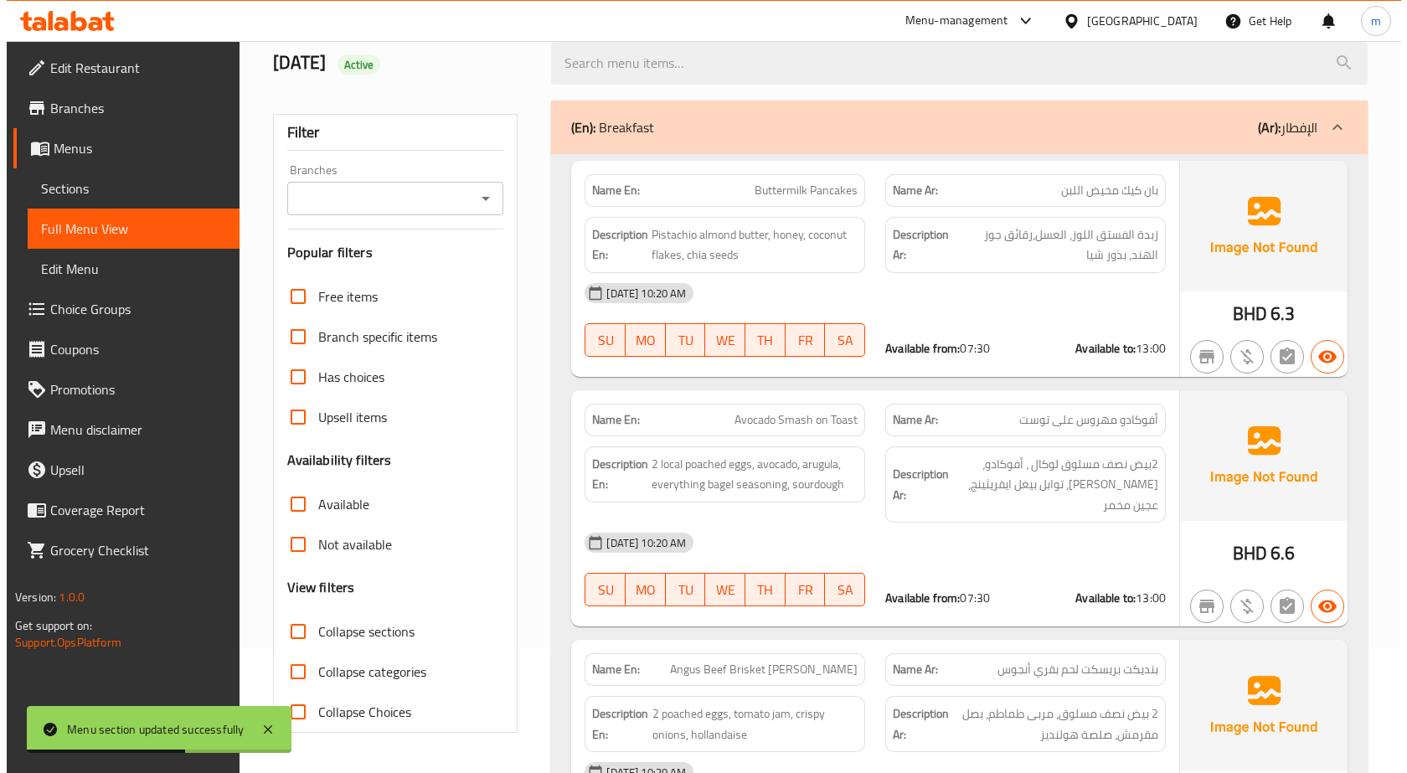
scroll to position [0, 0]
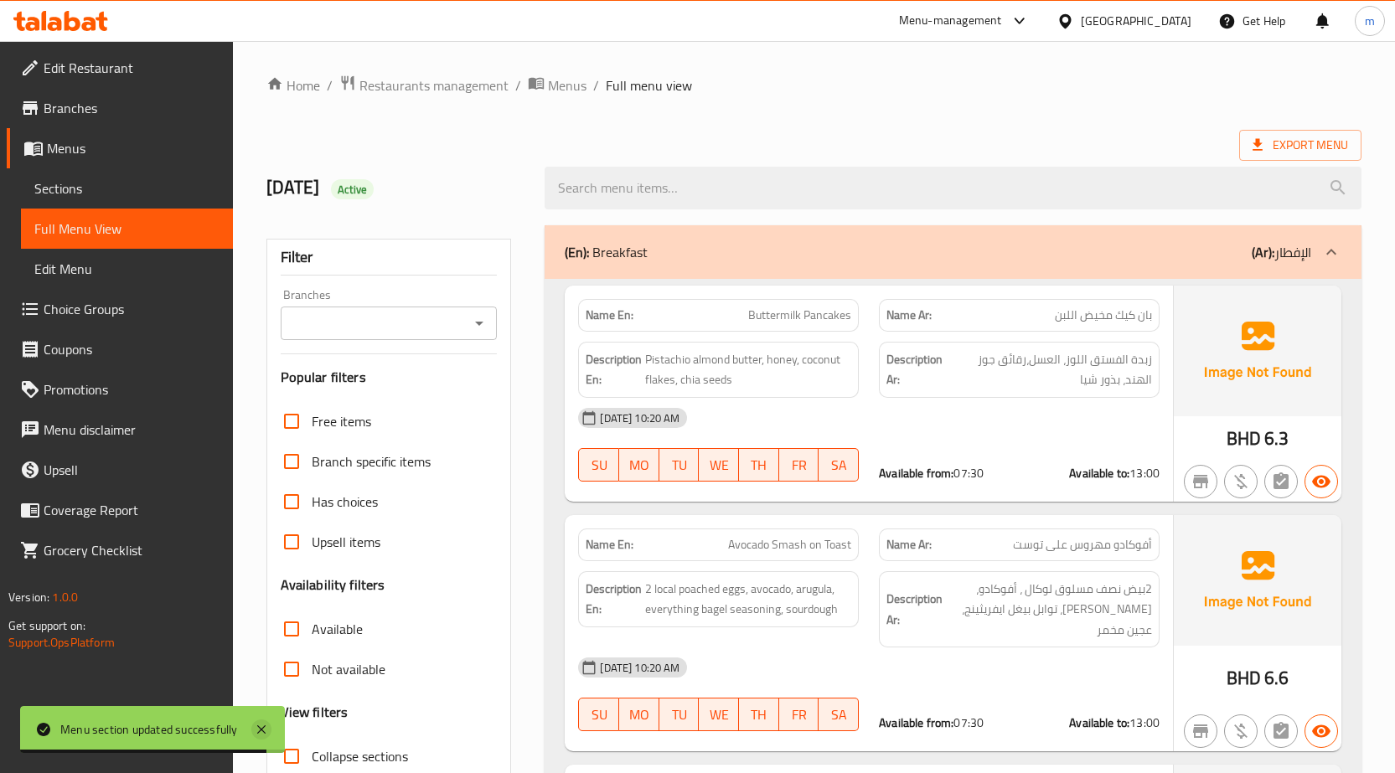
click at [263, 729] on icon at bounding box center [261, 729] width 8 height 8
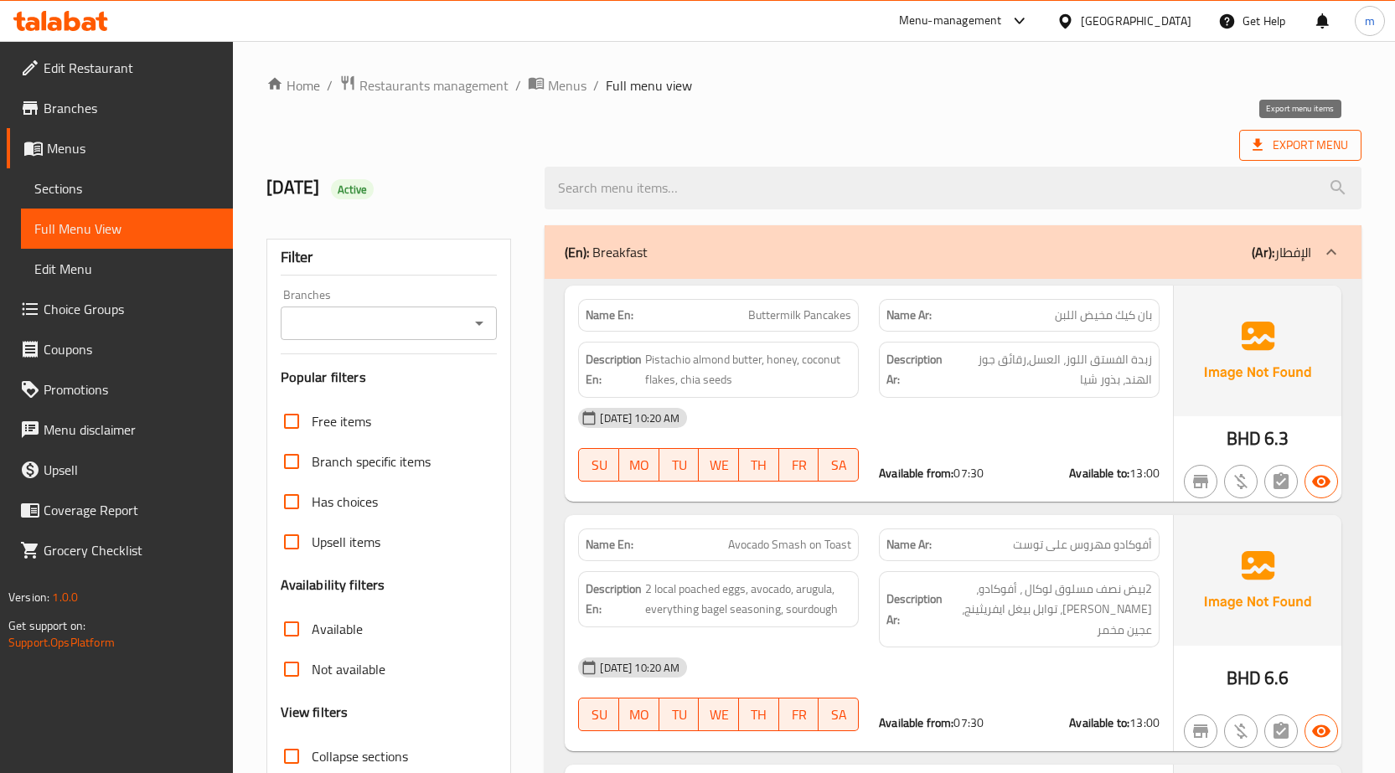
click at [1306, 139] on span "Export Menu" at bounding box center [1299, 145] width 95 height 21
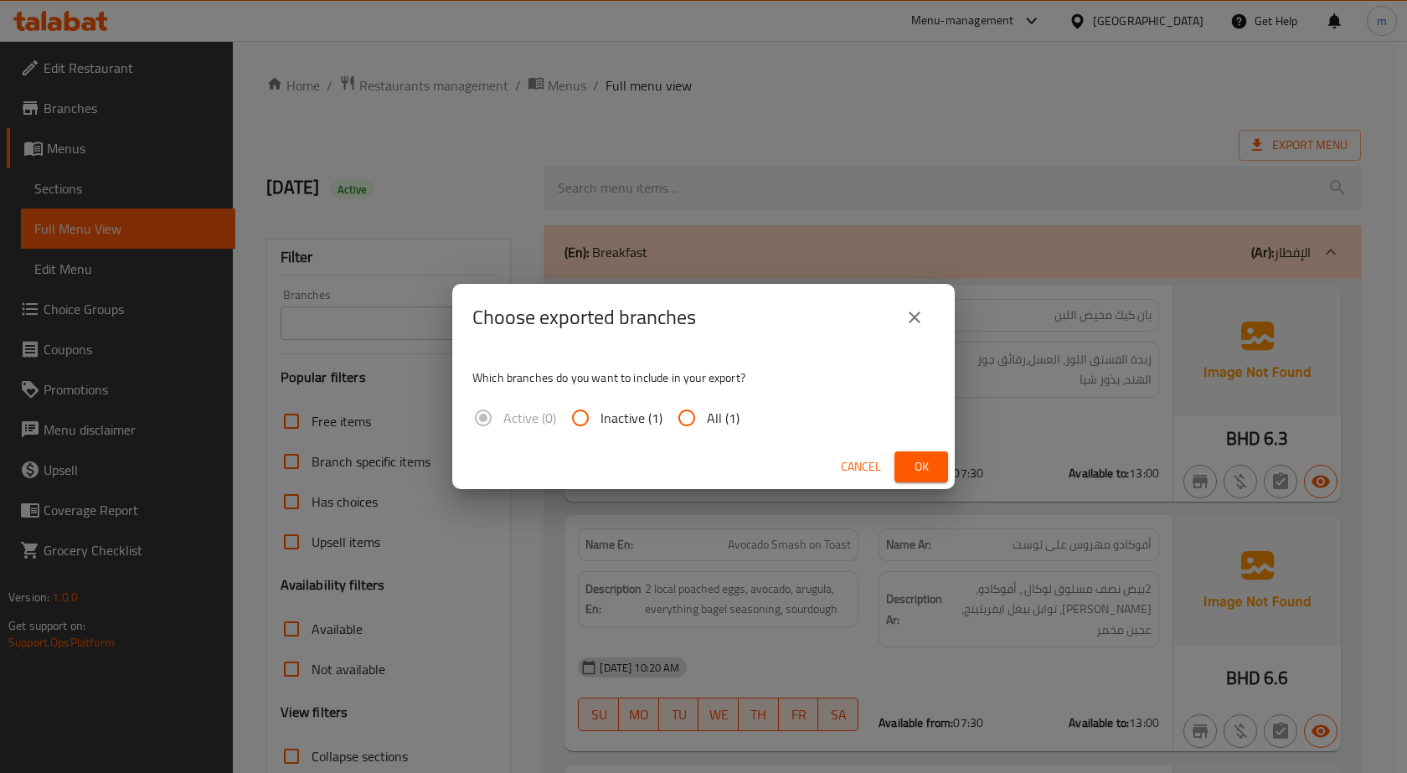
click at [716, 414] on span "All (1)" at bounding box center [723, 418] width 33 height 20
click at [707, 414] on input "All (1)" at bounding box center [687, 418] width 40 height 40
radio input "true"
click at [924, 465] on span "Ok" at bounding box center [921, 467] width 27 height 21
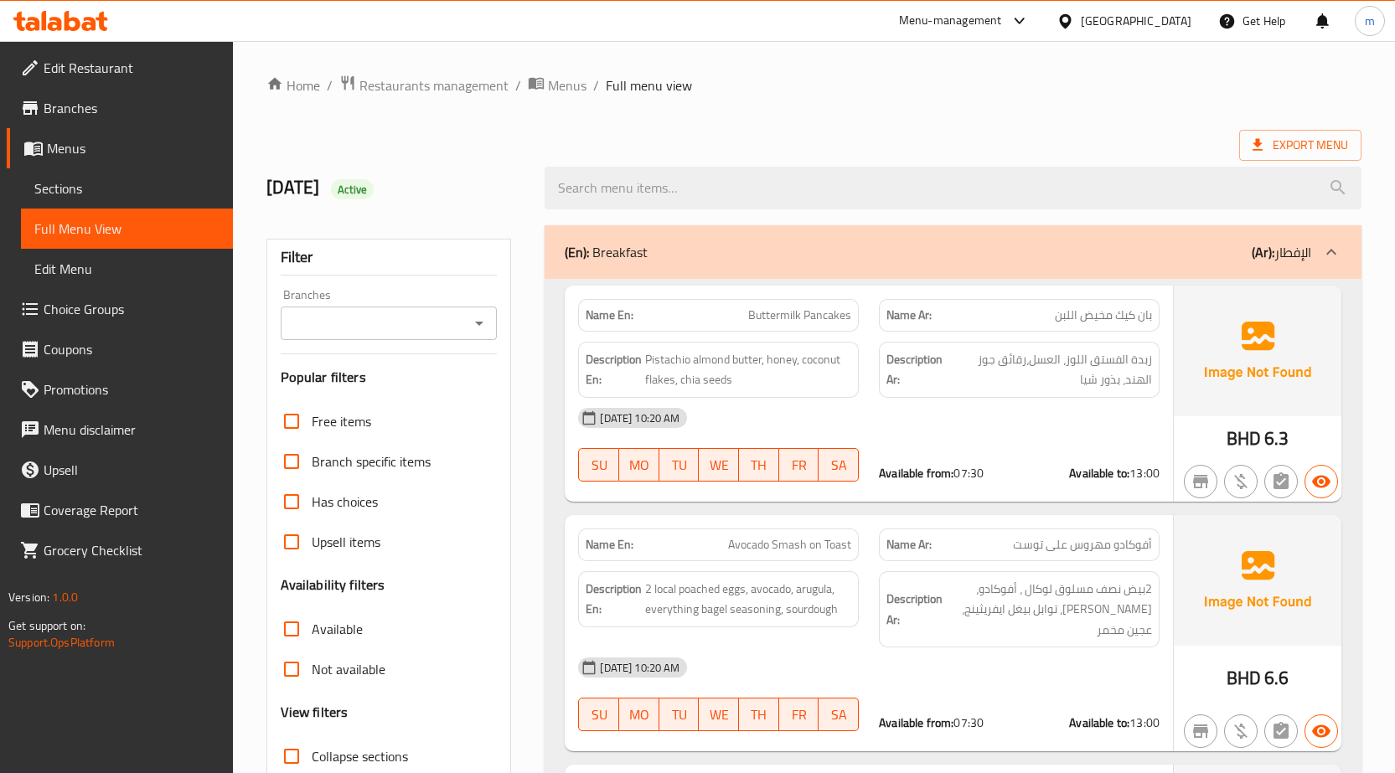
click at [70, 111] on span "Branches" at bounding box center [132, 108] width 176 height 20
